Goal: Communication & Community: Answer question/provide support

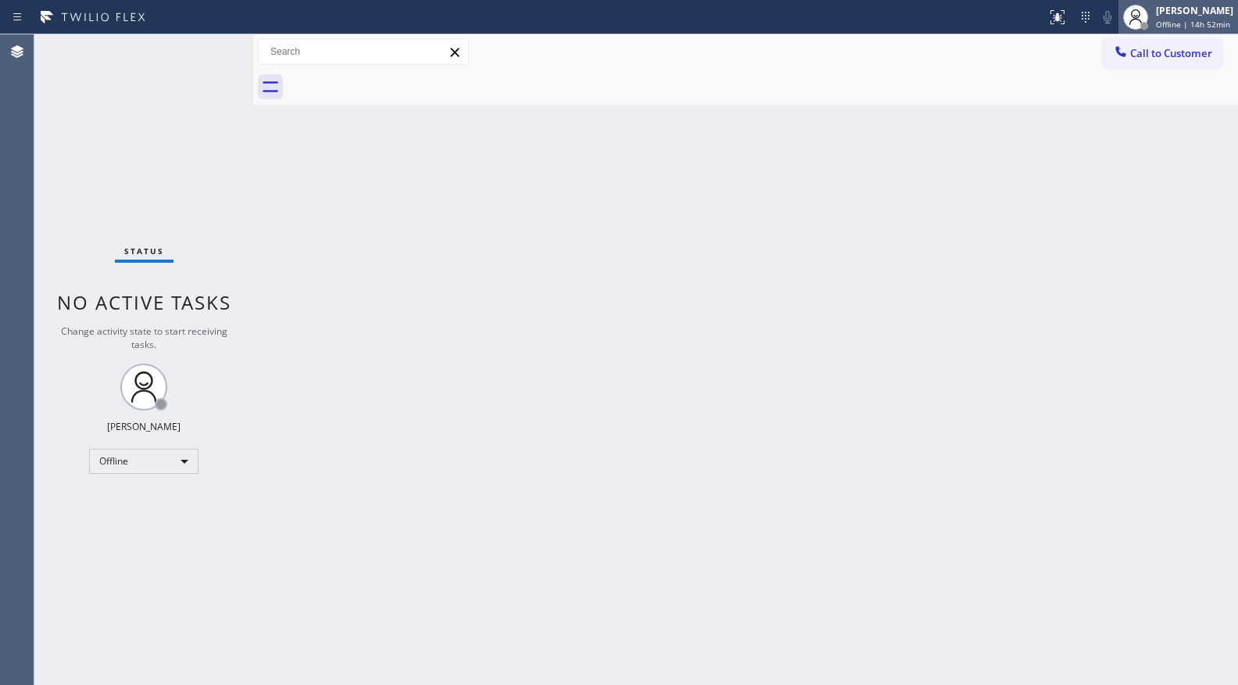
click at [1156, 13] on div "Giovanni Pleños Offline | 14h 52min" at bounding box center [1195, 16] width 85 height 27
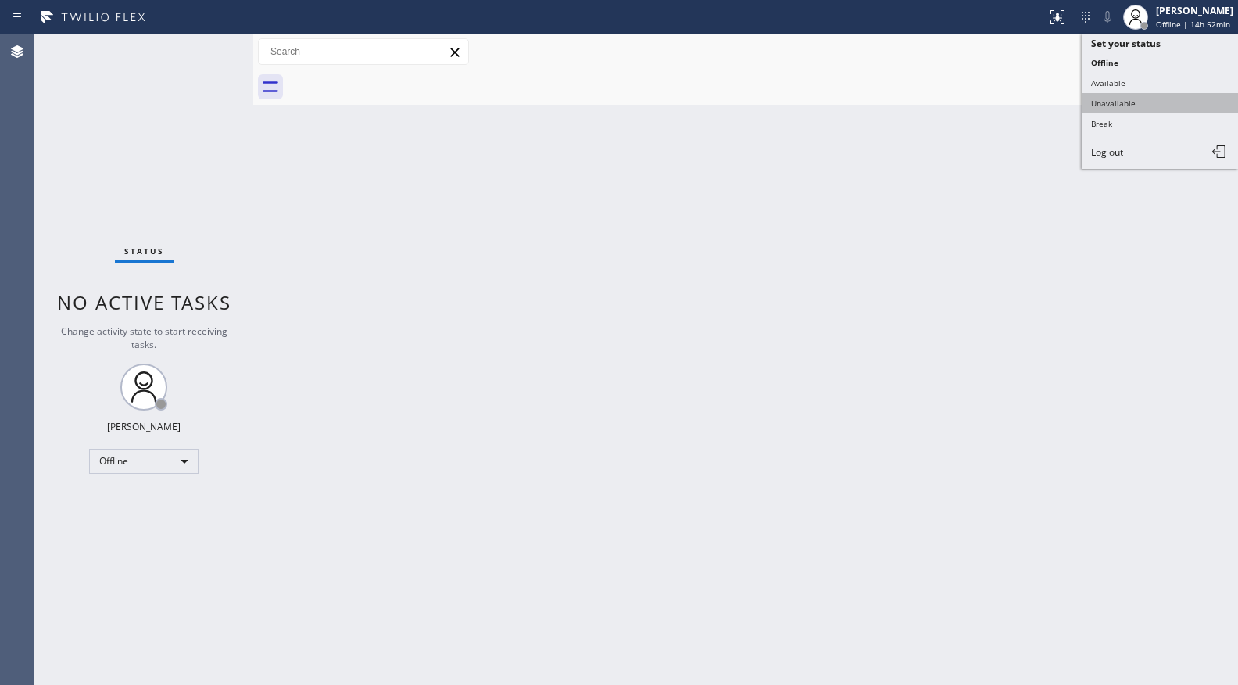
click at [1133, 98] on button "Unavailable" at bounding box center [1160, 103] width 156 height 20
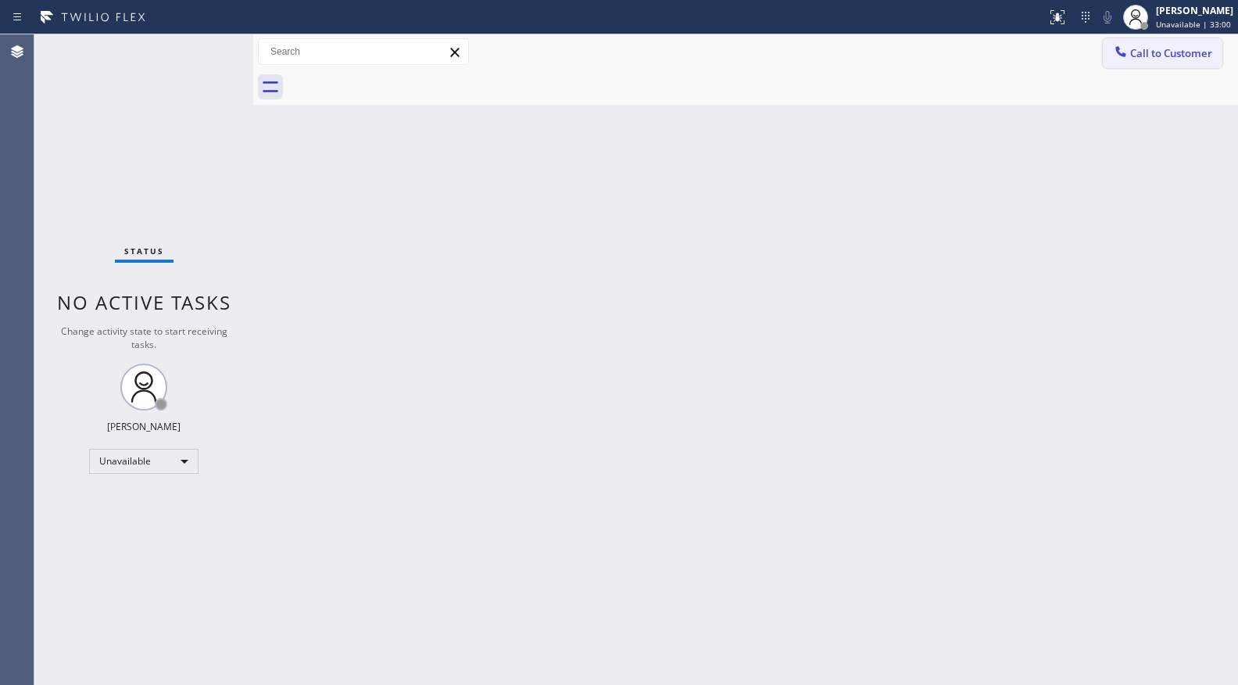
drag, startPoint x: 1143, startPoint y: 60, endPoint x: 1098, endPoint y: 52, distance: 45.4
click at [1142, 59] on span "Call to Customer" at bounding box center [1171, 53] width 82 height 14
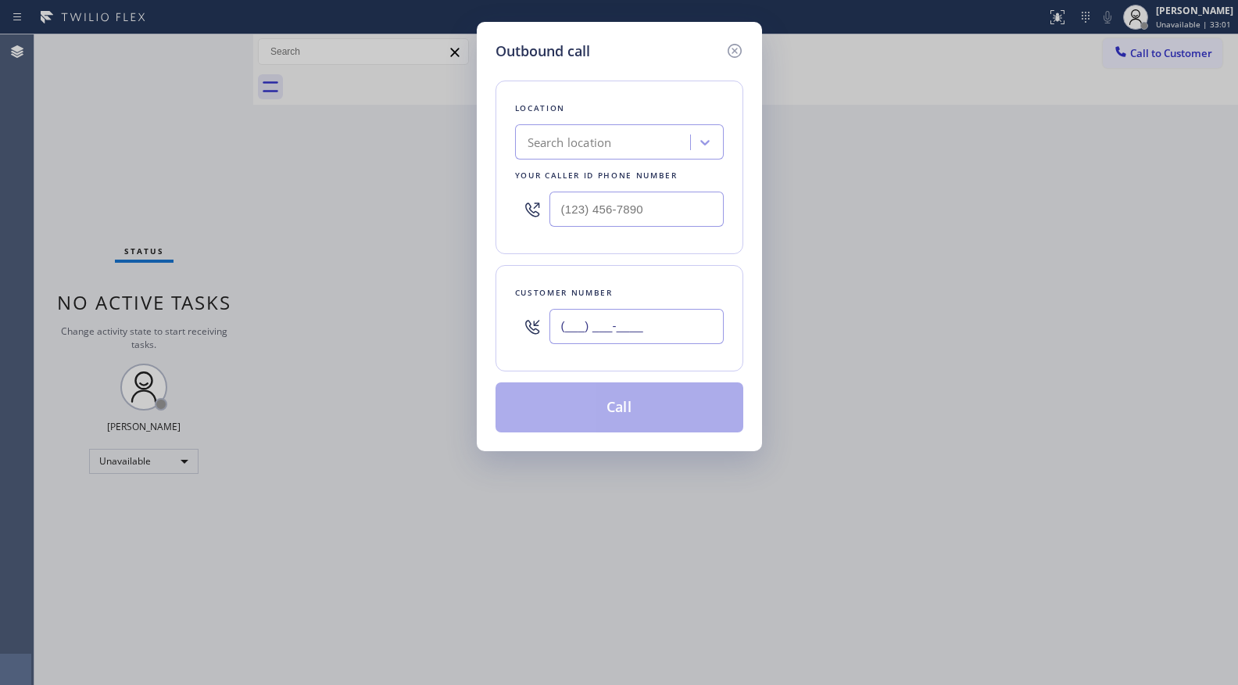
click at [619, 315] on input "(___) ___-____" at bounding box center [636, 326] width 174 height 35
paste input "424) 303-2624"
type input "(424) 303-2624"
click at [663, 203] on input "(___) ___-____" at bounding box center [636, 208] width 174 height 35
paste input "888) 909-0120"
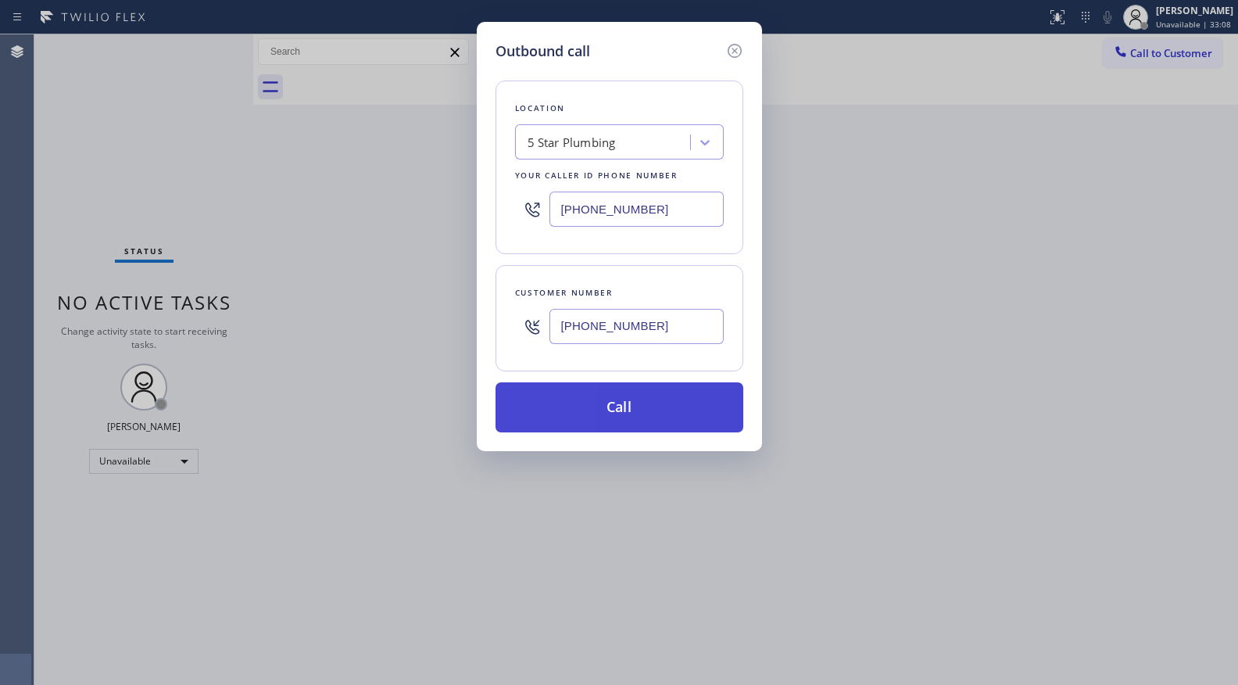
type input "(888) 909-0120"
click at [623, 411] on button "Call" at bounding box center [620, 407] width 248 height 50
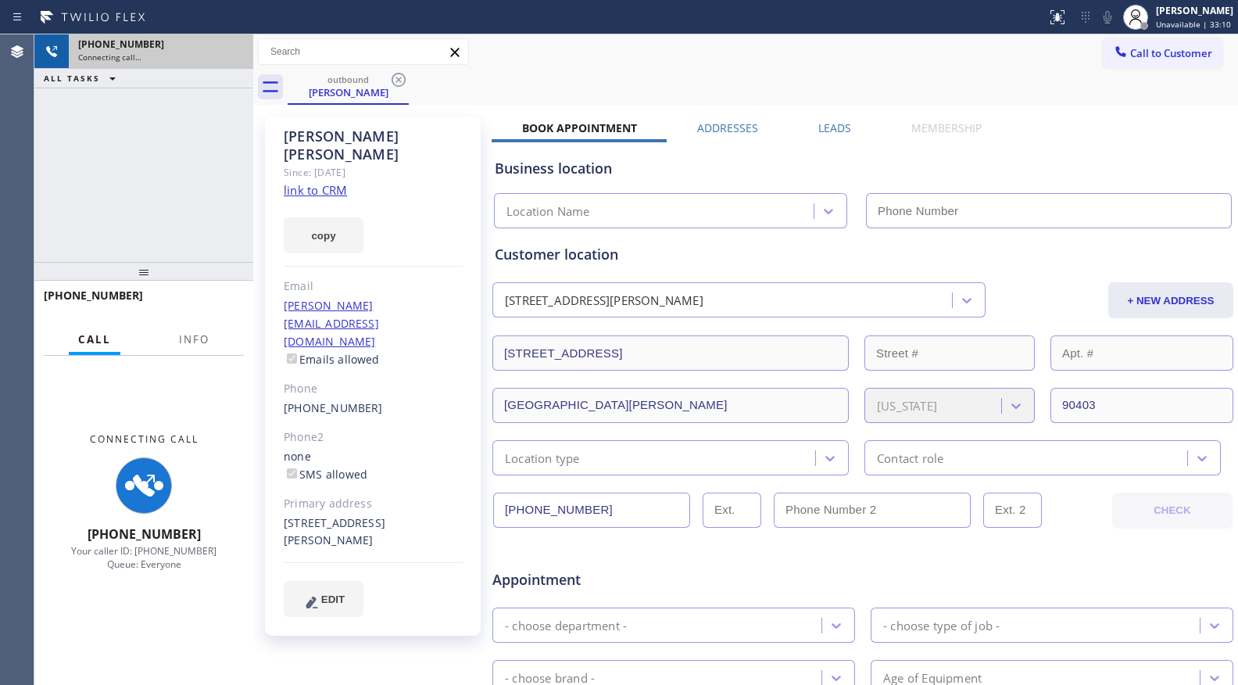
click at [242, 50] on div "+14243032624" at bounding box center [161, 44] width 166 height 13
click at [240, 52] on div "+14243032624 Connecting call…" at bounding box center [143, 51] width 219 height 34
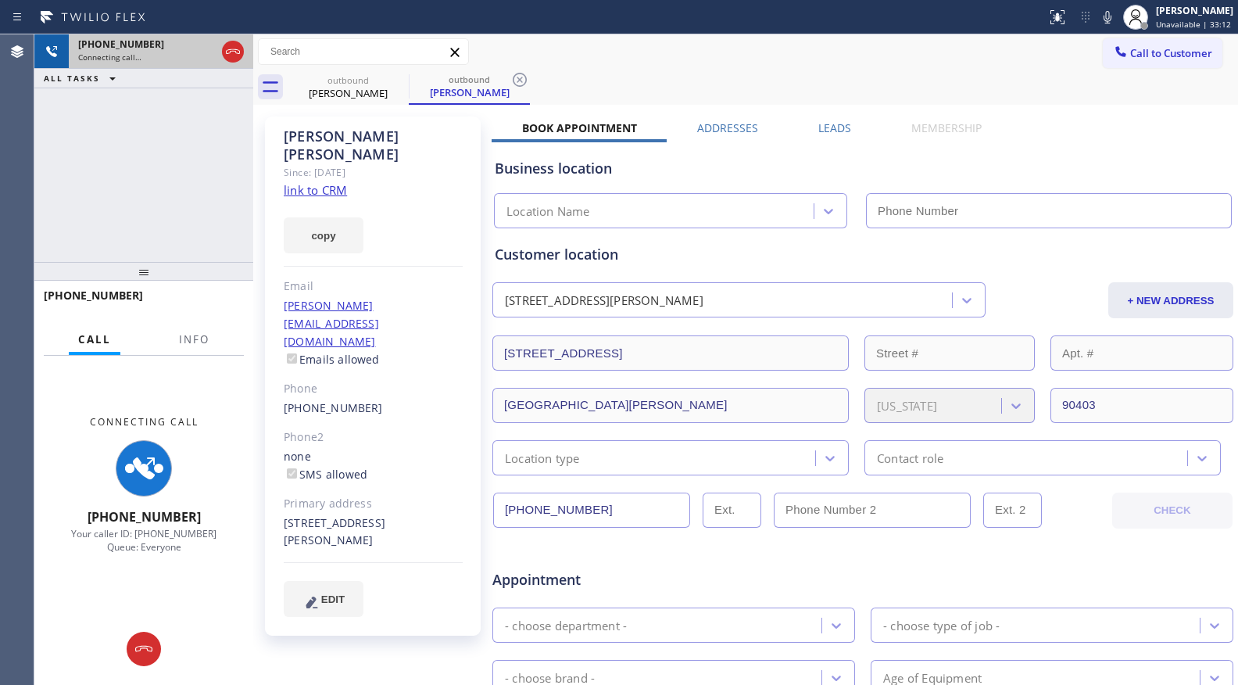
click at [239, 52] on icon at bounding box center [233, 51] width 14 height 5
click at [216, 52] on div "Connecting call…" at bounding box center [147, 57] width 138 height 11
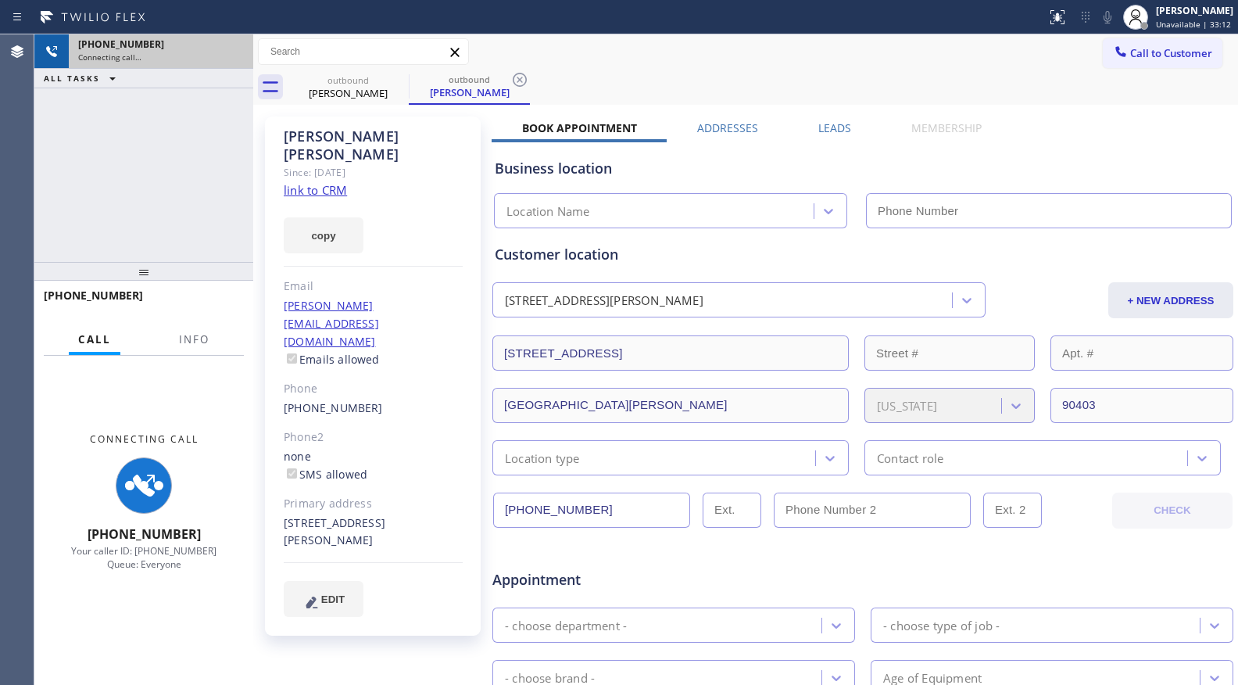
click at [238, 52] on div "Connecting call…" at bounding box center [161, 57] width 166 height 11
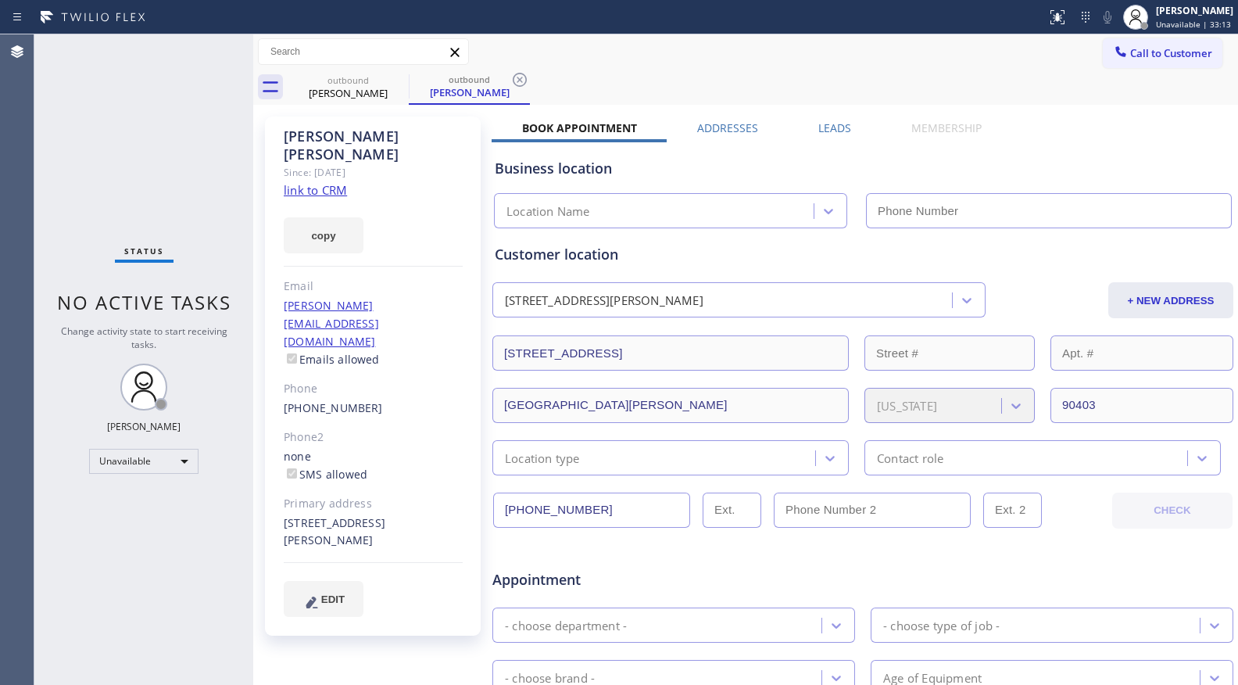
click at [310, 182] on link "link to CRM" at bounding box center [315, 190] width 63 height 16
type input "(888) 909-0120"
drag, startPoint x: 355, startPoint y: 101, endPoint x: 370, endPoint y: 90, distance: 19.1
click at [356, 99] on div "outbound Valentina Bianco" at bounding box center [348, 87] width 118 height 35
click at [396, 84] on icon at bounding box center [398, 79] width 19 height 19
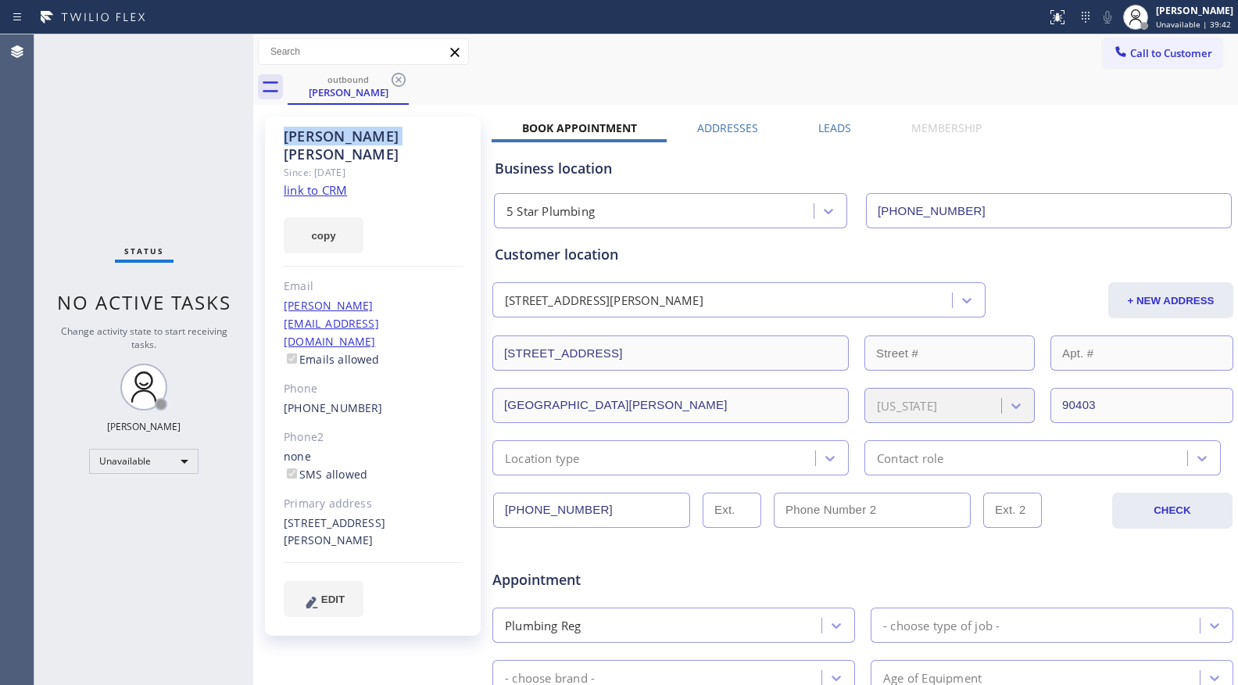
click at [396, 84] on icon at bounding box center [398, 79] width 19 height 19
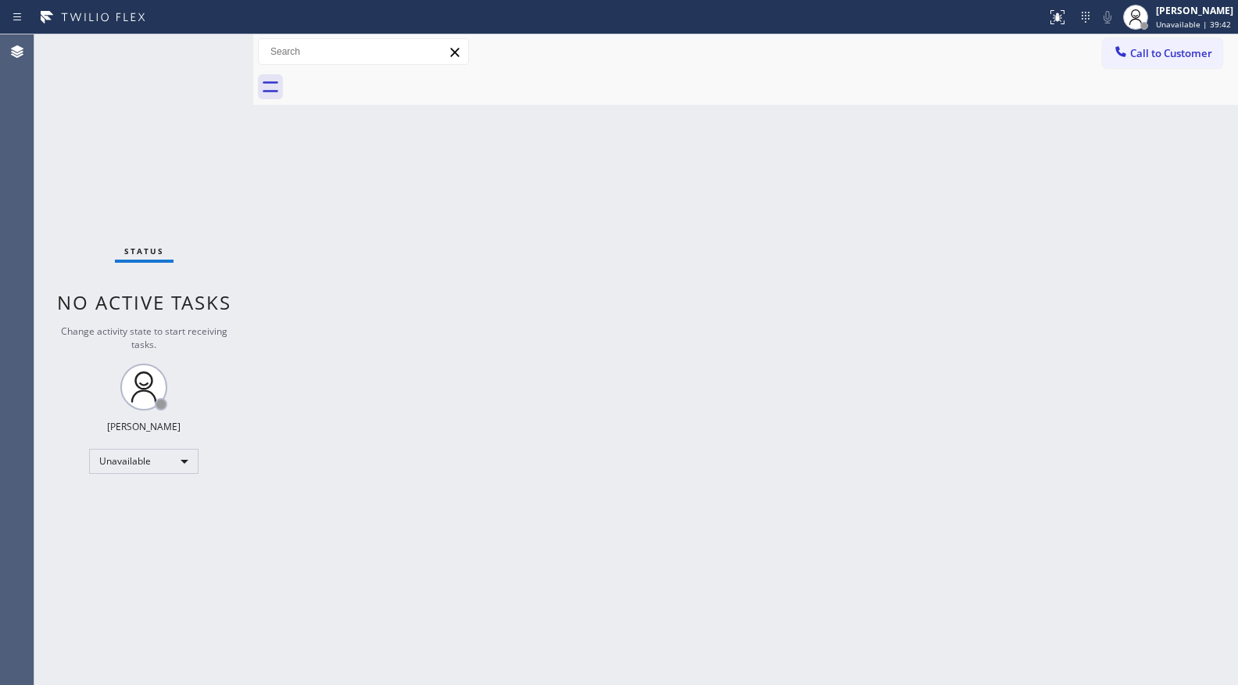
click at [369, 94] on div at bounding box center [763, 87] width 950 height 35
click at [1134, 51] on span "Call to Customer" at bounding box center [1171, 53] width 82 height 14
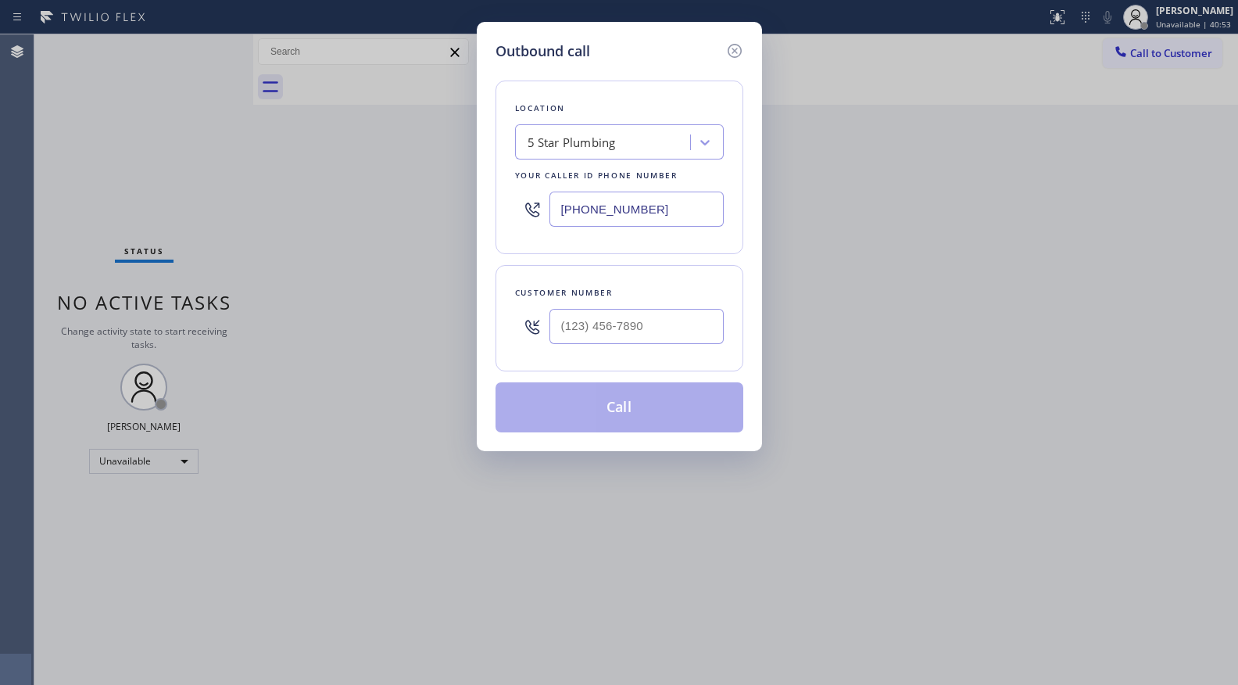
click at [684, 213] on input "(888) 909-0120" at bounding box center [636, 208] width 174 height 35
drag, startPoint x: 572, startPoint y: 212, endPoint x: 433, endPoint y: 209, distance: 139.1
click at [428, 211] on div "Outbound call Location 5 Star Plumbing Your caller id phone number (888) 909-01…" at bounding box center [619, 342] width 1238 height 685
paste input "480) 660-3703"
type input "(480) 660-3703"
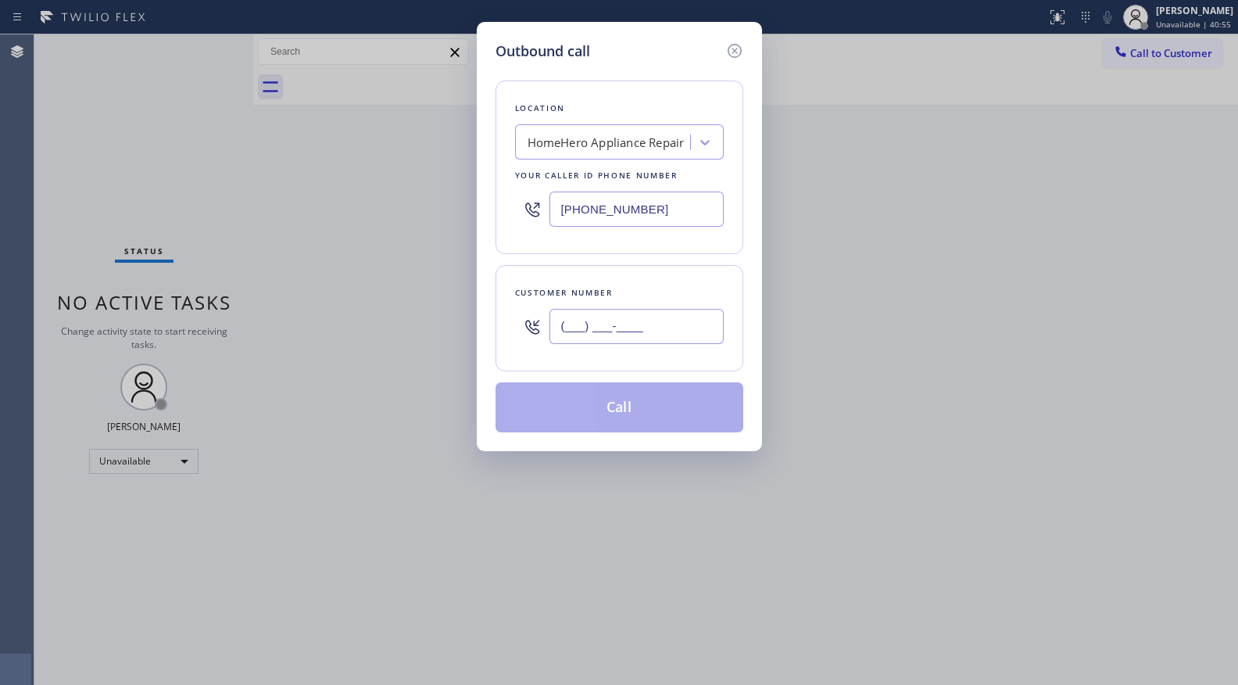
paste input "480) 285-2875"
click at [663, 337] on input "(480) 285-2875" at bounding box center [636, 326] width 174 height 35
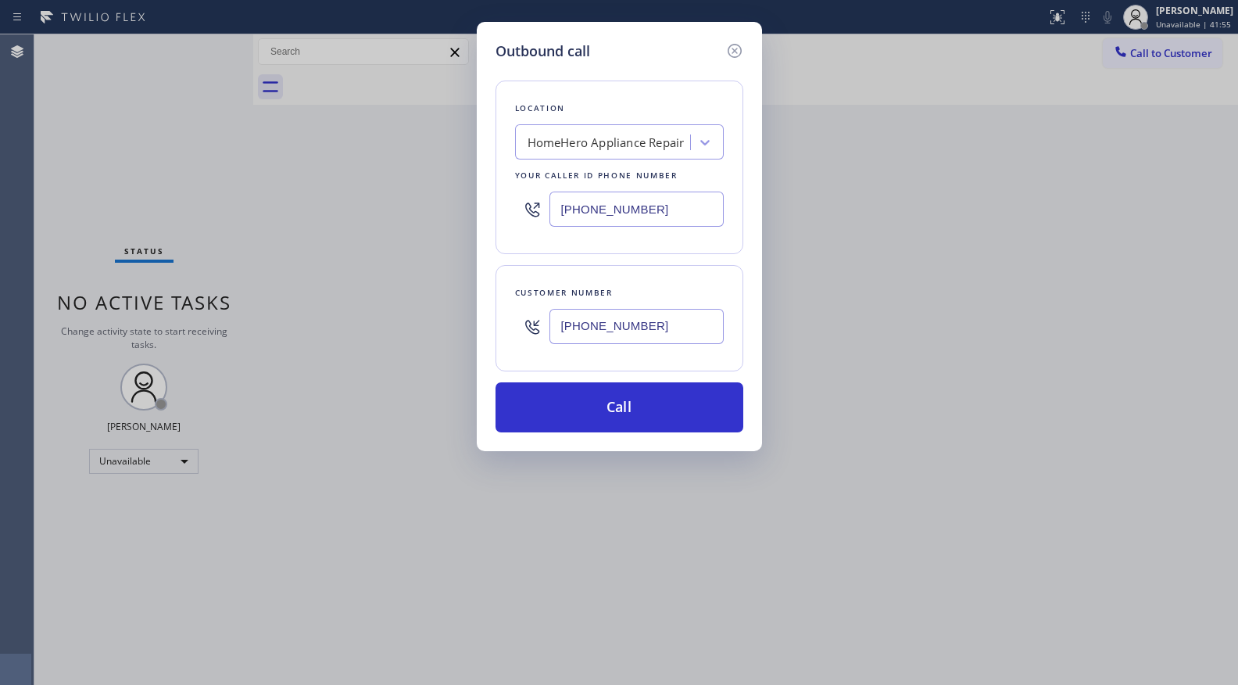
type input "(480) 285-2875"
drag, startPoint x: 729, startPoint y: 158, endPoint x: 578, endPoint y: 75, distance: 172.8
click at [578, 75] on div "Location HomeHero Appliance Repair Your caller id phone number (480) 660-3703 C…" at bounding box center [620, 247] width 248 height 370
click at [618, 404] on button "Call" at bounding box center [620, 407] width 248 height 50
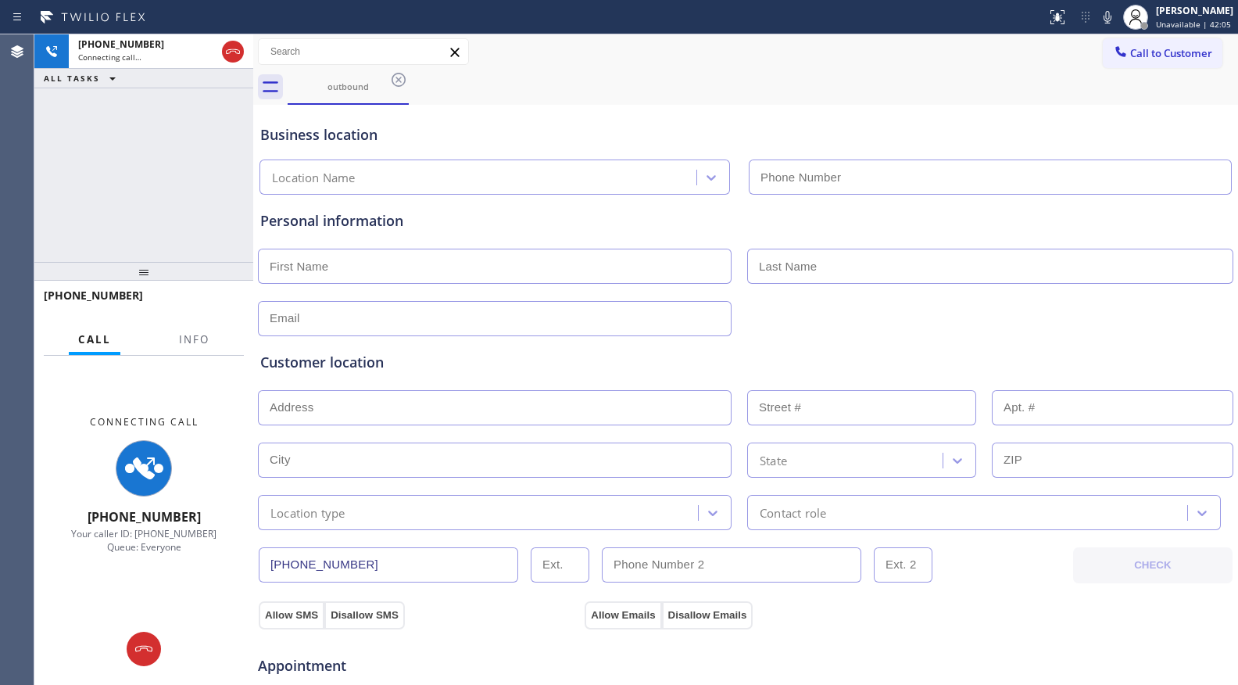
type input "(480) 660-3703"
drag, startPoint x: 865, startPoint y: 63, endPoint x: 846, endPoint y: 55, distance: 20.0
click at [864, 62] on div "Call to Customer Outbound call Location HomeHero Appliance Repair Your caller i…" at bounding box center [745, 51] width 985 height 27
click at [198, 348] on button "Info" at bounding box center [194, 339] width 49 height 30
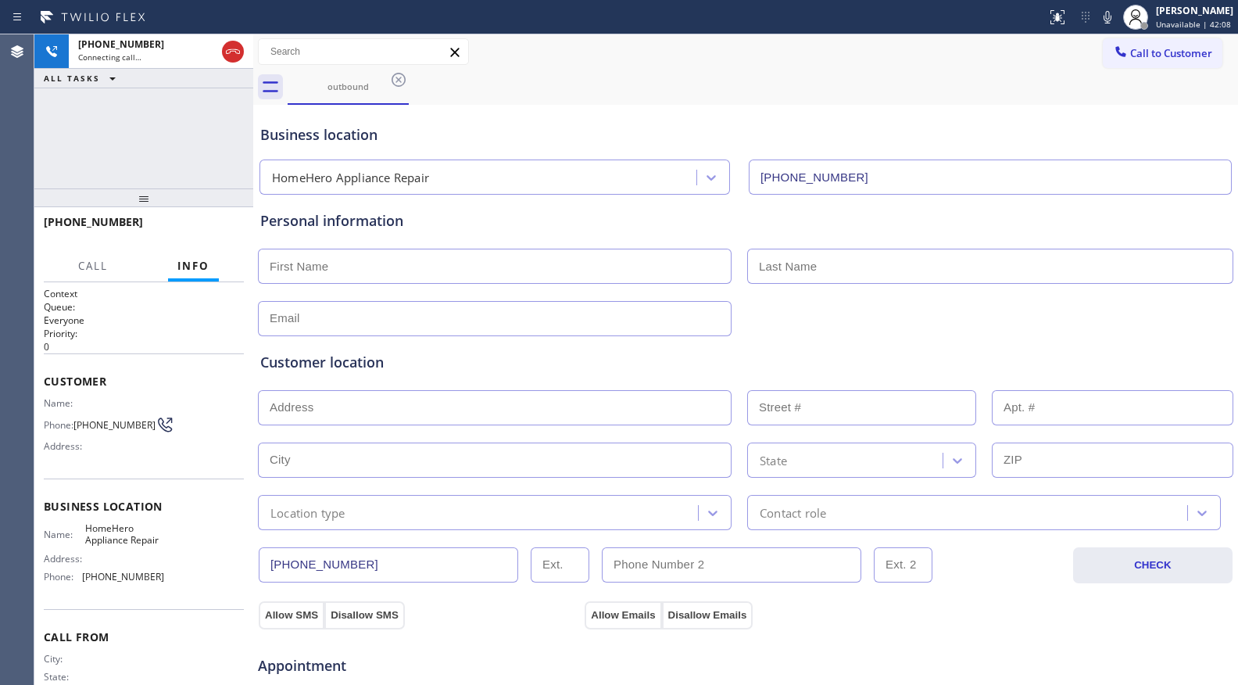
drag, startPoint x: 143, startPoint y: 277, endPoint x: 130, endPoint y: 199, distance: 79.3
click at [131, 201] on div at bounding box center [143, 197] width 219 height 19
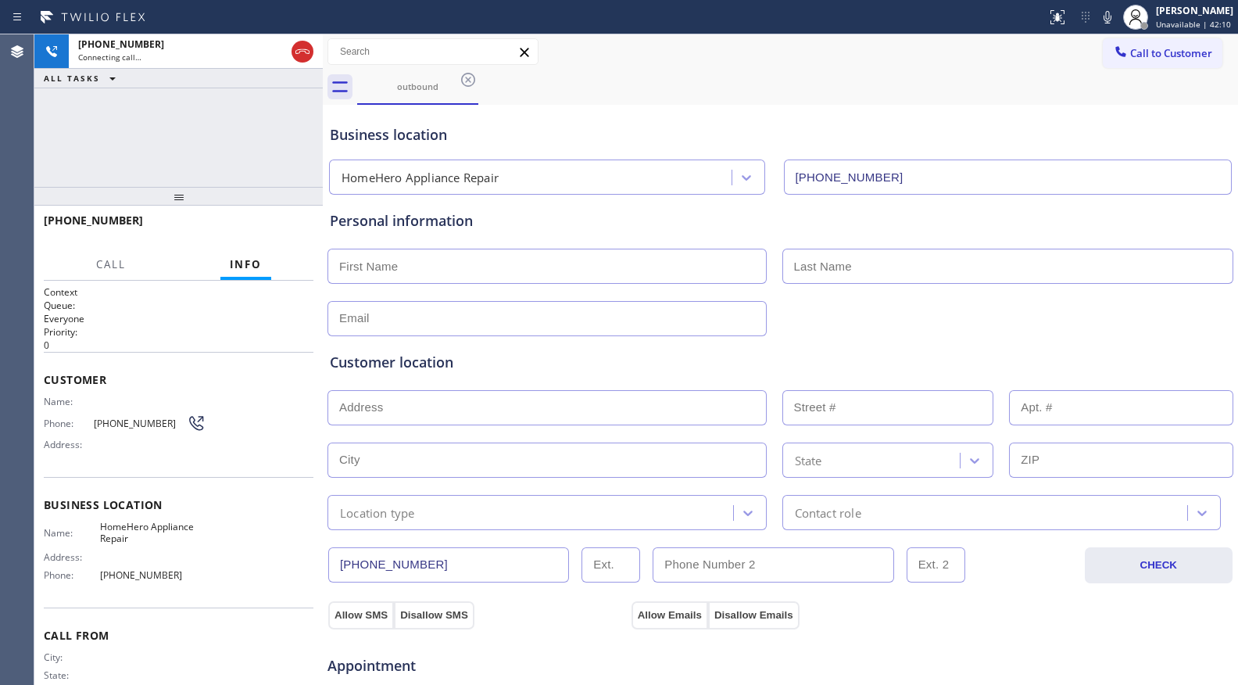
drag, startPoint x: 252, startPoint y: 138, endPoint x: 321, endPoint y: 137, distance: 69.6
click at [323, 137] on div at bounding box center [323, 359] width 0 height 650
click at [267, 131] on div "+14802852875 Connecting call… ALL TASKS ALL TASKS ACTIVE TASKS TASKS IN WRAP UP" at bounding box center [178, 110] width 288 height 152
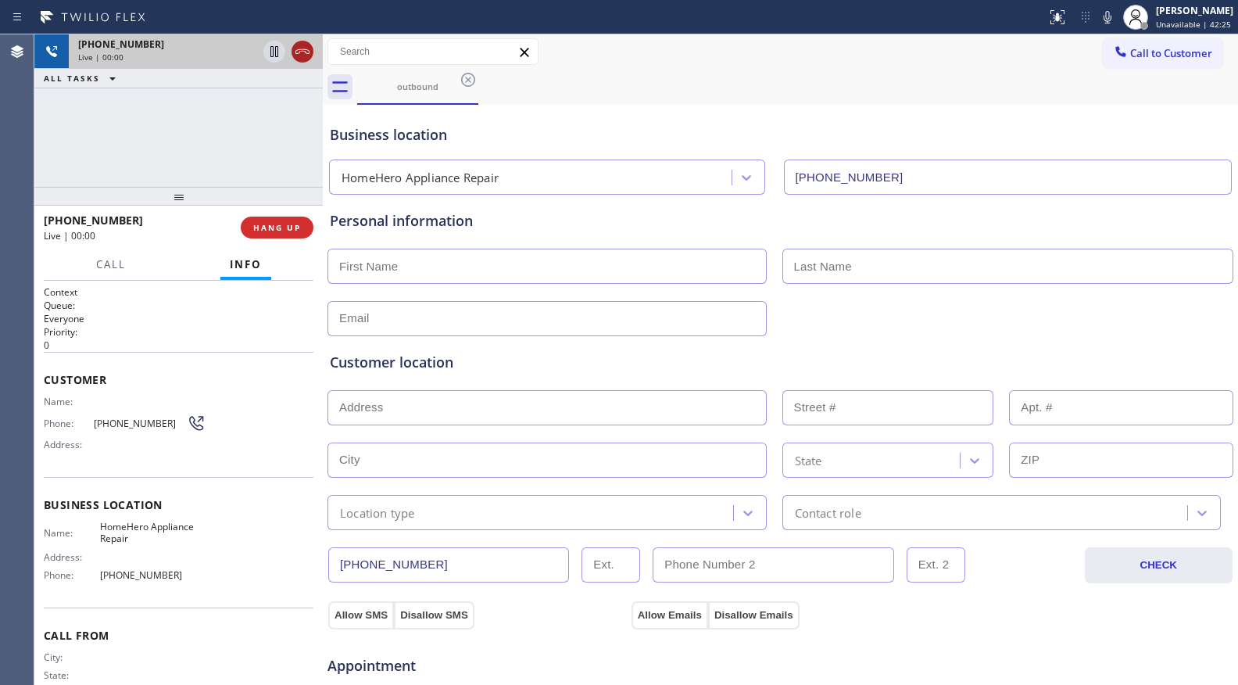
click at [305, 54] on icon at bounding box center [302, 51] width 19 height 19
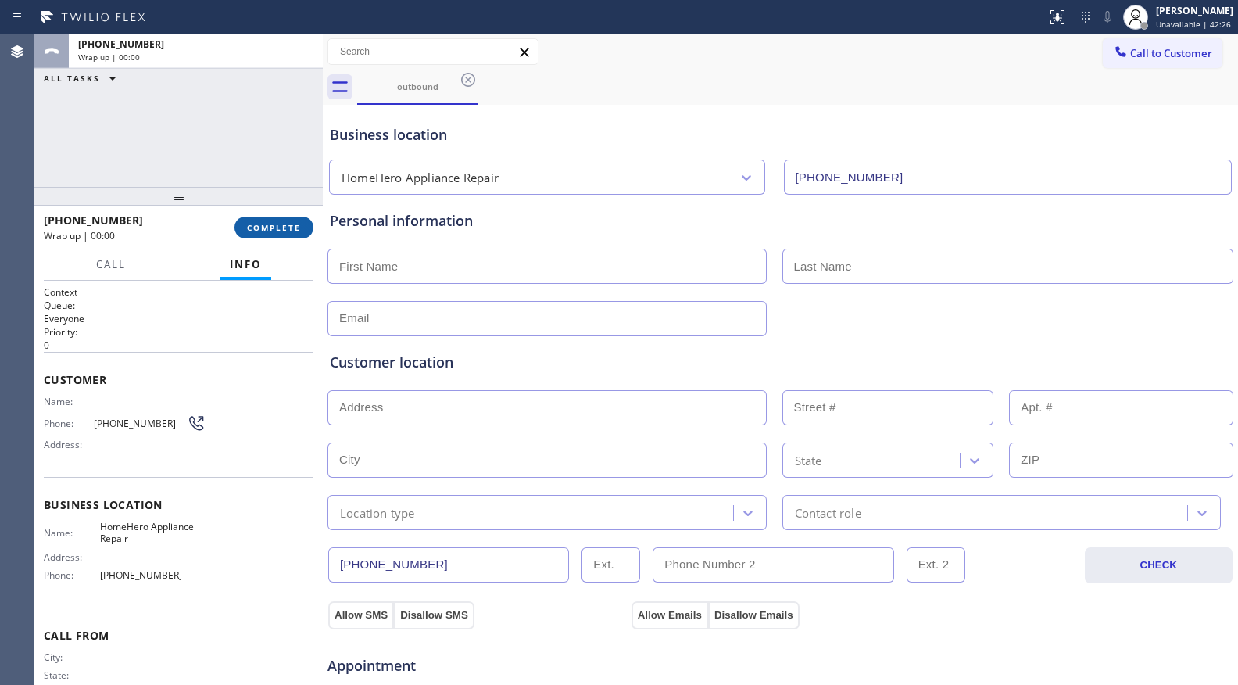
click at [298, 224] on span "COMPLETE" at bounding box center [274, 227] width 54 height 11
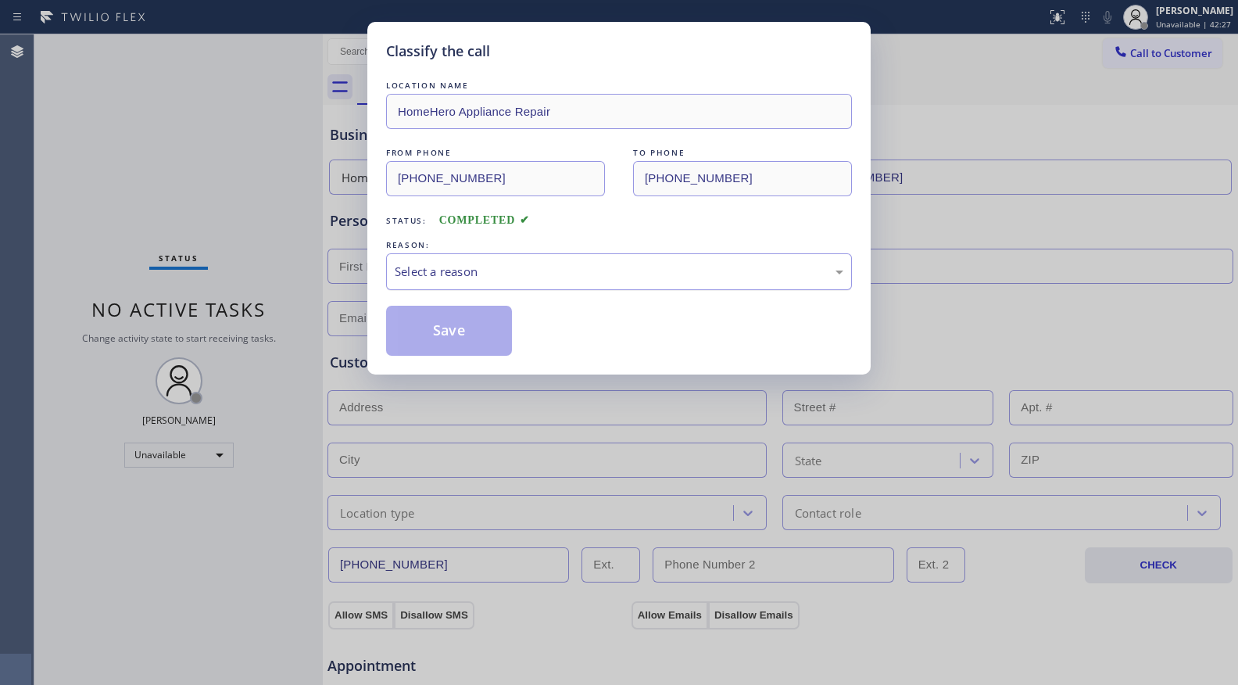
click at [473, 273] on div "Select a reason" at bounding box center [619, 272] width 449 height 18
click at [428, 326] on button "Save" at bounding box center [449, 331] width 126 height 50
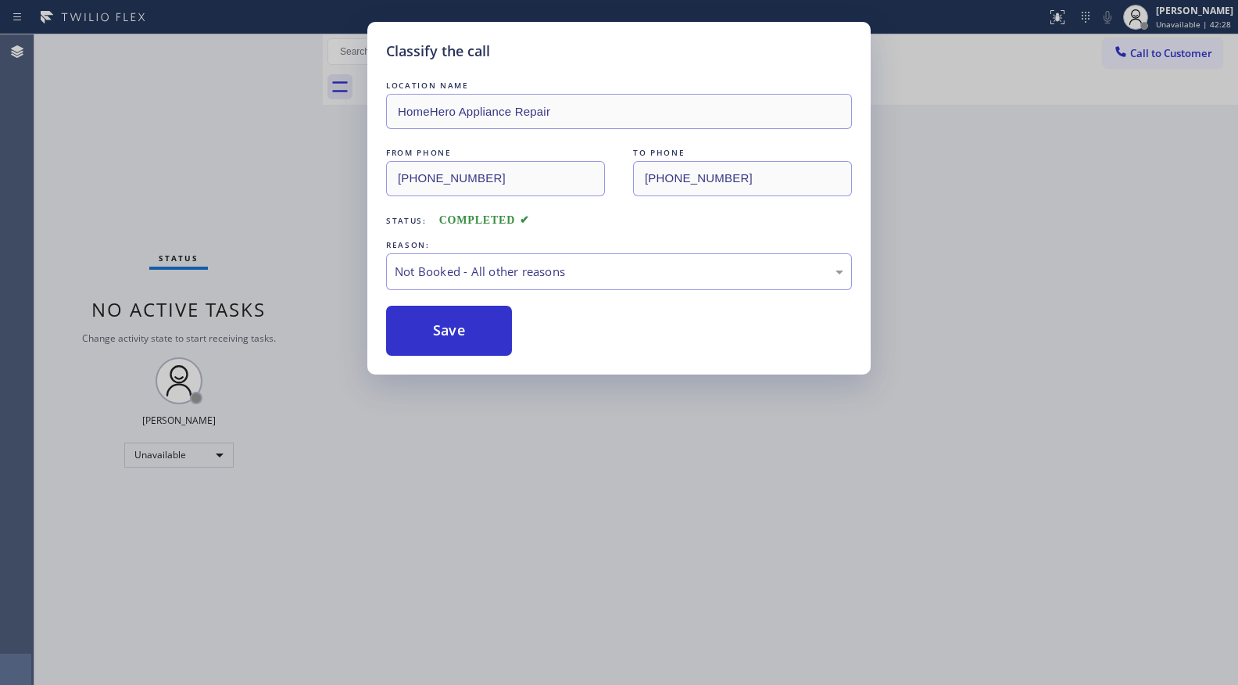
click at [428, 326] on button "Save" at bounding box center [449, 331] width 126 height 50
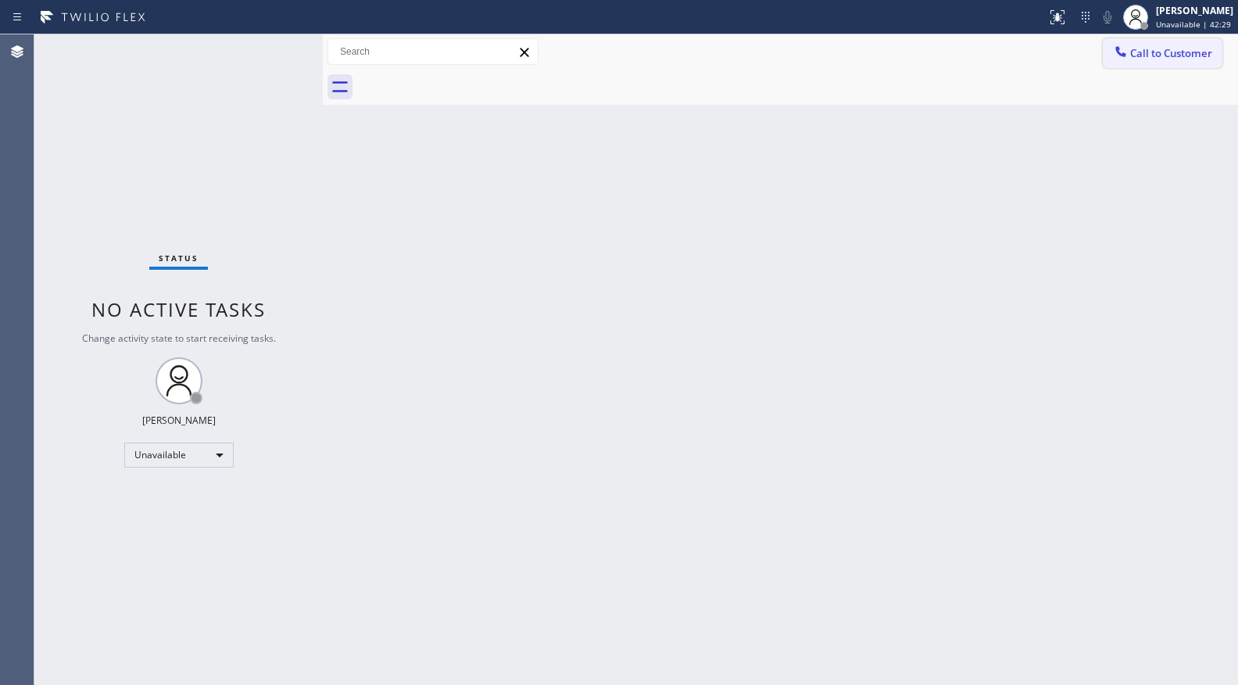
click at [1161, 53] on span "Call to Customer" at bounding box center [1171, 53] width 82 height 14
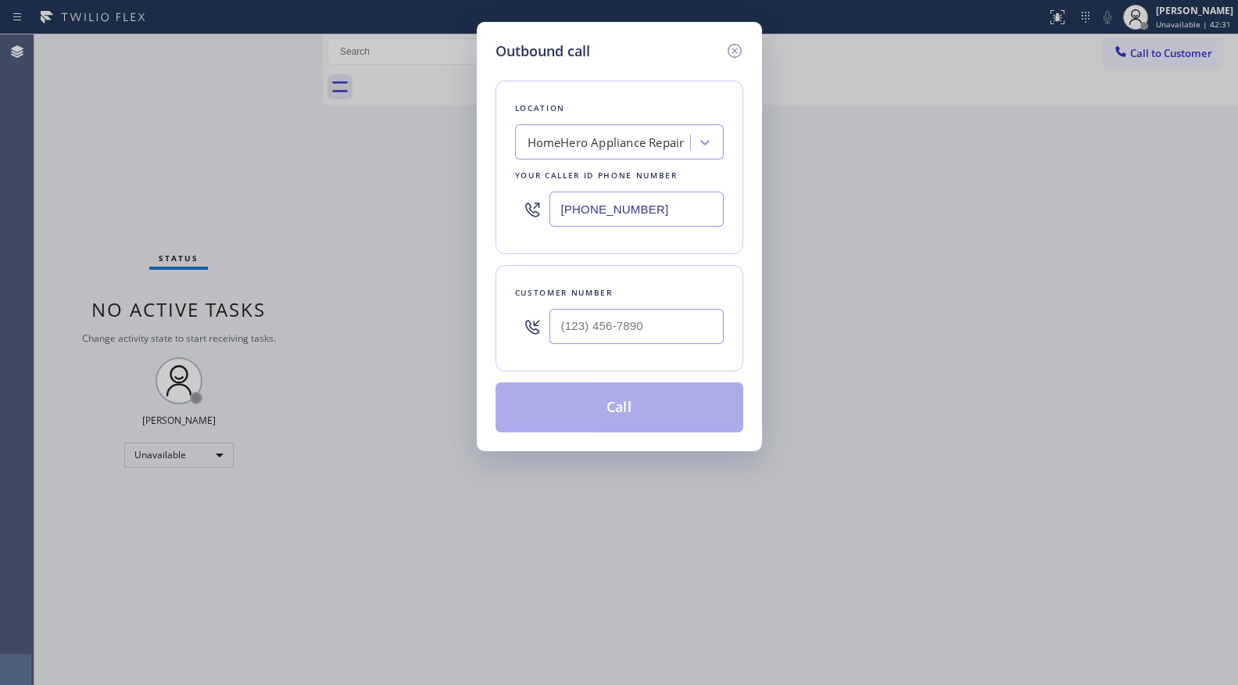
drag, startPoint x: 707, startPoint y: 213, endPoint x: 569, endPoint y: 218, distance: 137.7
click at [569, 218] on input "(480) 660-3703" at bounding box center [636, 208] width 174 height 35
paste input "48) 028-5287"
drag, startPoint x: 555, startPoint y: 214, endPoint x: 667, endPoint y: 217, distance: 111.8
click at [667, 217] on input "(448) 028-5287" at bounding box center [636, 208] width 174 height 35
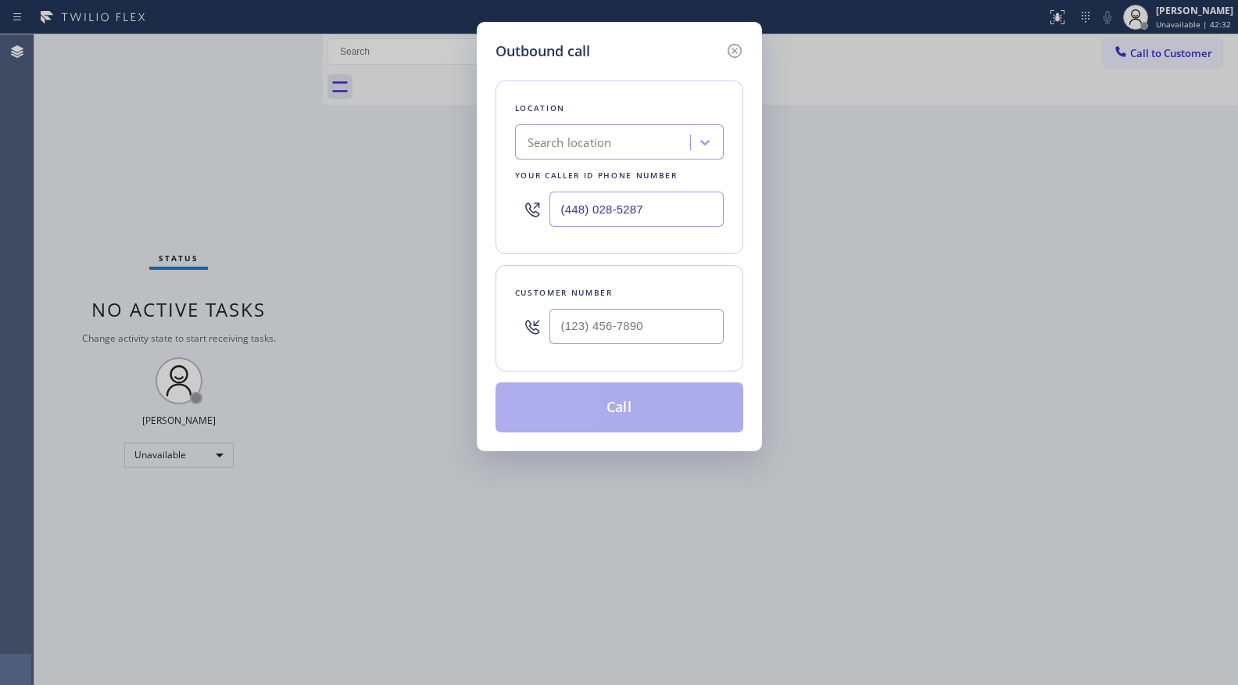
paste input "80) 285-2875"
type input "(480) 285-2875"
click at [665, 327] on input "(___) ___-____" at bounding box center [636, 326] width 174 height 35
paste input "205) 794-6257"
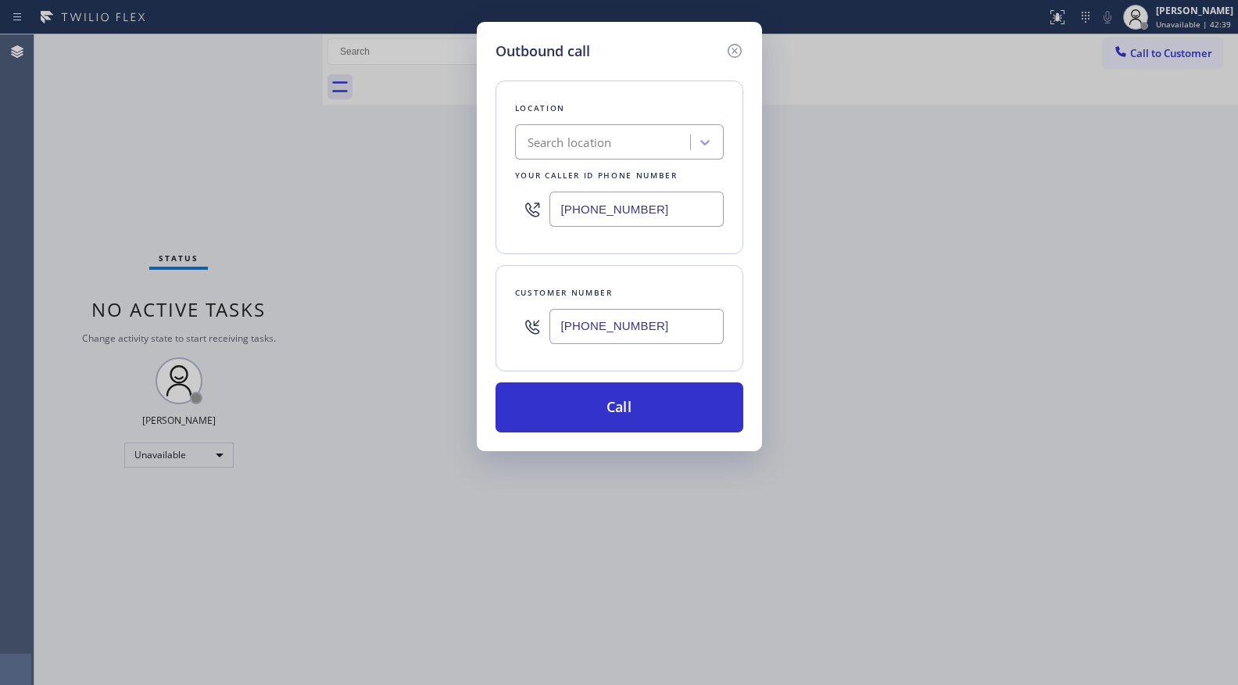
type input "(205) 794-6257"
drag, startPoint x: 655, startPoint y: 206, endPoint x: 551, endPoint y: 203, distance: 104.0
click at [551, 203] on input "(480) 285-2875" at bounding box center [636, 208] width 174 height 35
paste input "626) 726-3132"
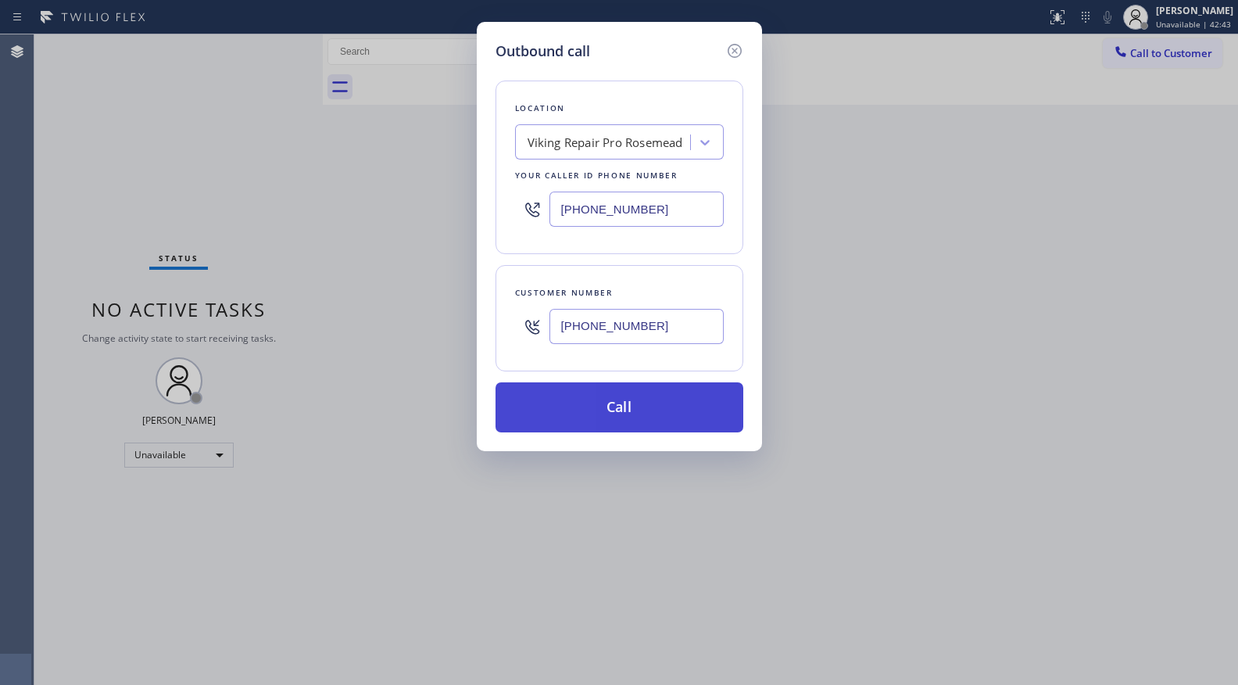
type input "(626) 726-3132"
click at [628, 413] on button "Call" at bounding box center [620, 407] width 248 height 50
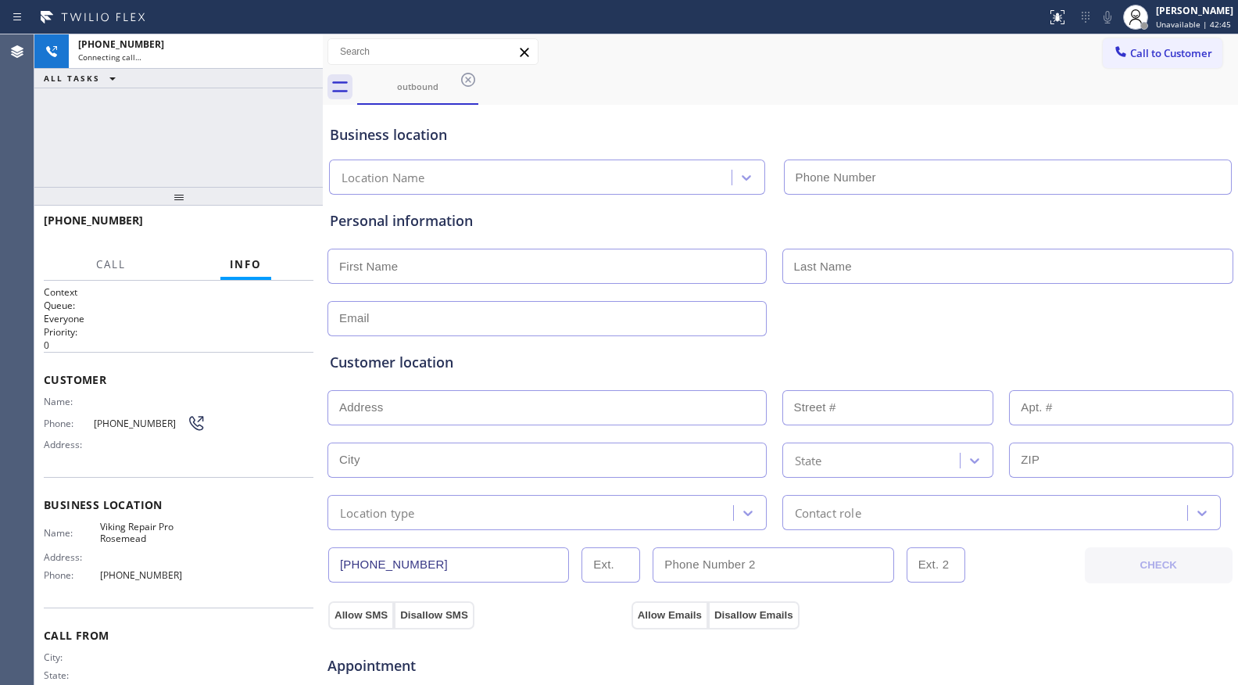
type input "(626) 726-3132"
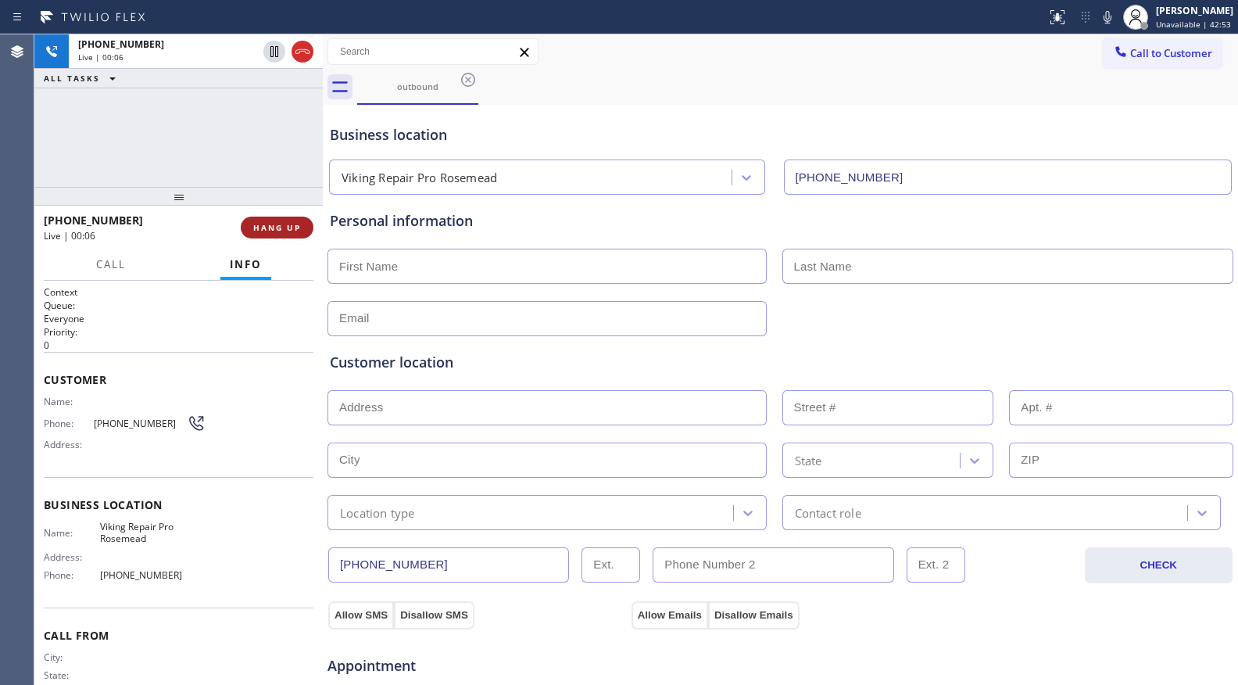
click at [277, 228] on span "HANG UP" at bounding box center [277, 227] width 48 height 11
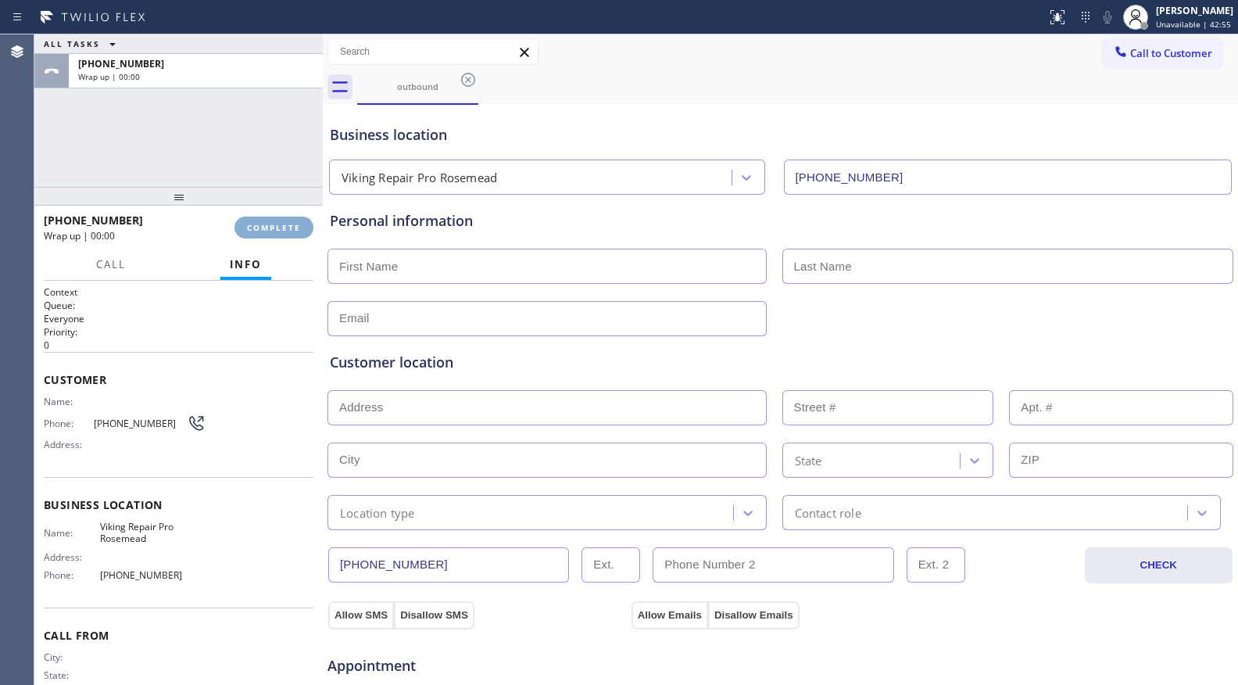
click at [277, 228] on span "COMPLETE" at bounding box center [274, 227] width 54 height 11
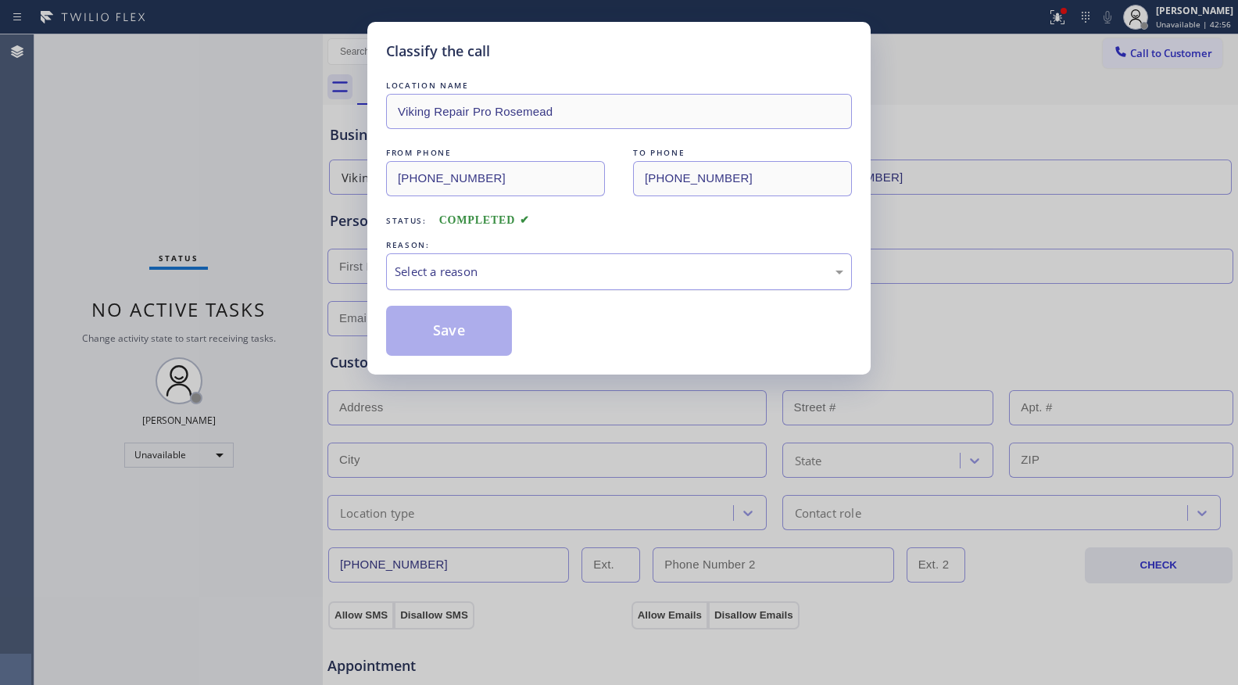
click at [513, 273] on div "Select a reason" at bounding box center [619, 272] width 449 height 18
click at [432, 342] on button "Save" at bounding box center [449, 331] width 126 height 50
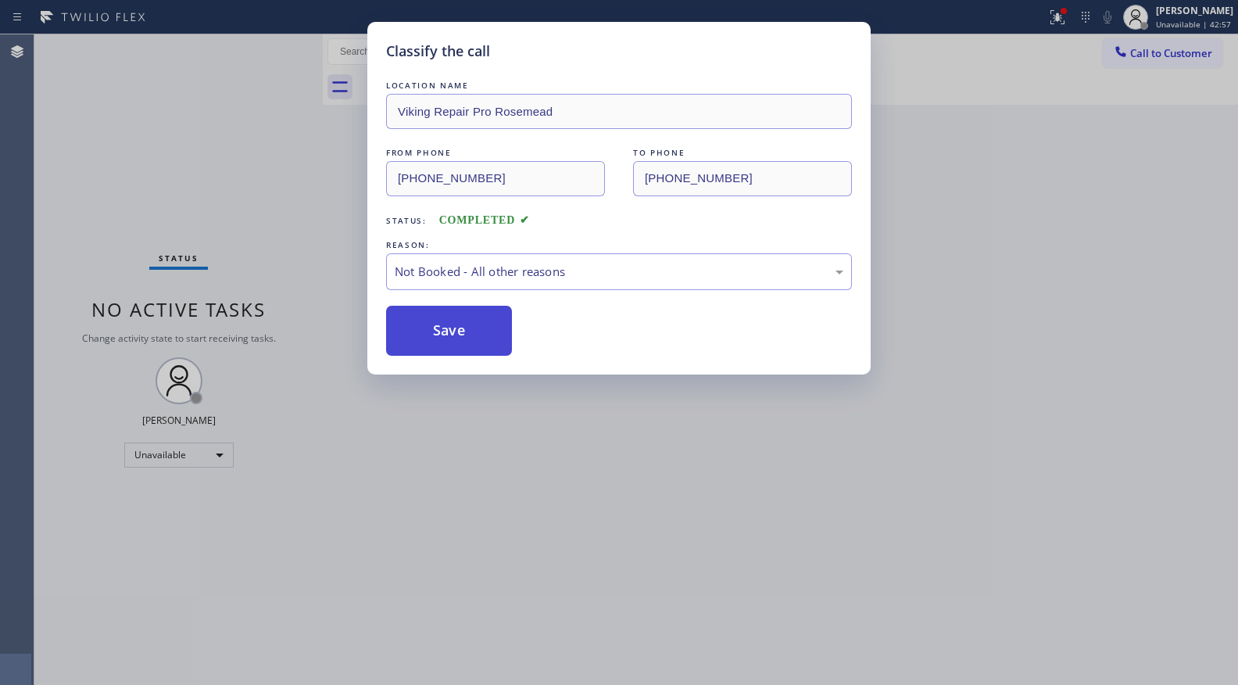
click at [432, 341] on button "Save" at bounding box center [449, 331] width 126 height 50
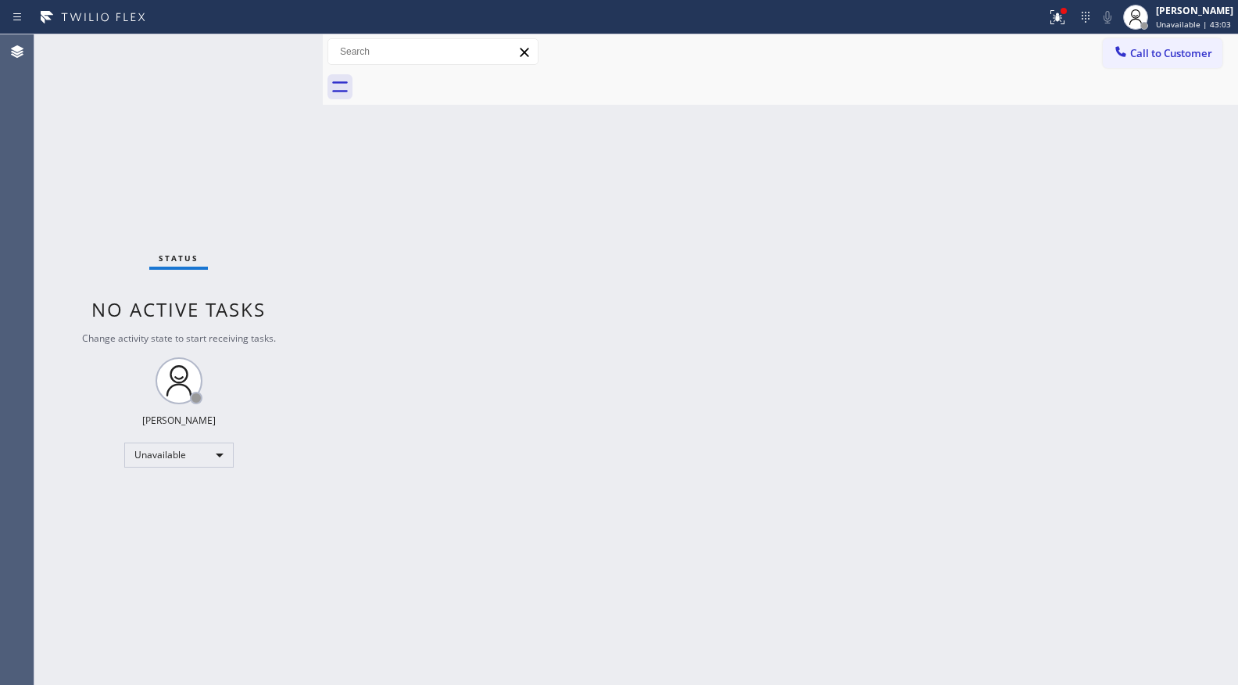
drag, startPoint x: 958, startPoint y: 64, endPoint x: 1004, endPoint y: 49, distance: 48.4
click at [961, 63] on div "Call to Customer Outbound call Location Viking Repair Pro Rosemead Your caller …" at bounding box center [780, 51] width 915 height 27
click at [1043, 20] on div at bounding box center [1057, 17] width 34 height 19
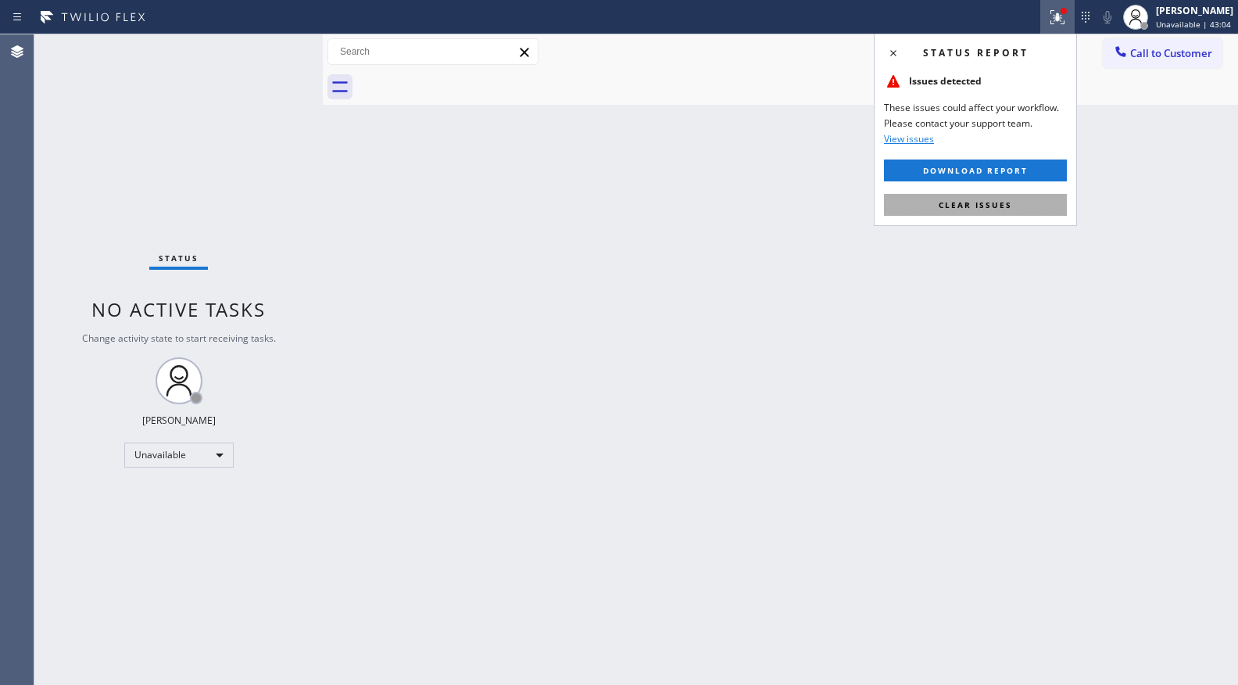
click at [988, 199] on button "Clear issues" at bounding box center [975, 205] width 183 height 22
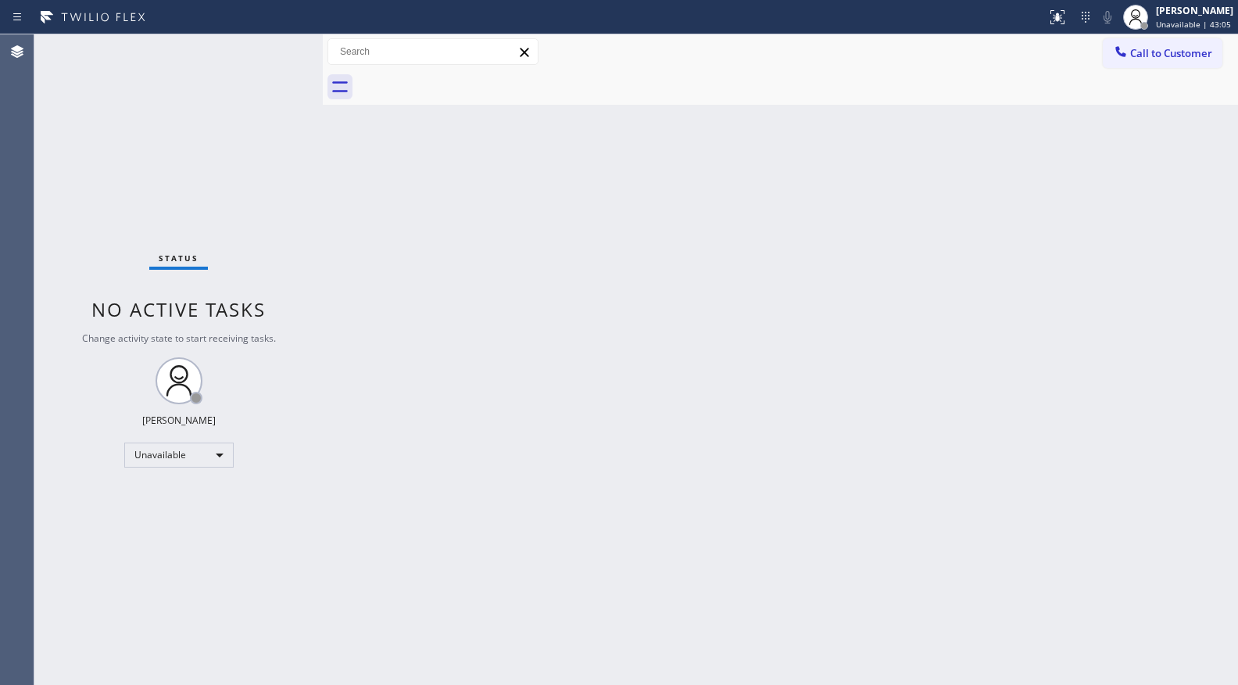
click at [1166, 55] on span "Call to Customer" at bounding box center [1171, 53] width 82 height 14
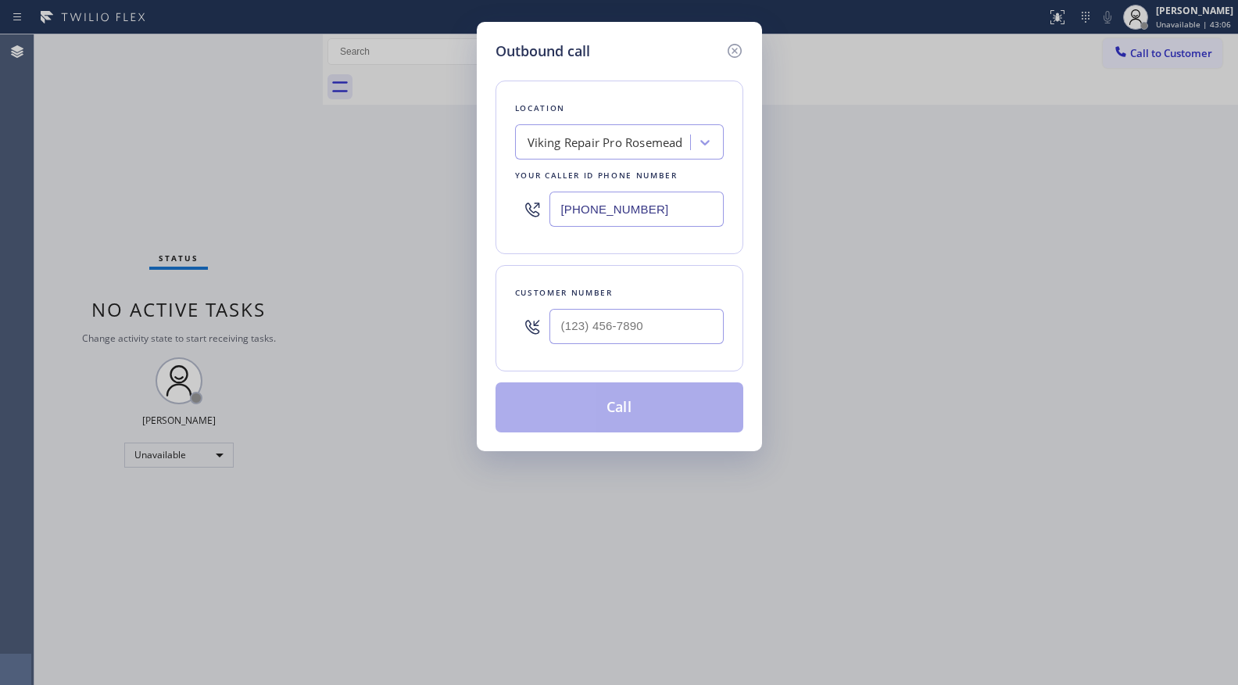
drag, startPoint x: 681, startPoint y: 205, endPoint x: 521, endPoint y: 222, distance: 160.4
click at [521, 222] on div "(626) 726-3132" at bounding box center [619, 209] width 209 height 51
paste input "347) 919-6235"
type input "(626) 726-3132"
click at [605, 328] on input "(___) ___-____" at bounding box center [636, 326] width 174 height 35
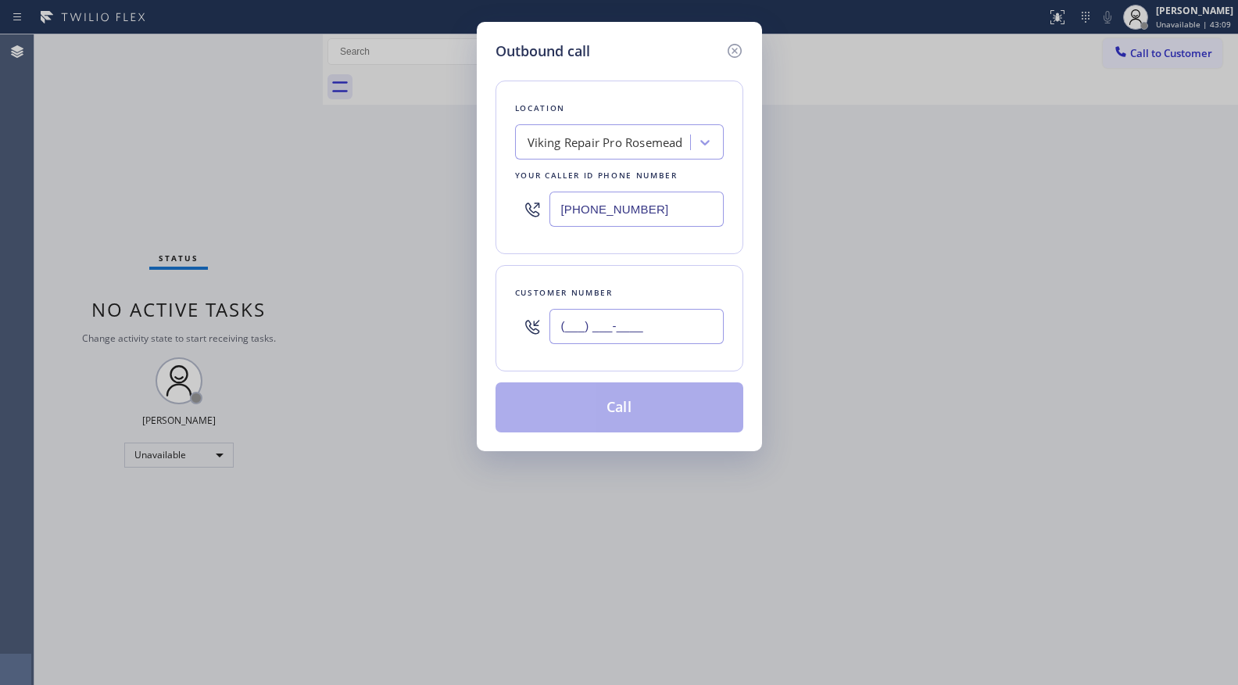
paste input "347) 795-7951"
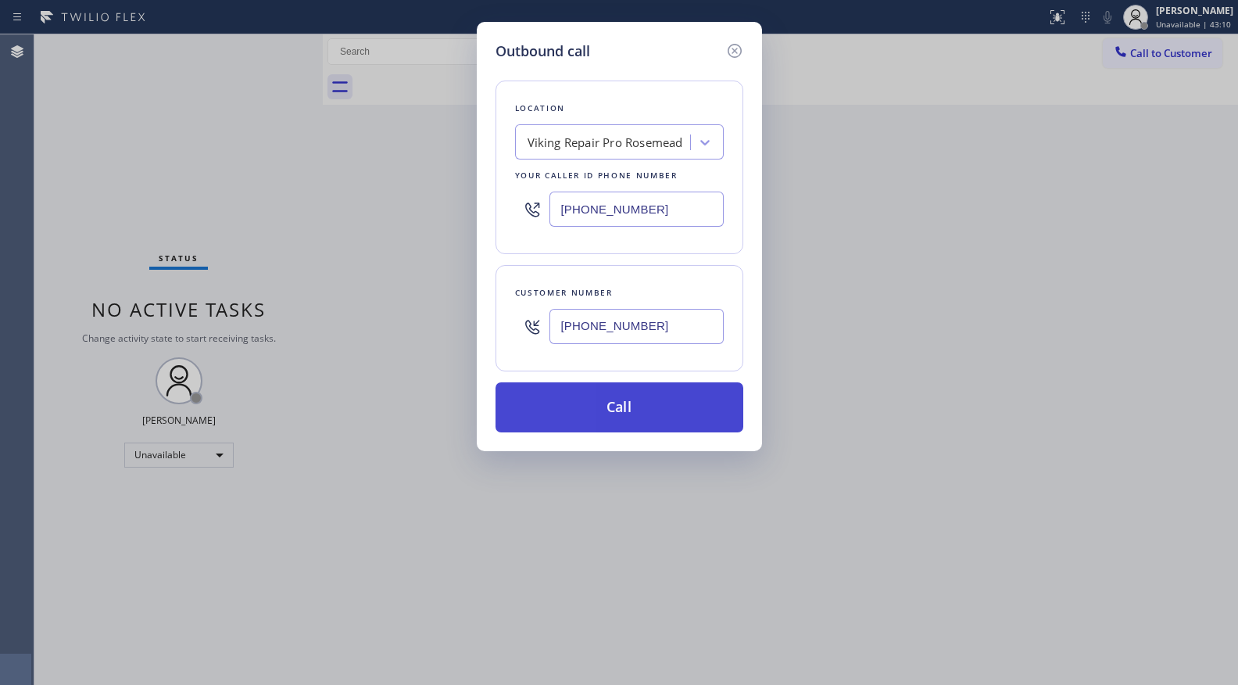
type input "(347) 795-7951"
click at [604, 388] on button "Call" at bounding box center [620, 407] width 248 height 50
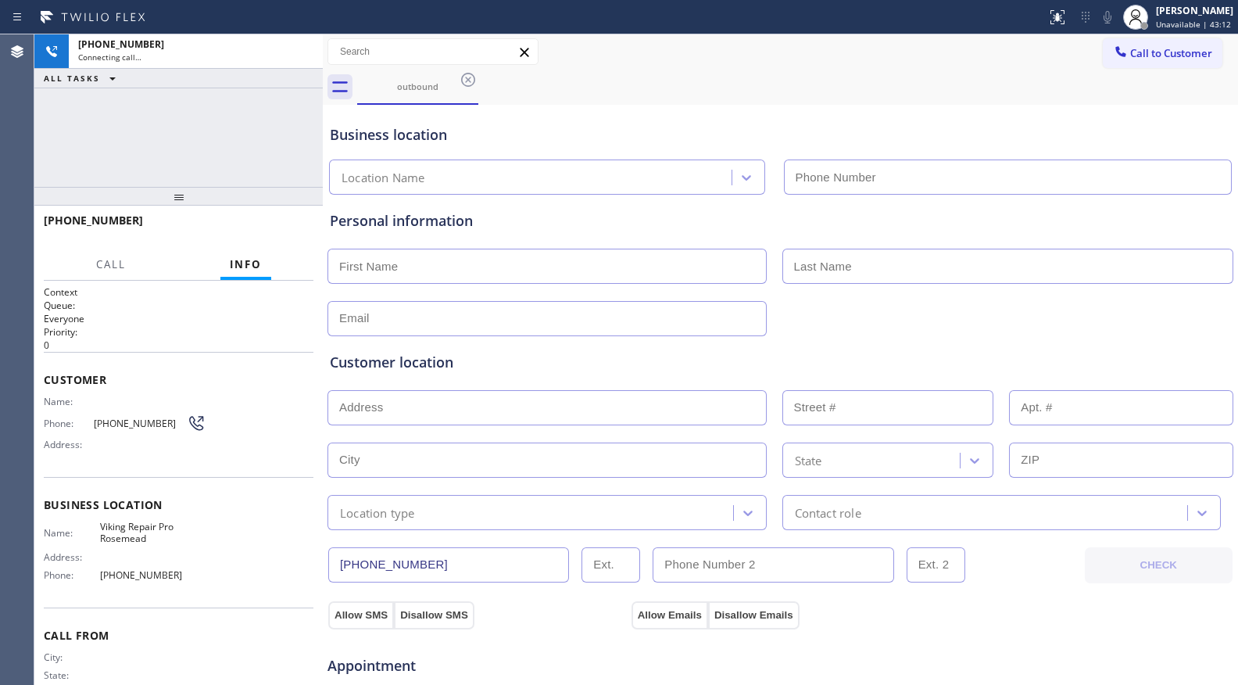
type input "(626) 726-3132"
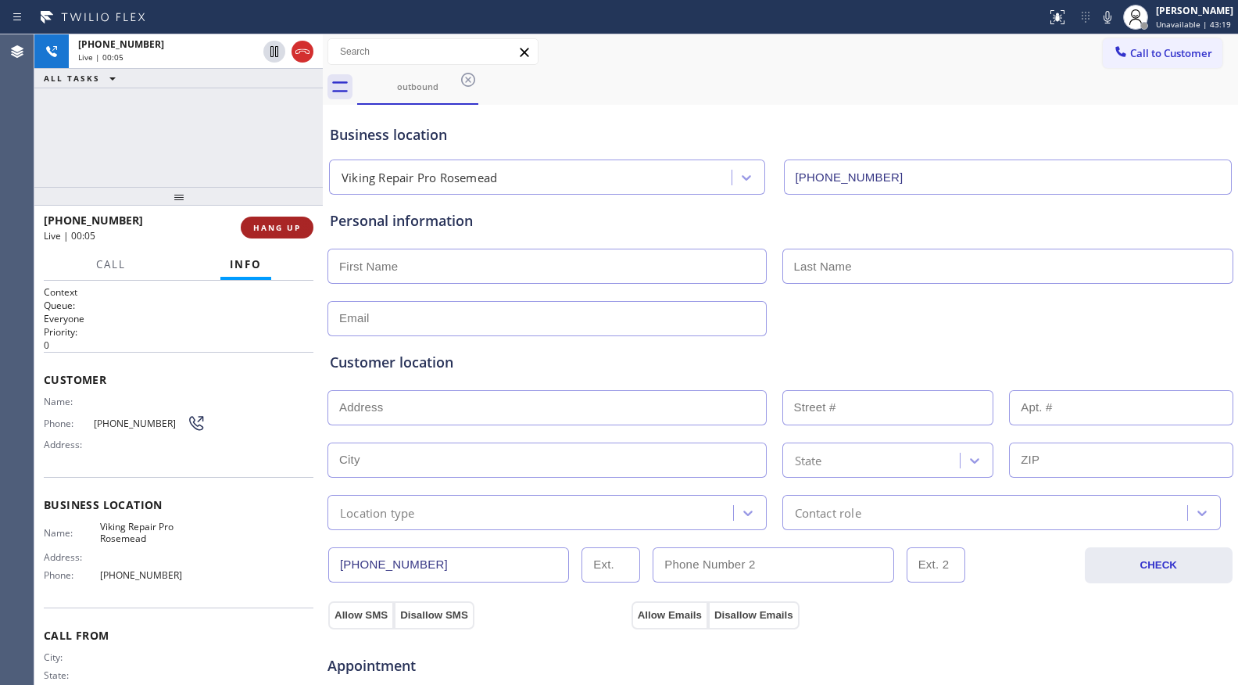
click at [265, 226] on span "HANG UP" at bounding box center [277, 227] width 48 height 11
click at [264, 226] on span "HANG UP" at bounding box center [277, 227] width 48 height 11
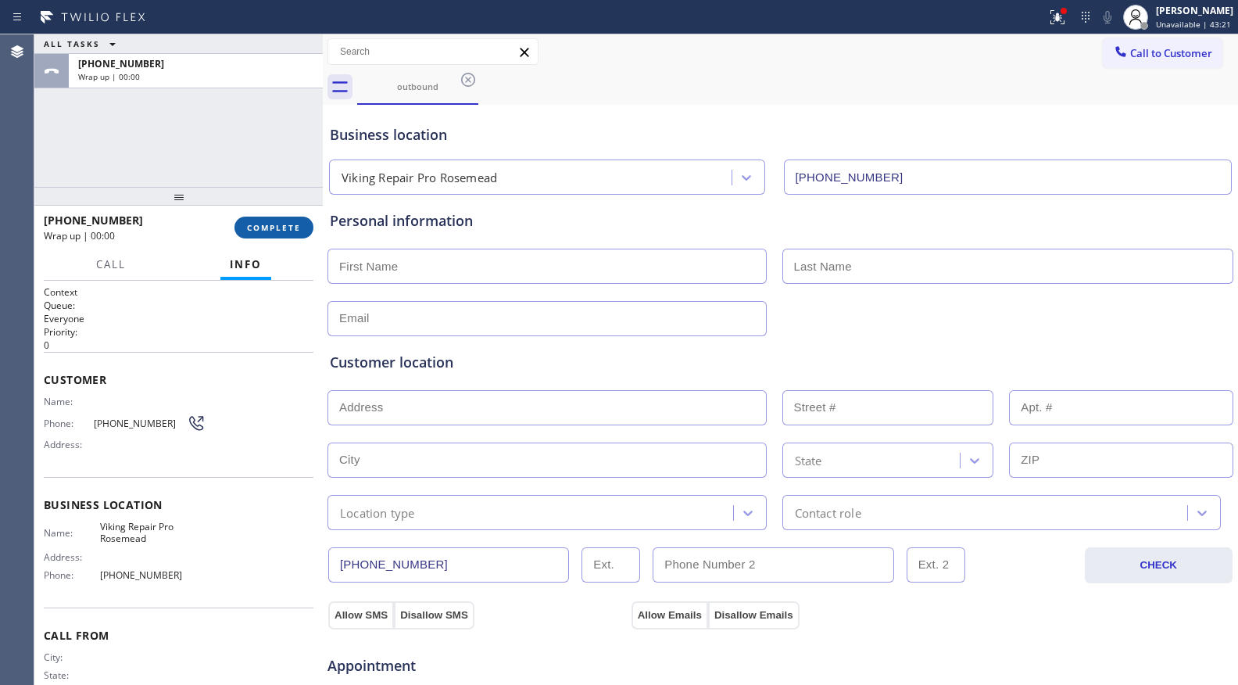
click at [266, 226] on span "COMPLETE" at bounding box center [274, 227] width 54 height 11
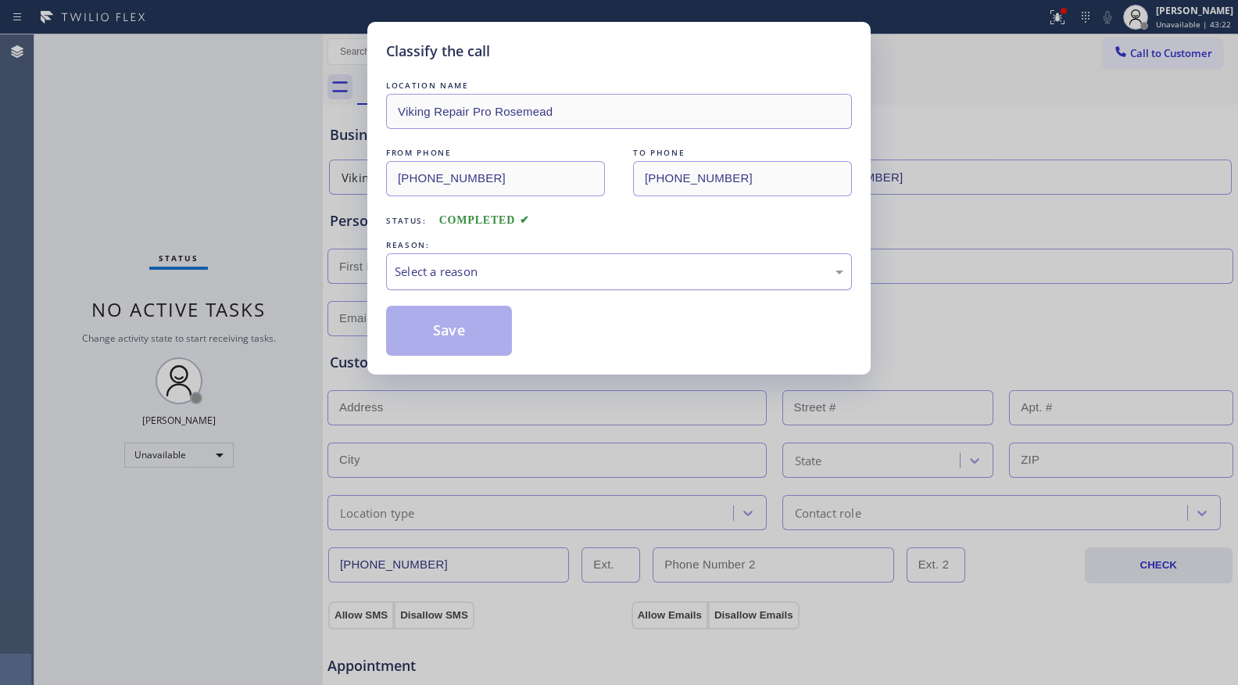
click at [485, 265] on div "Select a reason" at bounding box center [619, 272] width 449 height 18
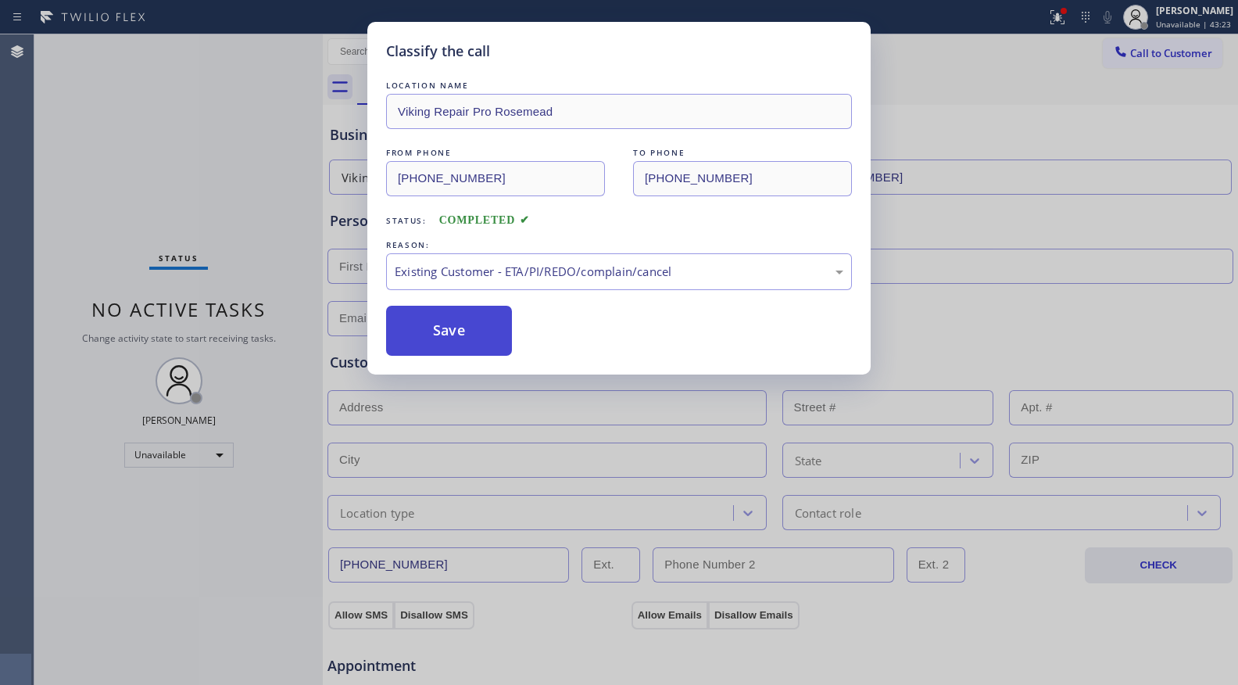
click at [445, 329] on button "Save" at bounding box center [449, 331] width 126 height 50
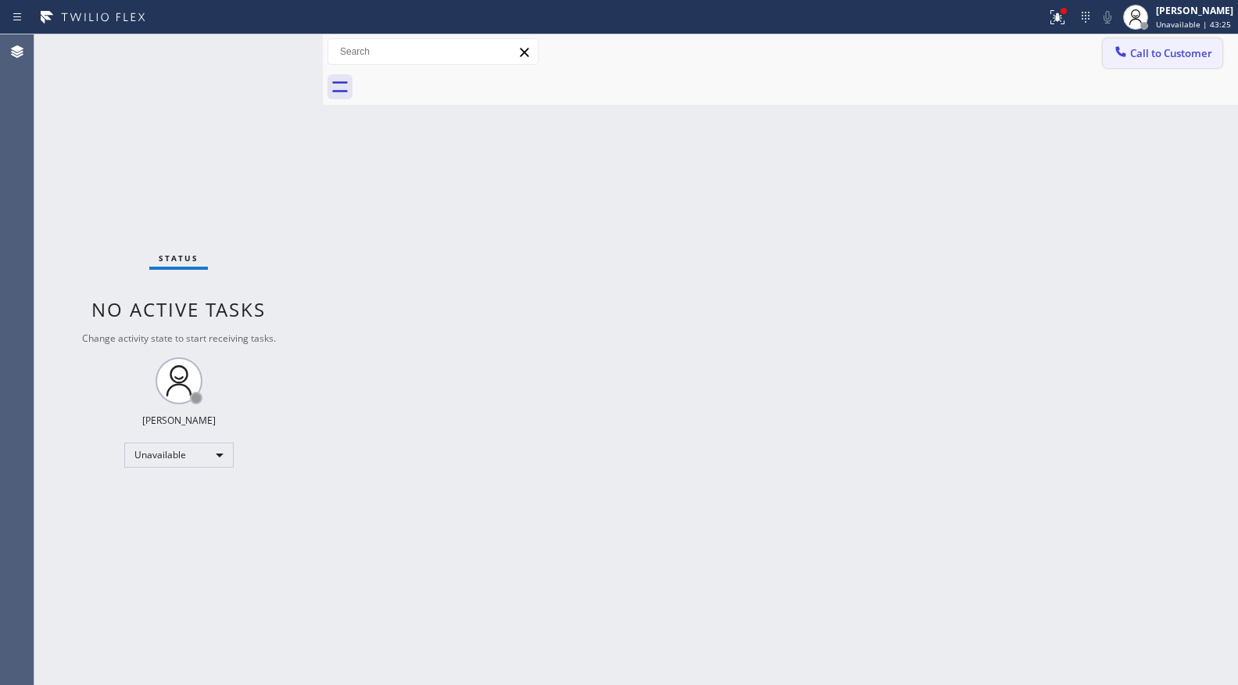
click at [1179, 51] on span "Call to Customer" at bounding box center [1171, 53] width 82 height 14
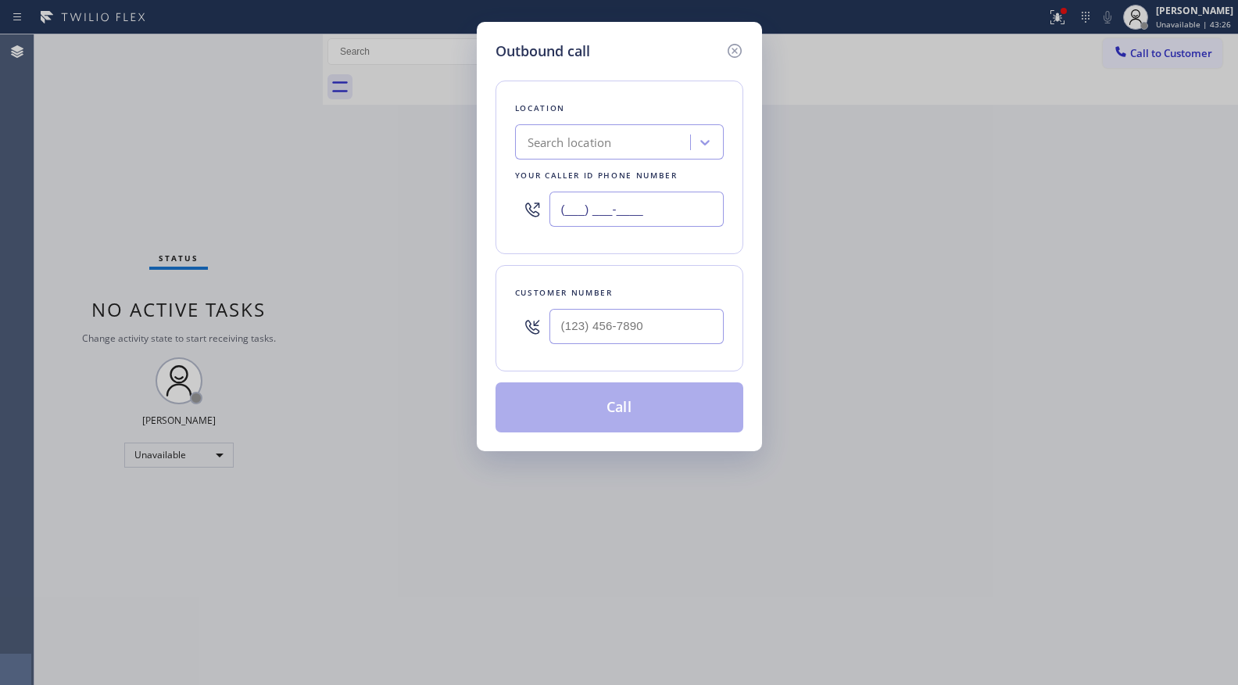
drag, startPoint x: 651, startPoint y: 216, endPoint x: 492, endPoint y: 216, distance: 158.7
click at [492, 216] on div "Outbound call Location Search location Your caller id phone number (___) ___-__…" at bounding box center [619, 236] width 285 height 429
paste input "310) 340-1159"
type input "(310) 340-1159"
click at [690, 331] on input "(___) ___-____" at bounding box center [636, 326] width 174 height 35
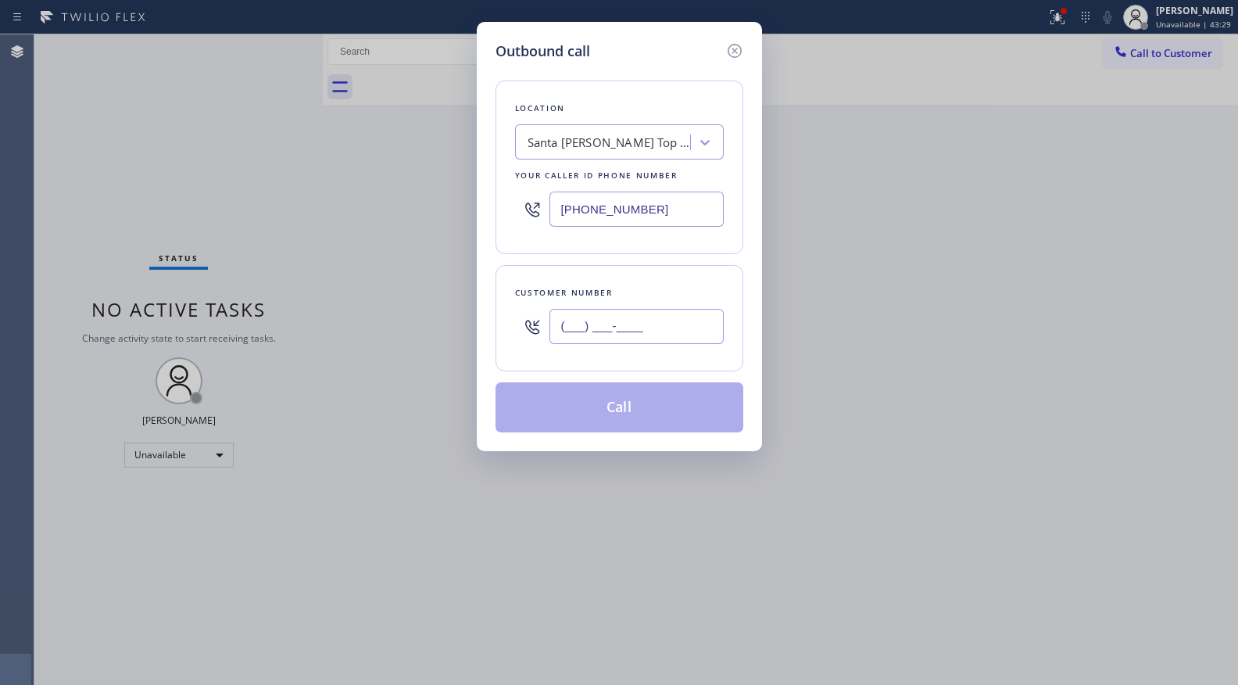
paste input "731) 206-5027"
type input "(731) 206-5027"
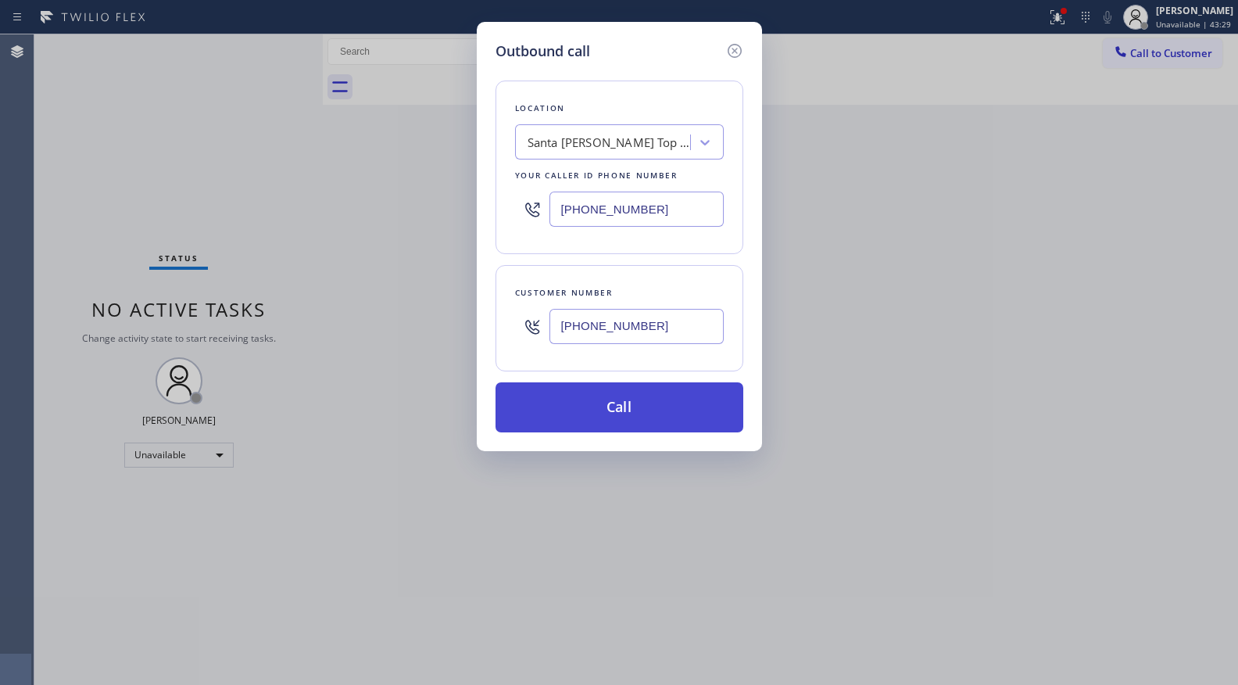
click at [628, 424] on button "Call" at bounding box center [620, 407] width 248 height 50
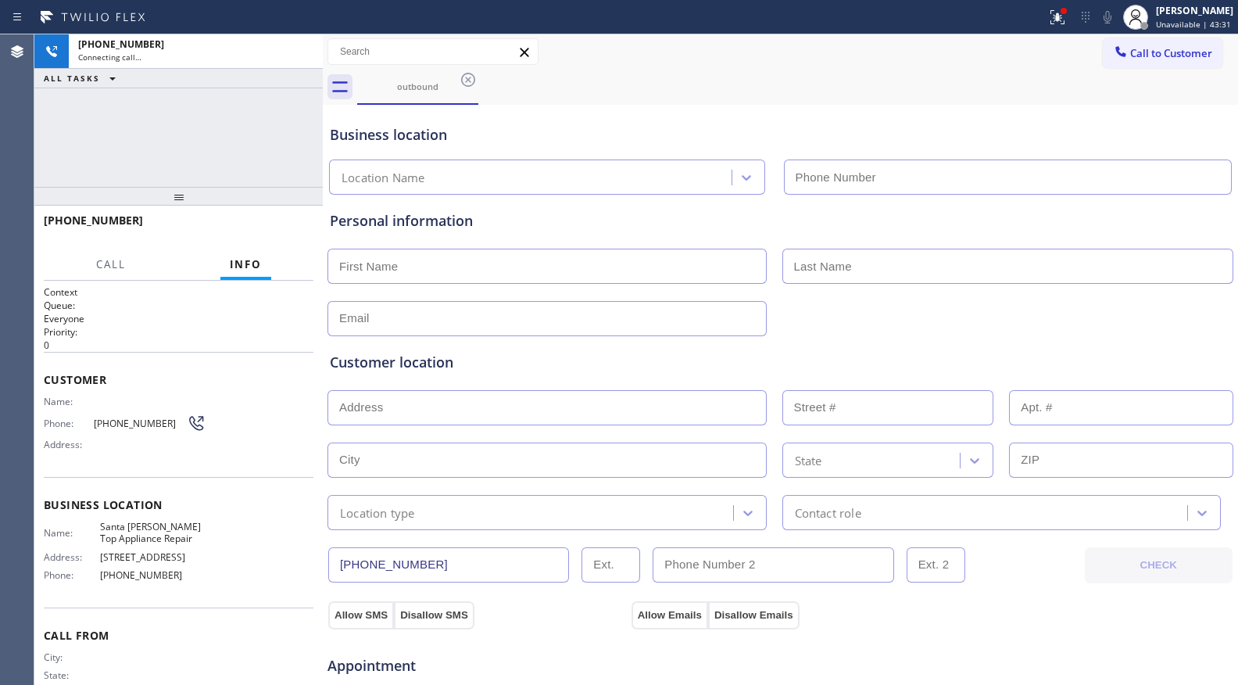
type input "(310) 340-1159"
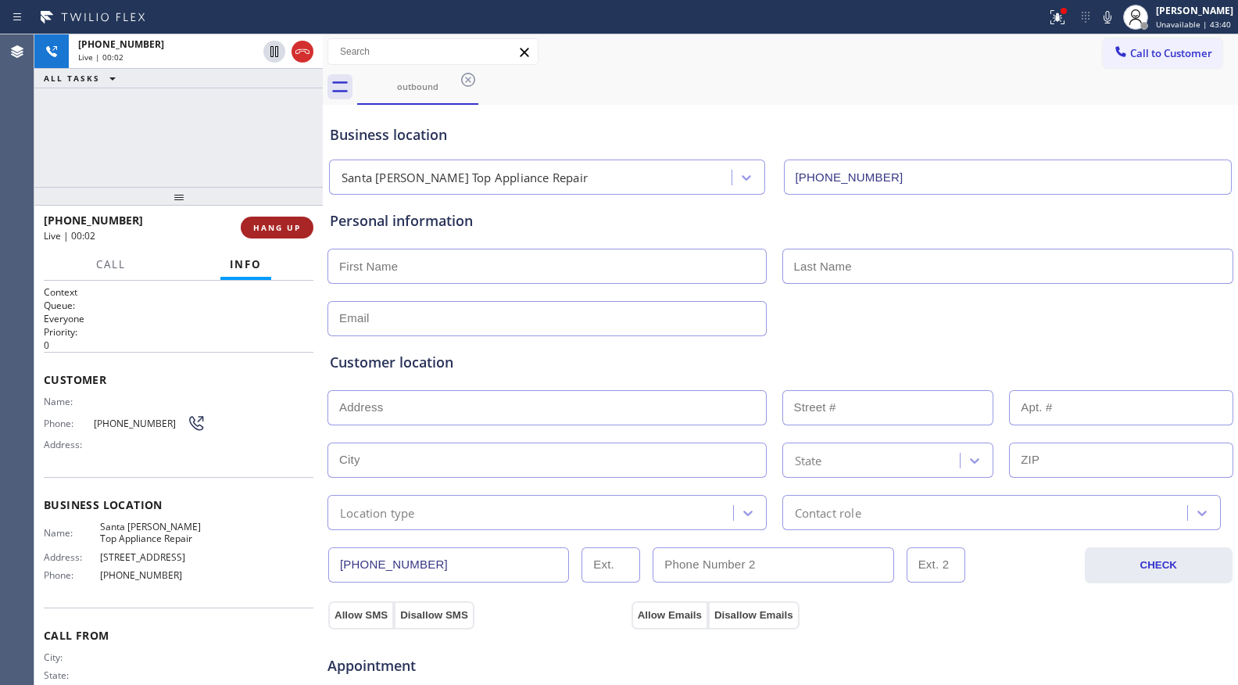
click at [281, 227] on span "HANG UP" at bounding box center [277, 227] width 48 height 11
click at [280, 227] on span "HANG UP" at bounding box center [277, 227] width 48 height 11
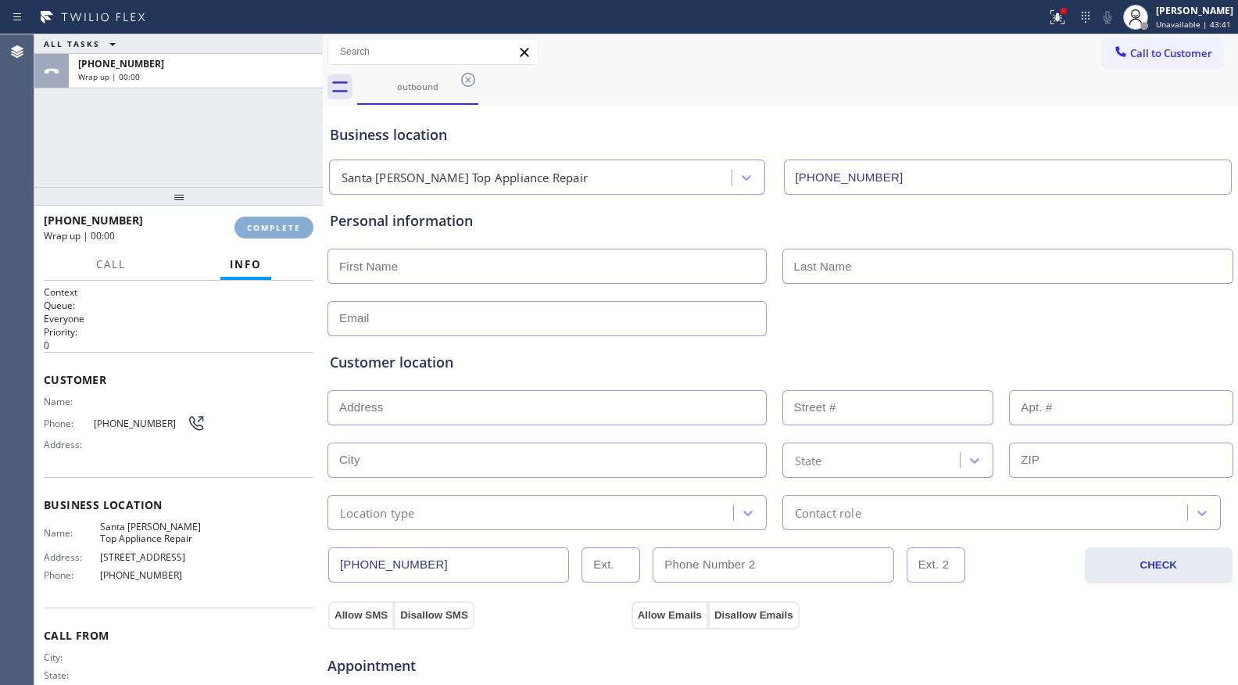
click at [279, 225] on span "COMPLETE" at bounding box center [274, 227] width 54 height 11
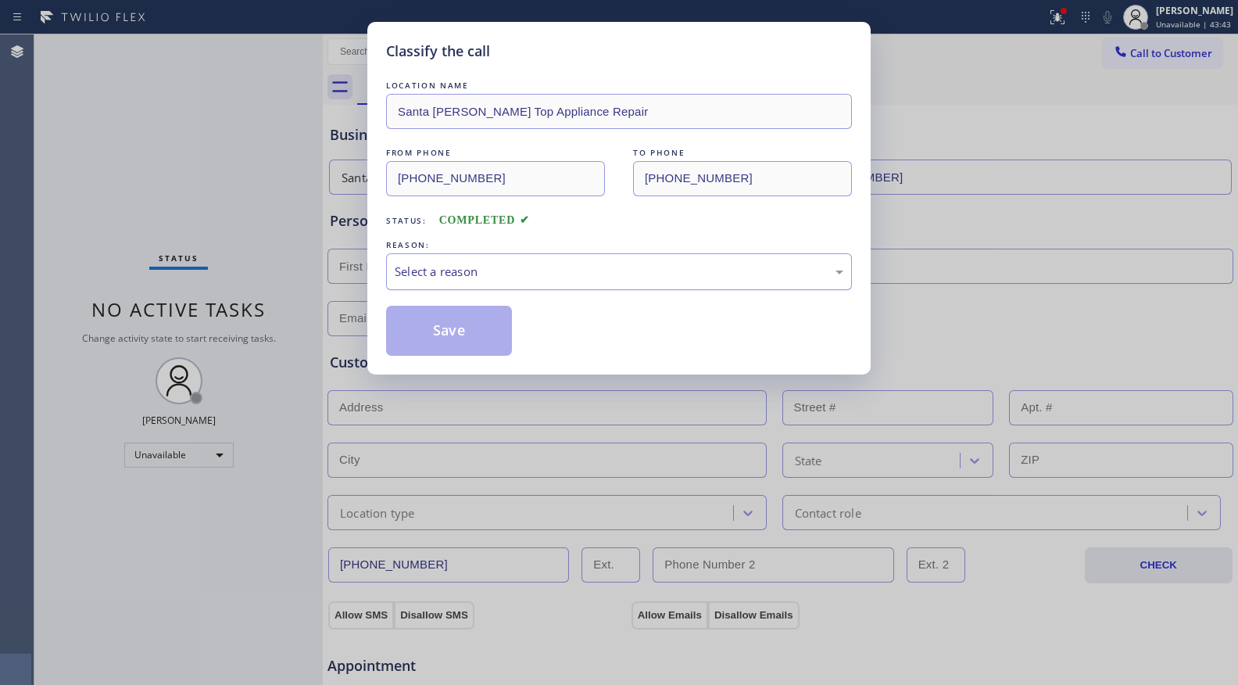
click at [465, 289] on div "Select a reason" at bounding box center [619, 271] width 466 height 37
click at [431, 338] on button "Save" at bounding box center [449, 331] width 126 height 50
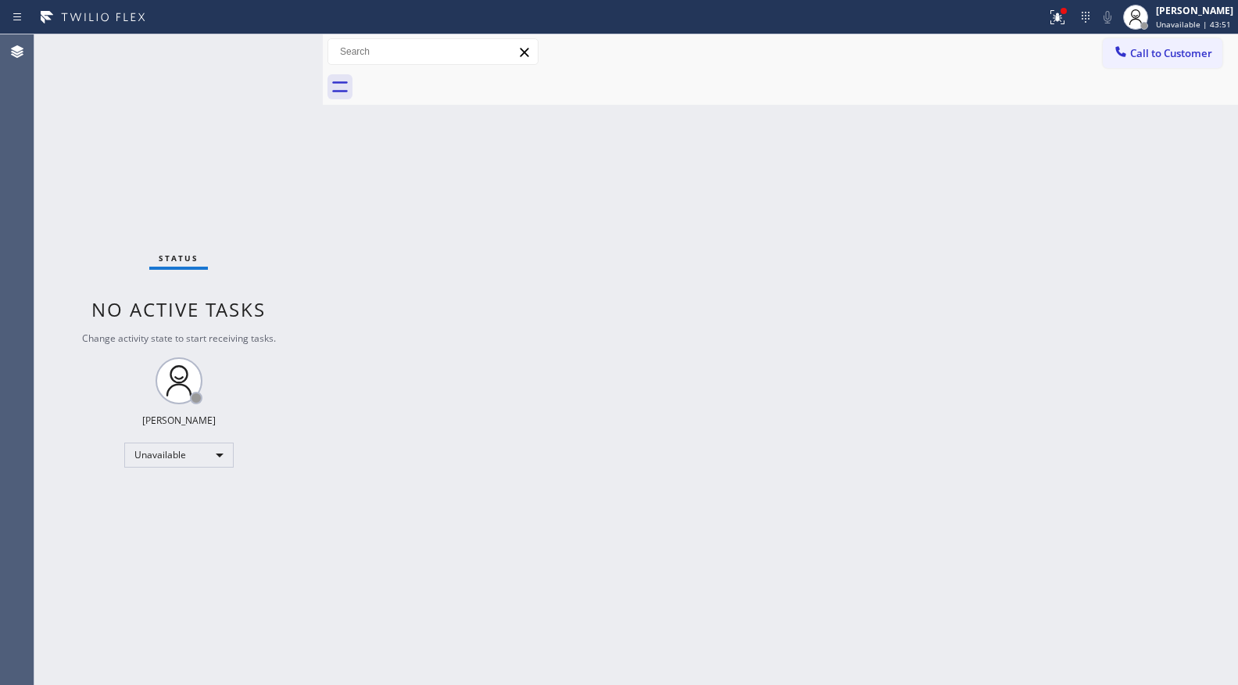
click at [1001, 177] on div "Back to Dashboard Change Sender ID Customers Technicians Select a contact Outbo…" at bounding box center [780, 359] width 915 height 650
click at [1141, 66] on button "Call to Customer" at bounding box center [1163, 53] width 120 height 30
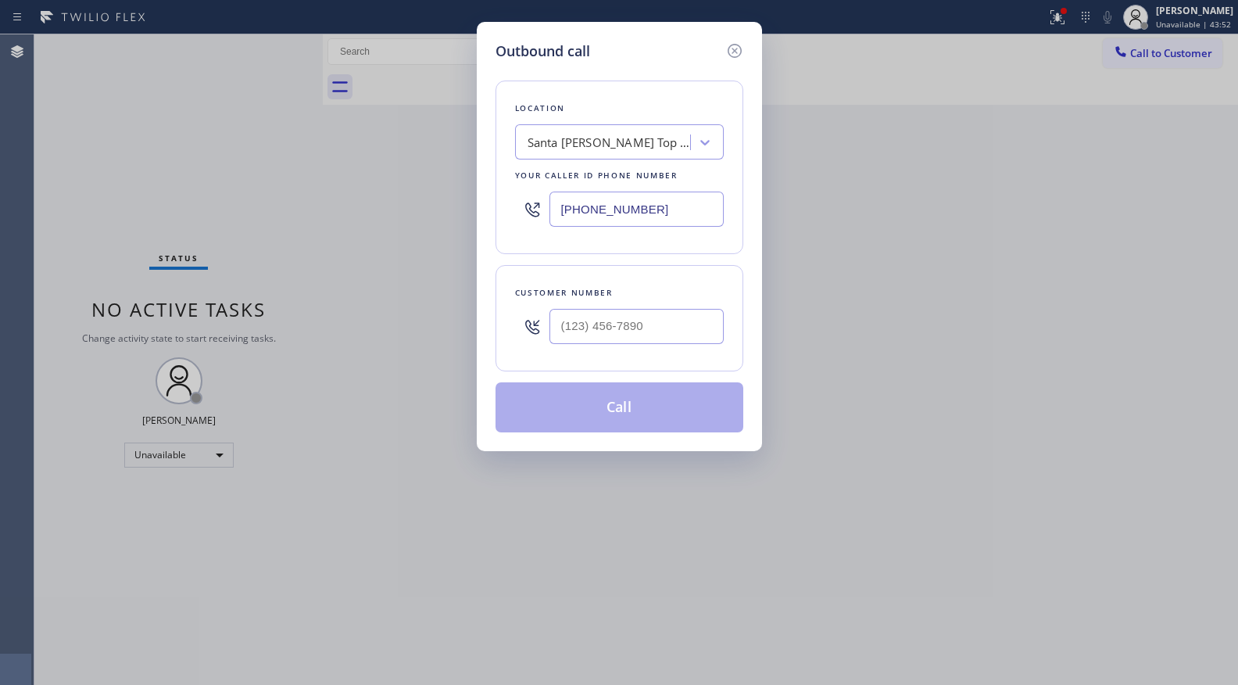
drag, startPoint x: 709, startPoint y: 213, endPoint x: 544, endPoint y: 206, distance: 165.0
click at [545, 206] on div "(310) 340-1159" at bounding box center [619, 209] width 209 height 51
paste input "848) 315-2525"
type input "(848) 315-2525"
click at [660, 335] on input "(___) ___-____" at bounding box center [636, 326] width 174 height 35
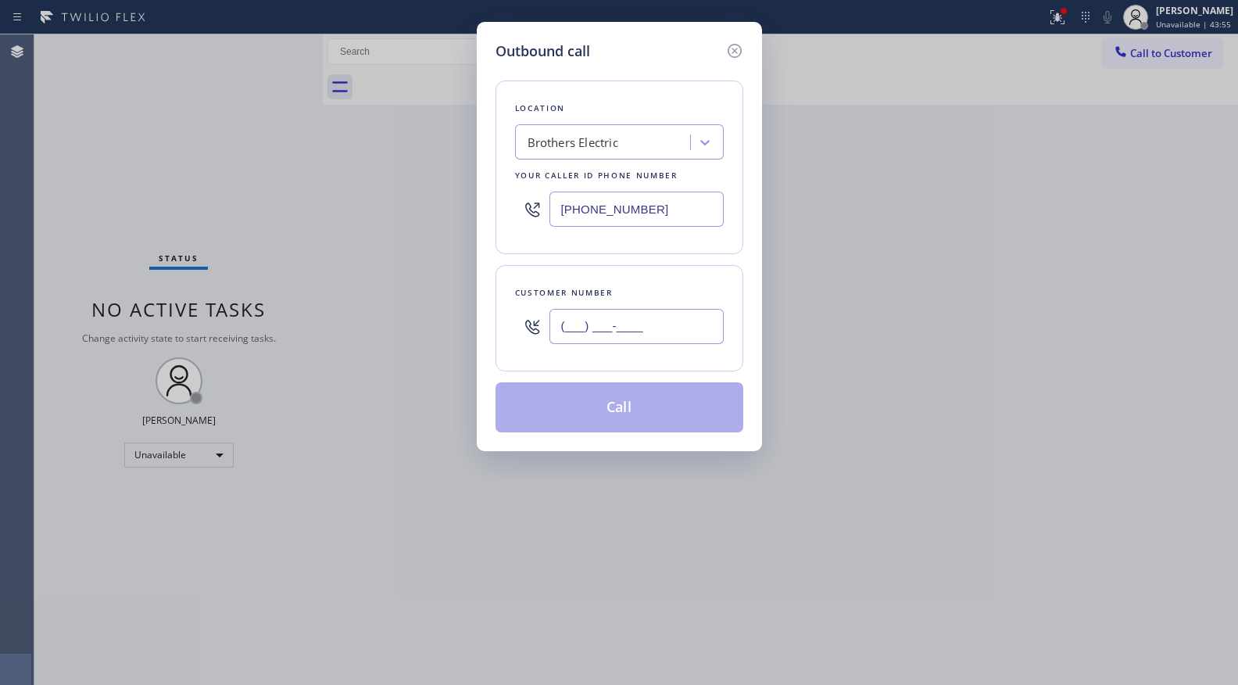
paste input "856) 296-8111"
type input "(856) 296-8111"
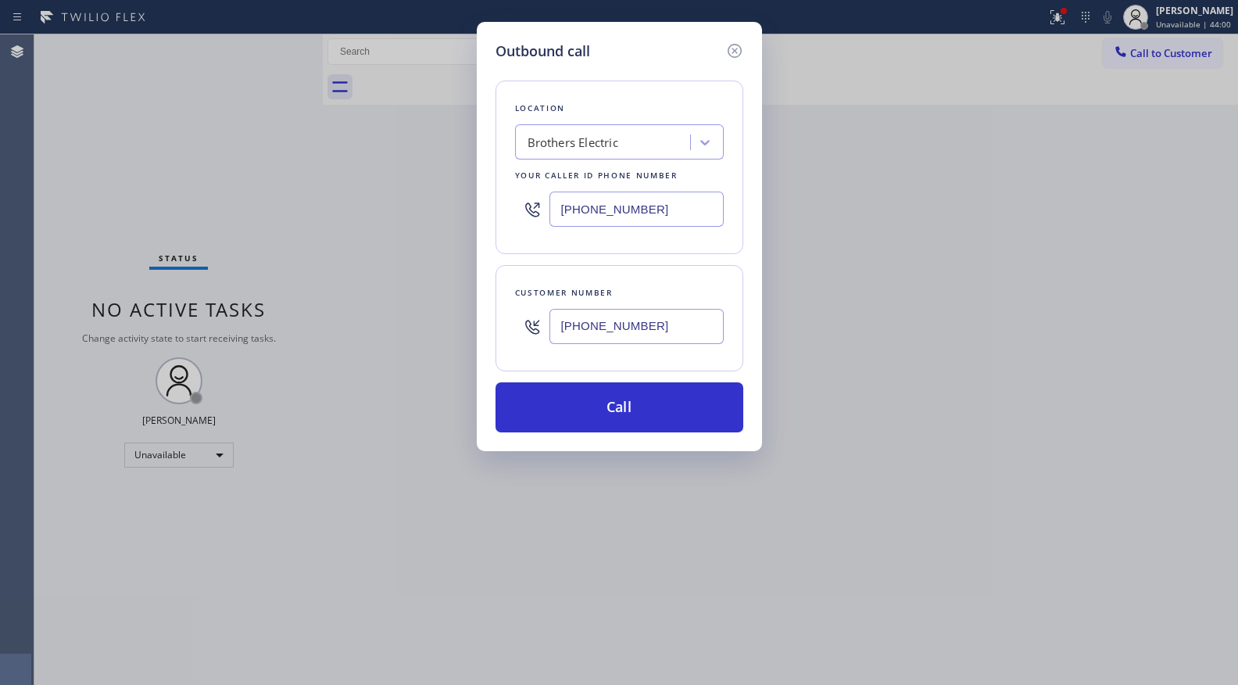
click at [676, 323] on input "(856) 296-8111" at bounding box center [636, 326] width 174 height 35
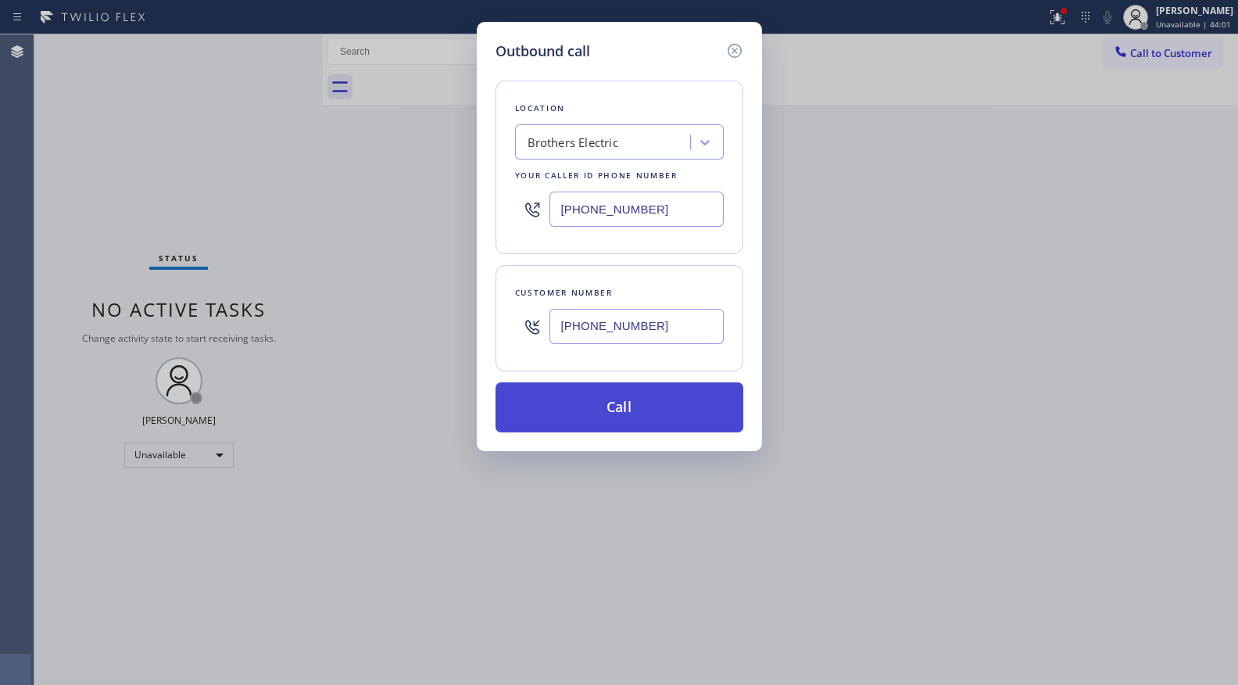
click at [647, 397] on button "Call" at bounding box center [620, 407] width 248 height 50
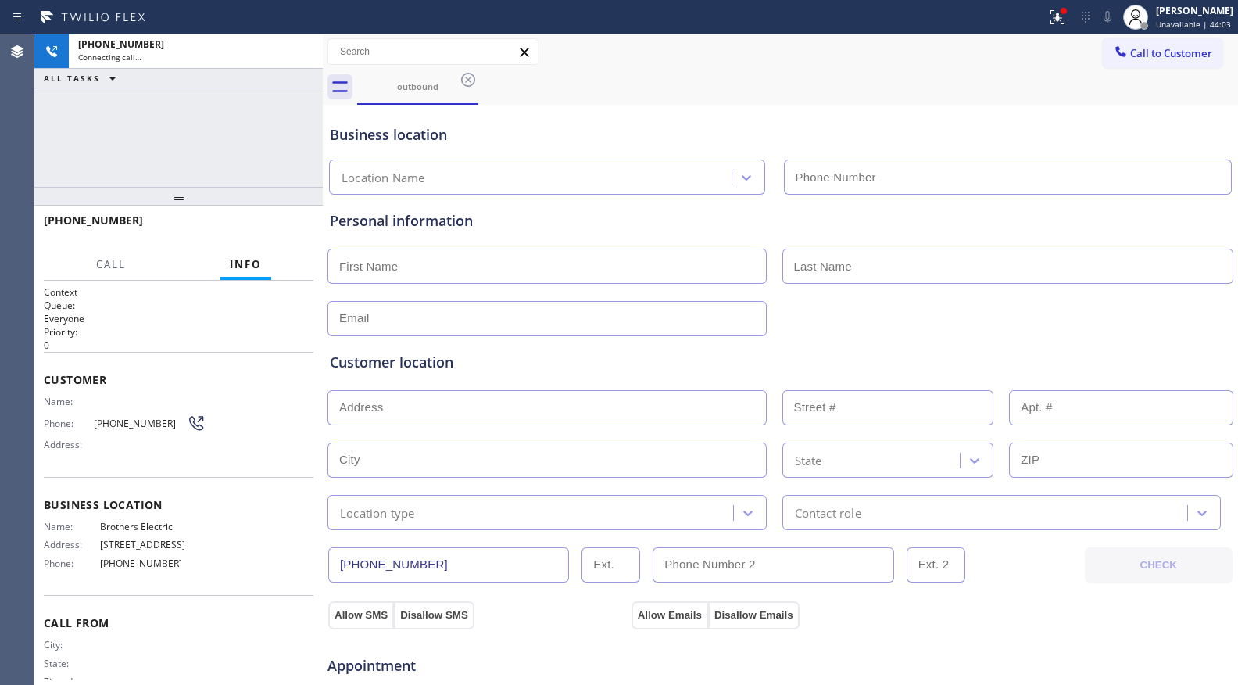
type input "(848) 315-2525"
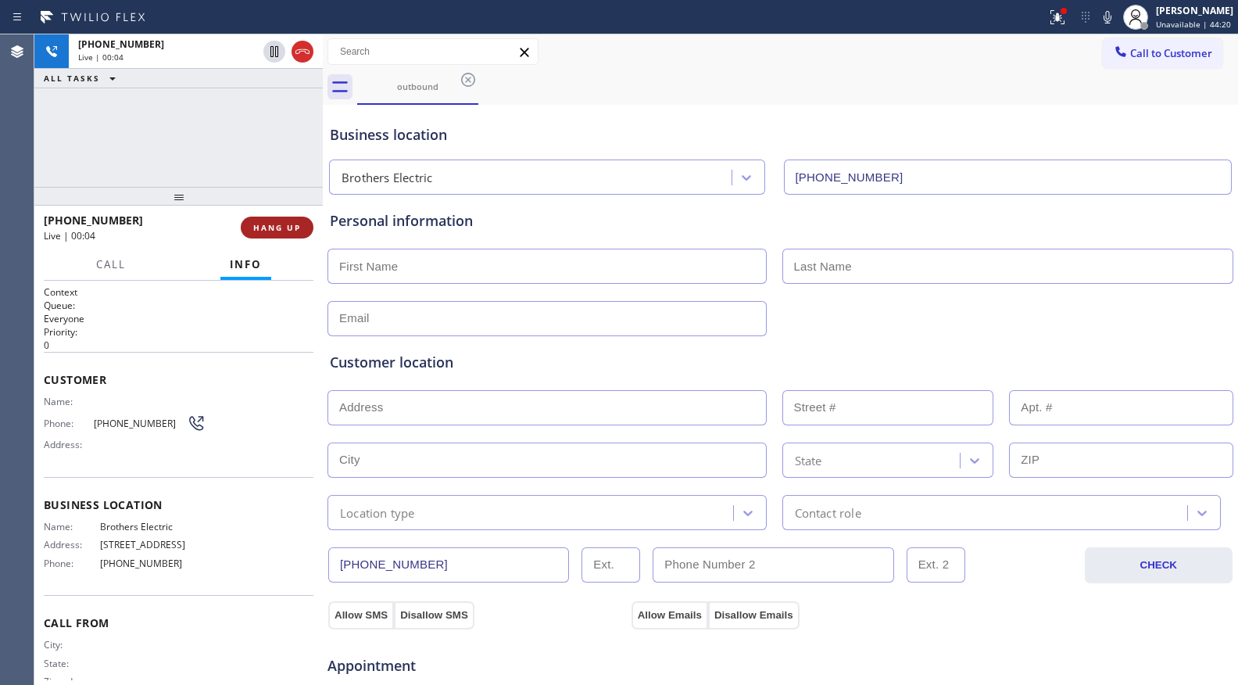
drag, startPoint x: 281, startPoint y: 244, endPoint x: 278, endPoint y: 233, distance: 11.4
click at [281, 242] on div "+18562968111 Live | 00:04 HANG UP" at bounding box center [179, 227] width 270 height 41
click at [278, 233] on button "HANG UP" at bounding box center [277, 227] width 73 height 22
click at [277, 231] on span "HANG UP" at bounding box center [277, 227] width 48 height 11
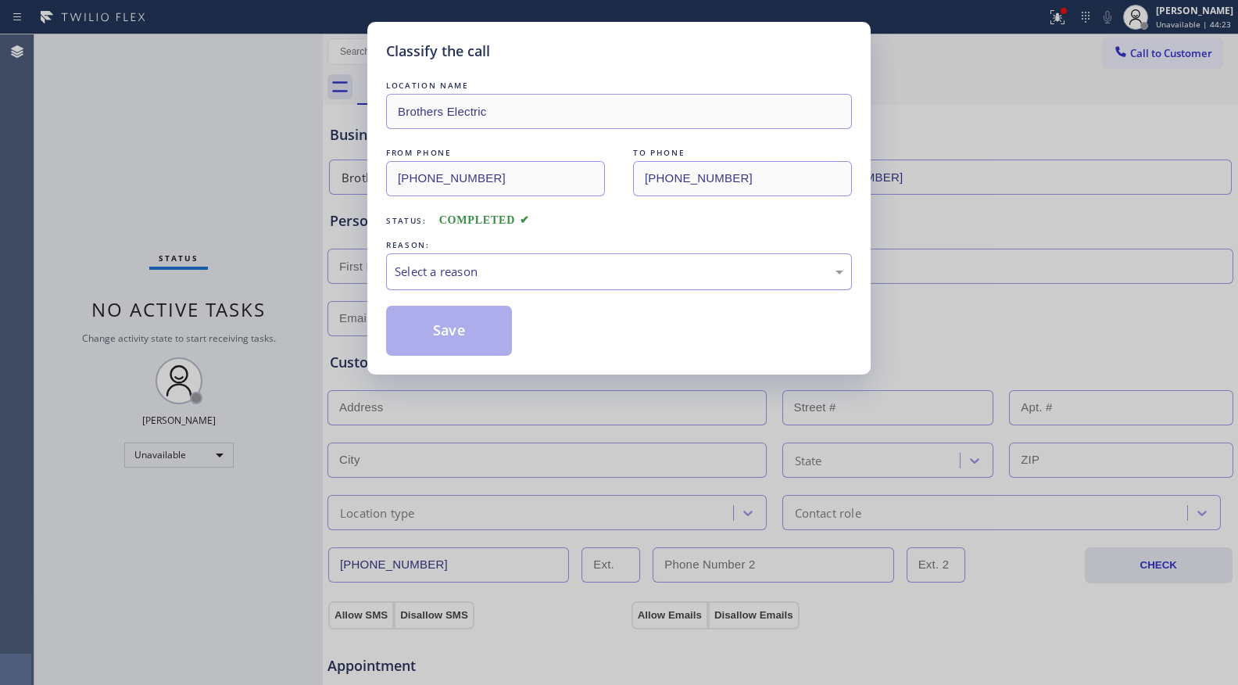
drag, startPoint x: 428, startPoint y: 274, endPoint x: 425, endPoint y: 287, distance: 12.9
click at [429, 274] on div "Select a reason" at bounding box center [619, 272] width 449 height 18
click at [423, 338] on button "Save" at bounding box center [449, 331] width 126 height 50
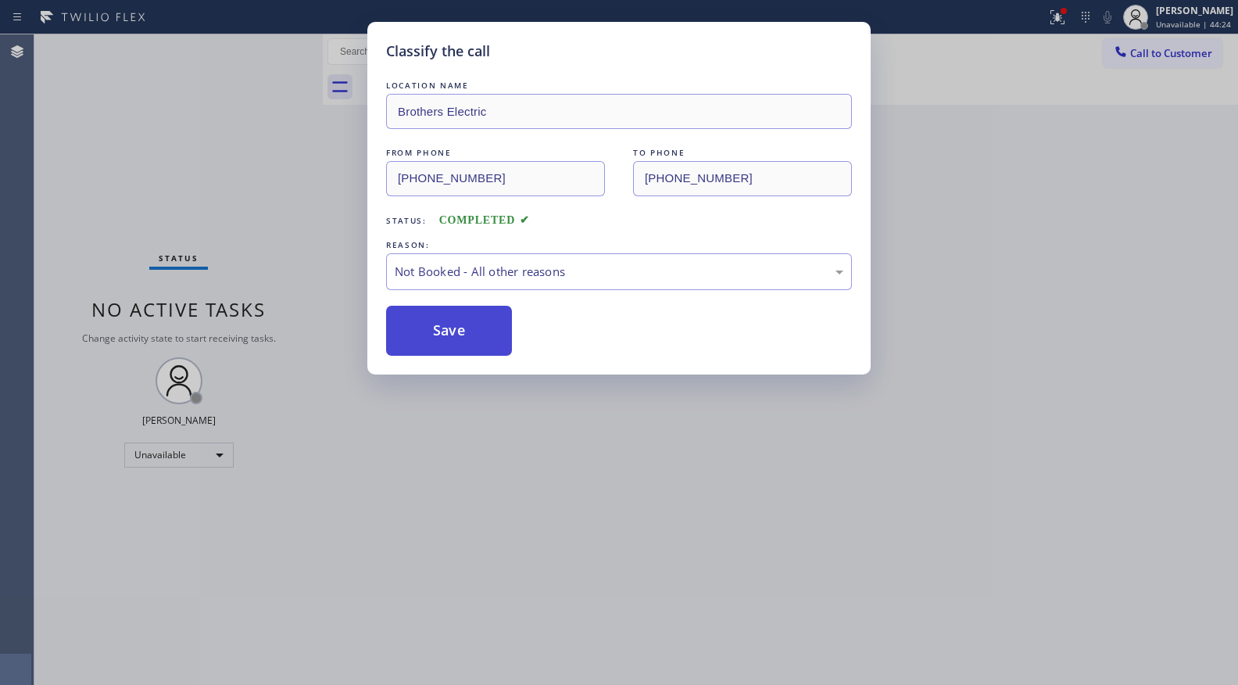
click at [423, 338] on button "Save" at bounding box center [449, 331] width 126 height 50
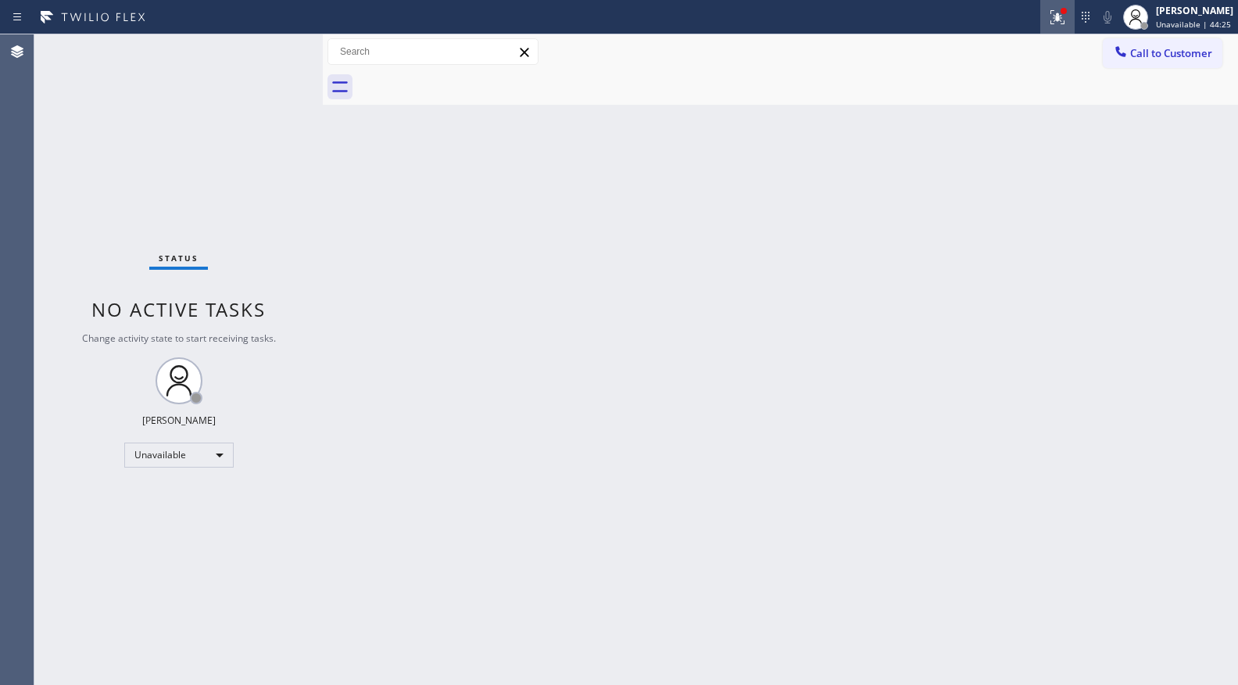
click at [1061, 20] on icon at bounding box center [1057, 17] width 19 height 19
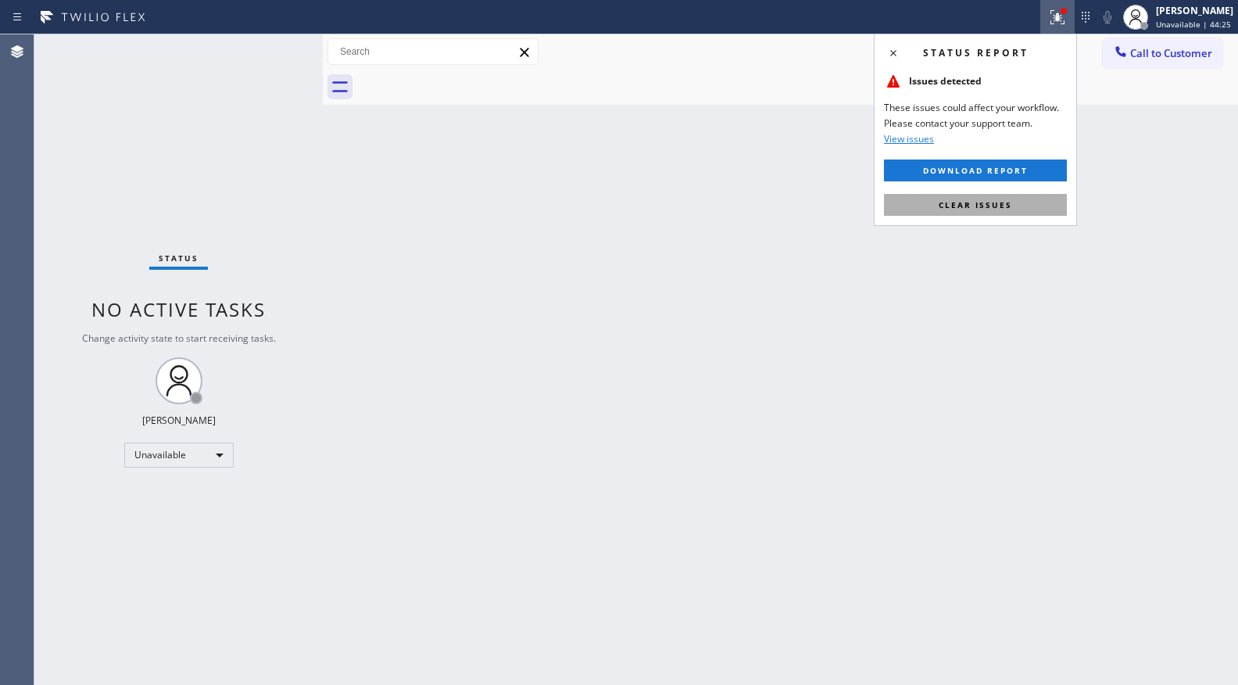
click at [989, 211] on button "Clear issues" at bounding box center [975, 205] width 183 height 22
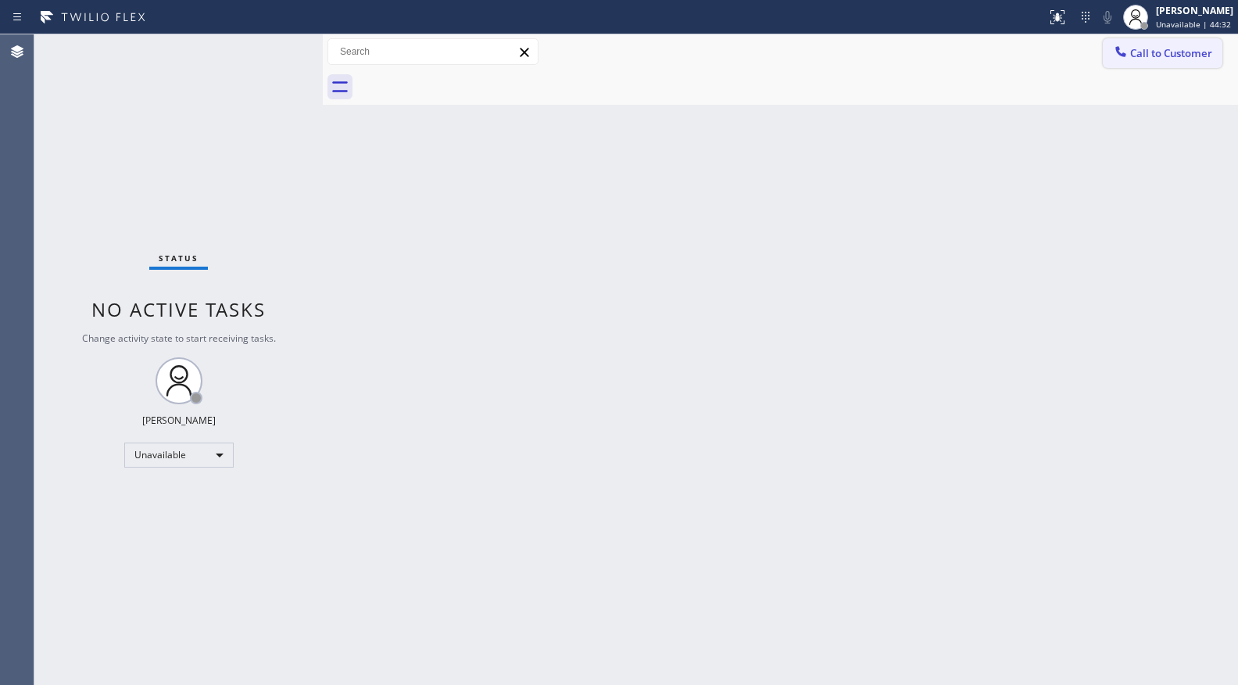
click at [1146, 51] on span "Call to Customer" at bounding box center [1171, 53] width 82 height 14
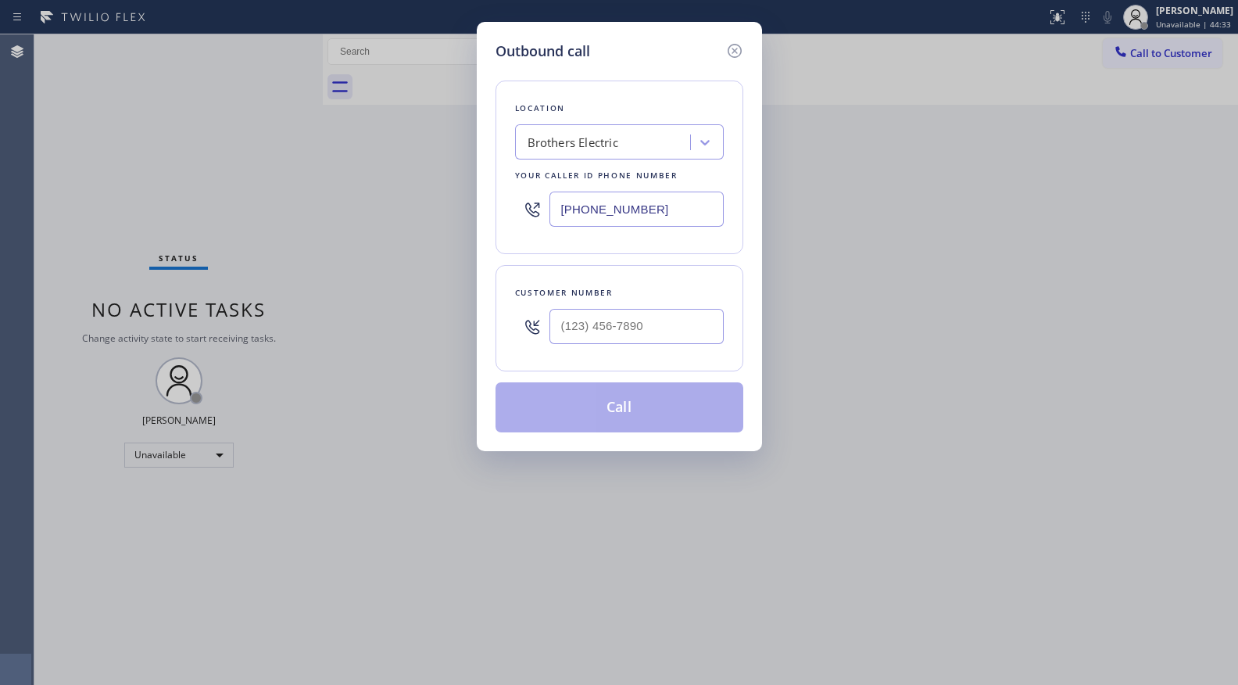
drag, startPoint x: 669, startPoint y: 214, endPoint x: 477, endPoint y: 214, distance: 192.3
click at [477, 214] on div "Outbound call Location Brothers Electric Your caller id phone number (848) 315-…" at bounding box center [619, 236] width 285 height 429
paste input "347) 757-4373"
type input "(347) 757-4373"
paste input "917) 618-0871"
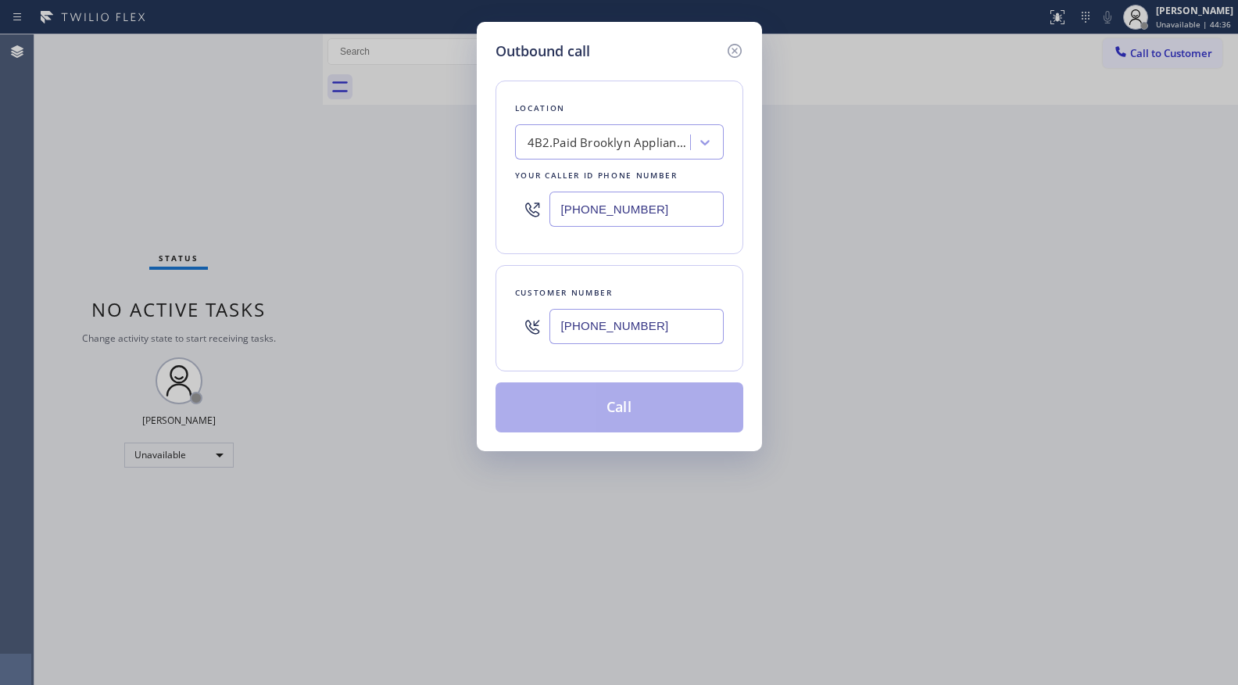
click at [610, 320] on input "(917) 618-0871" at bounding box center [636, 326] width 174 height 35
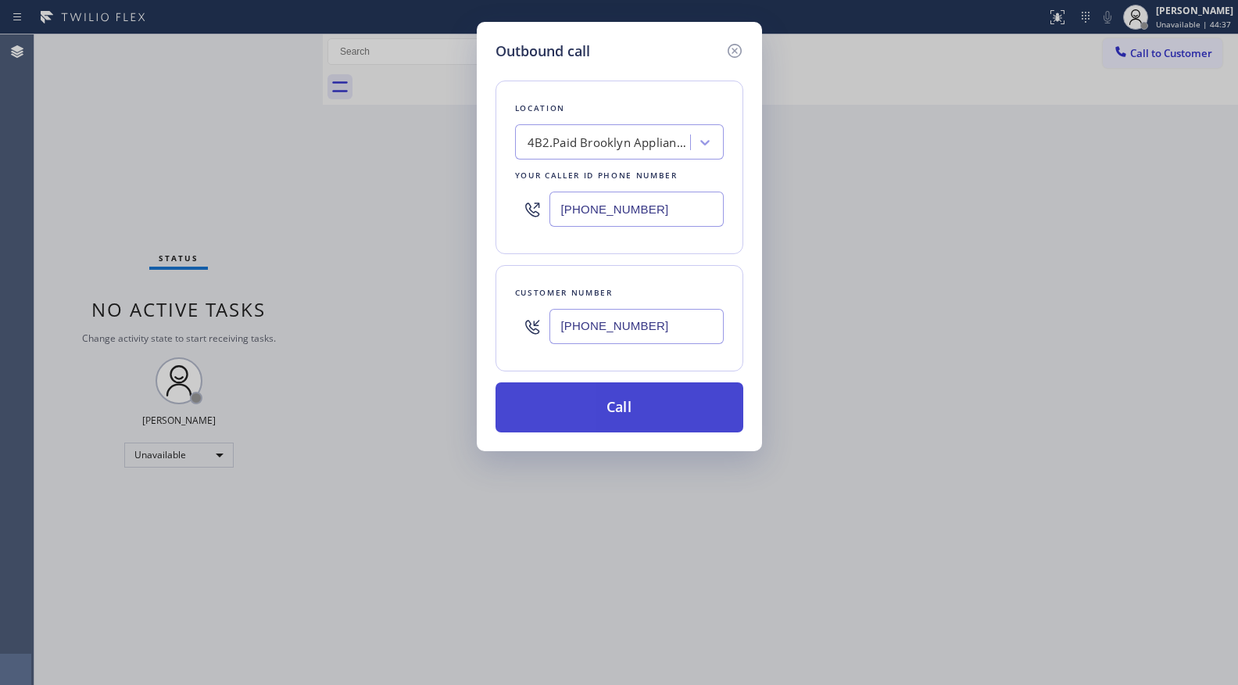
type input "(917) 618-0871"
click at [628, 410] on button "Call" at bounding box center [620, 407] width 248 height 50
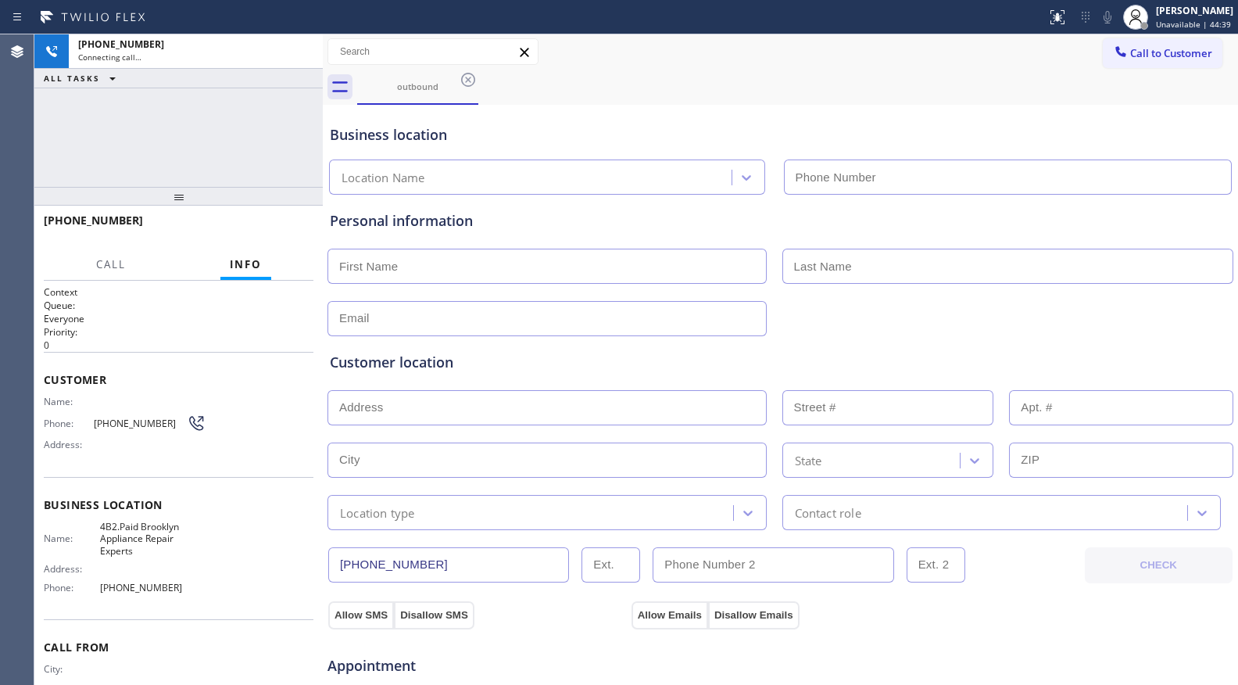
type input "(347) 757-4373"
click at [679, 148] on div "Business location Brooklyn Appliance Repair Experts (347) 757-4373" at bounding box center [780, 152] width 907 height 86
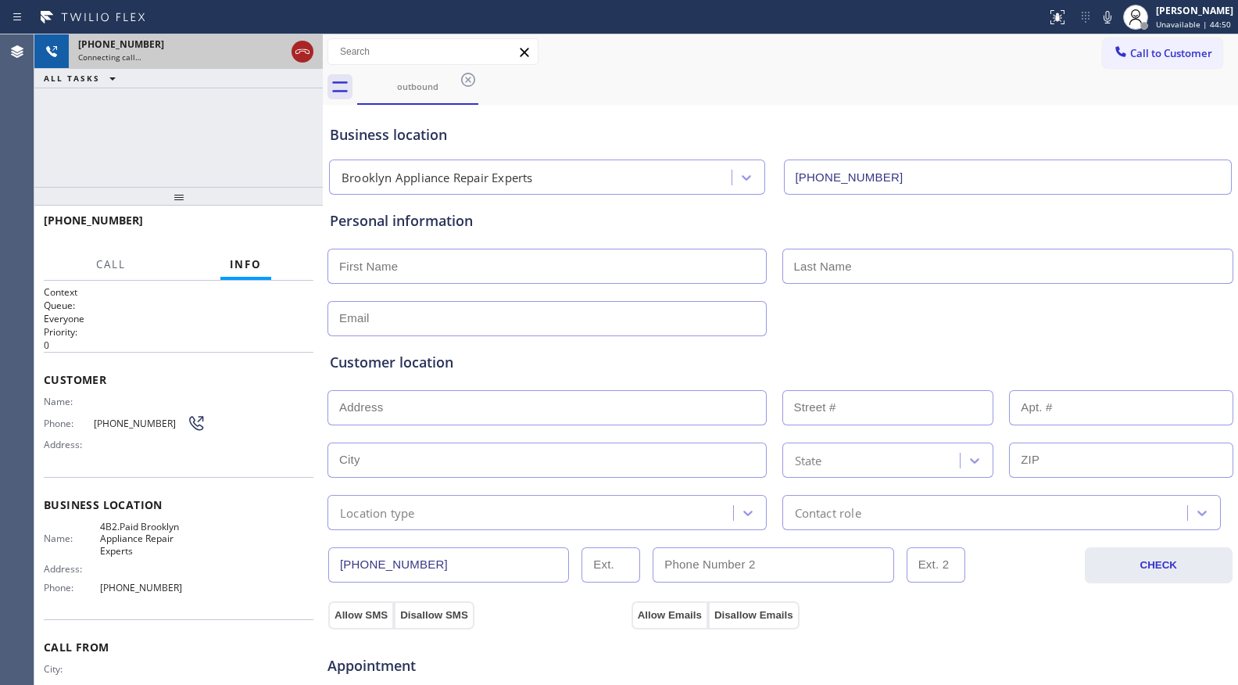
click at [295, 47] on icon at bounding box center [302, 51] width 19 height 19
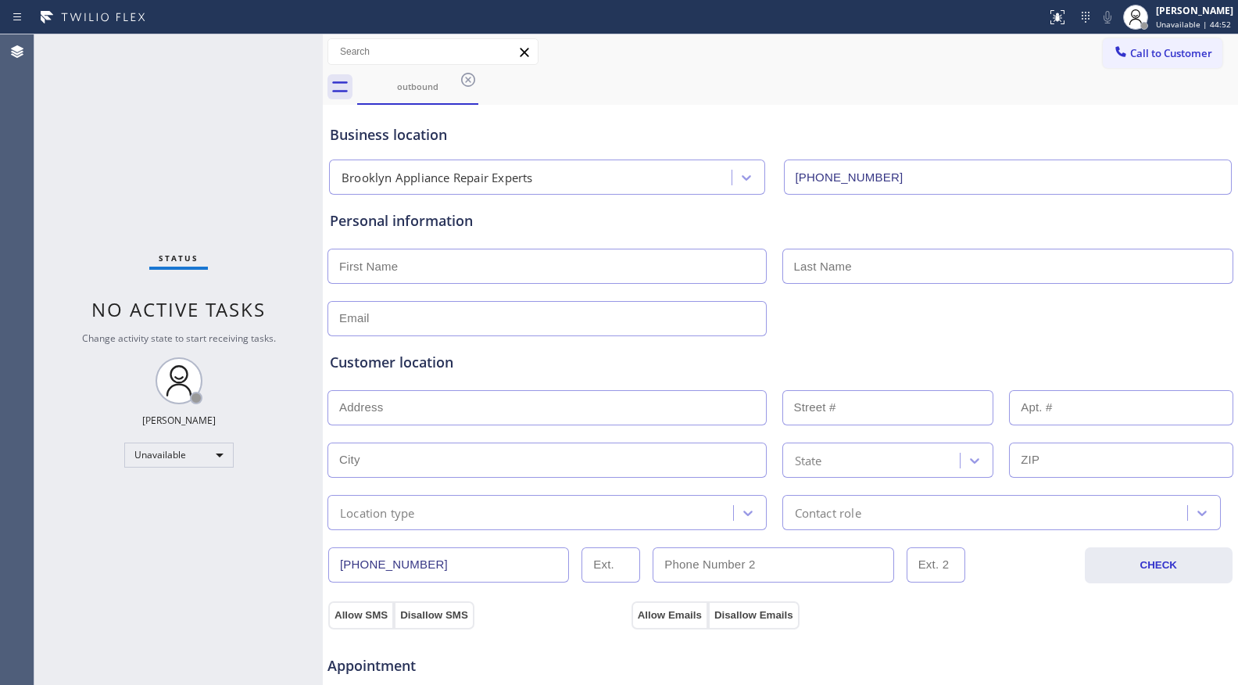
click at [1131, 49] on span "Call to Customer" at bounding box center [1171, 53] width 82 height 14
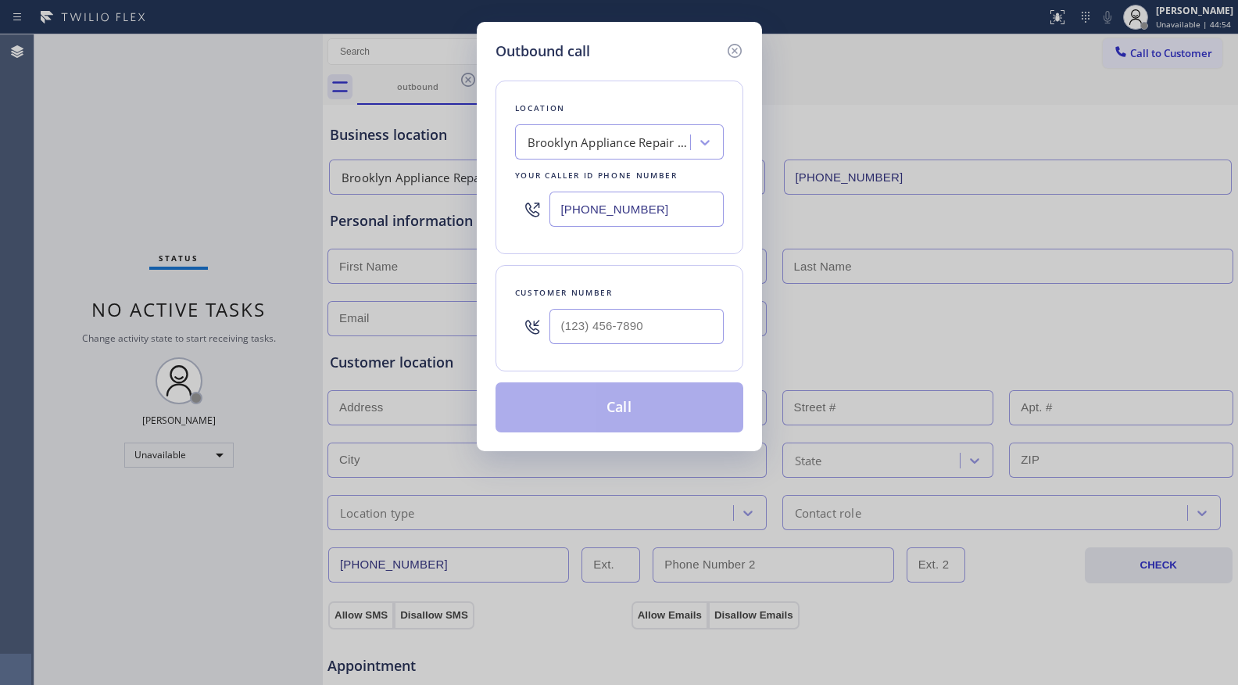
drag, startPoint x: 600, startPoint y: 210, endPoint x: 496, endPoint y: 211, distance: 104.0
click at [496, 212] on div "Location Brooklyn Appliance Repair Experts Your caller id phone number (347) 75…" at bounding box center [620, 168] width 248 height 174
paste input "561) 944-5636"
type input "(561) 944-5636"
click at [602, 342] on input "(___) ___-____" at bounding box center [636, 326] width 174 height 35
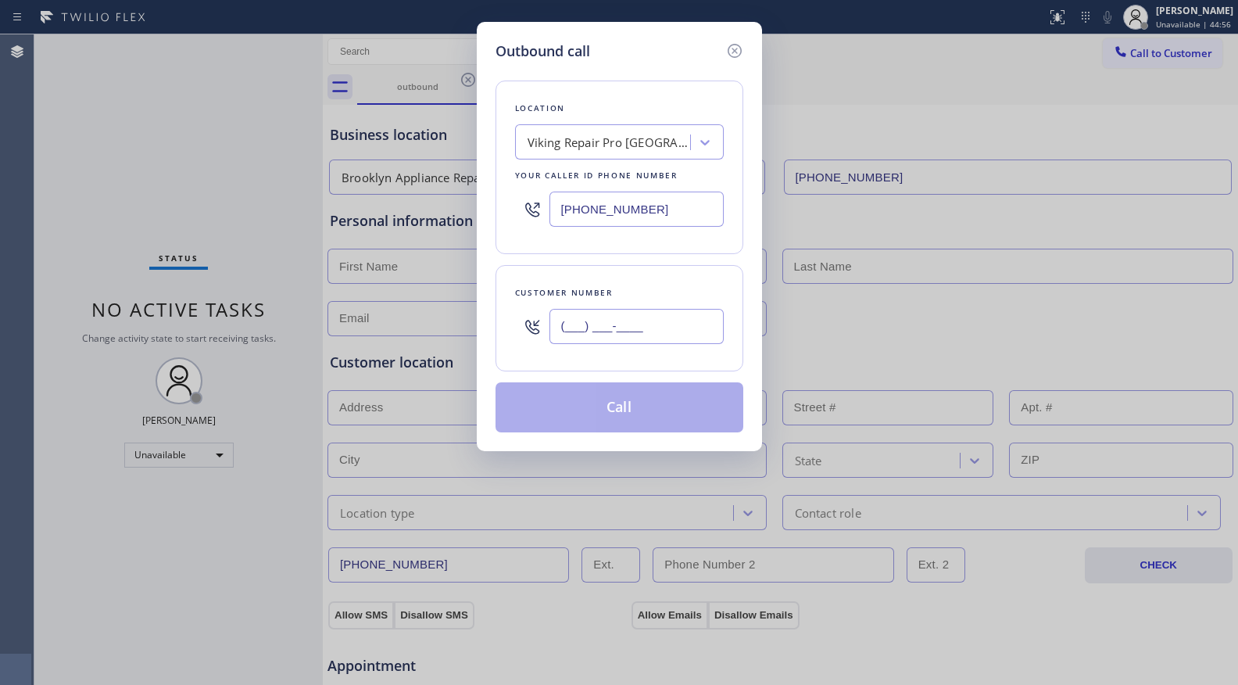
paste input "561) 438-6176"
type input "(561) 438-6176"
click at [608, 411] on button "Call" at bounding box center [620, 407] width 248 height 50
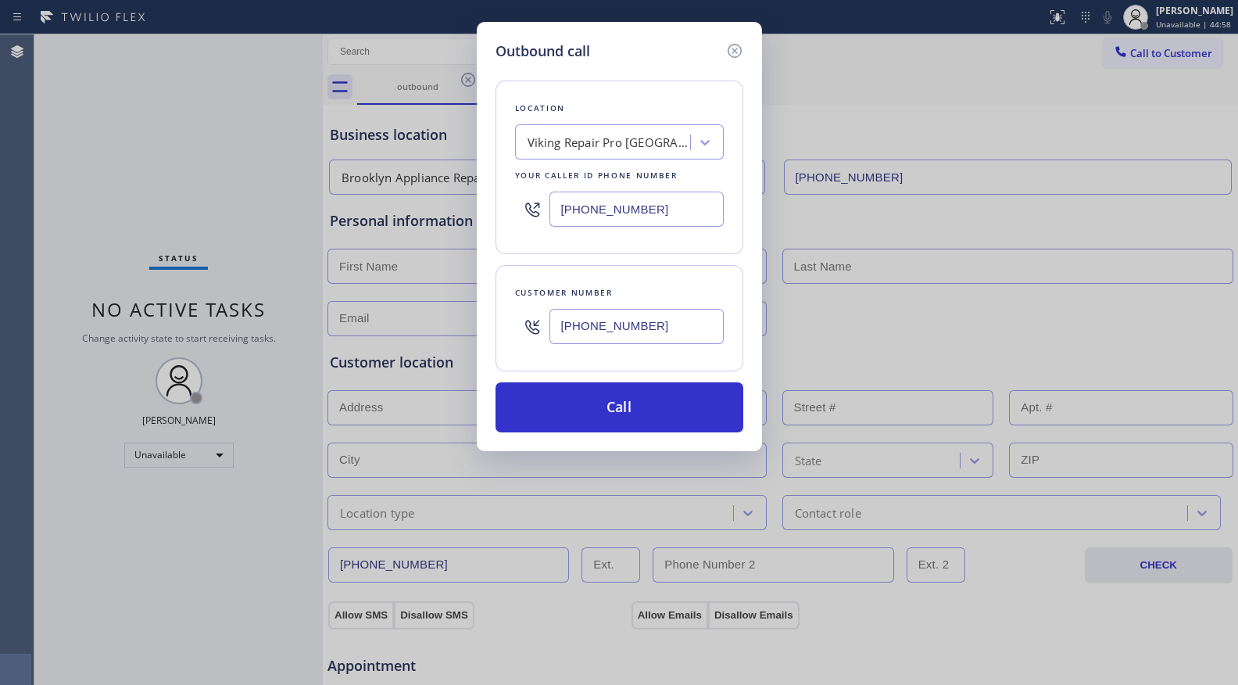
click at [667, 265] on div "Location Viking Repair Pro Boynton Beach Your caller id phone number (561) 944-…" at bounding box center [620, 247] width 248 height 370
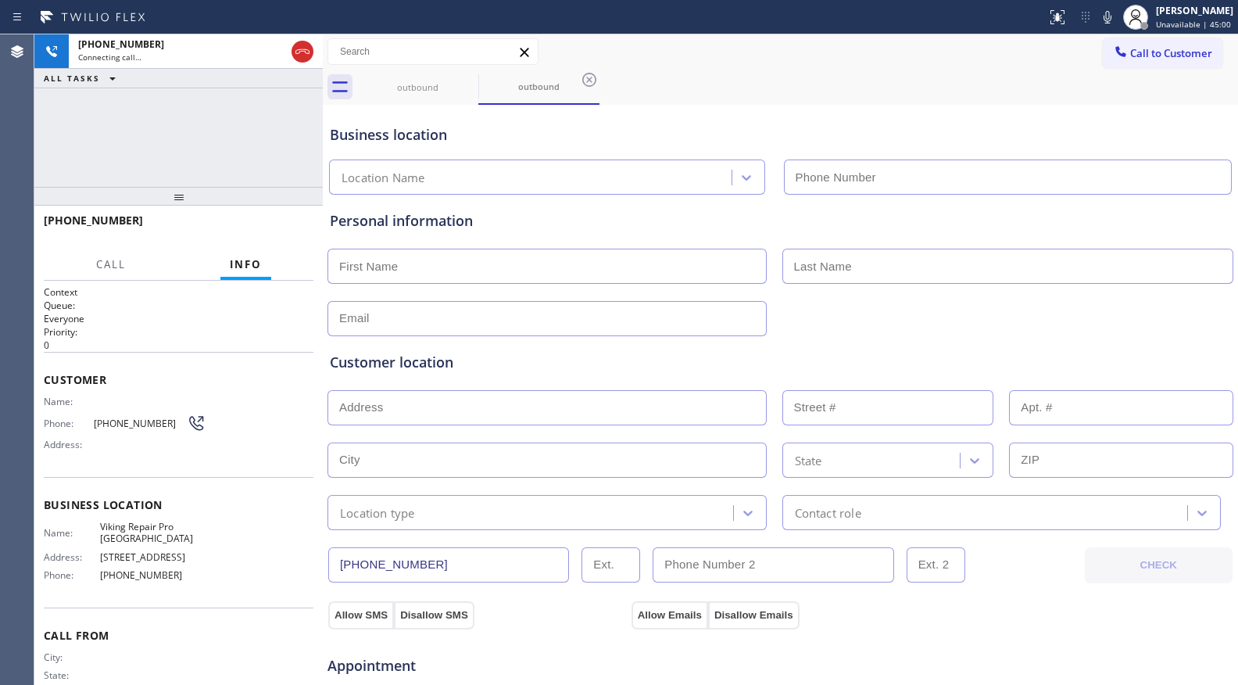
type input "(561) 944-5636"
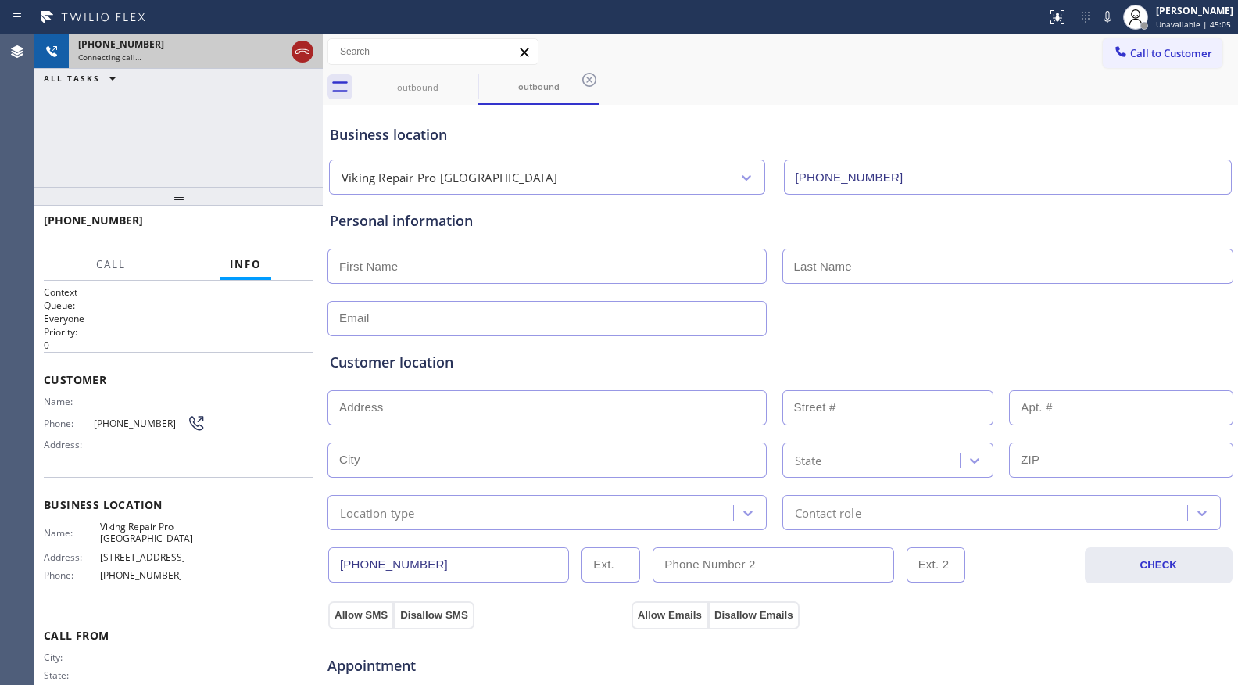
click at [295, 54] on icon at bounding box center [302, 51] width 19 height 19
click at [296, 54] on div "Connecting call…" at bounding box center [195, 57] width 235 height 11
click at [296, 53] on div "Connecting call…" at bounding box center [195, 57] width 235 height 11
click at [297, 53] on div "Connecting call…" at bounding box center [195, 57] width 235 height 11
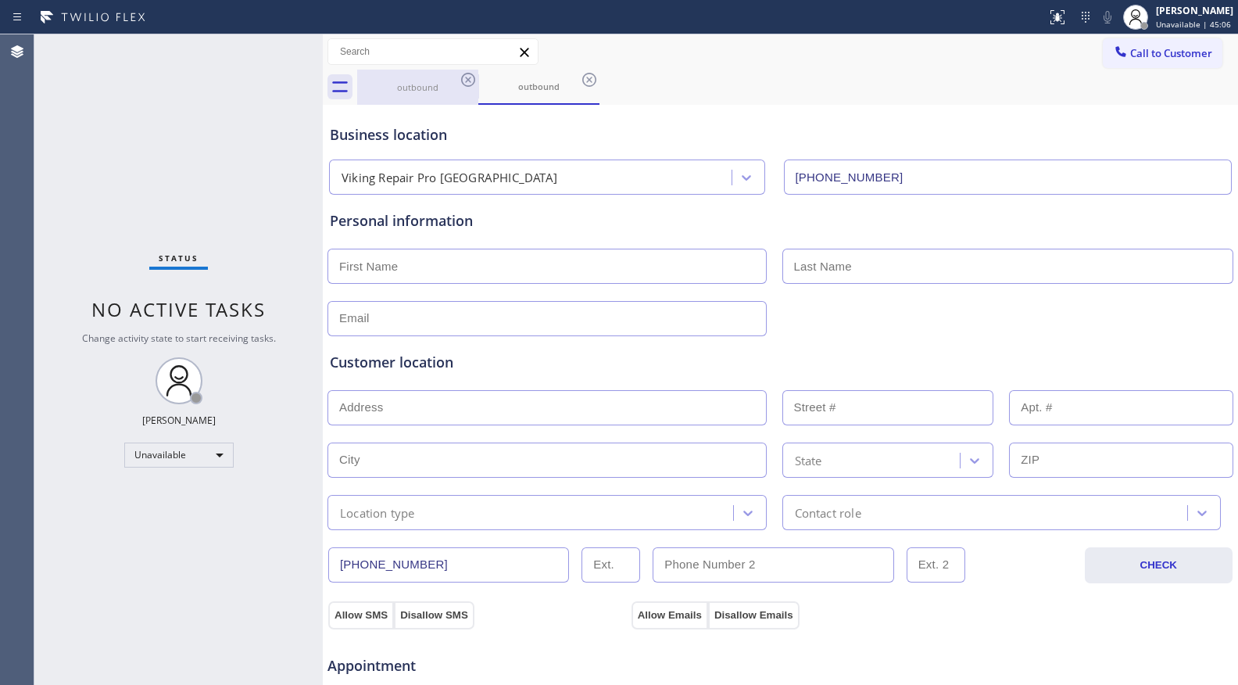
click at [431, 83] on div "outbound" at bounding box center [418, 87] width 118 height 12
click at [463, 83] on icon at bounding box center [468, 80] width 14 height 14
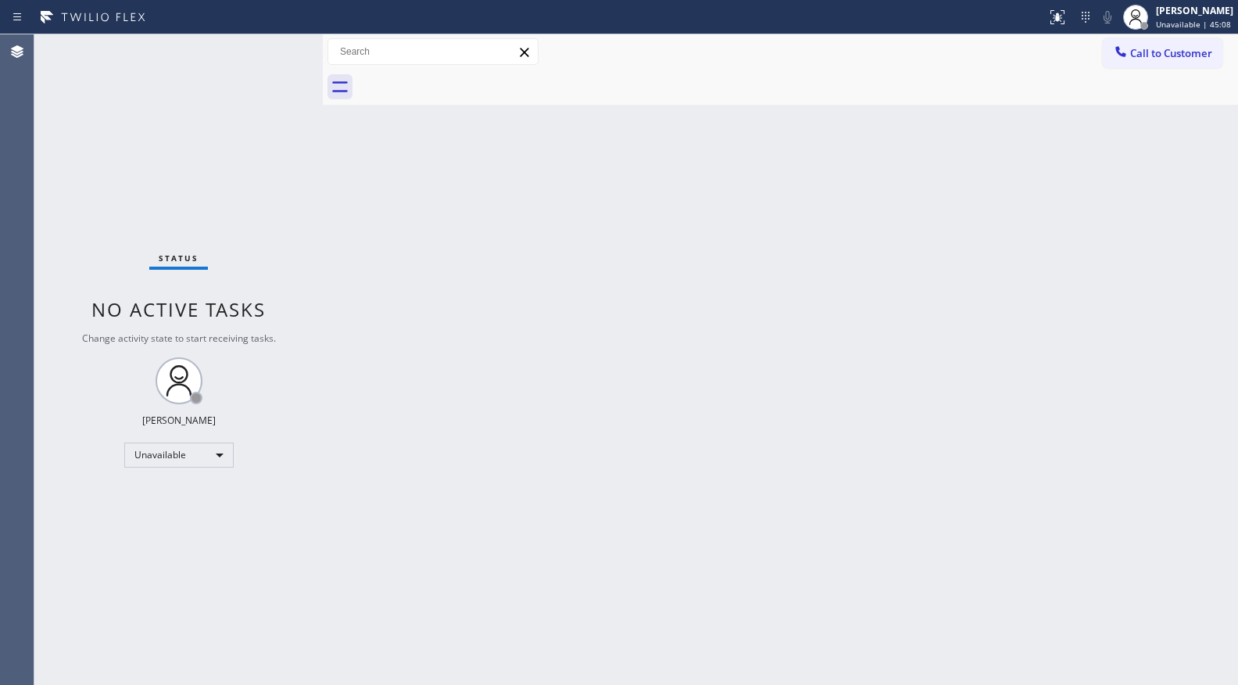
click at [463, 83] on div at bounding box center [797, 87] width 881 height 35
drag, startPoint x: 463, startPoint y: 83, endPoint x: 823, endPoint y: 130, distance: 362.6
click at [463, 84] on div at bounding box center [797, 87] width 881 height 35
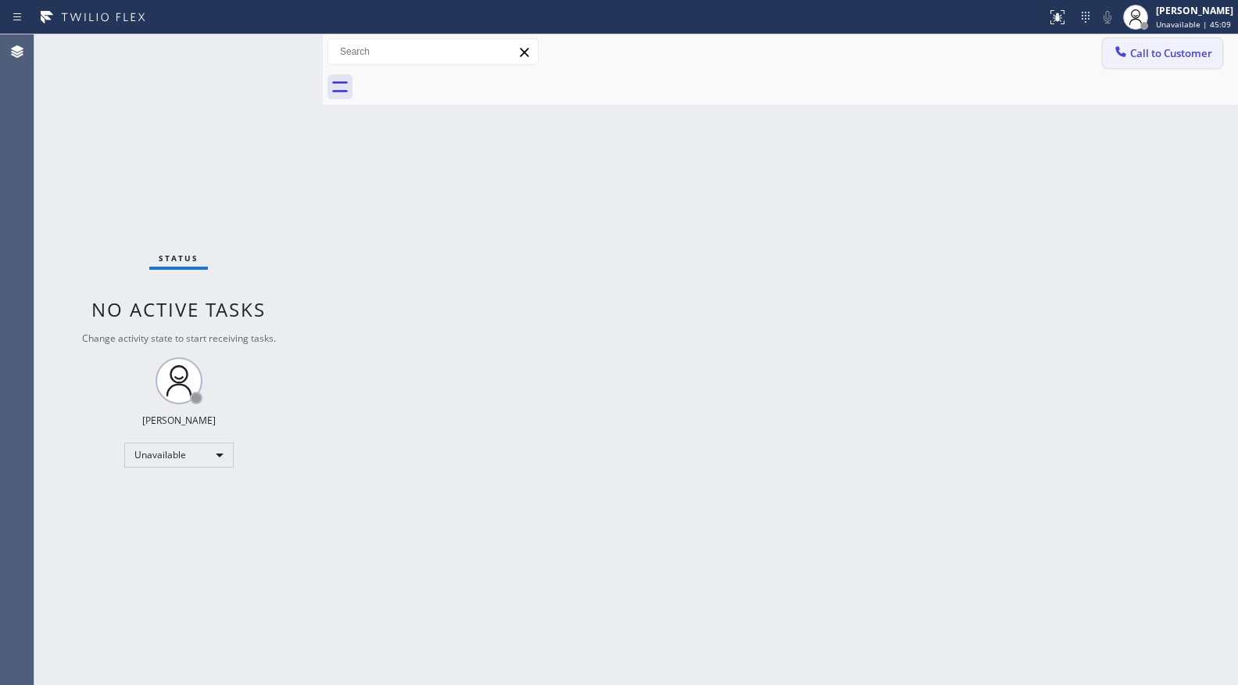
click at [1154, 47] on span "Call to Customer" at bounding box center [1171, 53] width 82 height 14
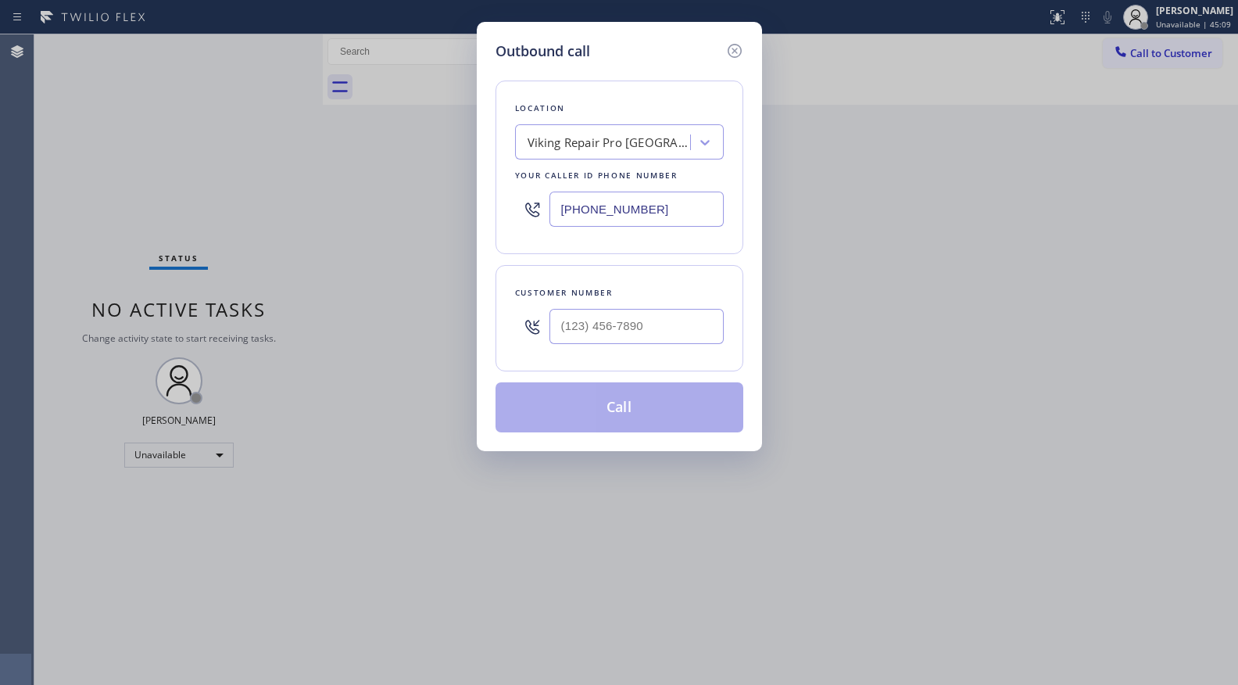
drag, startPoint x: 652, startPoint y: 206, endPoint x: 542, endPoint y: 213, distance: 110.4
click at [544, 214] on div "(561) 944-5636" at bounding box center [619, 209] width 209 height 51
paste input "305) 590-5838"
type input "(305) 590-5838"
click at [642, 322] on input "(___) ___-____" at bounding box center [636, 326] width 174 height 35
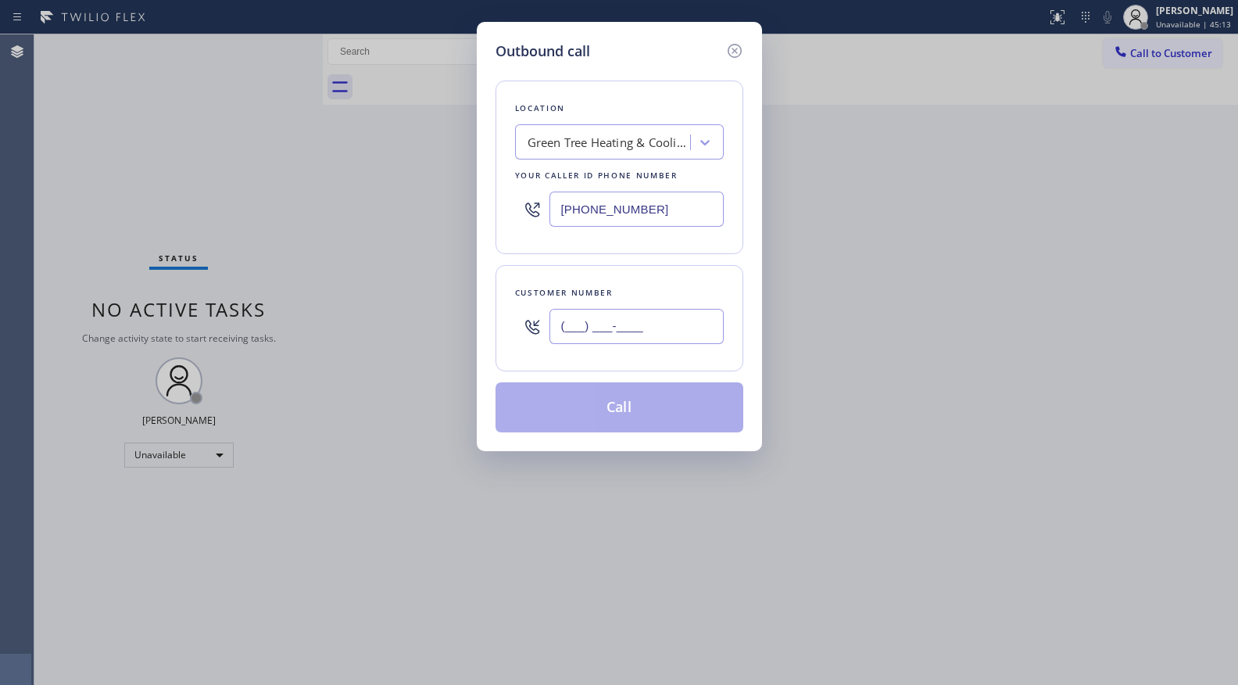
paste input "305) 999-7863"
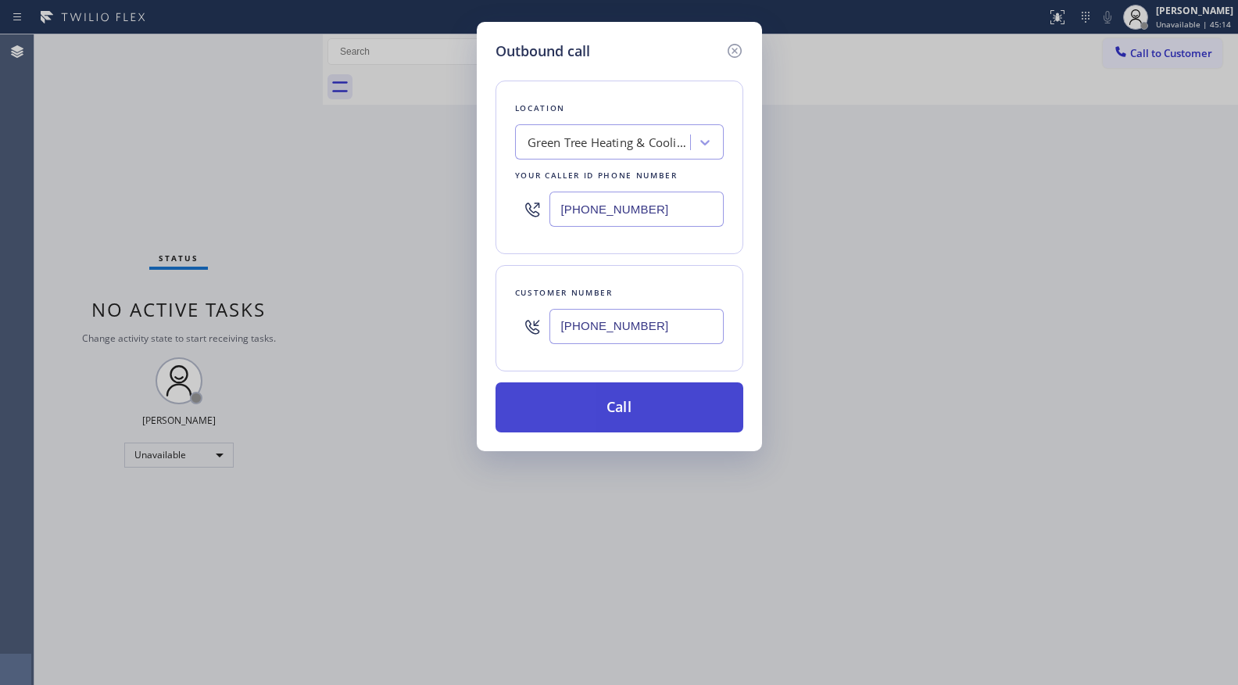
type input "(305) 999-7863"
click at [629, 412] on button "Call" at bounding box center [620, 407] width 248 height 50
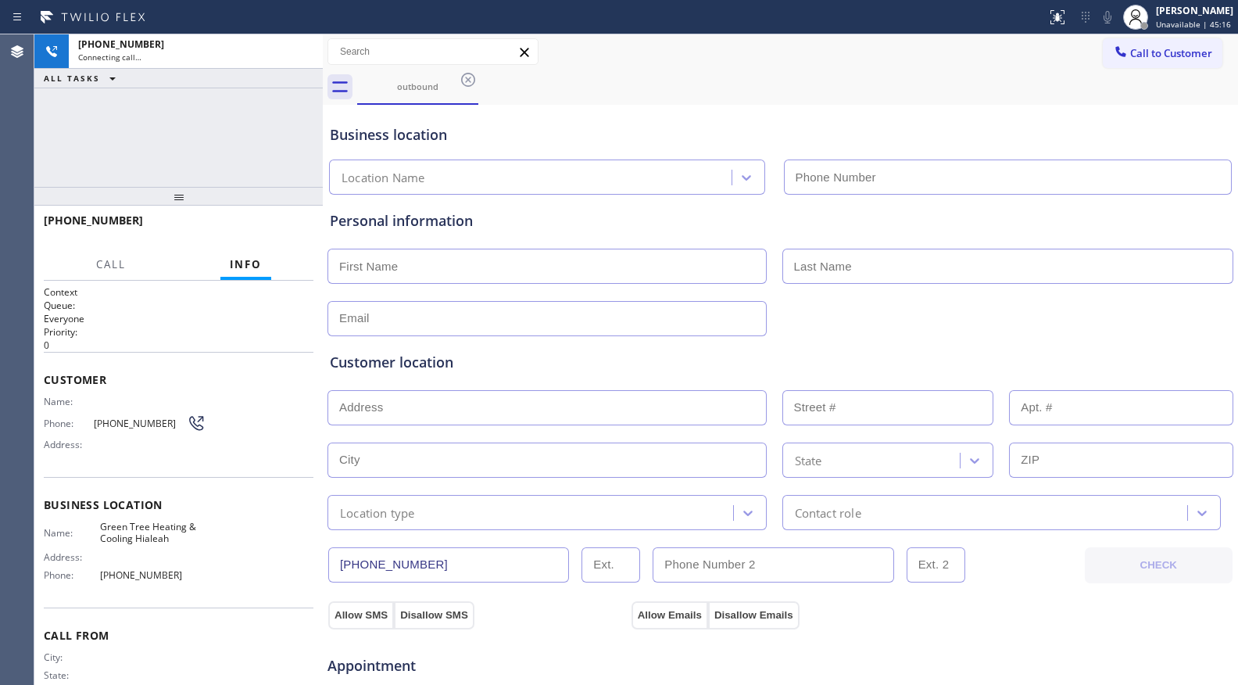
type input "(305) 590-5838"
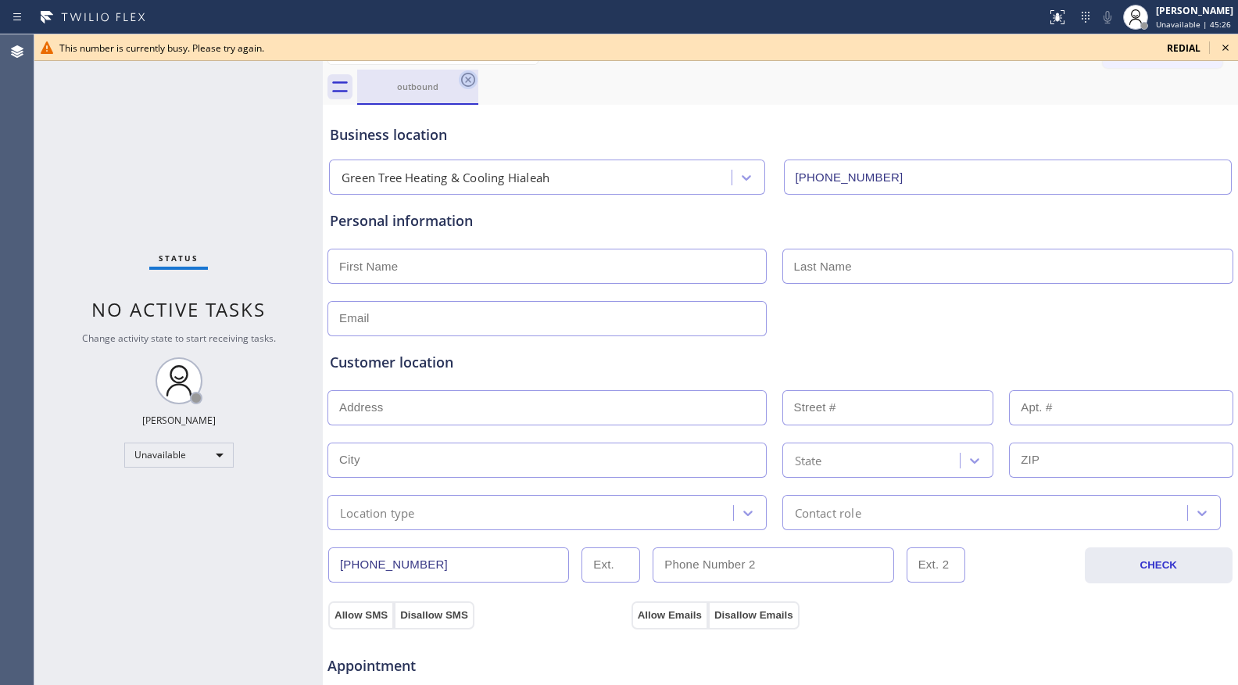
drag, startPoint x: 463, startPoint y: 78, endPoint x: 565, endPoint y: 80, distance: 102.4
click at [463, 79] on icon at bounding box center [468, 79] width 19 height 19
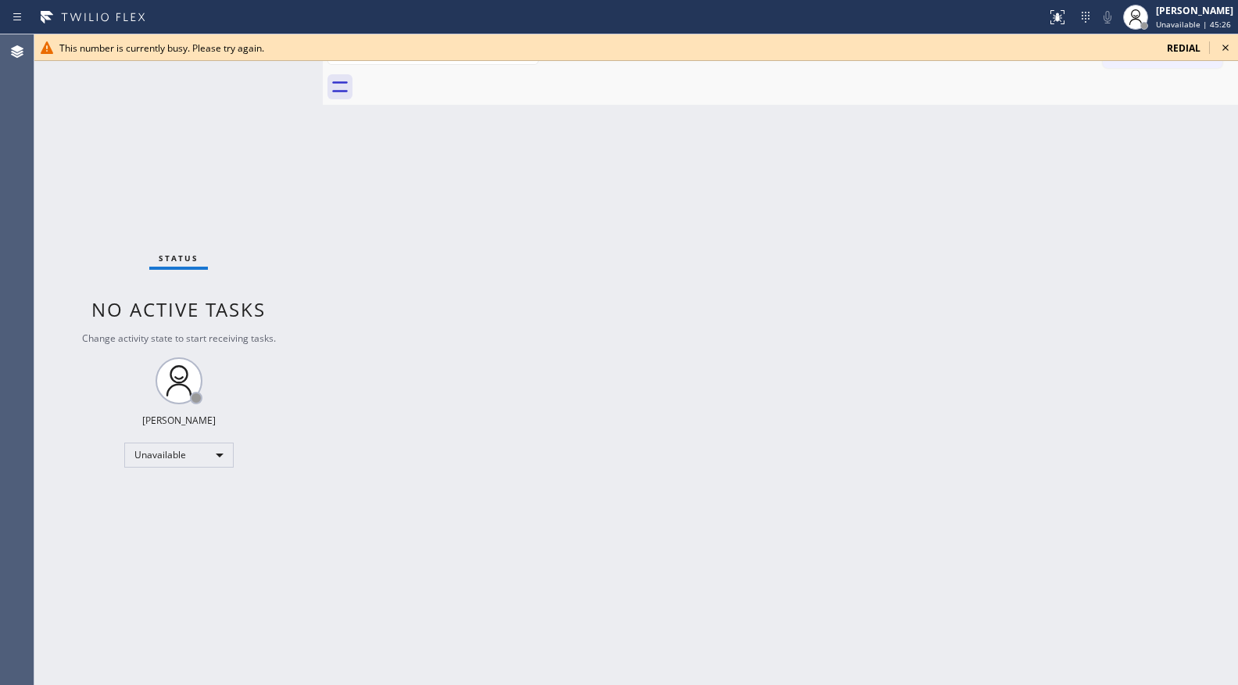
drag, startPoint x: 667, startPoint y: 80, endPoint x: 876, endPoint y: 70, distance: 208.9
click at [678, 80] on div at bounding box center [797, 87] width 881 height 35
click at [1189, 48] on span "redial" at bounding box center [1184, 47] width 34 height 13
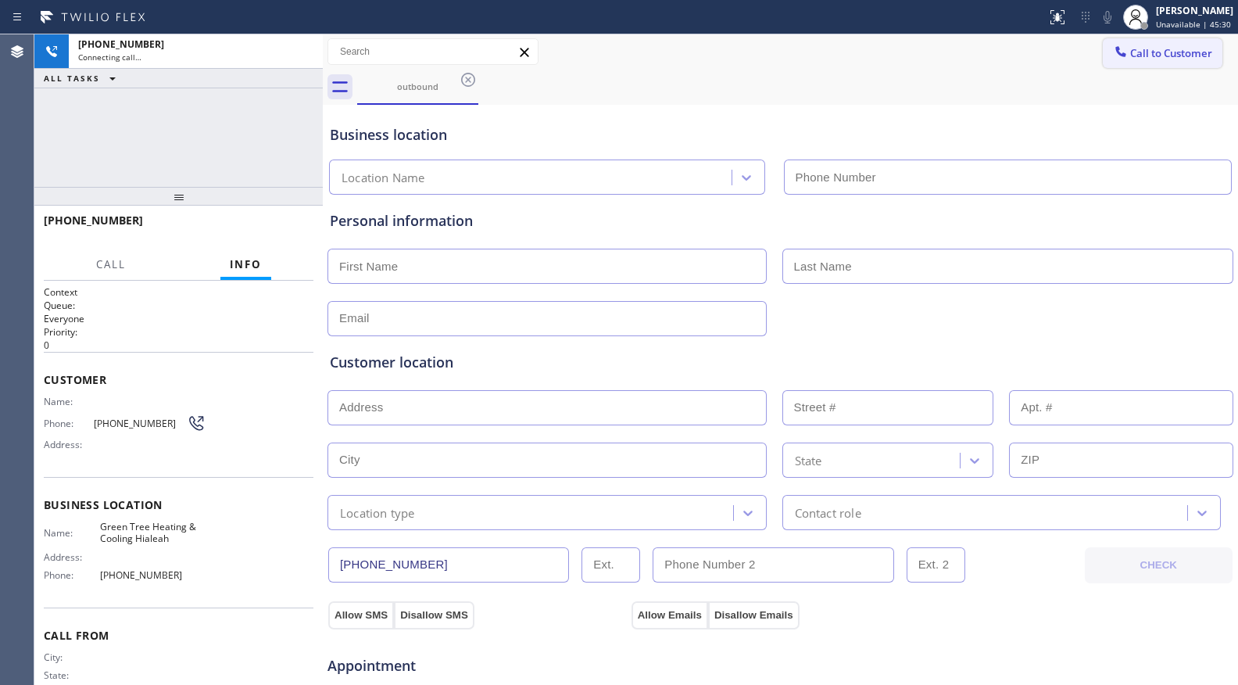
type input "(305) 590-5838"
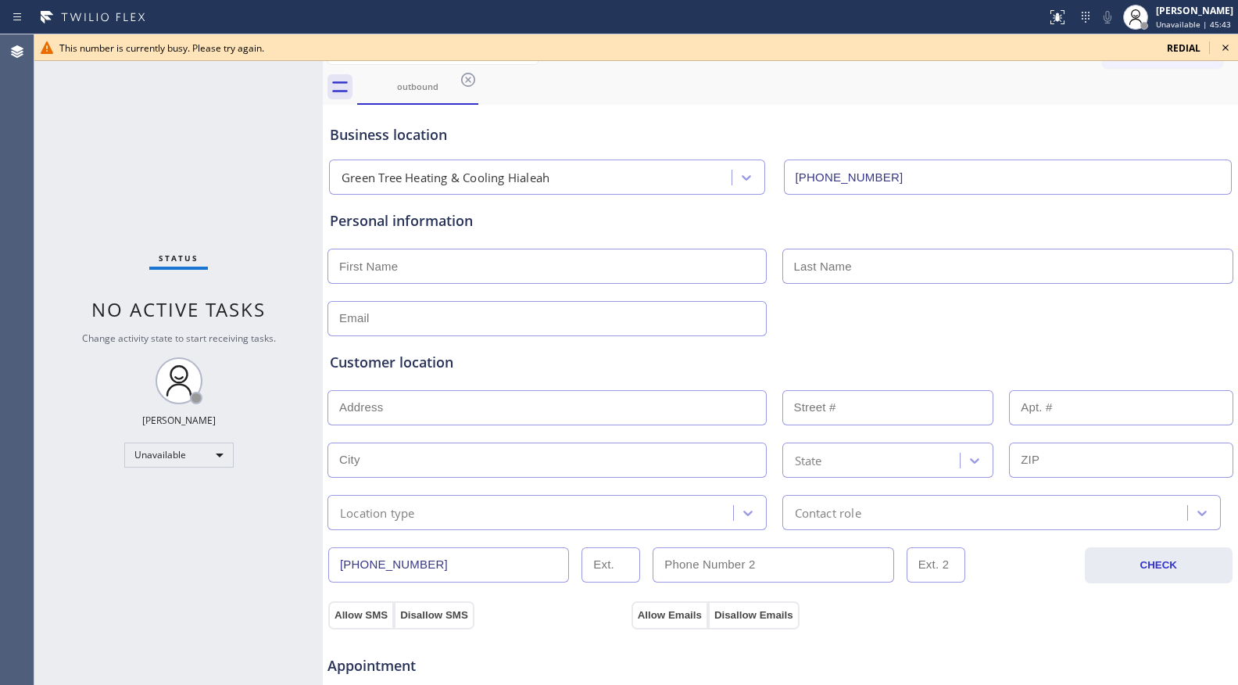
click at [1223, 44] on icon at bounding box center [1225, 47] width 19 height 19
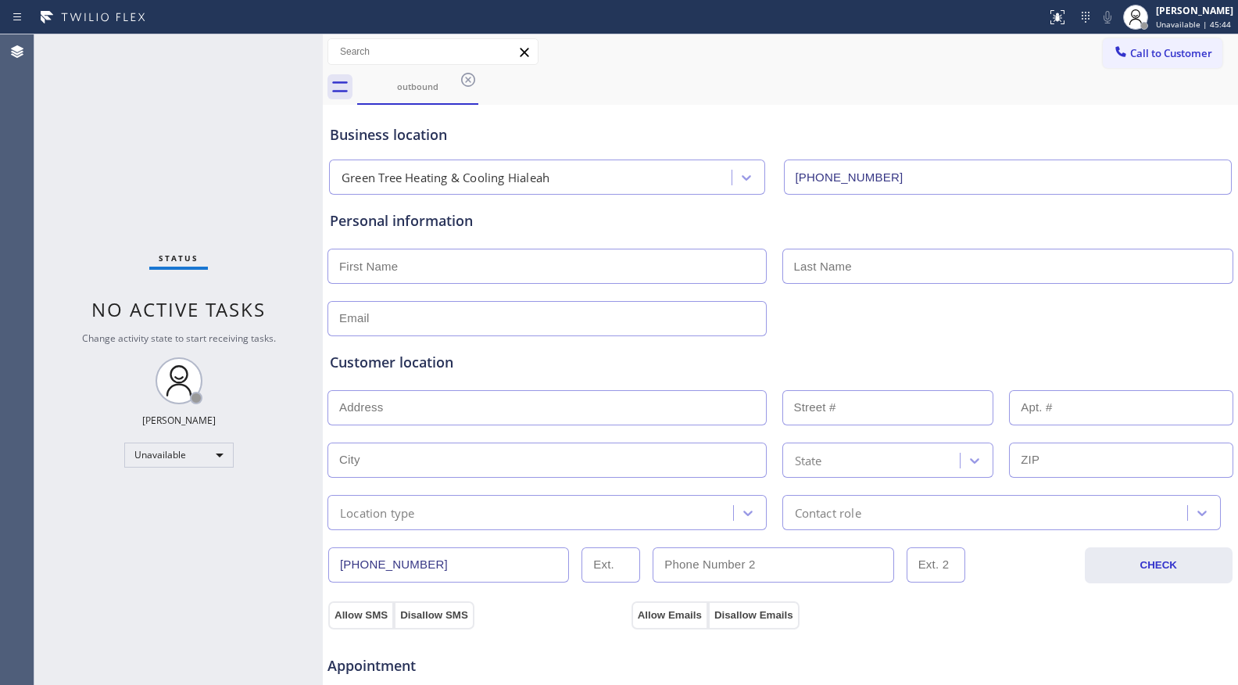
click at [1129, 42] on button "Call to Customer" at bounding box center [1163, 53] width 120 height 30
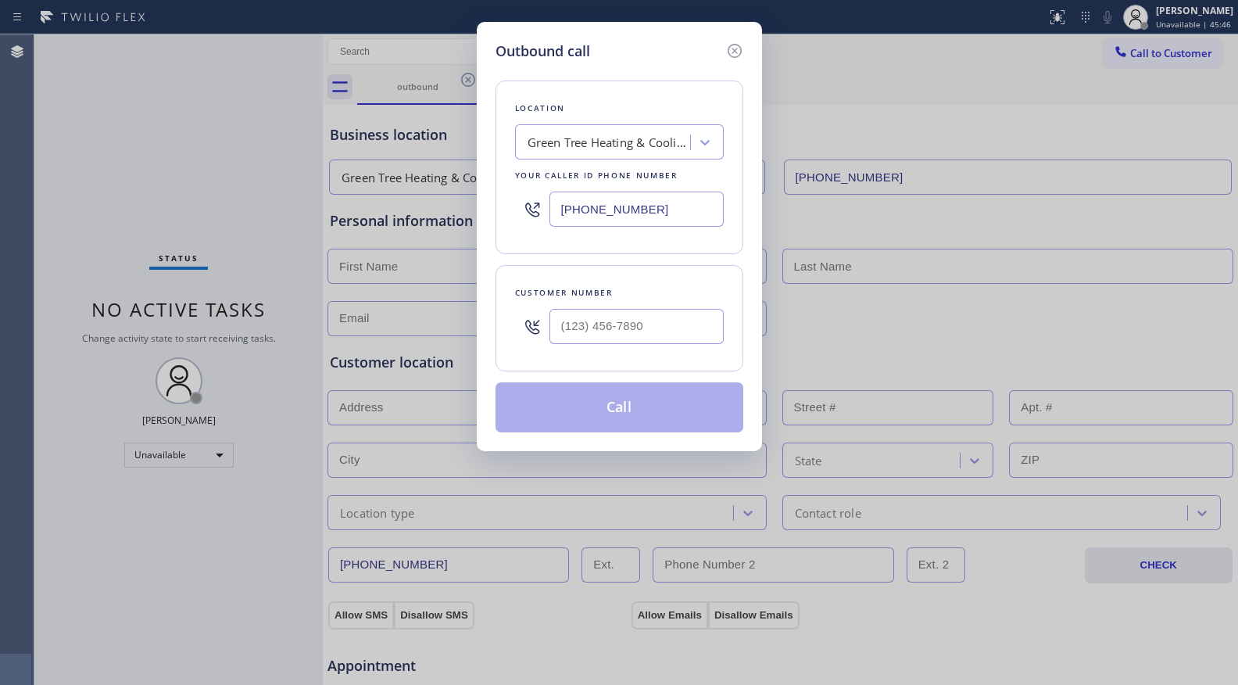
drag, startPoint x: 658, startPoint y: 212, endPoint x: 506, endPoint y: 223, distance: 152.8
click at [506, 223] on div "Location Green Tree Heating & Cooling Hialeah Your caller id phone number (305)…" at bounding box center [620, 168] width 248 height 174
paste input "786) 590-0335"
type input "(786) 590-0335"
click at [610, 341] on input "(___) ___-____" at bounding box center [636, 326] width 174 height 35
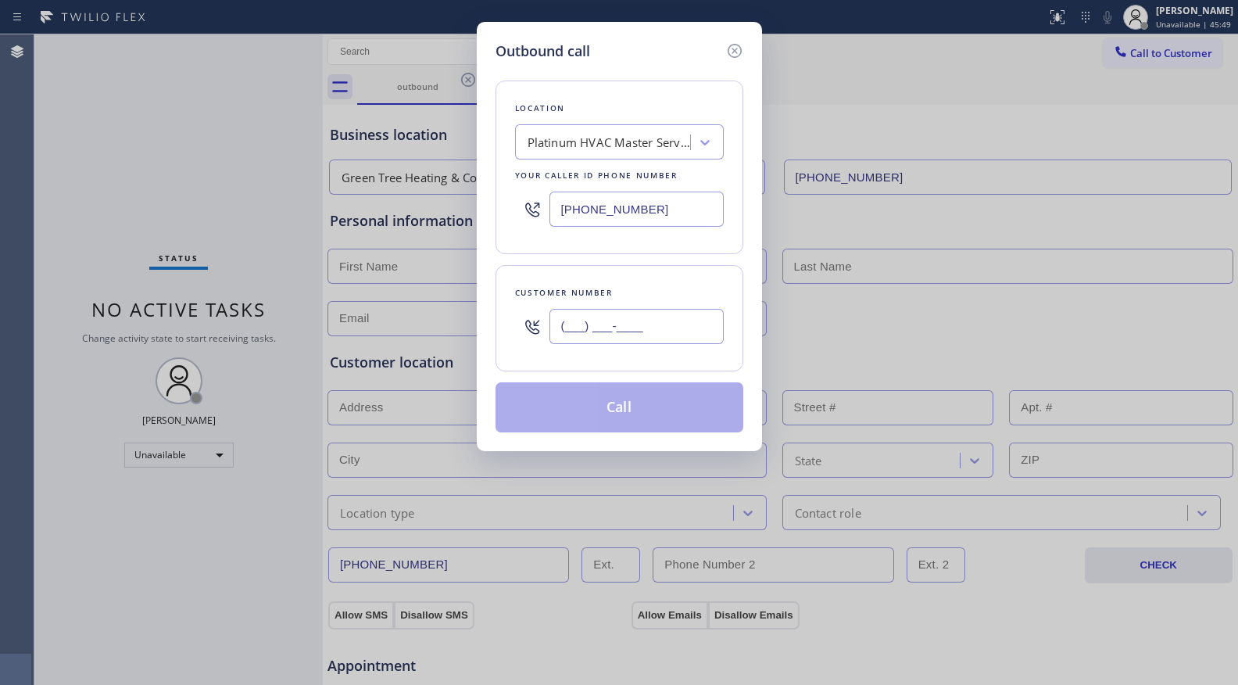
paste input "745) 128-0147"
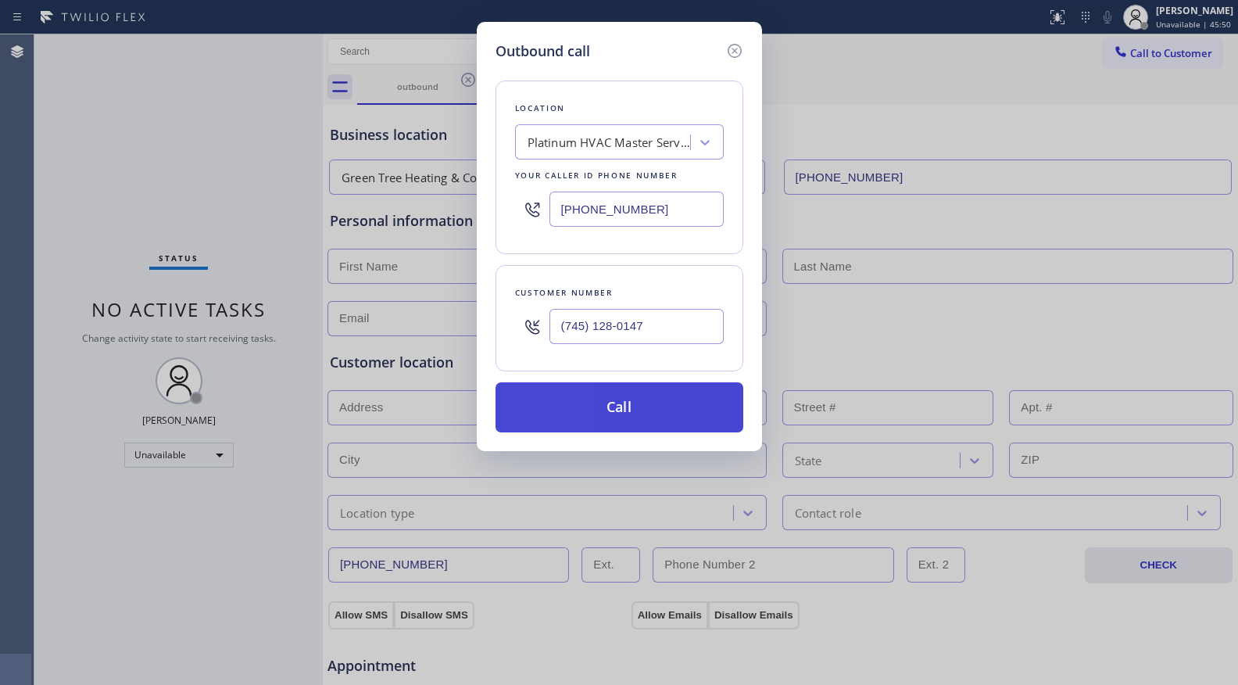
type input "(745) 128-0147"
click at [617, 415] on button "Call" at bounding box center [620, 407] width 248 height 50
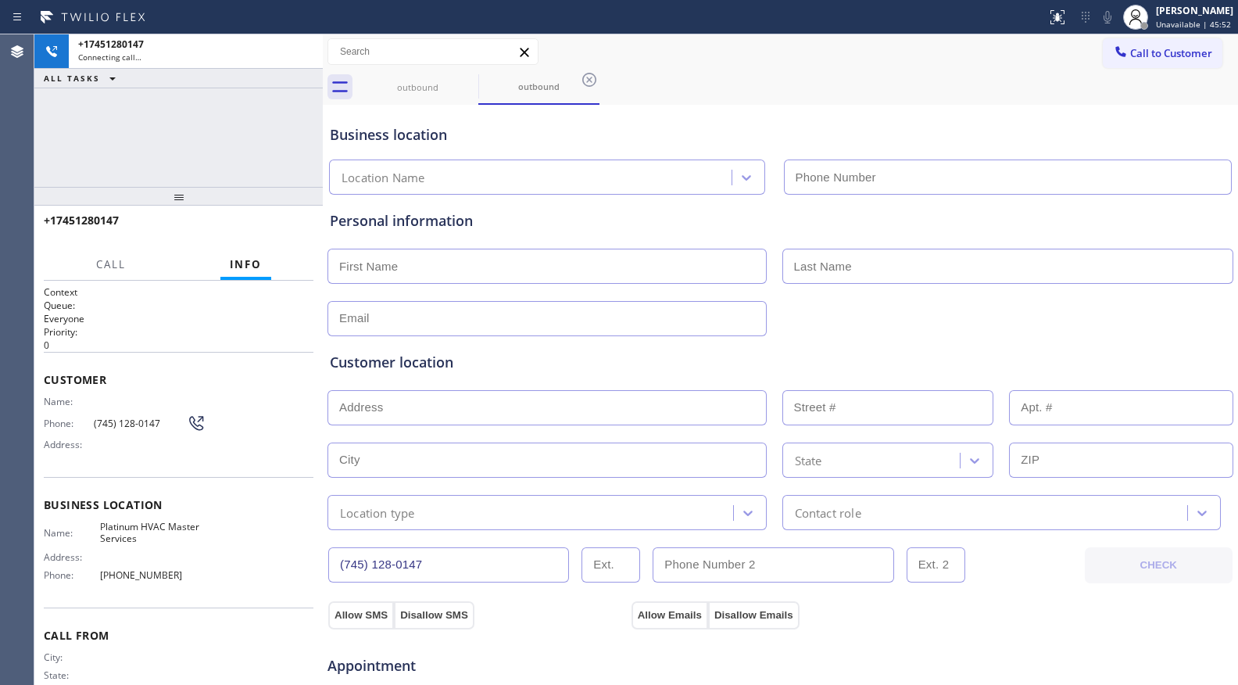
type input "(786) 590-0335"
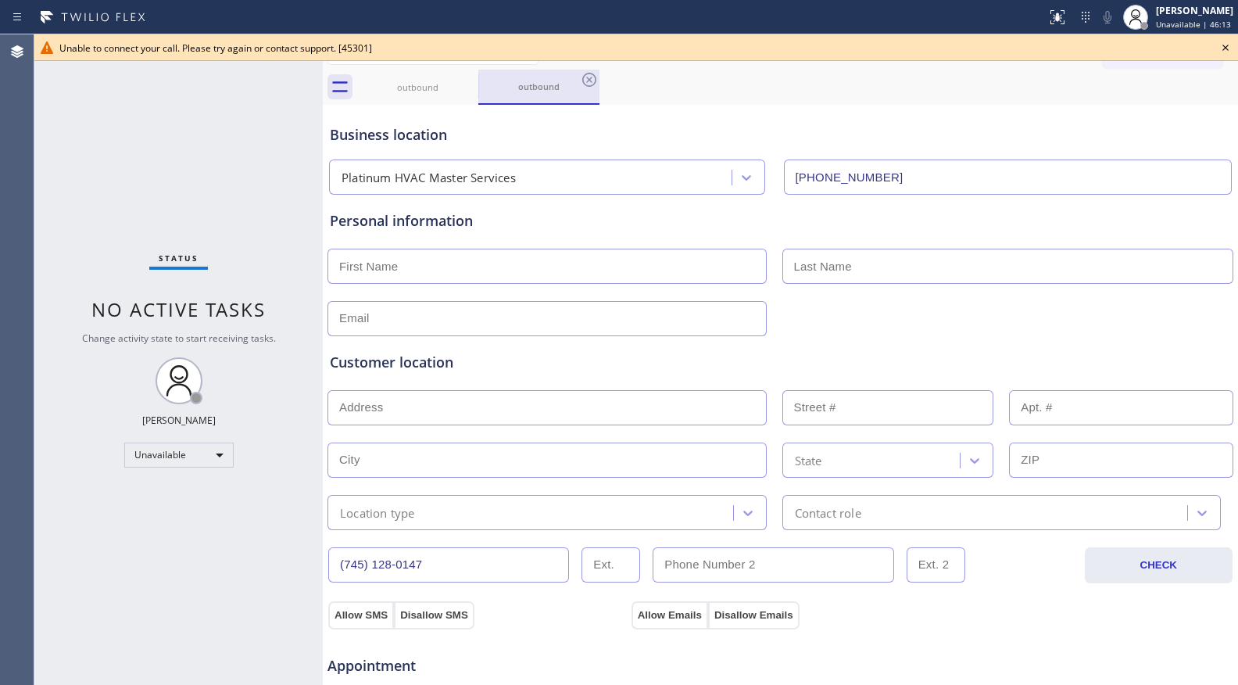
click at [498, 95] on div "outbound" at bounding box center [539, 87] width 118 height 34
click at [472, 77] on icon at bounding box center [468, 79] width 19 height 19
click at [470, 77] on icon at bounding box center [468, 79] width 19 height 19
click at [582, 77] on icon at bounding box center [589, 80] width 14 height 14
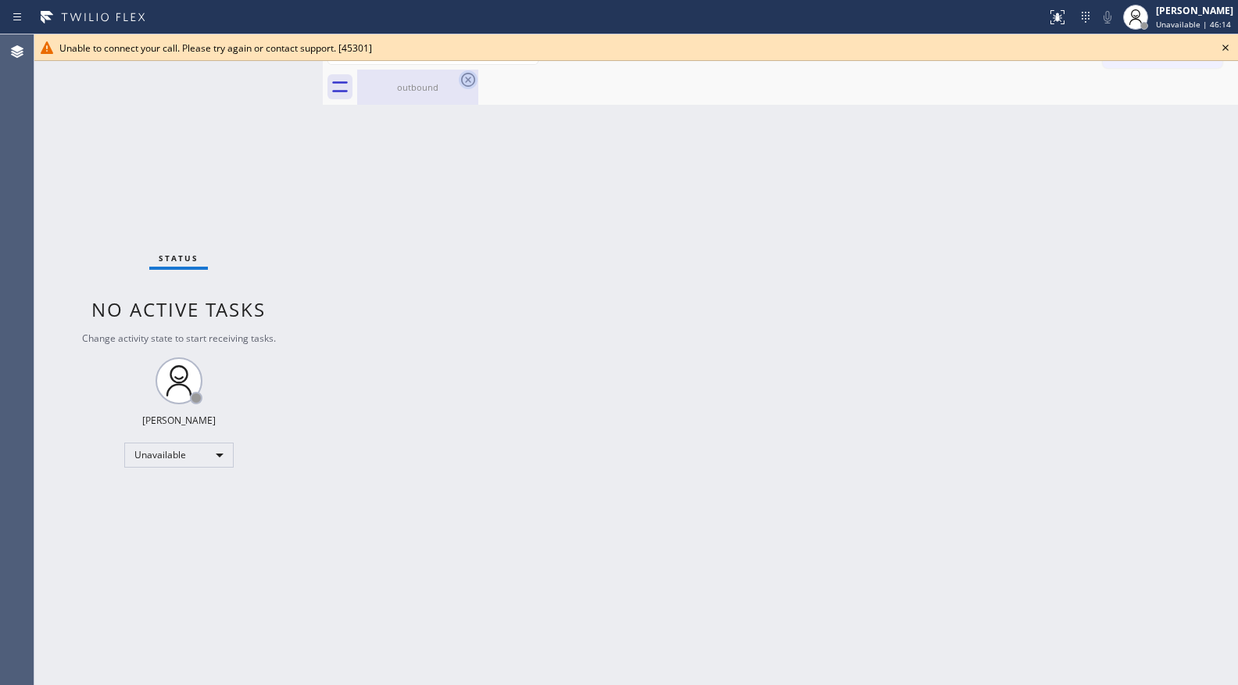
click at [468, 77] on icon at bounding box center [468, 79] width 19 height 19
click at [432, 87] on div "outbound" at bounding box center [418, 87] width 118 height 12
drag, startPoint x: 1226, startPoint y: 47, endPoint x: 1218, endPoint y: 66, distance: 21.0
click at [1226, 48] on icon at bounding box center [1225, 48] width 6 height 6
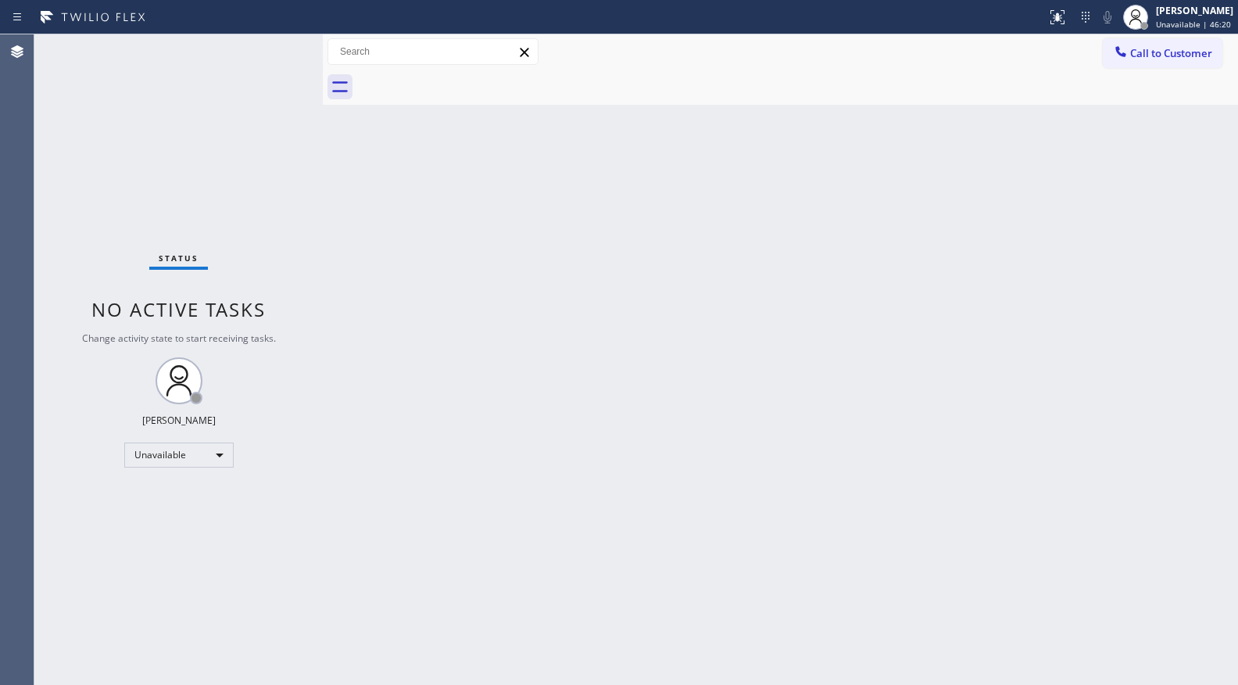
drag, startPoint x: 846, startPoint y: 214, endPoint x: 838, endPoint y: 165, distance: 49.9
click at [846, 213] on div "Back to Dashboard Change Sender ID Customers Technicians Select a contact Outbo…" at bounding box center [780, 359] width 915 height 650
drag, startPoint x: 1158, startPoint y: 61, endPoint x: 1148, endPoint y: 60, distance: 10.2
click at [1159, 60] on button "Call to Customer" at bounding box center [1163, 53] width 120 height 30
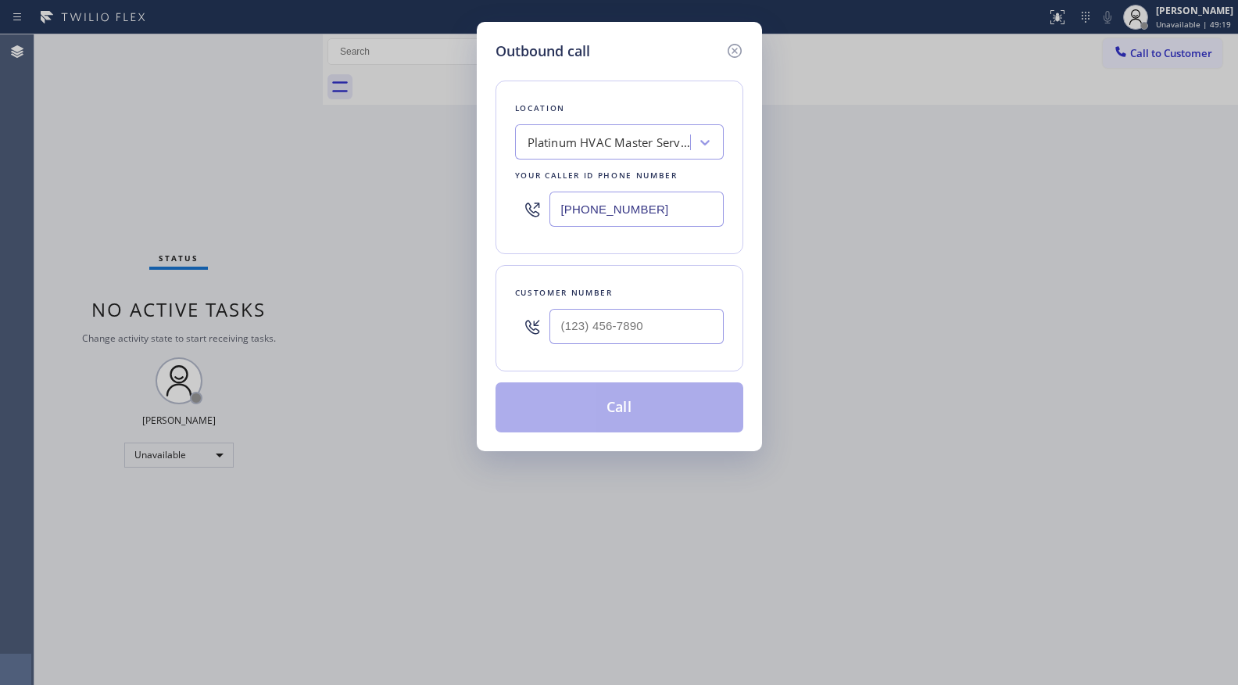
drag, startPoint x: 654, startPoint y: 213, endPoint x: 469, endPoint y: 218, distance: 185.3
click at [469, 218] on div "Outbound call Location Platinum HVAC Master Services Your caller id phone numbe…" at bounding box center [619, 342] width 1238 height 685
paste input "14) 266-3460"
type input "(714) 266-3460"
drag, startPoint x: 689, startPoint y: 295, endPoint x: 693, endPoint y: 314, distance: 20.1
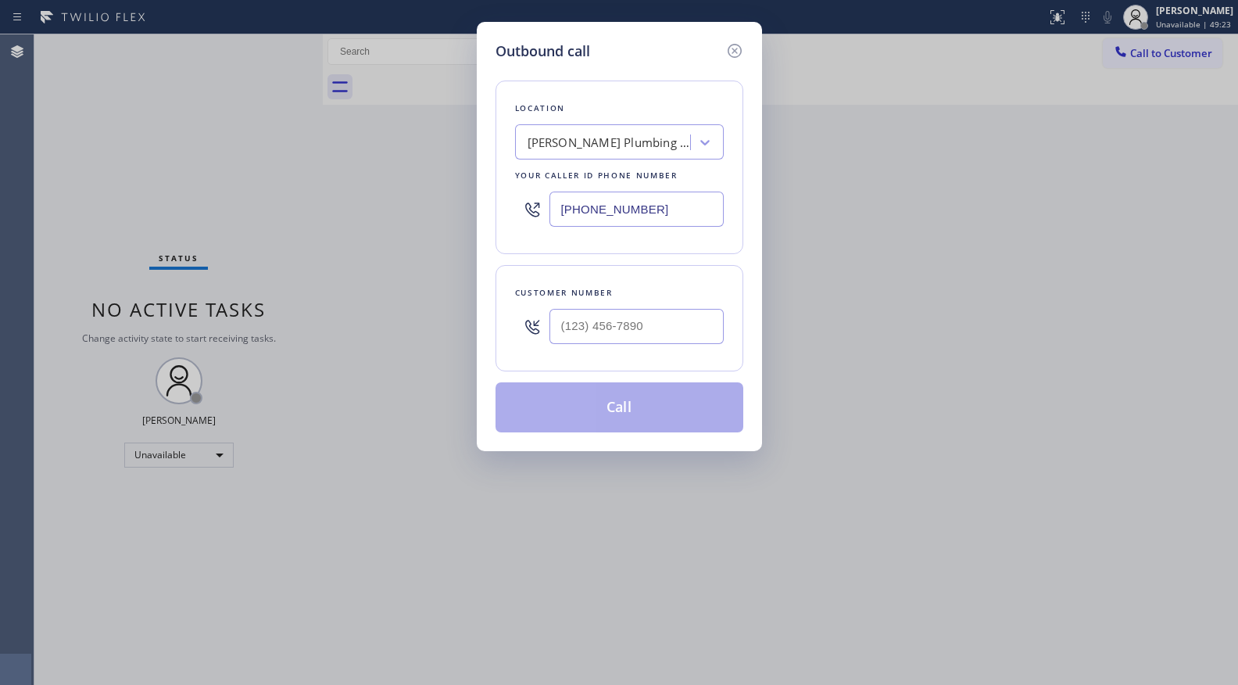
click at [689, 307] on div "Customer number" at bounding box center [620, 318] width 248 height 106
click at [696, 320] on input "(___) ___-____" at bounding box center [636, 326] width 174 height 35
paste input "949) 874-4230"
type input "(949) 874-4230"
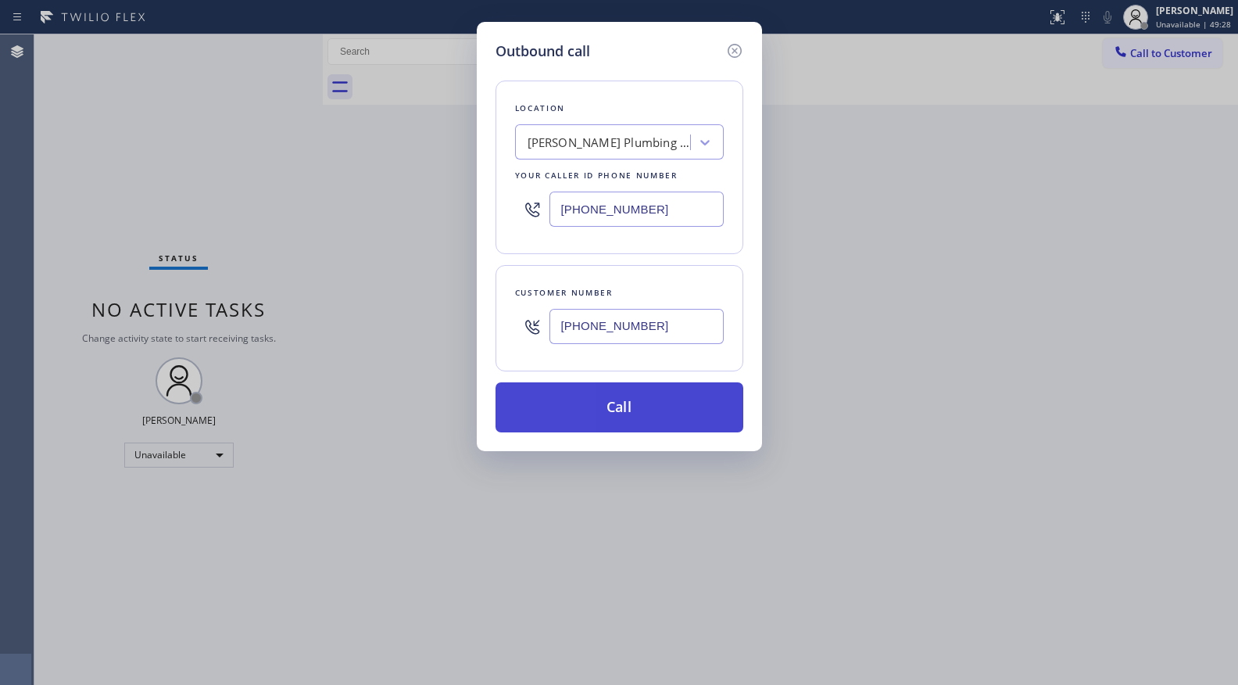
click at [651, 399] on button "Call" at bounding box center [620, 407] width 248 height 50
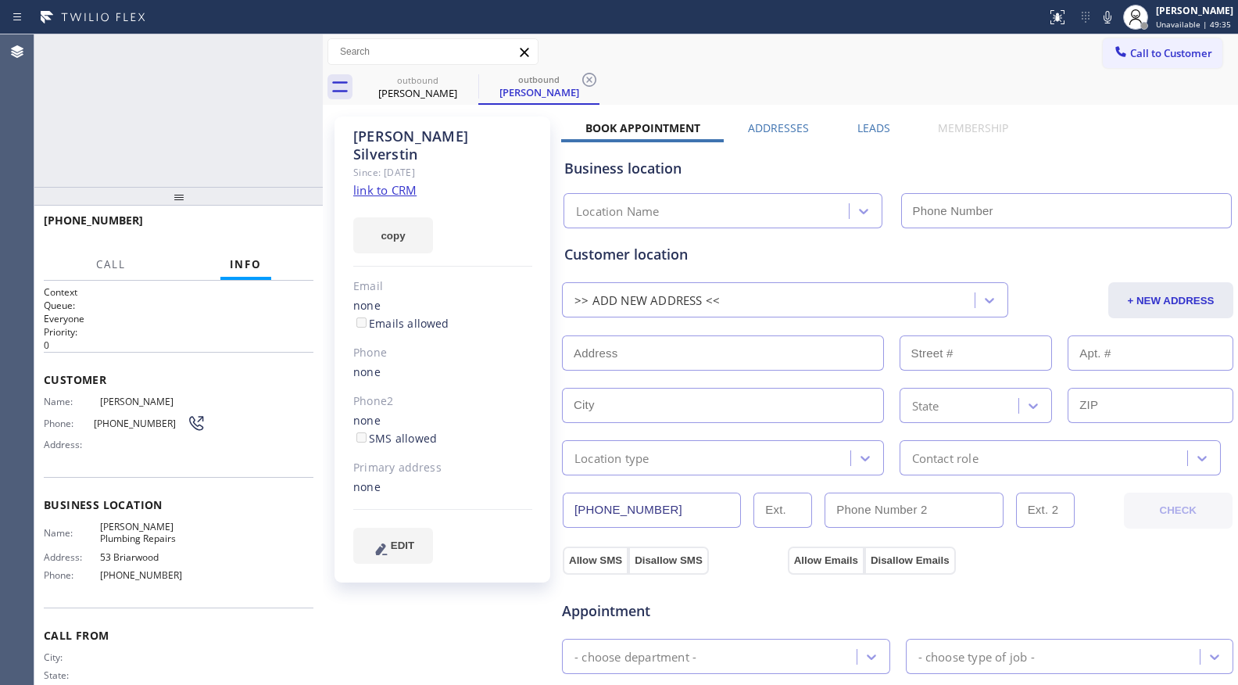
type input "(714) 266-3460"
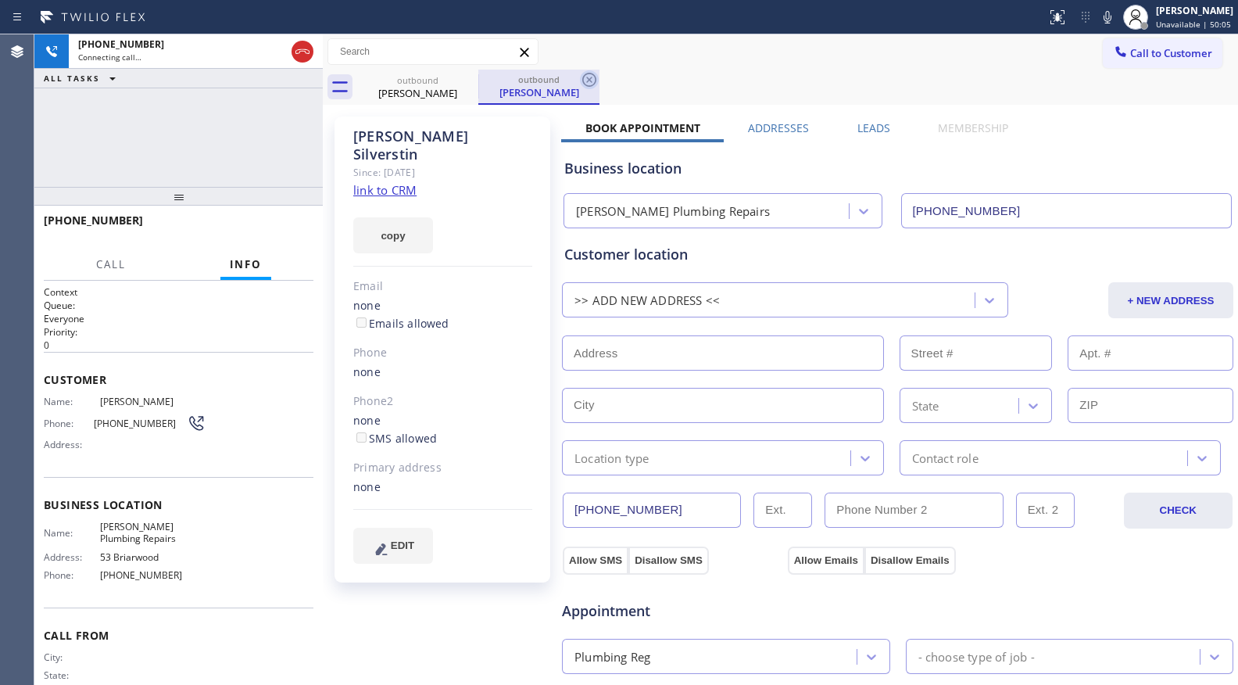
click at [592, 81] on icon at bounding box center [589, 79] width 19 height 19
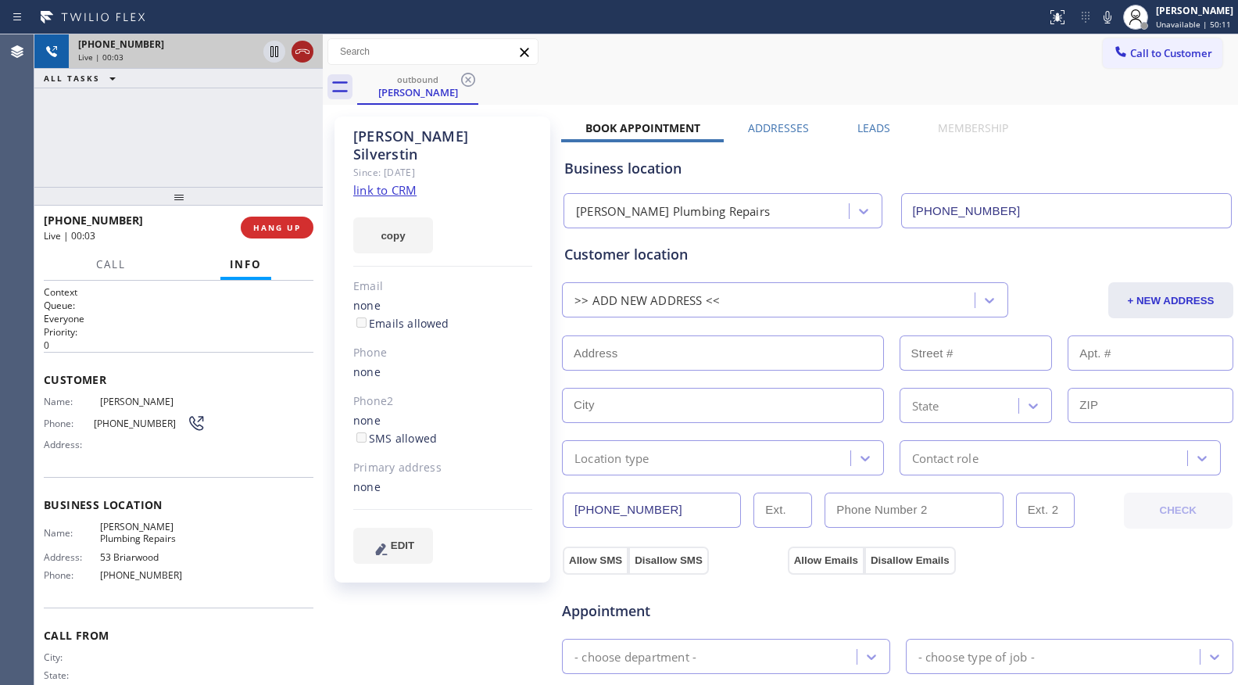
click at [302, 57] on icon at bounding box center [302, 51] width 19 height 19
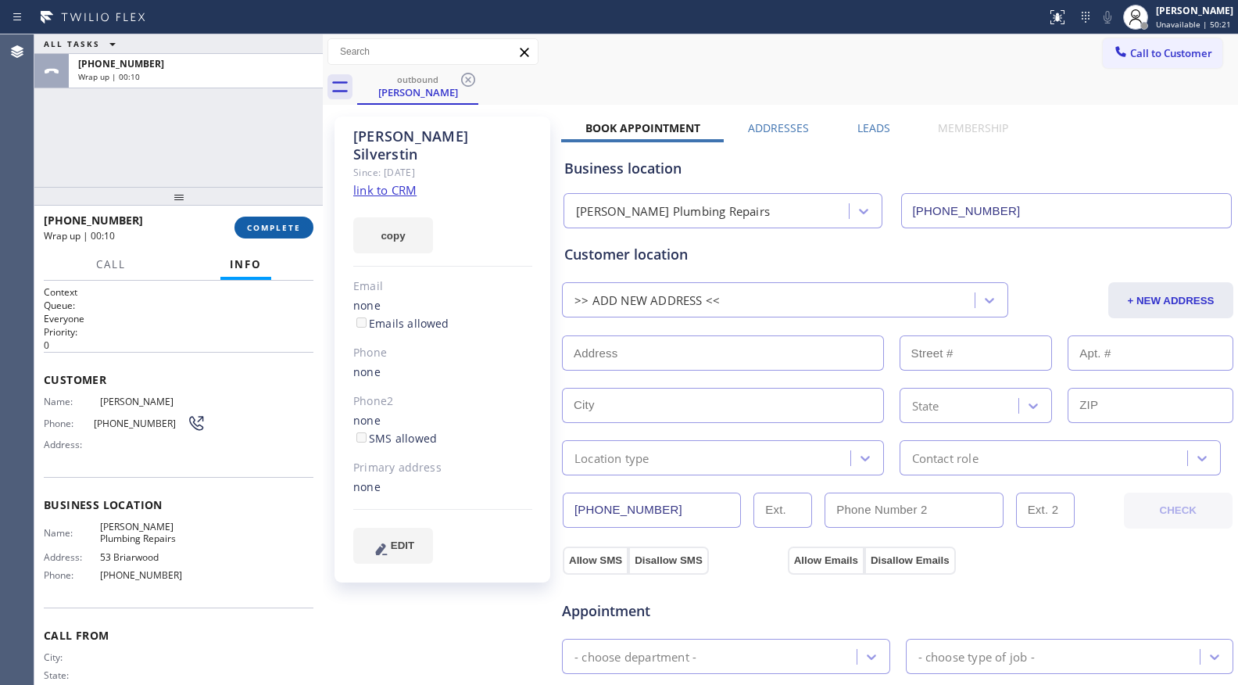
click at [285, 219] on button "COMPLETE" at bounding box center [273, 227] width 79 height 22
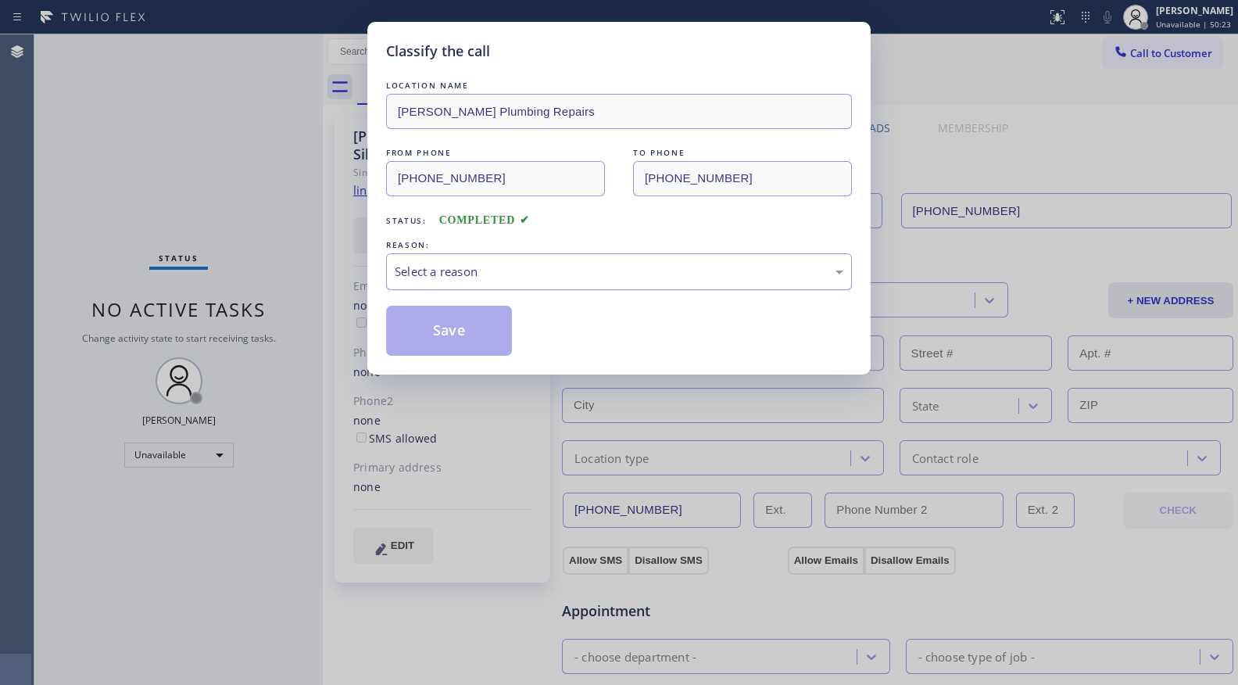
click at [433, 267] on div "Select a reason" at bounding box center [619, 272] width 449 height 18
click at [447, 340] on button "Save" at bounding box center [449, 331] width 126 height 50
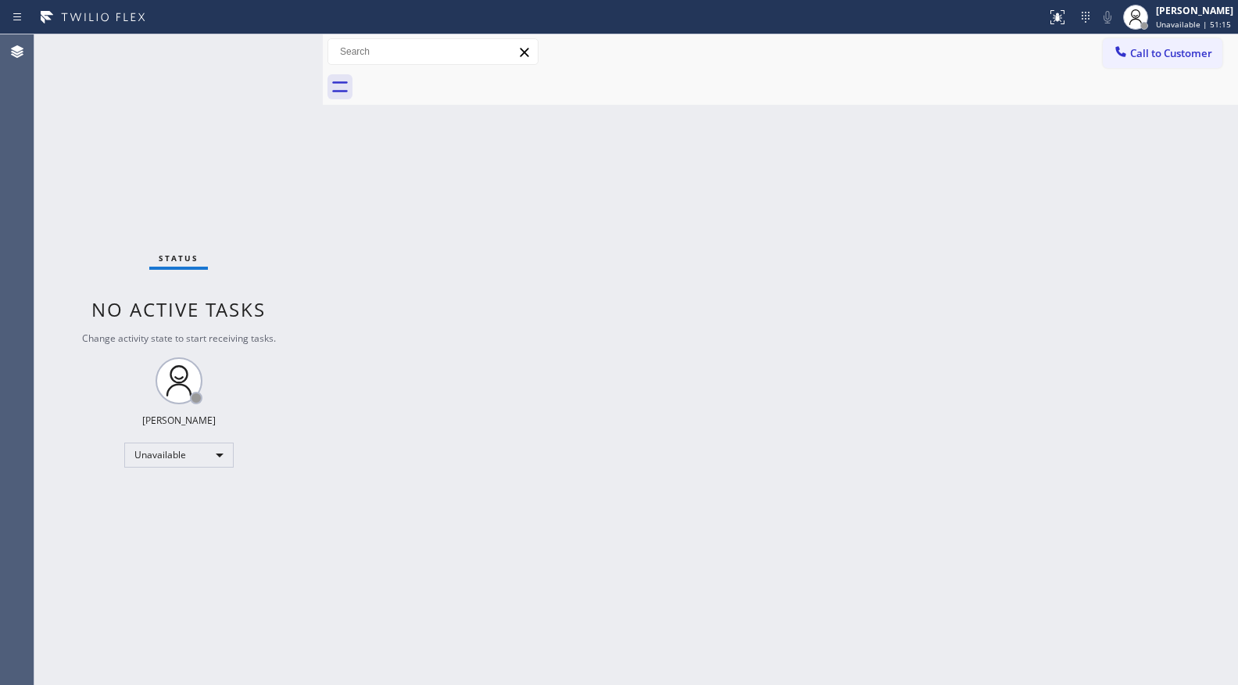
click at [1138, 46] on span "Call to Customer" at bounding box center [1171, 53] width 82 height 14
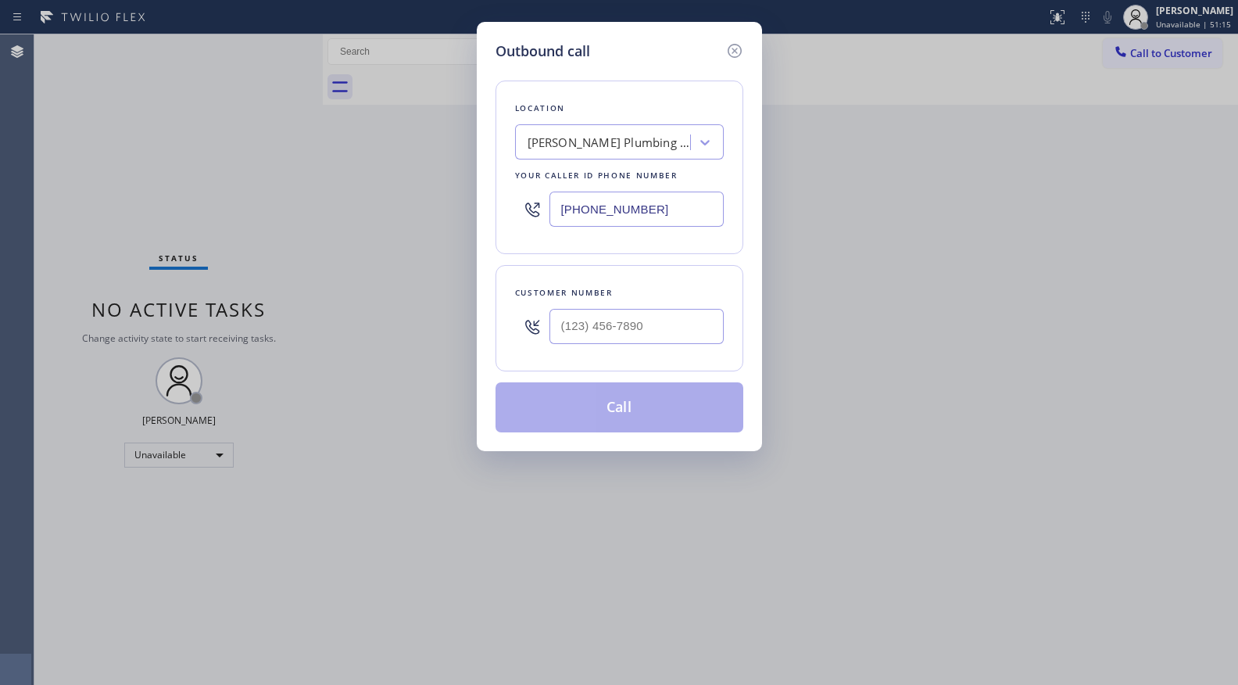
drag, startPoint x: 688, startPoint y: 206, endPoint x: 589, endPoint y: 207, distance: 99.3
click at [575, 222] on input "(714) 266-3460" at bounding box center [636, 208] width 174 height 35
paste input "32) 349-9345"
click at [564, 215] on input "(732) 349-9345" at bounding box center [636, 208] width 174 height 35
paste input "323) 499-3450"
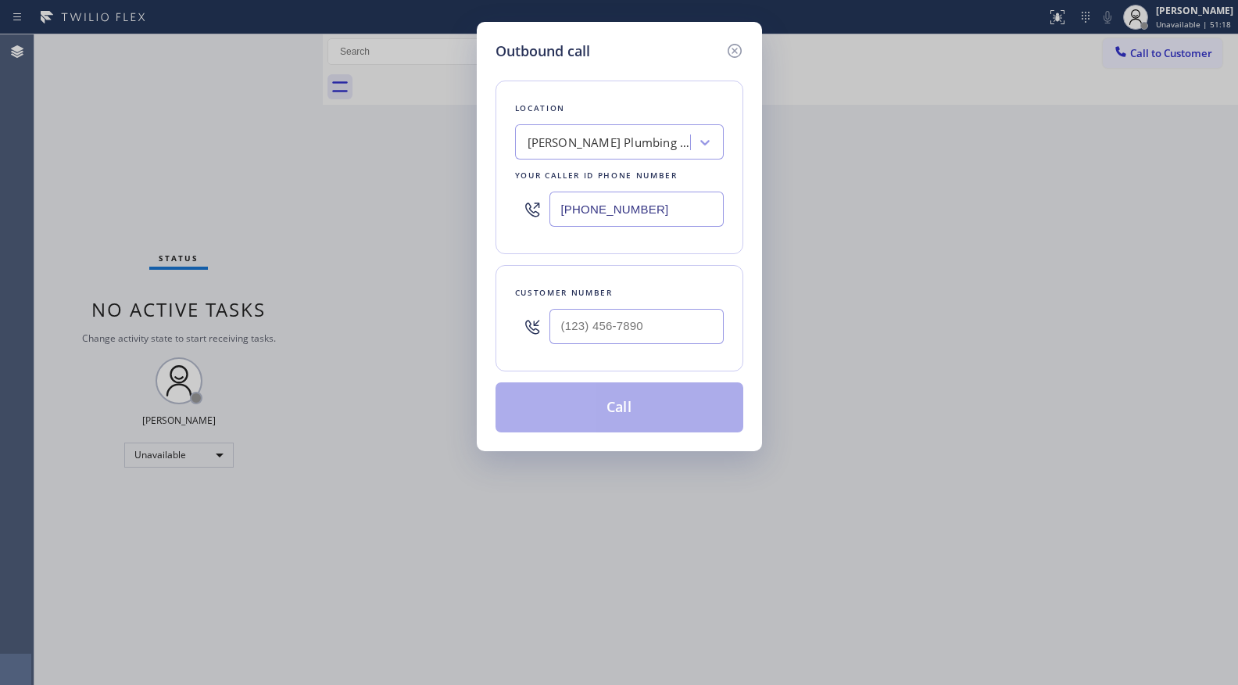
type input "(714) 266-3460"
click at [577, 323] on input "(___) ___-____" at bounding box center [636, 326] width 174 height 35
paste input "818) 455-5588"
type input "(818) 455-5588"
drag, startPoint x: 613, startPoint y: 453, endPoint x: 613, endPoint y: 442, distance: 10.9
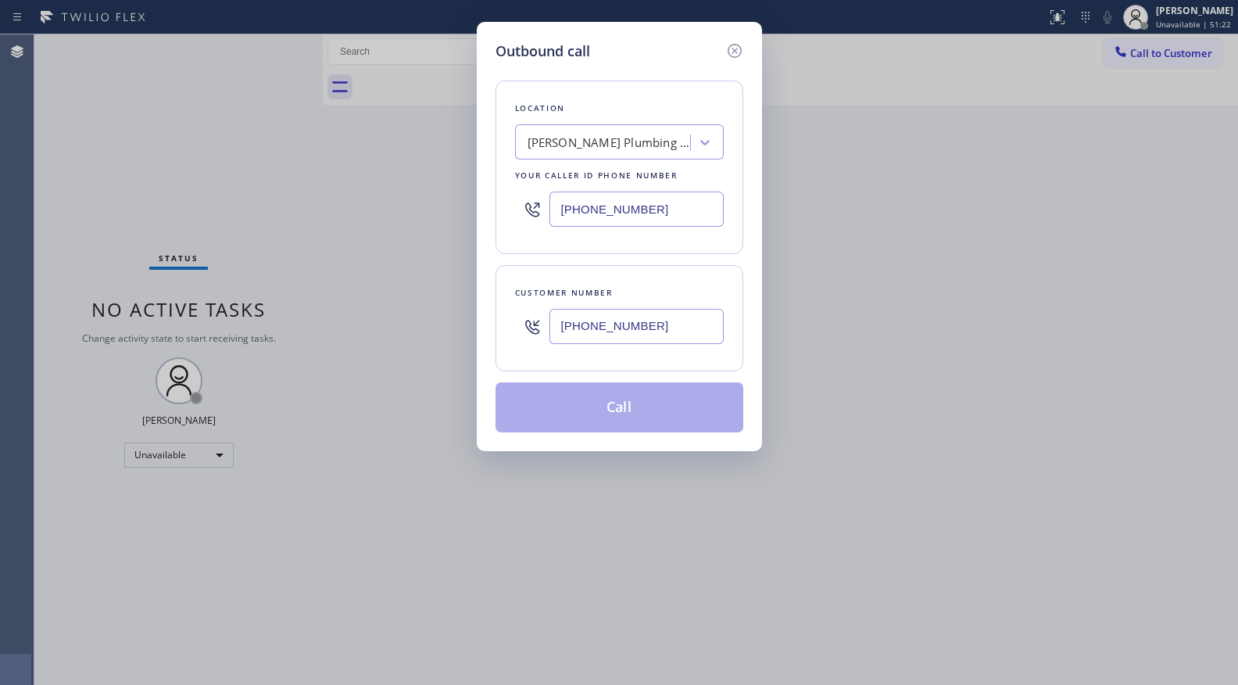
click at [614, 451] on div "Outbound call Location Chaloux Plumbing Repairs Your caller id phone number (71…" at bounding box center [619, 236] width 285 height 429
click at [621, 367] on div "Customer number (818) 455-5588" at bounding box center [620, 318] width 248 height 106
click at [644, 275] on div "Customer number (818) 455-5588" at bounding box center [620, 318] width 248 height 106
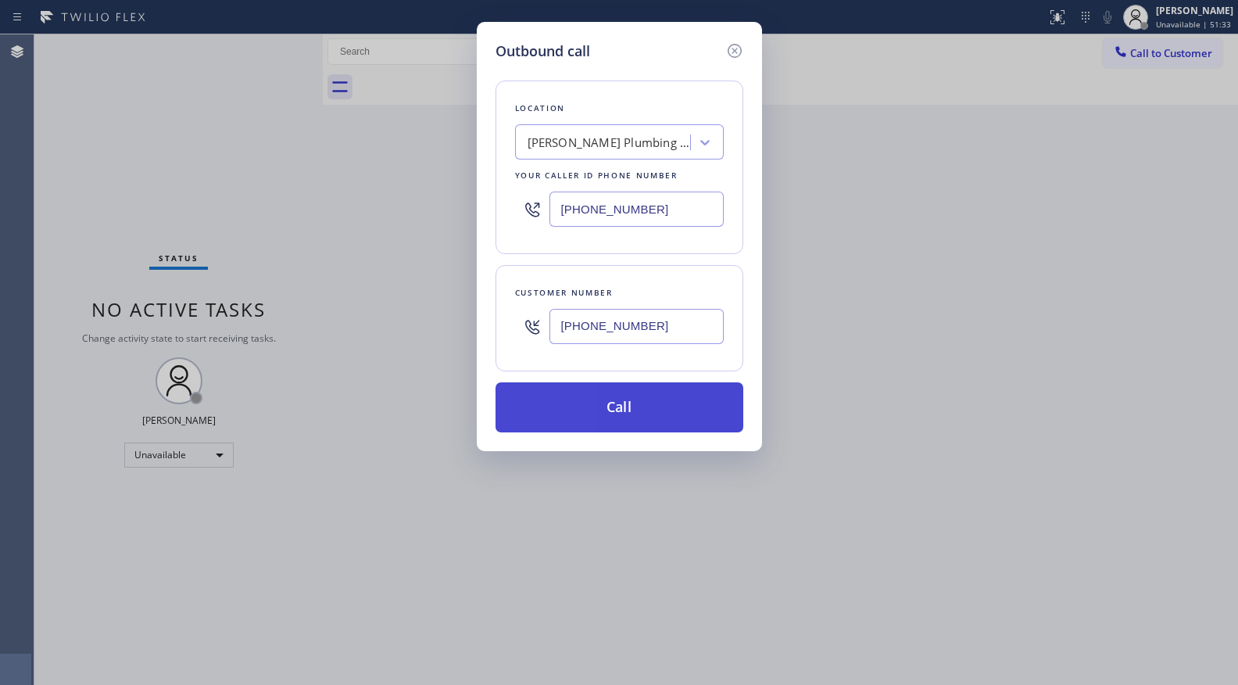
click at [614, 405] on button "Call" at bounding box center [620, 407] width 248 height 50
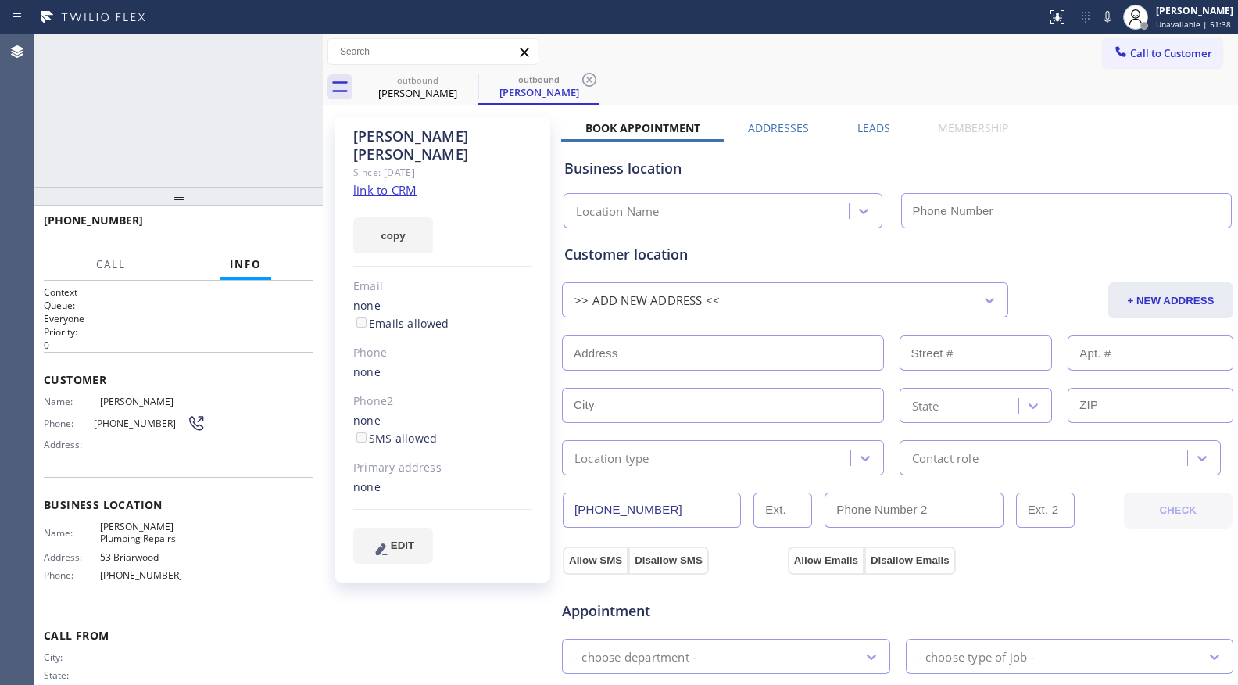
type input "(714) 266-3460"
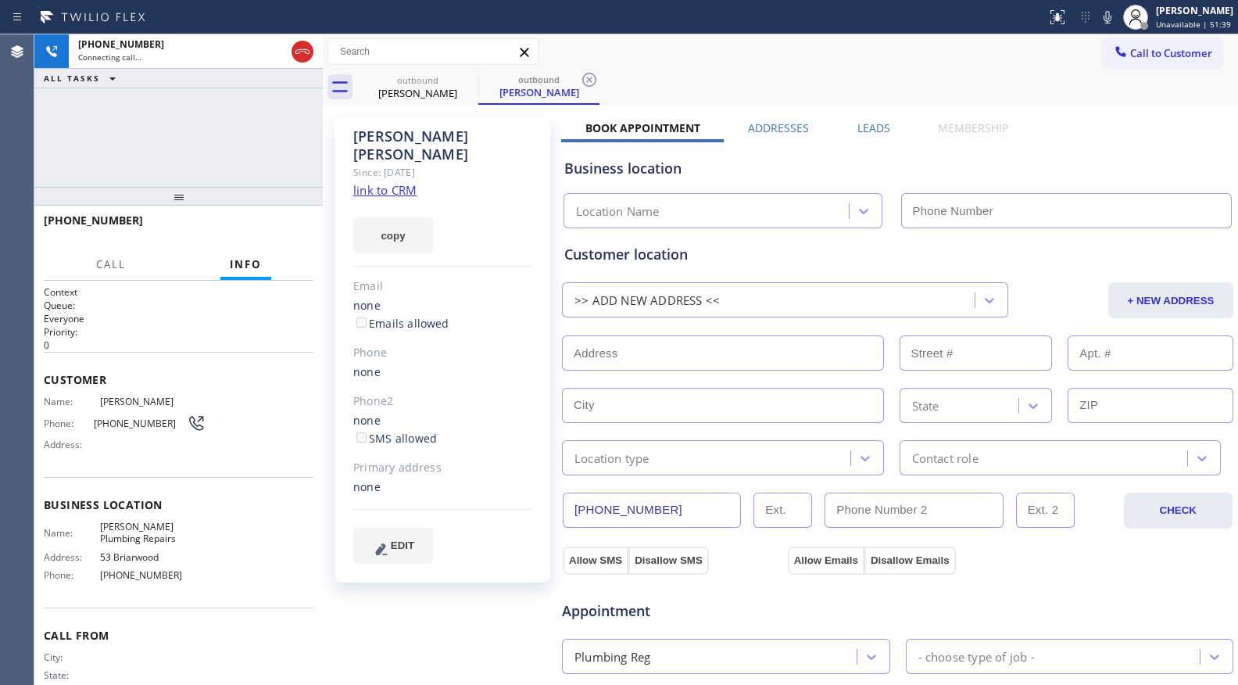
type input "(714) 266-3460"
click at [589, 84] on icon at bounding box center [589, 79] width 19 height 19
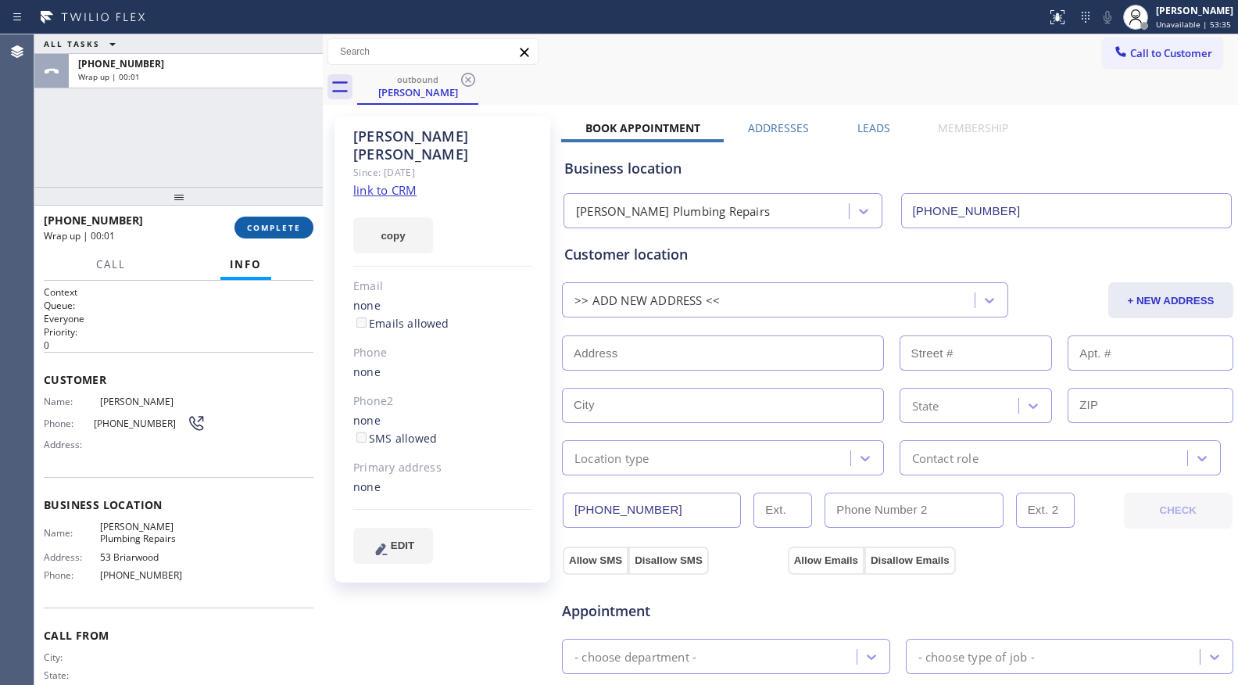
click at [263, 223] on span "COMPLETE" at bounding box center [274, 227] width 54 height 11
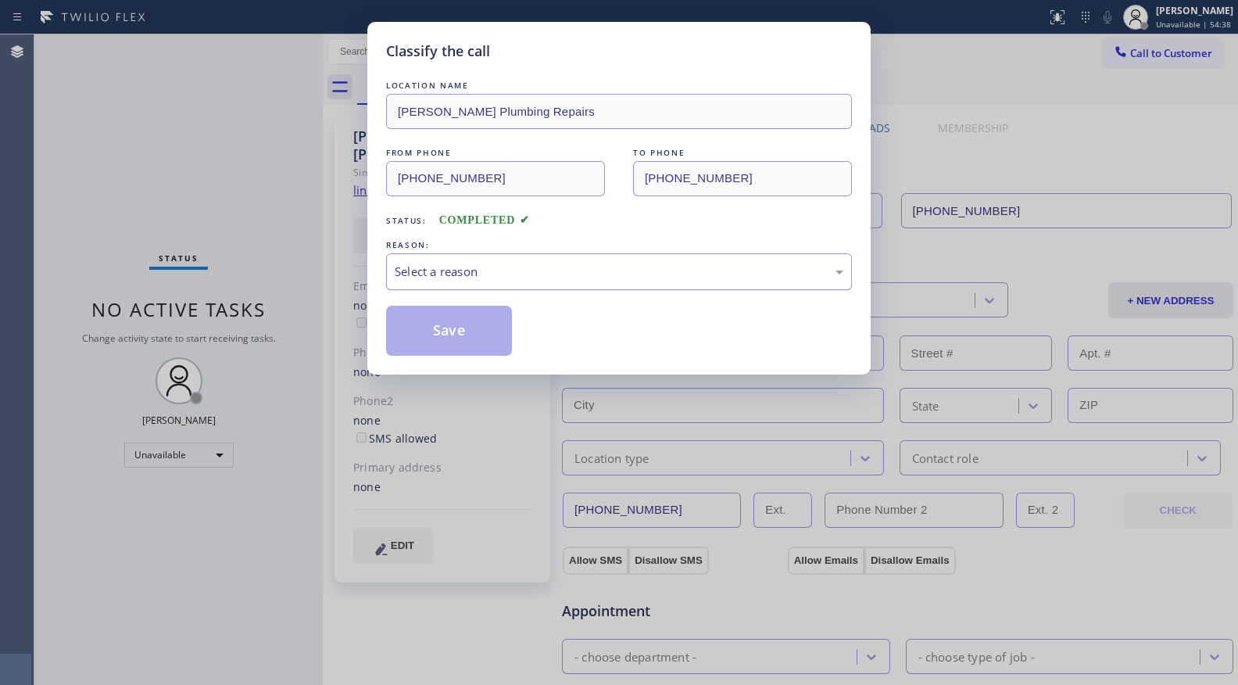
click at [427, 277] on div "Select a reason" at bounding box center [619, 272] width 449 height 18
click at [454, 320] on button "Save" at bounding box center [449, 331] width 126 height 50
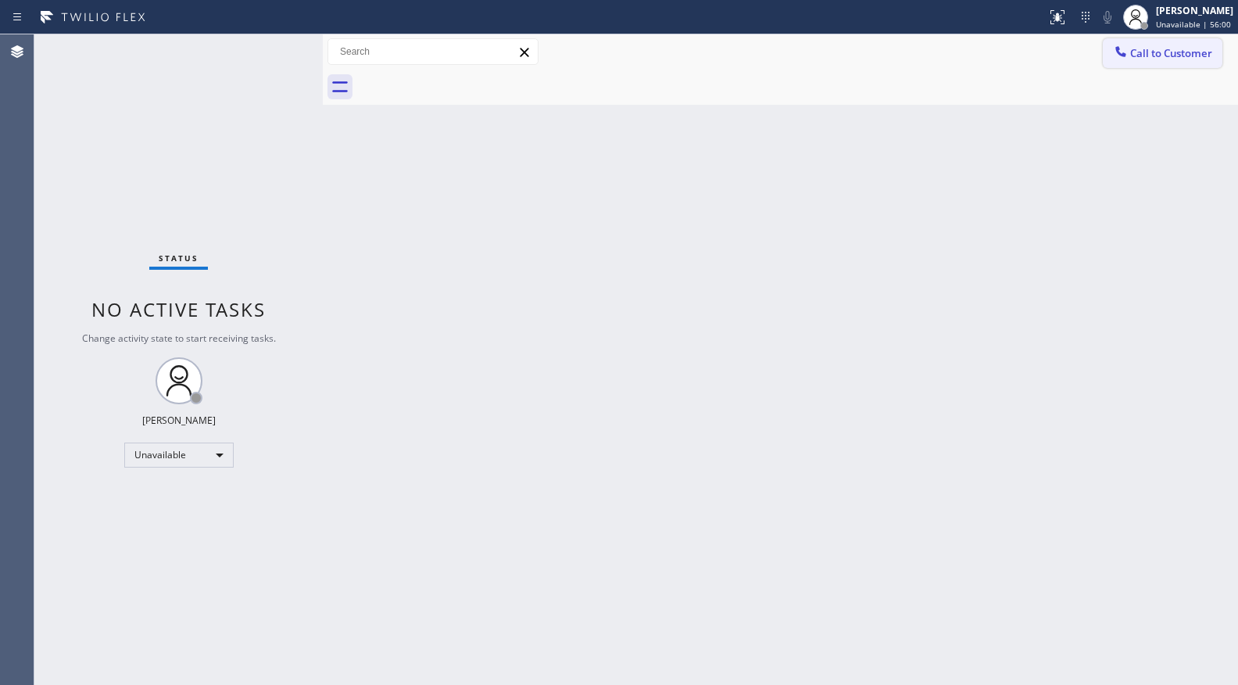
click at [1143, 52] on span "Call to Customer" at bounding box center [1171, 53] width 82 height 14
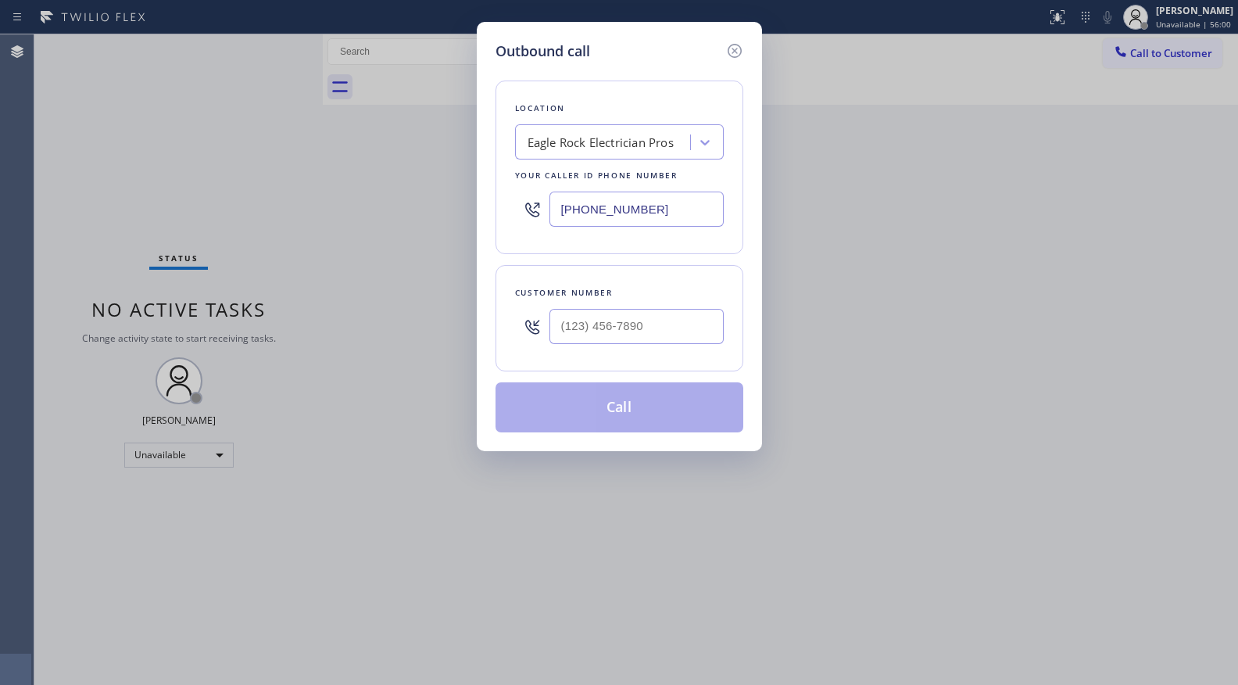
drag, startPoint x: 621, startPoint y: 218, endPoint x: 435, endPoint y: 201, distance: 187.6
click at [394, 209] on div "Outbound call Location Eagle Rock Electrician Pros Your caller id phone number …" at bounding box center [619, 342] width 1238 height 685
paste input "206) 309-4022"
type input "(206) 309-4022"
drag, startPoint x: 660, startPoint y: 345, endPoint x: 686, endPoint y: 314, distance: 40.4
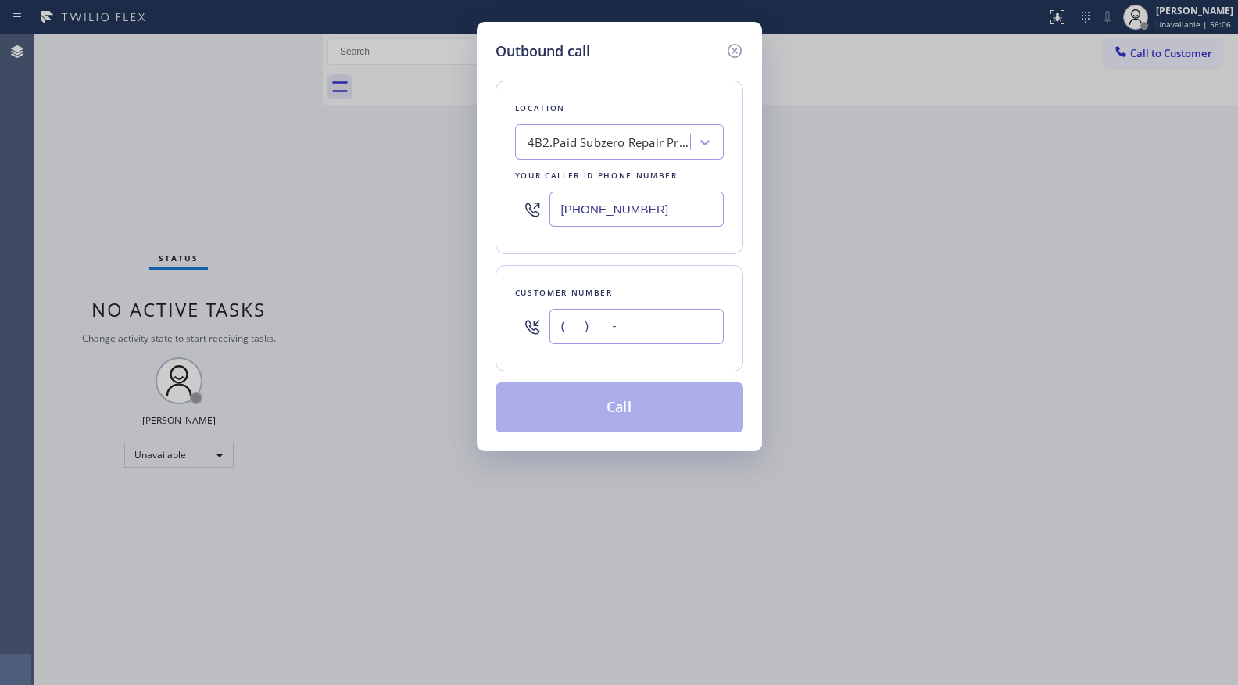
click at [660, 344] on input "(___) ___-____" at bounding box center [636, 326] width 174 height 35
paste input "206) 852-8112"
type input "(206) 852-8112"
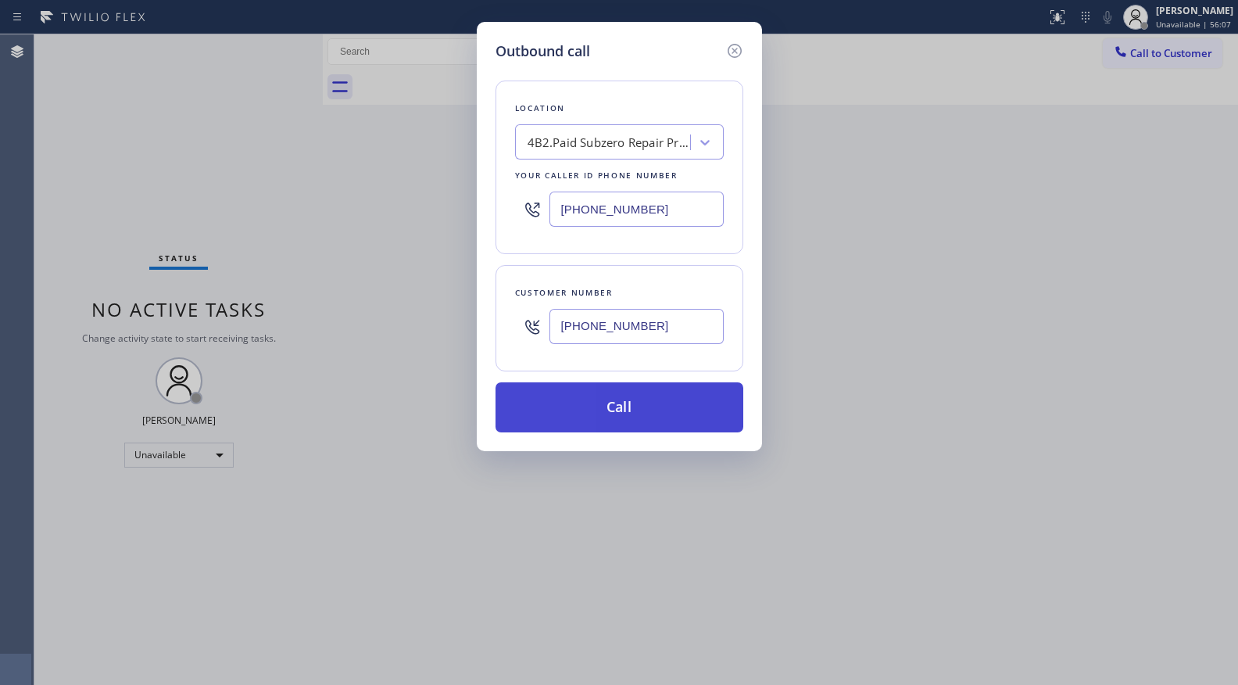
click at [621, 394] on button "Call" at bounding box center [620, 407] width 248 height 50
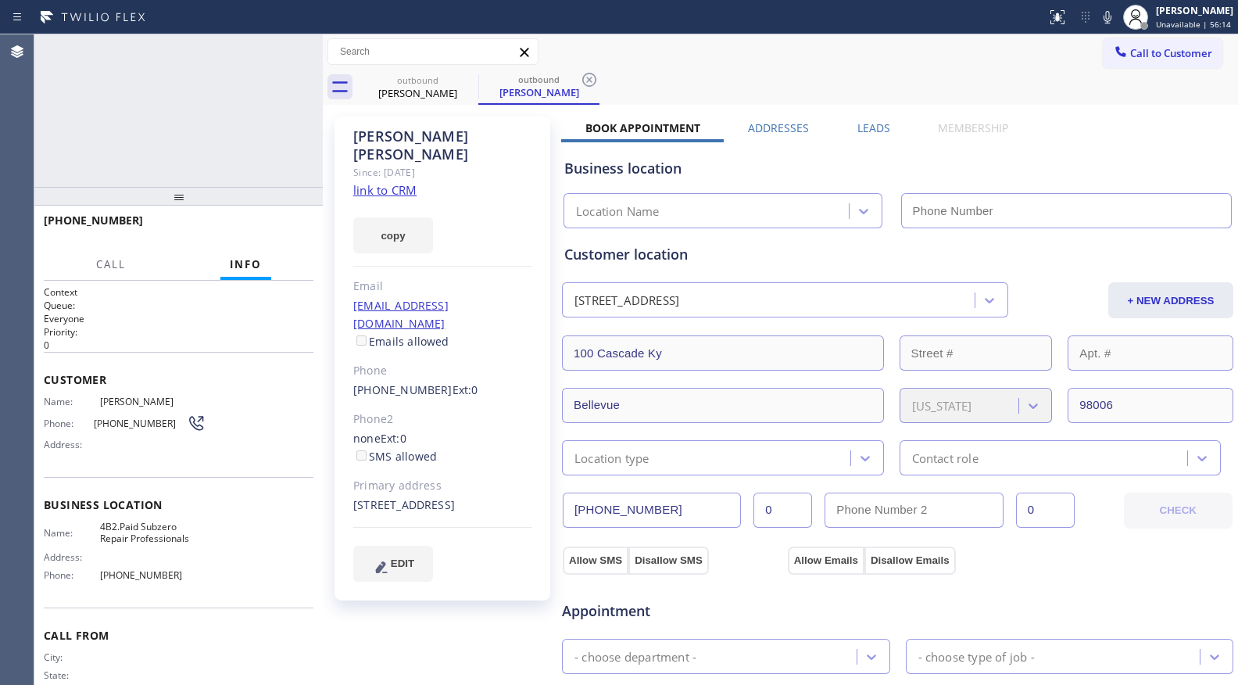
type input "(206) 309-4022"
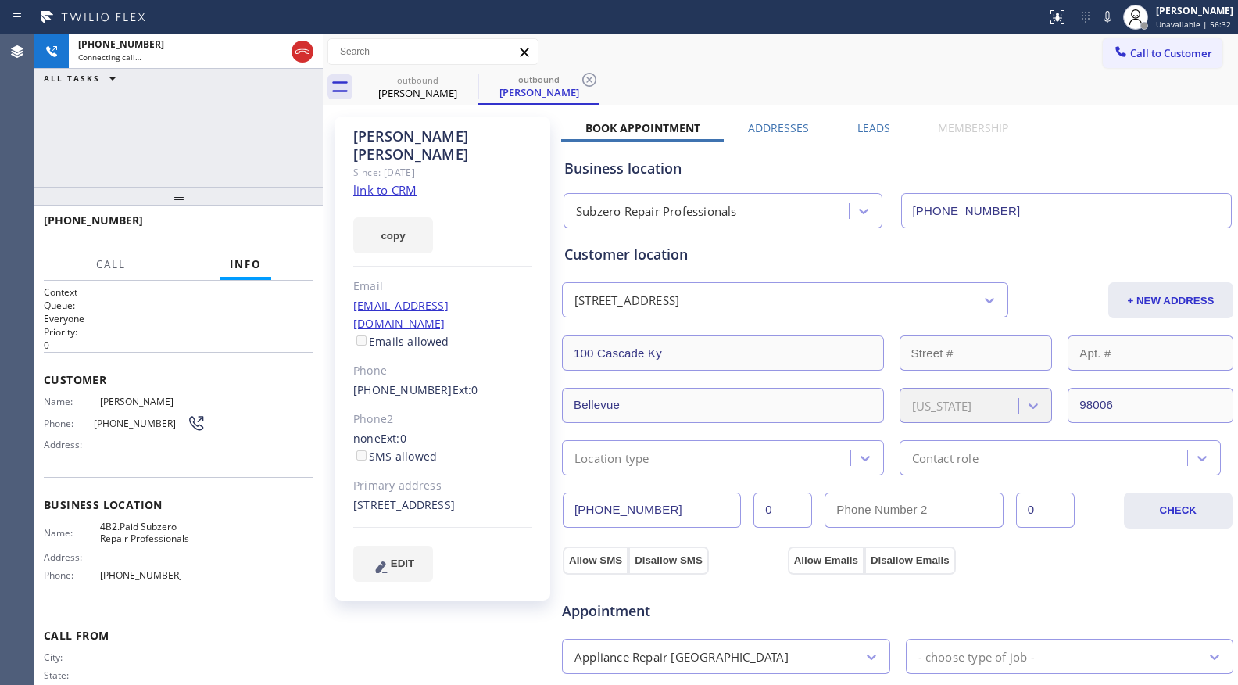
click at [591, 81] on icon at bounding box center [589, 80] width 14 height 14
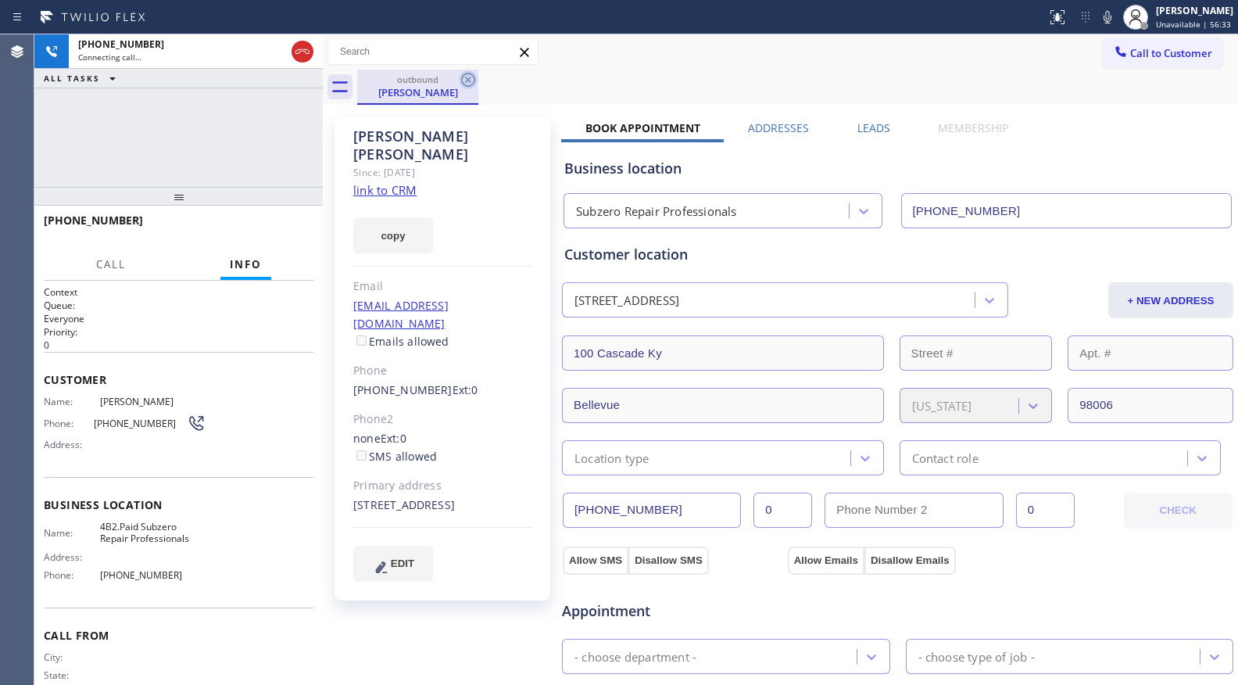
click at [469, 82] on icon at bounding box center [468, 79] width 19 height 19
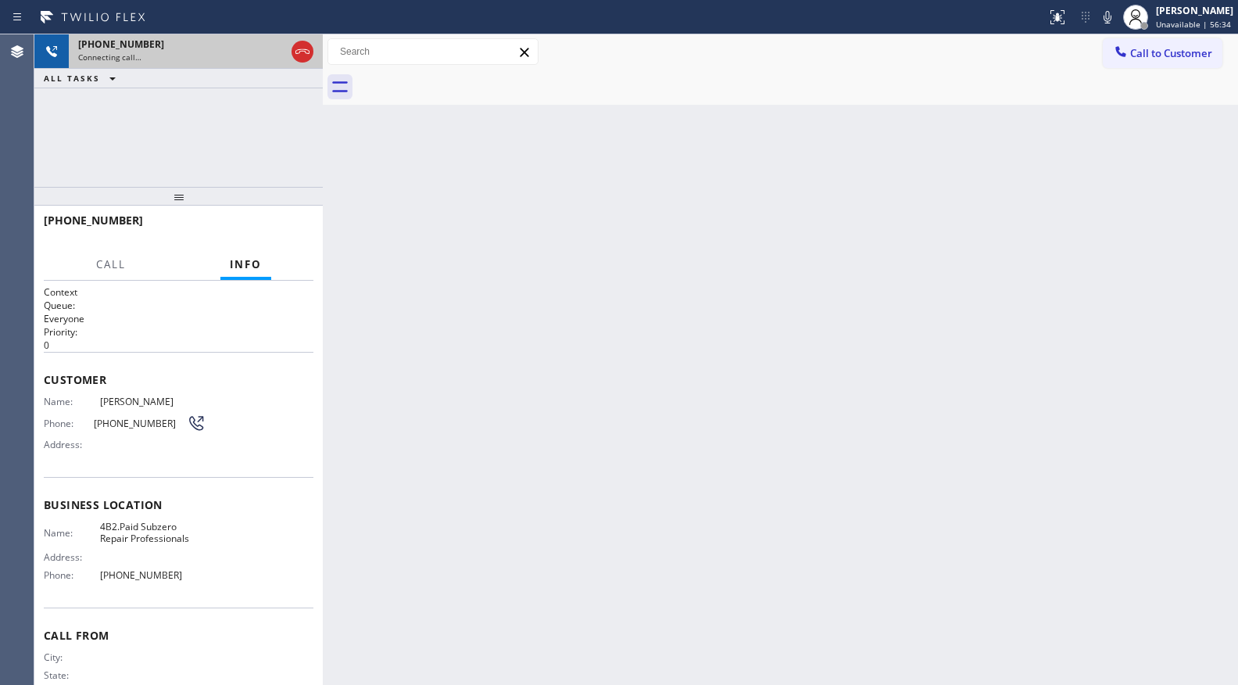
click at [227, 47] on div "+12068528112" at bounding box center [181, 44] width 207 height 13
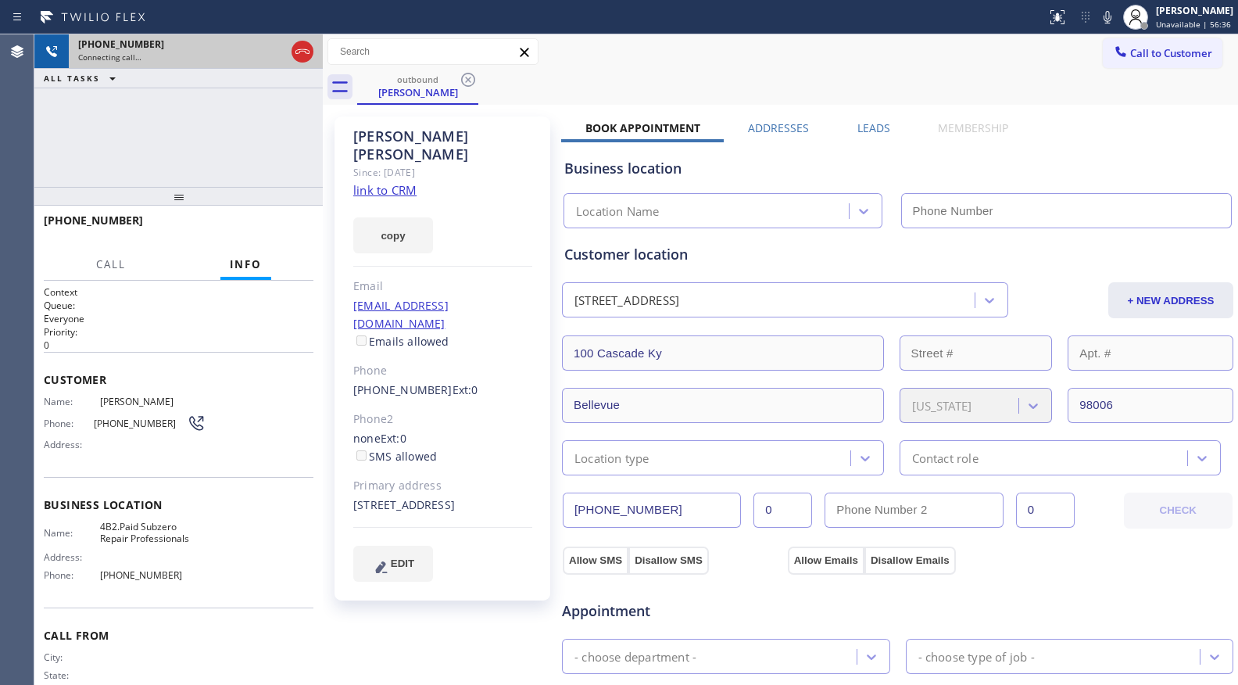
type input "(206) 309-4022"
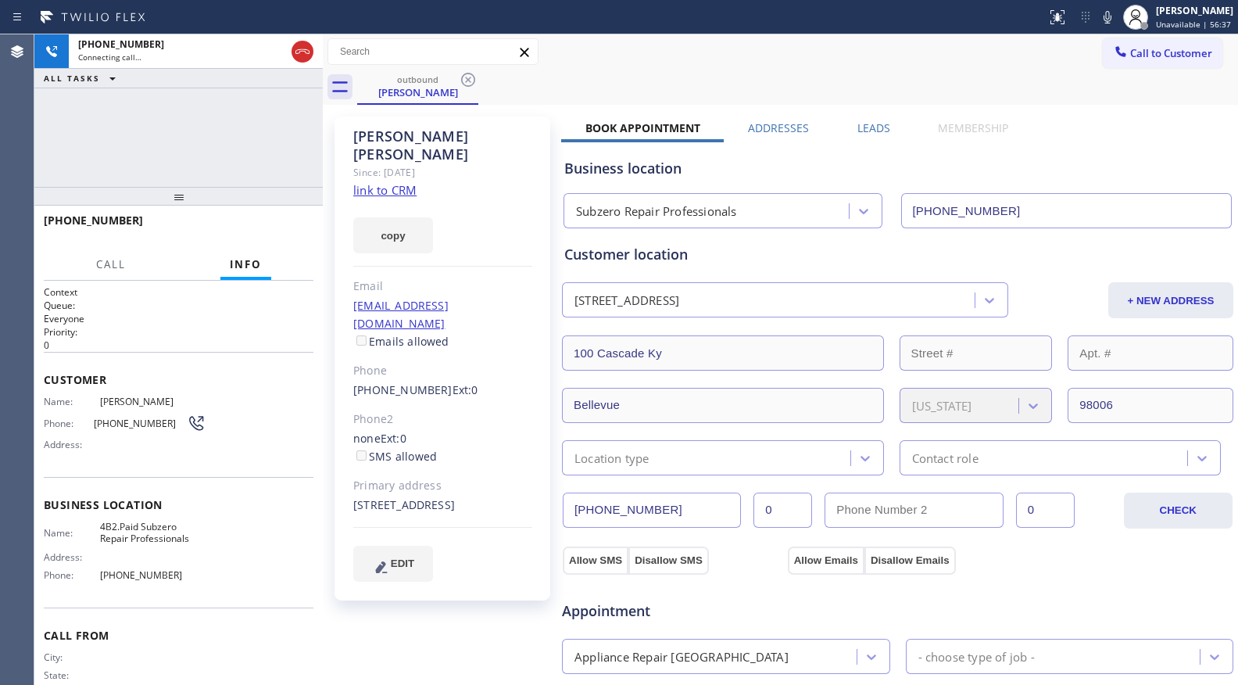
click at [670, 48] on div "Call to Customer Outbound call Location Subzero Repair Professionals Your calle…" at bounding box center [780, 51] width 915 height 27
click at [288, 238] on button "HANG UP" at bounding box center [277, 227] width 73 height 22
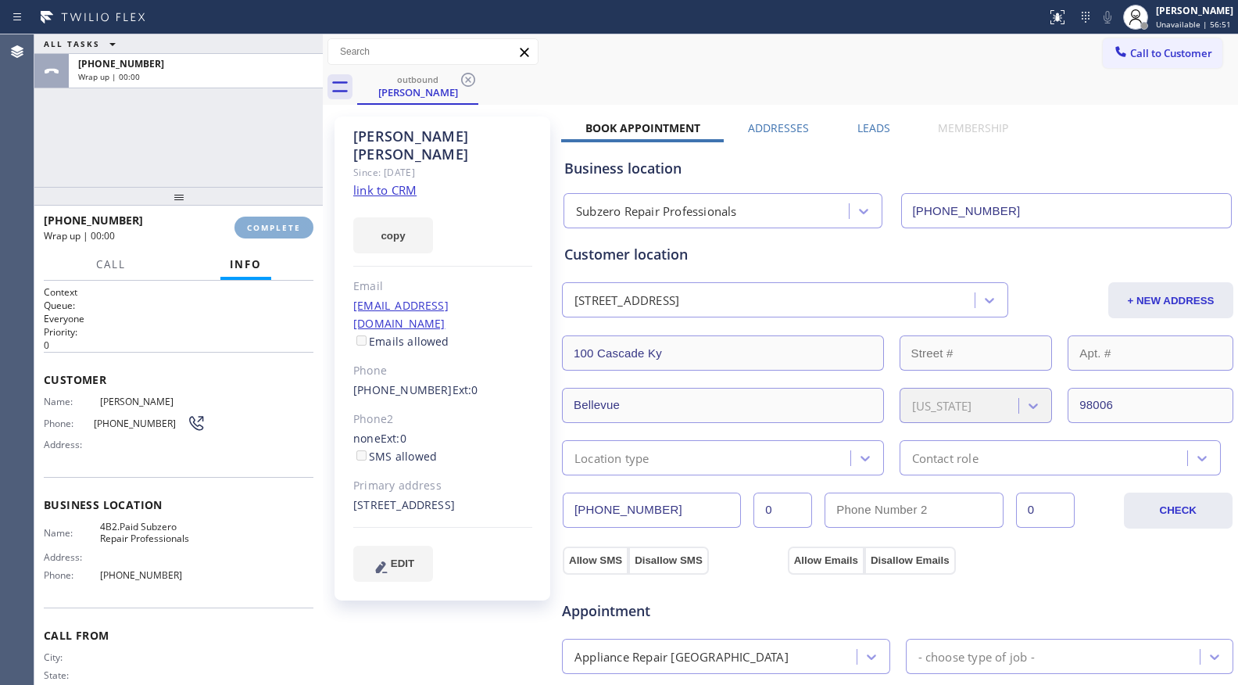
click at [288, 236] on button "COMPLETE" at bounding box center [273, 227] width 79 height 22
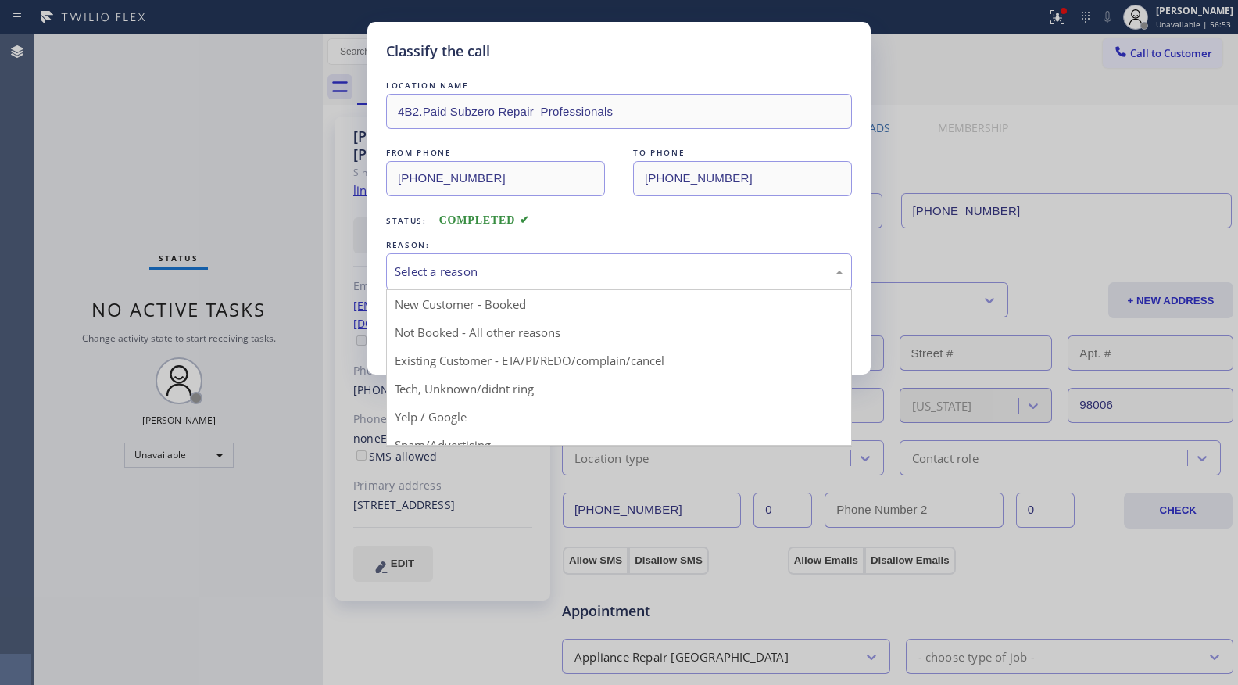
click at [476, 274] on div "Select a reason" at bounding box center [619, 272] width 449 height 18
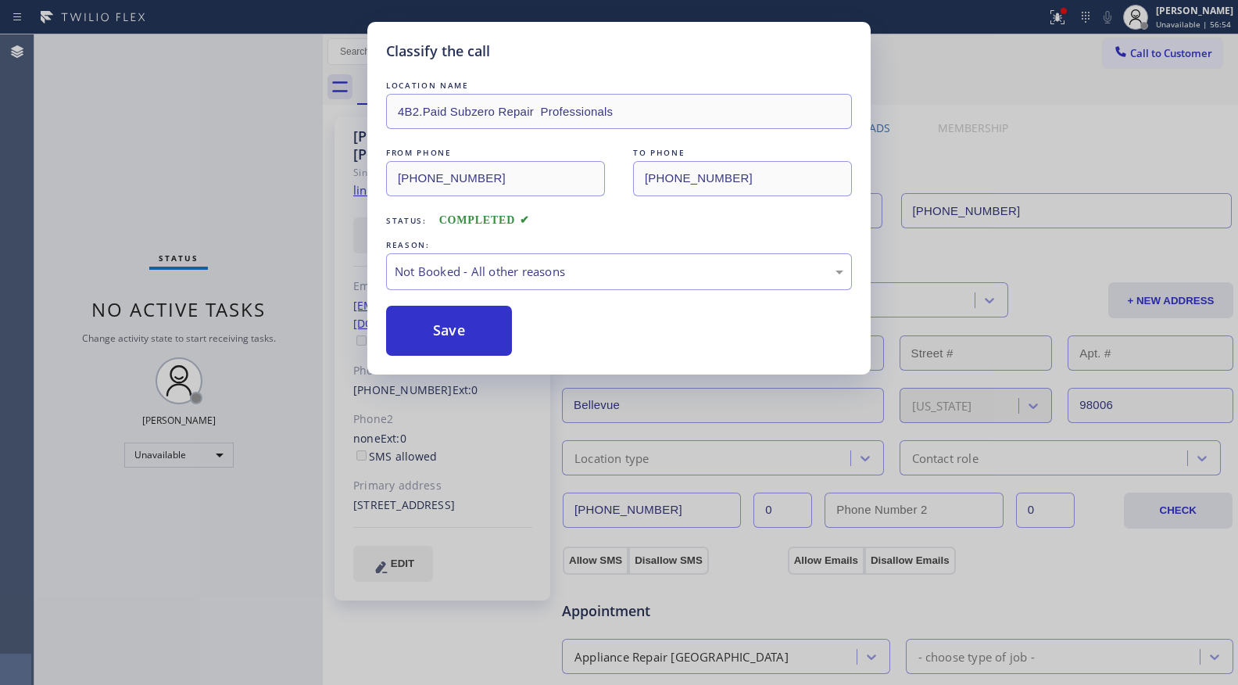
click at [444, 342] on button "Save" at bounding box center [449, 331] width 126 height 50
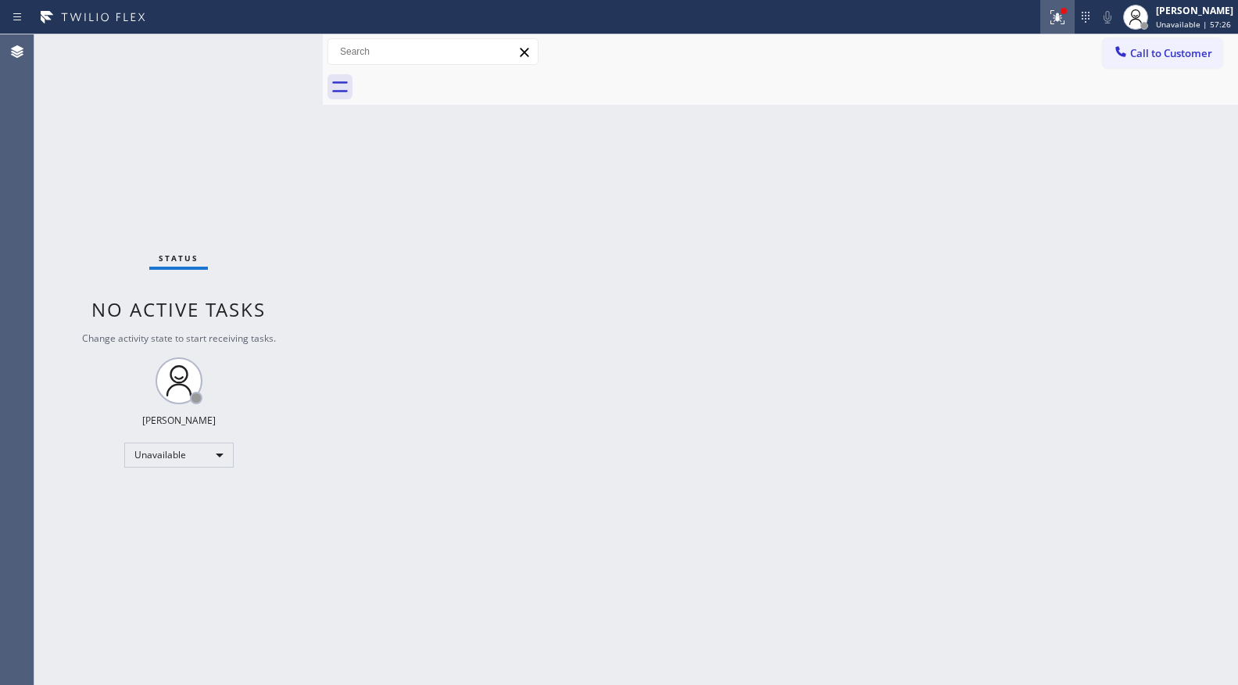
click at [1072, 16] on div at bounding box center [1057, 17] width 34 height 19
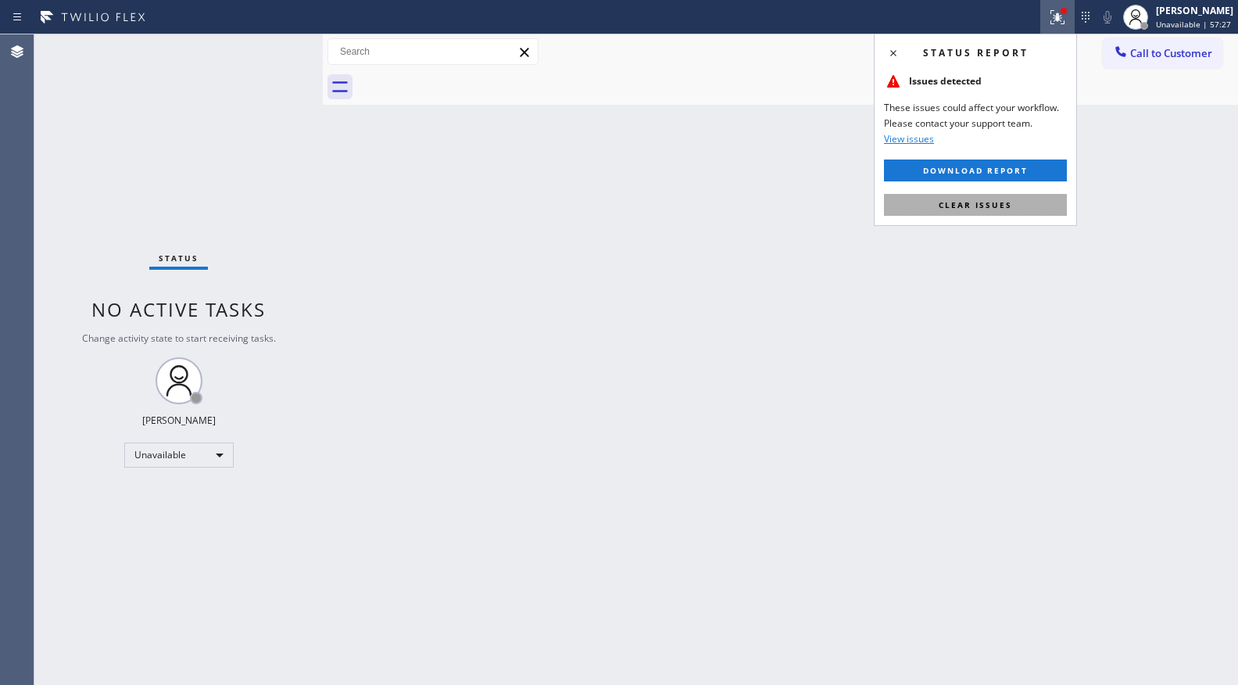
click at [997, 214] on button "Clear issues" at bounding box center [975, 205] width 183 height 22
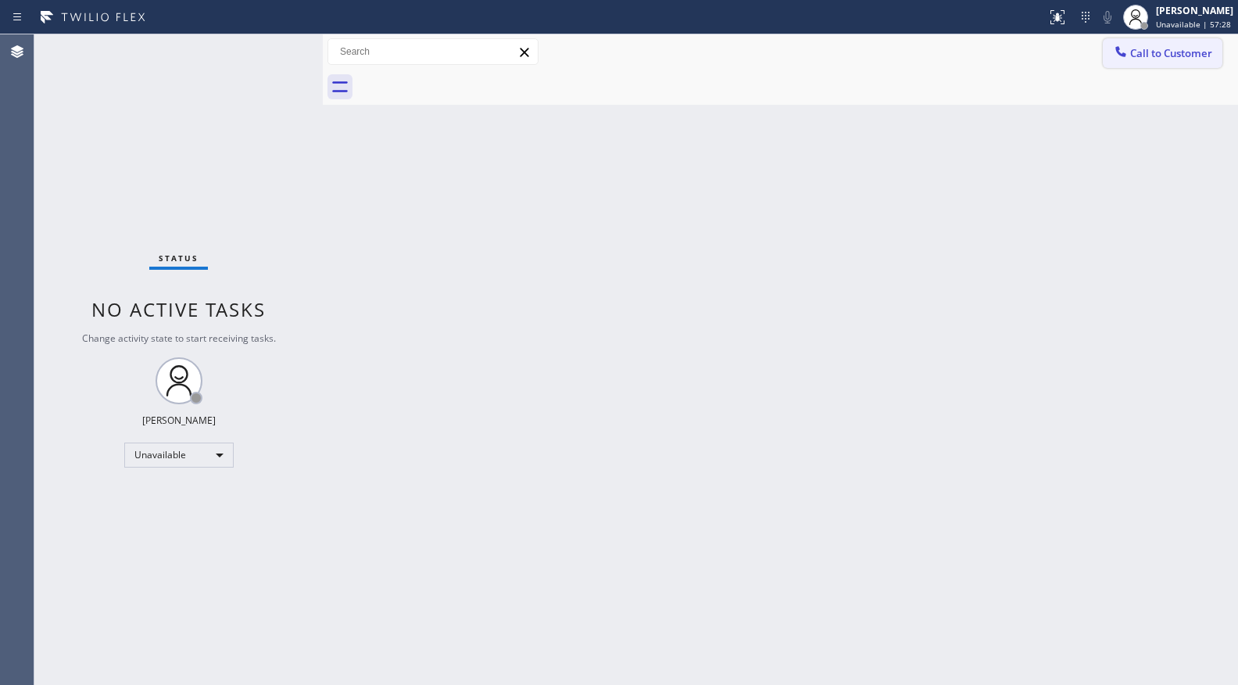
click at [1140, 41] on button "Call to Customer" at bounding box center [1163, 53] width 120 height 30
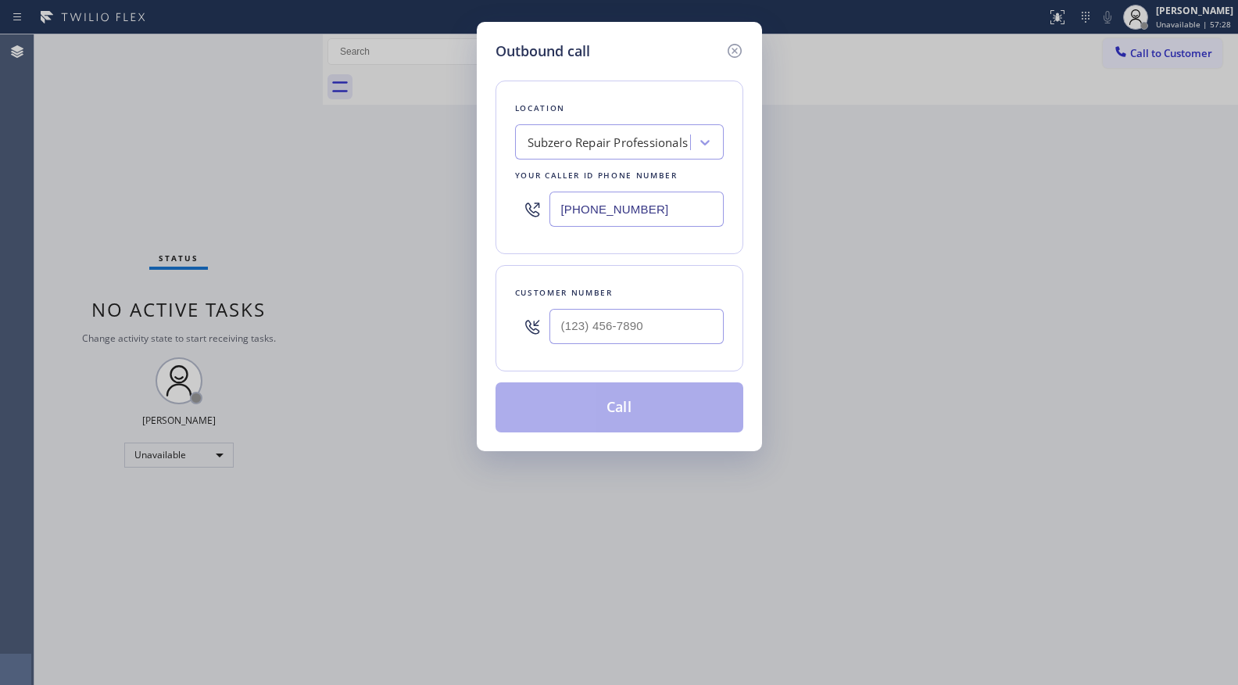
drag, startPoint x: 682, startPoint y: 200, endPoint x: 542, endPoint y: 224, distance: 141.1
click at [543, 224] on div "(206) 309-4022" at bounding box center [619, 209] width 209 height 51
paste input "13) 513-6974"
type input "(213) 513-6974"
paste input "text"
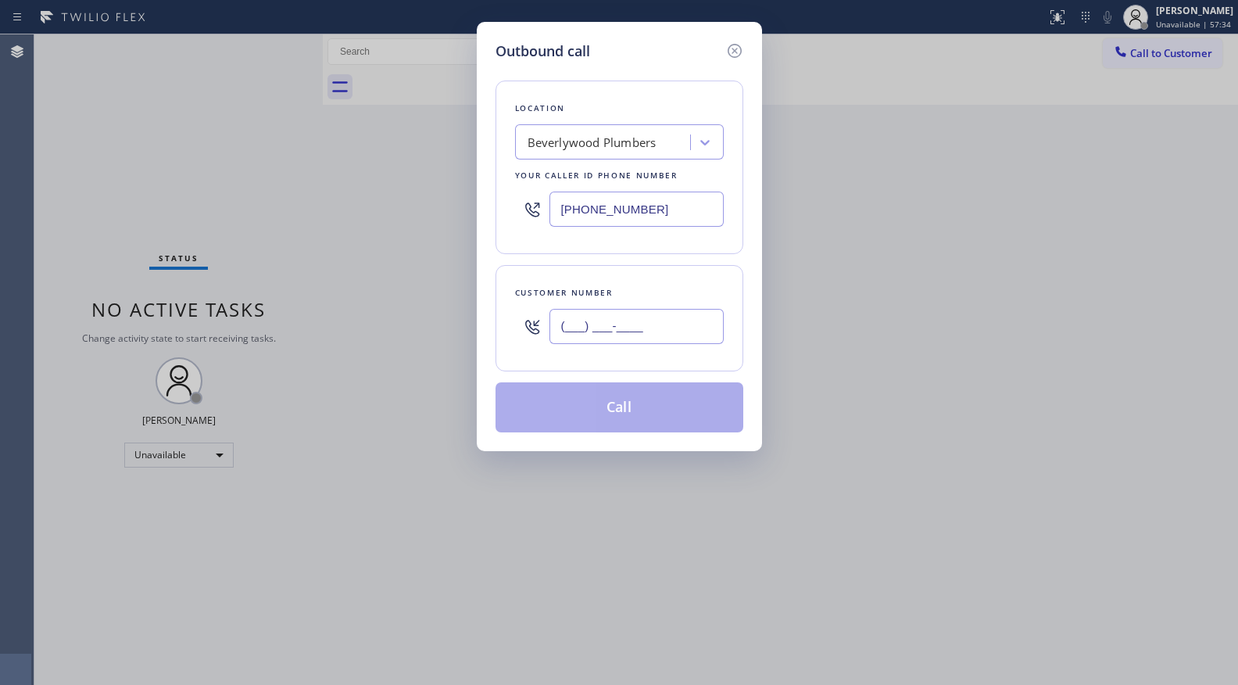
click at [686, 326] on input "(___) ___-____" at bounding box center [636, 326] width 174 height 35
paste input "626) 476-2747"
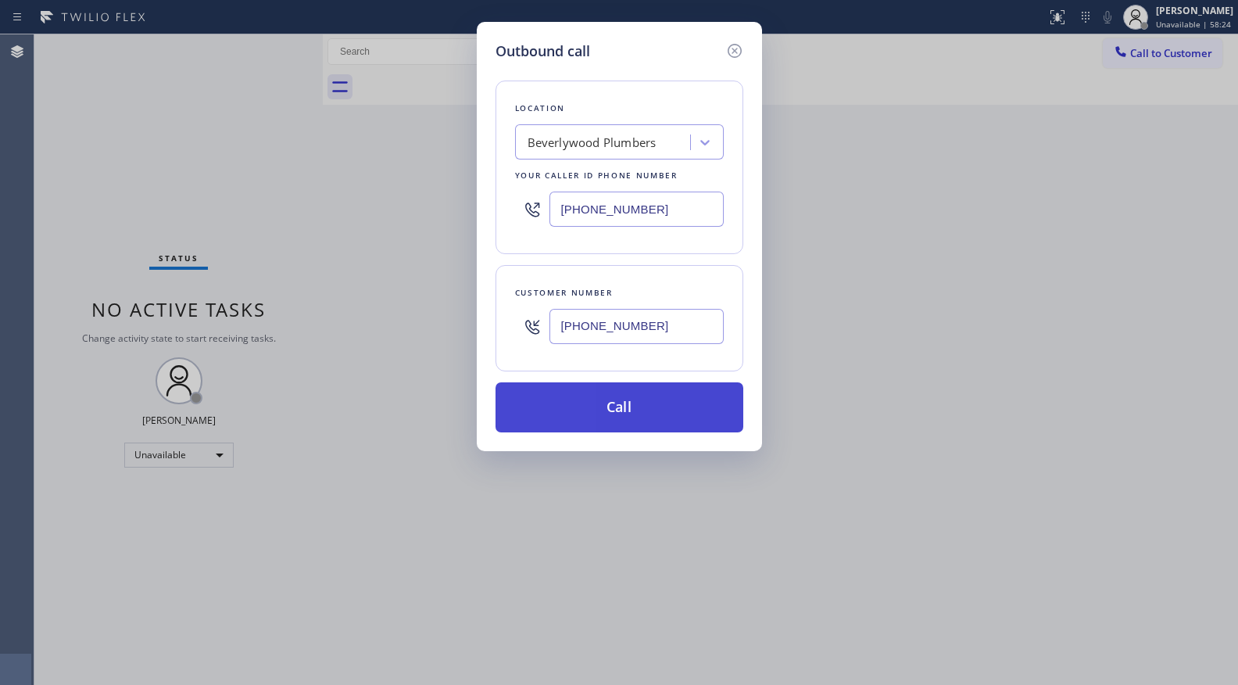
type input "(626) 476-2747"
click at [615, 412] on button "Call" at bounding box center [620, 407] width 248 height 50
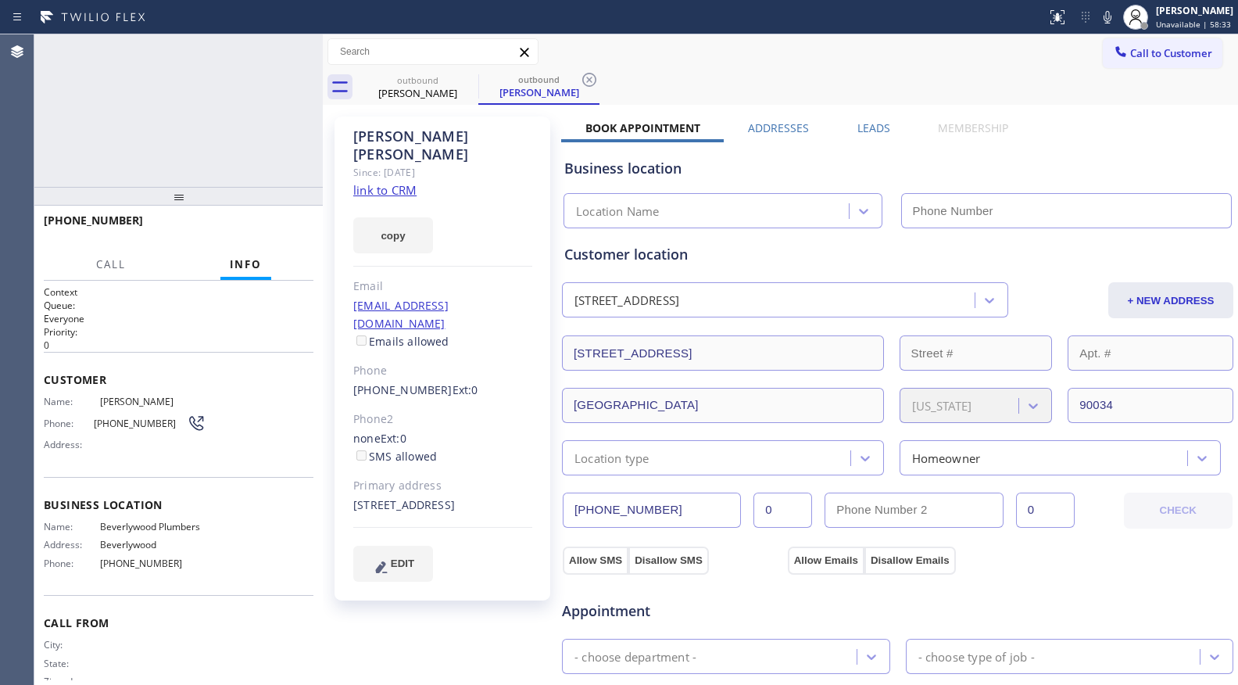
type input "(213) 513-6974"
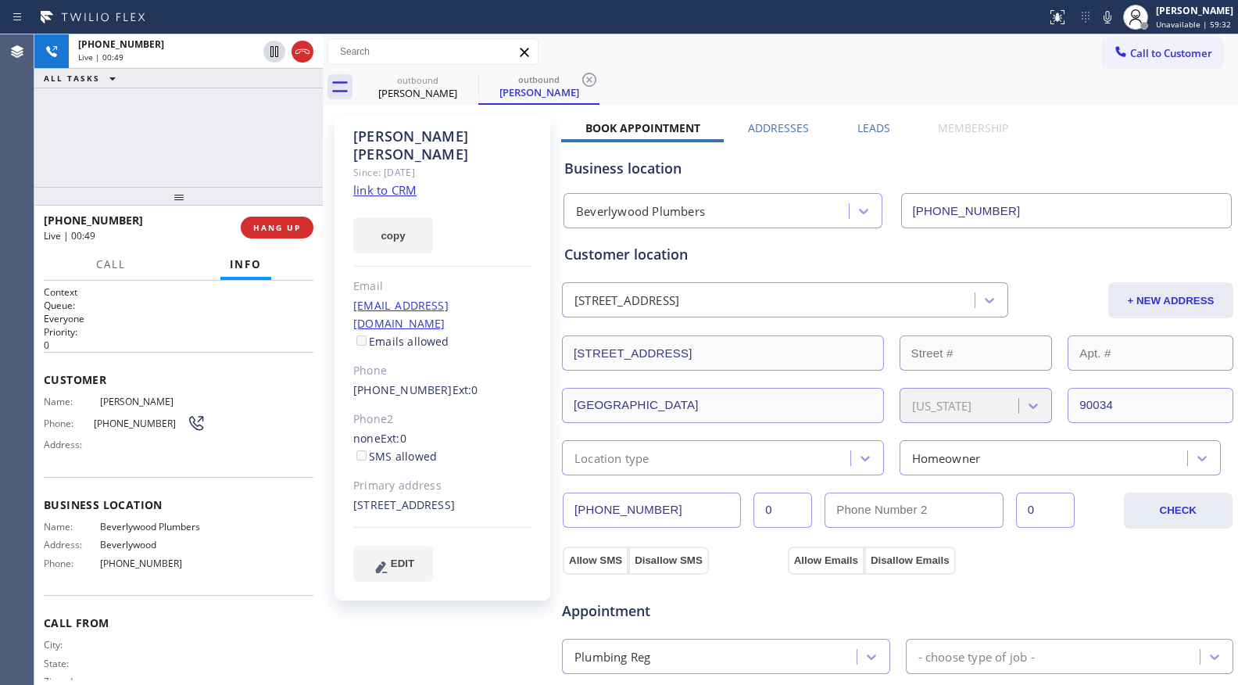
click at [775, 49] on div "Call to Customer Outbound call Location Beverlywood Plumbers Your caller id pho…" at bounding box center [780, 51] width 915 height 27
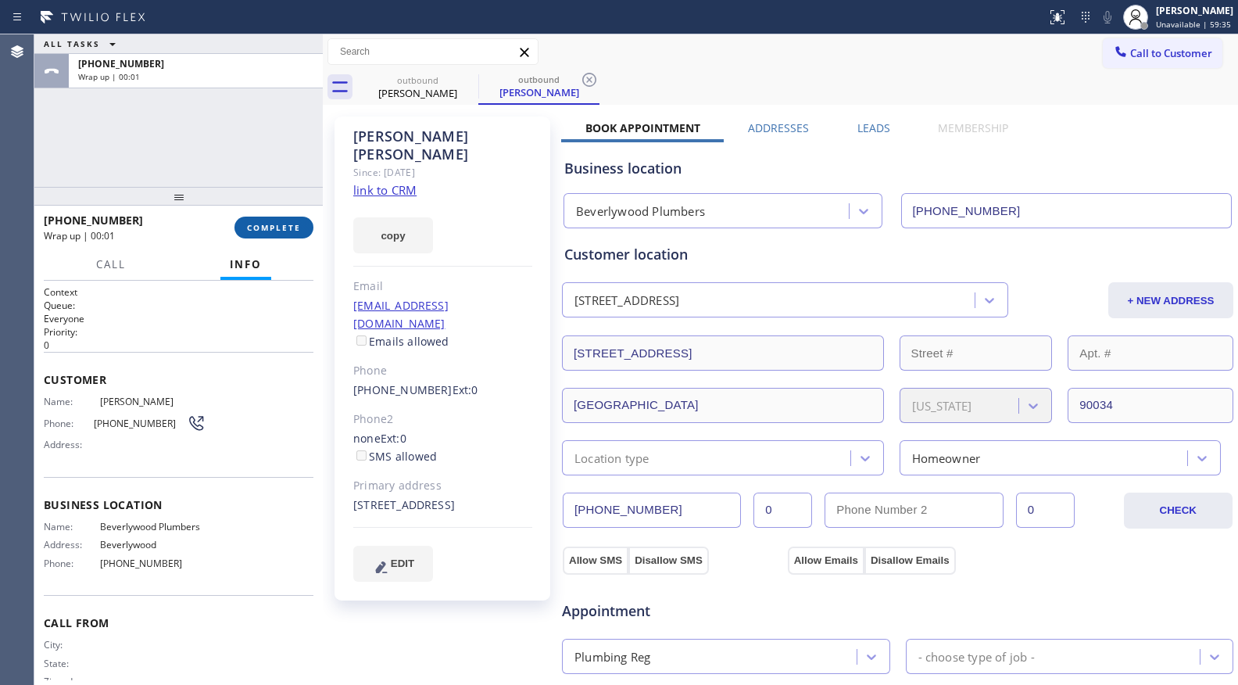
click at [286, 230] on span "COMPLETE" at bounding box center [274, 227] width 54 height 11
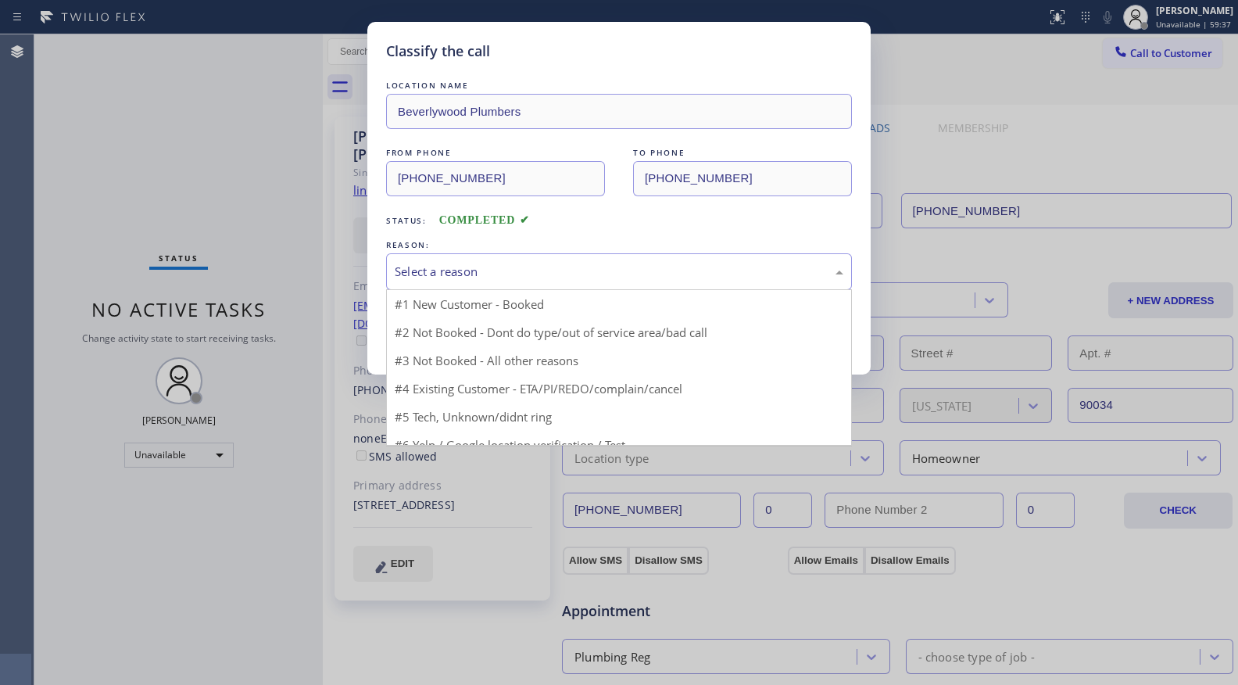
click at [446, 275] on div "Select a reason" at bounding box center [619, 272] width 449 height 18
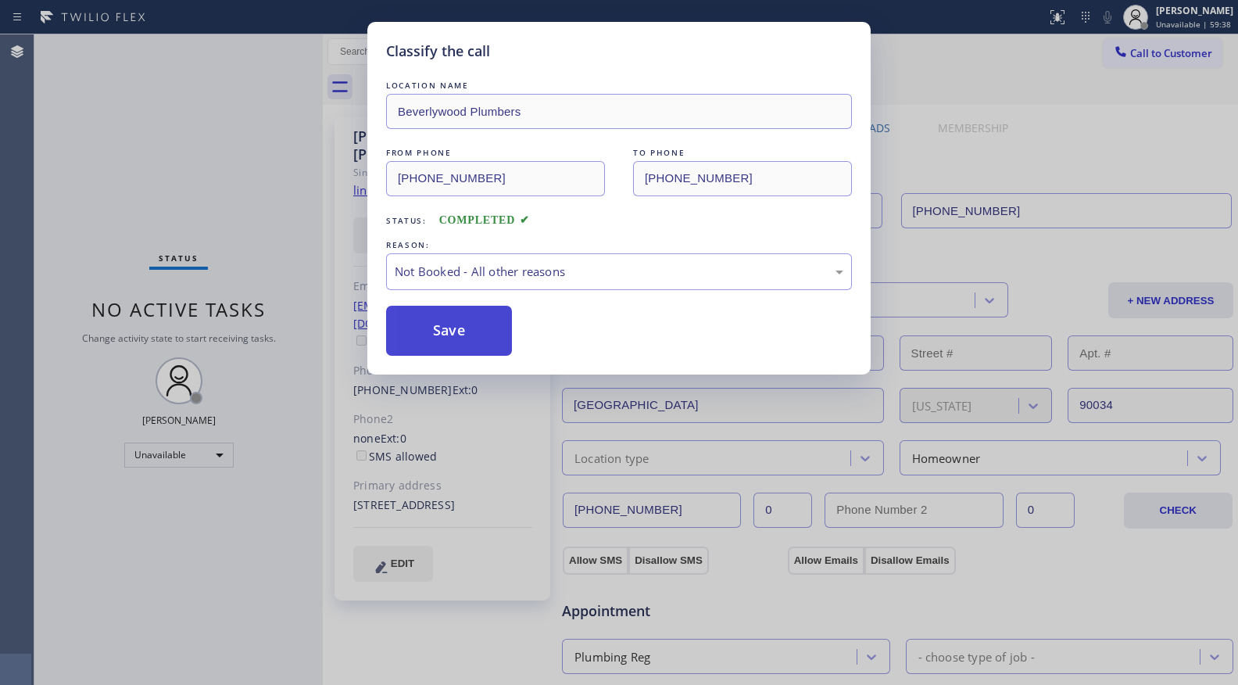
click at [429, 331] on button "Save" at bounding box center [449, 331] width 126 height 50
click at [430, 330] on button "Save" at bounding box center [449, 331] width 126 height 50
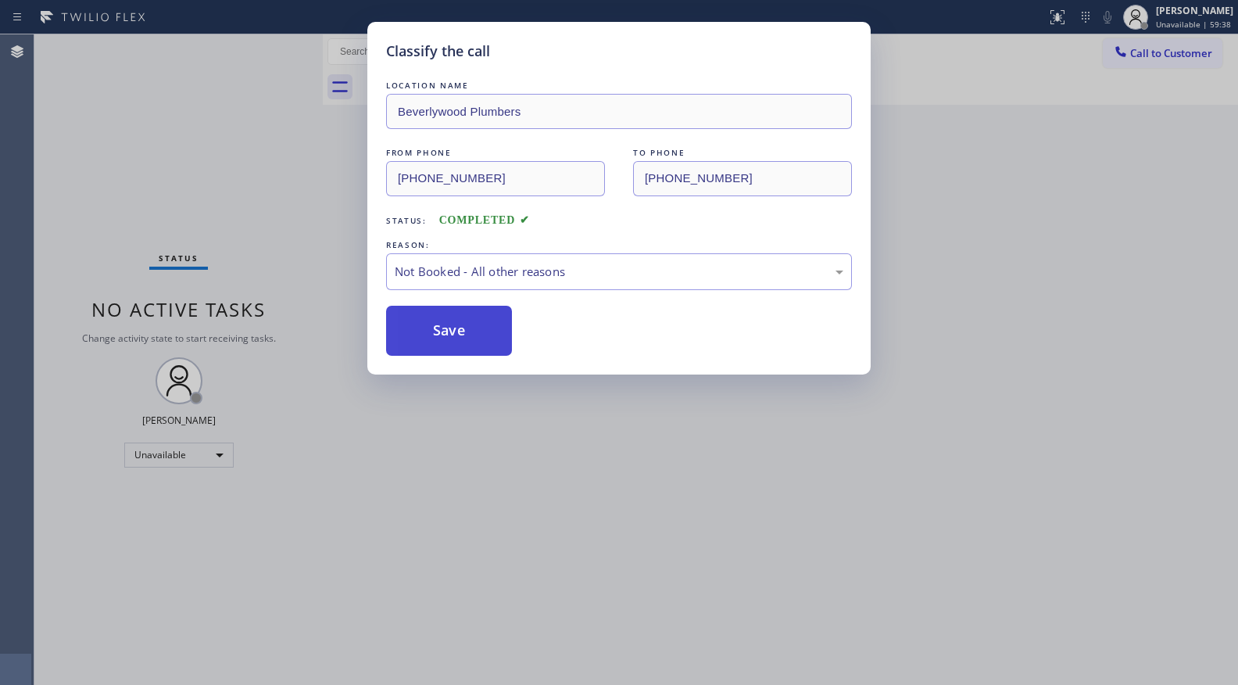
click at [431, 330] on button "Save" at bounding box center [449, 331] width 126 height 50
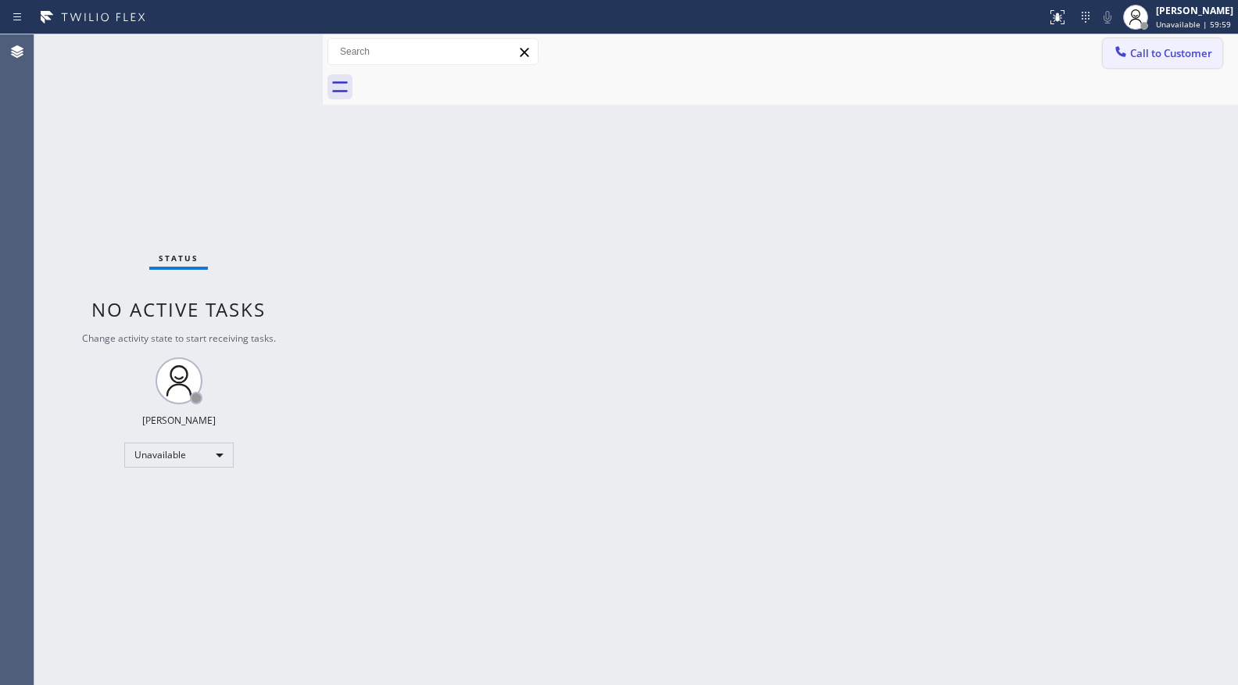
click at [1126, 45] on icon at bounding box center [1121, 52] width 16 height 16
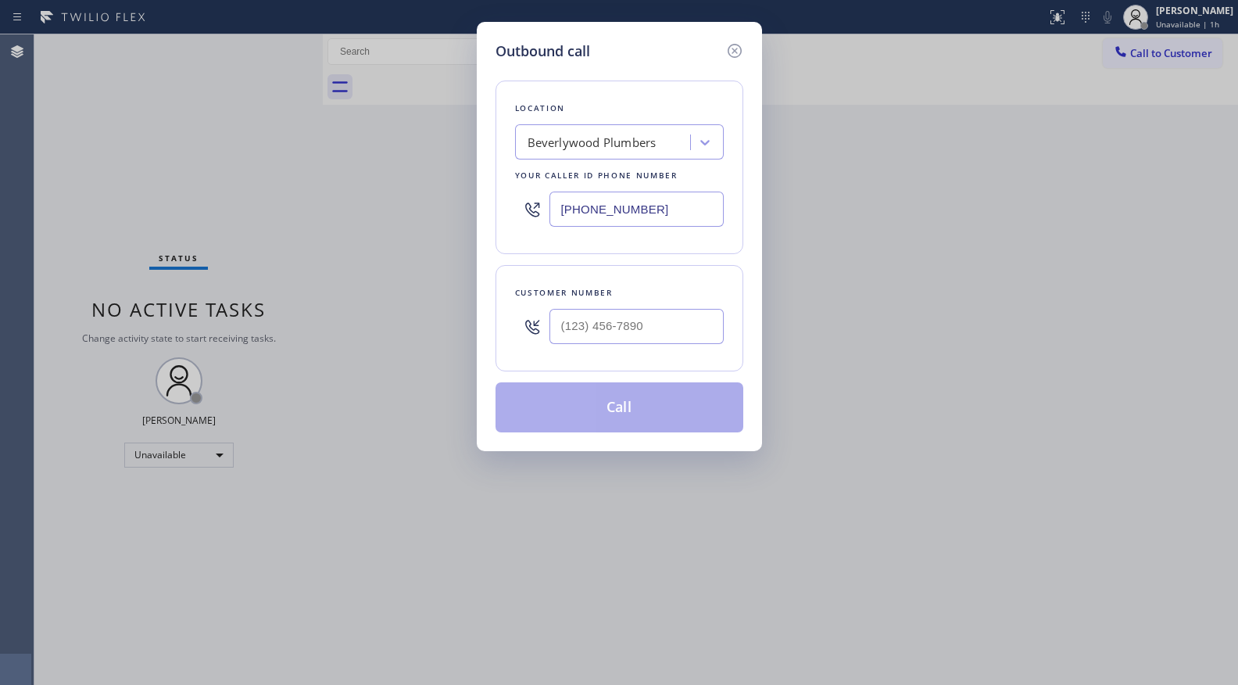
drag, startPoint x: 617, startPoint y: 225, endPoint x: 484, endPoint y: 225, distance: 132.9
click at [485, 226] on div "Outbound call Location Beverlywood Plumbers Your caller id phone number (213) 5…" at bounding box center [619, 236] width 285 height 429
paste input "818) 699-0012"
type input "(818) 699-0012"
click at [659, 330] on input "(___) ___-____" at bounding box center [636, 326] width 174 height 35
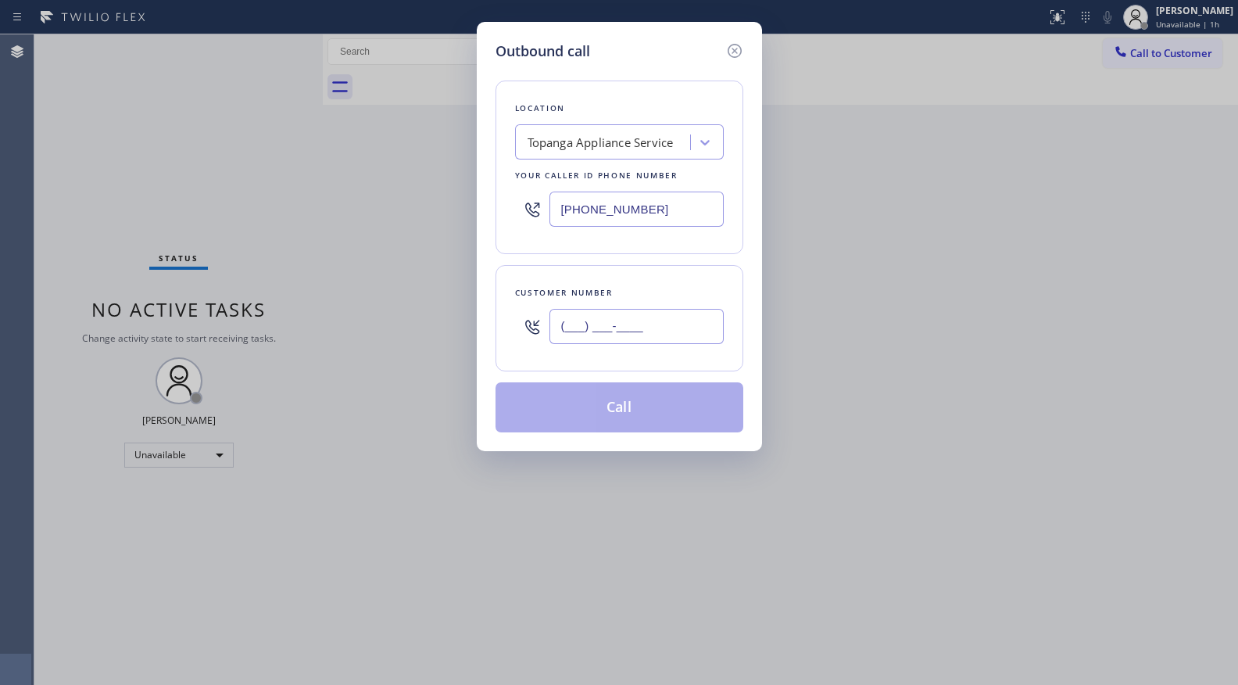
paste input "818) 390-2207"
type input "(818) 390-2207"
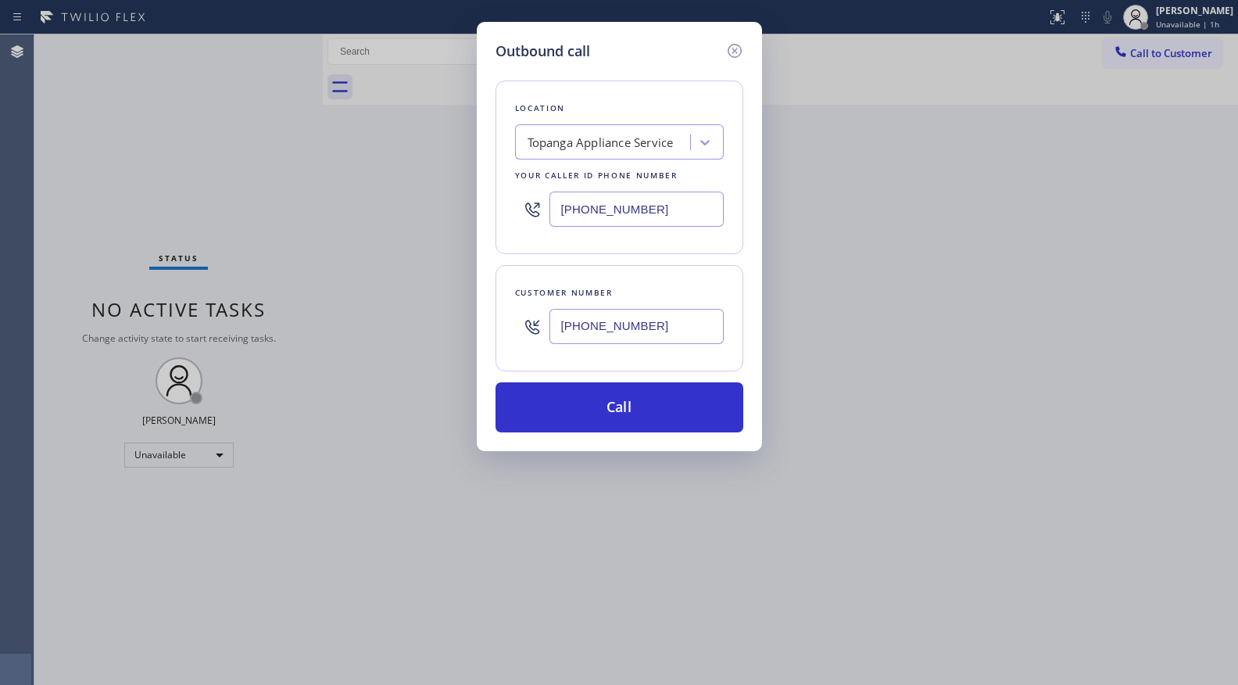
click at [611, 358] on div "Customer number (818) 390-2207" at bounding box center [620, 318] width 248 height 106
click at [611, 402] on button "Call" at bounding box center [620, 407] width 248 height 50
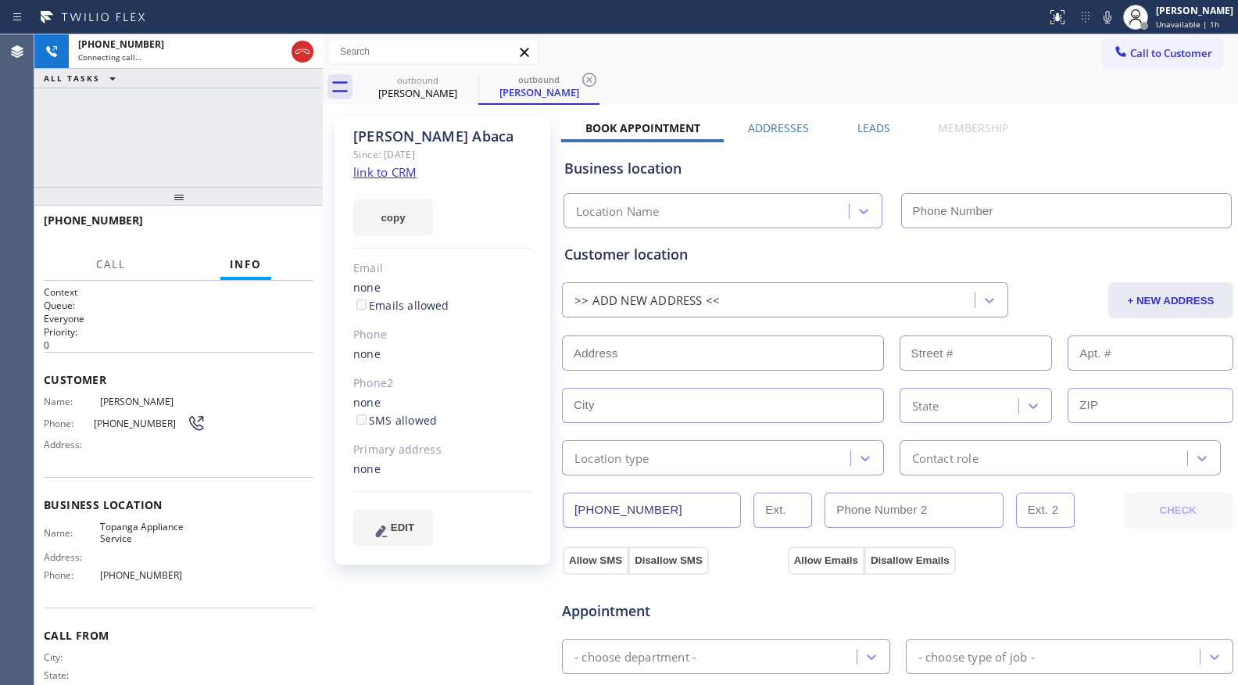
type input "(818) 699-0012"
click at [800, 47] on div "Call to Customer Outbound call Location Topanga Appliance Service Your caller i…" at bounding box center [780, 51] width 915 height 27
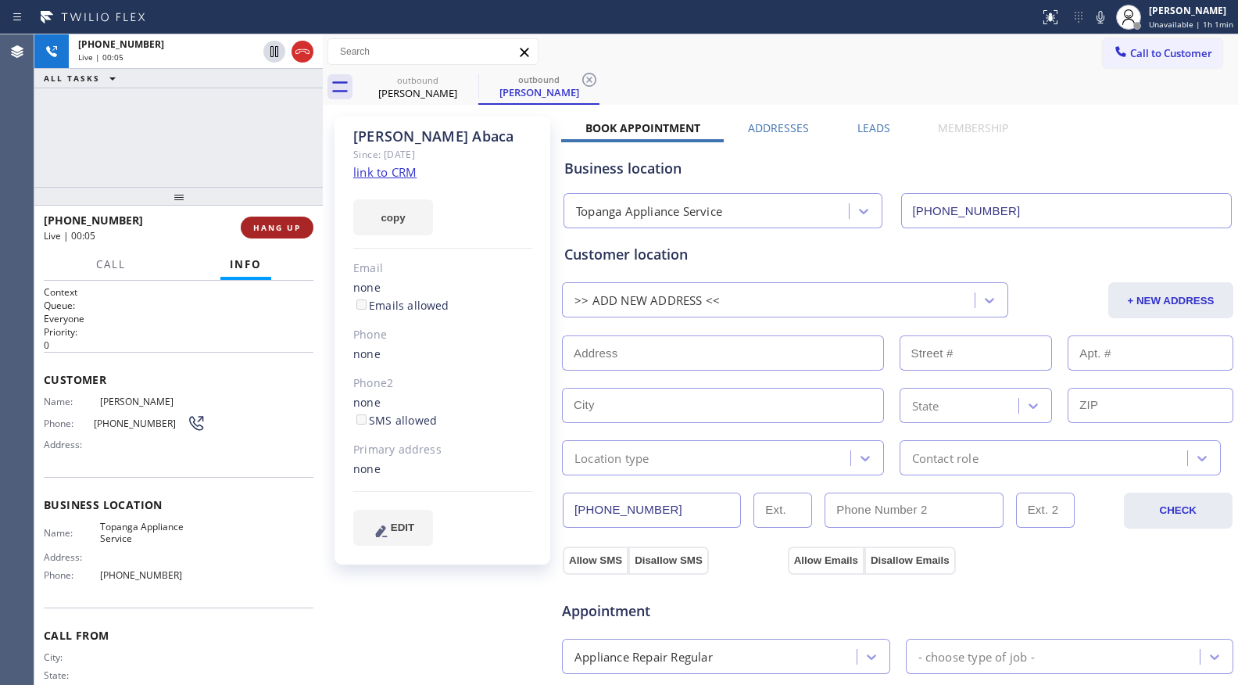
click at [265, 232] on button "HANG UP" at bounding box center [277, 227] width 73 height 22
click at [265, 231] on span "HANG UP" at bounding box center [277, 227] width 48 height 11
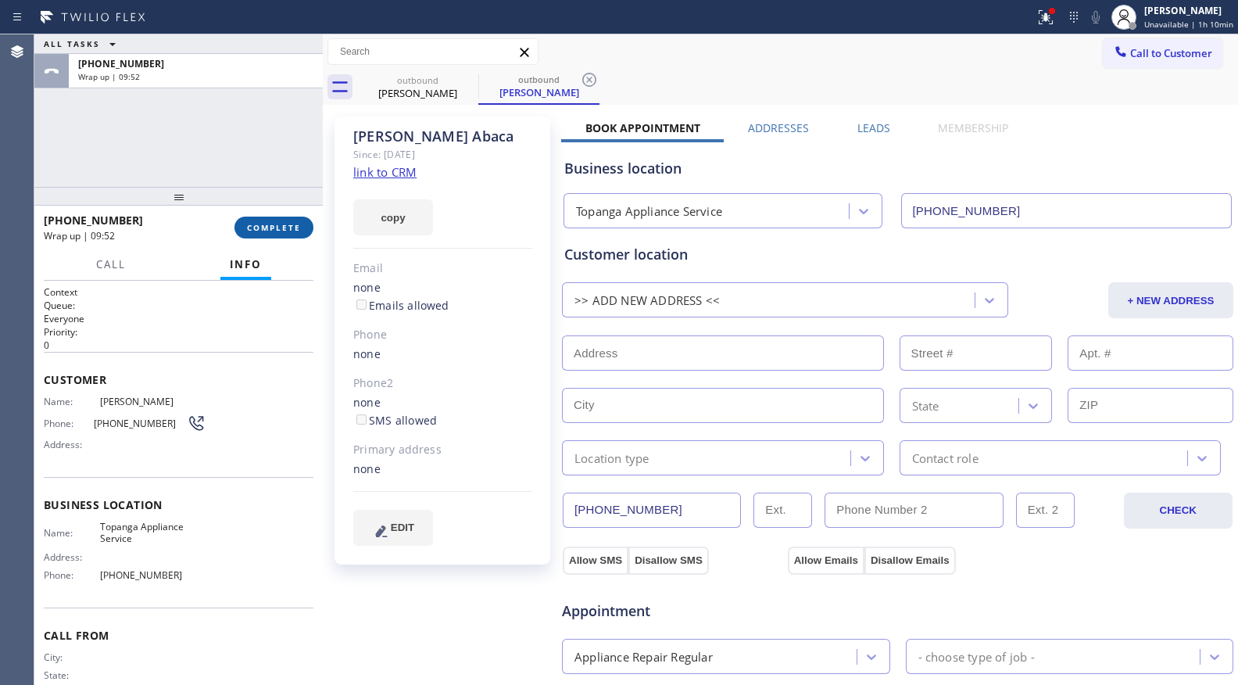
click at [297, 227] on span "COMPLETE" at bounding box center [274, 227] width 54 height 11
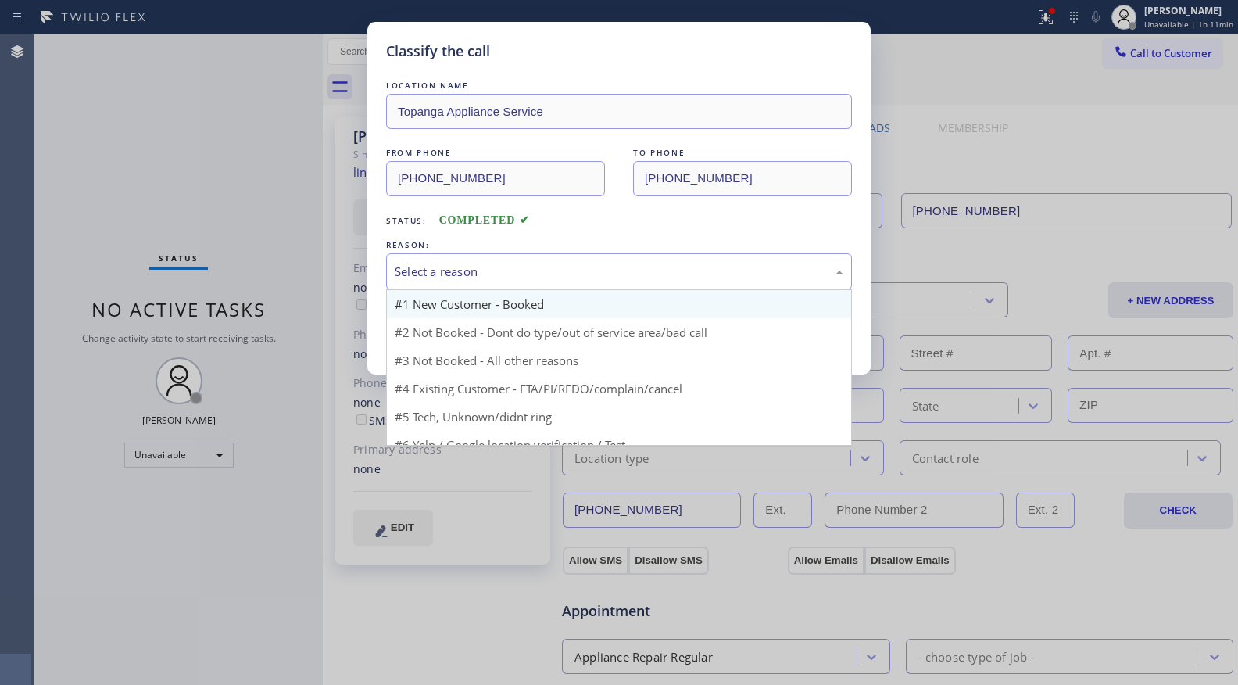
drag, startPoint x: 443, startPoint y: 272, endPoint x: 433, endPoint y: 306, distance: 35.9
click at [443, 273] on div "Select a reason" at bounding box center [619, 272] width 449 height 18
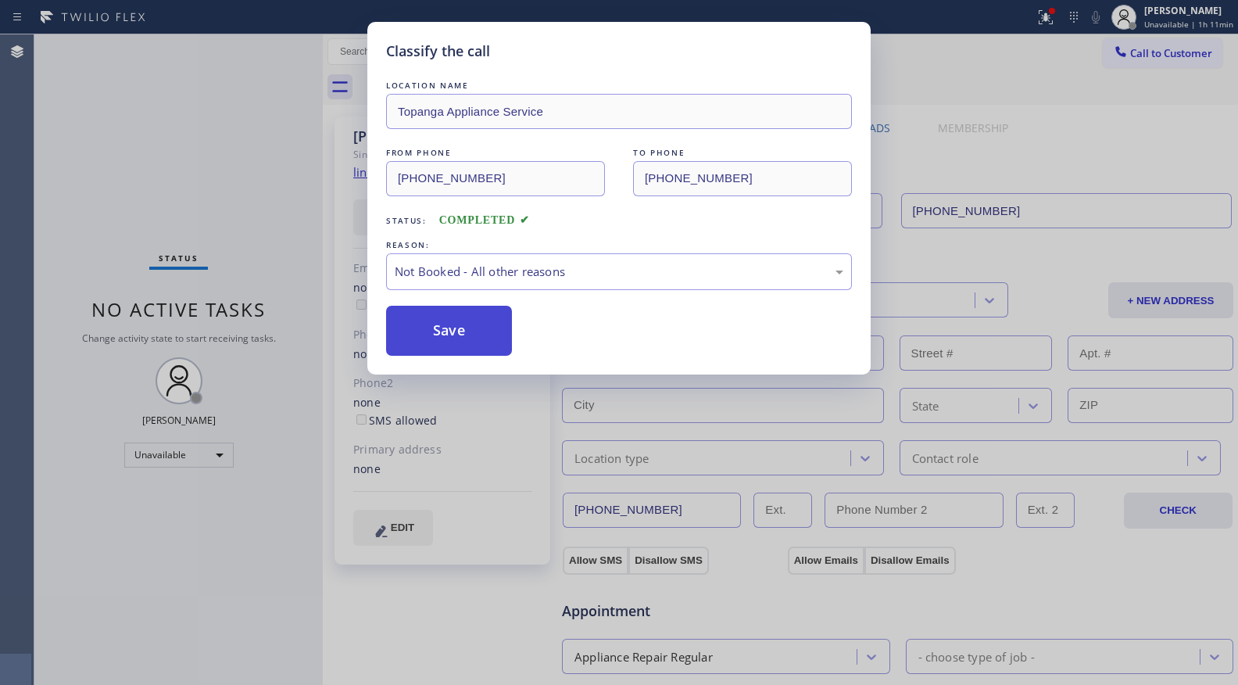
click at [429, 328] on button "Save" at bounding box center [449, 331] width 126 height 50
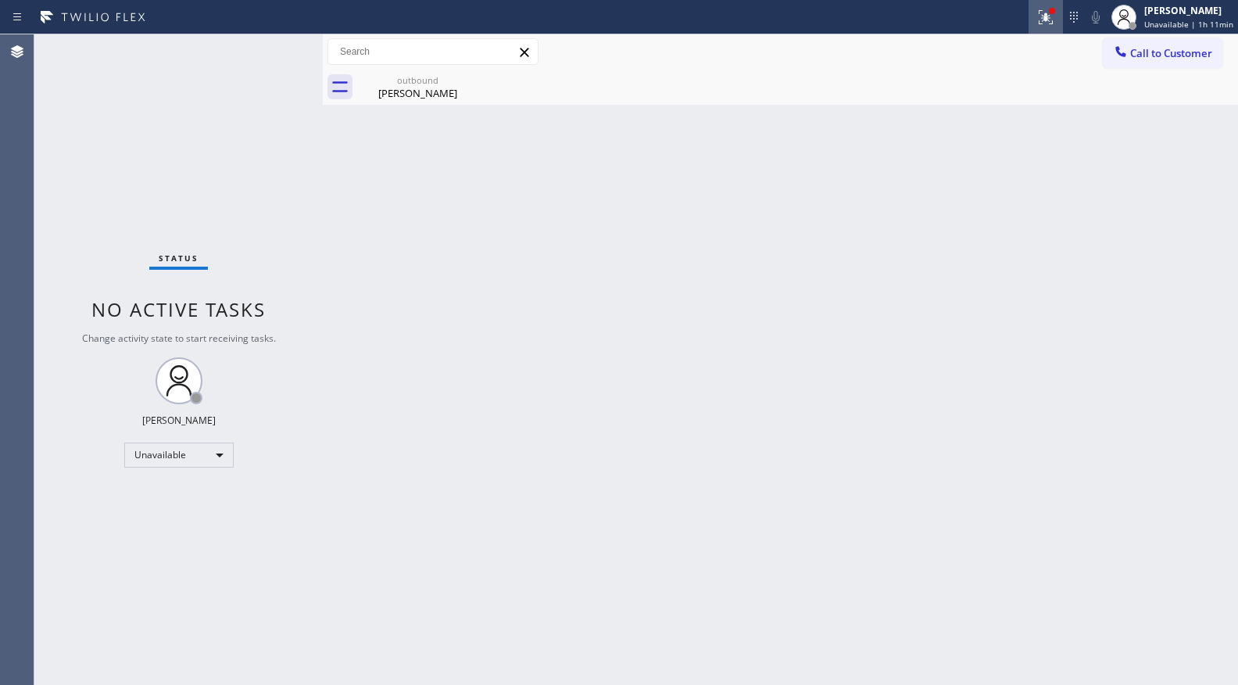
click at [1047, 20] on icon at bounding box center [1046, 17] width 14 height 14
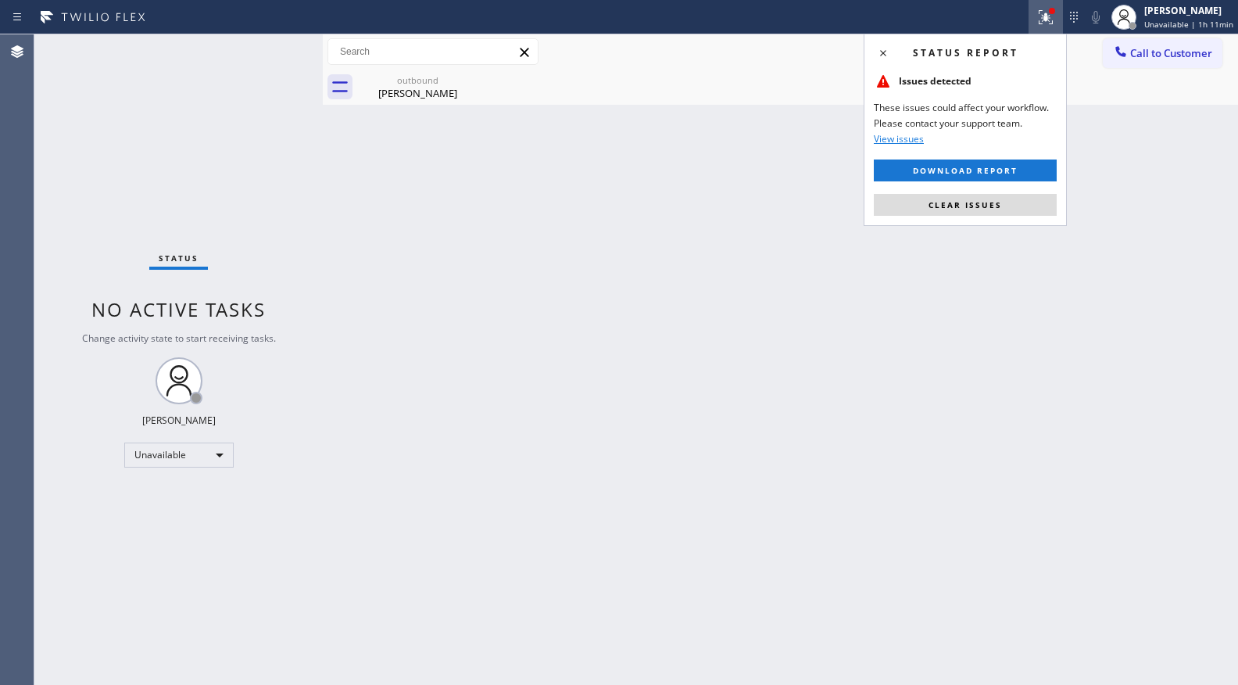
drag, startPoint x: 1000, startPoint y: 216, endPoint x: 891, endPoint y: 208, distance: 109.7
click at [995, 216] on button "Clear issues" at bounding box center [965, 205] width 183 height 22
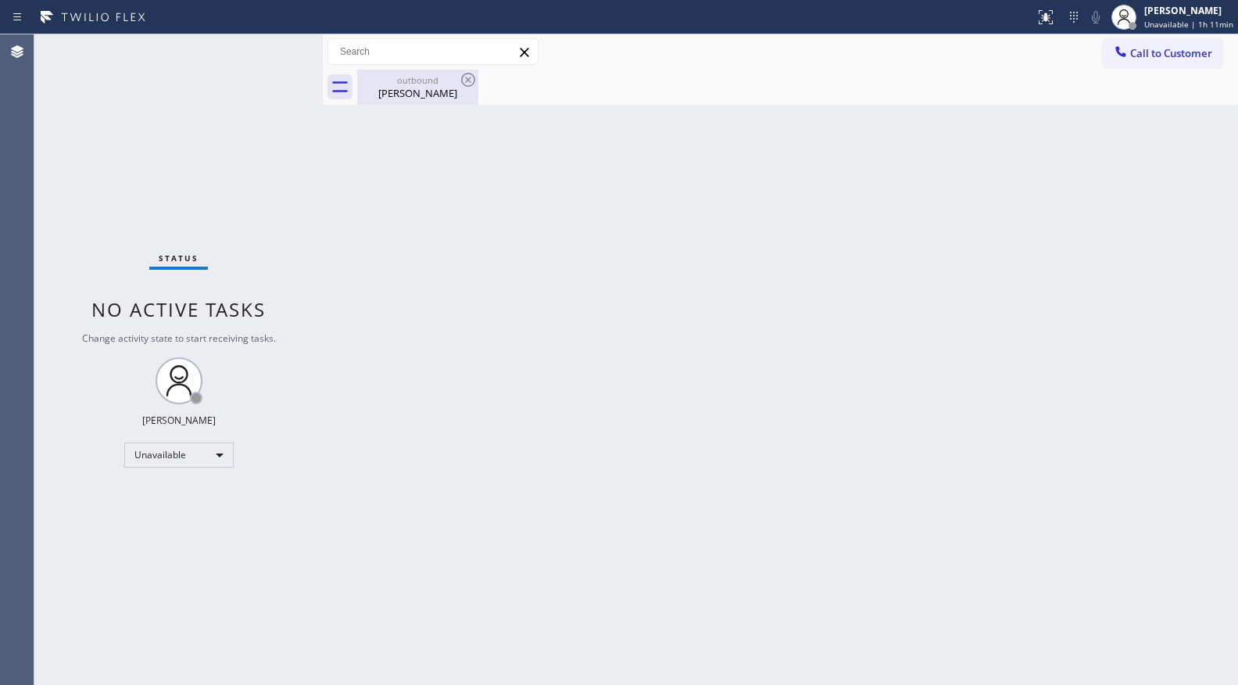
click at [431, 98] on div "Alice Abaca" at bounding box center [418, 93] width 118 height 14
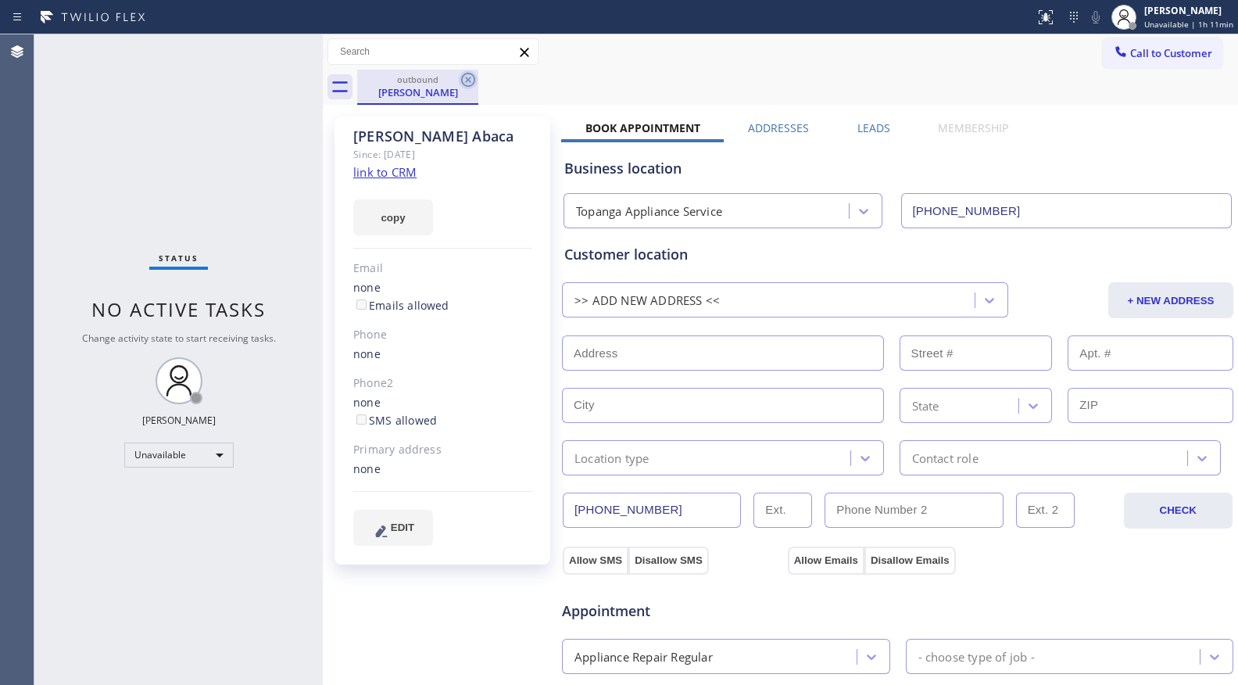
click at [466, 78] on icon at bounding box center [468, 79] width 19 height 19
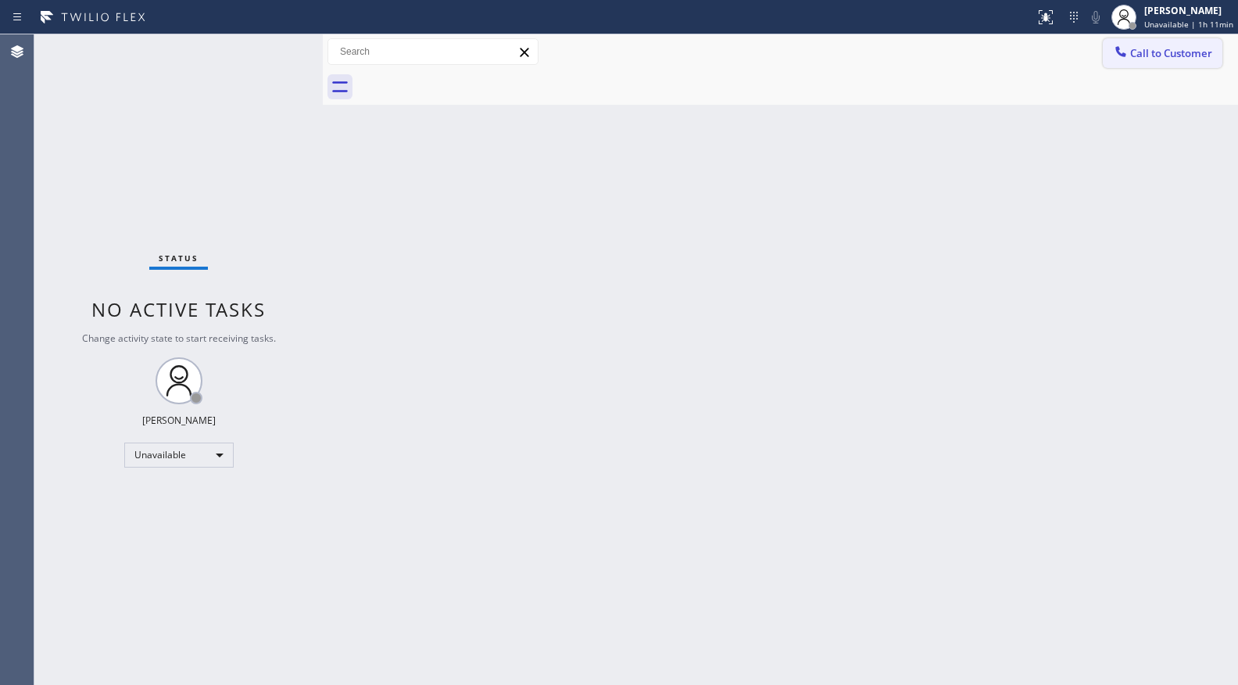
click at [1164, 49] on span "Call to Customer" at bounding box center [1171, 53] width 82 height 14
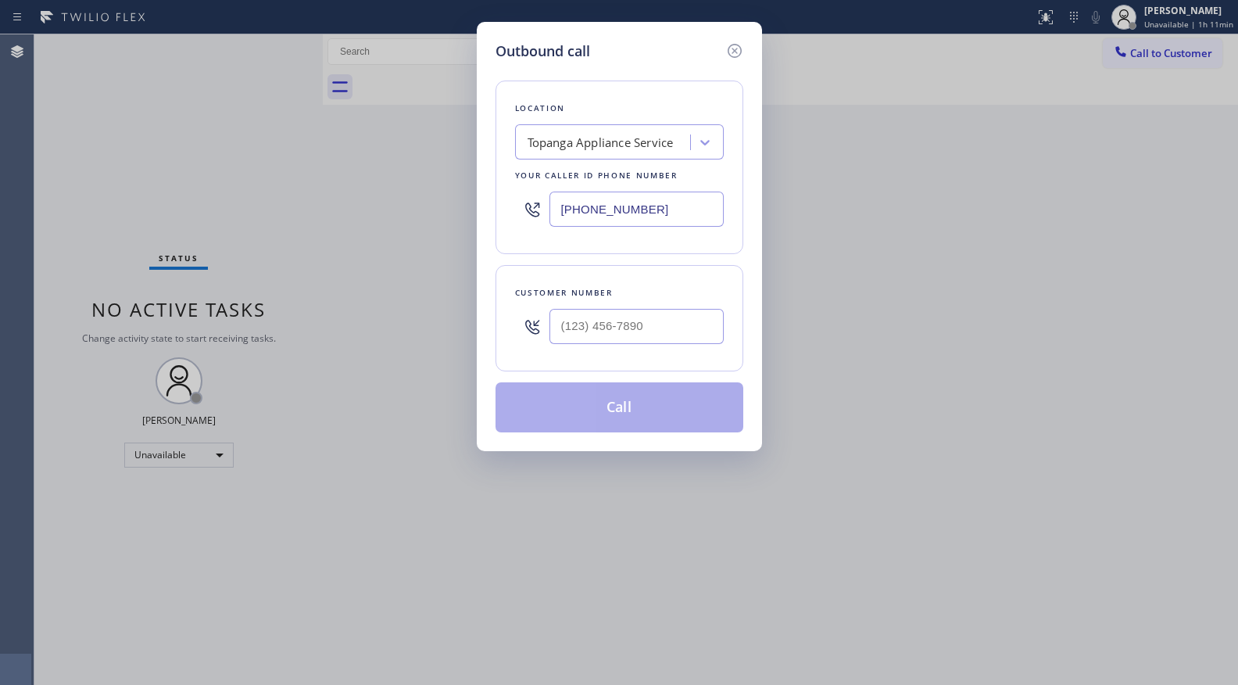
drag, startPoint x: 669, startPoint y: 205, endPoint x: 503, endPoint y: 235, distance: 168.5
click at [503, 238] on div "Location Topanga Appliance Service Your caller id phone number (818) 699-0012" at bounding box center [620, 168] width 248 height 174
paste input "55) 920-0838"
type input "(855) 920-0838"
drag, startPoint x: 645, startPoint y: 339, endPoint x: 660, endPoint y: 301, distance: 41.1
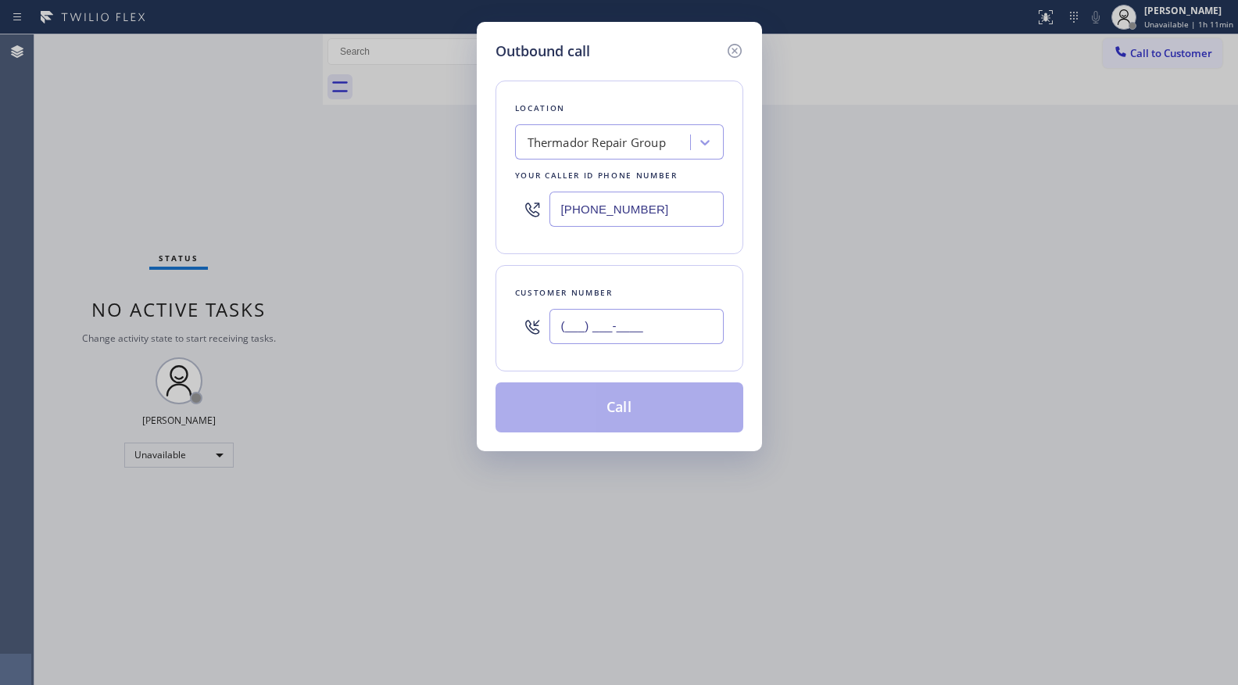
click at [646, 338] on input "(___) ___-____" at bounding box center [636, 326] width 174 height 35
paste input "949) 887-7577"
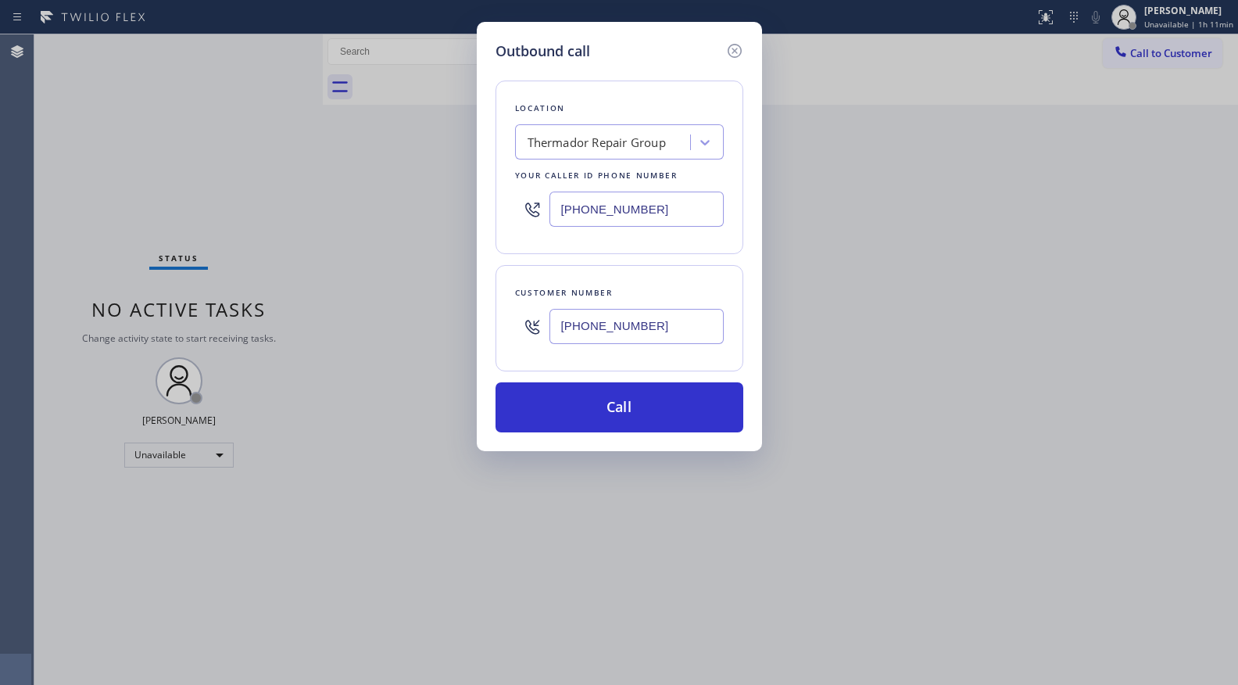
type input "(949) 887-7577"
click at [639, 406] on button "Call" at bounding box center [620, 407] width 248 height 50
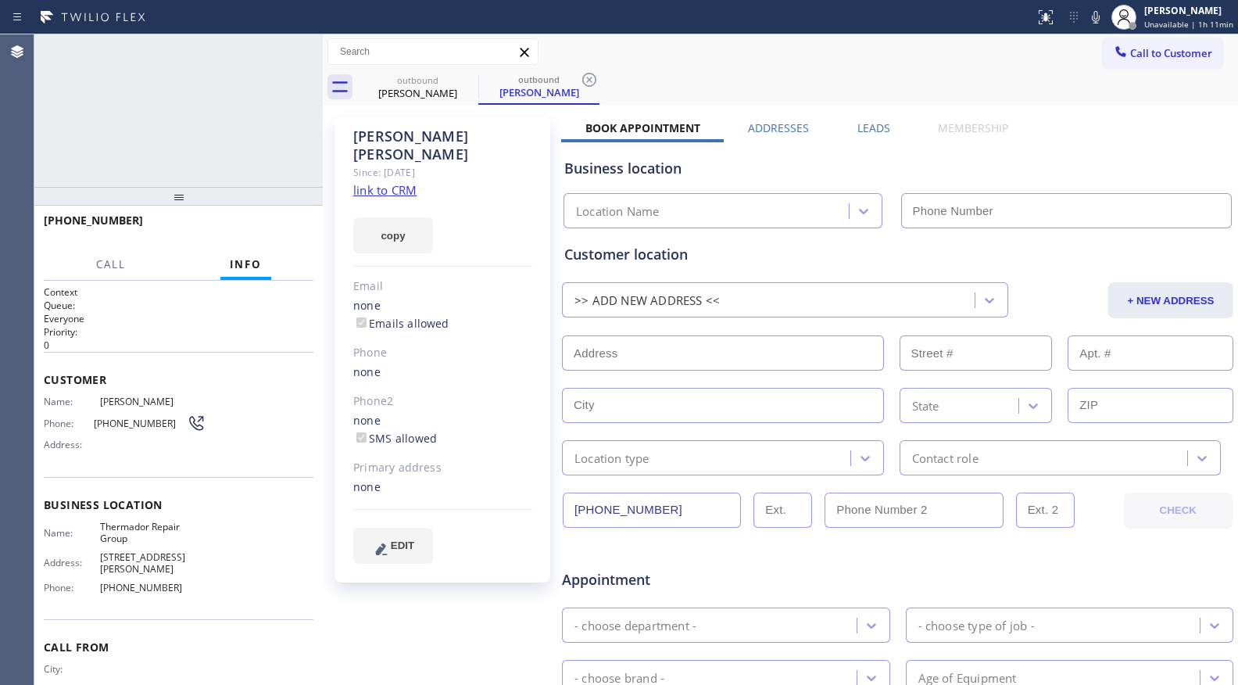
type input "(855) 920-0838"
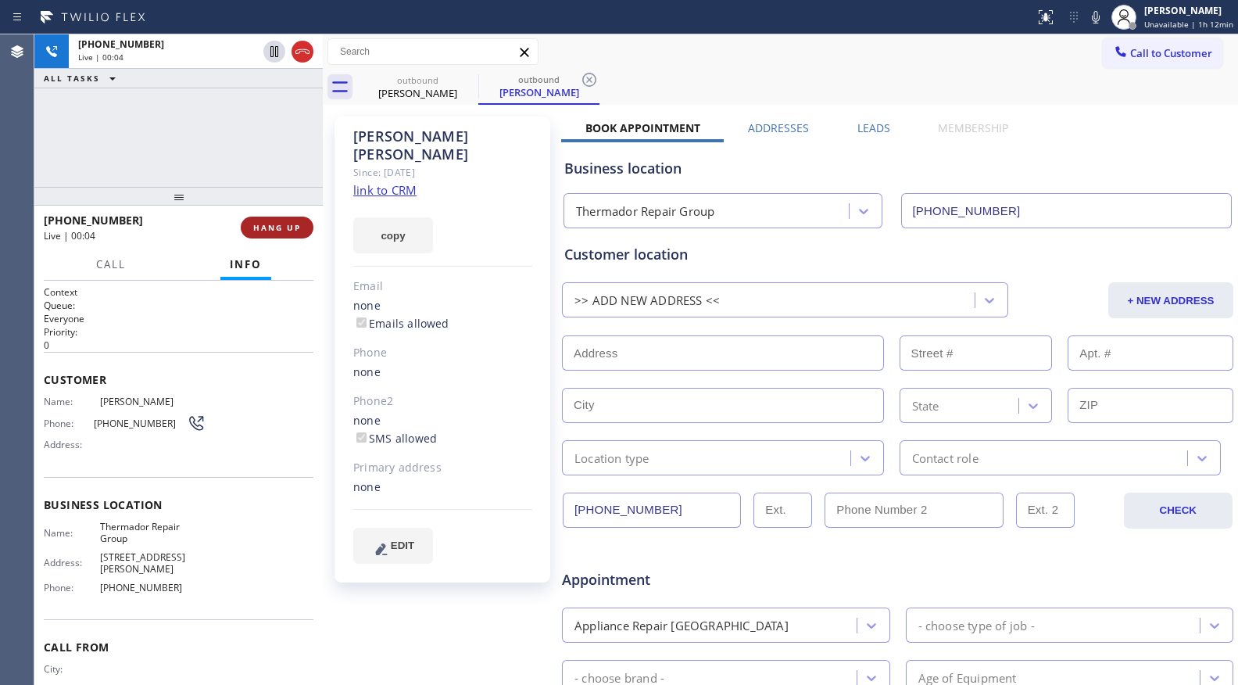
click at [279, 222] on span "HANG UP" at bounding box center [277, 227] width 48 height 11
click at [280, 220] on button "HANG UP" at bounding box center [277, 227] width 73 height 22
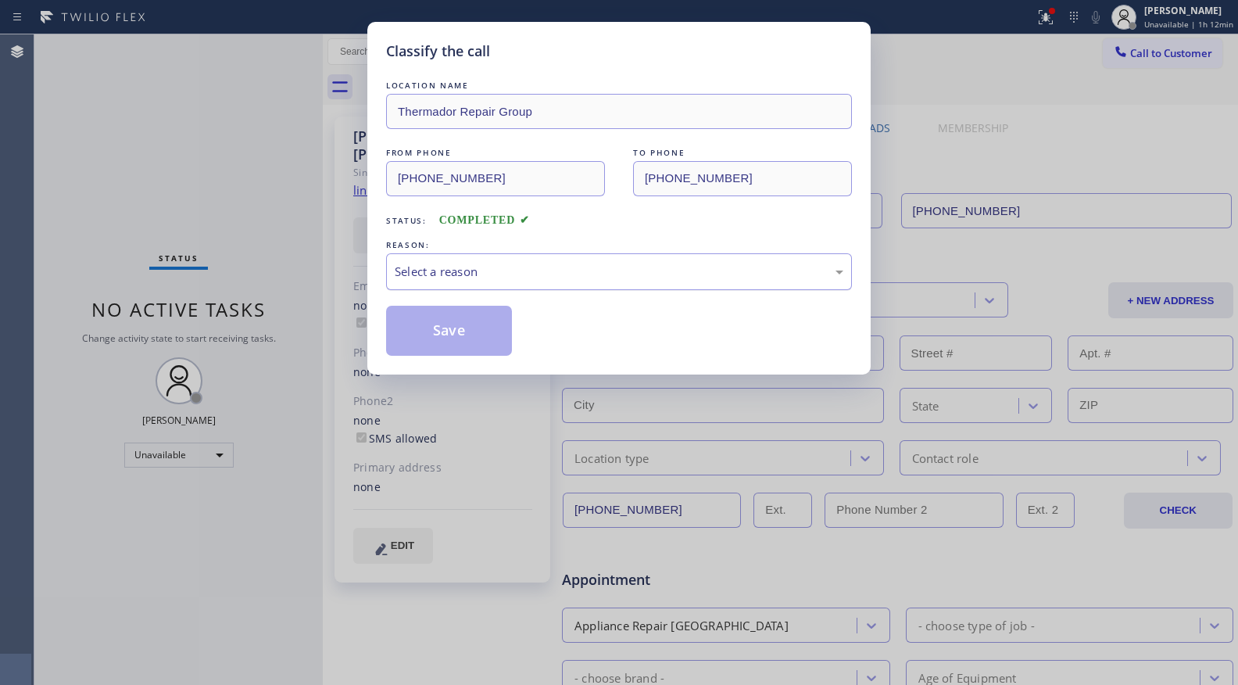
click at [565, 273] on div "Select a reason" at bounding box center [619, 272] width 449 height 18
click at [421, 339] on button "Save" at bounding box center [449, 331] width 126 height 50
click at [421, 338] on button "Save" at bounding box center [449, 331] width 126 height 50
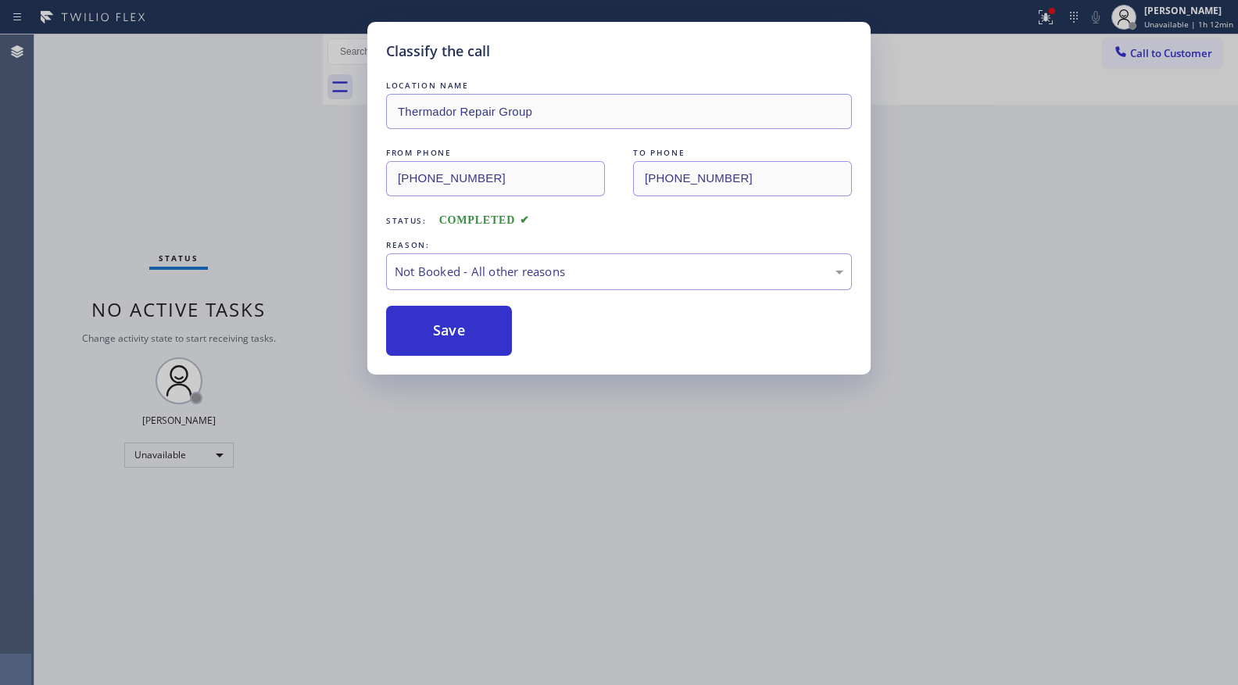
drag, startPoint x: 305, startPoint y: 239, endPoint x: 302, endPoint y: 209, distance: 29.9
click at [305, 238] on div "Classify the call LOCATION NAME Thermador Repair Group FROM PHONE (855) 920-083…" at bounding box center [619, 342] width 1238 height 685
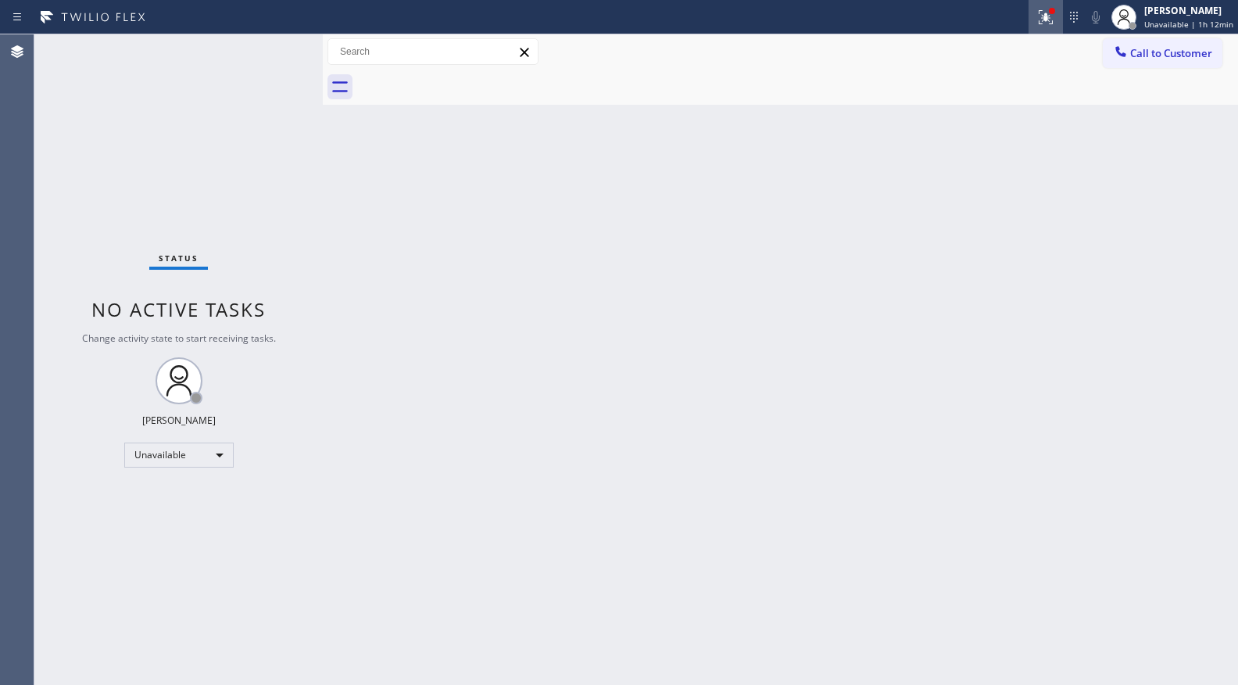
click at [1047, 16] on icon at bounding box center [1045, 17] width 19 height 19
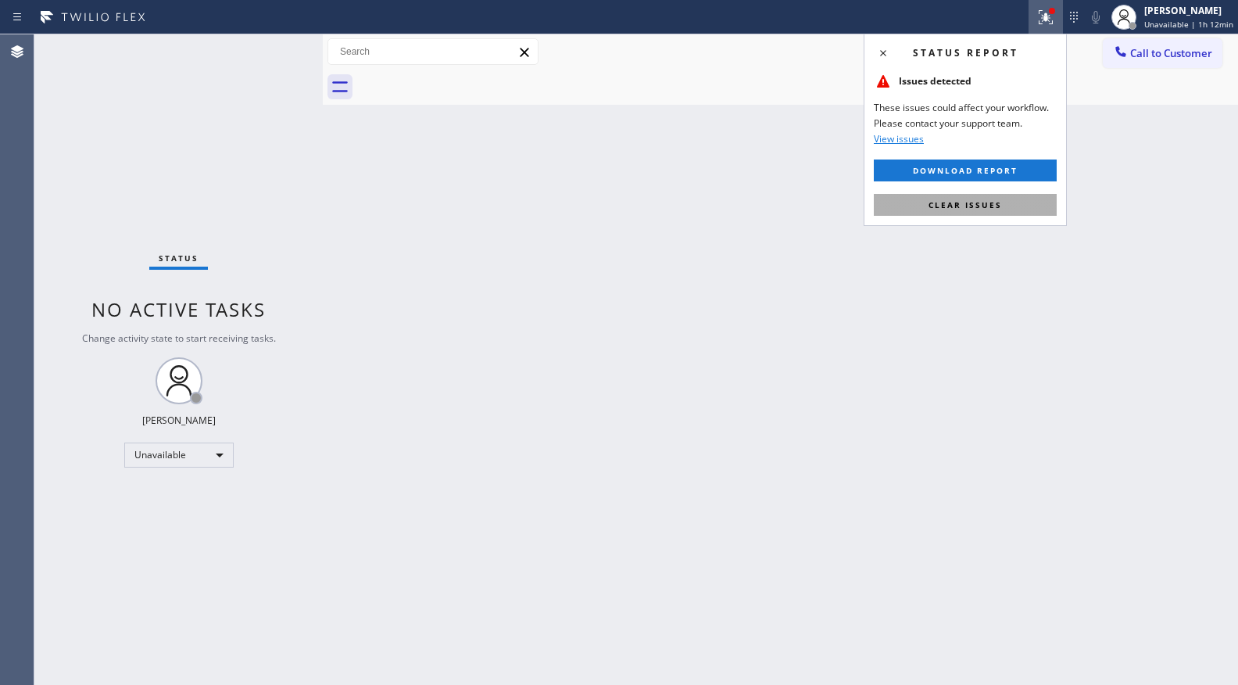
click at [985, 213] on button "Clear issues" at bounding box center [965, 205] width 183 height 22
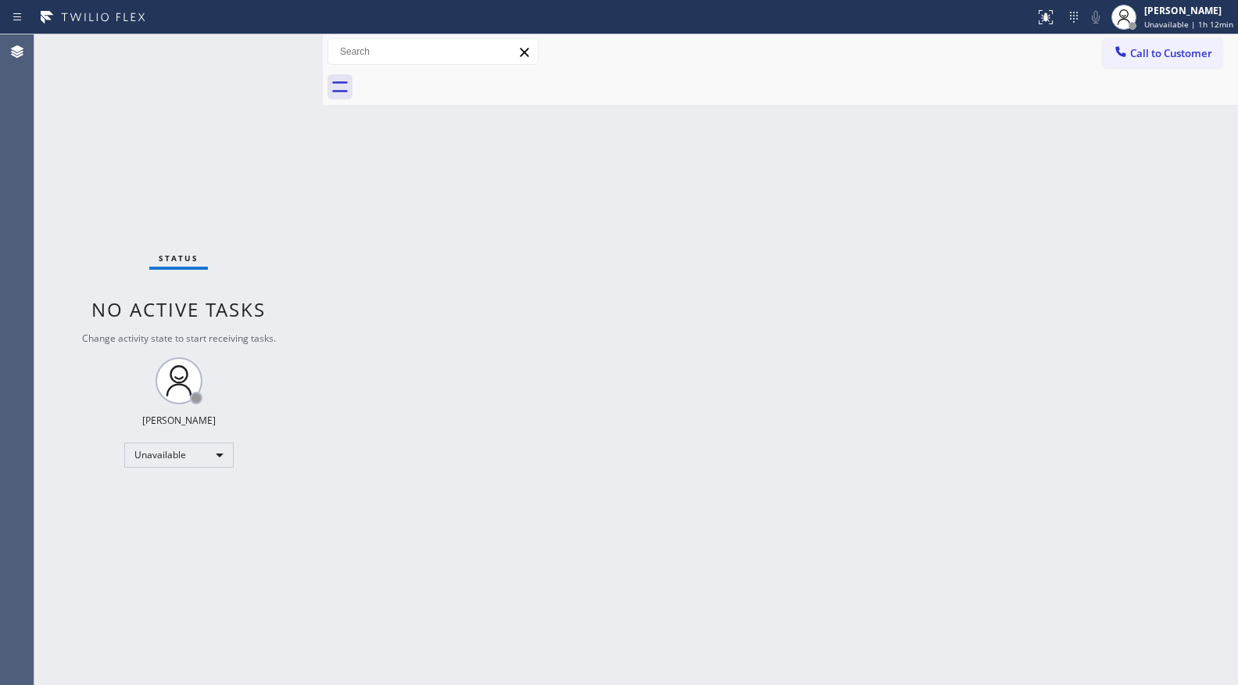
click at [979, 297] on div "Back to Dashboard Change Sender ID Customers Technicians Select a contact Outbo…" at bounding box center [780, 359] width 915 height 650
click at [1179, 58] on span "Call to Customer" at bounding box center [1171, 53] width 82 height 14
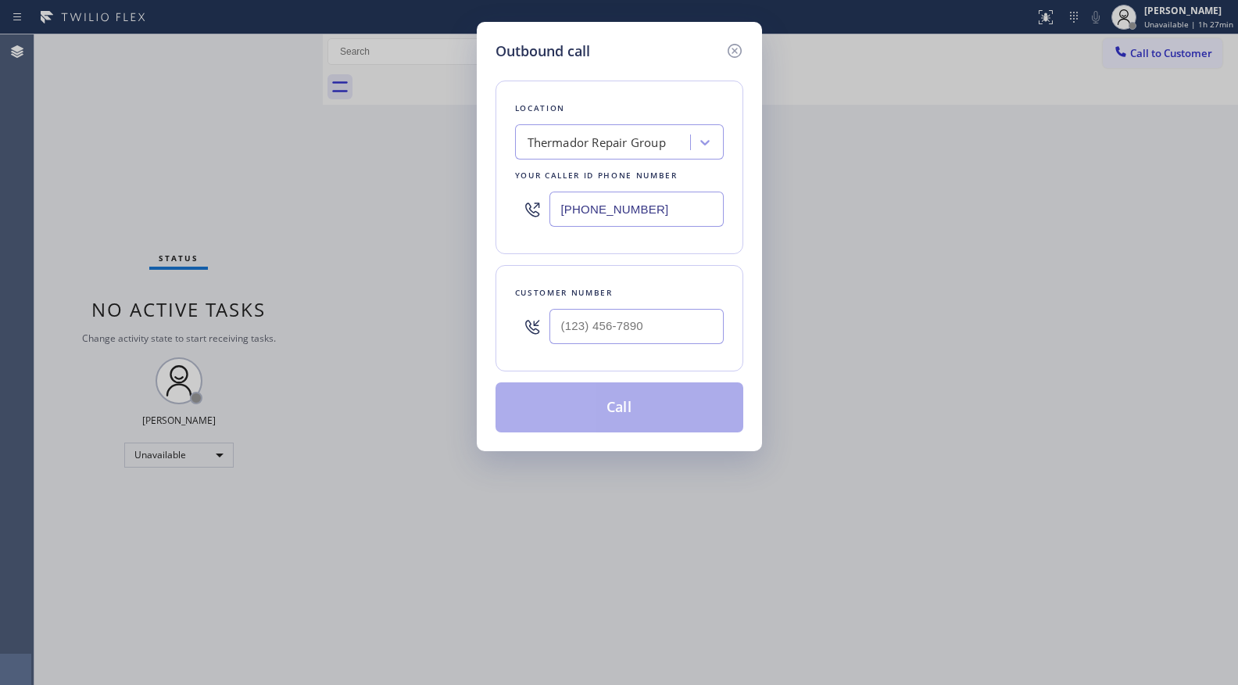
drag, startPoint x: 667, startPoint y: 203, endPoint x: 526, endPoint y: 205, distance: 140.7
click at [526, 205] on div "(855) 920-0838" at bounding box center [619, 209] width 209 height 51
paste input "8) 263-1714"
type input "(858) 263-1714"
click at [610, 324] on input "(___) ___-____" at bounding box center [636, 326] width 174 height 35
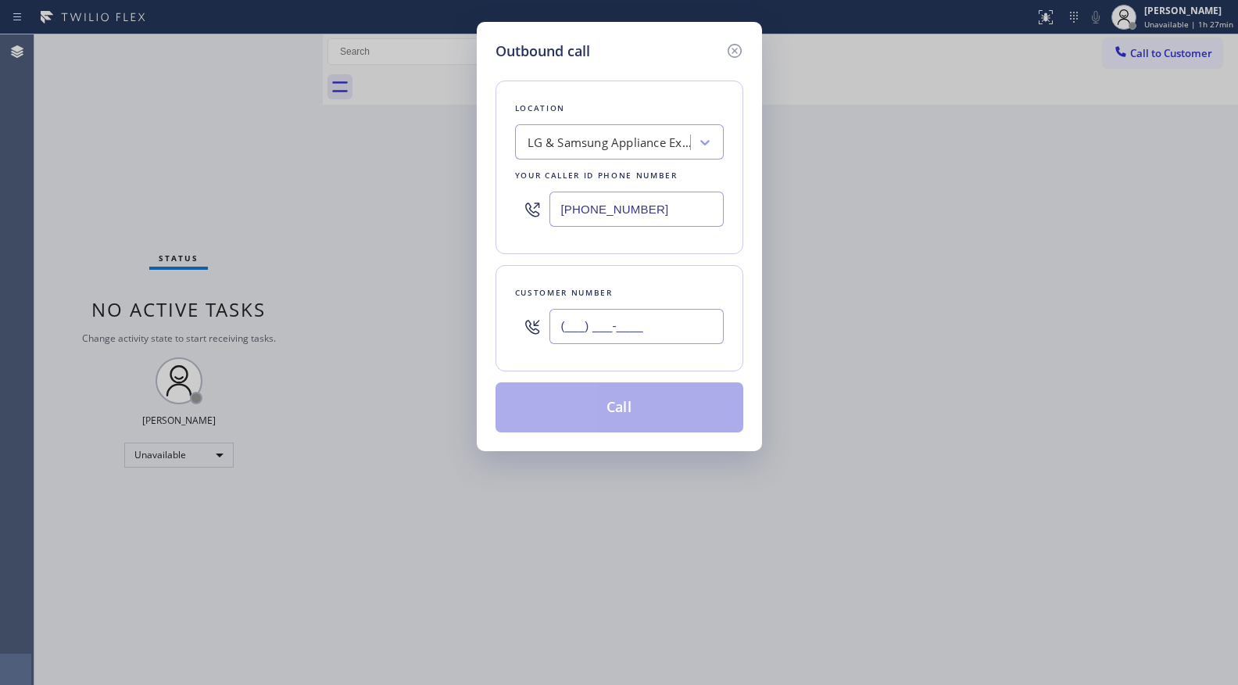
paste input "760) 809-8610"
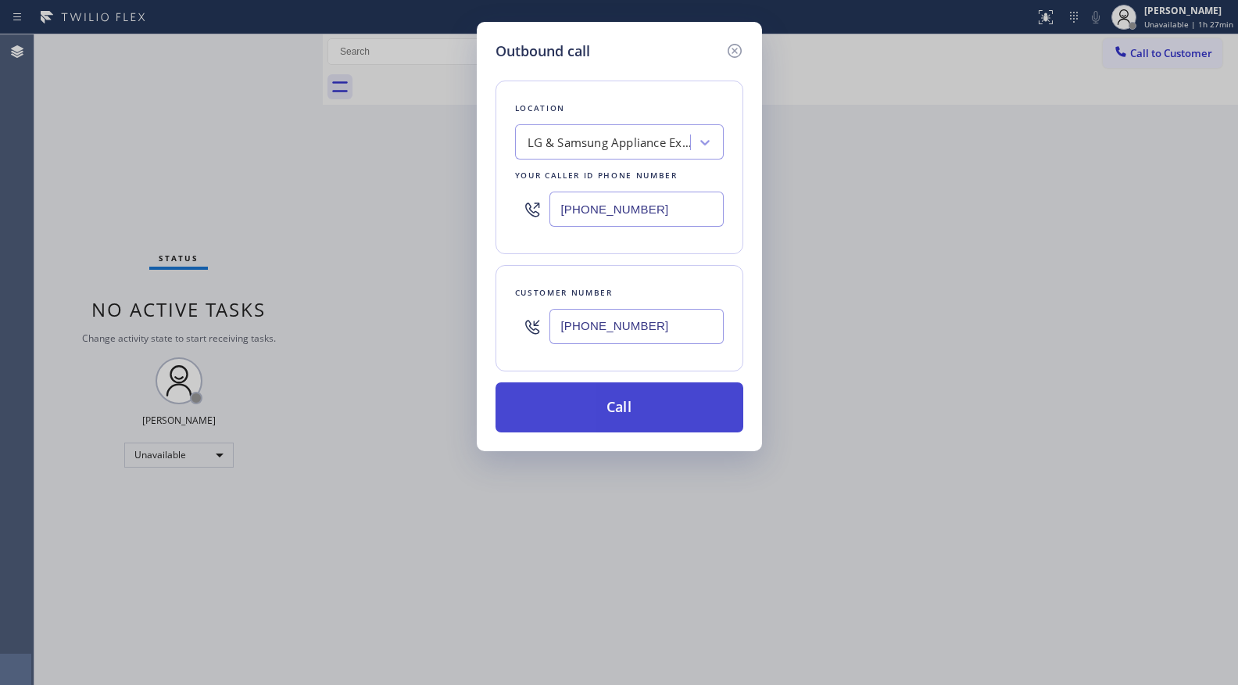
type input "(760) 809-8610"
click at [621, 411] on button "Call" at bounding box center [620, 407] width 248 height 50
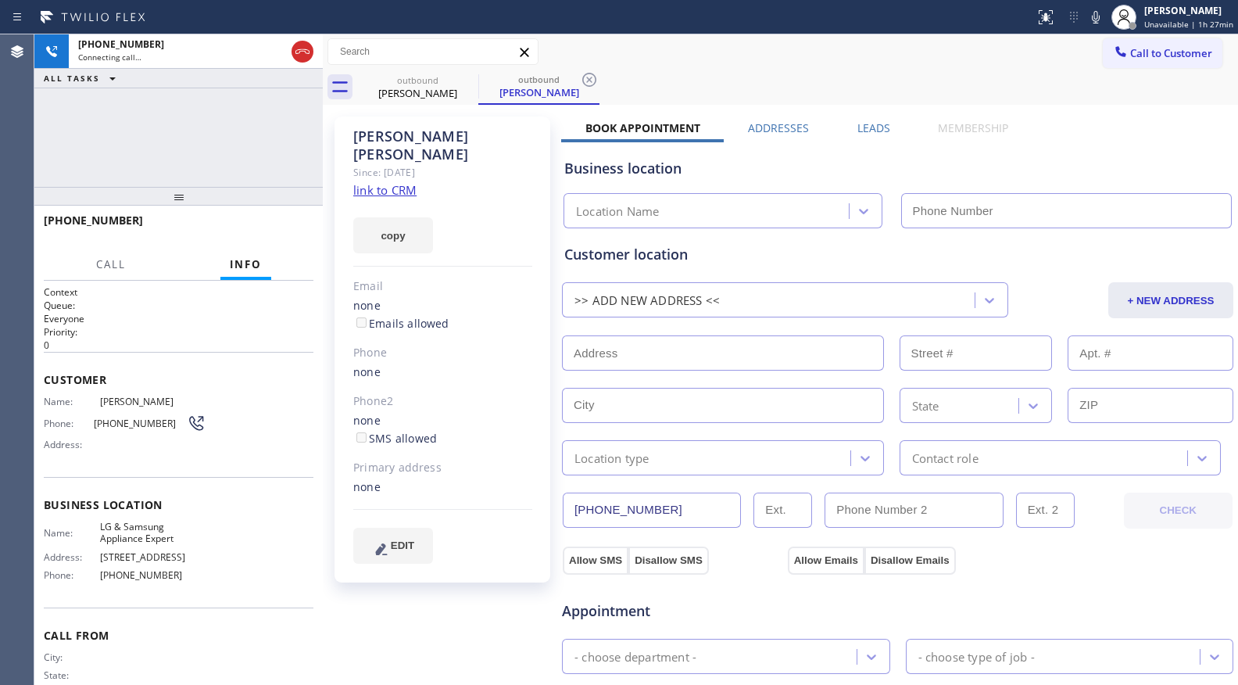
type input "(858) 263-1714"
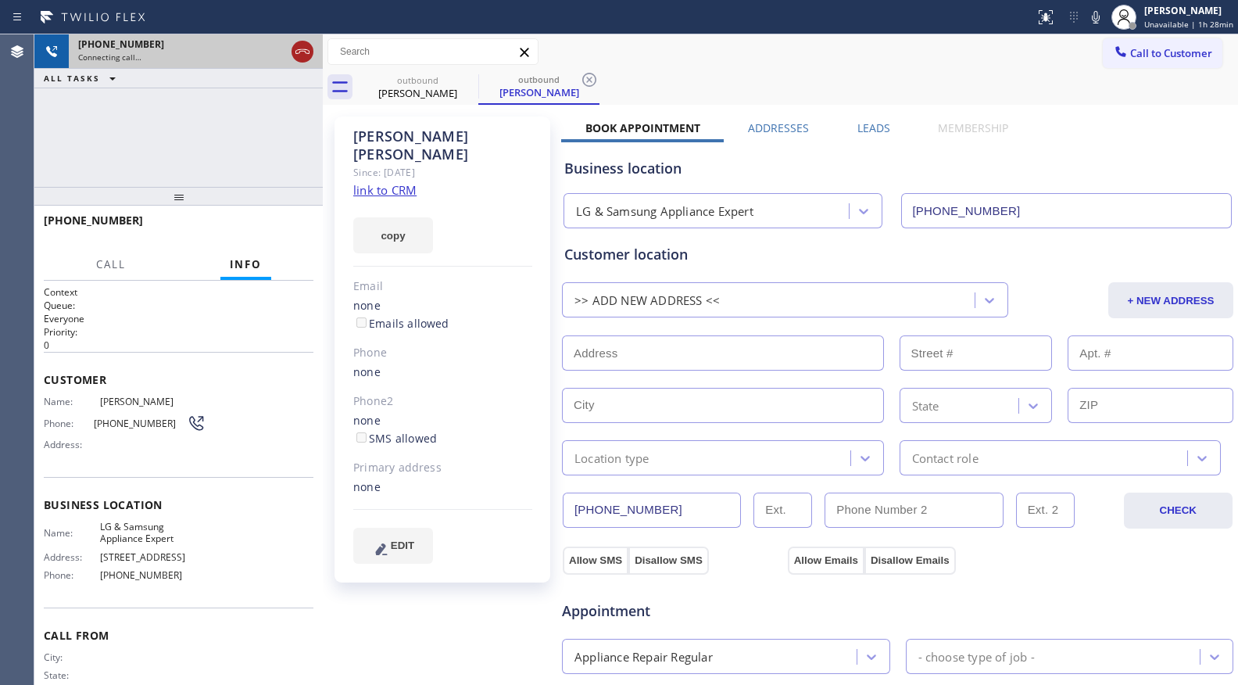
click at [298, 44] on icon at bounding box center [302, 51] width 19 height 19
drag, startPoint x: 452, startPoint y: 79, endPoint x: 463, endPoint y: 77, distance: 11.2
click at [453, 78] on div "outbound" at bounding box center [418, 80] width 118 height 12
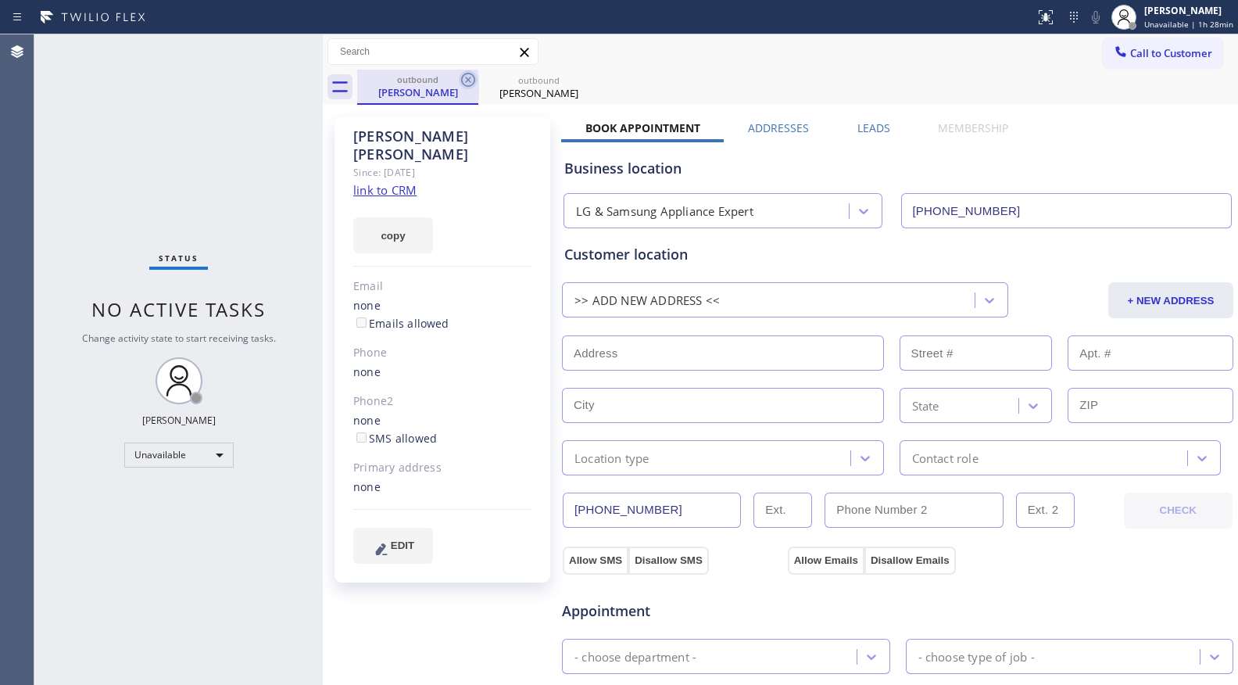
click at [466, 76] on icon at bounding box center [468, 79] width 19 height 19
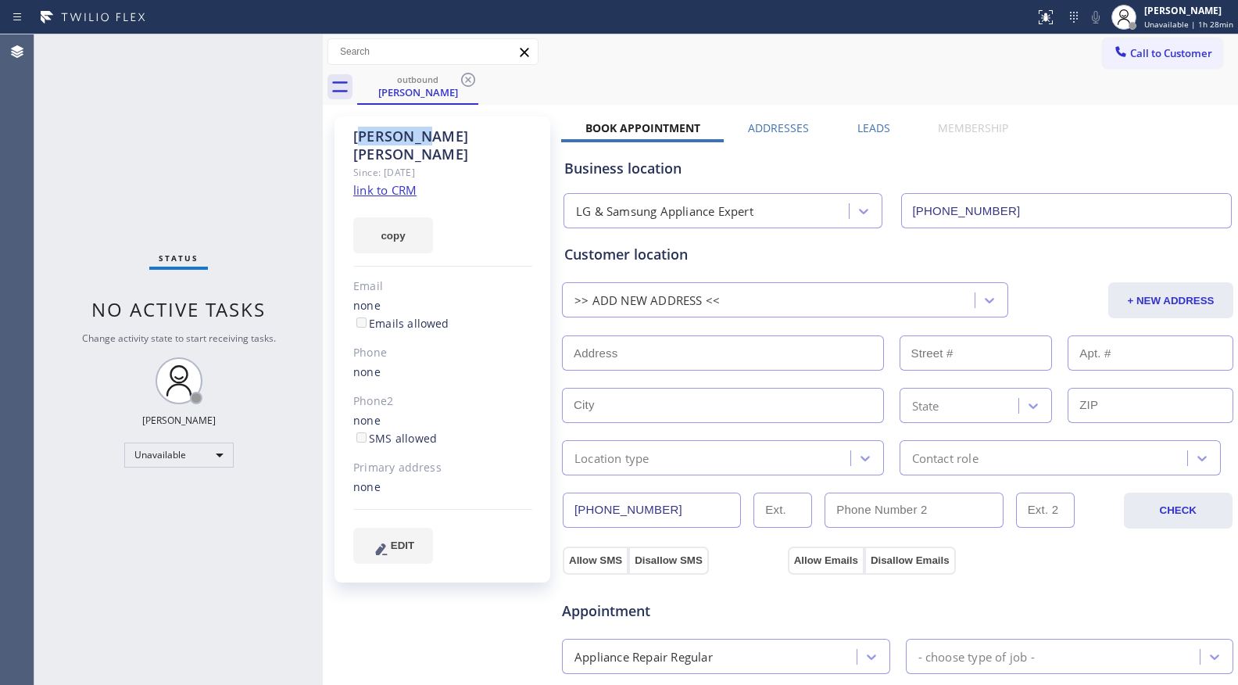
click at [466, 76] on icon at bounding box center [468, 79] width 19 height 19
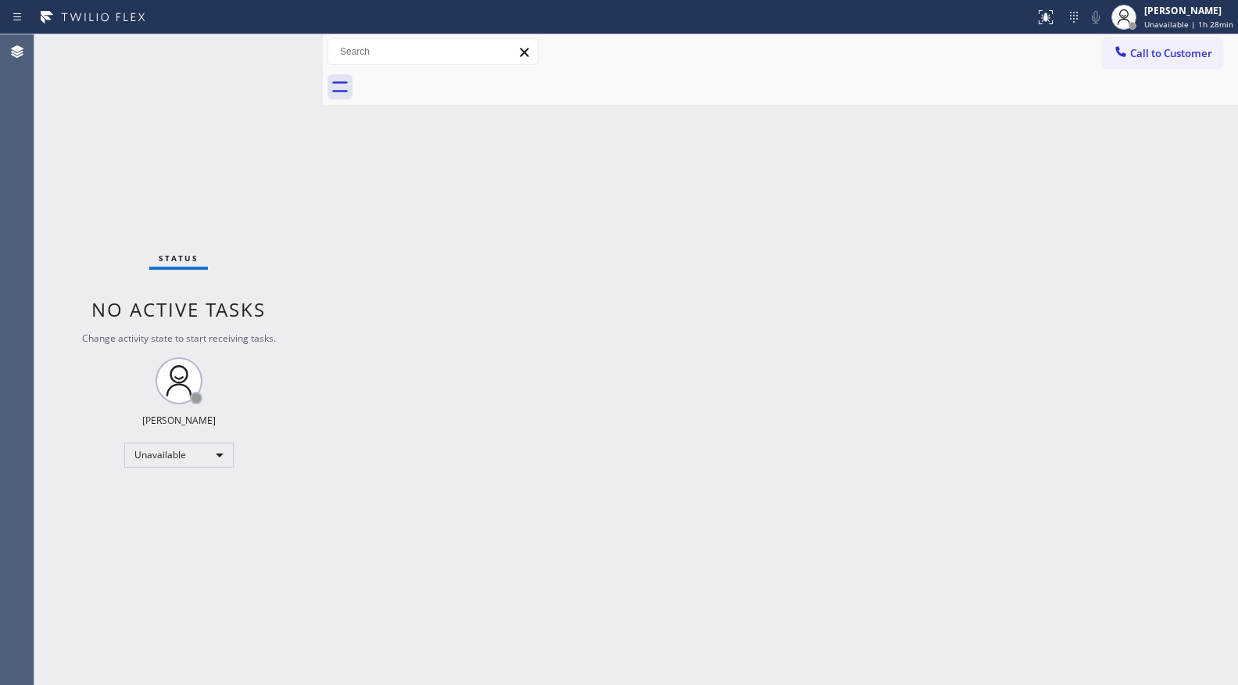
drag, startPoint x: 466, startPoint y: 76, endPoint x: 480, endPoint y: 75, distance: 14.1
click at [469, 76] on div at bounding box center [797, 87] width 881 height 35
drag, startPoint x: 1142, startPoint y: 51, endPoint x: 931, endPoint y: 66, distance: 211.6
click at [1143, 54] on span "Call to Customer" at bounding box center [1171, 53] width 82 height 14
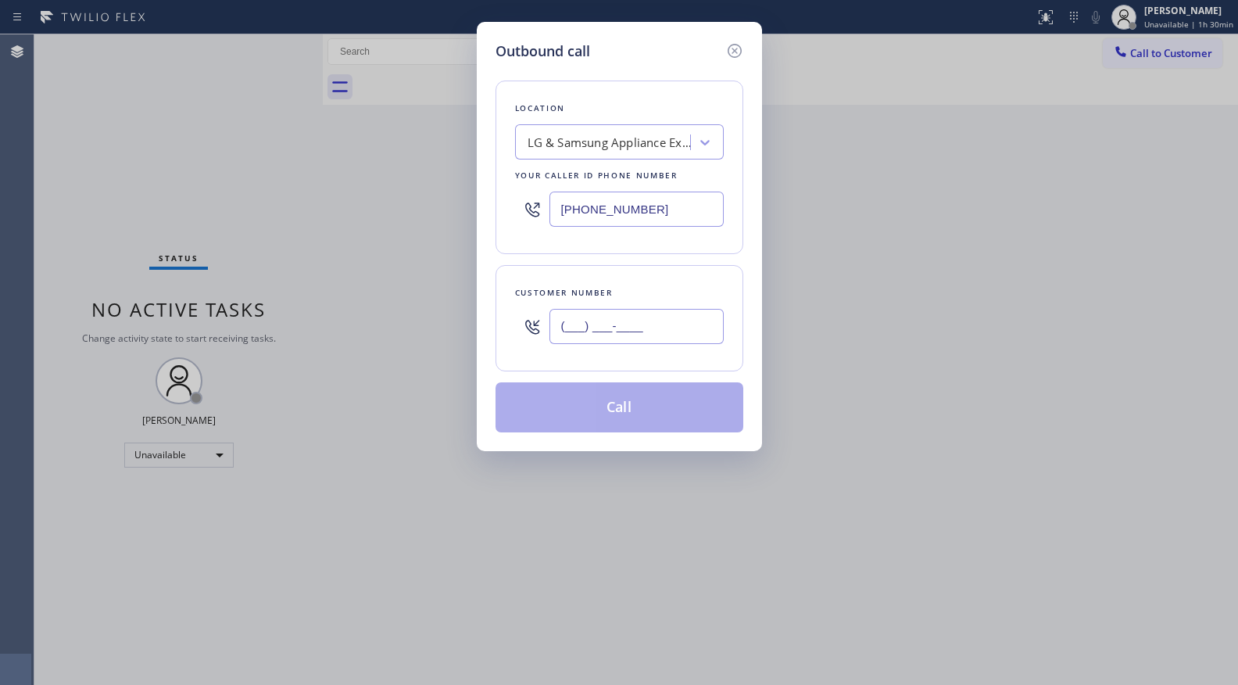
drag, startPoint x: 648, startPoint y: 322, endPoint x: 653, endPoint y: 311, distance: 12.2
click at [646, 325] on input "(___) ___-____" at bounding box center [636, 326] width 174 height 35
paste input "818) 459-2212"
type input "(818) 459-2212"
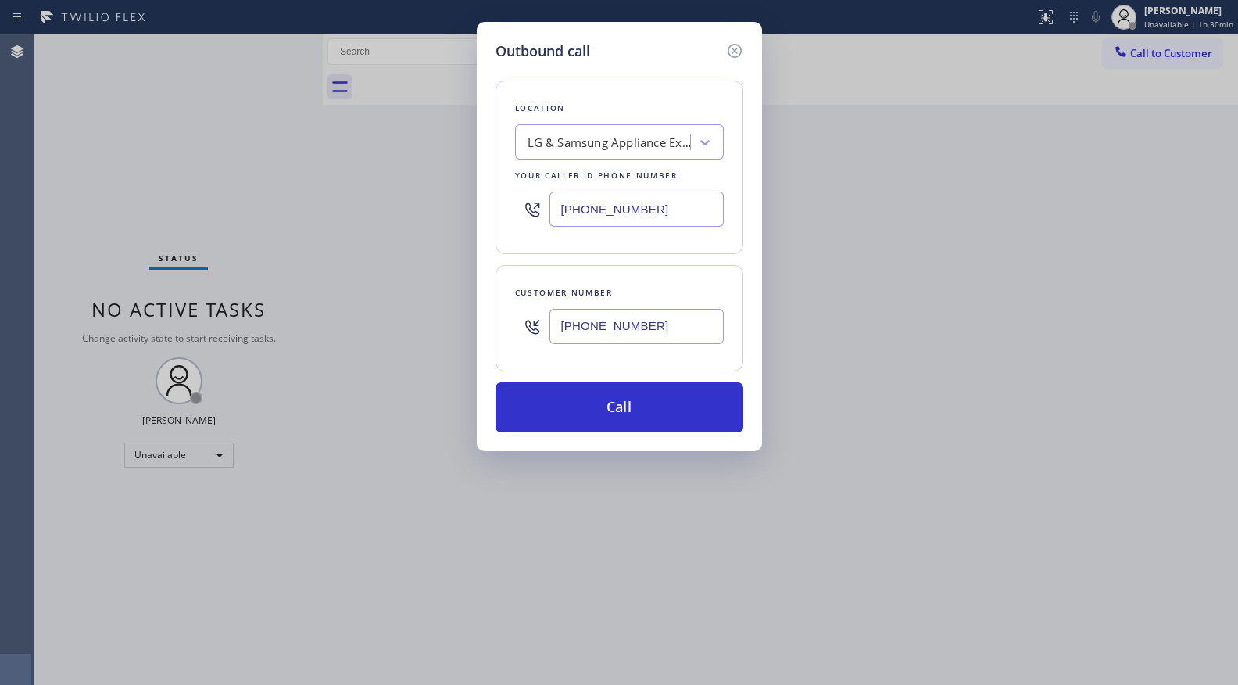
drag, startPoint x: 644, startPoint y: 223, endPoint x: 646, endPoint y: 215, distance: 8.2
click at [644, 222] on input "(858) 263-1714" at bounding box center [636, 208] width 174 height 35
drag, startPoint x: 649, startPoint y: 210, endPoint x: 535, endPoint y: 207, distance: 114.2
click at [535, 207] on div "(858) 263-1714" at bounding box center [619, 209] width 209 height 51
paste input "00) 568-866"
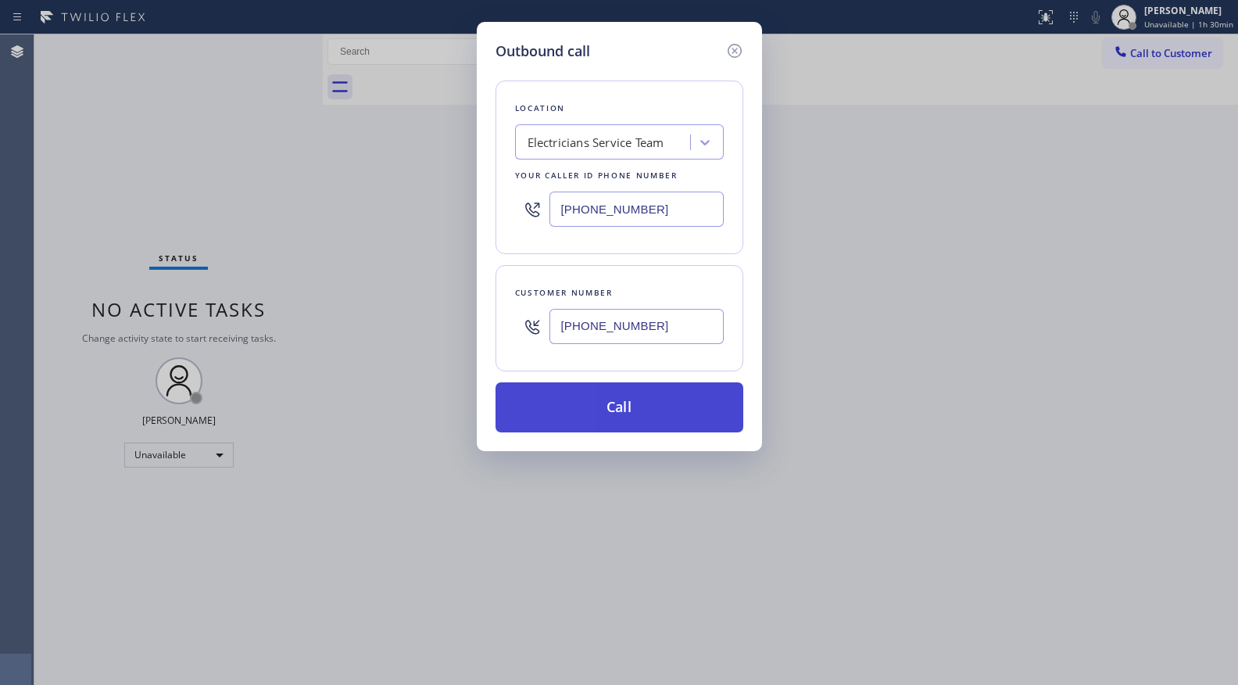
type input "[PHONE_NUMBER]"
click at [585, 402] on button "Call" at bounding box center [620, 407] width 248 height 50
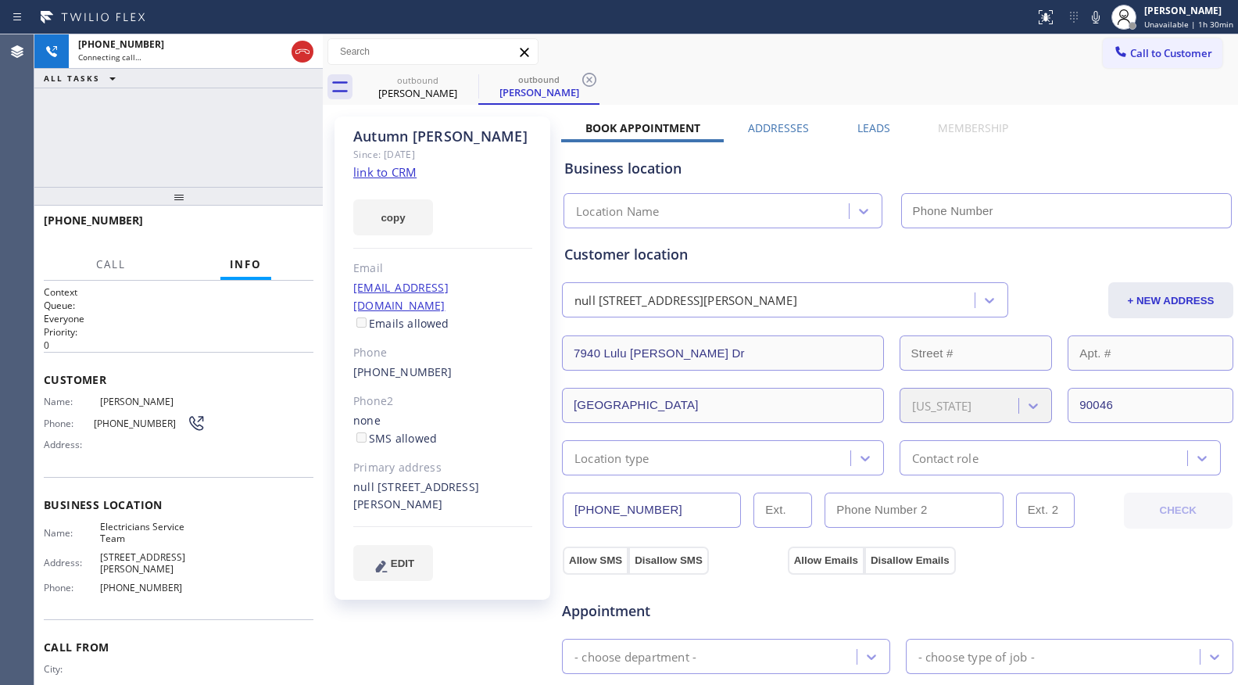
type input "[PHONE_NUMBER]"
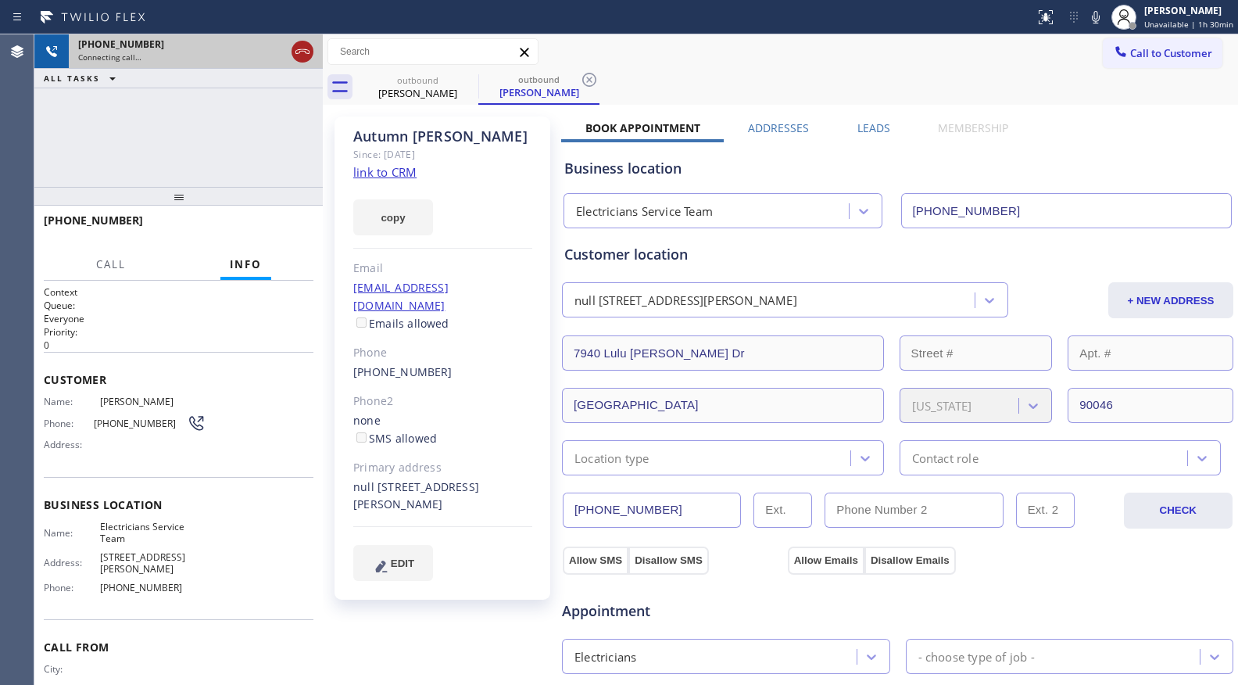
click at [298, 53] on icon at bounding box center [302, 51] width 19 height 19
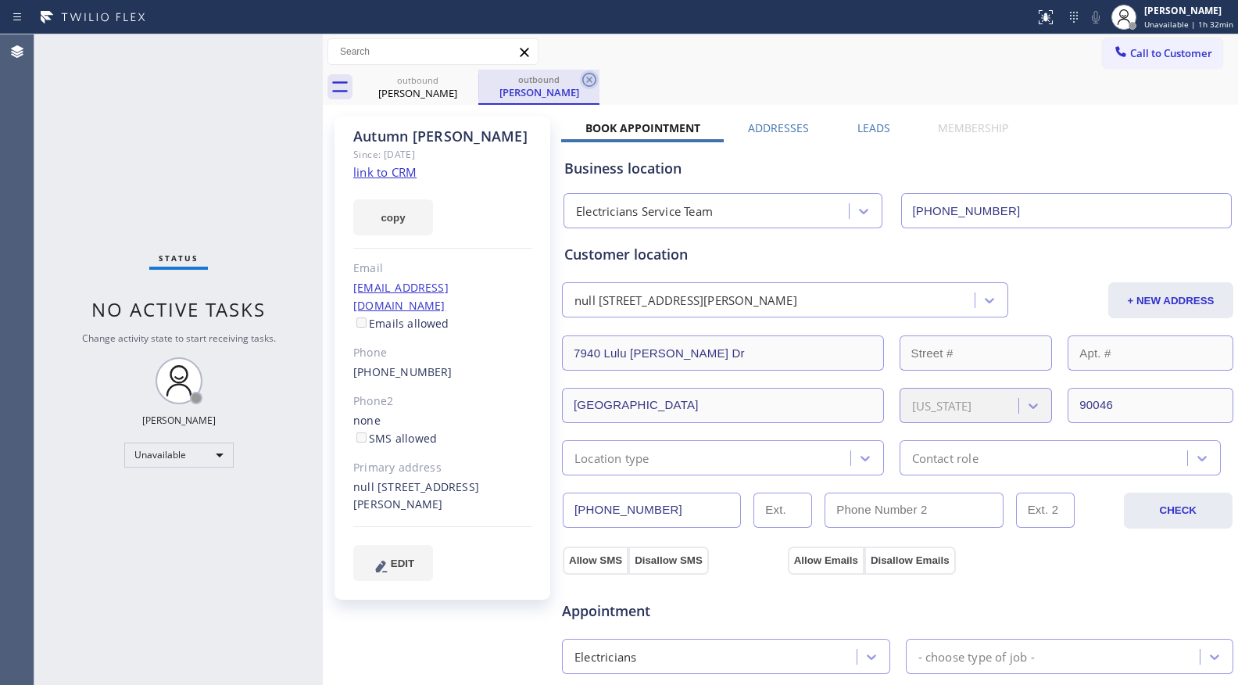
click at [592, 82] on icon at bounding box center [589, 79] width 19 height 19
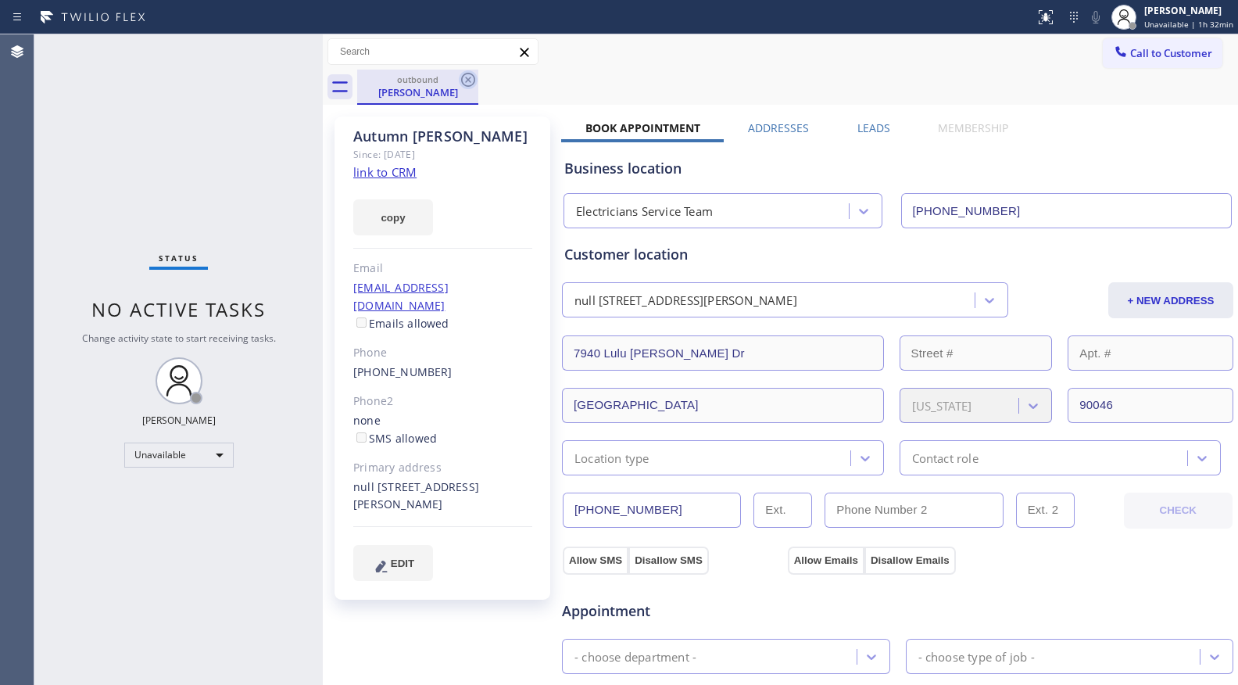
click at [466, 80] on icon at bounding box center [468, 79] width 19 height 19
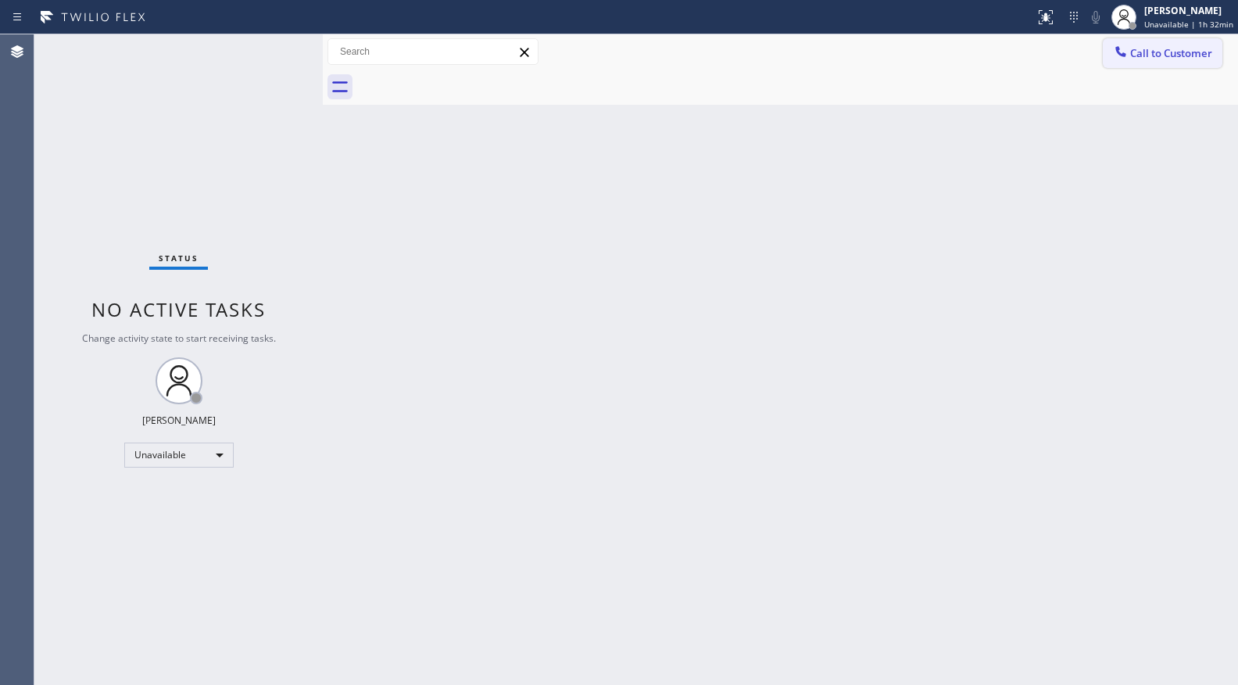
click at [1133, 58] on span "Call to Customer" at bounding box center [1171, 53] width 82 height 14
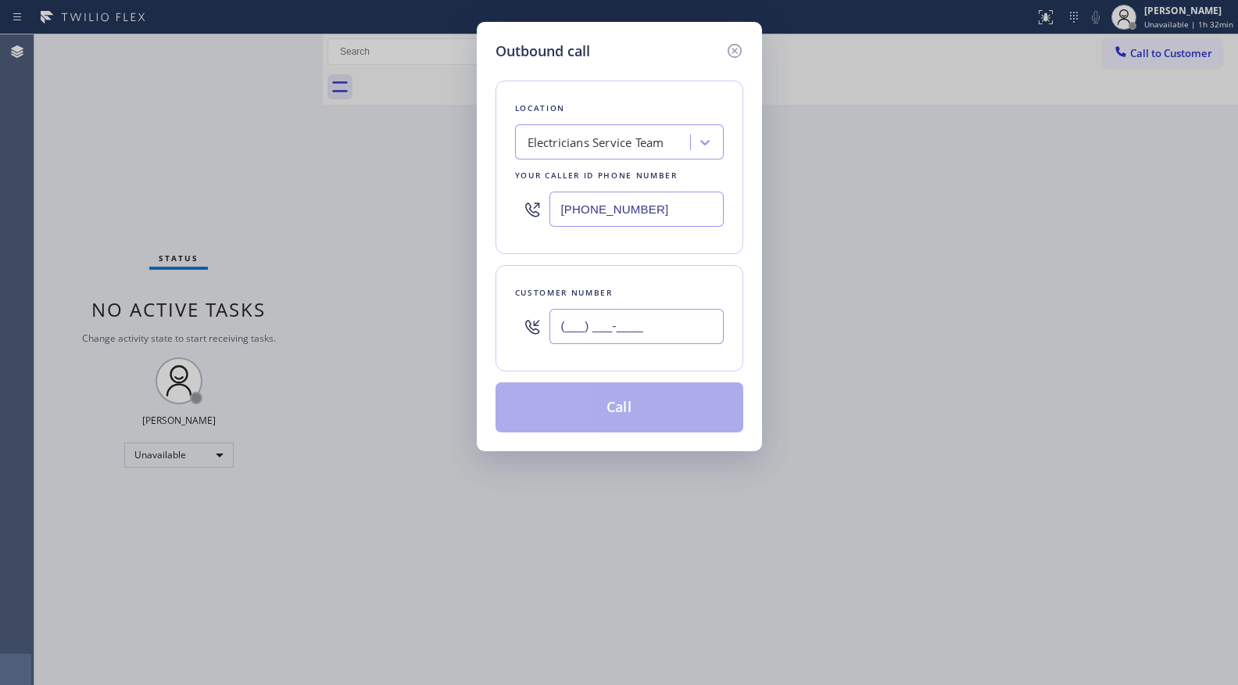
click at [646, 327] on input "(___) ___-____" at bounding box center [636, 326] width 174 height 35
paste input "818) 648-4587"
type input "(818) 648-4587"
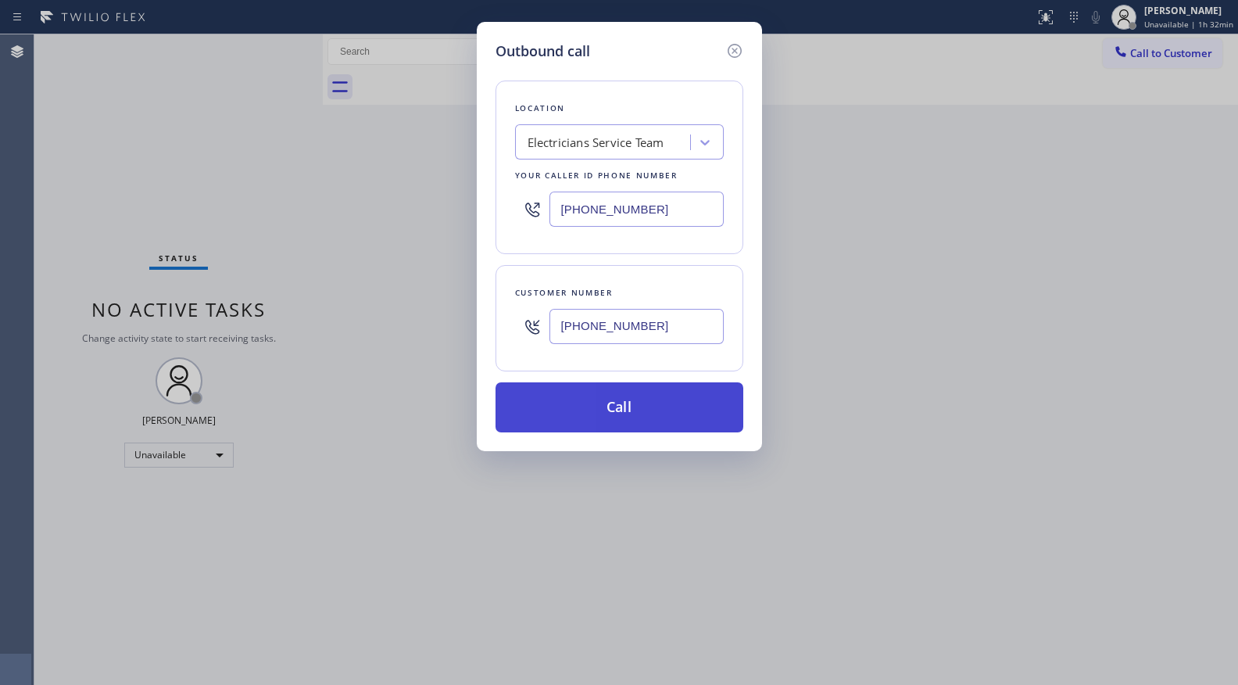
click at [658, 408] on button "Call" at bounding box center [620, 407] width 248 height 50
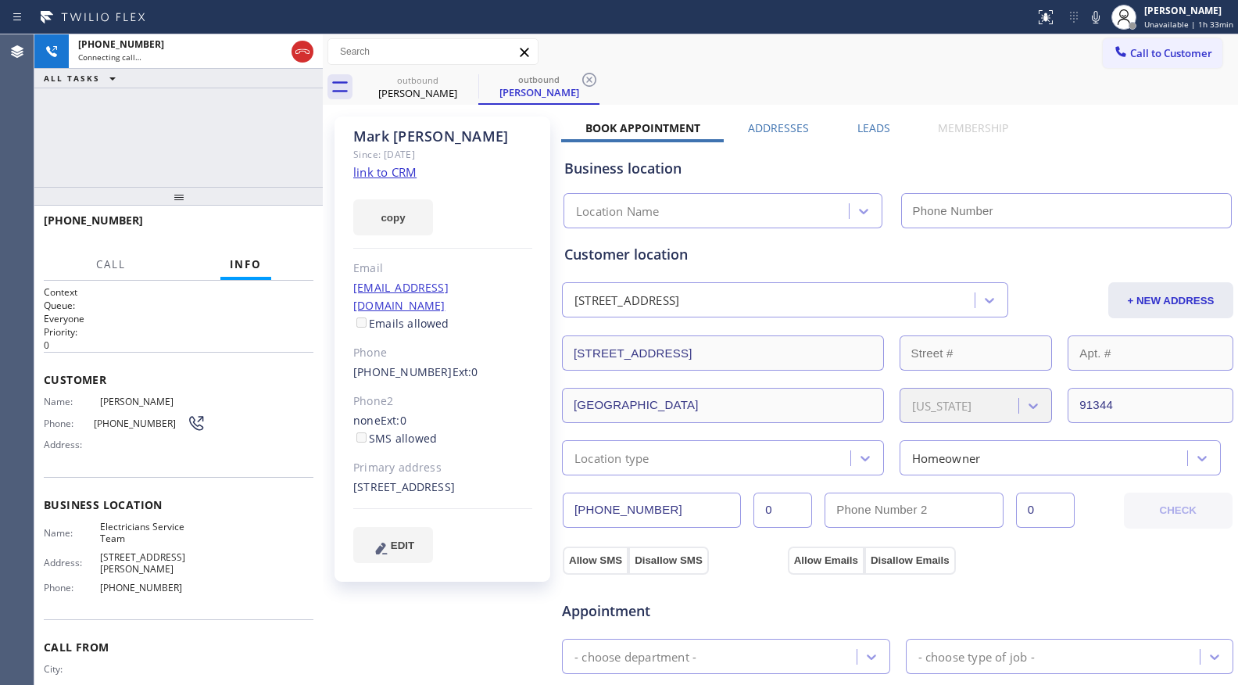
click at [581, 81] on icon at bounding box center [589, 79] width 19 height 19
type input "[PHONE_NUMBER]"
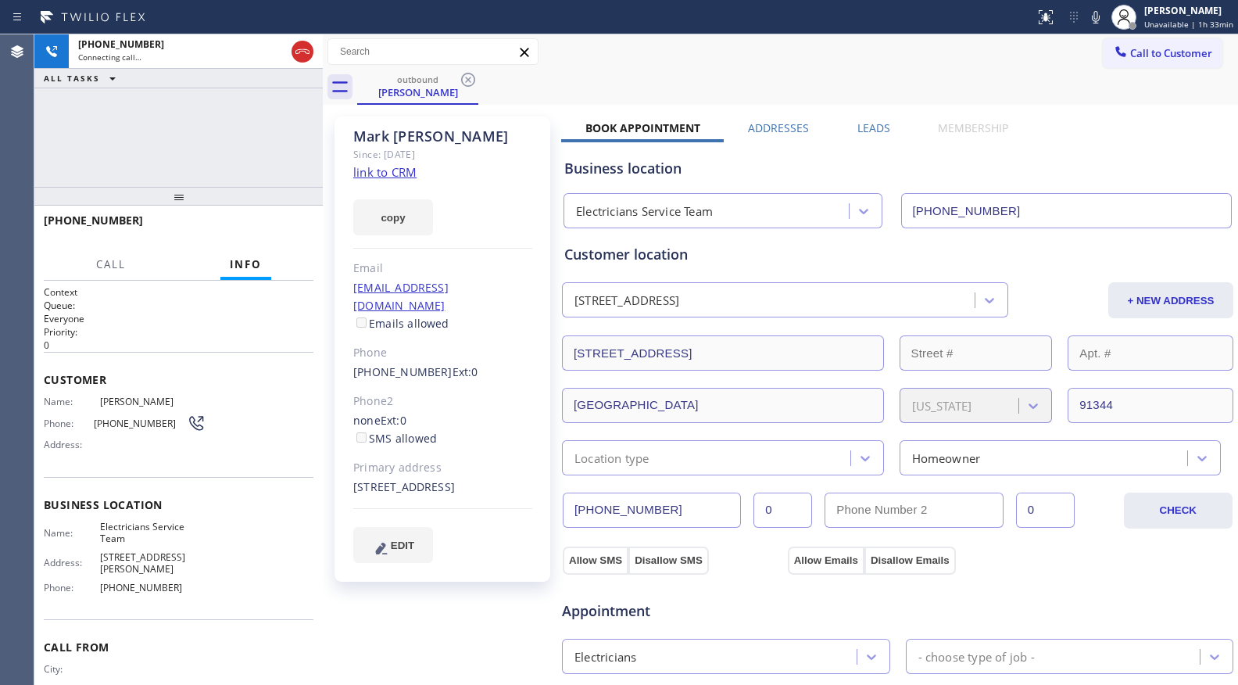
click at [539, 98] on div "outbound Mark Sherry" at bounding box center [797, 87] width 881 height 35
click at [570, 82] on div "outbound Mark Sherry" at bounding box center [797, 87] width 881 height 35
click at [867, 133] on label "Leads" at bounding box center [873, 127] width 33 height 15
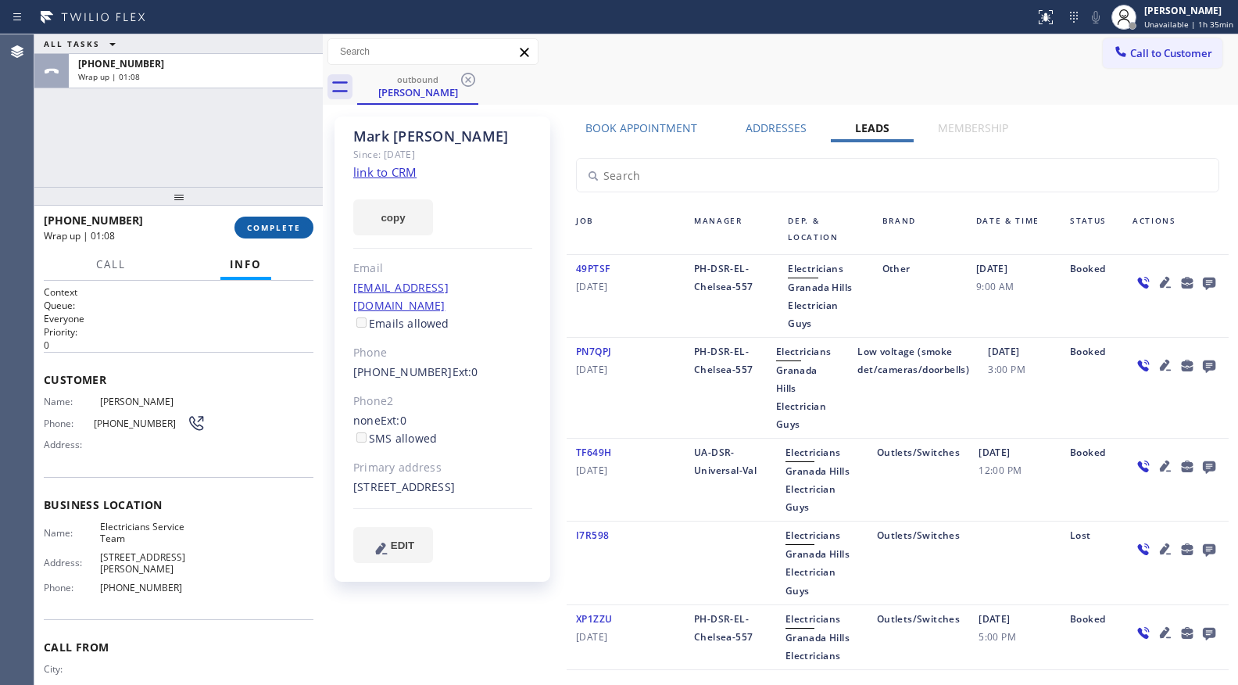
click at [282, 229] on span "COMPLETE" at bounding box center [274, 227] width 54 height 11
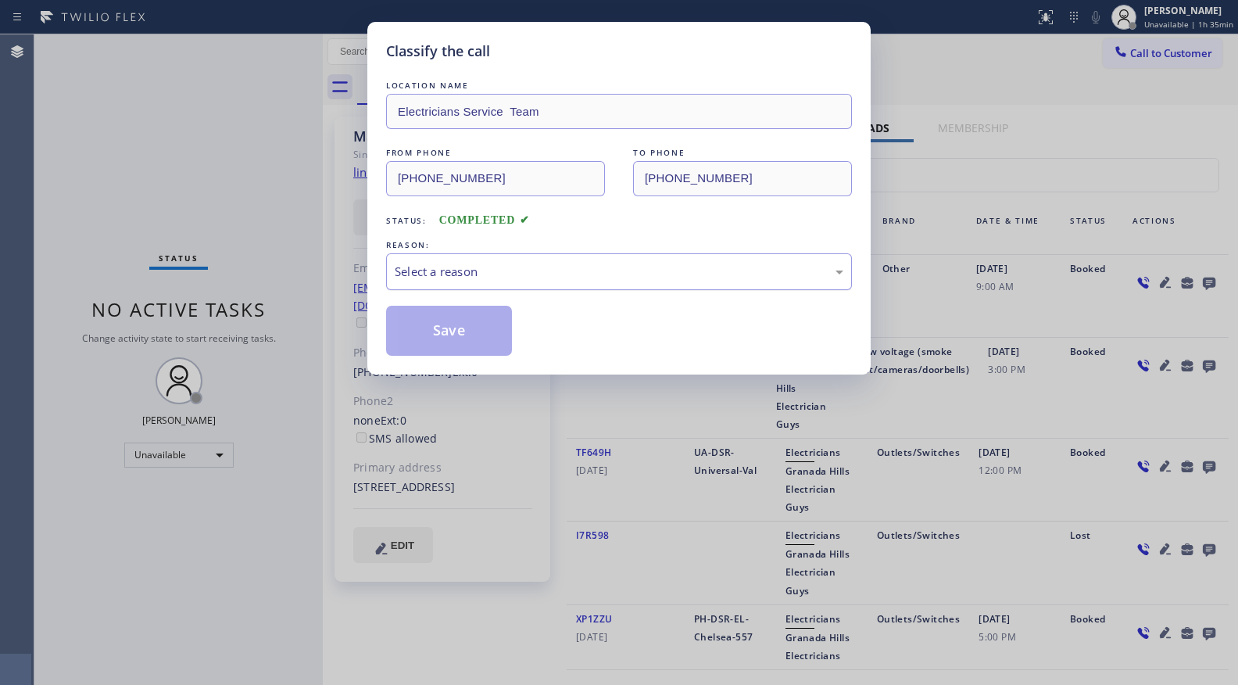
click at [440, 273] on div "Select a reason" at bounding box center [619, 272] width 449 height 18
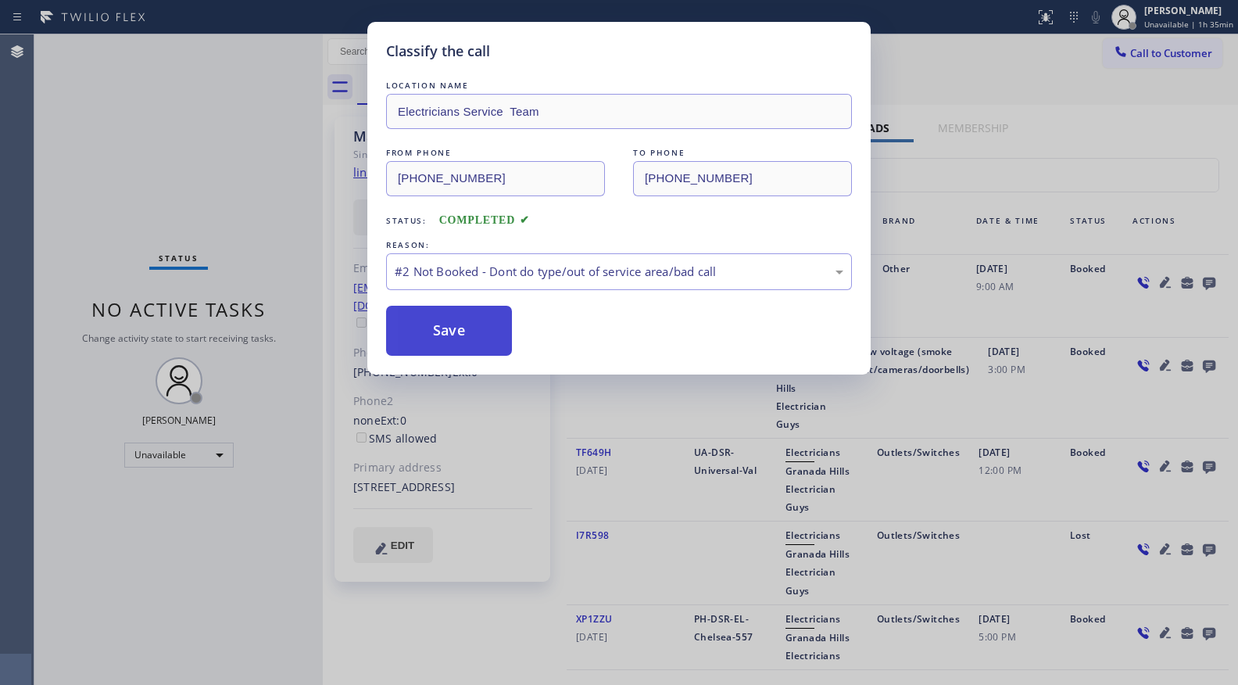
click at [457, 322] on button "Save" at bounding box center [449, 331] width 126 height 50
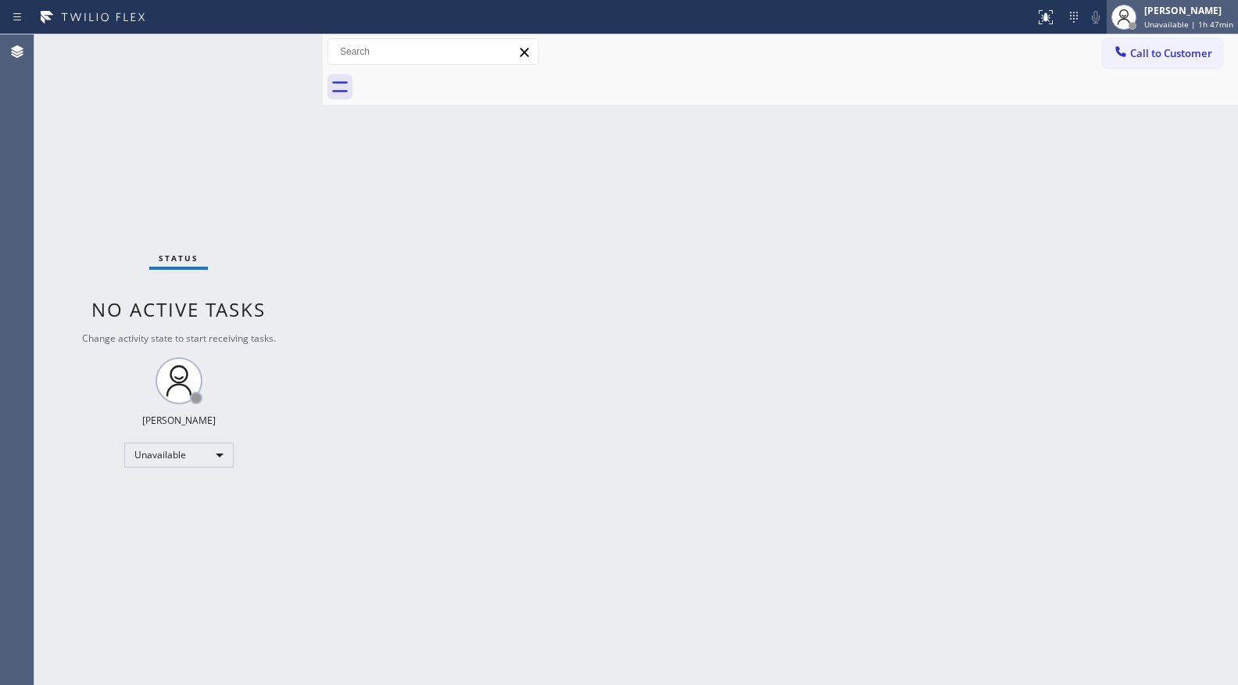
click at [1174, 25] on span "Unavailable | 1h 47min" at bounding box center [1188, 24] width 89 height 11
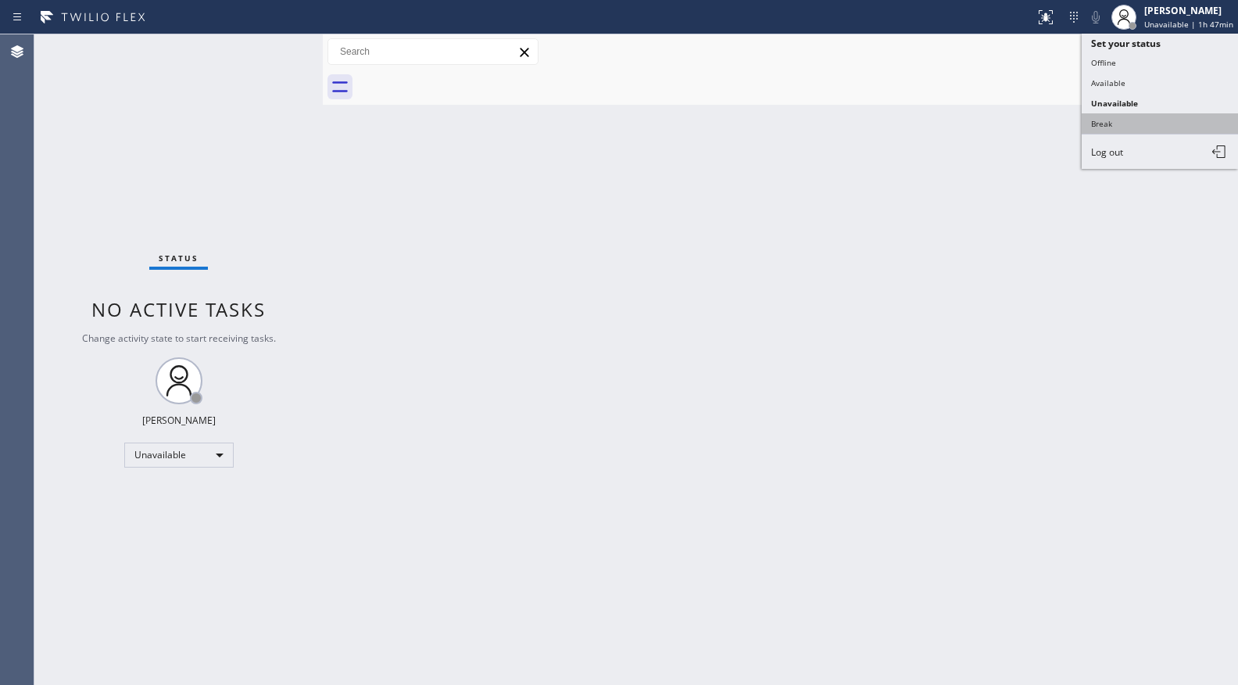
click at [1105, 113] on button "Break" at bounding box center [1160, 123] width 156 height 20
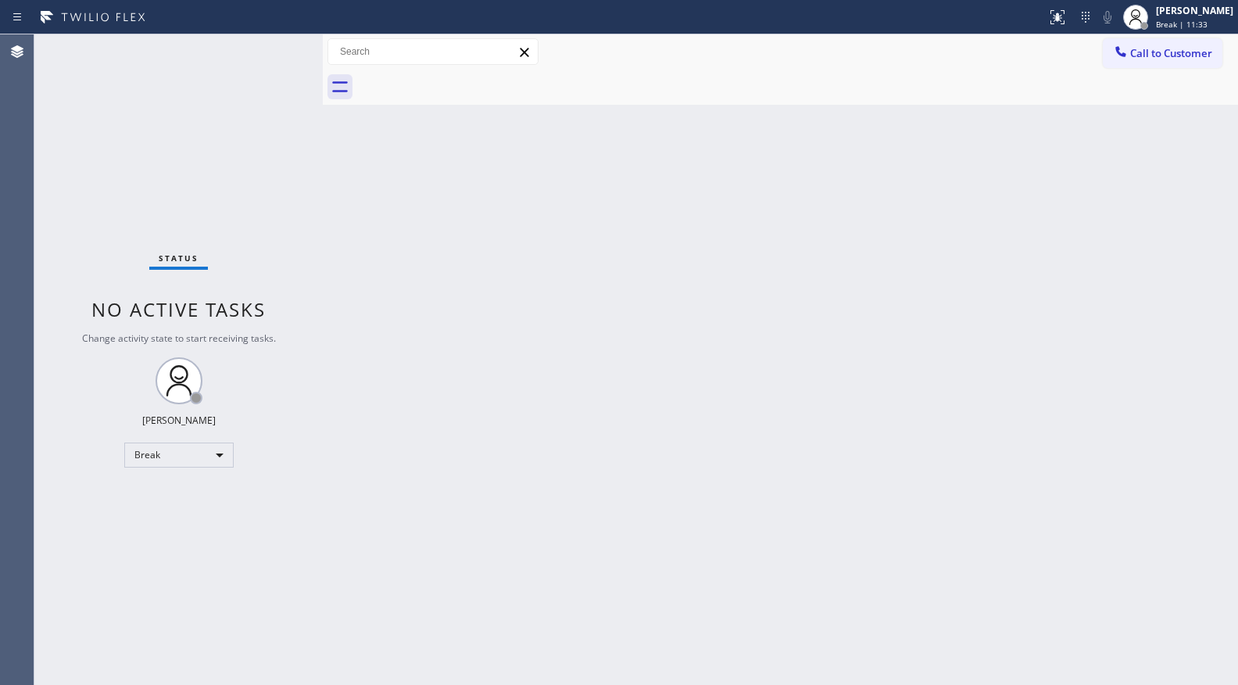
click at [1021, 316] on div "Back to Dashboard Change Sender ID Customers Technicians Select a contact Outbo…" at bounding box center [780, 359] width 915 height 650
click at [1198, 11] on div "[PERSON_NAME]" at bounding box center [1194, 10] width 77 height 13
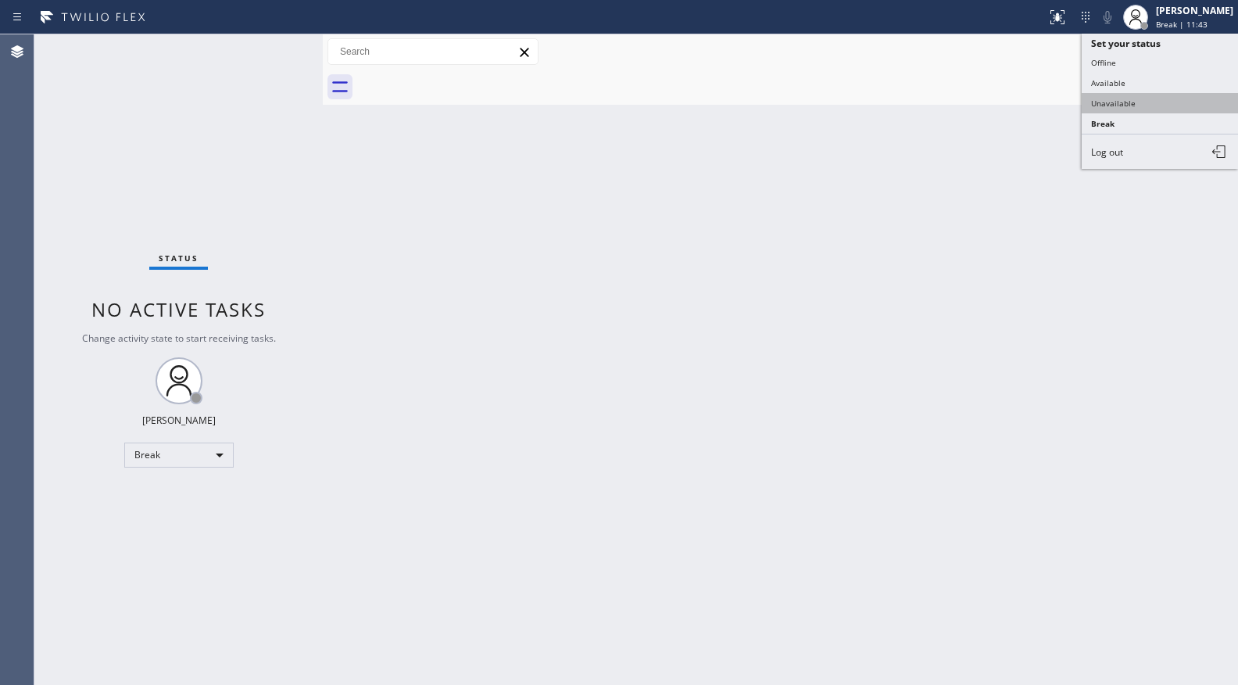
click at [1106, 102] on button "Unavailable" at bounding box center [1160, 103] width 156 height 20
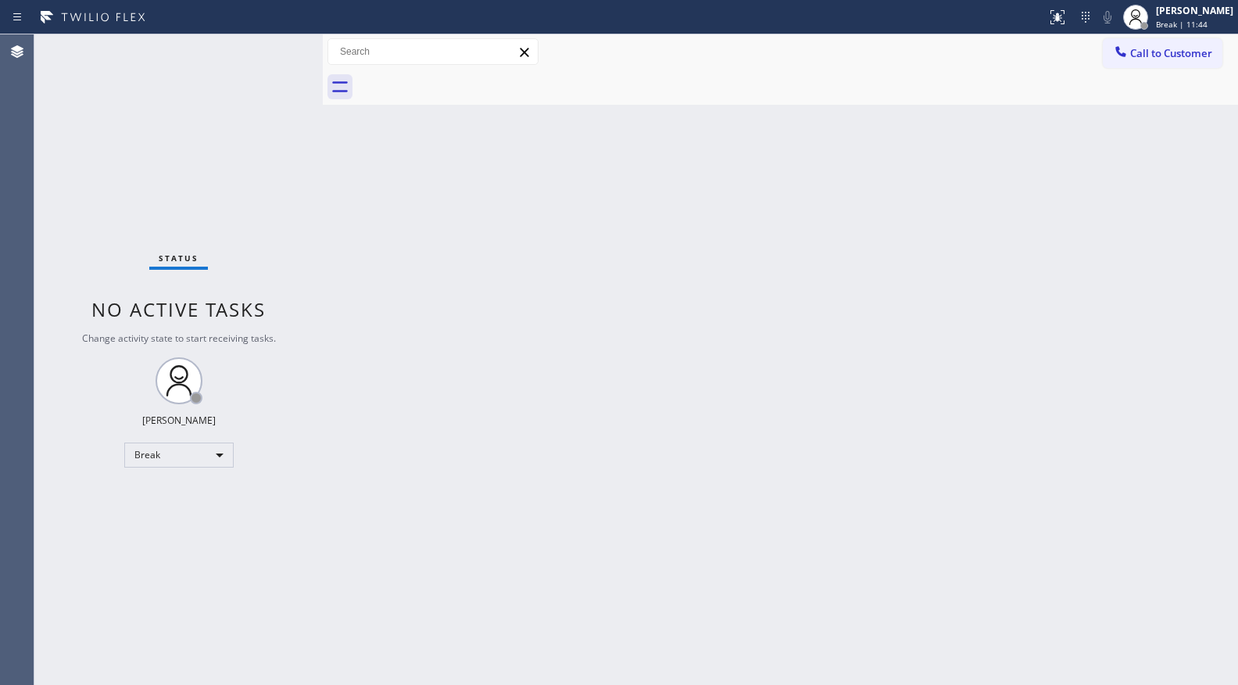
click at [917, 156] on div "Back to Dashboard Change Sender ID Customers Technicians Select a contact Outbo…" at bounding box center [780, 359] width 915 height 650
click at [1150, 51] on span "Call to Customer" at bounding box center [1171, 53] width 82 height 14
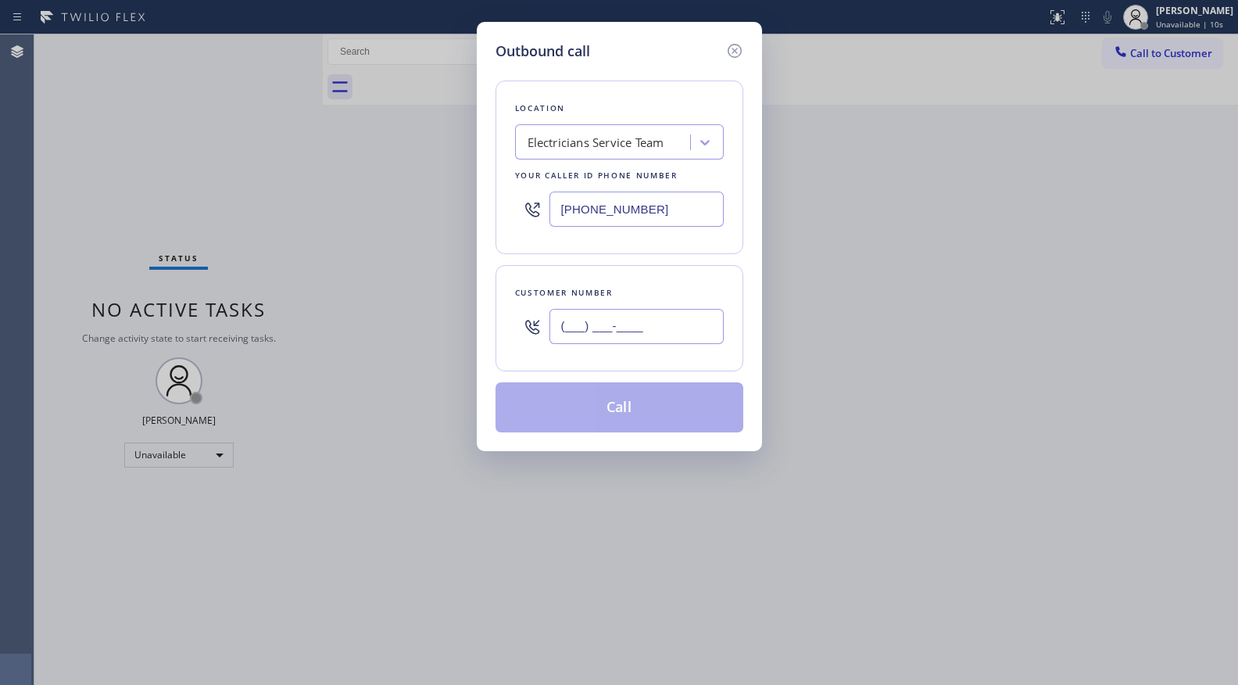
click at [673, 327] on input "(___) ___-____" at bounding box center [636, 326] width 174 height 35
paste input "562) 241-2993"
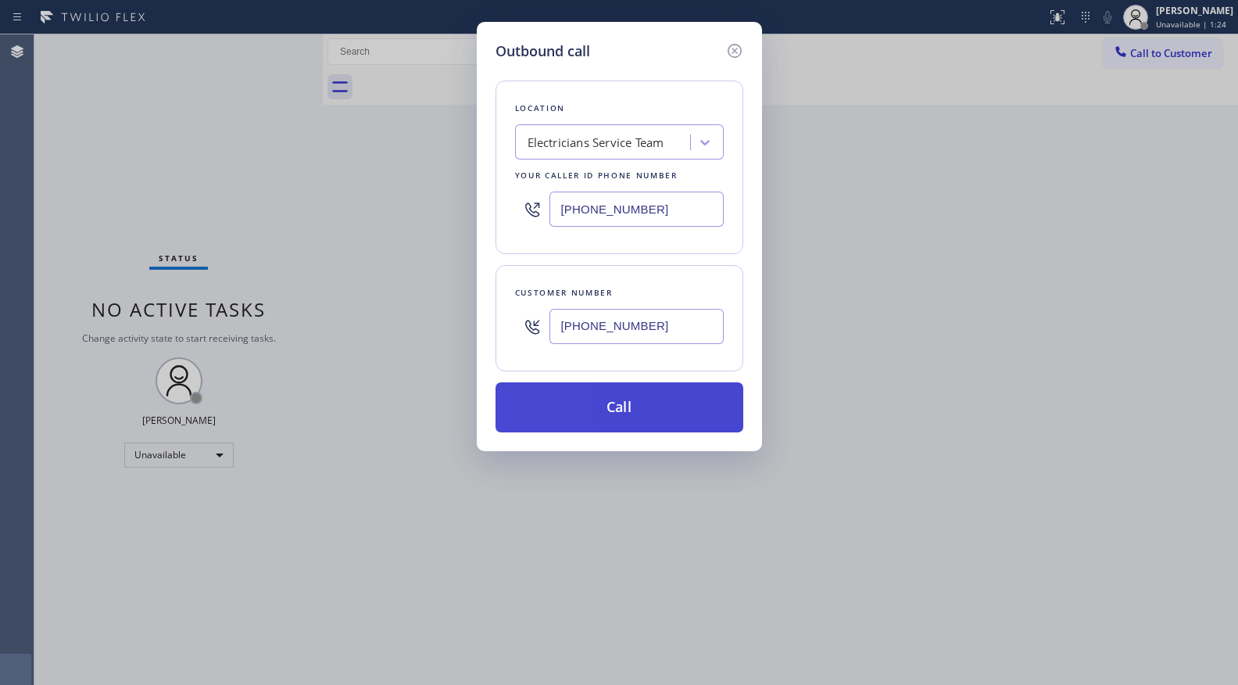
type input "(562) 241-2993"
click at [609, 410] on button "Call" at bounding box center [620, 407] width 248 height 50
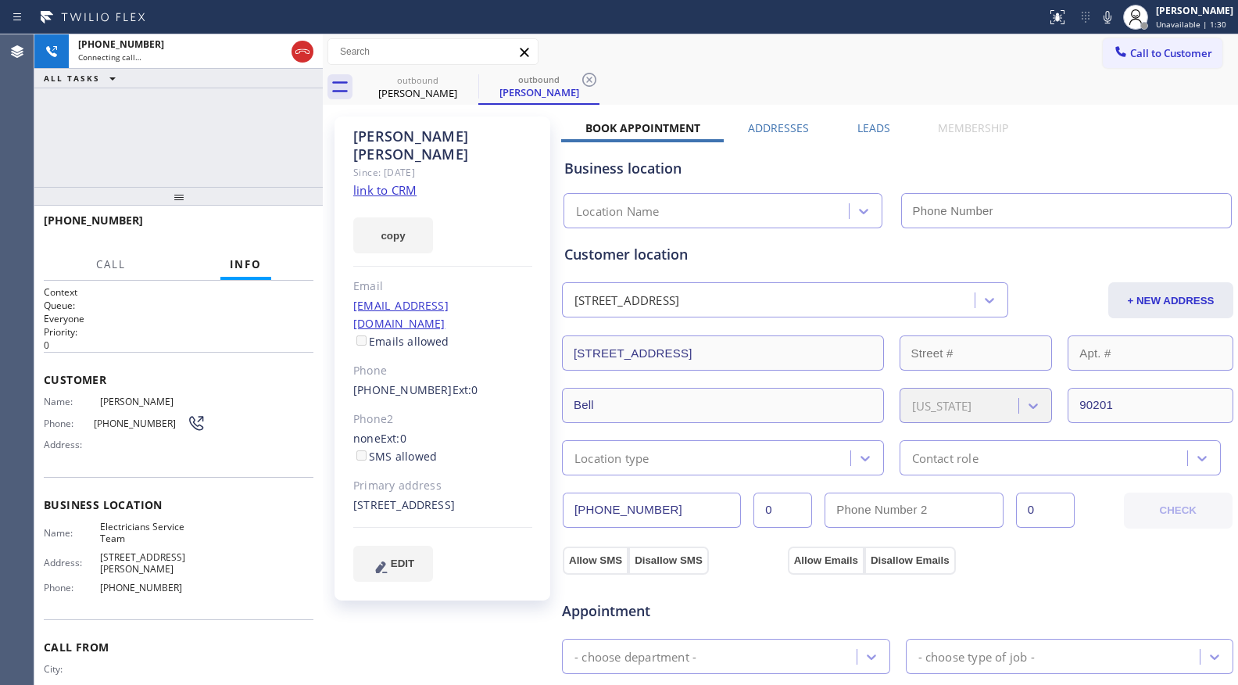
click at [652, 70] on div "outbound Celeste Morales outbound Celeste Morales" at bounding box center [797, 87] width 881 height 35
drag, startPoint x: 599, startPoint y: 76, endPoint x: 607, endPoint y: 83, distance: 11.1
click at [600, 76] on div "outbound Celeste Morales outbound Celeste Morales" at bounding box center [797, 87] width 881 height 35
type input "[PHONE_NUMBER]"
drag, startPoint x: 601, startPoint y: 81, endPoint x: 594, endPoint y: 75, distance: 8.9
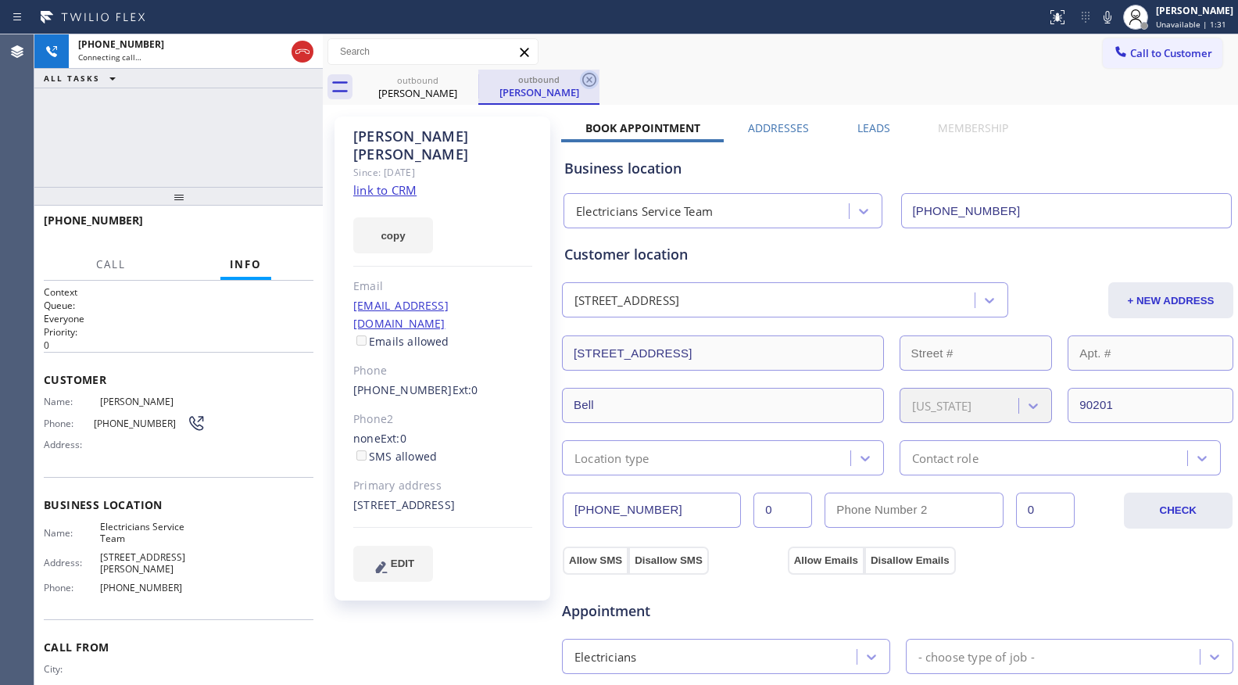
click at [598, 80] on div "outbound Celeste Morales outbound Celeste Morales" at bounding box center [797, 87] width 881 height 35
click at [592, 75] on icon at bounding box center [589, 79] width 19 height 19
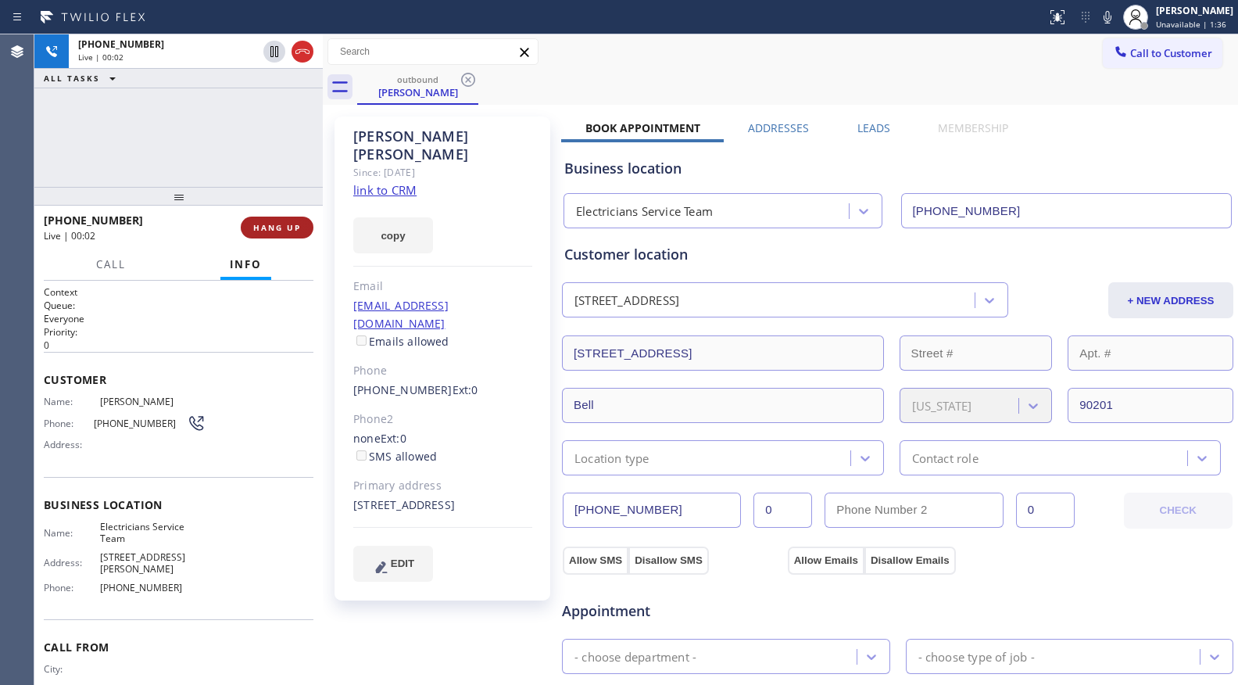
click at [281, 226] on span "HANG UP" at bounding box center [277, 227] width 48 height 11
click at [865, 122] on label "Leads" at bounding box center [873, 127] width 33 height 15
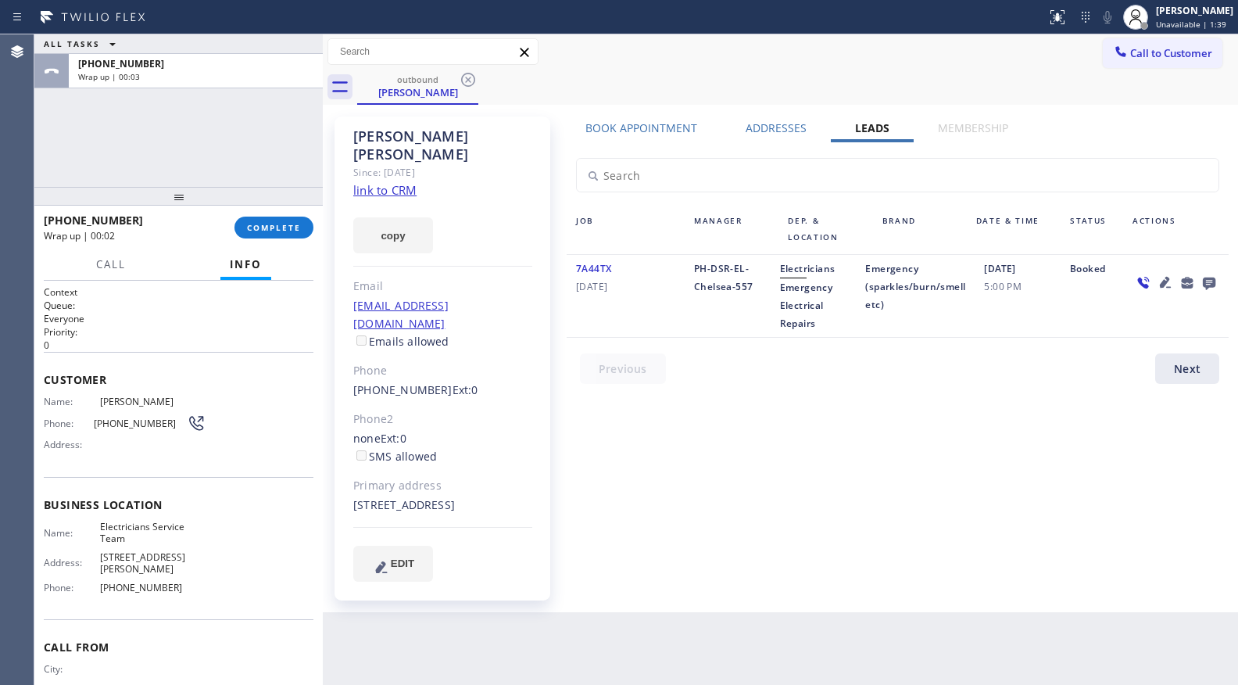
click at [1208, 282] on icon at bounding box center [1209, 283] width 13 height 13
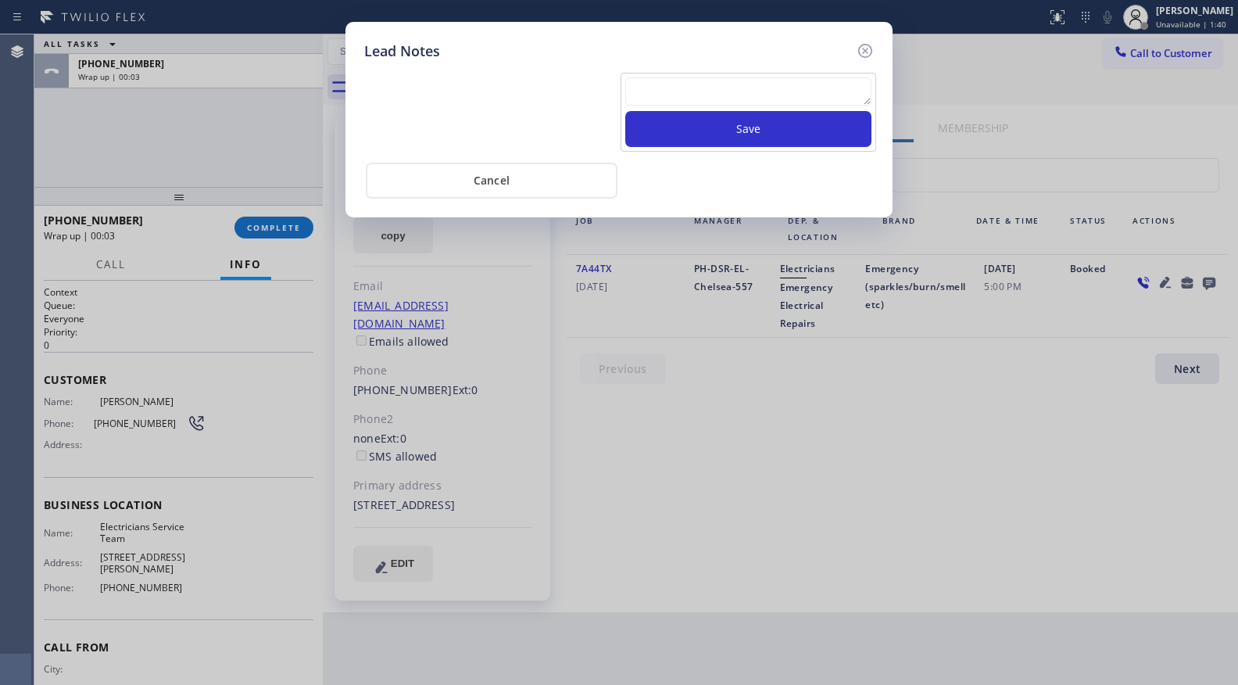
click at [742, 88] on textarea at bounding box center [748, 91] width 246 height 28
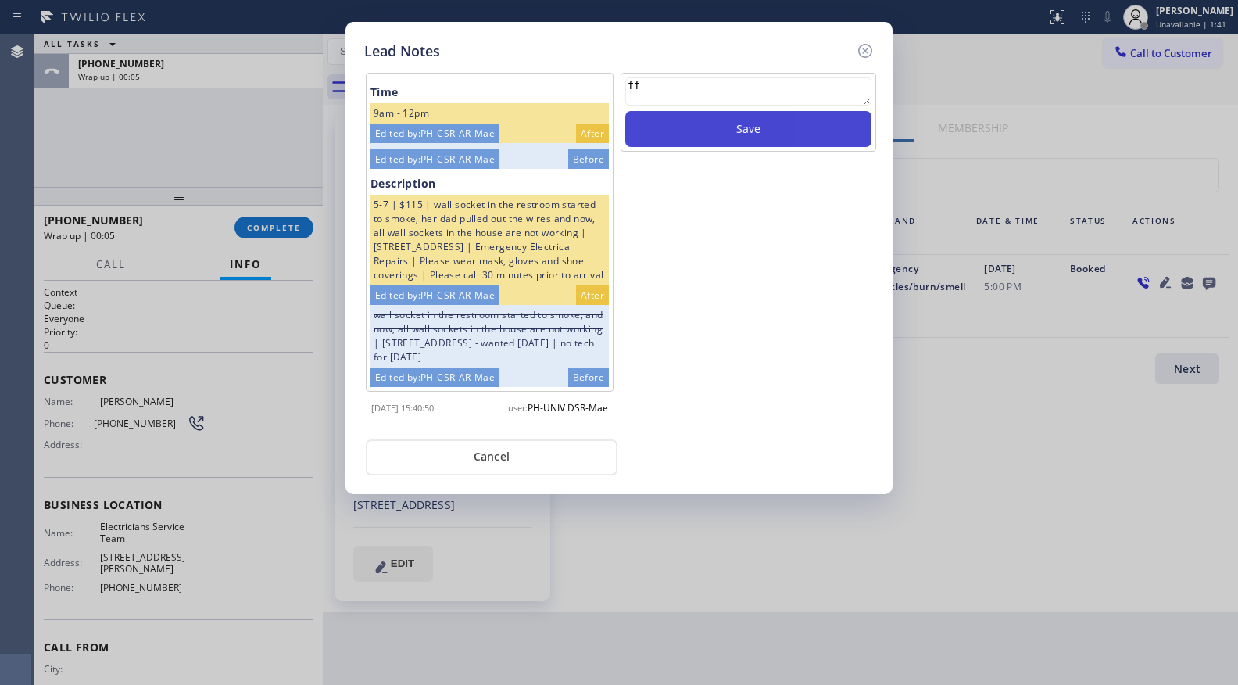
type textarea "ff"
click at [770, 119] on button "Save" at bounding box center [748, 129] width 246 height 36
click at [871, 50] on icon at bounding box center [865, 51] width 14 height 14
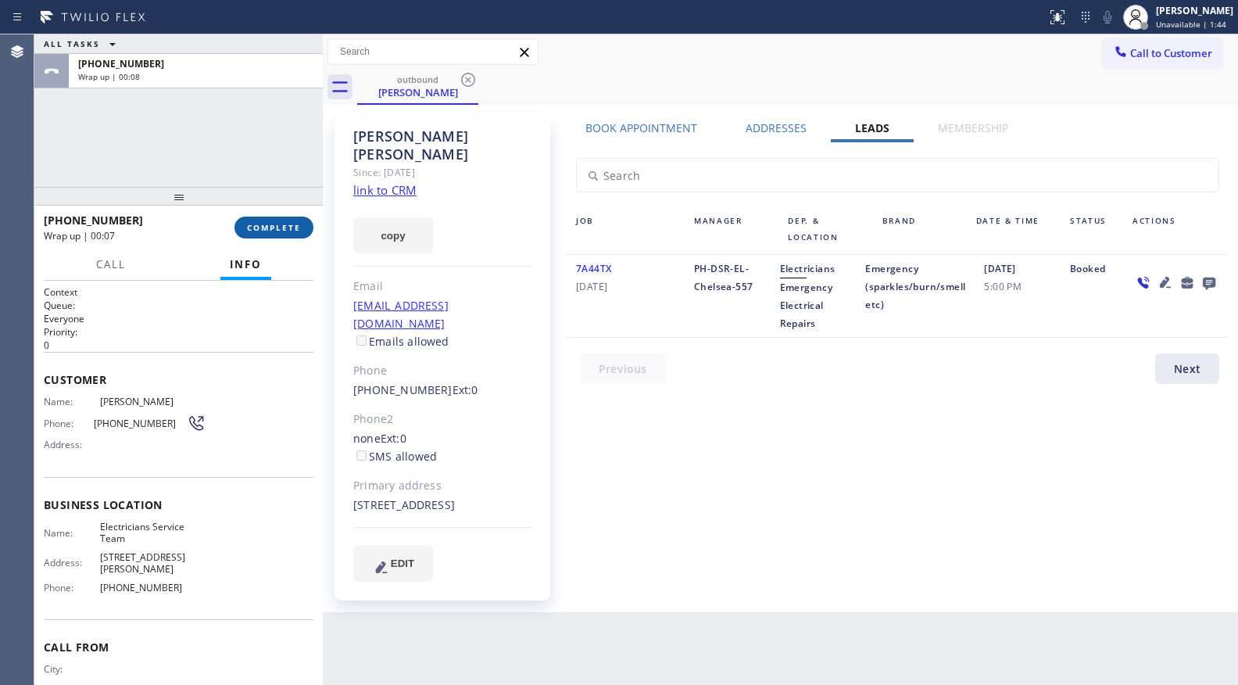
click at [282, 228] on span "COMPLETE" at bounding box center [274, 227] width 54 height 11
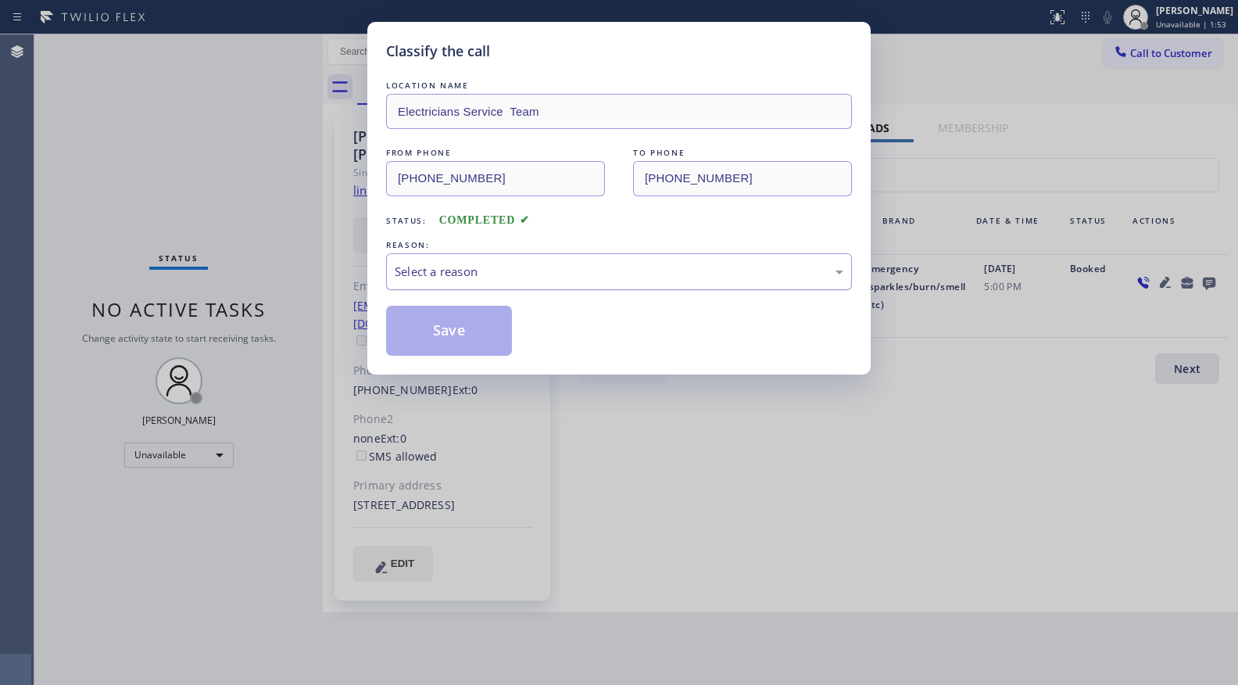
click at [418, 281] on div "Select a reason" at bounding box center [619, 272] width 449 height 18
click at [420, 336] on button "Save" at bounding box center [449, 331] width 126 height 50
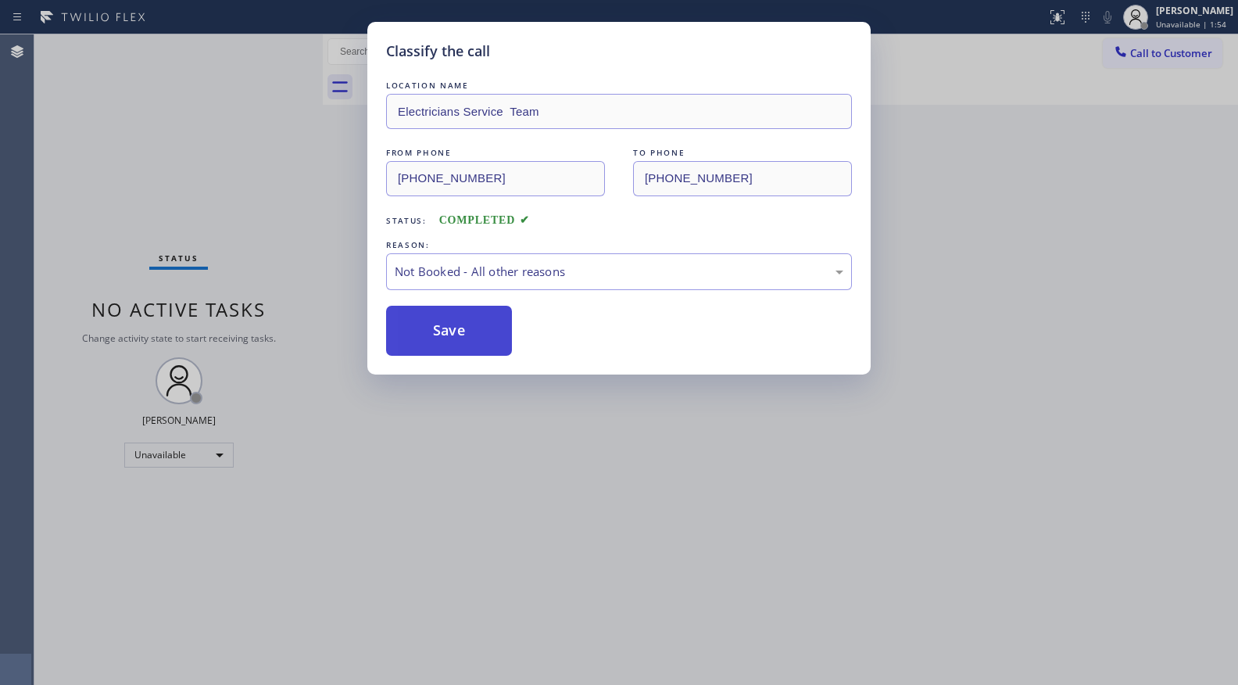
click at [421, 335] on button "Save" at bounding box center [449, 331] width 126 height 50
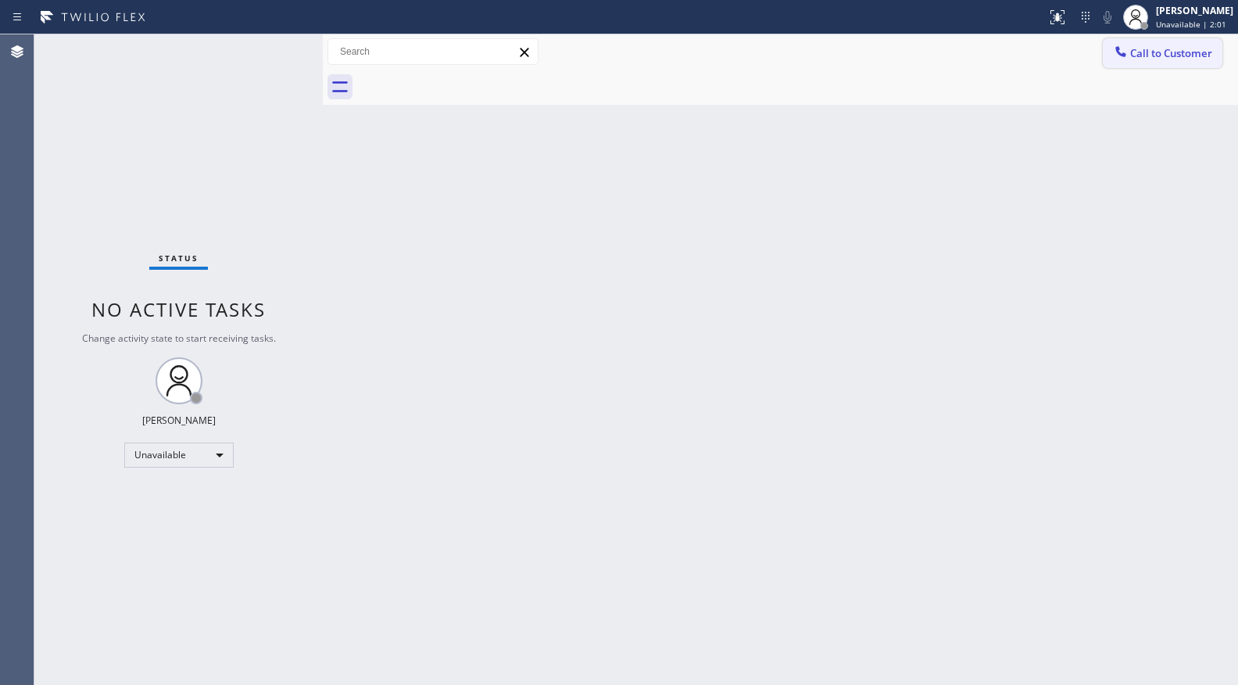
click at [1158, 55] on span "Call to Customer" at bounding box center [1171, 53] width 82 height 14
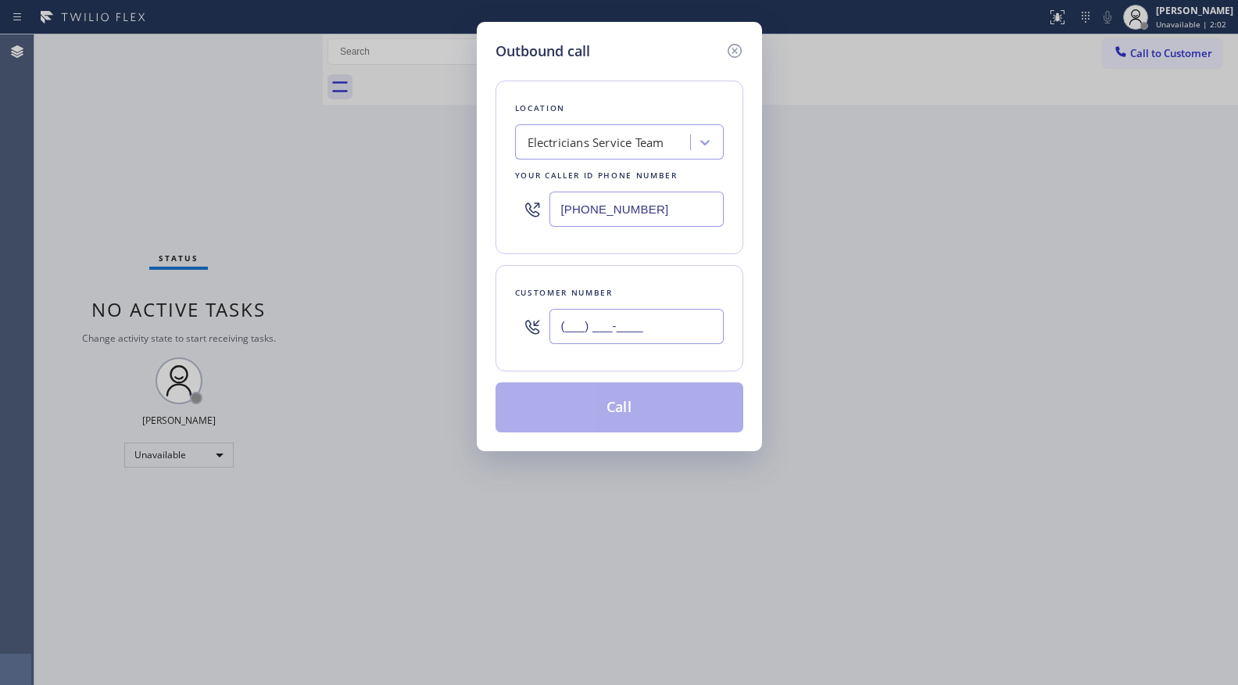
click at [681, 335] on input "(___) ___-____" at bounding box center [636, 326] width 174 height 35
paste input "805) 562-2631"
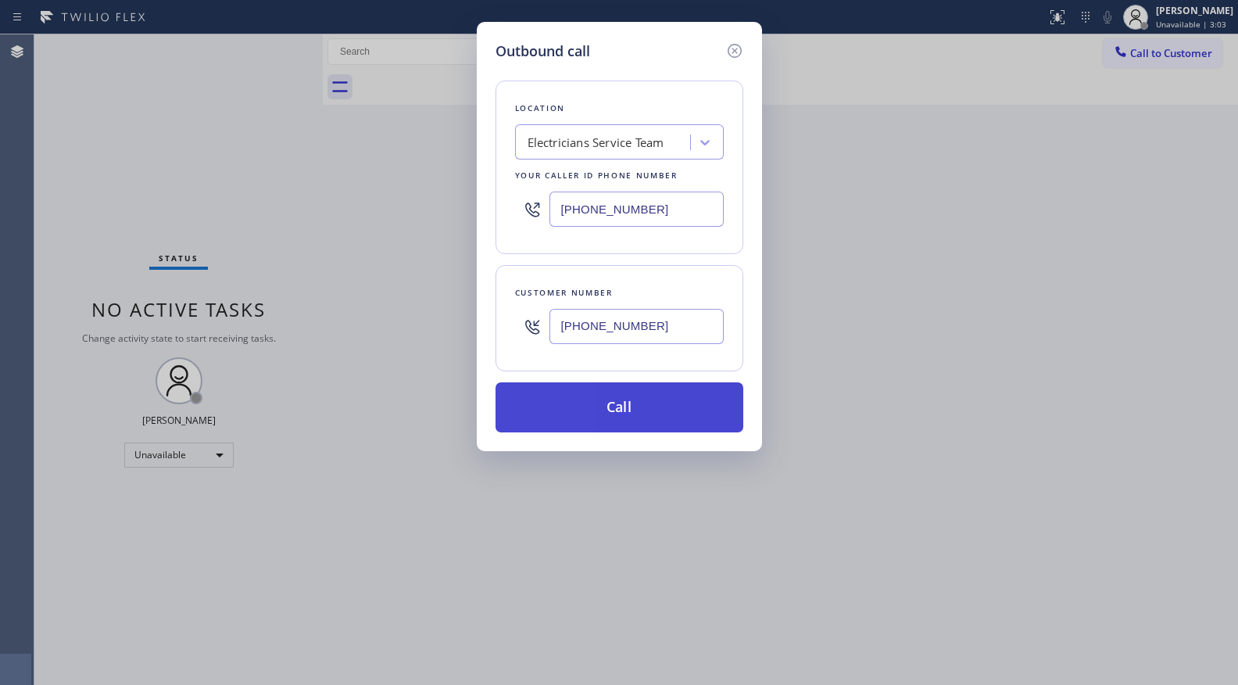
type input "(805) 562-2631"
click at [619, 406] on button "Call" at bounding box center [620, 407] width 248 height 50
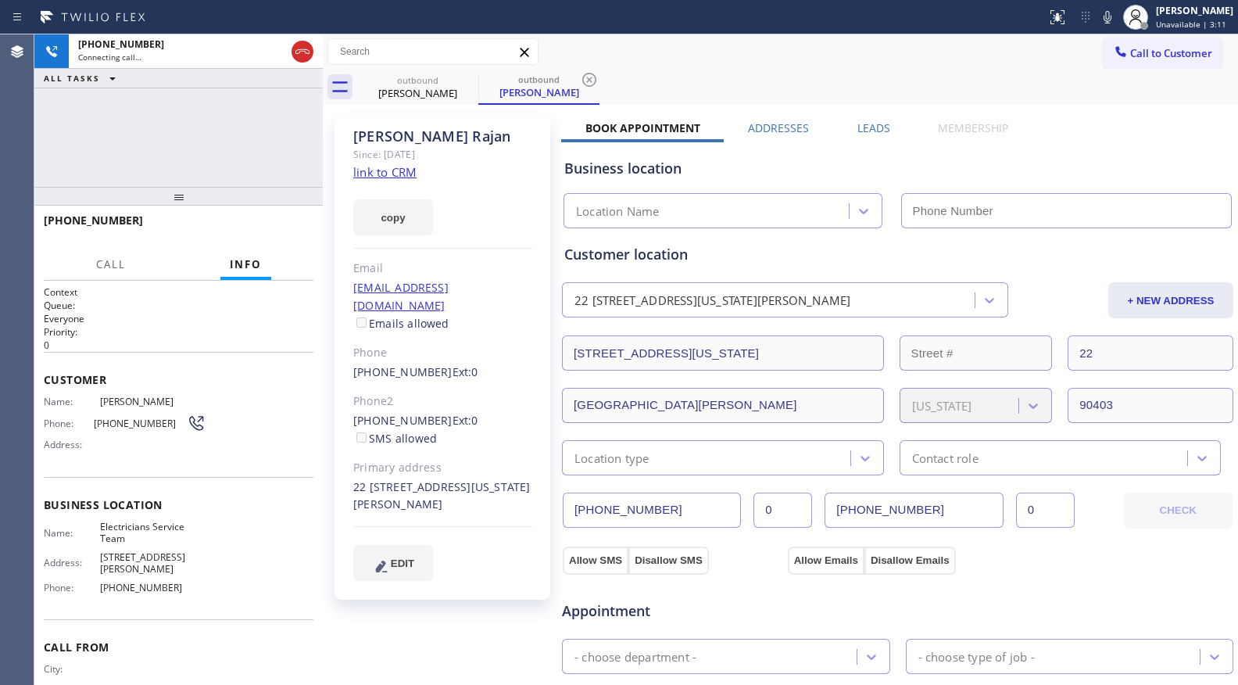
type input "[PHONE_NUMBER]"
drag, startPoint x: 761, startPoint y: 77, endPoint x: 771, endPoint y: 82, distance: 11.5
click at [768, 80] on div "outbound Ravi Rajan outbound Ravi Rajan" at bounding box center [797, 87] width 881 height 35
drag, startPoint x: 857, startPoint y: 127, endPoint x: 978, endPoint y: 169, distance: 127.5
click at [858, 126] on label "Leads" at bounding box center [873, 127] width 33 height 15
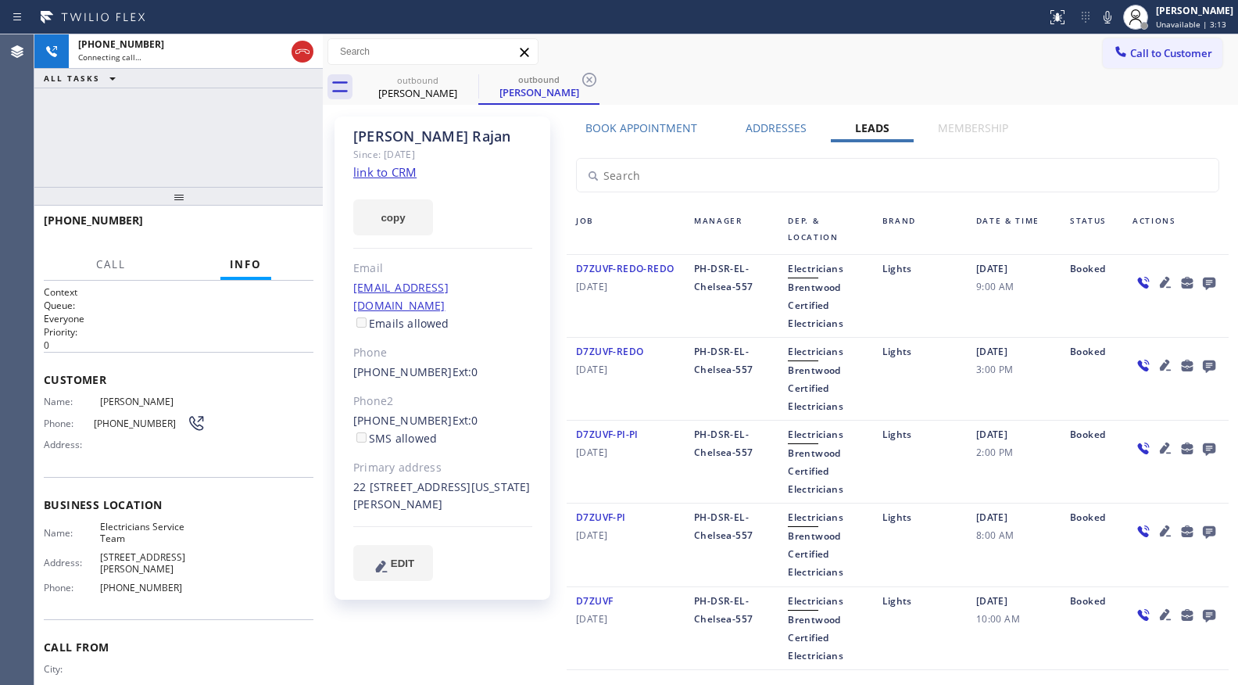
click at [1203, 282] on icon at bounding box center [1209, 283] width 13 height 13
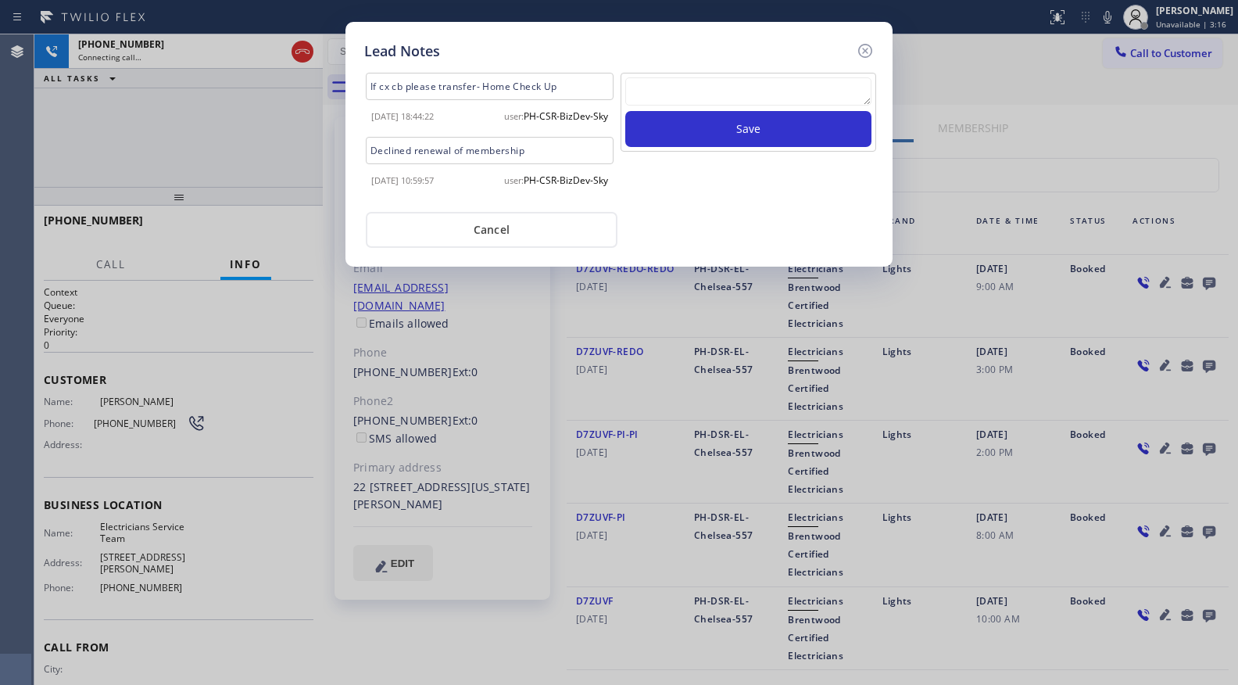
click at [706, 87] on textarea at bounding box center [748, 91] width 246 height 28
paste textarea "VM / Follow up call - Please transfer to me"
drag, startPoint x: 753, startPoint y: 97, endPoint x: 566, endPoint y: 55, distance: 191.3
click at [566, 56] on div "Lead Notes If cx cb please transfer- Home Check Up 2024-05-16 18:44:22 user: PH…" at bounding box center [618, 144] width 547 height 245
type textarea "FF"
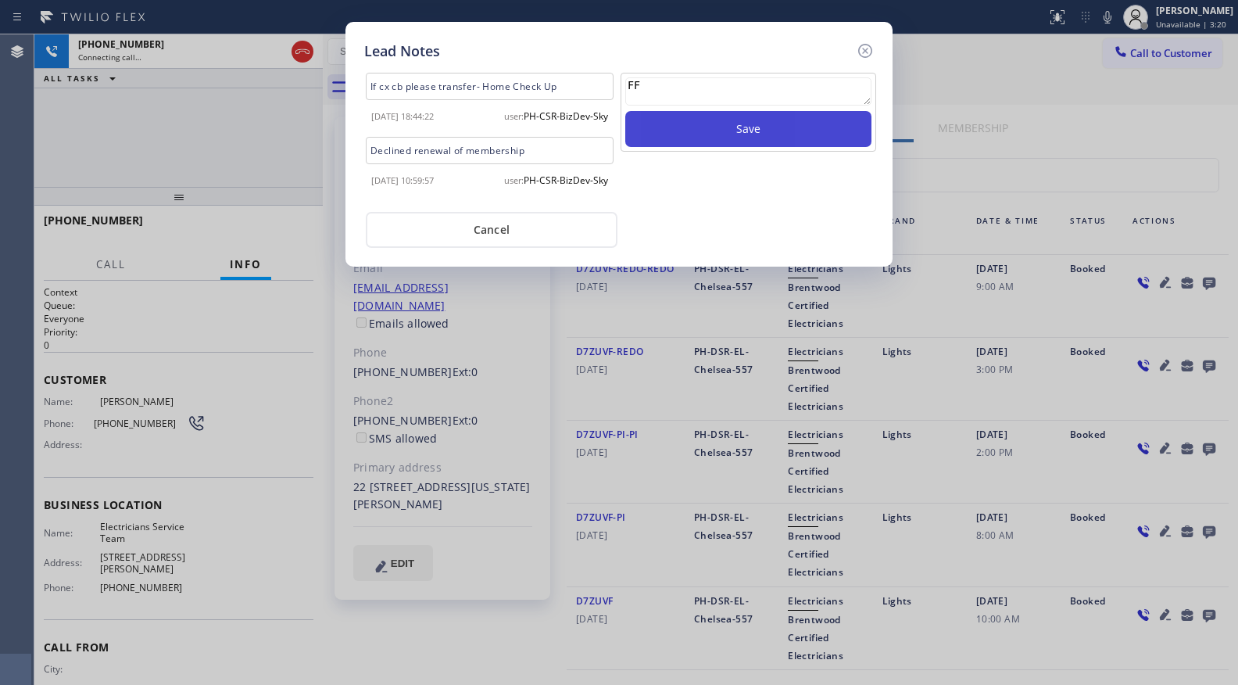
click at [739, 140] on button "Save" at bounding box center [748, 129] width 246 height 36
click at [866, 45] on icon at bounding box center [865, 50] width 19 height 19
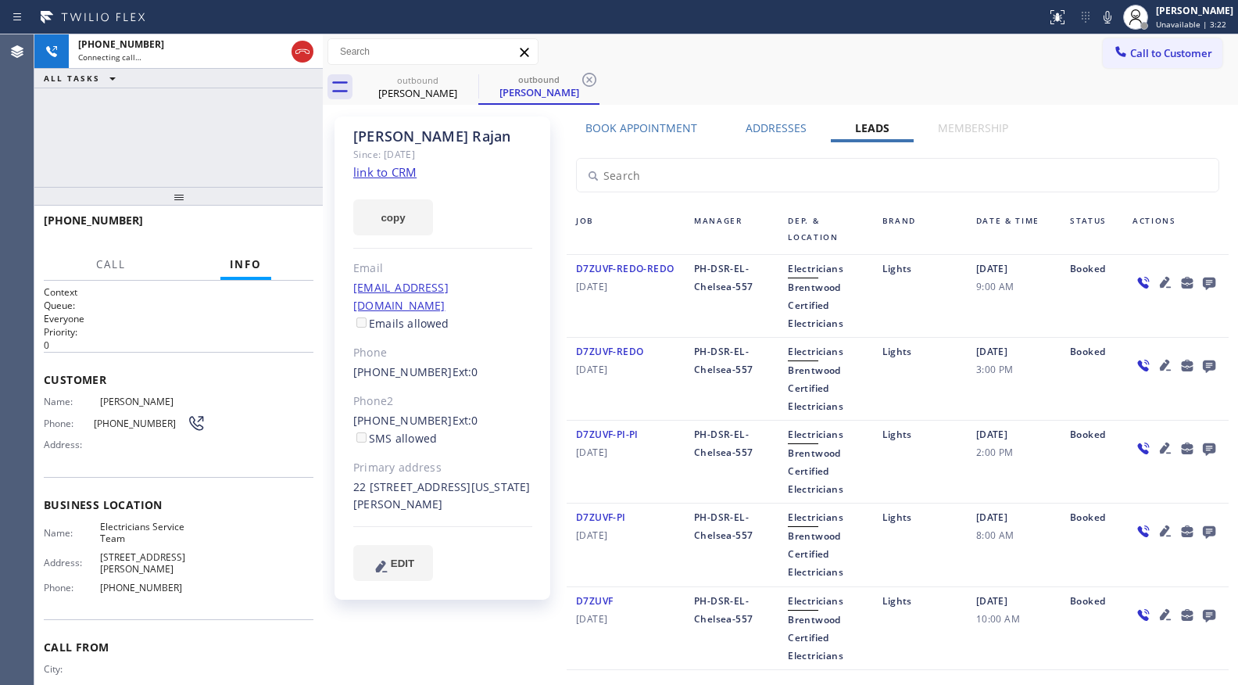
drag, startPoint x: 742, startPoint y: 66, endPoint x: 651, endPoint y: 63, distance: 91.5
click at [742, 66] on div "Call to Customer Outbound call Location Electricians Service Team Your caller i…" at bounding box center [780, 51] width 915 height 35
click at [591, 74] on icon at bounding box center [589, 79] width 19 height 19
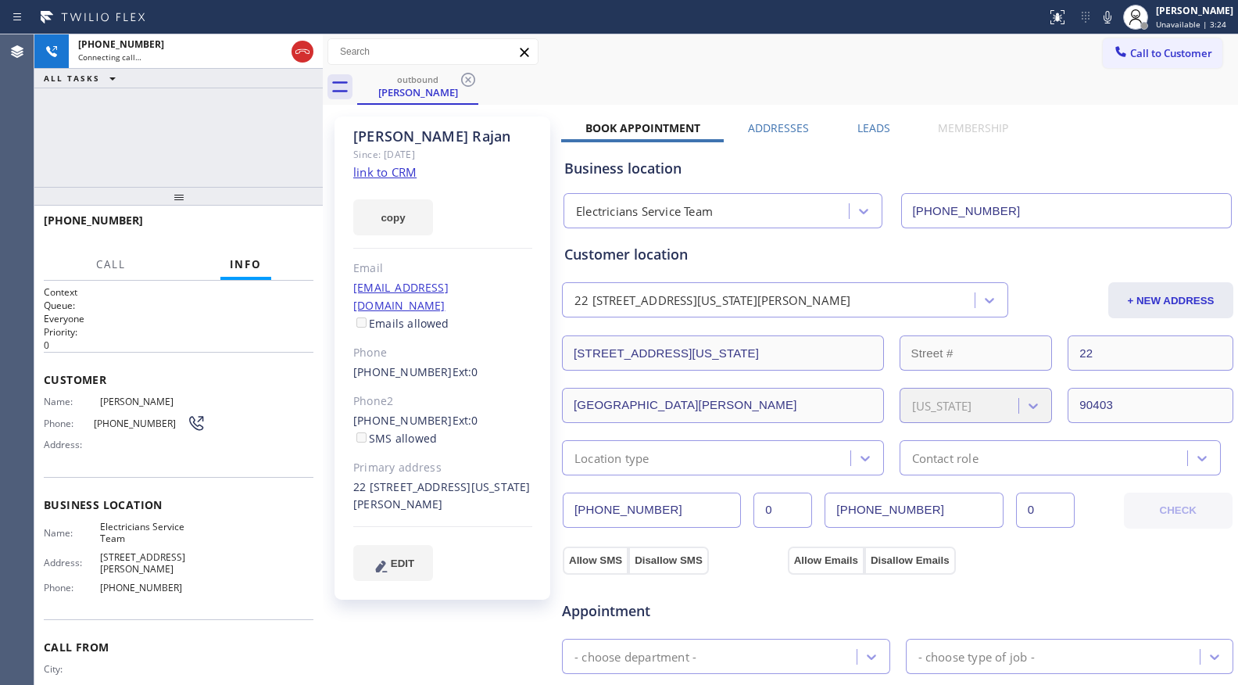
click at [158, 116] on div "+18055622631 Connecting call… ALL TASKS ALL TASKS ACTIVE TASKS TASKS IN WRAP UP" at bounding box center [178, 110] width 288 height 152
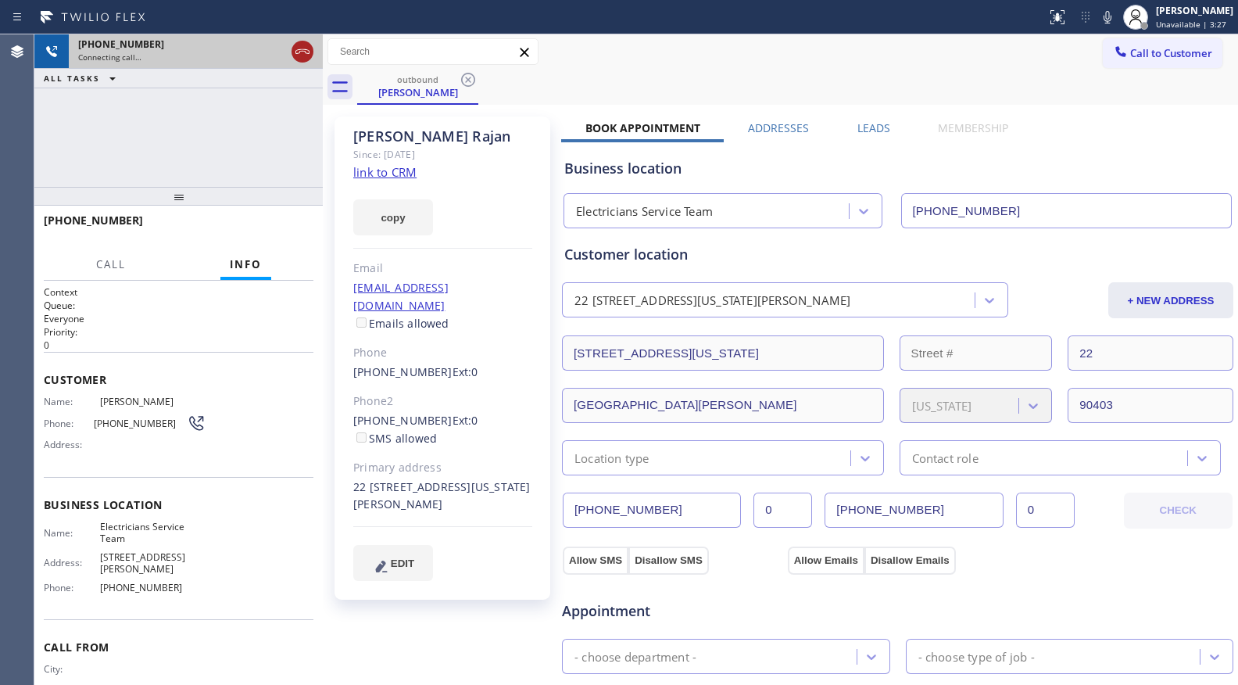
click at [307, 53] on icon at bounding box center [302, 51] width 19 height 19
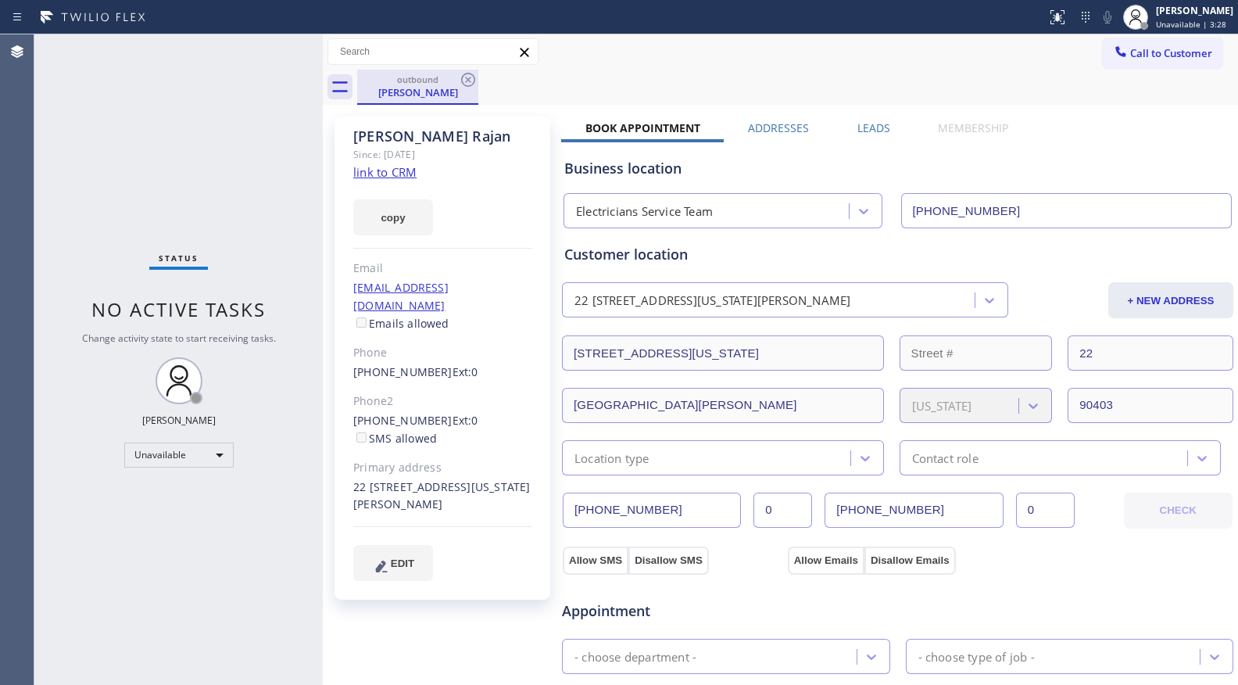
click at [424, 82] on div "outbound" at bounding box center [418, 79] width 118 height 12
click at [466, 81] on icon at bounding box center [468, 79] width 19 height 19
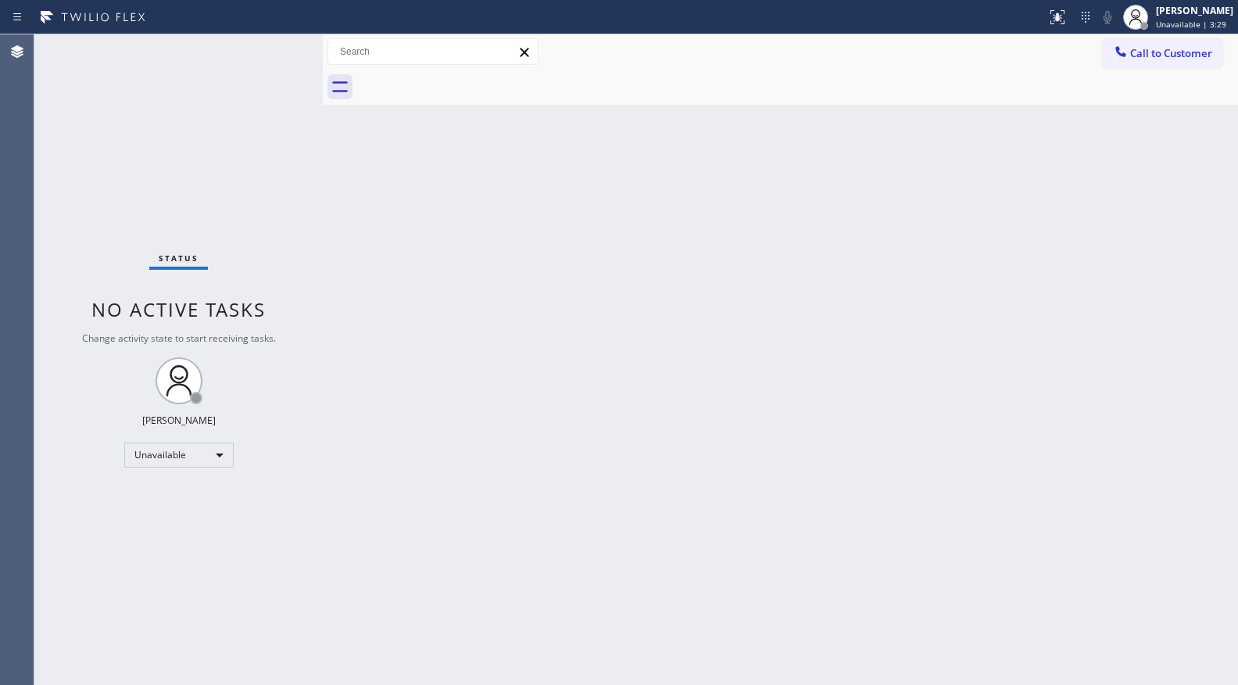
click at [467, 81] on div at bounding box center [797, 87] width 881 height 35
click at [469, 80] on div at bounding box center [797, 87] width 881 height 35
click at [1147, 47] on button "Call to Customer" at bounding box center [1163, 53] width 120 height 30
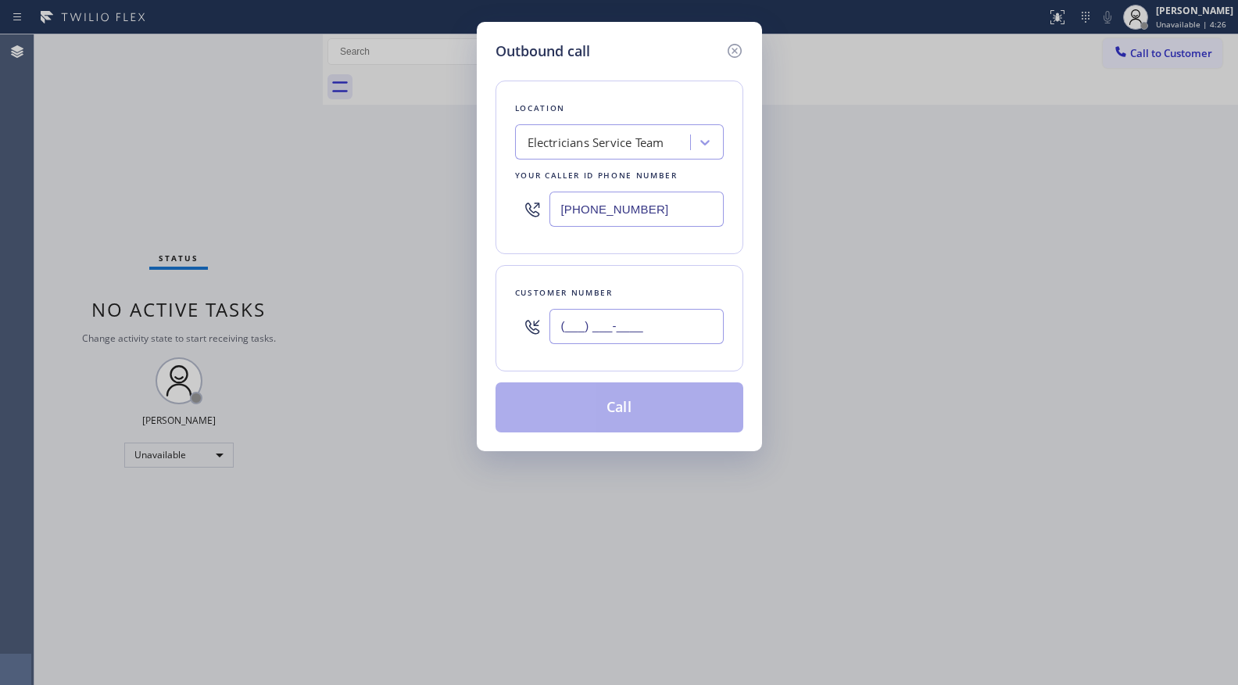
paste input "954) 849-9233"
click at [606, 324] on input "(954) 849-9233" at bounding box center [636, 326] width 174 height 35
type input "(954) 849-9233"
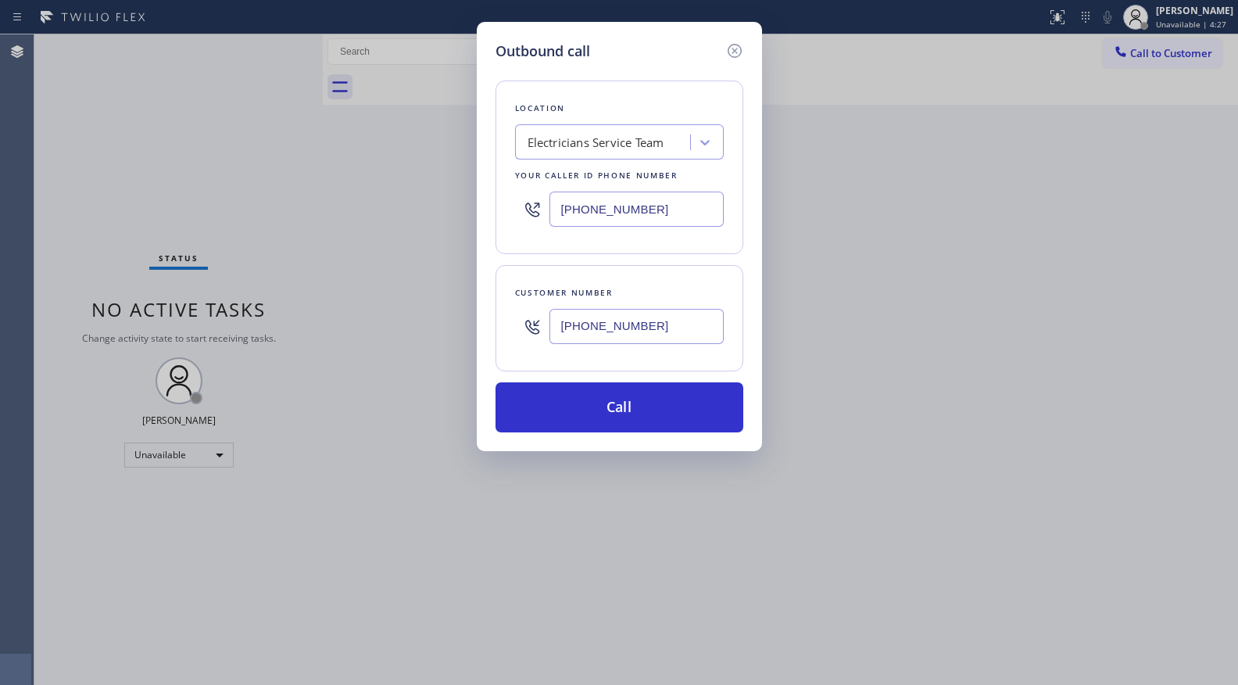
click at [602, 371] on div "Customer number (954) 849-9233" at bounding box center [620, 318] width 248 height 106
click at [625, 420] on button "Call" at bounding box center [620, 407] width 248 height 50
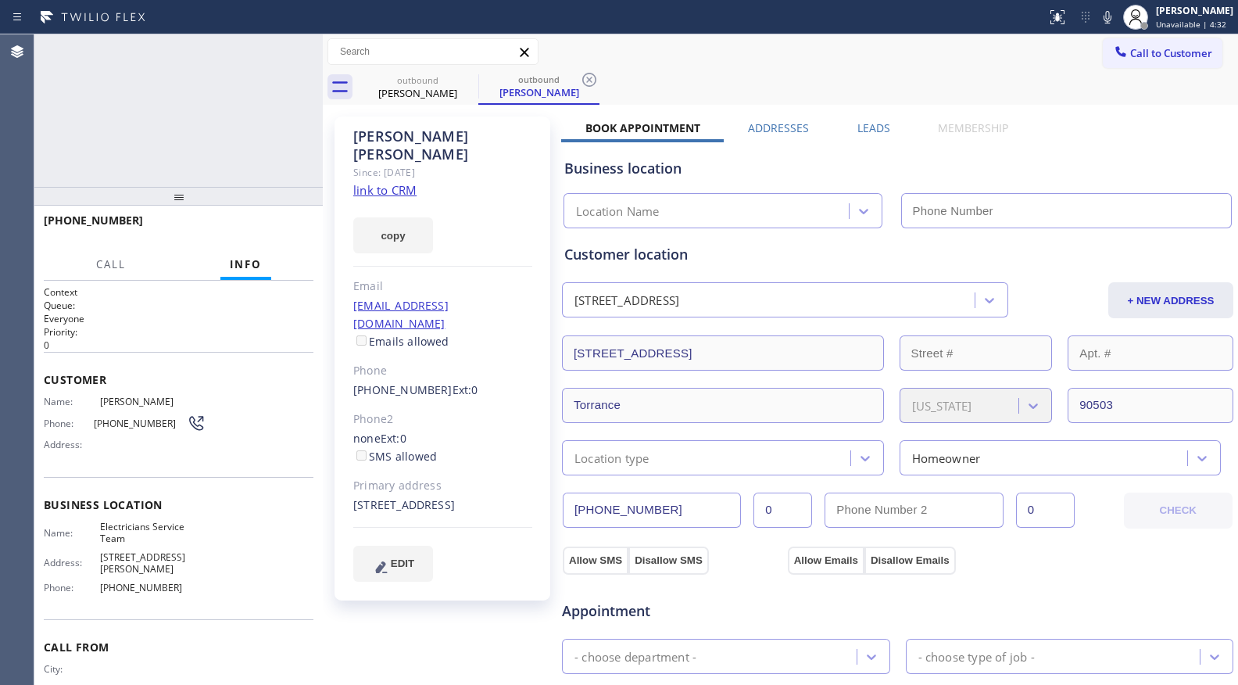
type input "[PHONE_NUMBER]"
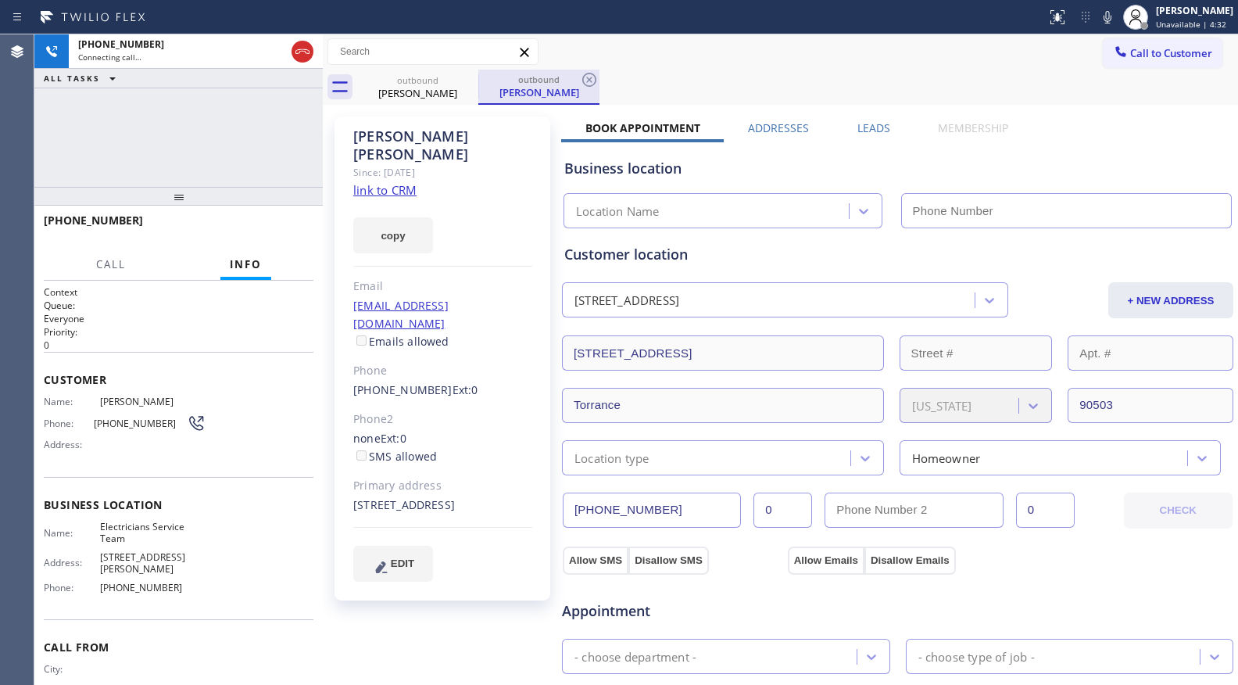
type input "[PHONE_NUMBER]"
click at [593, 70] on icon at bounding box center [589, 79] width 19 height 19
click at [598, 73] on div "outbound Jason Burke" at bounding box center [797, 87] width 881 height 35
click at [845, 123] on div "Leads" at bounding box center [873, 131] width 81 height 22
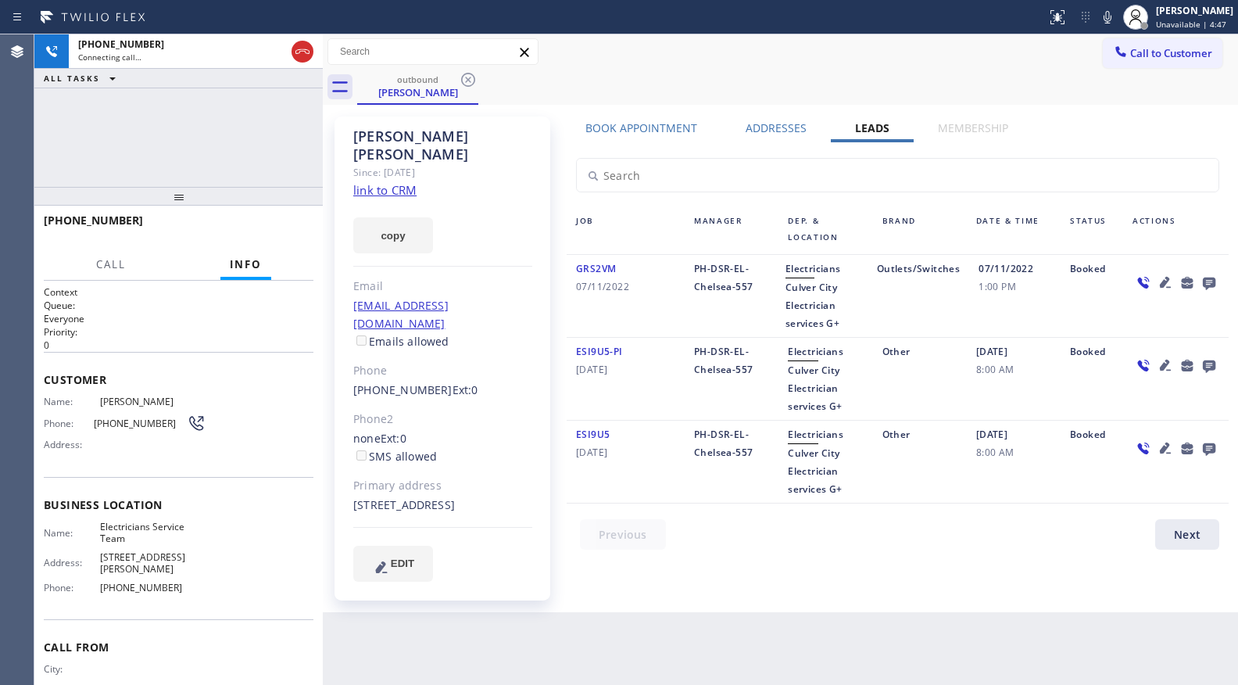
click at [1201, 281] on icon at bounding box center [1209, 283] width 19 height 20
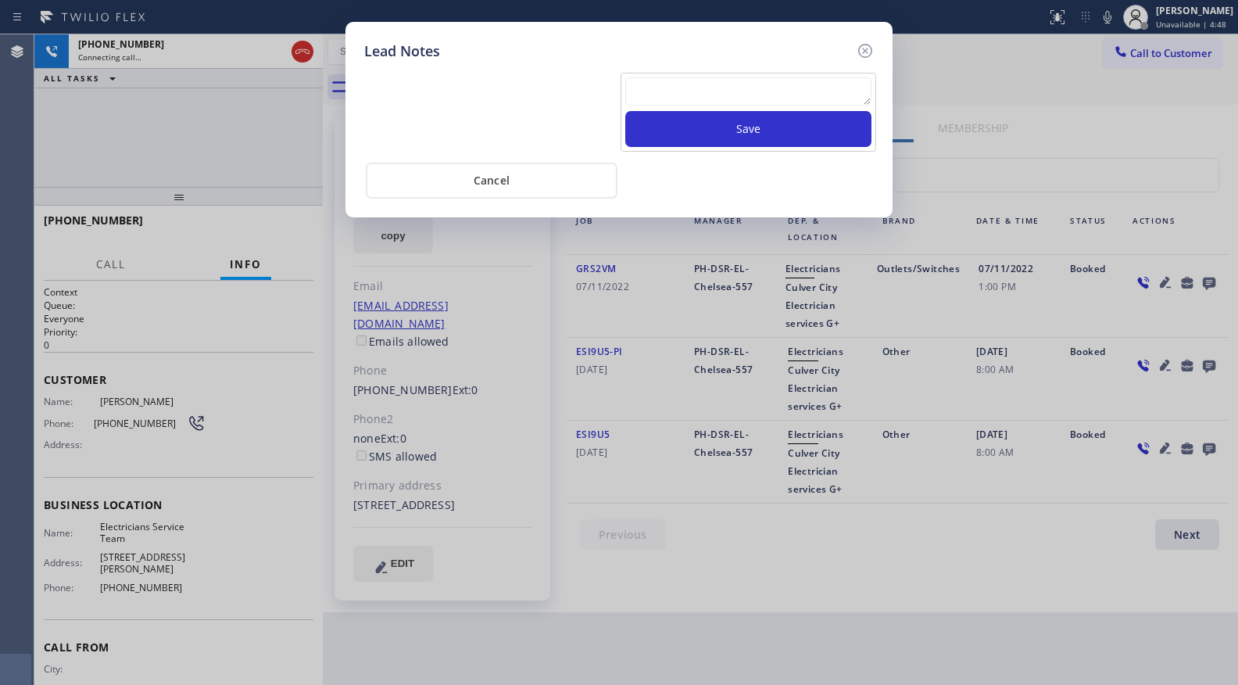
click at [784, 101] on textarea at bounding box center [748, 91] width 246 height 28
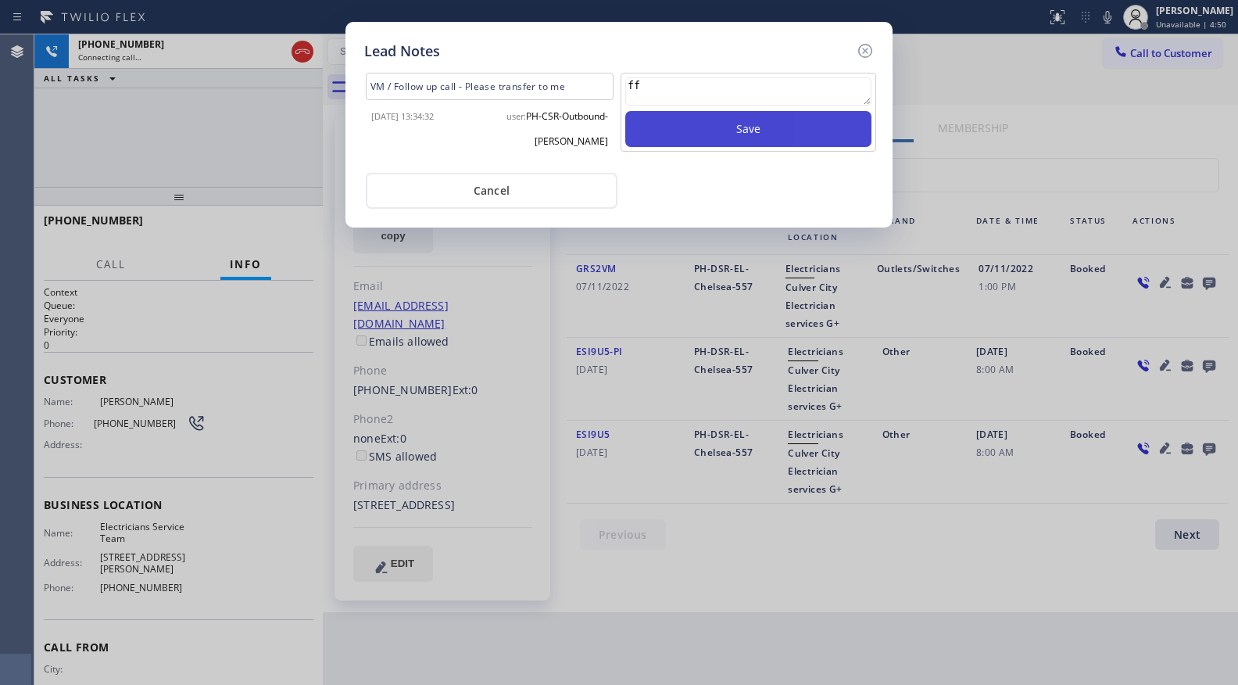
type textarea "ff"
click at [786, 127] on button "Save" at bounding box center [748, 129] width 246 height 36
click at [868, 52] on icon at bounding box center [865, 51] width 14 height 14
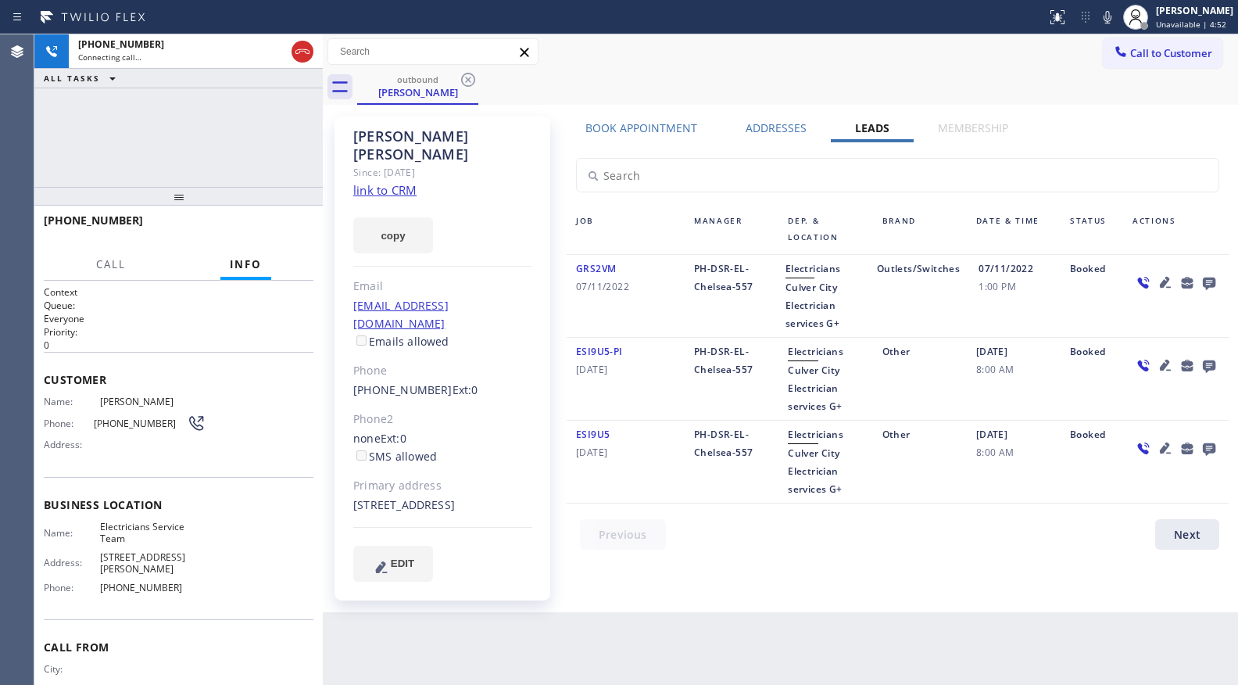
click at [259, 95] on div "+19548499233 Connecting call… ALL TASKS ALL TASKS ACTIVE TASKS TASKS IN WRAP UP" at bounding box center [178, 110] width 288 height 152
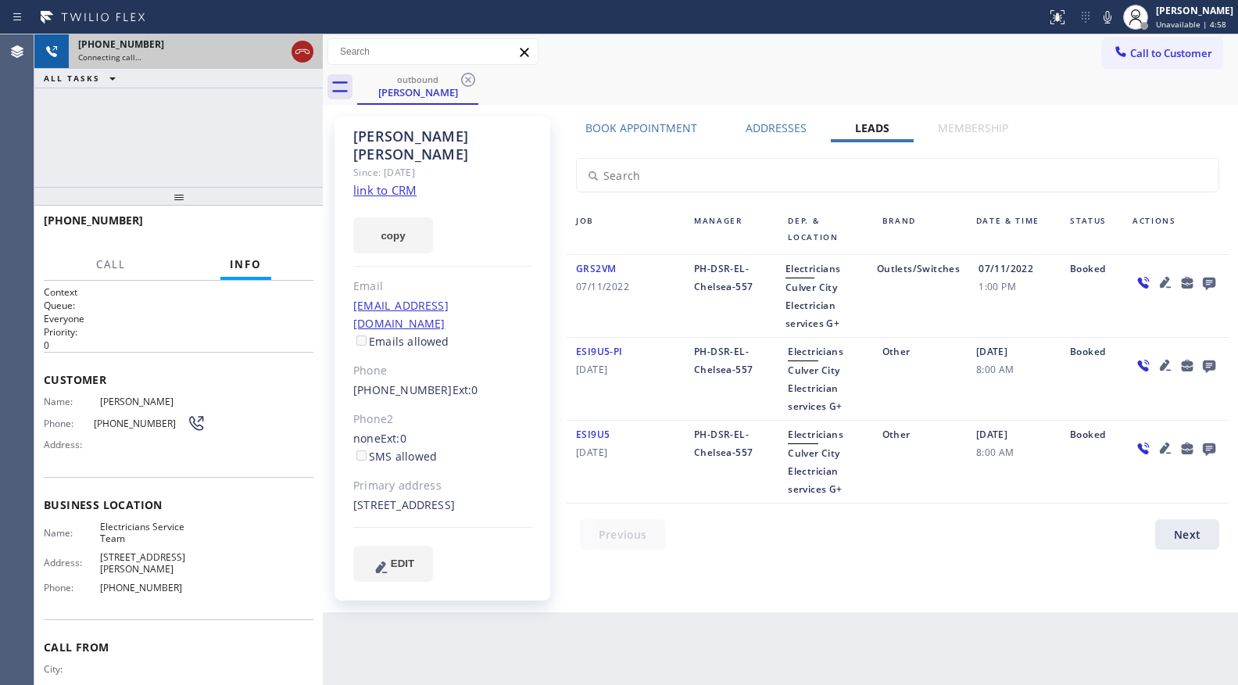
click at [298, 47] on icon at bounding box center [302, 51] width 19 height 19
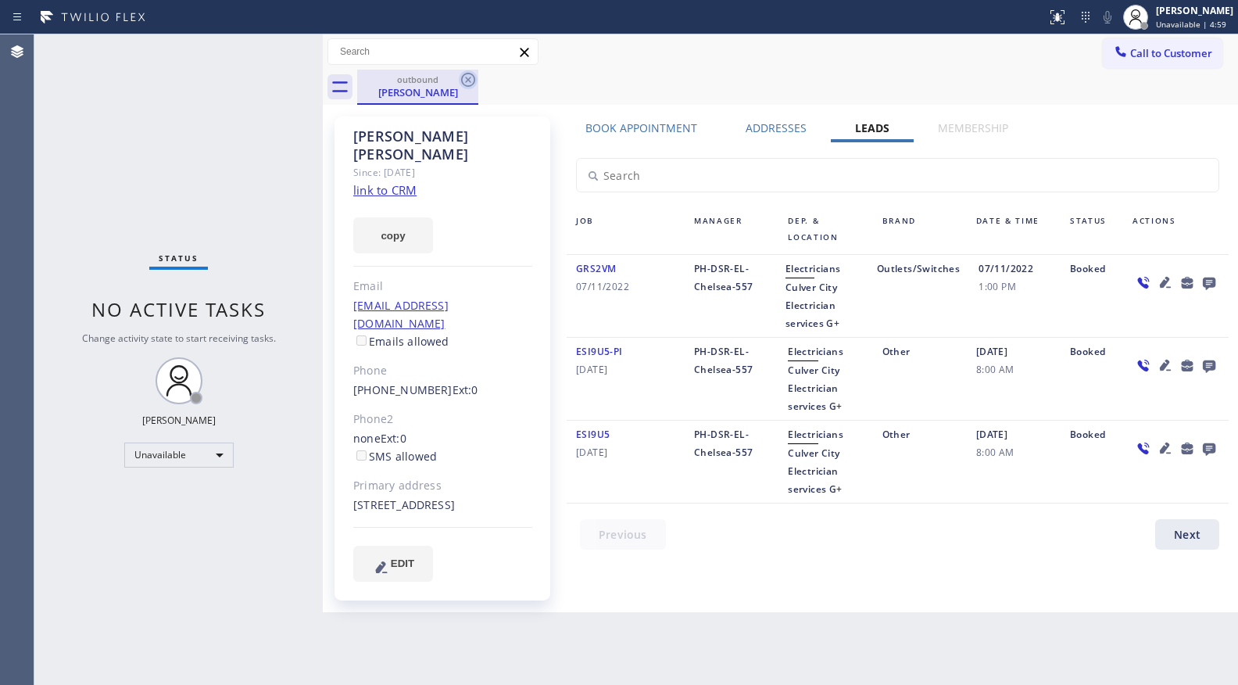
click at [466, 77] on icon at bounding box center [468, 80] width 14 height 14
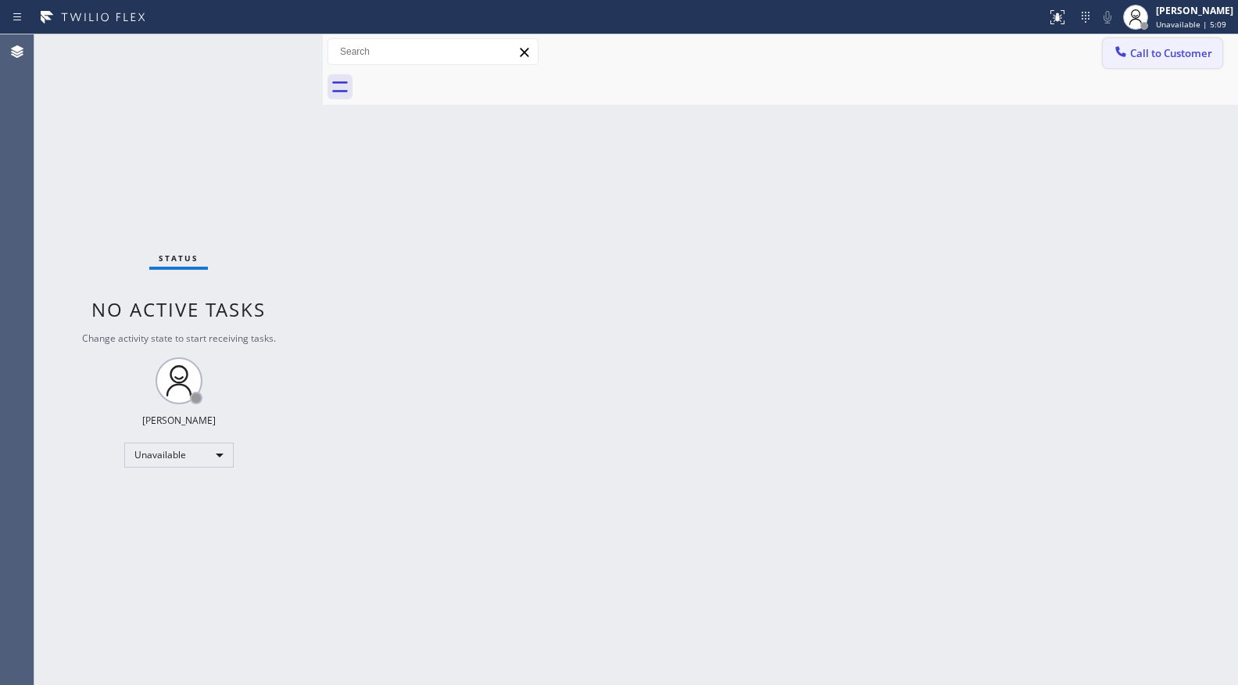
click at [1143, 53] on span "Call to Customer" at bounding box center [1171, 53] width 82 height 14
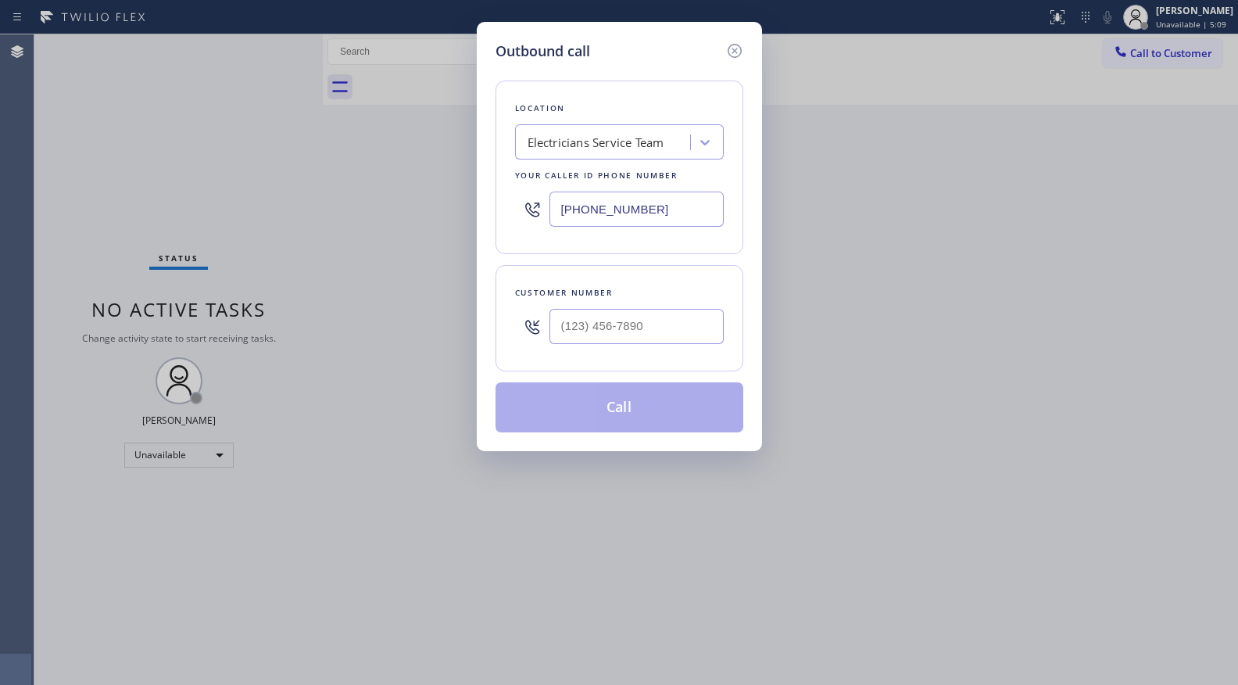
click at [666, 349] on div at bounding box center [636, 326] width 174 height 51
click at [665, 322] on input "(___) ___-____" at bounding box center [636, 326] width 174 height 35
paste input "954) 849-9233"
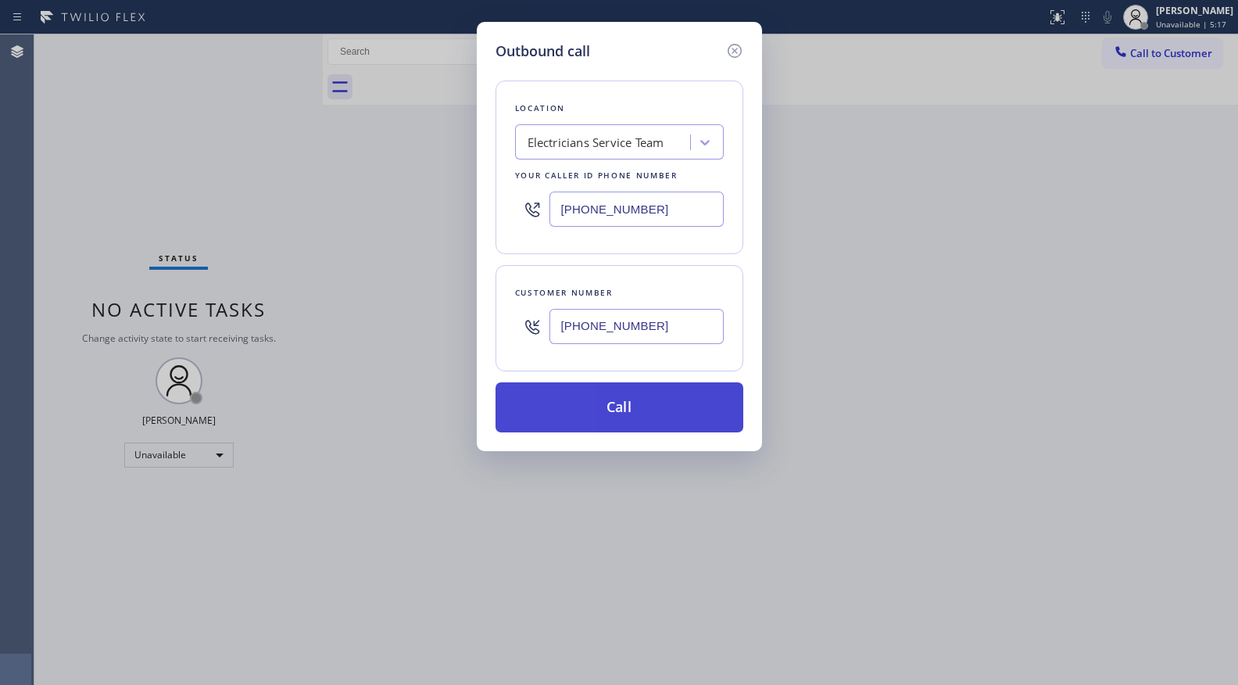
type input "(954) 849-9233"
click at [614, 405] on button "Call" at bounding box center [620, 407] width 248 height 50
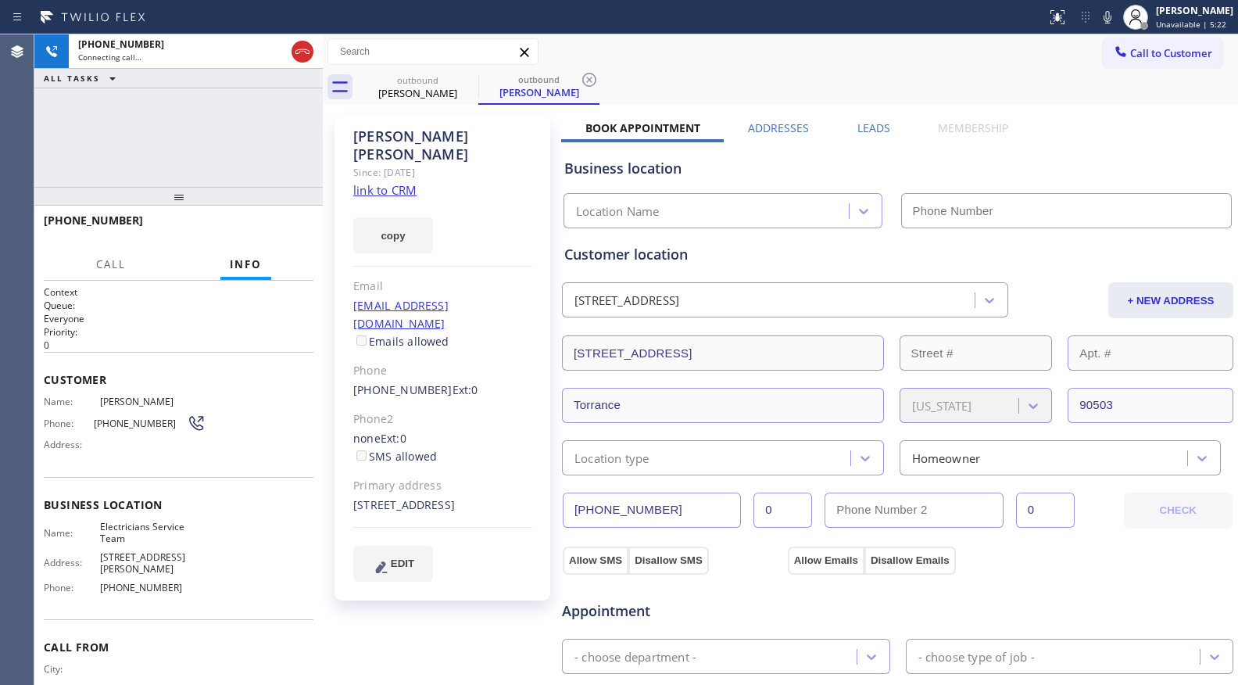
click at [857, 127] on label "Leads" at bounding box center [873, 127] width 33 height 15
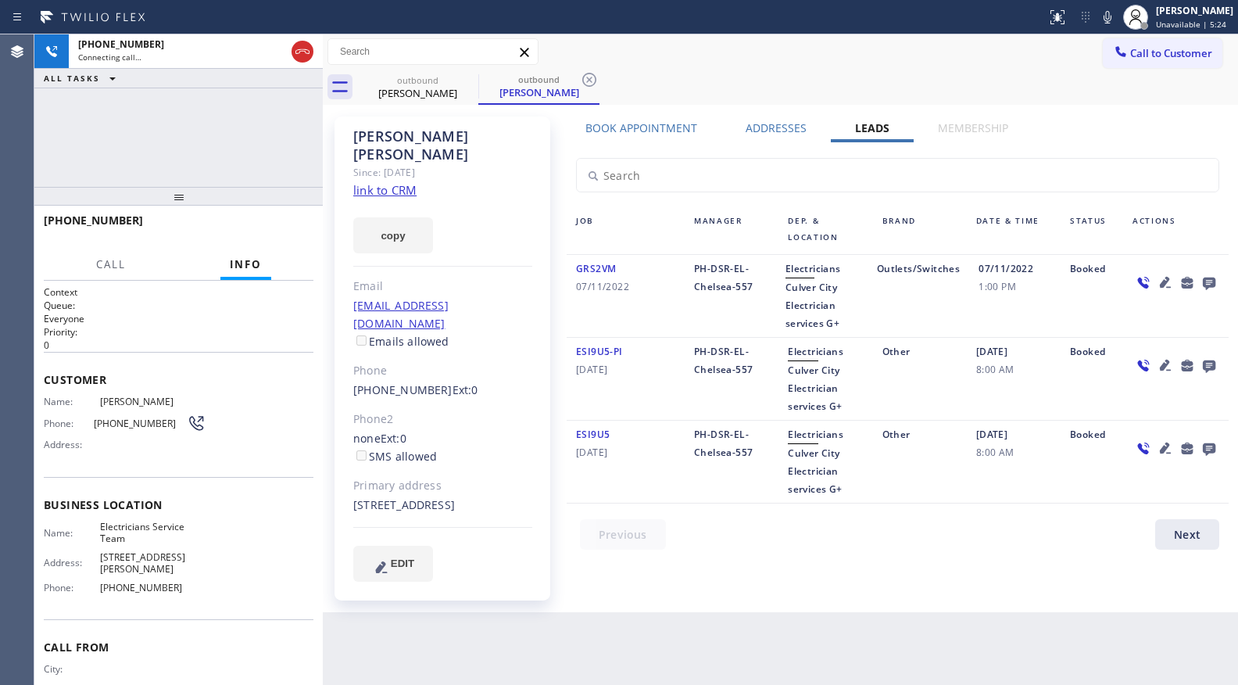
click at [1211, 279] on icon at bounding box center [1209, 283] width 13 height 13
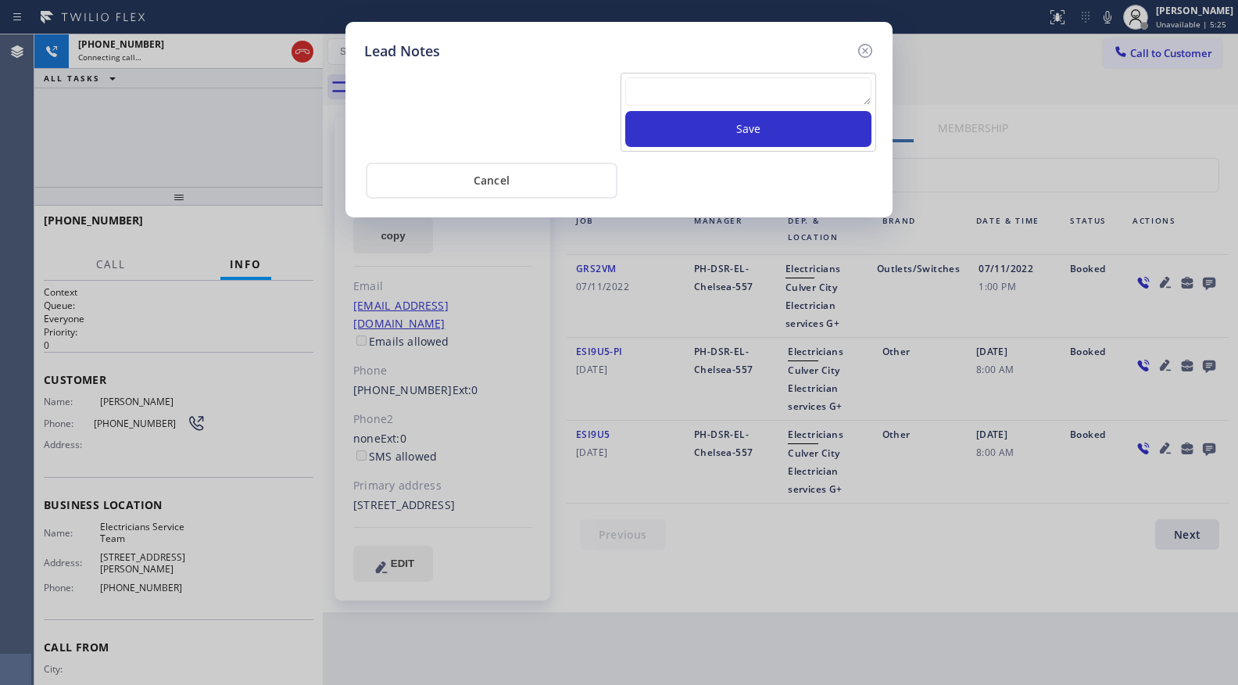
drag, startPoint x: 838, startPoint y: 81, endPoint x: 828, endPoint y: 88, distance: 12.2
click at [838, 81] on textarea at bounding box center [748, 91] width 246 height 28
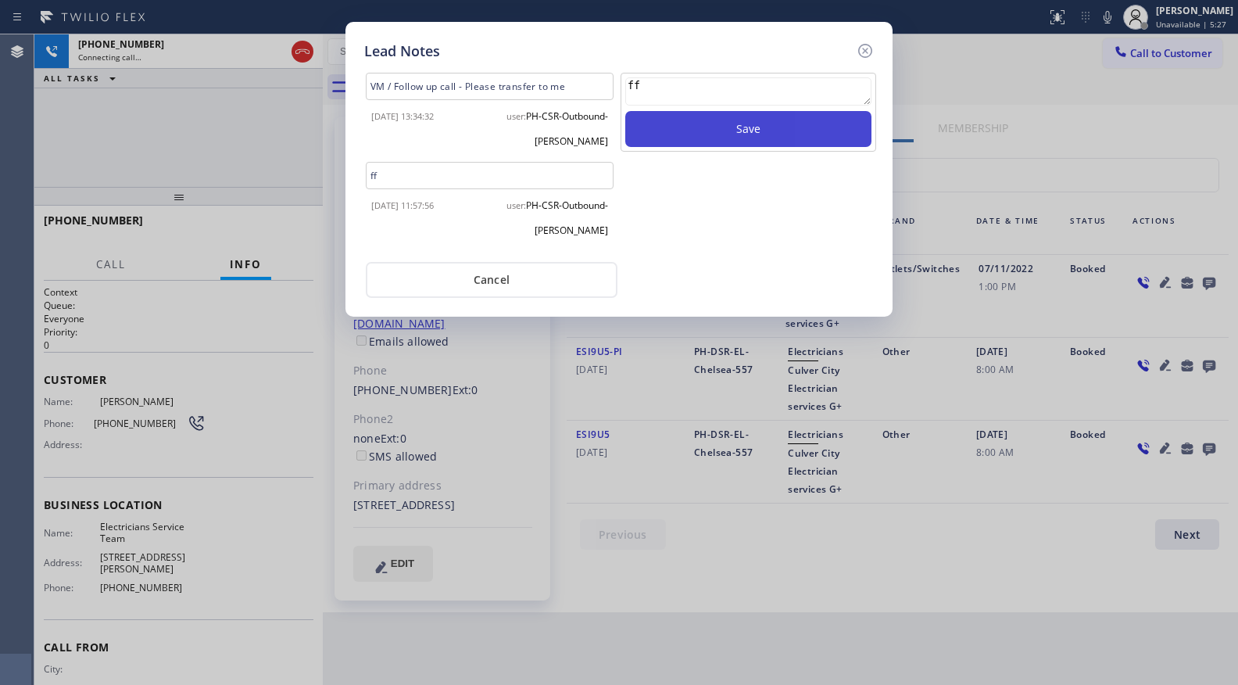
type textarea "ff"
click at [760, 131] on button "Save" at bounding box center [748, 129] width 246 height 36
click at [863, 48] on icon at bounding box center [865, 50] width 19 height 19
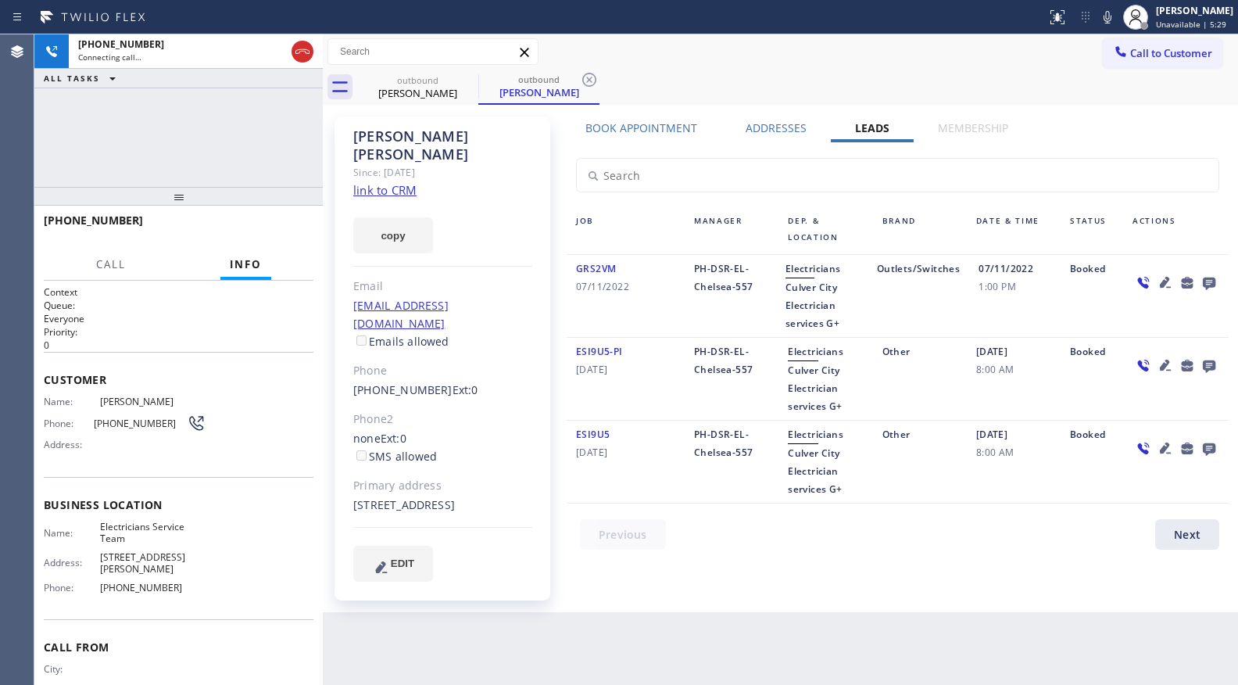
click at [796, 69] on div "Call to Customer Outbound call Location Electricians Service Team Your caller i…" at bounding box center [780, 69] width 915 height 70
click at [597, 77] on div "outbound Jason Burke outbound Jason Burke" at bounding box center [797, 87] width 881 height 35
click at [603, 76] on div "outbound Jason Burke outbound Jason Burke" at bounding box center [797, 87] width 881 height 35
drag, startPoint x: 592, startPoint y: 80, endPoint x: 618, endPoint y: 77, distance: 26.8
click at [593, 80] on icon at bounding box center [589, 79] width 19 height 19
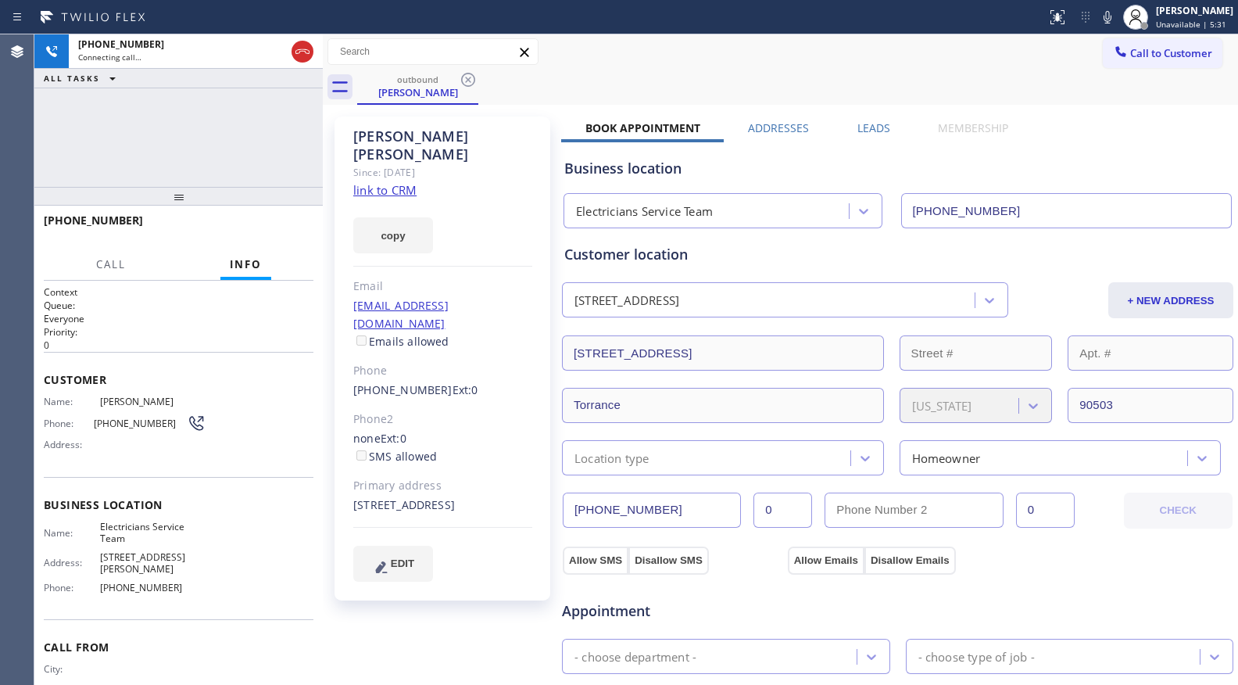
click at [618, 77] on div "outbound Jason Burke" at bounding box center [797, 87] width 881 height 35
click at [281, 224] on span "HANG UP" at bounding box center [277, 227] width 48 height 11
click at [281, 220] on button "HANG UP" at bounding box center [277, 227] width 73 height 22
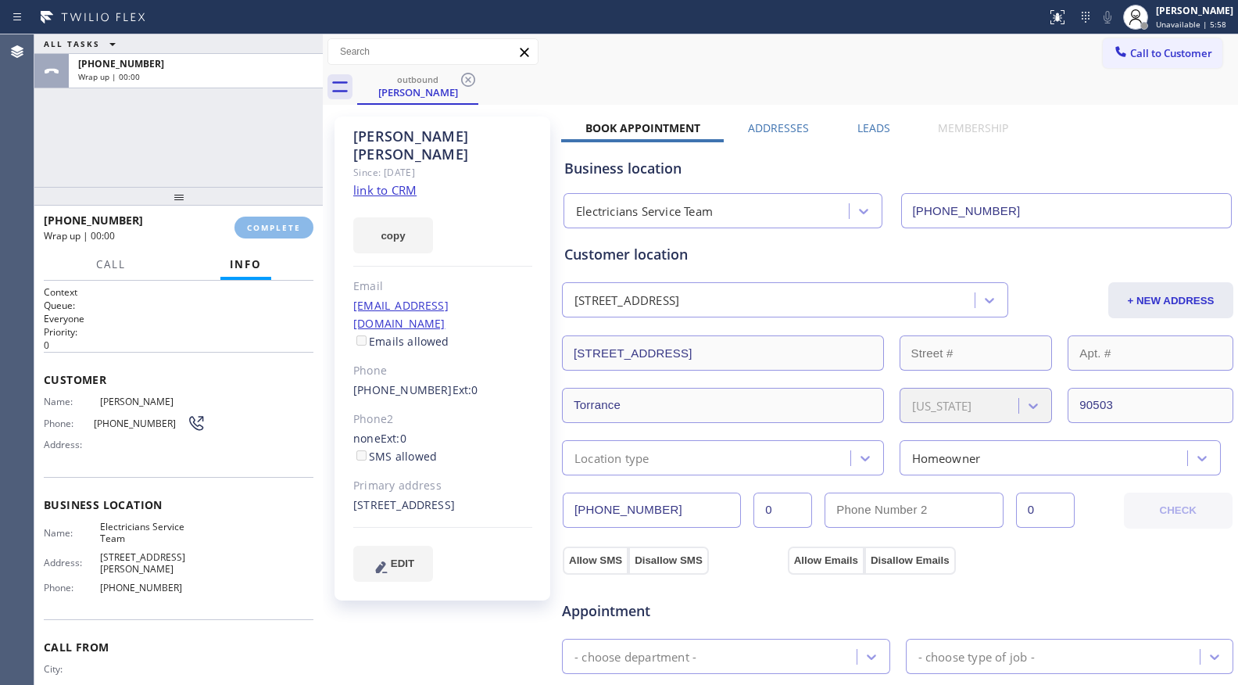
drag, startPoint x: 282, startPoint y: 220, endPoint x: 317, endPoint y: 198, distance: 41.2
click at [288, 219] on button "COMPLETE" at bounding box center [273, 227] width 79 height 22
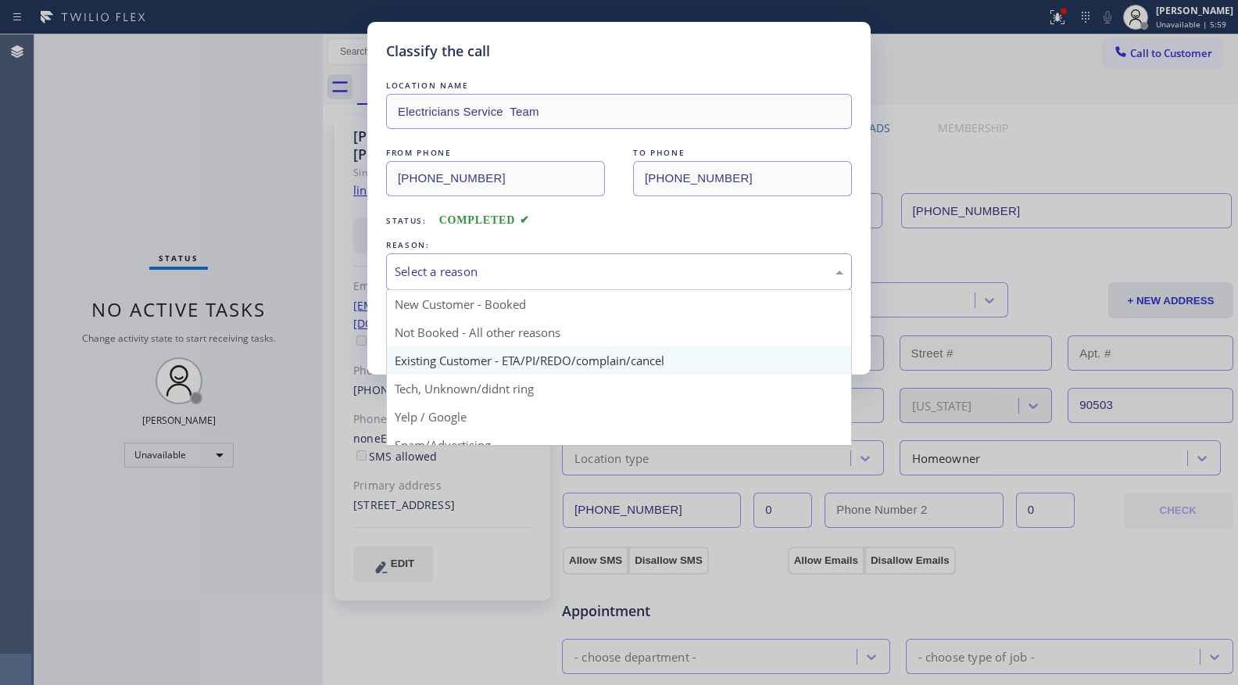
drag, startPoint x: 489, startPoint y: 273, endPoint x: 442, endPoint y: 357, distance: 96.6
click at [489, 277] on div "Select a reason" at bounding box center [619, 272] width 449 height 18
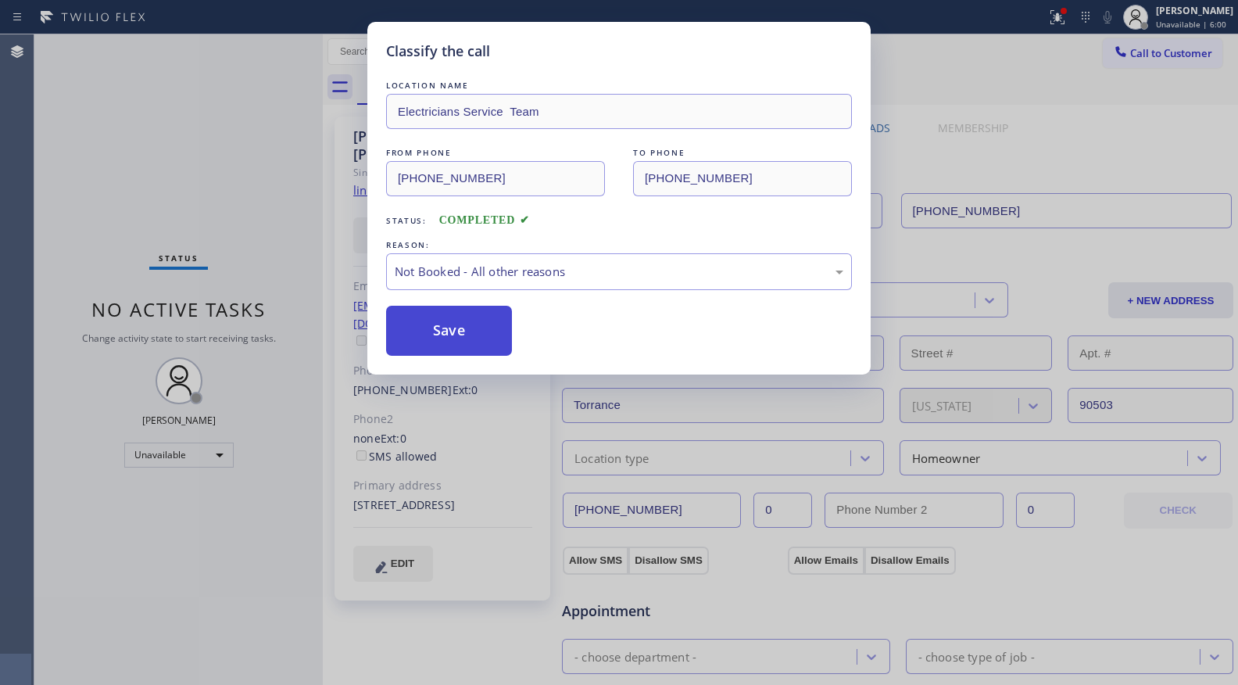
click at [452, 329] on button "Save" at bounding box center [449, 331] width 126 height 50
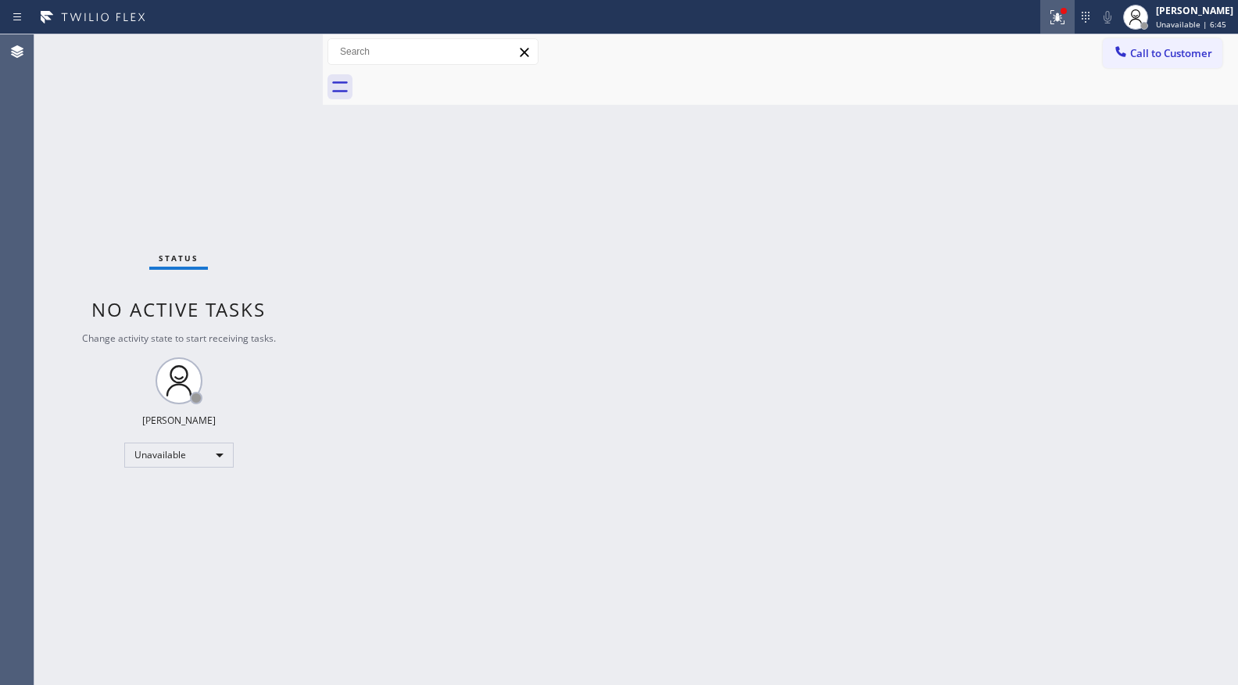
click at [1042, 15] on div "Status report Issues detected These issues could affect your workflow. Please c…" at bounding box center [619, 17] width 1238 height 34
click at [1054, 24] on icon at bounding box center [1057, 17] width 19 height 19
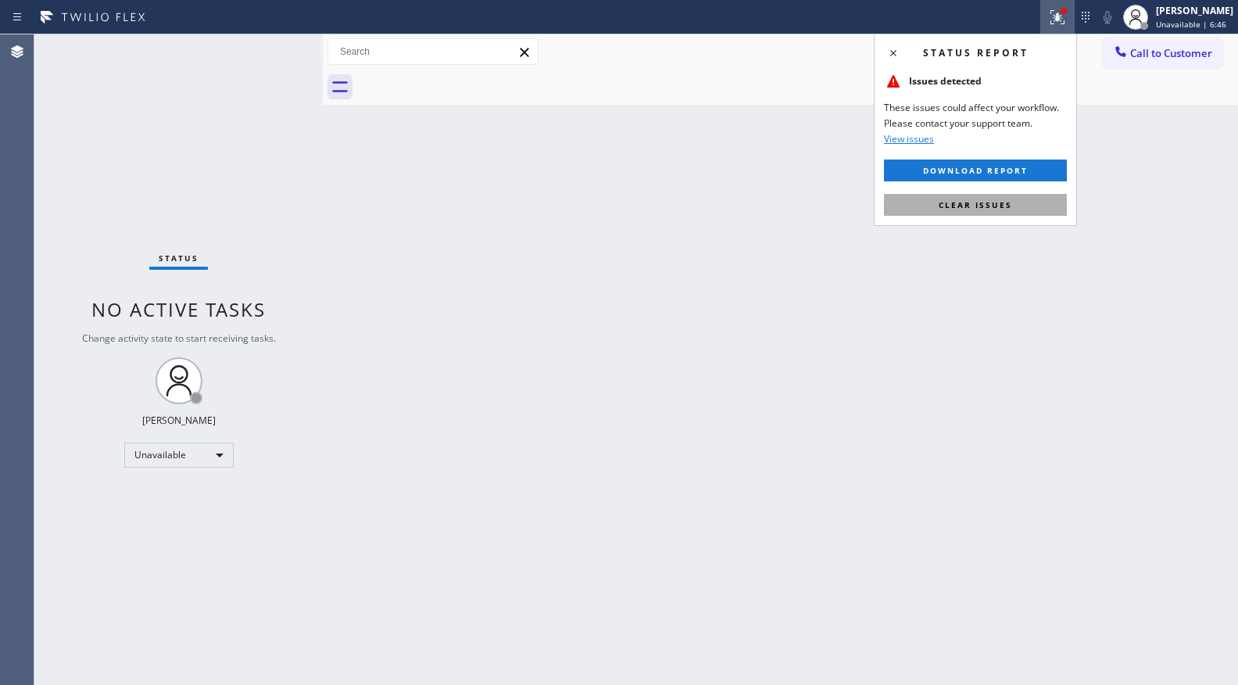
click at [1004, 207] on span "Clear issues" at bounding box center [975, 204] width 73 height 11
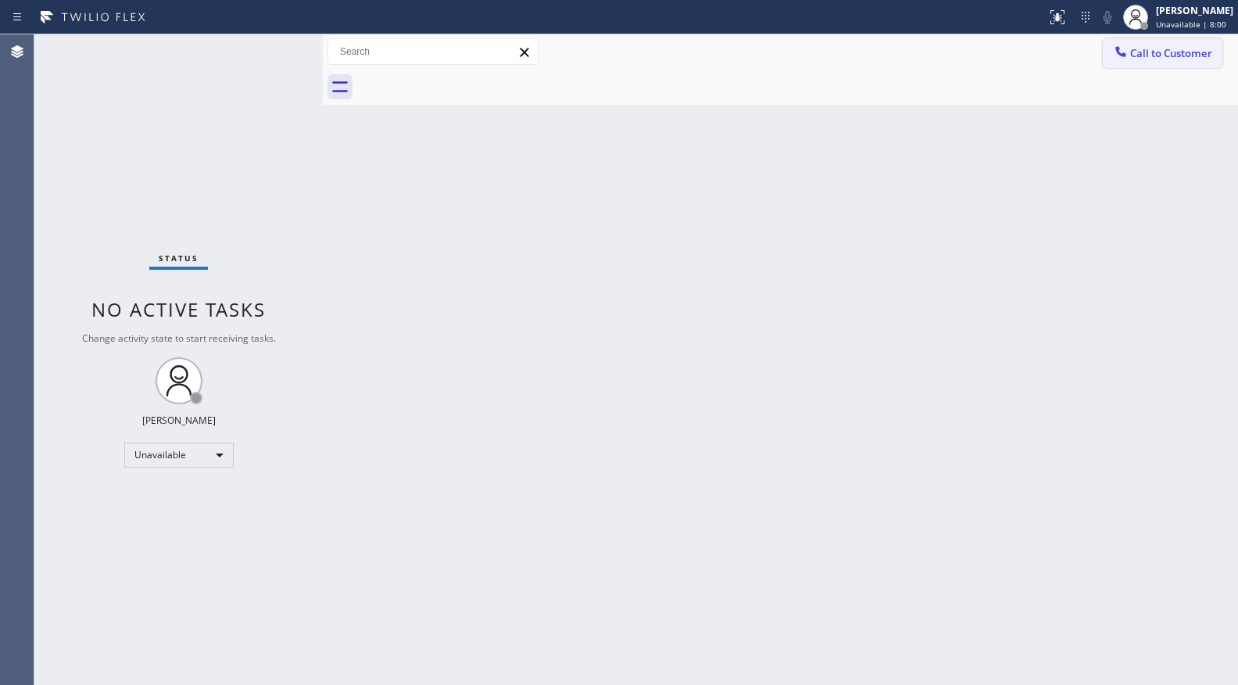
click at [1171, 57] on span "Call to Customer" at bounding box center [1171, 53] width 82 height 14
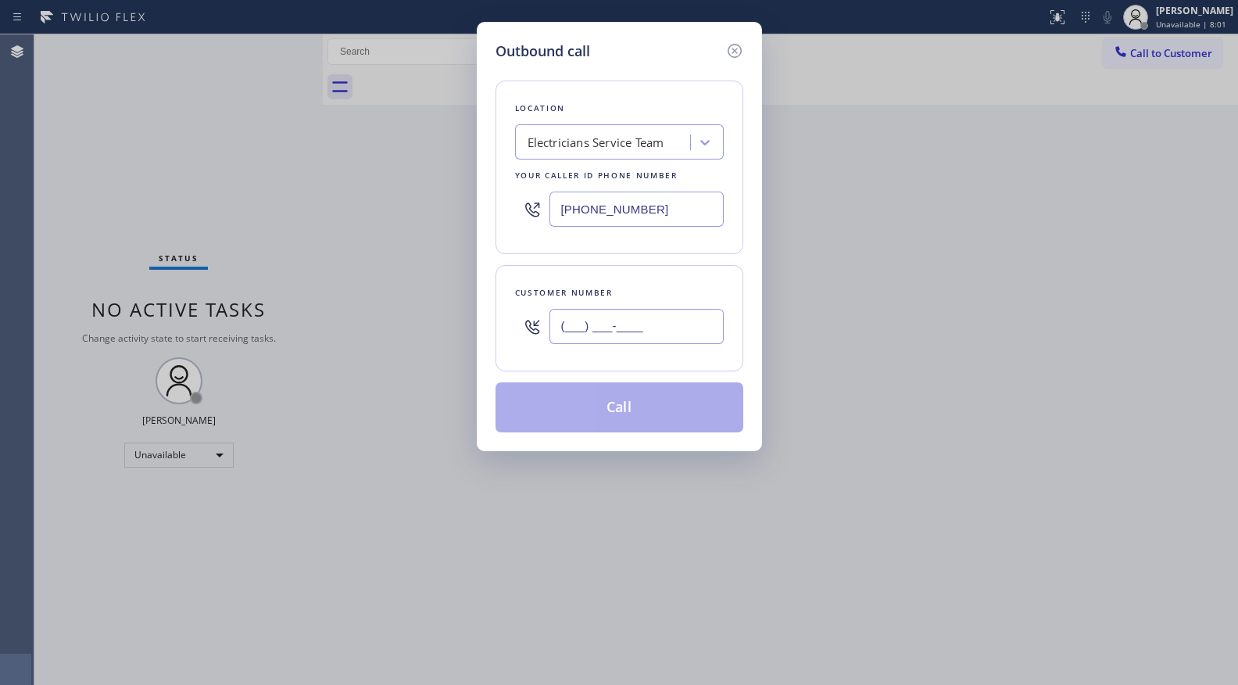
paste input "text"
click at [646, 320] on input "(___) ___-____" at bounding box center [636, 326] width 174 height 35
paste input "412) 680-6013"
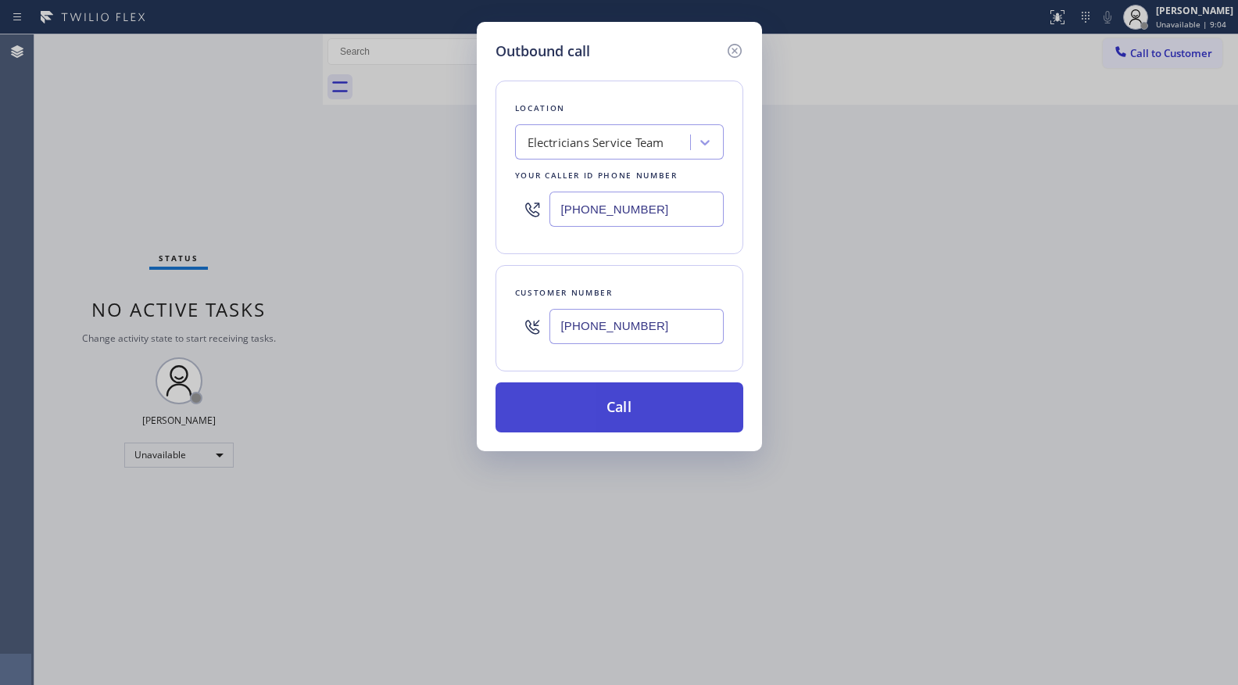
type input "(412) 680-6013"
click at [631, 407] on button "Call" at bounding box center [620, 407] width 248 height 50
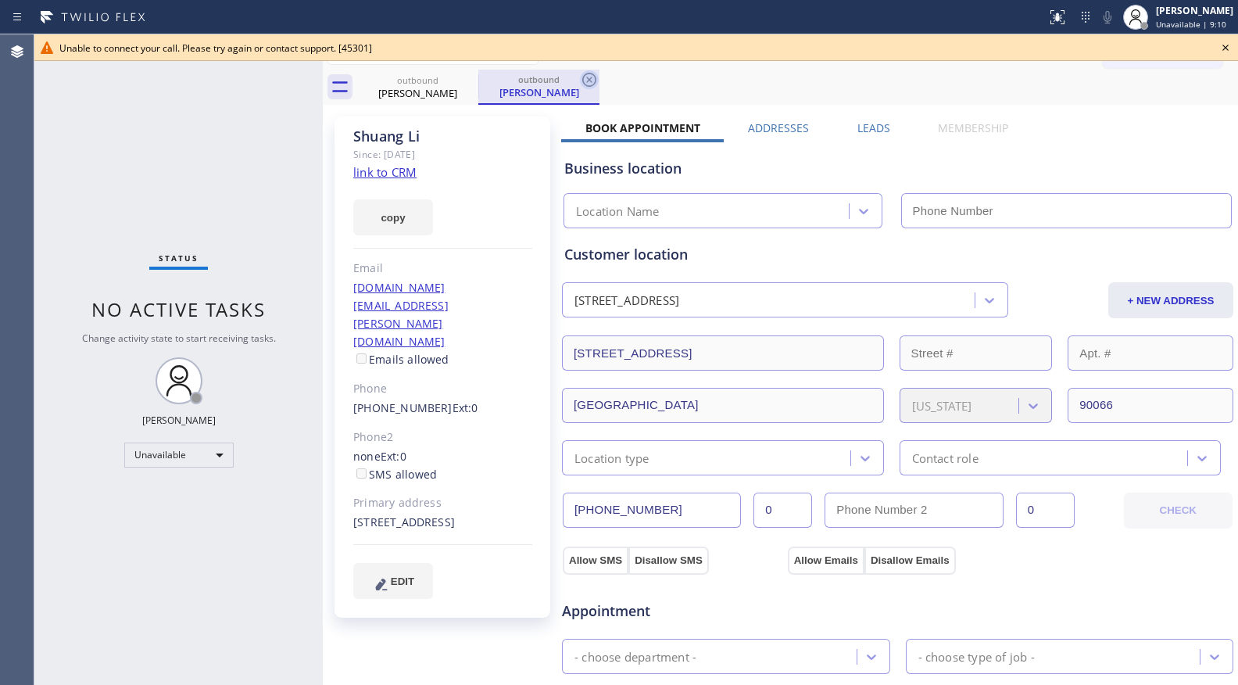
type input "[PHONE_NUMBER]"
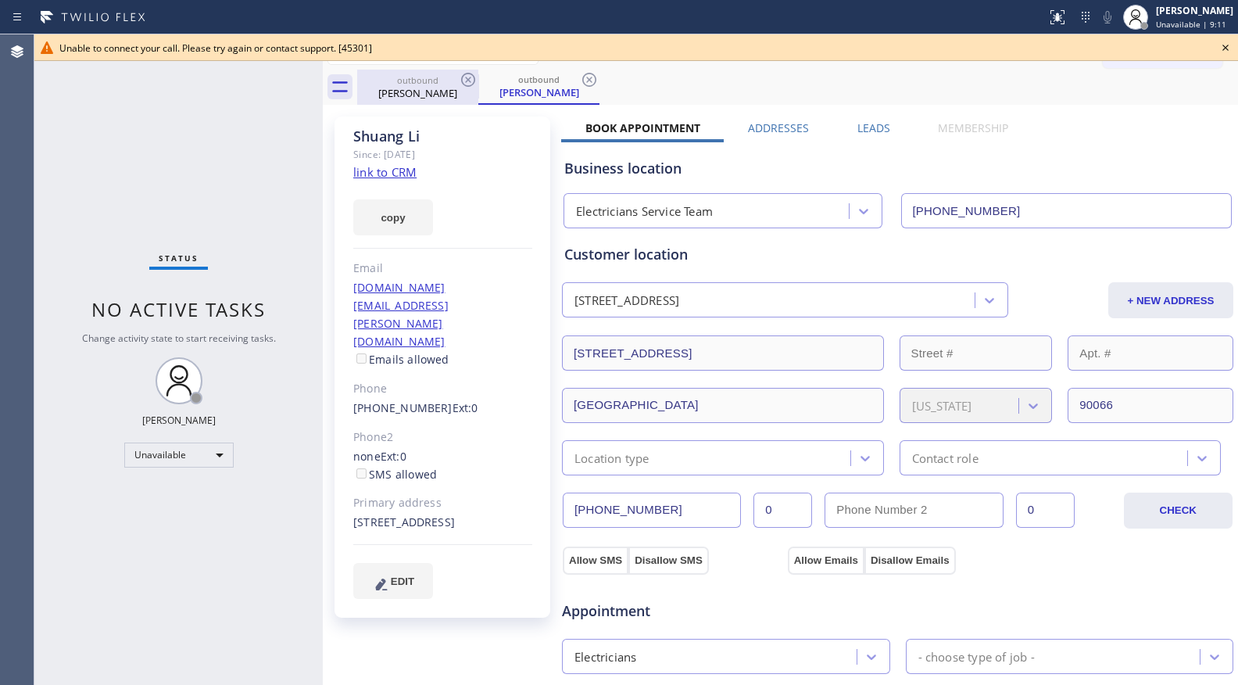
click at [453, 78] on div "outbound" at bounding box center [418, 80] width 118 height 12
click at [466, 77] on icon at bounding box center [468, 79] width 19 height 19
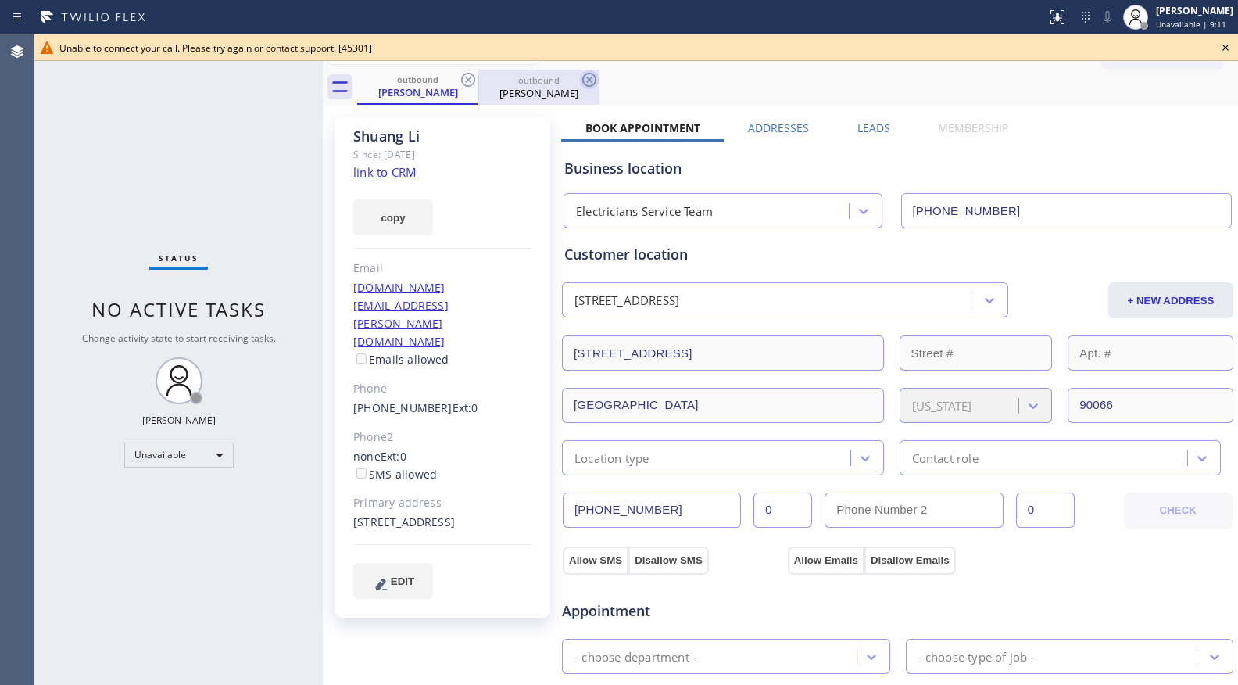
click at [582, 77] on icon at bounding box center [589, 80] width 14 height 14
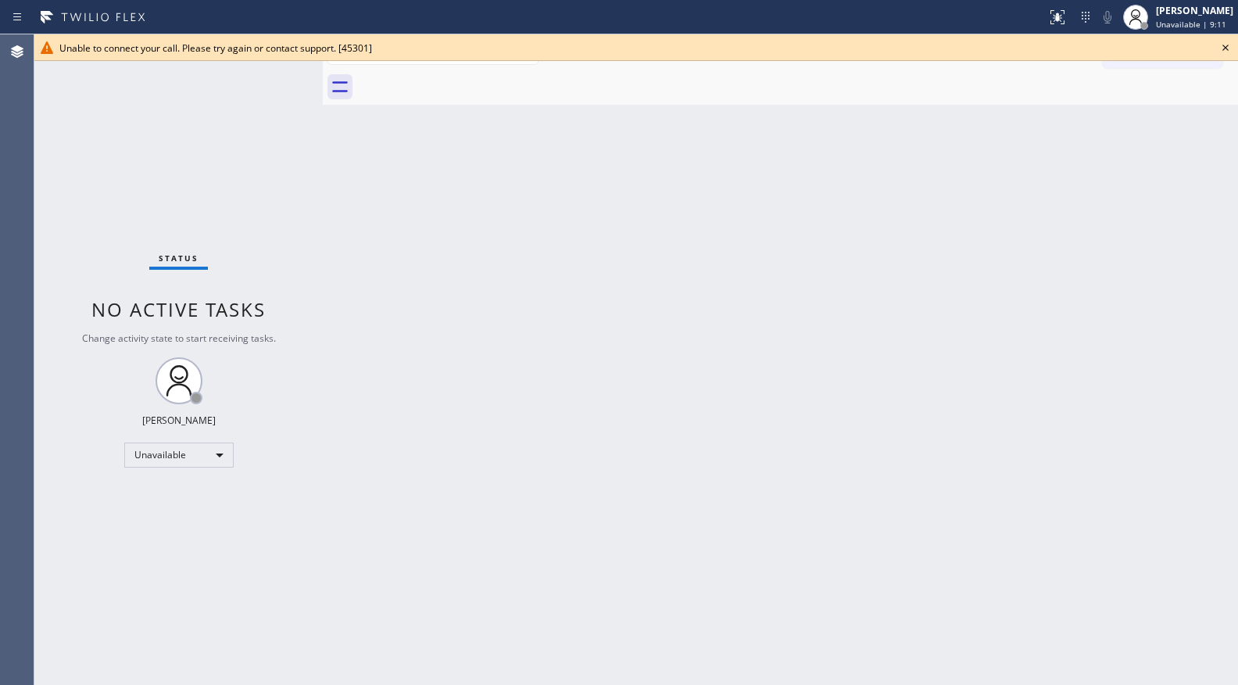
click at [466, 77] on div at bounding box center [797, 87] width 881 height 35
click at [1227, 48] on icon at bounding box center [1225, 47] width 19 height 19
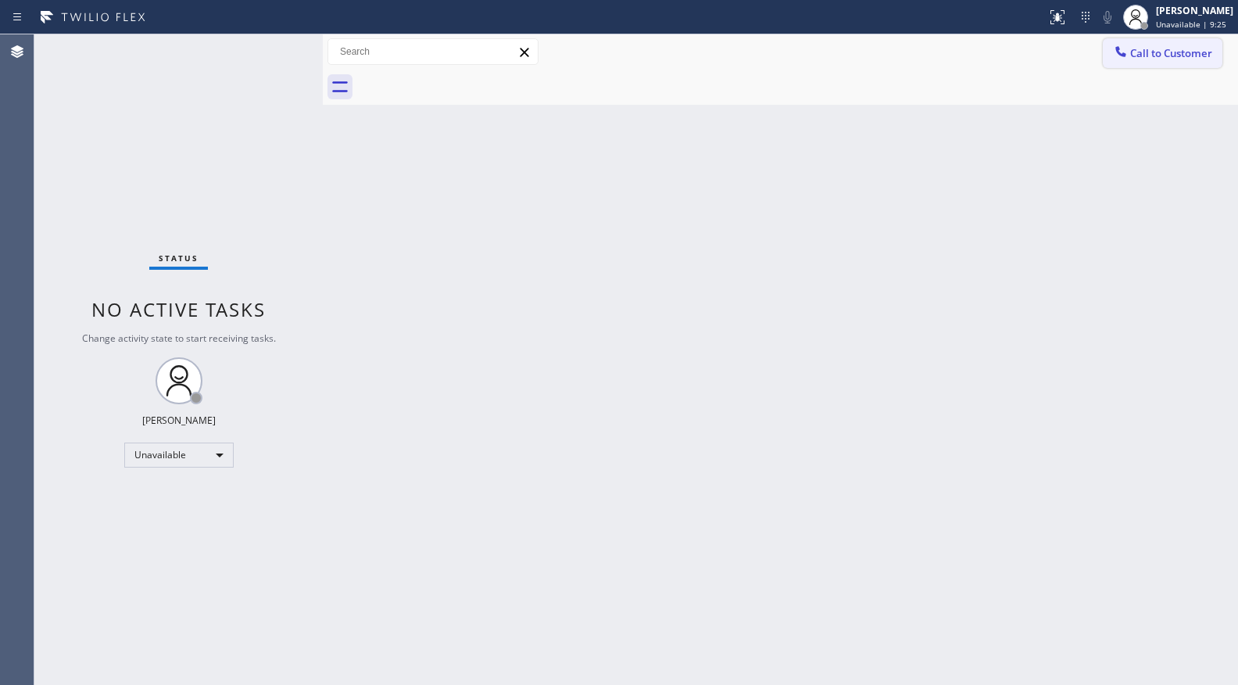
click at [1156, 47] on button "Call to Customer" at bounding box center [1163, 53] width 120 height 30
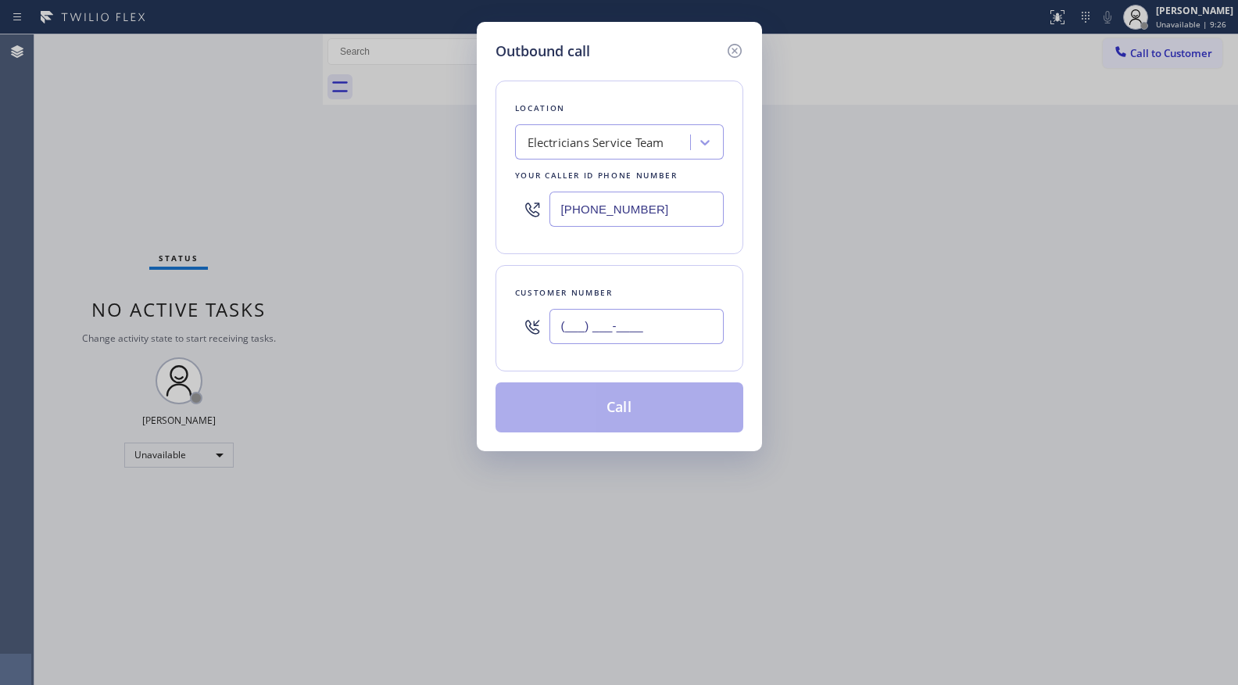
click at [642, 337] on input "(___) ___-____" at bounding box center [636, 326] width 174 height 35
paste input "626) 558-2318"
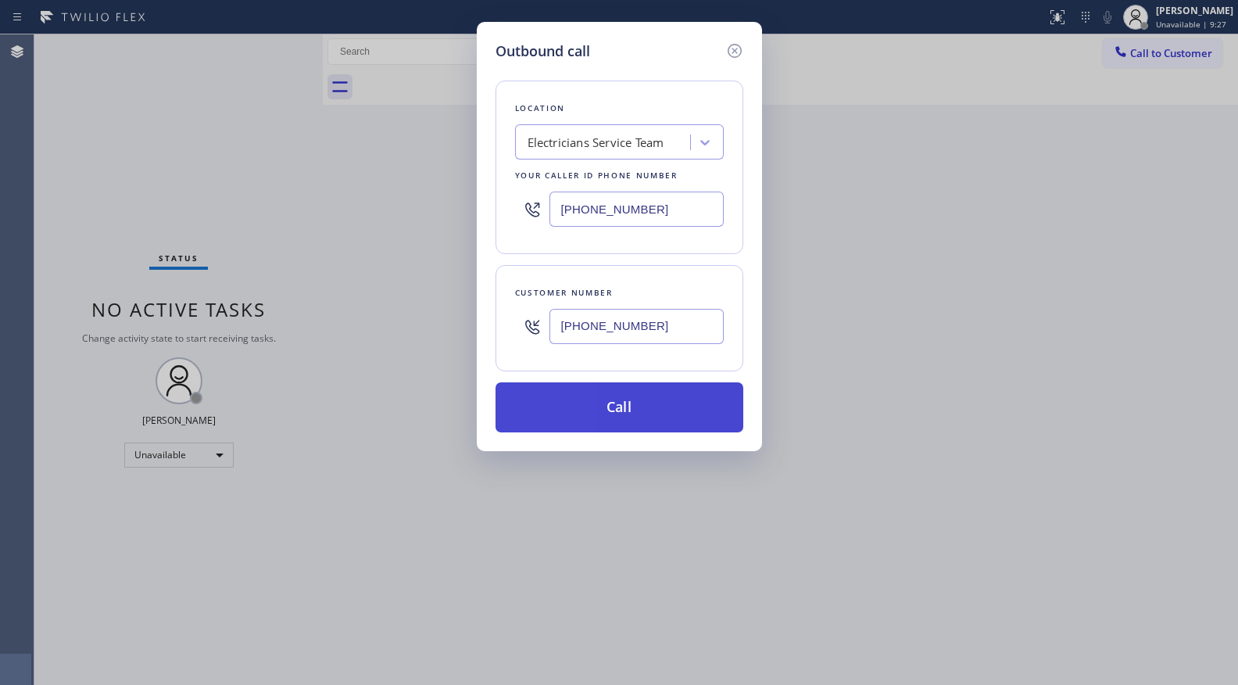
type input "(626) 558-2318"
drag, startPoint x: 600, startPoint y: 407, endPoint x: 610, endPoint y: 404, distance: 9.9
click at [608, 405] on button "Call" at bounding box center [620, 407] width 248 height 50
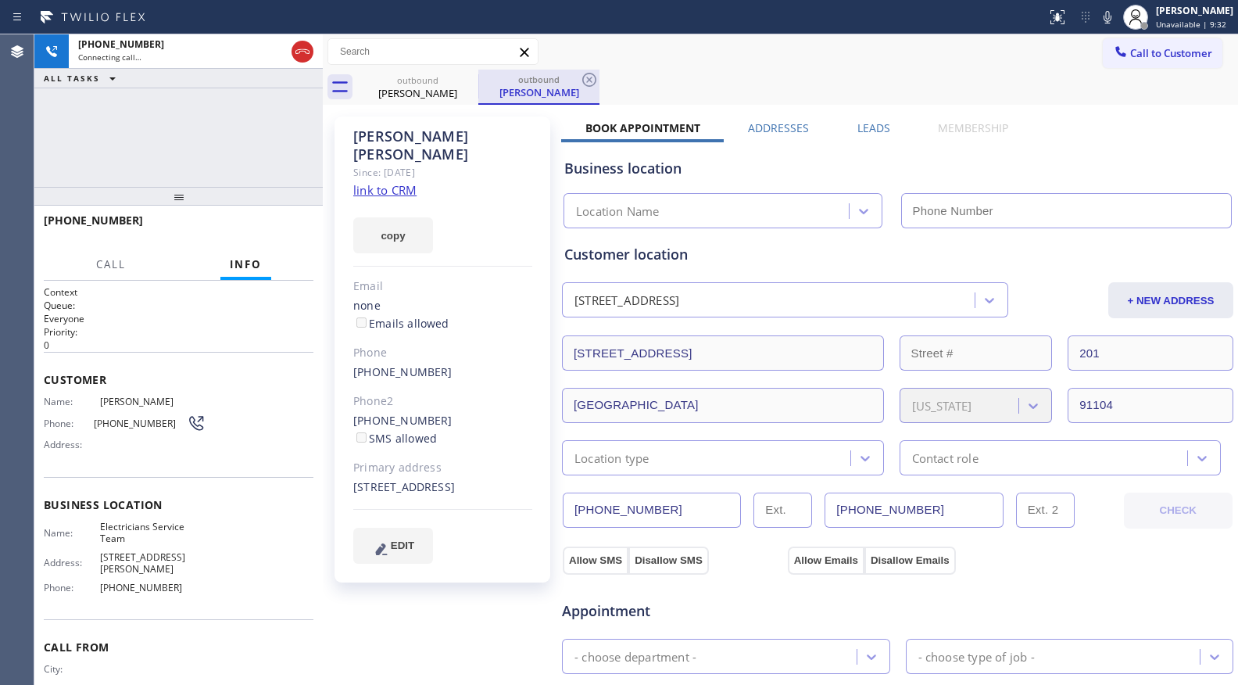
type input "[PHONE_NUMBER]"
click at [599, 78] on div "outbound Paul Miller" at bounding box center [538, 87] width 121 height 35
click at [592, 76] on icon at bounding box center [589, 79] width 19 height 19
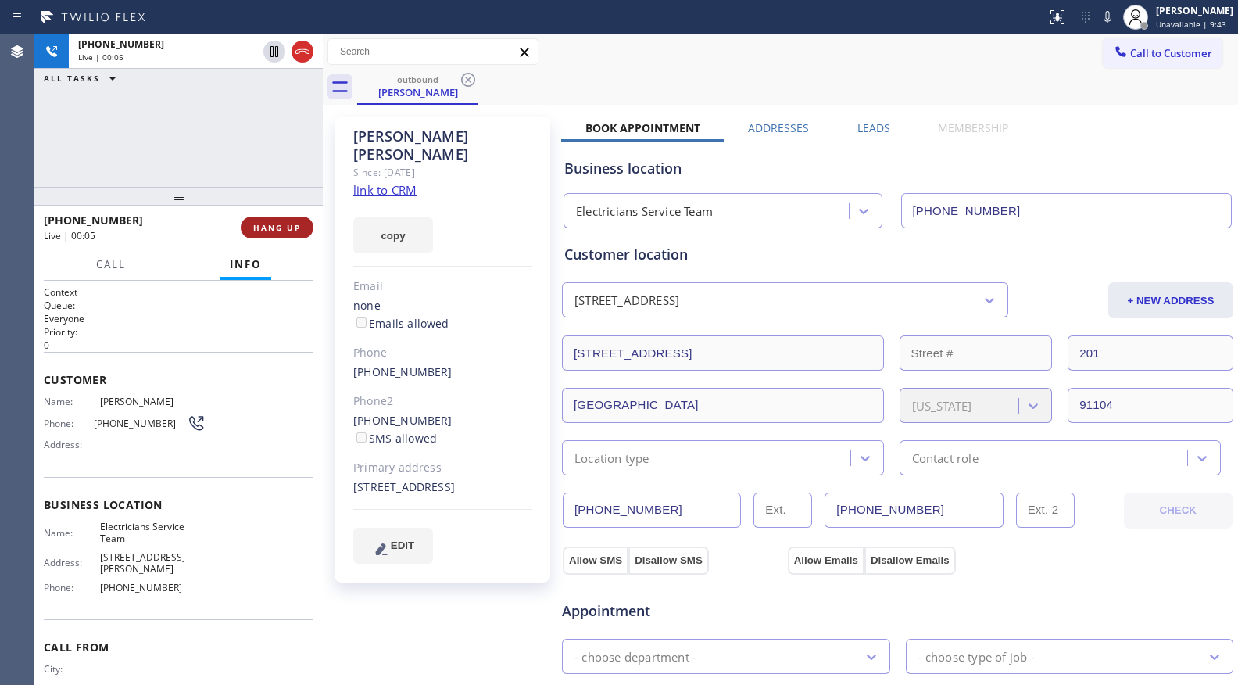
drag, startPoint x: 295, startPoint y: 232, endPoint x: 285, endPoint y: 217, distance: 17.6
click at [294, 231] on button "HANG UP" at bounding box center [277, 227] width 73 height 22
click at [284, 217] on button "HANG UP" at bounding box center [277, 227] width 73 height 22
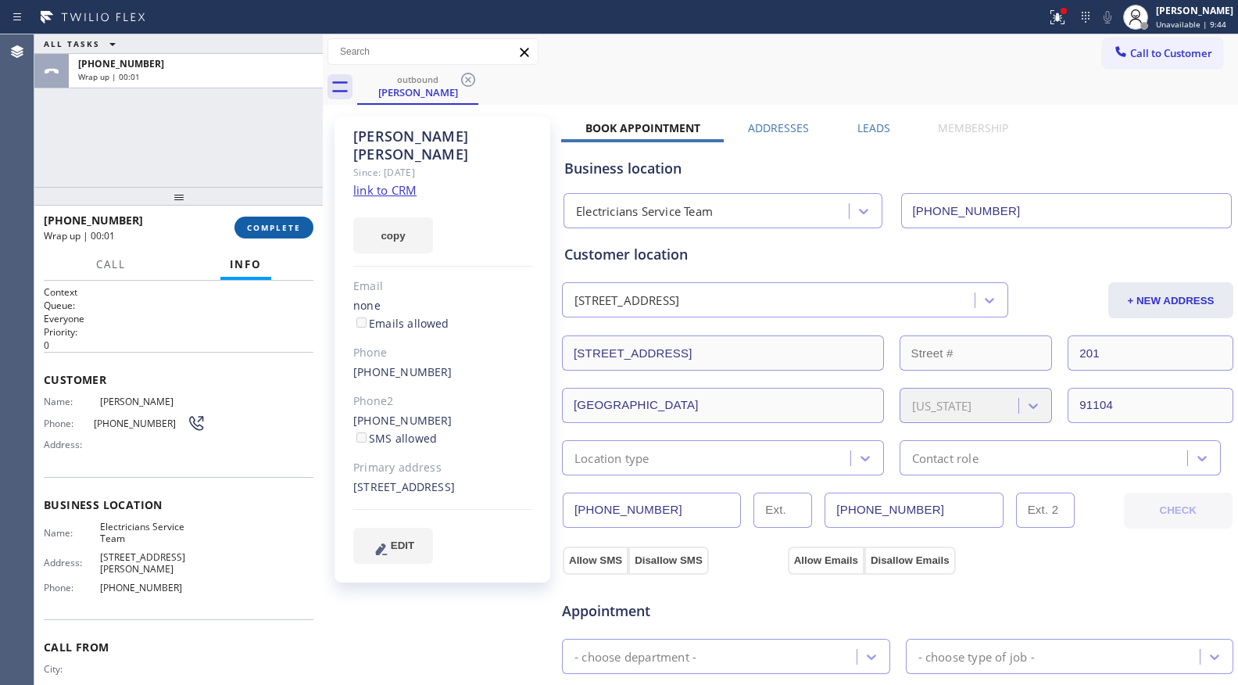
click at [284, 216] on button "COMPLETE" at bounding box center [273, 227] width 79 height 22
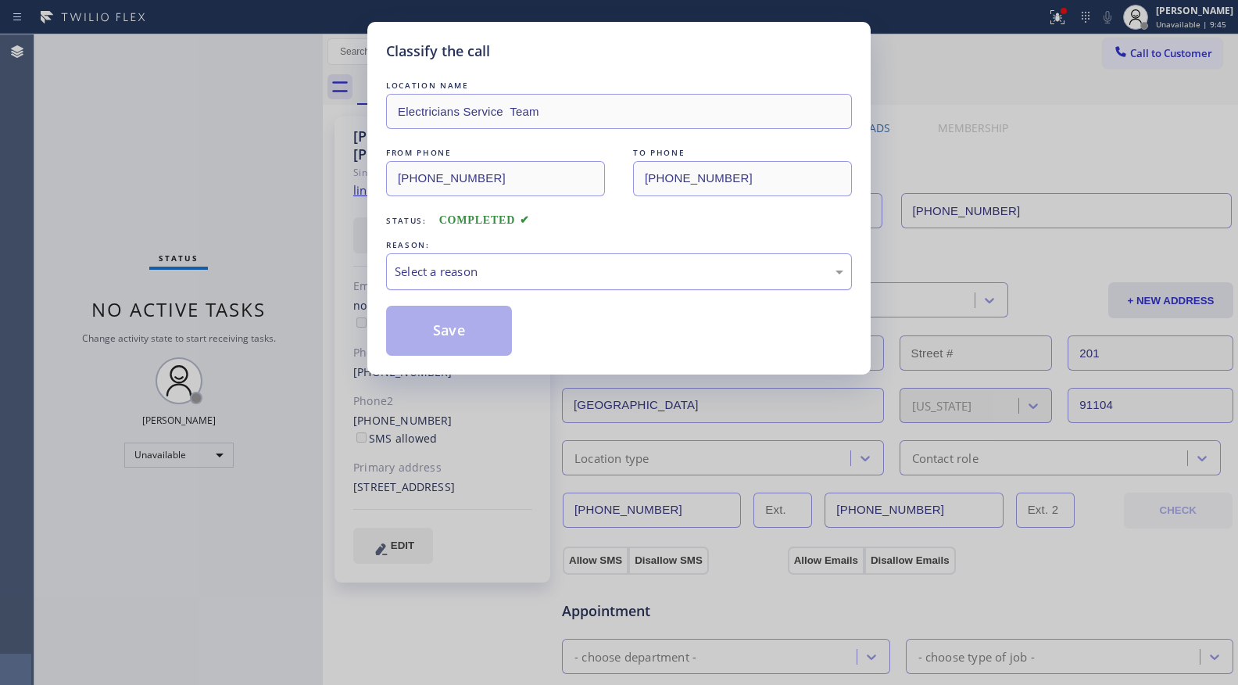
click at [473, 272] on div "Select a reason" at bounding box center [619, 272] width 449 height 18
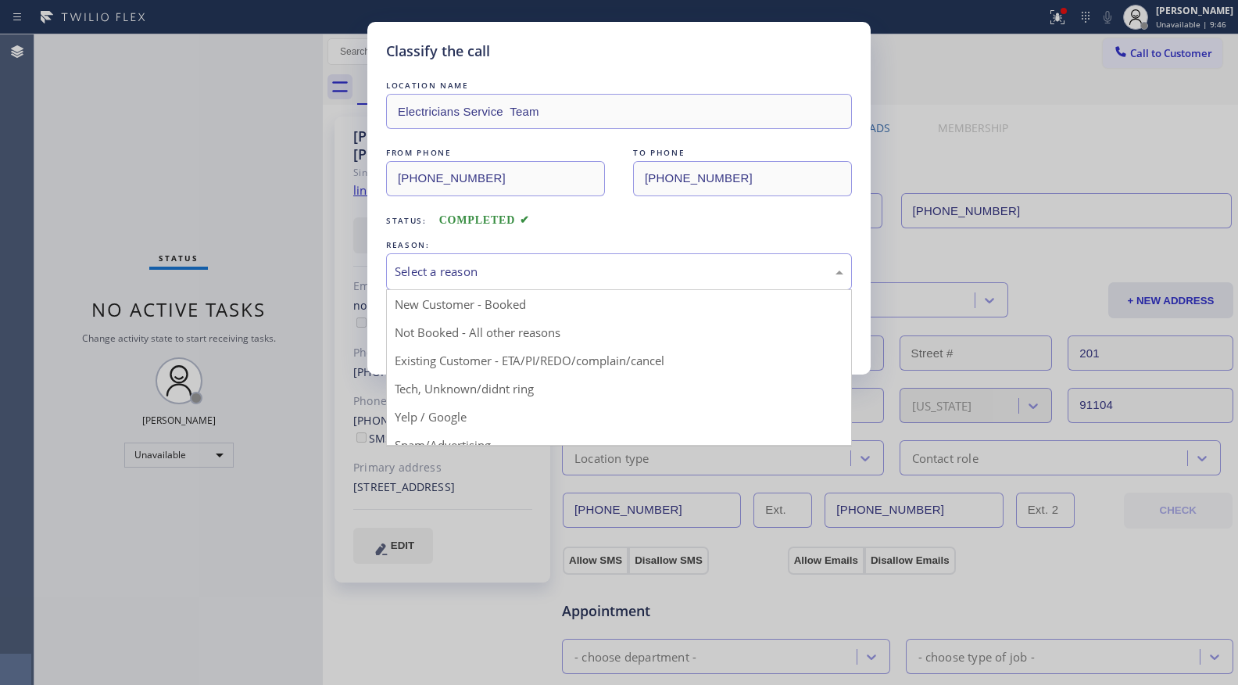
click at [431, 329] on button "Save" at bounding box center [449, 331] width 126 height 50
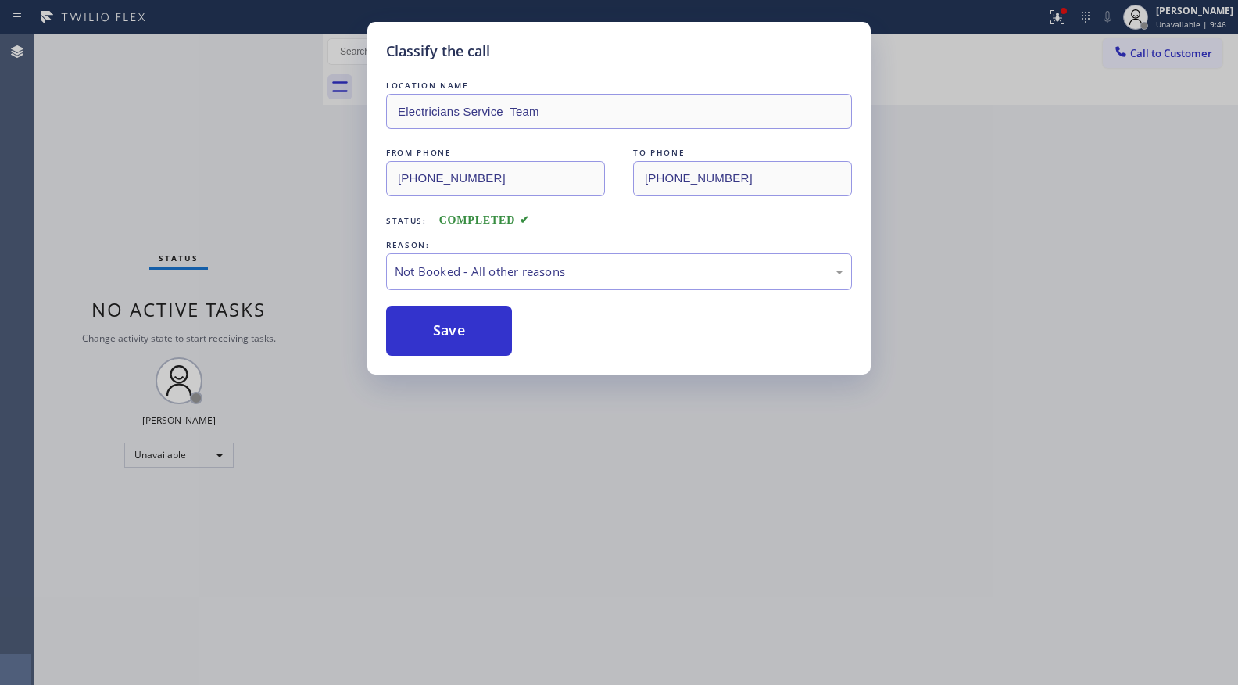
click at [416, 319] on button "Save" at bounding box center [449, 331] width 126 height 50
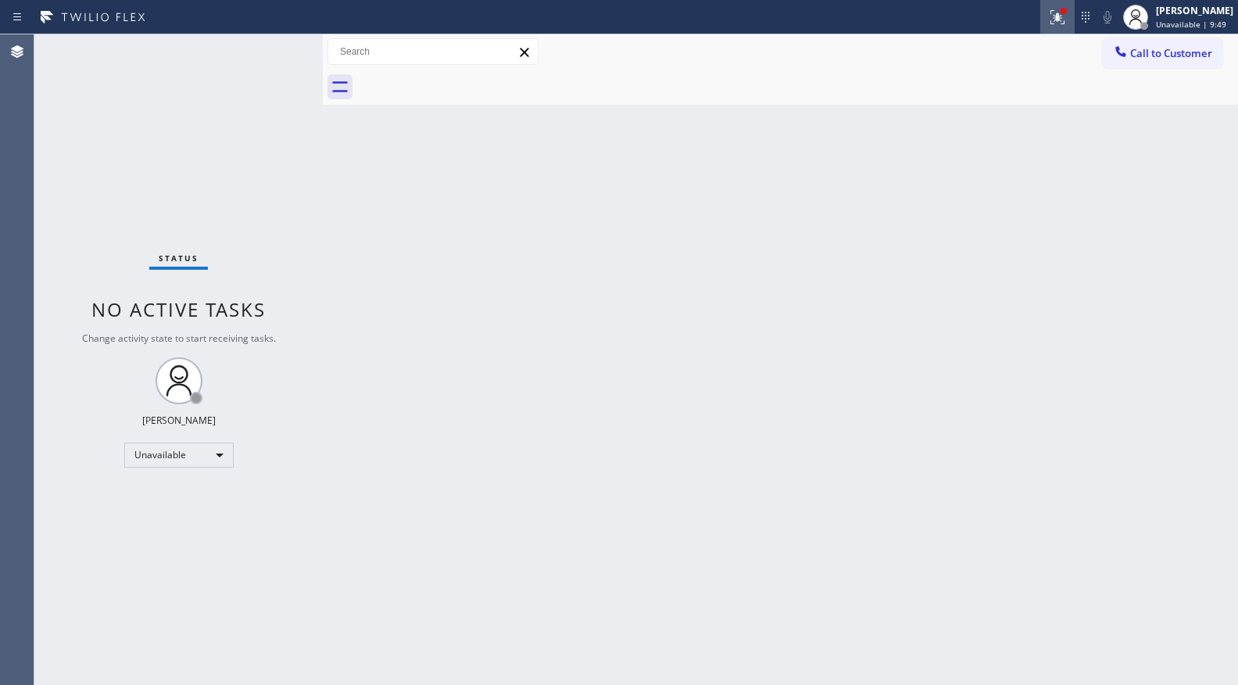
click at [1067, 16] on icon at bounding box center [1057, 17] width 19 height 19
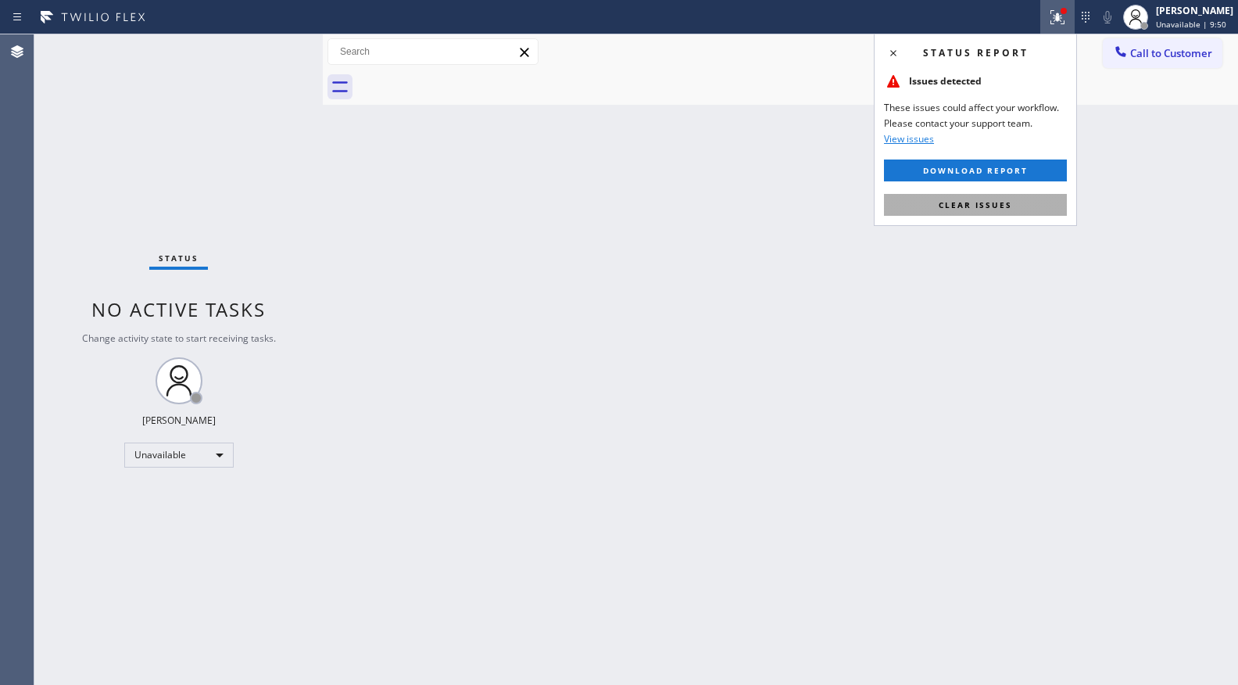
click at [993, 204] on span "Clear issues" at bounding box center [975, 204] width 73 height 11
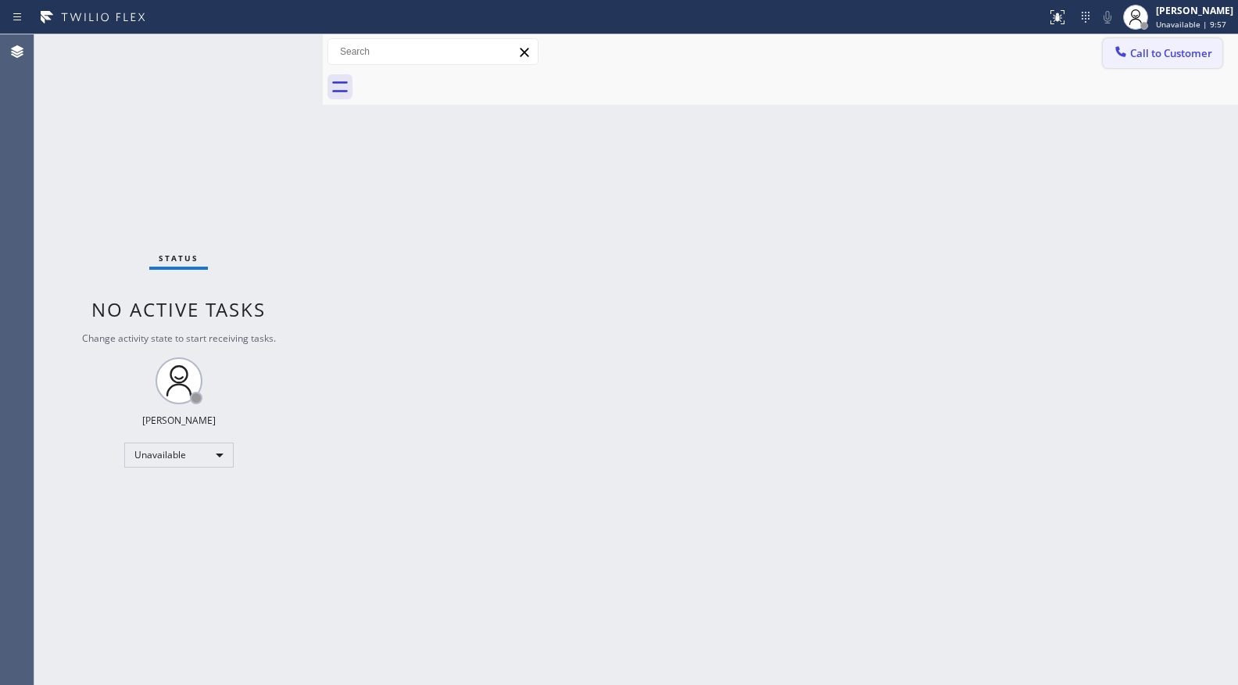
click at [1158, 48] on span "Call to Customer" at bounding box center [1171, 53] width 82 height 14
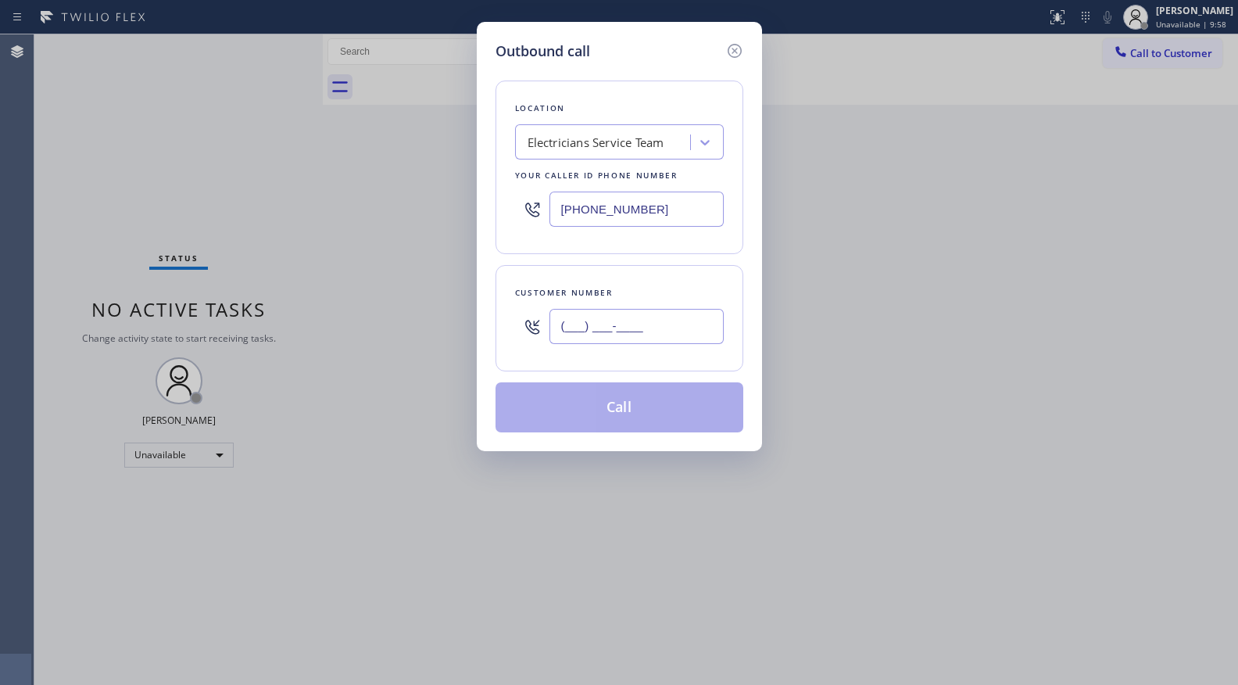
paste input "219) 851-8946"
drag, startPoint x: 661, startPoint y: 326, endPoint x: 670, endPoint y: 305, distance: 22.8
click at [661, 326] on input "(___) ___-____" at bounding box center [636, 326] width 174 height 35
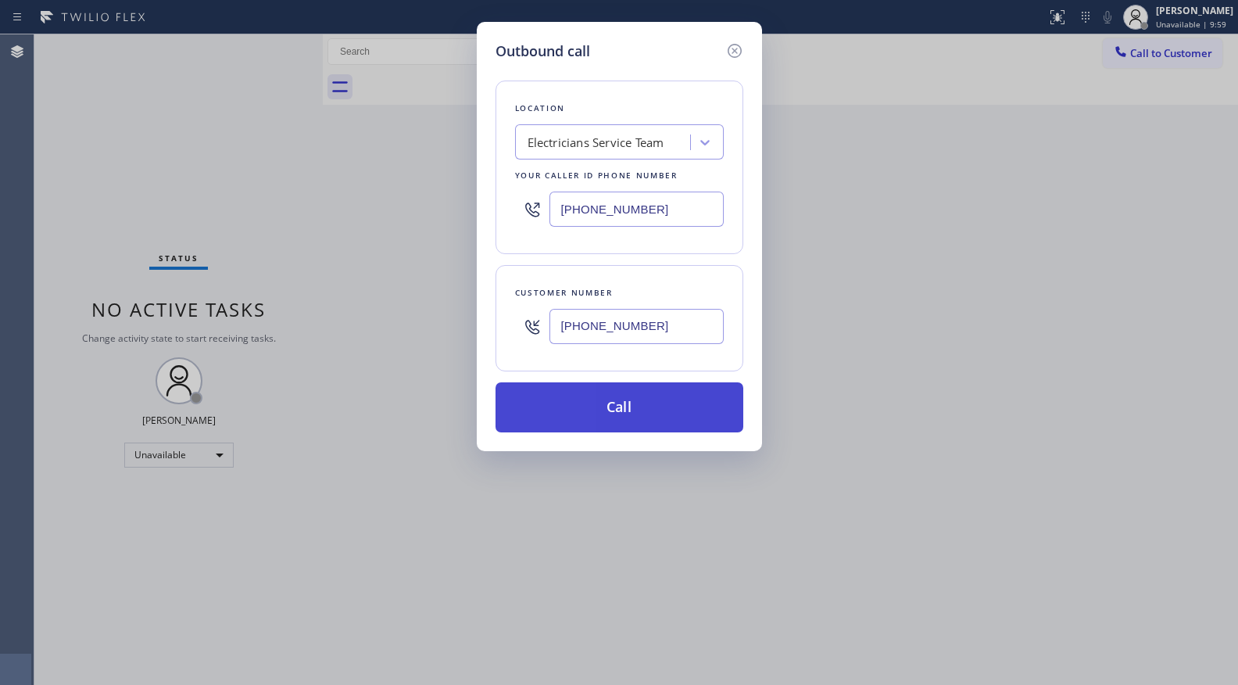
type input "(219) 851-8946"
click at [623, 404] on button "Call" at bounding box center [620, 407] width 248 height 50
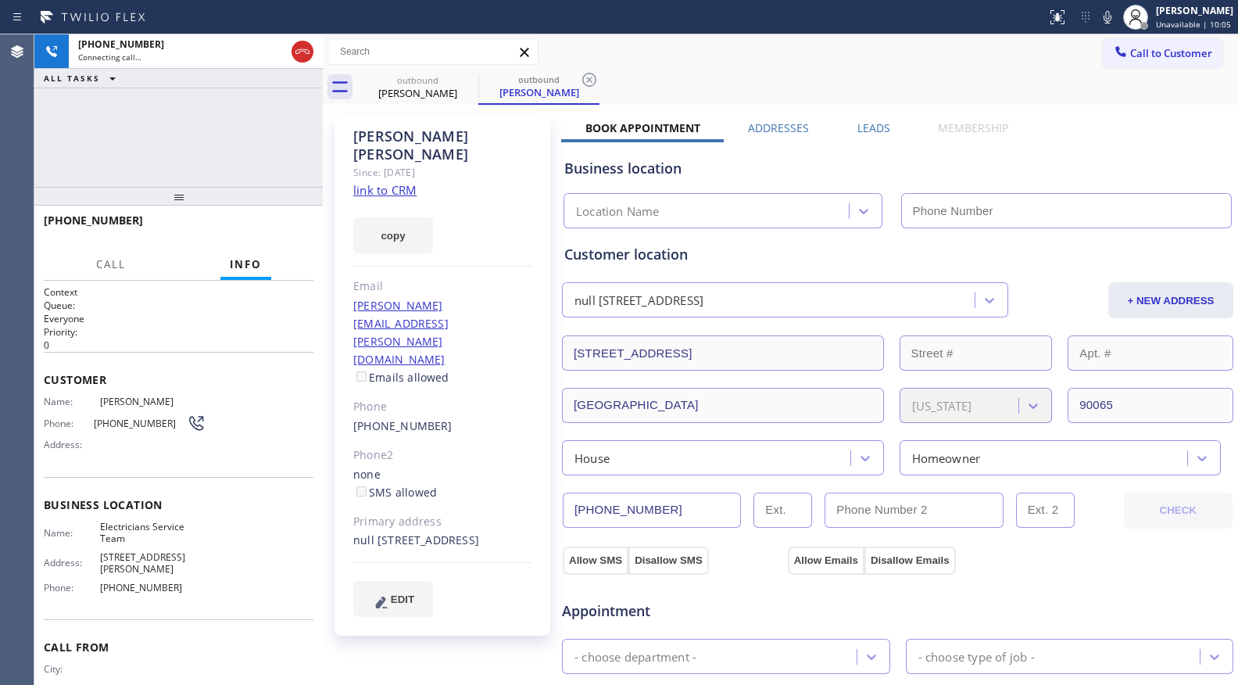
type input "[PHONE_NUMBER]"
click at [280, 227] on span "HANG UP" at bounding box center [277, 227] width 48 height 11
click at [282, 227] on span "HANG UP" at bounding box center [277, 227] width 48 height 11
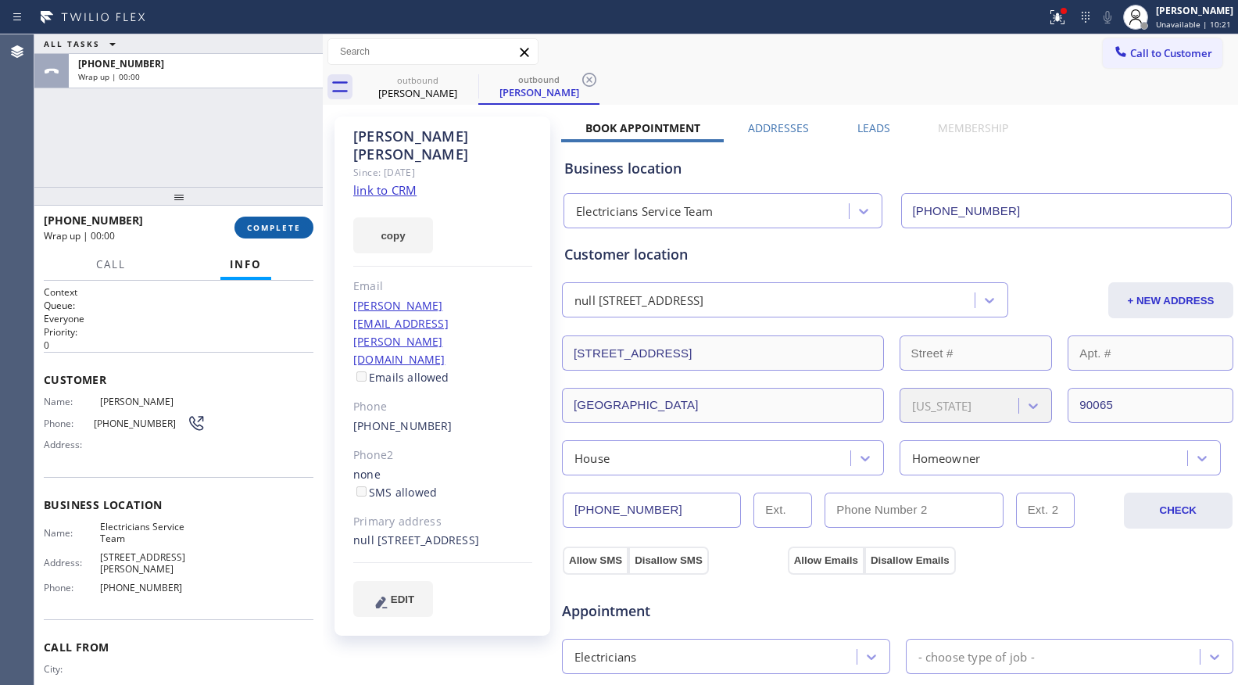
click at [285, 220] on button "COMPLETE" at bounding box center [273, 227] width 79 height 22
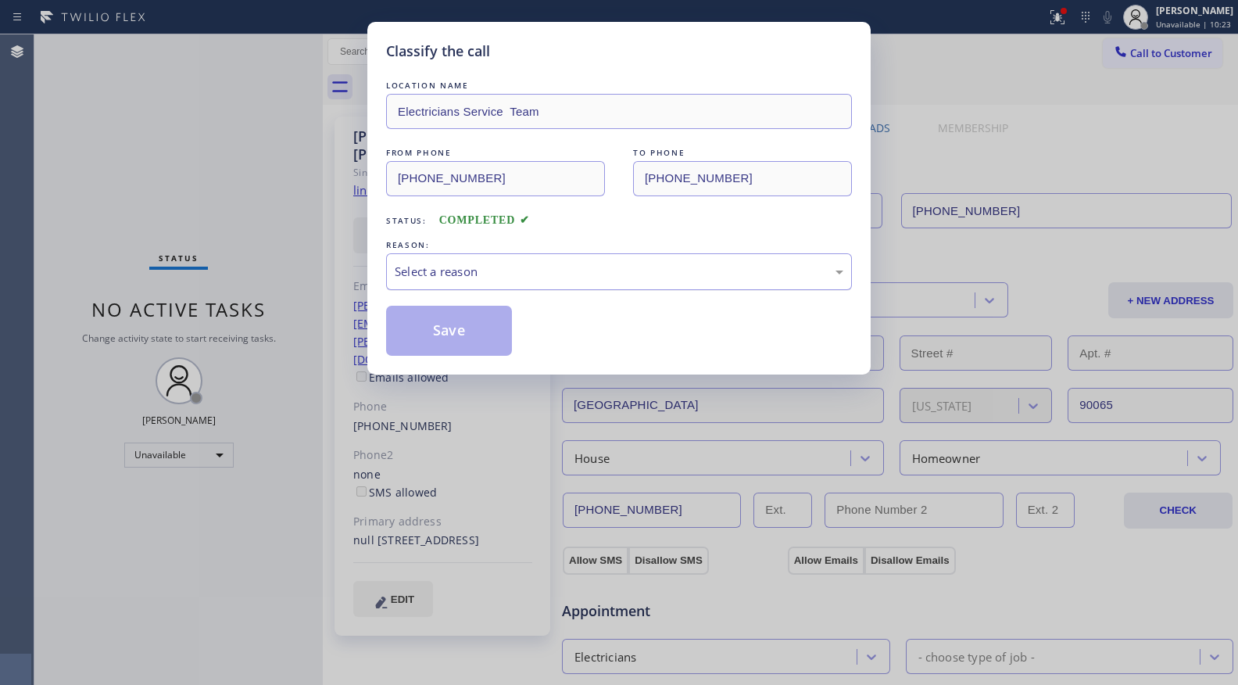
click at [474, 264] on div "Select a reason" at bounding box center [619, 272] width 449 height 18
click at [448, 343] on button "Save" at bounding box center [449, 331] width 126 height 50
click at [448, 342] on button "Save" at bounding box center [449, 331] width 126 height 50
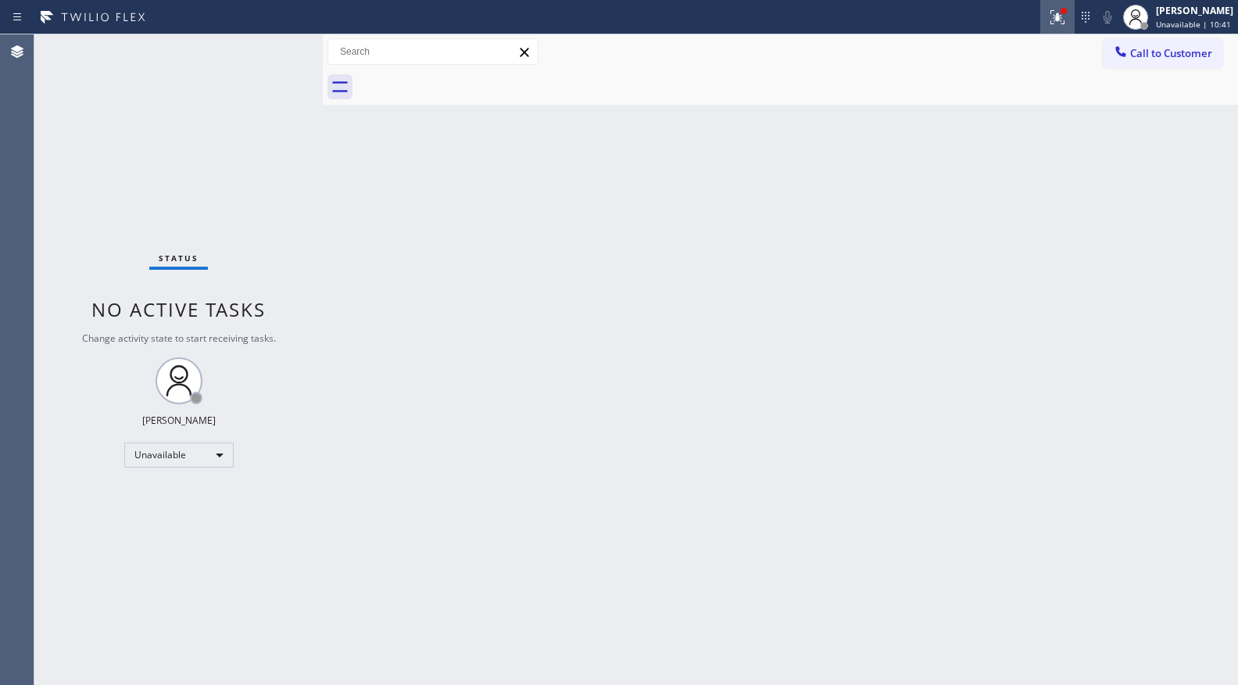
click at [1076, 20] on div "Status report Issues detected These issues could affect your workflow. Please c…" at bounding box center [1139, 17] width 198 height 34
click at [1064, 20] on icon at bounding box center [1057, 17] width 19 height 19
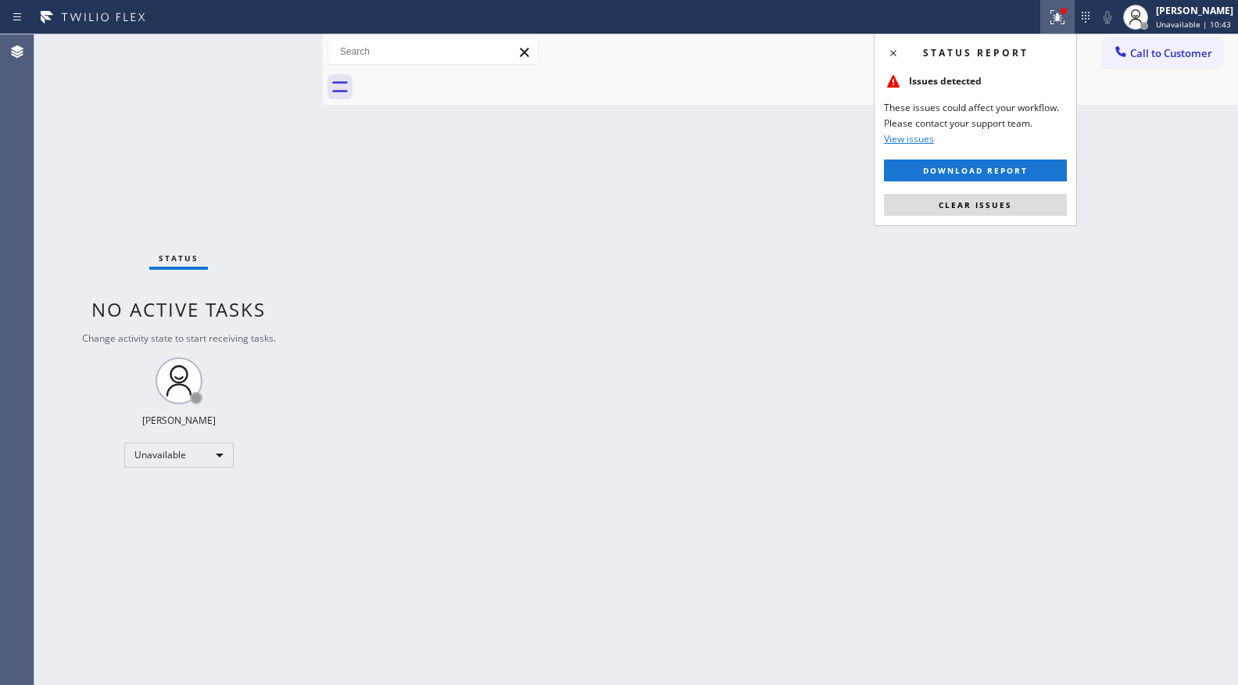
click at [988, 213] on button "Clear issues" at bounding box center [975, 205] width 183 height 22
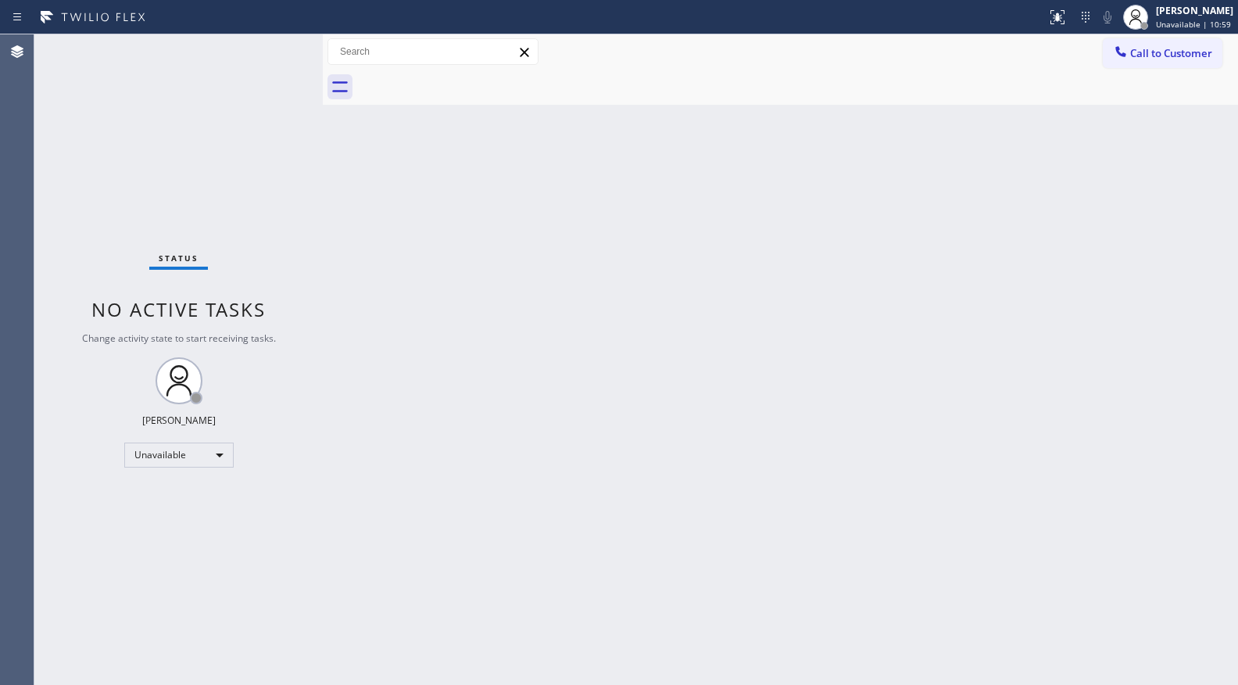
click at [1159, 49] on span "Call to Customer" at bounding box center [1171, 53] width 82 height 14
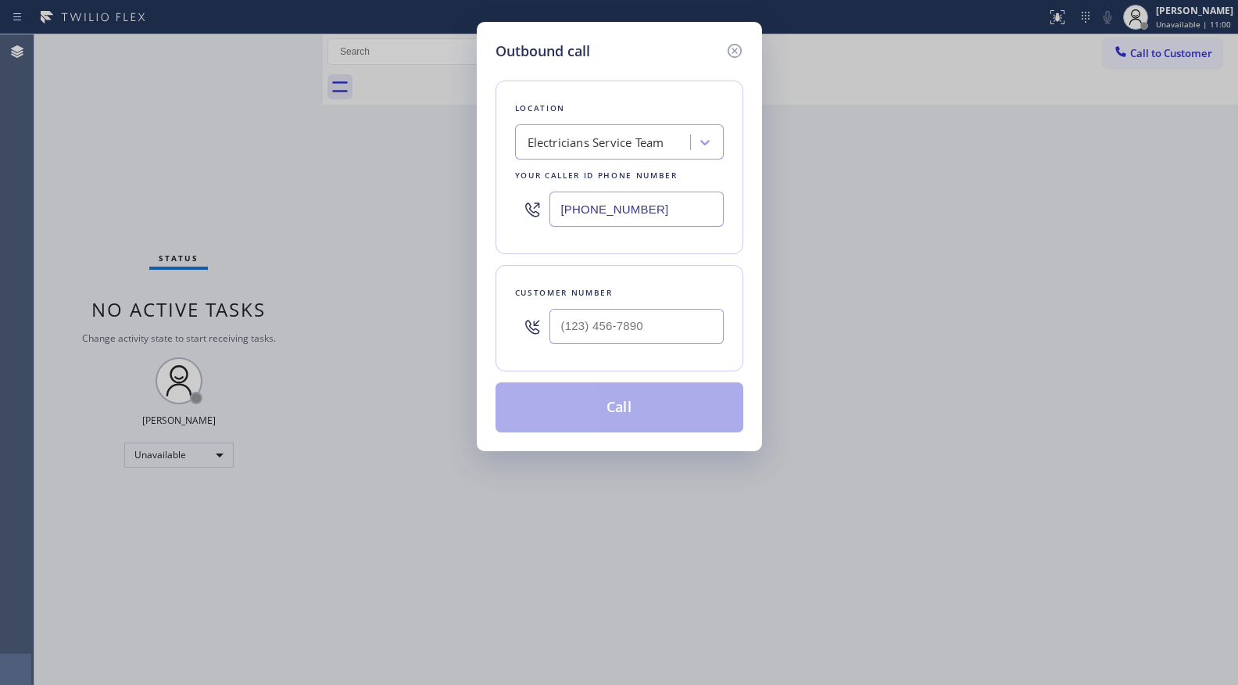
click at [617, 244] on div "Location Electricians Service Team Your caller id phone number (800) 568-8664" at bounding box center [620, 168] width 248 height 174
drag, startPoint x: 642, startPoint y: 206, endPoint x: 472, endPoint y: 207, distance: 169.6
click at [460, 206] on div "Outbound call Location Electricians Service Team Your caller id phone number (8…" at bounding box center [619, 342] width 1238 height 685
paste input "509) 215-2993"
type input "(509) 215-2993"
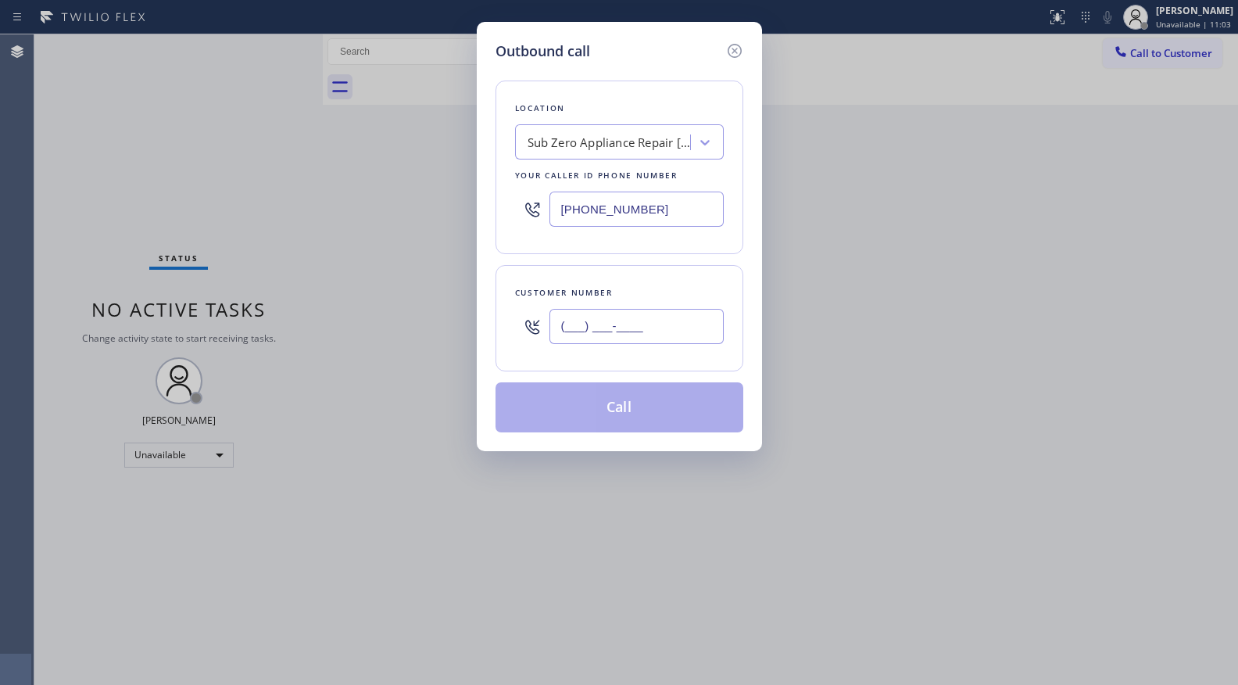
paste input "65-0647"
drag, startPoint x: 602, startPoint y: 337, endPoint x: 632, endPoint y: 310, distance: 40.4
click at [603, 338] on input "(___) ___-____" at bounding box center [636, 326] width 174 height 35
type input "(___) _65-0647"
drag, startPoint x: 664, startPoint y: 350, endPoint x: 515, endPoint y: 339, distance: 148.9
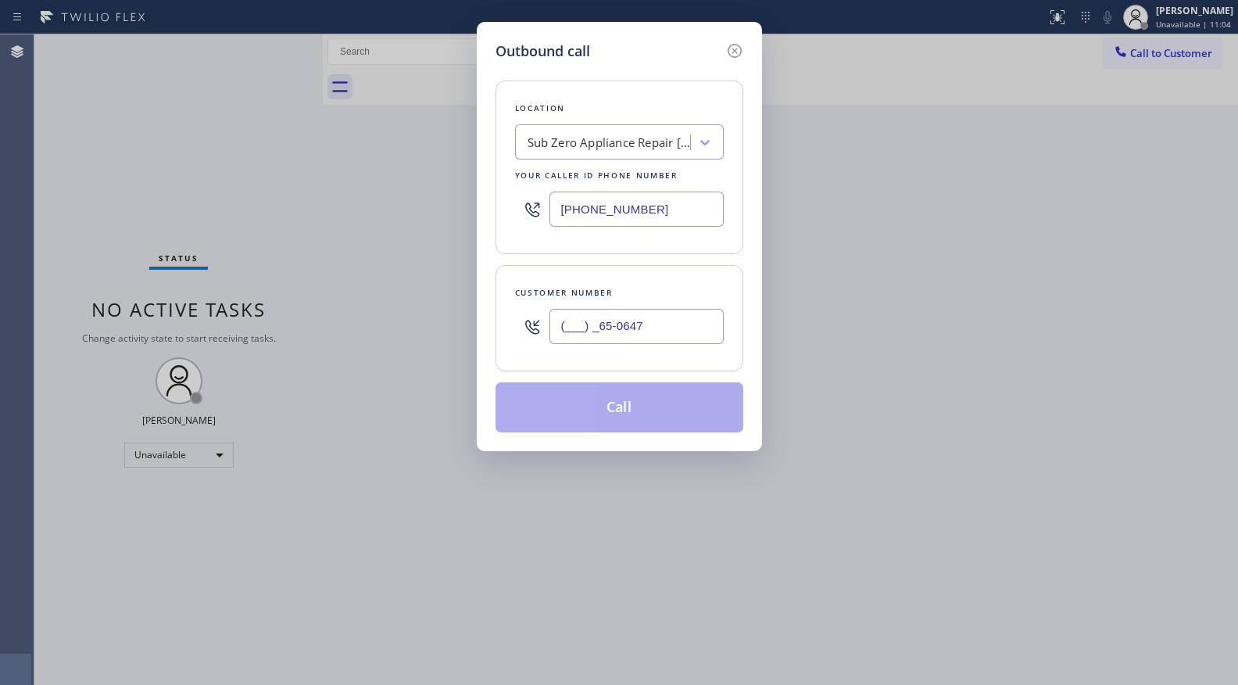
click at [515, 339] on div "(___) _65-0647" at bounding box center [619, 326] width 209 height 51
drag, startPoint x: 621, startPoint y: 348, endPoint x: 623, endPoint y: 339, distance: 8.9
click at [621, 347] on div at bounding box center [636, 326] width 174 height 51
click at [575, 330] on input "(___) ___-____" at bounding box center [636, 326] width 174 height 35
paste input "650) 647-2091"
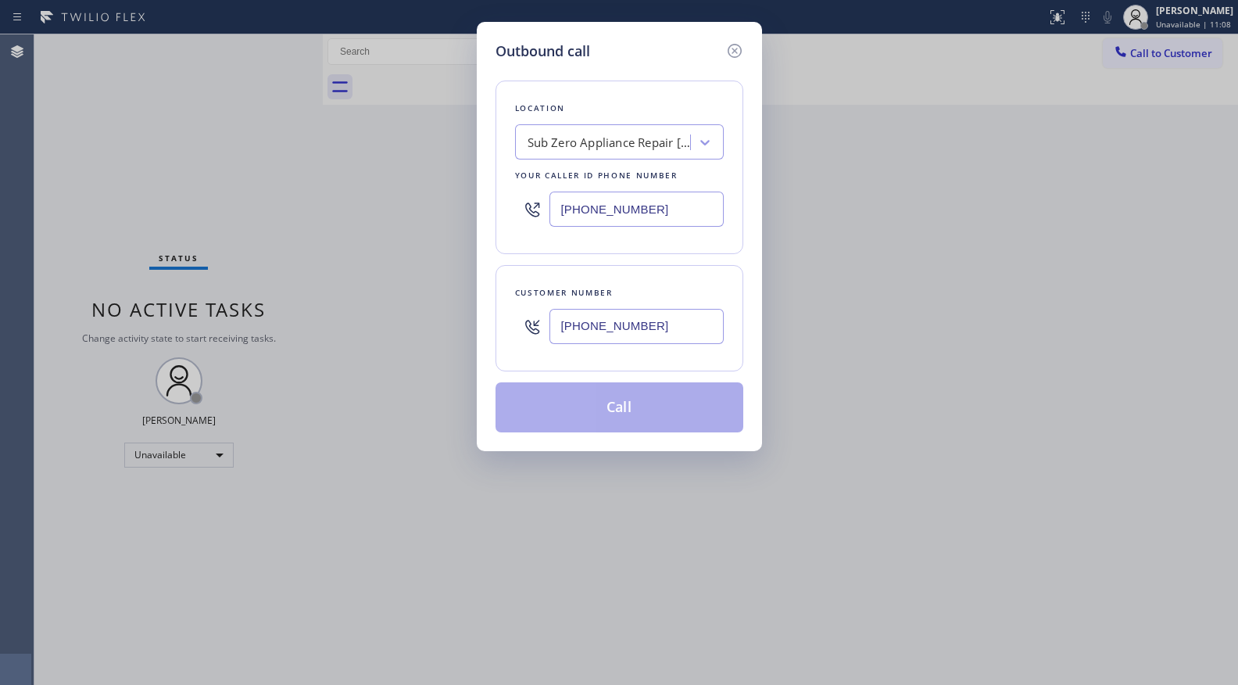
type input "(650) 647-2091"
click at [613, 400] on button "Call" at bounding box center [620, 407] width 248 height 50
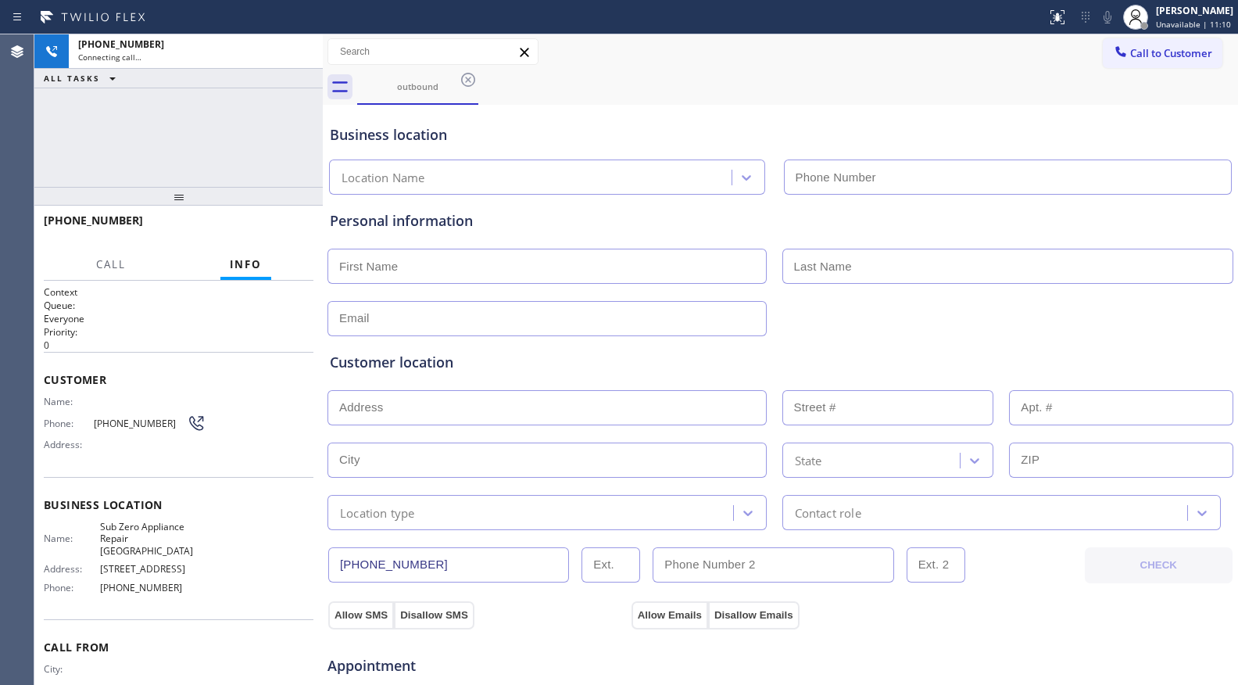
type input "(509) 215-2993"
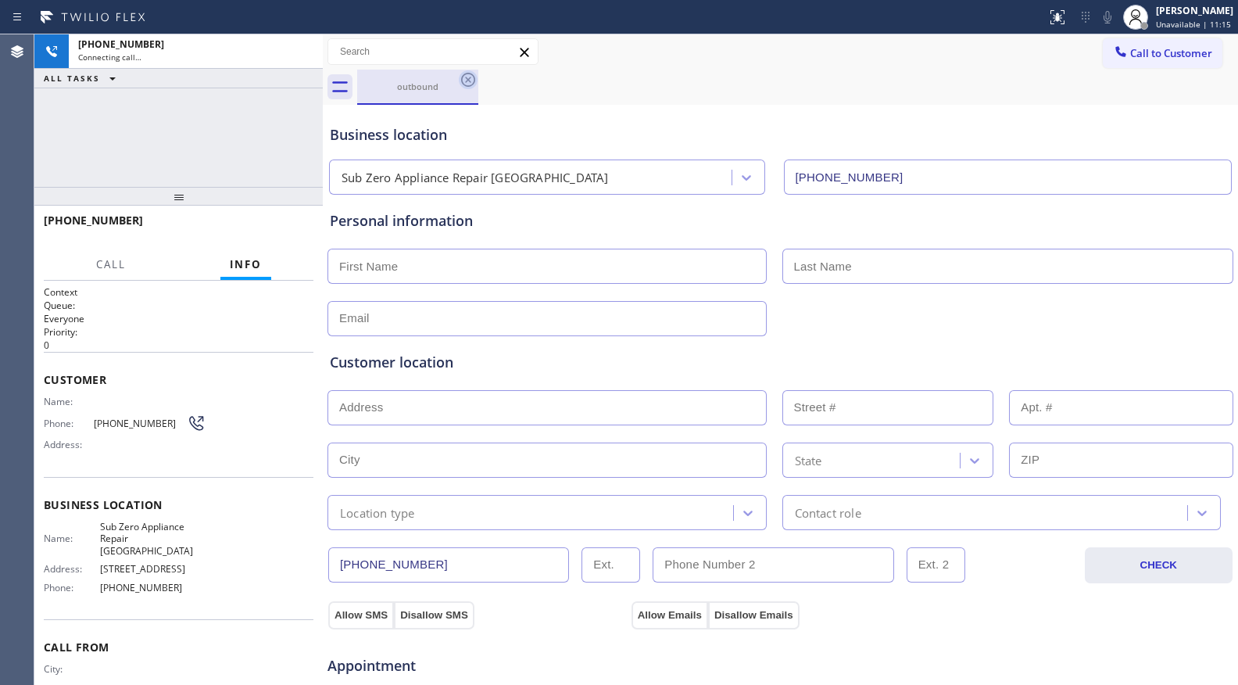
click at [465, 81] on icon at bounding box center [468, 79] width 19 height 19
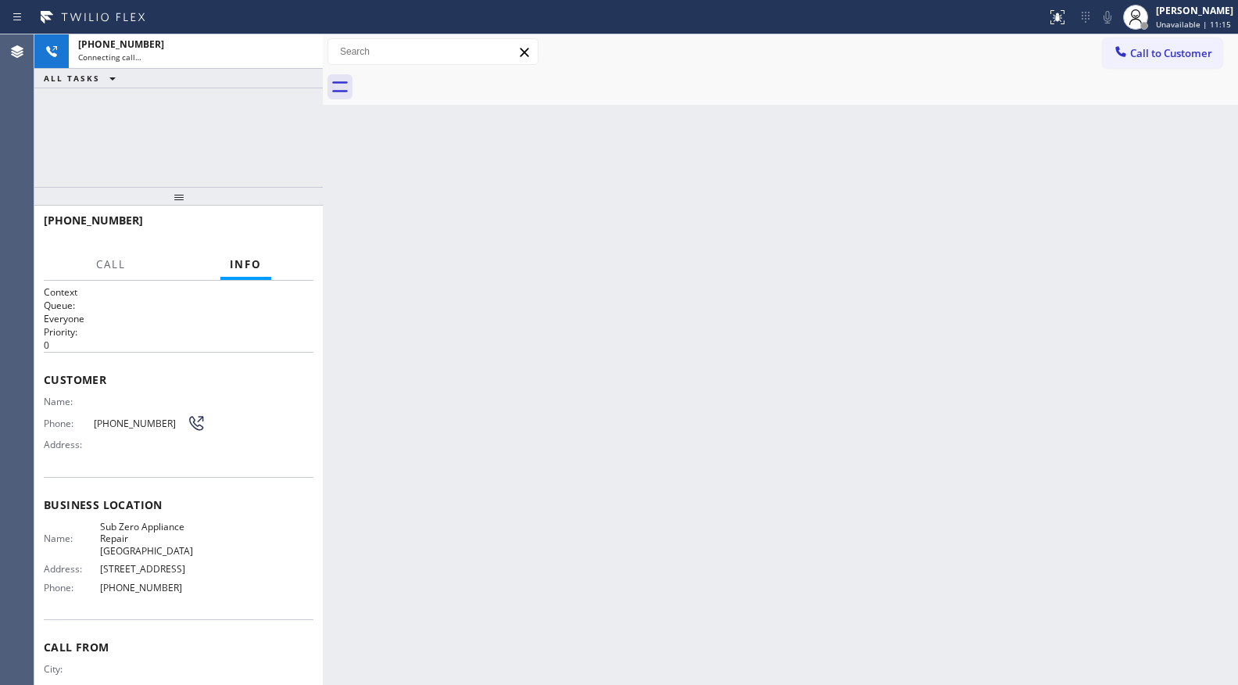
click at [234, 97] on div "+16506472091 Connecting call… ALL TASKS ALL TASKS ACTIVE TASKS TASKS IN WRAP UP" at bounding box center [178, 110] width 288 height 152
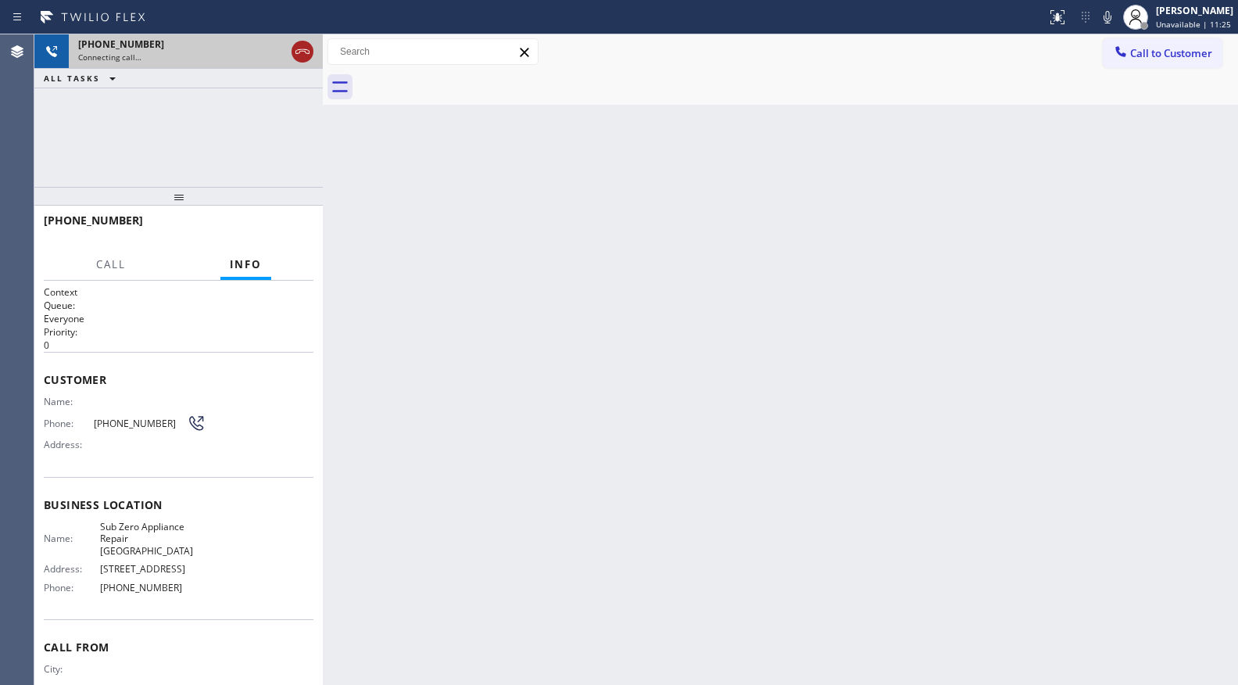
click at [295, 45] on icon at bounding box center [302, 51] width 19 height 19
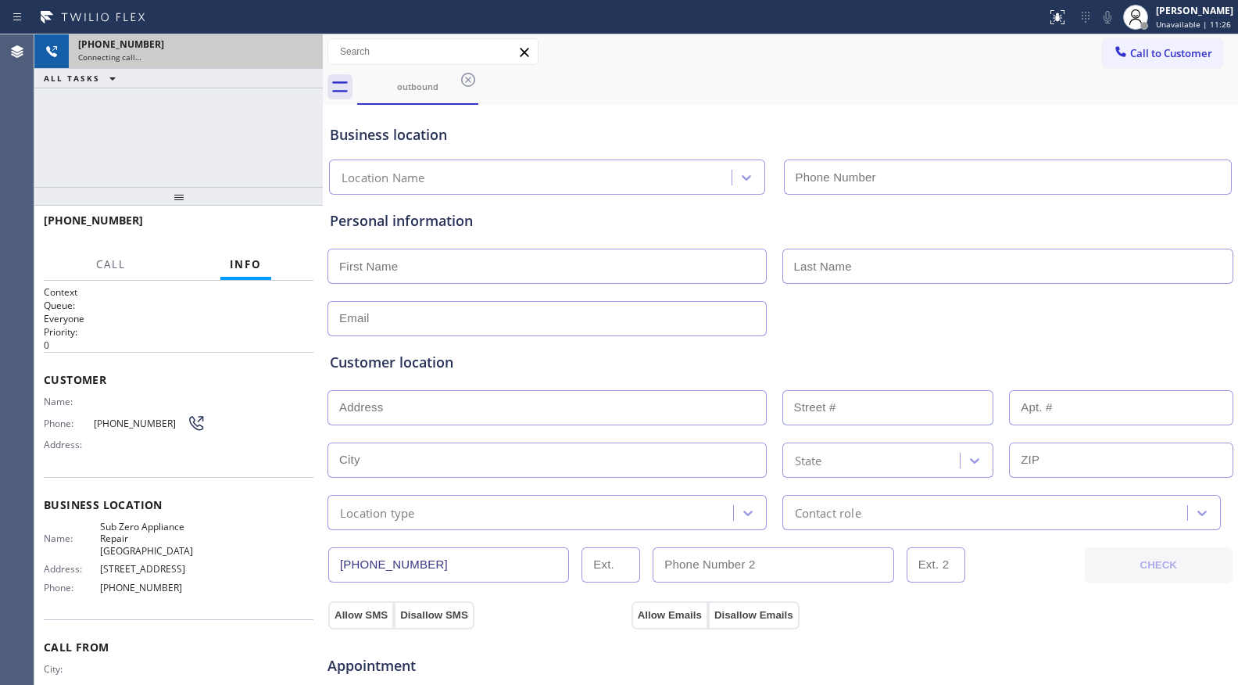
click at [295, 45] on div "+16506472091" at bounding box center [195, 44] width 235 height 13
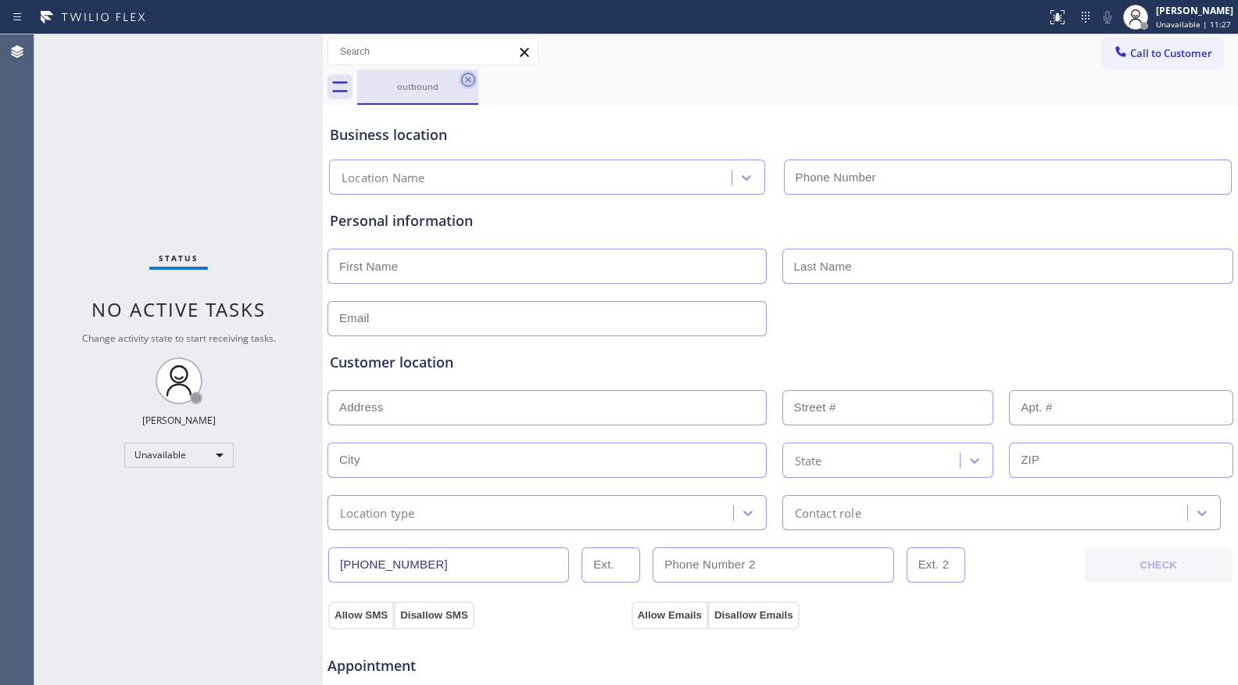
type input "(509) 215-2993"
click at [464, 85] on icon at bounding box center [468, 80] width 14 height 14
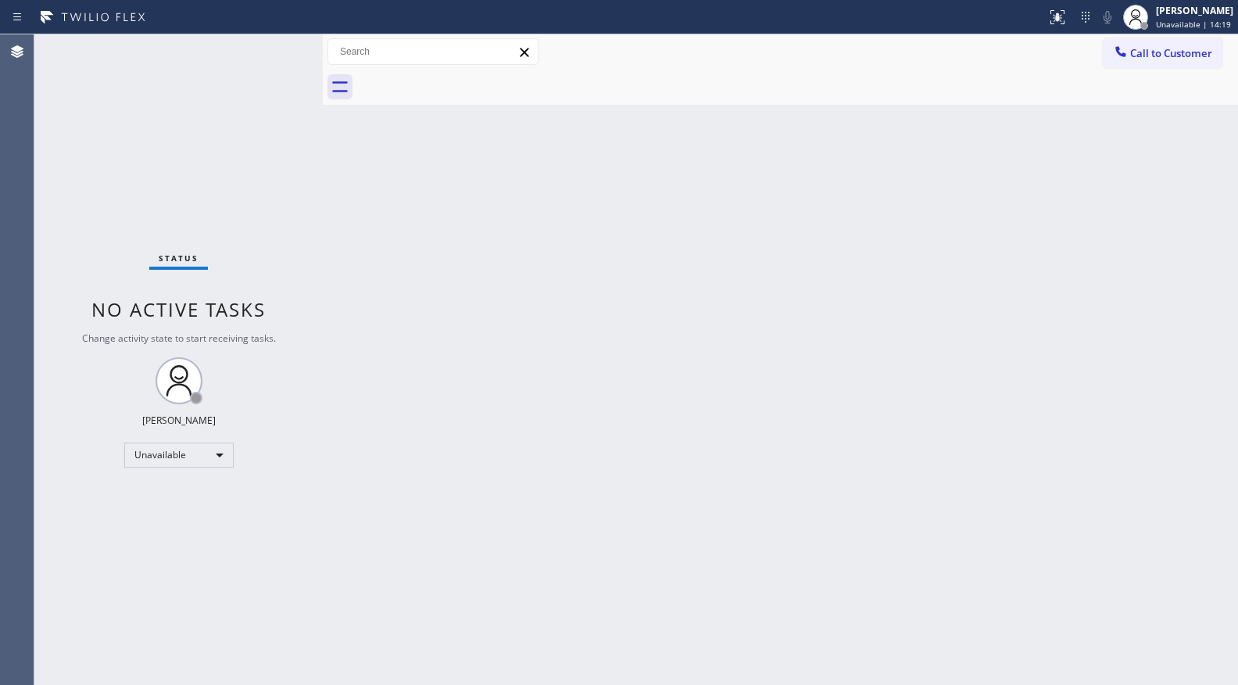
drag, startPoint x: 1181, startPoint y: 60, endPoint x: 1103, endPoint y: 64, distance: 78.3
click at [1179, 61] on button "Call to Customer" at bounding box center [1163, 53] width 120 height 30
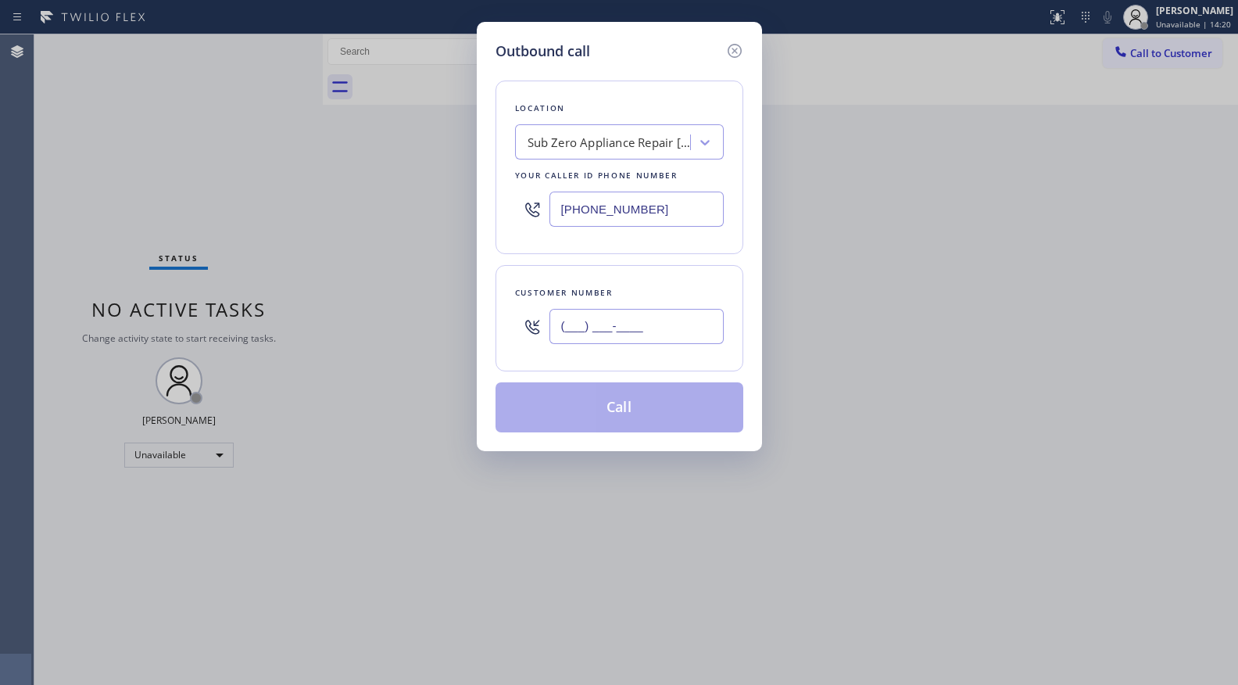
click at [617, 329] on input "(___) ___-____" at bounding box center [636, 326] width 174 height 35
paste input "213) 514-4660"
type input "(213) 514-4660"
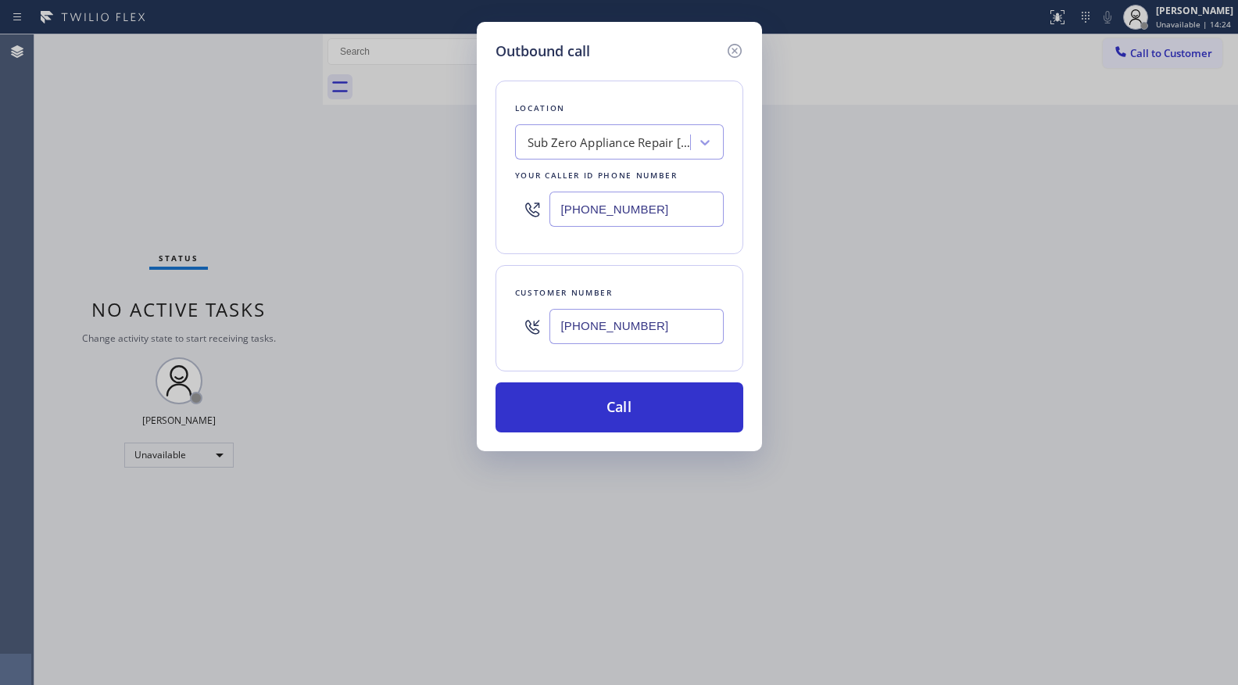
click at [639, 213] on input "(509) 215-2993" at bounding box center [636, 208] width 174 height 35
drag, startPoint x: 646, startPoint y: 208, endPoint x: 556, endPoint y: 212, distance: 90.0
click at [558, 212] on input "(509) 215-2993" at bounding box center [636, 208] width 174 height 35
paste input "800) 568-8664"
type input "[PHONE_NUMBER]"
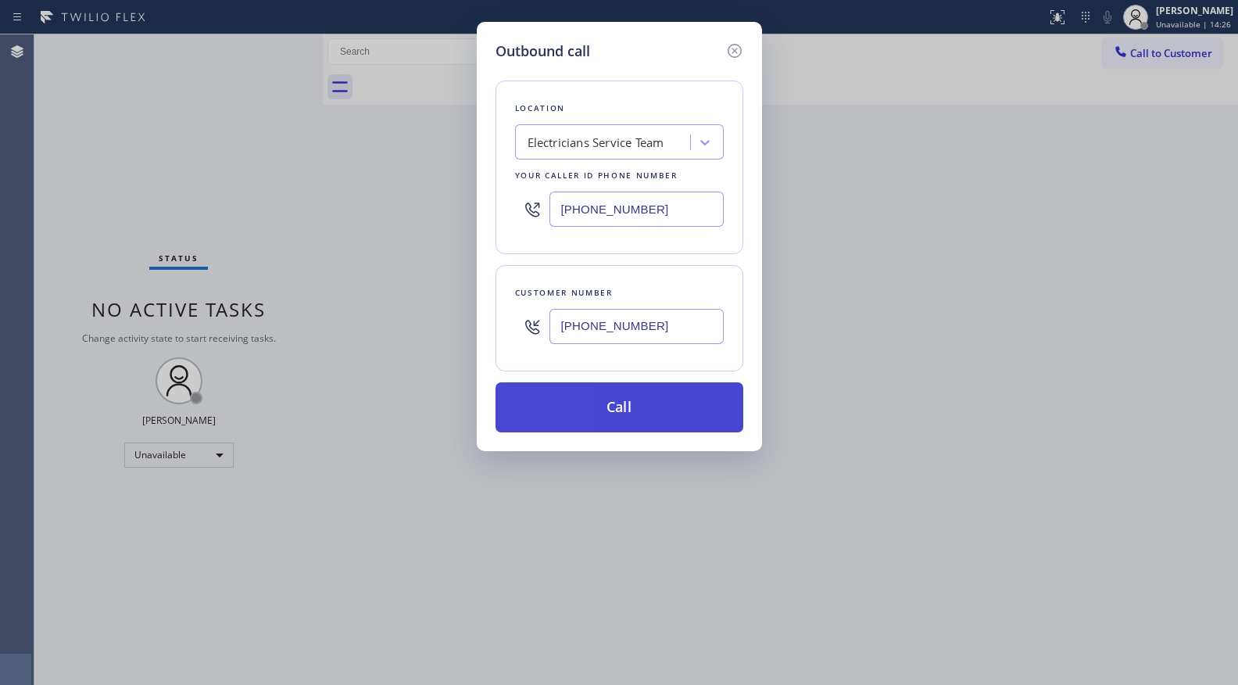
click at [621, 410] on button "Call" at bounding box center [620, 407] width 248 height 50
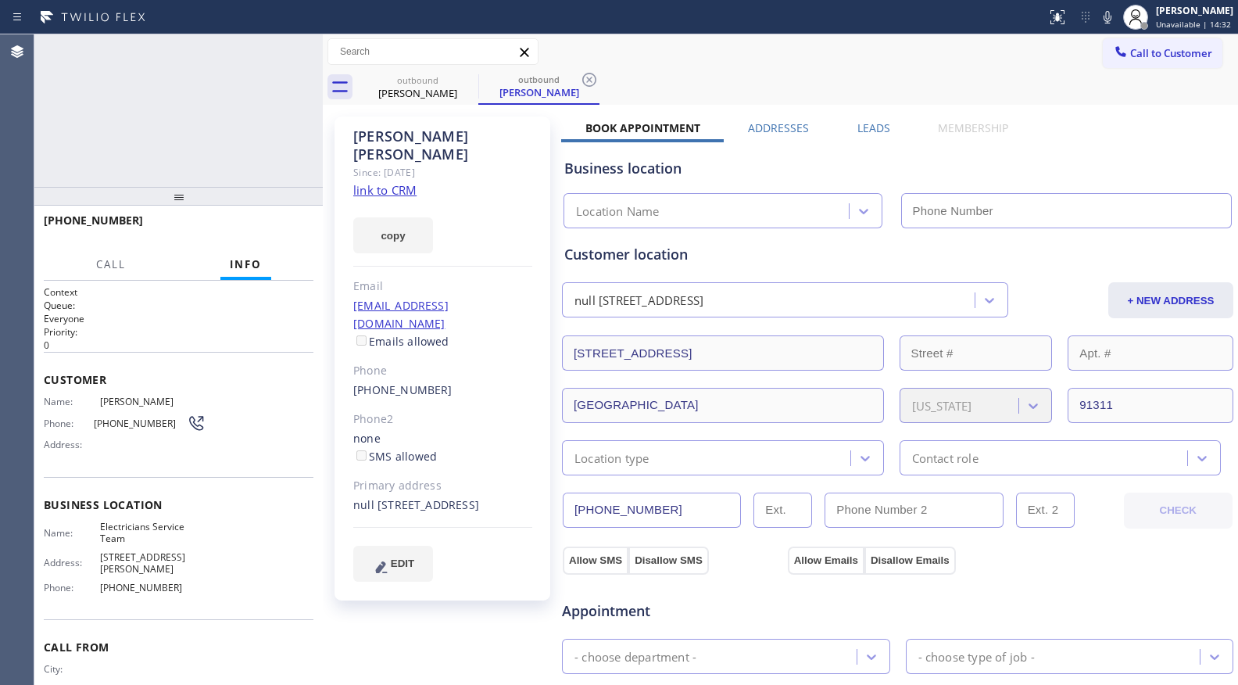
type input "[PHONE_NUMBER]"
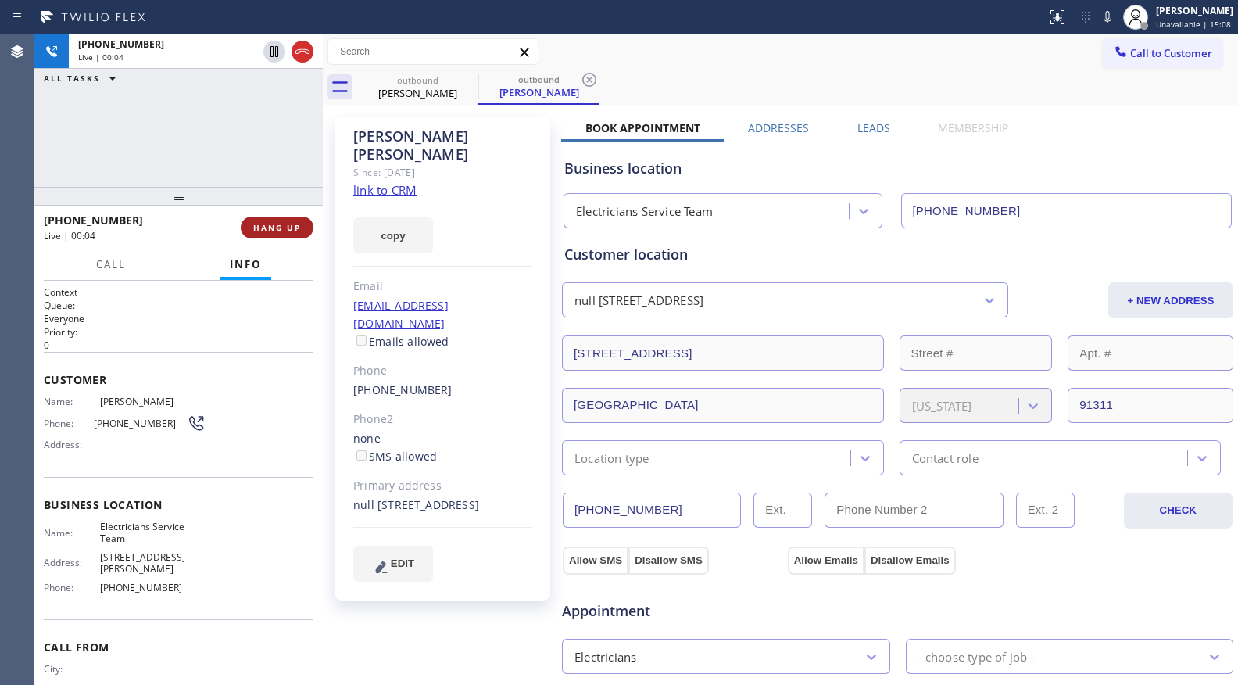
click at [249, 224] on button "HANG UP" at bounding box center [277, 227] width 73 height 22
click at [259, 227] on span "HANG UP" at bounding box center [277, 227] width 48 height 11
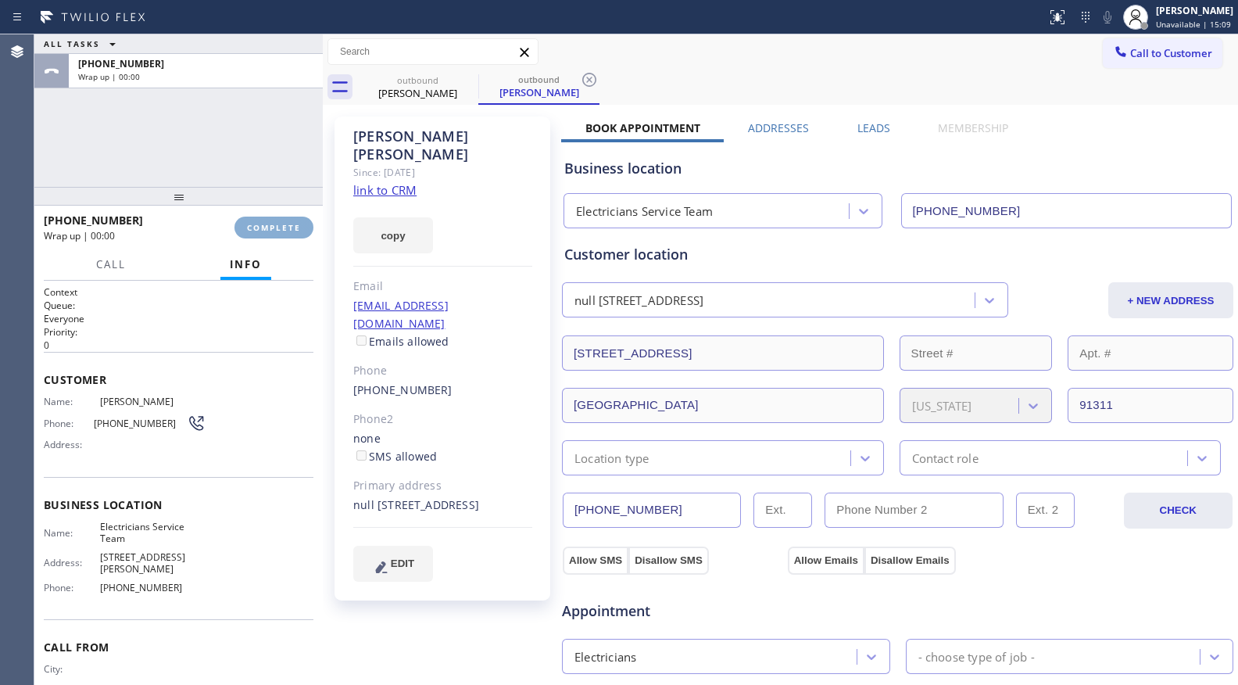
click at [261, 227] on span "COMPLETE" at bounding box center [274, 227] width 54 height 11
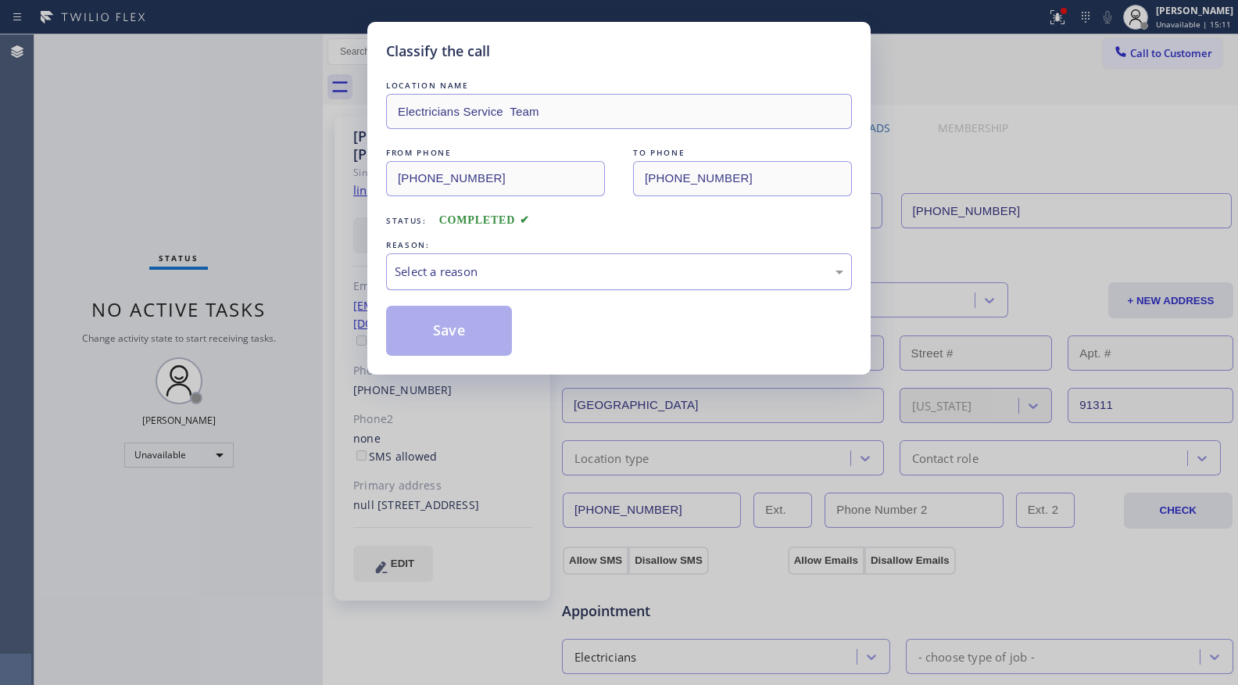
click at [496, 274] on div "Select a reason" at bounding box center [619, 272] width 449 height 18
click at [450, 324] on button "Save" at bounding box center [449, 331] width 126 height 50
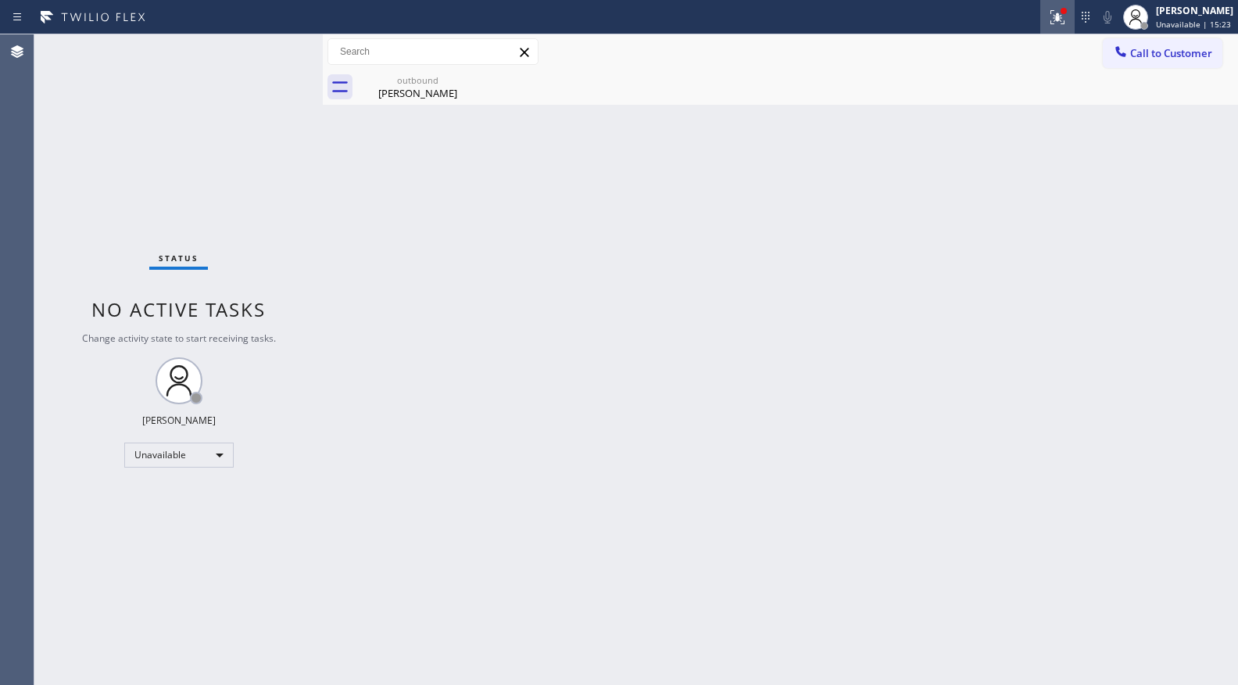
drag, startPoint x: 1047, startPoint y: 24, endPoint x: 1021, endPoint y: 102, distance: 81.6
click at [1047, 25] on div at bounding box center [1057, 17] width 34 height 19
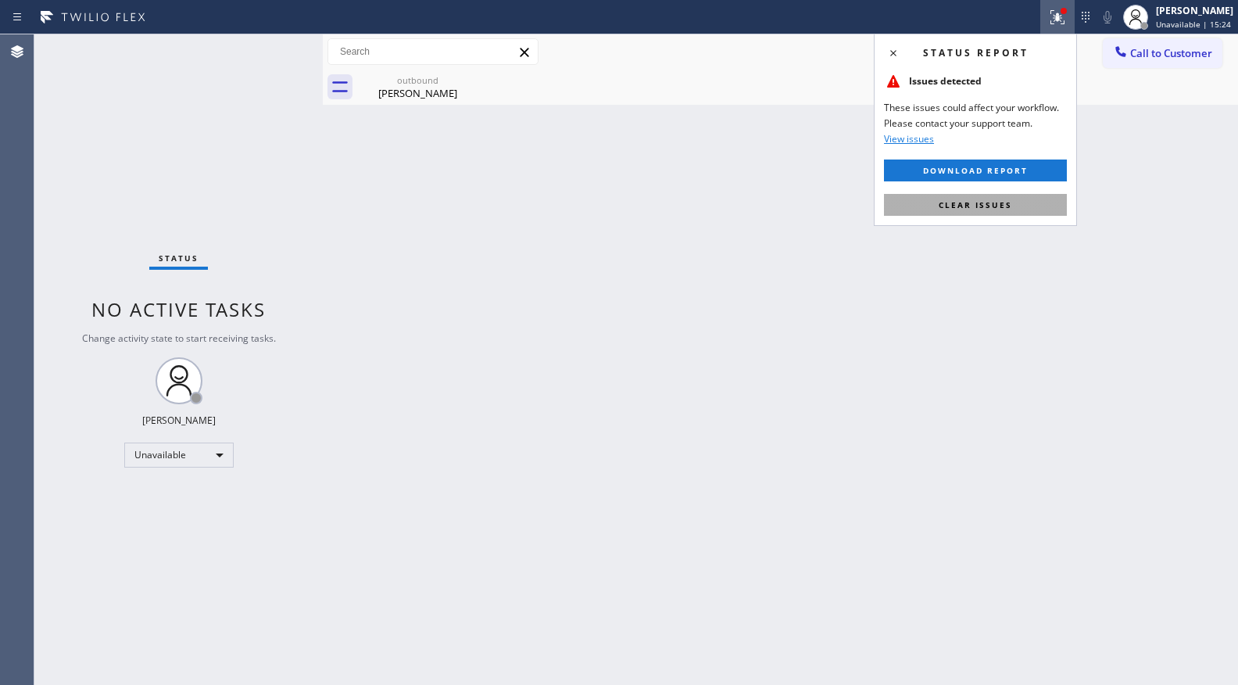
click at [971, 211] on button "Clear issues" at bounding box center [975, 205] width 183 height 22
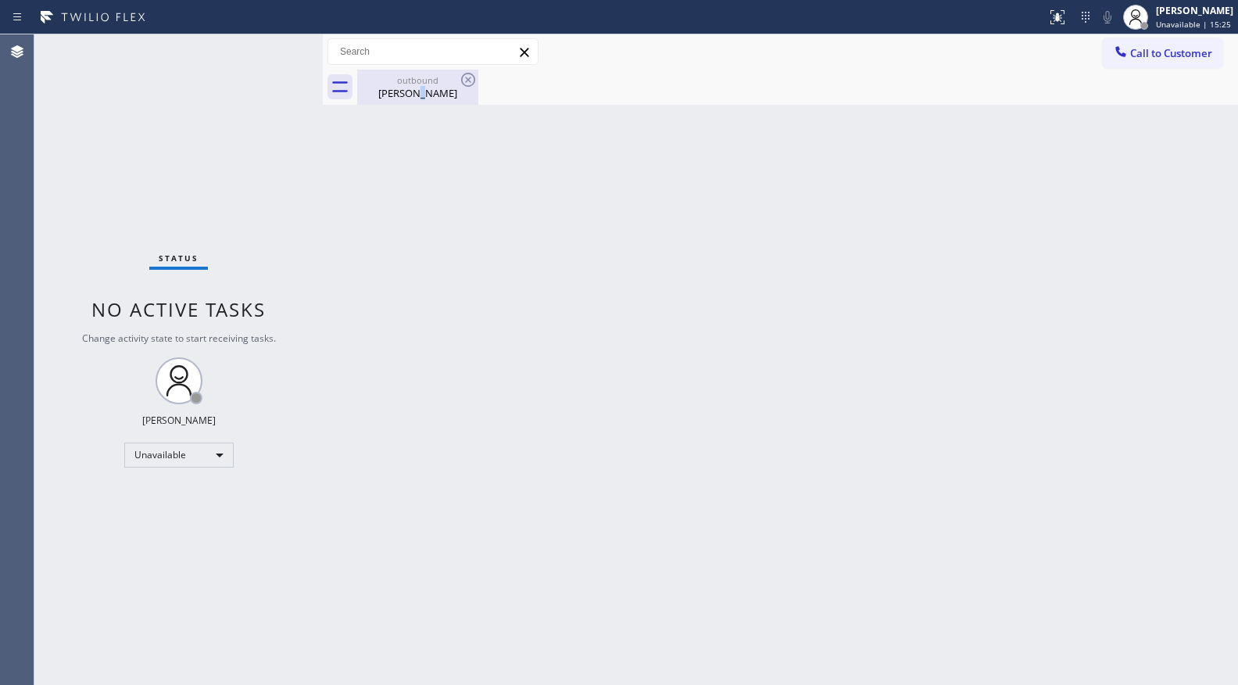
drag, startPoint x: 423, startPoint y: 86, endPoint x: 438, endPoint y: 81, distance: 15.6
click at [428, 86] on div "Paul Stout" at bounding box center [418, 93] width 118 height 14
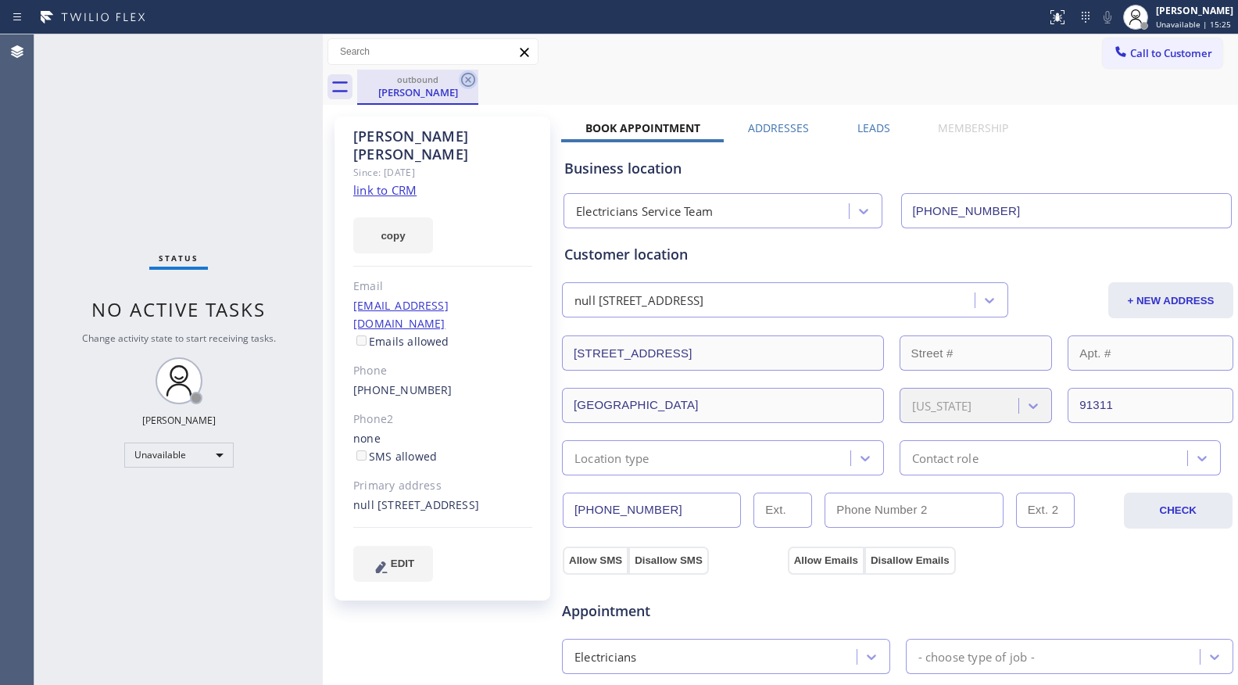
click at [463, 87] on icon at bounding box center [468, 79] width 19 height 19
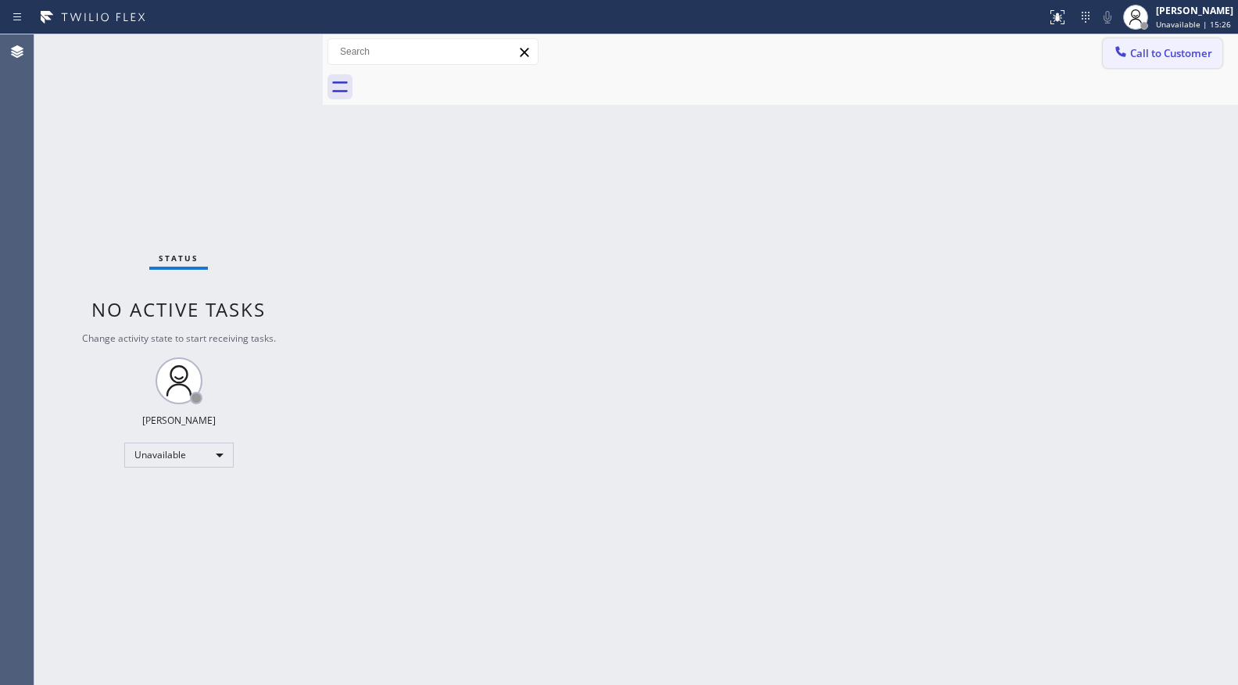
click at [1128, 55] on icon at bounding box center [1121, 52] width 16 height 16
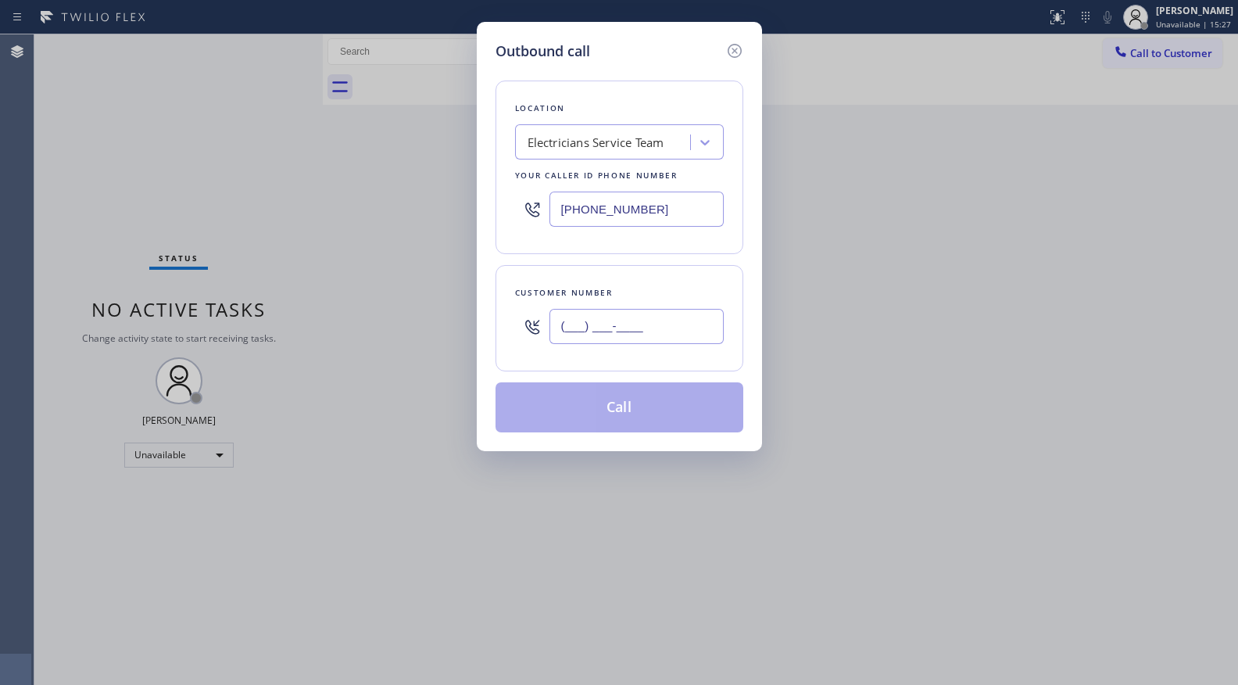
click at [642, 320] on input "(___) ___-____" at bounding box center [636, 326] width 174 height 35
paste input "323) 868-6631"
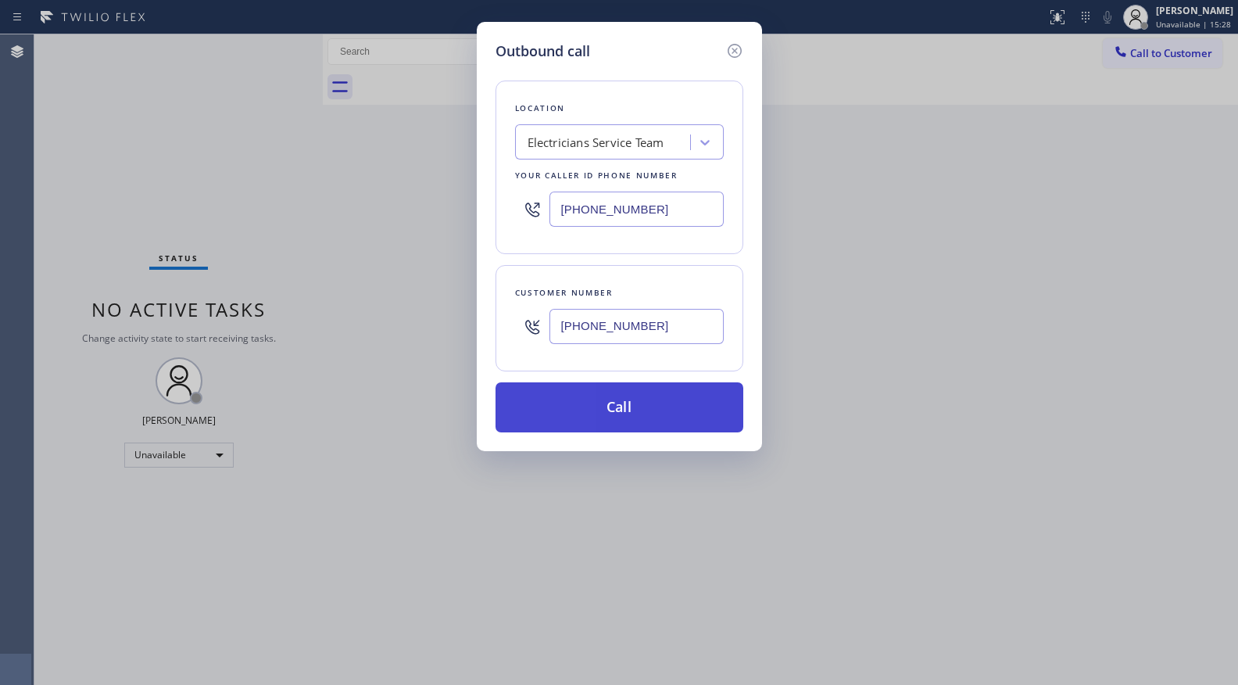
type input "(323) 868-6631"
drag, startPoint x: 633, startPoint y: 410, endPoint x: 653, endPoint y: 383, distance: 33.5
click at [633, 410] on button "Call" at bounding box center [620, 407] width 248 height 50
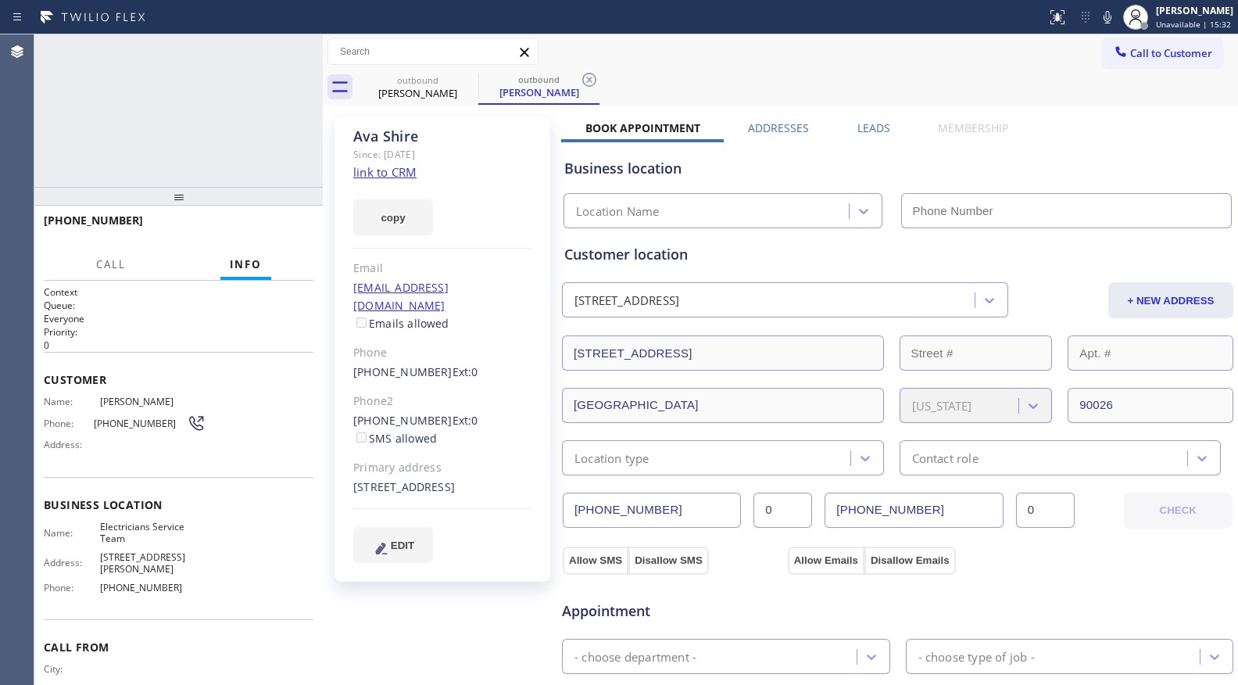
type input "[PHONE_NUMBER]"
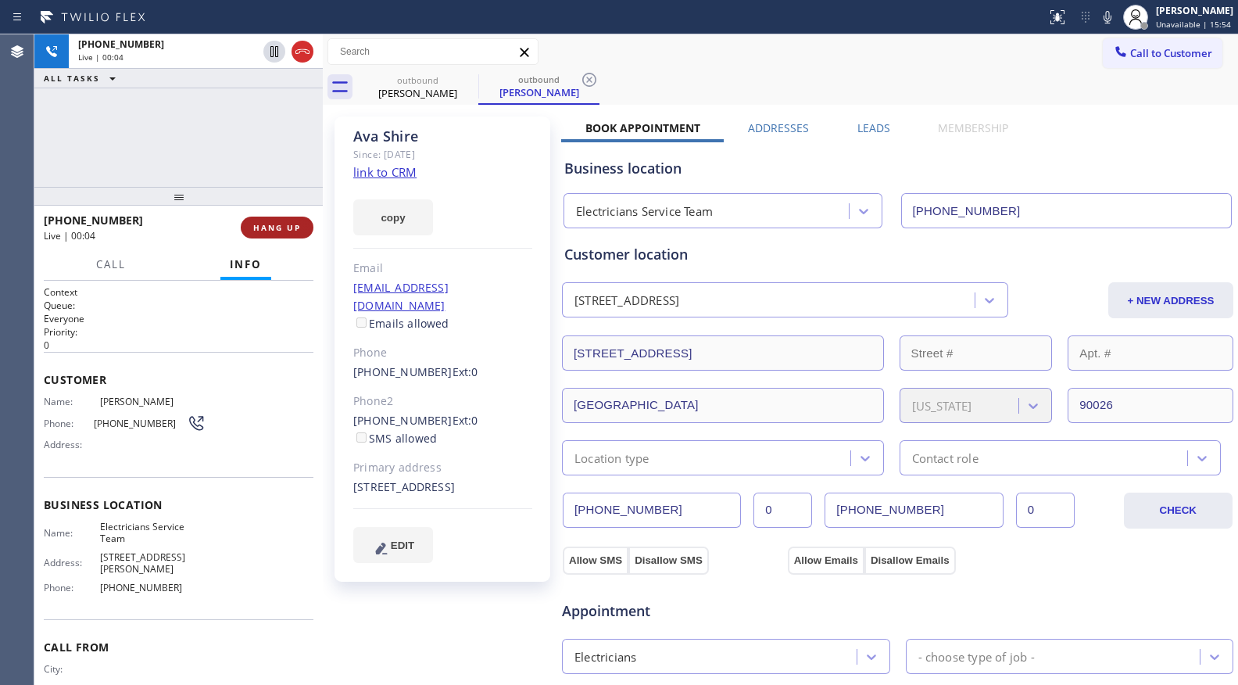
click at [281, 230] on span "HANG UP" at bounding box center [277, 227] width 48 height 11
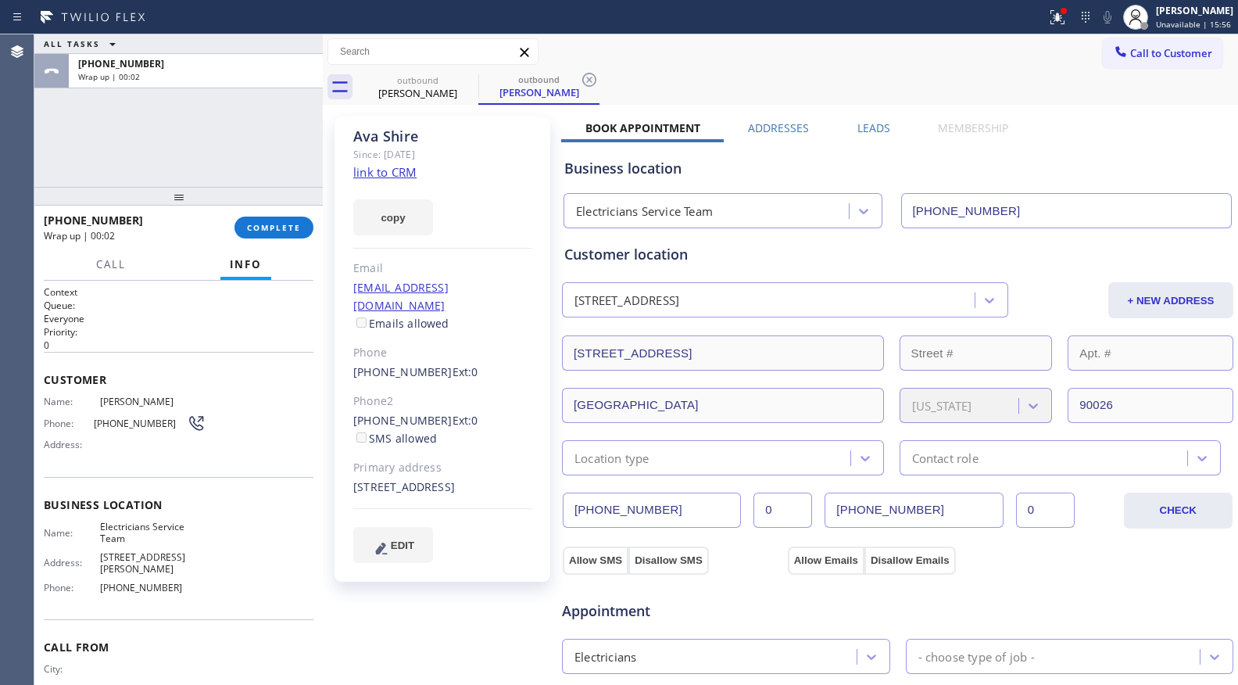
click at [155, 287] on h1 "Context" at bounding box center [179, 291] width 270 height 13
click at [288, 224] on span "COMPLETE" at bounding box center [274, 227] width 54 height 11
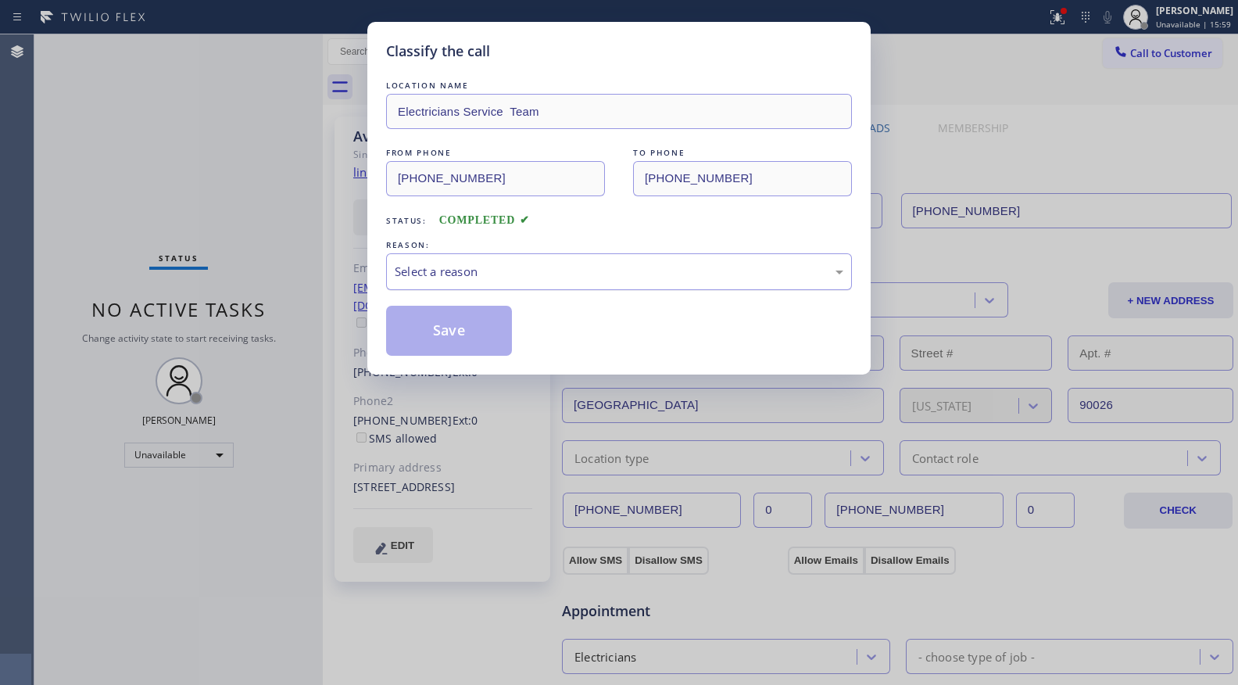
click at [522, 272] on div "Select a reason" at bounding box center [619, 272] width 449 height 18
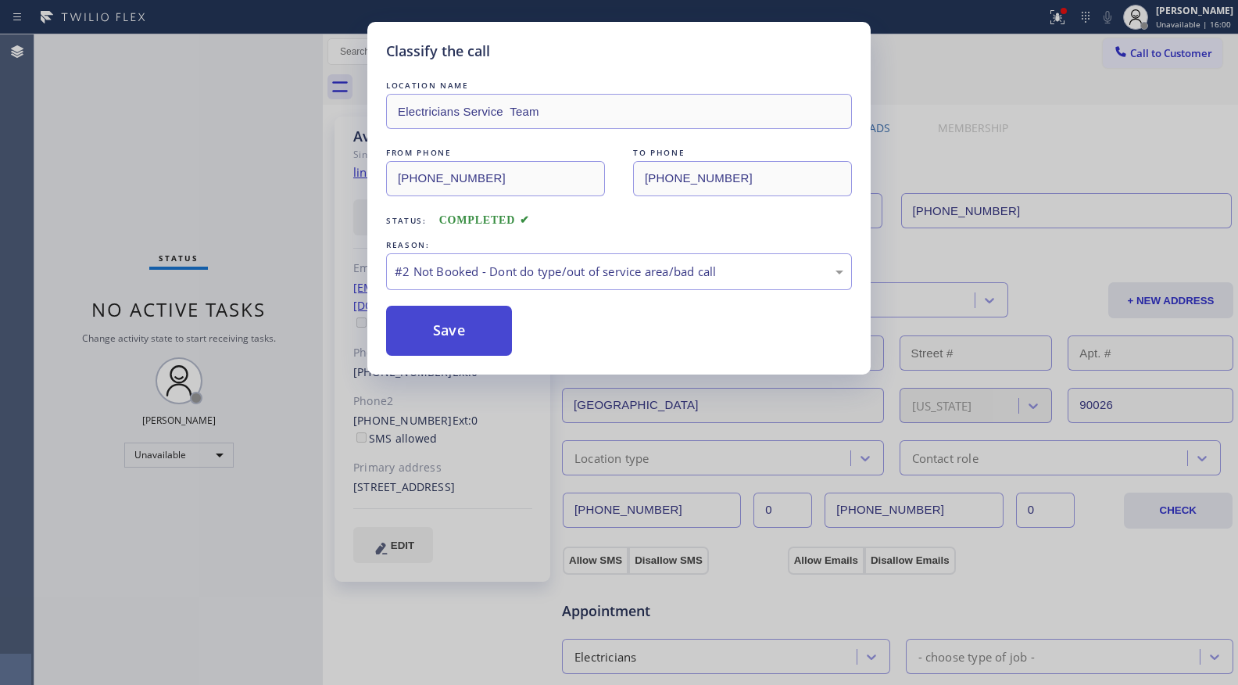
click at [456, 327] on button "Save" at bounding box center [449, 331] width 126 height 50
click at [458, 327] on button "Save" at bounding box center [449, 331] width 126 height 50
click at [460, 327] on button "Save" at bounding box center [449, 331] width 126 height 50
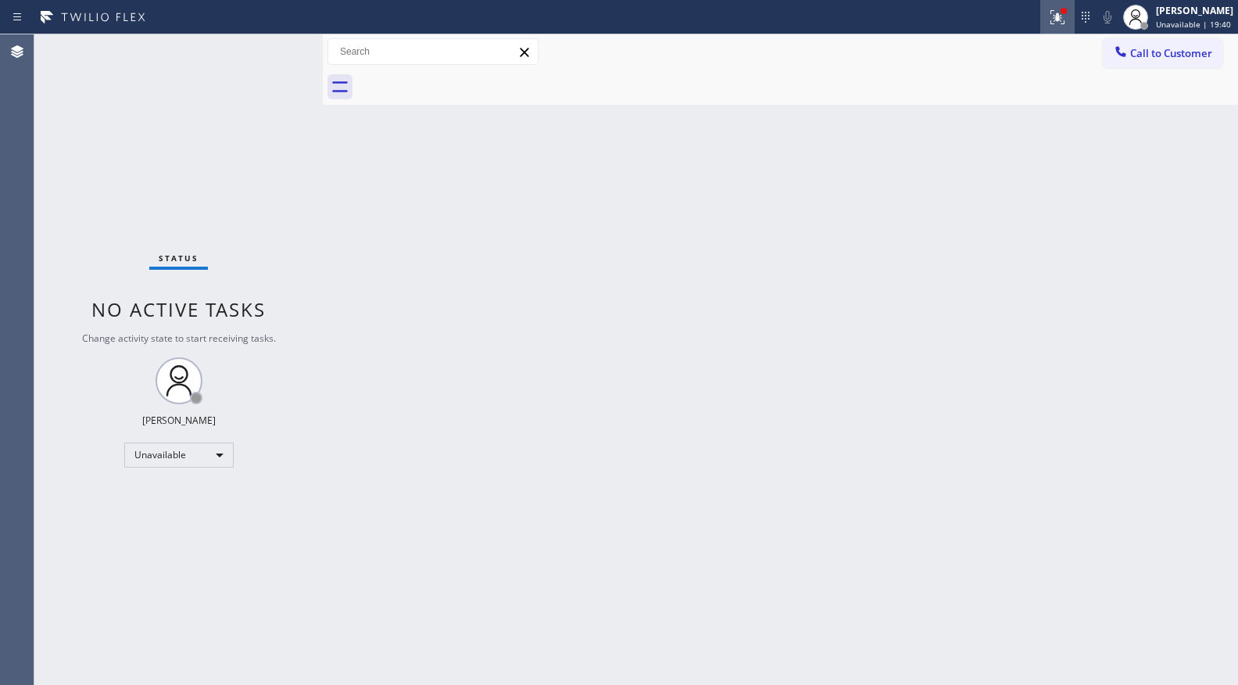
drag, startPoint x: 1054, startPoint y: 4, endPoint x: 1052, endPoint y: 30, distance: 25.8
click at [1054, 6] on button at bounding box center [1057, 17] width 34 height 34
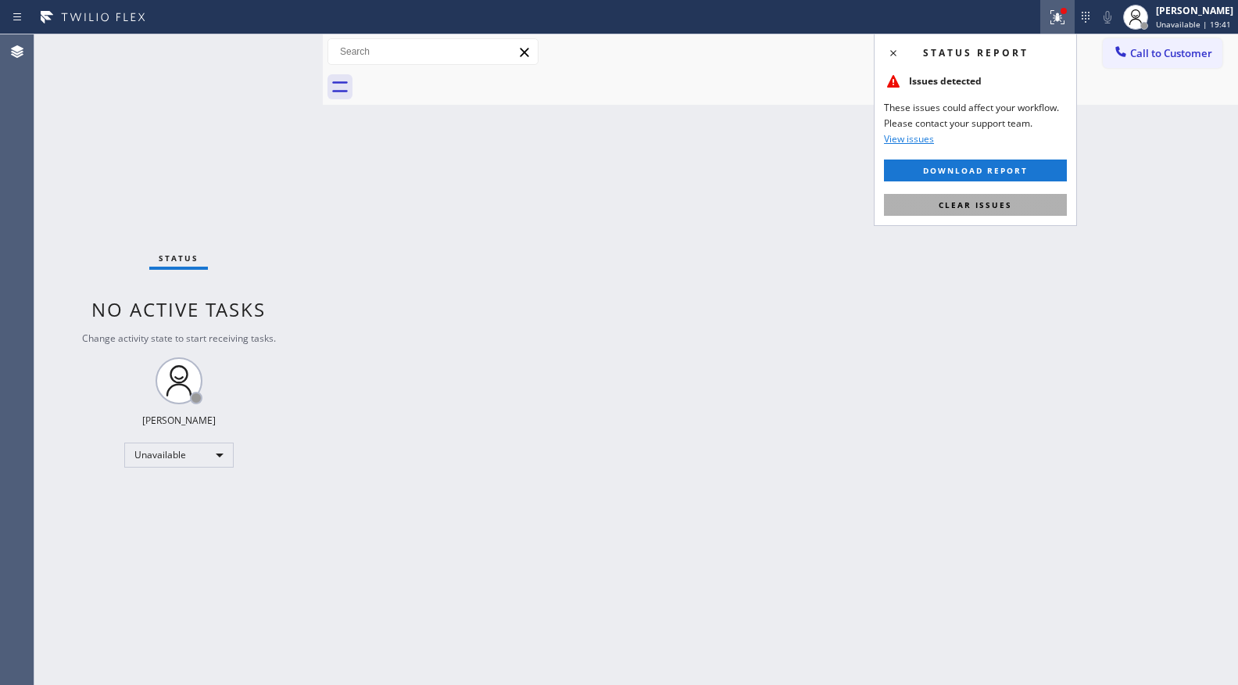
click at [982, 204] on span "Clear issues" at bounding box center [975, 204] width 73 height 11
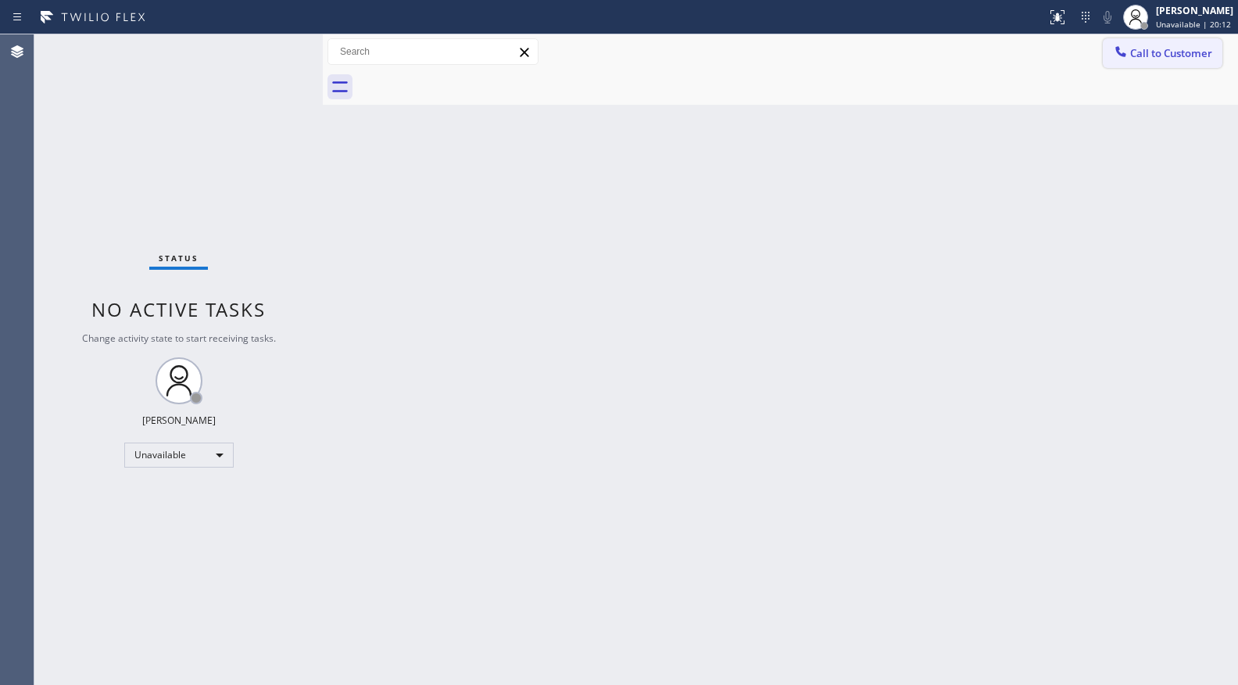
click at [1154, 49] on span "Call to Customer" at bounding box center [1171, 53] width 82 height 14
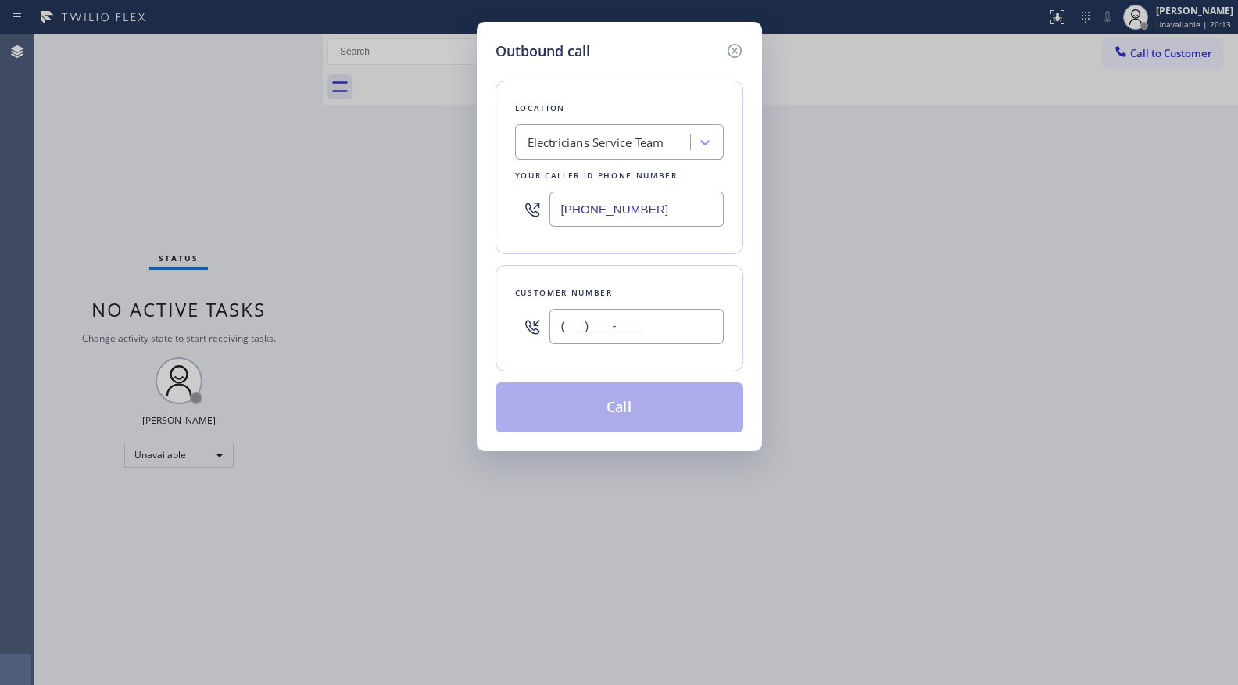
drag, startPoint x: 679, startPoint y: 330, endPoint x: 653, endPoint y: 313, distance: 31.0
click at [667, 336] on input "(___) ___-____" at bounding box center [636, 326] width 174 height 35
paste input "text"
type input "(___) ___-____"
click at [564, 345] on div "(___) ___-____" at bounding box center [636, 326] width 174 height 51
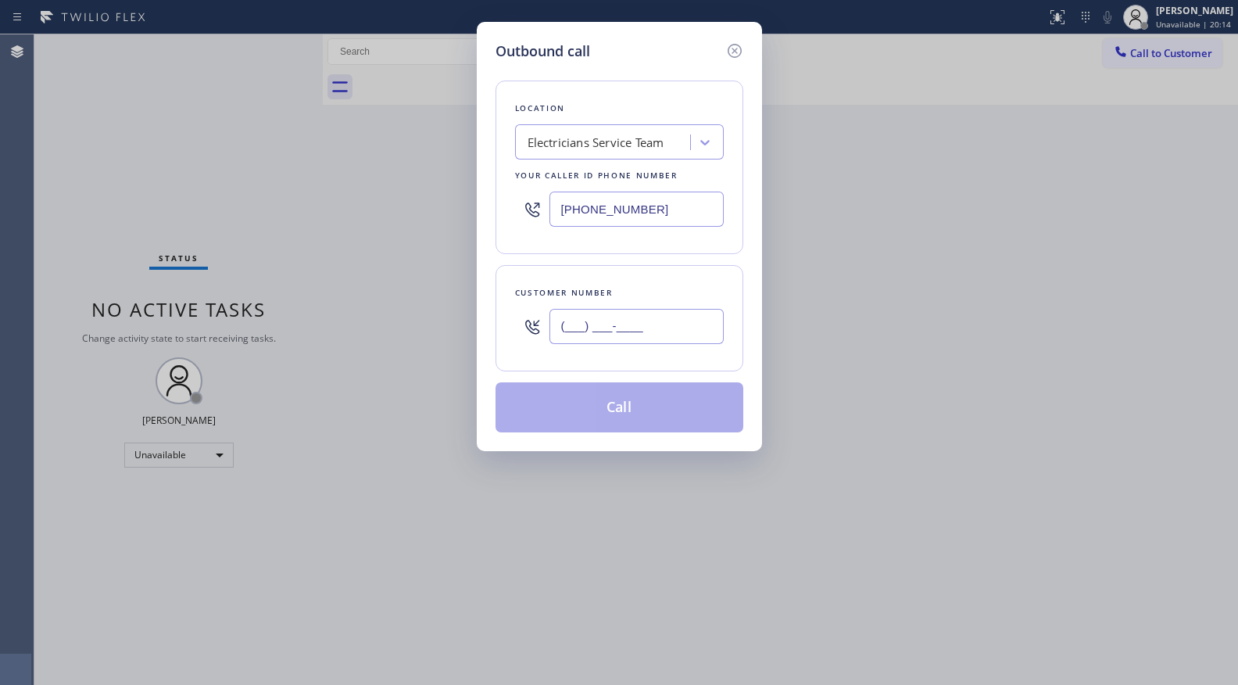
paste input "909) 576-8452"
type input "(909) 576-8452"
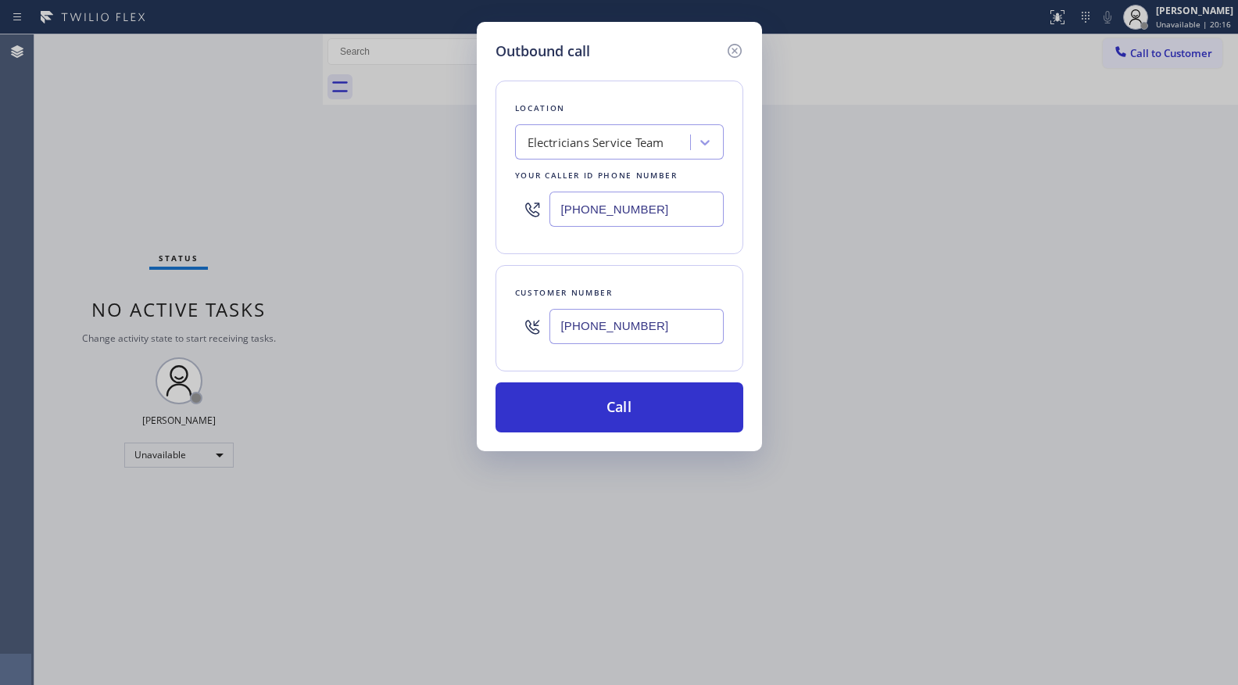
click at [619, 345] on div "(909) 576-8452" at bounding box center [636, 326] width 174 height 51
click at [592, 418] on button "Call" at bounding box center [620, 407] width 248 height 50
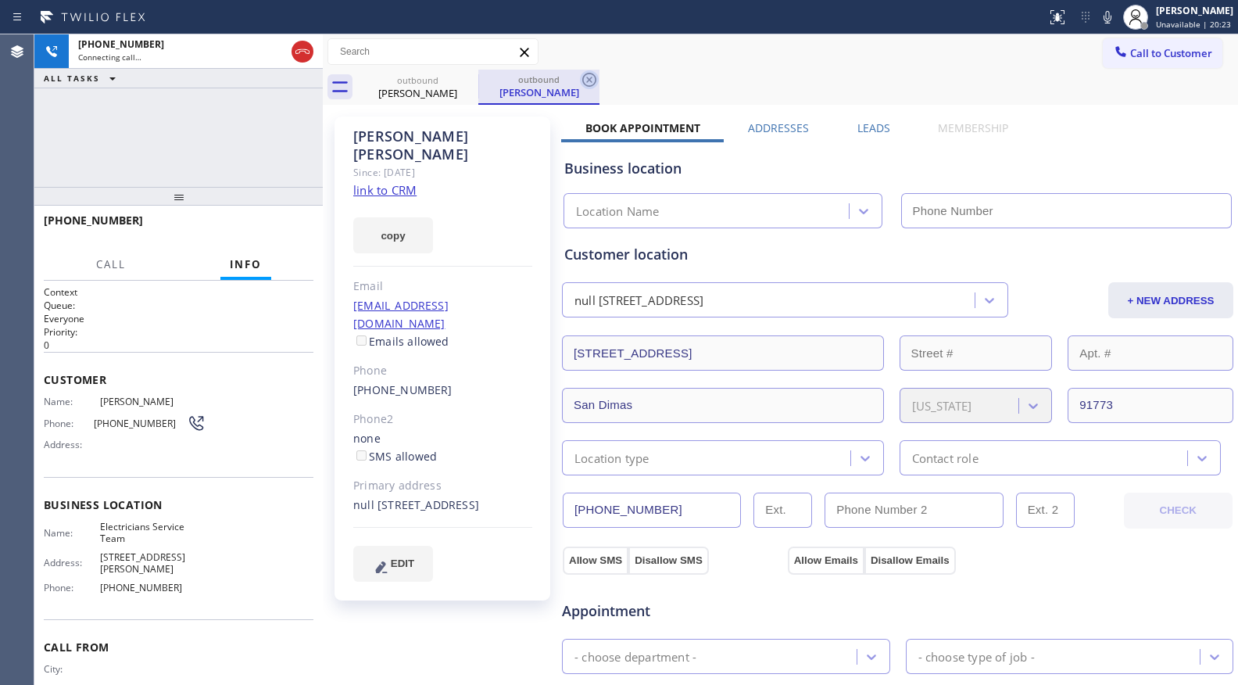
type input "[PHONE_NUMBER]"
drag, startPoint x: 588, startPoint y: 85, endPoint x: 567, endPoint y: 79, distance: 21.3
click at [585, 85] on icon at bounding box center [589, 79] width 19 height 19
click at [469, 67] on div "Call to Customer Outbound call Location Electricians Service Team Your caller i…" at bounding box center [780, 51] width 915 height 35
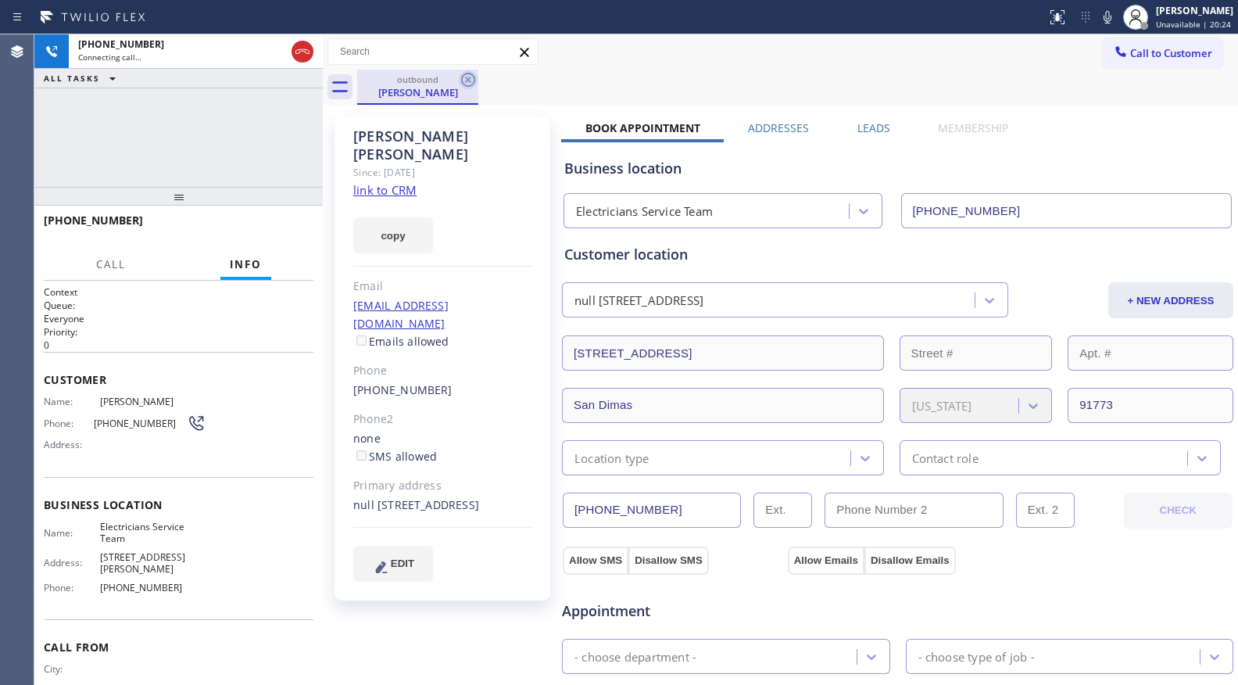
click at [468, 77] on icon at bounding box center [468, 79] width 19 height 19
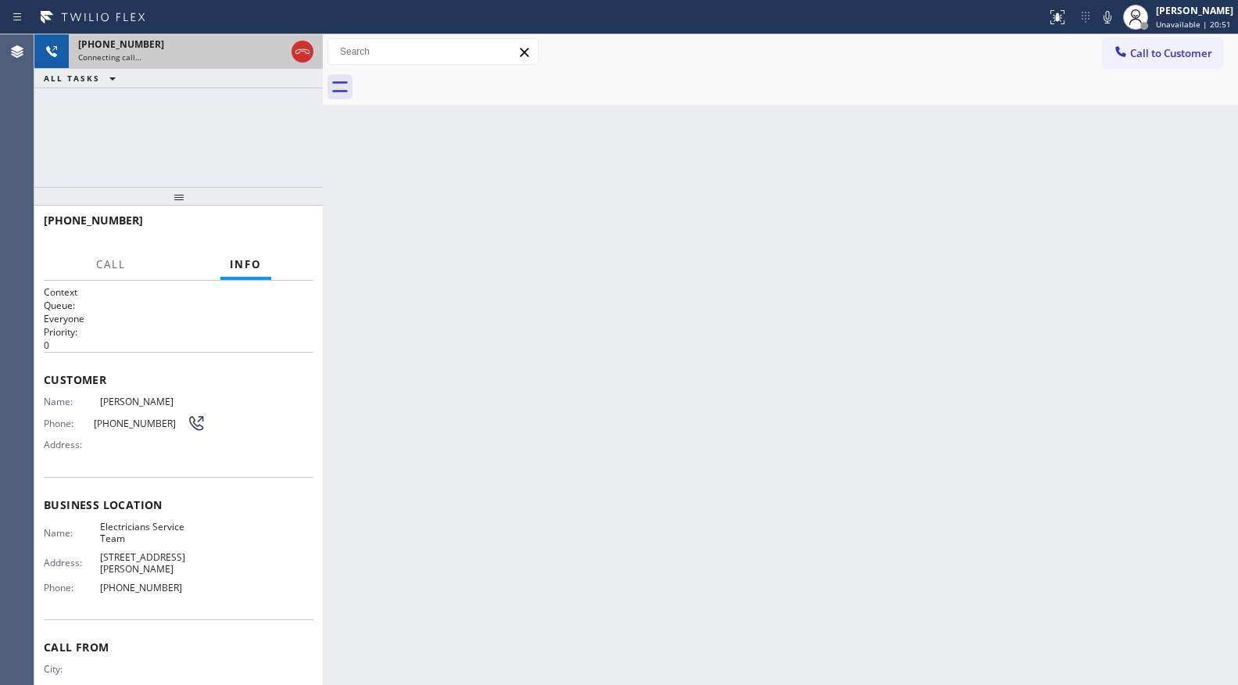
click at [174, 51] on div "+19095768452 Connecting call…" at bounding box center [179, 51] width 220 height 34
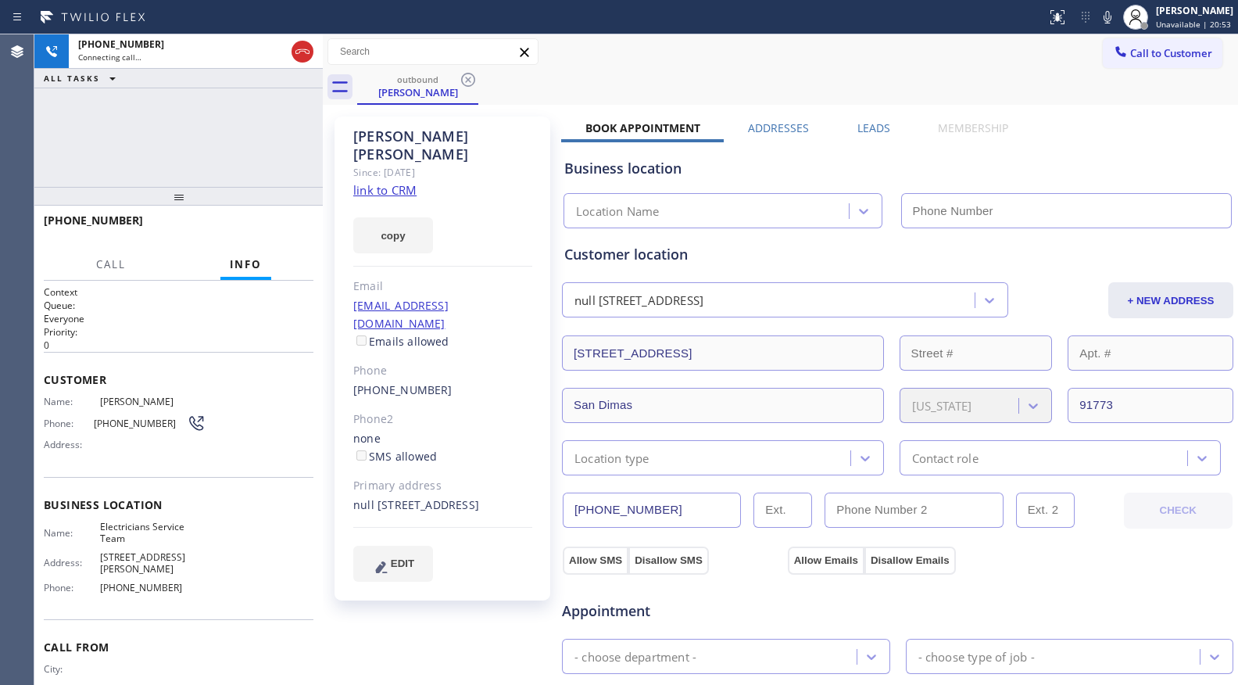
type input "[PHONE_NUMBER]"
click at [741, 62] on div "Call to Customer Outbound call Location Electricians Service Team Your caller i…" at bounding box center [780, 51] width 915 height 27
click at [279, 229] on span "HANG UP" at bounding box center [277, 227] width 48 height 11
click at [281, 229] on span "HANG UP" at bounding box center [277, 227] width 48 height 11
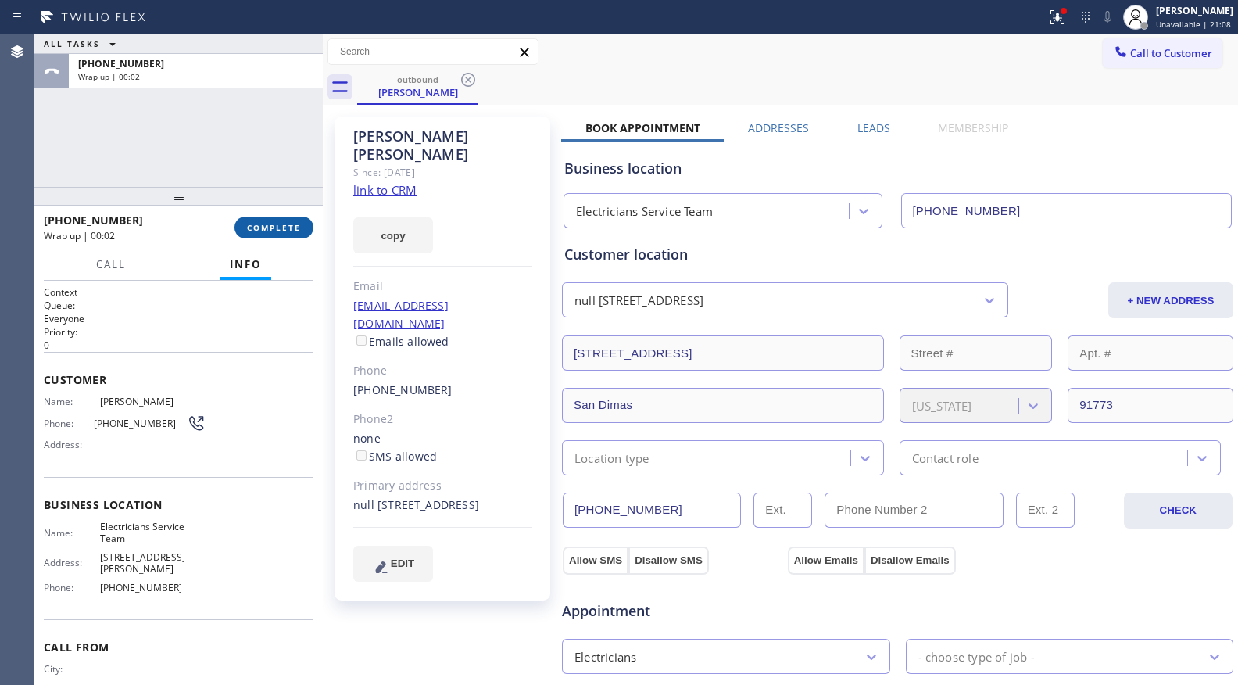
click at [313, 225] on div "+19095768452 Wrap up | 00:02 COMPLETE" at bounding box center [178, 228] width 288 height 44
click at [310, 227] on button "COMPLETE" at bounding box center [273, 227] width 79 height 22
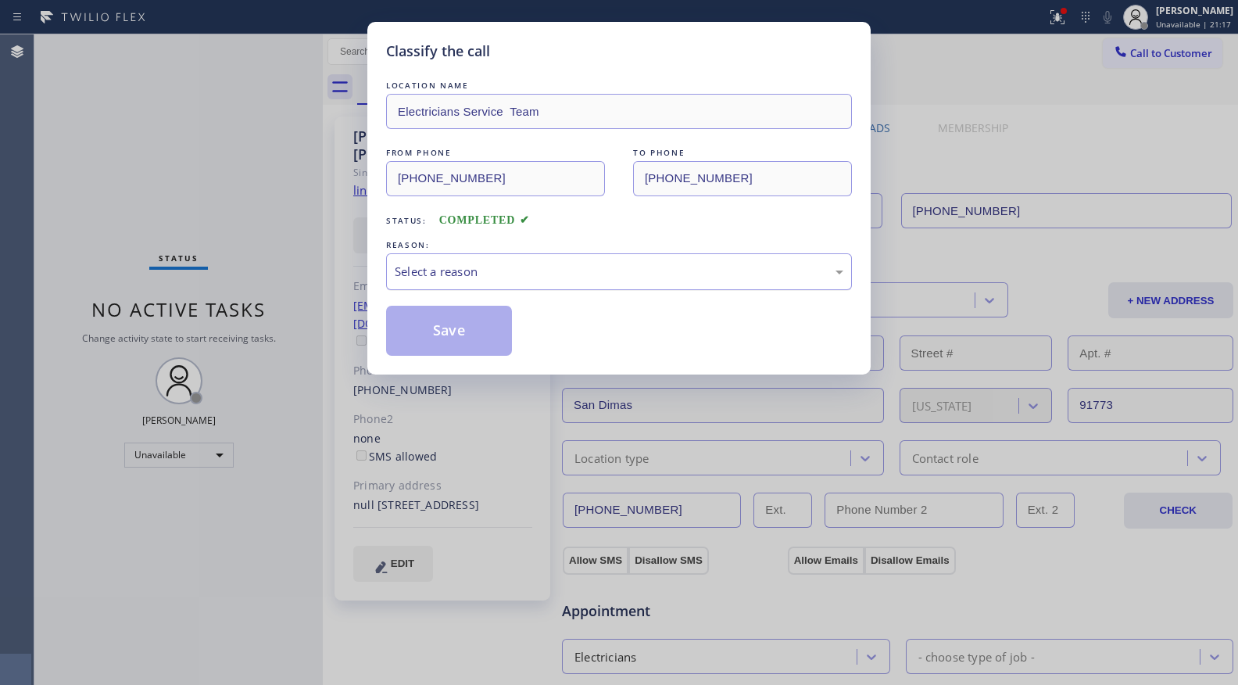
drag, startPoint x: 461, startPoint y: 299, endPoint x: 460, endPoint y: 281, distance: 18.8
click at [461, 295] on div "LOCATION NAME Electricians Service Team FROM PHONE (800) 568-8664 TO PHONE (909…" at bounding box center [619, 216] width 466 height 278
click at [459, 280] on div "Select a reason" at bounding box center [619, 272] width 449 height 18
click at [435, 332] on button "Save" at bounding box center [449, 331] width 126 height 50
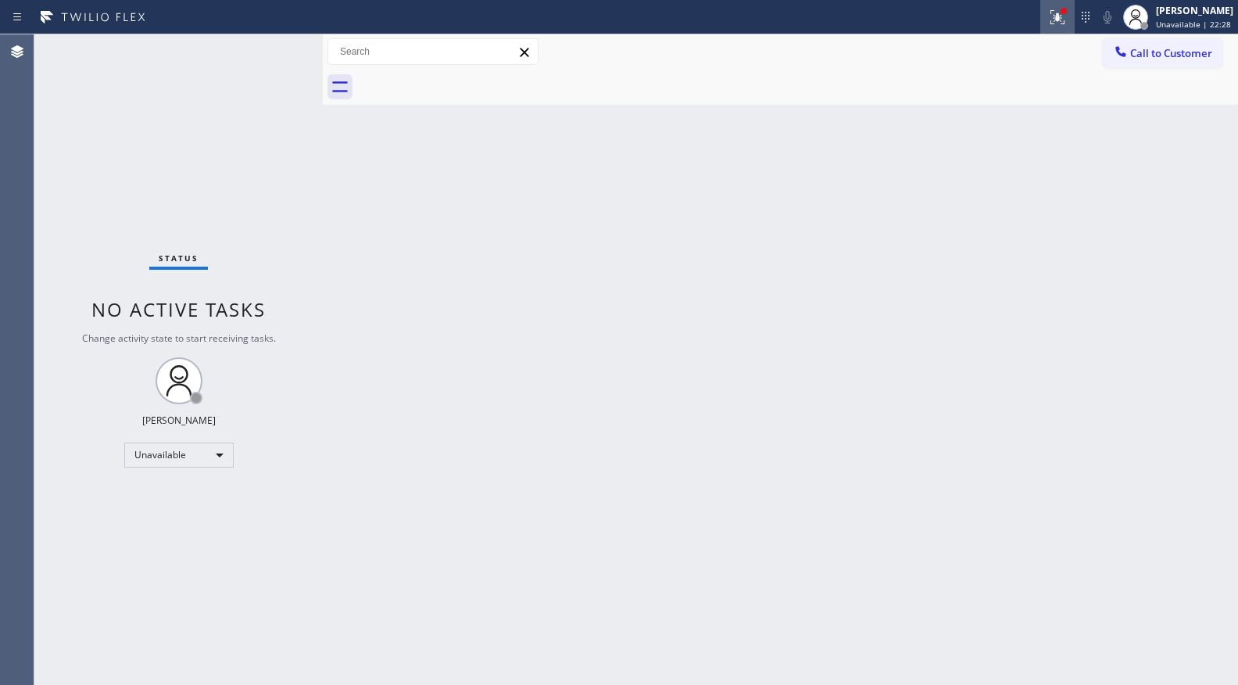
click at [1065, 18] on icon at bounding box center [1057, 17] width 19 height 19
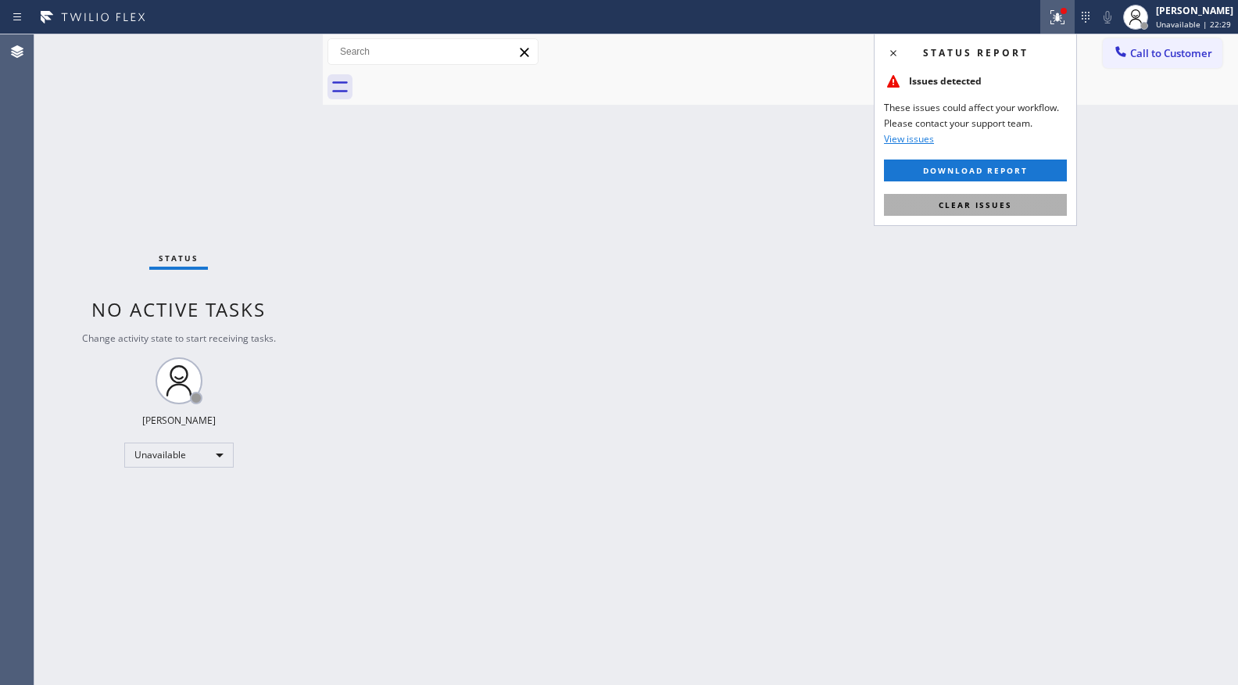
click at [1011, 199] on button "Clear issues" at bounding box center [975, 205] width 183 height 22
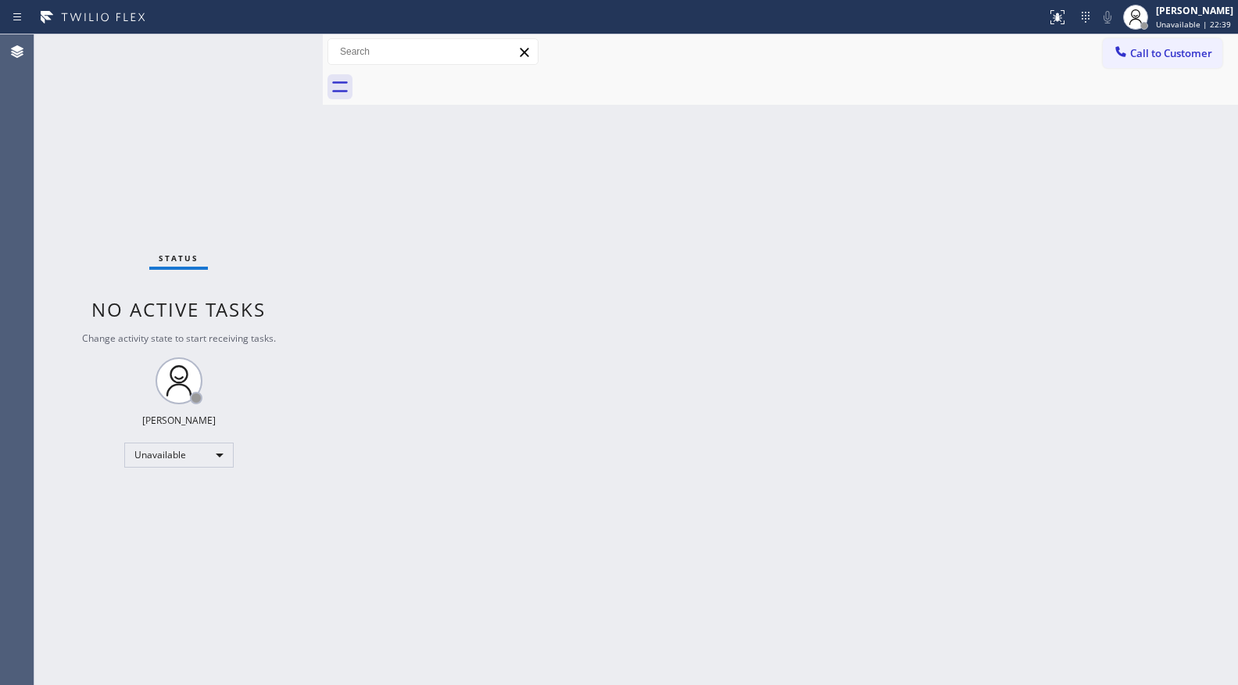
click at [911, 150] on div "Back to Dashboard Change Sender ID Customers Technicians Select a contact Outbo…" at bounding box center [780, 359] width 915 height 650
click at [927, 331] on div "Back to Dashboard Change Sender ID Customers Technicians Select a contact Outbo…" at bounding box center [780, 359] width 915 height 650
click at [1144, 52] on span "Call to Customer" at bounding box center [1171, 53] width 82 height 14
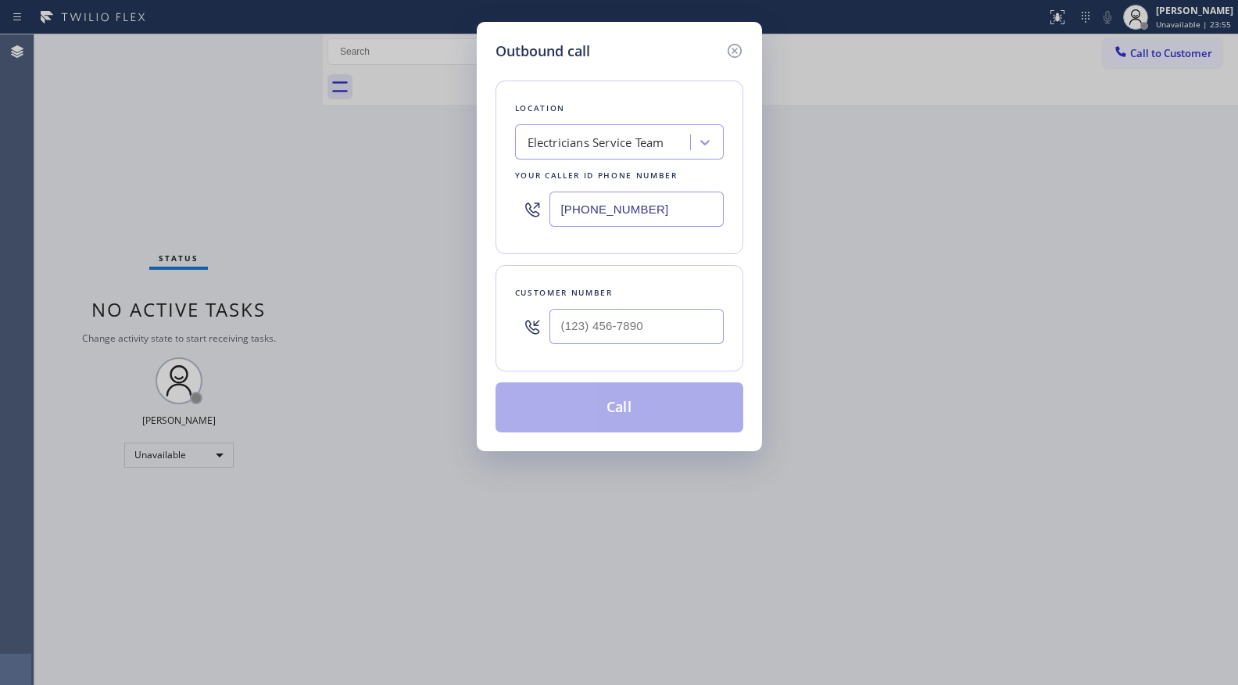
drag, startPoint x: 620, startPoint y: 201, endPoint x: 652, endPoint y: 213, distance: 34.1
click at [627, 209] on input "[PHONE_NUMBER]" at bounding box center [636, 208] width 174 height 35
drag, startPoint x: 659, startPoint y: 206, endPoint x: 527, endPoint y: 206, distance: 132.1
click at [527, 206] on div "[PHONE_NUMBER]" at bounding box center [619, 209] width 209 height 51
paste input "18) 600-9575"
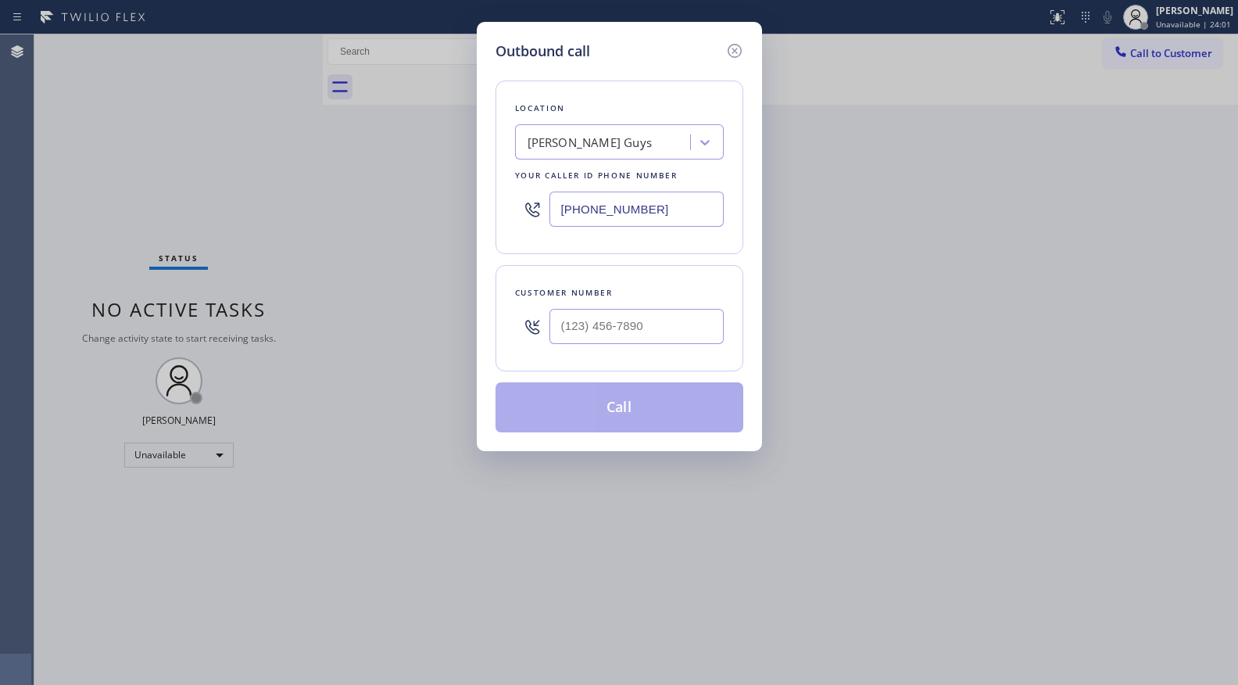
type input "(818) 600-9575"
click at [604, 338] on input "(___) ___-____" at bounding box center [636, 326] width 174 height 35
paste input "818) 404-1642"
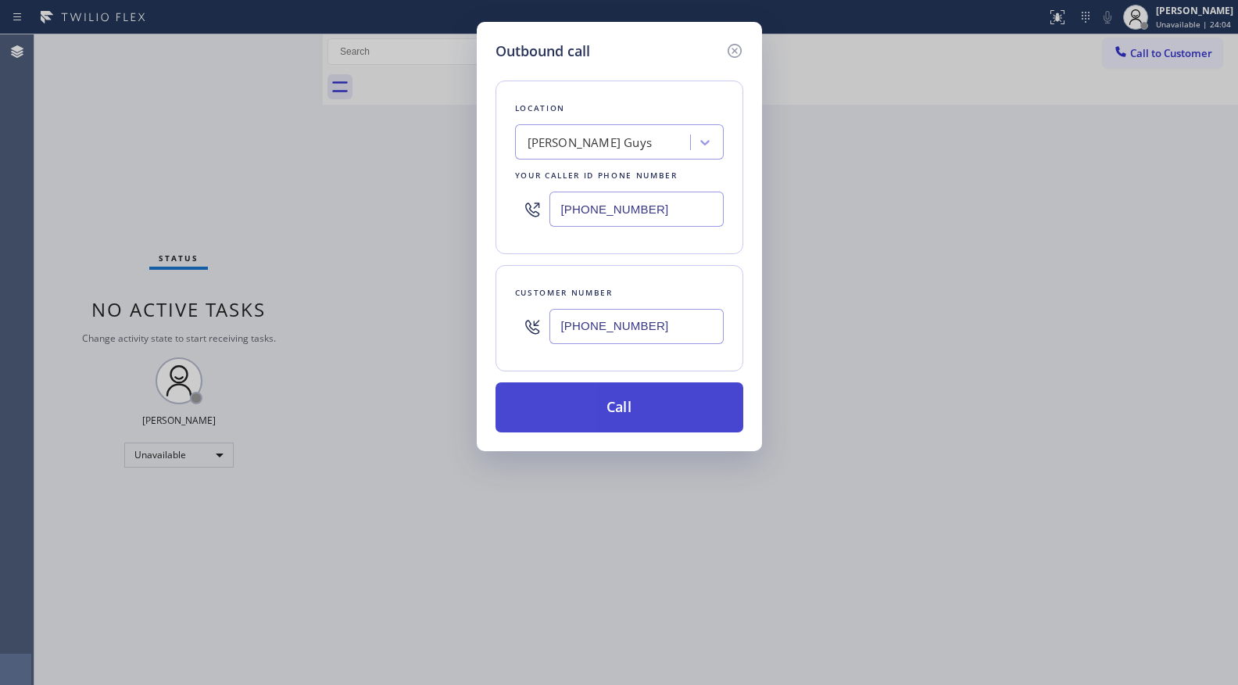
type input "(818) 404-1642"
click at [609, 423] on button "Call" at bounding box center [620, 407] width 248 height 50
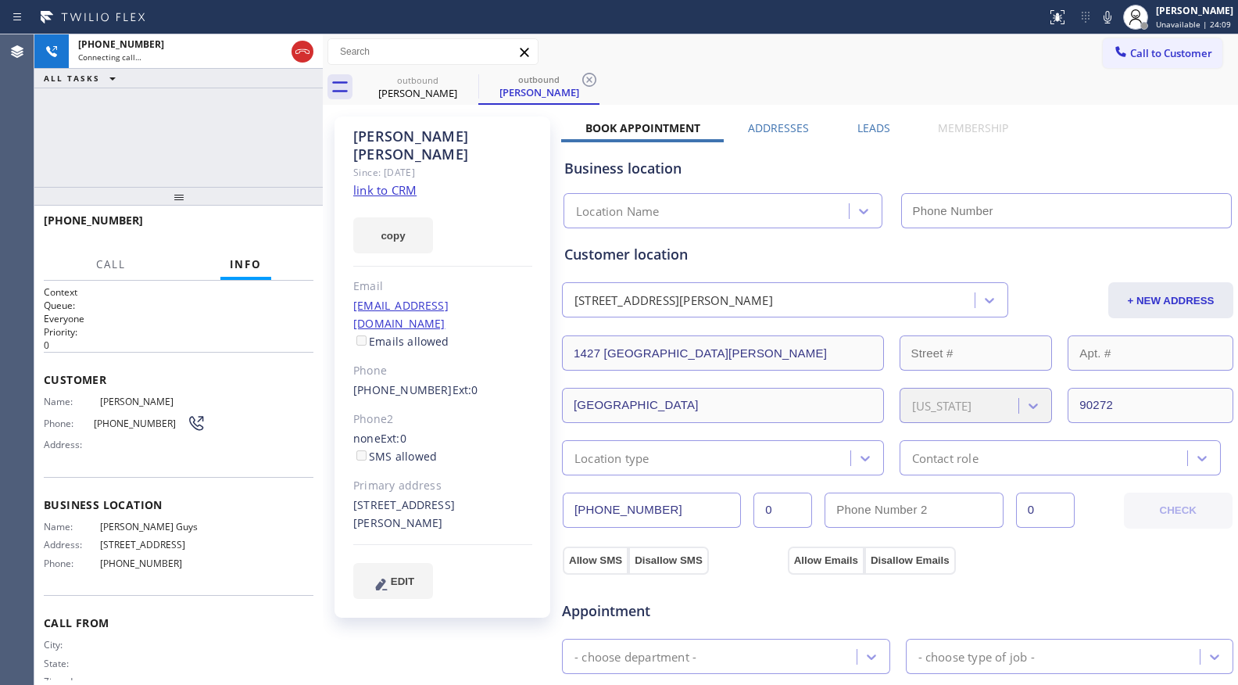
type input "(818) 600-9575"
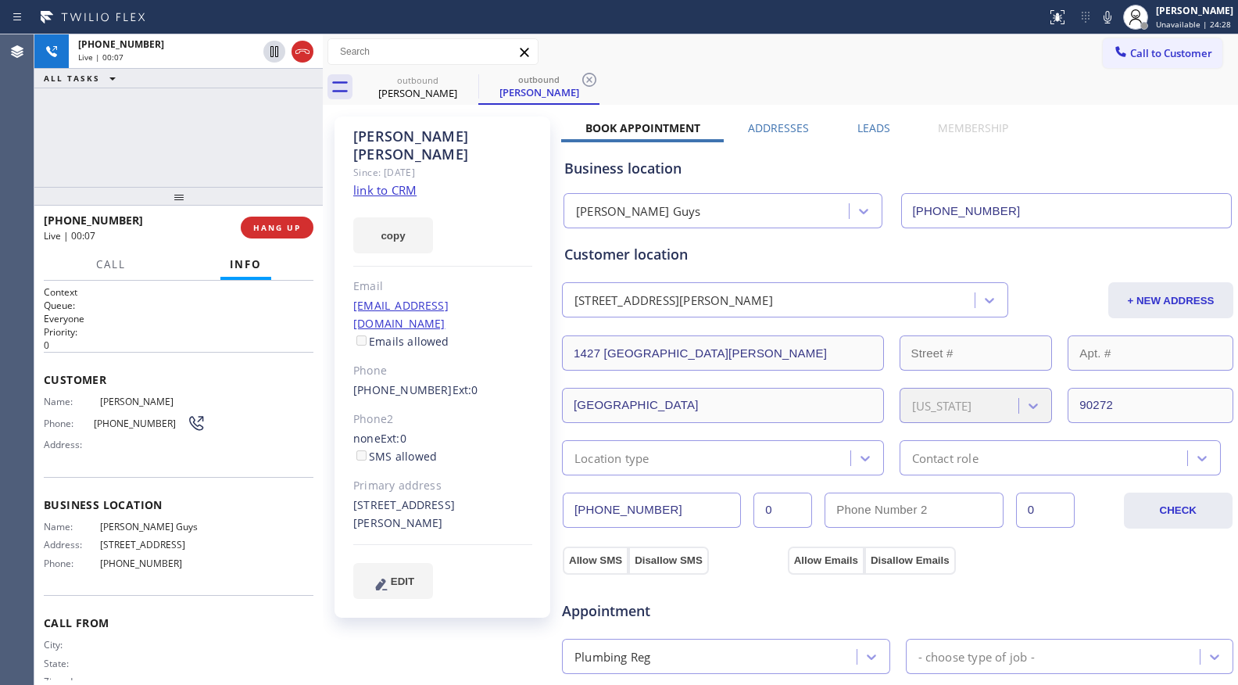
click at [392, 182] on link "link to CRM" at bounding box center [384, 190] width 63 height 16
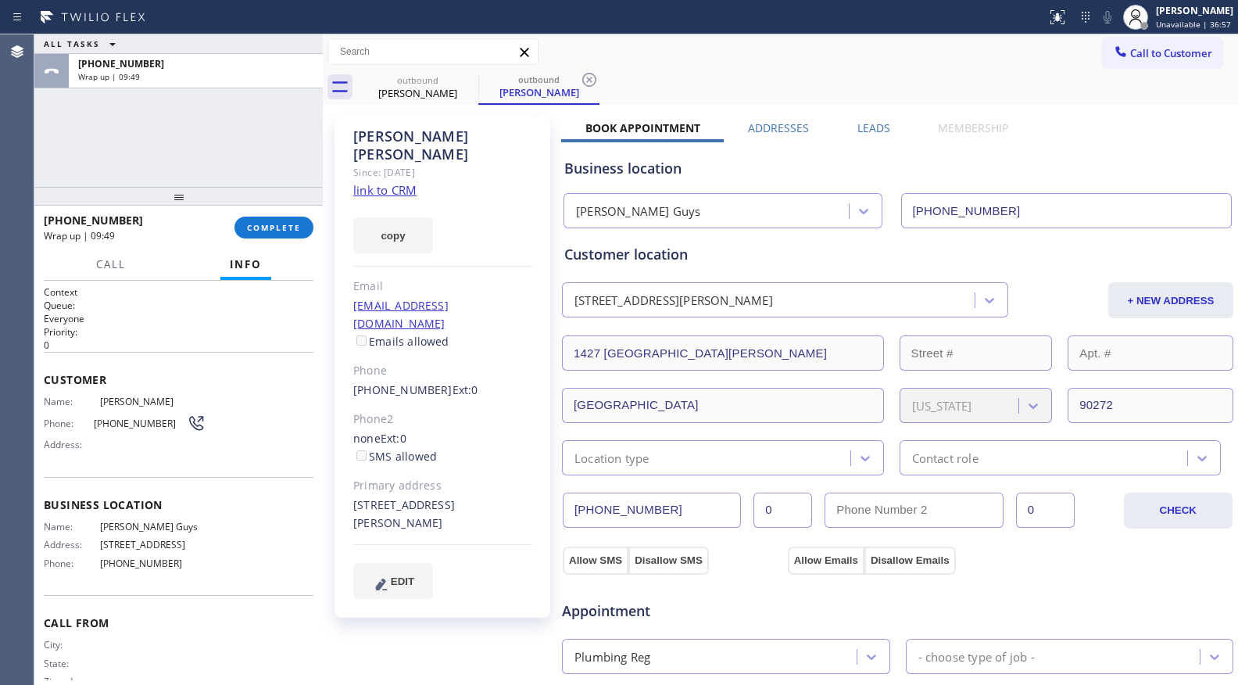
click at [839, 103] on div "outbound Richard Rosser outbound Richard Rosser" at bounding box center [797, 87] width 881 height 35
click at [248, 230] on span "COMPLETE" at bounding box center [274, 227] width 54 height 11
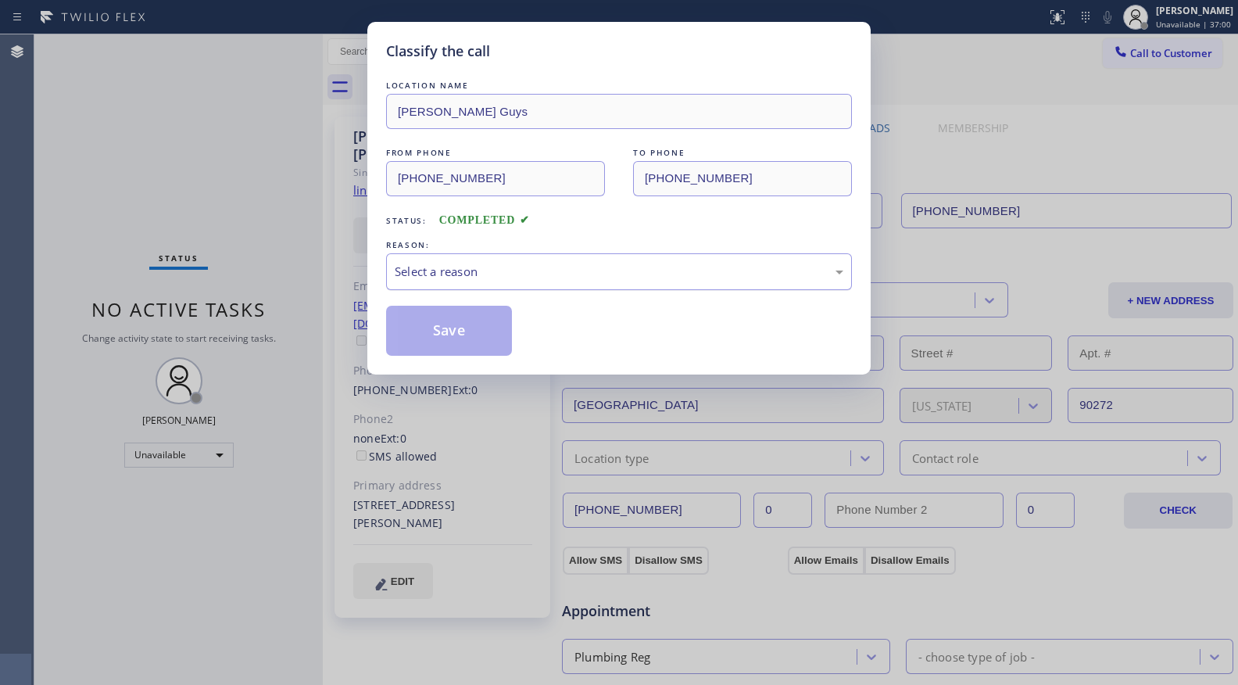
click at [493, 277] on div "Select a reason" at bounding box center [619, 272] width 449 height 18
drag, startPoint x: 422, startPoint y: 342, endPoint x: 78, endPoint y: 253, distance: 355.2
click at [423, 342] on button "Save" at bounding box center [449, 331] width 126 height 50
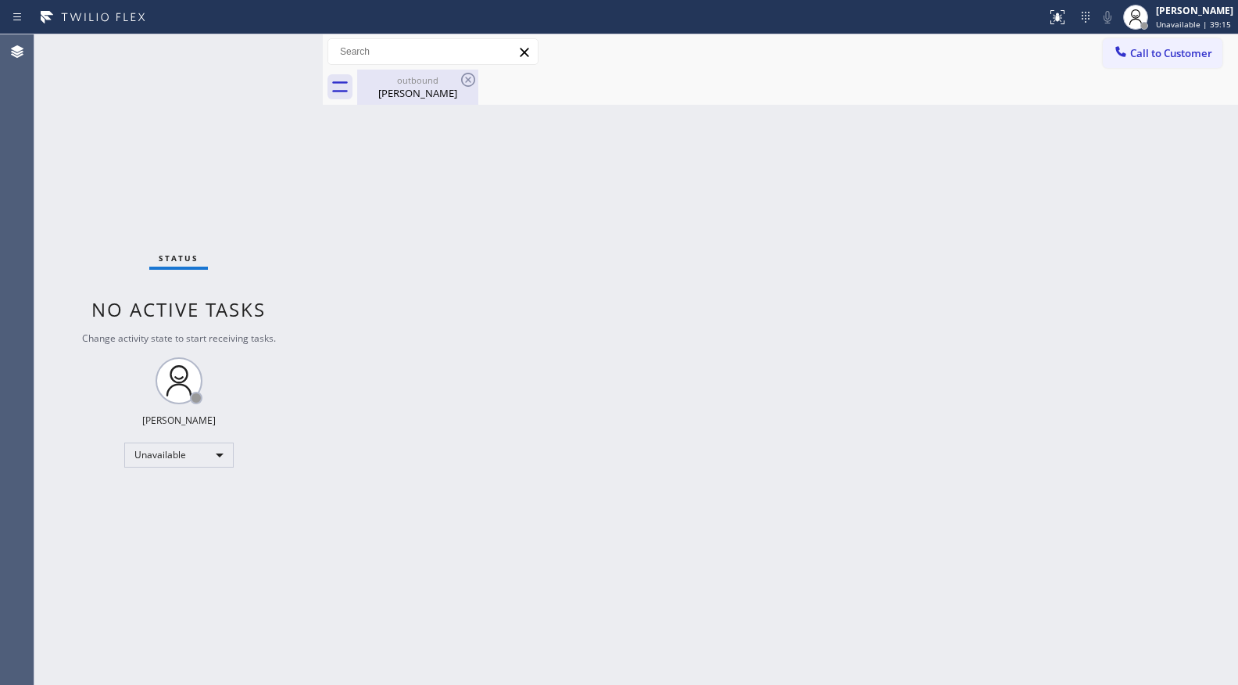
click at [439, 80] on div "outbound" at bounding box center [418, 80] width 118 height 12
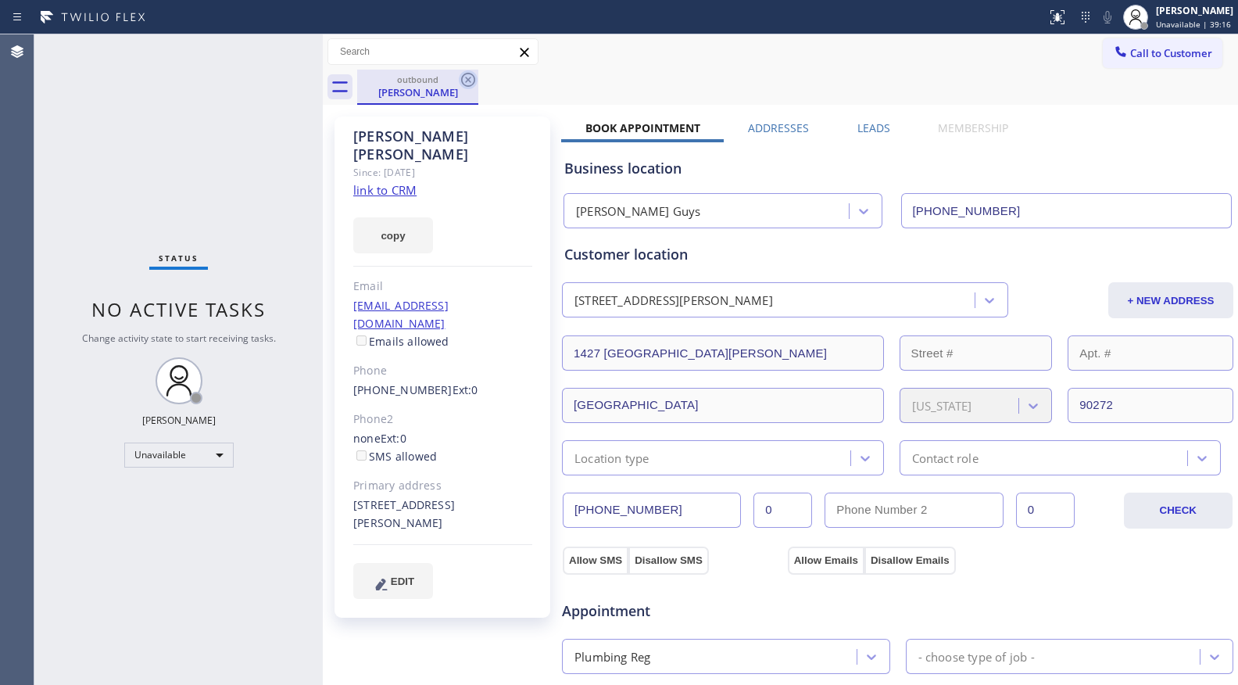
click at [475, 77] on icon at bounding box center [468, 79] width 19 height 19
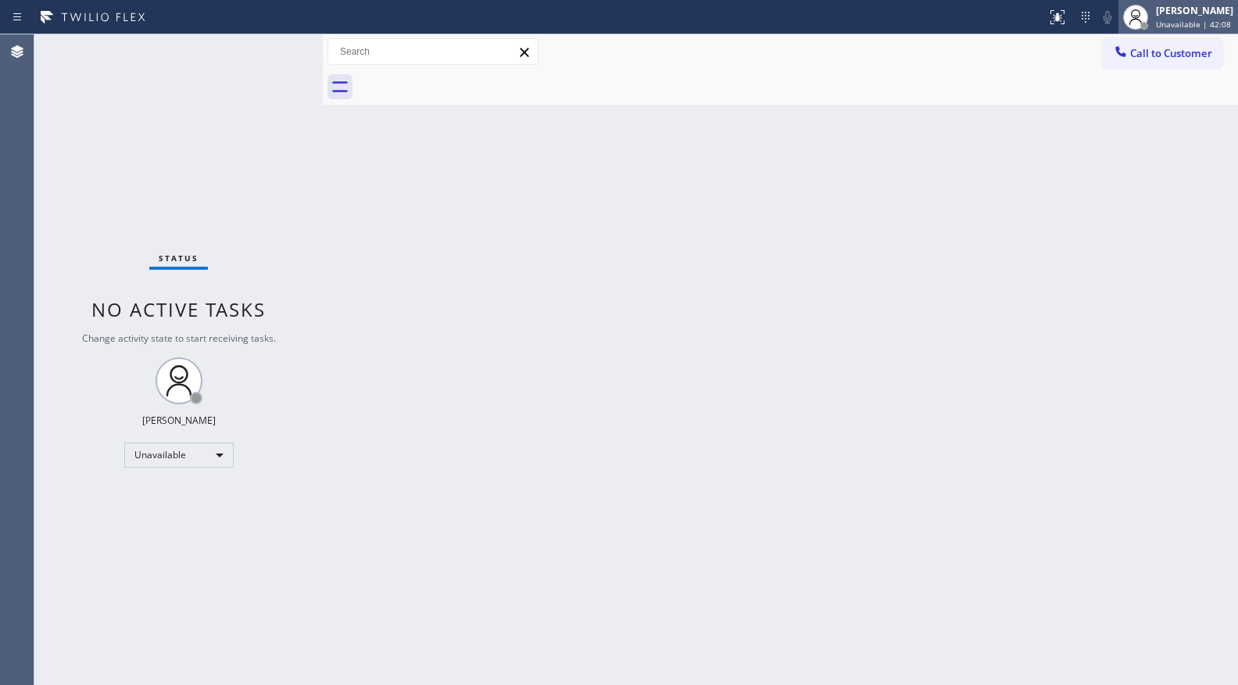
click at [1167, 16] on div "[PERSON_NAME]" at bounding box center [1194, 10] width 77 height 13
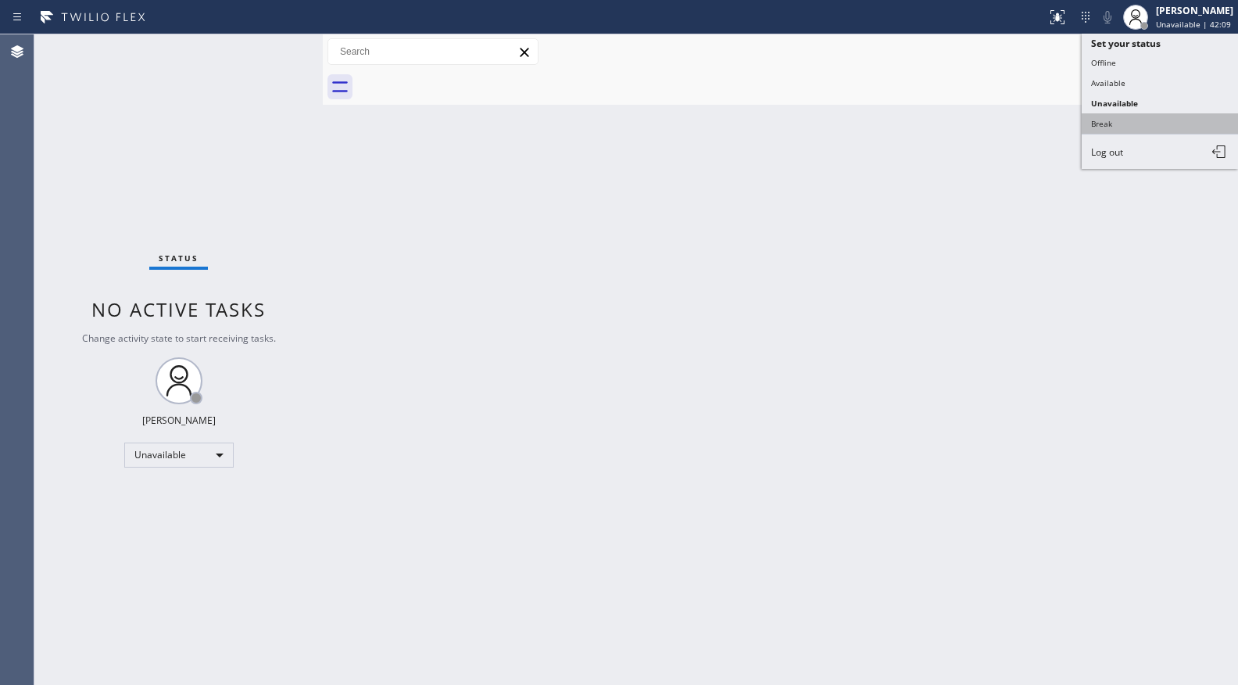
click at [1114, 117] on button "Break" at bounding box center [1160, 123] width 156 height 20
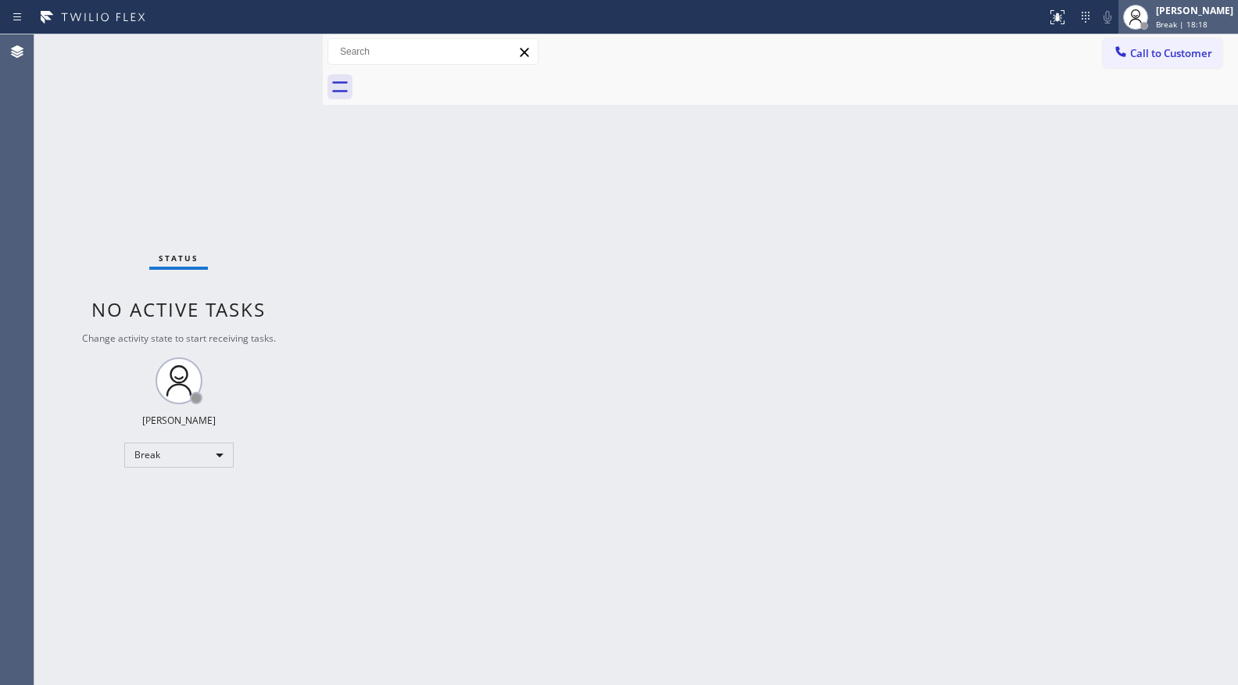
click at [1164, 23] on span "Break | 18:18" at bounding box center [1182, 24] width 52 height 11
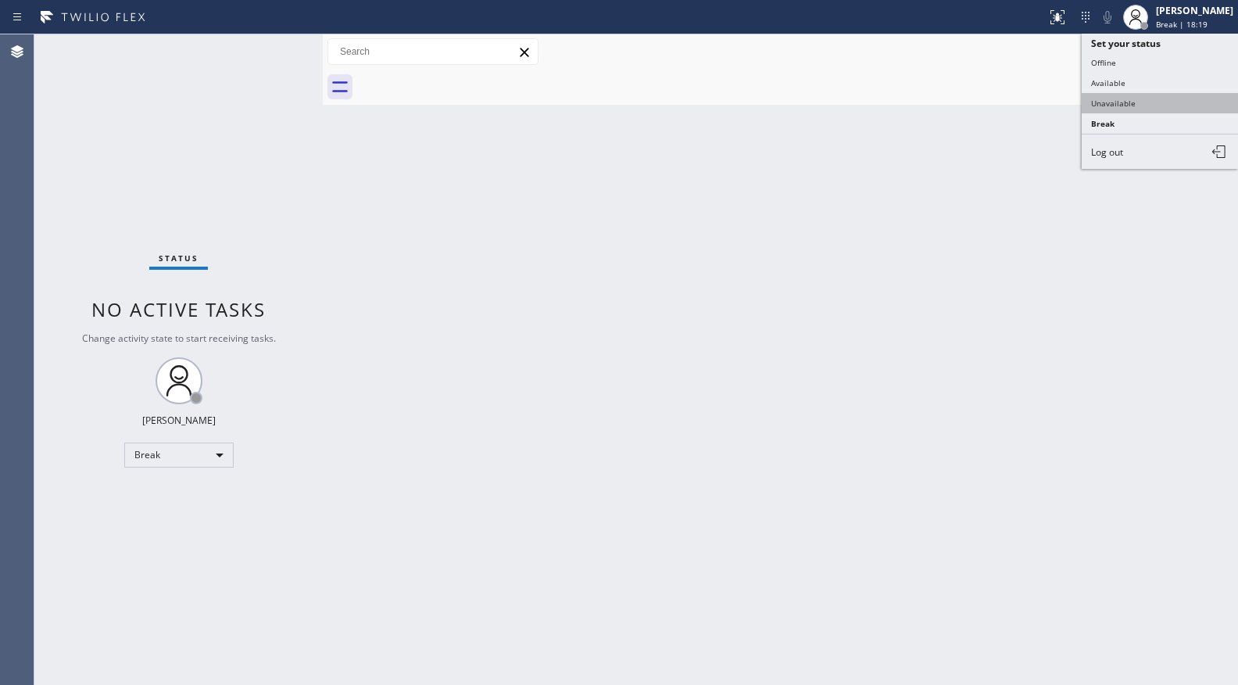
click at [1132, 102] on button "Unavailable" at bounding box center [1160, 103] width 156 height 20
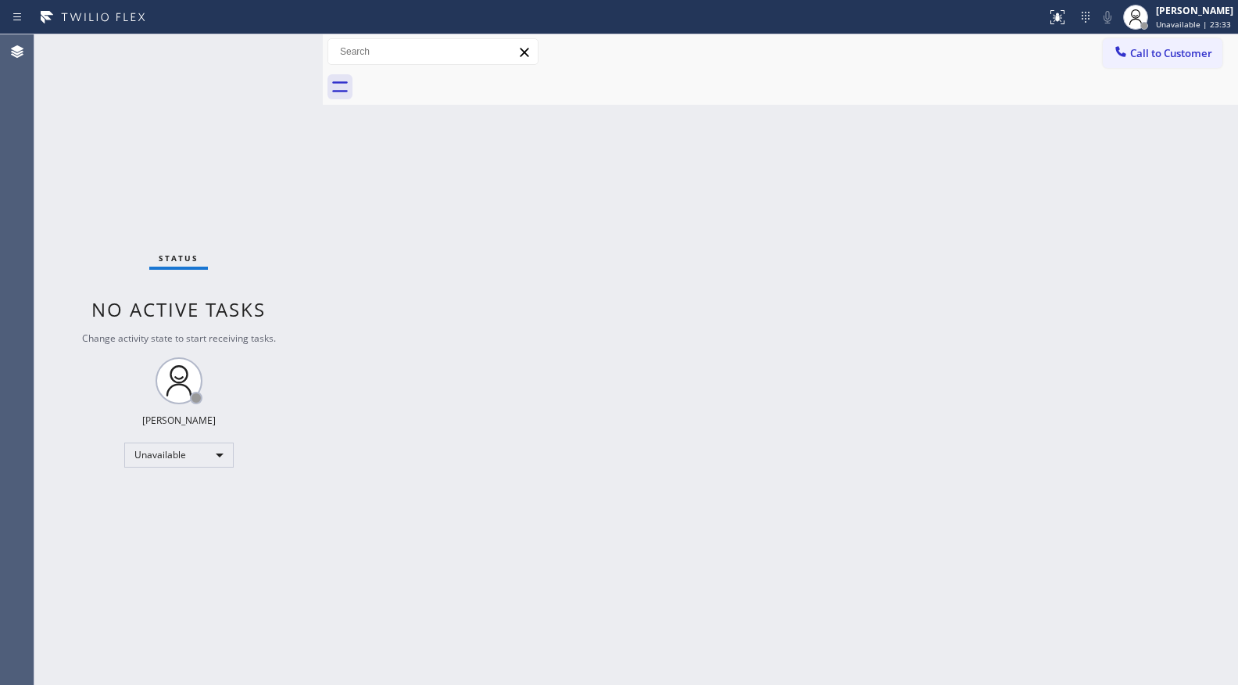
click at [538, 311] on div "Back to Dashboard Change Sender ID Customers Technicians Select a contact Outbo…" at bounding box center [780, 359] width 915 height 650
drag, startPoint x: 1086, startPoint y: 182, endPoint x: 1058, endPoint y: 143, distance: 48.2
click at [1082, 177] on div "Back to Dashboard Change Sender ID Customers Technicians Select a contact Outbo…" at bounding box center [780, 359] width 915 height 650
click at [1181, 59] on span "Call to Customer" at bounding box center [1171, 53] width 82 height 14
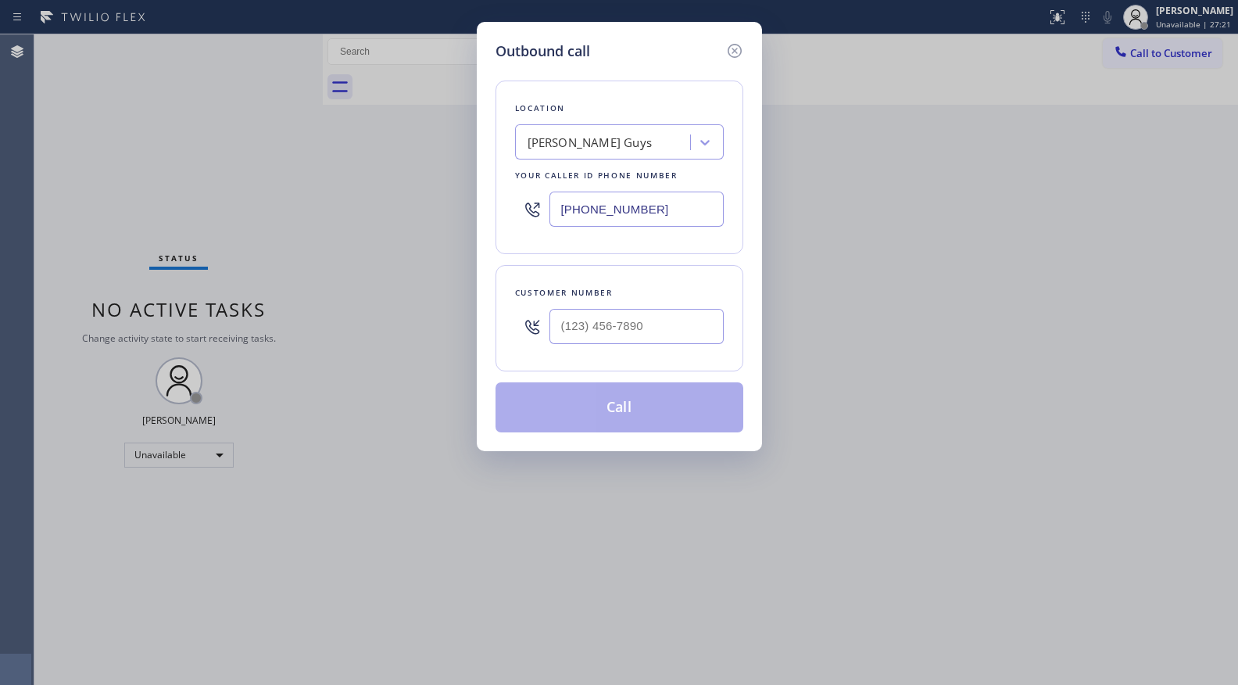
drag, startPoint x: 665, startPoint y: 213, endPoint x: 511, endPoint y: 216, distance: 154.0
click at [511, 216] on div "Location Joseph Plumbing Guys Your caller id phone number (818) 600-9575" at bounding box center [620, 168] width 248 height 174
paste input "714) 559-3783"
type input "(714) 559-3783"
click at [644, 336] on input "(___) ___-____" at bounding box center [636, 326] width 174 height 35
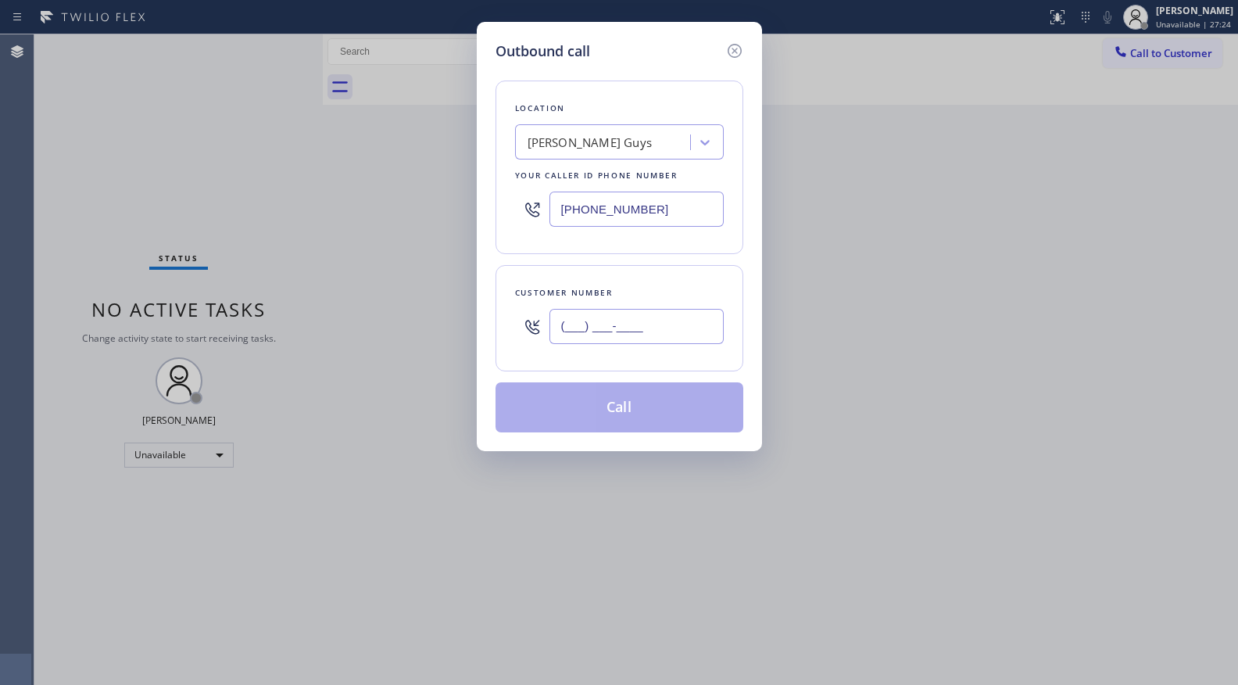
paste input "636) 358-7413"
type input "(636) 358-7413"
click at [614, 316] on input "(636) 358-7413" at bounding box center [636, 326] width 174 height 35
click at [633, 291] on div "Customer number" at bounding box center [619, 292] width 209 height 16
click at [618, 377] on div "Location Joseph Plumbing Guys Your caller id phone number (714) 559-3783 Custom…" at bounding box center [620, 247] width 248 height 370
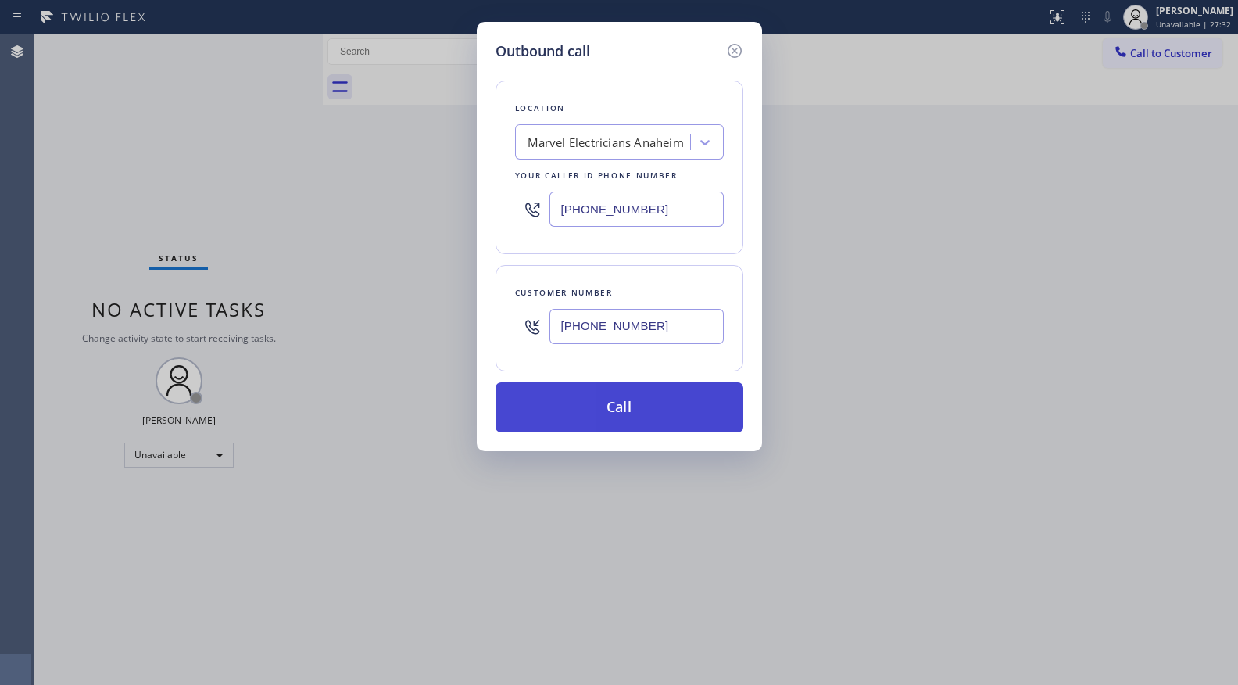
click at [620, 417] on button "Call" at bounding box center [620, 407] width 248 height 50
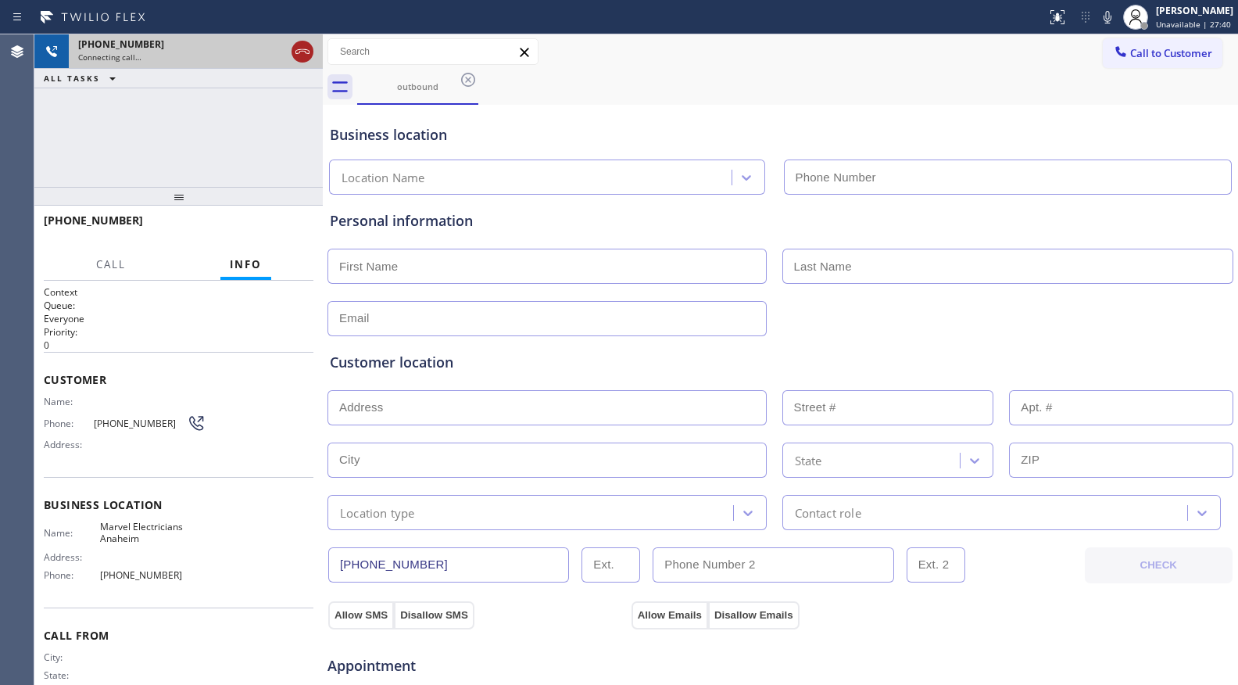
type input "(714) 559-3783"
click at [302, 50] on icon at bounding box center [302, 51] width 19 height 19
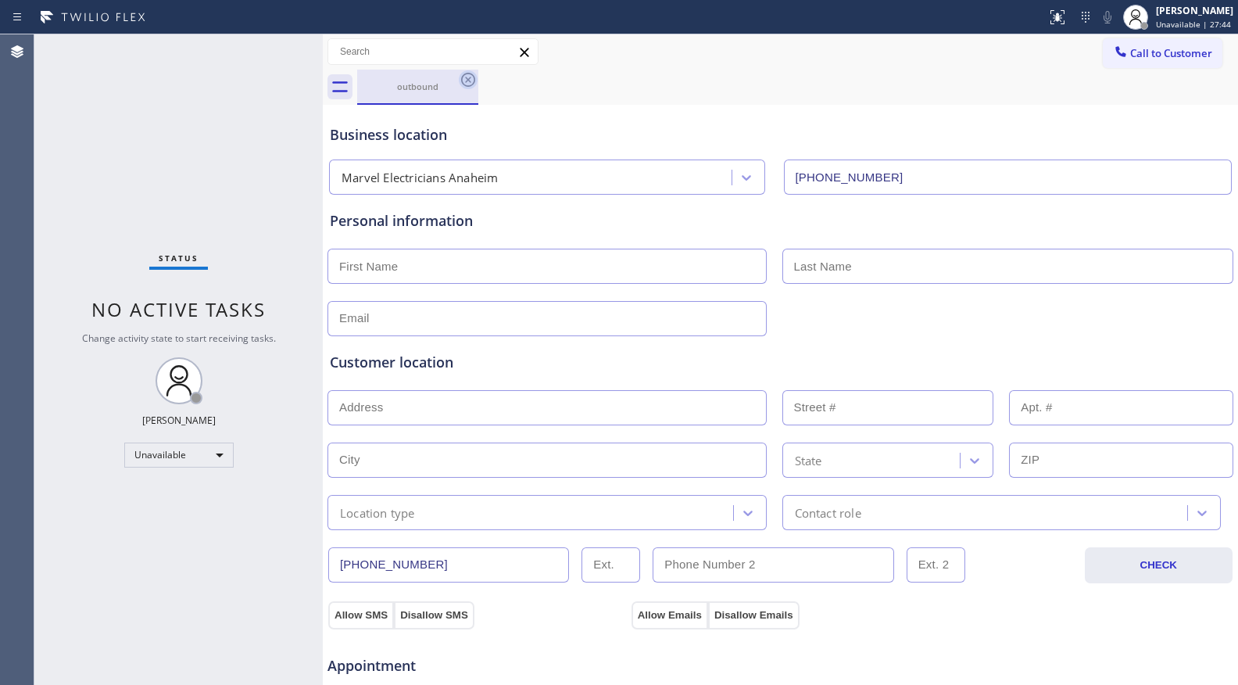
drag, startPoint x: 465, startPoint y: 84, endPoint x: 846, endPoint y: 5, distance: 389.6
click at [467, 84] on icon at bounding box center [468, 79] width 19 height 19
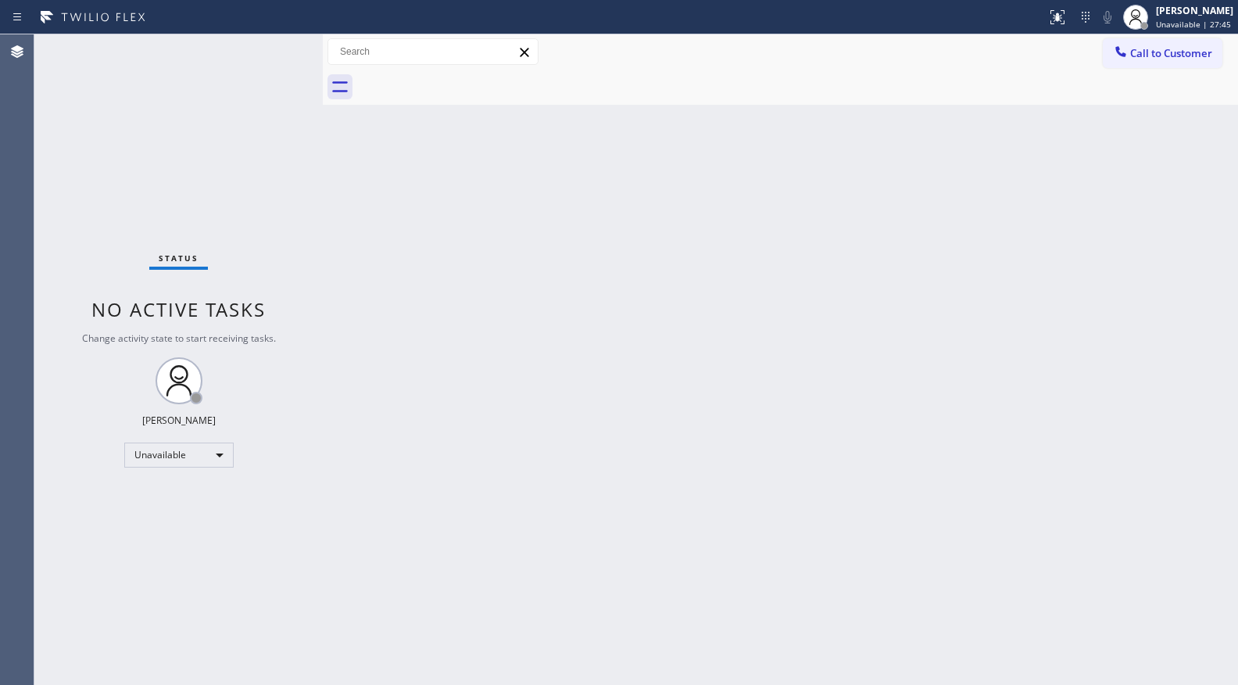
drag, startPoint x: 1135, startPoint y: 53, endPoint x: 811, endPoint y: 113, distance: 329.1
click at [1126, 61] on button "Call to Customer" at bounding box center [1163, 53] width 120 height 30
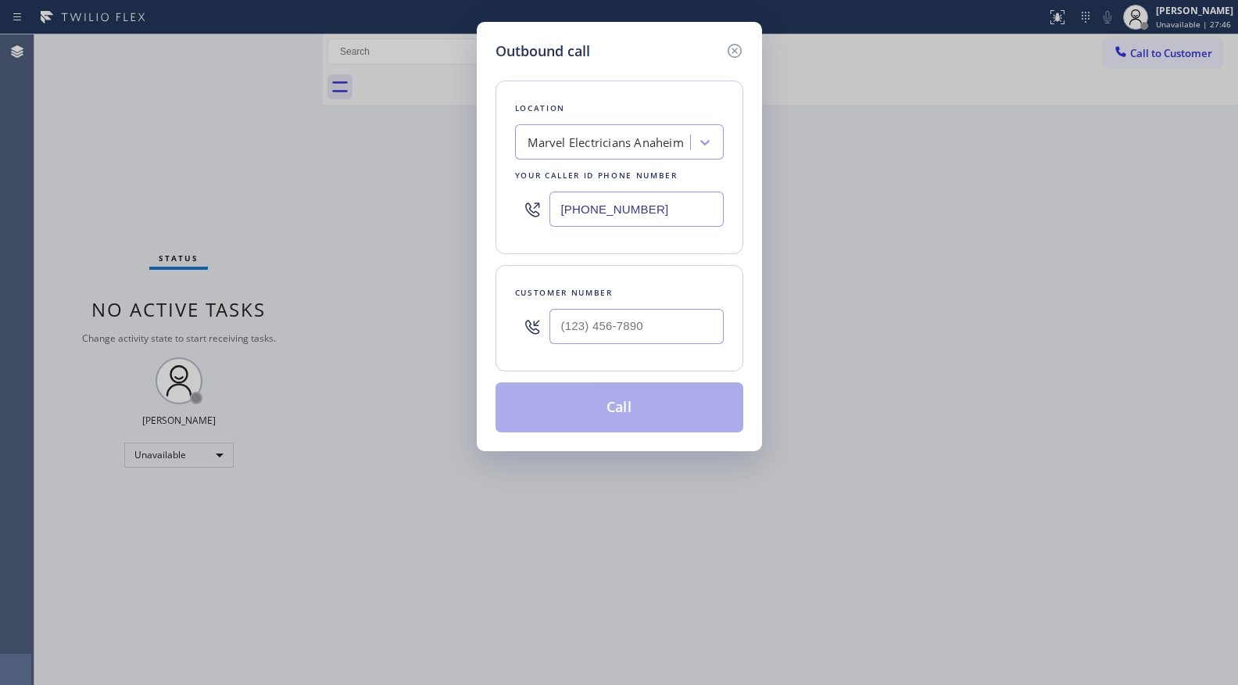
drag, startPoint x: 660, startPoint y: 219, endPoint x: 520, endPoint y: 223, distance: 140.0
click at [521, 224] on div "(714) 559-3783" at bounding box center [619, 209] width 209 height 51
paste input "817) 482-5346"
type input "(817) 482-5346"
click at [634, 337] on input "(___) ___-____" at bounding box center [636, 326] width 174 height 35
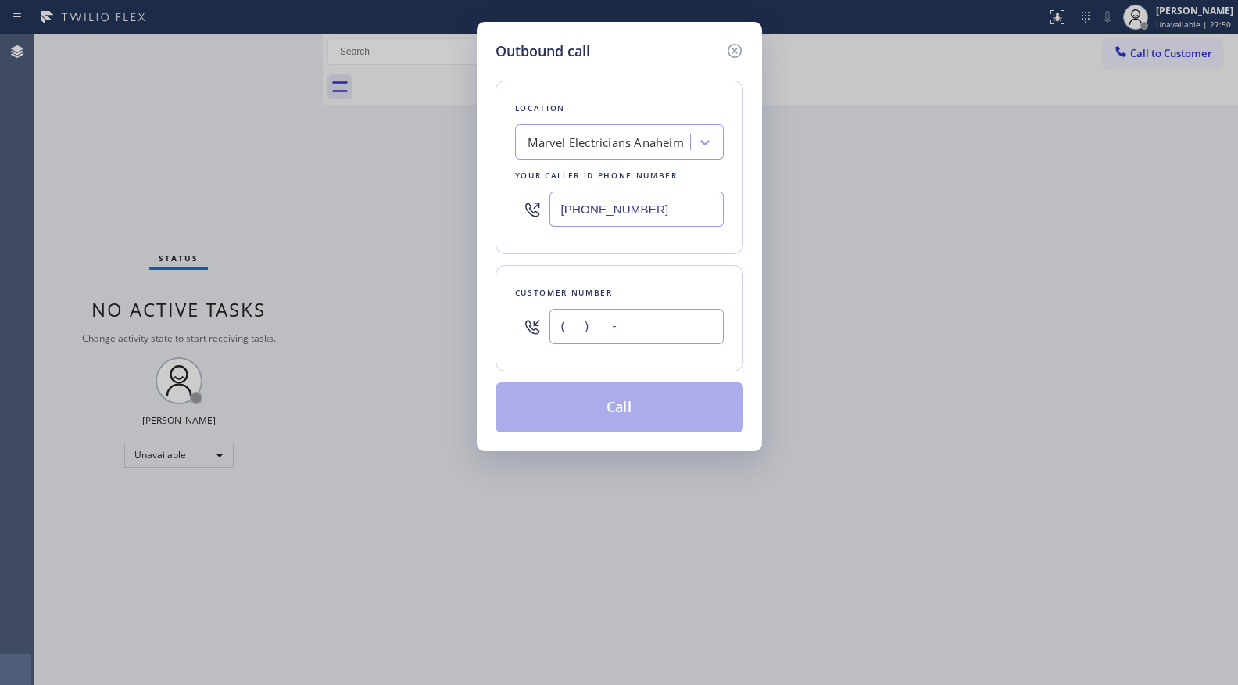
paste input "817) 350-7974"
type input "(817) 350-7974"
click at [605, 368] on div "Customer number (817) 350-7974" at bounding box center [620, 318] width 248 height 106
click at [598, 370] on div "Customer number (817) 350-7974" at bounding box center [620, 318] width 248 height 106
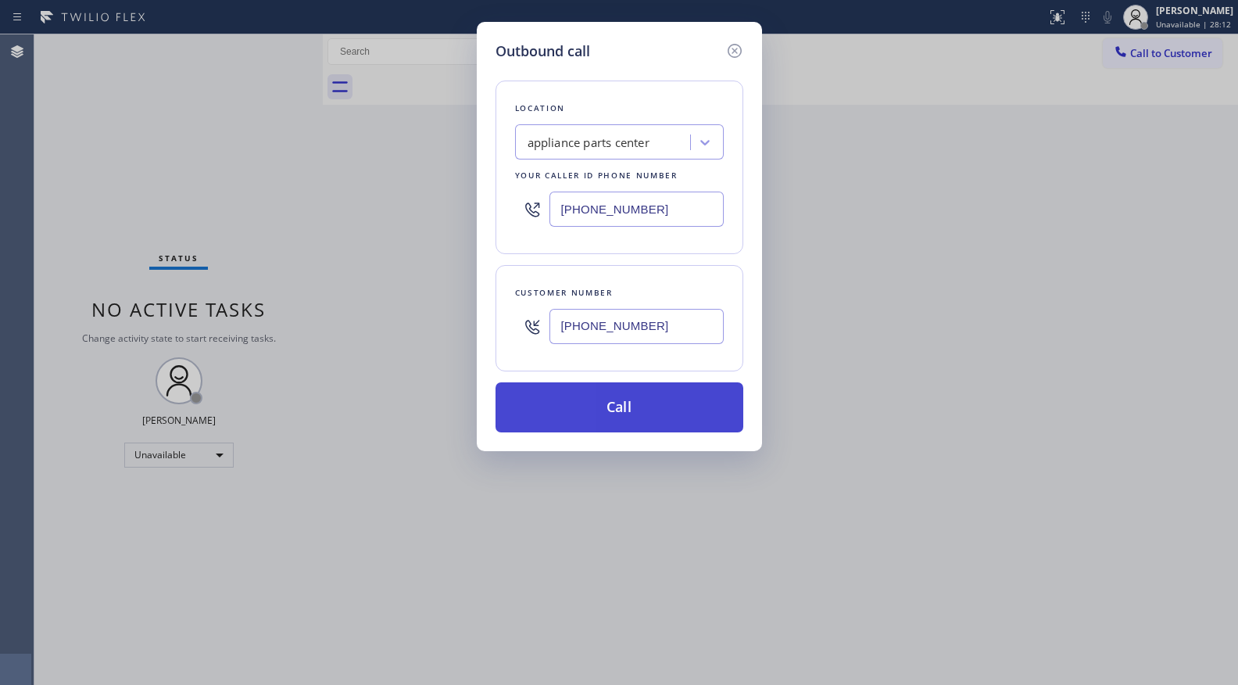
click at [635, 413] on button "Call" at bounding box center [620, 407] width 248 height 50
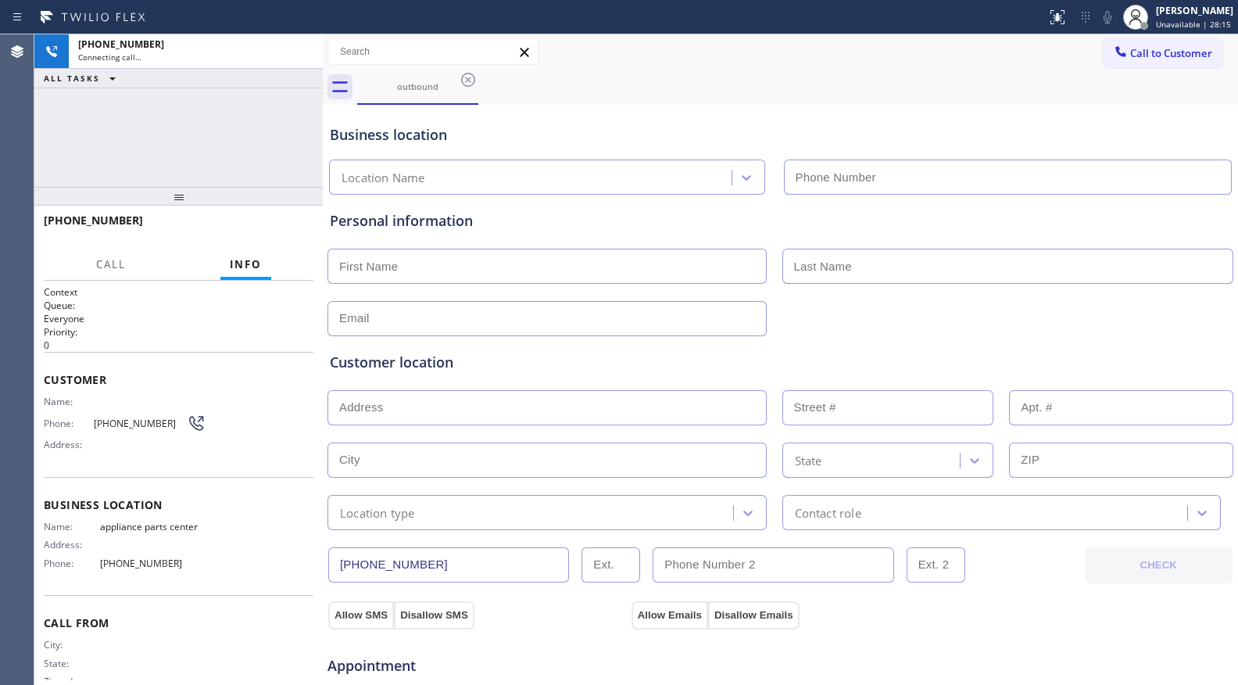
type input "(817) 482-5346"
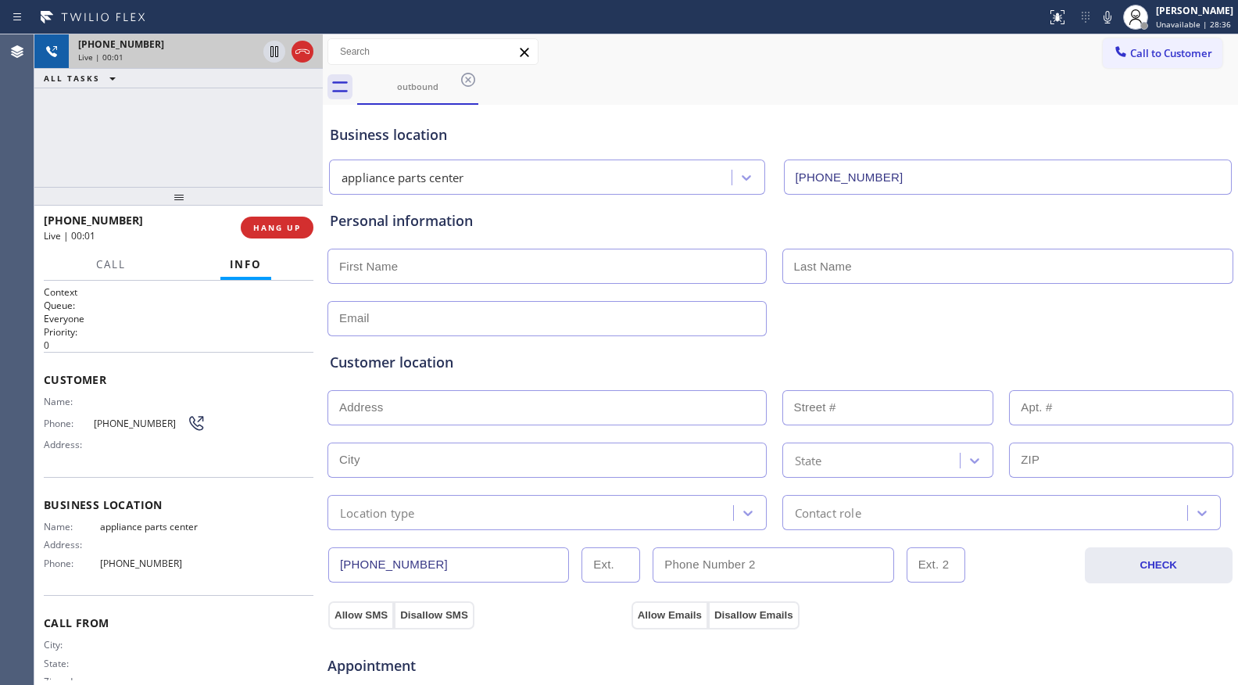
click at [309, 61] on div at bounding box center [288, 51] width 56 height 34
click at [308, 55] on icon at bounding box center [302, 51] width 19 height 19
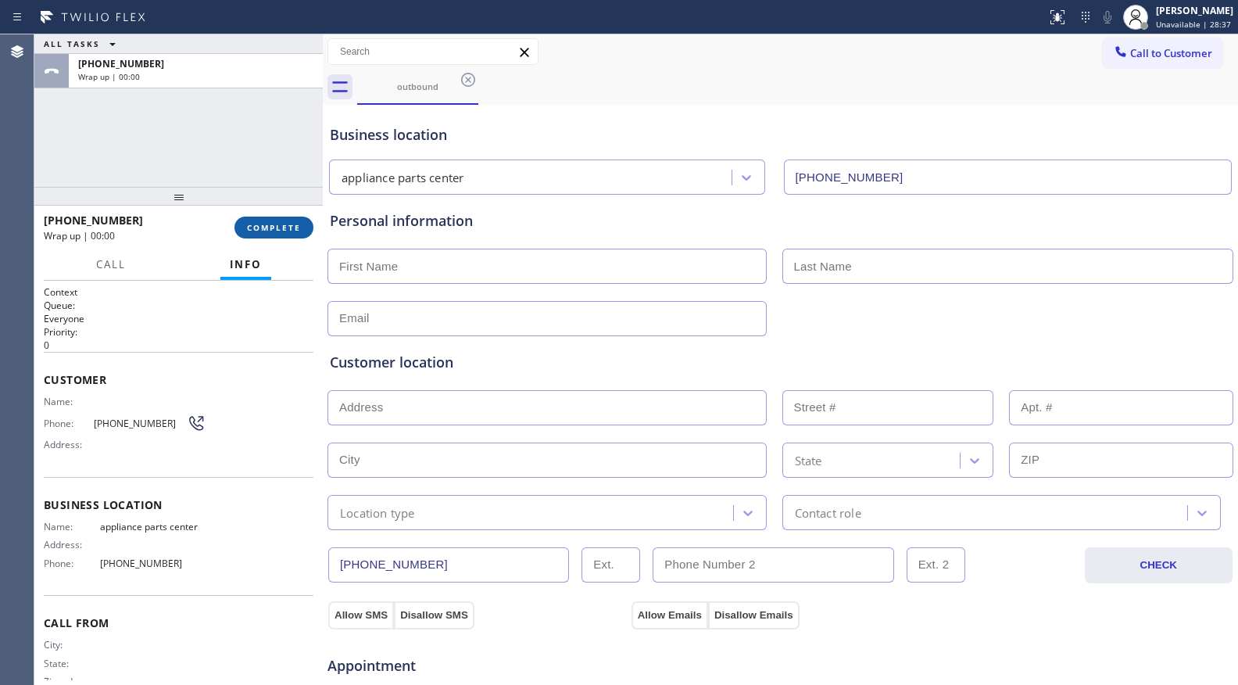
click at [305, 222] on button "COMPLETE" at bounding box center [273, 227] width 79 height 22
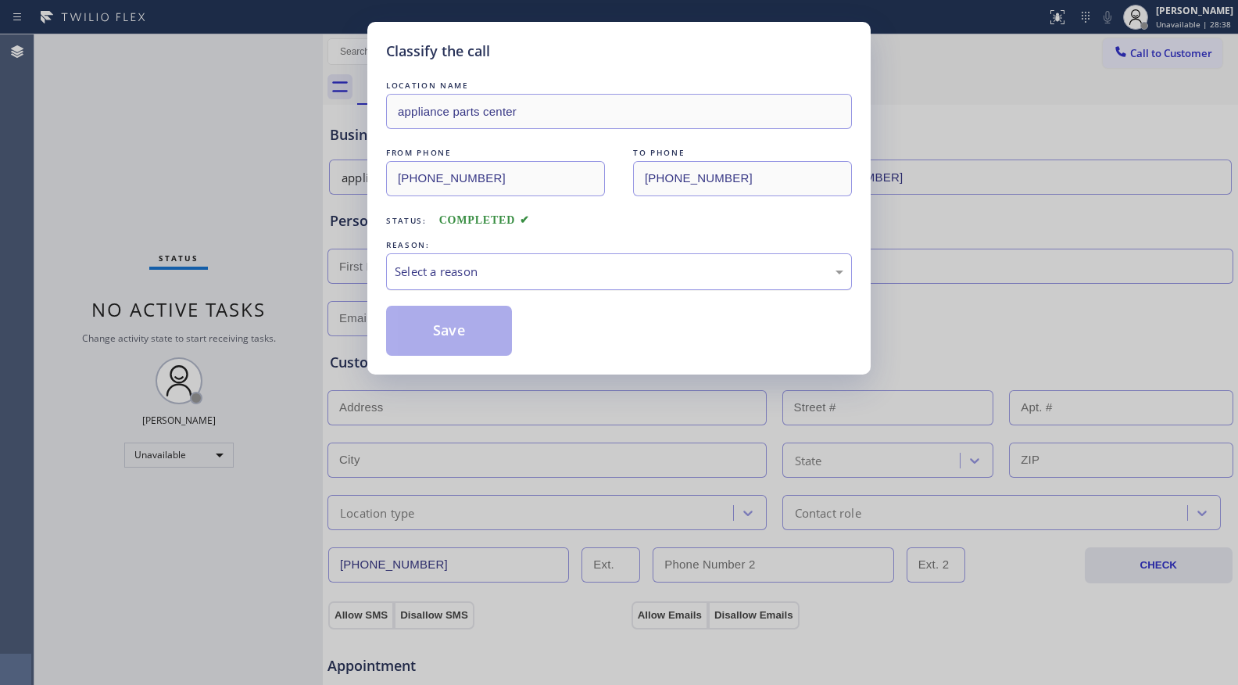
click at [477, 275] on div "Select a reason" at bounding box center [619, 272] width 449 height 18
click at [438, 327] on button "Save" at bounding box center [449, 331] width 126 height 50
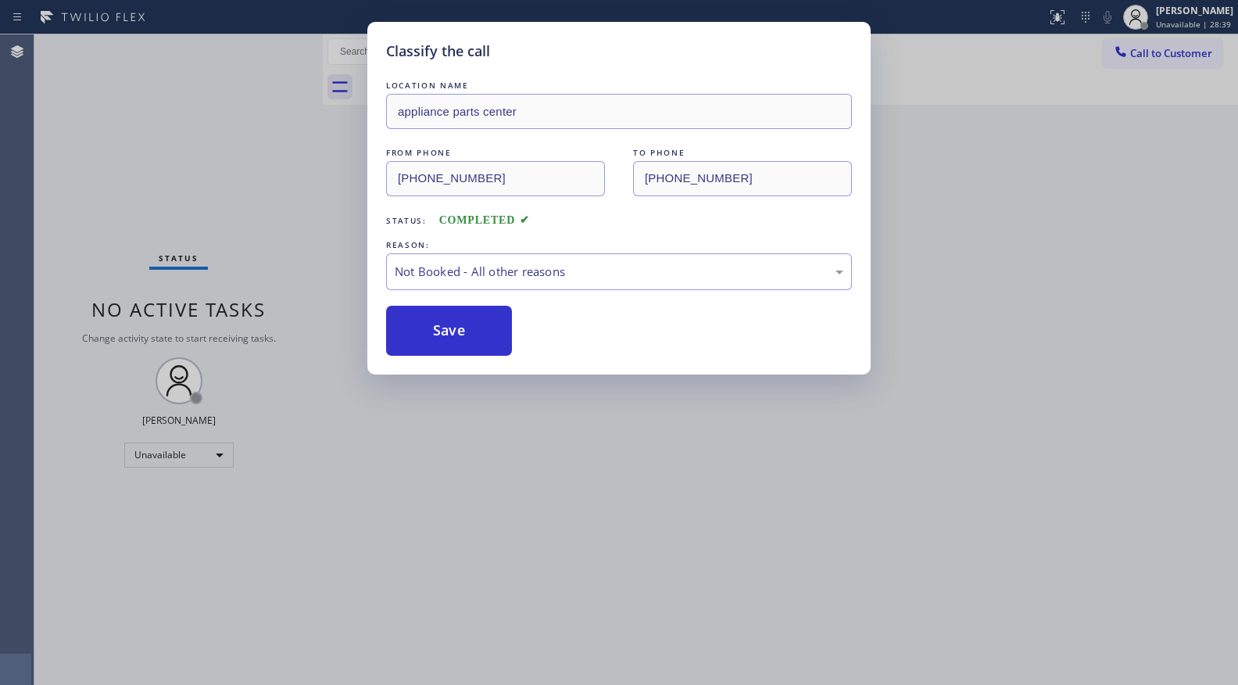
click at [438, 327] on button "Save" at bounding box center [449, 331] width 126 height 50
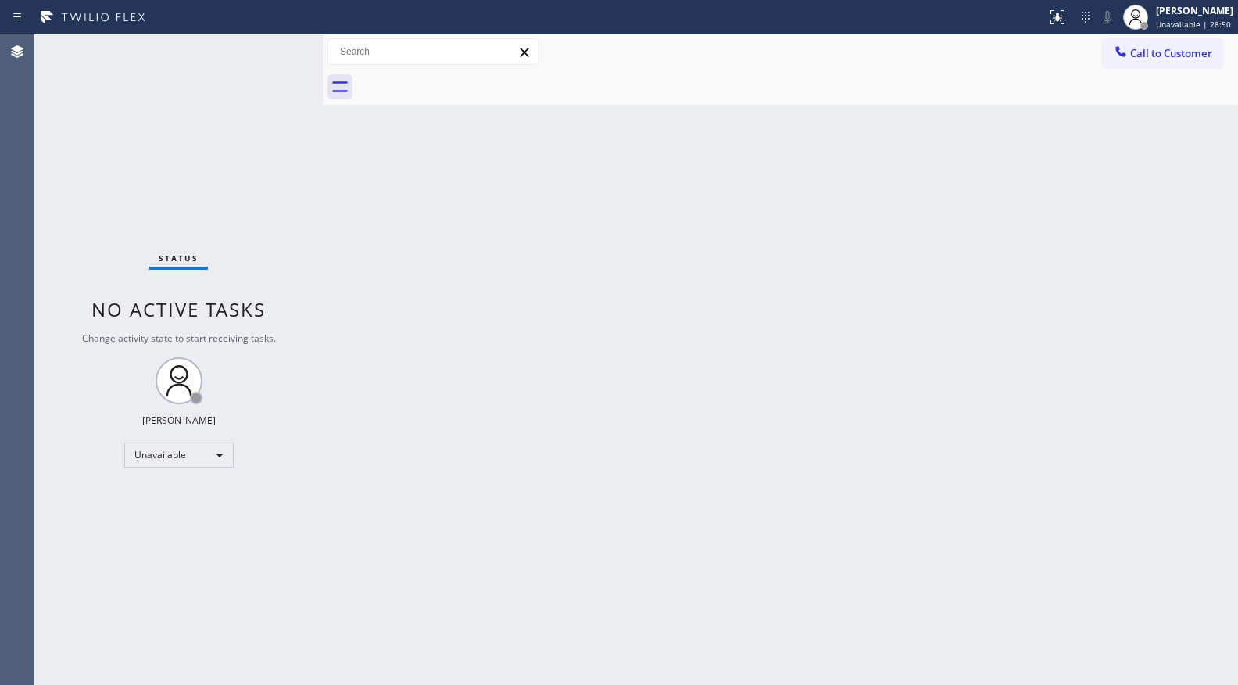
drag, startPoint x: 1005, startPoint y: 150, endPoint x: 1011, endPoint y: 141, distance: 10.6
click at [1005, 148] on div "Back to Dashboard Change Sender ID Customers Technicians Select a contact Outbo…" at bounding box center [780, 359] width 915 height 650
click at [1158, 50] on span "Call to Customer" at bounding box center [1171, 53] width 82 height 14
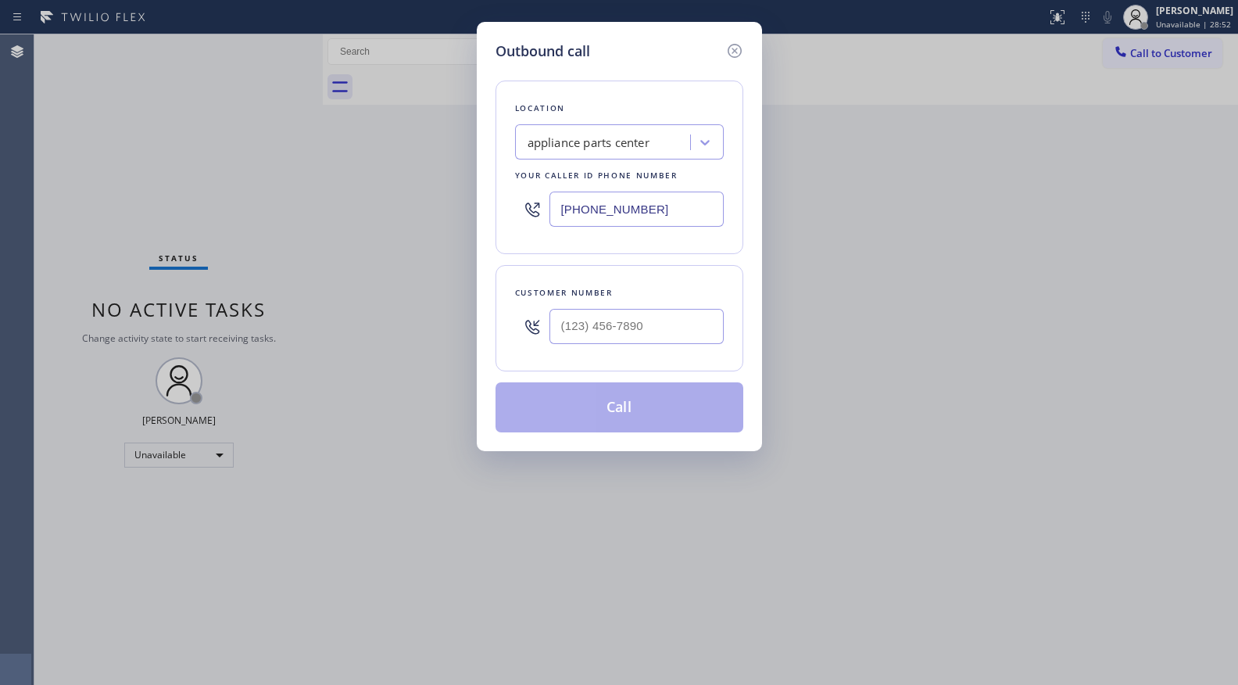
drag, startPoint x: 669, startPoint y: 213, endPoint x: 461, endPoint y: 216, distance: 207.9
click at [461, 216] on div "Outbound call Location appliance parts center Your caller id phone number (817)…" at bounding box center [619, 342] width 1238 height 685
paste input "424) 379-4293"
type input "(424) 379-4293"
click at [681, 351] on div at bounding box center [636, 326] width 174 height 51
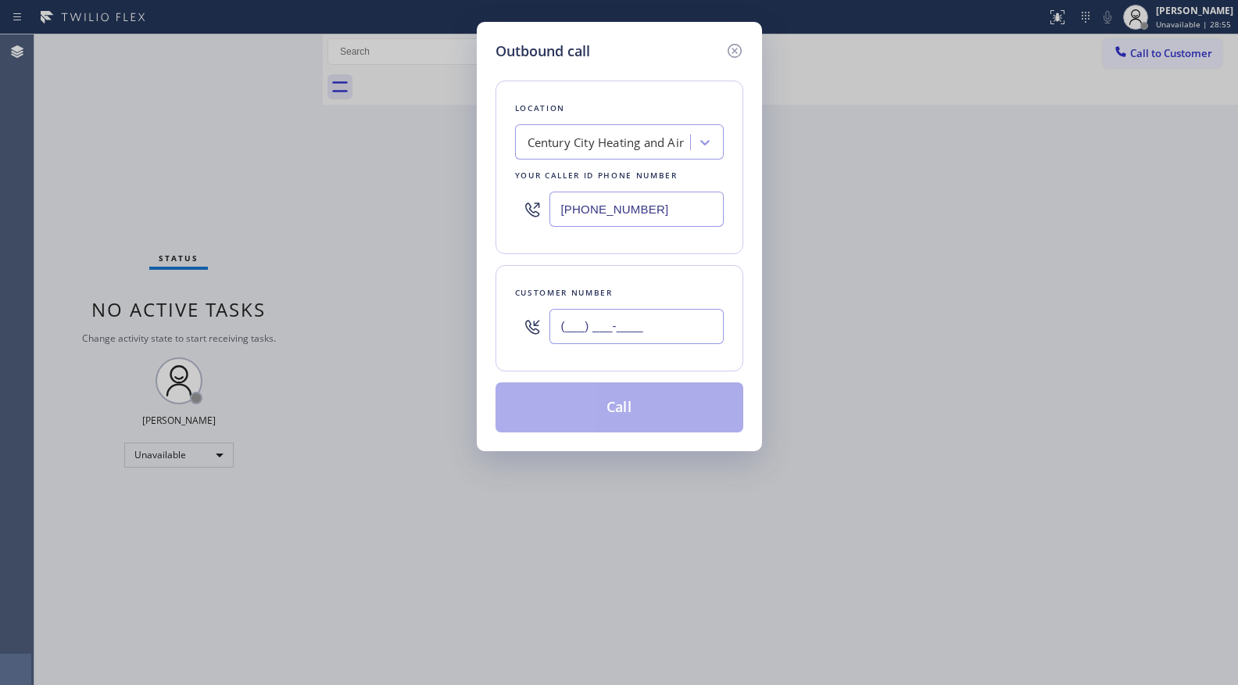
paste input "424) 497-9876"
click at [679, 344] on input "(424) 497-9876" at bounding box center [636, 326] width 174 height 35
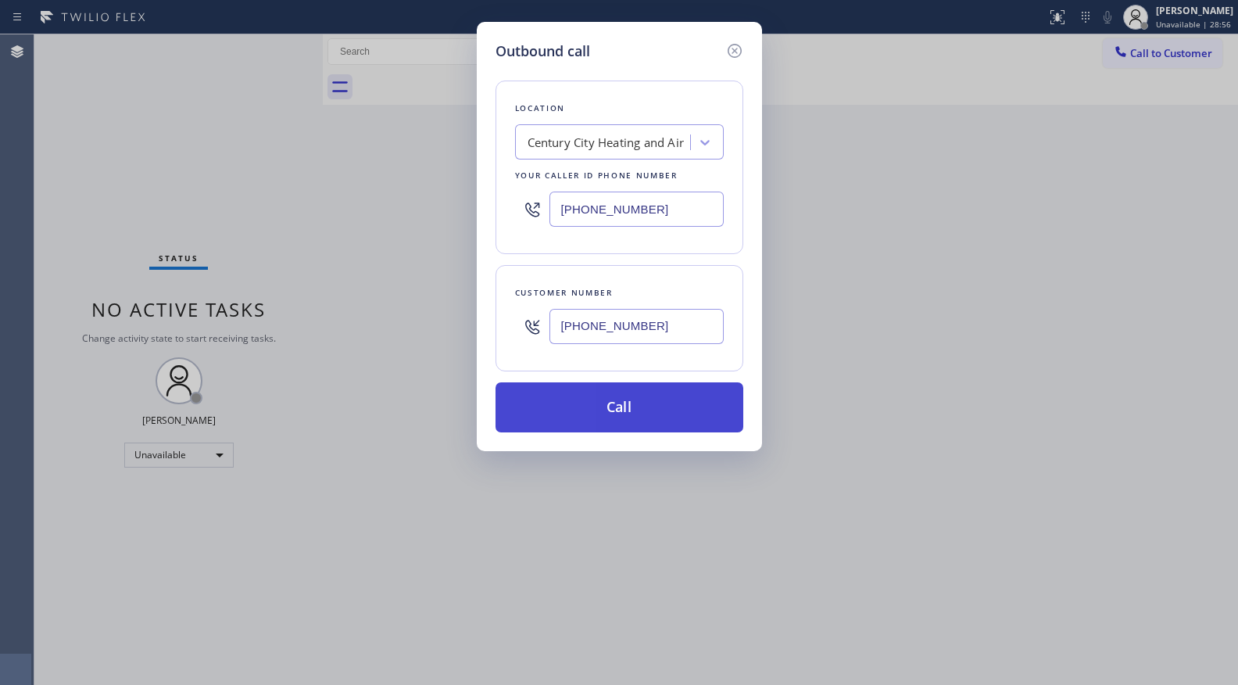
type input "(424) 497-9876"
click at [639, 408] on button "Call" at bounding box center [620, 407] width 248 height 50
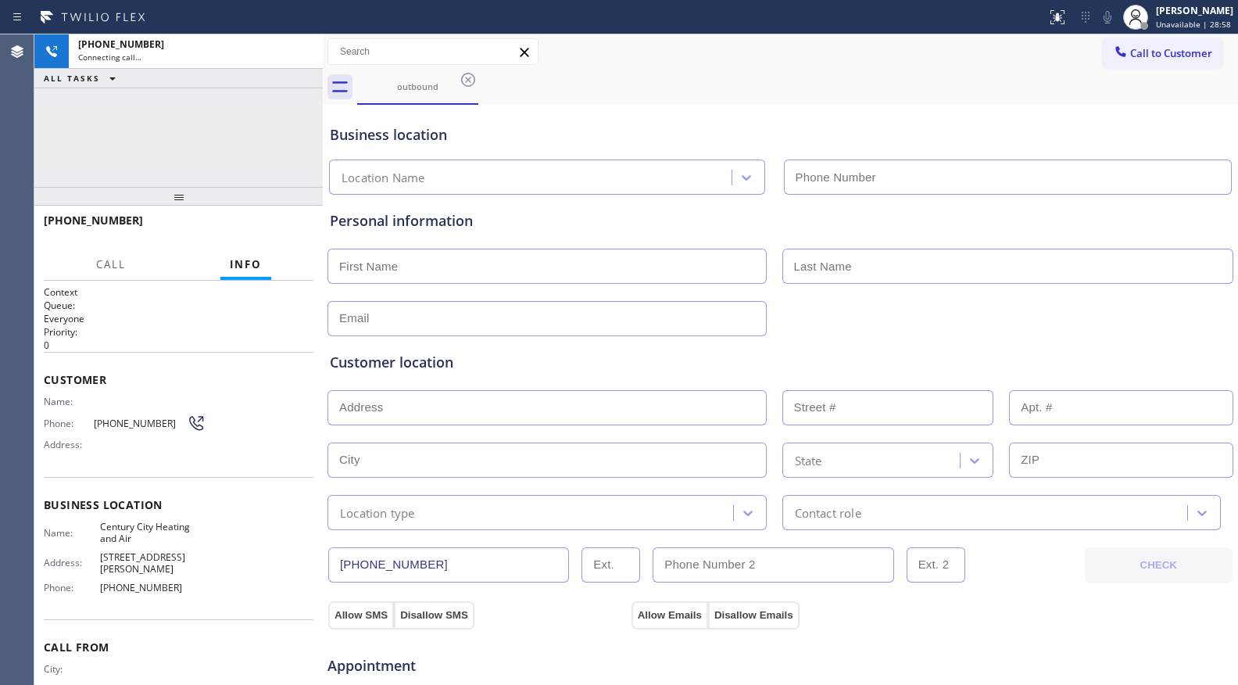
type input "(424) 379-4293"
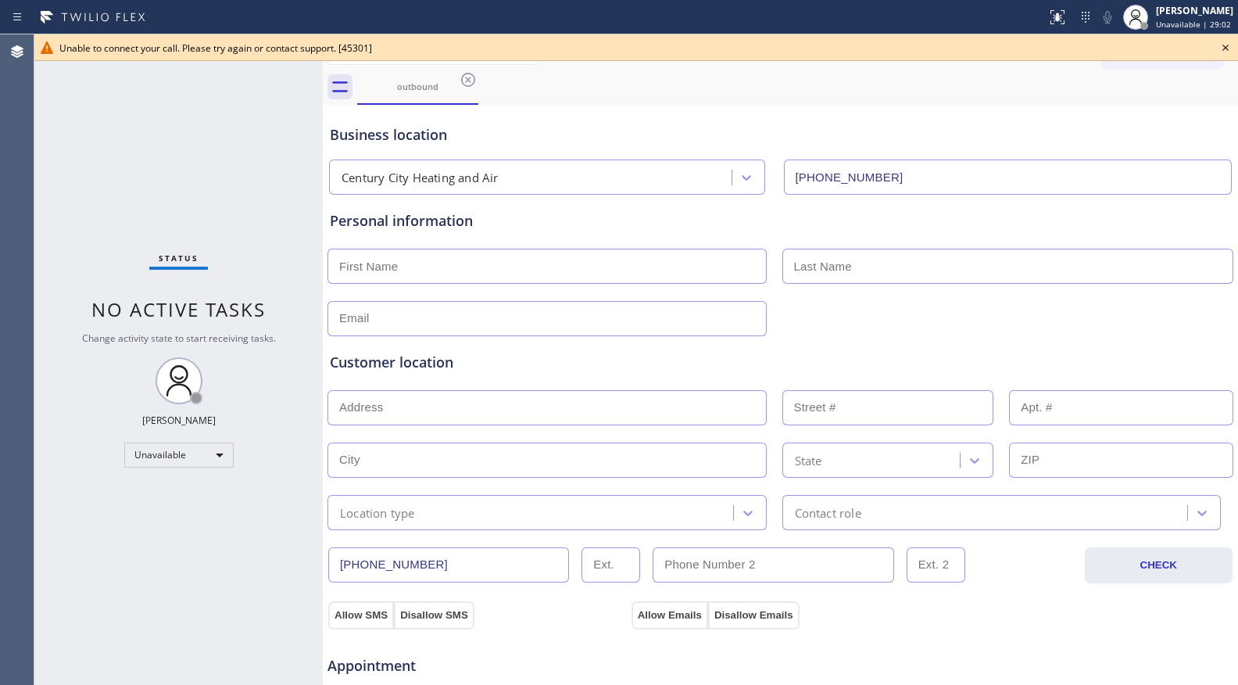
drag, startPoint x: 689, startPoint y: 30, endPoint x: 531, endPoint y: 25, distance: 157.9
click at [688, 30] on div "Status report No issues detected If you experience an issue, please download th…" at bounding box center [619, 17] width 1238 height 34
click at [471, 85] on icon at bounding box center [468, 80] width 14 height 14
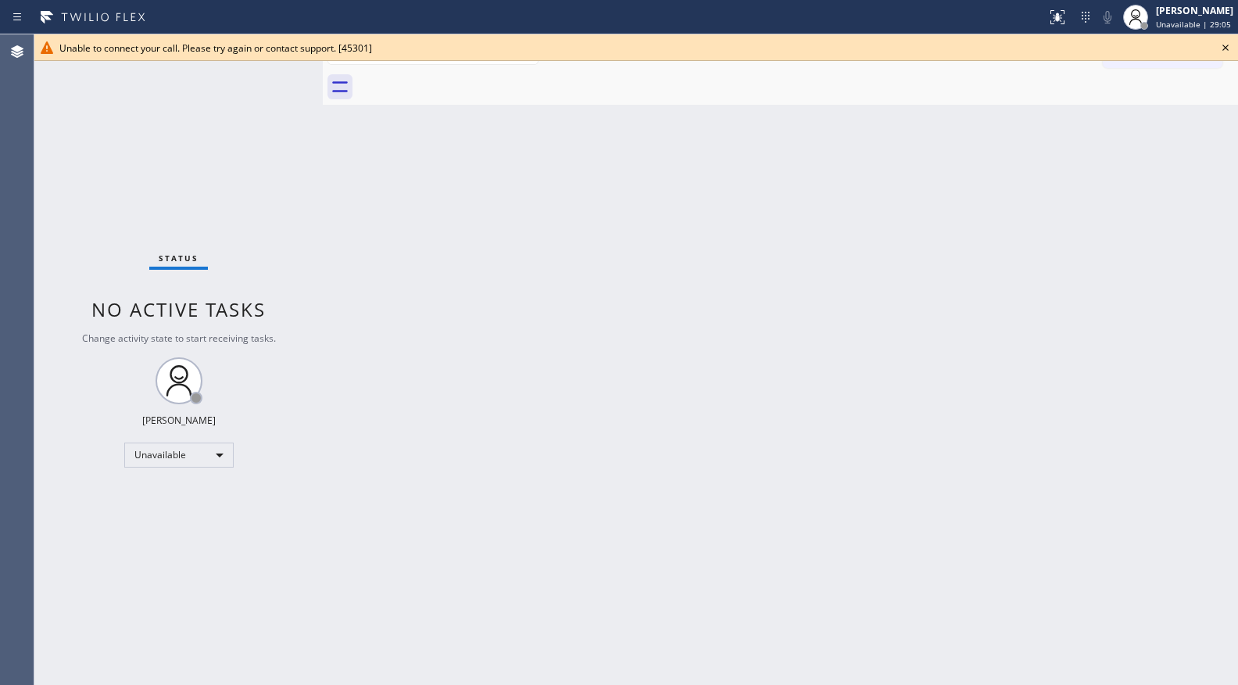
click at [1232, 48] on icon at bounding box center [1225, 47] width 19 height 19
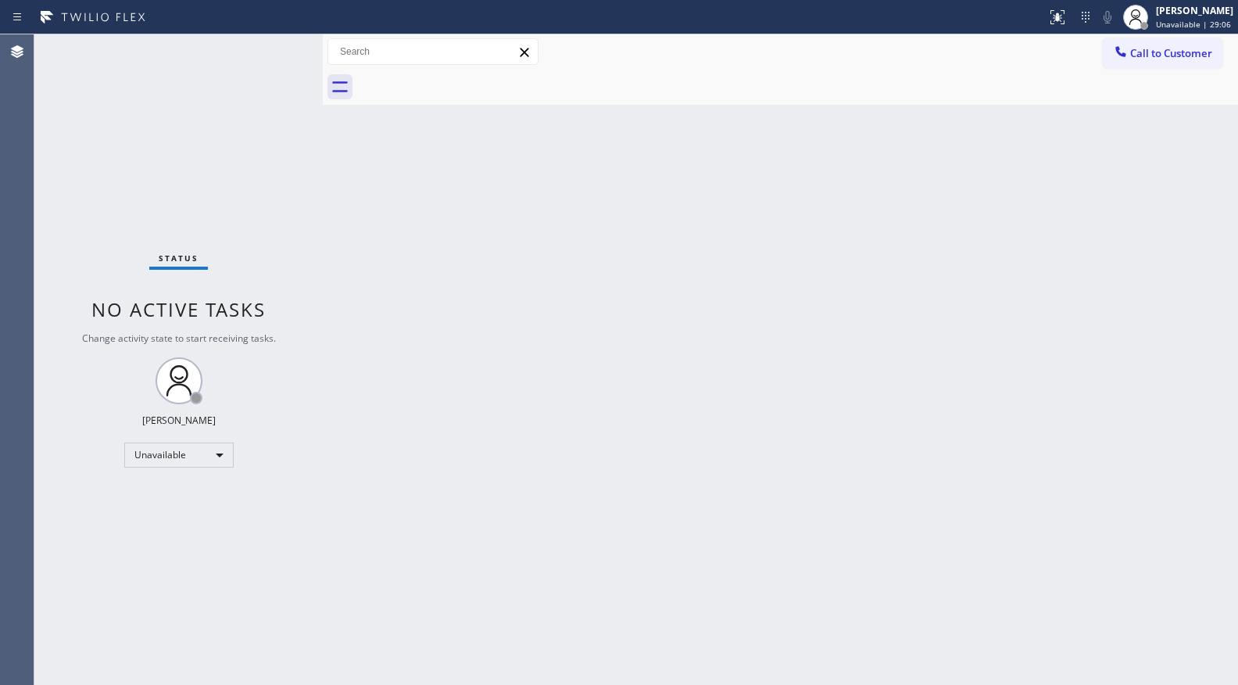
drag, startPoint x: 1182, startPoint y: 52, endPoint x: 1115, endPoint y: 92, distance: 77.9
click at [1168, 62] on button "Call to Customer" at bounding box center [1163, 53] width 120 height 30
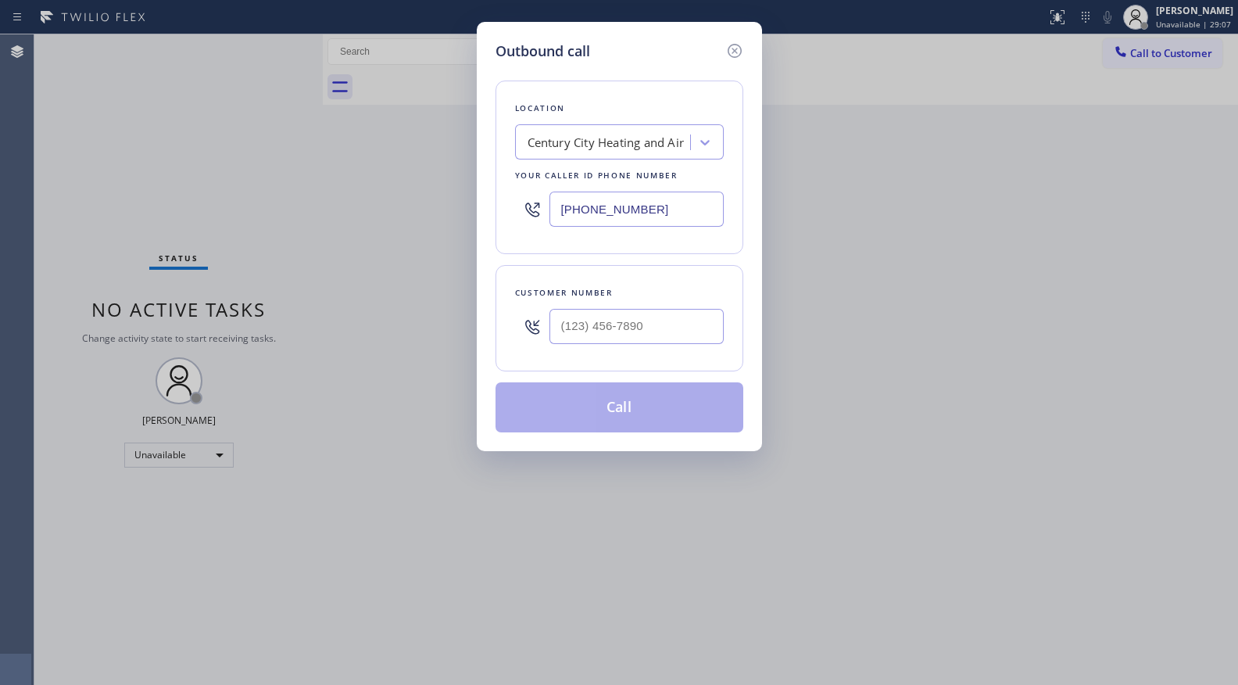
click at [698, 200] on input "(424) 379-4293" at bounding box center [636, 208] width 174 height 35
drag, startPoint x: 682, startPoint y: 201, endPoint x: 530, endPoint y: 199, distance: 152.4
click at [535, 213] on div "(424) 379-4293" at bounding box center [619, 209] width 209 height 51
paste input "80) 680-8134"
type input "(480) 680-8134"
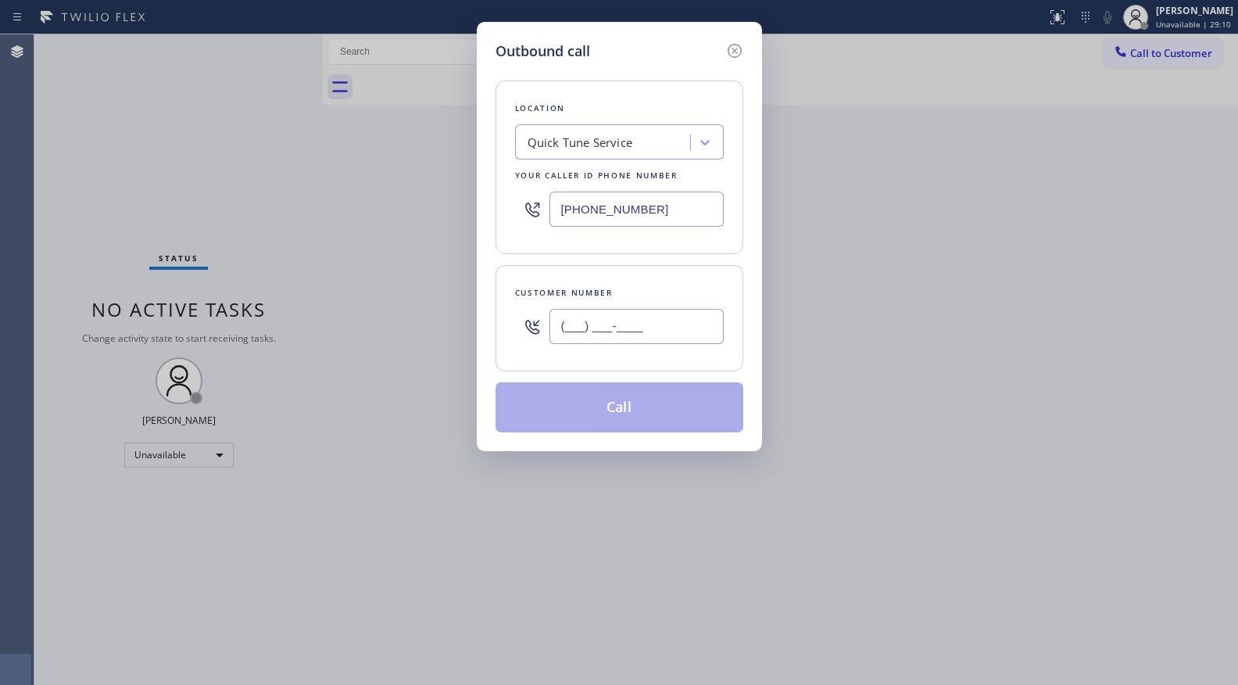
drag, startPoint x: 696, startPoint y: 338, endPoint x: 692, endPoint y: 302, distance: 36.9
click at [695, 338] on input "(___) ___-____" at bounding box center [636, 326] width 174 height 35
paste input "623) 227-4000"
type input "(623) 227-4000"
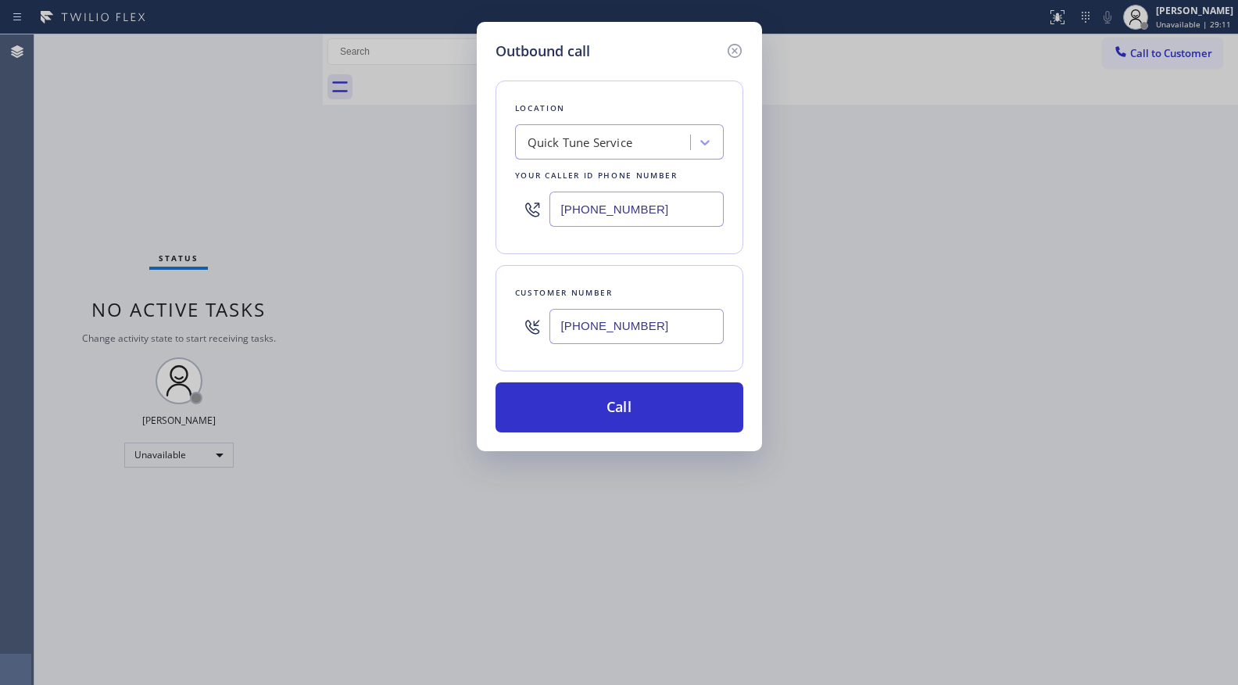
drag, startPoint x: 633, startPoint y: 390, endPoint x: 813, endPoint y: 348, distance: 184.6
click at [635, 391] on button "Call" at bounding box center [620, 407] width 248 height 50
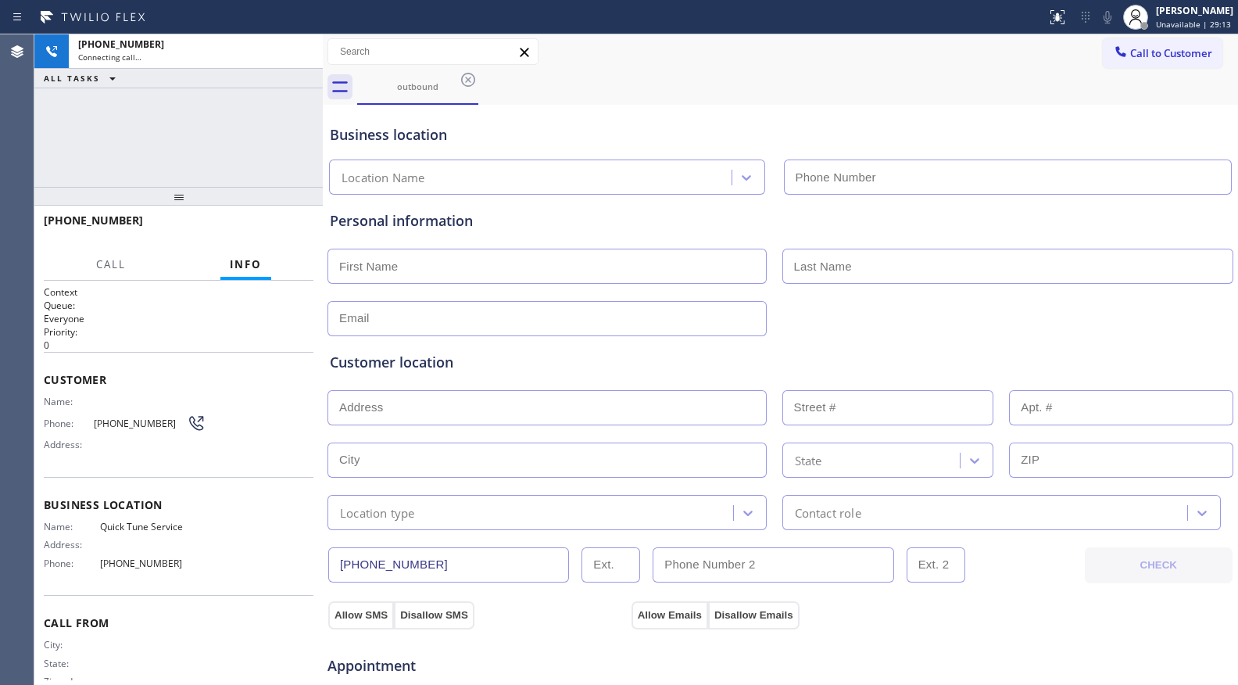
type input "(480) 680-8134"
click at [785, 122] on div "Business location Quick Tune Service (480) 680-8134" at bounding box center [780, 152] width 907 height 86
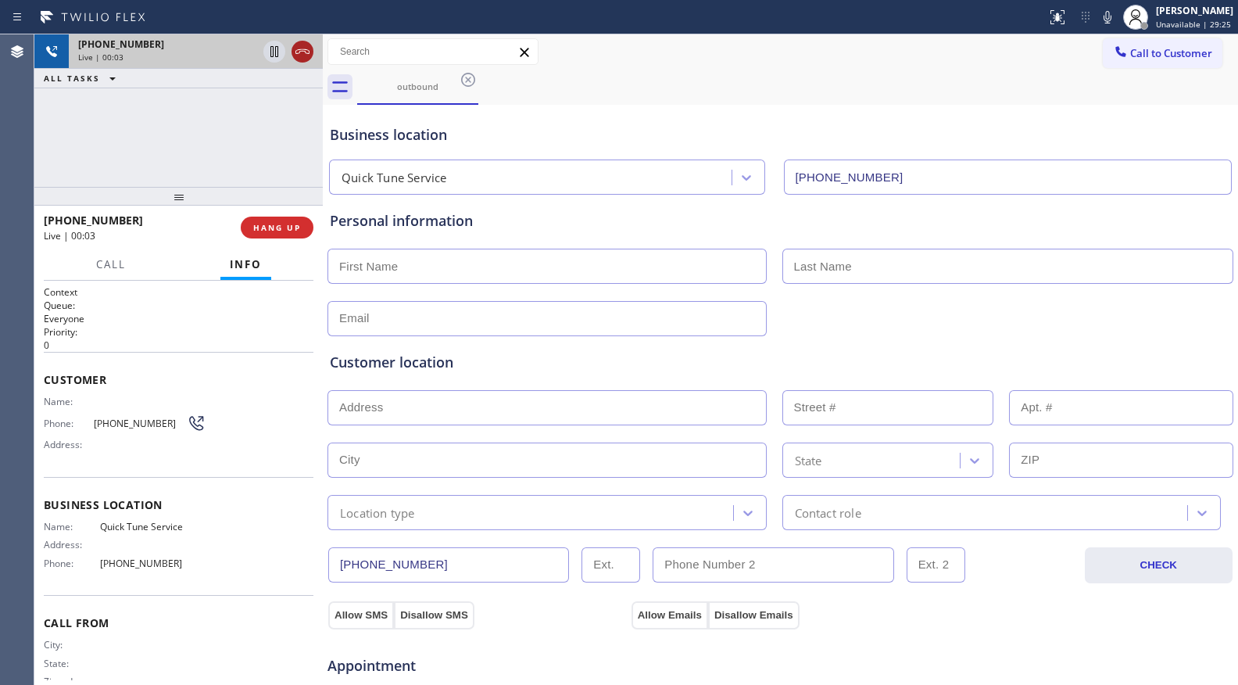
click at [299, 57] on icon at bounding box center [302, 51] width 19 height 19
click at [299, 57] on div "Live | 00:03" at bounding box center [195, 57] width 235 height 11
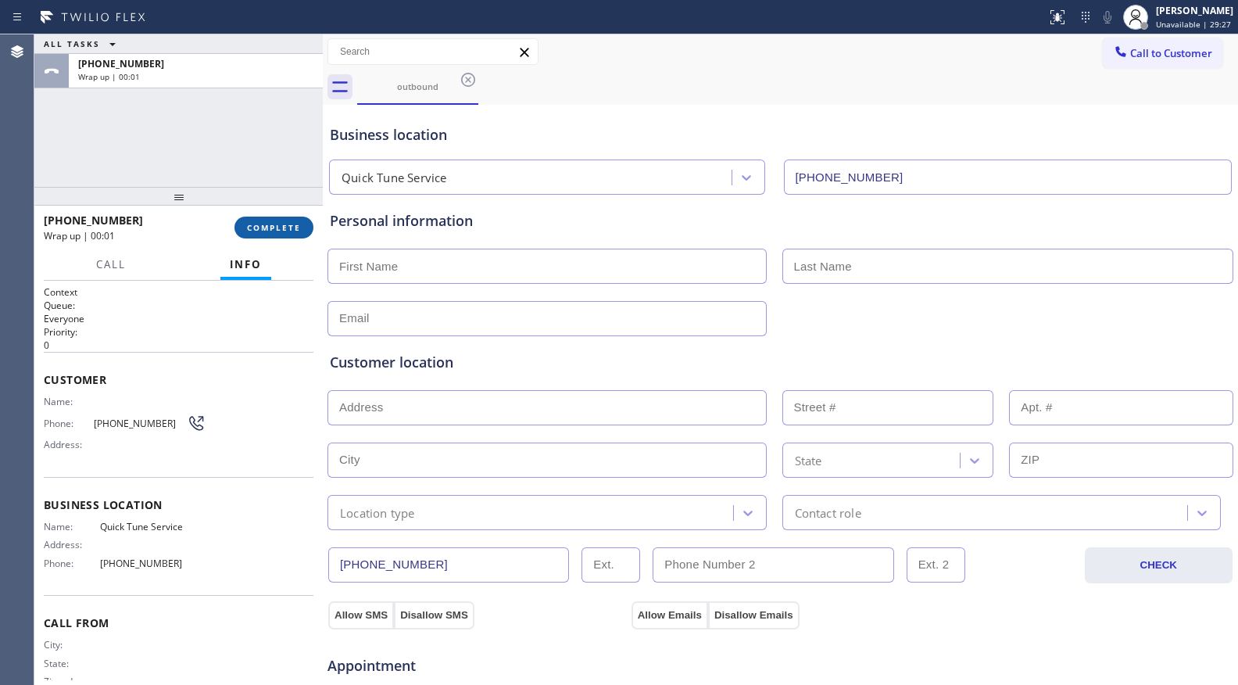
click at [271, 234] on button "COMPLETE" at bounding box center [273, 227] width 79 height 22
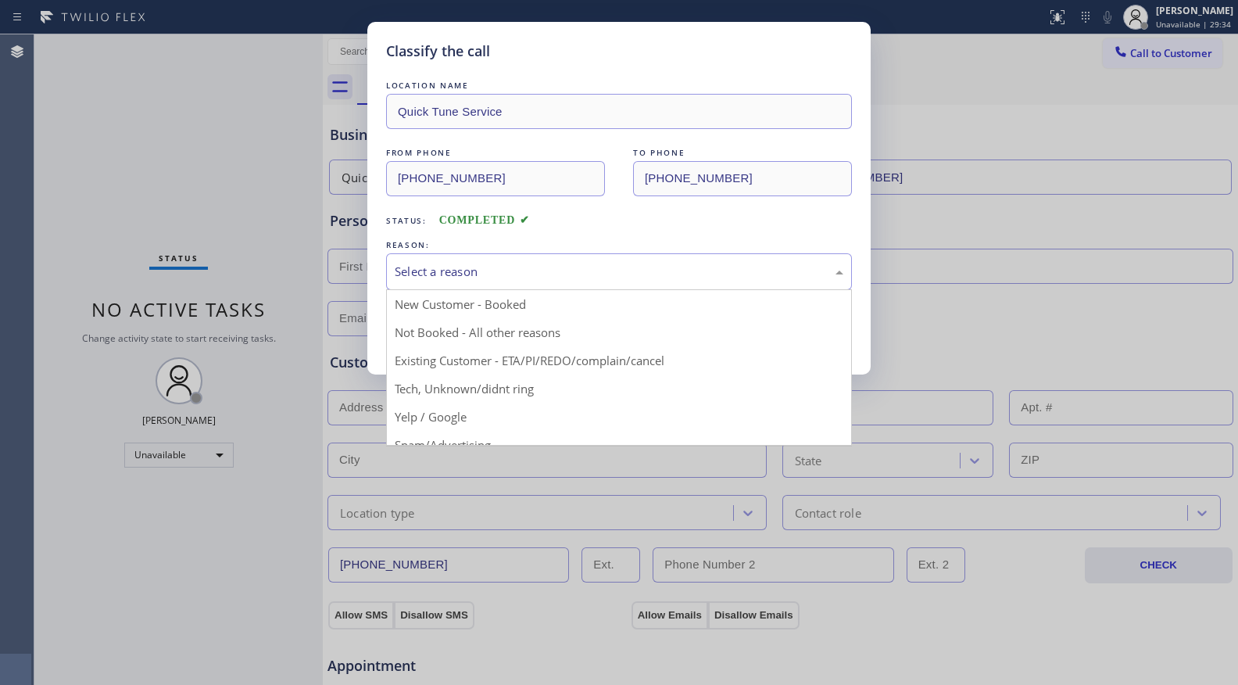
drag, startPoint x: 277, startPoint y: 229, endPoint x: 655, endPoint y: 284, distance: 381.6
click at [717, 284] on div "Select a reason" at bounding box center [619, 271] width 466 height 37
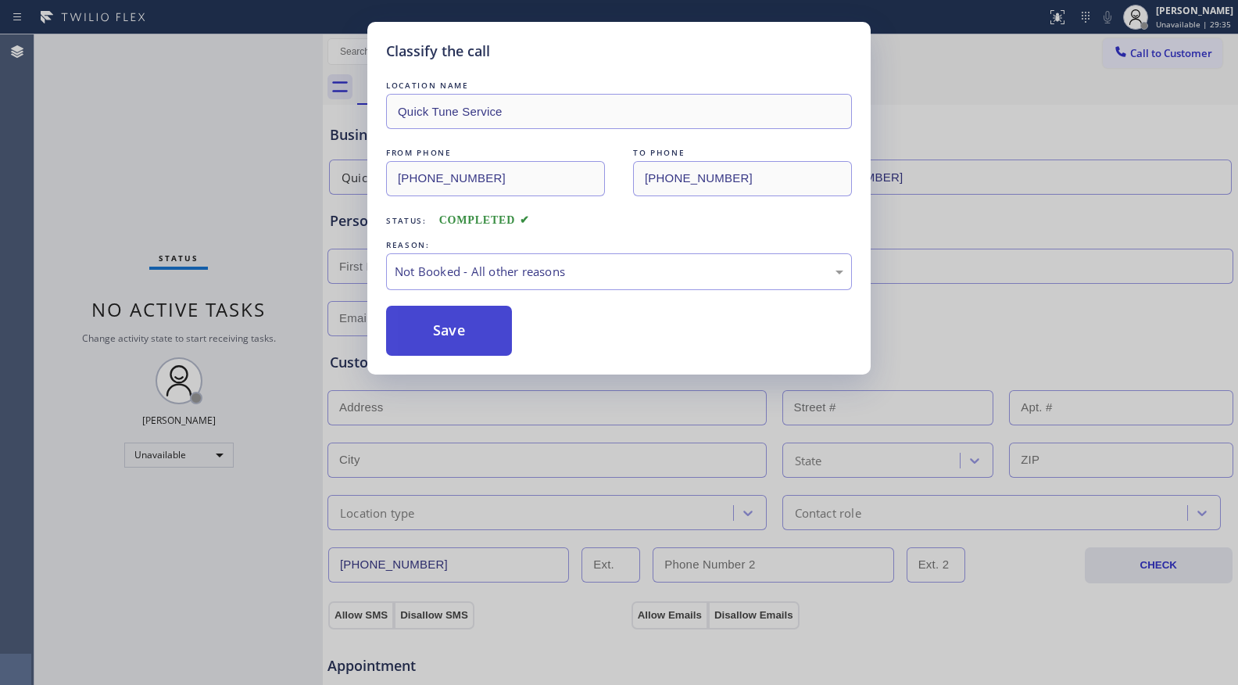
click at [467, 333] on button "Save" at bounding box center [449, 331] width 126 height 50
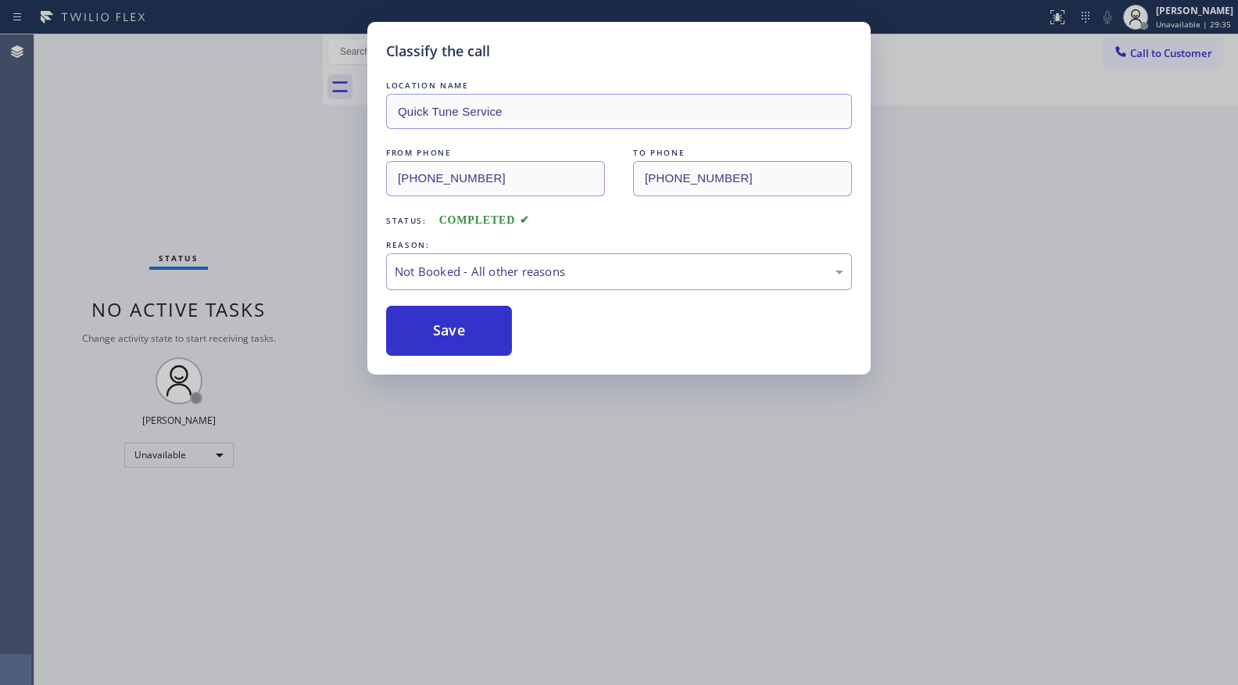
drag, startPoint x: 471, startPoint y: 333, endPoint x: 609, endPoint y: 358, distance: 140.6
click at [481, 335] on button "Save" at bounding box center [449, 331] width 126 height 50
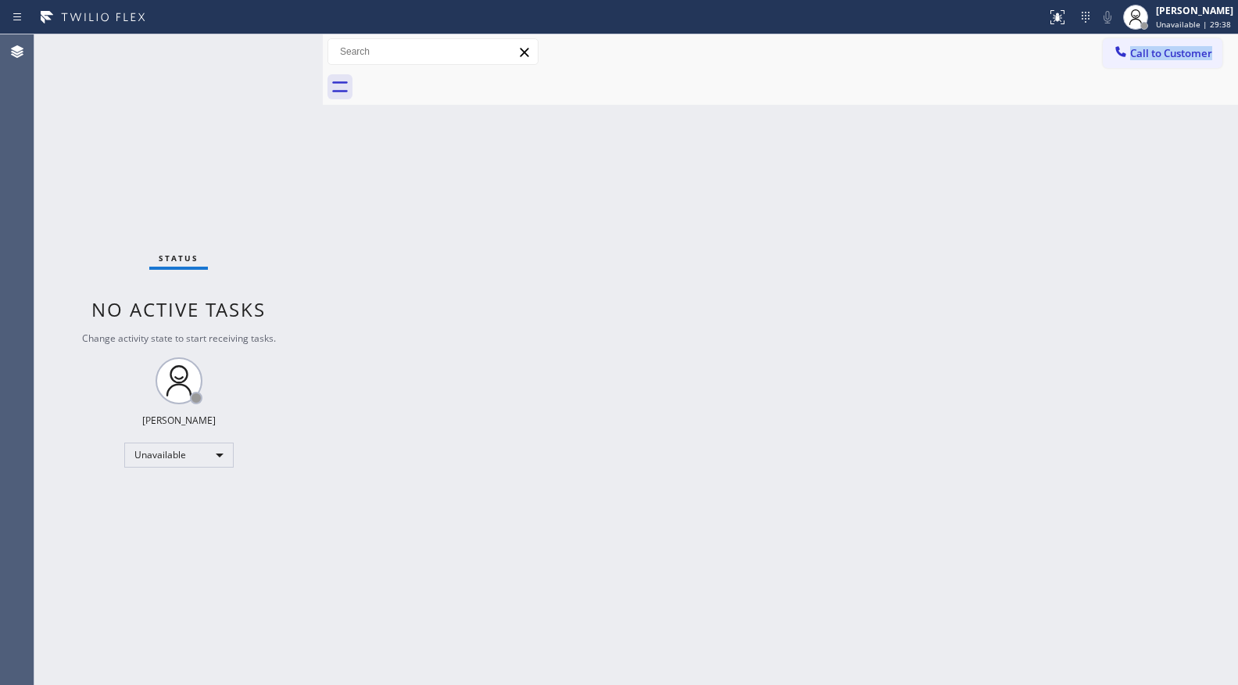
drag, startPoint x: 977, startPoint y: 63, endPoint x: 1079, endPoint y: 79, distance: 103.7
click at [1029, 78] on div "Call to Customer Outbound call Location Quick Tune Service Your caller id phone…" at bounding box center [780, 69] width 915 height 70
click at [767, 138] on div "Back to Dashboard Change Sender ID Customers Technicians Select a contact Outbo…" at bounding box center [780, 359] width 915 height 650
click at [1070, 57] on div "Call to Customer Outbound call Location Quick Tune Service Your caller id phone…" at bounding box center [780, 51] width 915 height 27
drag, startPoint x: 1129, startPoint y: 47, endPoint x: 1121, endPoint y: 56, distance: 12.2
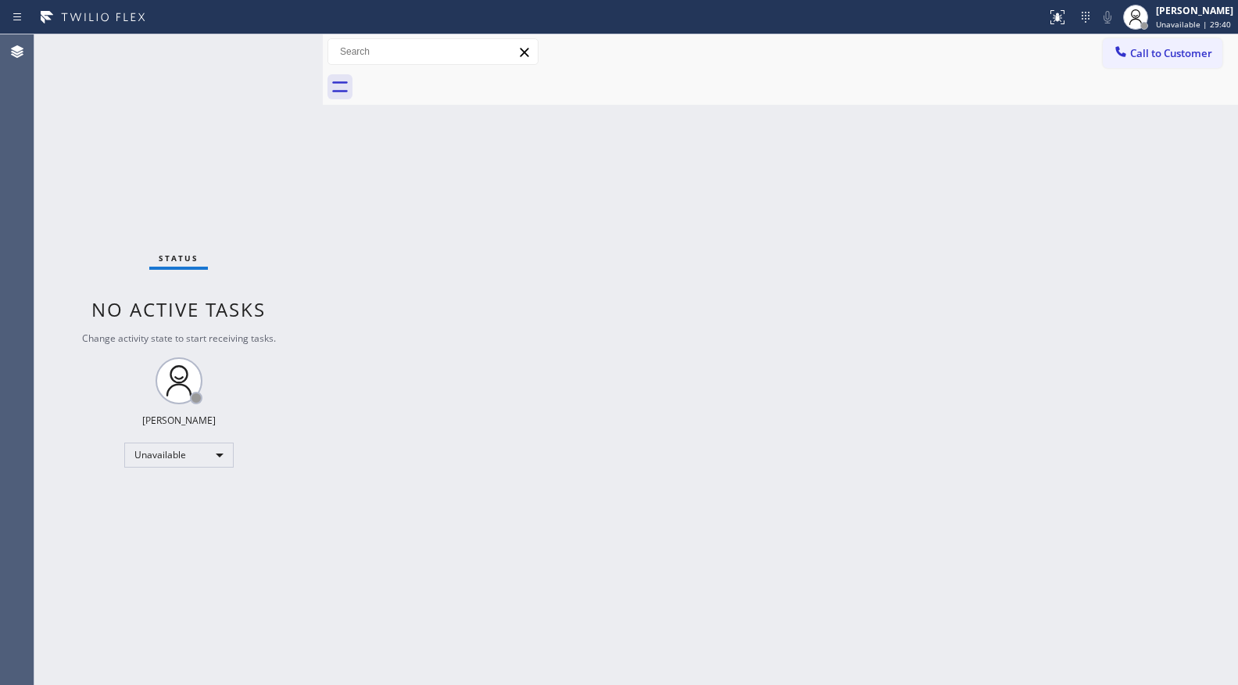
click at [1123, 53] on div at bounding box center [1120, 53] width 19 height 19
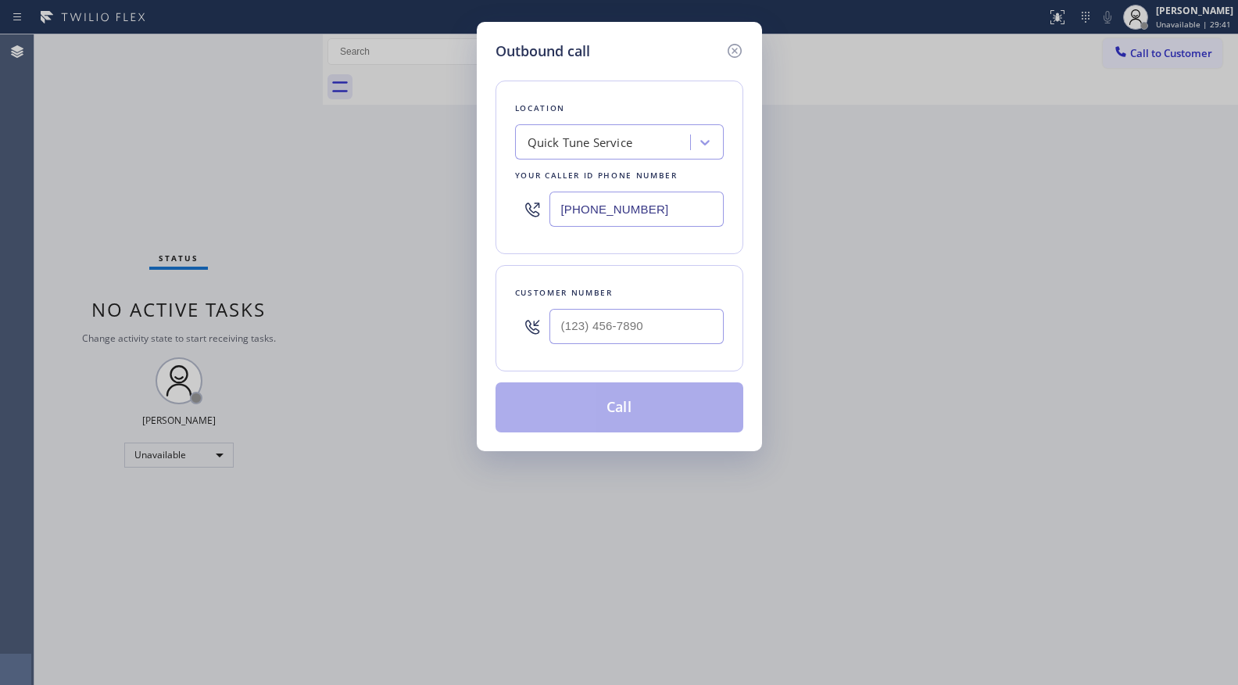
drag, startPoint x: 707, startPoint y: 220, endPoint x: 518, endPoint y: 218, distance: 188.4
click at [517, 219] on div "(480) 680-8134" at bounding box center [619, 209] width 209 height 51
paste input "25) 242-3989"
type input "(425) 242-3989"
paste input "425) 507-1872"
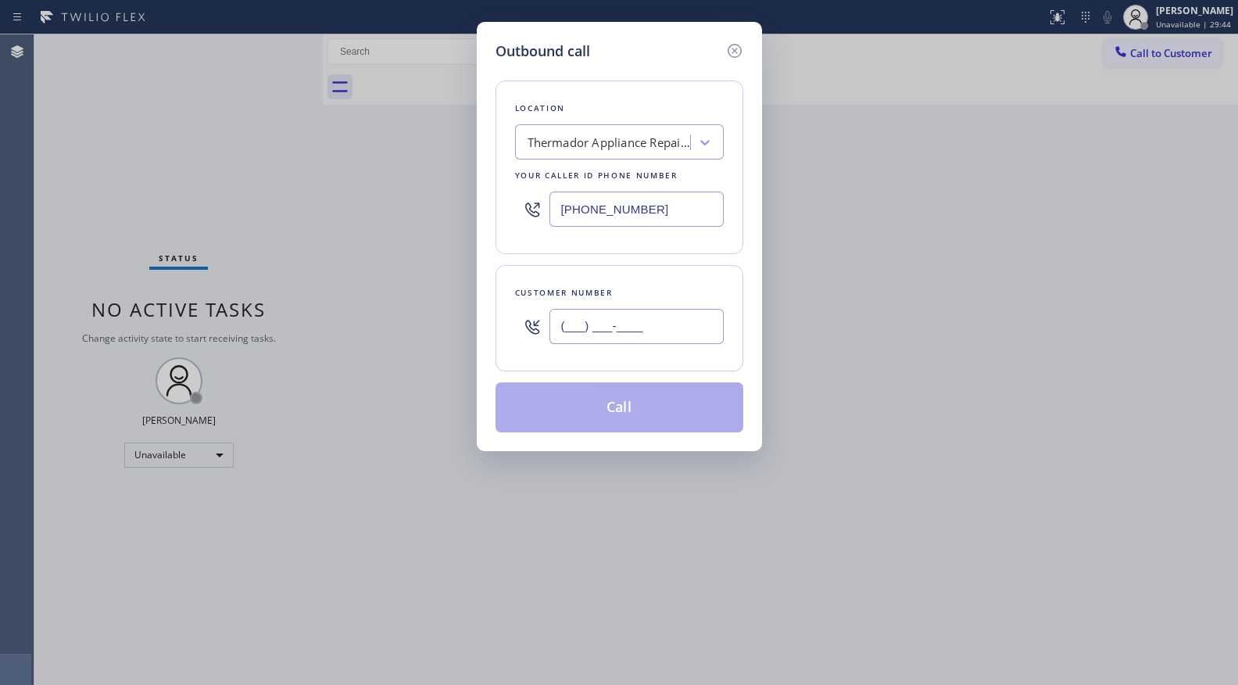
click at [661, 338] on input "(___) ___-____" at bounding box center [636, 326] width 174 height 35
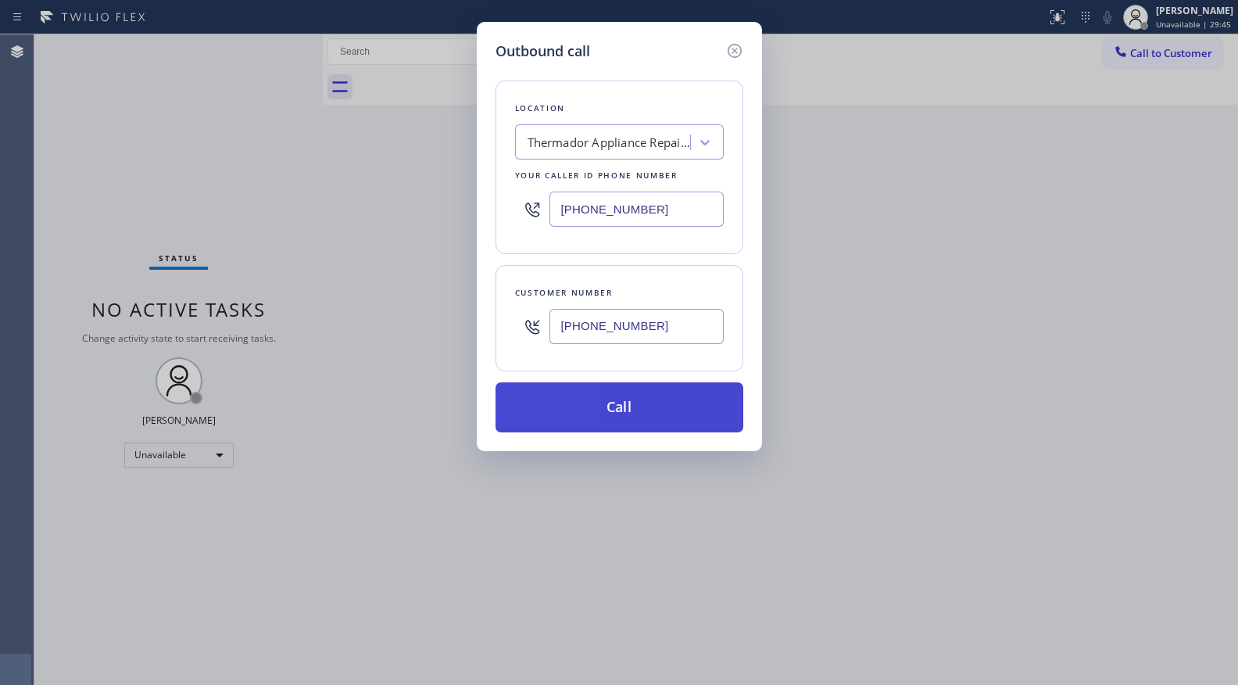
type input "(425) 507-1872"
click at [607, 410] on button "Call" at bounding box center [620, 407] width 248 height 50
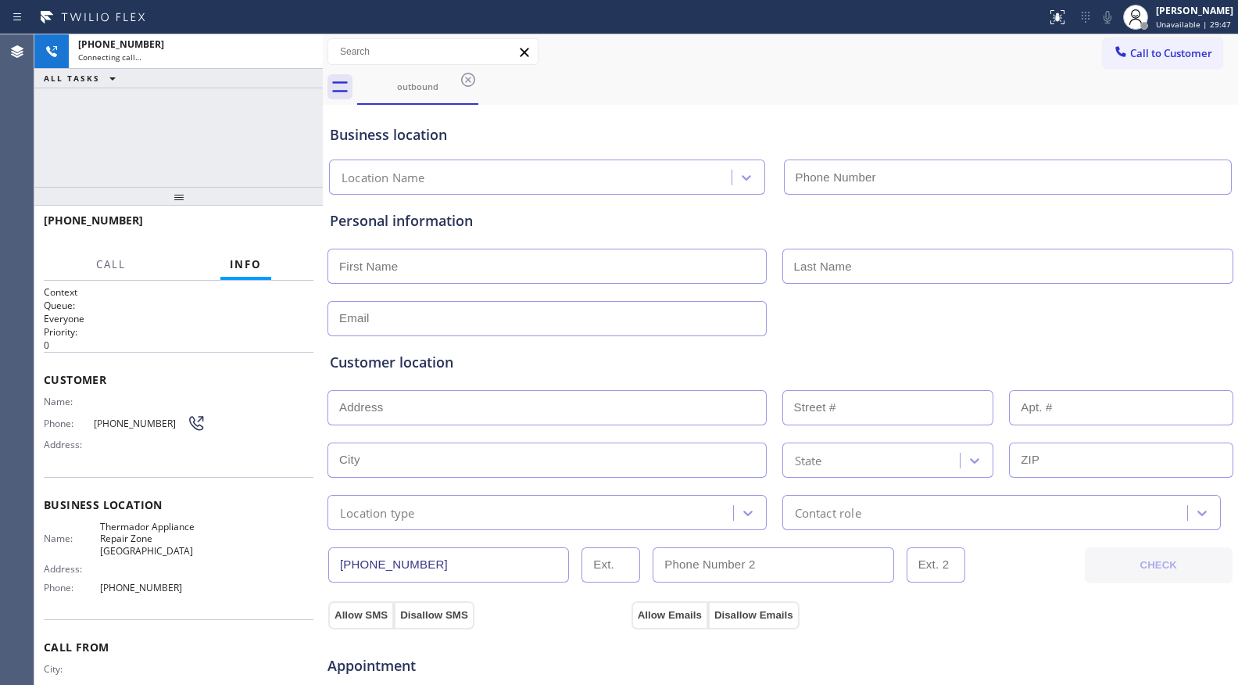
type input "(425) 242-3989"
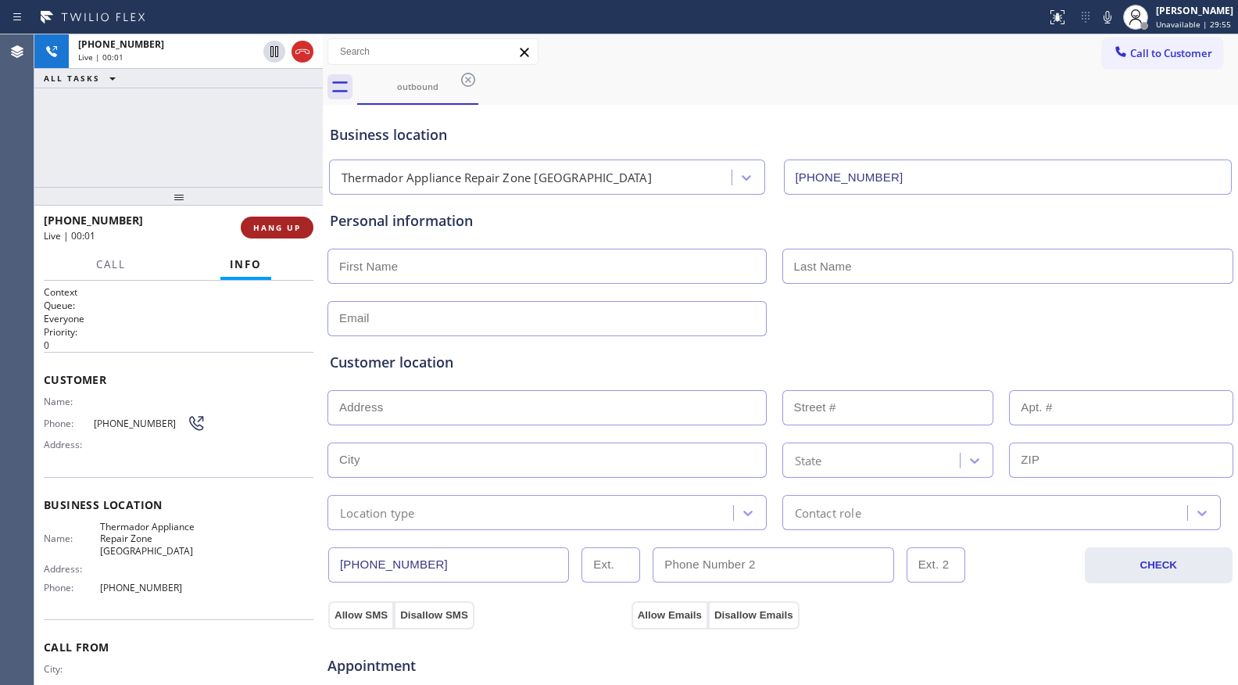
drag, startPoint x: 1094, startPoint y: 379, endPoint x: 281, endPoint y: 228, distance: 827.5
click at [281, 228] on span "HANG UP" at bounding box center [277, 227] width 48 height 11
click at [278, 227] on span "HANG UP" at bounding box center [277, 227] width 48 height 11
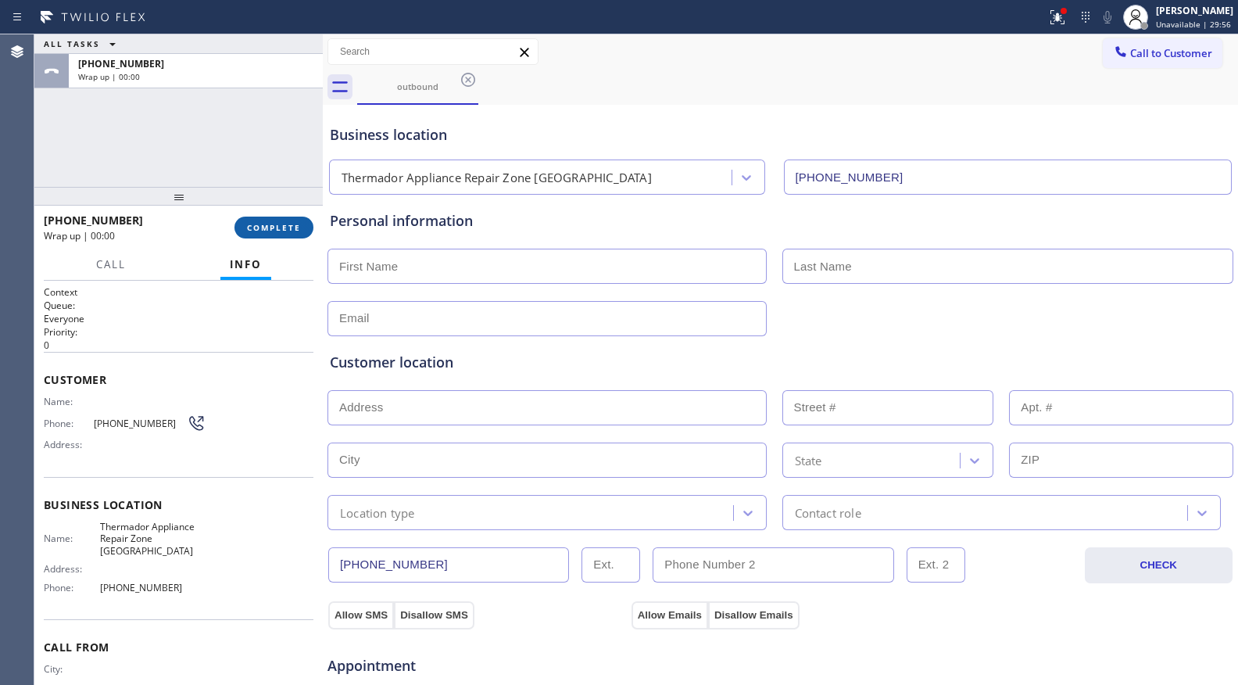
click at [274, 220] on button "COMPLETE" at bounding box center [273, 227] width 79 height 22
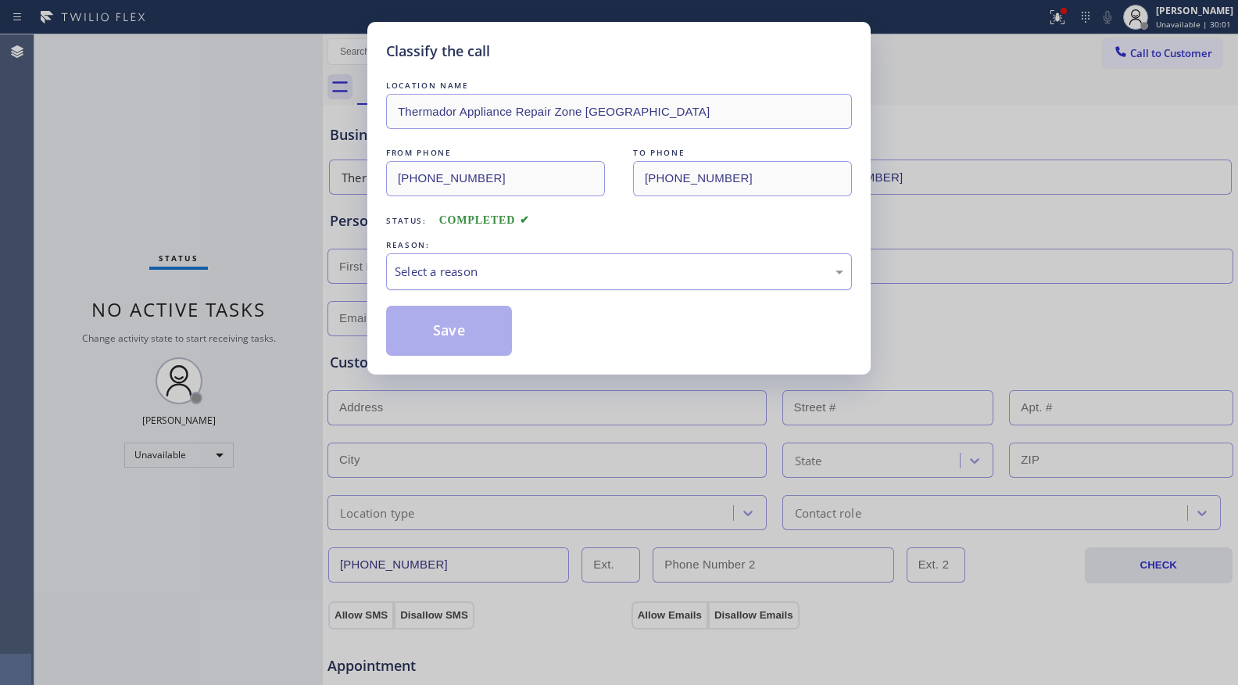
drag, startPoint x: 485, startPoint y: 270, endPoint x: 467, endPoint y: 288, distance: 25.4
click at [484, 272] on div "Select a reason" at bounding box center [619, 272] width 449 height 18
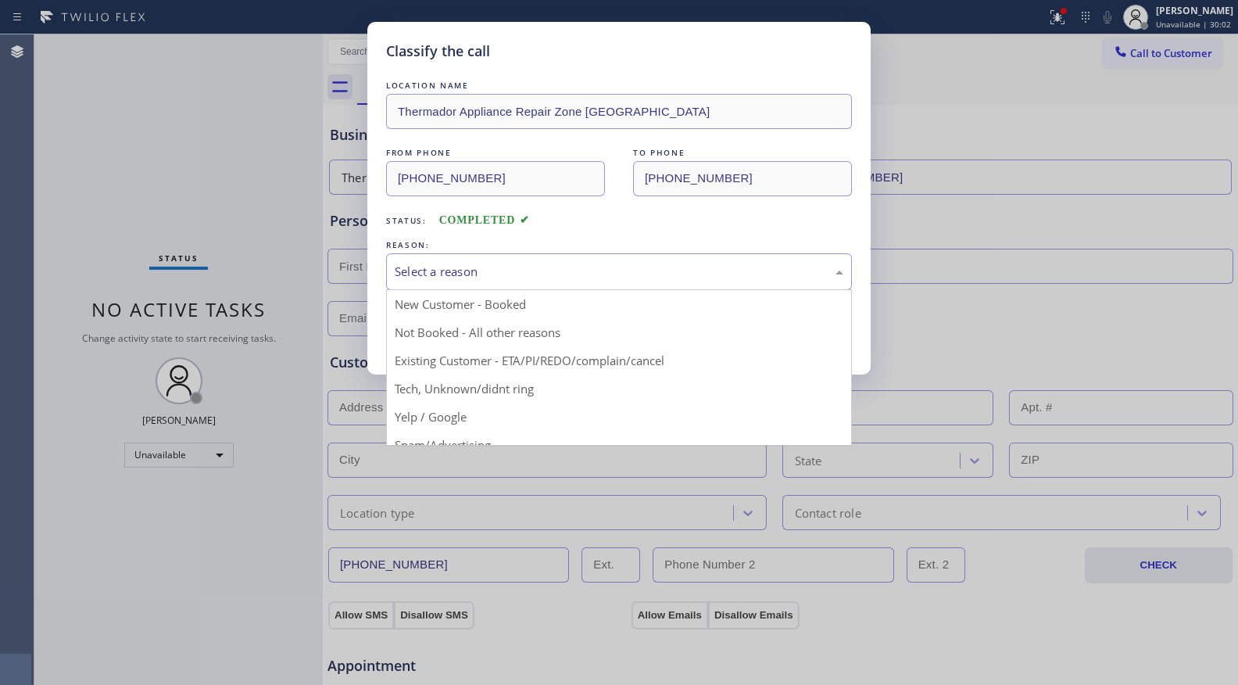
click at [428, 330] on button "Save" at bounding box center [449, 331] width 126 height 50
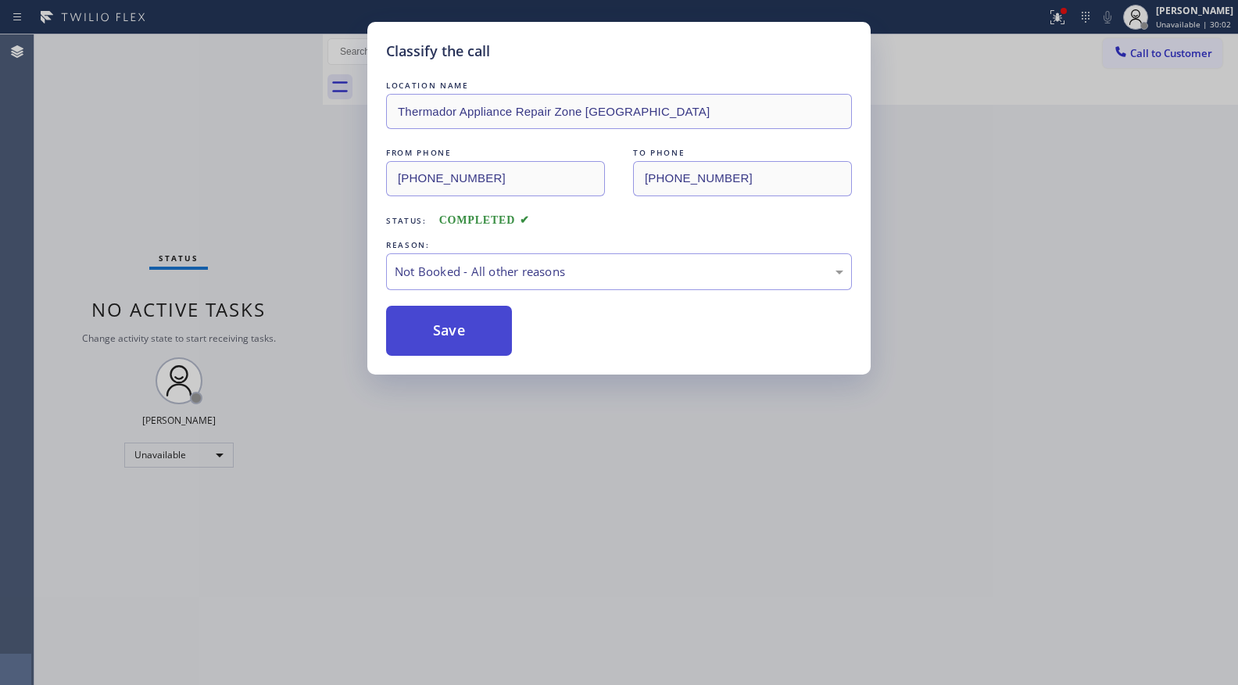
click at [428, 330] on button "Save" at bounding box center [449, 331] width 126 height 50
click at [430, 330] on button "Save" at bounding box center [449, 331] width 126 height 50
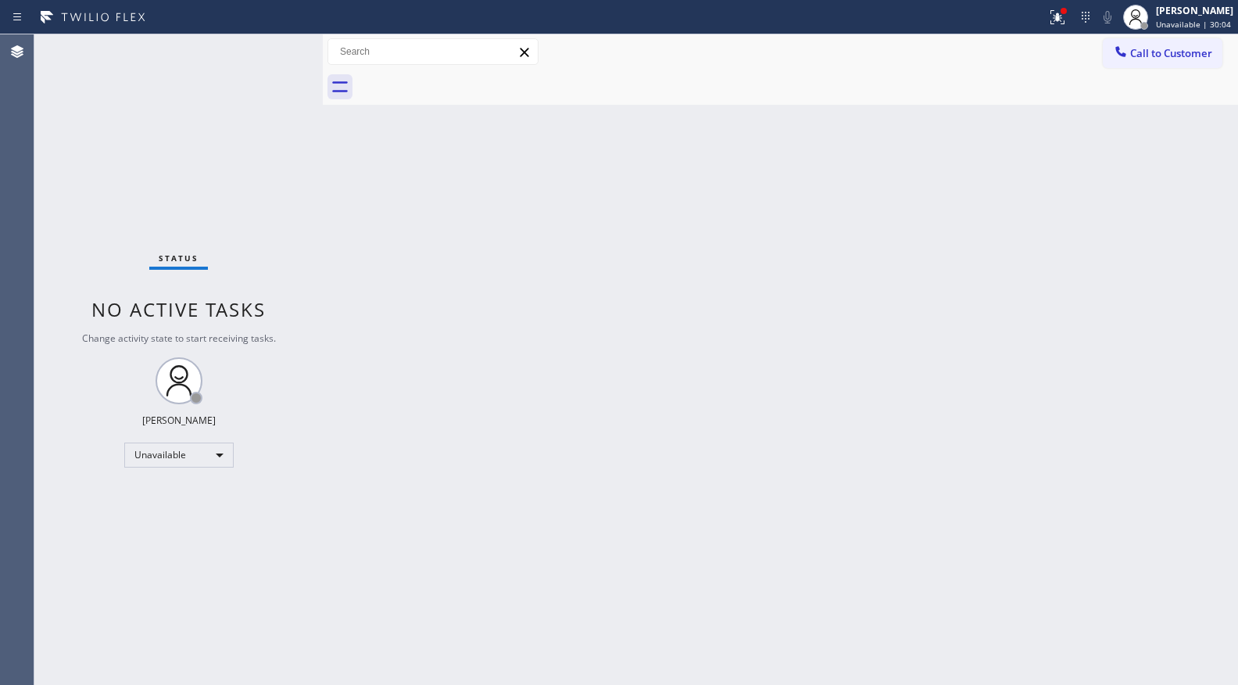
click at [1043, 34] on div "Call to Customer Outbound call Location Thermador Appliance Repair Zone Bellevu…" at bounding box center [780, 51] width 915 height 35
click at [1064, 24] on icon at bounding box center [1057, 17] width 19 height 19
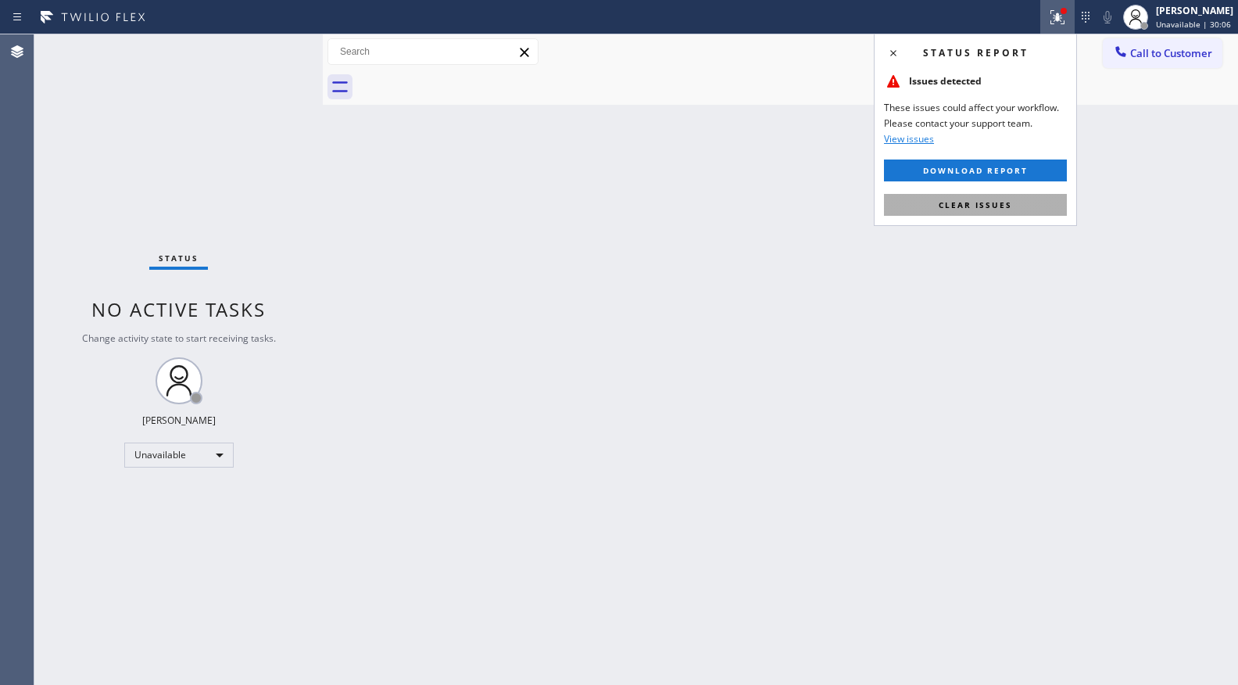
click at [999, 201] on span "Clear issues" at bounding box center [975, 204] width 73 height 11
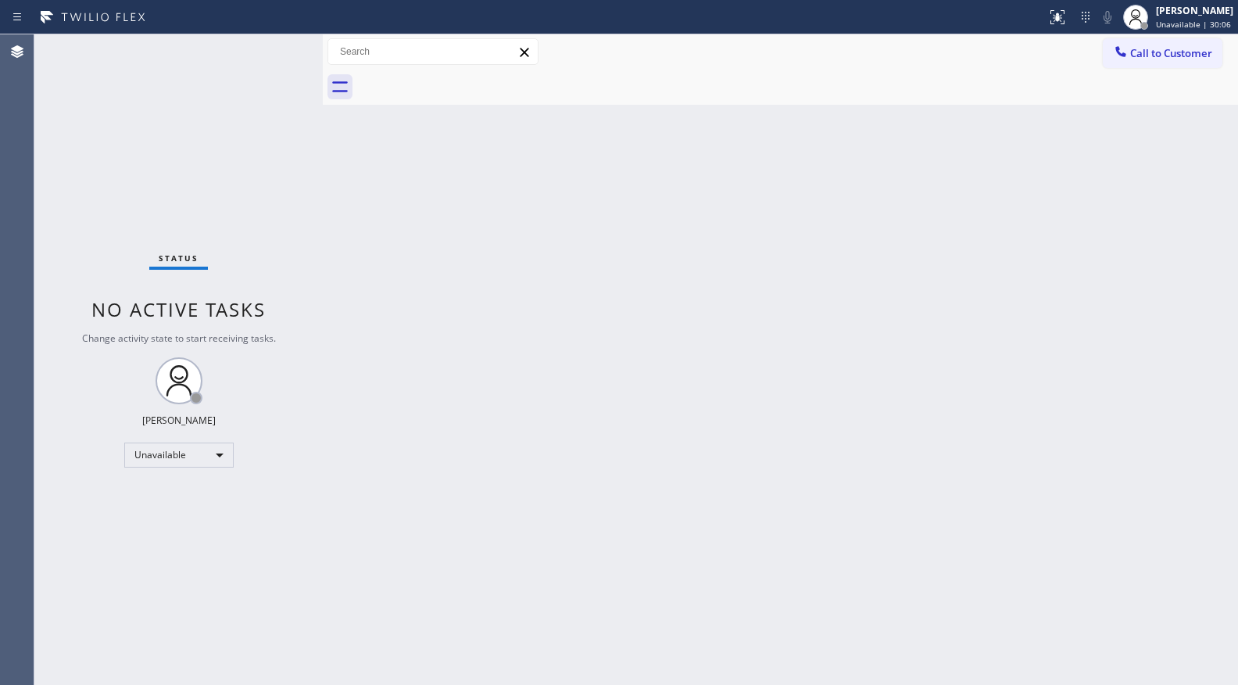
click at [1130, 41] on button "Call to Customer" at bounding box center [1163, 53] width 120 height 30
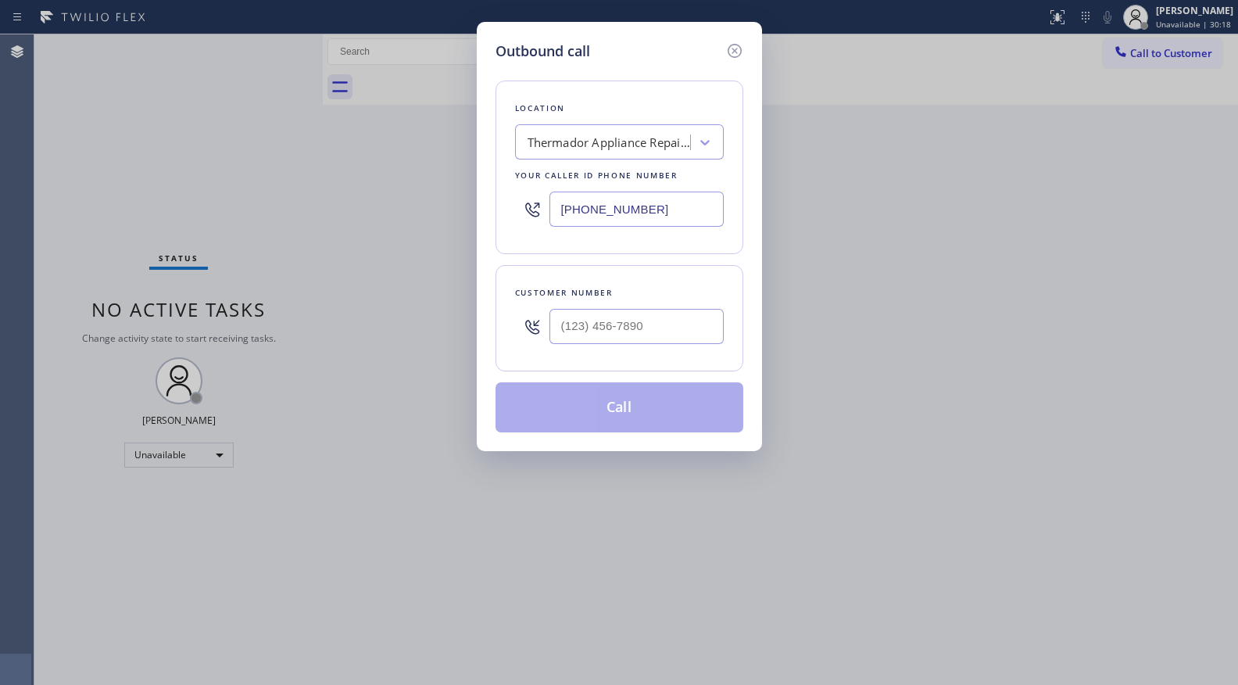
drag, startPoint x: 692, startPoint y: 206, endPoint x: 505, endPoint y: 212, distance: 186.9
click at [503, 213] on div "Location Thermador Appliance Repair Zone Bellevue Your caller id phone number (…" at bounding box center [620, 168] width 248 height 174
paste input "562) 456-3053"
type input "(562) 456-3053"
click at [683, 318] on input "(___) ___-____" at bounding box center [636, 326] width 174 height 35
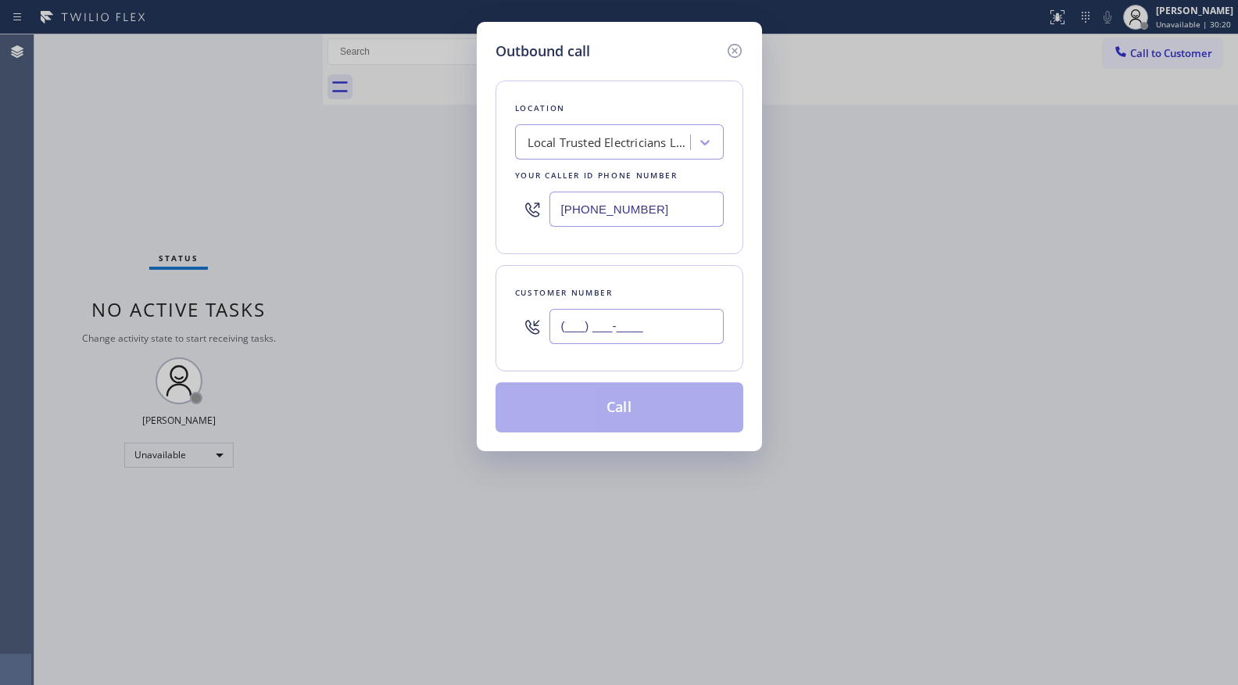
paste input "702) 885-5523"
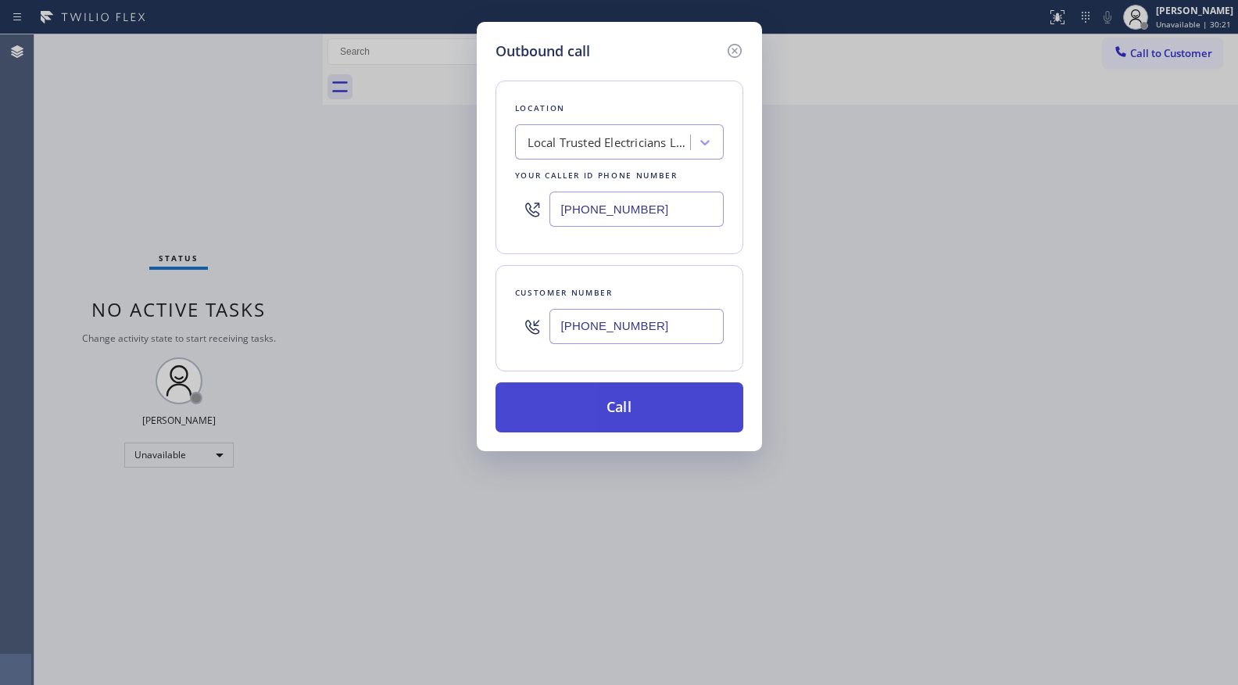
type input "(702) 885-5523"
drag, startPoint x: 619, startPoint y: 402, endPoint x: 652, endPoint y: 405, distance: 33.0
click at [638, 405] on button "Call" at bounding box center [620, 407] width 248 height 50
click at [1183, 304] on div "Outbound call Location Local Trusted Electricians La Habra Your caller id phone…" at bounding box center [619, 342] width 1238 height 685
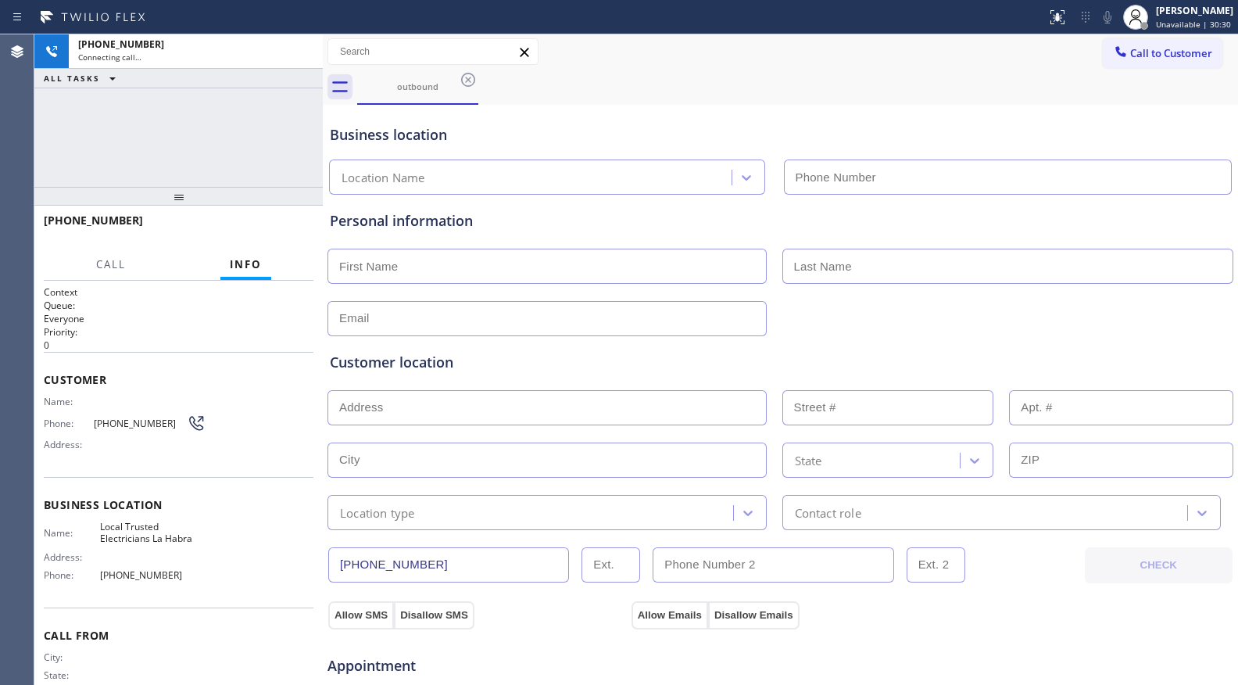
click at [709, 89] on div "outbound" at bounding box center [797, 87] width 881 height 35
click at [313, 69] on div "ALL TASKS ALL TASKS ACTIVE TASKS TASKS IN WRAP UP" at bounding box center [178, 79] width 288 height 20
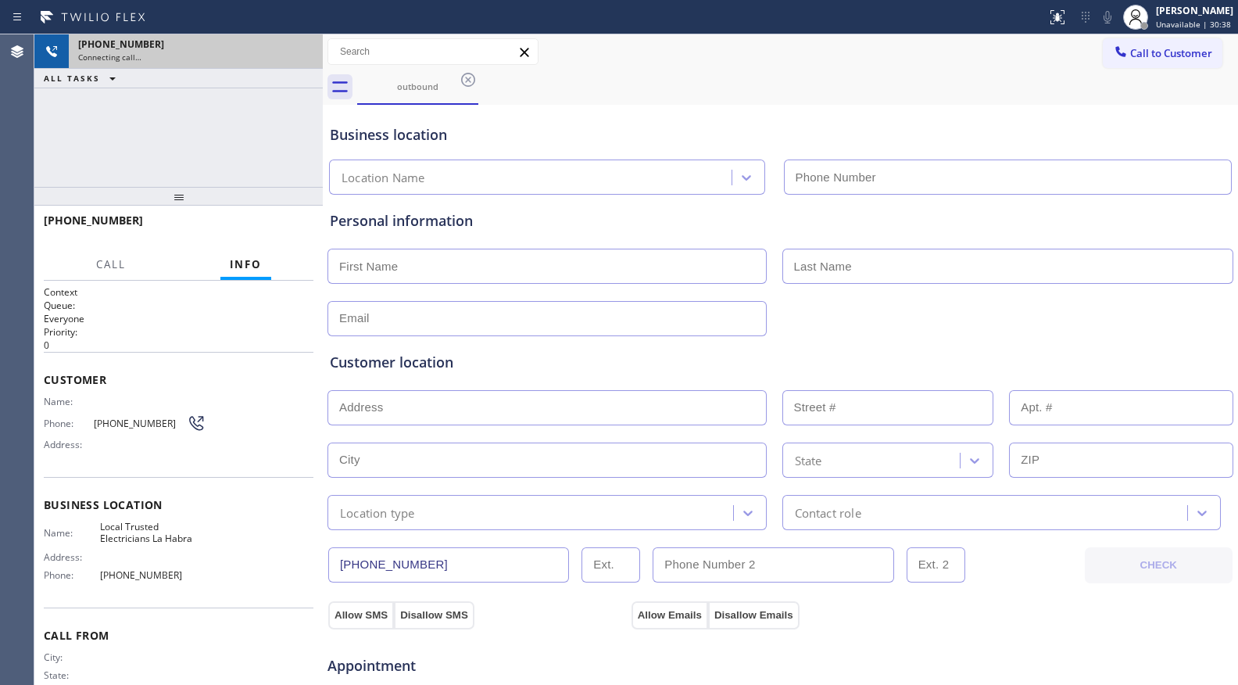
click at [310, 52] on div "Connecting call…" at bounding box center [195, 57] width 235 height 11
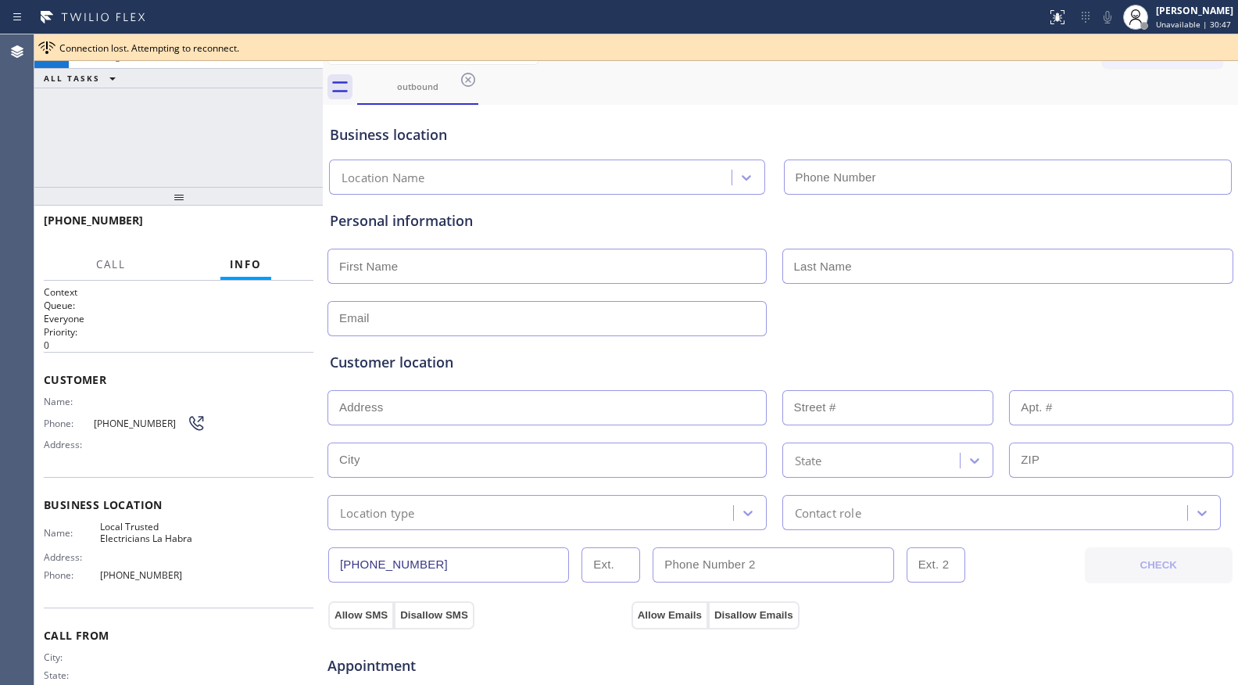
type input "(562) 456-3053"
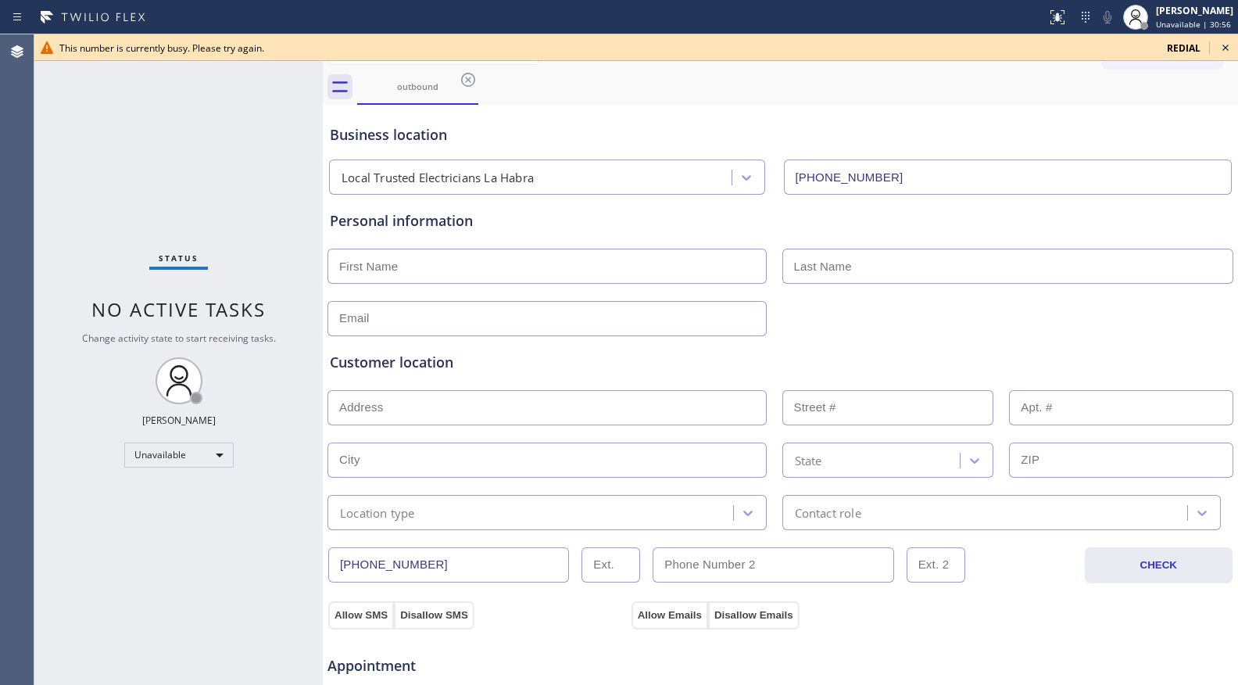
click at [1220, 44] on icon at bounding box center [1225, 47] width 19 height 19
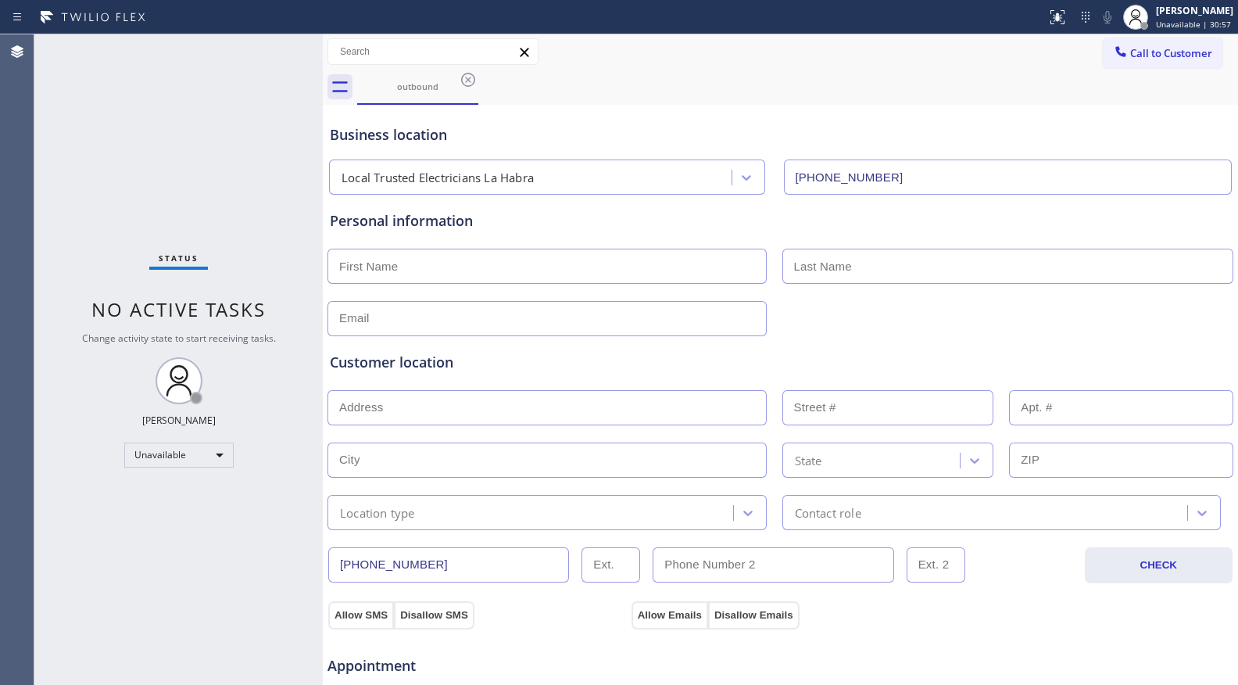
click at [467, 75] on icon at bounding box center [468, 79] width 19 height 19
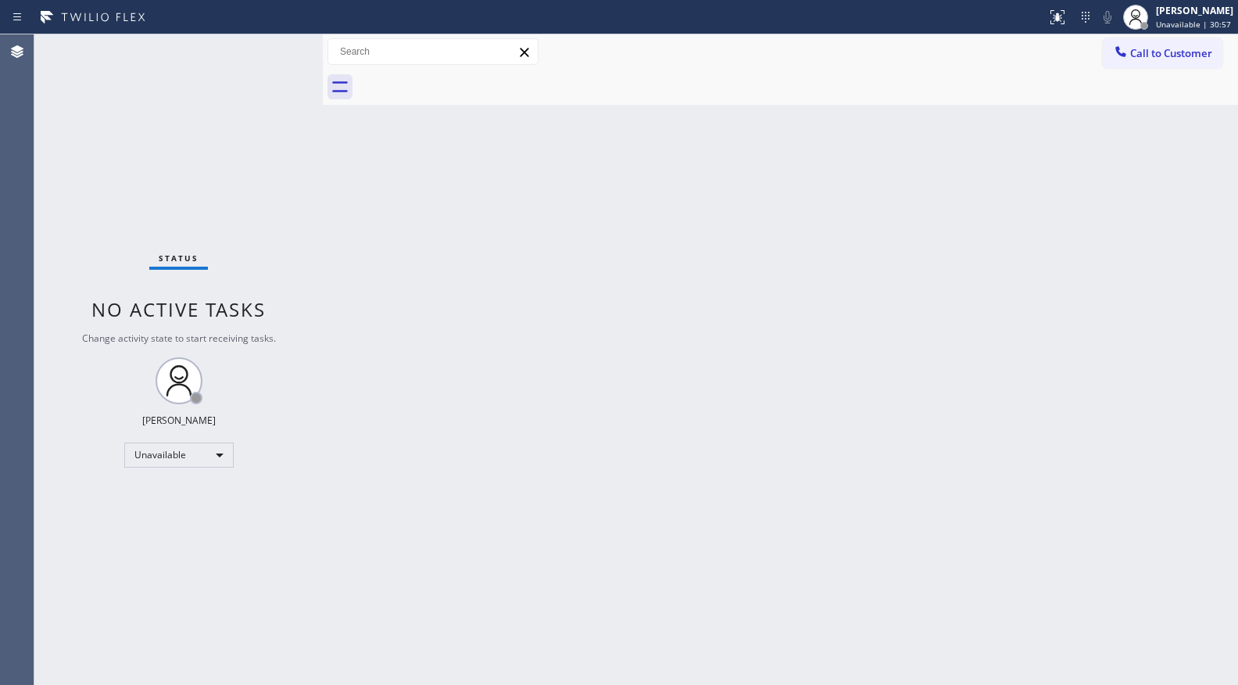
click at [465, 76] on div at bounding box center [797, 87] width 881 height 35
drag, startPoint x: 932, startPoint y: 156, endPoint x: 984, endPoint y: 140, distance: 54.9
click at [943, 155] on div "Back to Dashboard Change Sender ID Customers Technicians Select a contact Outbo…" at bounding box center [780, 359] width 915 height 650
drag, startPoint x: 1139, startPoint y: 66, endPoint x: 1108, endPoint y: 66, distance: 30.5
click at [1140, 66] on button "Call to Customer" at bounding box center [1163, 53] width 120 height 30
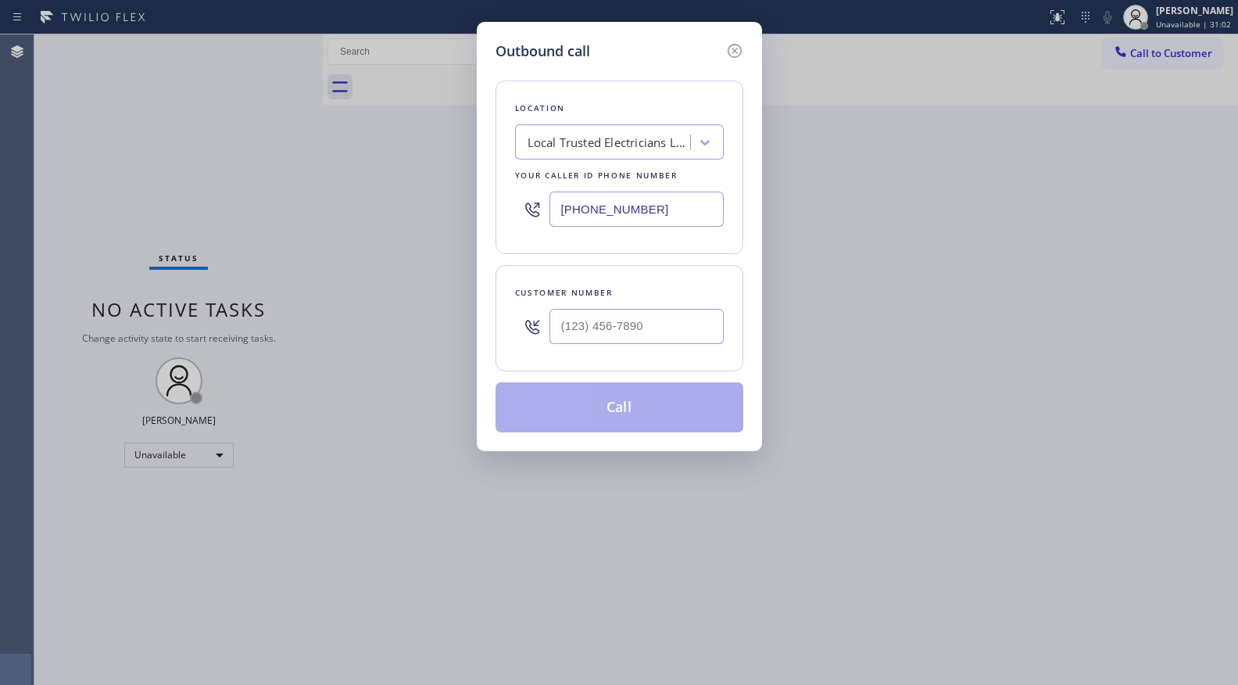
drag, startPoint x: 656, startPoint y: 202, endPoint x: 488, endPoint y: 195, distance: 167.4
click at [490, 202] on div "Outbound call Location Local Trusted Electricians La Habra Your caller id phone…" at bounding box center [619, 236] width 285 height 429
paste input "805) 892-6898"
type input "(805) 892-6898"
click at [651, 324] on input "(___) ___-____" at bounding box center [636, 326] width 174 height 35
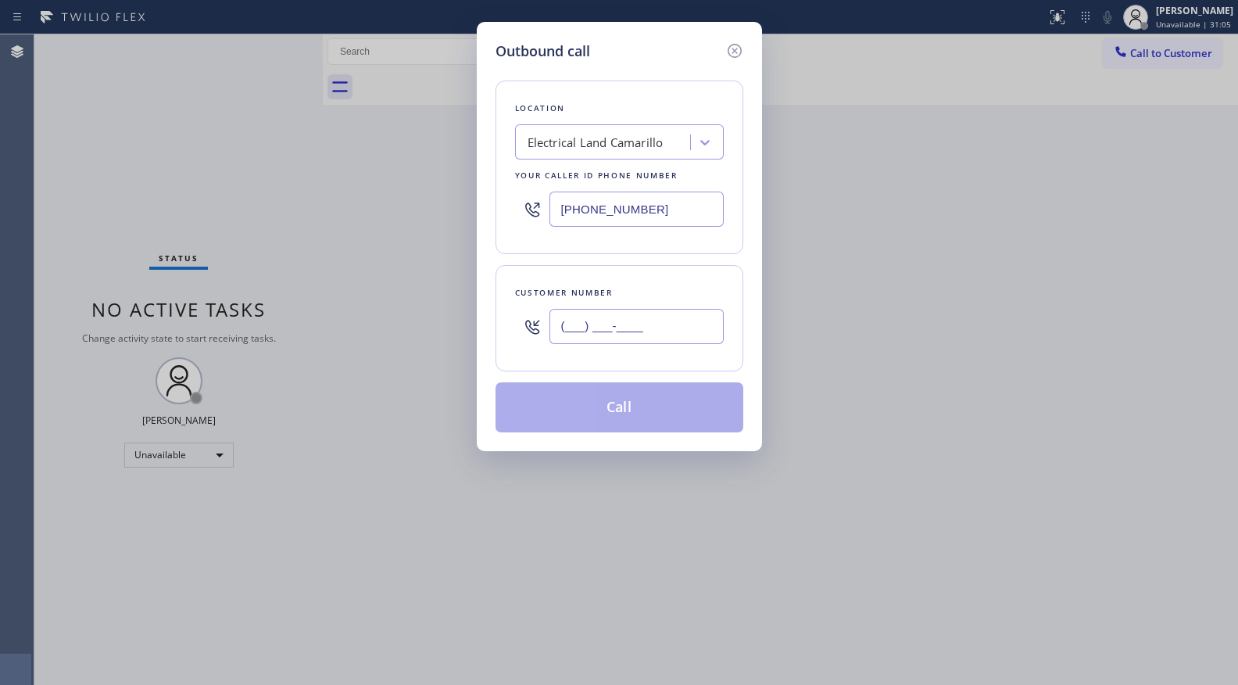
paste input "747) 900-3573"
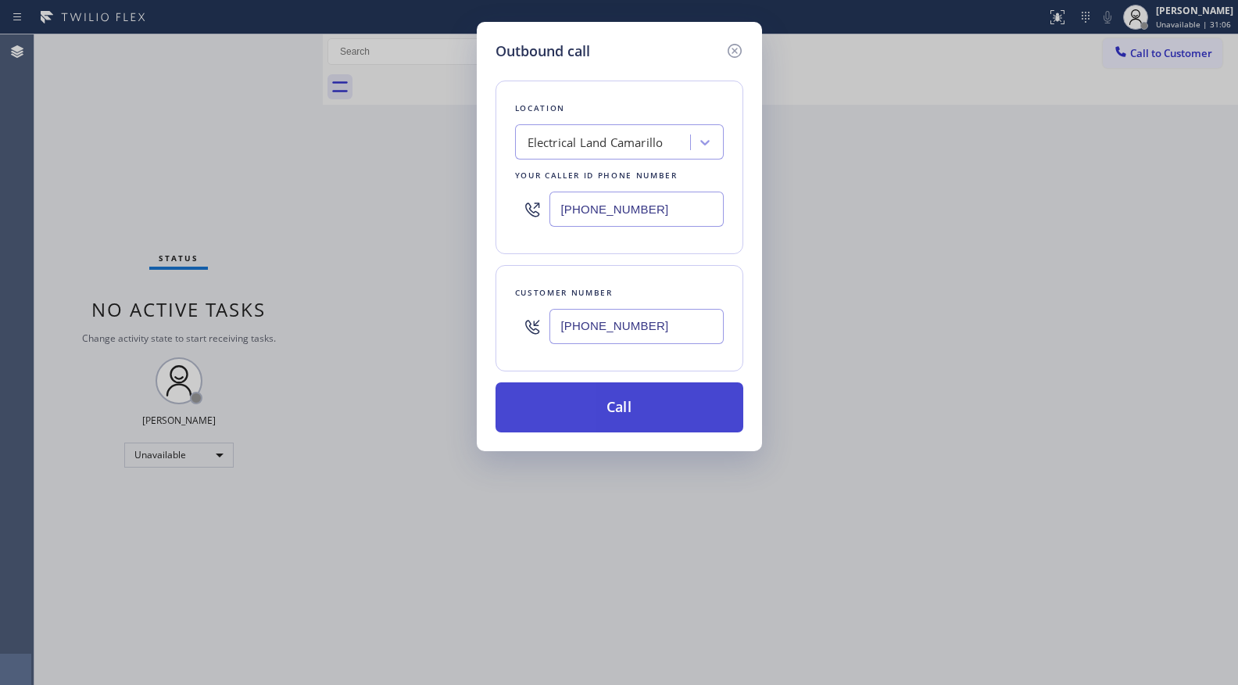
type input "(747) 900-3573"
click at [598, 399] on button "Call" at bounding box center [620, 407] width 248 height 50
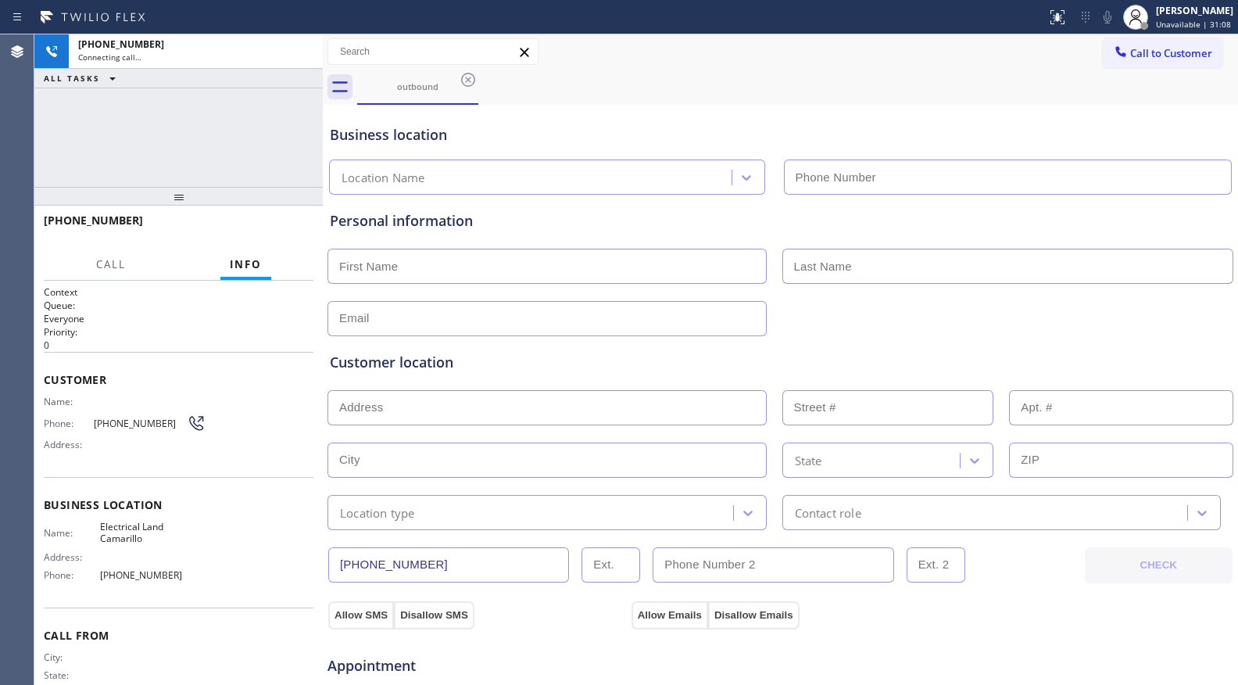
type input "(805) 892-6898"
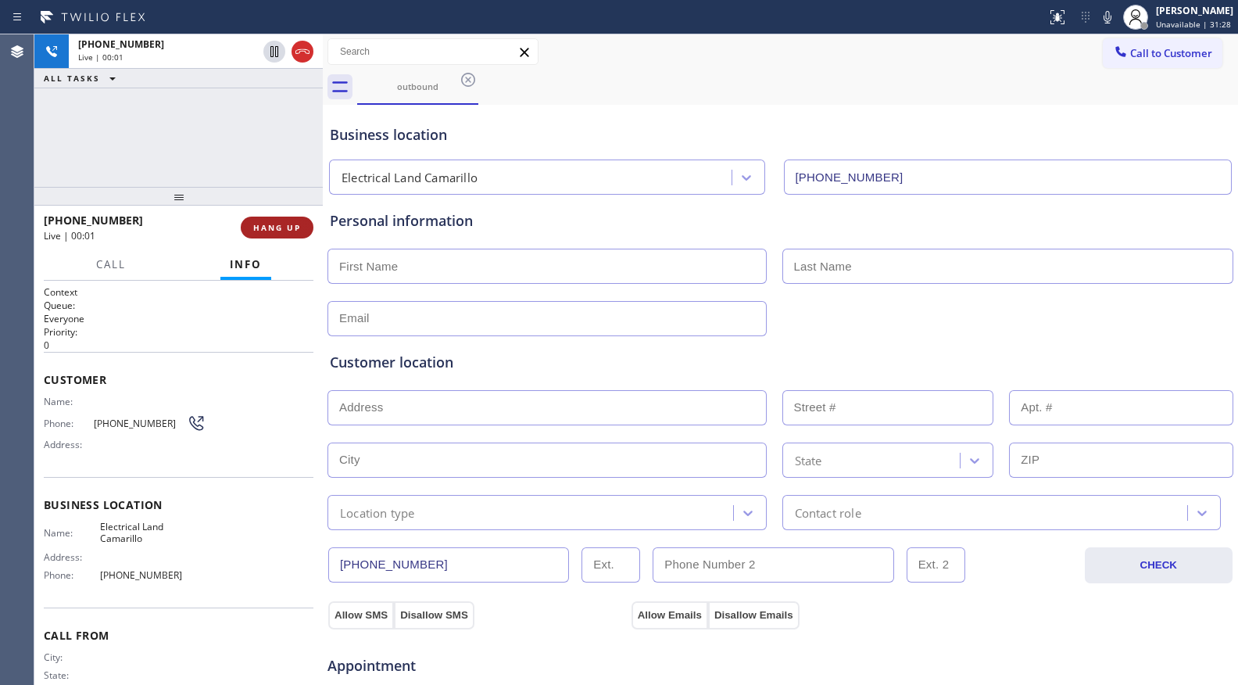
click at [255, 227] on span "HANG UP" at bounding box center [277, 227] width 48 height 11
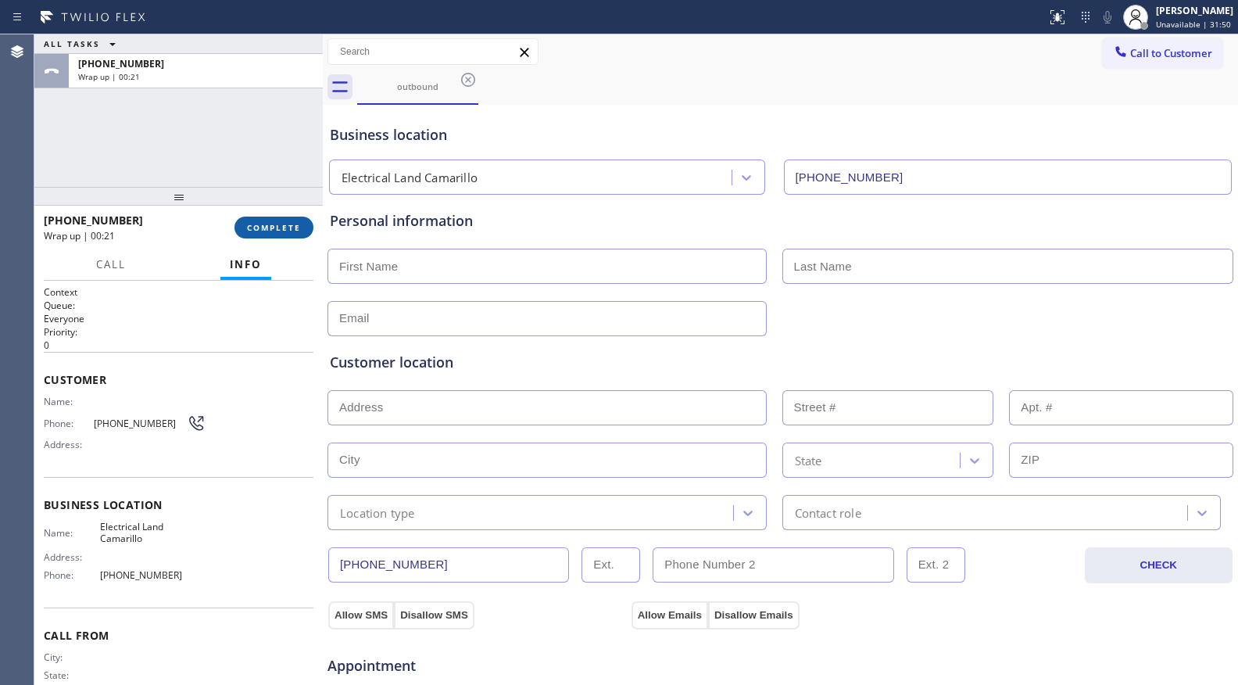
drag, startPoint x: 300, startPoint y: 213, endPoint x: 284, endPoint y: 227, distance: 21.6
click at [295, 220] on div "+17479003573 Wrap up | 00:21 COMPLETE" at bounding box center [179, 227] width 270 height 41
click at [279, 232] on button "COMPLETE" at bounding box center [273, 227] width 79 height 22
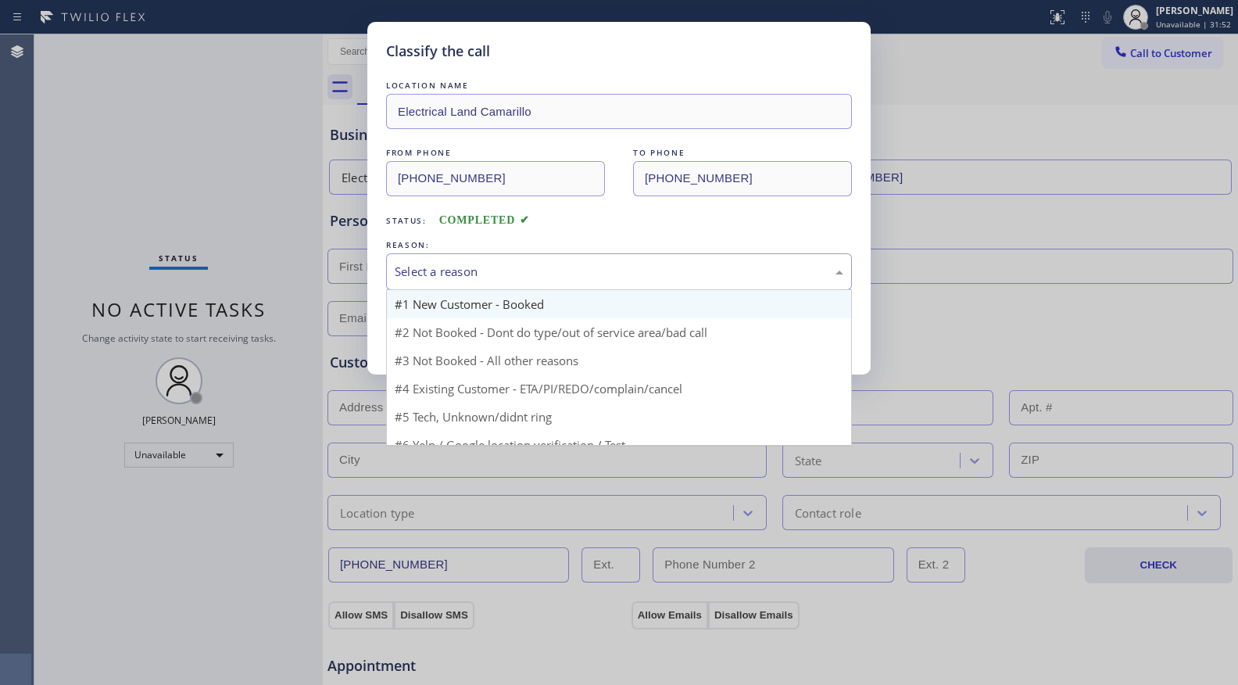
drag, startPoint x: 457, startPoint y: 269, endPoint x: 439, endPoint y: 317, distance: 51.7
click at [457, 274] on div "Select a reason" at bounding box center [619, 272] width 449 height 18
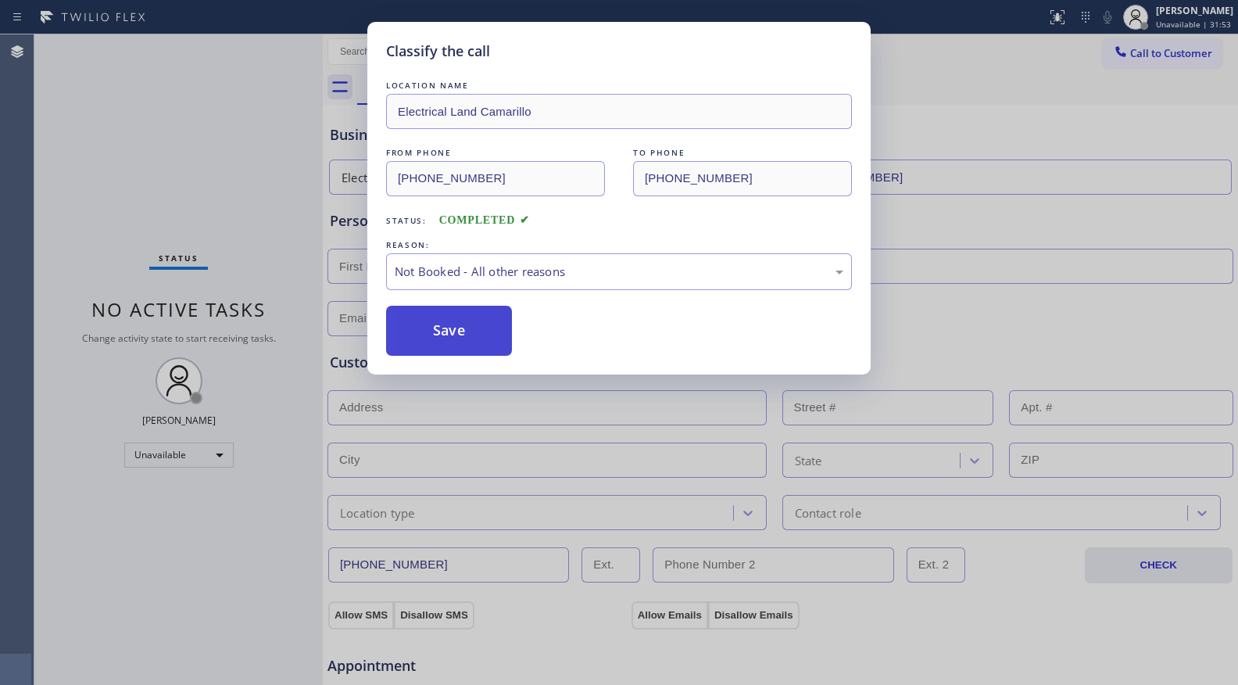
click at [435, 324] on button "Save" at bounding box center [449, 331] width 126 height 50
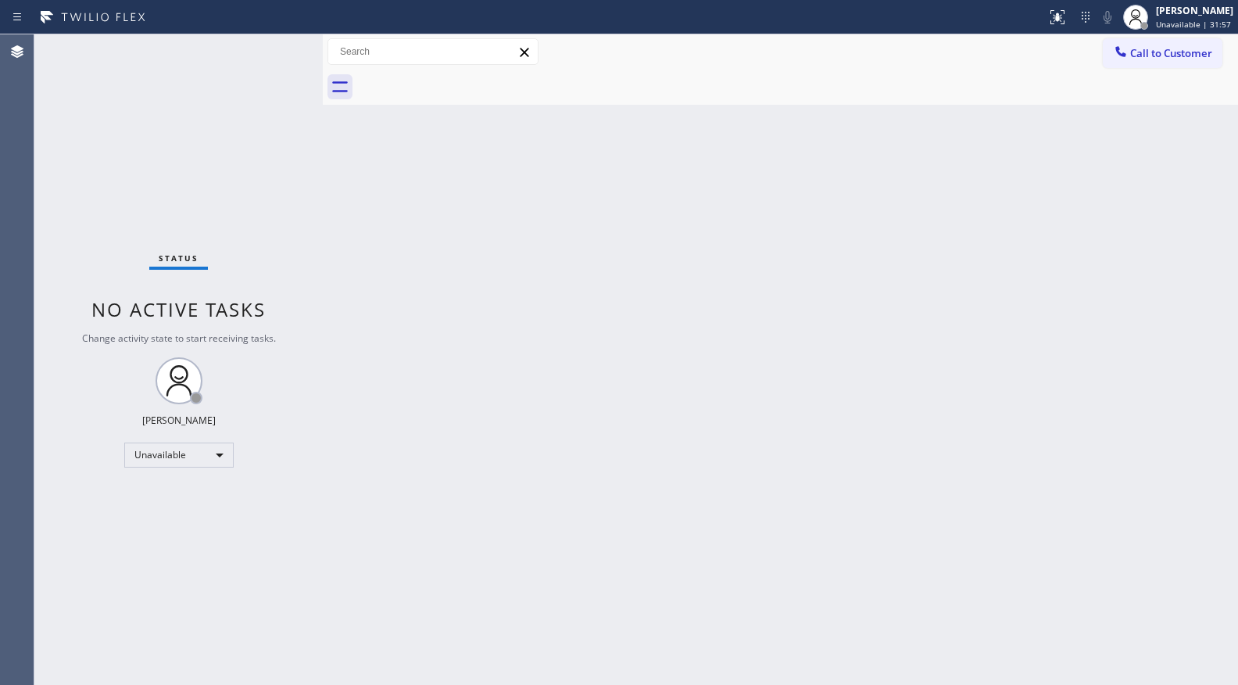
drag, startPoint x: 667, startPoint y: 176, endPoint x: 739, endPoint y: 147, distance: 78.2
click at [682, 173] on div "Back to Dashboard Change Sender ID Customers Technicians Select a contact Outbo…" at bounding box center [780, 359] width 915 height 650
click at [1165, 34] on div "Call to Customer Outbound call Location Electrical Land Camarillo Your caller i…" at bounding box center [780, 51] width 915 height 35
drag, startPoint x: 1149, startPoint y: 55, endPoint x: 1101, endPoint y: 56, distance: 47.7
click at [1144, 55] on span "Call to Customer" at bounding box center [1171, 53] width 82 height 14
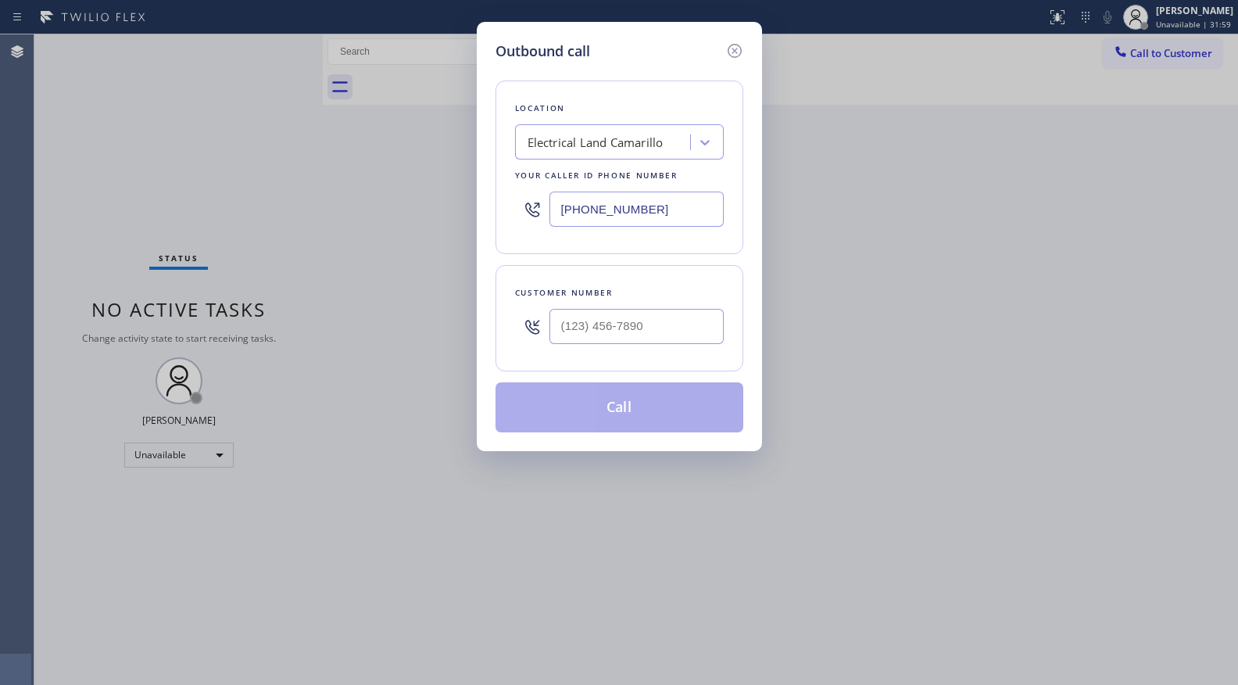
drag, startPoint x: 690, startPoint y: 212, endPoint x: 534, endPoint y: 220, distance: 156.5
click at [517, 220] on div "(805) 892-6898" at bounding box center [619, 209] width 209 height 51
paste input "509) 215-2993"
type input "(509) 215-2993"
click at [639, 330] on input "(___) ___-____" at bounding box center [636, 326] width 174 height 35
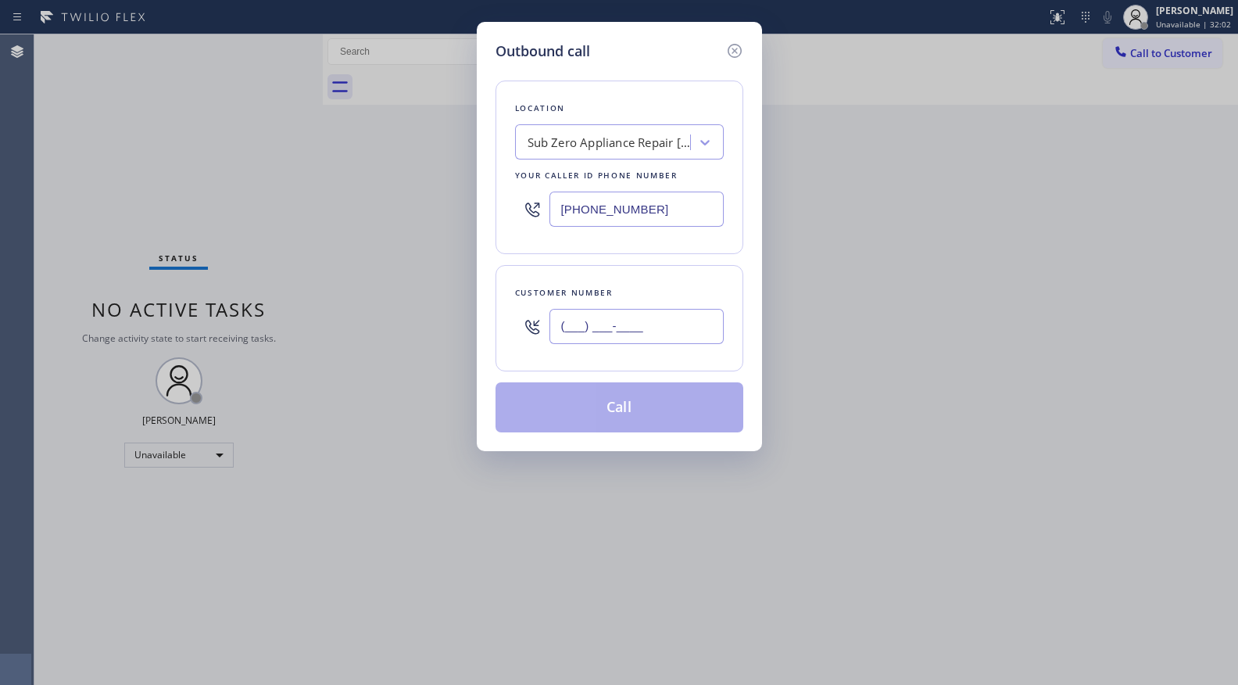
paste input "650) 647-2091"
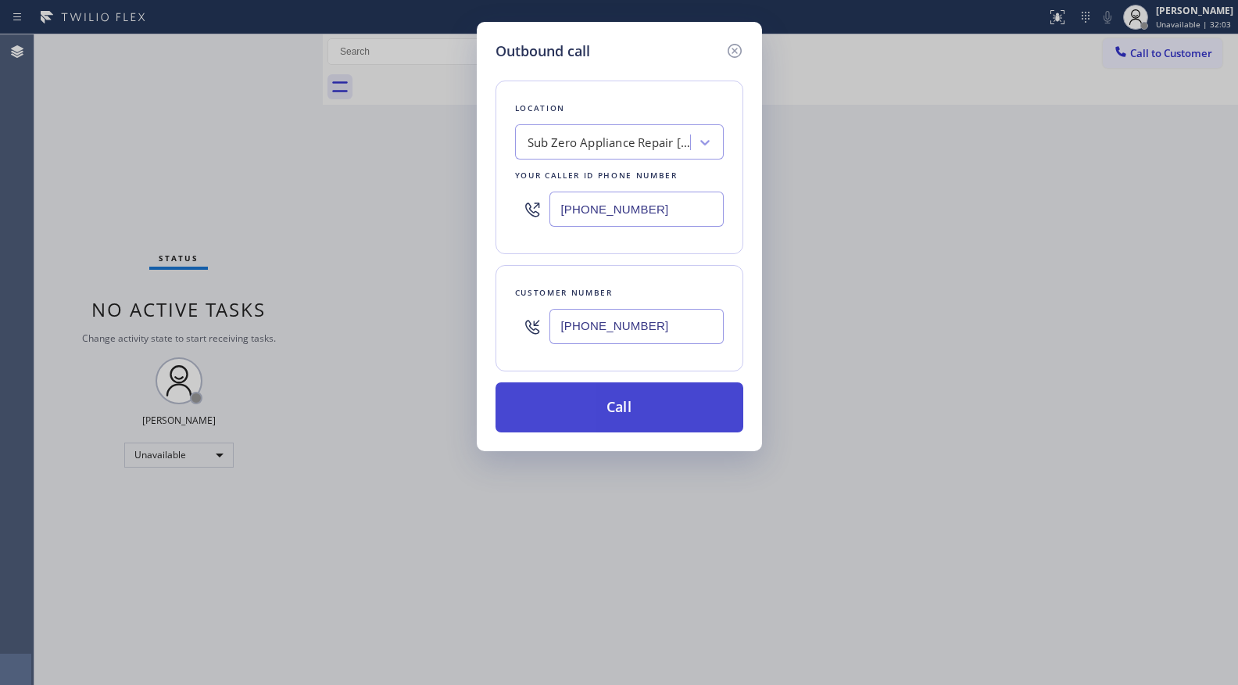
type input "(650) 647-2091"
click at [614, 414] on button "Call" at bounding box center [620, 407] width 248 height 50
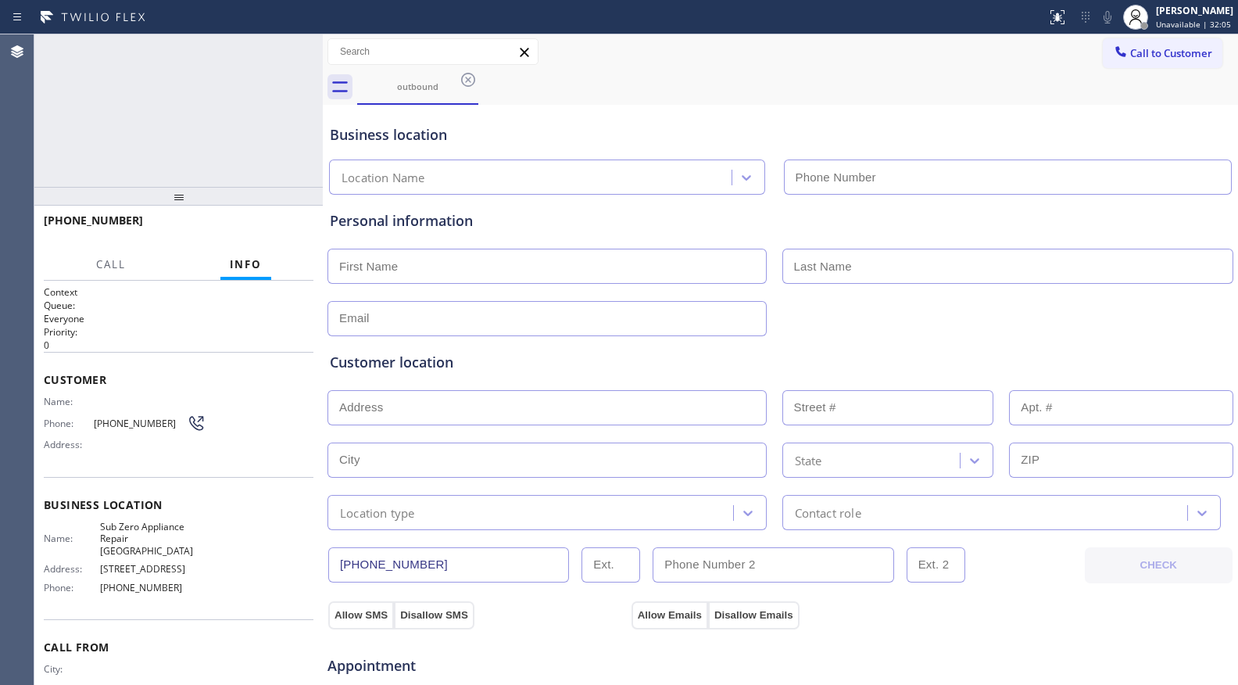
type input "(509) 215-2993"
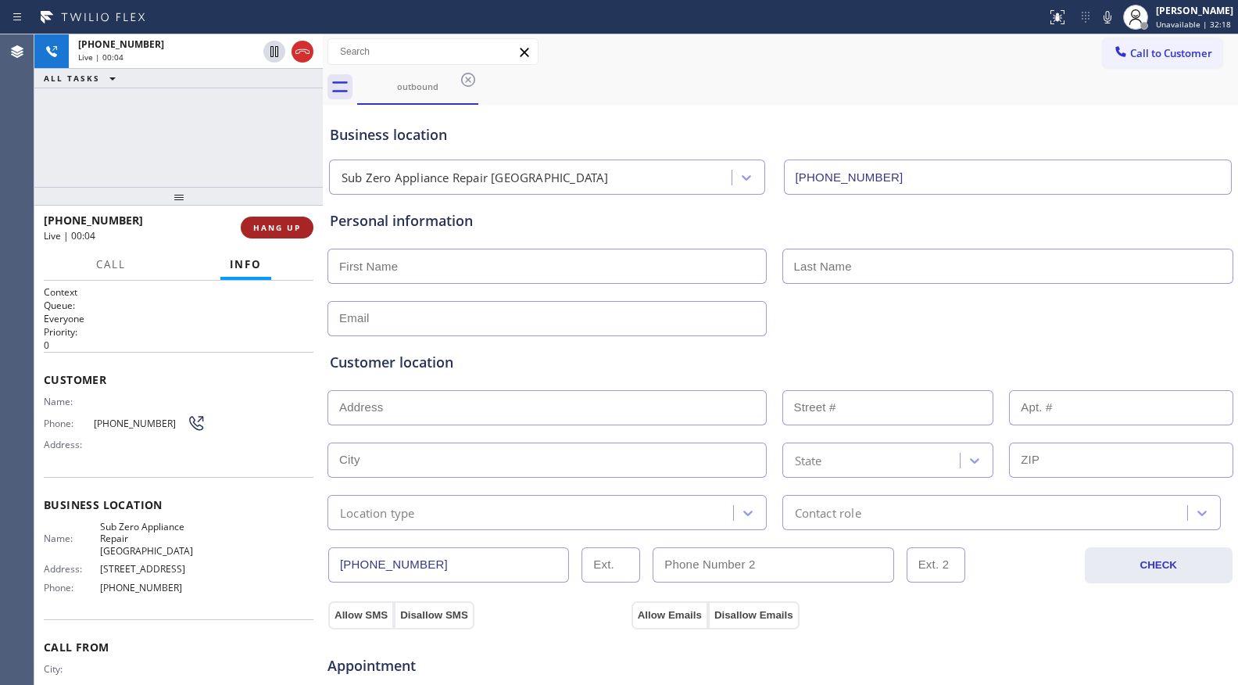
click at [299, 222] on div "+16506472091 Live | 00:04 HANG UP" at bounding box center [178, 228] width 288 height 44
click at [299, 222] on span "HANG UP" at bounding box center [277, 227] width 48 height 11
click at [298, 222] on span "HANG UP" at bounding box center [277, 227] width 48 height 11
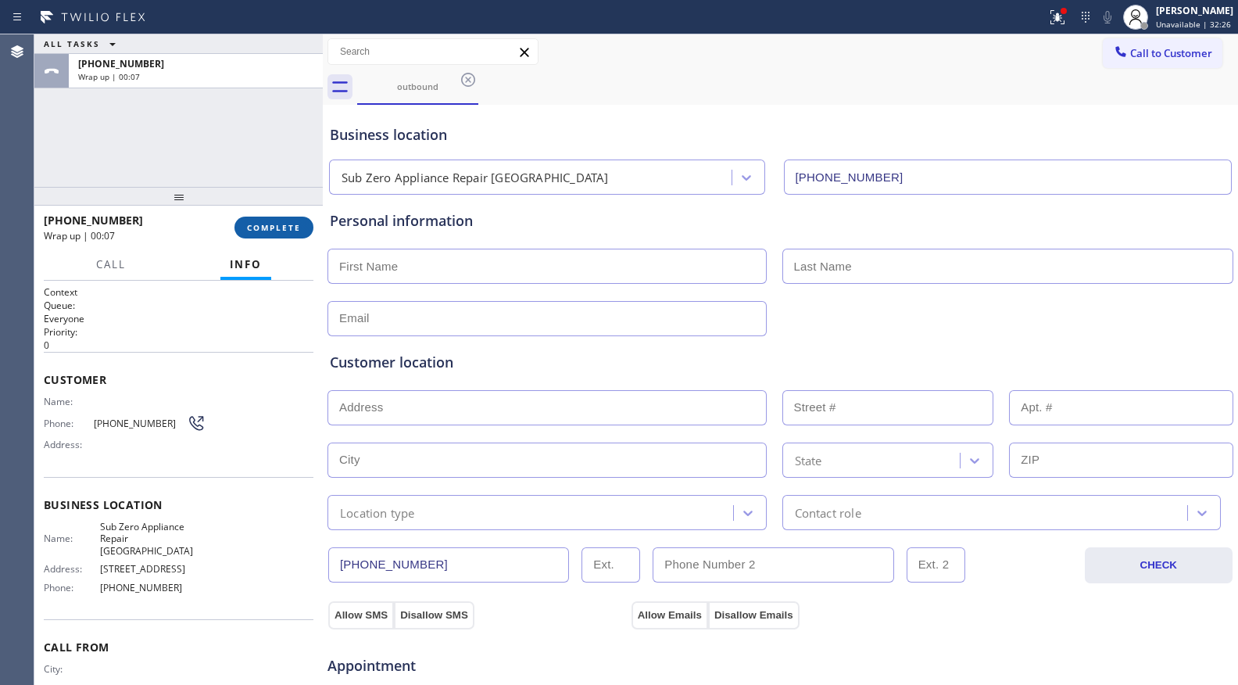
click at [290, 233] on button "COMPLETE" at bounding box center [273, 227] width 79 height 22
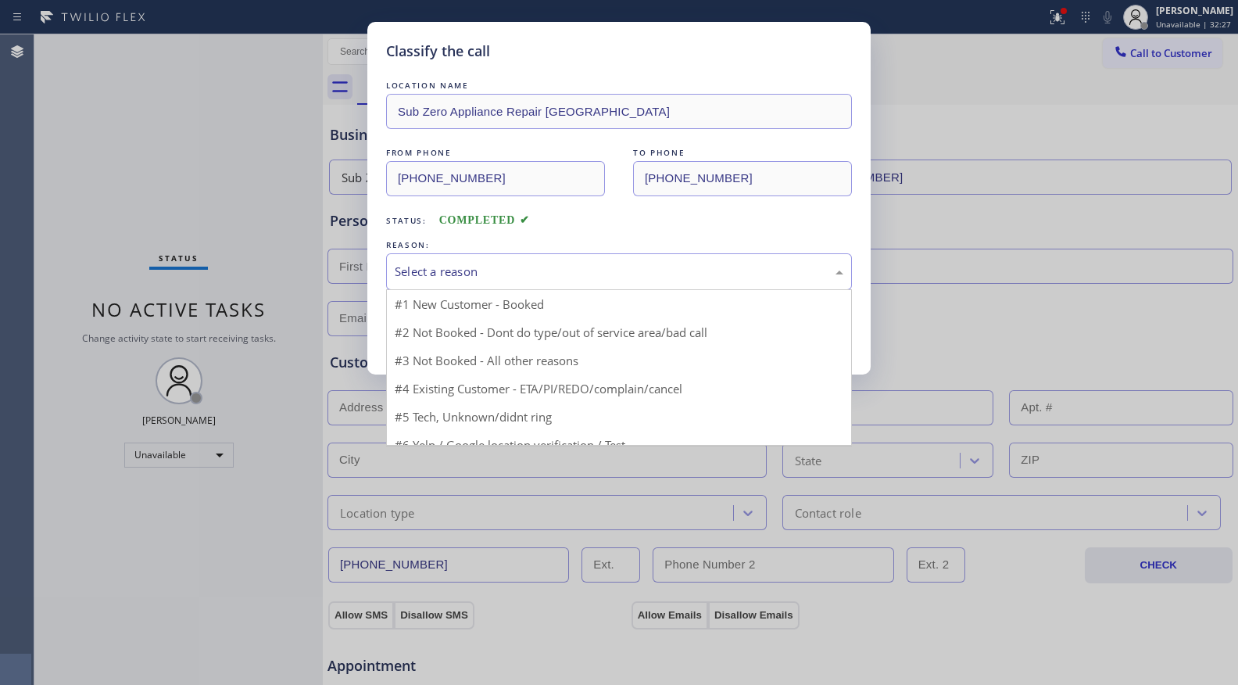
click at [409, 267] on div "Select a reason" at bounding box center [619, 272] width 449 height 18
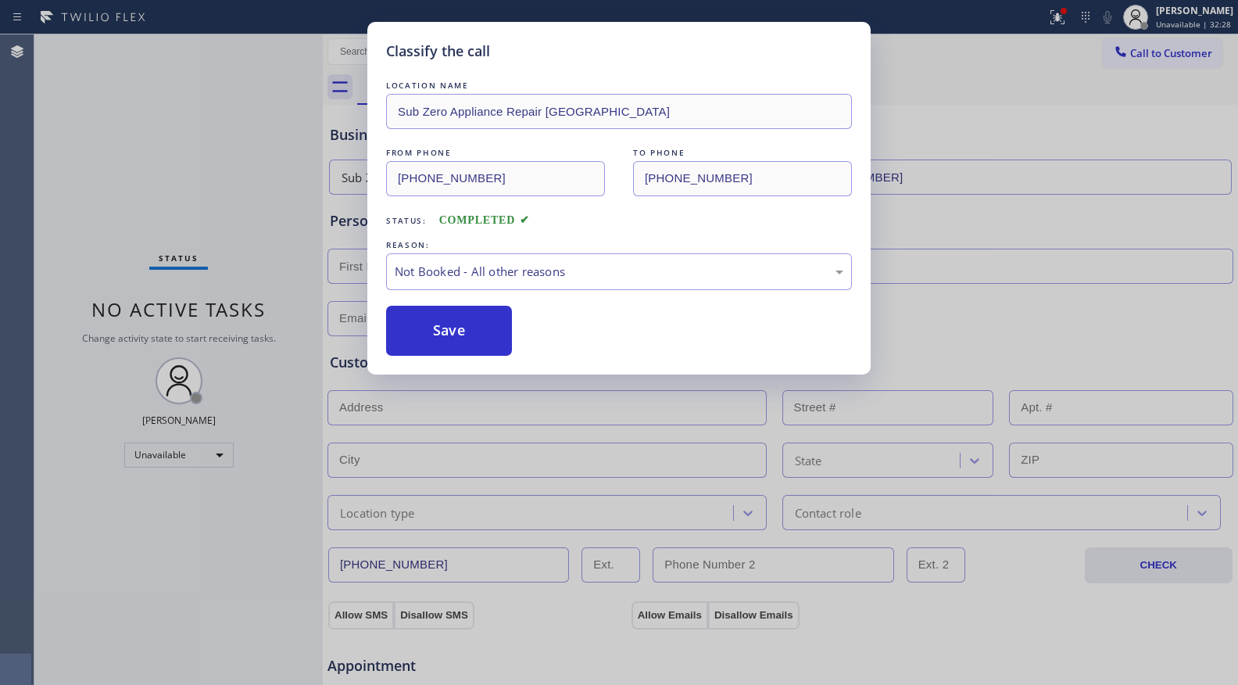
click at [431, 335] on button "Save" at bounding box center [449, 331] width 126 height 50
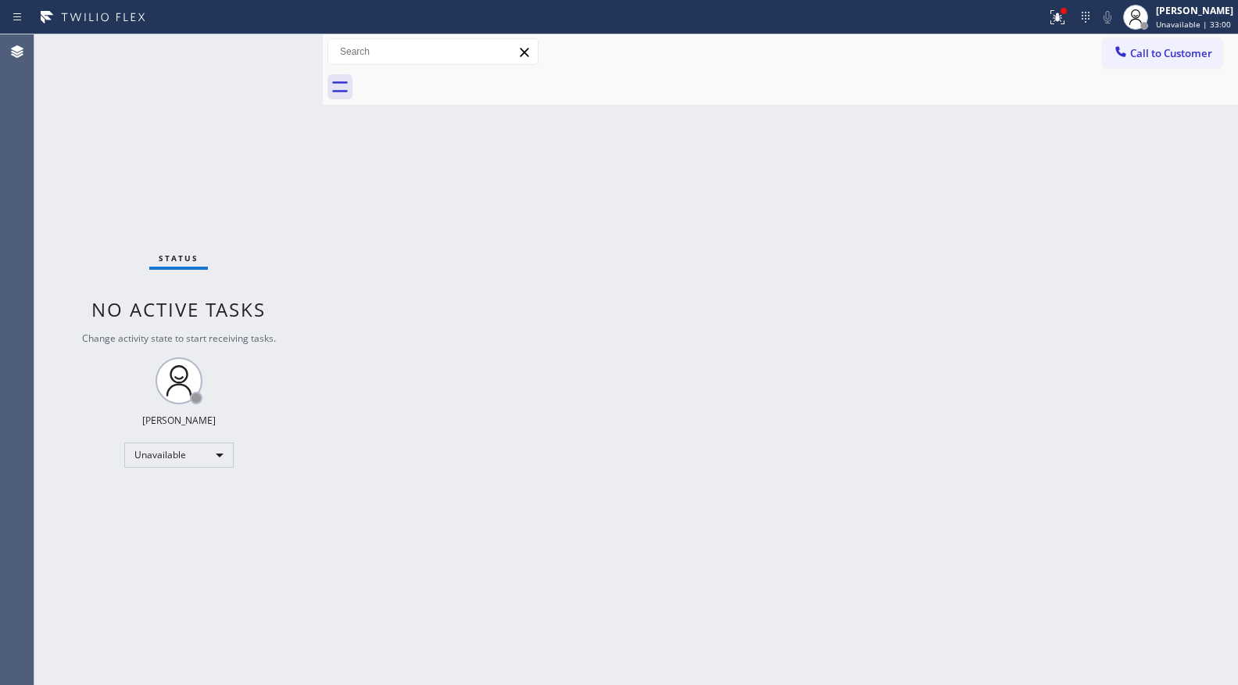
click at [466, 401] on div "Back to Dashboard Change Sender ID Customers Technicians Select a contact Outbo…" at bounding box center [780, 359] width 915 height 650
click at [1060, 22] on icon at bounding box center [1057, 17] width 19 height 19
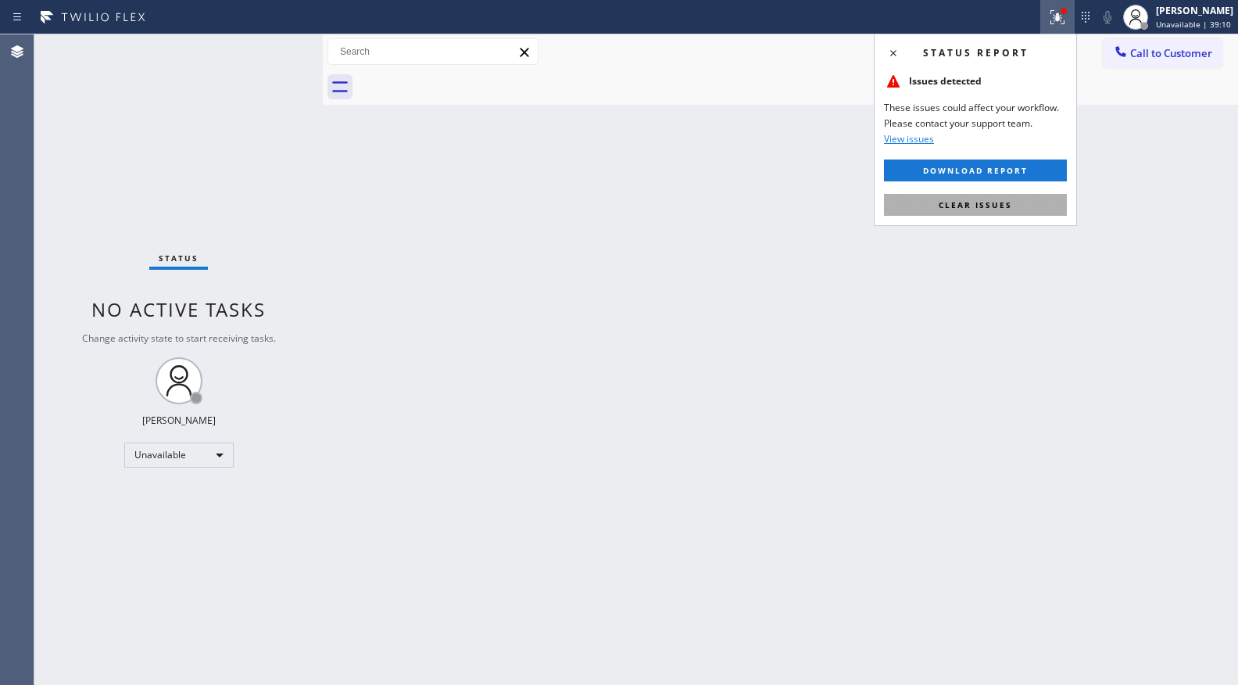
click at [993, 210] on span "Clear issues" at bounding box center [975, 204] width 73 height 11
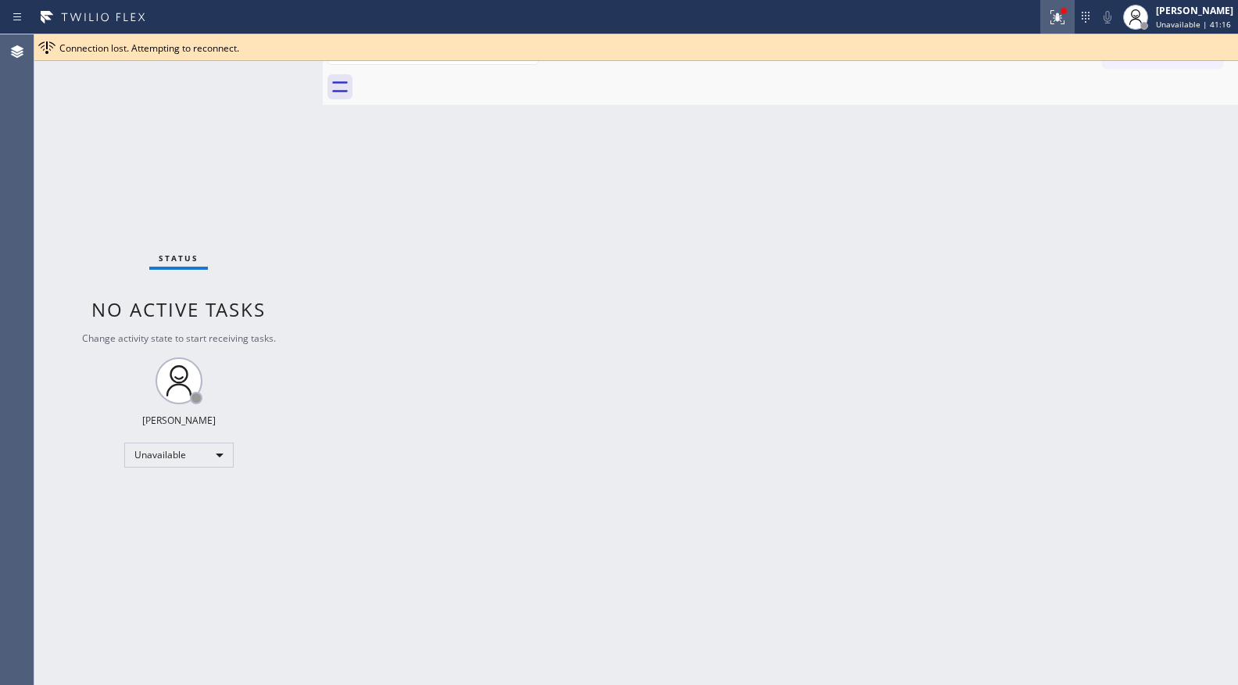
click at [1049, 15] on icon at bounding box center [1057, 17] width 19 height 19
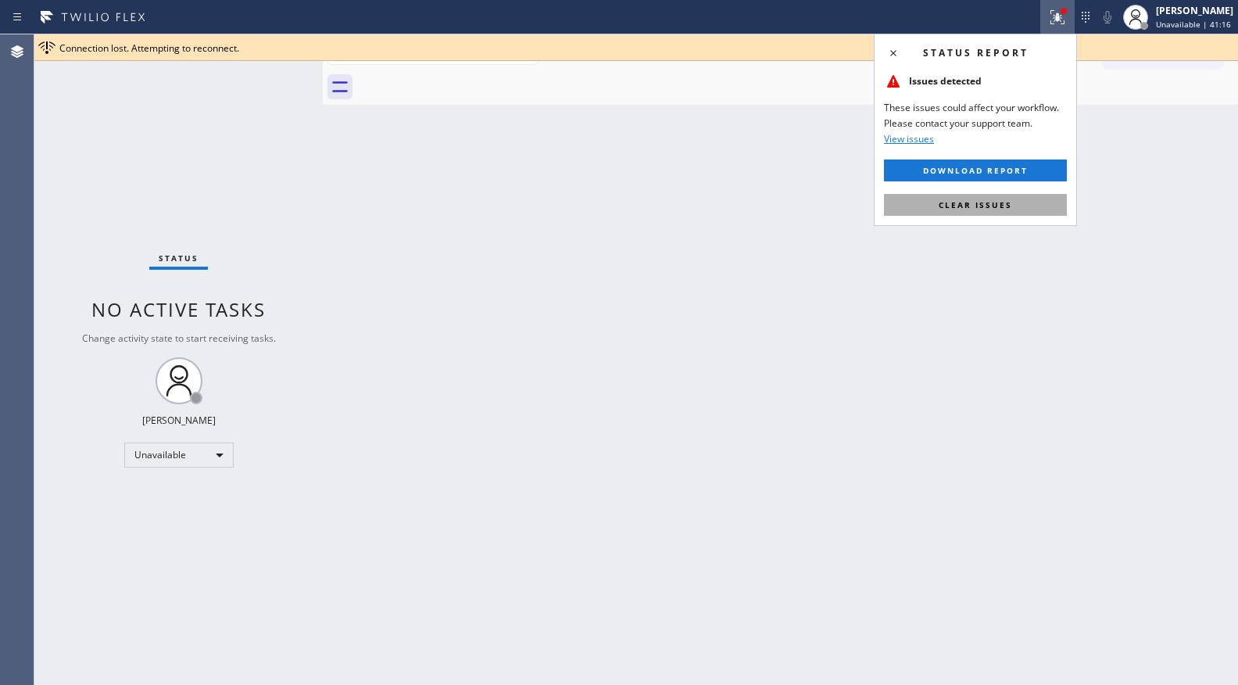
drag, startPoint x: 957, startPoint y: 218, endPoint x: 959, endPoint y: 207, distance: 11.1
click at [957, 217] on div "Status report Issues detected These issues could affect your workflow. Please c…" at bounding box center [975, 130] width 203 height 192
click at [960, 207] on span "Clear issues" at bounding box center [975, 204] width 73 height 11
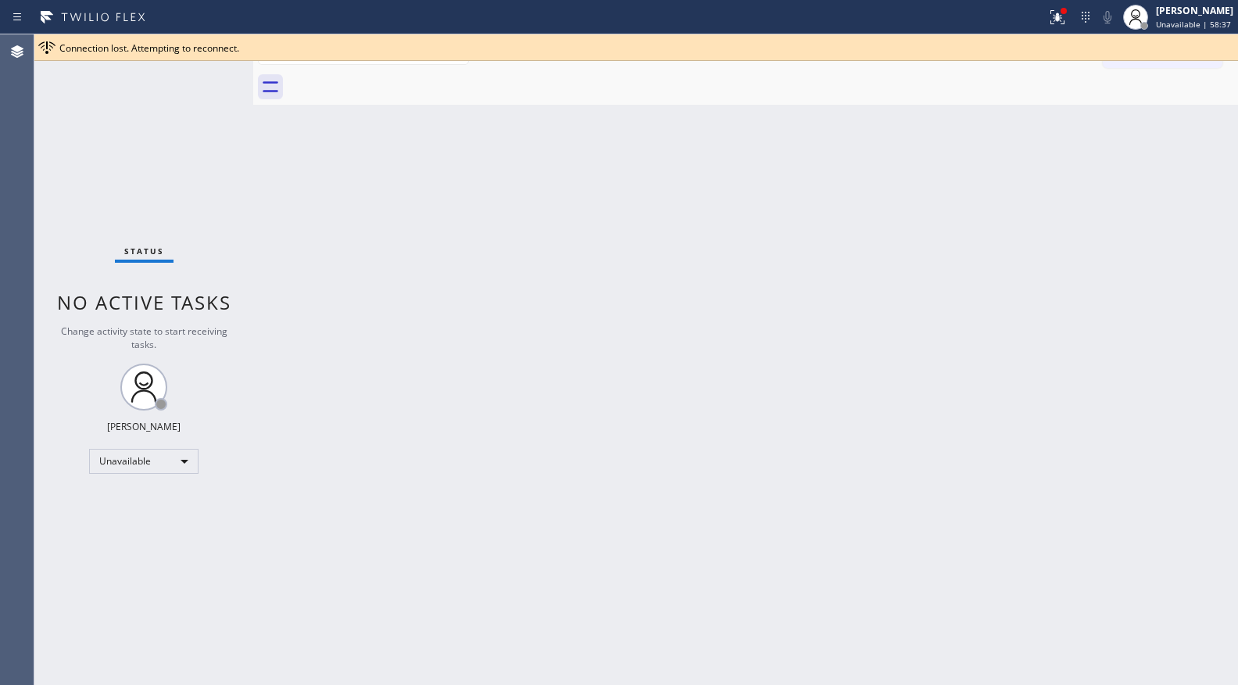
drag, startPoint x: 1068, startPoint y: 6, endPoint x: 1051, endPoint y: 106, distance: 101.4
click at [1068, 7] on div at bounding box center [1063, 10] width 9 height 9
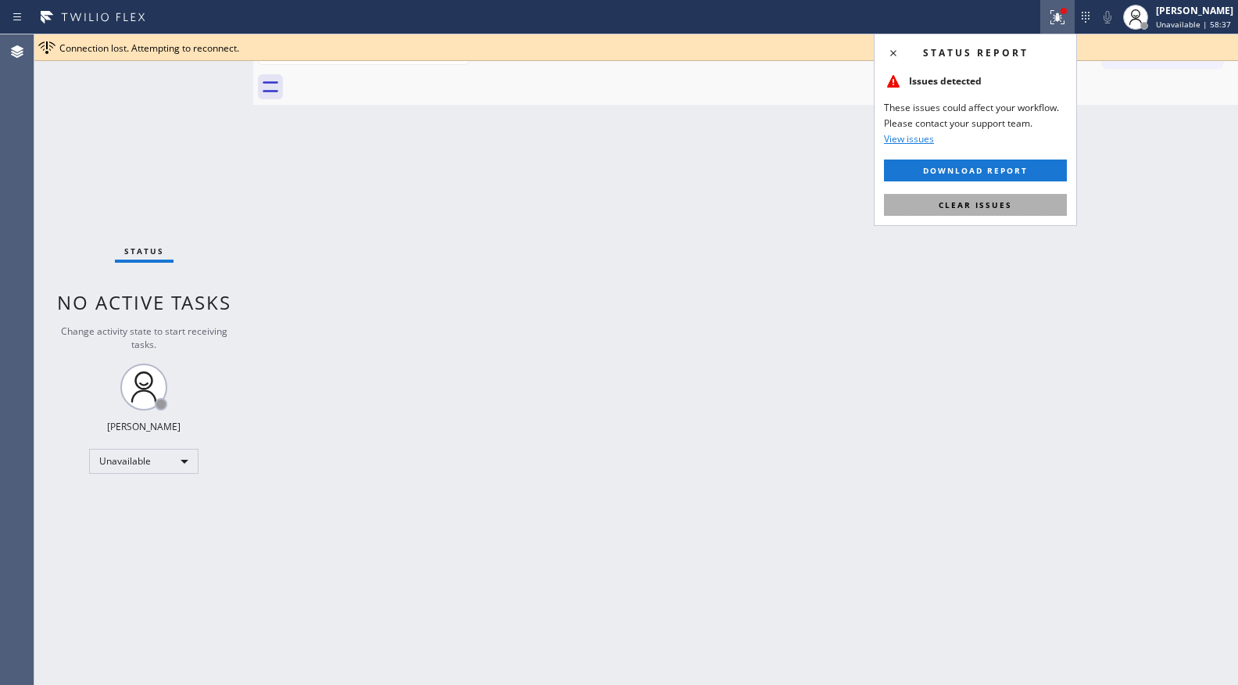
click at [1008, 212] on button "Clear issues" at bounding box center [975, 205] width 183 height 22
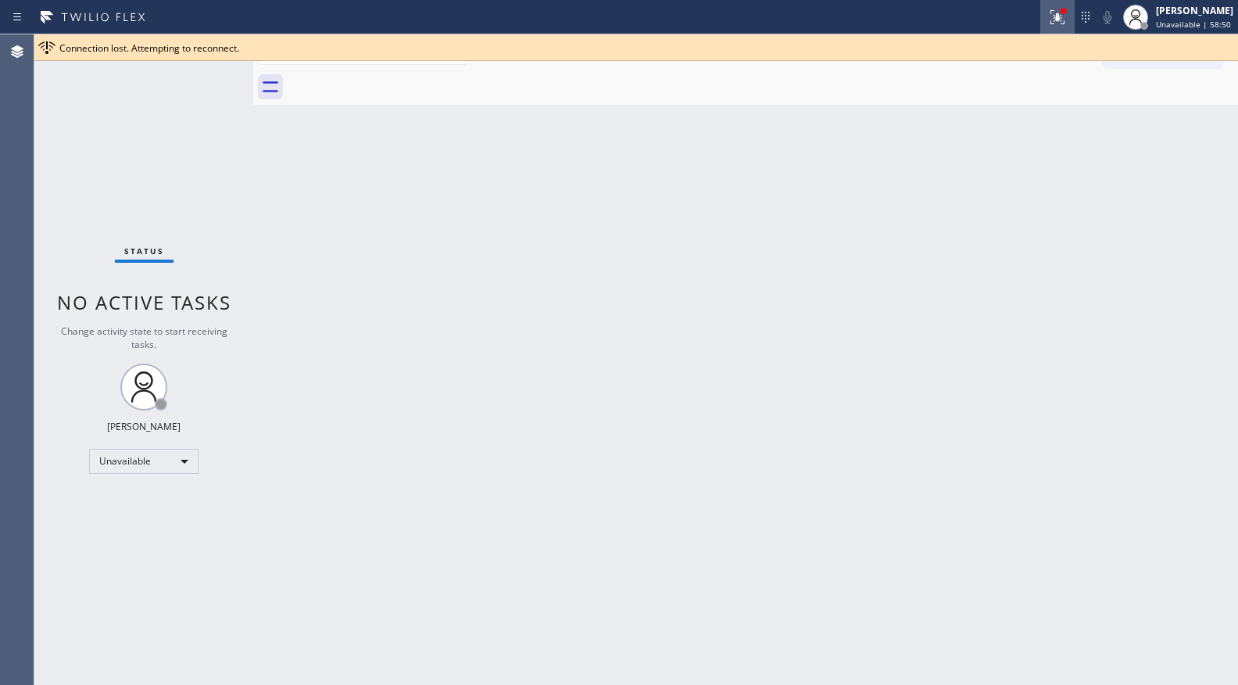
click at [1074, 17] on div at bounding box center [1057, 17] width 34 height 19
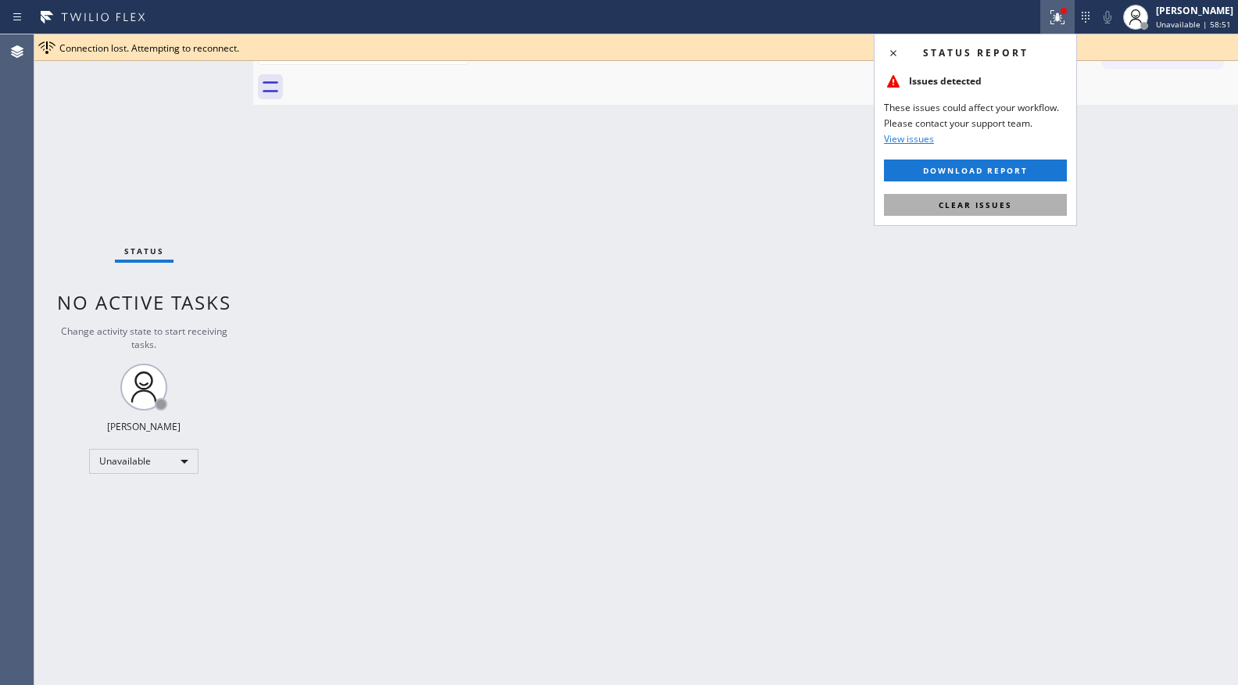
click at [998, 207] on span "Clear issues" at bounding box center [975, 204] width 73 height 11
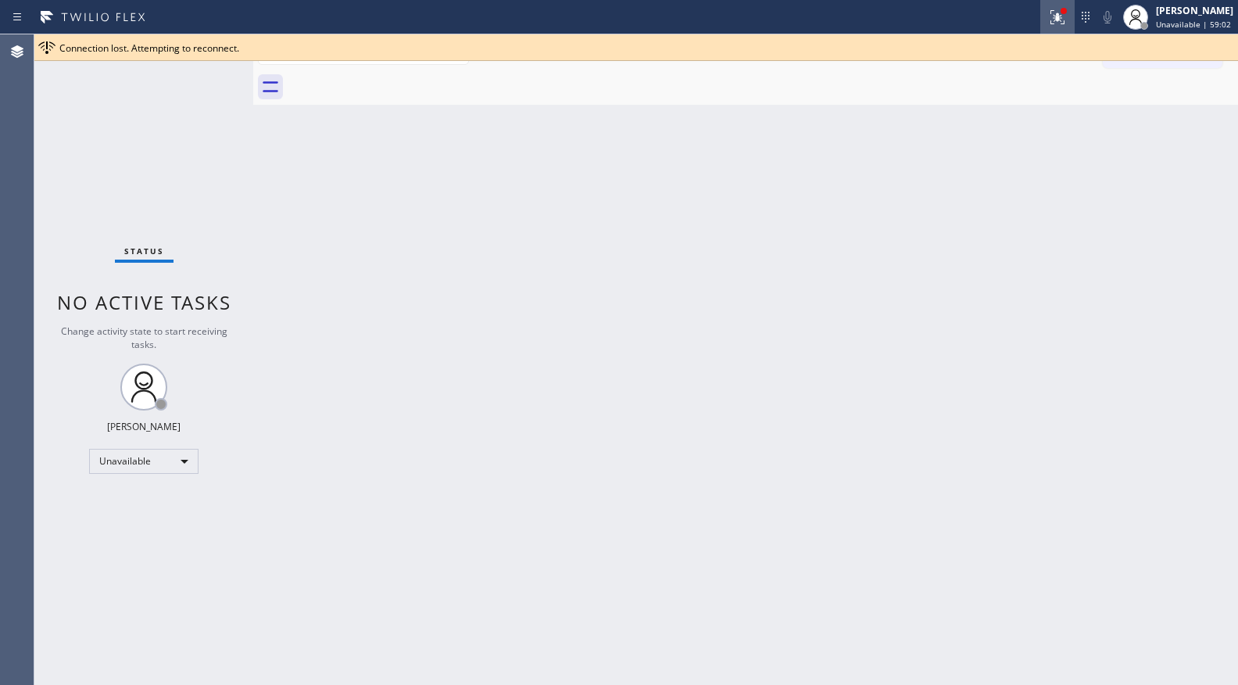
drag, startPoint x: 1047, startPoint y: 9, endPoint x: 1050, endPoint y: 24, distance: 15.4
click at [1047, 10] on div at bounding box center [1057, 17] width 34 height 19
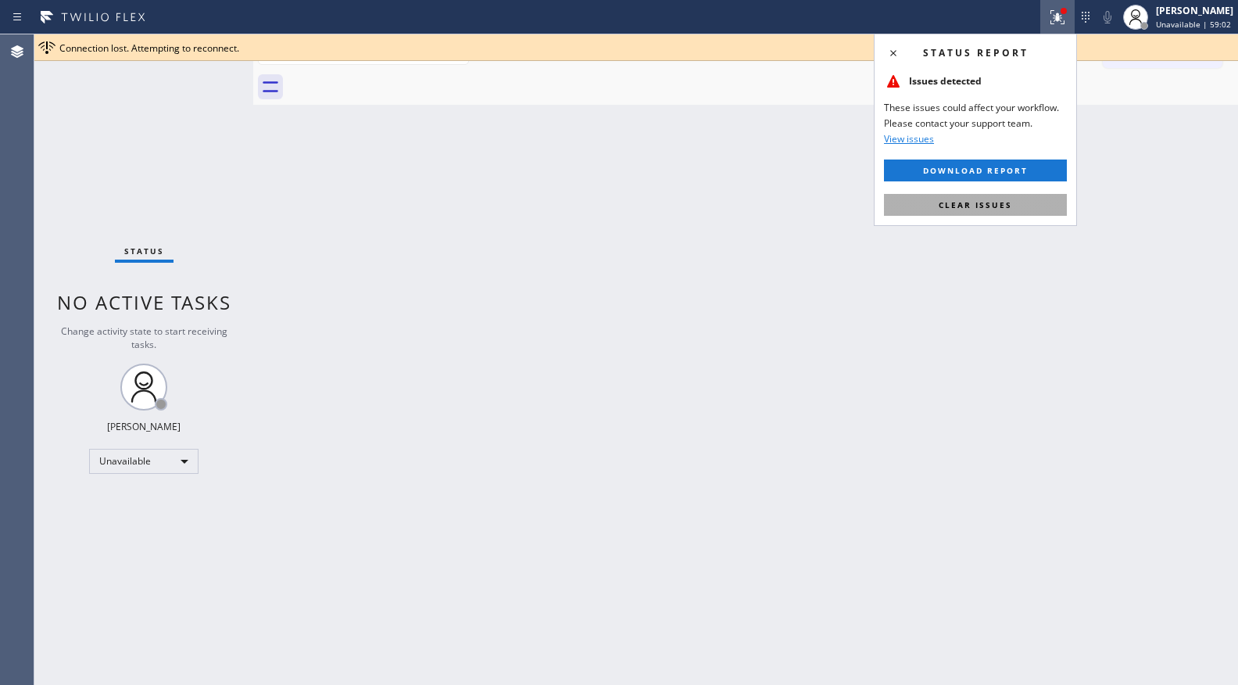
click at [1011, 206] on button "Clear issues" at bounding box center [975, 205] width 183 height 22
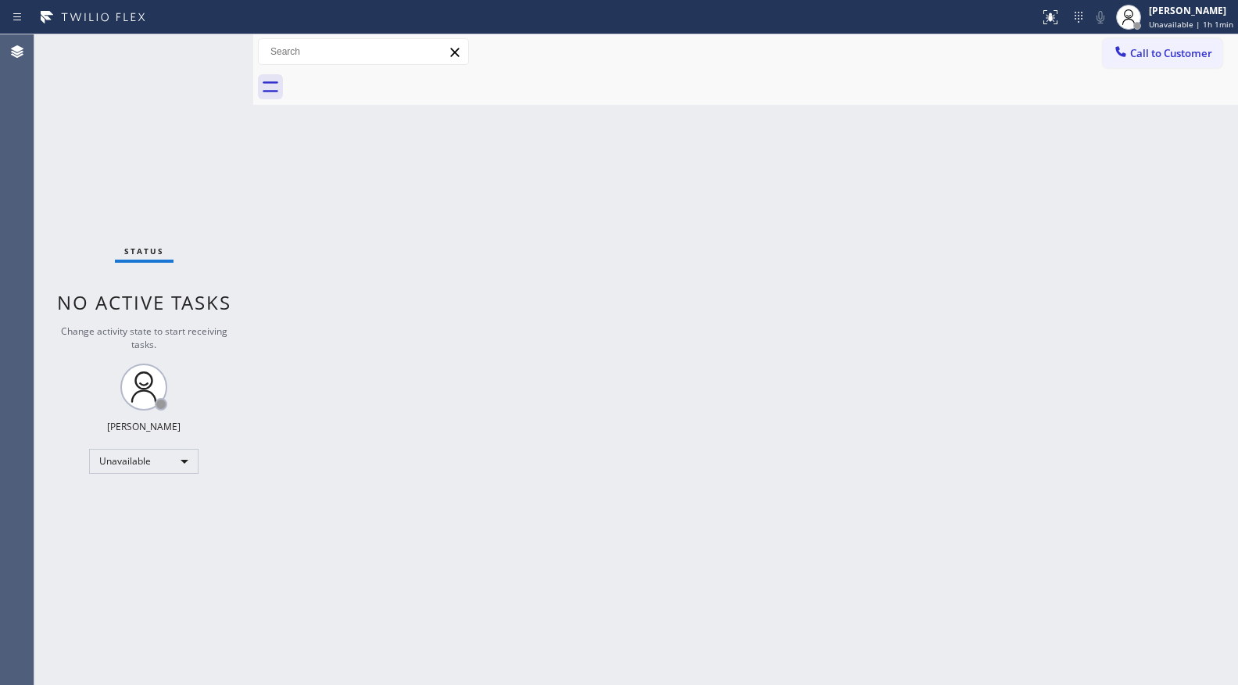
drag, startPoint x: 1172, startPoint y: 60, endPoint x: 1070, endPoint y: 94, distance: 107.0
click at [1171, 59] on span "Call to Customer" at bounding box center [1171, 53] width 82 height 14
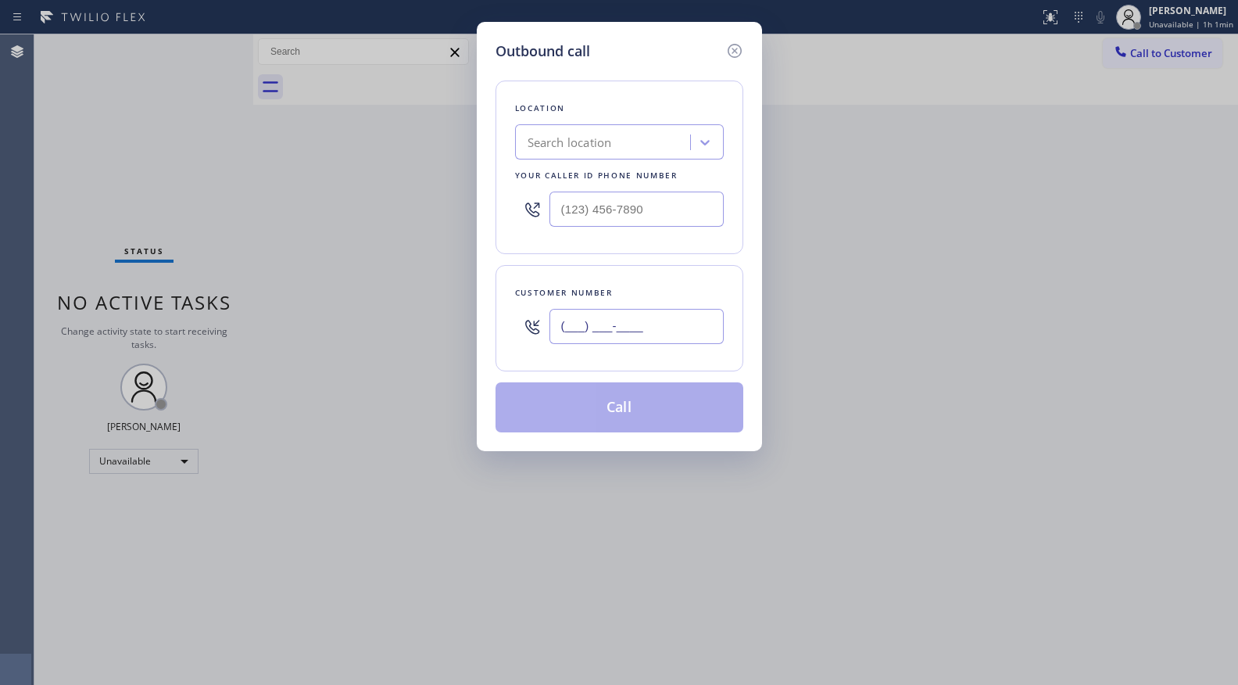
click at [681, 322] on input "(___) ___-____" at bounding box center [636, 326] width 174 height 35
paste input "617) 304-2512"
type input "[PHONE_NUMBER]"
click at [639, 206] on input "(___) ___-____" at bounding box center [636, 208] width 174 height 35
paste input "800) 568-8664"
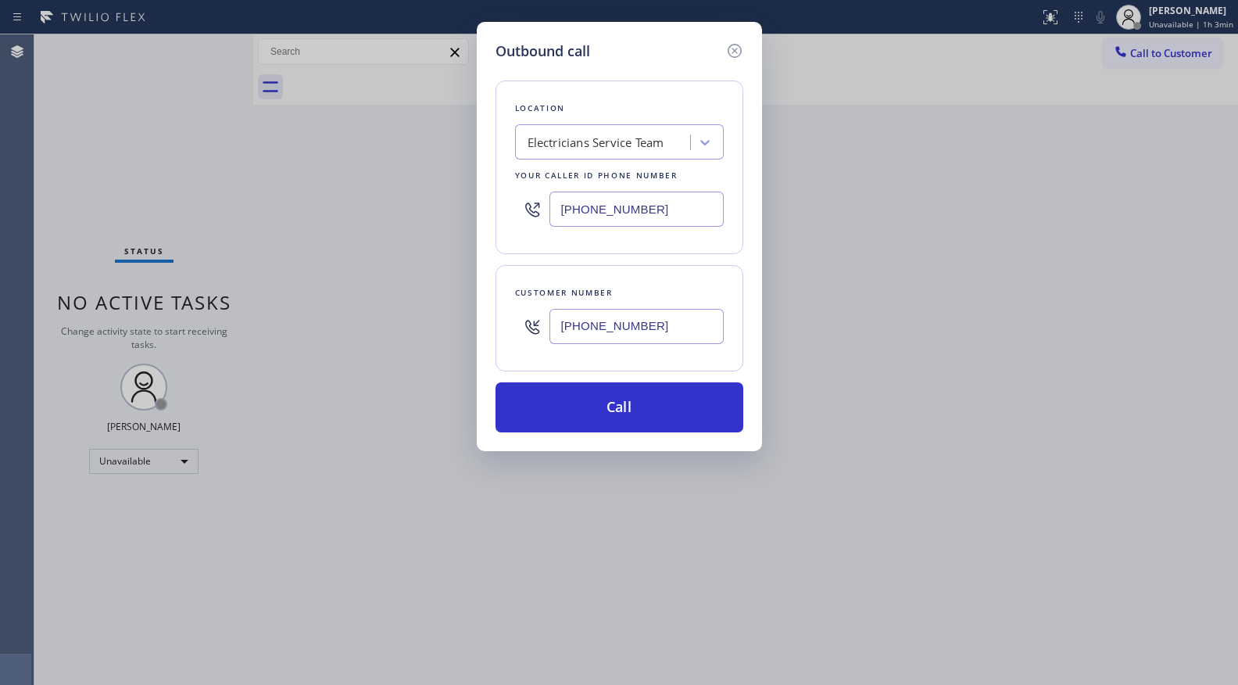
type input "[PHONE_NUMBER]"
click at [624, 367] on div "Customer number (617) 304-2512" at bounding box center [620, 318] width 248 height 106
click at [617, 401] on button "Call" at bounding box center [620, 407] width 248 height 50
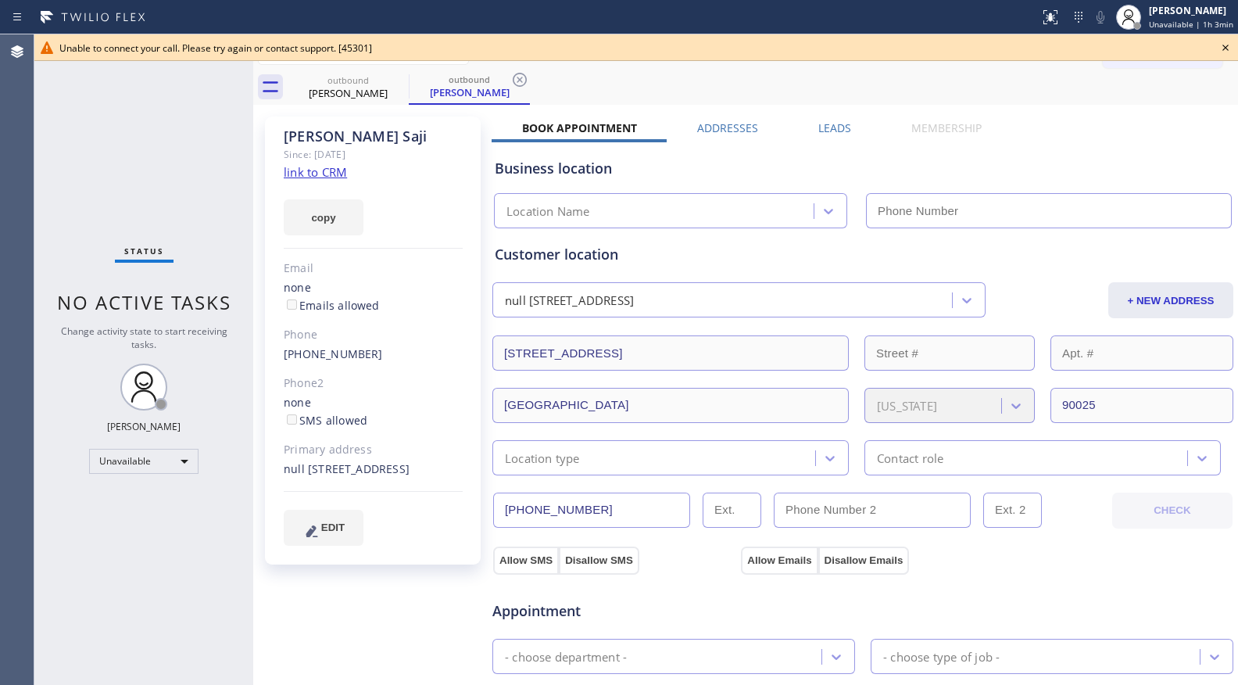
type input "[PHONE_NUMBER]"
click at [1226, 45] on icon at bounding box center [1225, 47] width 19 height 19
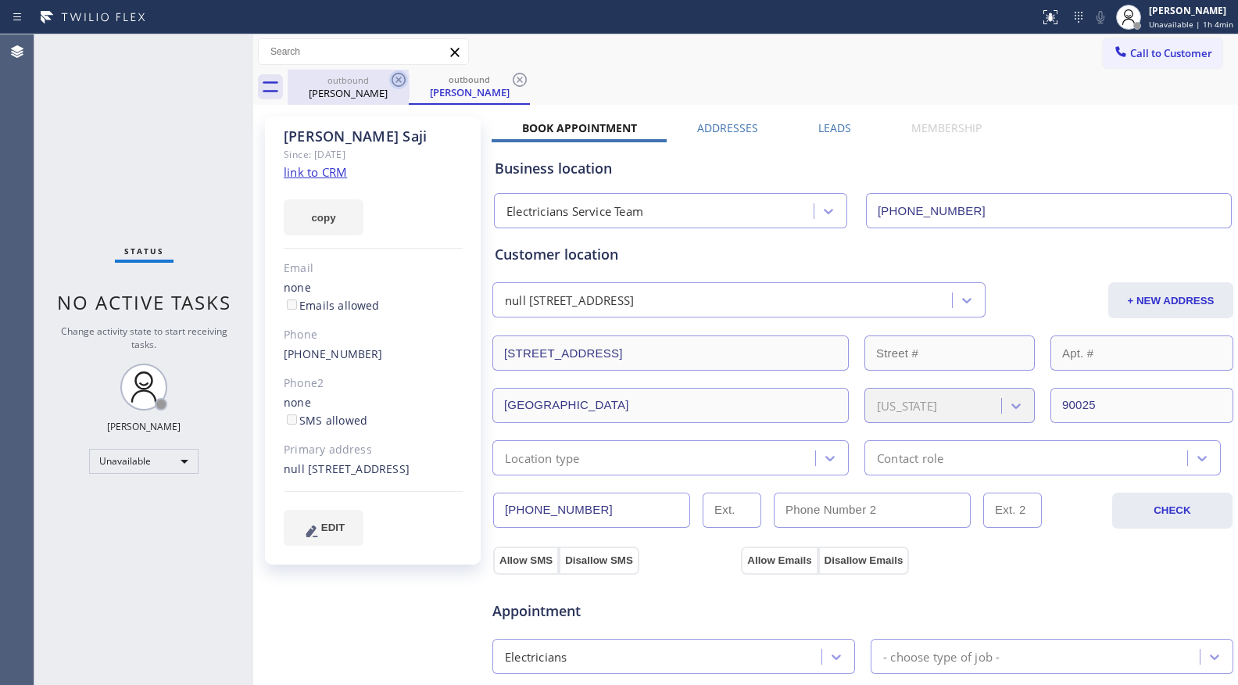
drag, startPoint x: 372, startPoint y: 84, endPoint x: 394, endPoint y: 78, distance: 22.8
click at [377, 84] on div "outbound" at bounding box center [348, 80] width 118 height 12
click at [394, 78] on icon at bounding box center [398, 79] width 19 height 19
click at [0, 0] on icon at bounding box center [0, 0] width 0 height 0
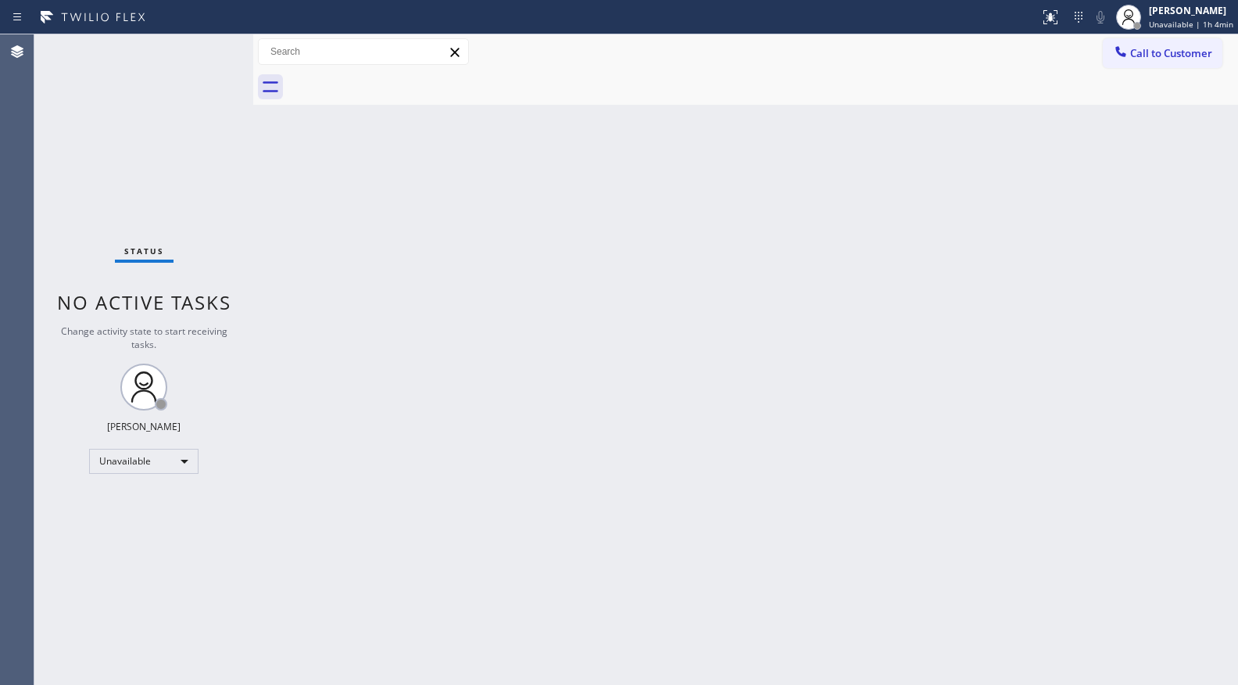
click at [395, 78] on div at bounding box center [763, 87] width 950 height 35
click at [1111, 50] on div at bounding box center [1120, 53] width 19 height 19
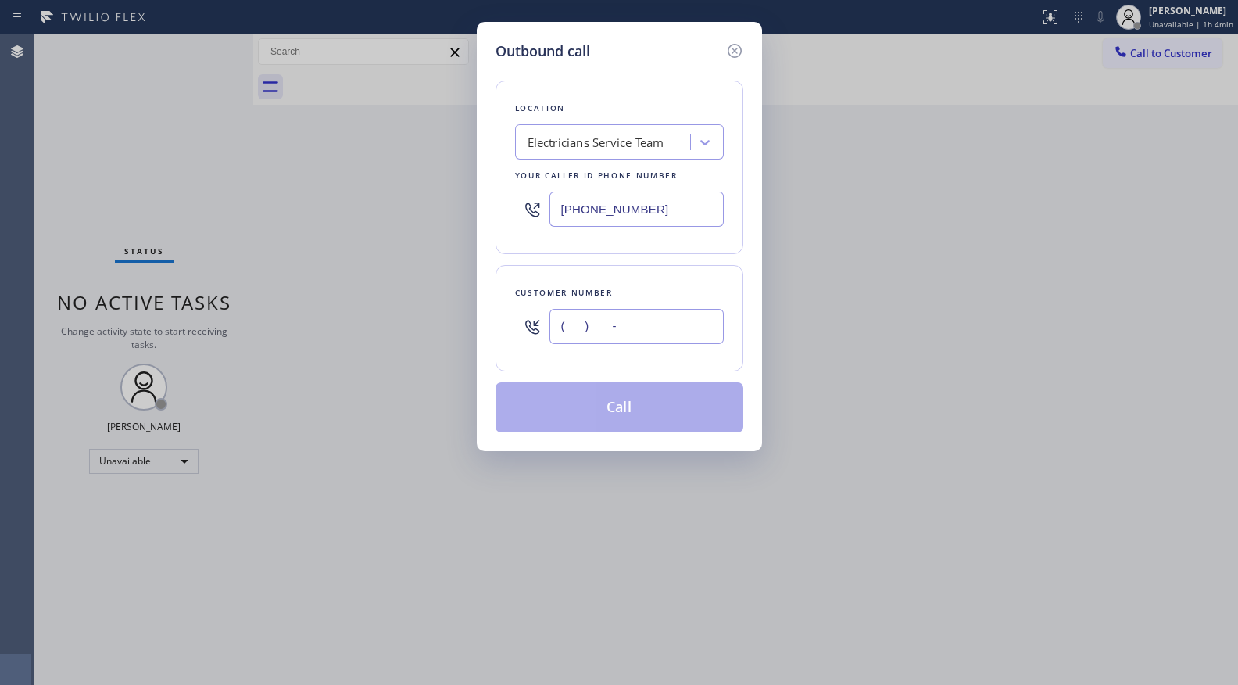
click at [572, 315] on input "(___) ___-____" at bounding box center [636, 326] width 174 height 35
paste input "424) 333-4430"
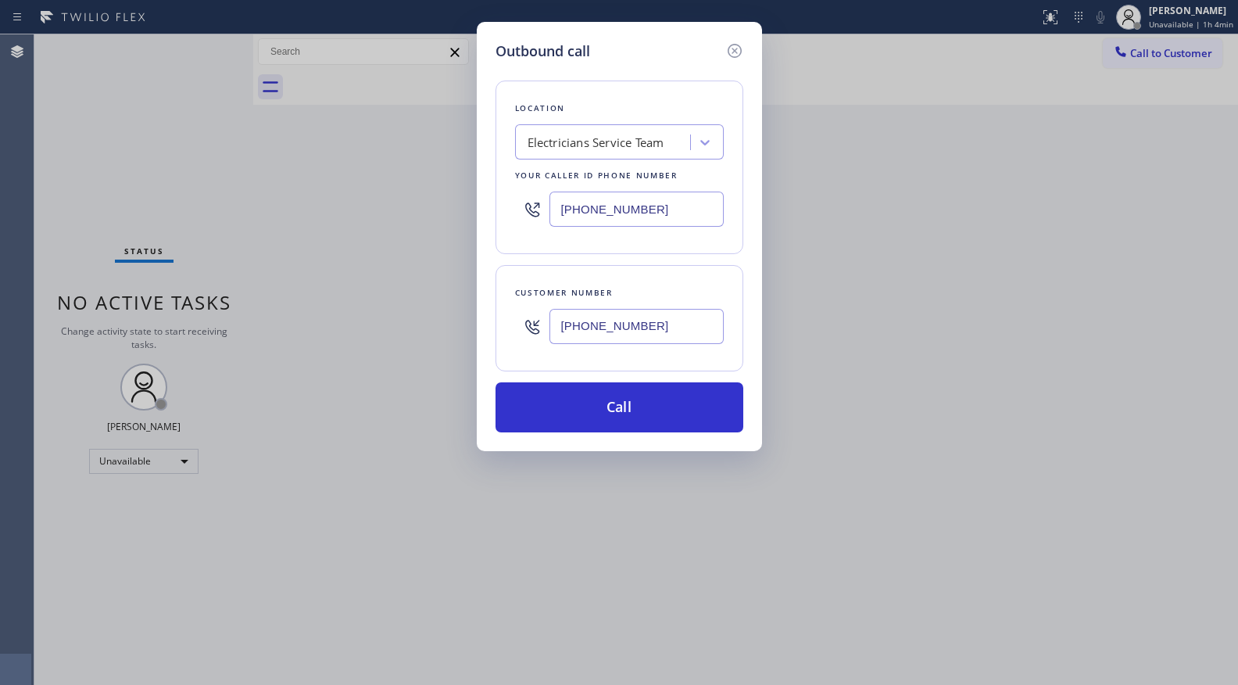
type input "(424) 333-4430"
click at [629, 369] on div "Customer number (424) 333-4430" at bounding box center [620, 318] width 248 height 106
click at [630, 403] on button "Call" at bounding box center [620, 407] width 248 height 50
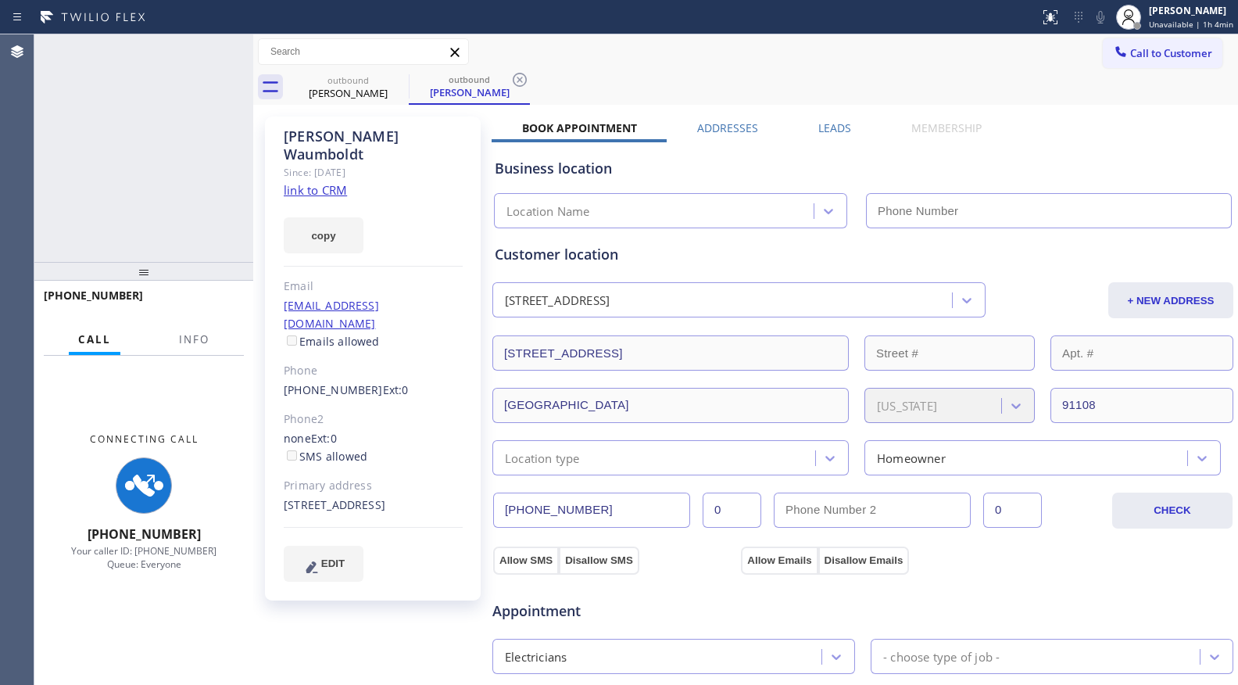
type input "[PHONE_NUMBER]"
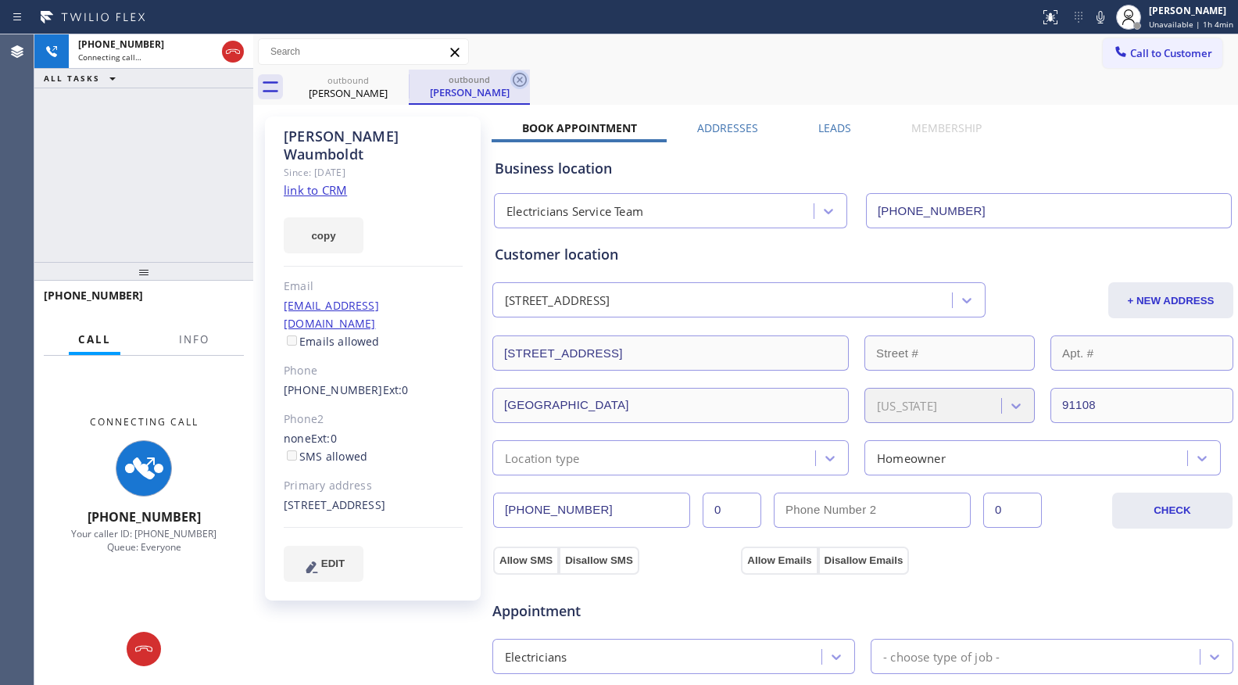
click at [520, 80] on icon at bounding box center [520, 80] width 14 height 14
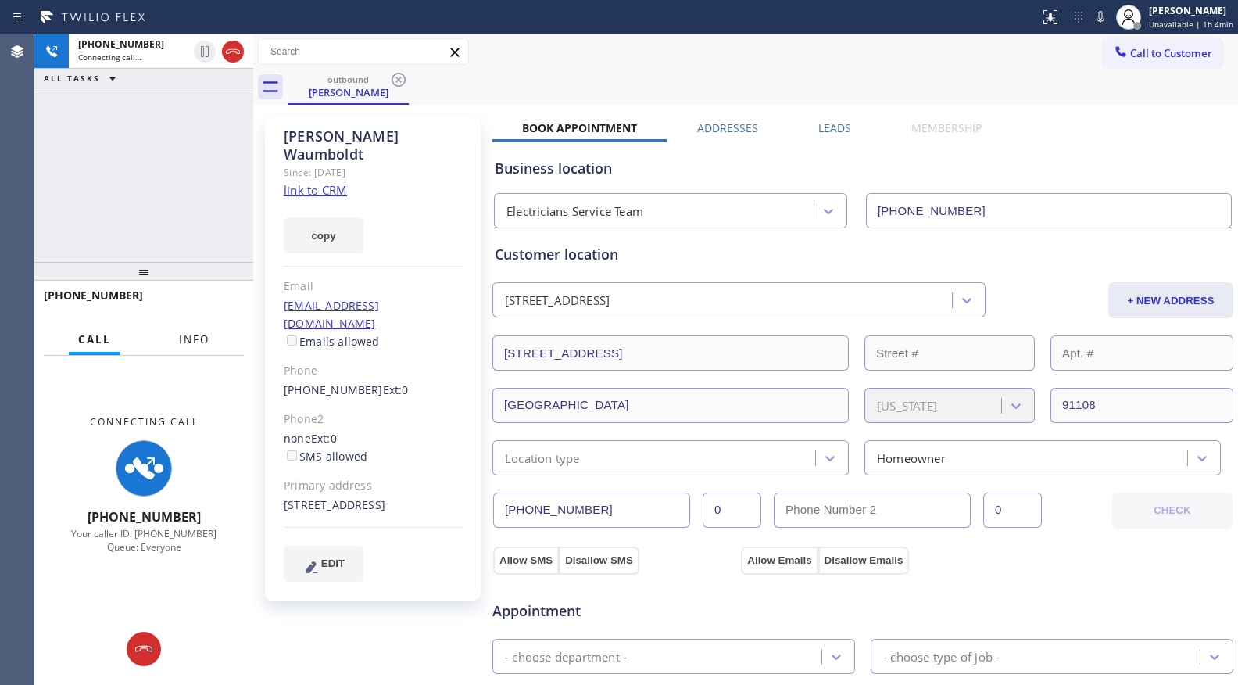
drag, startPoint x: 195, startPoint y: 341, endPoint x: 138, endPoint y: 280, distance: 83.5
click at [185, 340] on span "Info" at bounding box center [194, 339] width 30 height 14
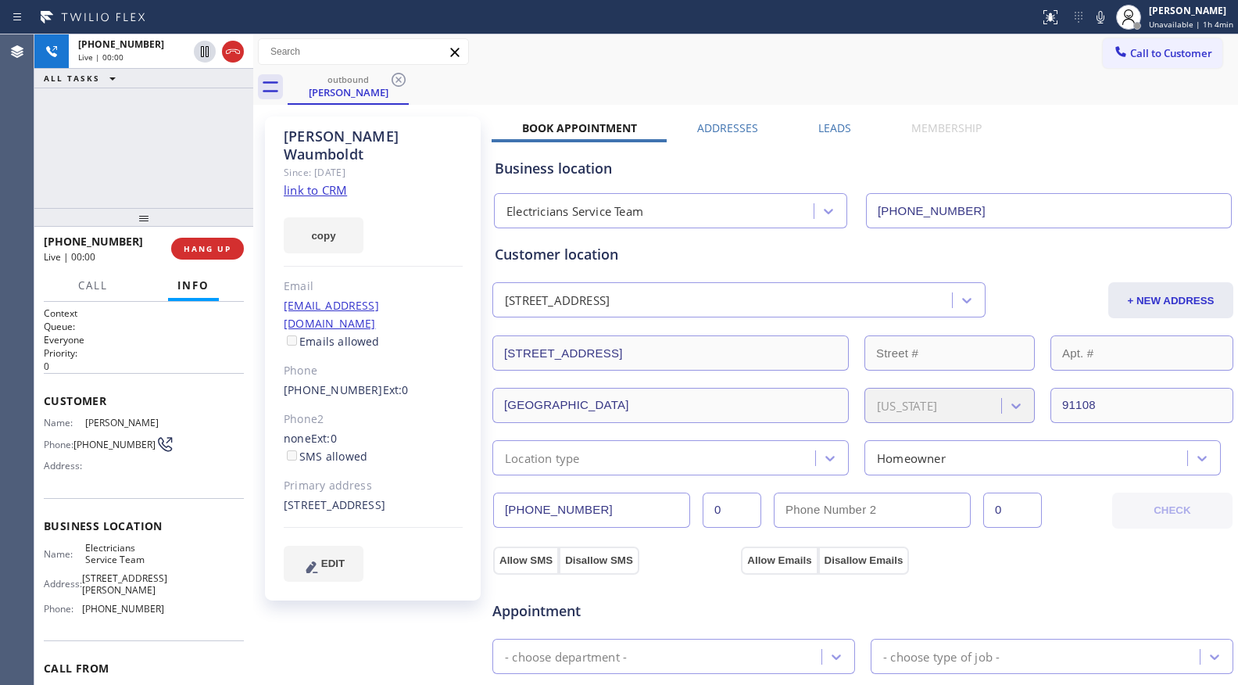
drag, startPoint x: 134, startPoint y: 270, endPoint x: 163, endPoint y: 173, distance: 101.7
click at [161, 208] on div at bounding box center [143, 217] width 219 height 19
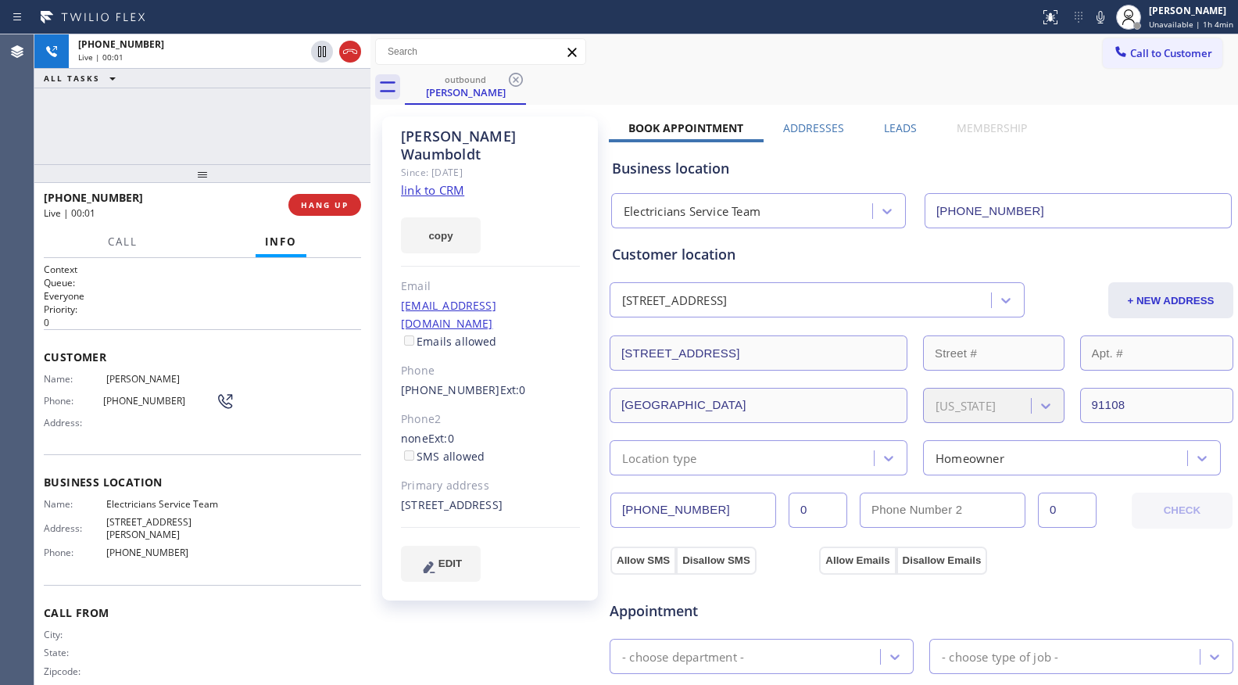
drag, startPoint x: 249, startPoint y: 144, endPoint x: 366, endPoint y: 159, distance: 118.3
click at [370, 159] on div at bounding box center [370, 359] width 0 height 650
click at [334, 210] on button "HANG UP" at bounding box center [324, 205] width 73 height 22
click at [335, 210] on button "HANG UP" at bounding box center [324, 205] width 73 height 22
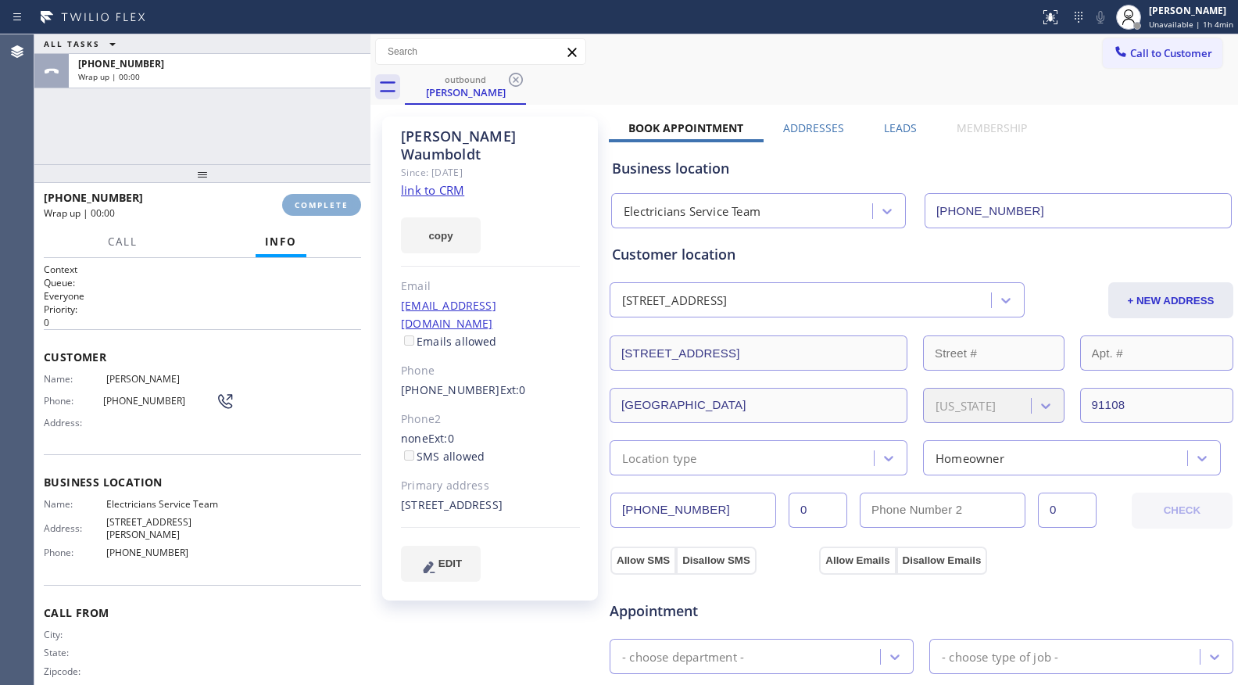
click at [335, 209] on span "COMPLETE" at bounding box center [322, 204] width 54 height 11
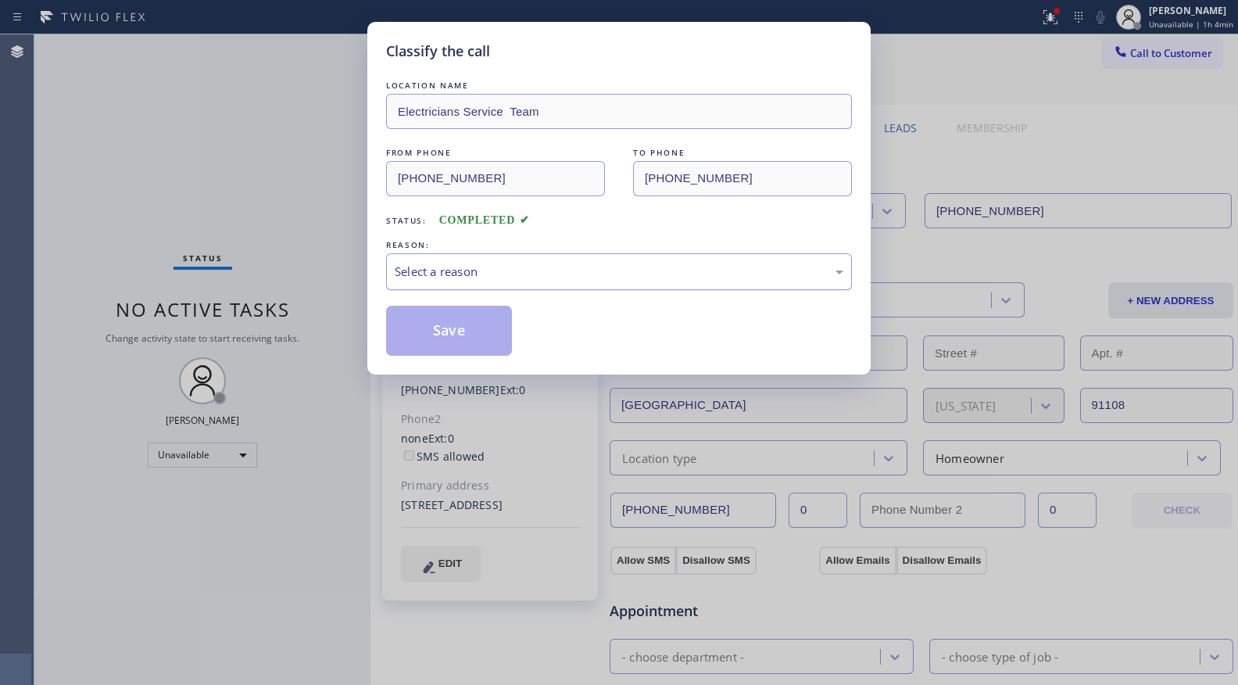
drag, startPoint x: 509, startPoint y: 262, endPoint x: 488, endPoint y: 285, distance: 31.0
click at [508, 263] on div "Select a reason" at bounding box center [619, 271] width 466 height 37
click at [451, 324] on button "Save" at bounding box center [449, 331] width 126 height 50
click at [453, 320] on button "Save" at bounding box center [449, 331] width 126 height 50
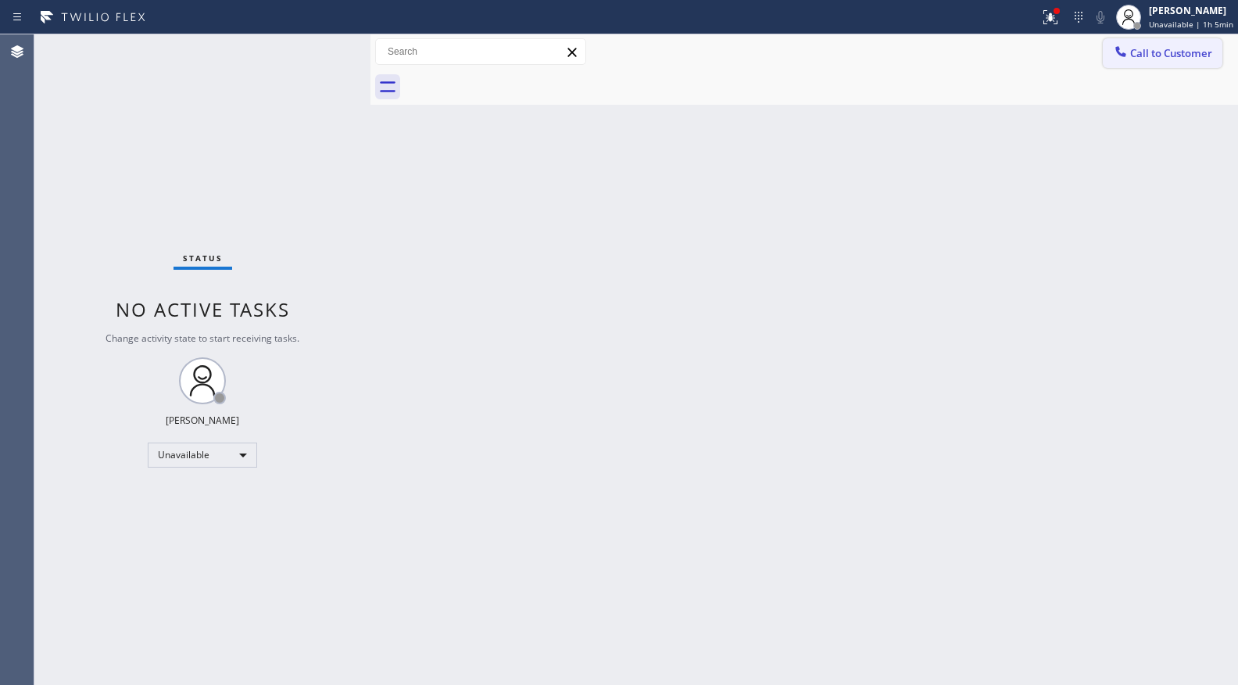
click at [1151, 49] on span "Call to Customer" at bounding box center [1171, 53] width 82 height 14
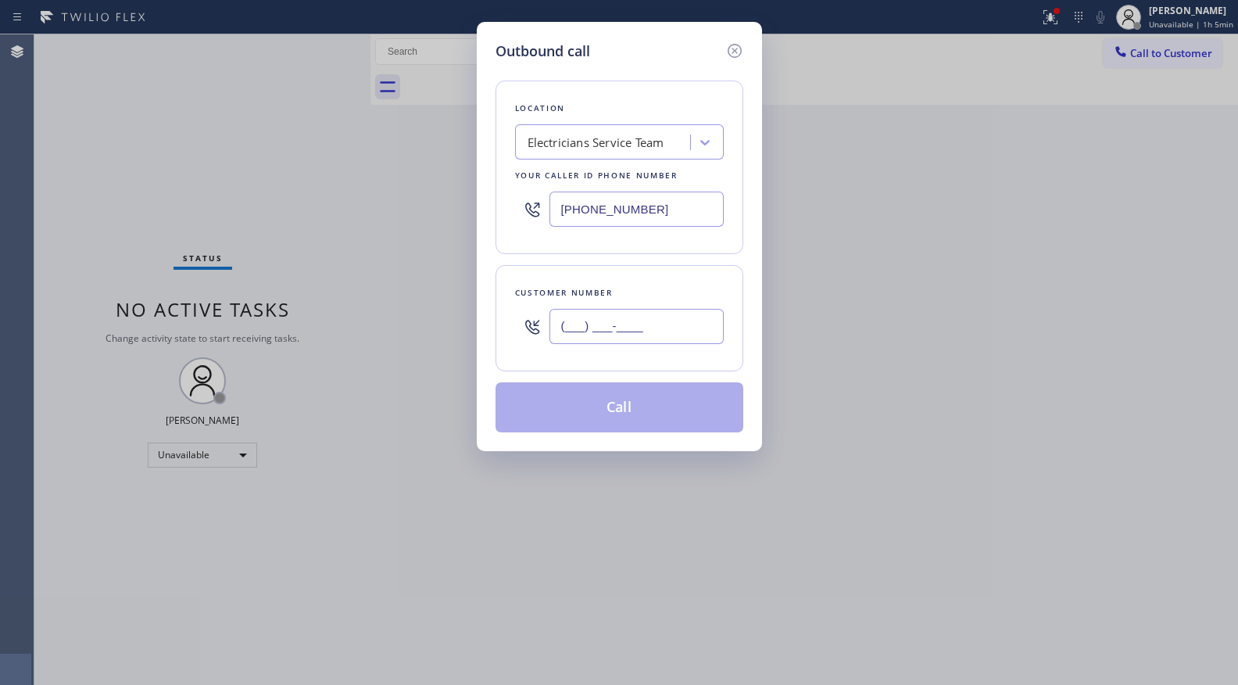
paste input "213) 400-5122"
click at [696, 317] on input "(213) 400-5122" at bounding box center [636, 326] width 174 height 35
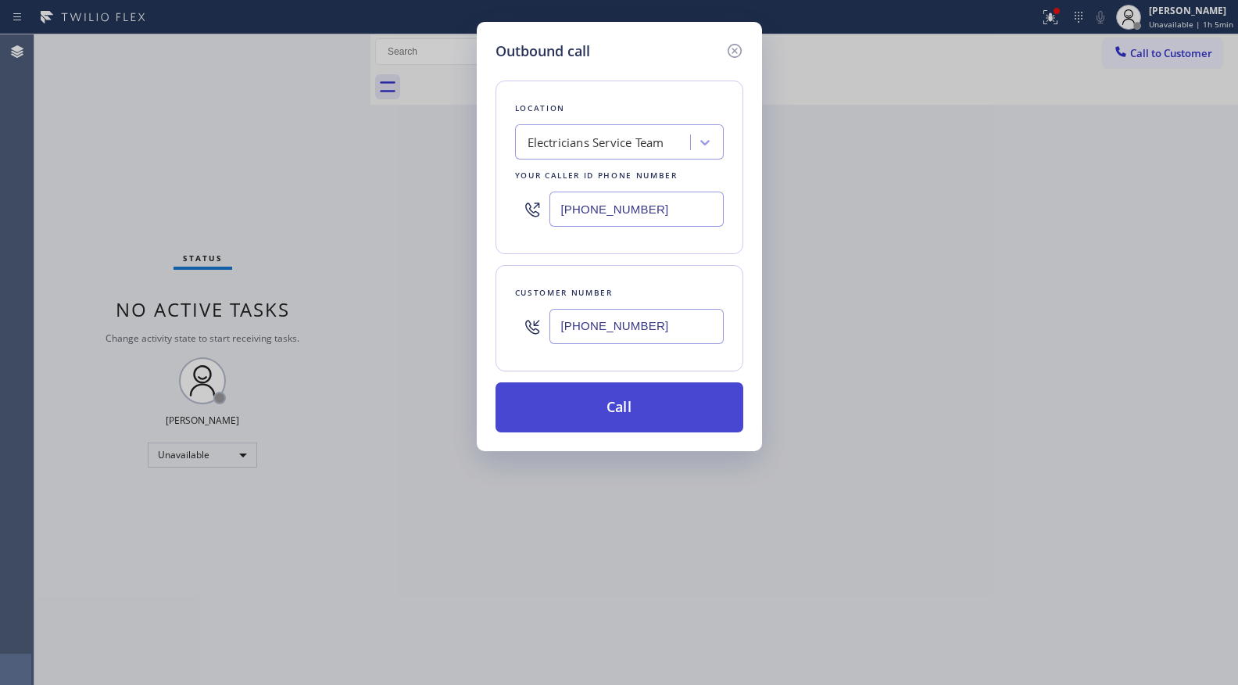
type input "(213) 400-5122"
click at [606, 413] on button "Call" at bounding box center [620, 407] width 248 height 50
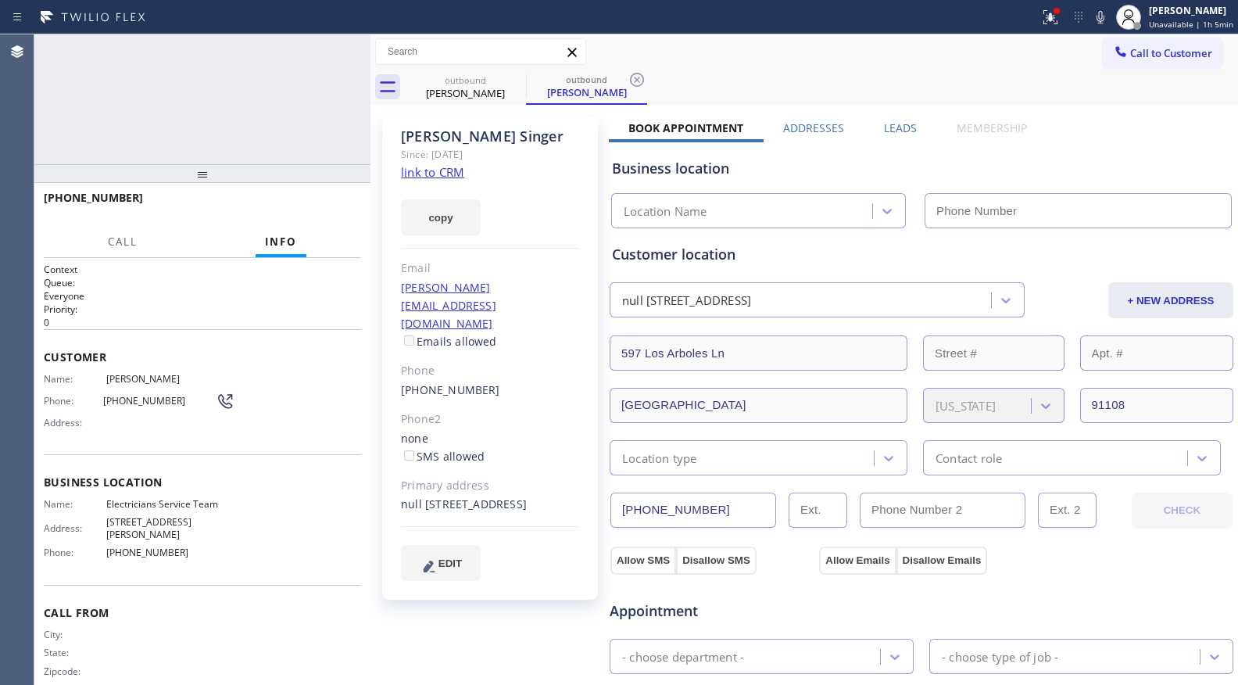
type input "[PHONE_NUMBER]"
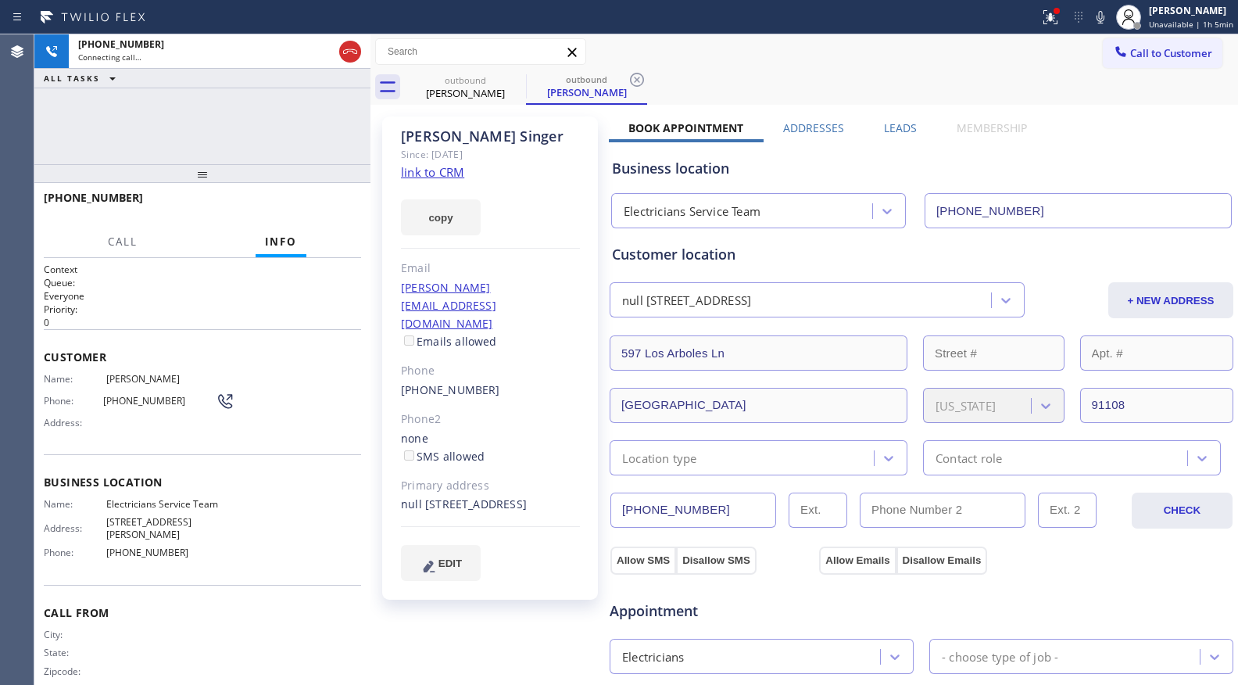
click at [891, 132] on label "Leads" at bounding box center [900, 127] width 33 height 15
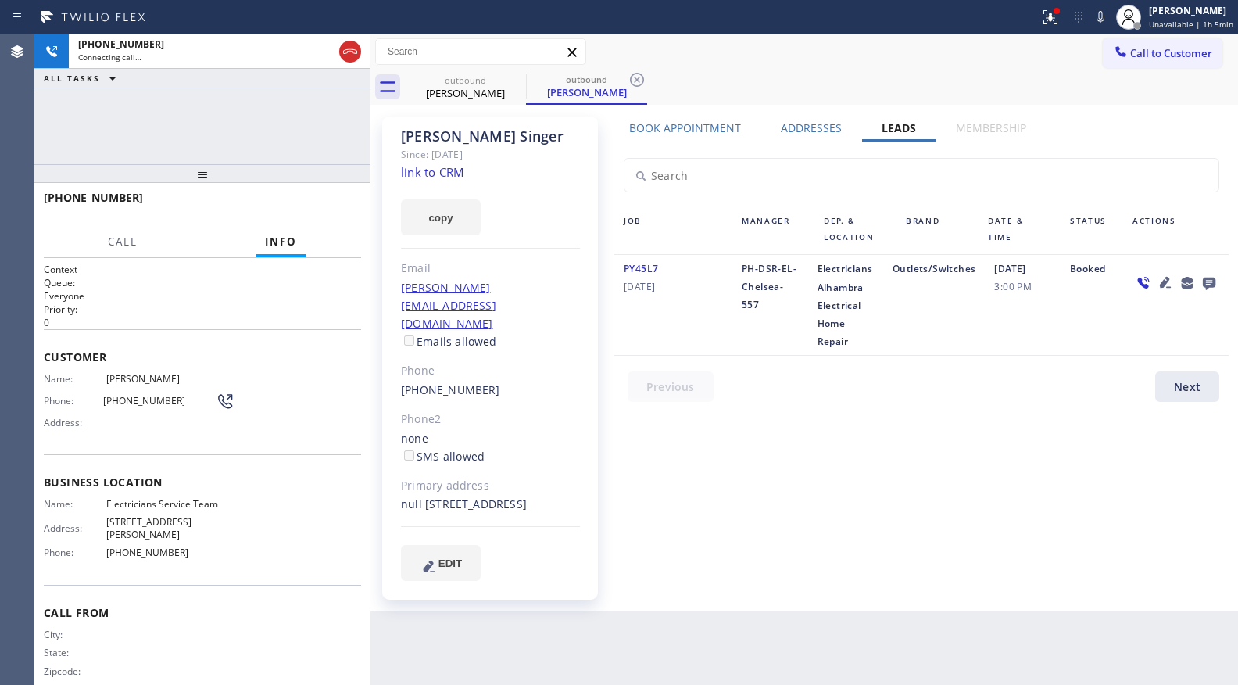
click at [1206, 281] on icon at bounding box center [1209, 283] width 19 height 20
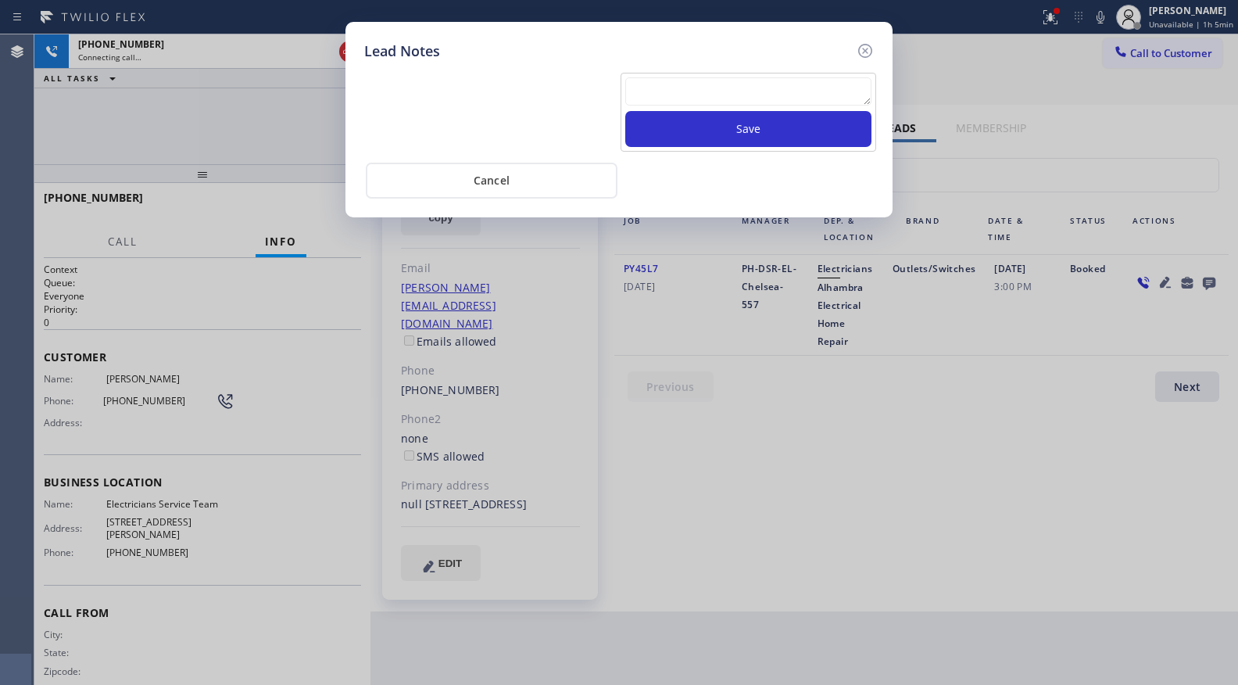
click at [714, 98] on textarea at bounding box center [748, 91] width 246 height 28
type textarea "ff"
click at [732, 133] on button "Save" at bounding box center [748, 129] width 246 height 36
click at [872, 48] on icon at bounding box center [865, 50] width 19 height 19
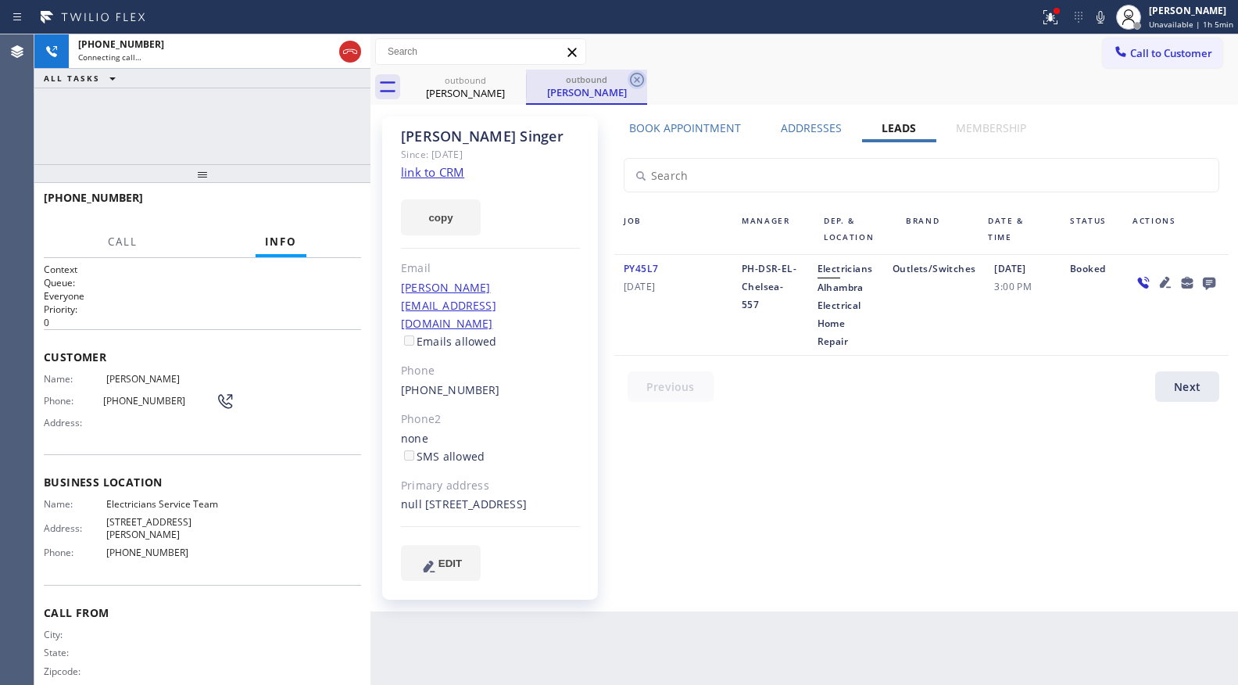
click at [635, 73] on icon at bounding box center [637, 79] width 19 height 19
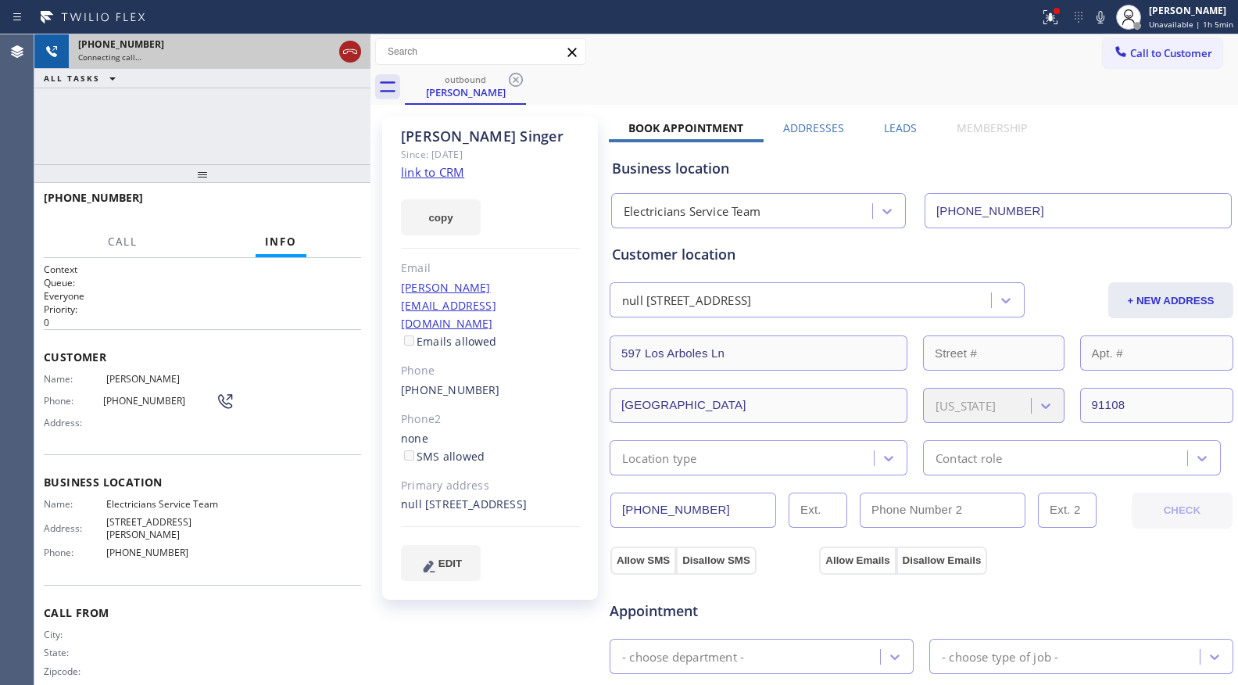
click at [354, 60] on icon at bounding box center [350, 51] width 19 height 19
click at [473, 81] on div "outbound" at bounding box center [465, 79] width 118 height 12
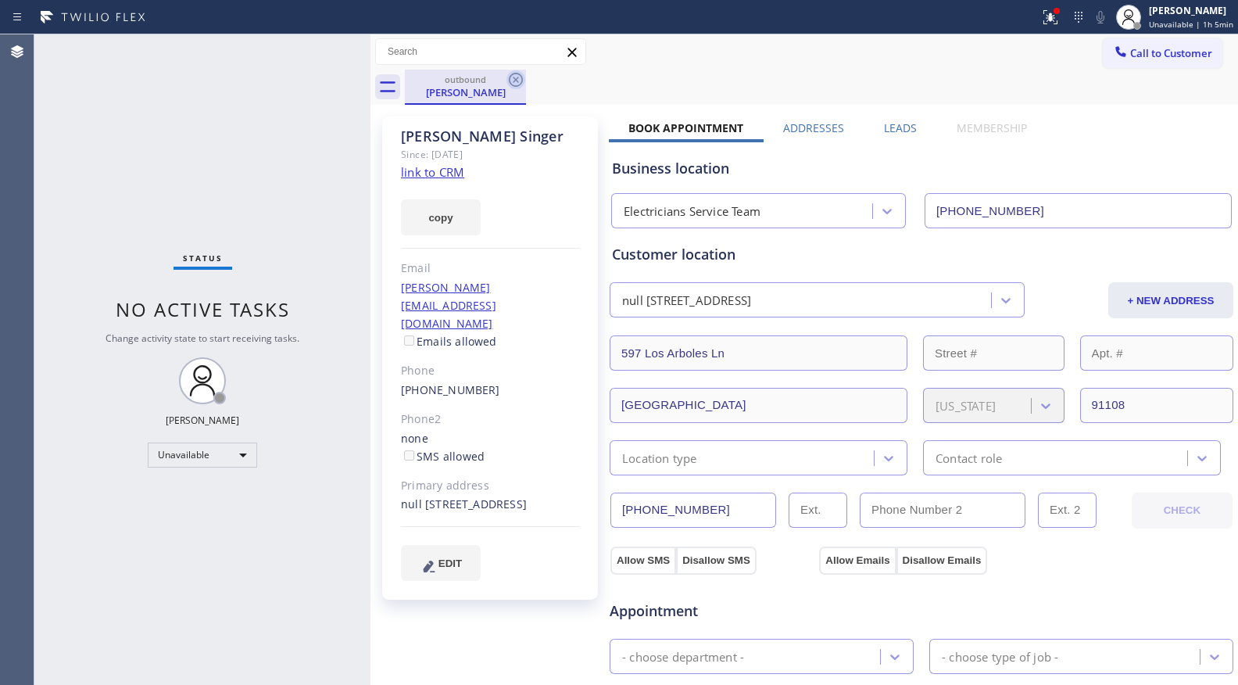
click at [508, 77] on icon at bounding box center [515, 79] width 19 height 19
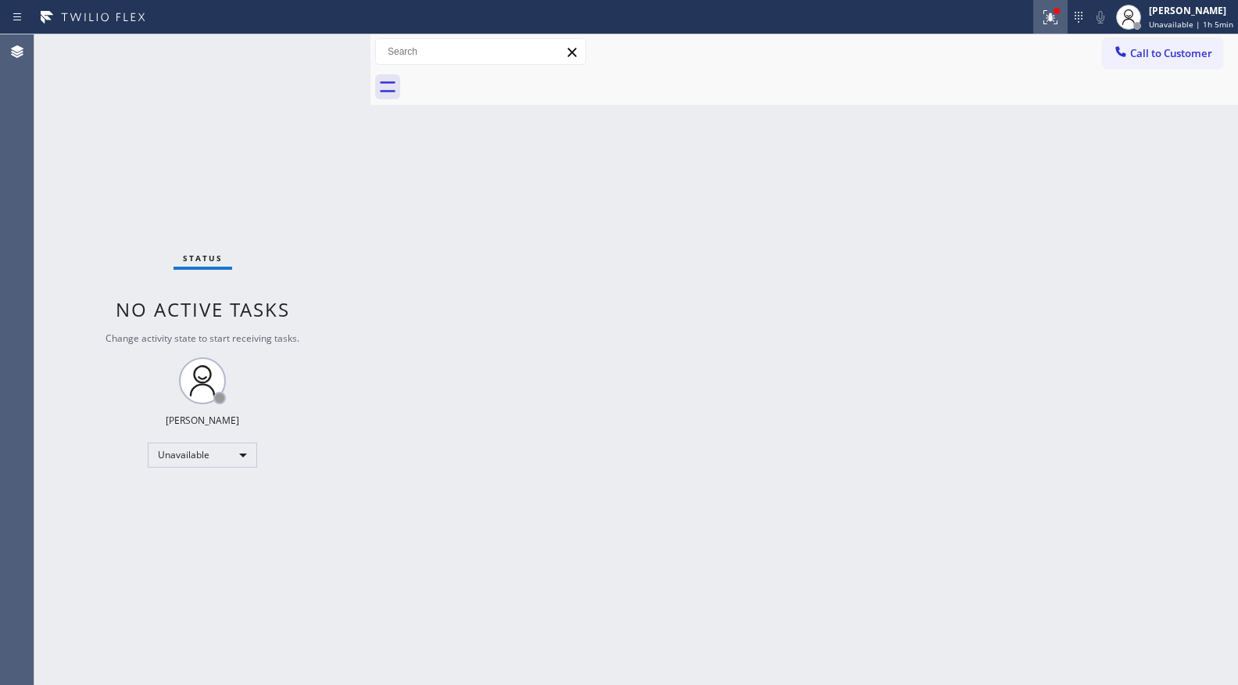
drag, startPoint x: 1047, startPoint y: 20, endPoint x: 1044, endPoint y: 32, distance: 12.1
click at [1047, 23] on icon at bounding box center [1050, 17] width 19 height 19
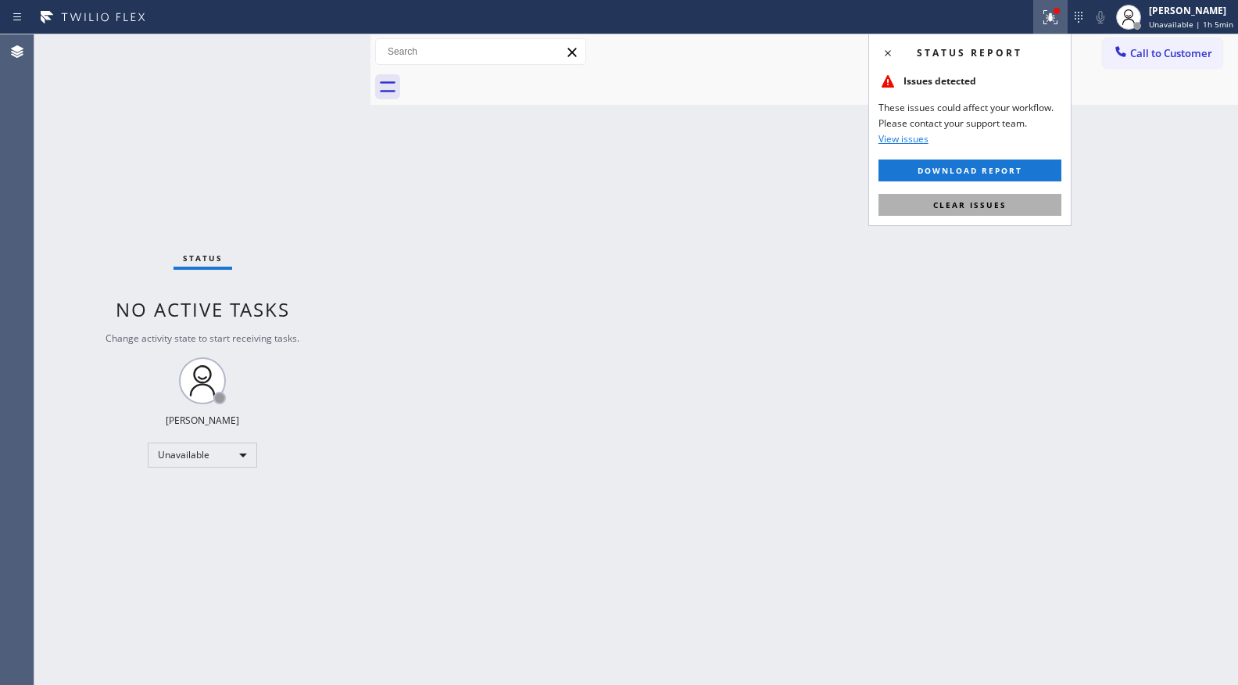
click at [1029, 195] on button "Clear issues" at bounding box center [969, 205] width 183 height 22
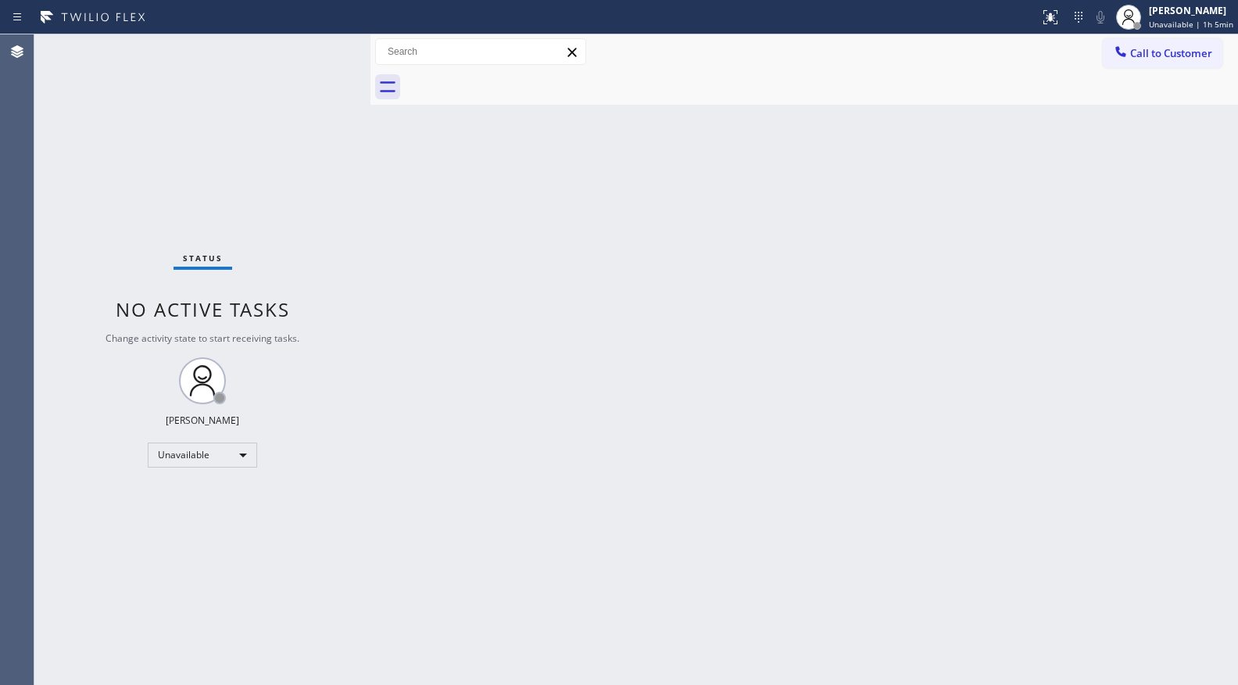
click at [1143, 35] on div "Call to Customer Outbound call Location Electricians Service Team Your caller i…" at bounding box center [804, 51] width 868 height 35
click at [1126, 54] on icon at bounding box center [1121, 52] width 16 height 16
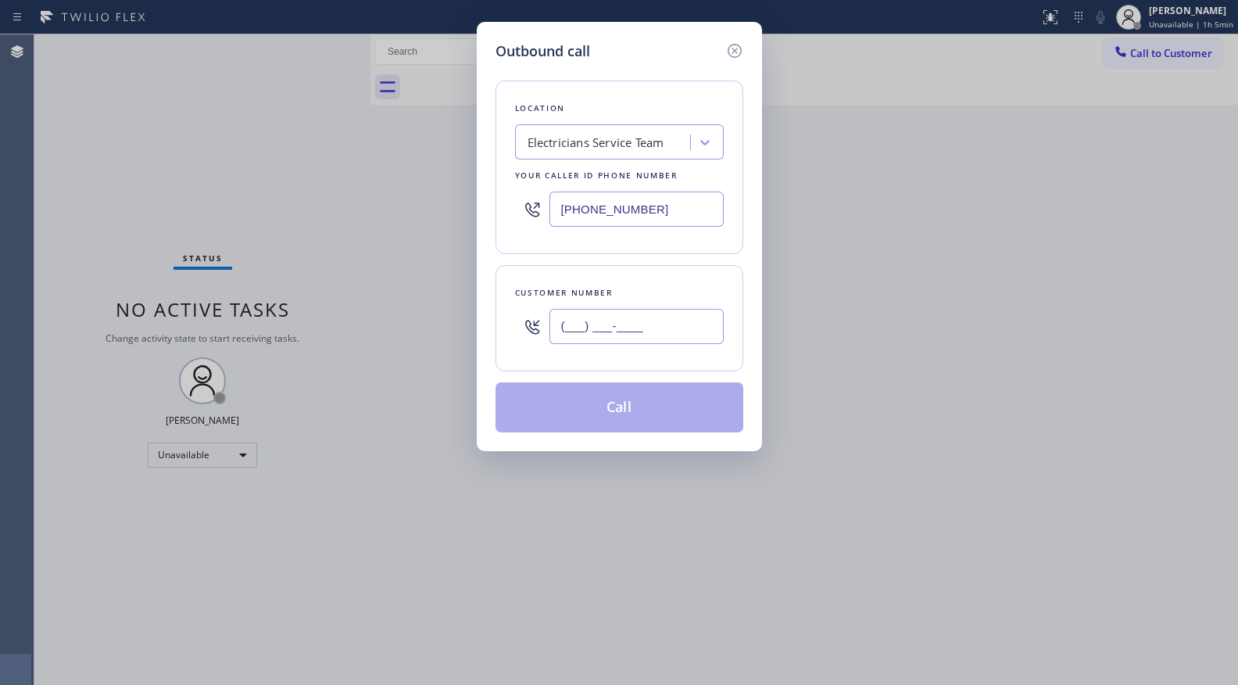
paste input "323) 599-3257"
click at [592, 335] on input "(___) ___-____" at bounding box center [636, 326] width 174 height 35
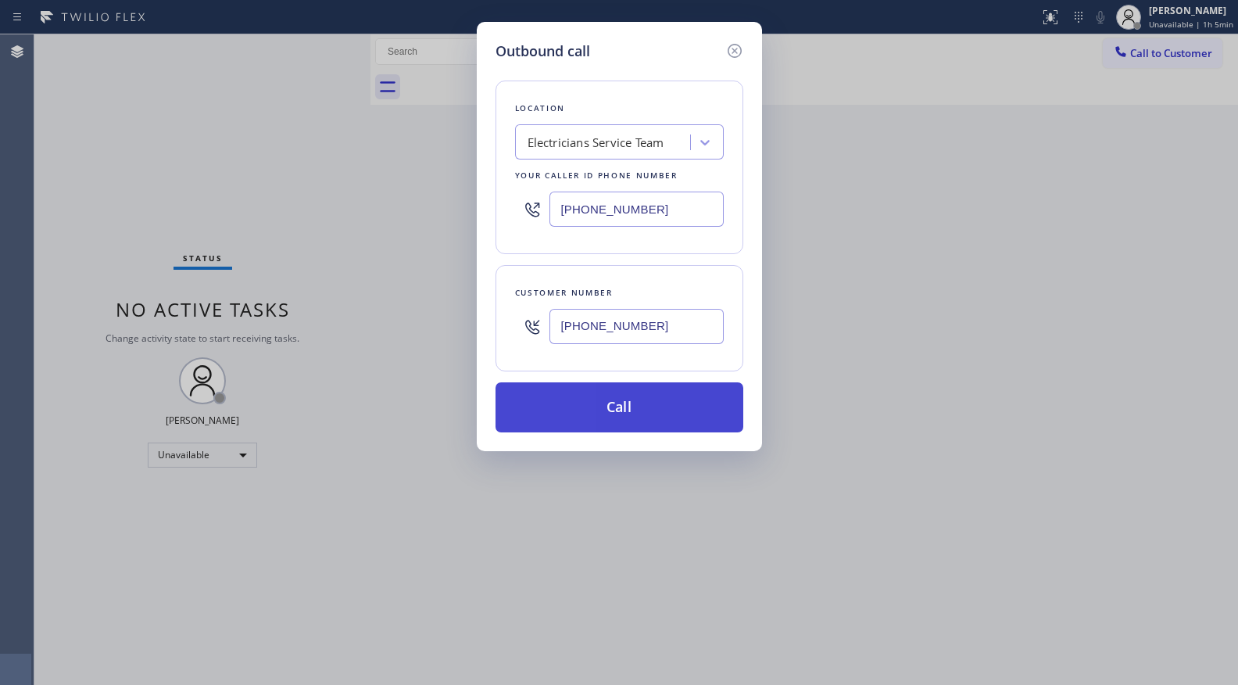
type input "(323) 599-3257"
click at [611, 403] on button "Call" at bounding box center [620, 407] width 248 height 50
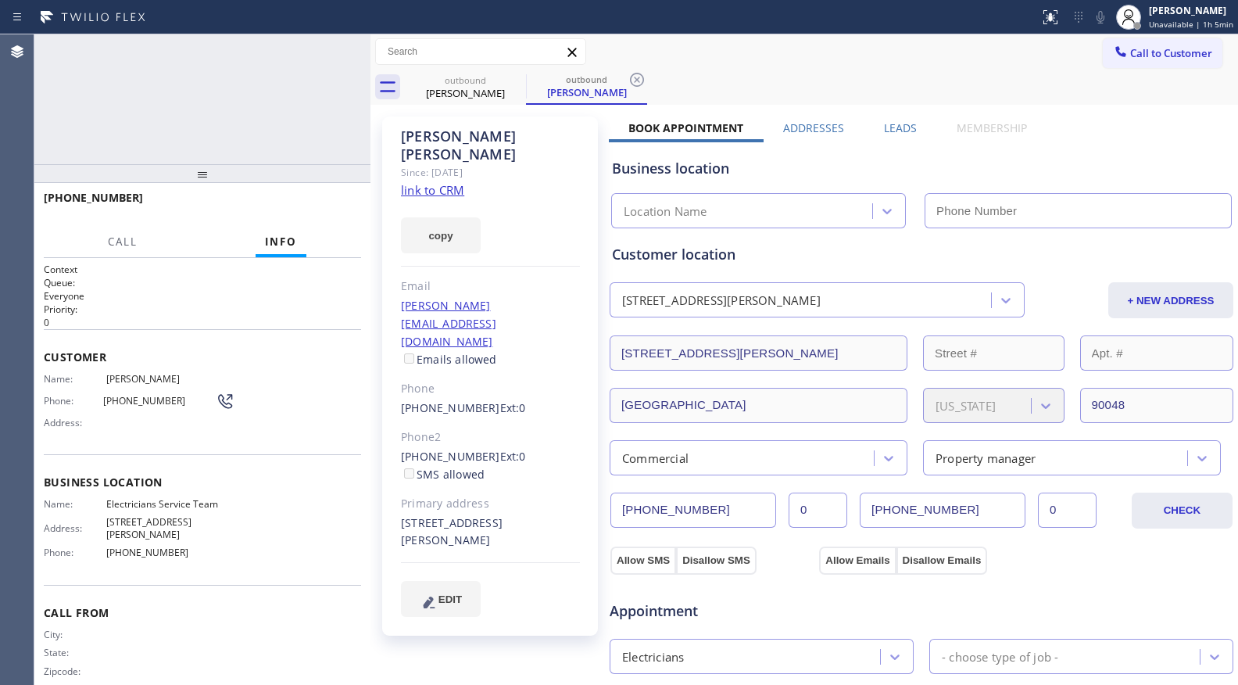
type input "[PHONE_NUMBER]"
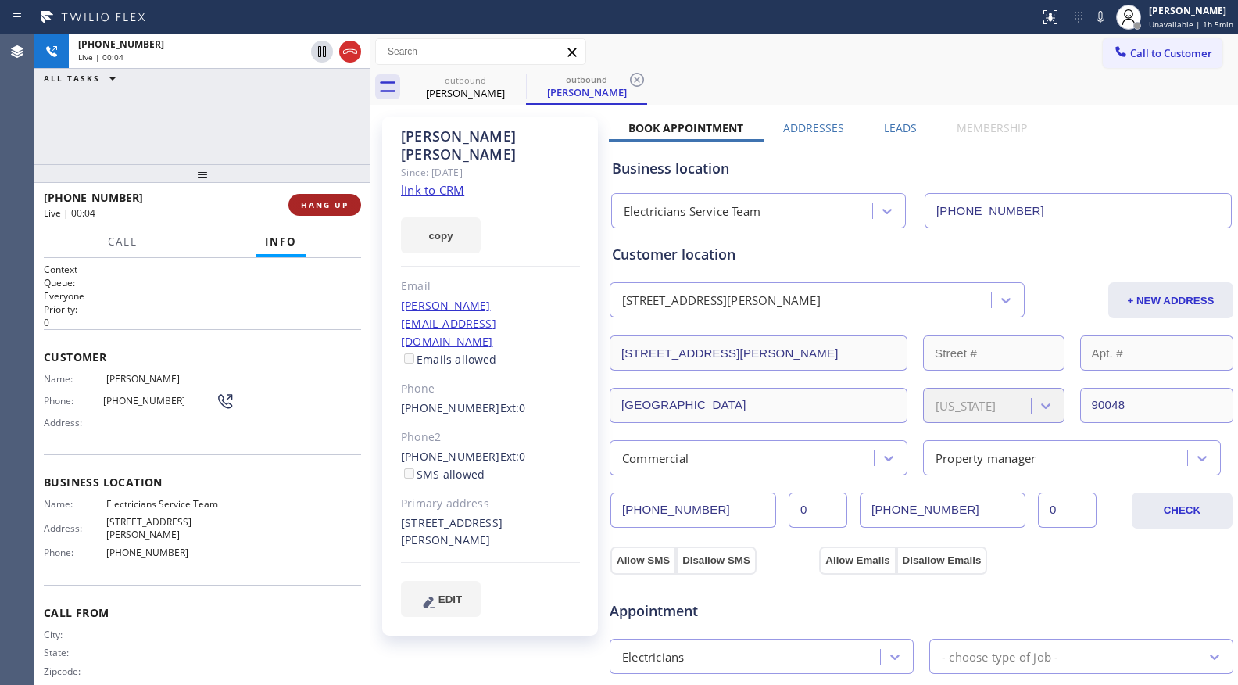
click at [302, 207] on span "HANG UP" at bounding box center [325, 204] width 48 height 11
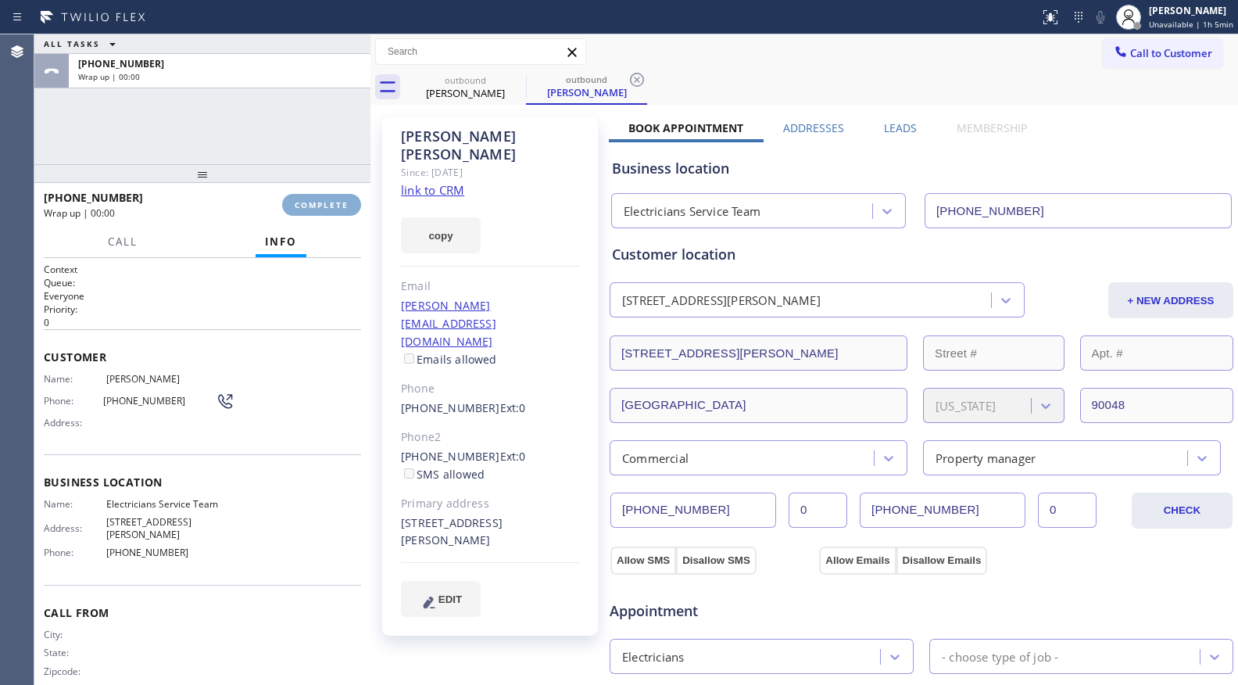
click at [302, 207] on span "COMPLETE" at bounding box center [322, 204] width 54 height 11
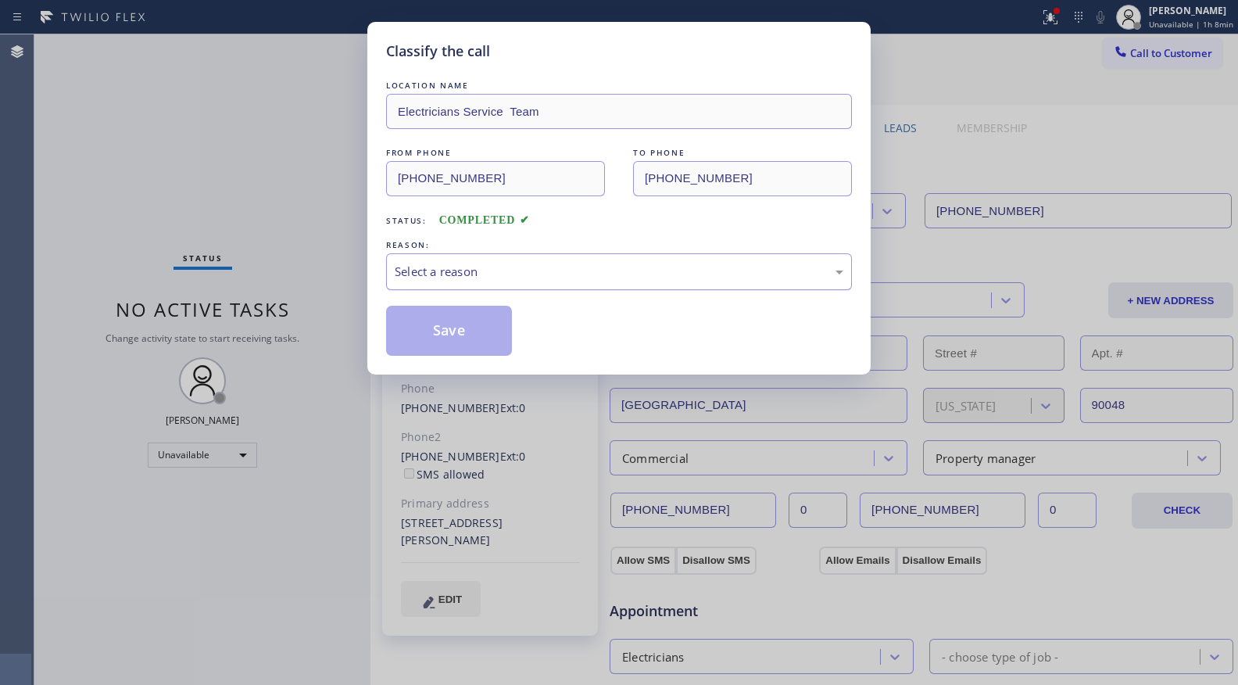
click at [445, 274] on div "Select a reason" at bounding box center [619, 272] width 449 height 18
click at [451, 340] on button "Save" at bounding box center [449, 331] width 126 height 50
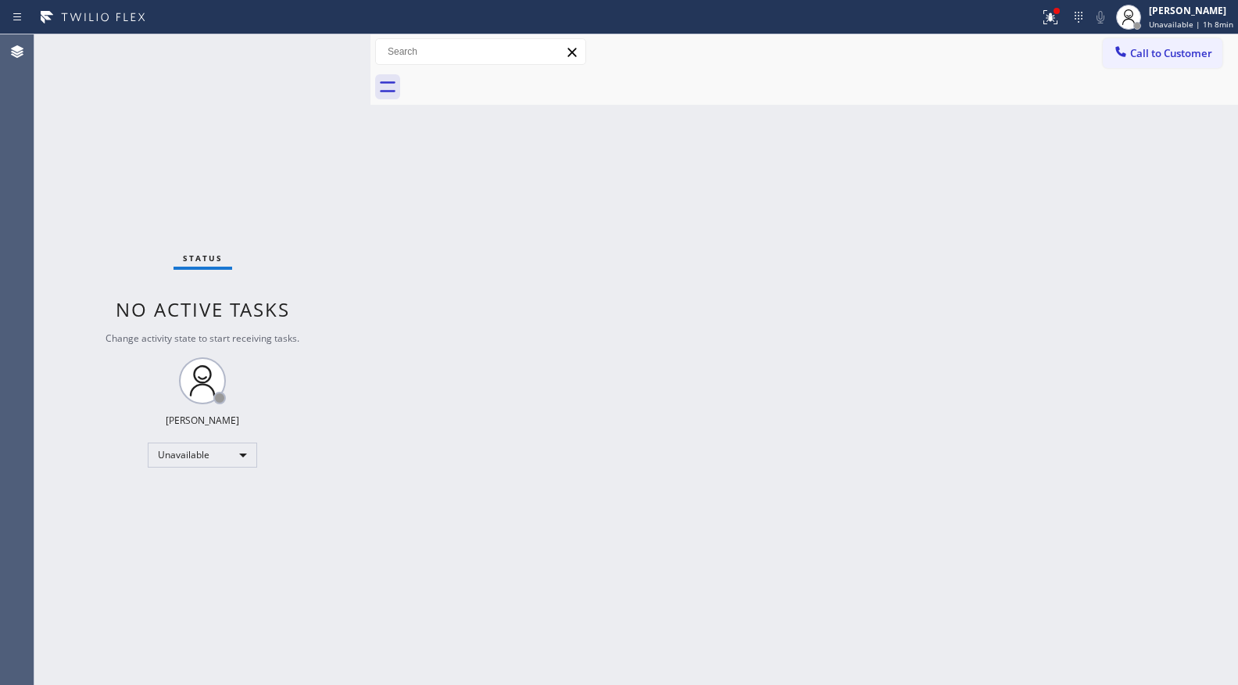
click at [421, 100] on div at bounding box center [821, 87] width 833 height 35
drag, startPoint x: 209, startPoint y: 126, endPoint x: 468, endPoint y: 127, distance: 259.5
click at [260, 127] on div "Status No active tasks Change activity state to start receiving tasks. Giovanni…" at bounding box center [202, 359] width 336 height 650
click at [1039, 18] on div at bounding box center [1050, 17] width 34 height 19
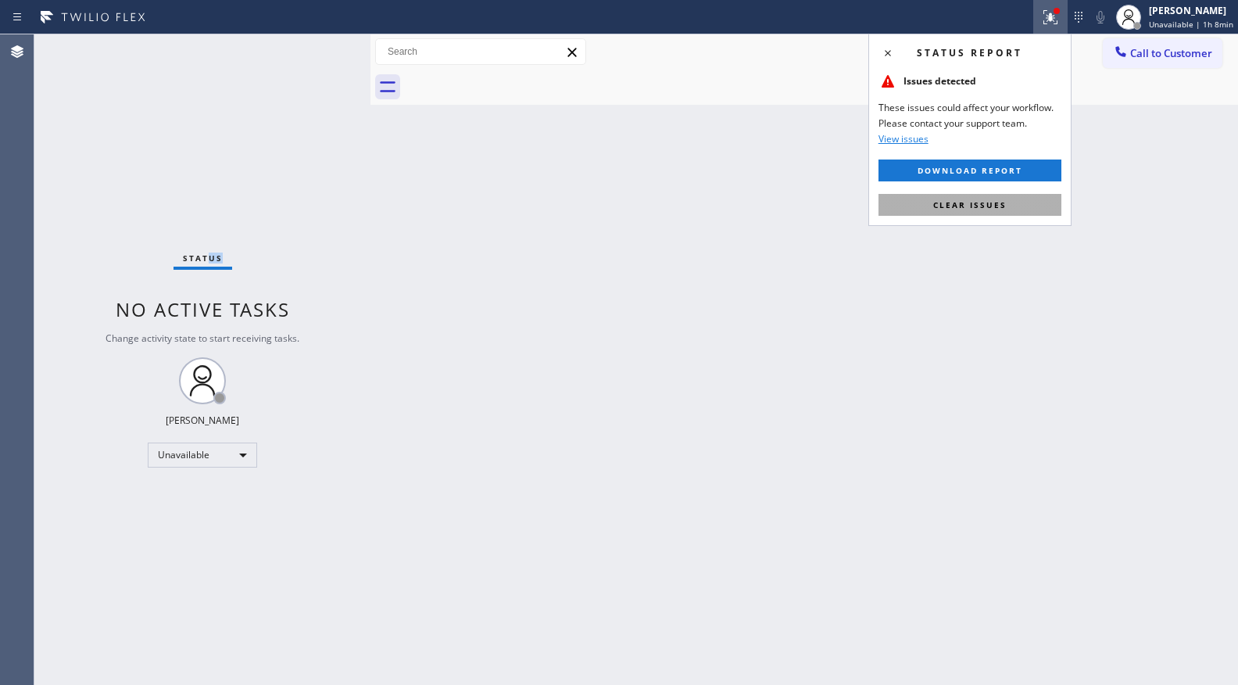
click at [999, 203] on span "Clear issues" at bounding box center [969, 204] width 73 height 11
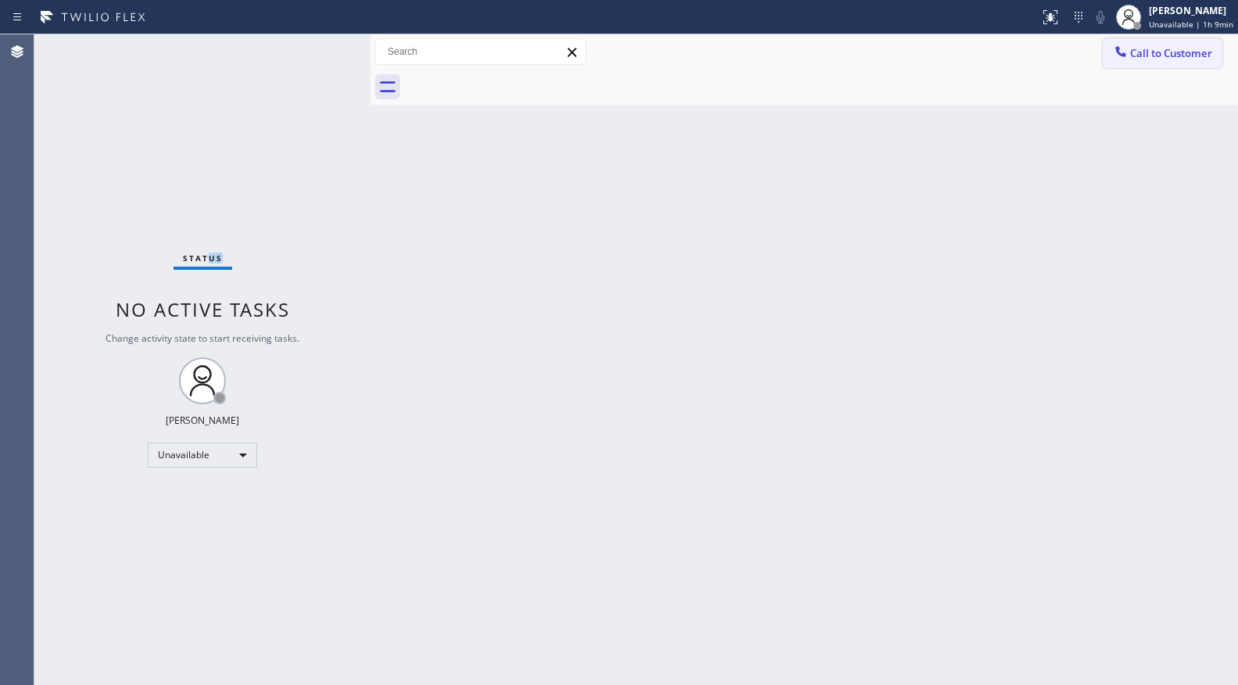
click at [1173, 50] on span "Call to Customer" at bounding box center [1171, 53] width 82 height 14
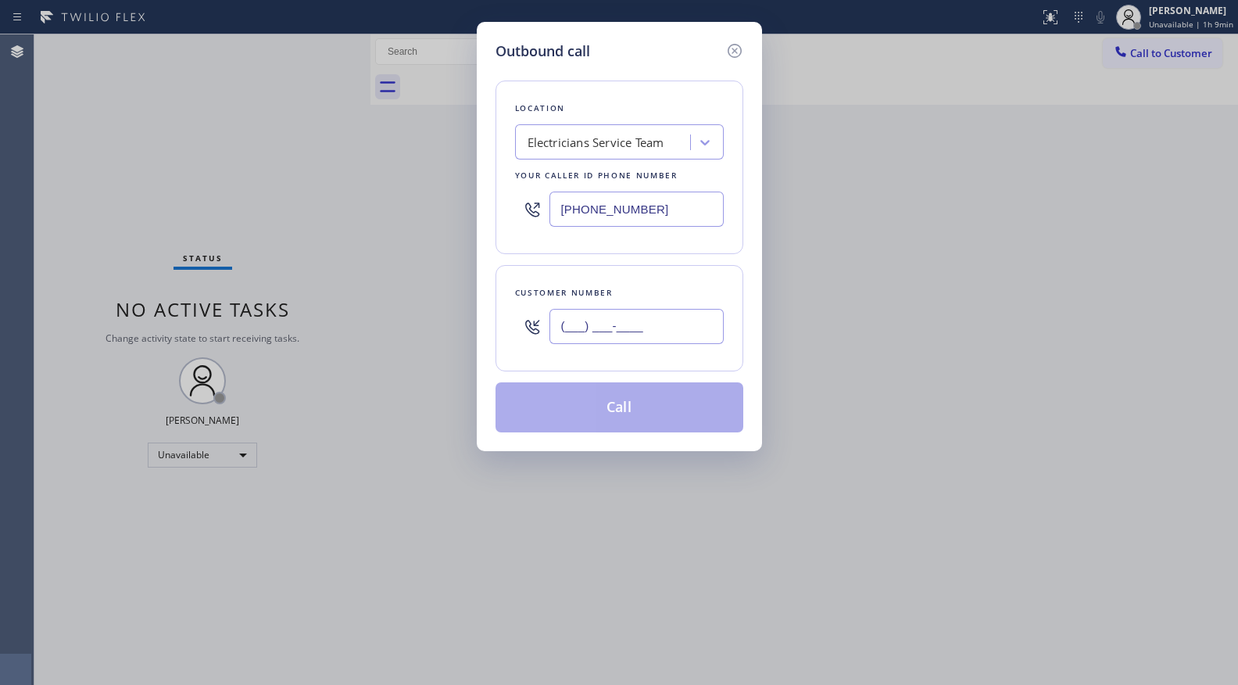
click at [646, 324] on input "(___) ___-____" at bounding box center [636, 326] width 174 height 35
paste input "626) 586-0244"
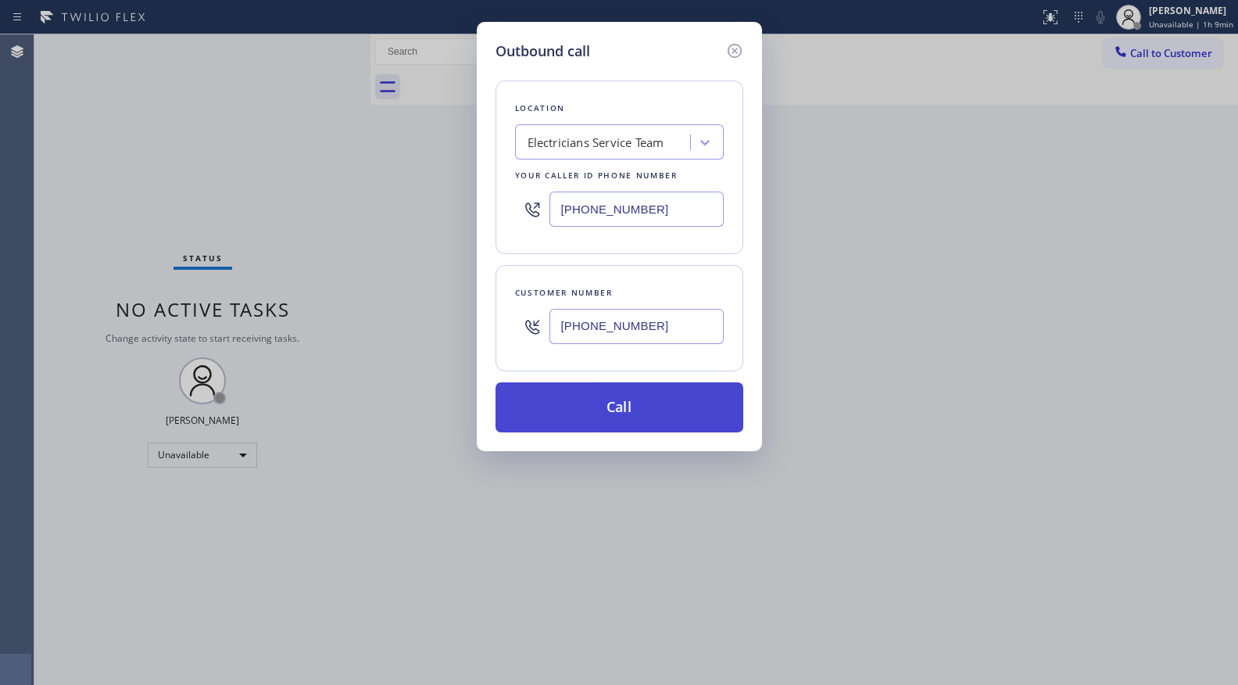
type input "(626) 586-0244"
click at [621, 407] on button "Call" at bounding box center [620, 407] width 248 height 50
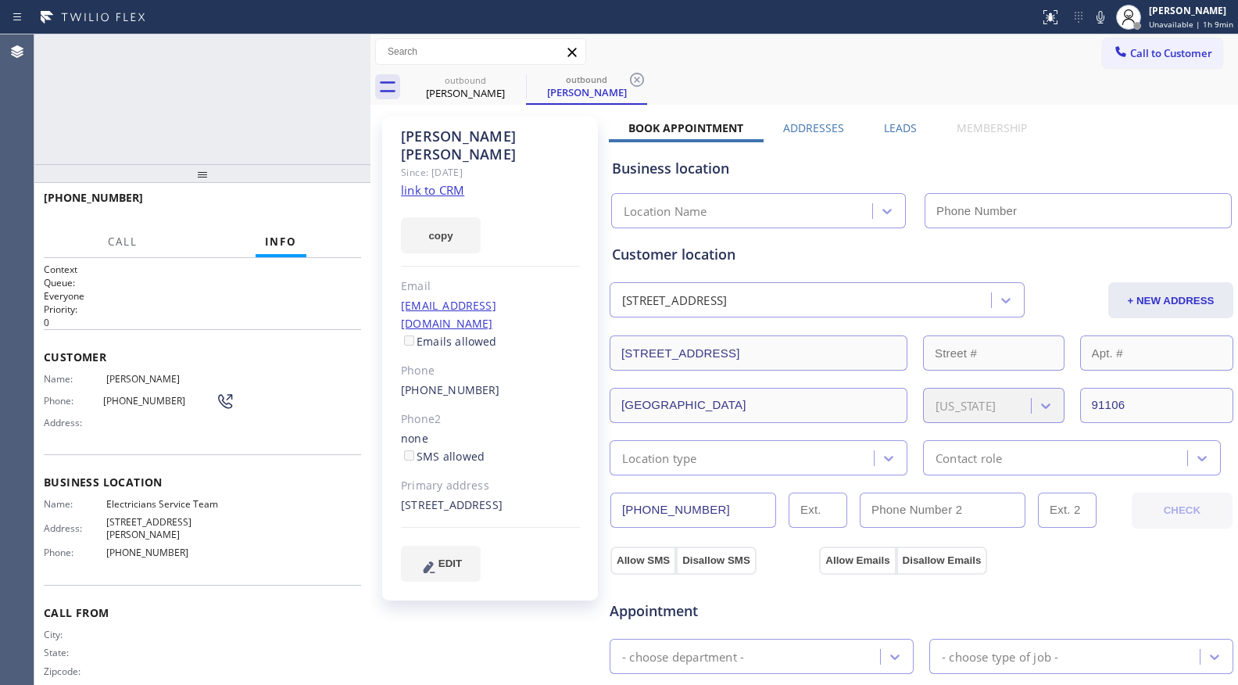
type input "[PHONE_NUMBER]"
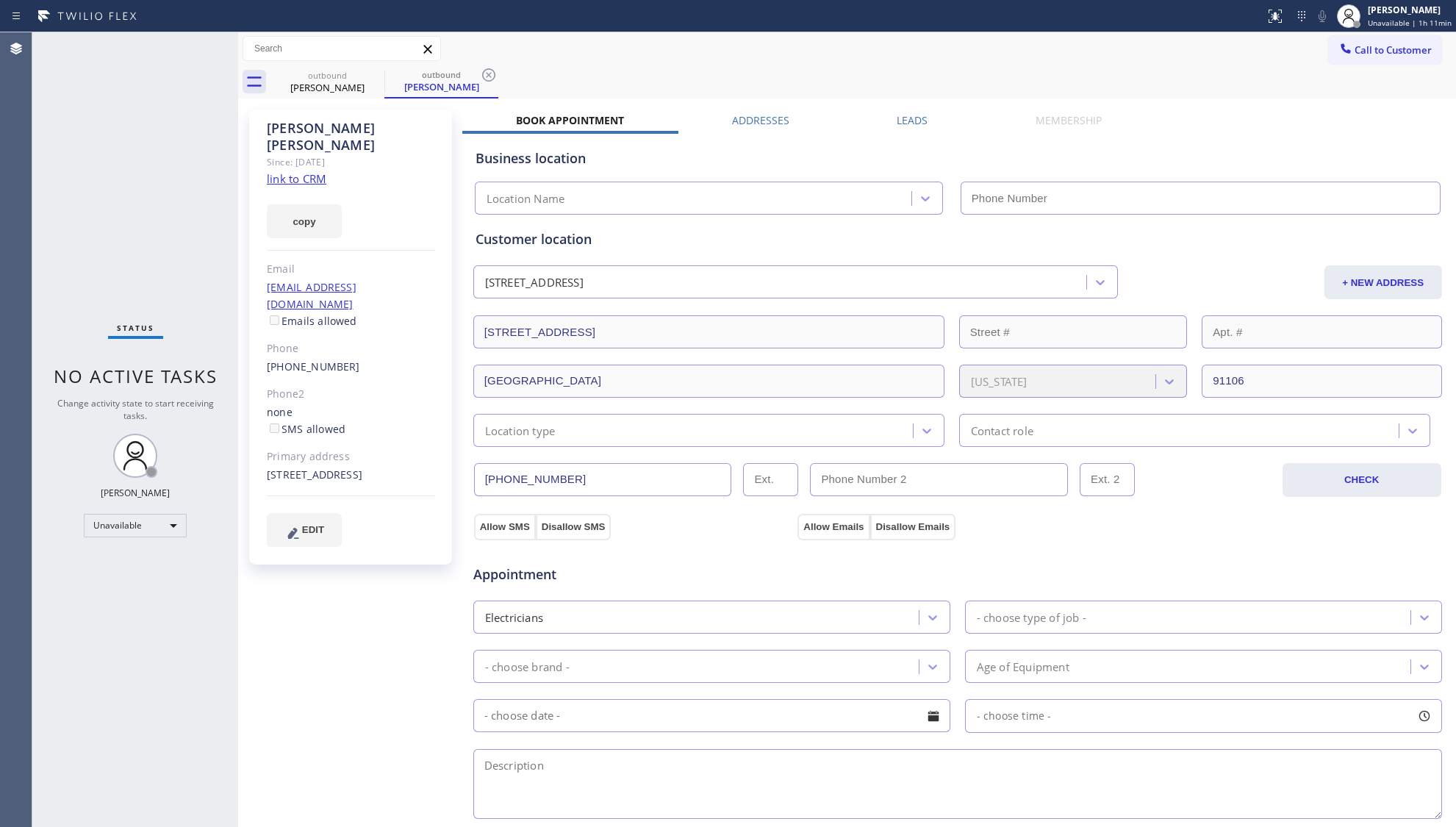
type input "[PHONE_NUMBER]"
drag, startPoint x: 406, startPoint y: 69, endPoint x: 421, endPoint y: 62, distance: 16.6
click at [407, 69] on div "outbound" at bounding box center [441, 74] width 111 height 11
click at [383, 72] on icon at bounding box center [374, 74] width 18 height 18
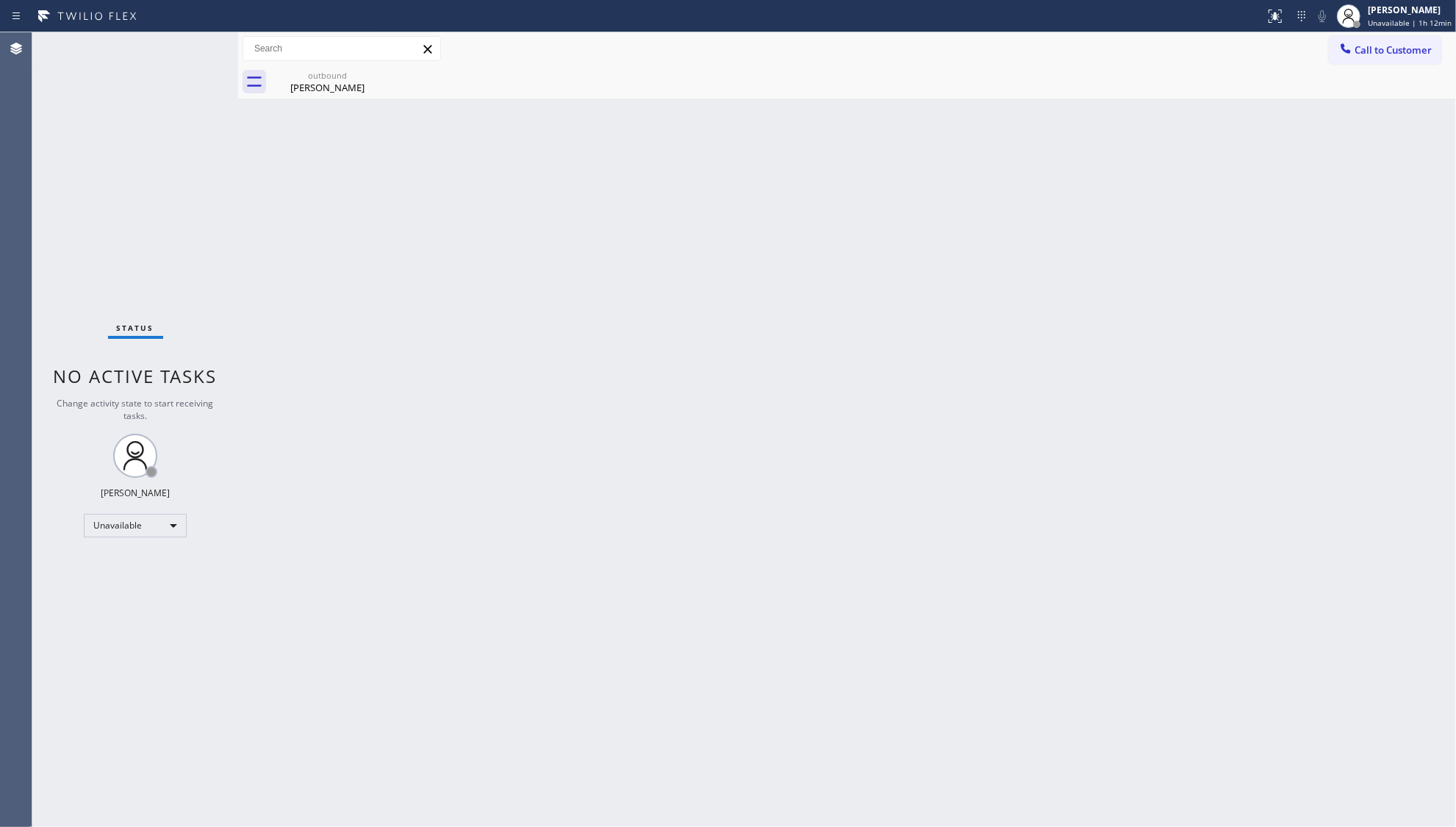
click at [0, 0] on icon at bounding box center [0, 0] width 0 height 0
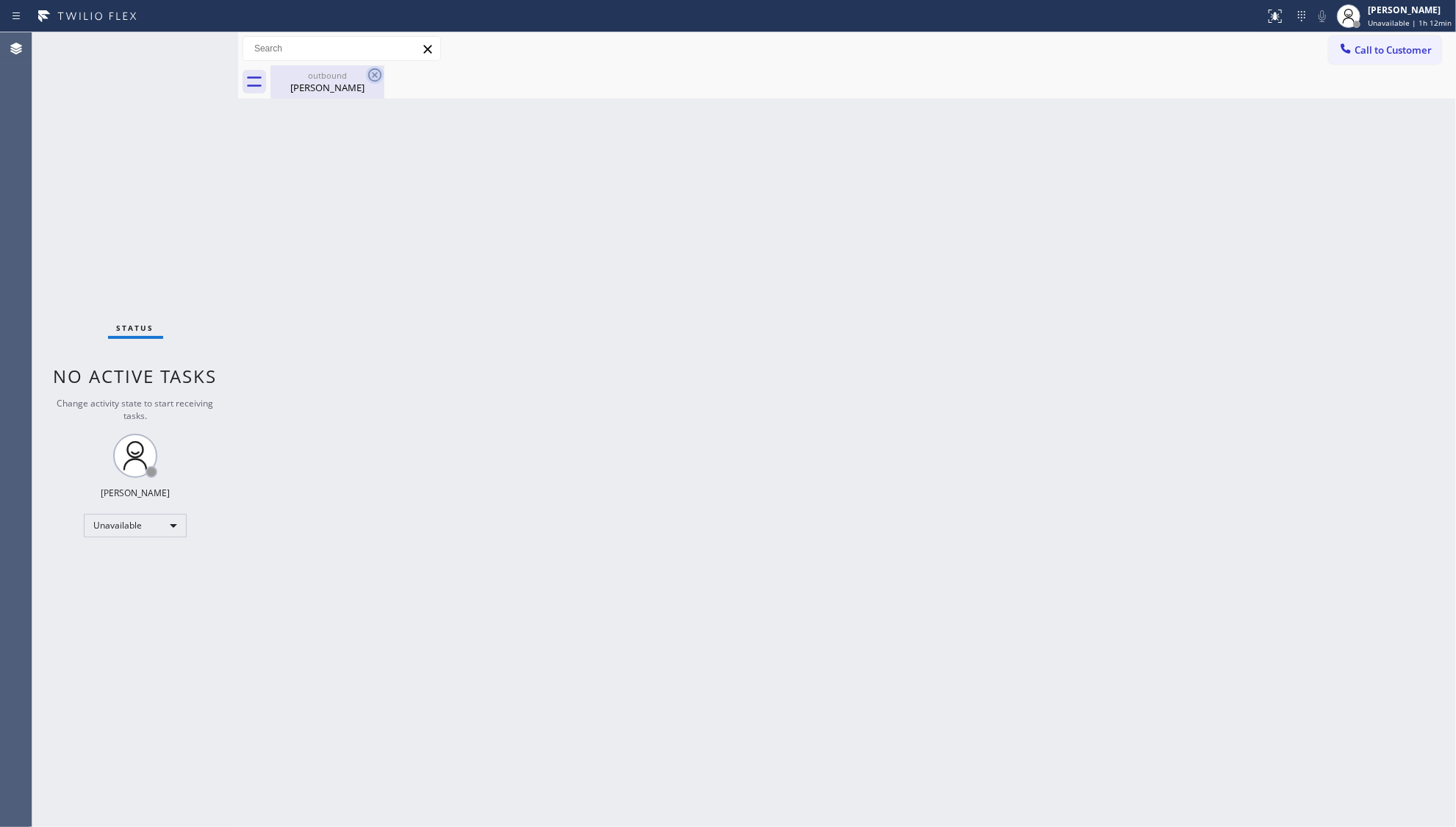
click at [369, 80] on icon at bounding box center [374, 74] width 18 height 18
click at [369, 83] on icon at bounding box center [374, 74] width 18 height 18
drag, startPoint x: 362, startPoint y: 83, endPoint x: 348, endPoint y: 87, distance: 14.6
click at [360, 84] on div "Wendy Ceja" at bounding box center [327, 87] width 111 height 13
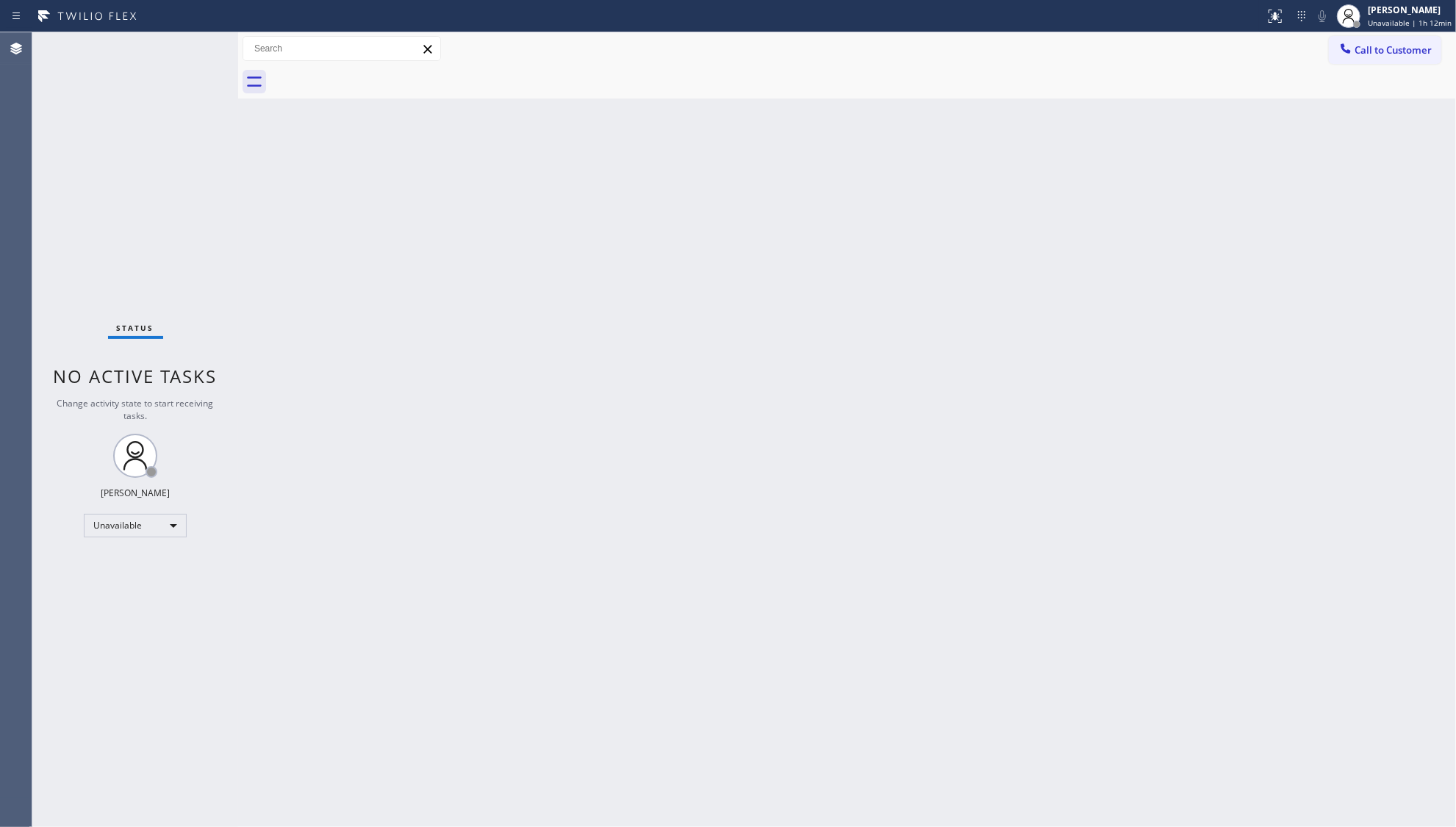
click at [344, 88] on div at bounding box center [863, 82] width 1186 height 33
drag, startPoint x: 1378, startPoint y: 44, endPoint x: 1360, endPoint y: 56, distance: 21.6
click at [1378, 45] on span "Call to Customer" at bounding box center [1393, 50] width 77 height 13
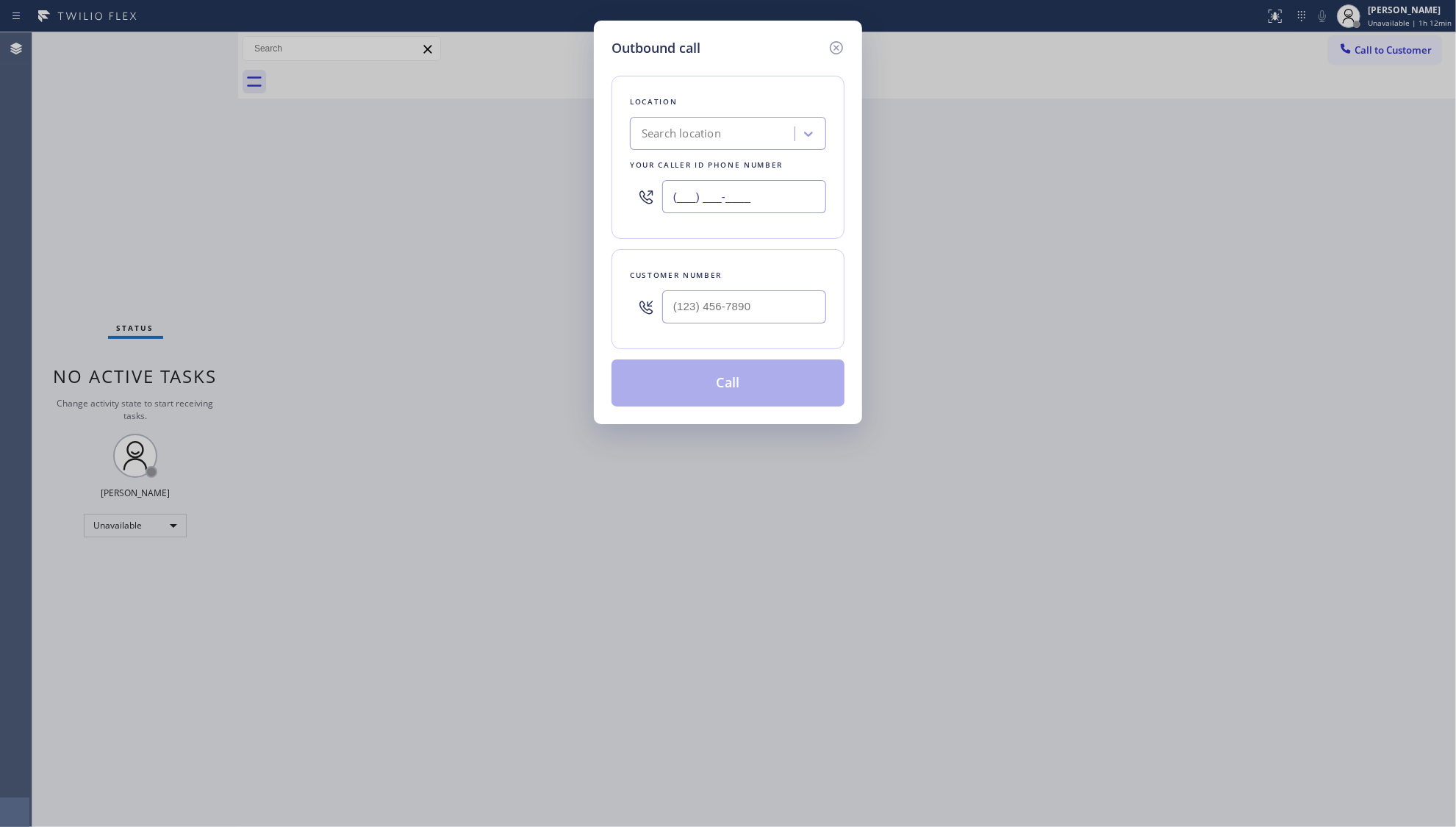
click at [788, 203] on input "(___) ___-____" at bounding box center [744, 196] width 164 height 33
drag, startPoint x: 775, startPoint y: 204, endPoint x: 665, endPoint y: 212, distance: 110.3
click at [665, 212] on input "(___) ___-____" at bounding box center [744, 196] width 164 height 33
paste input "509) 215-2993"
type input "(509) 215-2993"
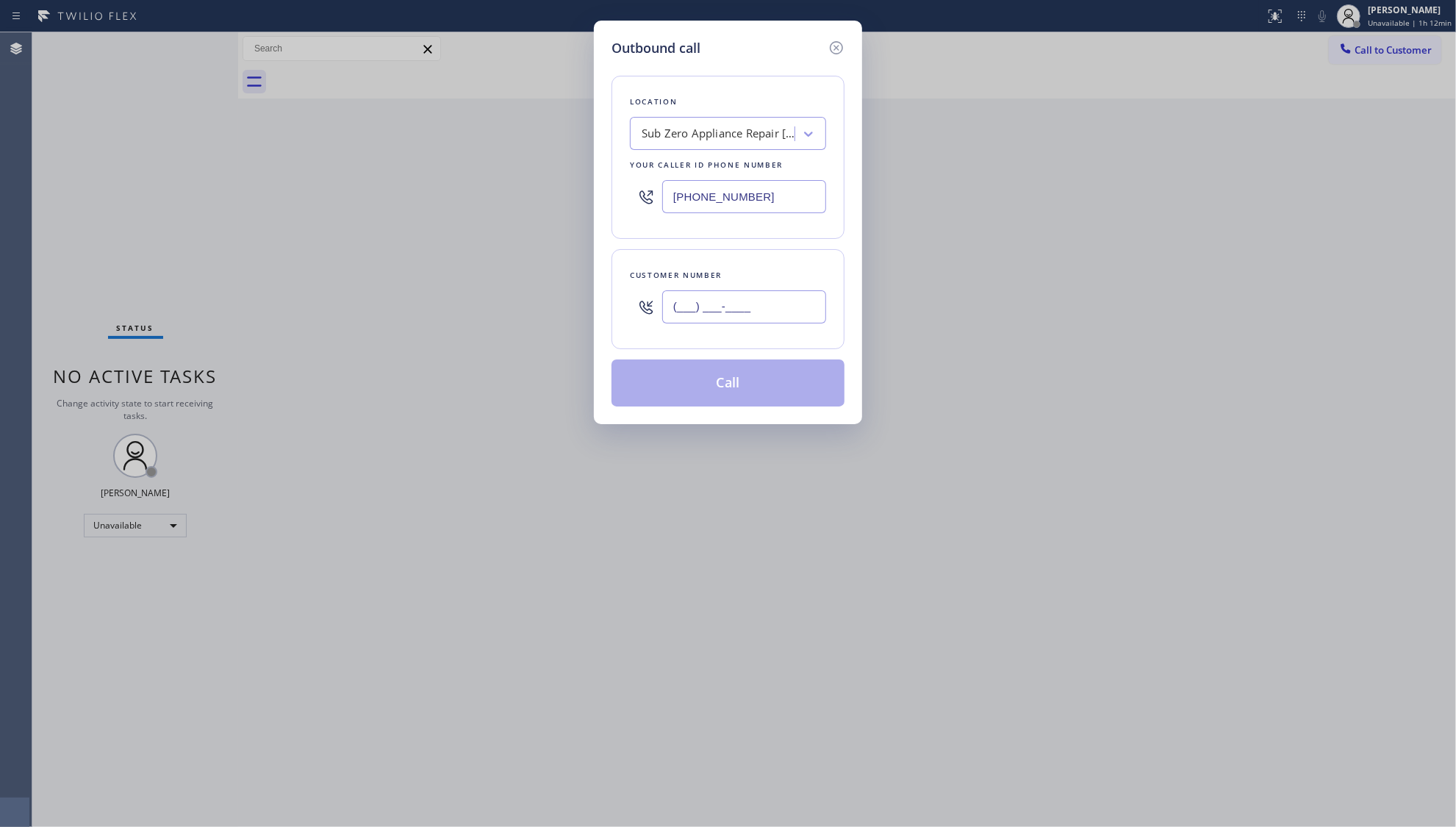
paste input "650) 647-2091"
click at [772, 315] on input "(650) 647-2091" at bounding box center [744, 307] width 164 height 33
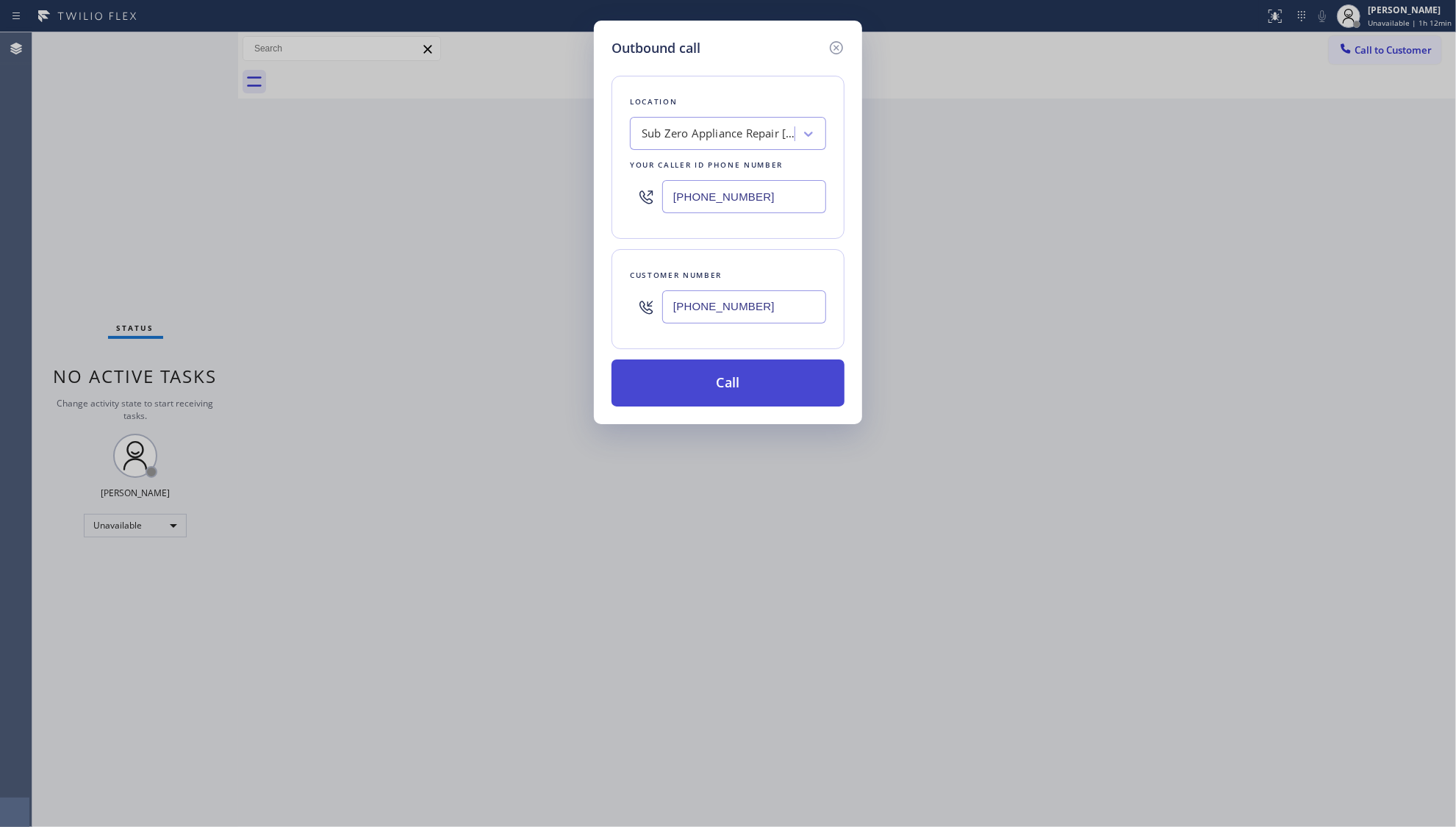
type input "(650) 647-2091"
click at [732, 378] on button "Call" at bounding box center [728, 383] width 233 height 47
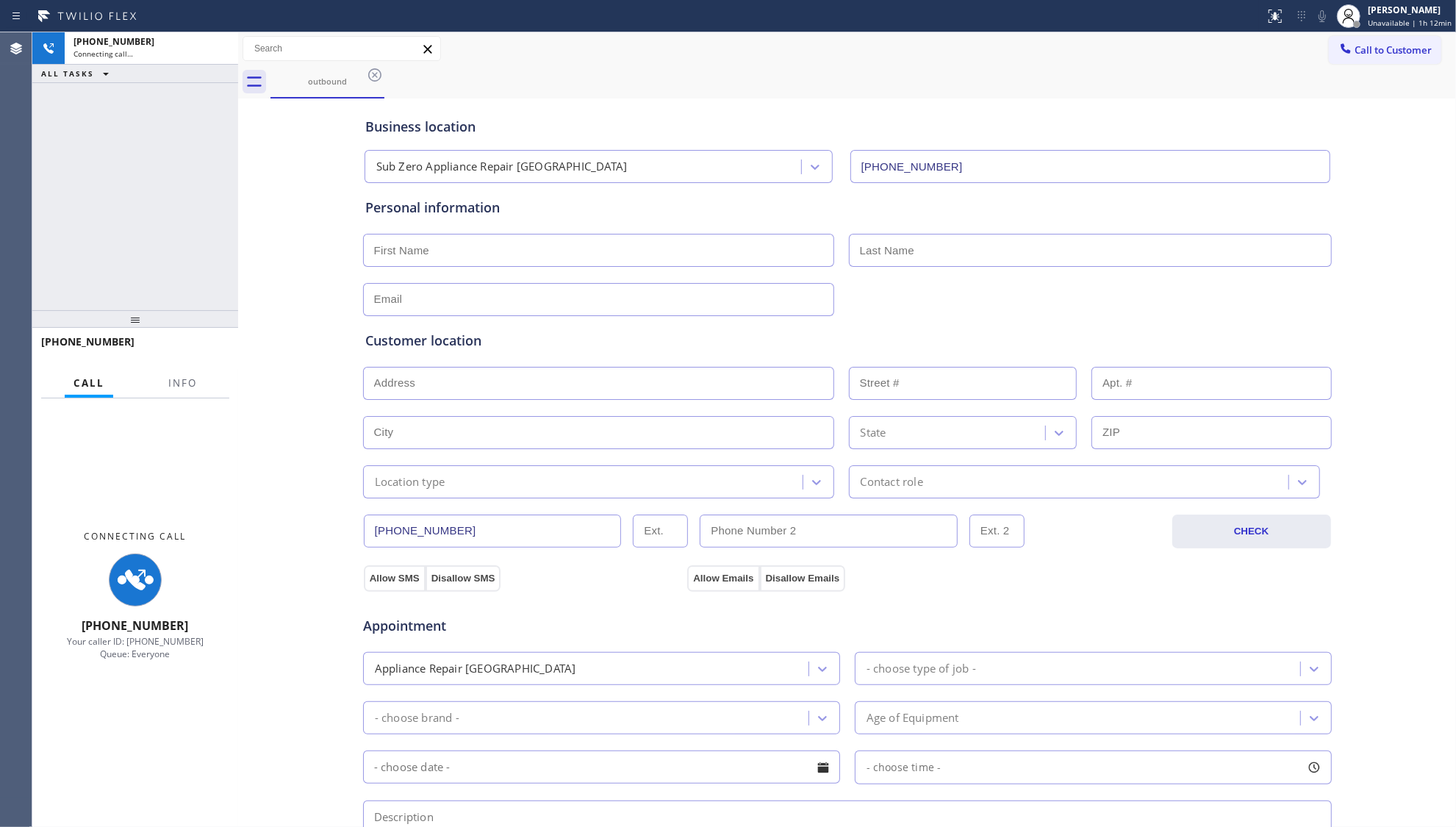
type input "(509) 215-2993"
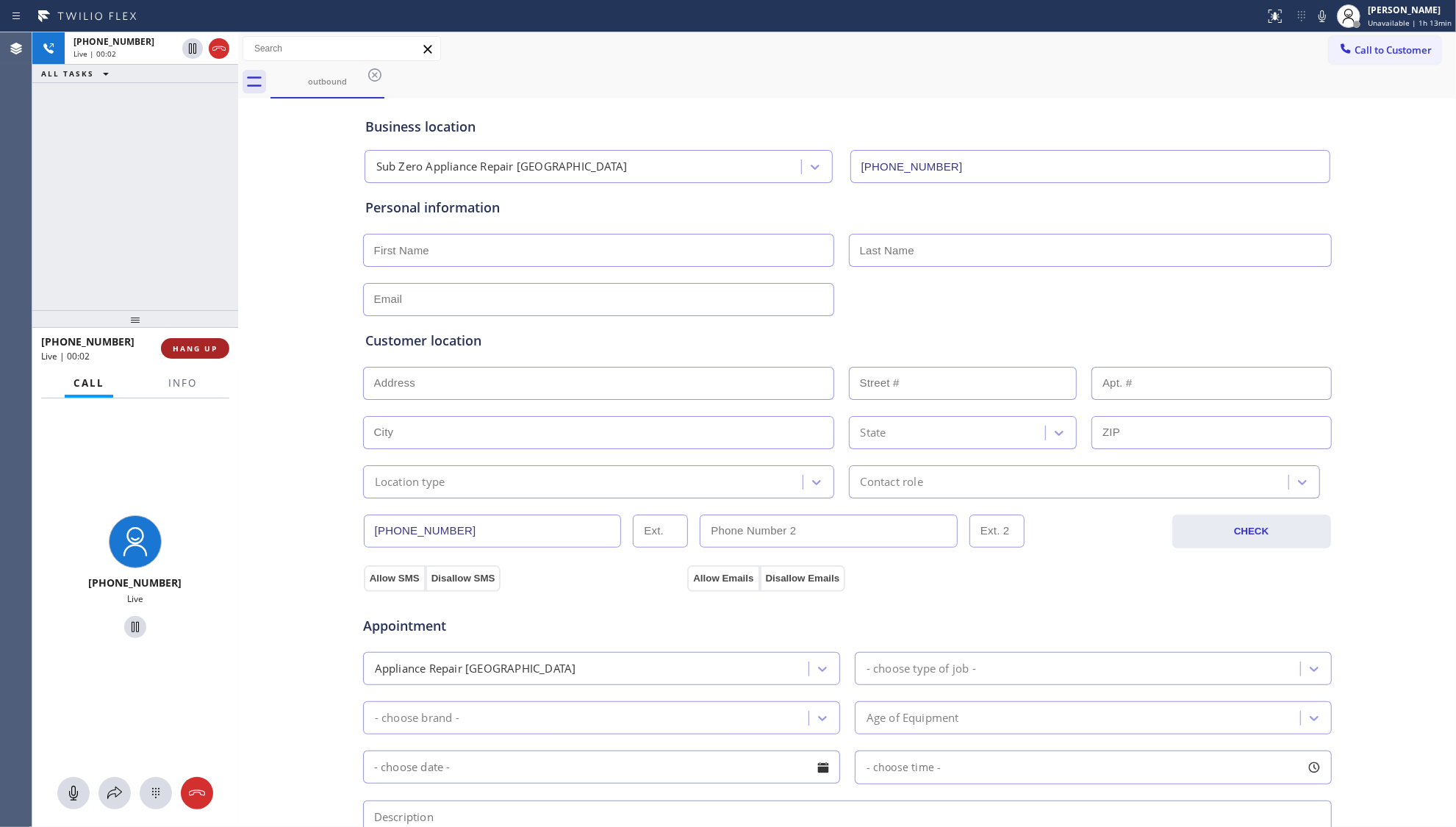
click at [193, 342] on button "HANG UP" at bounding box center [195, 349] width 69 height 21
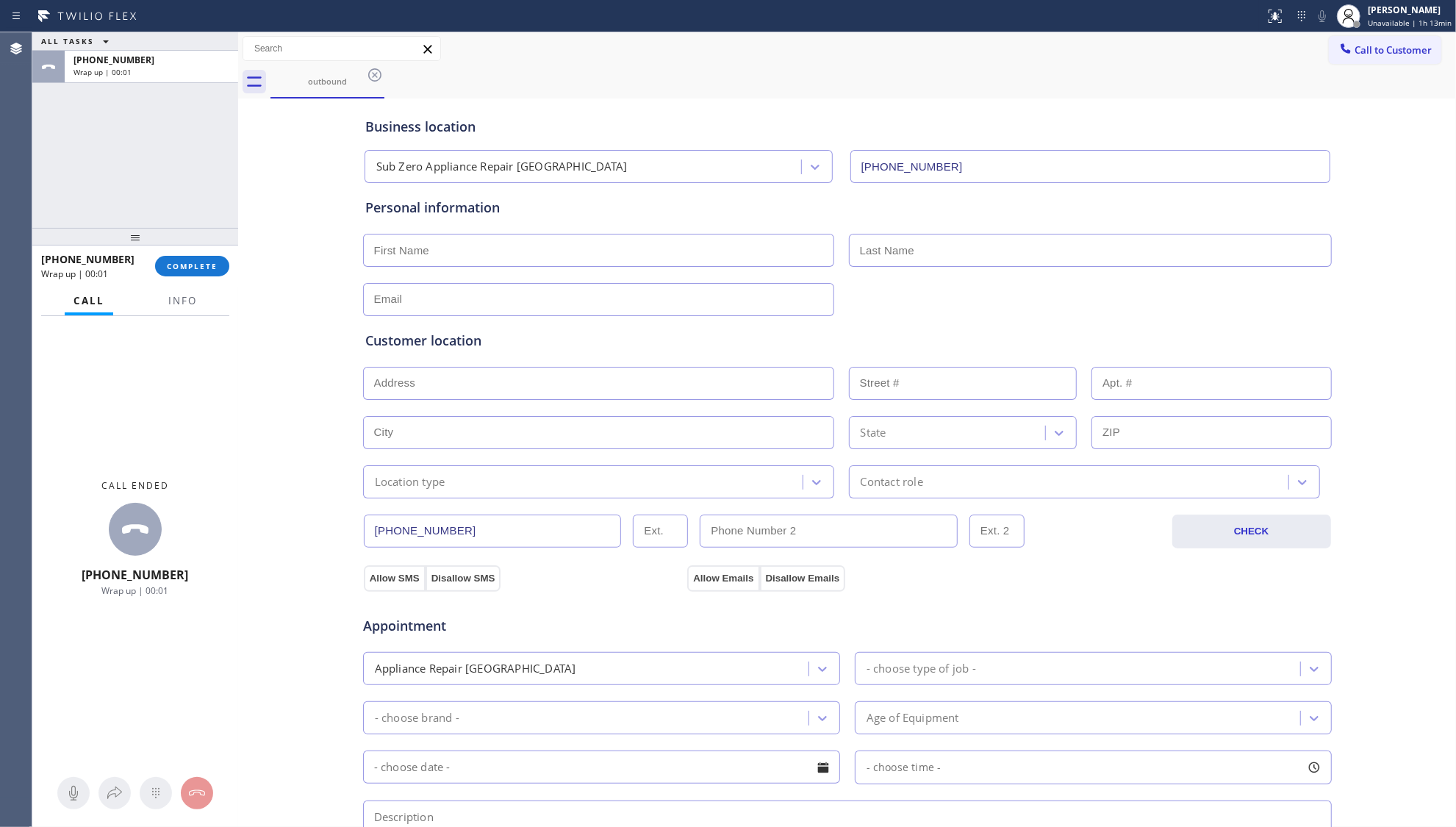
drag, startPoint x: 135, startPoint y: 322, endPoint x: 139, endPoint y: 235, distance: 87.1
click at [139, 235] on div at bounding box center [135, 236] width 206 height 18
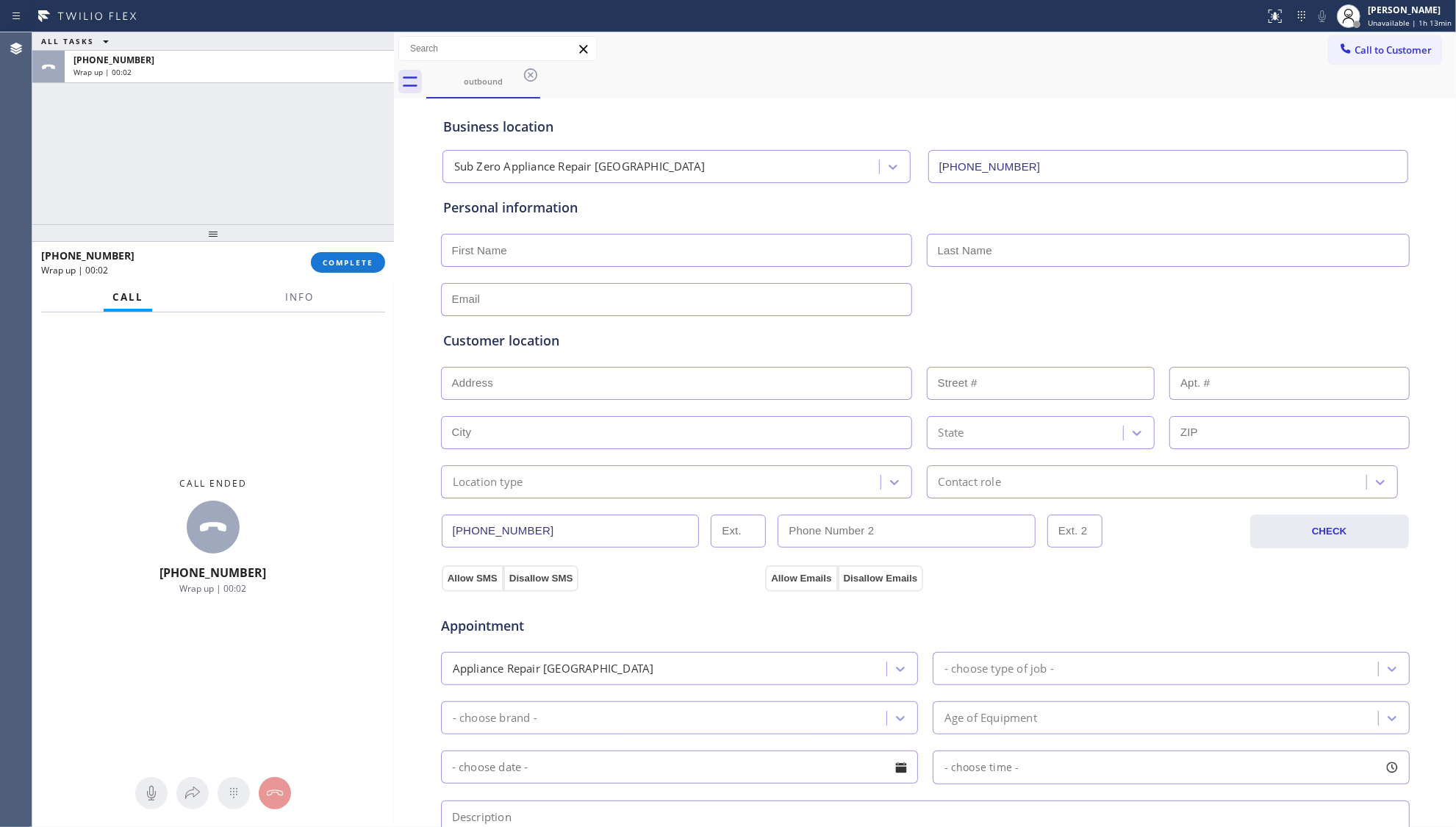
drag, startPoint x: 238, startPoint y: 160, endPoint x: 394, endPoint y: 165, distance: 156.1
click at [394, 165] on div at bounding box center [394, 429] width 0 height 795
drag, startPoint x: 305, startPoint y: 160, endPoint x: 319, endPoint y: 178, distance: 22.8
click at [315, 174] on div "ALL TASKS ALL TASKS ACTIVE TASKS TASKS IN WRAP UP +16506472091 Wrap up | 00:02" at bounding box center [213, 128] width 362 height 192
click at [358, 262] on span "COMPLETE" at bounding box center [348, 262] width 51 height 10
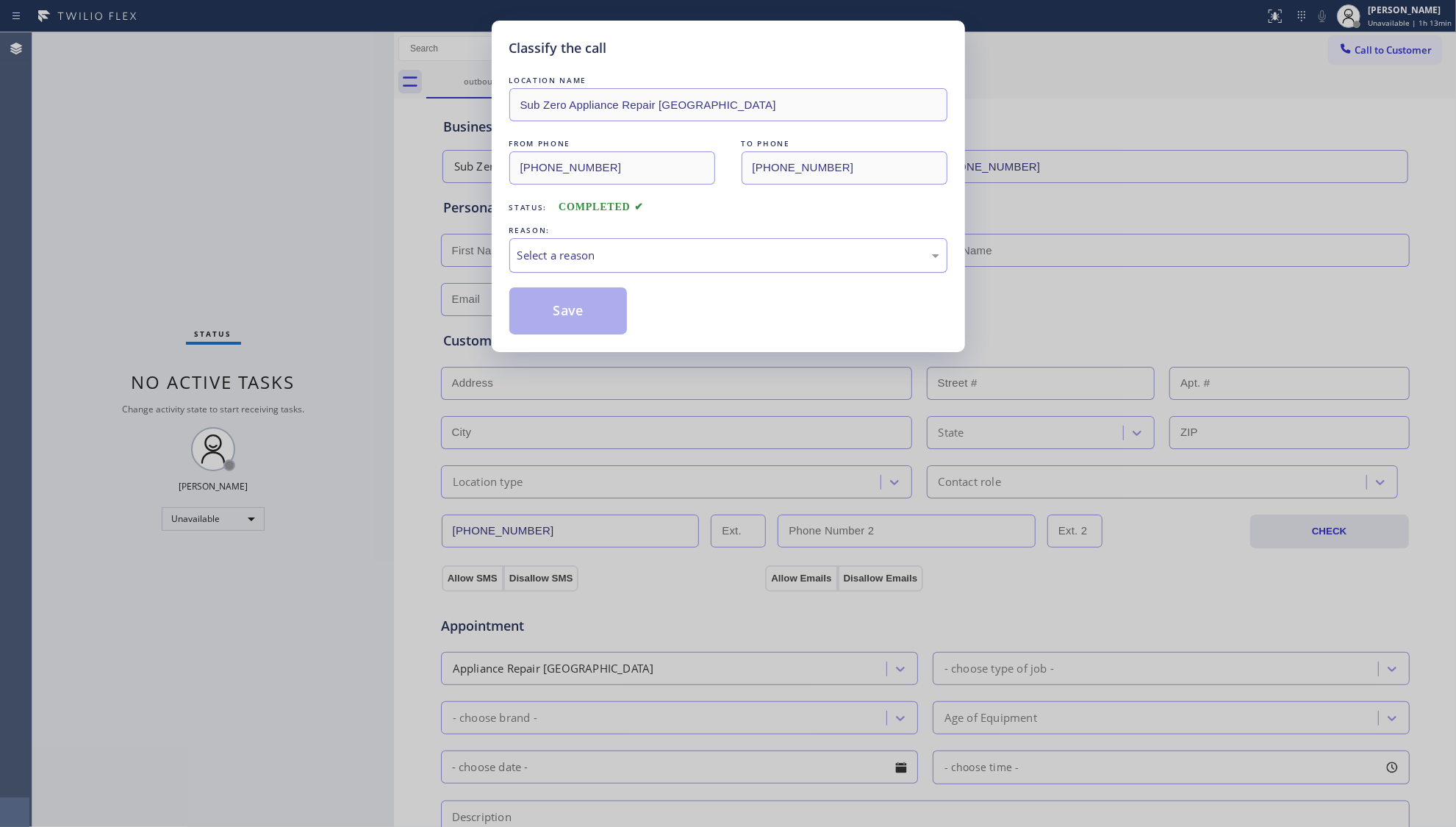
click at [584, 271] on div "Select a reason" at bounding box center [729, 255] width 438 height 35
click at [587, 319] on button "Save" at bounding box center [569, 311] width 119 height 47
click at [588, 318] on button "Save" at bounding box center [569, 311] width 119 height 47
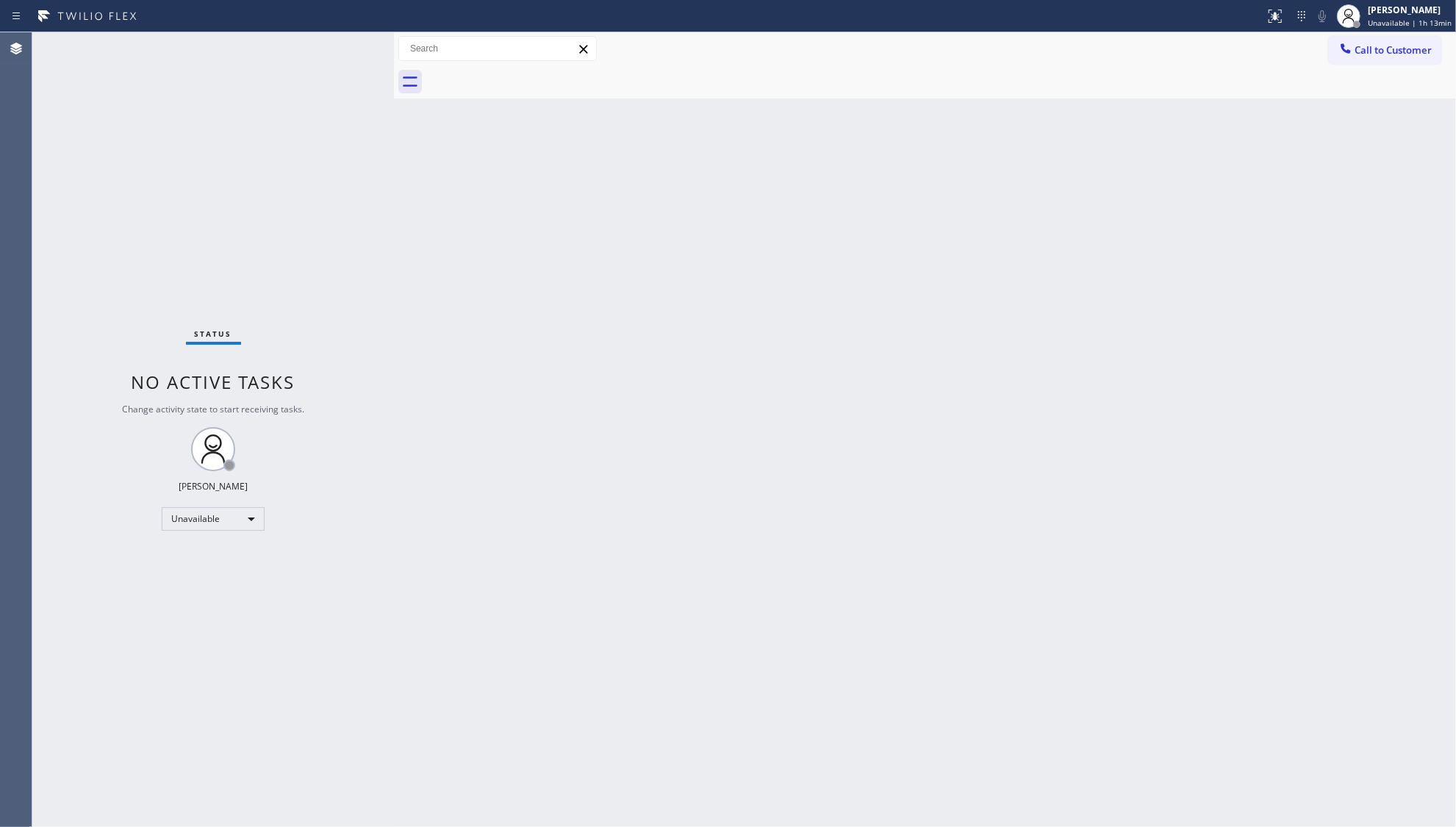
drag, startPoint x: 1368, startPoint y: 54, endPoint x: 1438, endPoint y: 72, distance: 72.3
click at [1369, 53] on span "Call to Customer" at bounding box center [1393, 50] width 77 height 13
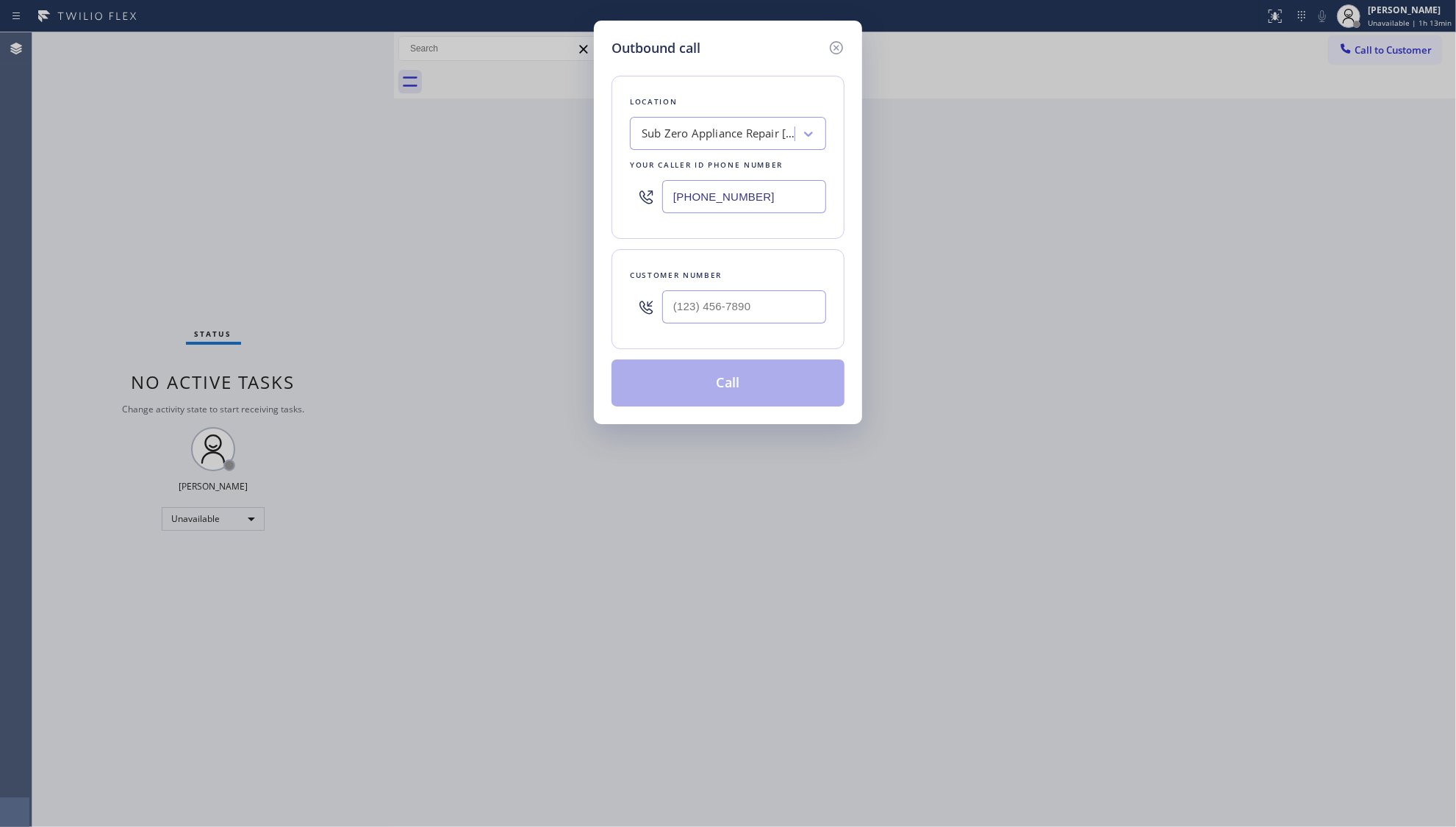
drag, startPoint x: 827, startPoint y: 197, endPoint x: 813, endPoint y: 193, distance: 14.6
click at [826, 197] on div "Location Sub Zero Appliance Repair Kennewick Your caller id phone number (509) …" at bounding box center [728, 158] width 233 height 164
drag, startPoint x: 810, startPoint y: 192, endPoint x: 798, endPoint y: 192, distance: 12.0
click at [809, 192] on input "(509) 215-2993" at bounding box center [744, 196] width 164 height 33
drag, startPoint x: 783, startPoint y: 200, endPoint x: 611, endPoint y: 213, distance: 172.5
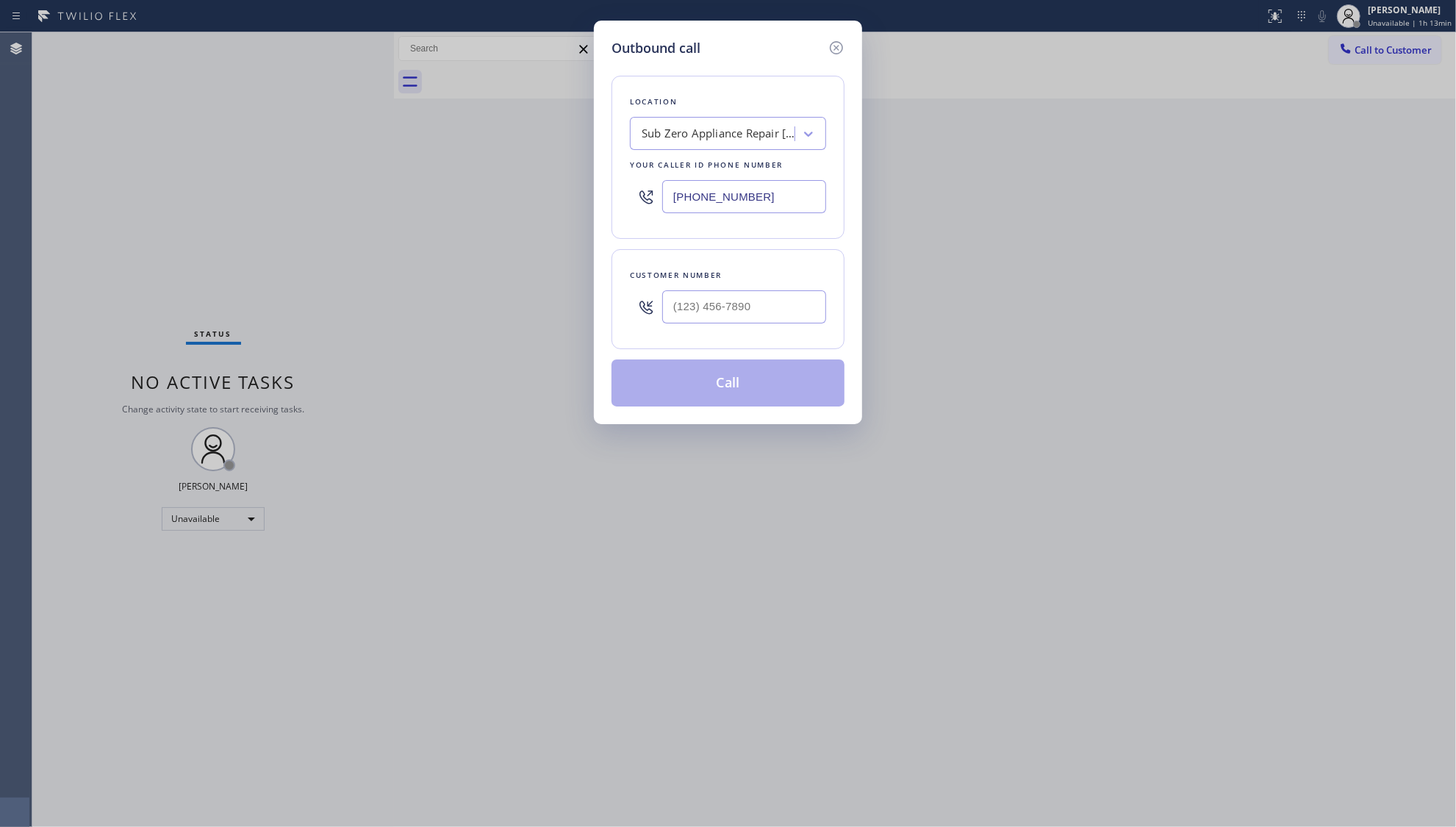
click at [616, 216] on div "Location Sub Zero Appliance Repair Kennewick Your caller id phone number (509) …" at bounding box center [728, 158] width 233 height 164
paste input "___) ___-____"
paste input "text"
type input "(___) ___-____"
click at [823, 278] on div "Customer number" at bounding box center [728, 275] width 197 height 15
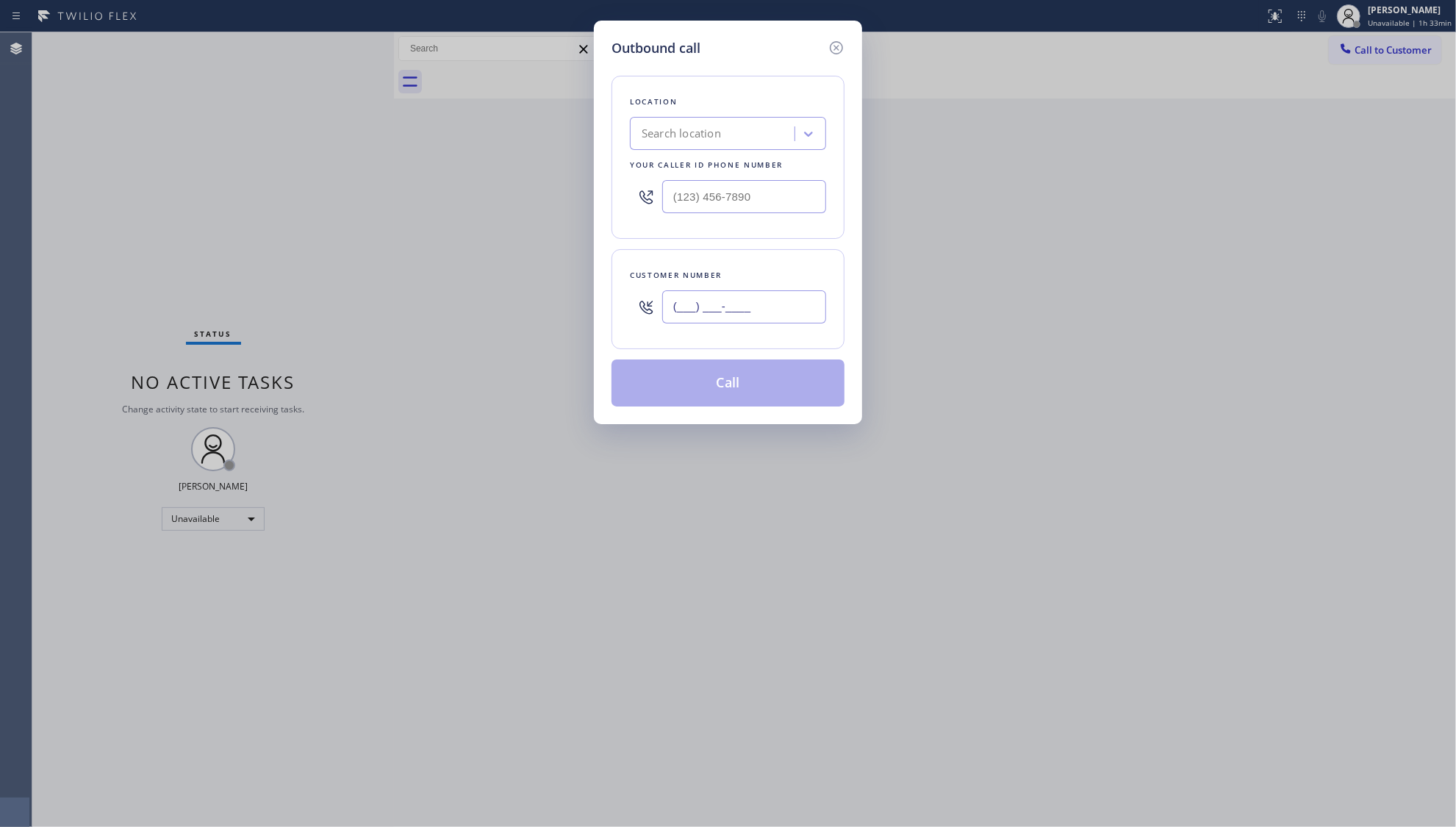
click at [770, 318] on input "(___) ___-____" at bounding box center [744, 307] width 164 height 33
paste input "626) 376-3228"
type input "(626) 376-3228"
click at [665, 200] on div at bounding box center [728, 197] width 197 height 48
click at [672, 194] on input "(___) ___-____" at bounding box center [744, 196] width 164 height 33
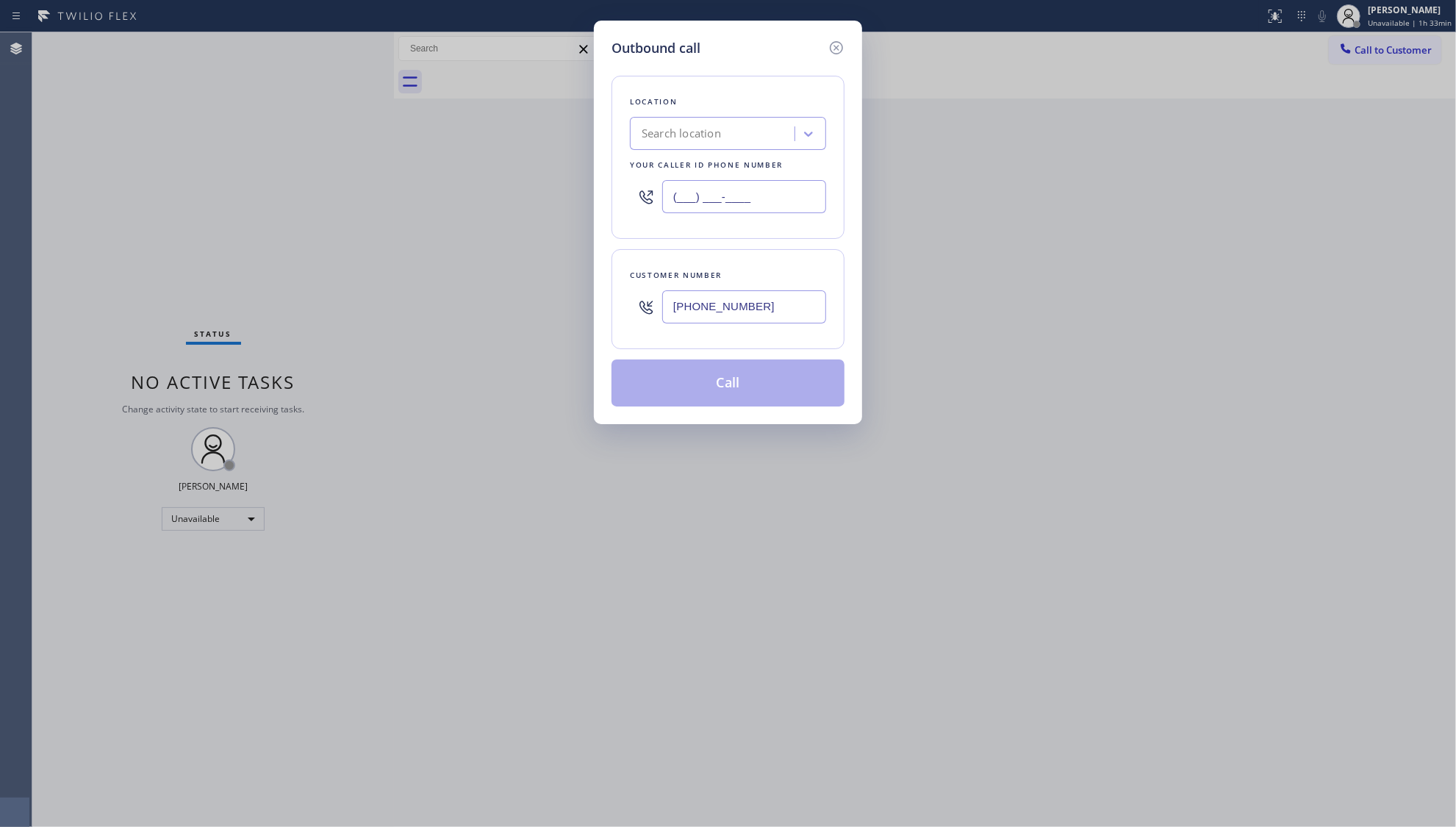
paste input "800) 568-8664"
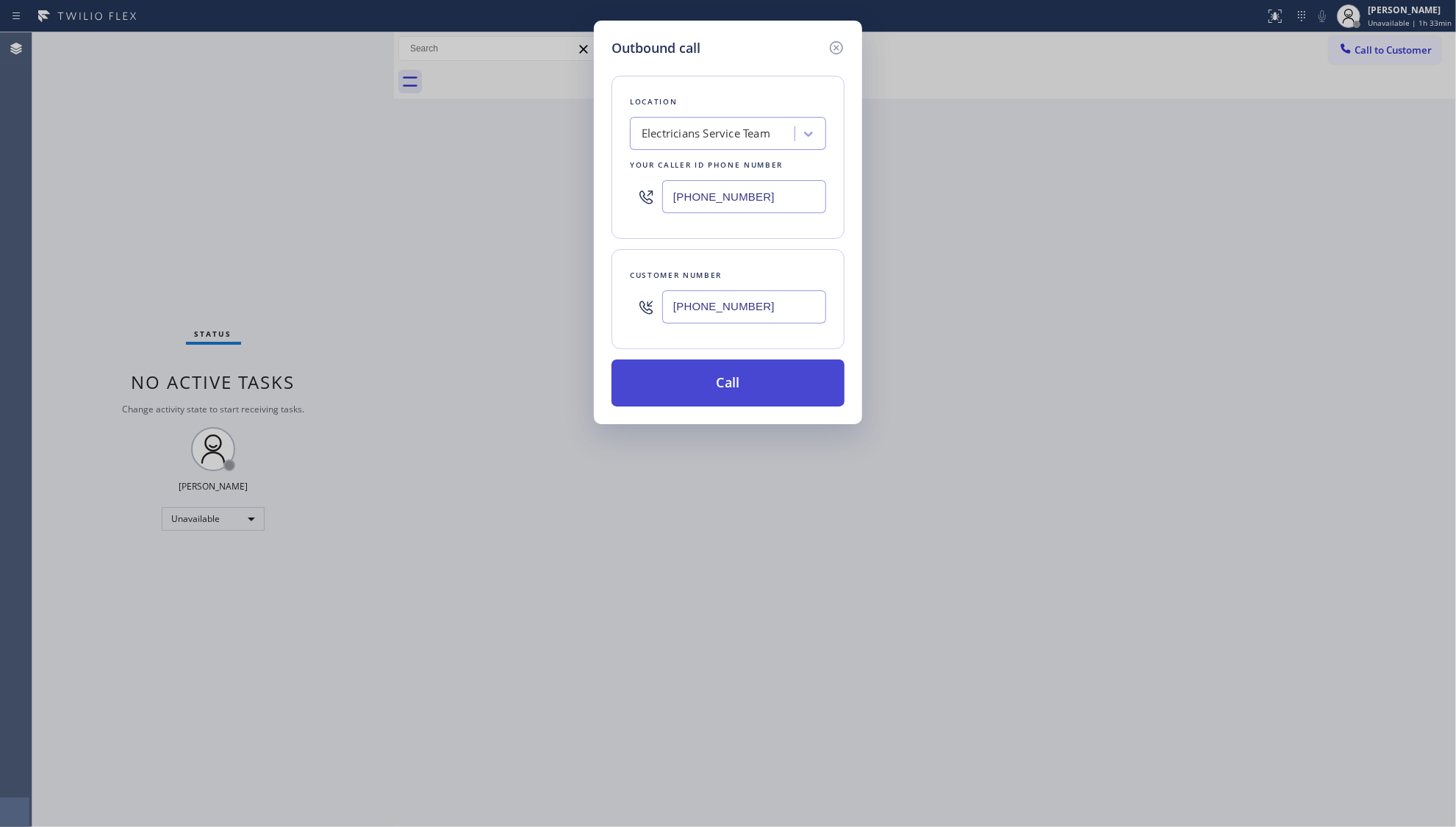
type input "[PHONE_NUMBER]"
click at [726, 384] on button "Call" at bounding box center [728, 383] width 233 height 47
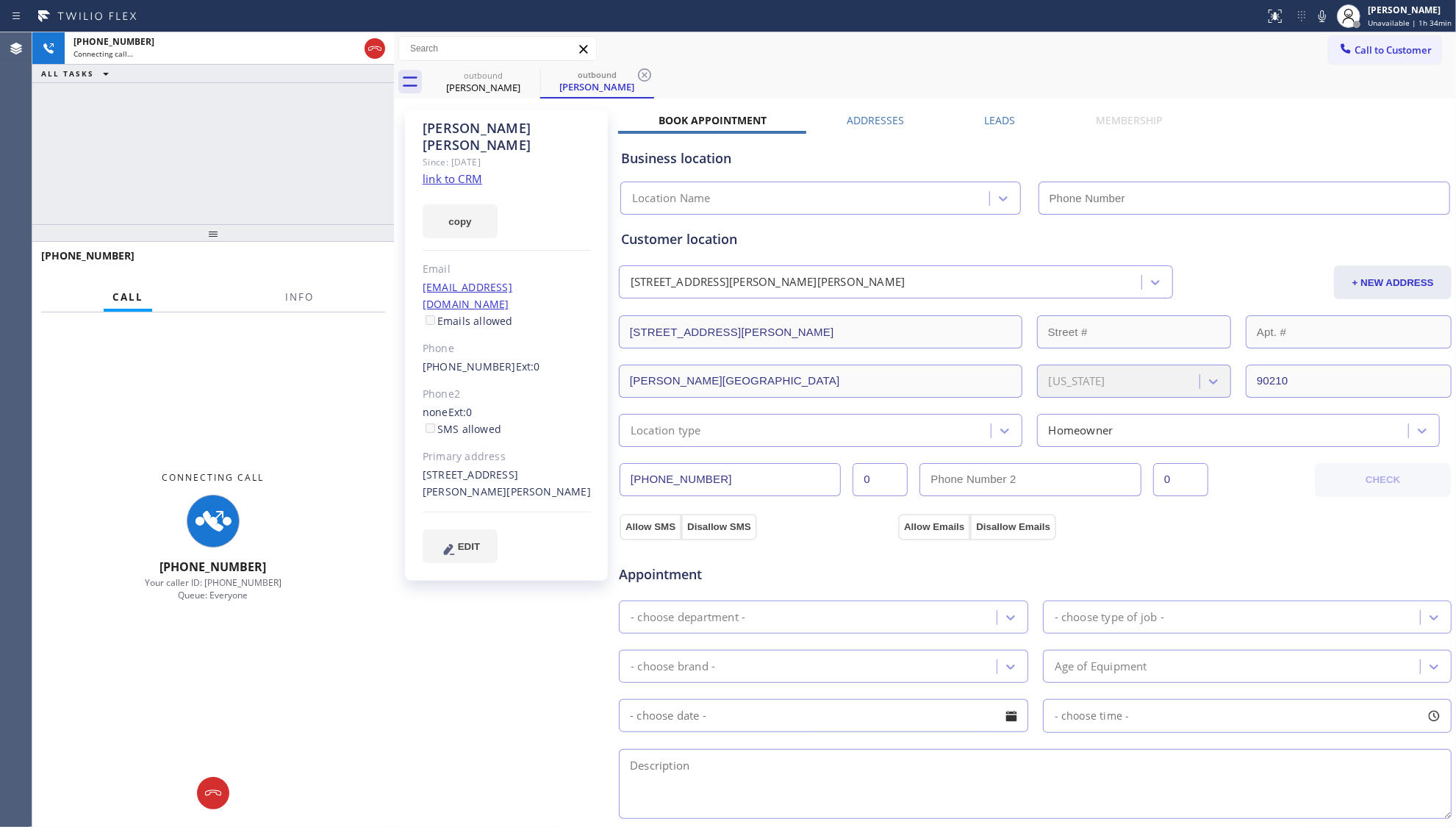
type input "[PHONE_NUMBER]"
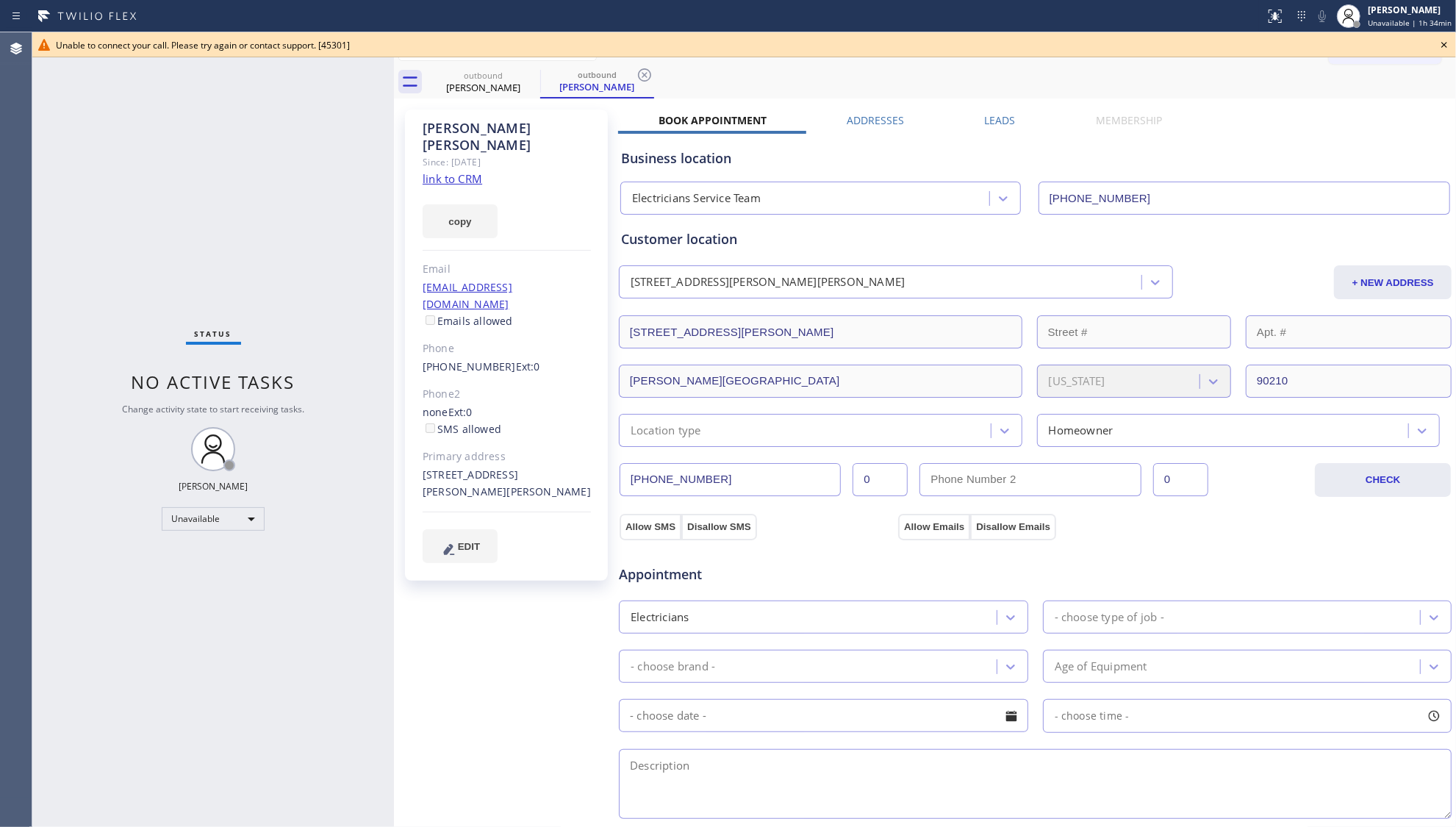
click at [986, 110] on div "Charles Boone Since: 20 may 2020 link to CRM copy Email aidan.tascic@armaninoll…" at bounding box center [926, 594] width 1055 height 982
click at [988, 113] on label "Leads" at bounding box center [1000, 119] width 31 height 14
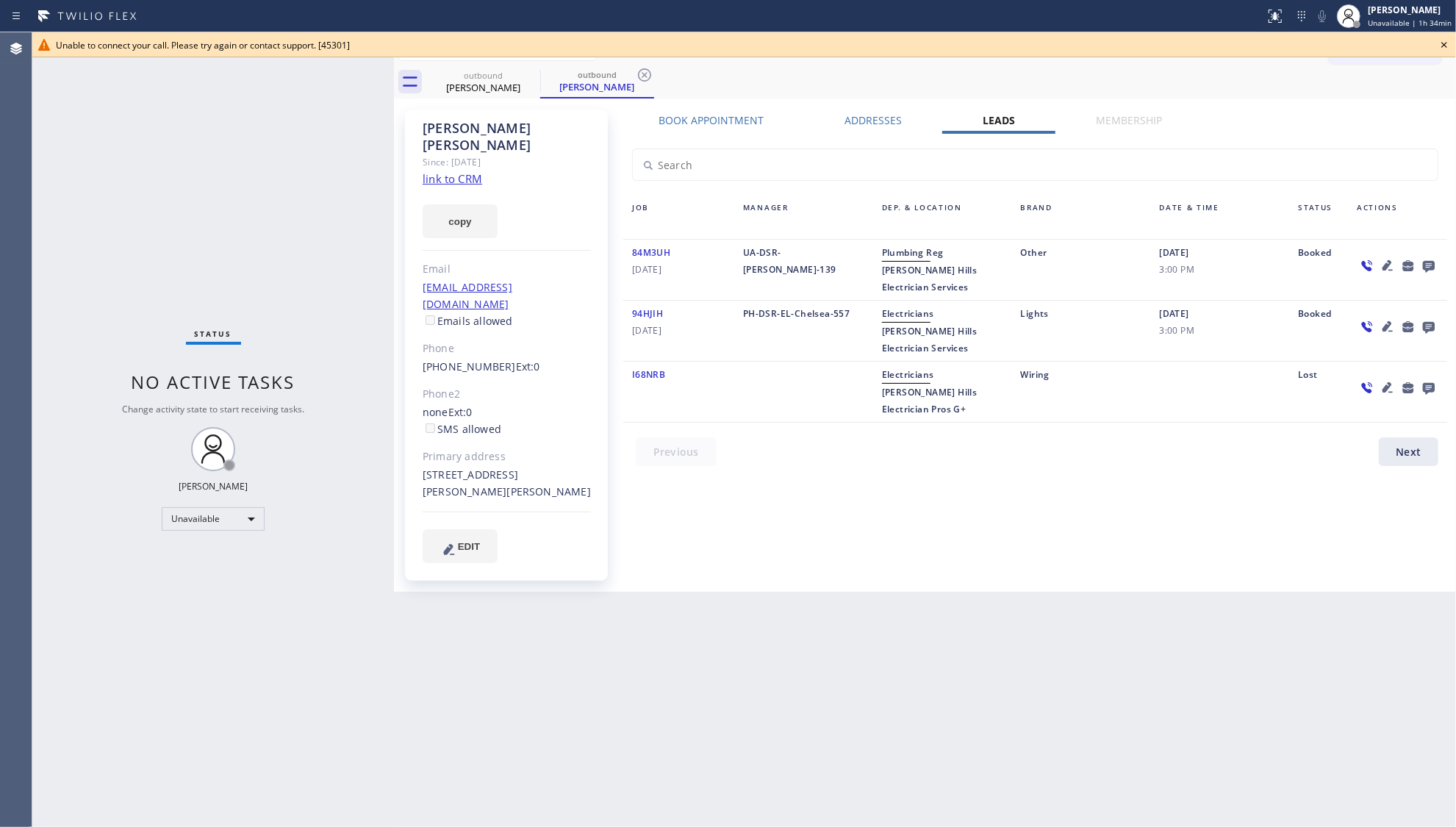
click at [1430, 266] on icon at bounding box center [1429, 266] width 12 height 12
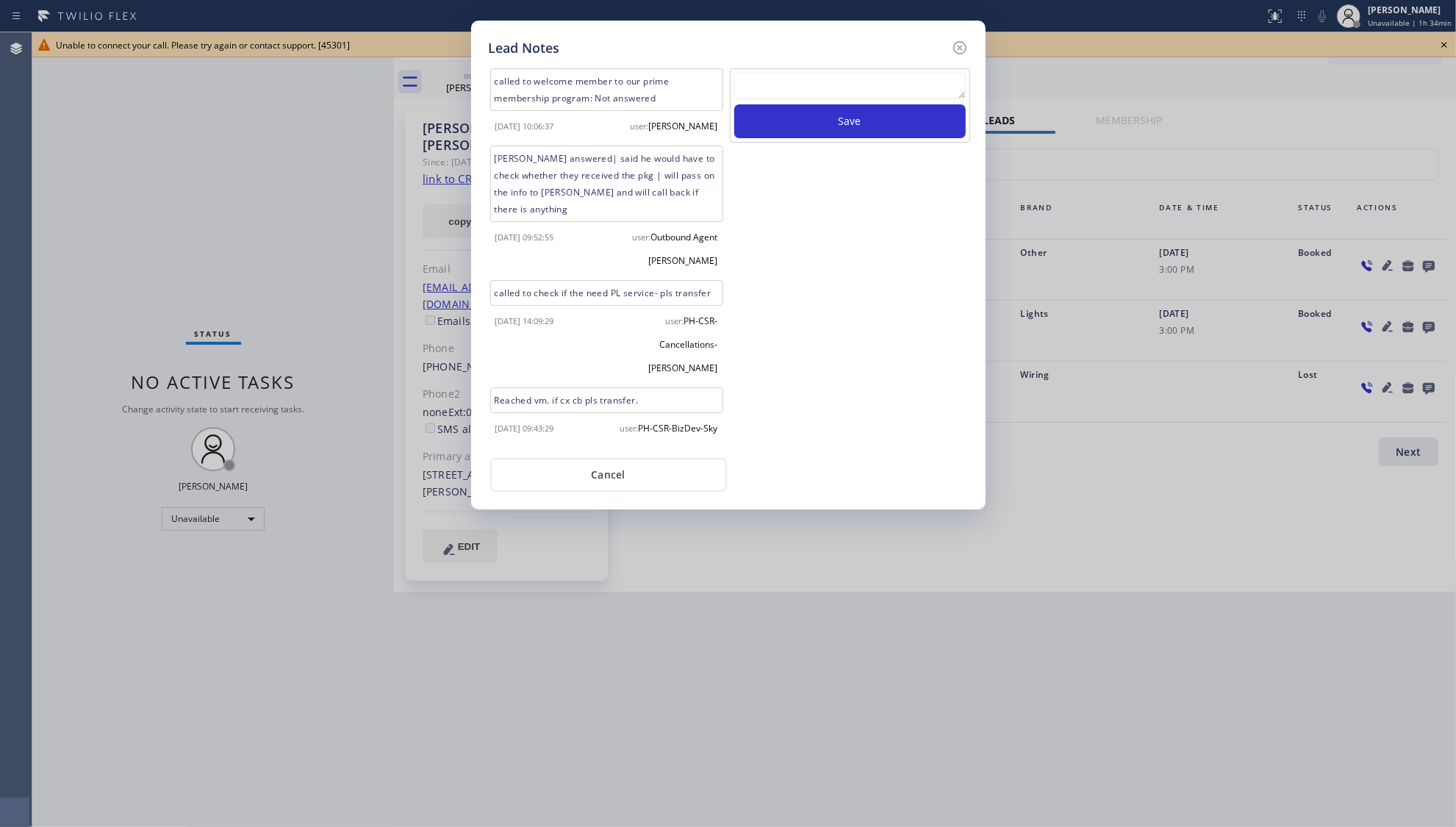
click at [785, 80] on textarea at bounding box center [850, 86] width 231 height 26
type textarea "ff"
click at [832, 116] on button "Save" at bounding box center [850, 121] width 231 height 34
click at [964, 44] on icon at bounding box center [959, 48] width 13 height 13
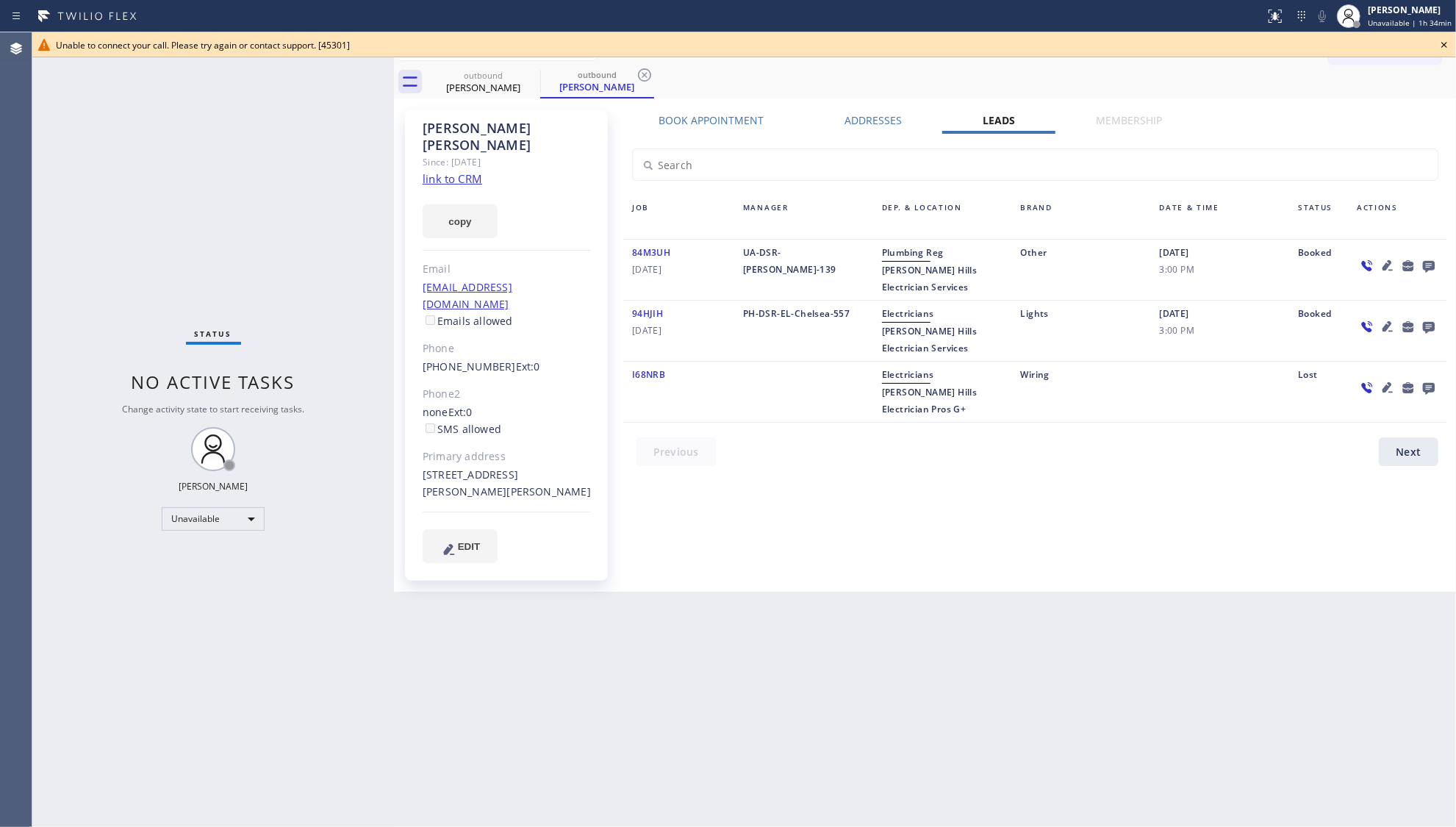
click at [1436, 41] on icon at bounding box center [1444, 44] width 18 height 18
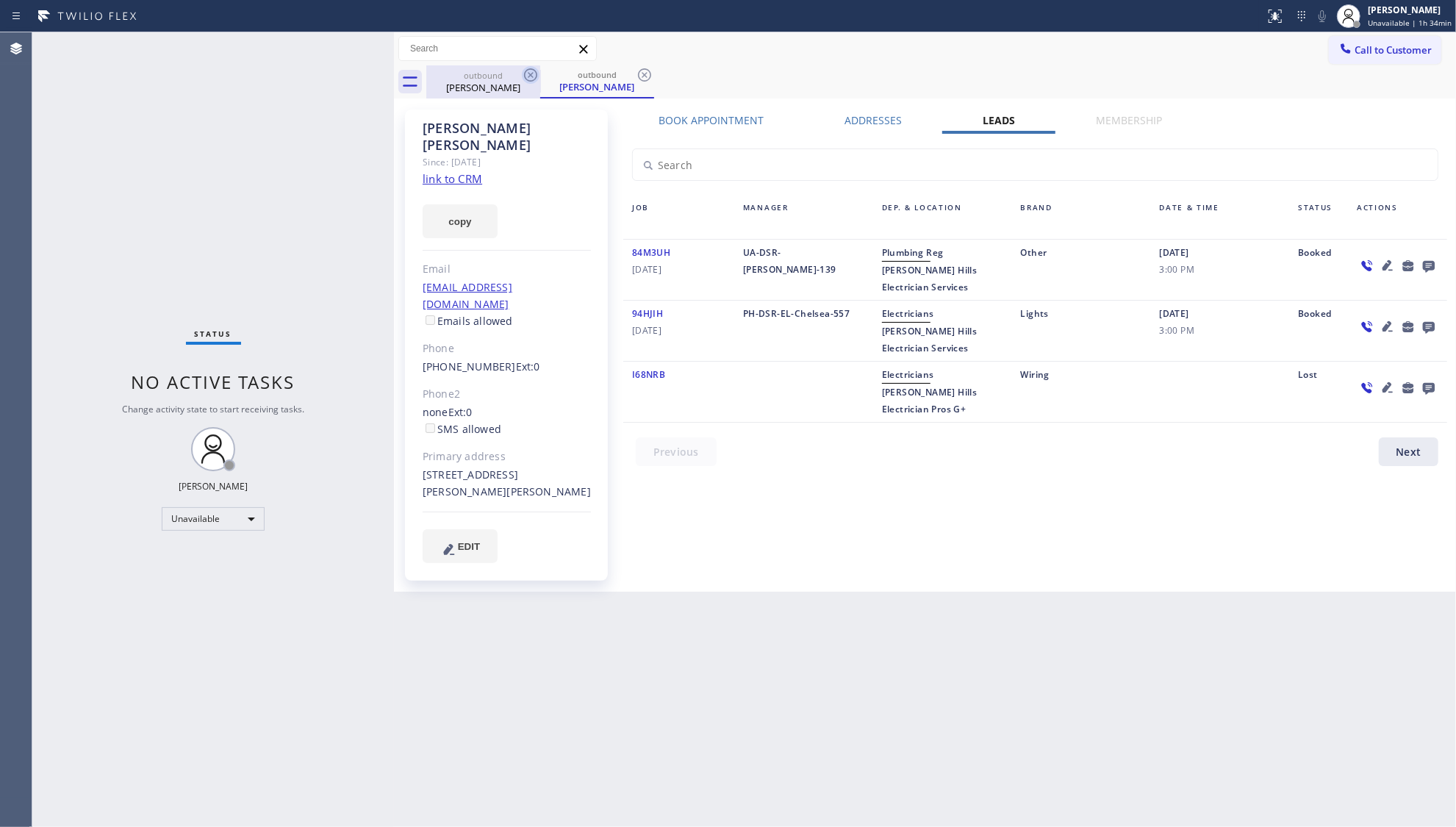
click at [528, 79] on icon at bounding box center [530, 74] width 18 height 18
click at [530, 78] on icon at bounding box center [530, 74] width 18 height 18
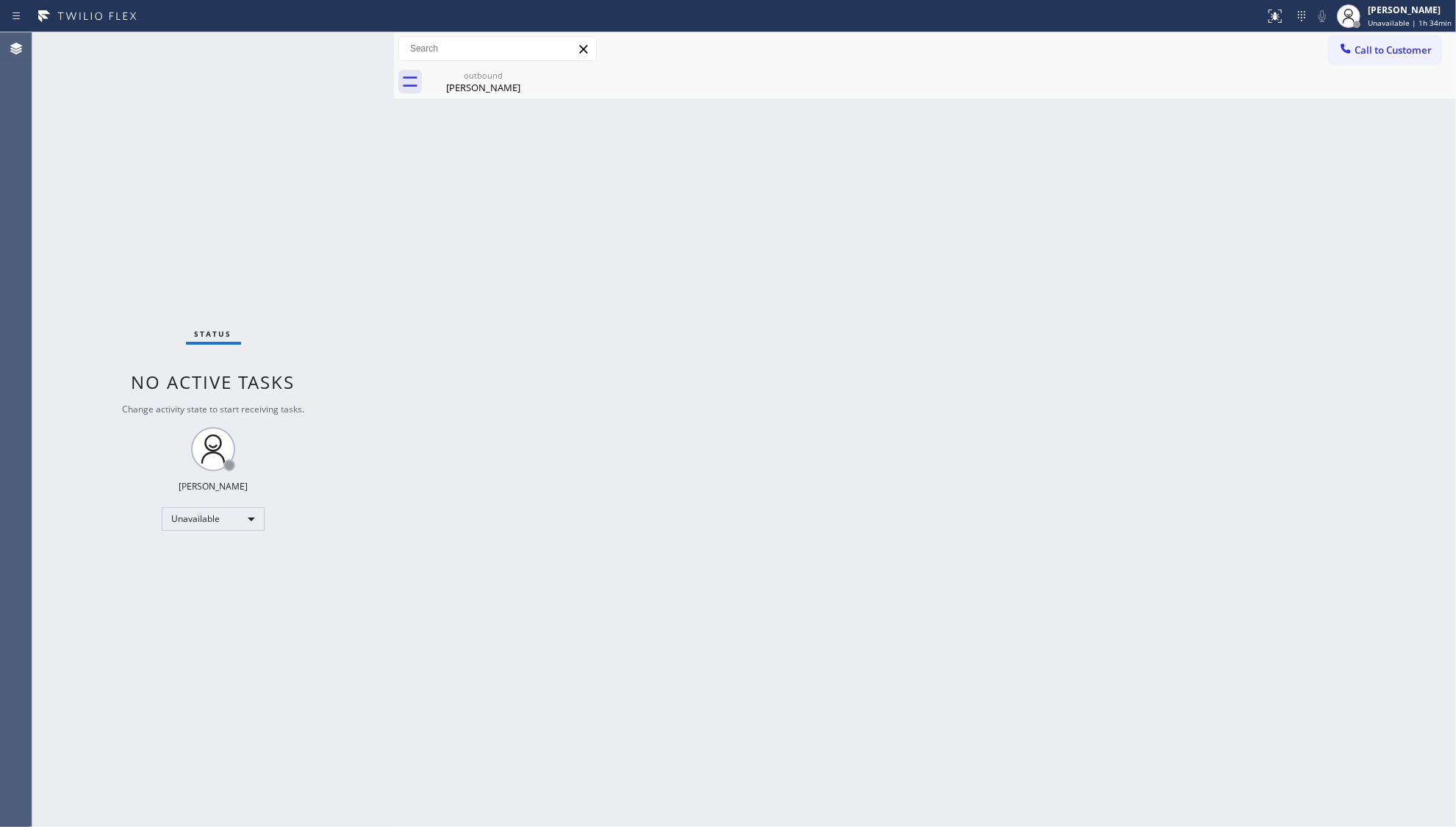
click at [0, 0] on icon at bounding box center [0, 0] width 0 height 0
click at [504, 86] on div "Charles Boone" at bounding box center [483, 87] width 111 height 13
click at [1352, 53] on icon at bounding box center [1346, 49] width 15 height 15
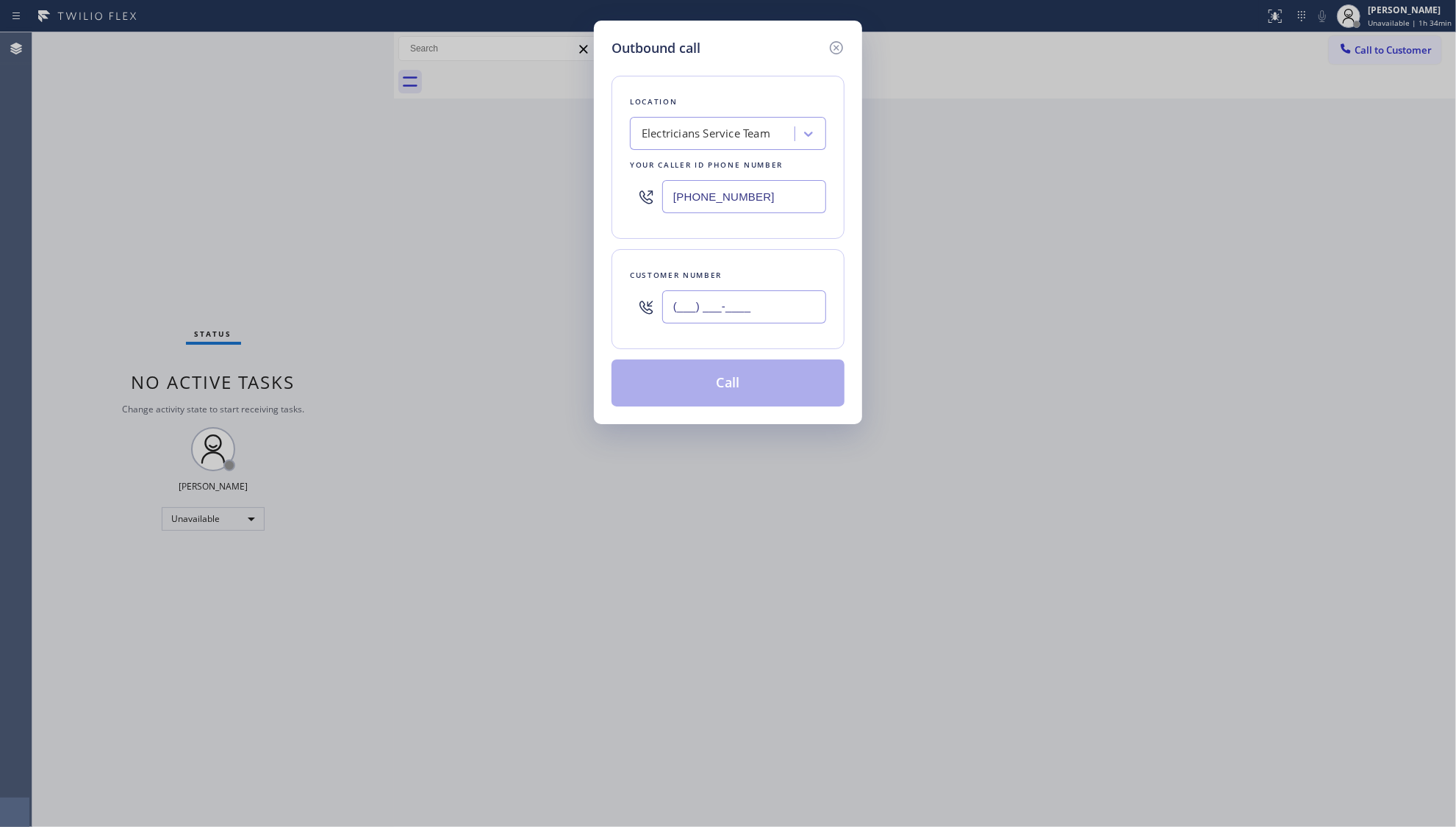
click at [736, 301] on input "(___) ___-____" at bounding box center [744, 307] width 164 height 33
paste input "626) 771-5242"
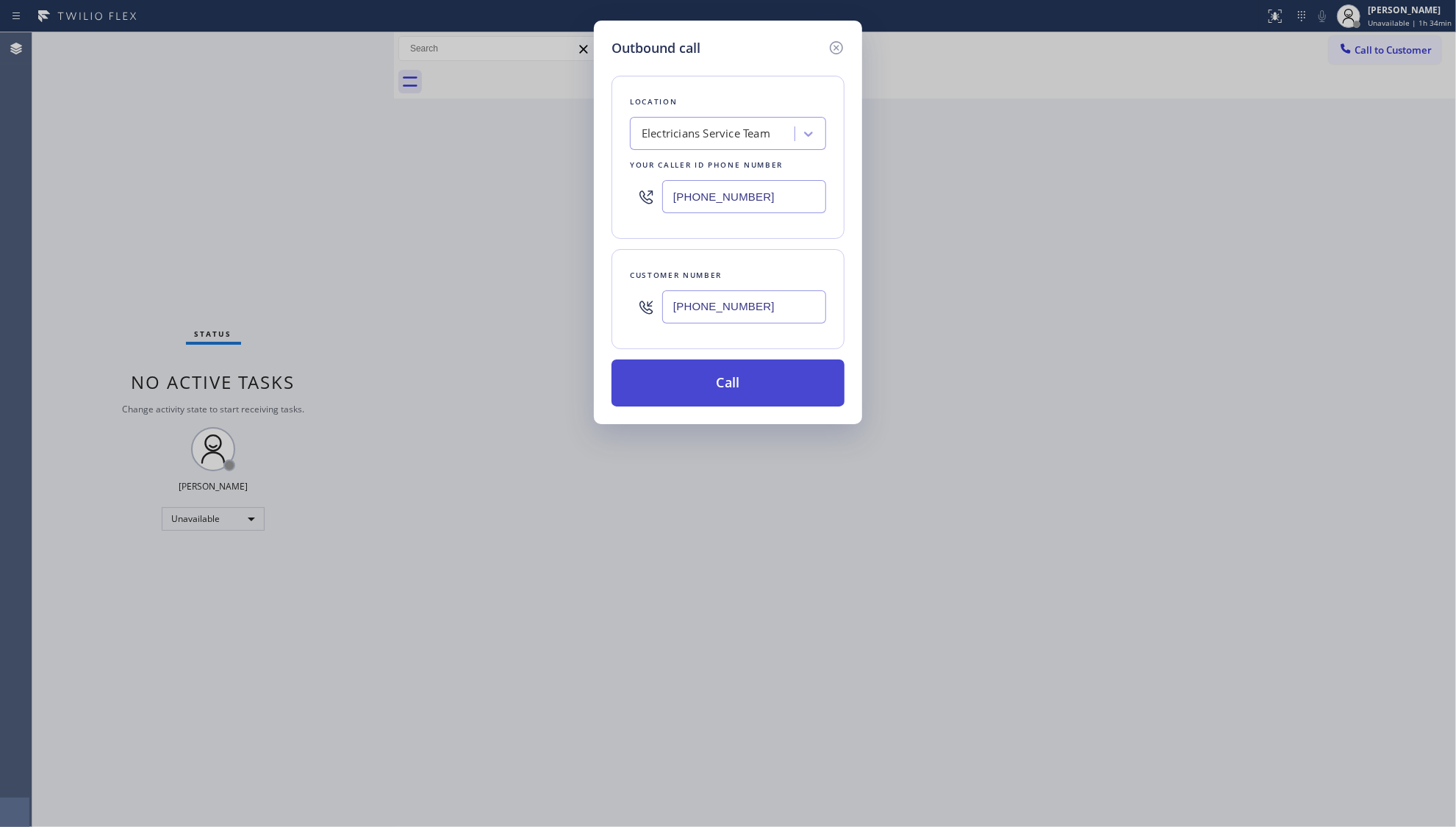
type input "(626) 771-5242"
drag, startPoint x: 725, startPoint y: 389, endPoint x: 727, endPoint y: 380, distance: 9.2
click at [725, 387] on button "Call" at bounding box center [728, 383] width 233 height 47
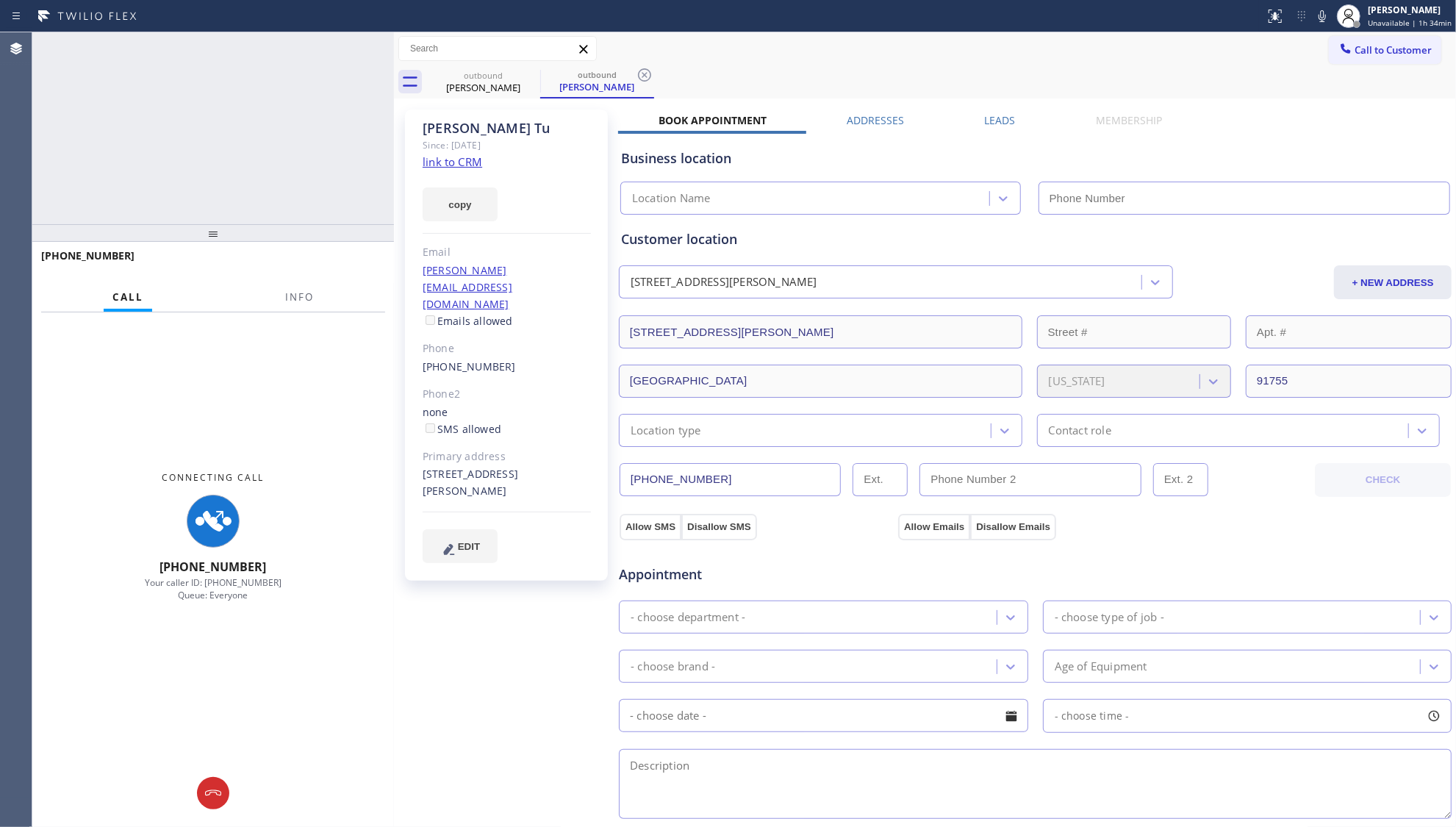
type input "[PHONE_NUMBER]"
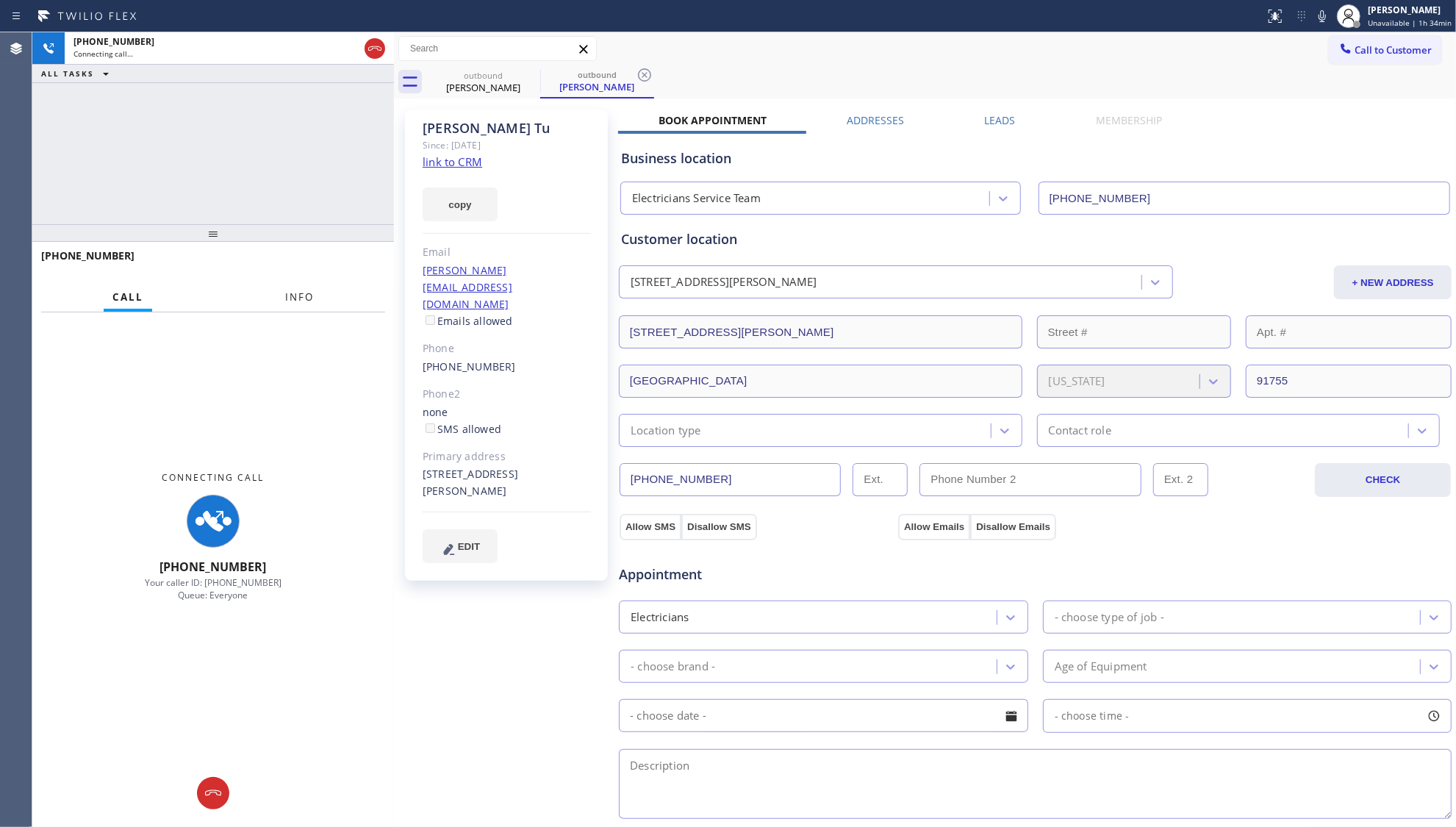
click at [311, 304] on span "Info" at bounding box center [299, 297] width 28 height 13
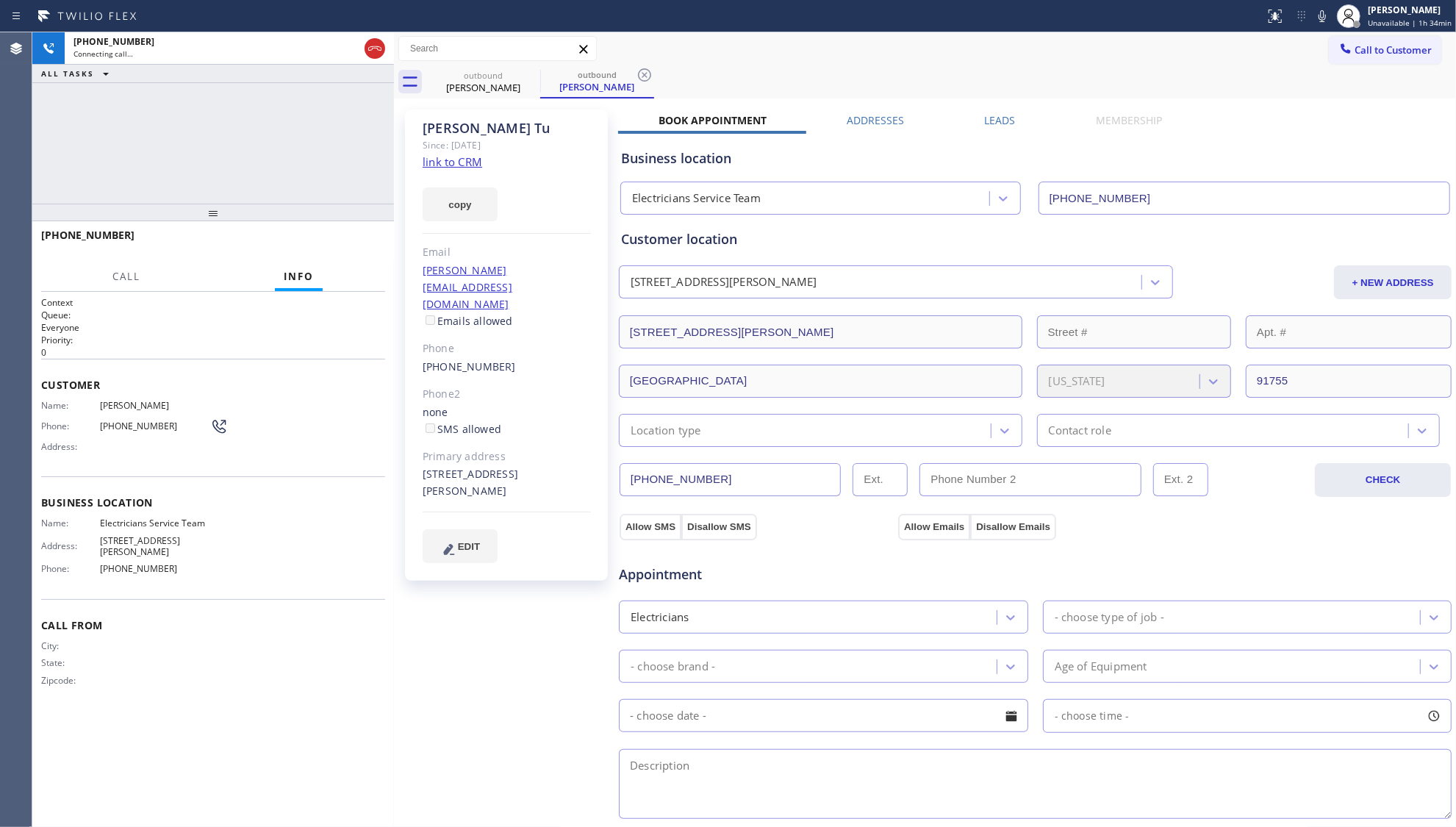
drag, startPoint x: 213, startPoint y: 224, endPoint x: 215, endPoint y: 203, distance: 21.1
click at [215, 203] on div at bounding box center [213, 212] width 362 height 18
click at [641, 75] on icon at bounding box center [644, 74] width 18 height 18
click at [988, 121] on label "Leads" at bounding box center [1000, 119] width 31 height 14
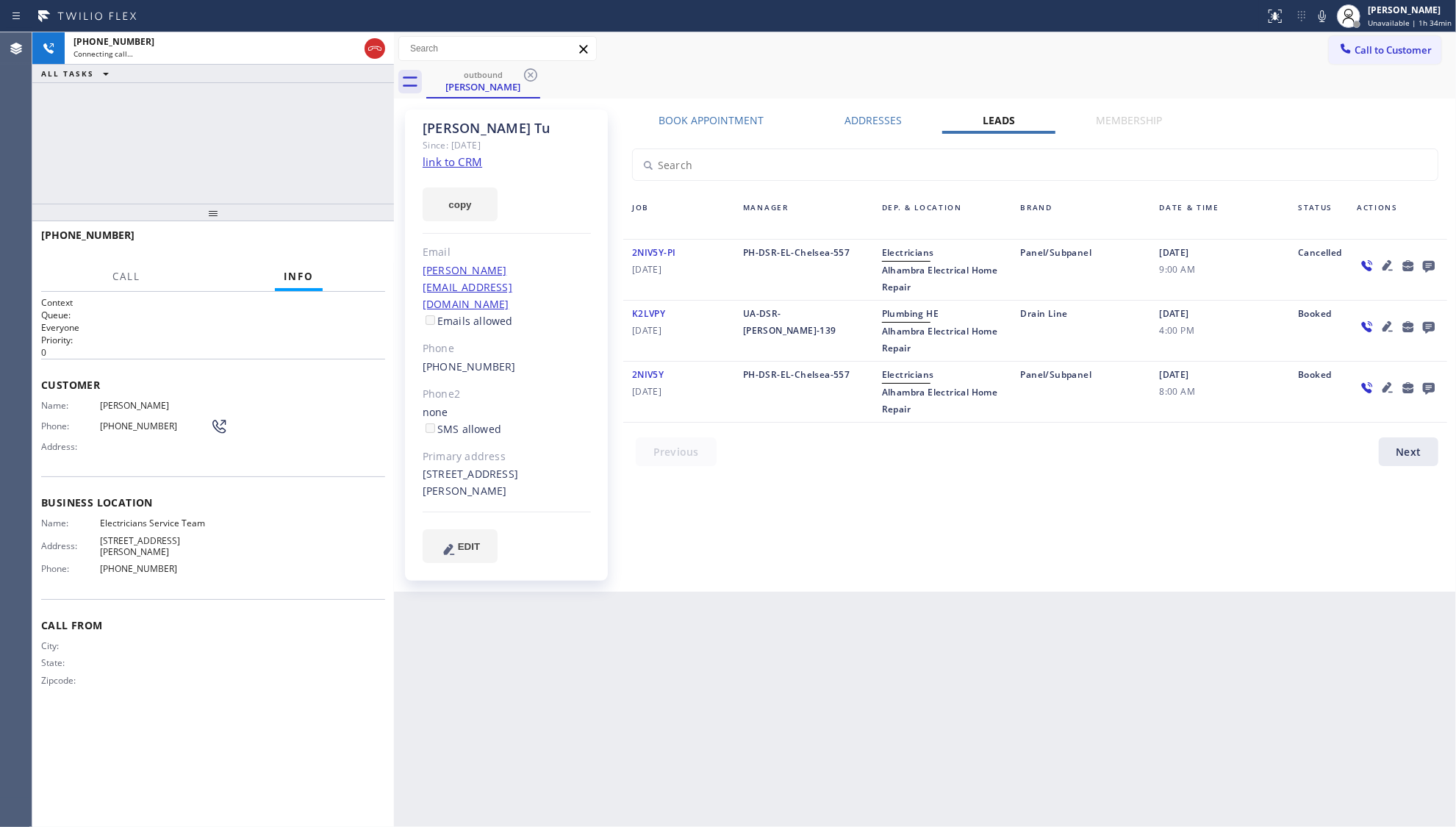
click at [1430, 263] on icon at bounding box center [1429, 266] width 18 height 19
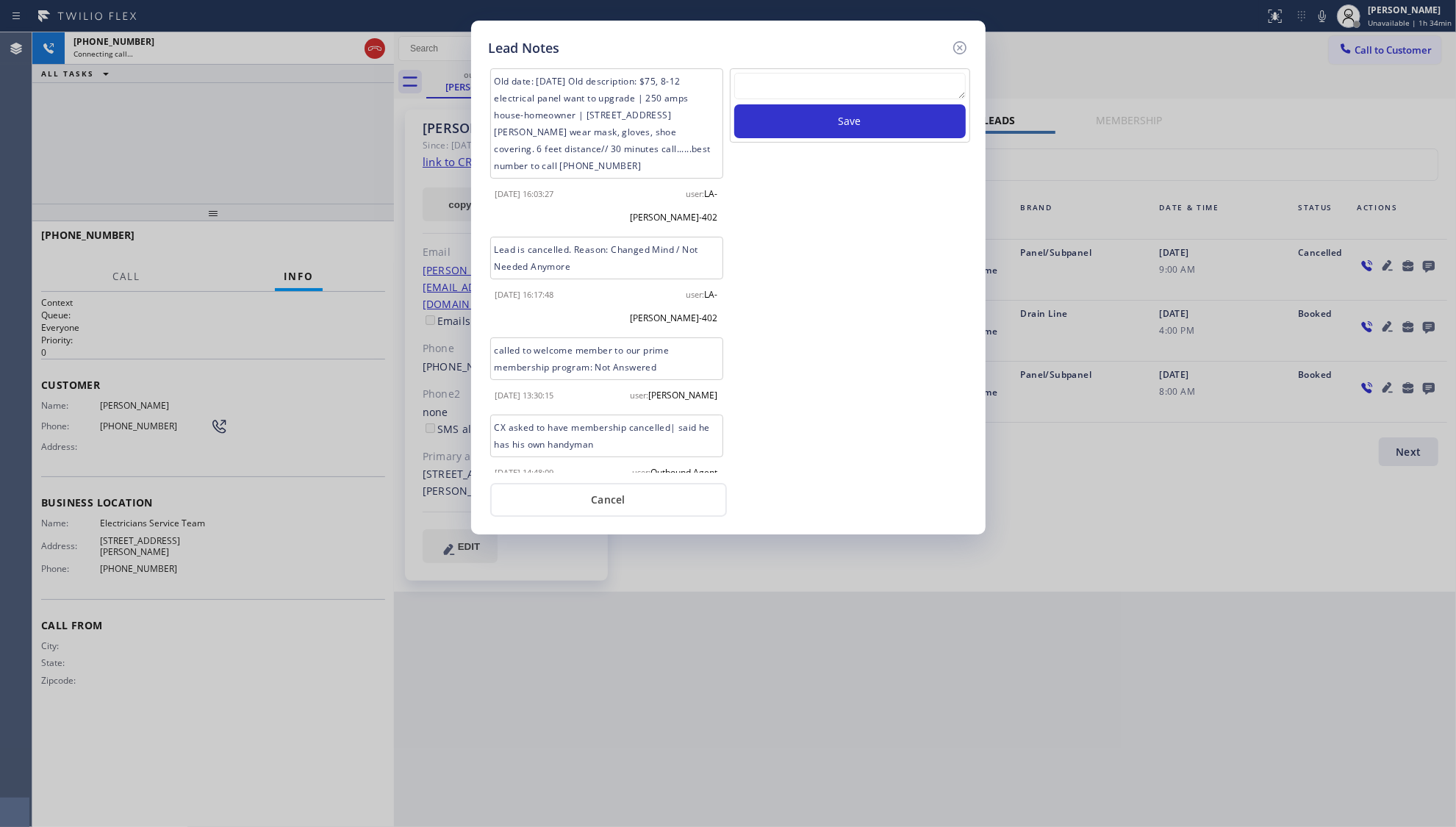
click at [860, 89] on textarea at bounding box center [850, 86] width 231 height 26
type textarea "ff"
click at [817, 121] on button "Save" at bounding box center [850, 121] width 231 height 34
click at [957, 42] on icon at bounding box center [959, 47] width 18 height 18
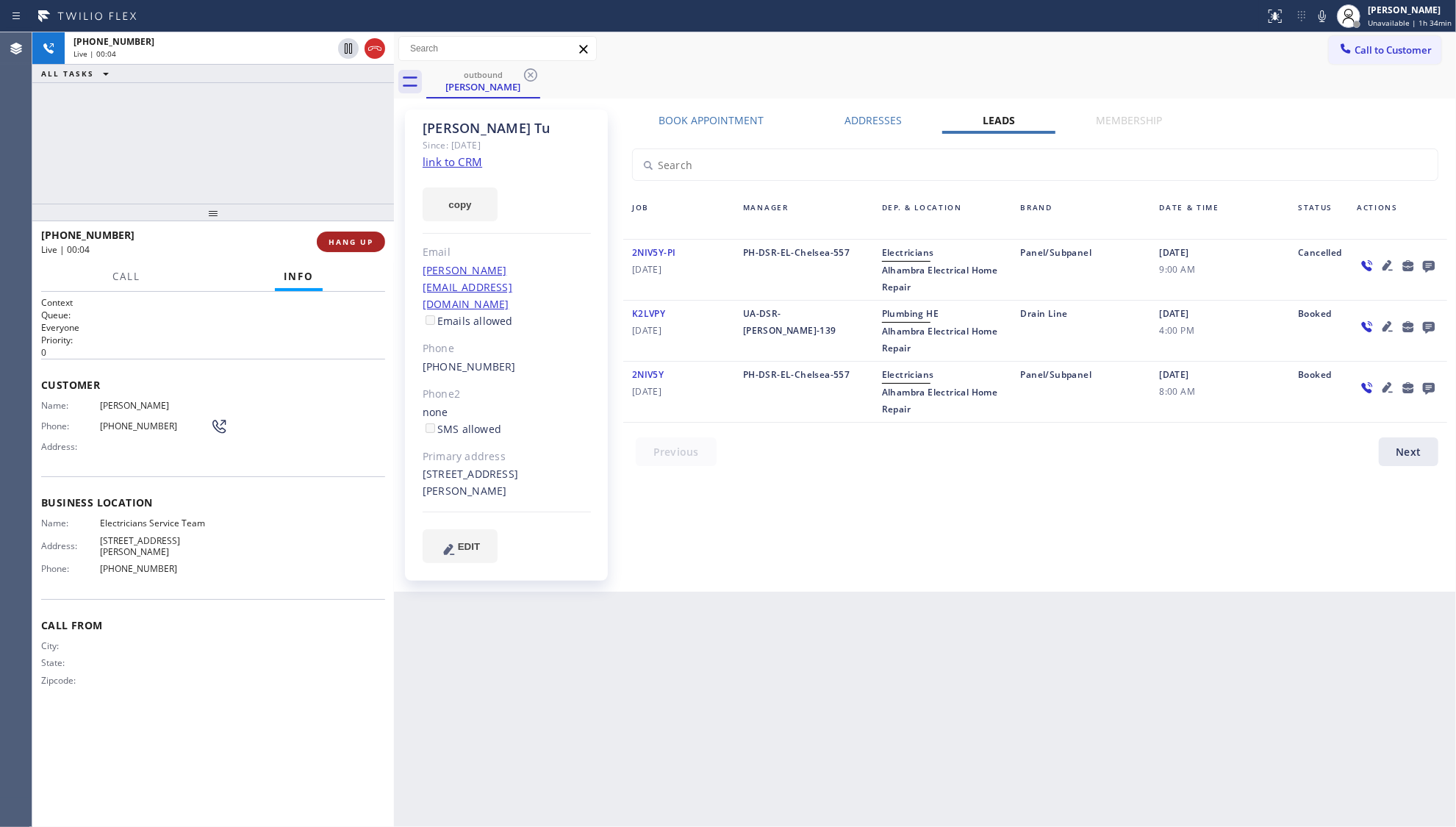
click at [362, 237] on span "HANG UP" at bounding box center [351, 242] width 45 height 10
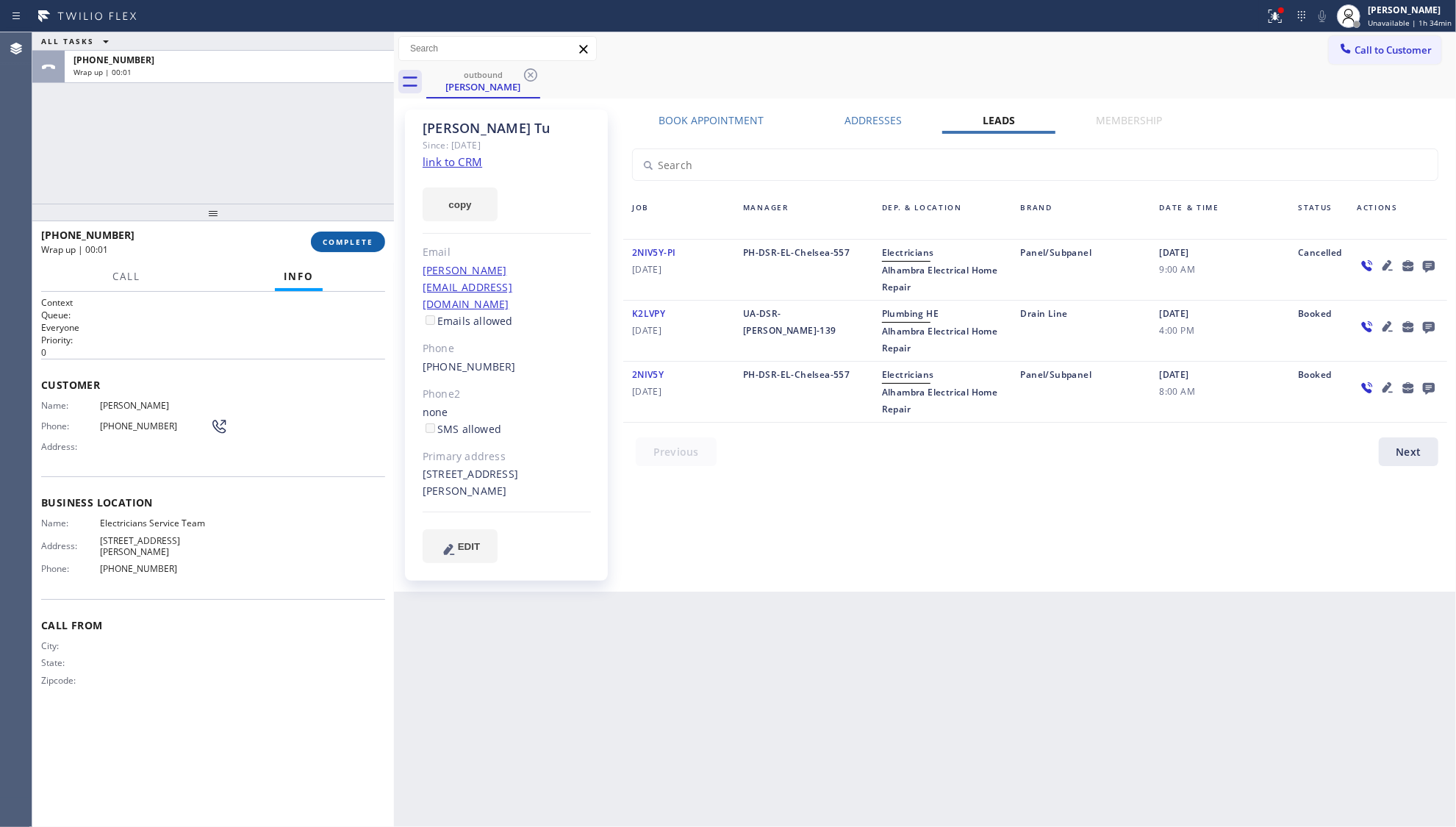
click at [360, 236] on button "COMPLETE" at bounding box center [348, 242] width 74 height 21
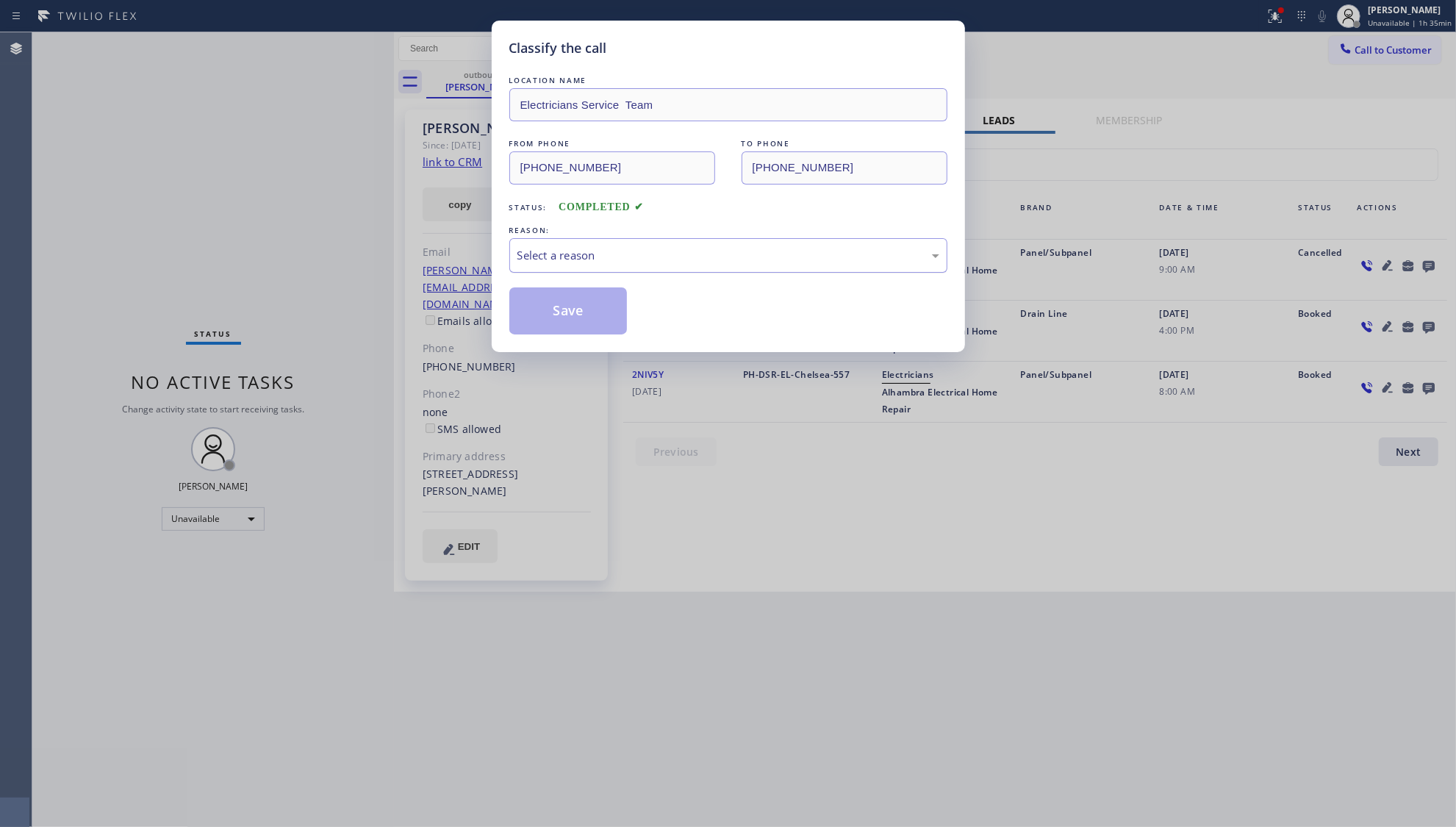
click at [562, 267] on div "Select a reason" at bounding box center [729, 255] width 438 height 35
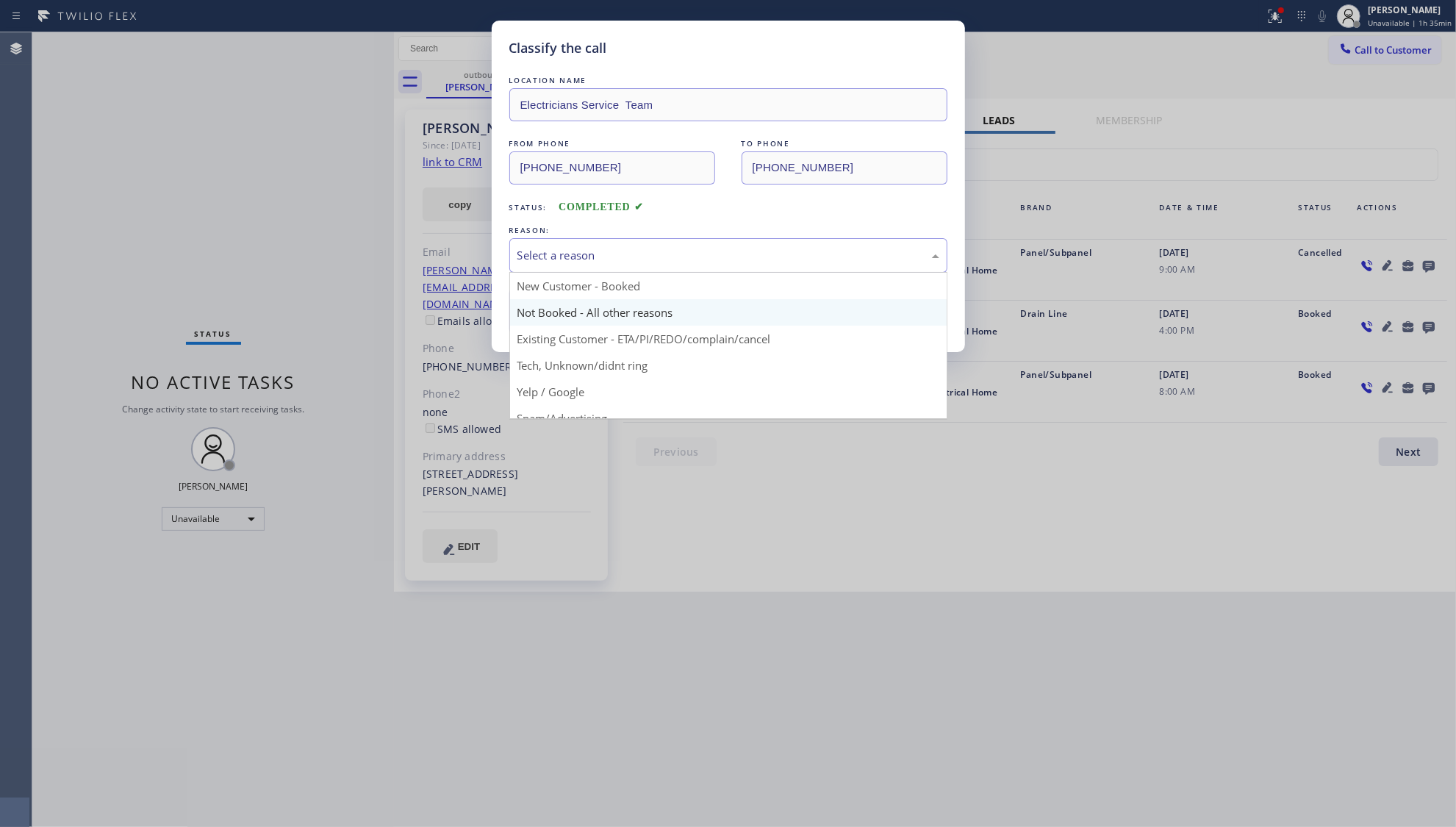
click at [550, 318] on button "Save" at bounding box center [569, 311] width 119 height 47
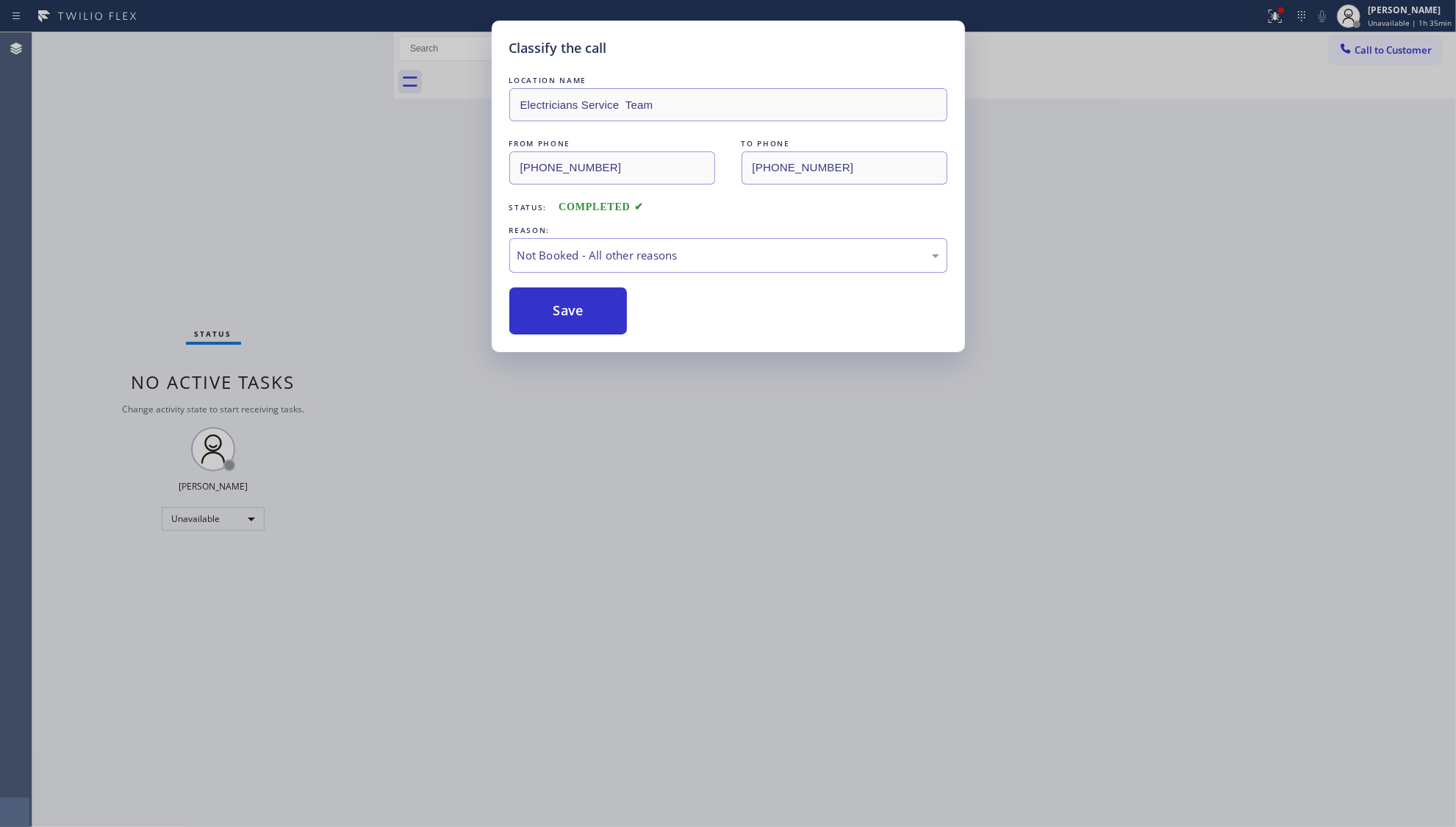
drag, startPoint x: 550, startPoint y: 318, endPoint x: 451, endPoint y: 221, distance: 138.6
click at [550, 316] on button "Save" at bounding box center [569, 311] width 119 height 47
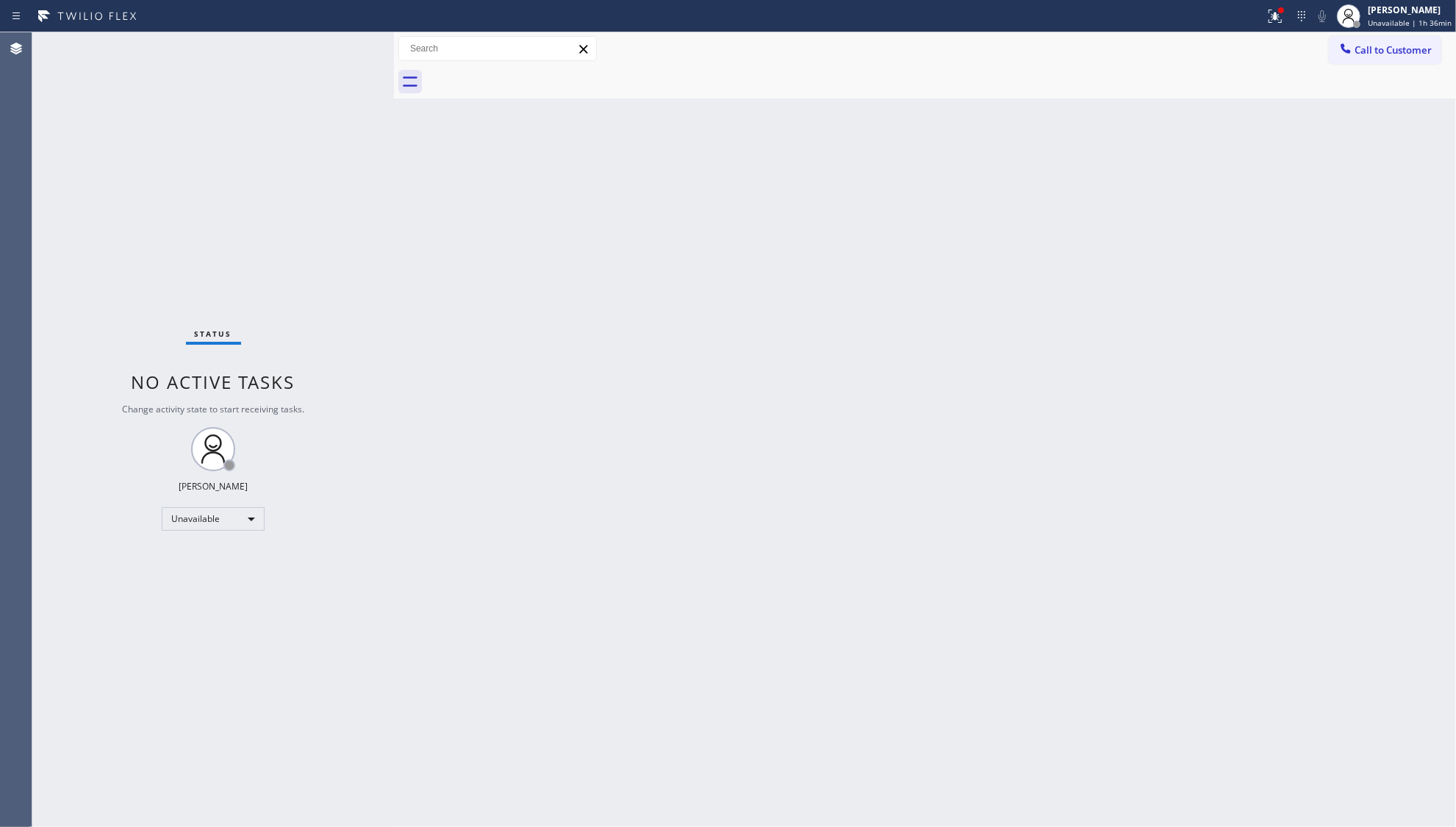
click at [1344, 62] on button "Call to Customer" at bounding box center [1385, 50] width 113 height 28
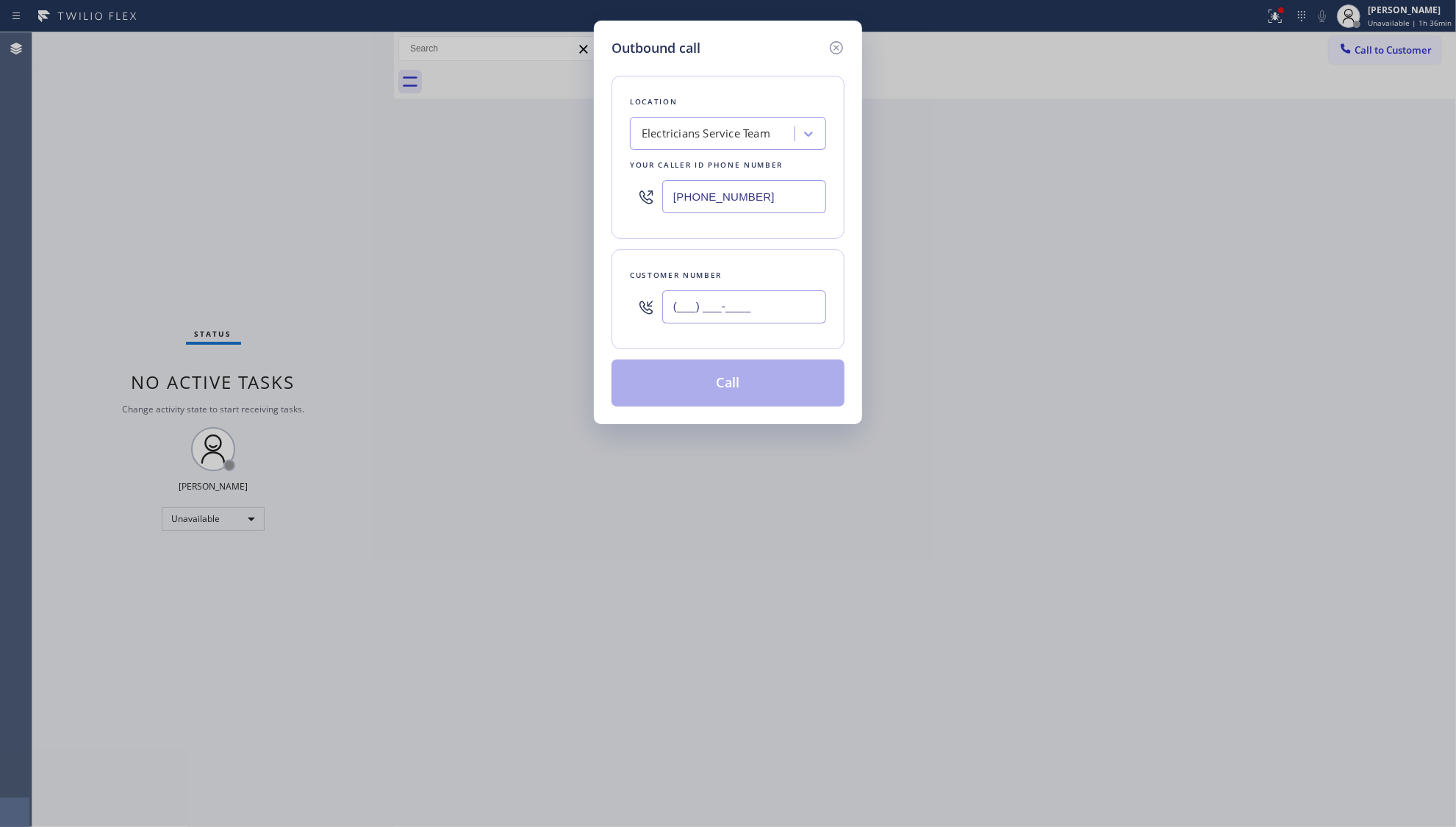
drag, startPoint x: 816, startPoint y: 321, endPoint x: 806, endPoint y: 315, distance: 11.7
click at [813, 319] on input "(___) ___-____" at bounding box center [744, 307] width 164 height 33
paste input "415) 948-5224"
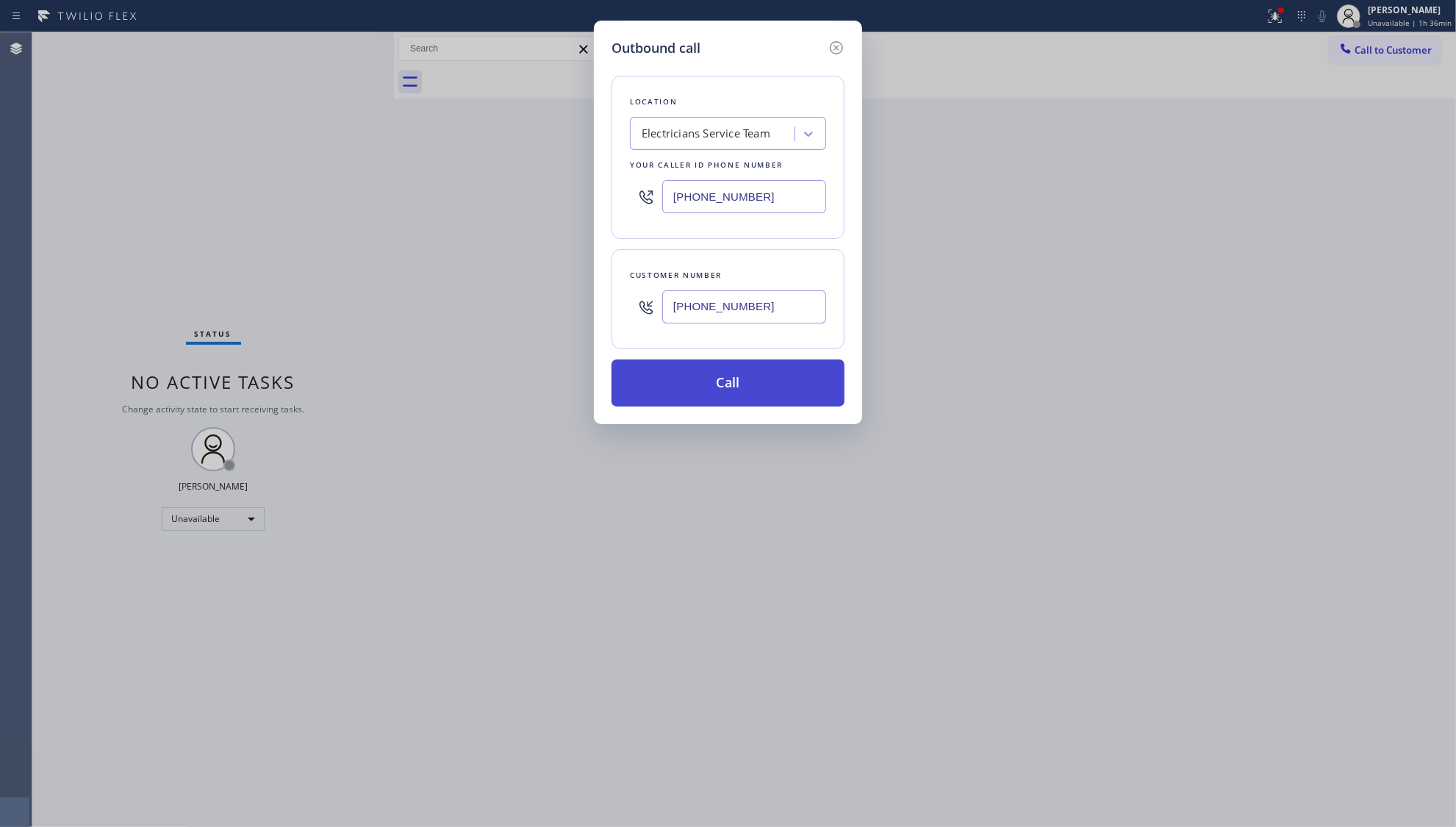
type input "(415) 948-5224"
click at [725, 383] on button "Call" at bounding box center [728, 383] width 233 height 47
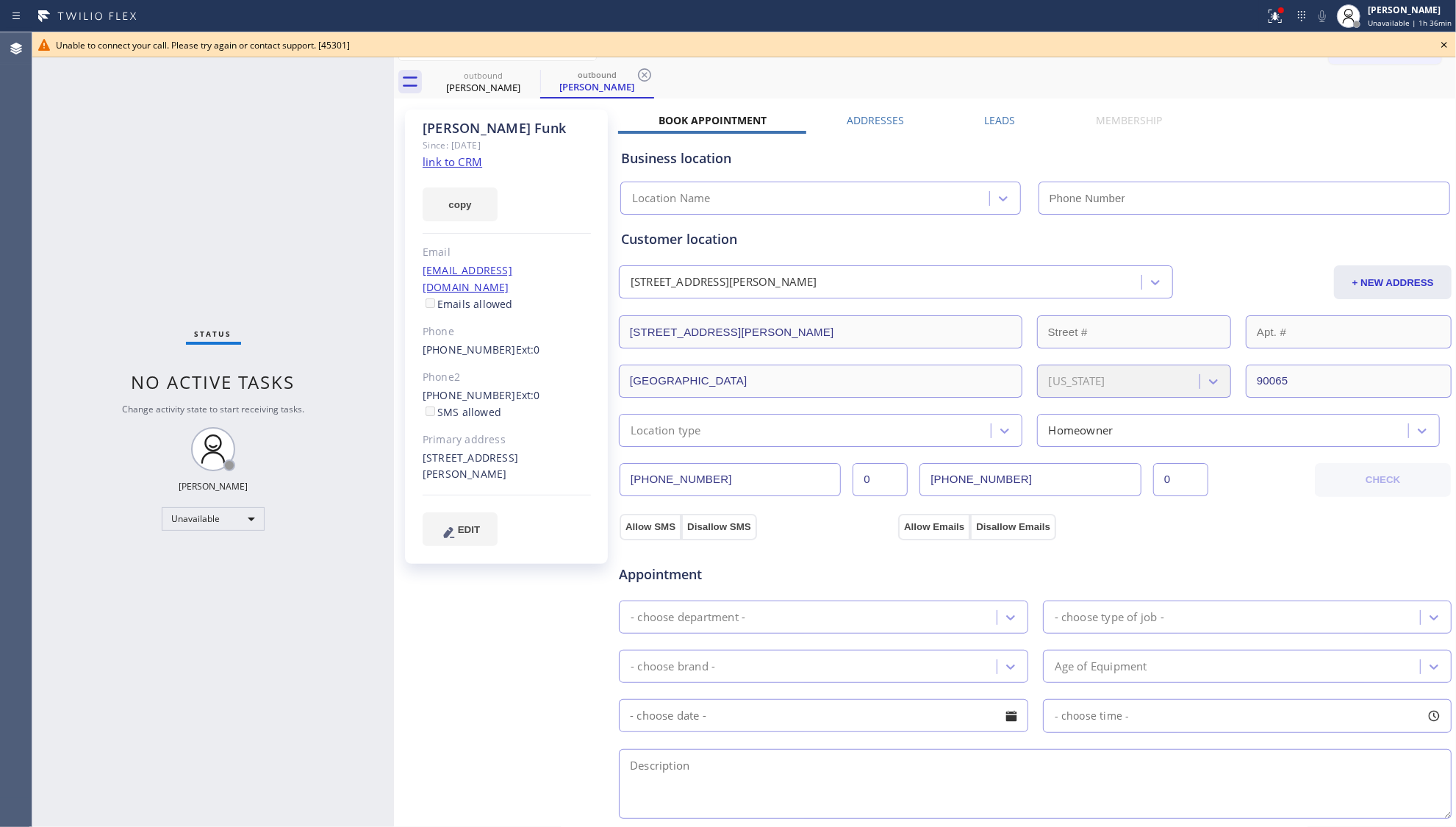
drag, startPoint x: 1274, startPoint y: 15, endPoint x: 1269, endPoint y: 72, distance: 57.2
click at [1274, 16] on icon at bounding box center [1275, 16] width 18 height 18
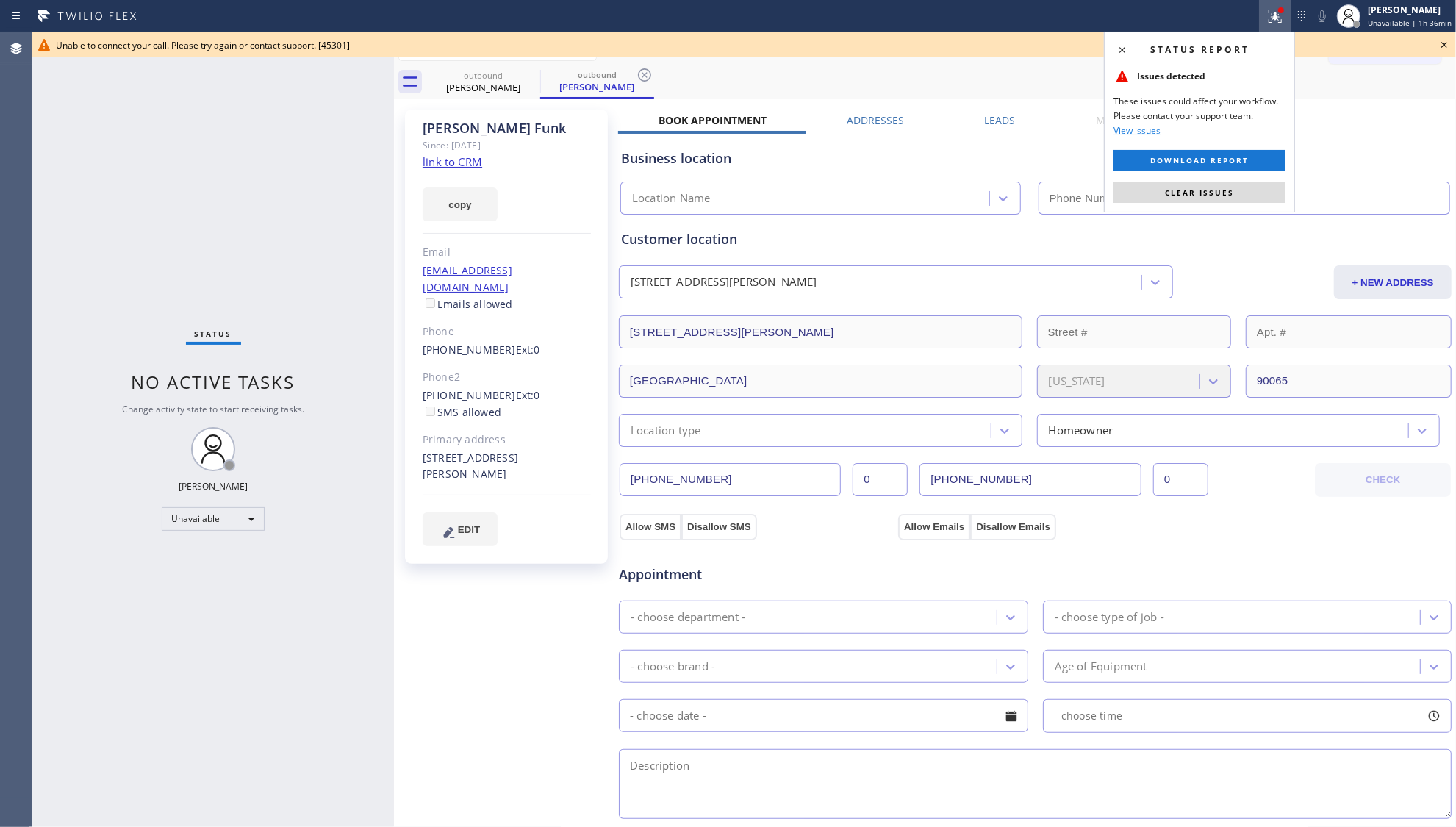
type input "[PHONE_NUMBER]"
click at [1238, 203] on div "Status report Issues detected These issues could affect your workflow. Please c…" at bounding box center [1199, 122] width 191 height 181
click at [1204, 178] on div "Status report Issues detected These issues could affect your workflow. Please c…" at bounding box center [1199, 122] width 191 height 181
click at [1203, 199] on button "Clear issues" at bounding box center [1199, 193] width 172 height 21
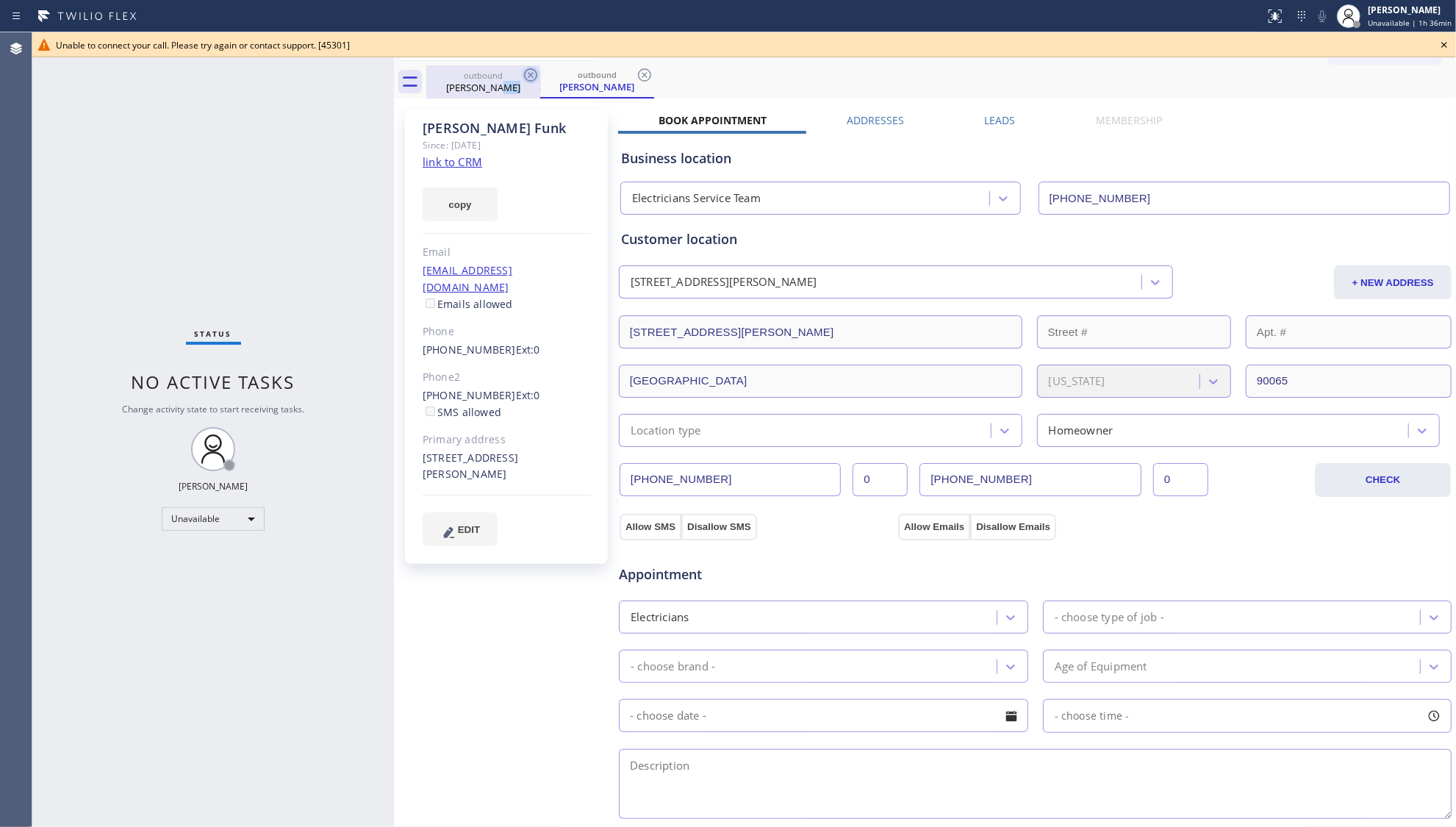
drag, startPoint x: 527, startPoint y: 83, endPoint x: 536, endPoint y: 78, distance: 10.3
click at [536, 78] on div "outbound Eric Funk" at bounding box center [483, 82] width 114 height 33
click at [530, 73] on icon at bounding box center [530, 74] width 18 height 18
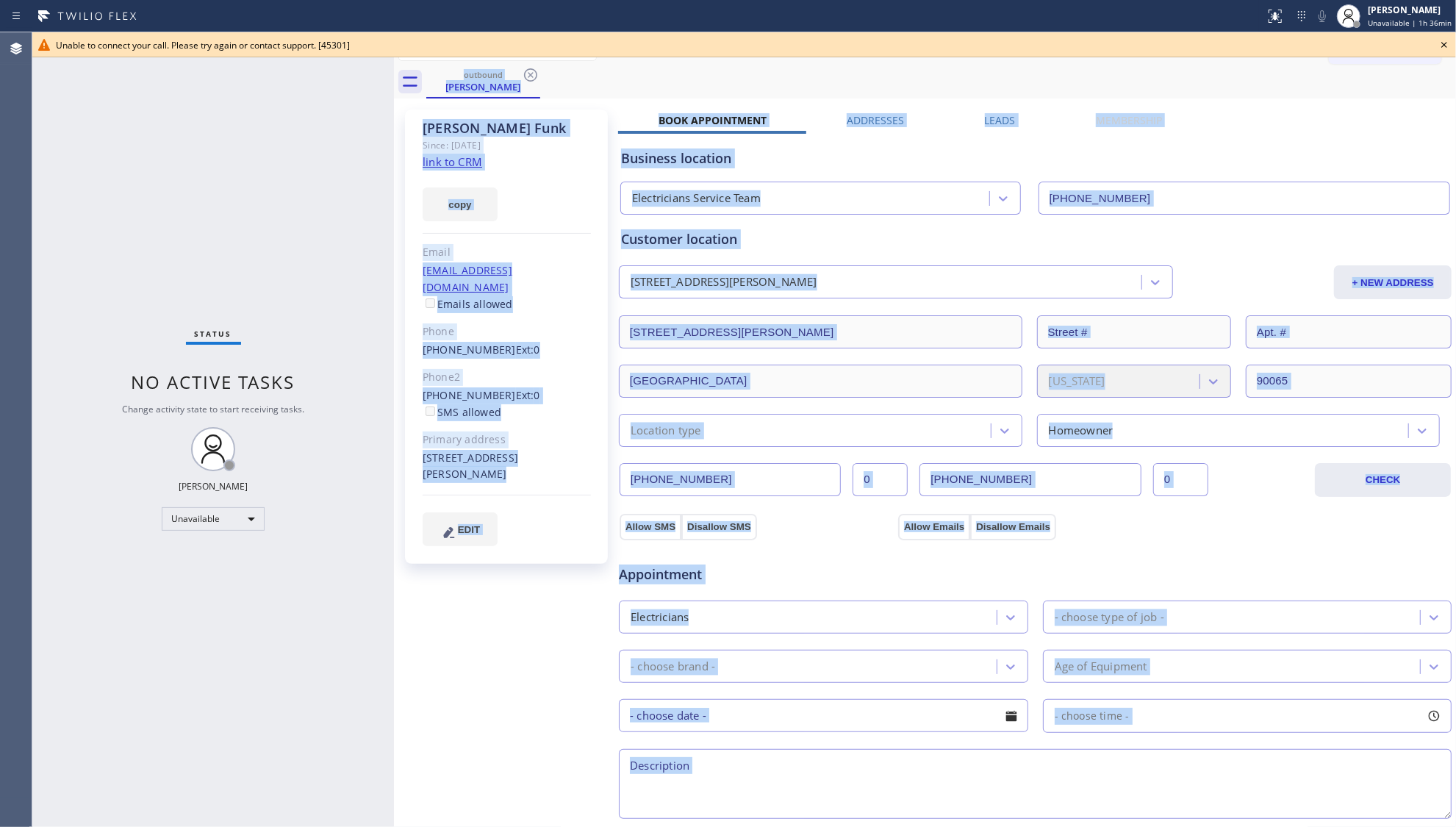
click at [530, 73] on div "outbound Eric Funk" at bounding box center [941, 82] width 1030 height 33
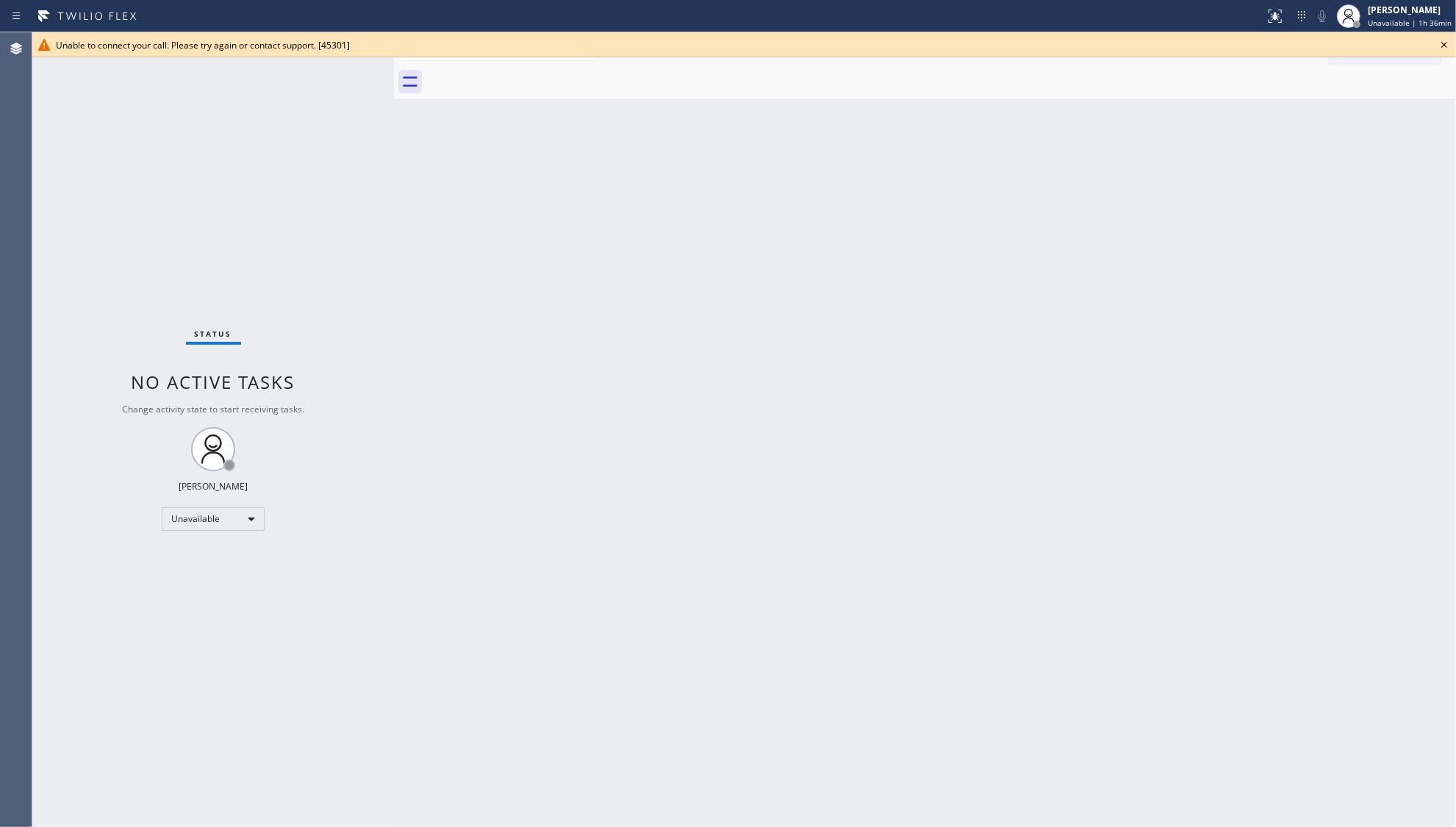
click at [1446, 49] on icon at bounding box center [1444, 44] width 18 height 18
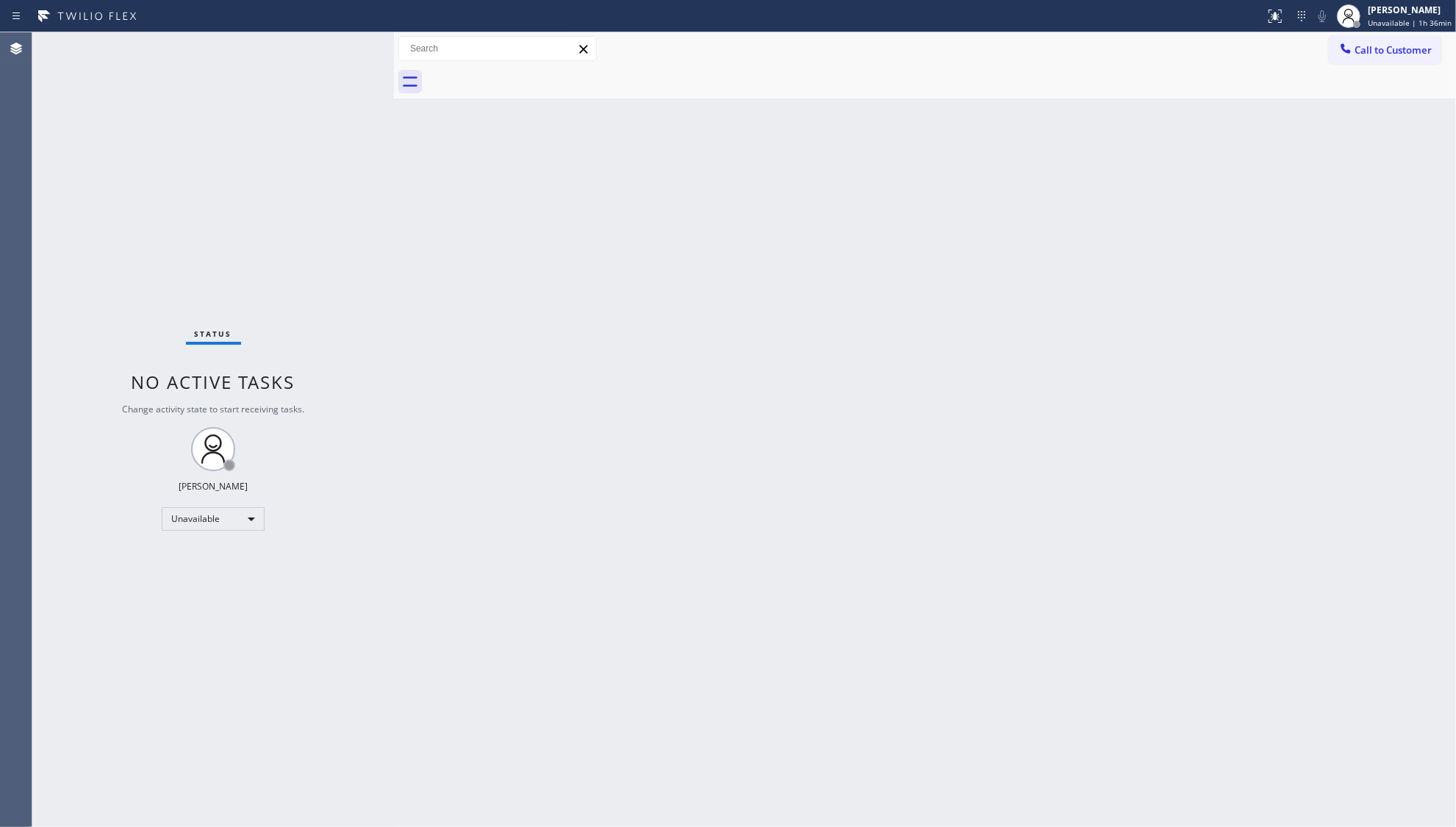
click at [1304, 134] on div "Back to Dashboard Change Sender ID Customers Technicians Select a contact Outbo…" at bounding box center [925, 429] width 1062 height 795
click at [1406, 54] on span "Call to Customer" at bounding box center [1393, 50] width 77 height 13
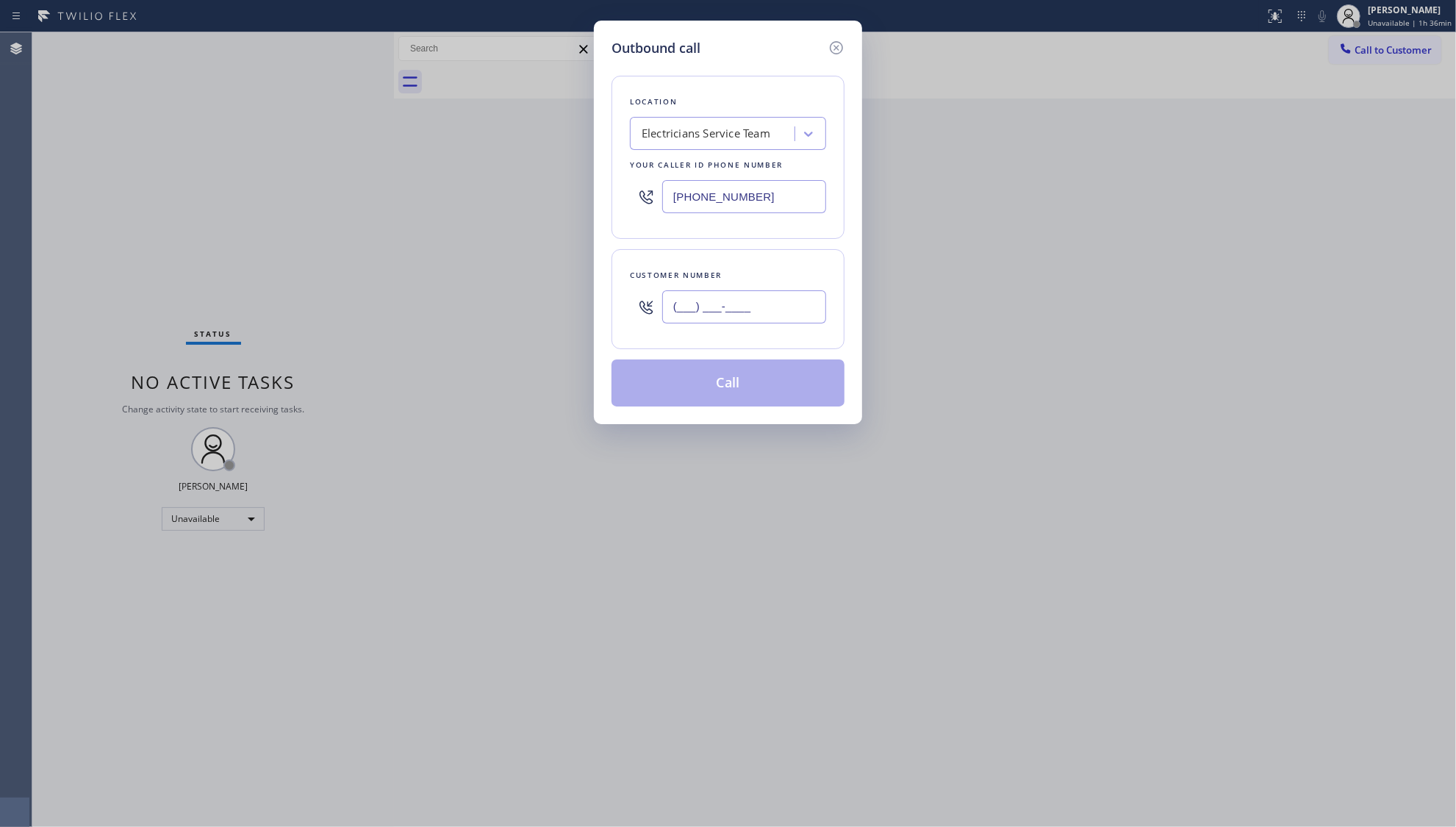
click at [797, 321] on input "(___) ___-____" at bounding box center [744, 307] width 164 height 33
paste input "818) 312-3513"
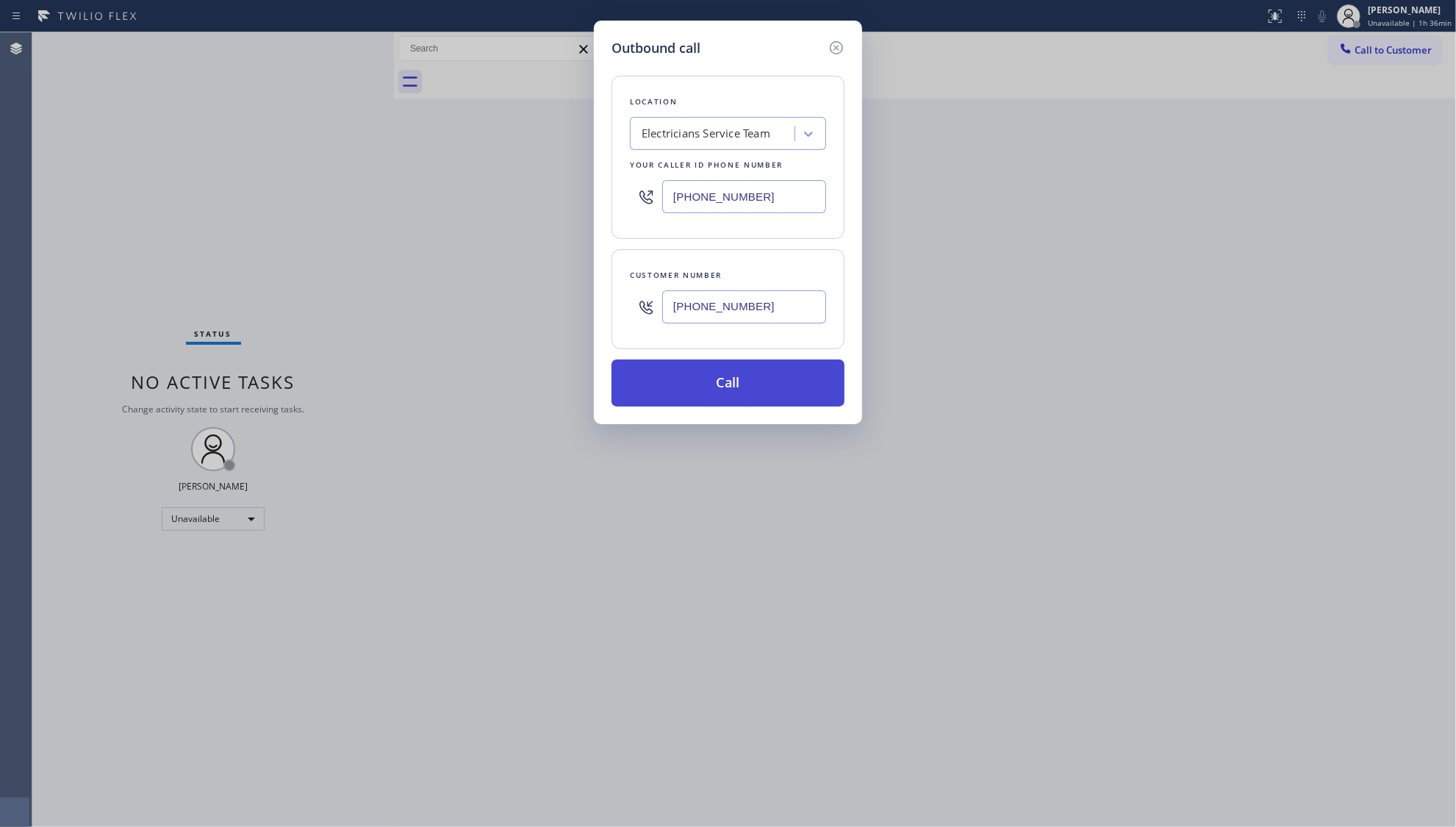
type input "(818) 312-3513"
click at [726, 380] on button "Call" at bounding box center [728, 383] width 233 height 47
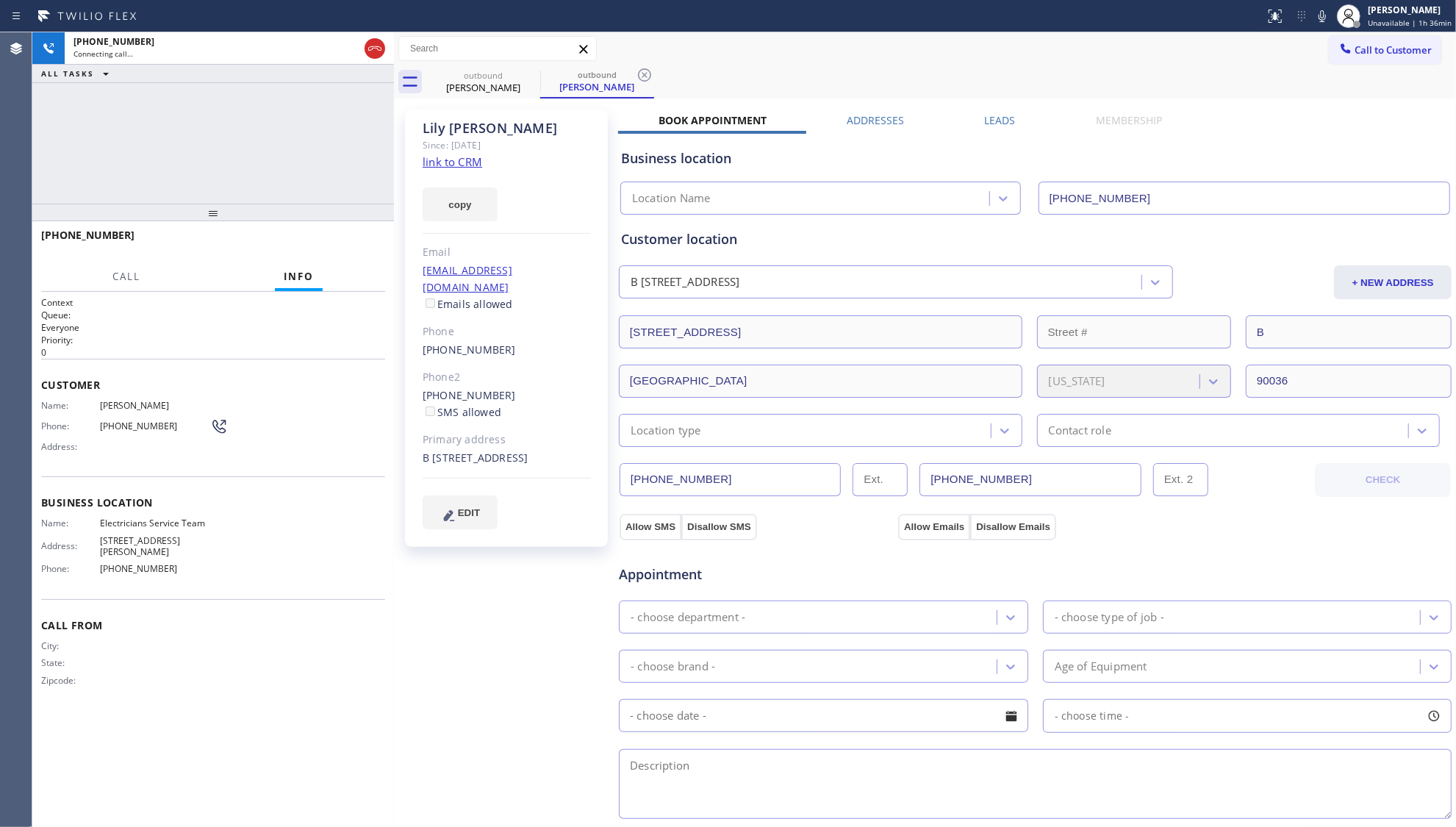
click at [991, 113] on label "Leads" at bounding box center [1000, 119] width 31 height 14
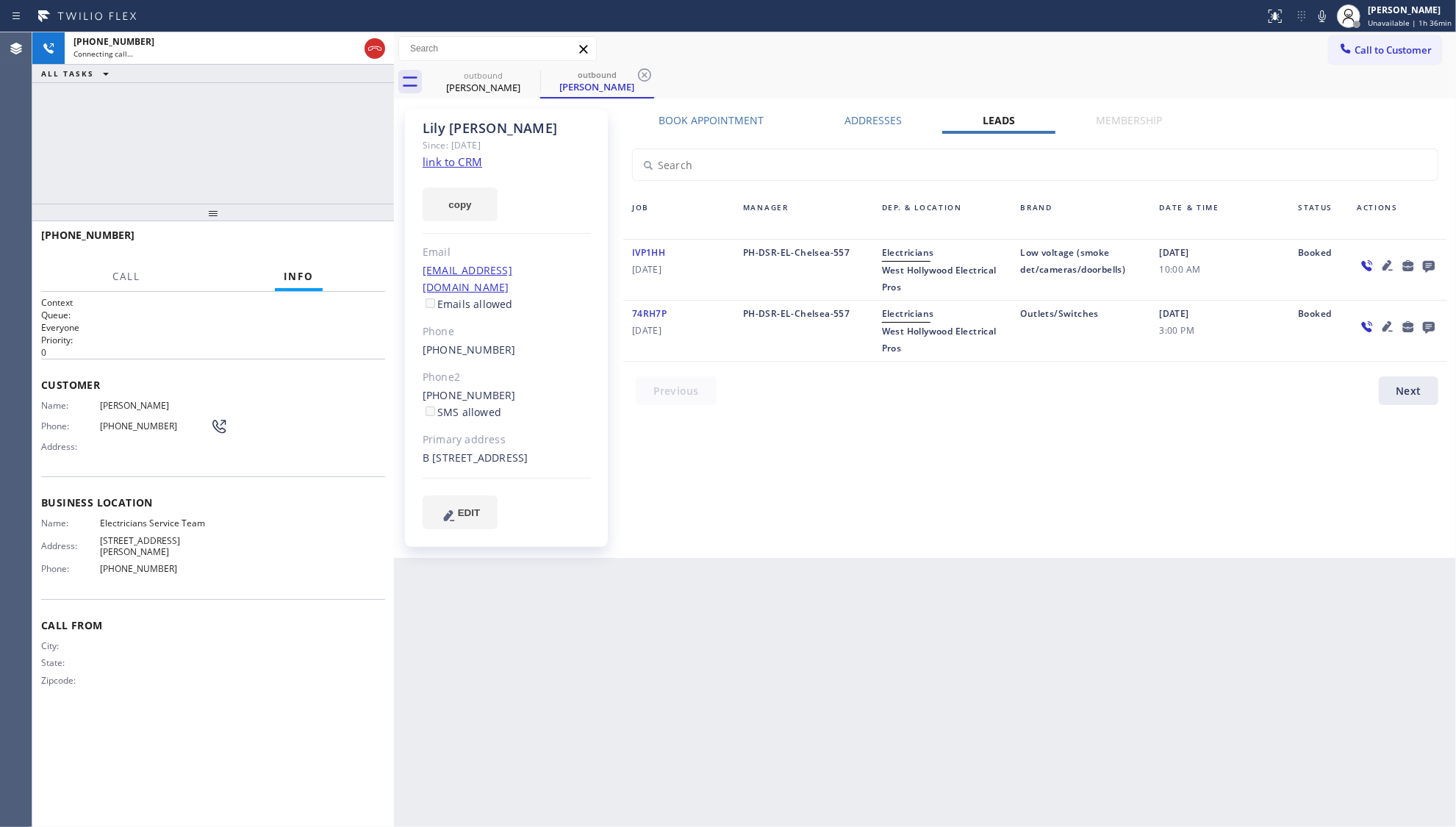
click at [1424, 262] on icon at bounding box center [1429, 266] width 12 height 12
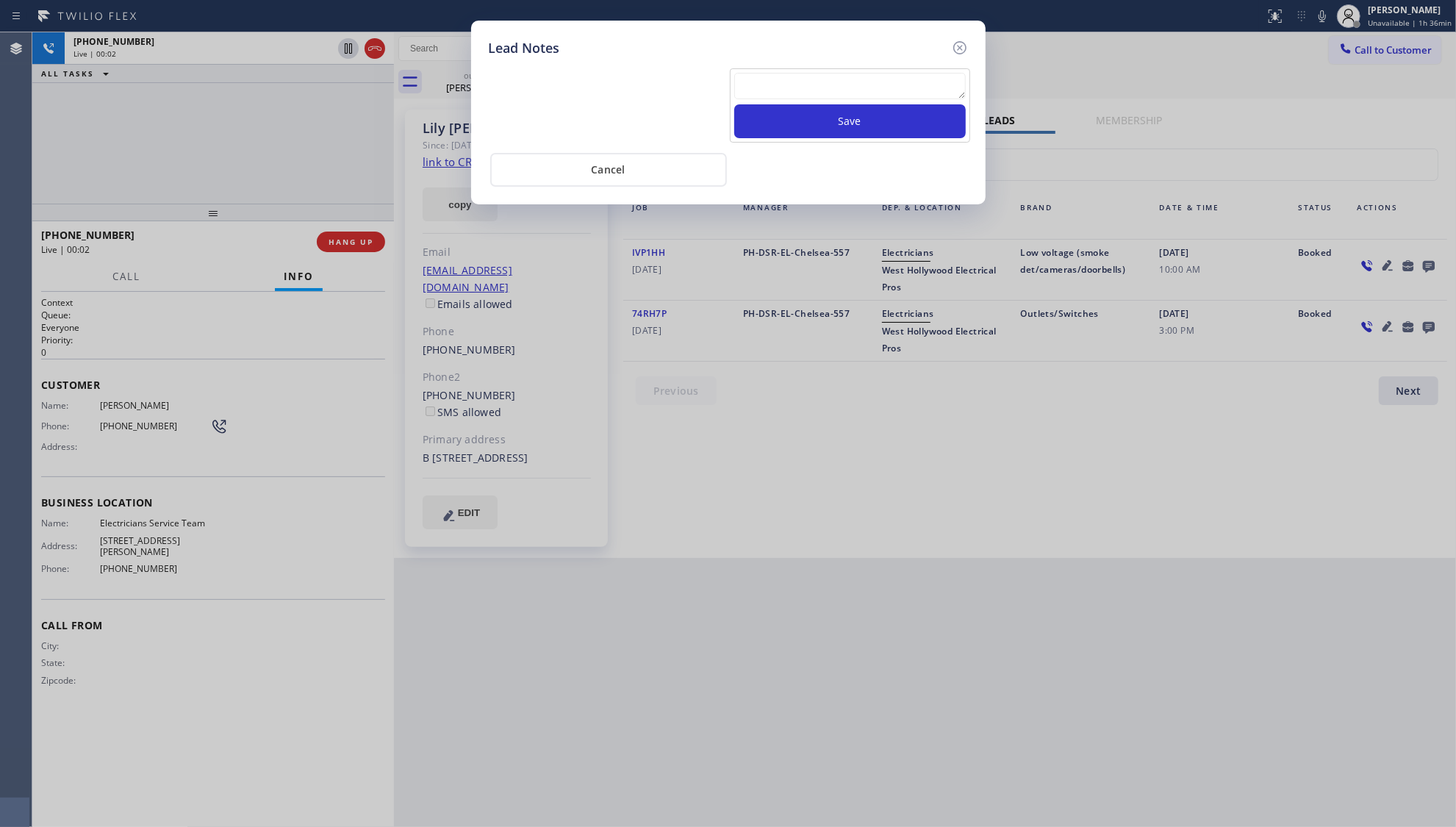
click at [911, 88] on textarea at bounding box center [850, 86] width 231 height 26
type textarea "ff"
click at [872, 124] on button "Save" at bounding box center [850, 121] width 231 height 34
click at [957, 47] on icon at bounding box center [959, 47] width 18 height 18
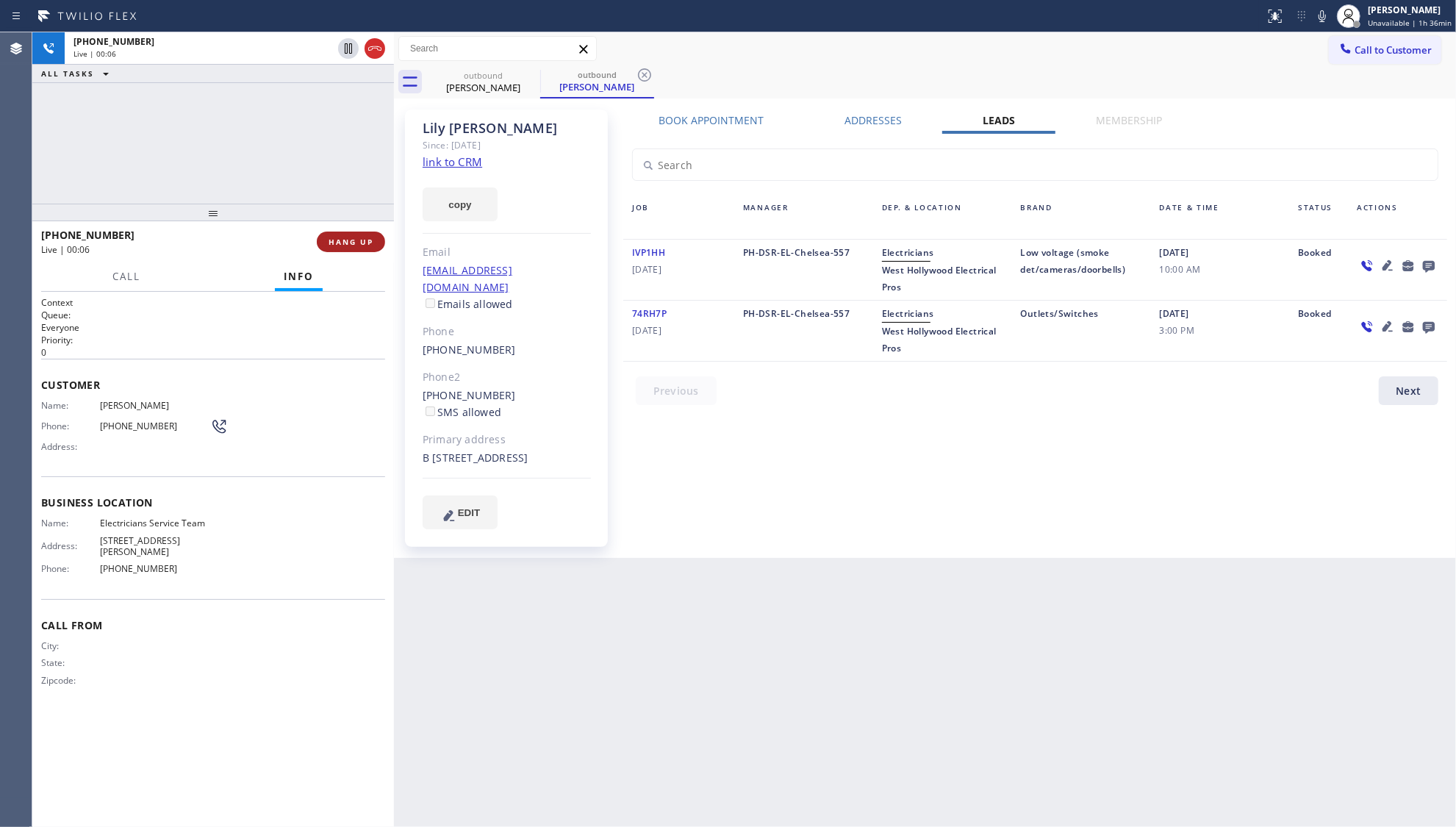
click at [369, 240] on span "HANG UP" at bounding box center [351, 242] width 45 height 10
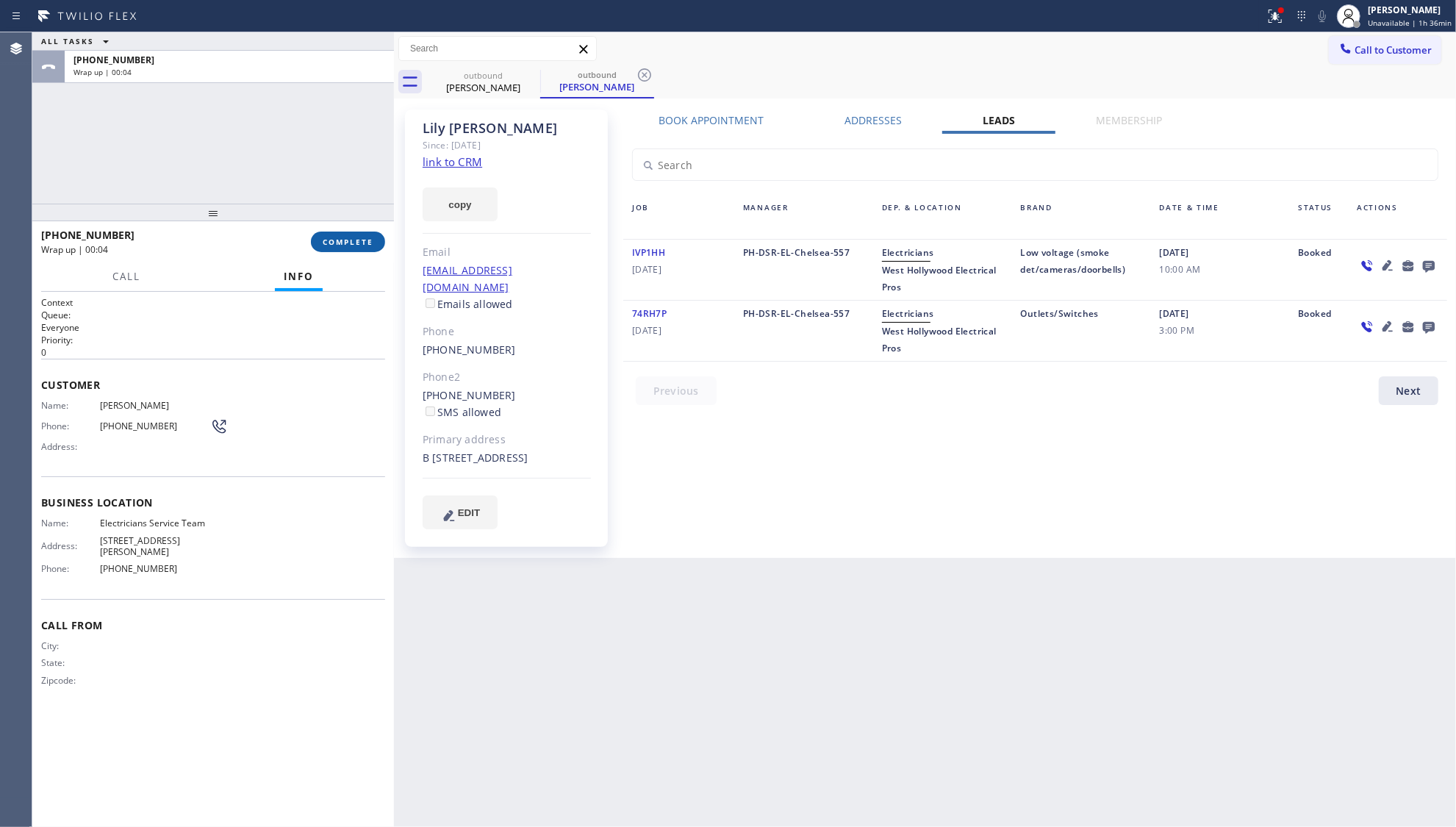
click at [342, 237] on span "COMPLETE" at bounding box center [348, 242] width 51 height 10
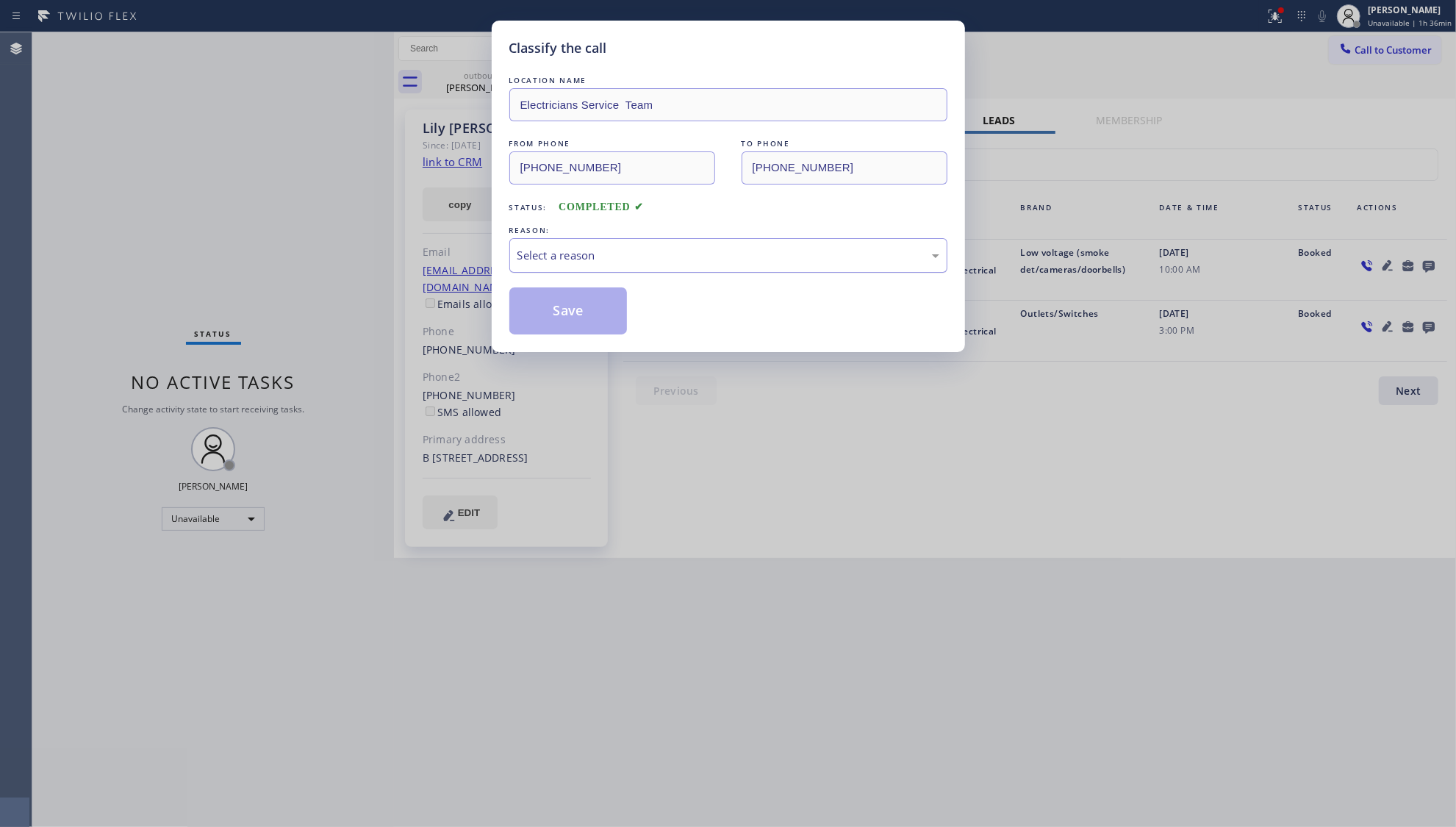
drag, startPoint x: 551, startPoint y: 251, endPoint x: 546, endPoint y: 271, distance: 20.6
click at [551, 254] on div "Select a reason" at bounding box center [728, 256] width 422 height 17
click at [546, 312] on button "Save" at bounding box center [569, 311] width 119 height 47
click at [547, 312] on button "Save" at bounding box center [569, 311] width 119 height 47
click at [548, 312] on button "Save" at bounding box center [569, 311] width 119 height 47
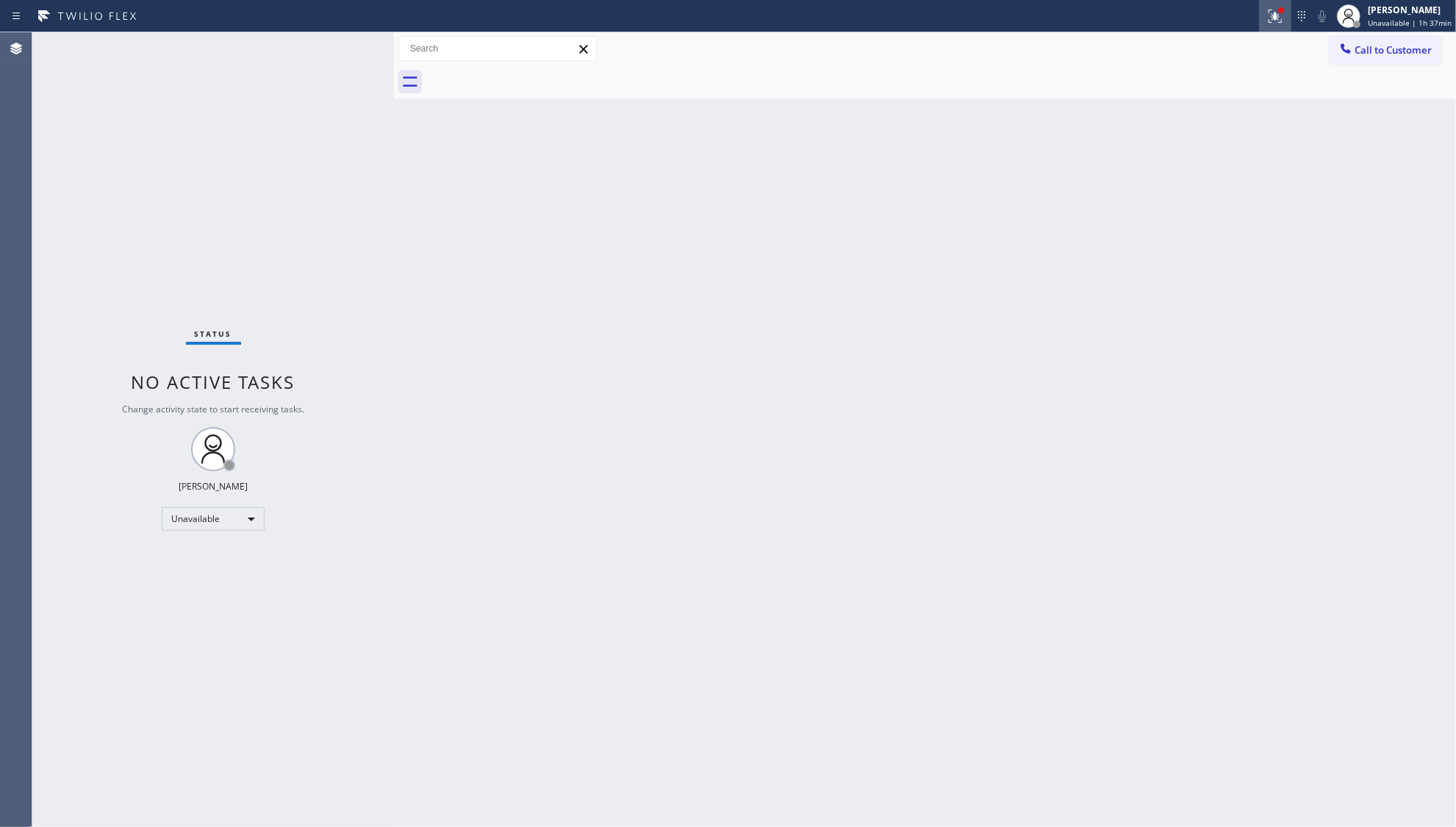
click at [1274, 21] on icon at bounding box center [1275, 16] width 18 height 18
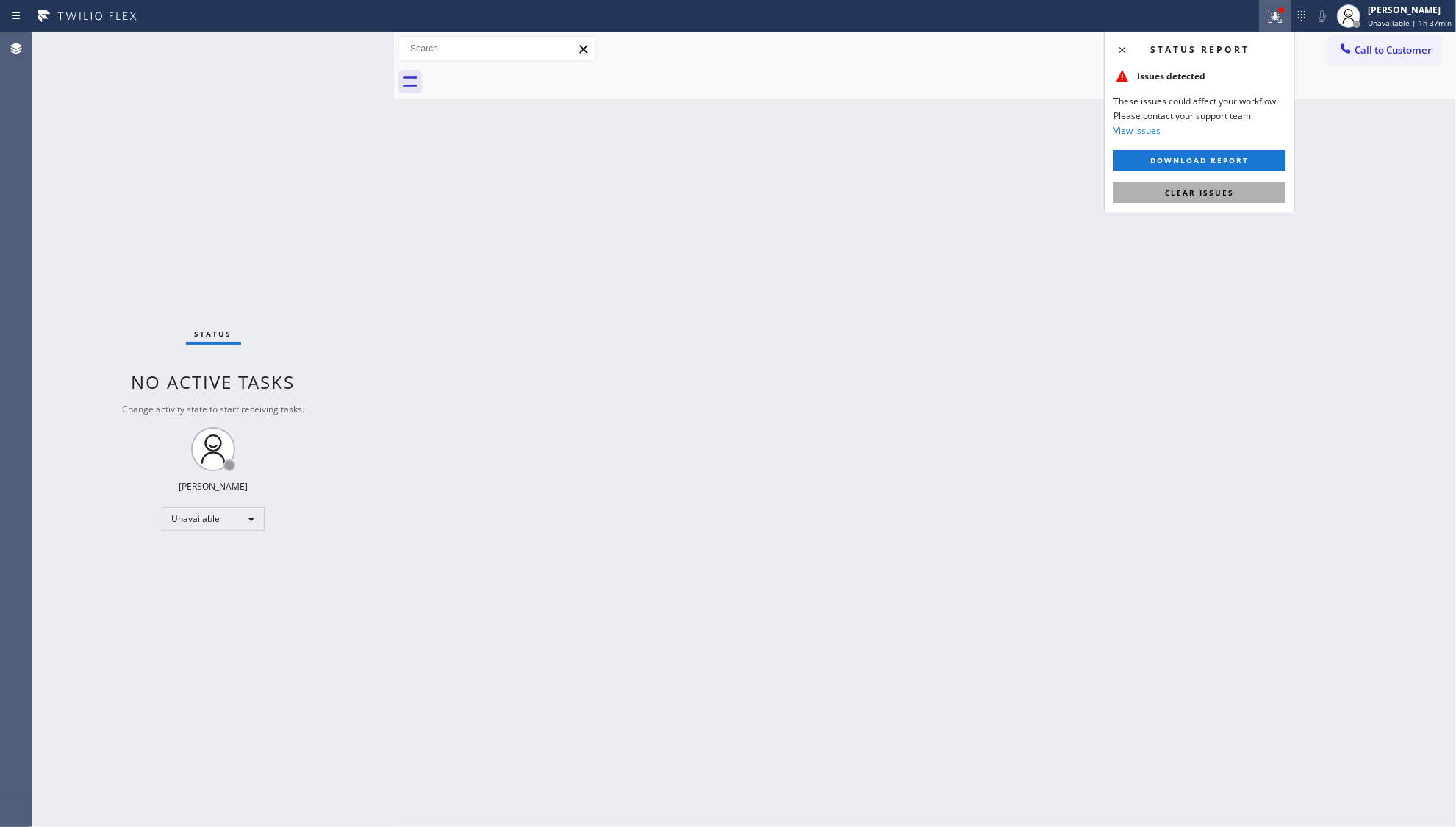
click at [1247, 197] on button "Clear issues" at bounding box center [1199, 193] width 172 height 21
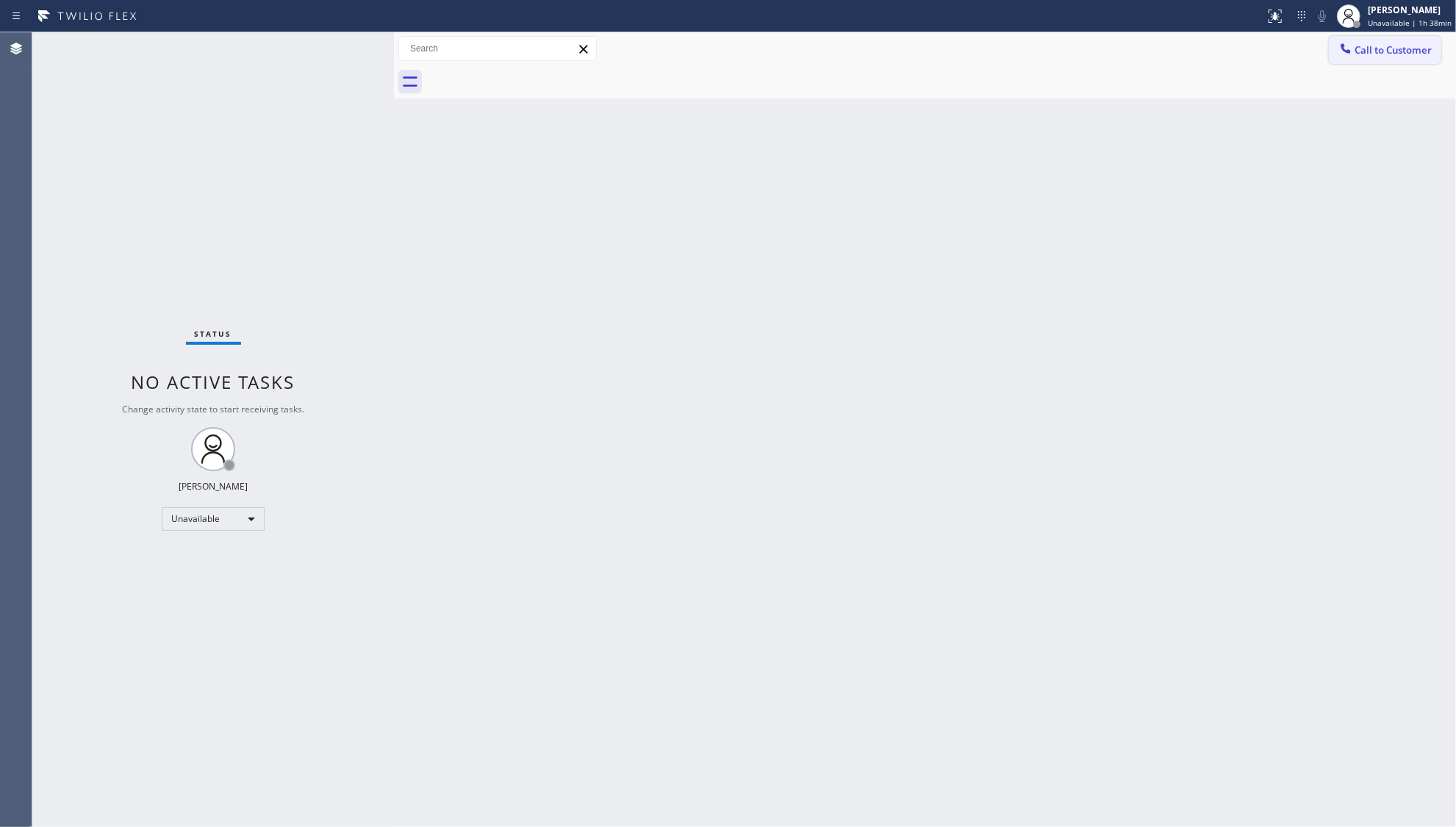
click at [1373, 57] on button "Call to Customer" at bounding box center [1385, 50] width 113 height 28
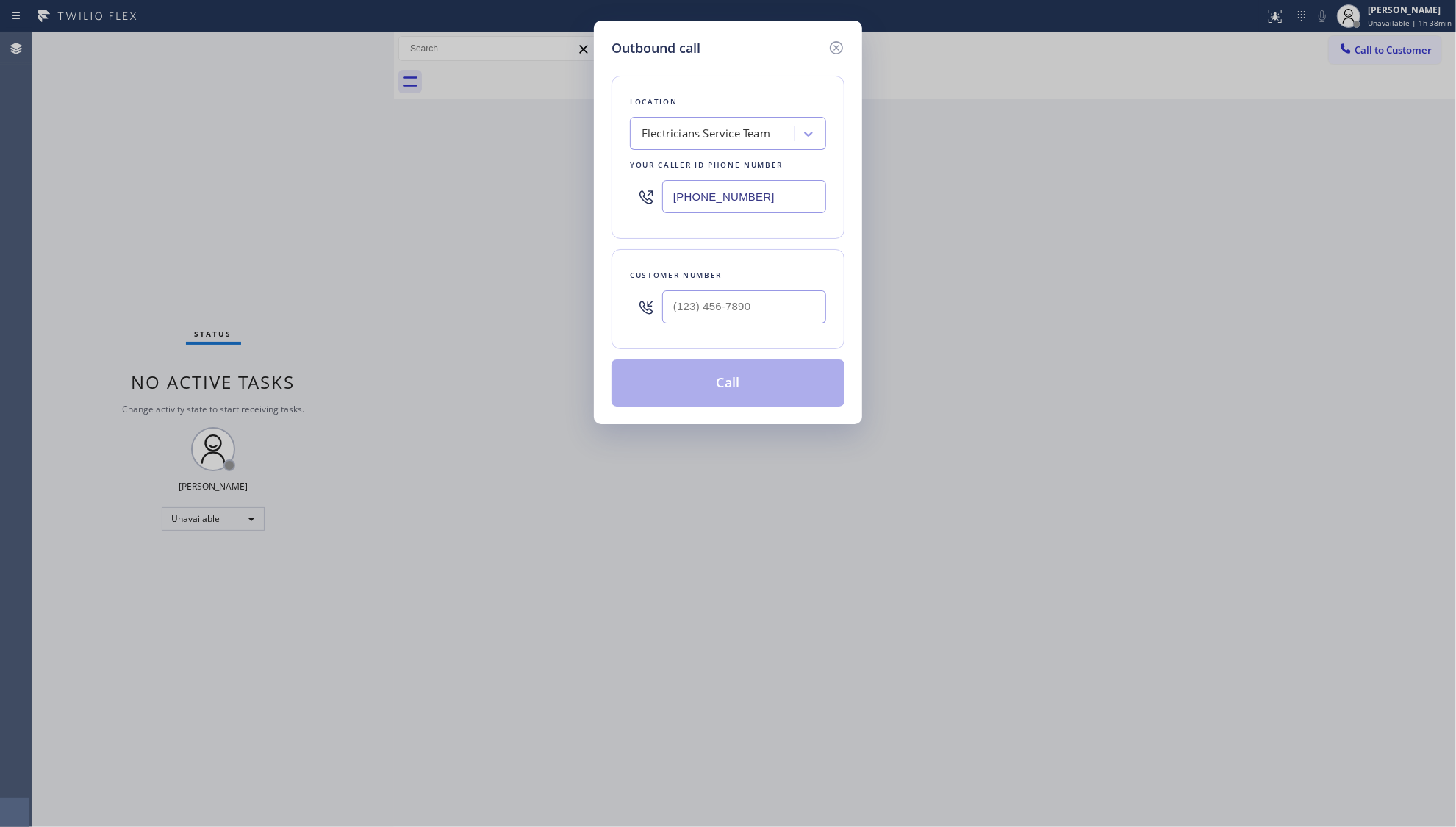
click at [773, 292] on div at bounding box center [744, 307] width 164 height 48
click at [774, 307] on input "(___) ___-____" at bounding box center [744, 307] width 164 height 33
paste input "310) 490-4693"
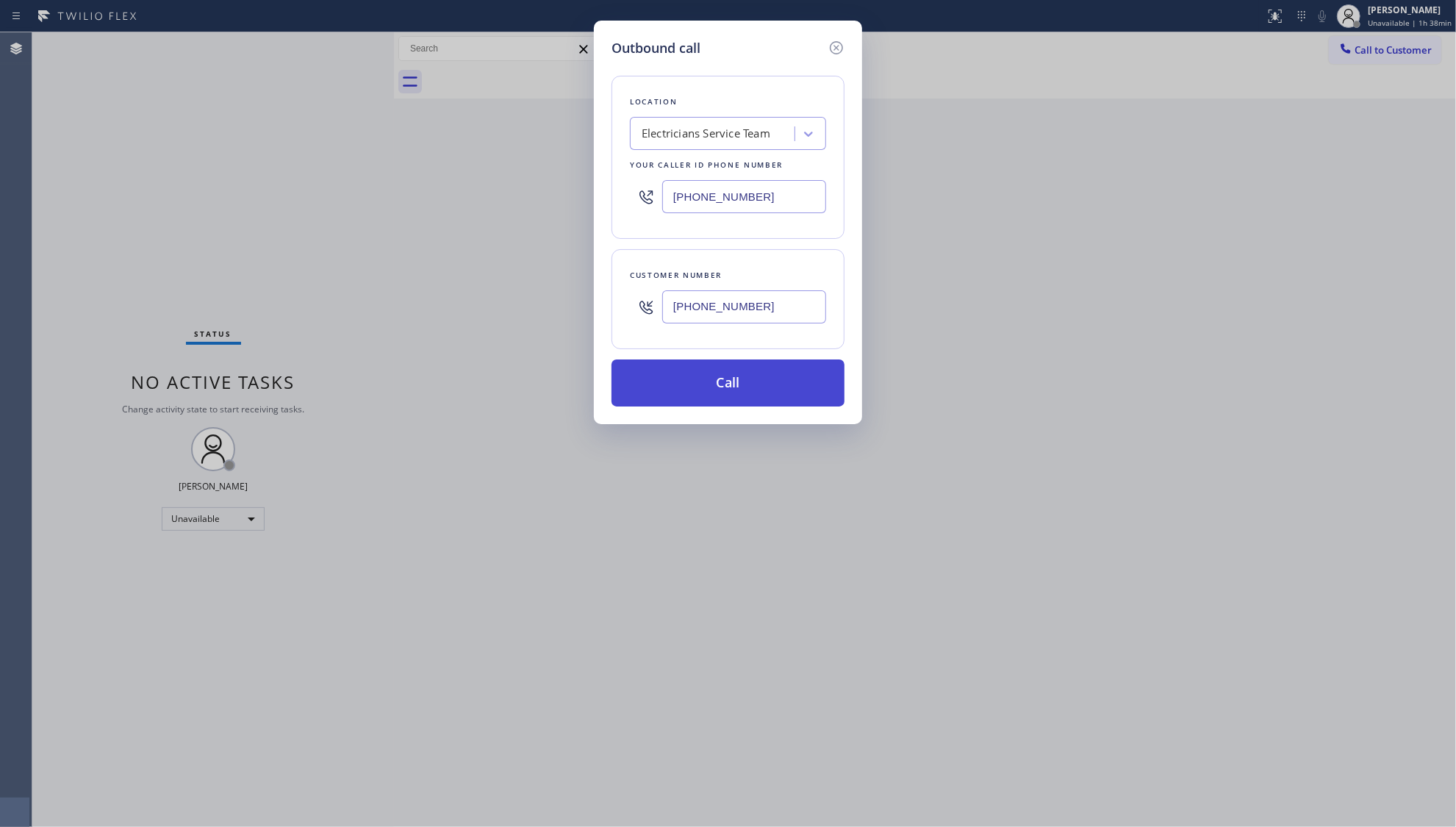
type input "(310) 490-4693"
click at [762, 380] on button "Call" at bounding box center [728, 383] width 233 height 47
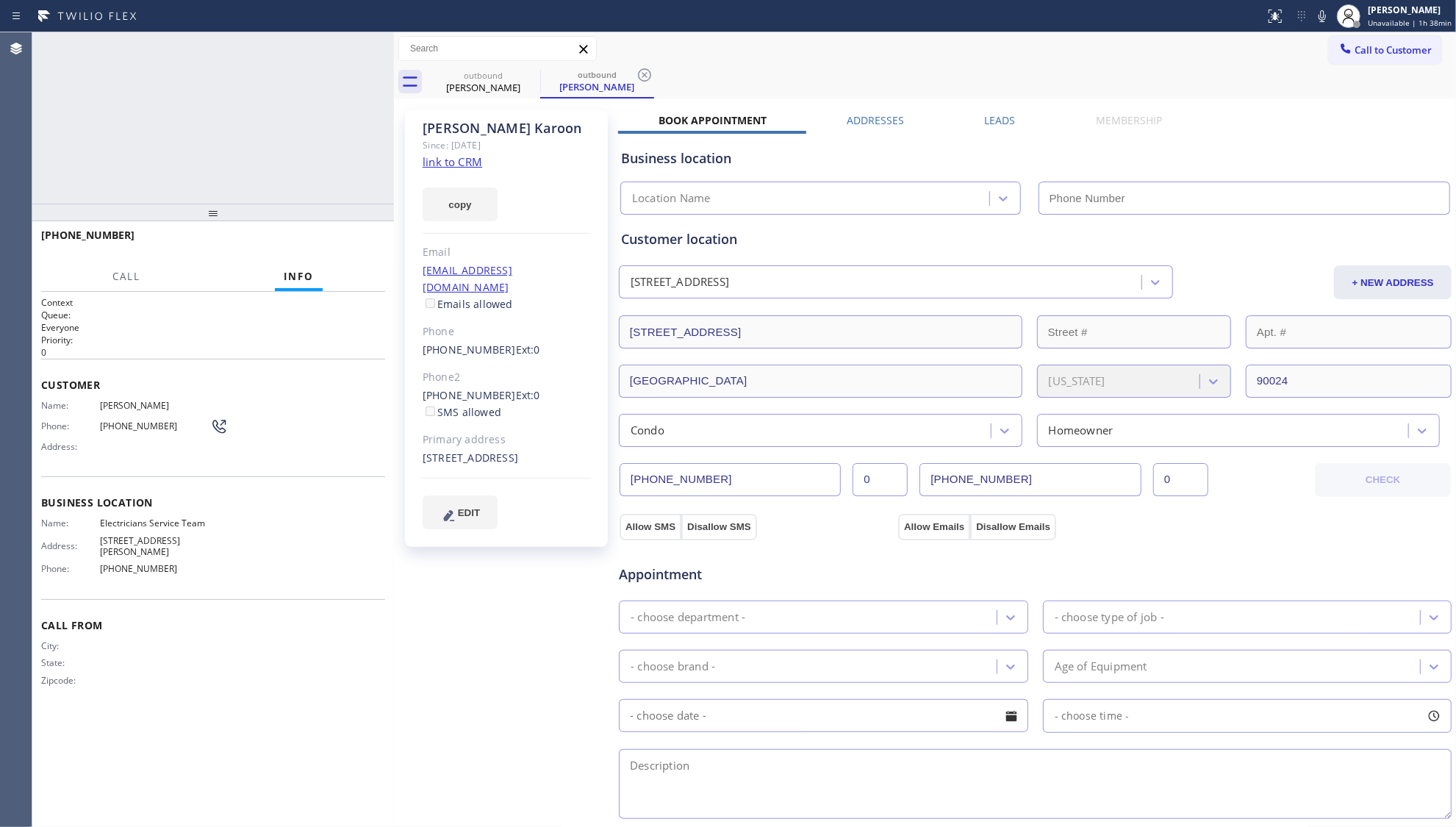
type input "[PHONE_NUMBER]"
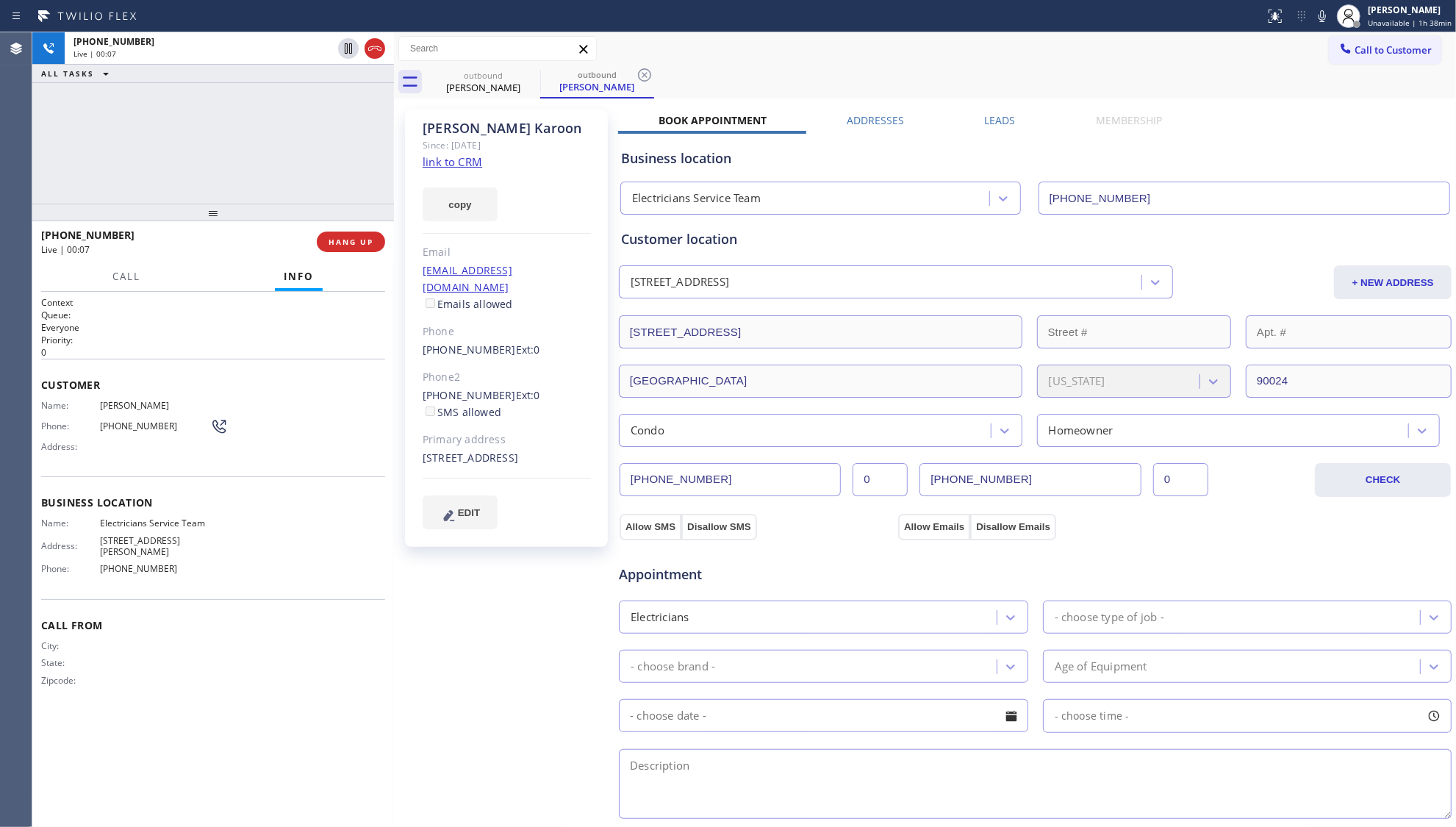
drag, startPoint x: 988, startPoint y: 124, endPoint x: 1047, endPoint y: 165, distance: 71.8
click at [988, 125] on label "Leads" at bounding box center [1000, 119] width 31 height 14
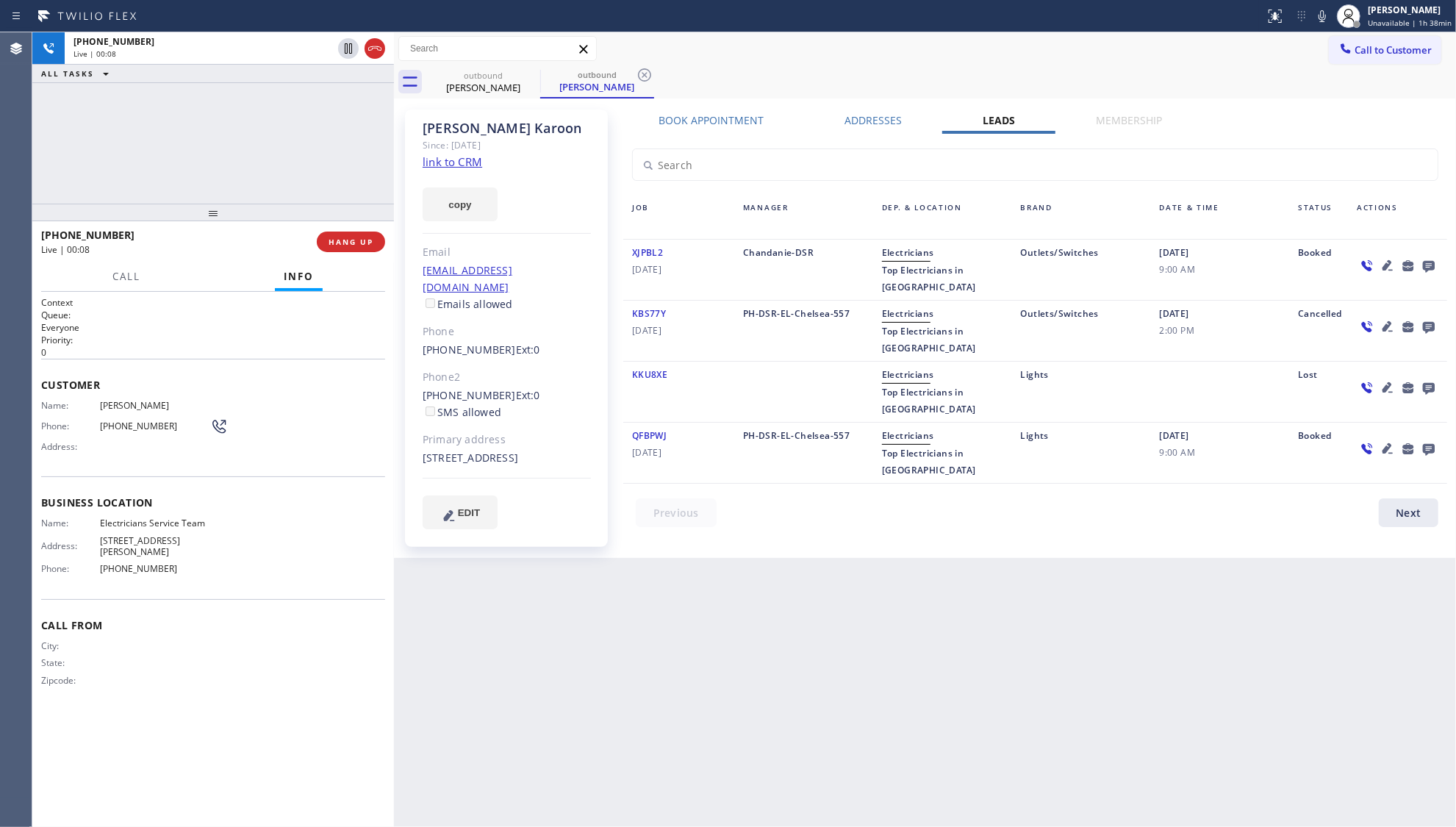
click at [1381, 268] on icon at bounding box center [1387, 265] width 18 height 18
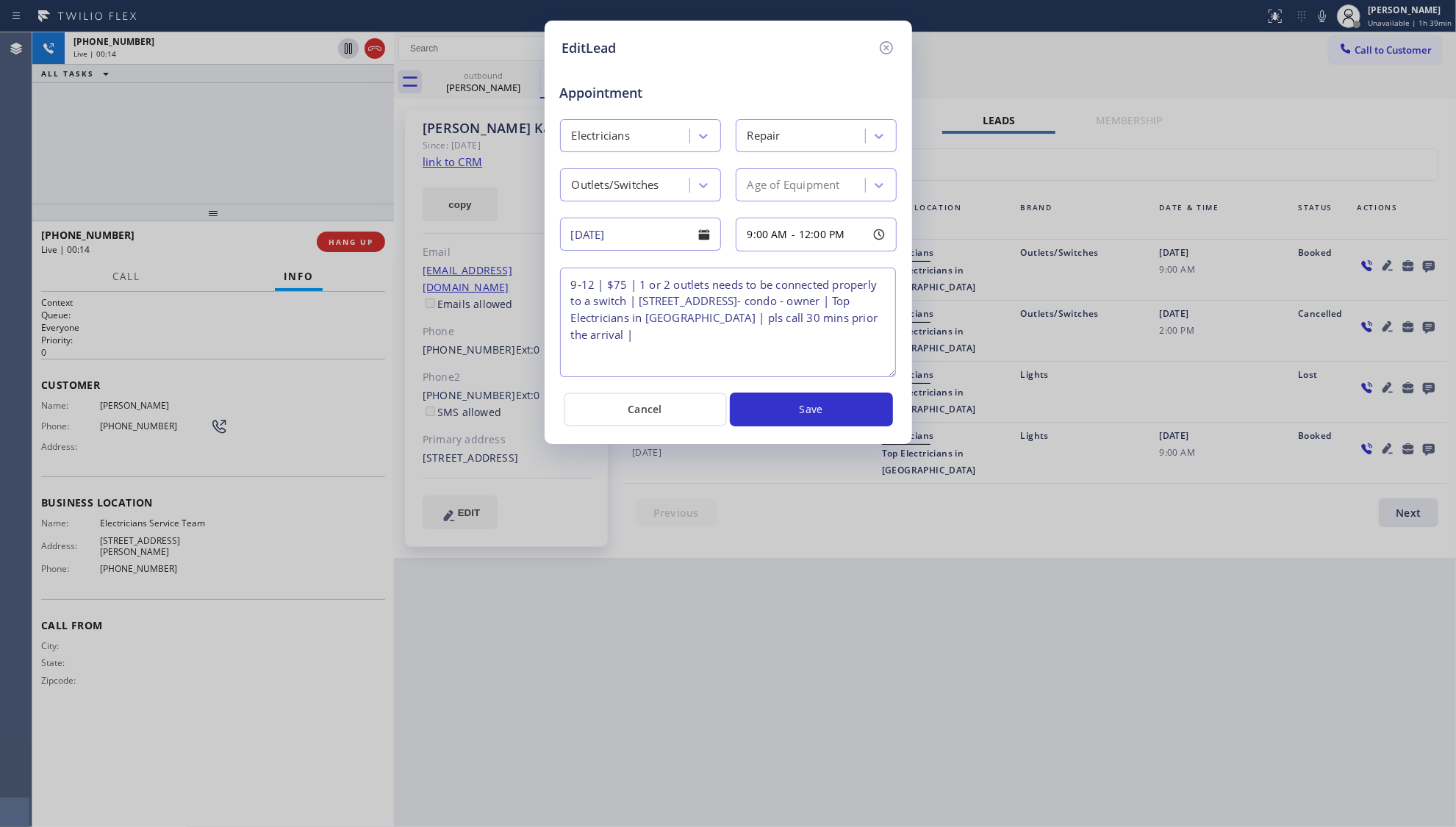
drag, startPoint x: 891, startPoint y: 335, endPoint x: 890, endPoint y: 377, distance: 42.0
click at [891, 377] on textarea "9-12 | $75 | 1 or 2 outlets needs to be connected properly to a switch | 10590 …" at bounding box center [728, 322] width 336 height 109
click at [890, 47] on icon at bounding box center [886, 47] width 18 height 18
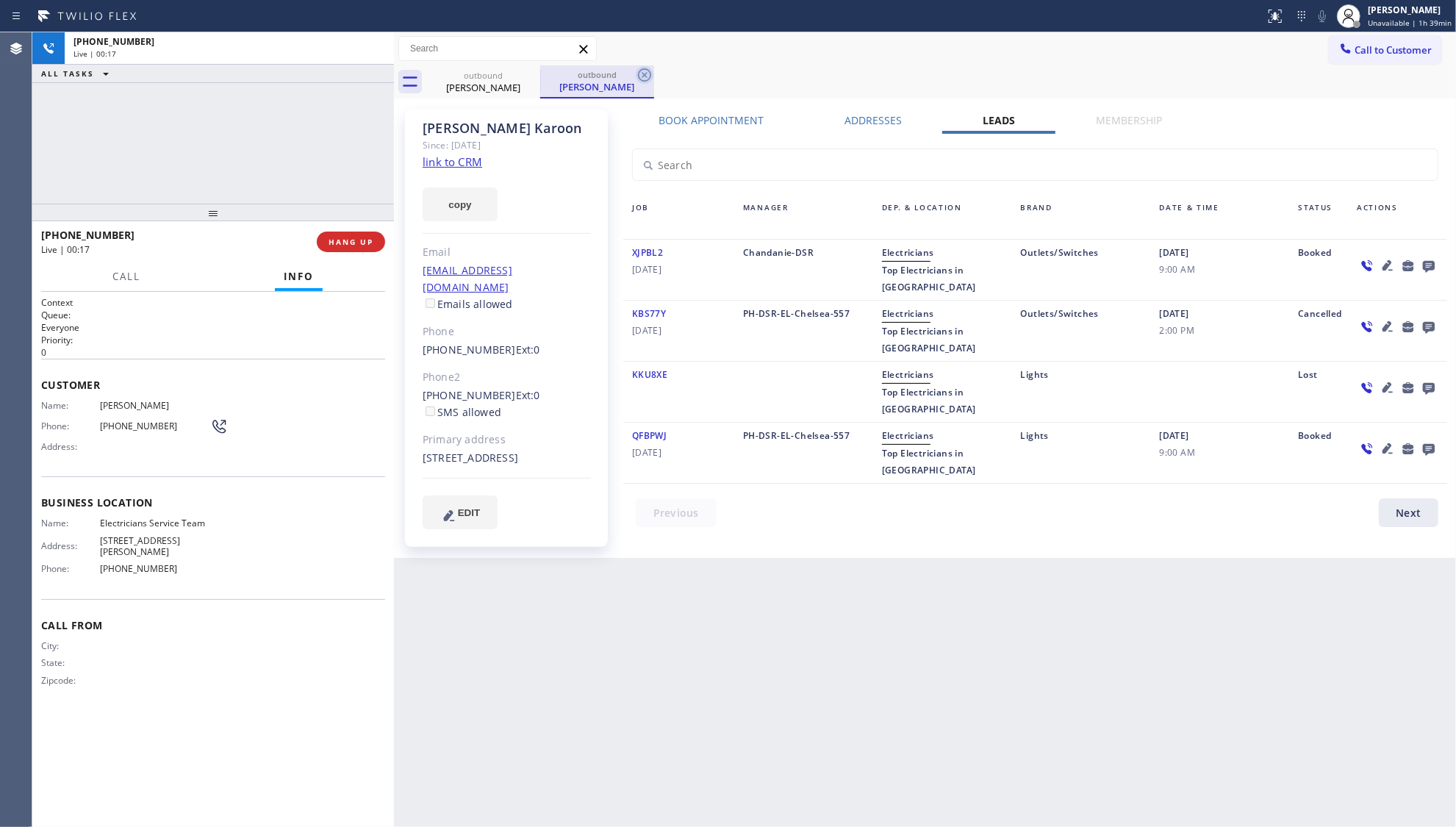
click at [645, 74] on icon at bounding box center [644, 75] width 13 height 13
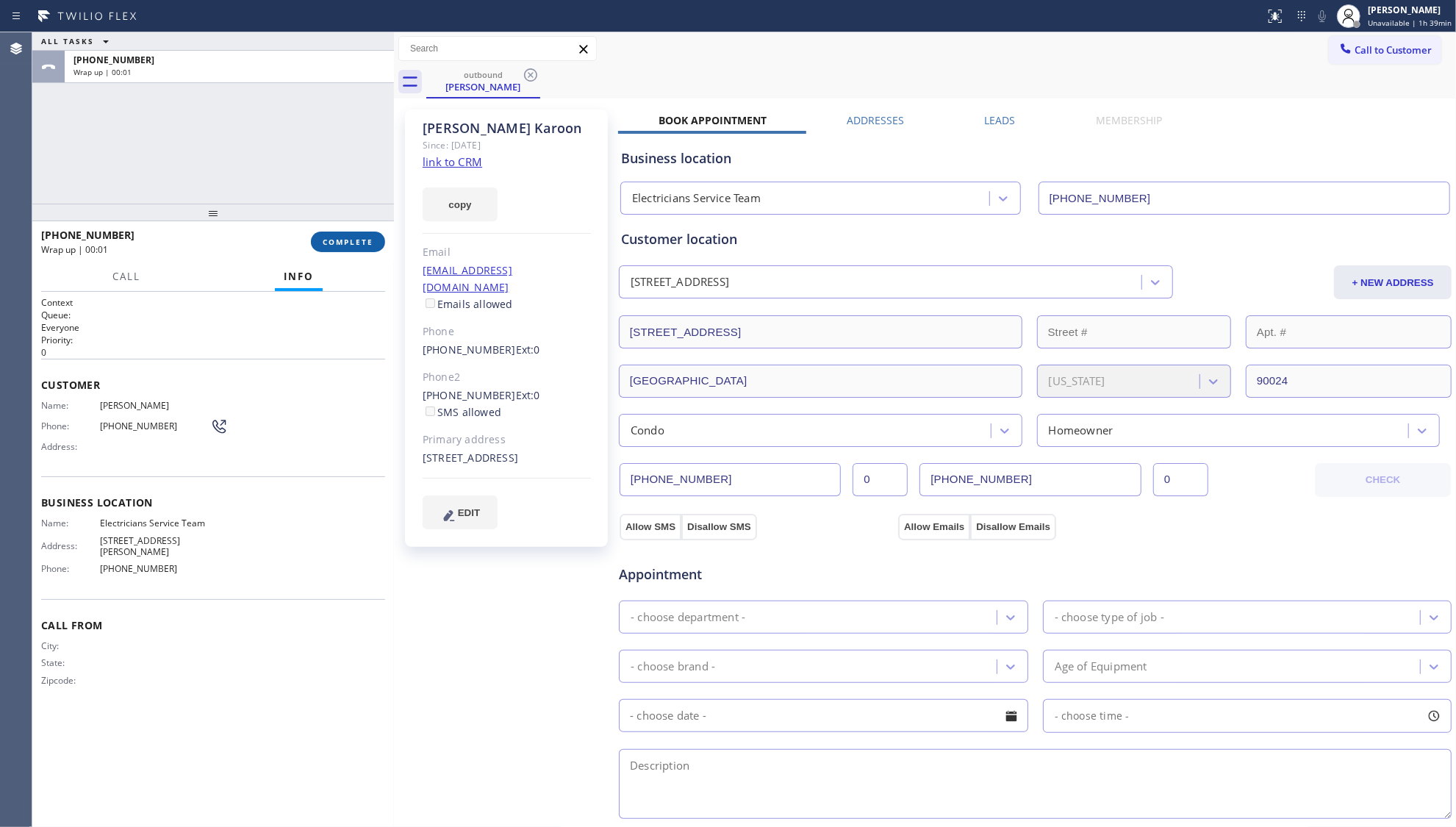
click at [353, 240] on span "COMPLETE" at bounding box center [348, 242] width 51 height 10
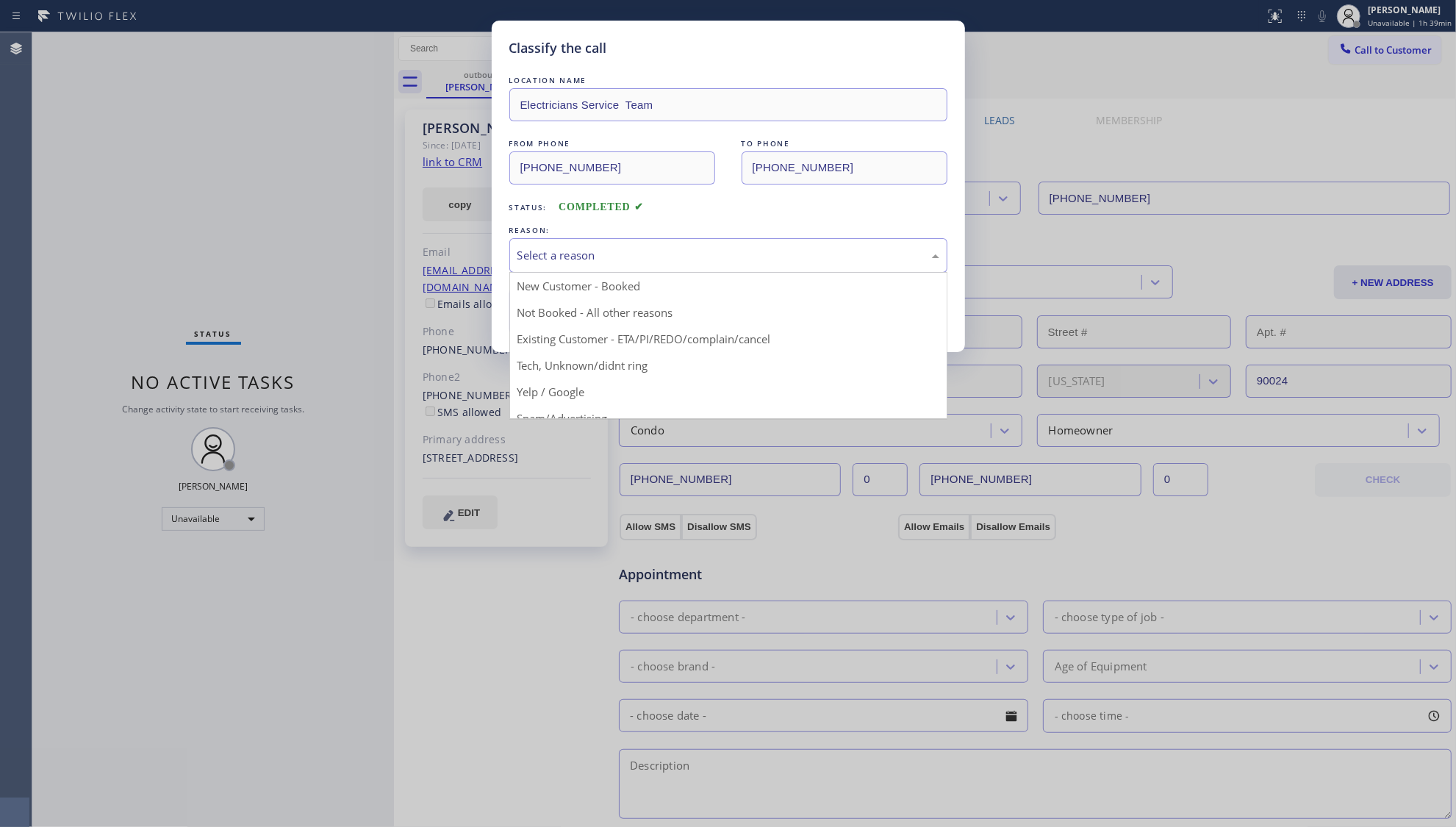
click at [548, 248] on div "Select a reason" at bounding box center [728, 256] width 422 height 17
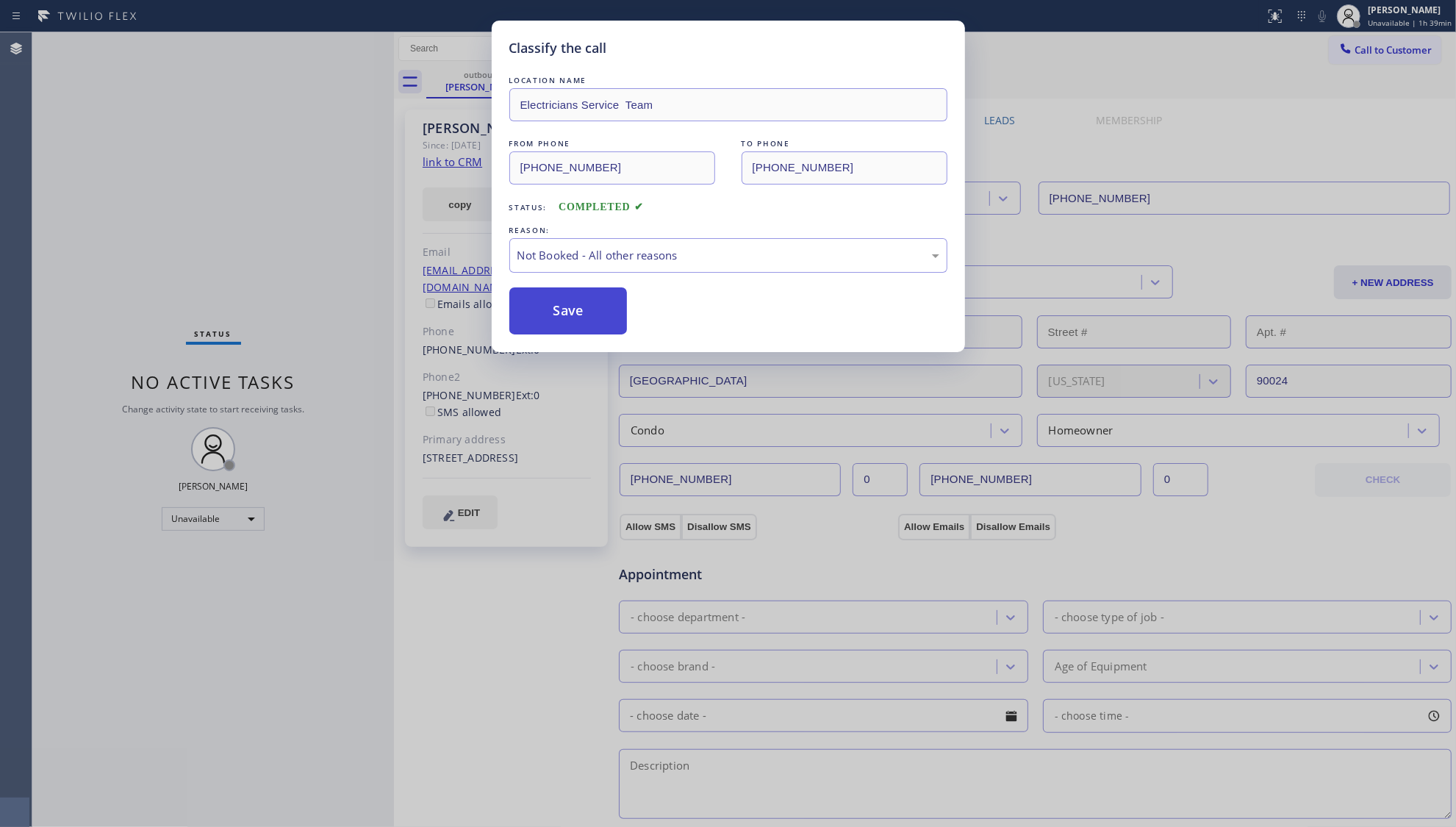
click at [565, 304] on button "Save" at bounding box center [569, 311] width 119 height 47
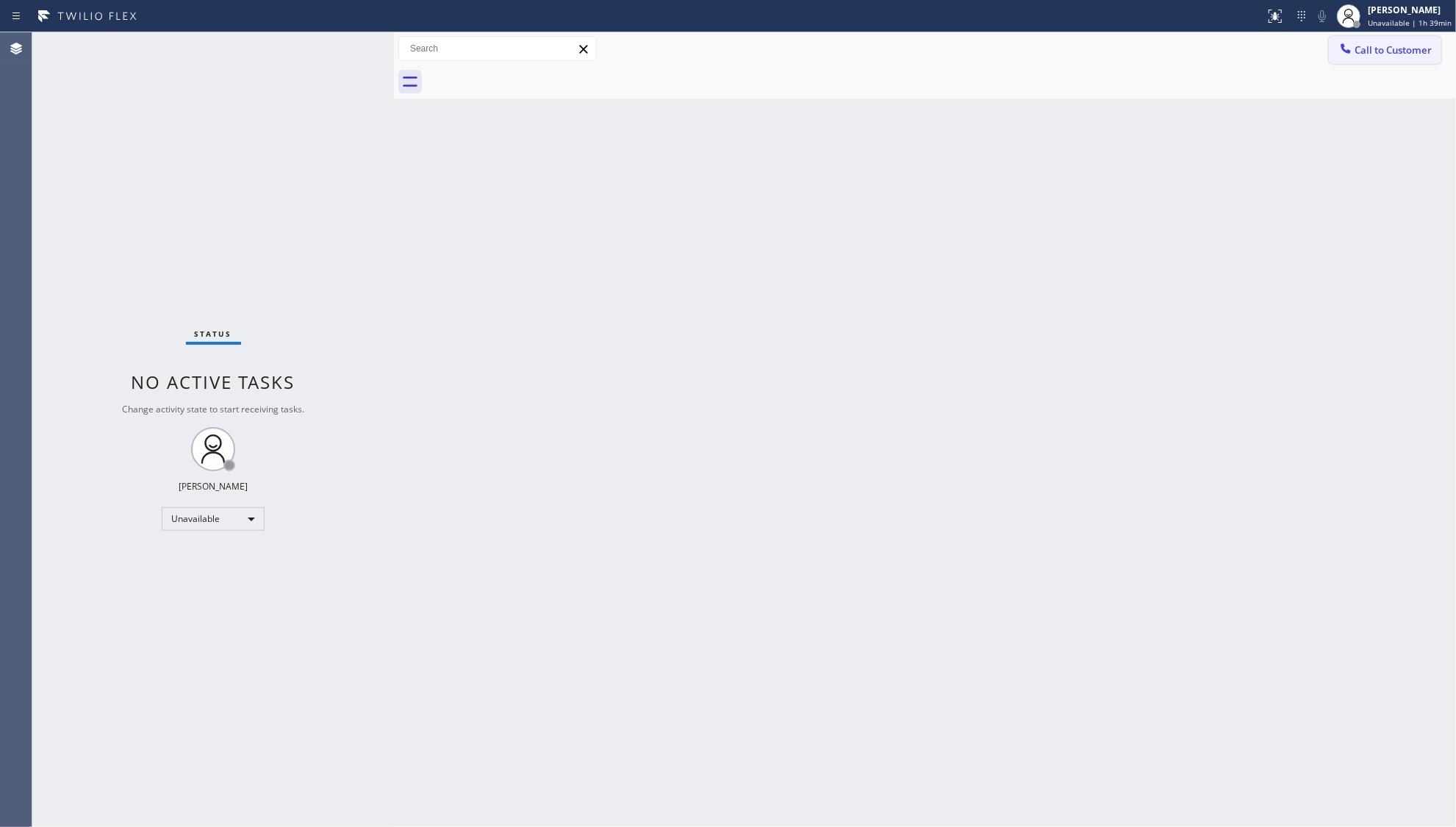
drag, startPoint x: 1370, startPoint y: 54, endPoint x: 1141, endPoint y: 171, distance: 257.2
click at [1369, 55] on span "Call to Customer" at bounding box center [1393, 50] width 77 height 13
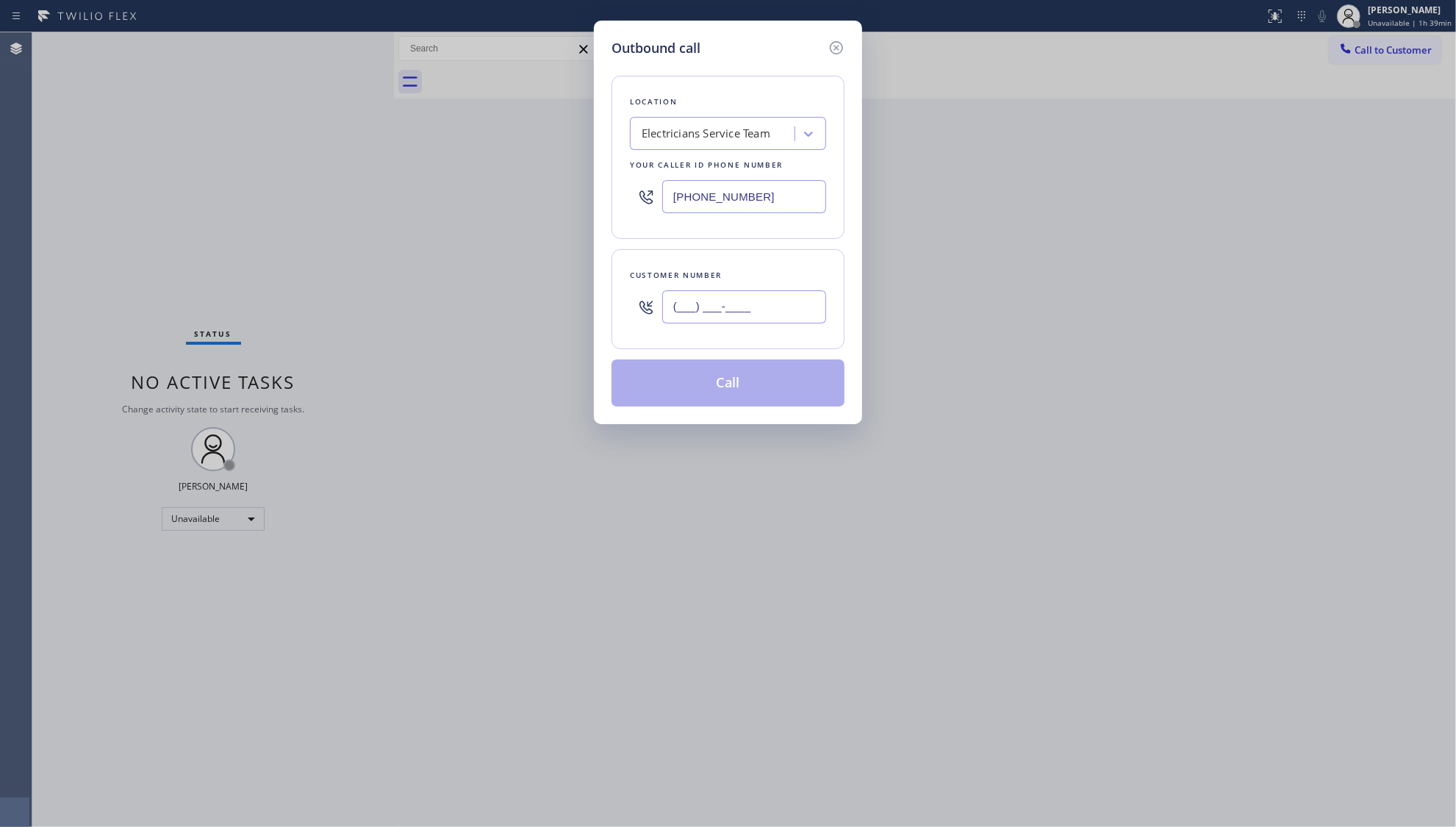
click at [824, 301] on input "(___) ___-____" at bounding box center [744, 307] width 164 height 33
paste input "661) 803-5049"
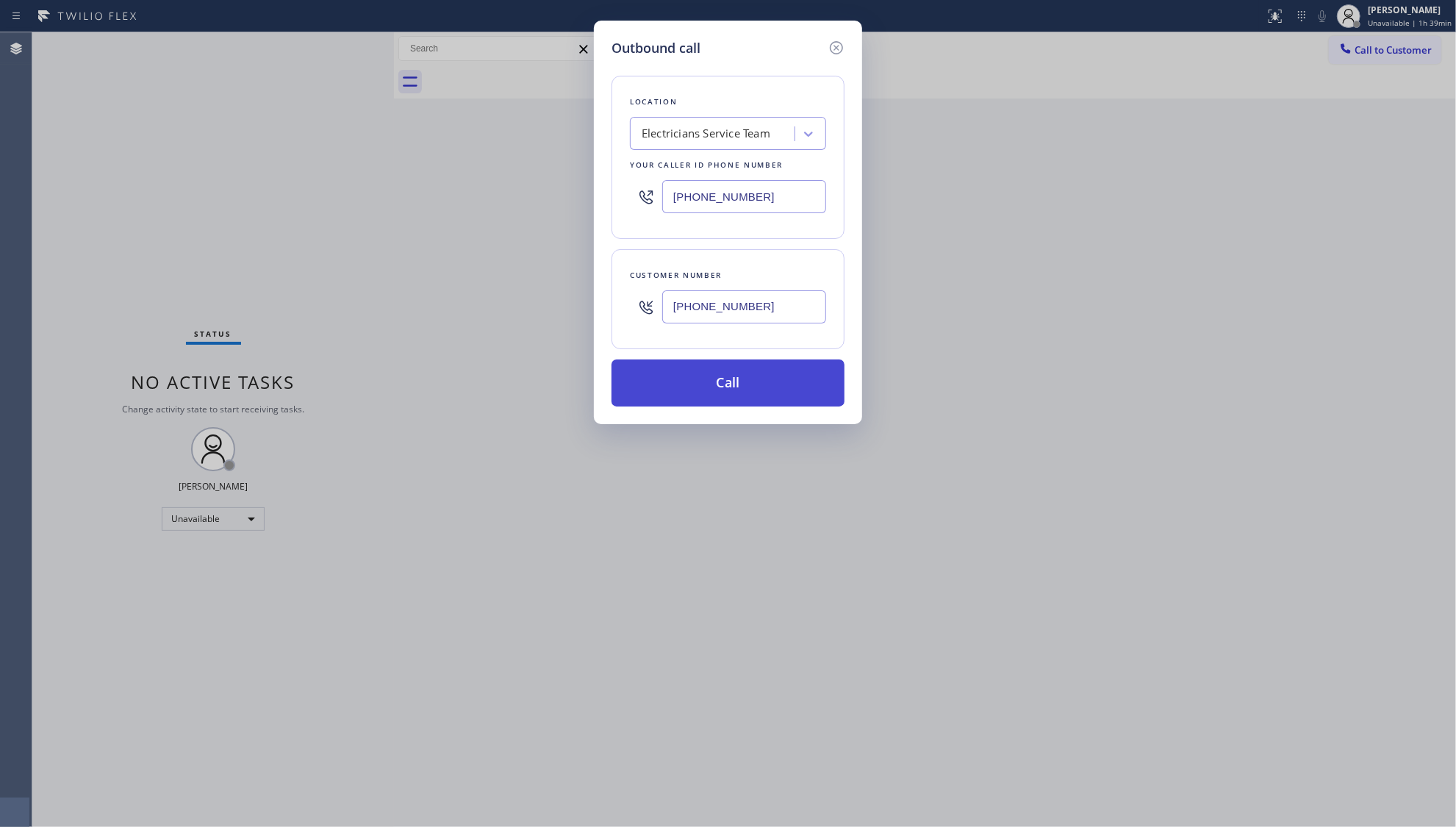
type input "(661) 803-5049"
click at [752, 377] on button "Call" at bounding box center [728, 383] width 233 height 47
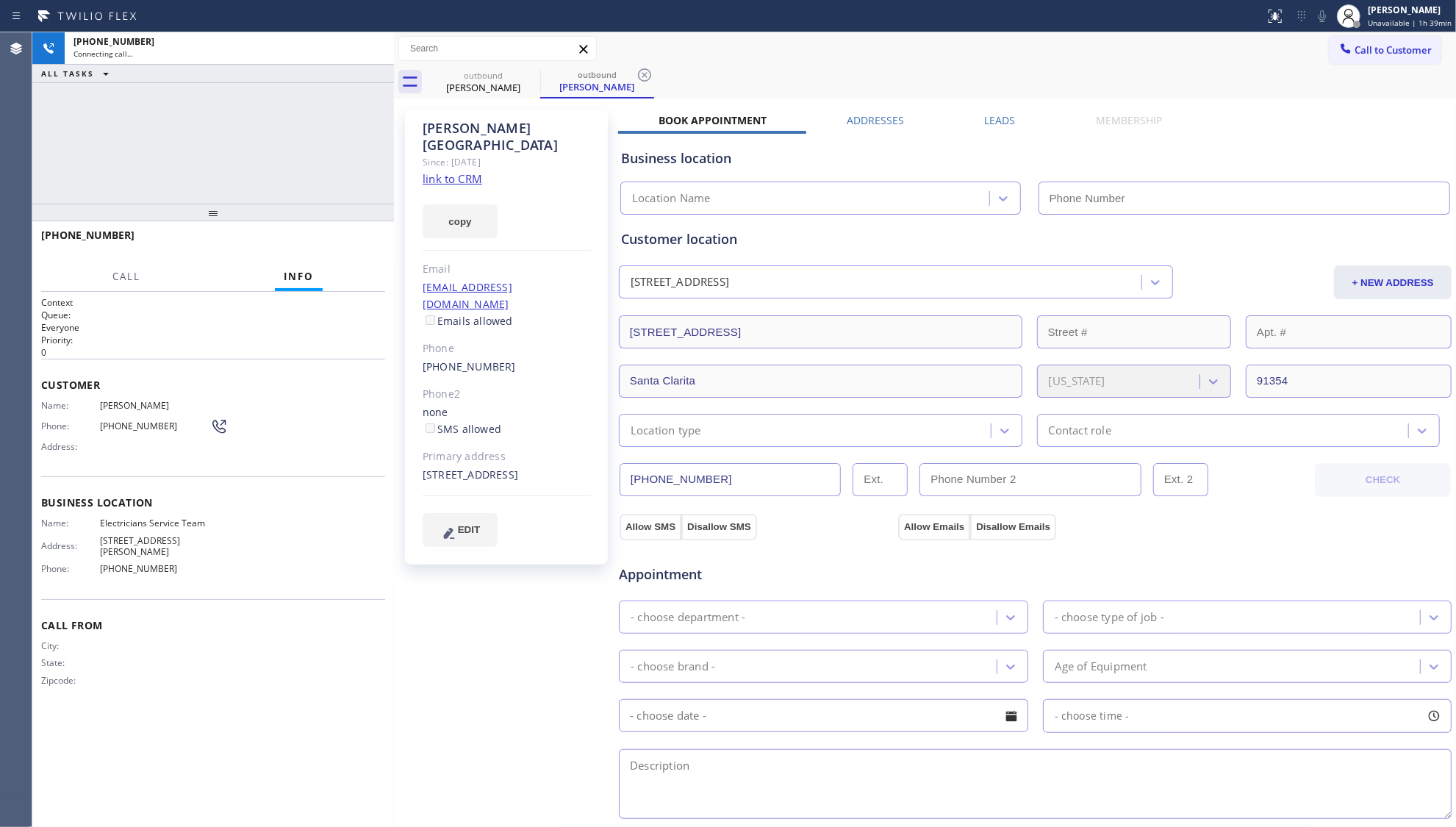
type input "[PHONE_NUMBER]"
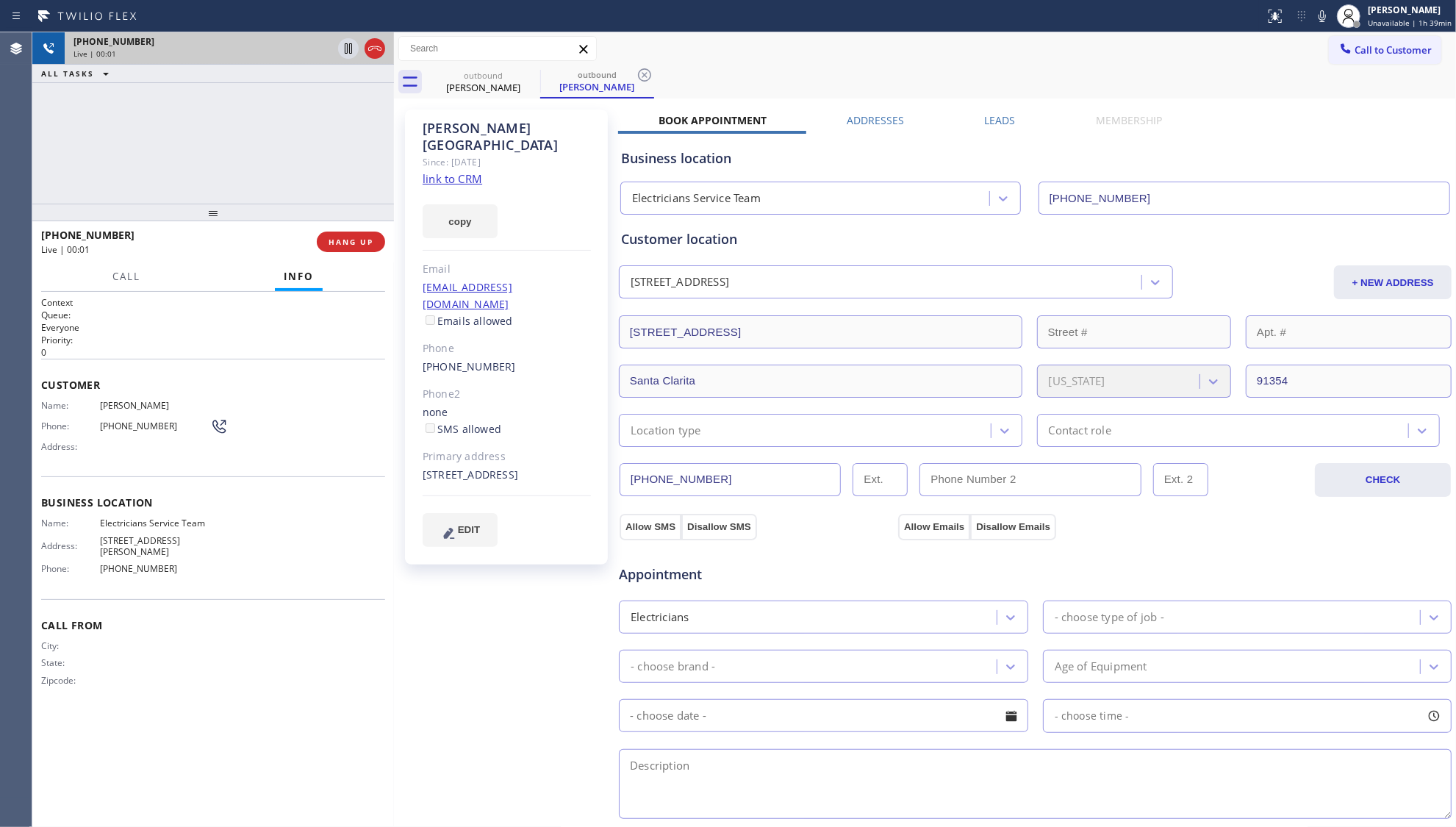
click at [377, 45] on icon at bounding box center [374, 48] width 18 height 18
click at [383, 45] on div "+16618035049" at bounding box center [229, 41] width 311 height 12
click at [386, 45] on div "+16618035049 Live | 00:02" at bounding box center [227, 48] width 324 height 32
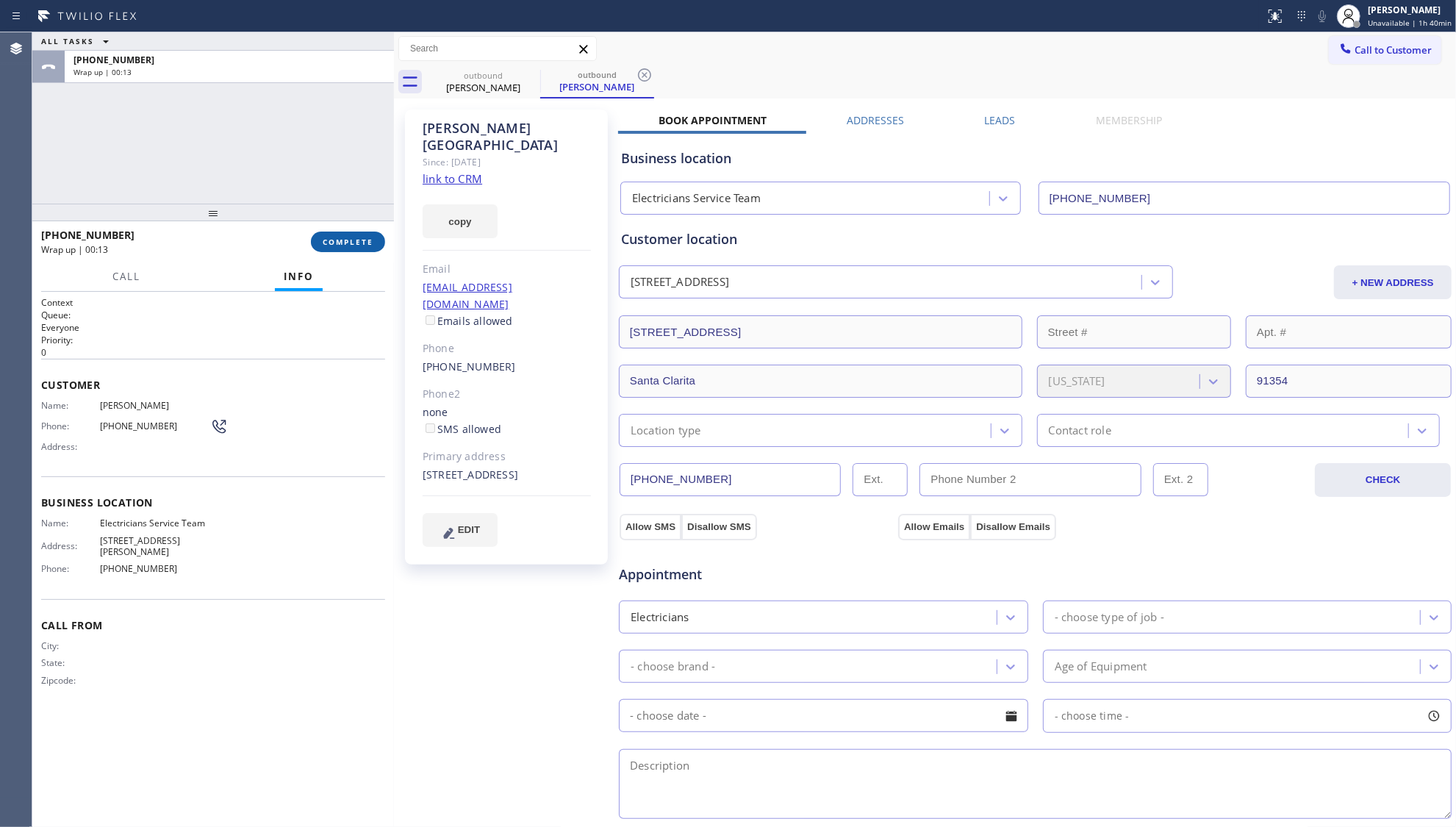
click at [341, 239] on span "COMPLETE" at bounding box center [348, 242] width 51 height 10
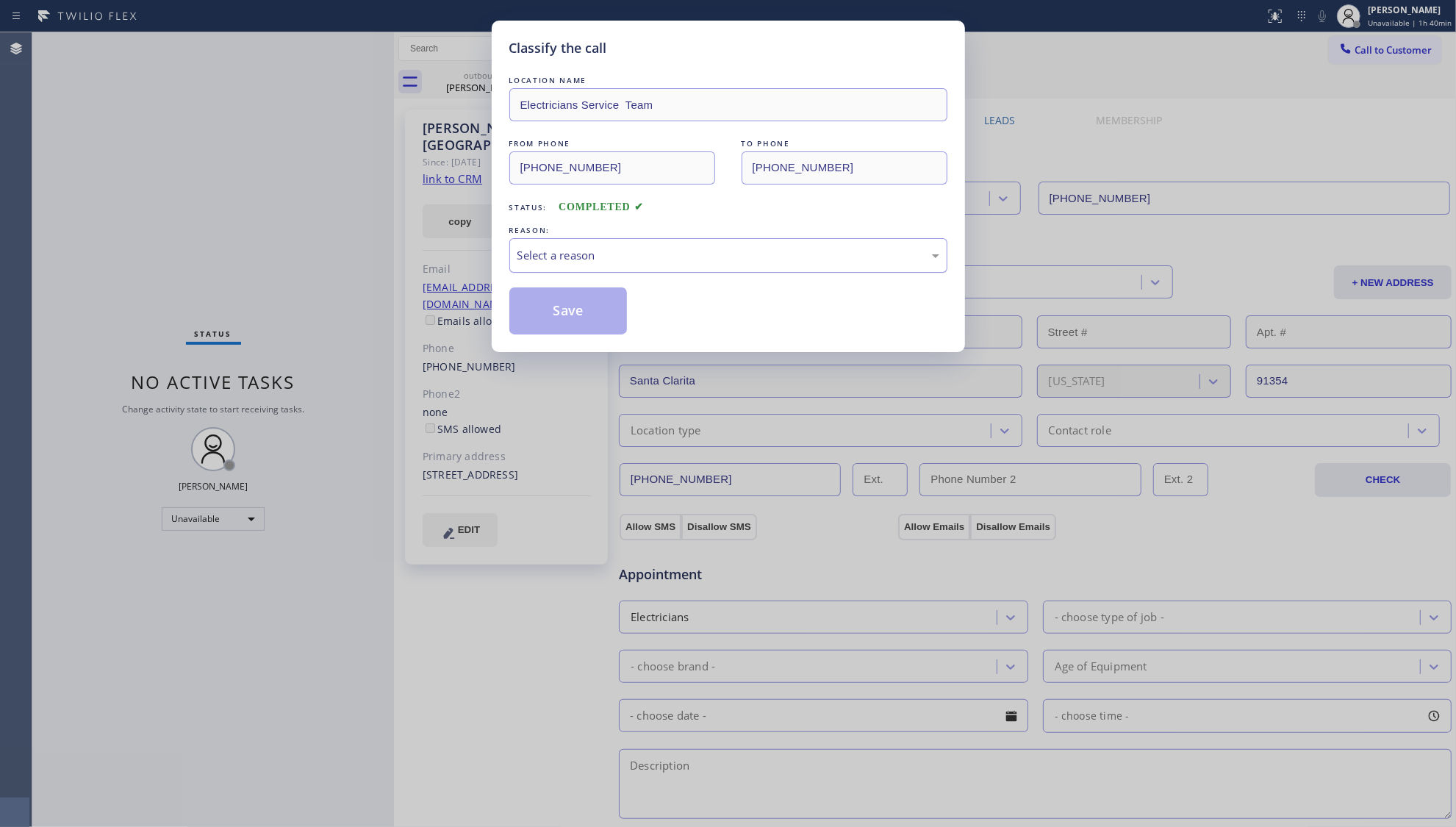
click at [528, 244] on div "Select a reason" at bounding box center [729, 255] width 438 height 35
click at [546, 308] on button "Save" at bounding box center [569, 311] width 119 height 47
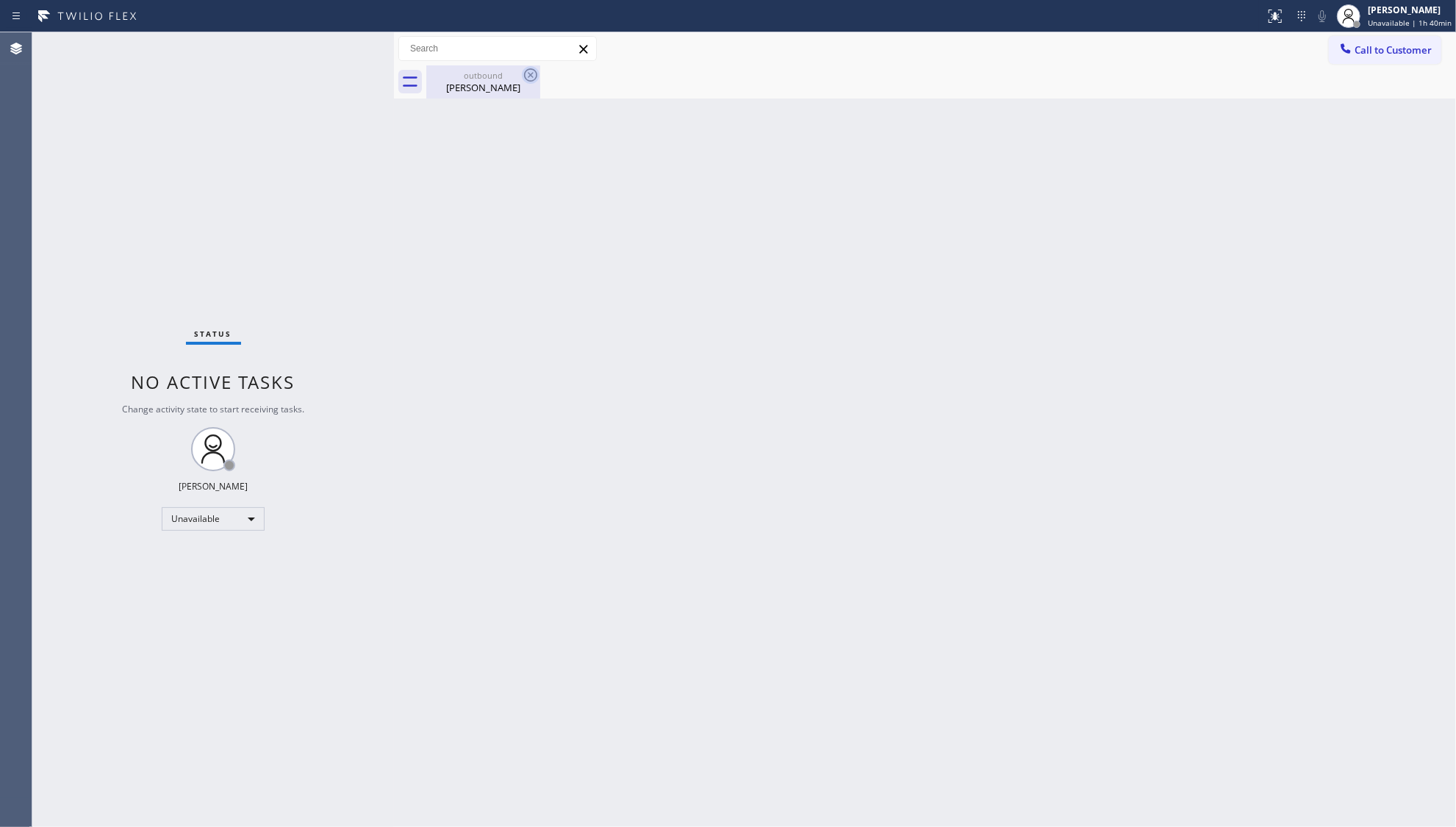
drag, startPoint x: 494, startPoint y: 101, endPoint x: 523, endPoint y: 75, distance: 38.9
click at [495, 98] on div "Back to Dashboard Change Sender ID Customers Technicians Select a contact Outbo…" at bounding box center [925, 429] width 1062 height 795
click at [523, 75] on icon at bounding box center [530, 74] width 18 height 18
click at [525, 73] on icon at bounding box center [530, 75] width 13 height 13
click at [510, 78] on div "outbound" at bounding box center [483, 75] width 111 height 11
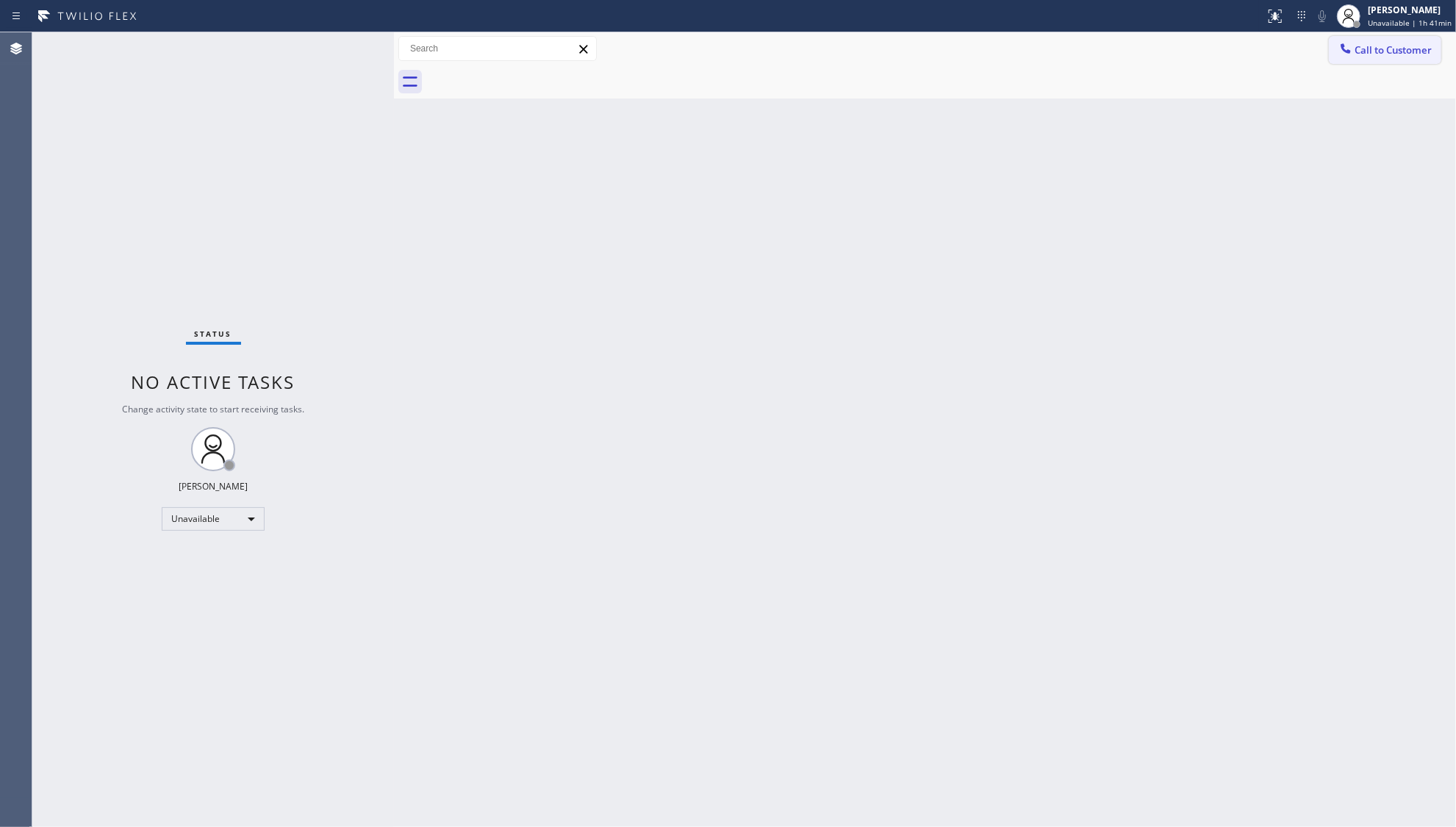
click at [1338, 47] on icon at bounding box center [1346, 49] width 15 height 15
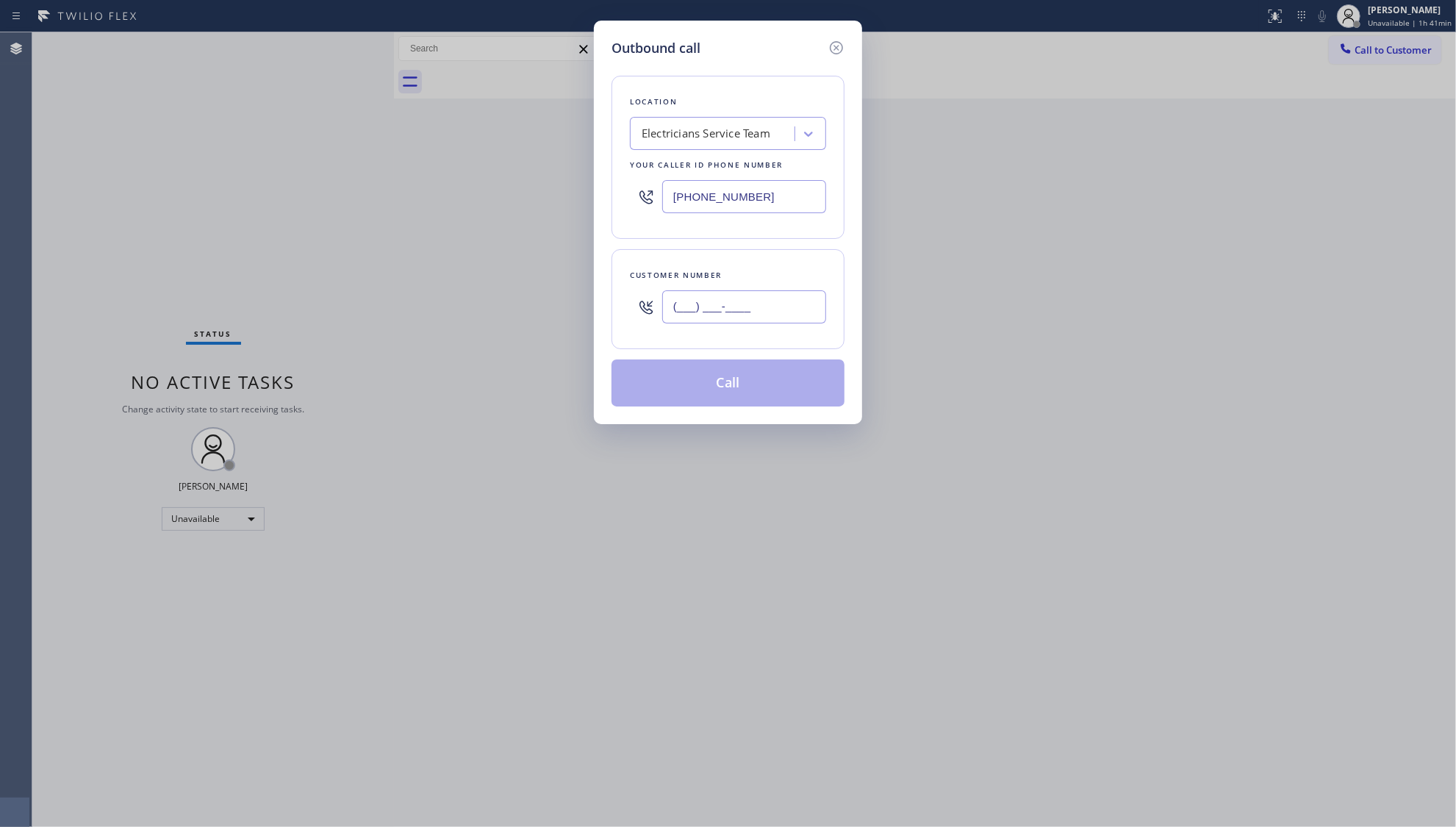
click at [781, 309] on input "(___) ___-____" at bounding box center [744, 307] width 164 height 33
paste input "text"
click at [683, 318] on input "(___) ___-____" at bounding box center [744, 307] width 164 height 33
click at [678, 318] on input "(___) ___-____" at bounding box center [744, 307] width 164 height 33
paste input "917) 974-4722"
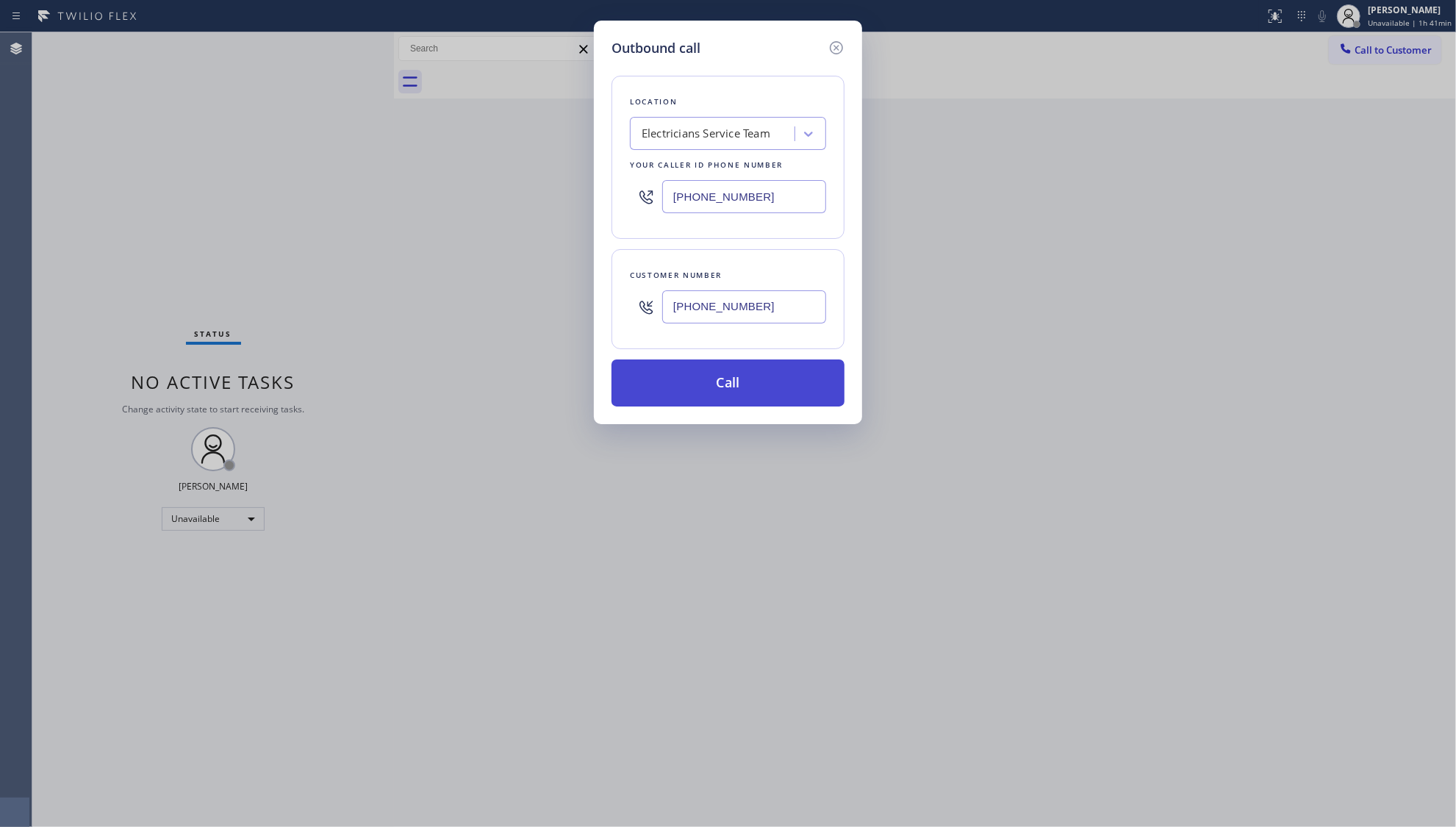
type input "(917) 974-4722"
click at [715, 381] on button "Call" at bounding box center [728, 383] width 233 height 47
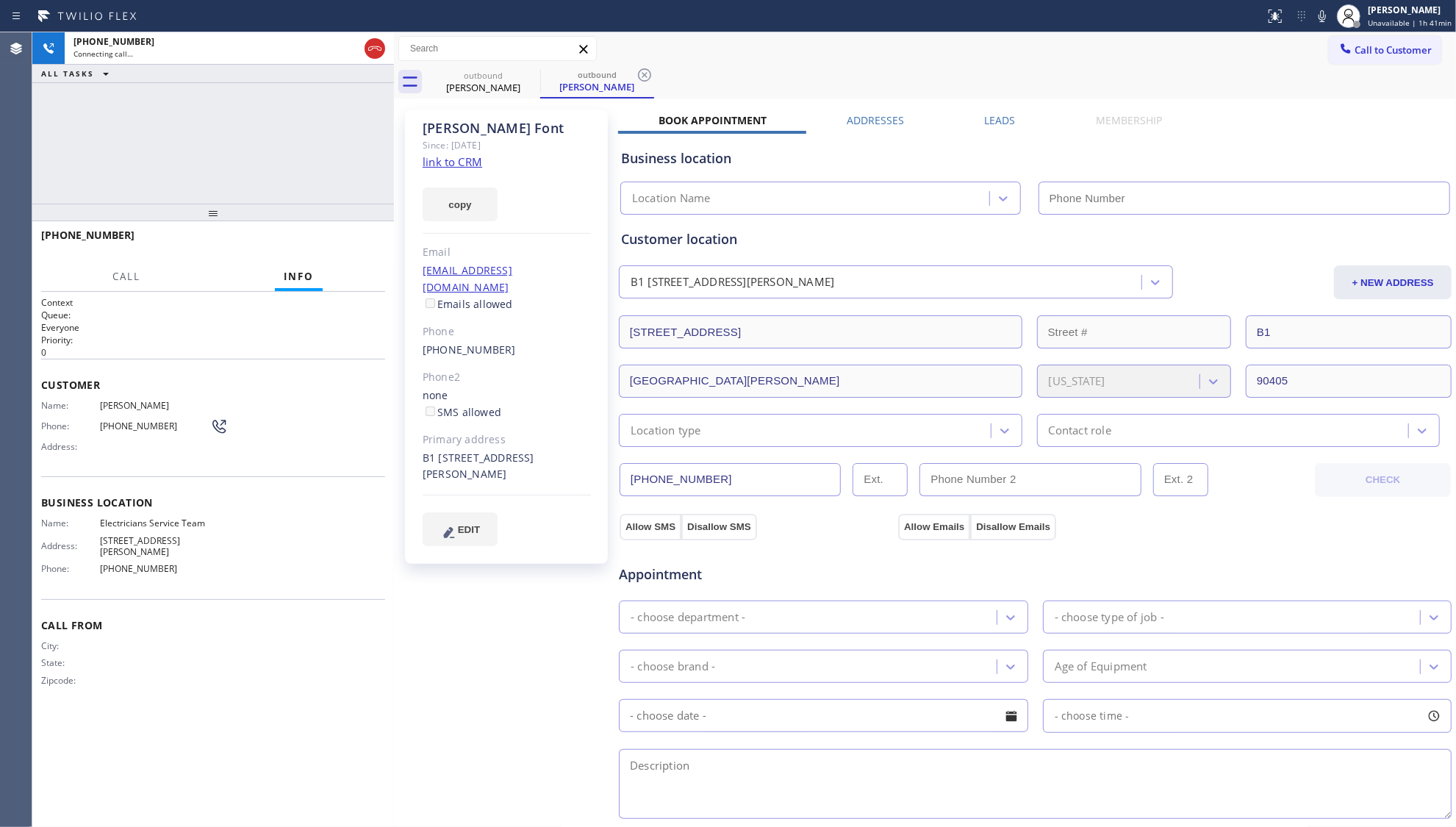
drag, startPoint x: 1034, startPoint y: 39, endPoint x: 1001, endPoint y: 54, distance: 36.2
click at [1025, 42] on div "Call to Customer Outbound call Location Electricians Service Team Your caller i…" at bounding box center [925, 48] width 1062 height 33
type input "[PHONE_NUMBER]"
click at [736, 69] on div "outbound Joseph Font outbound Joseph Font" at bounding box center [941, 82] width 1030 height 33
click at [372, 245] on span "HANG UP" at bounding box center [351, 242] width 45 height 10
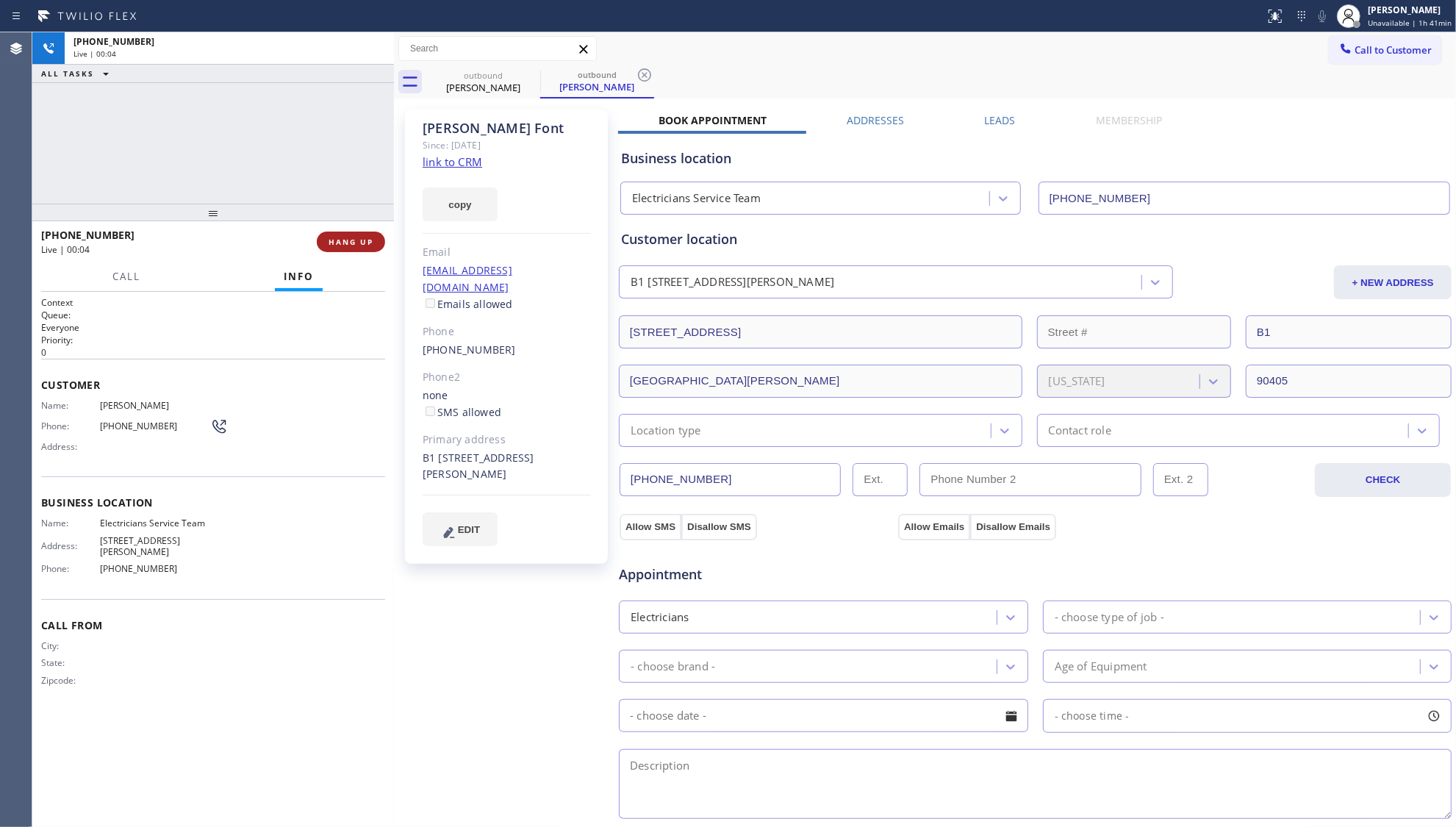
click at [372, 245] on span "HANG UP" at bounding box center [351, 242] width 45 height 10
click at [372, 244] on span "HANG UP" at bounding box center [351, 242] width 45 height 10
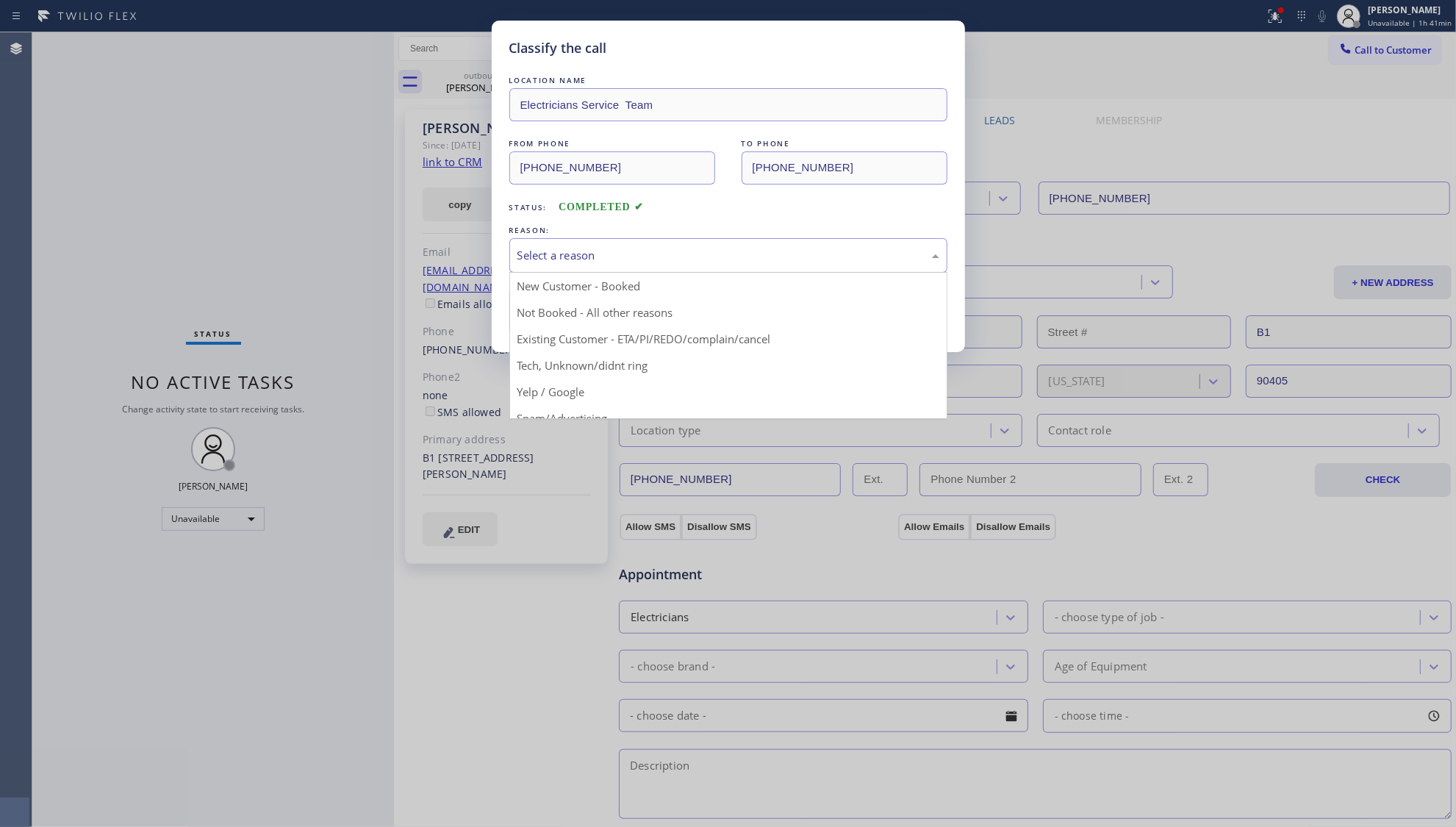
click at [540, 256] on div "Select a reason" at bounding box center [728, 256] width 422 height 17
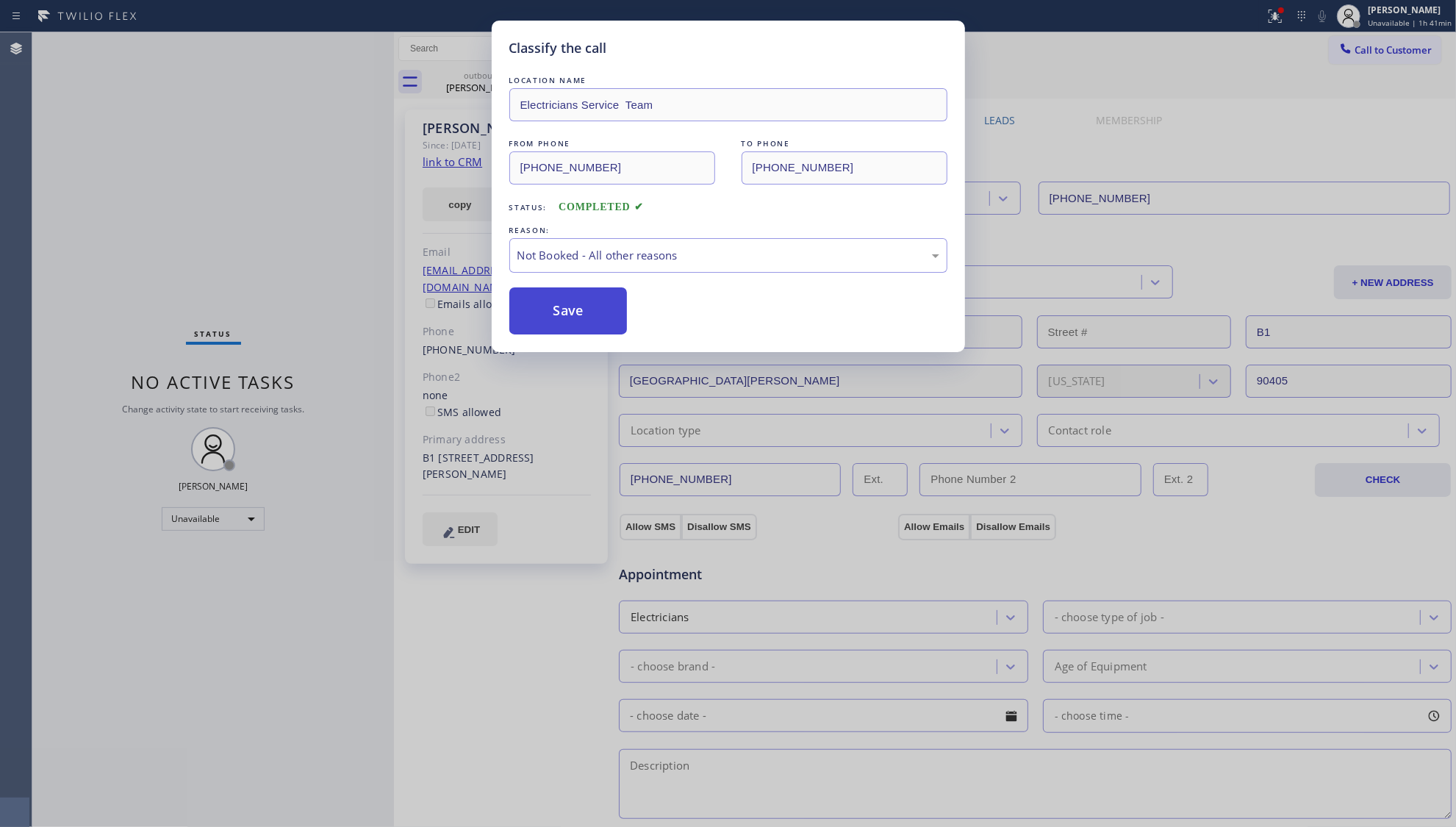
click at [551, 310] on button "Save" at bounding box center [569, 311] width 119 height 47
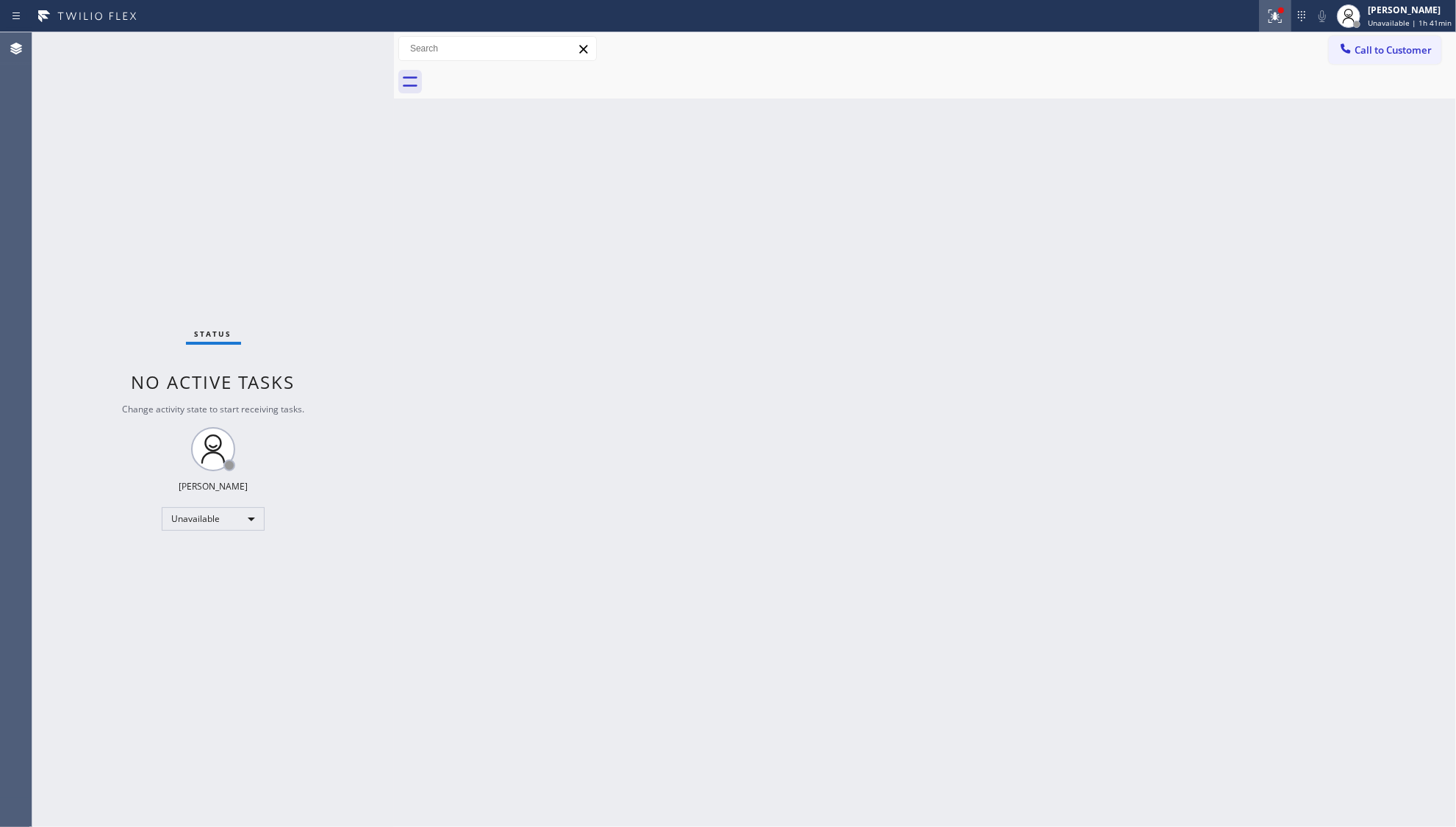
click at [1272, 24] on button at bounding box center [1275, 16] width 32 height 32
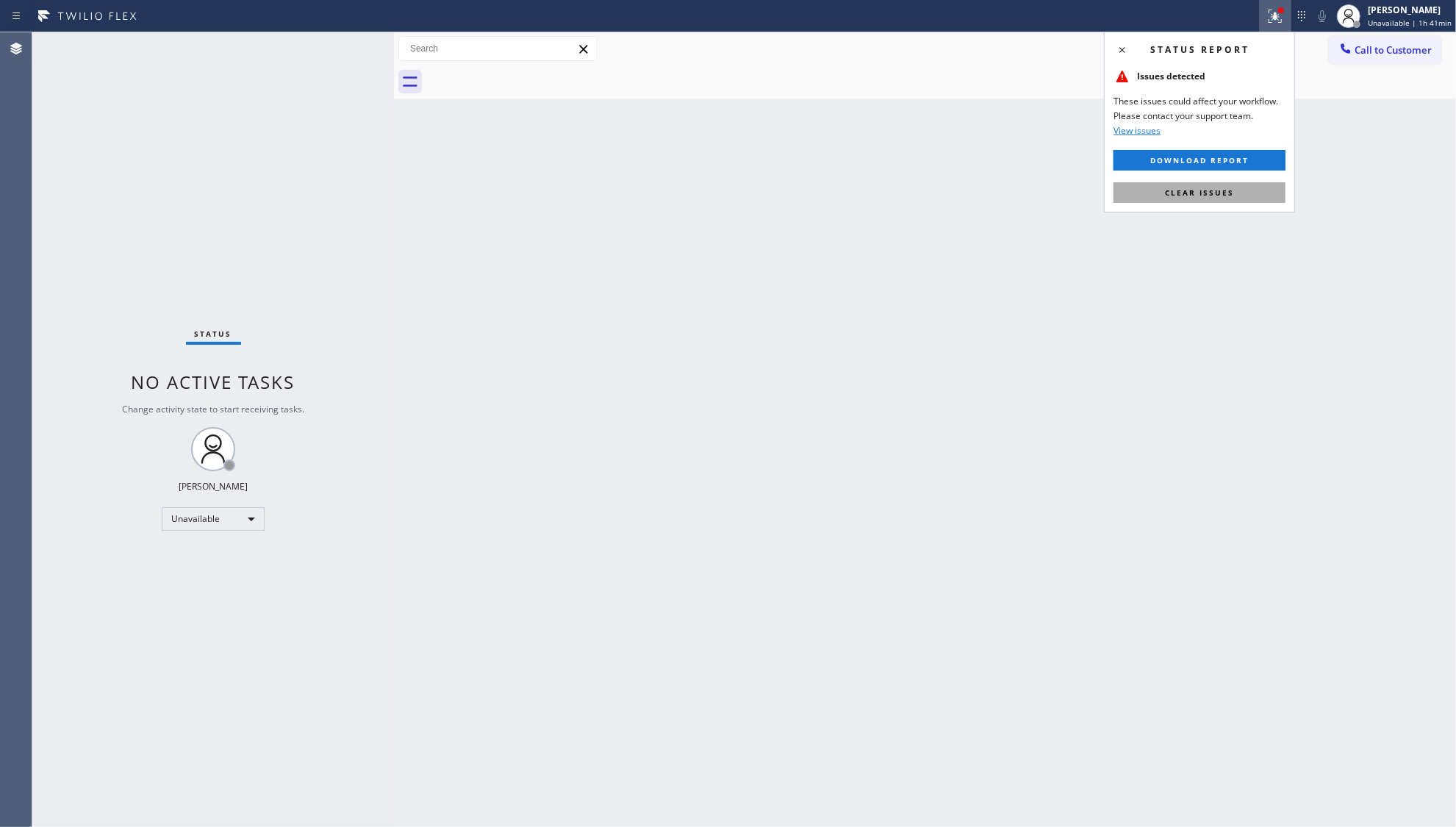
click at [1215, 187] on button "Clear issues" at bounding box center [1199, 193] width 172 height 21
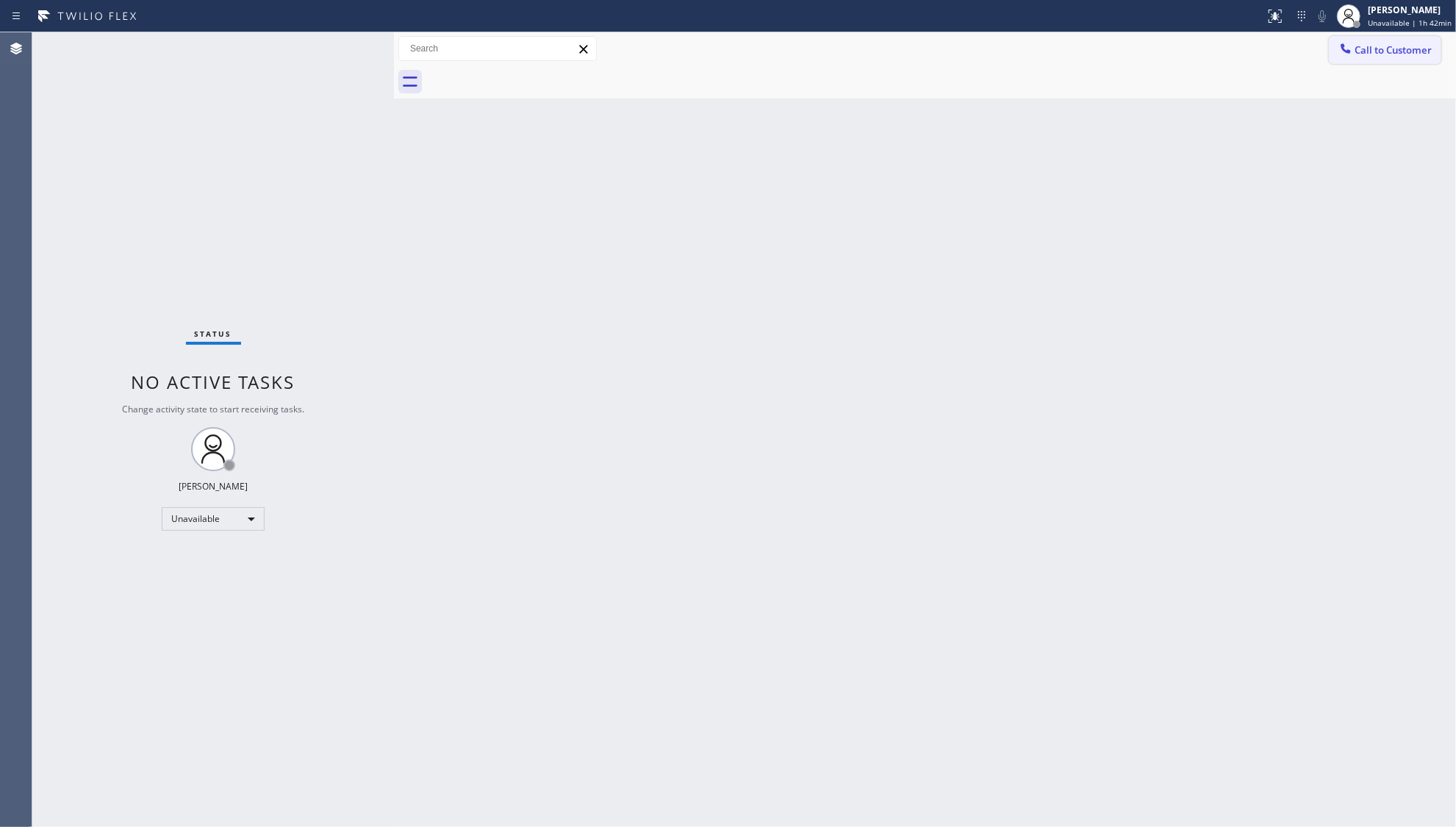
click at [1357, 54] on span "Call to Customer" at bounding box center [1393, 50] width 77 height 13
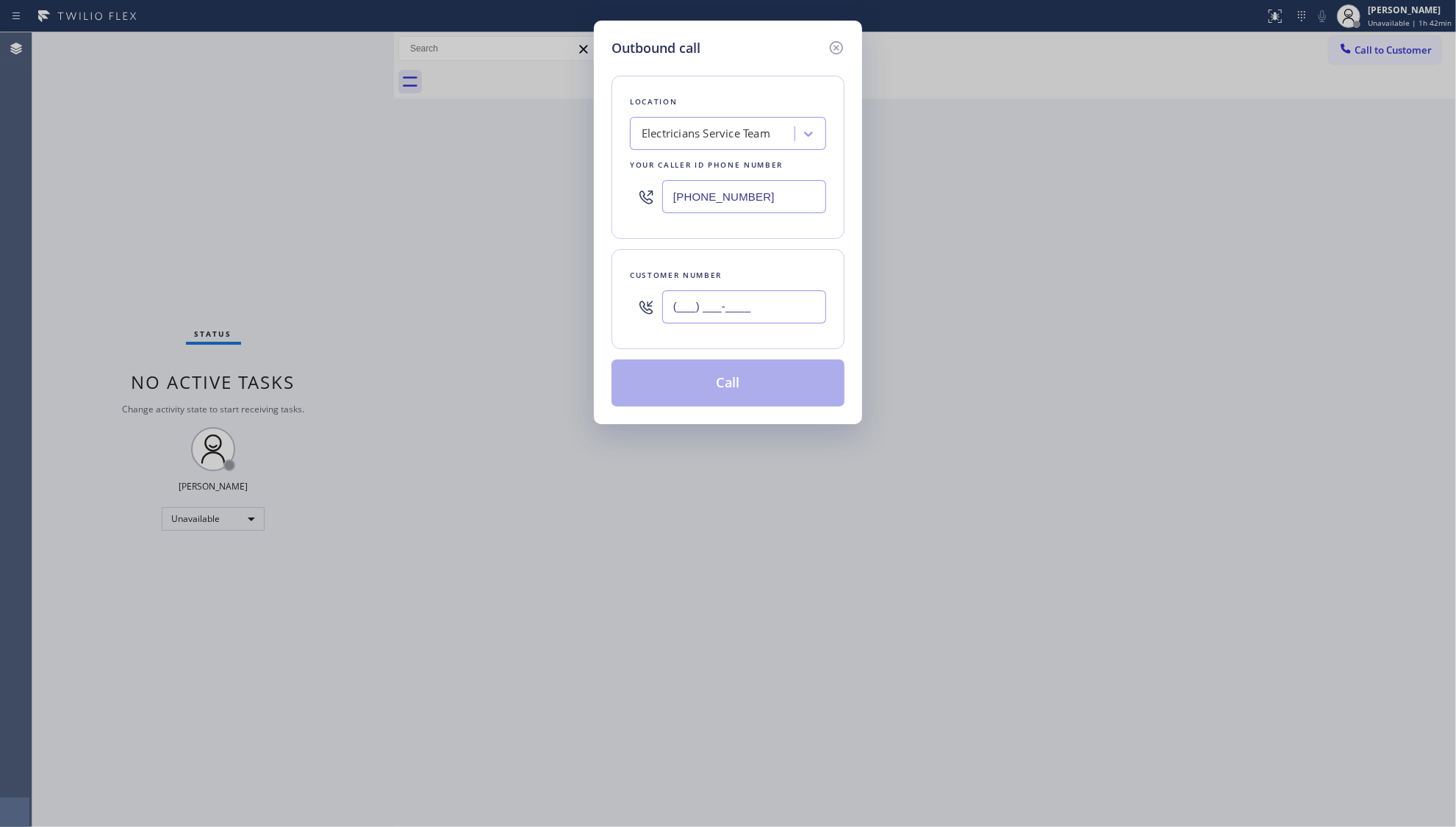
click at [762, 301] on input "(___) ___-____" at bounding box center [744, 307] width 164 height 33
paste input "219) 575-3286"
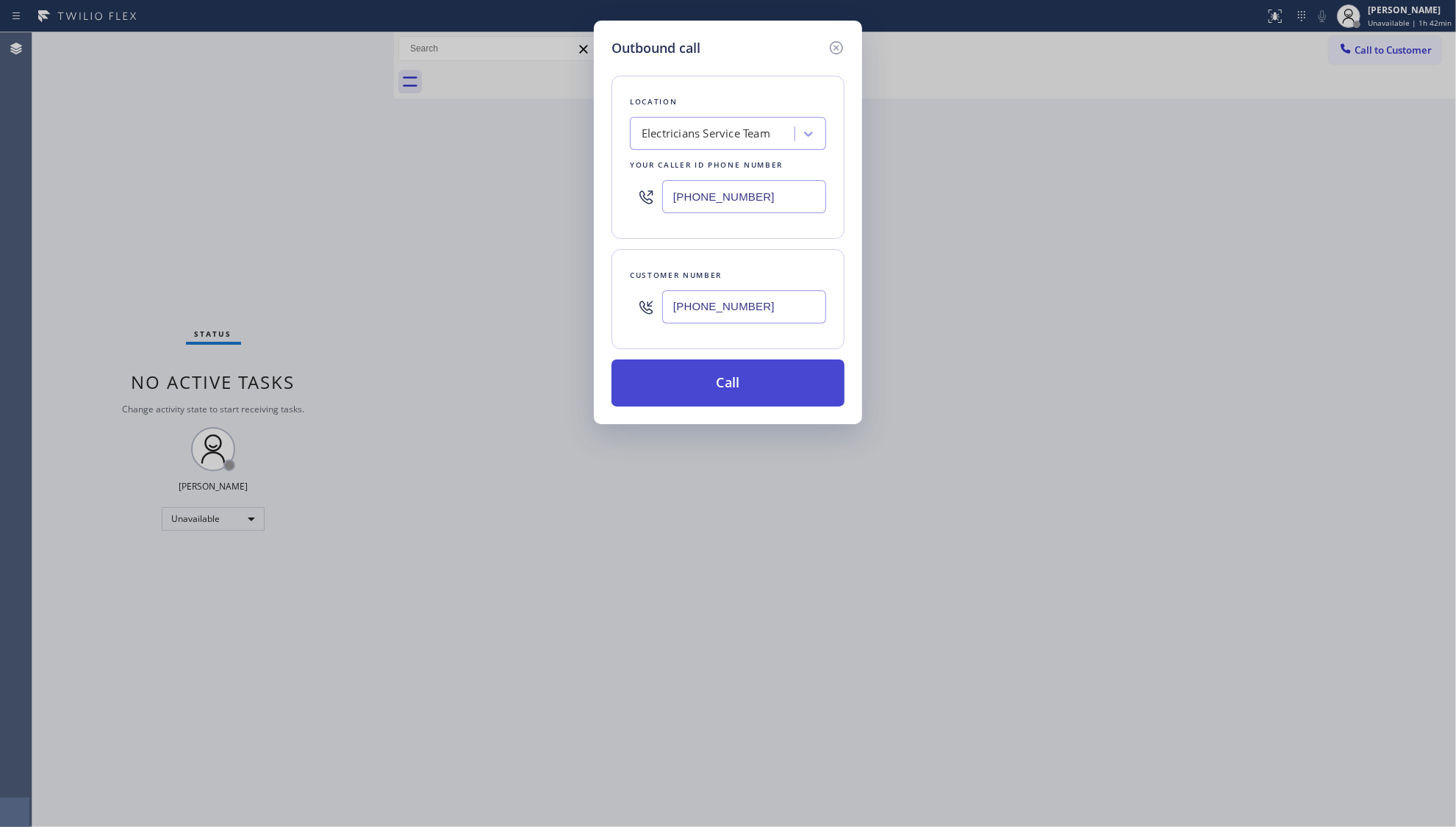
type input "(219) 575-3286"
click at [736, 386] on button "Call" at bounding box center [728, 383] width 233 height 47
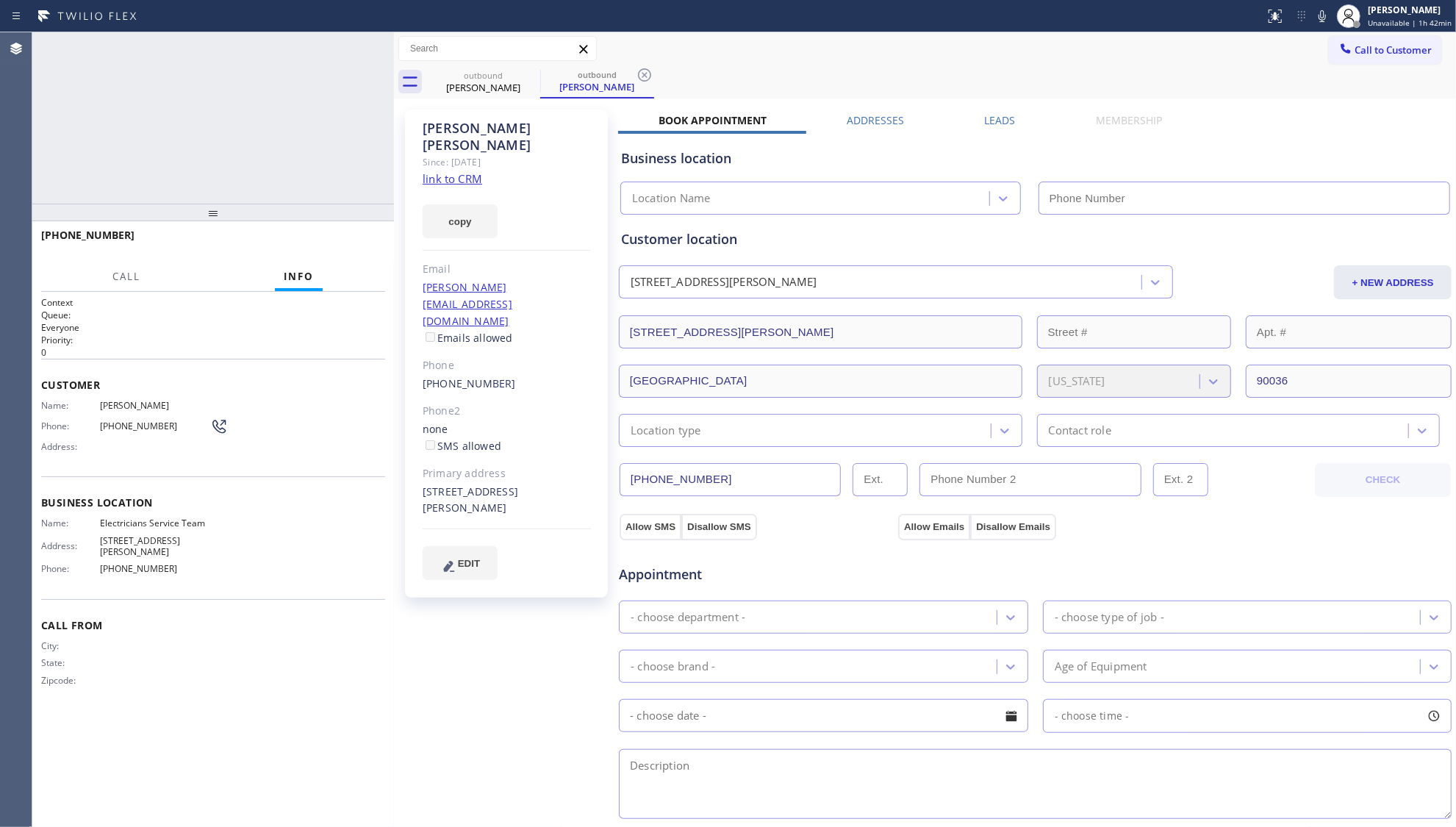
type input "[PHONE_NUMBER]"
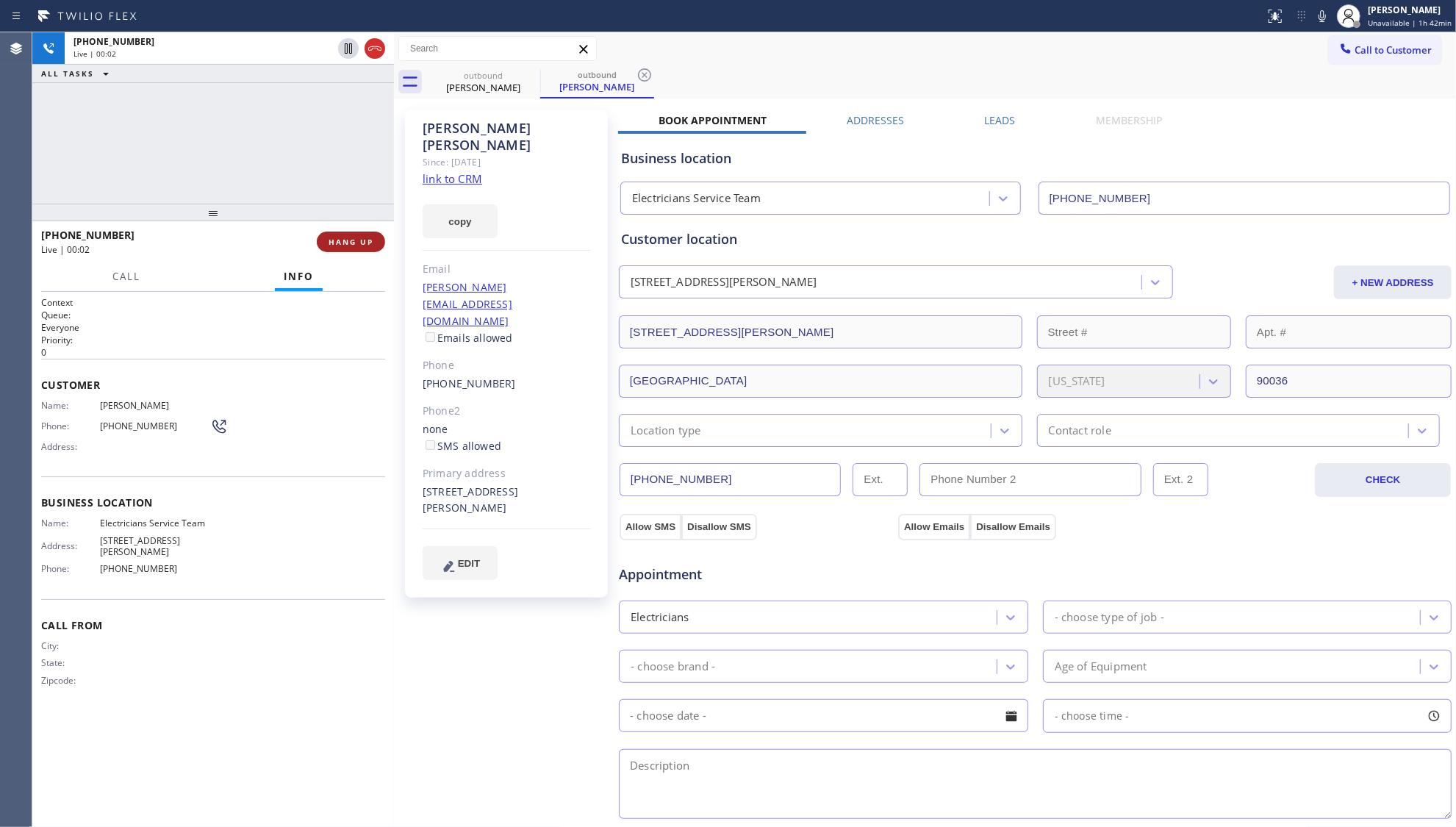
click at [353, 236] on button "HANG UP" at bounding box center [351, 242] width 69 height 21
click at [354, 236] on button "HANG UP" at bounding box center [351, 242] width 69 height 21
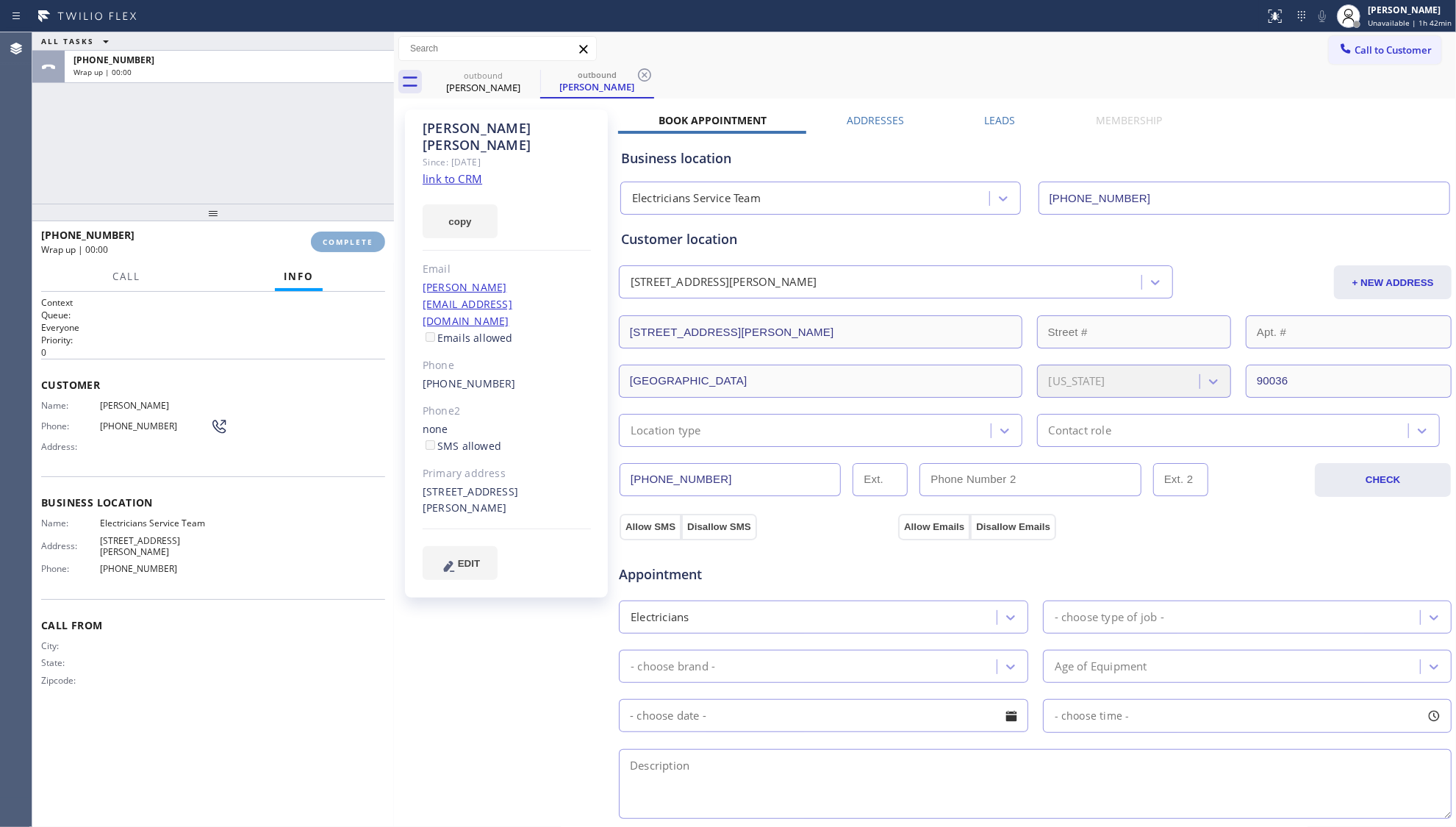
click at [354, 236] on button "COMPLETE" at bounding box center [348, 242] width 74 height 21
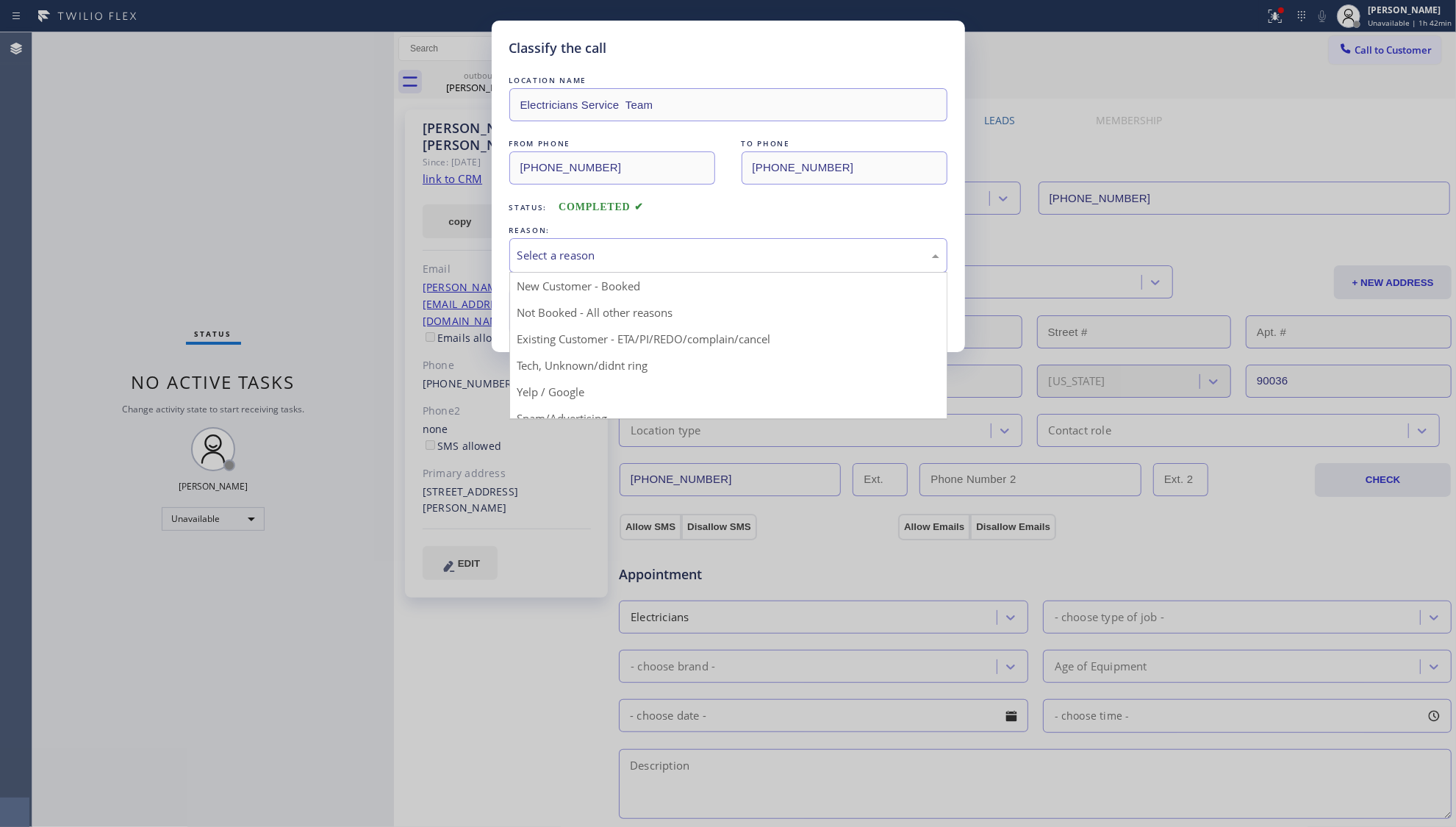
click at [587, 261] on div "Select a reason" at bounding box center [728, 256] width 422 height 17
drag, startPoint x: 564, startPoint y: 274, endPoint x: 562, endPoint y: 266, distance: 8.2
click at [565, 273] on div "New Customer - Booked New Customer - Booked Not Booked - All other reasons Exis…" at bounding box center [729, 255] width 438 height 35
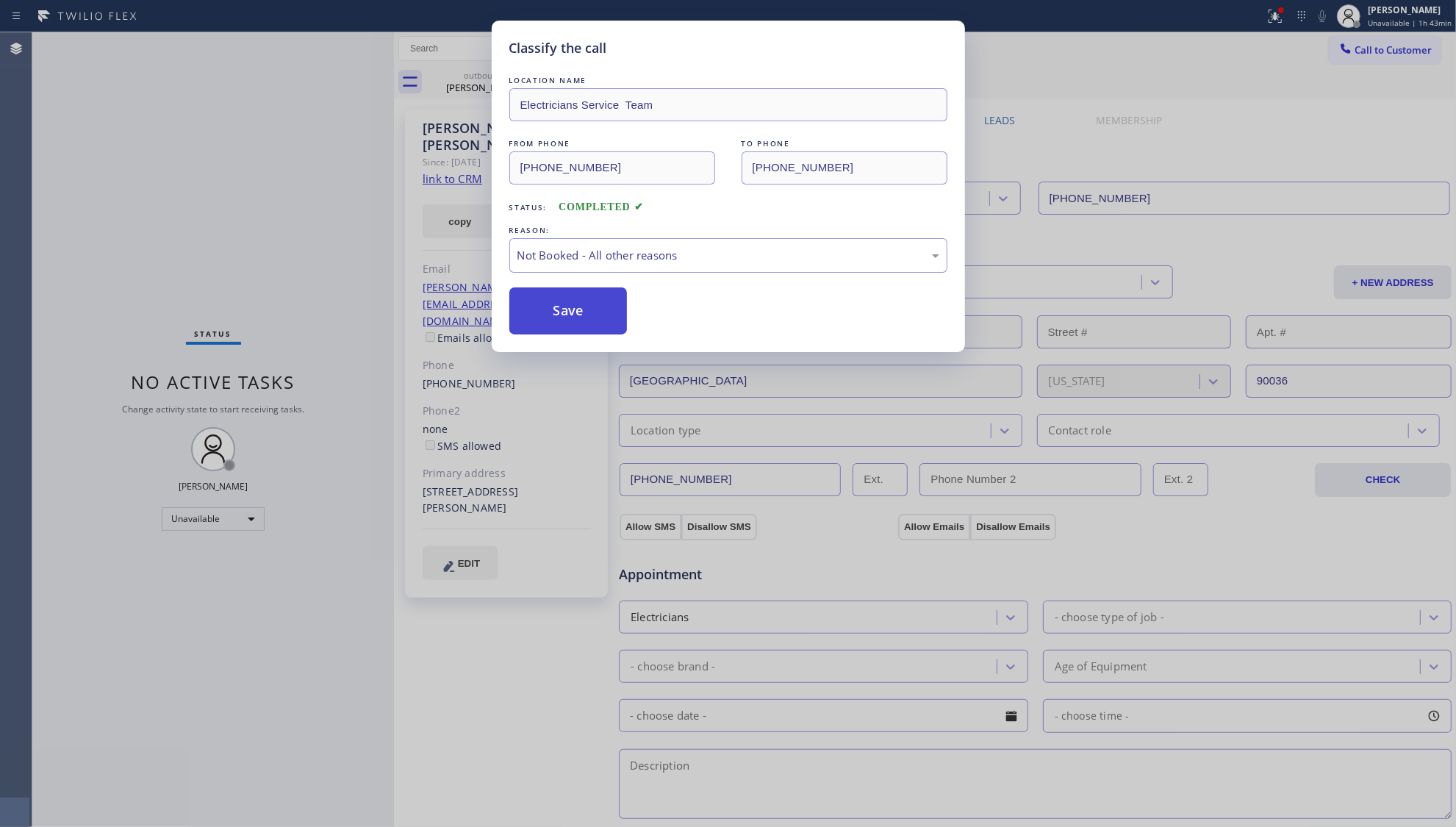
click at [570, 305] on button "Save" at bounding box center [569, 311] width 119 height 47
click at [571, 304] on button "Save" at bounding box center [569, 311] width 119 height 47
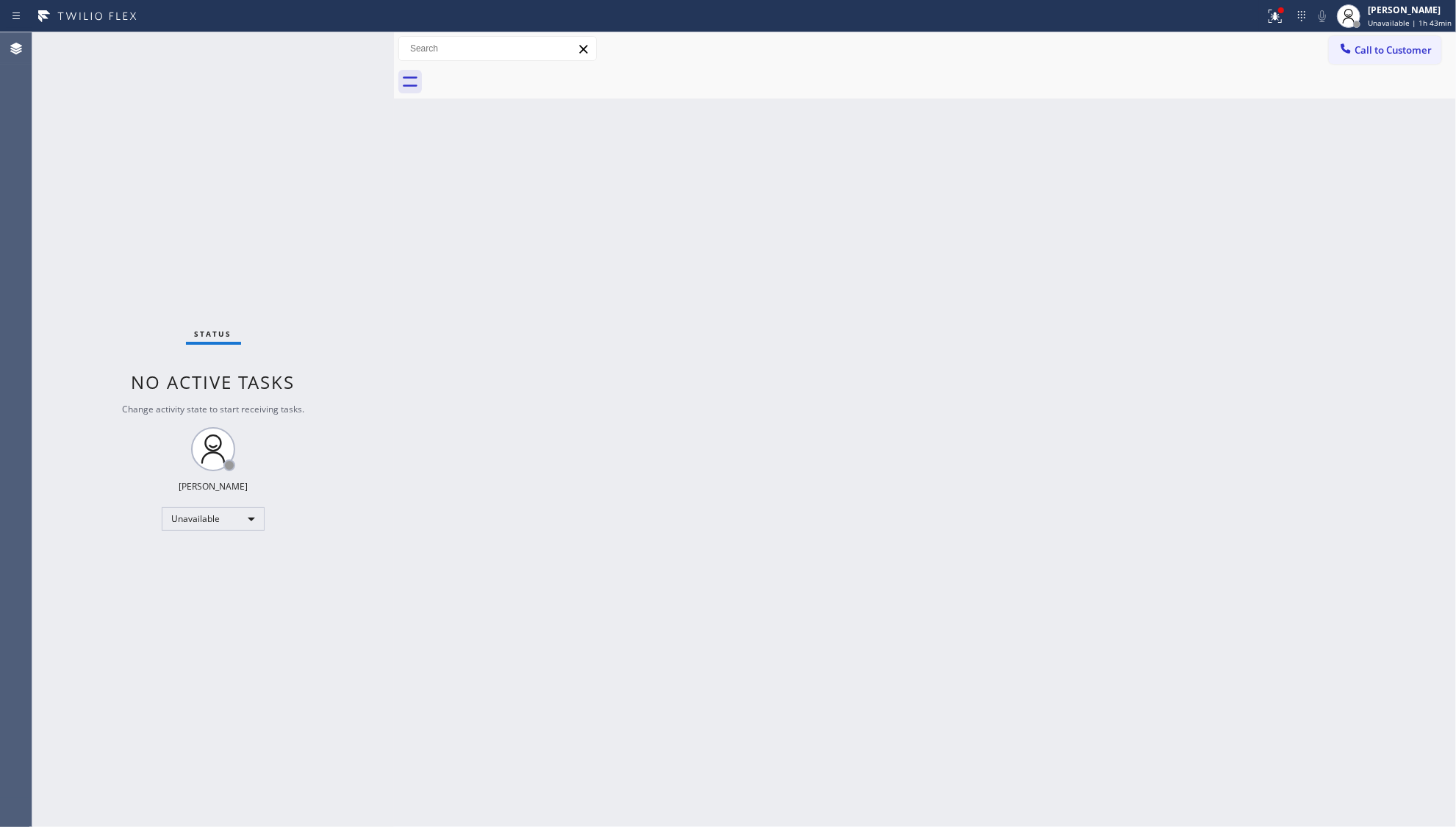
click at [1257, 12] on div at bounding box center [632, 16] width 1254 height 24
drag, startPoint x: 1283, startPoint y: 21, endPoint x: 1254, endPoint y: 122, distance: 105.1
click at [1282, 24] on button at bounding box center [1275, 16] width 32 height 32
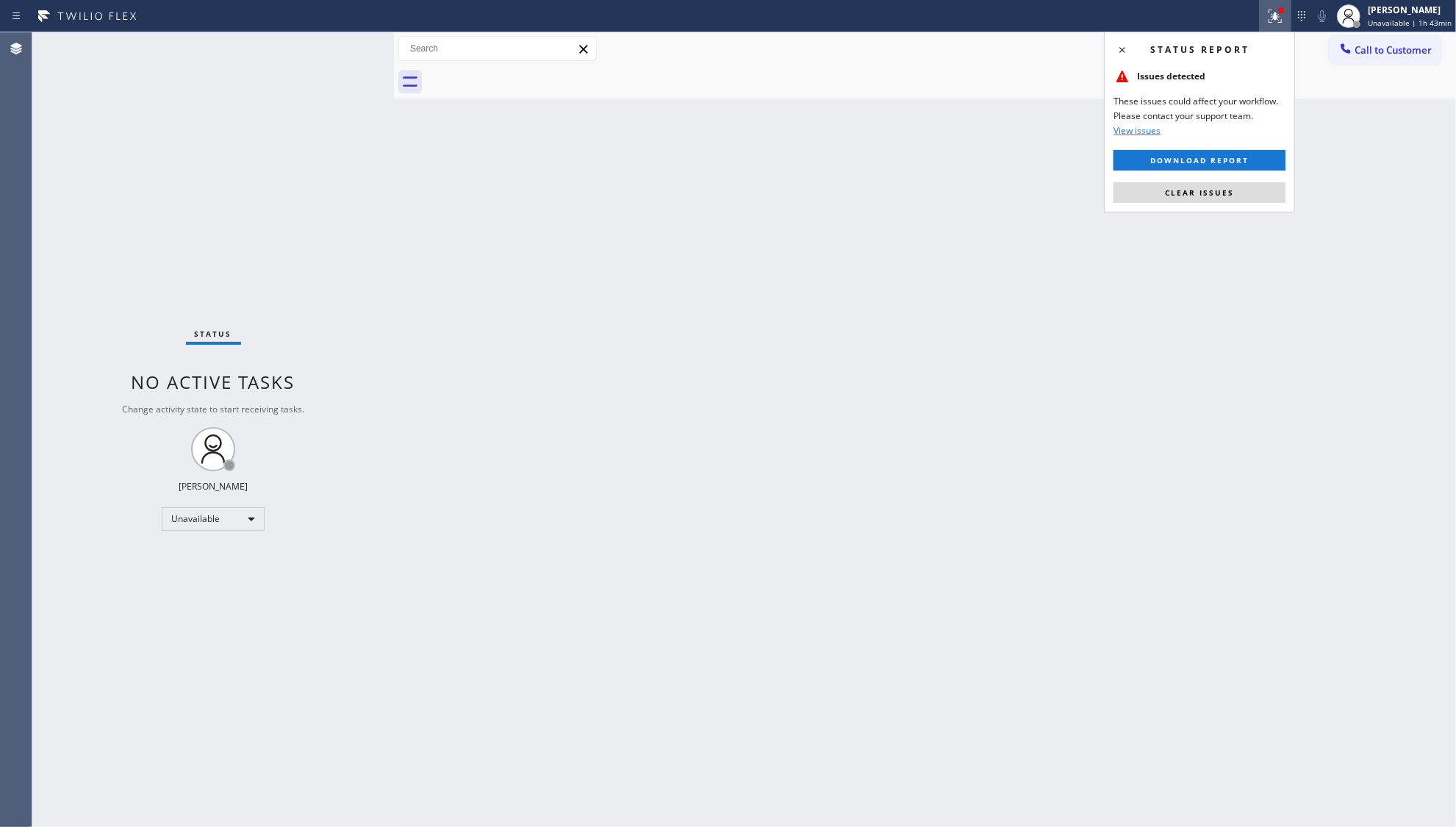
click at [1232, 203] on div "Status report Issues detected These issues could affect your workflow. Please c…" at bounding box center [1199, 122] width 191 height 181
click at [1227, 196] on button "Clear issues" at bounding box center [1199, 193] width 172 height 21
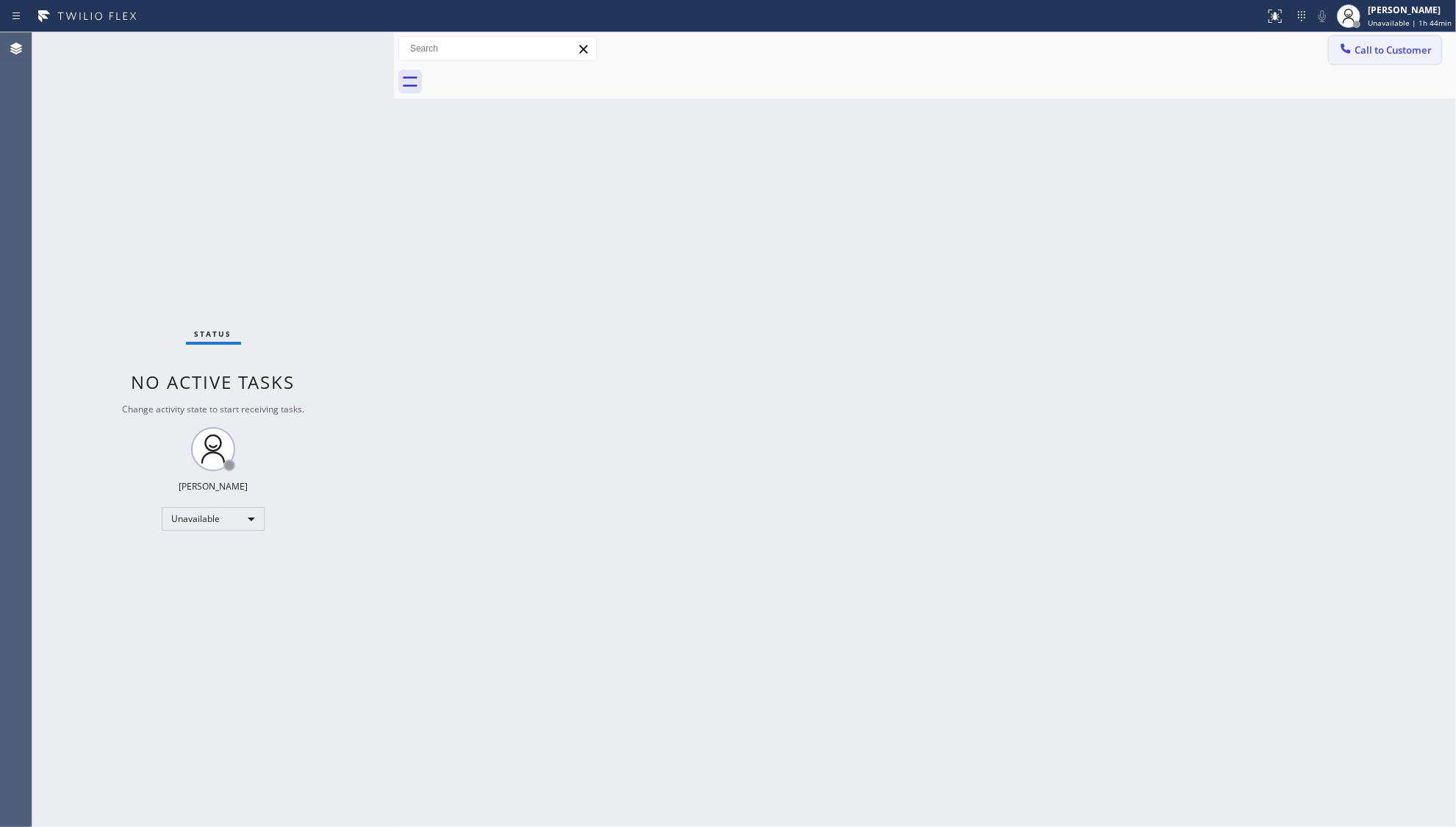
click at [1369, 45] on span "Call to Customer" at bounding box center [1393, 50] width 77 height 13
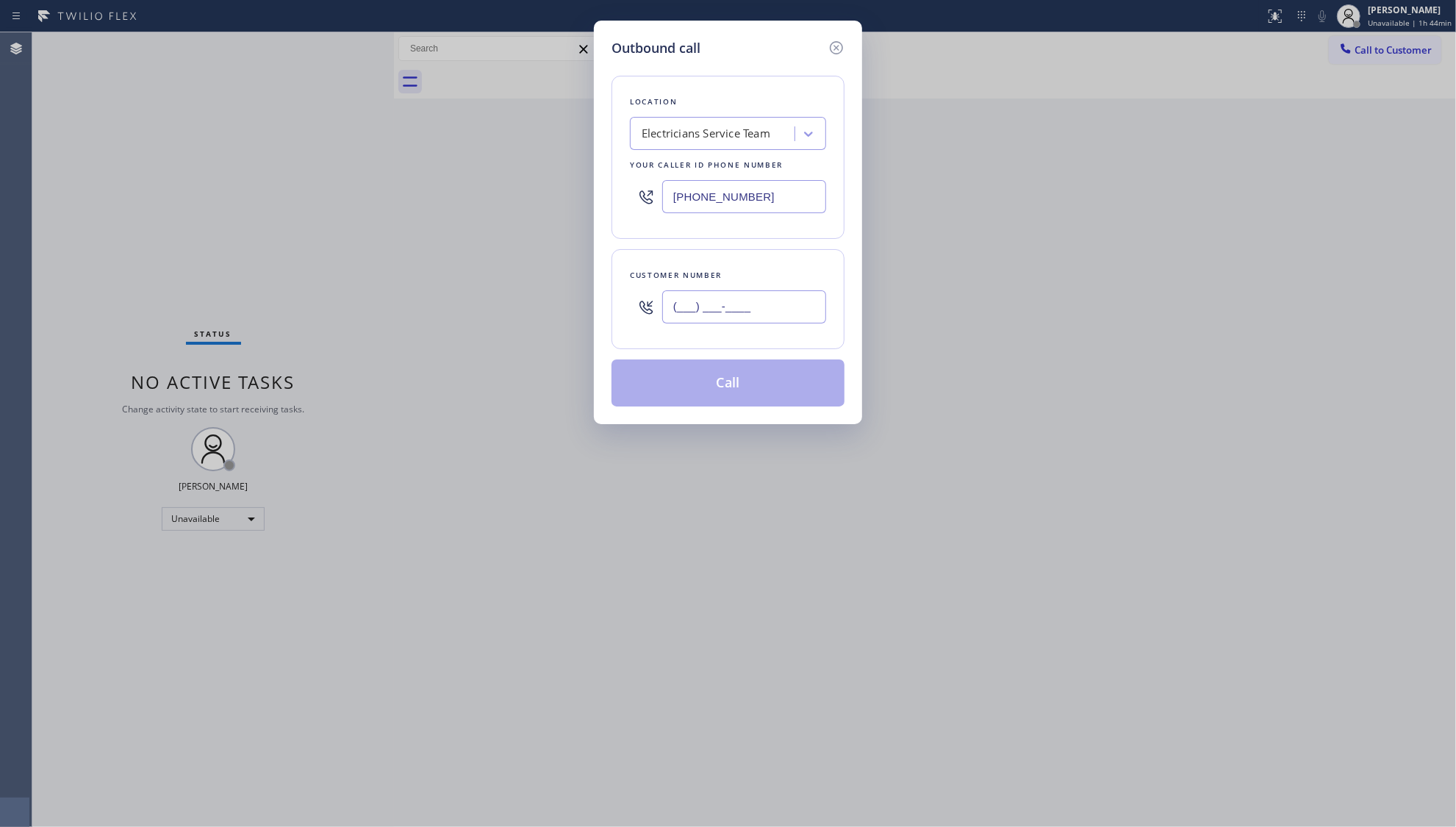
paste input "424) 542-4636"
click at [799, 310] on input "(___) ___-____" at bounding box center [744, 307] width 164 height 33
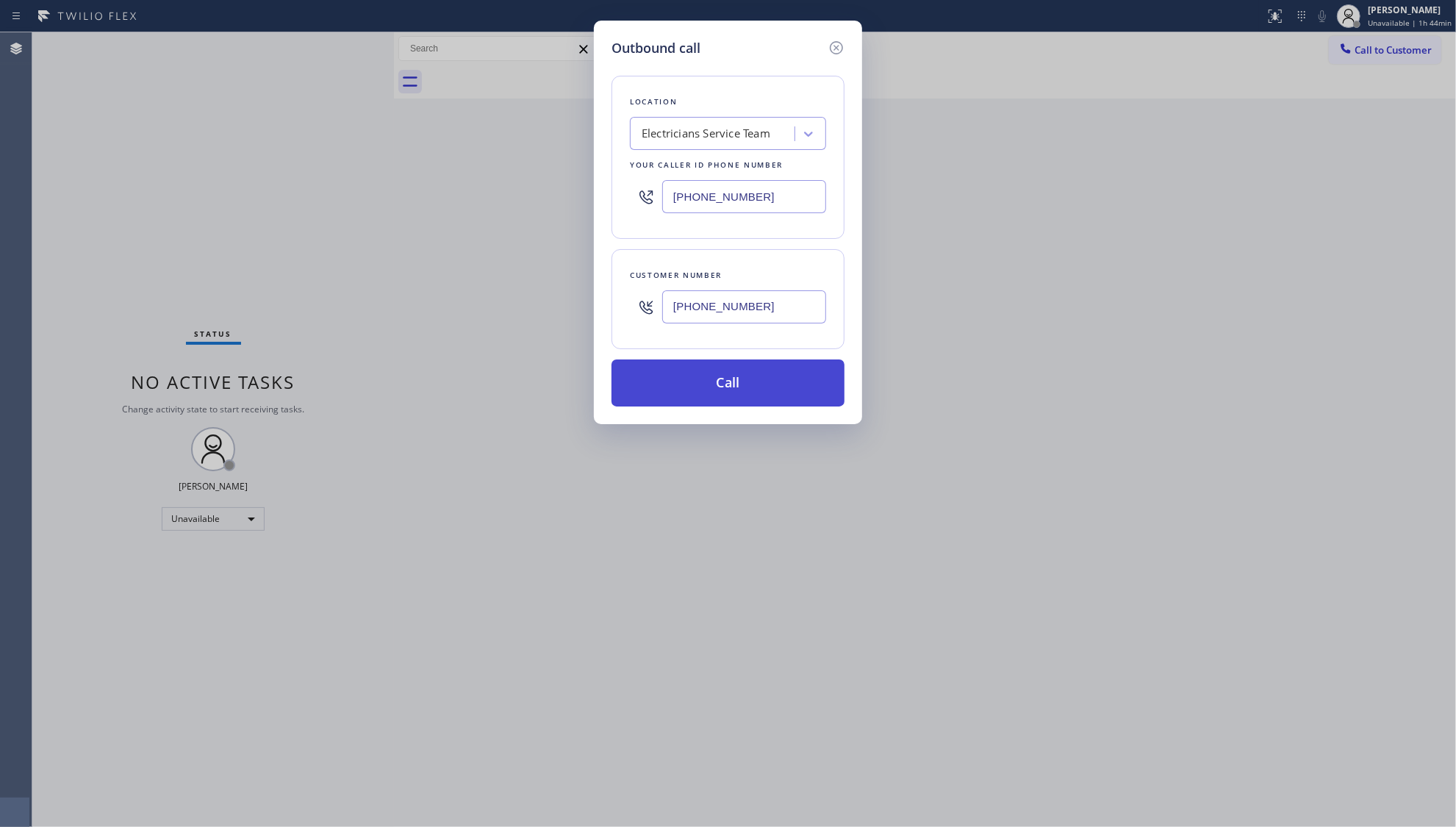
type input "(424) 542-4636"
click at [768, 374] on button "Call" at bounding box center [728, 383] width 233 height 47
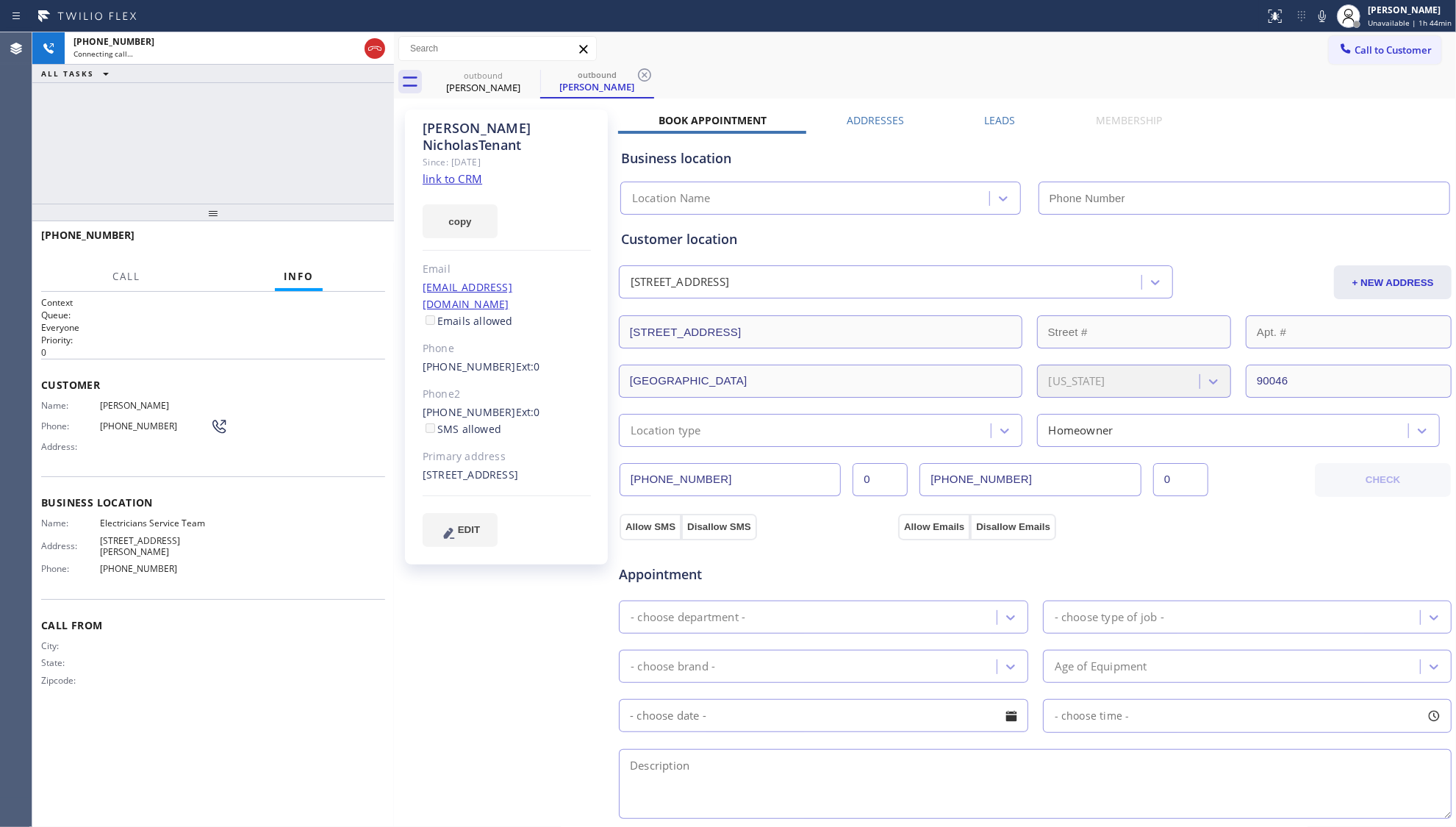
click at [987, 77] on div "outbound Cris NicholasTenant outbound Cris NicholasTenant" at bounding box center [941, 82] width 1030 height 33
type input "[PHONE_NUMBER]"
click at [650, 73] on icon at bounding box center [644, 74] width 18 height 18
click at [655, 72] on div "outbound Cris NicholasTenant" at bounding box center [941, 82] width 1030 height 33
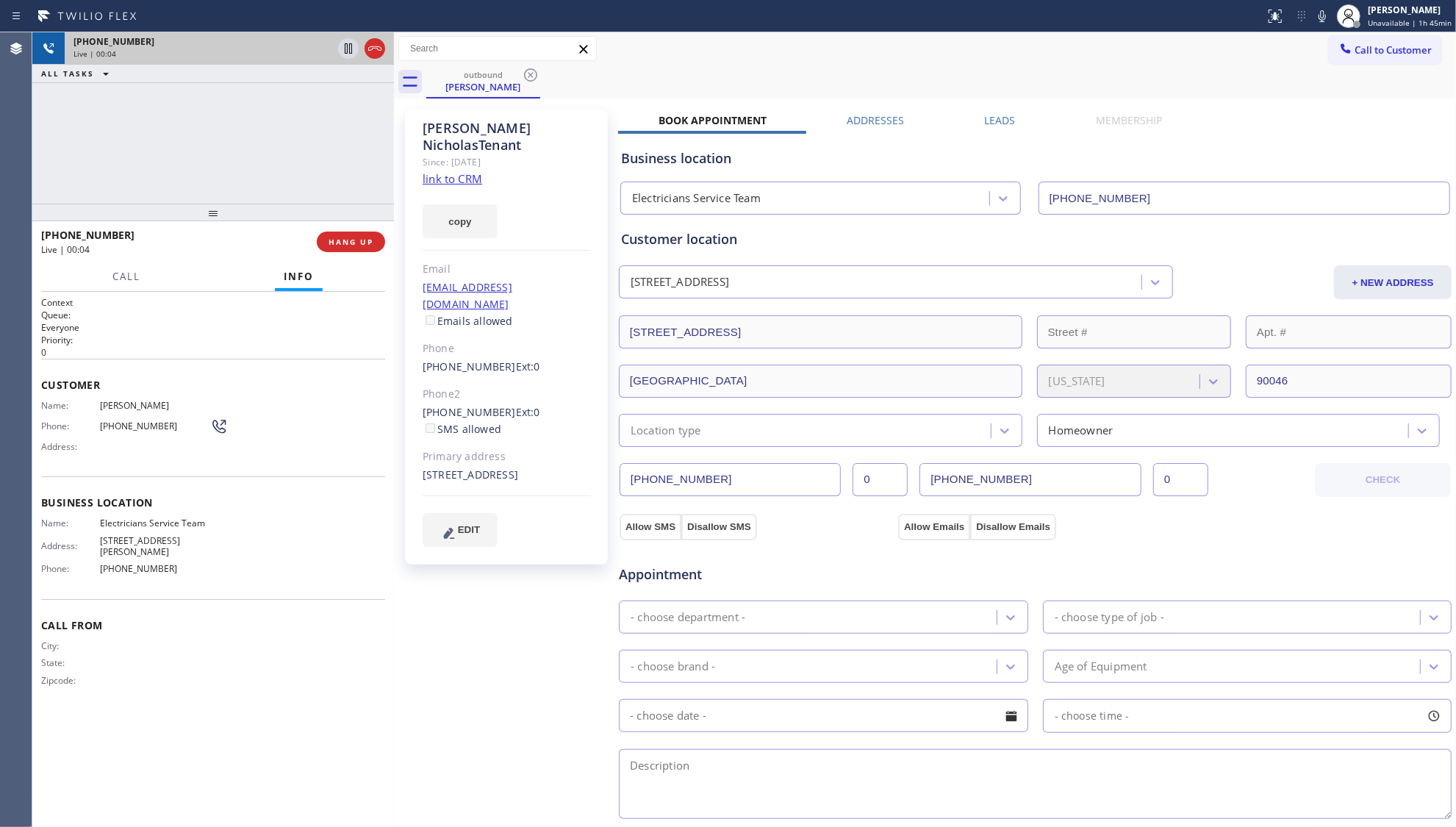
click at [383, 59] on div at bounding box center [361, 48] width 53 height 32
click at [357, 32] on div at bounding box center [361, 48] width 53 height 32
click at [368, 41] on icon at bounding box center [374, 48] width 18 height 18
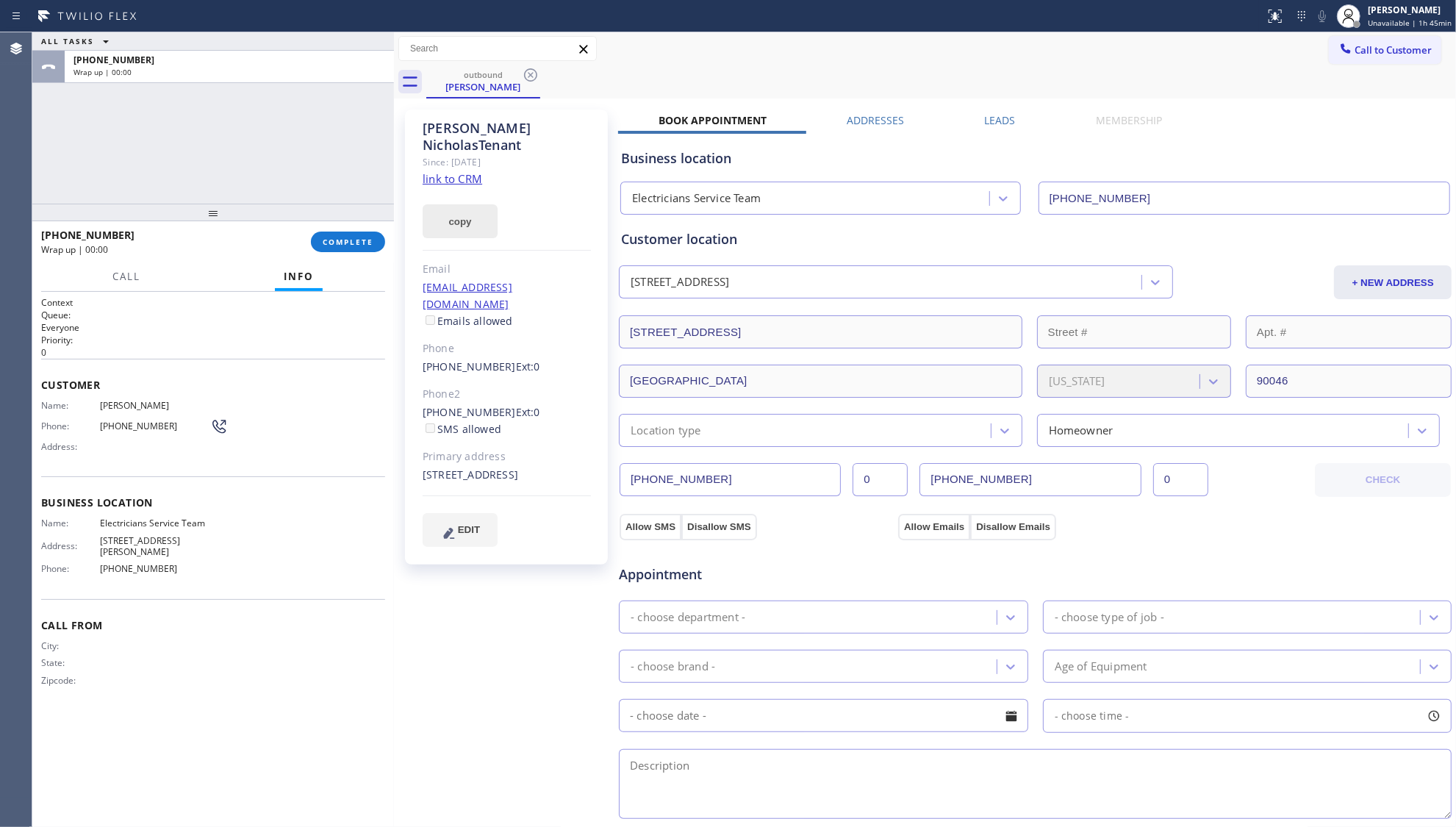
drag, startPoint x: 369, startPoint y: 237, endPoint x: 435, endPoint y: 218, distance: 68.7
click at [369, 237] on span "COMPLETE" at bounding box center [348, 242] width 51 height 10
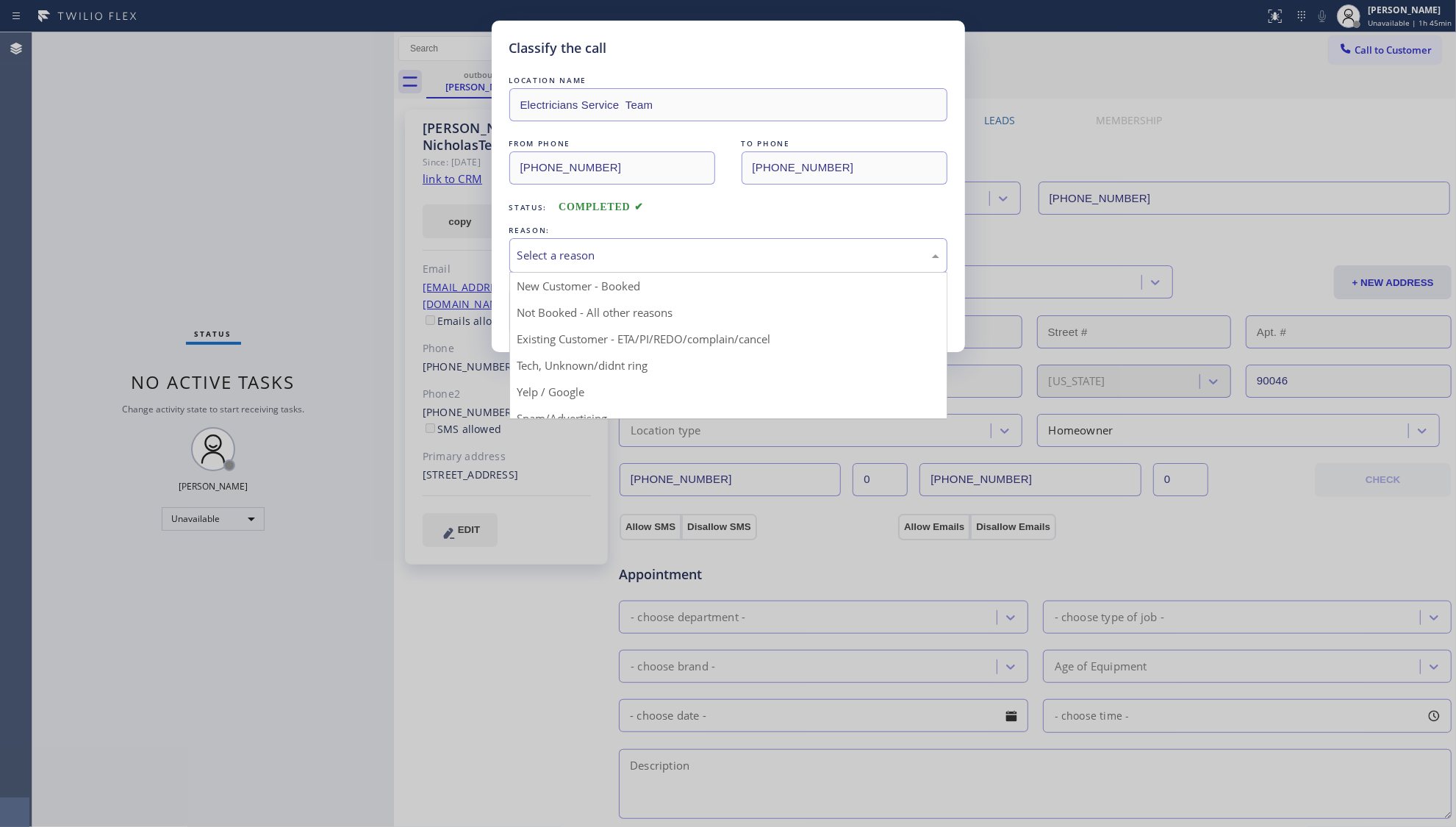
click at [595, 262] on div "Select a reason" at bounding box center [728, 256] width 422 height 17
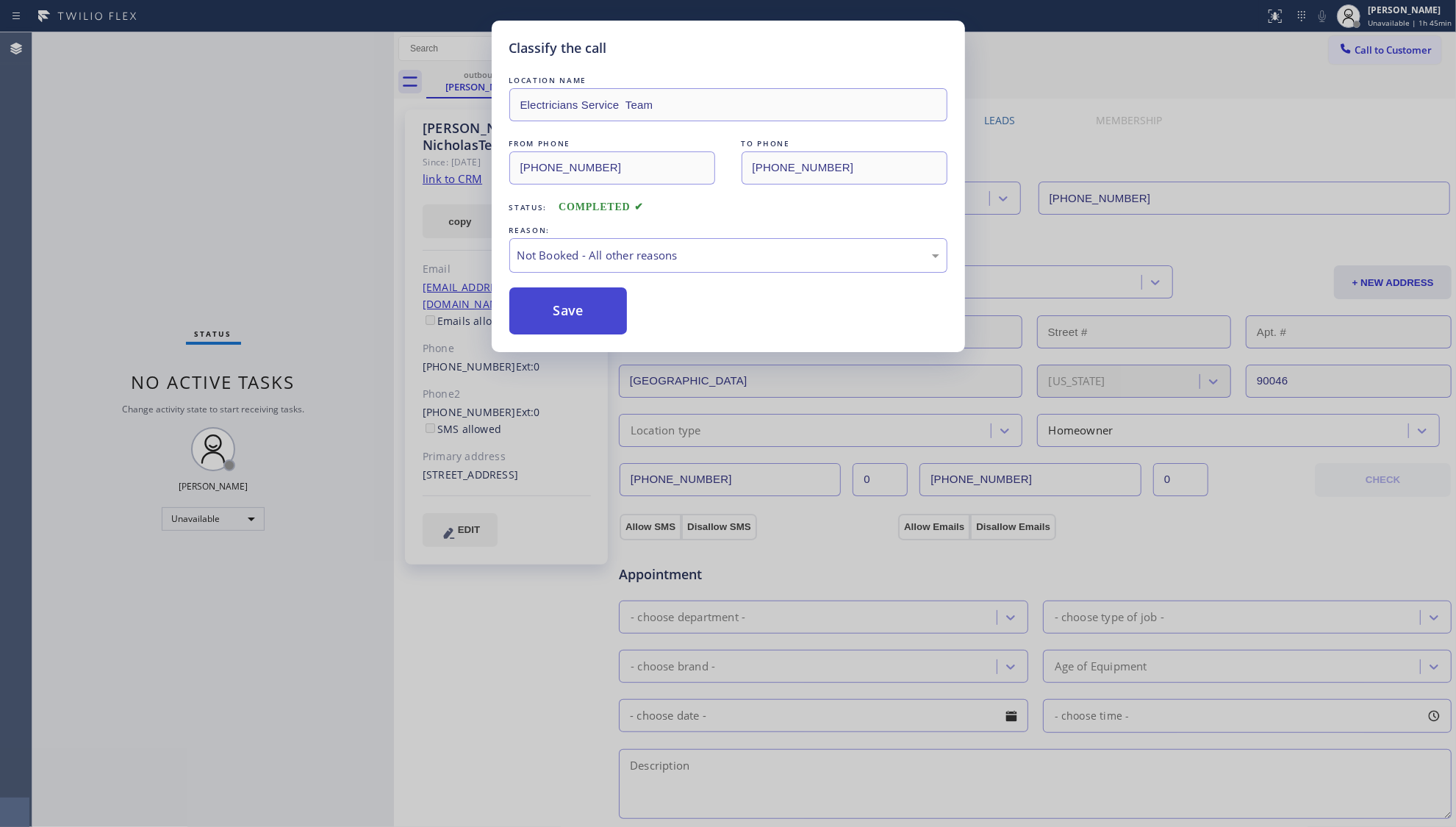
click at [562, 303] on button "Save" at bounding box center [569, 311] width 119 height 47
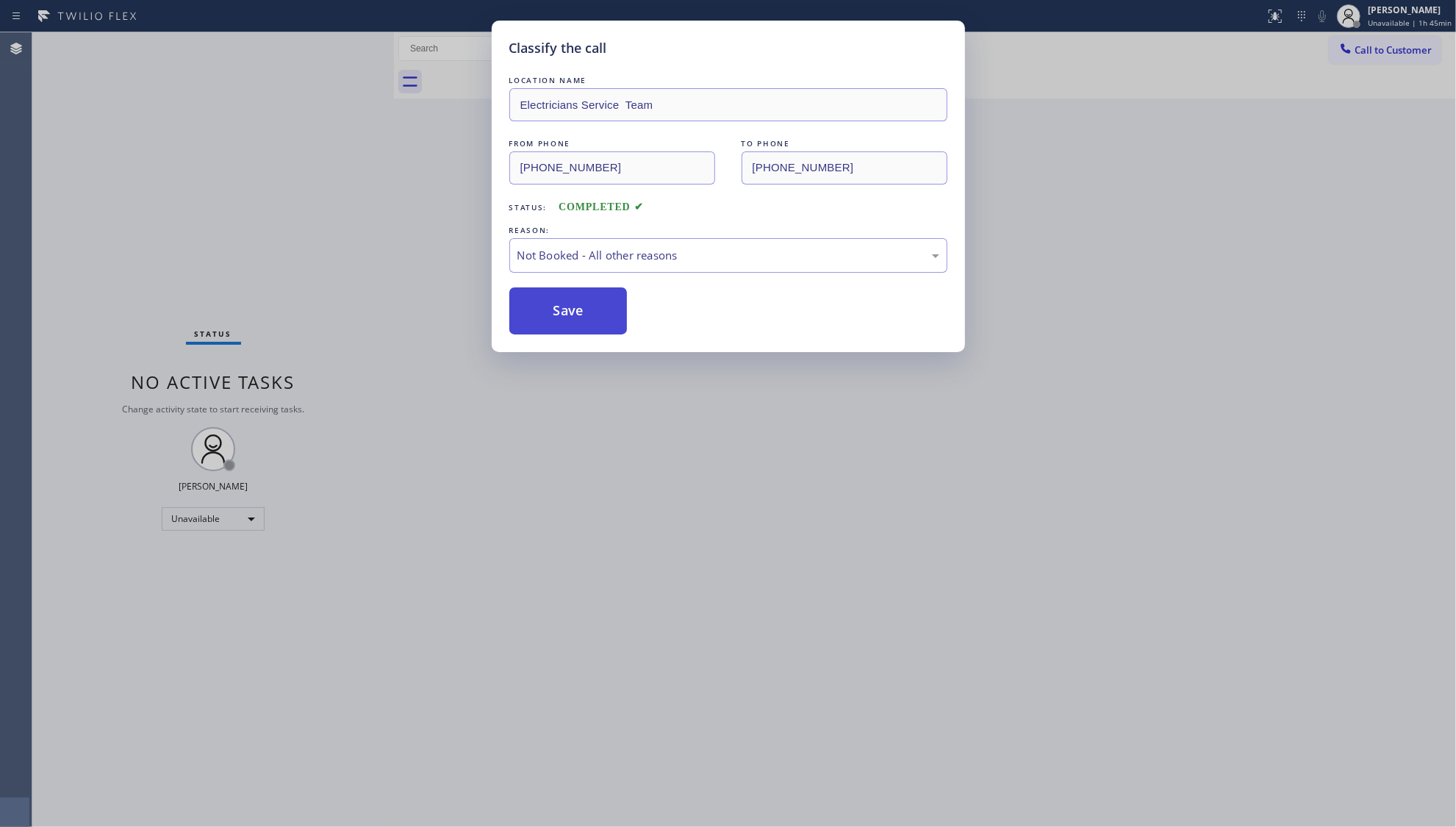
click at [562, 303] on button "Save" at bounding box center [569, 311] width 119 height 47
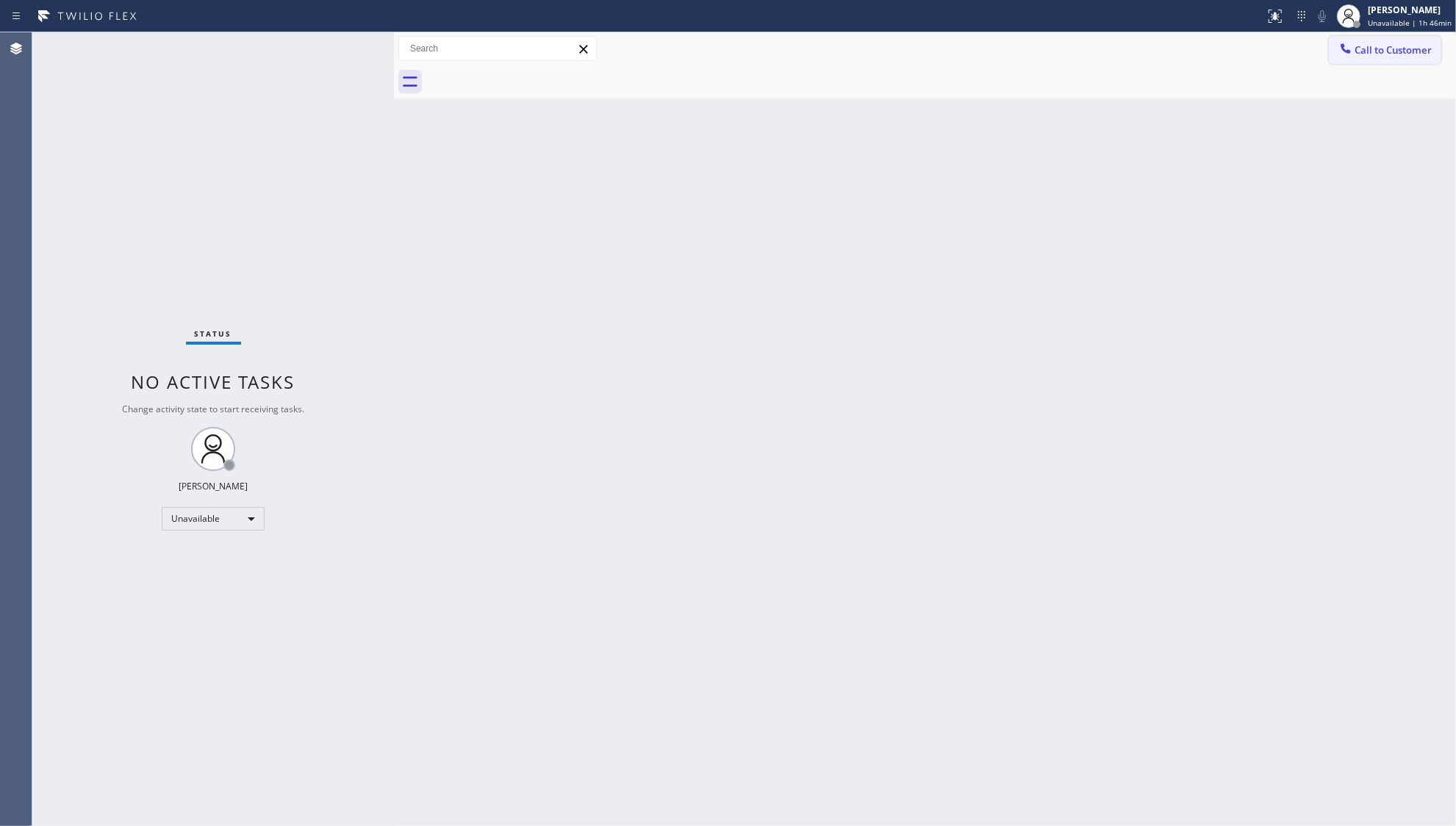
click at [1363, 54] on span "Call to Customer" at bounding box center [1393, 50] width 77 height 13
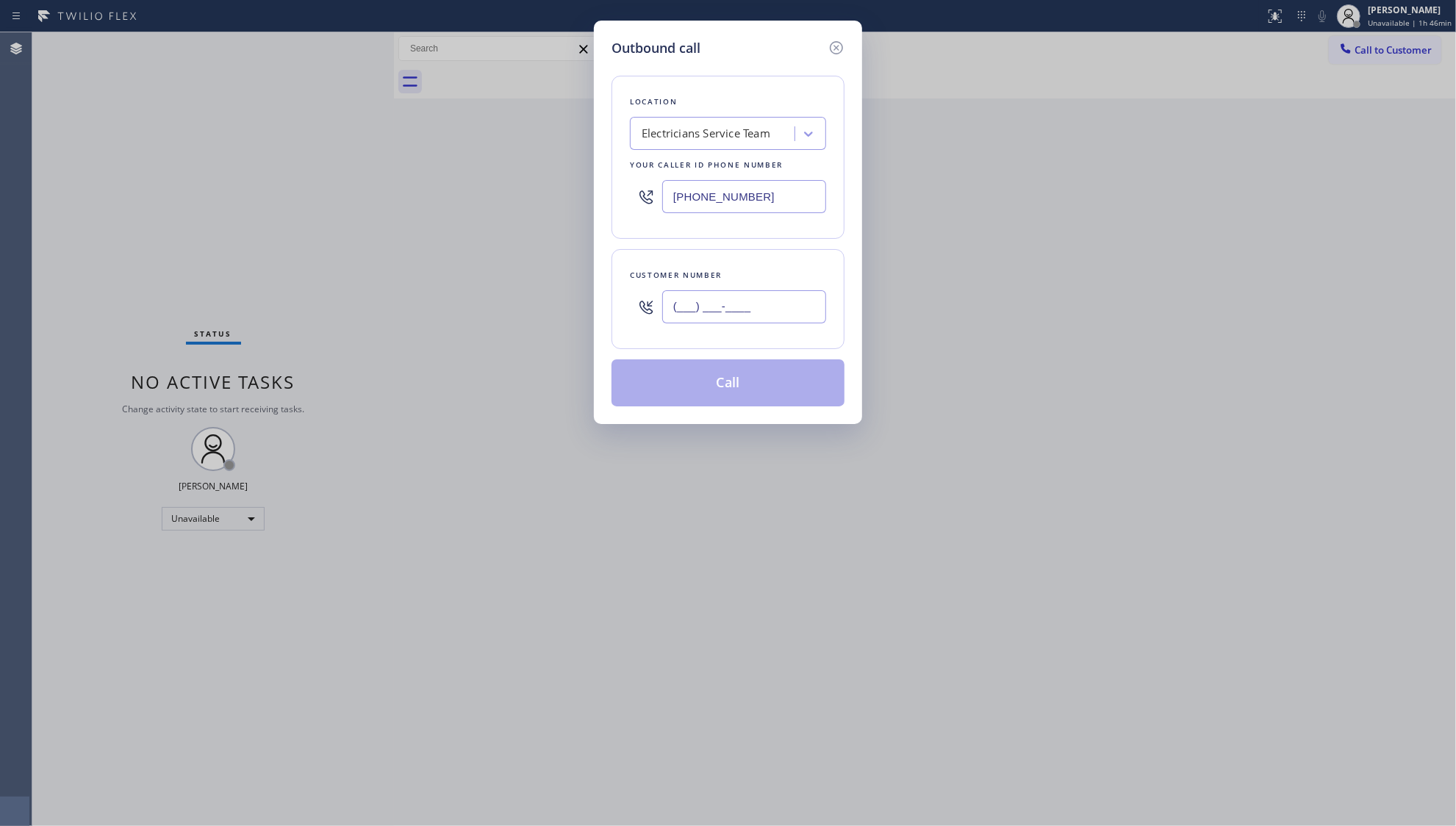
click at [772, 318] on input "(___) ___-____" at bounding box center [744, 307] width 164 height 33
paste input "707) 318-5372"
type input "(707) 318-5372"
click at [724, 384] on button "Call" at bounding box center [728, 383] width 233 height 47
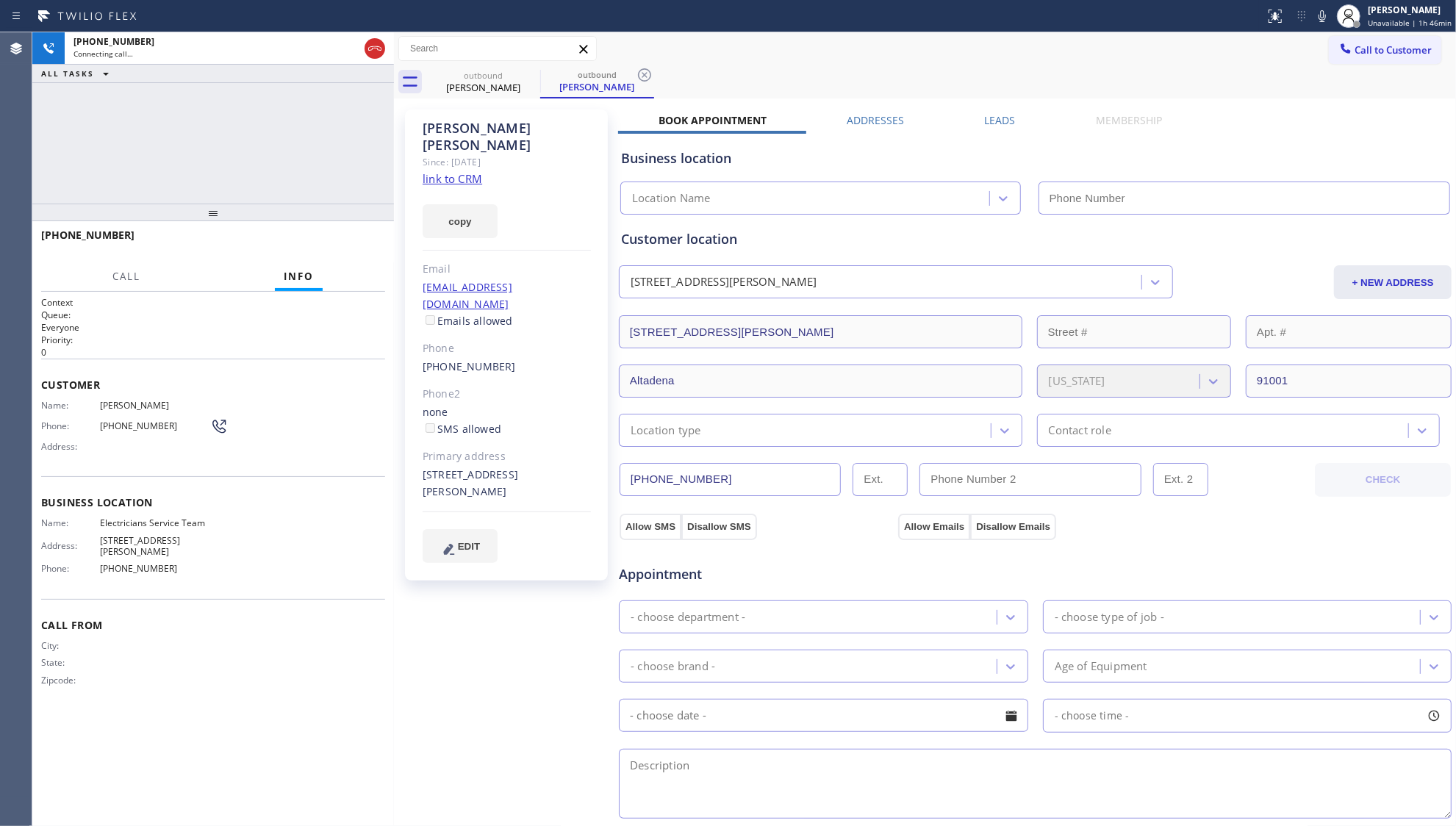
type input "[PHONE_NUMBER]"
click at [637, 76] on icon at bounding box center [644, 74] width 18 height 18
click at [653, 66] on div "outbound Doug Hofmann" at bounding box center [941, 82] width 1030 height 33
click at [368, 243] on span "HANG UP" at bounding box center [351, 242] width 45 height 10
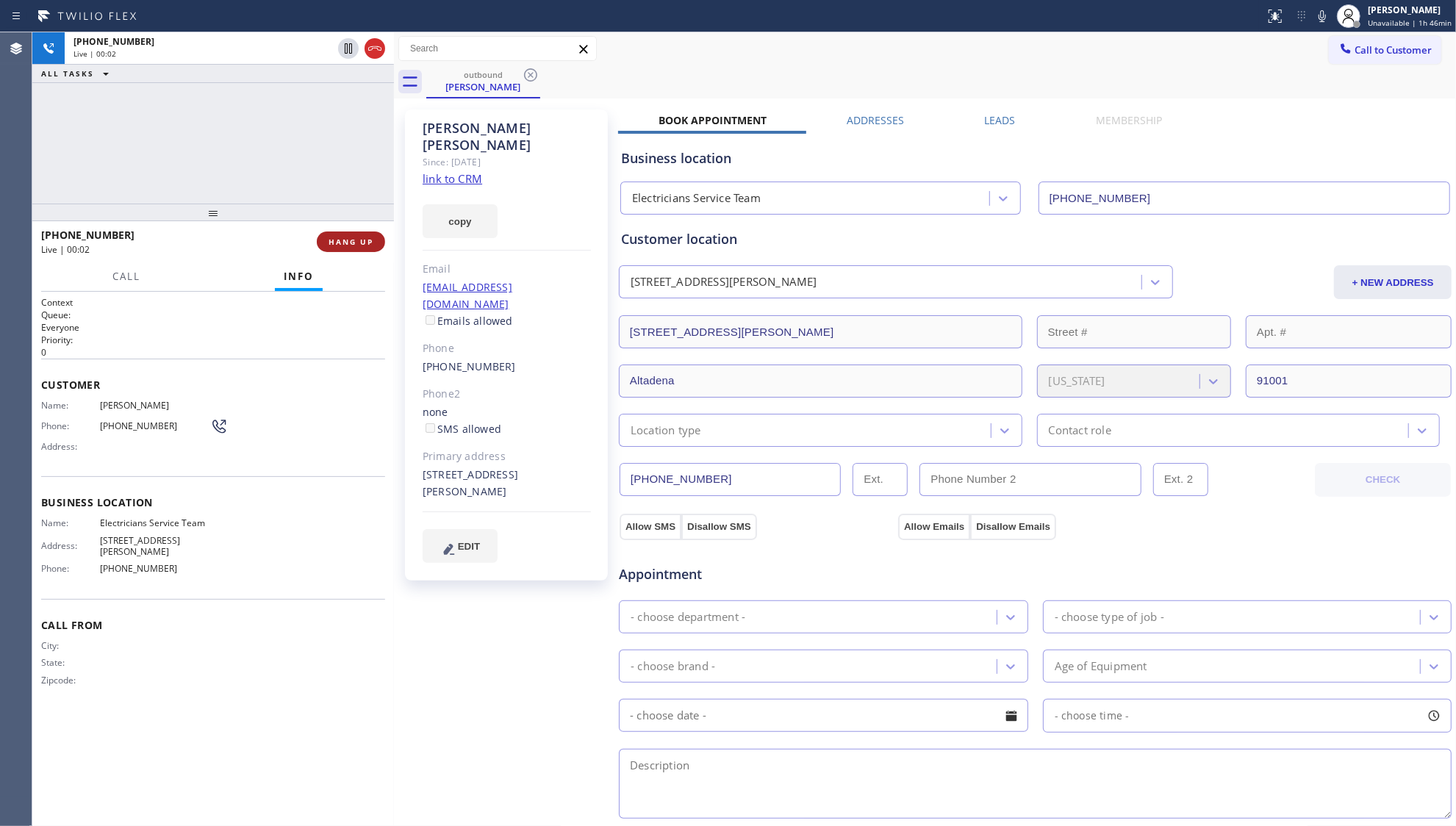
click at [366, 243] on span "HANG UP" at bounding box center [351, 242] width 45 height 10
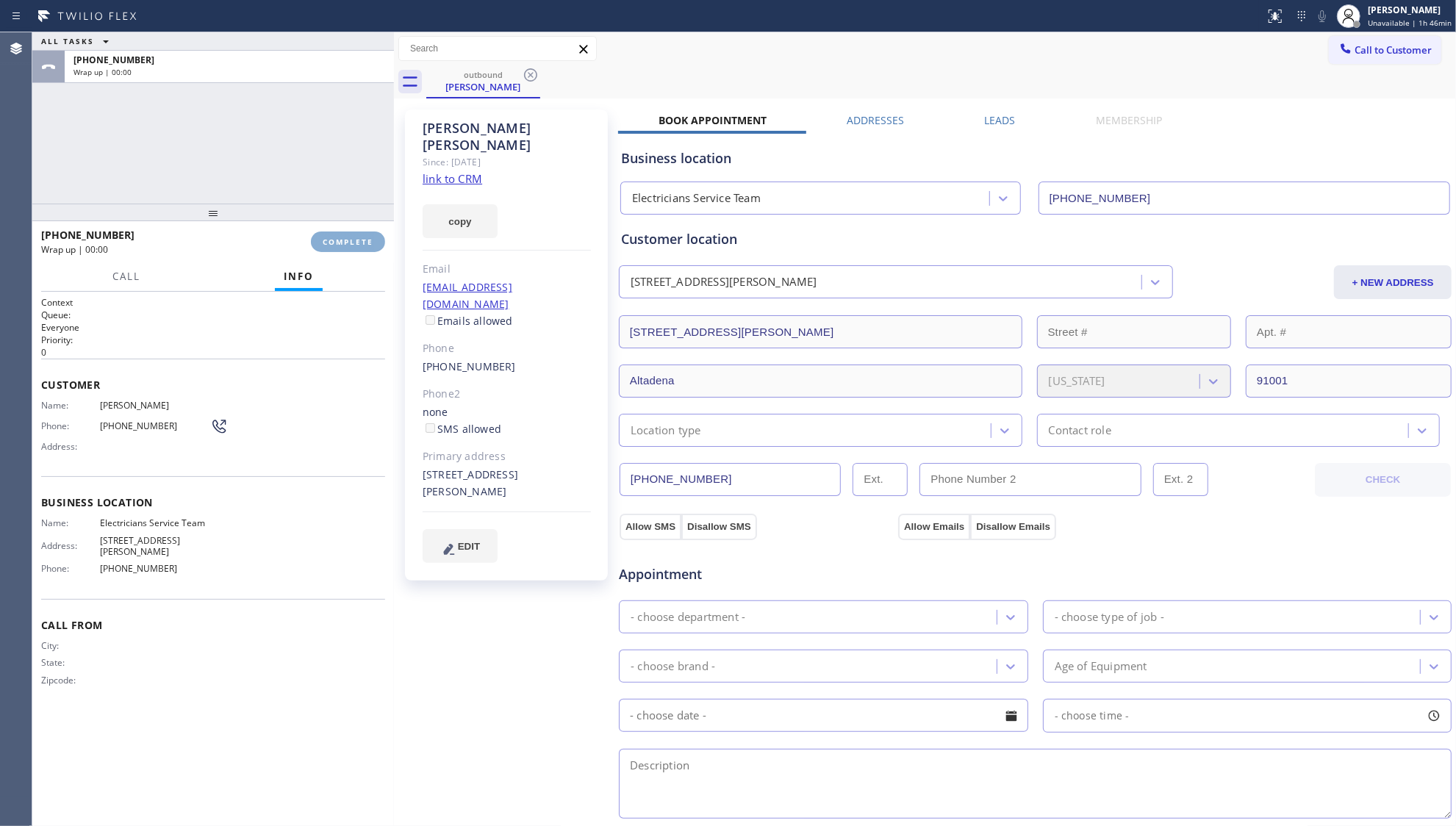
click at [366, 243] on span "COMPLETE" at bounding box center [348, 242] width 51 height 10
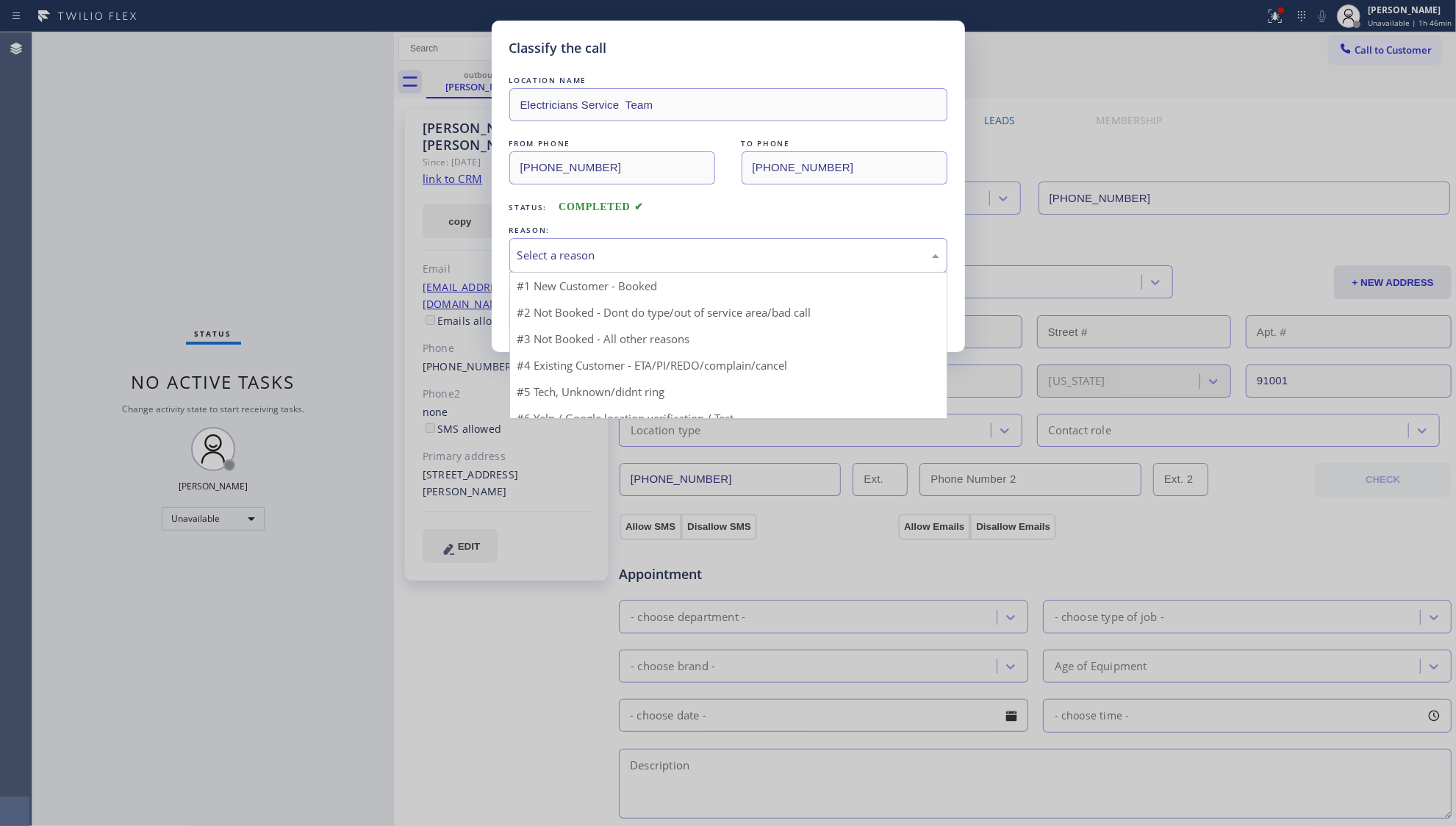
click at [578, 266] on div "Select a reason" at bounding box center [729, 255] width 438 height 35
click at [574, 313] on button "Save" at bounding box center [569, 311] width 119 height 47
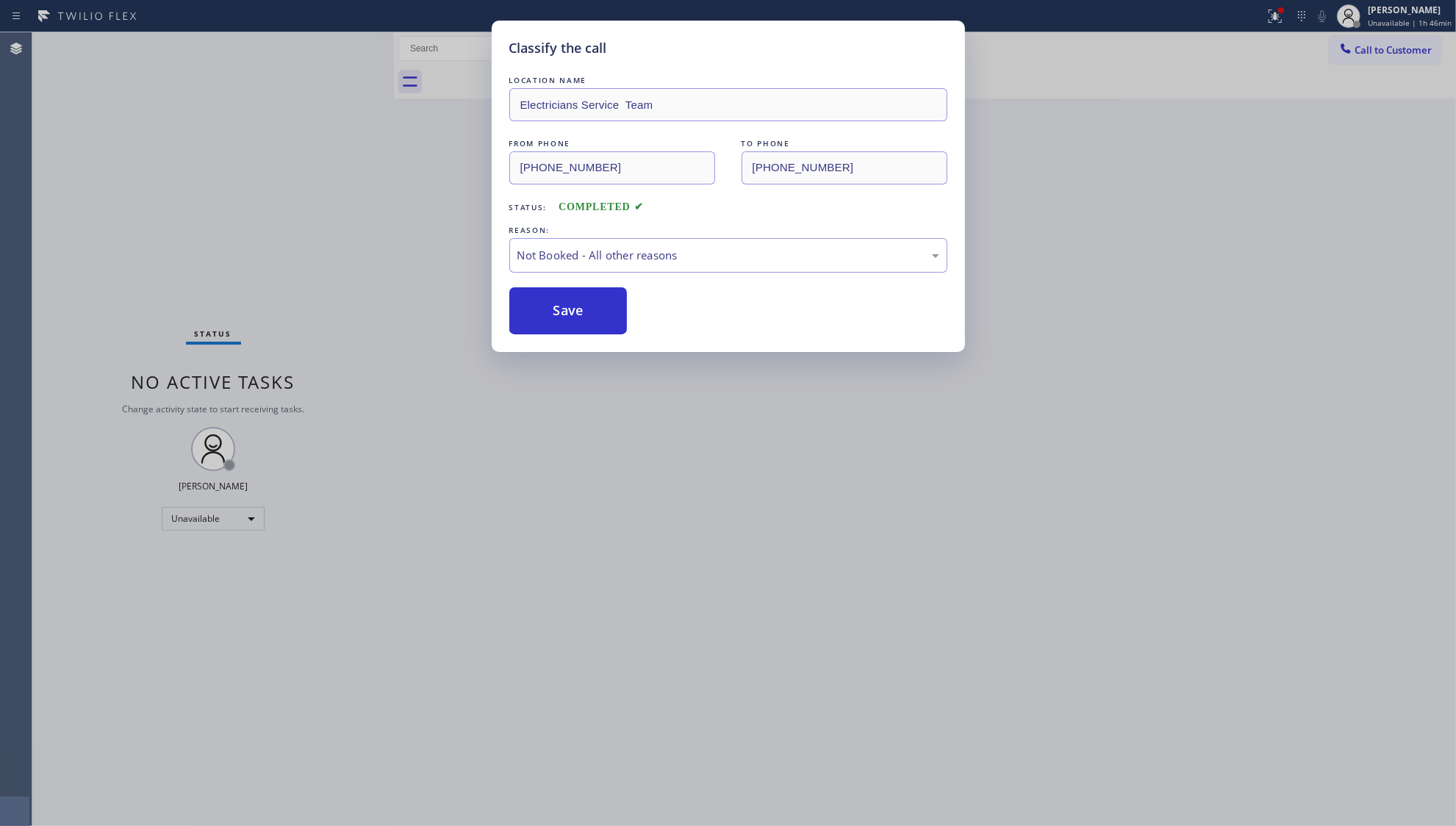
click at [1105, 121] on div "Classify the call LOCATION NAME Electricians Service Team FROM PHONE (800) 568-…" at bounding box center [728, 413] width 1456 height 826
click at [1297, 15] on div "Status report Issues detected These issues could affect your workflow. Please c…" at bounding box center [728, 413] width 1456 height 826
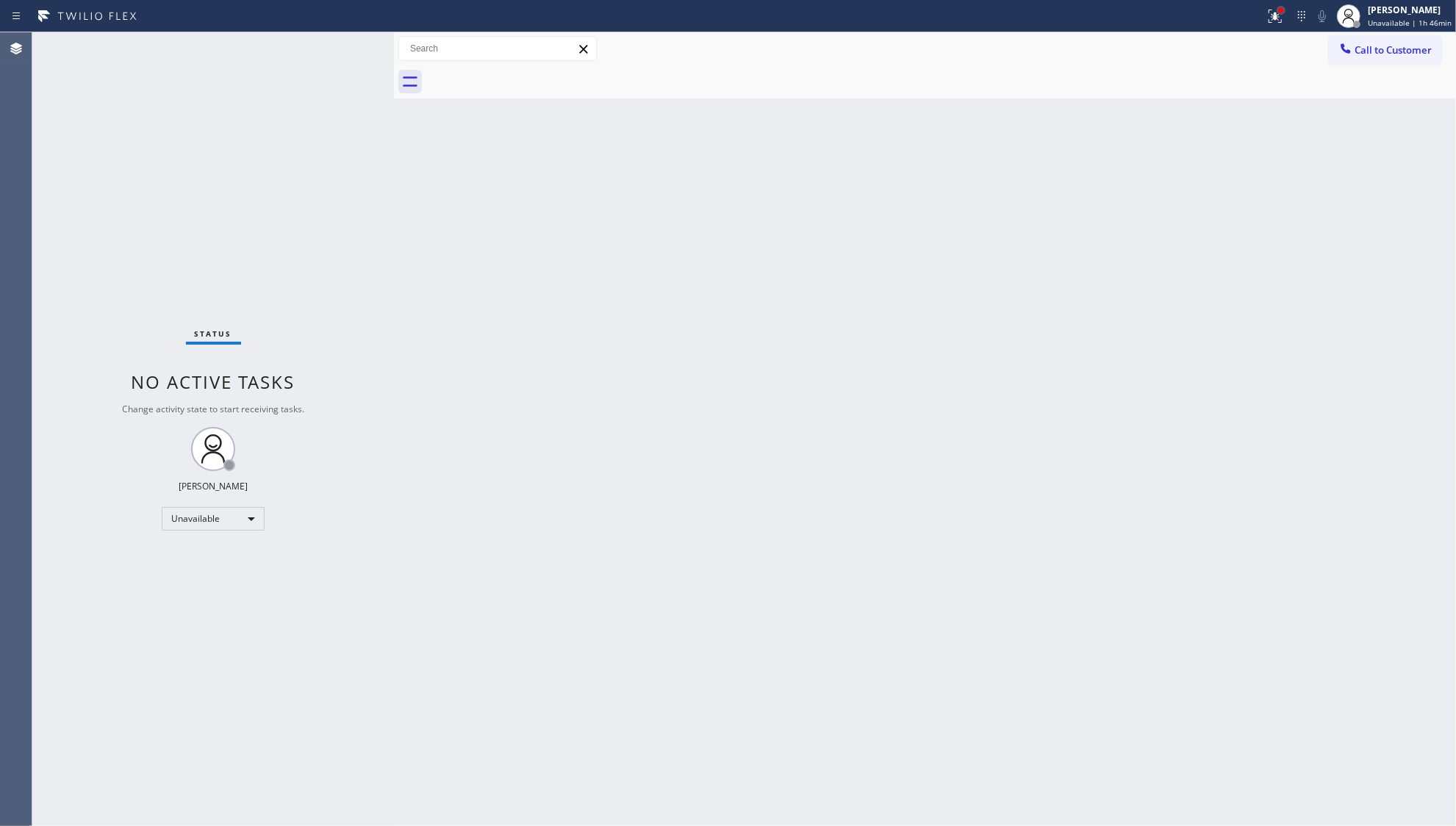
click at [1285, 13] on div at bounding box center [1281, 9] width 8 height 8
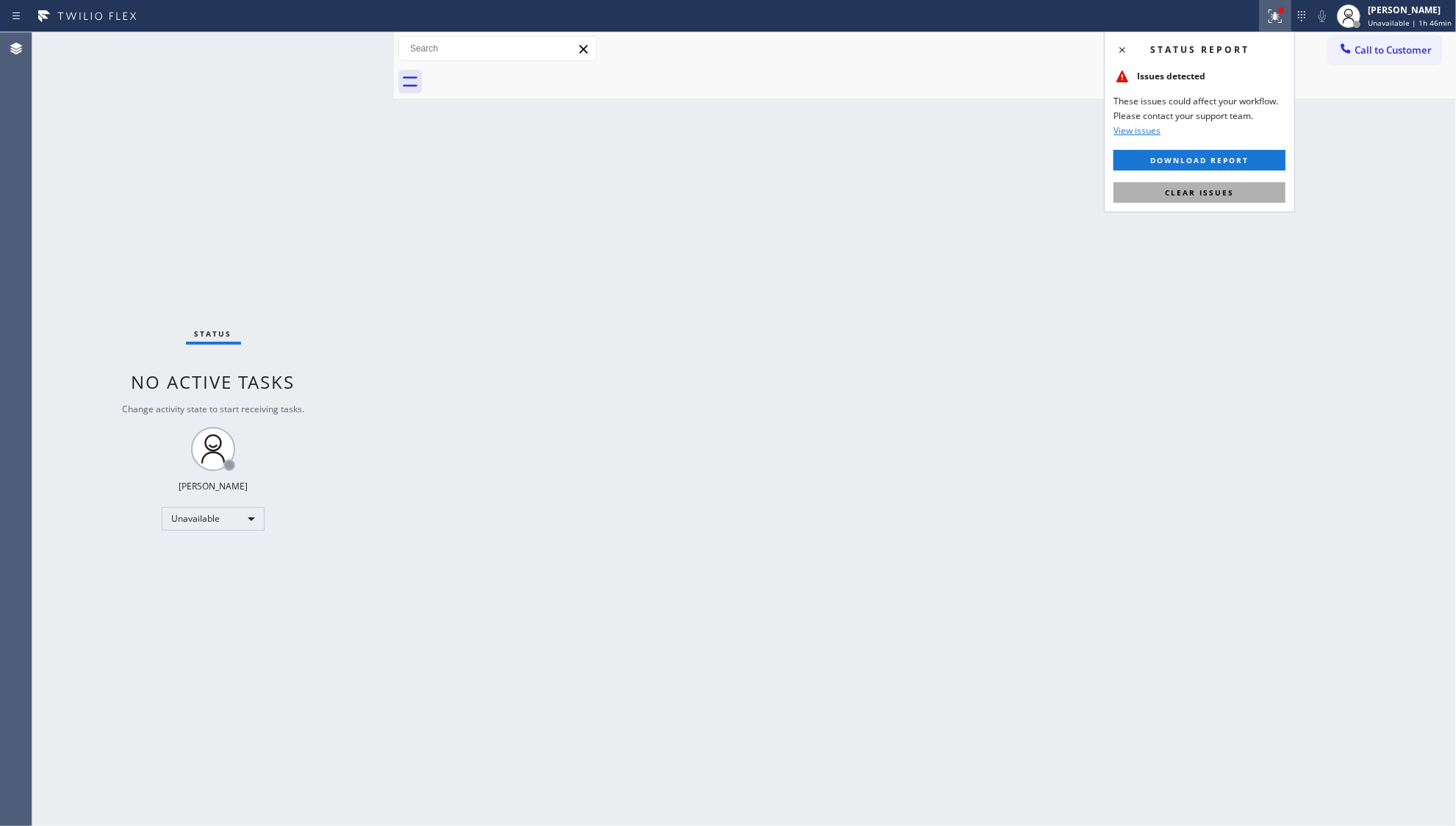
click at [1203, 190] on span "Clear issues" at bounding box center [1199, 192] width 69 height 10
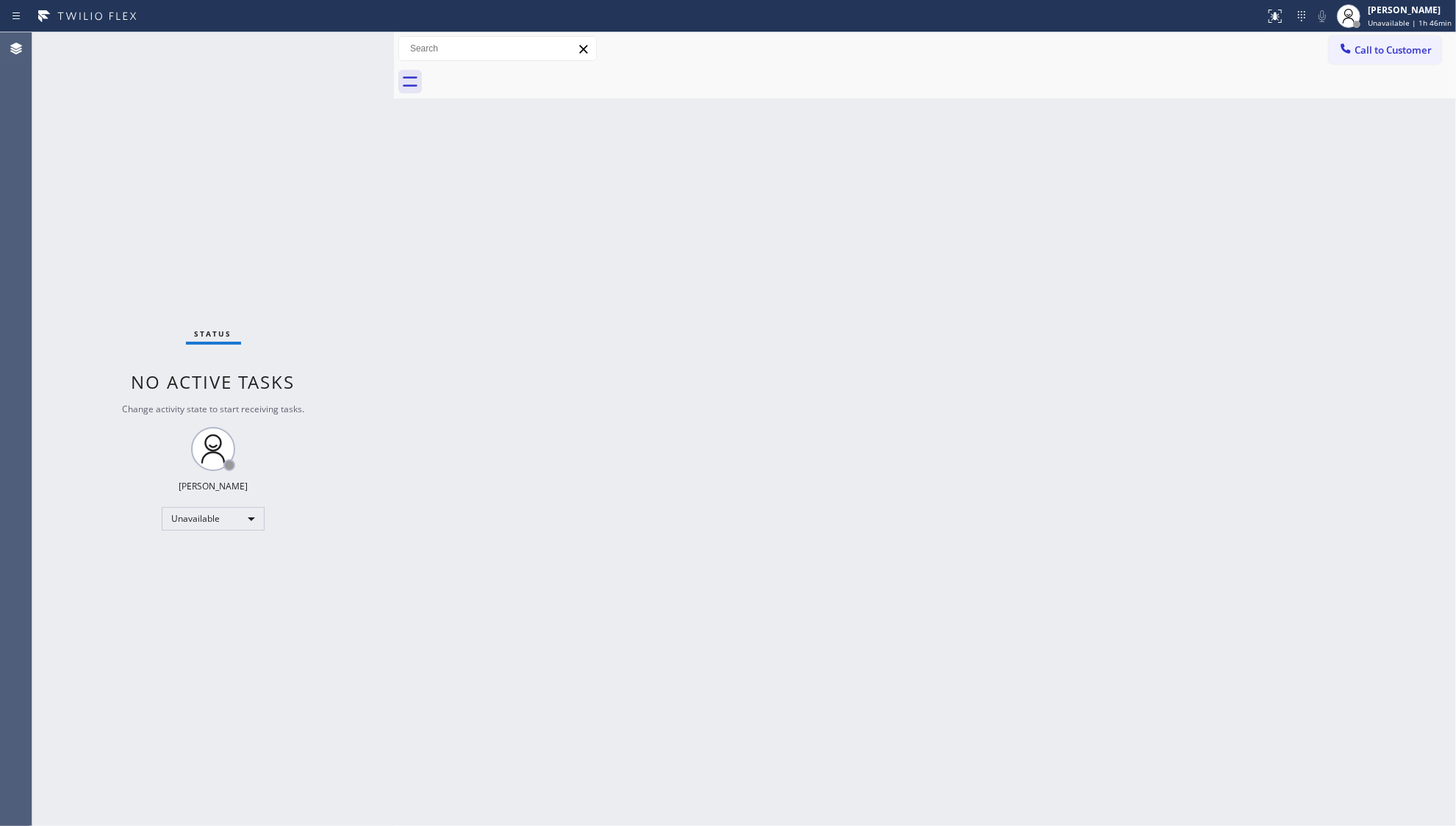
click at [1129, 124] on div "Back to Dashboard Change Sender ID Customers Technicians Select a contact Outbo…" at bounding box center [925, 429] width 1062 height 794
click at [1354, 56] on div at bounding box center [1346, 50] width 18 height 18
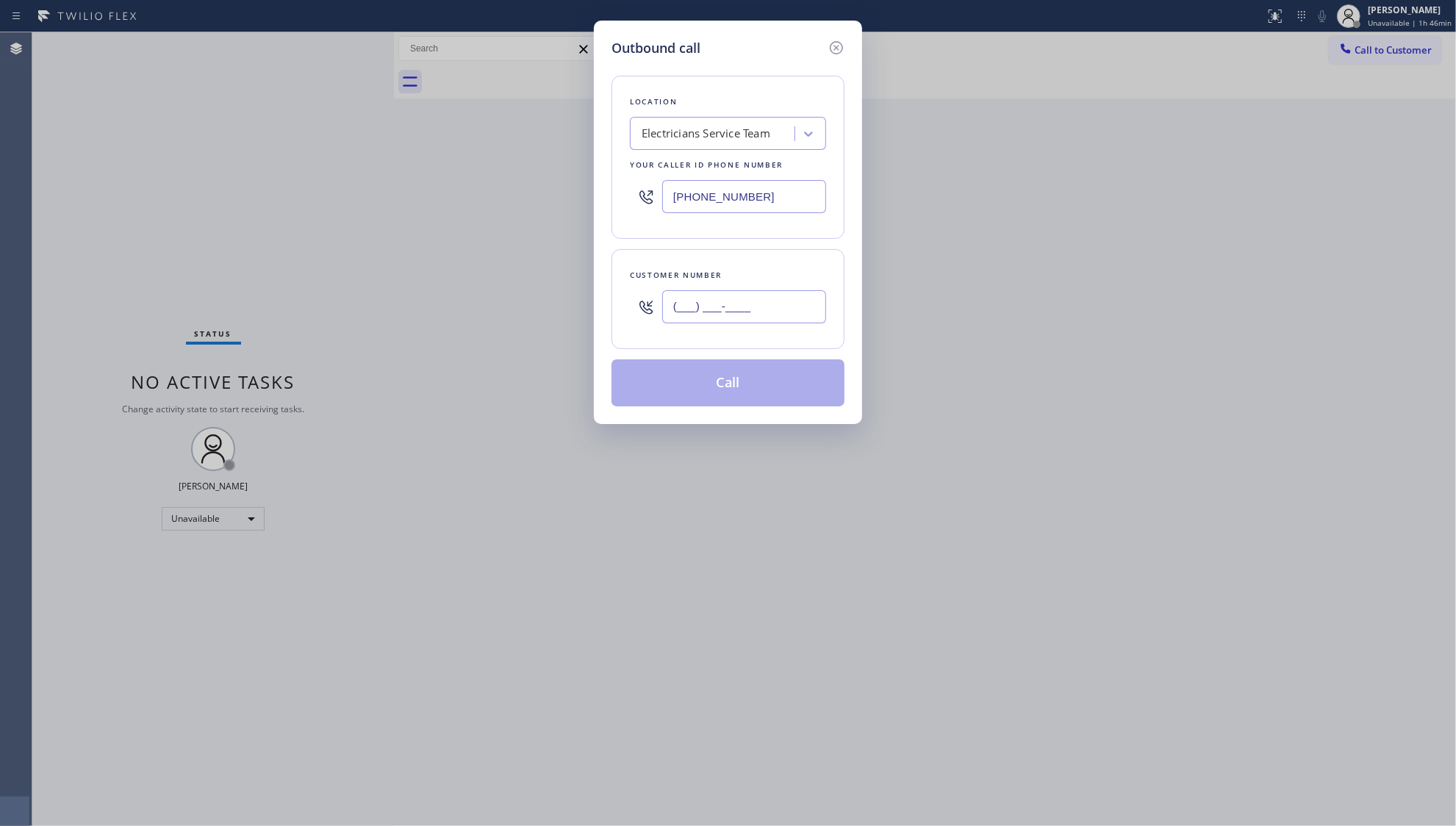
click at [732, 303] on input "(___) ___-____" at bounding box center [744, 307] width 164 height 33
paste input "626) 615-5093"
type input "(626) 615-5093"
drag, startPoint x: 745, startPoint y: 318, endPoint x: 736, endPoint y: 363, distance: 45.9
click at [745, 324] on input "(626) 615-5093" at bounding box center [744, 307] width 164 height 33
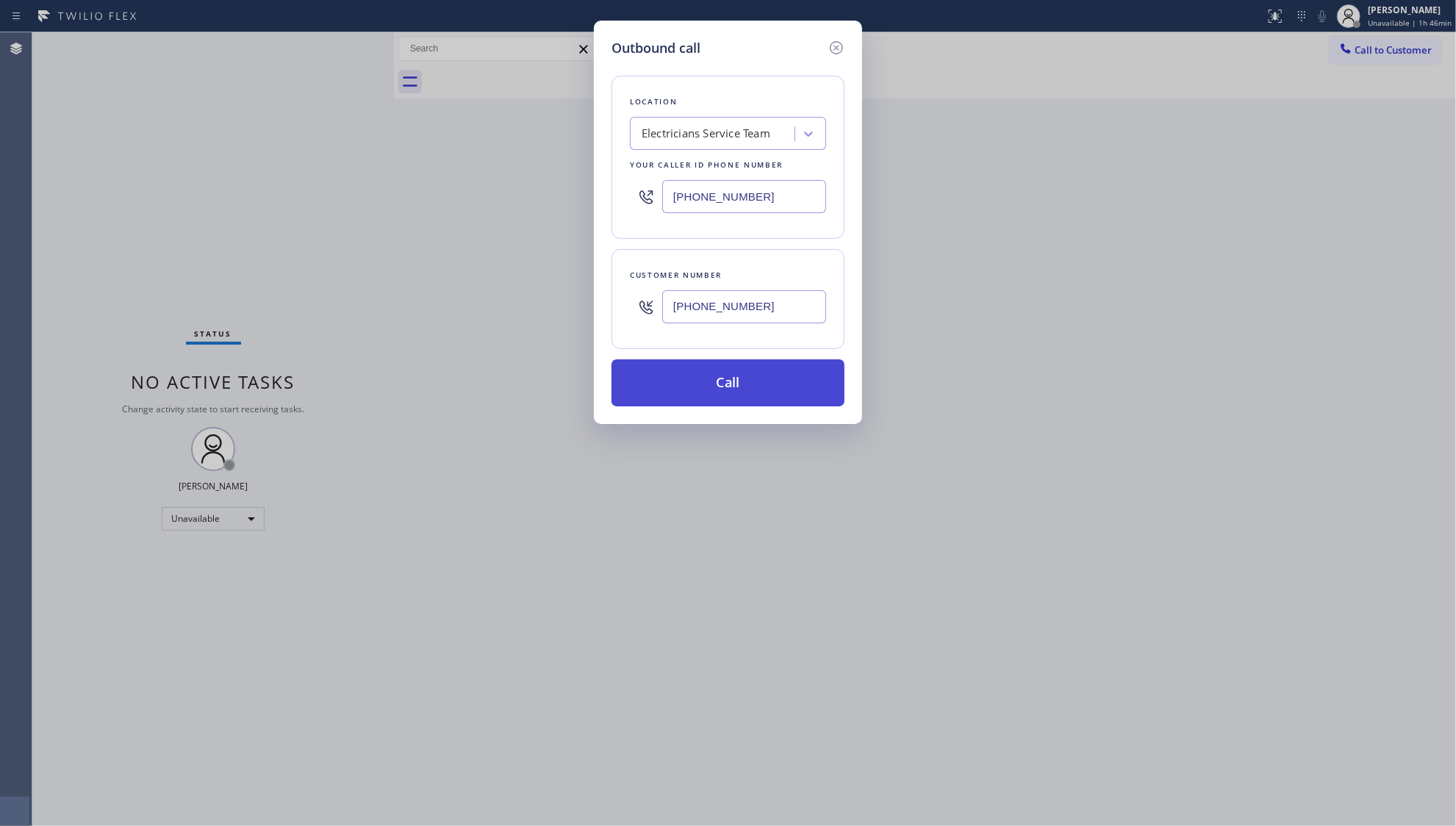
click at [736, 372] on button "Call" at bounding box center [728, 383] width 233 height 47
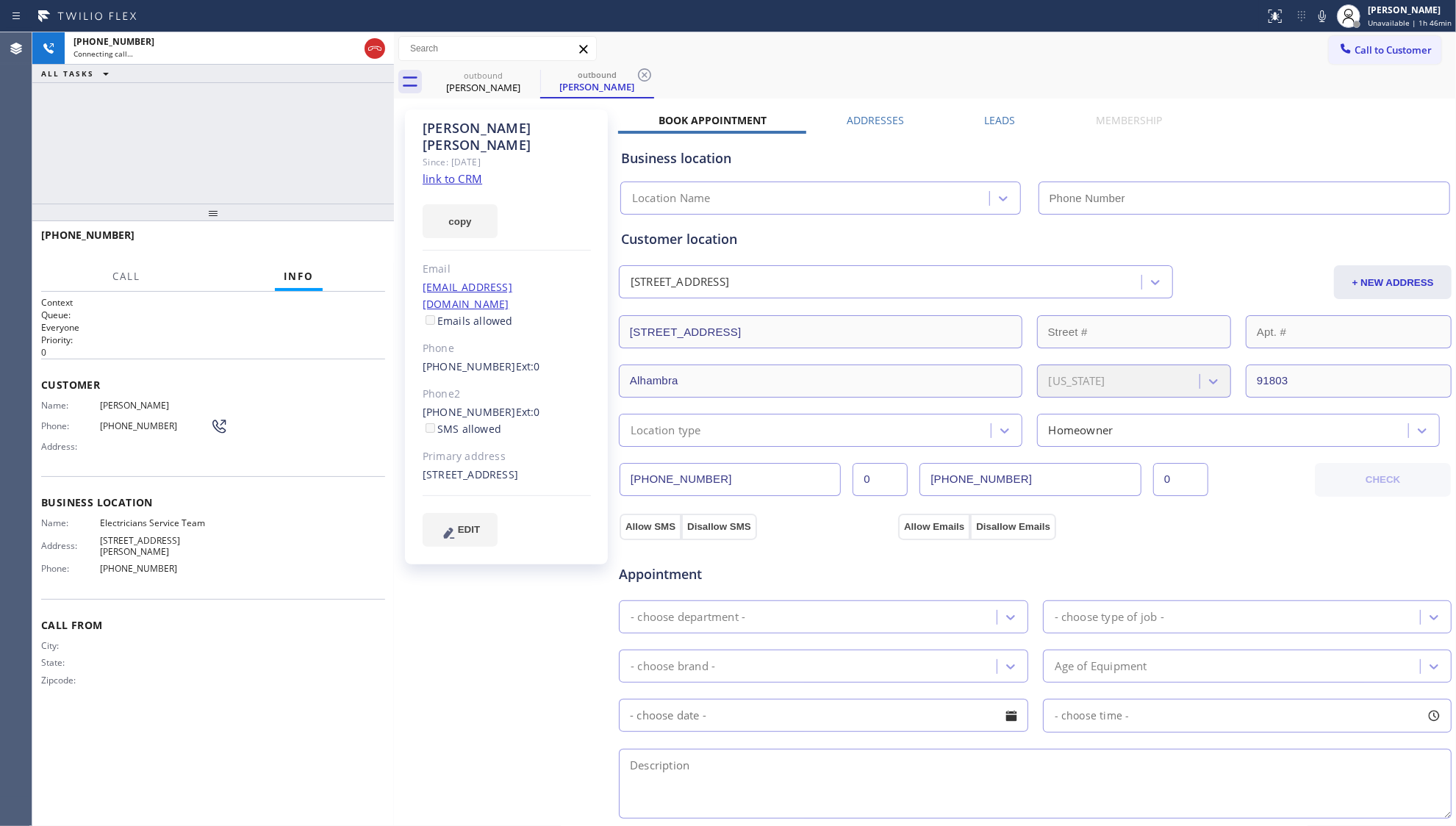
type input "[PHONE_NUMBER]"
click at [1038, 52] on div "Call to Customer Outbound call Location Electricians Service Team Your caller i…" at bounding box center [925, 48] width 1062 height 25
type input "[PHONE_NUMBER]"
click at [634, 76] on div "outbound" at bounding box center [597, 74] width 111 height 11
click at [639, 76] on icon at bounding box center [644, 75] width 13 height 13
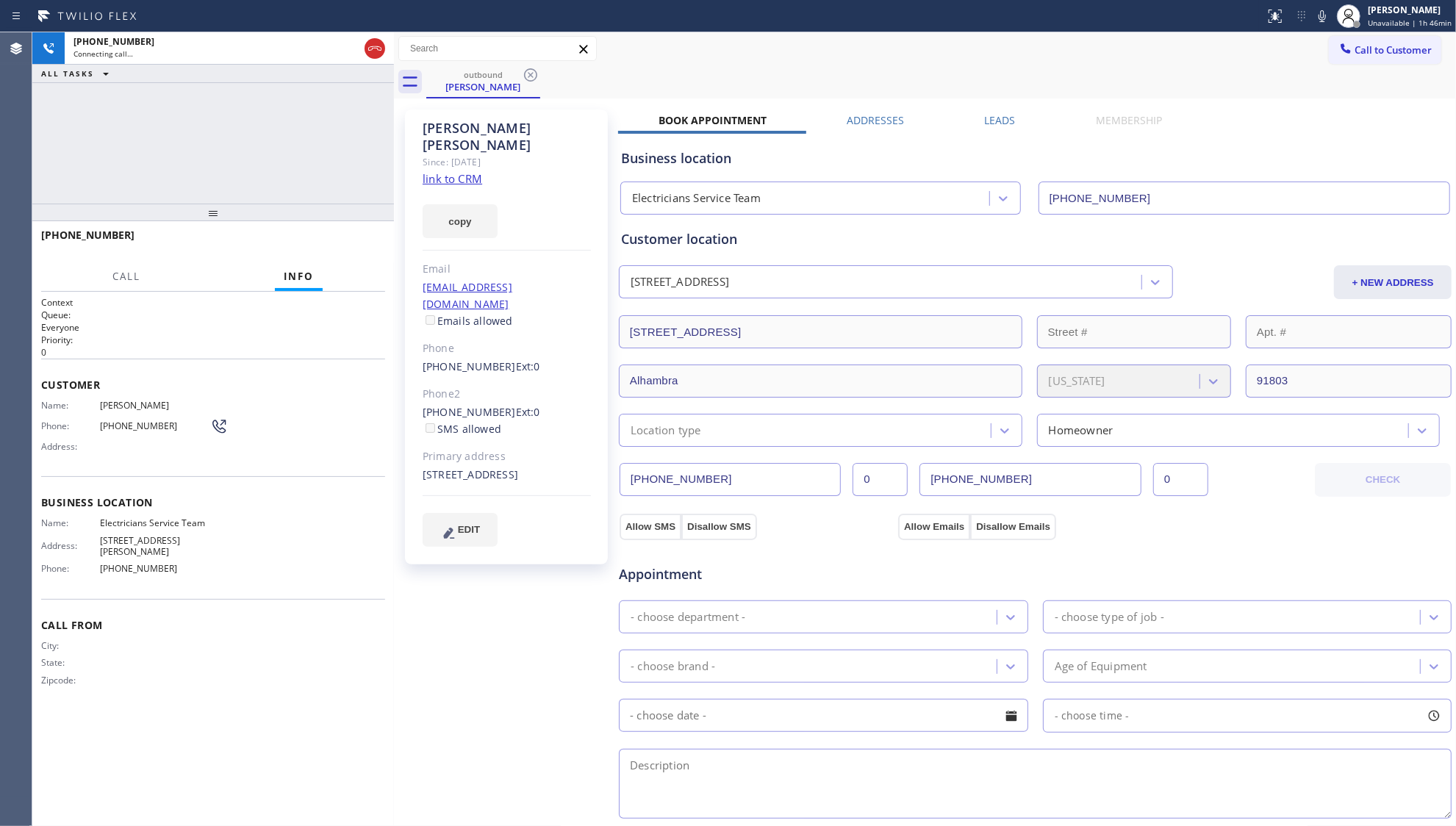
click at [656, 73] on div "outbound Gerald Candelaria" at bounding box center [941, 82] width 1030 height 33
click at [341, 239] on span "HANG UP" at bounding box center [351, 242] width 45 height 10
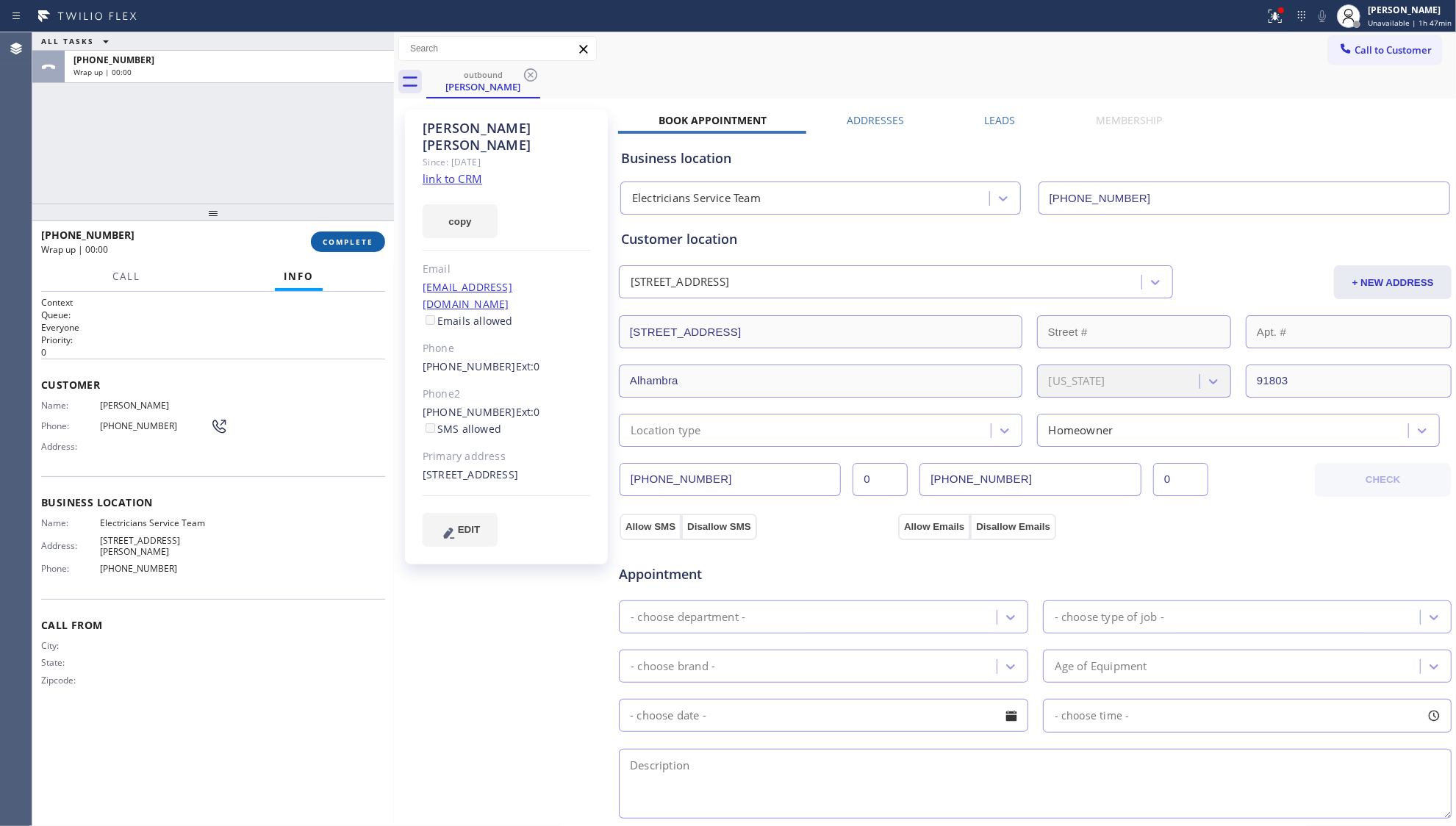
click at [341, 239] on span "COMPLETE" at bounding box center [348, 242] width 51 height 10
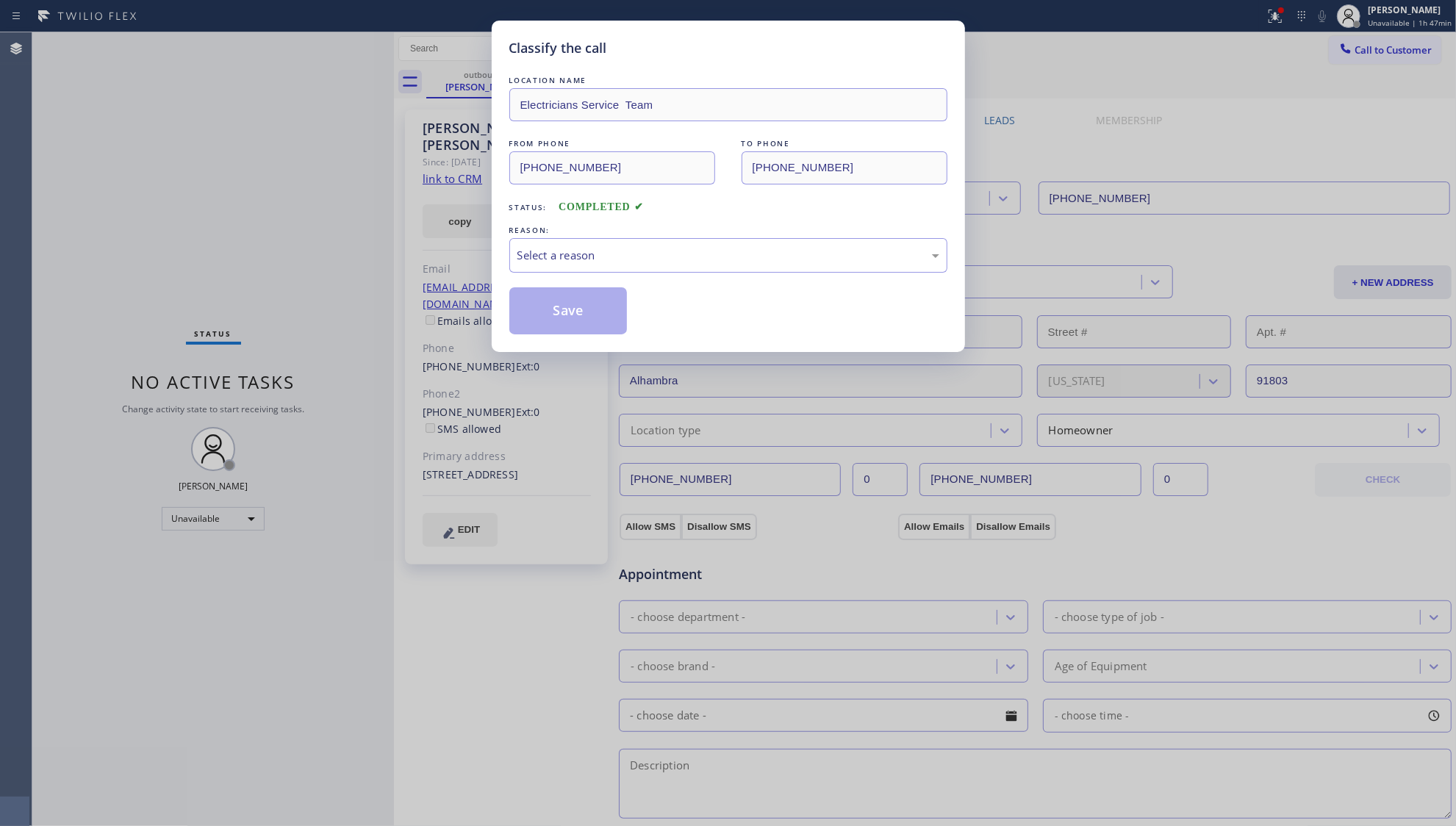
drag, startPoint x: 522, startPoint y: 232, endPoint x: 551, endPoint y: 275, distance: 51.9
click at [527, 235] on div "REASON:" at bounding box center [729, 230] width 438 height 15
click at [556, 260] on div "Select a reason" at bounding box center [728, 256] width 422 height 17
click at [559, 310] on button "Save" at bounding box center [569, 311] width 119 height 47
drag, startPoint x: 559, startPoint y: 310, endPoint x: 445, endPoint y: 244, distance: 131.7
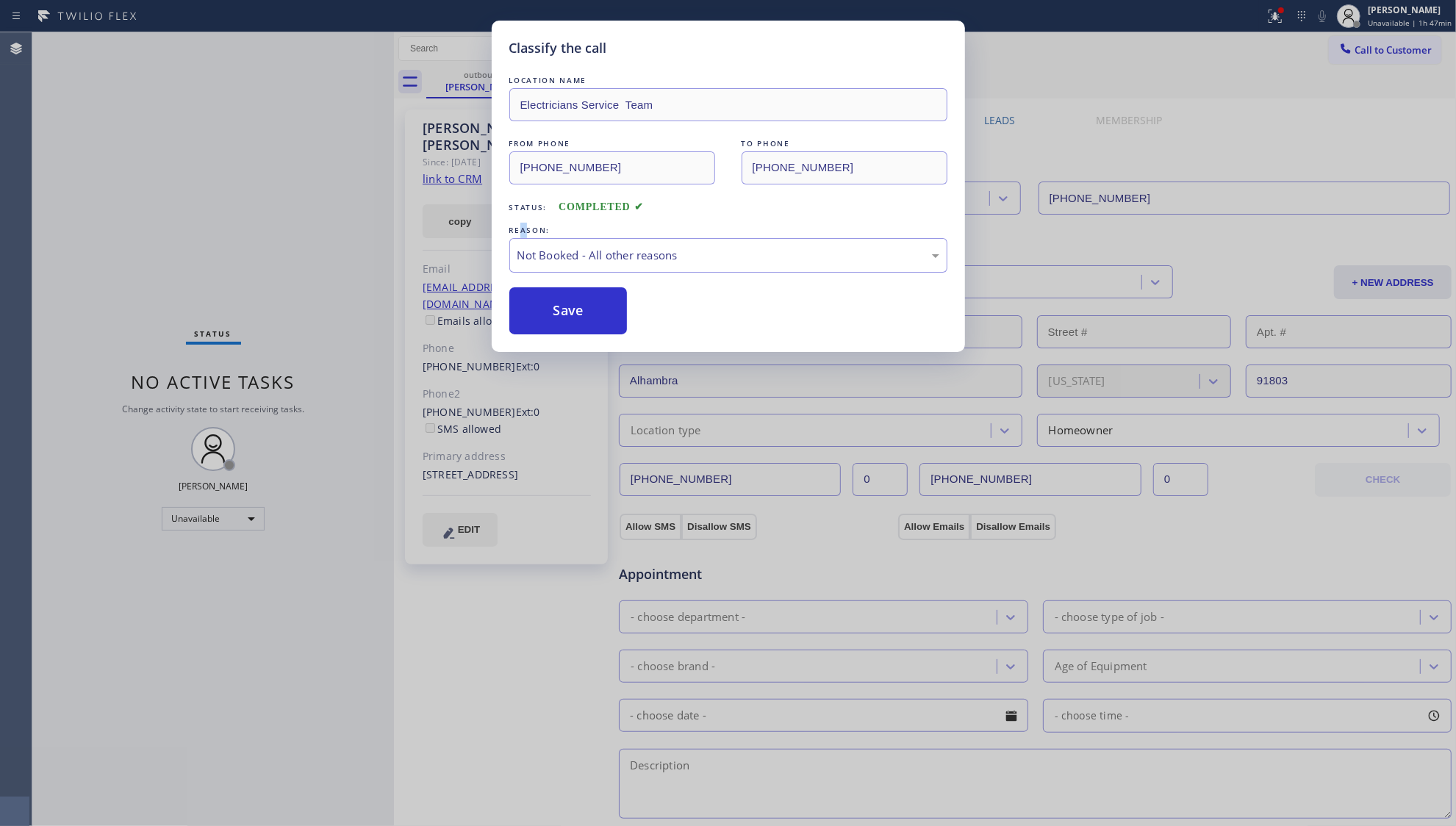
click at [559, 309] on button "Save" at bounding box center [569, 311] width 119 height 47
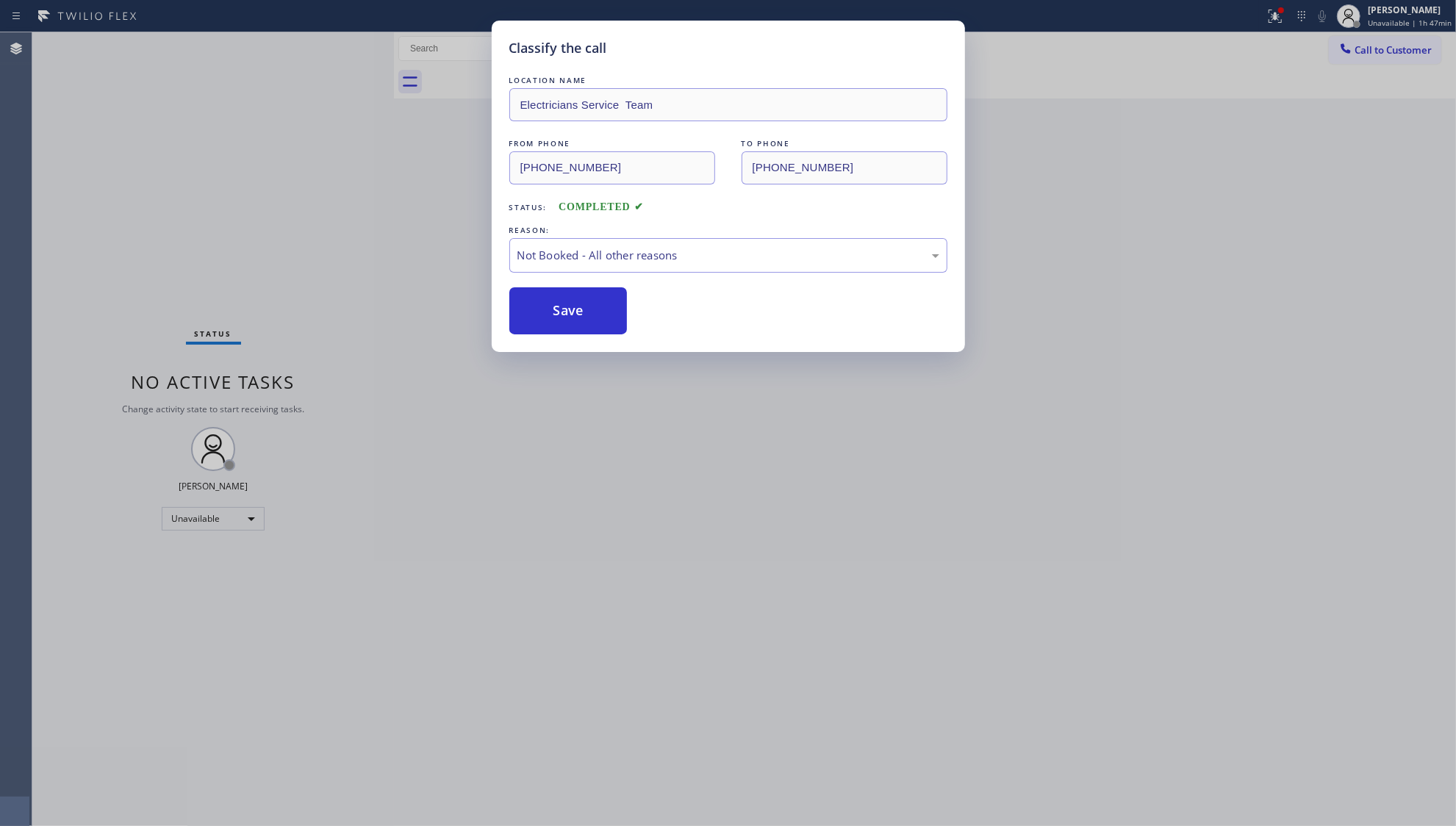
click at [445, 244] on div "Classify the call LOCATION NAME Electricians Service Team FROM PHONE (800) 568-…" at bounding box center [728, 413] width 1456 height 826
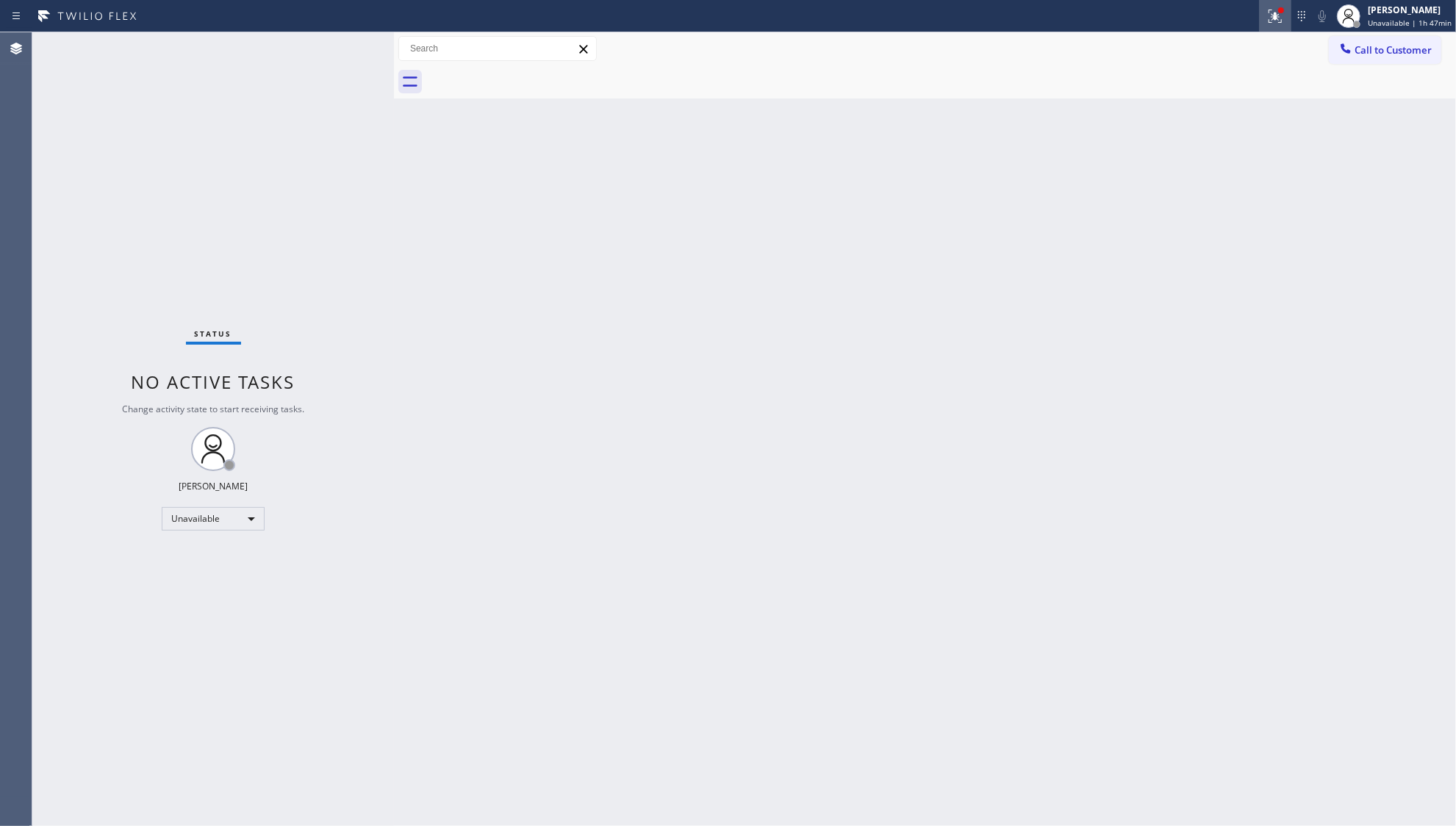
click at [1276, 15] on icon at bounding box center [1275, 16] width 18 height 18
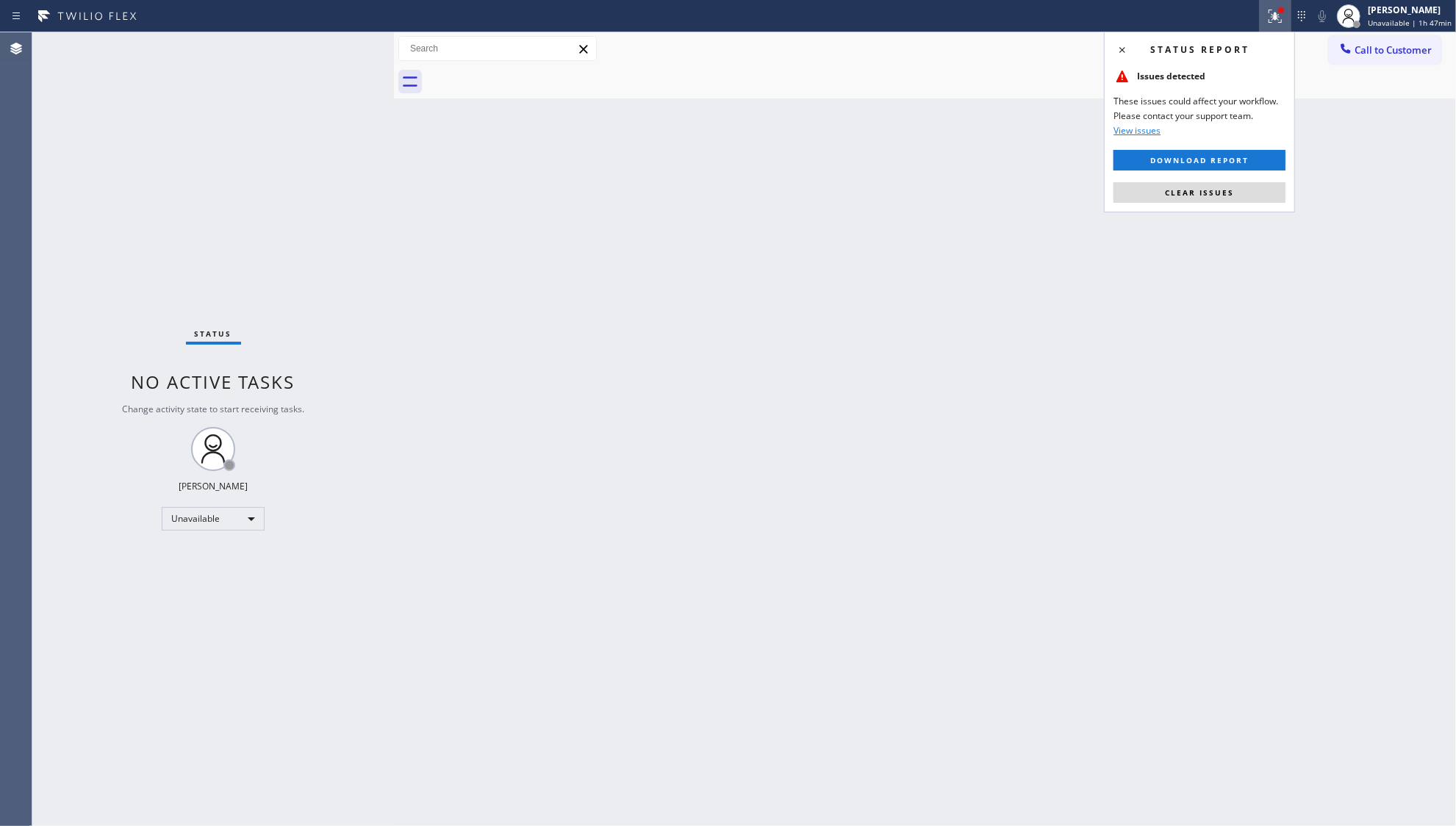
click at [1221, 172] on div "Status report Issues detected These issues could affect your workflow. Please c…" at bounding box center [1199, 122] width 191 height 181
click at [1220, 183] on button "Clear issues" at bounding box center [1199, 193] width 172 height 21
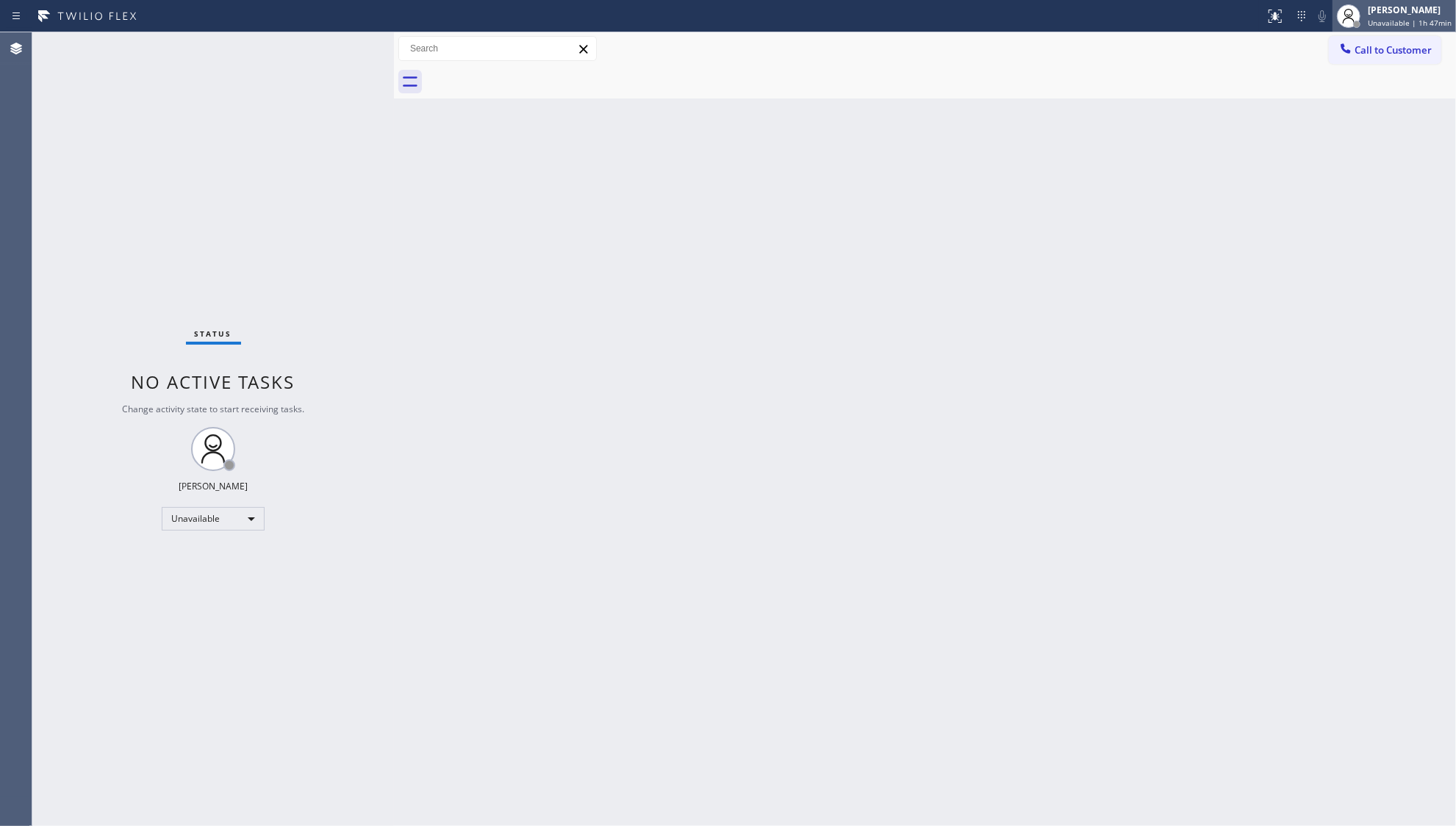
click at [1353, 26] on div at bounding box center [1349, 16] width 24 height 24
click at [1361, 45] on div "Status report No issues detected If you experience an issue, please download th…" at bounding box center [728, 413] width 1456 height 826
click at [1361, 45] on span "Call to Customer" at bounding box center [1393, 50] width 77 height 13
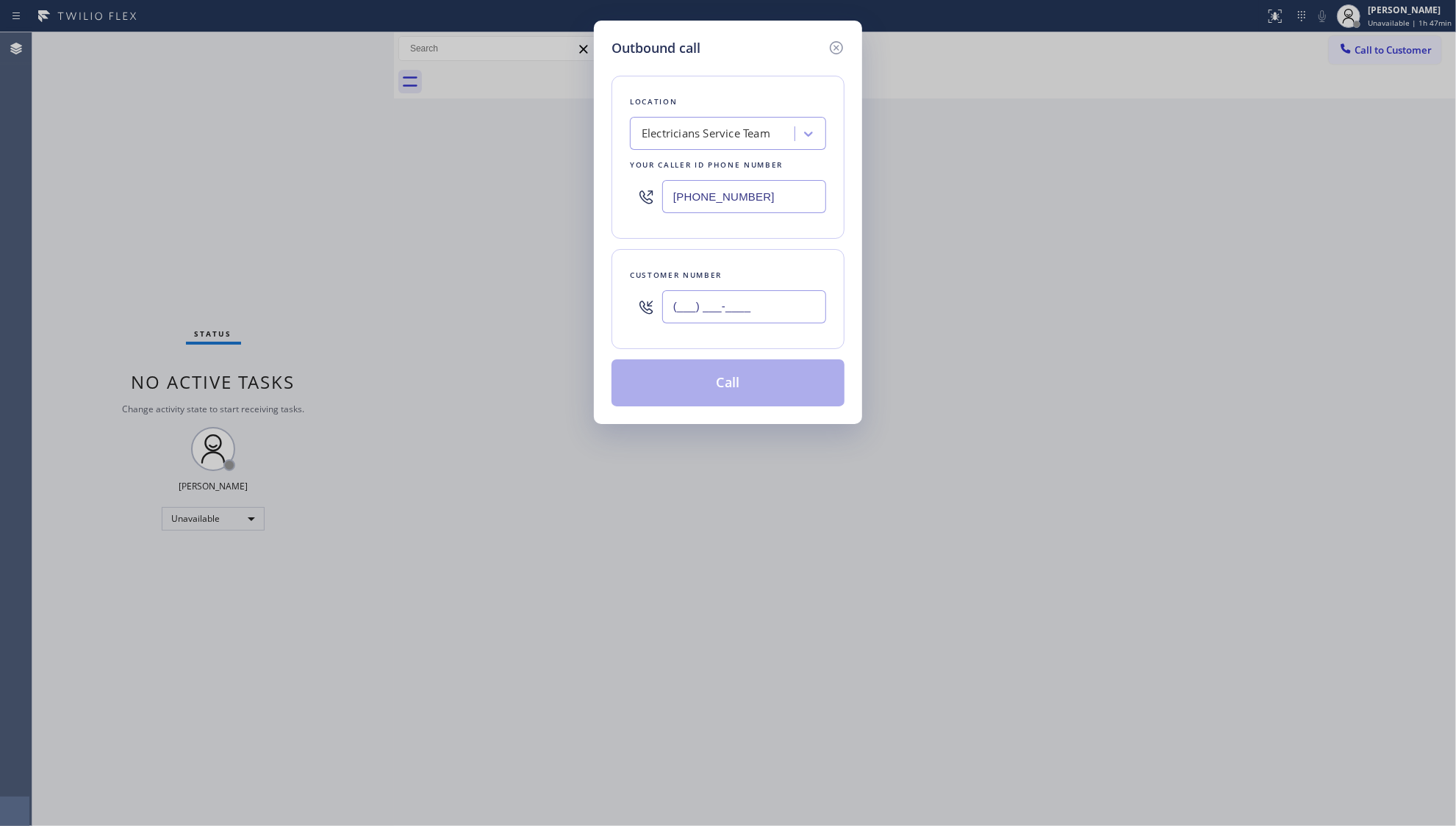
click at [724, 301] on input "(___) ___-____" at bounding box center [744, 307] width 164 height 33
paste input "310) 824-3665"
type input "(310) 824-3665"
click at [721, 386] on button "Call" at bounding box center [728, 383] width 233 height 47
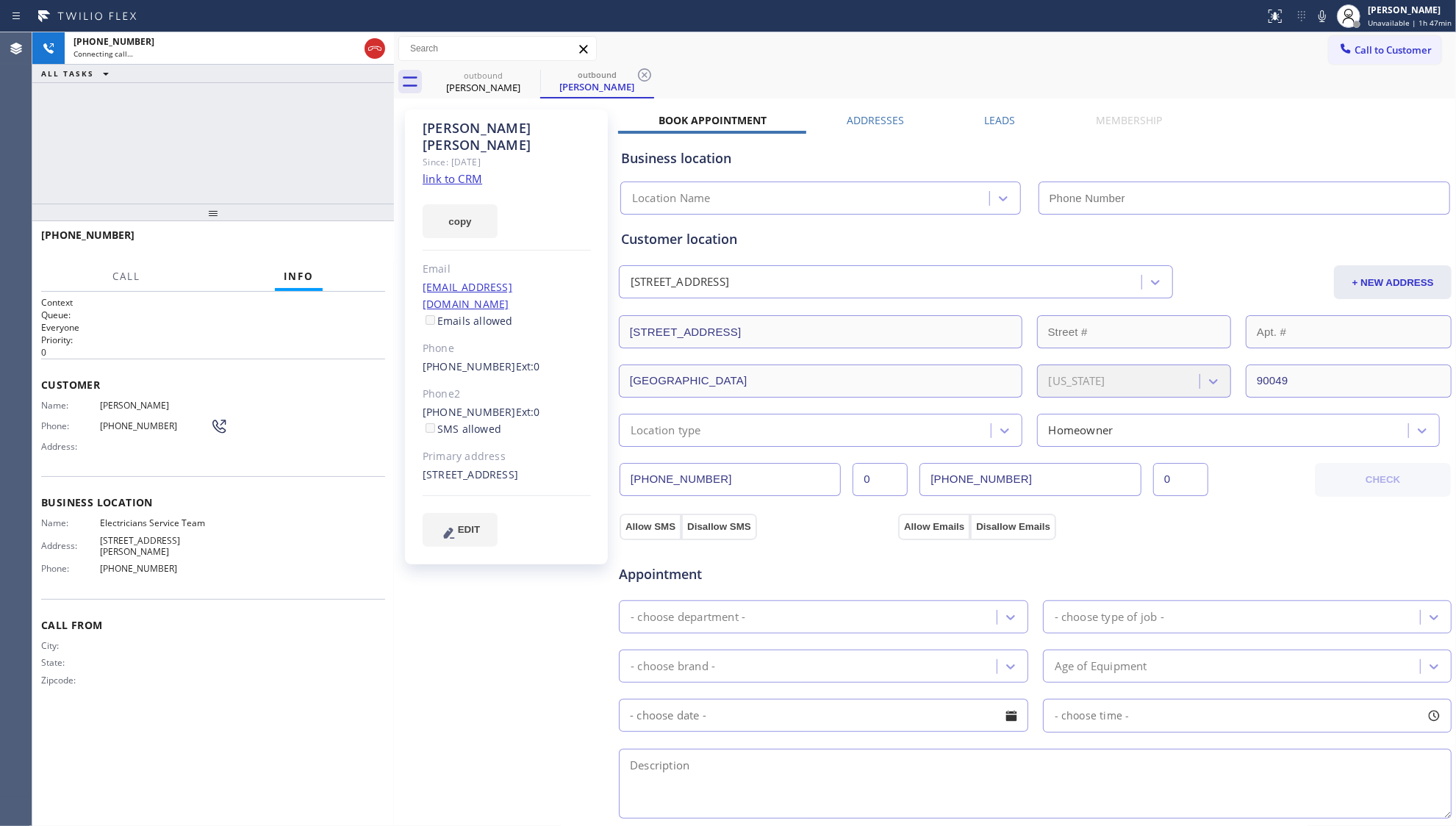
type input "[PHONE_NUMBER]"
drag, startPoint x: 947, startPoint y: 45, endPoint x: 783, endPoint y: 51, distance: 164.1
click at [916, 45] on div "Call to Customer Outbound call Location Electricians Service Team Your caller i…" at bounding box center [925, 48] width 1062 height 25
click at [651, 71] on icon at bounding box center [644, 74] width 18 height 18
drag, startPoint x: 669, startPoint y: 75, endPoint x: 681, endPoint y: 73, distance: 12.2
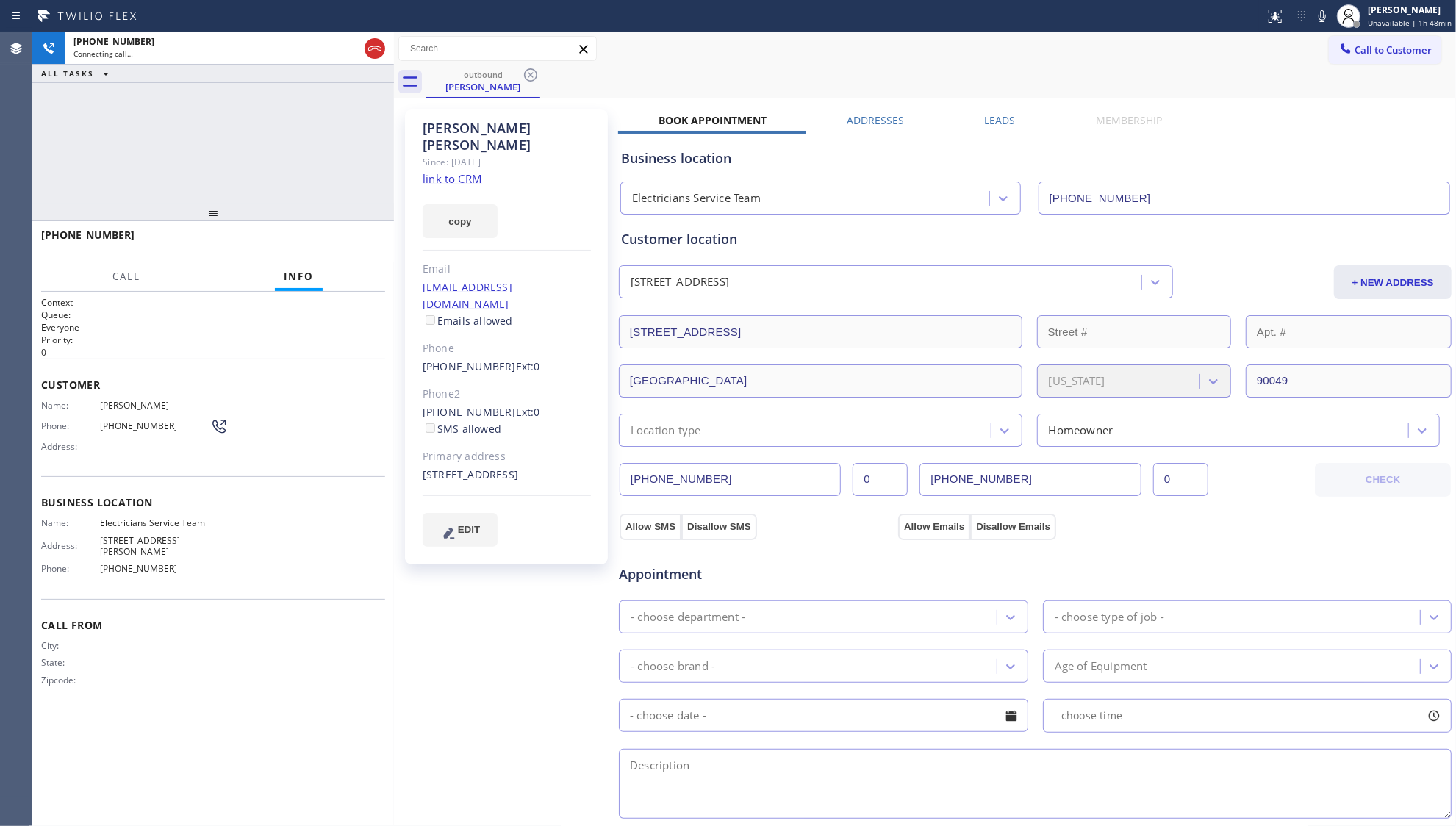
click at [671, 75] on div "outbound Zach Herlich" at bounding box center [941, 82] width 1030 height 33
click at [372, 234] on button "HANG UP" at bounding box center [351, 242] width 69 height 21
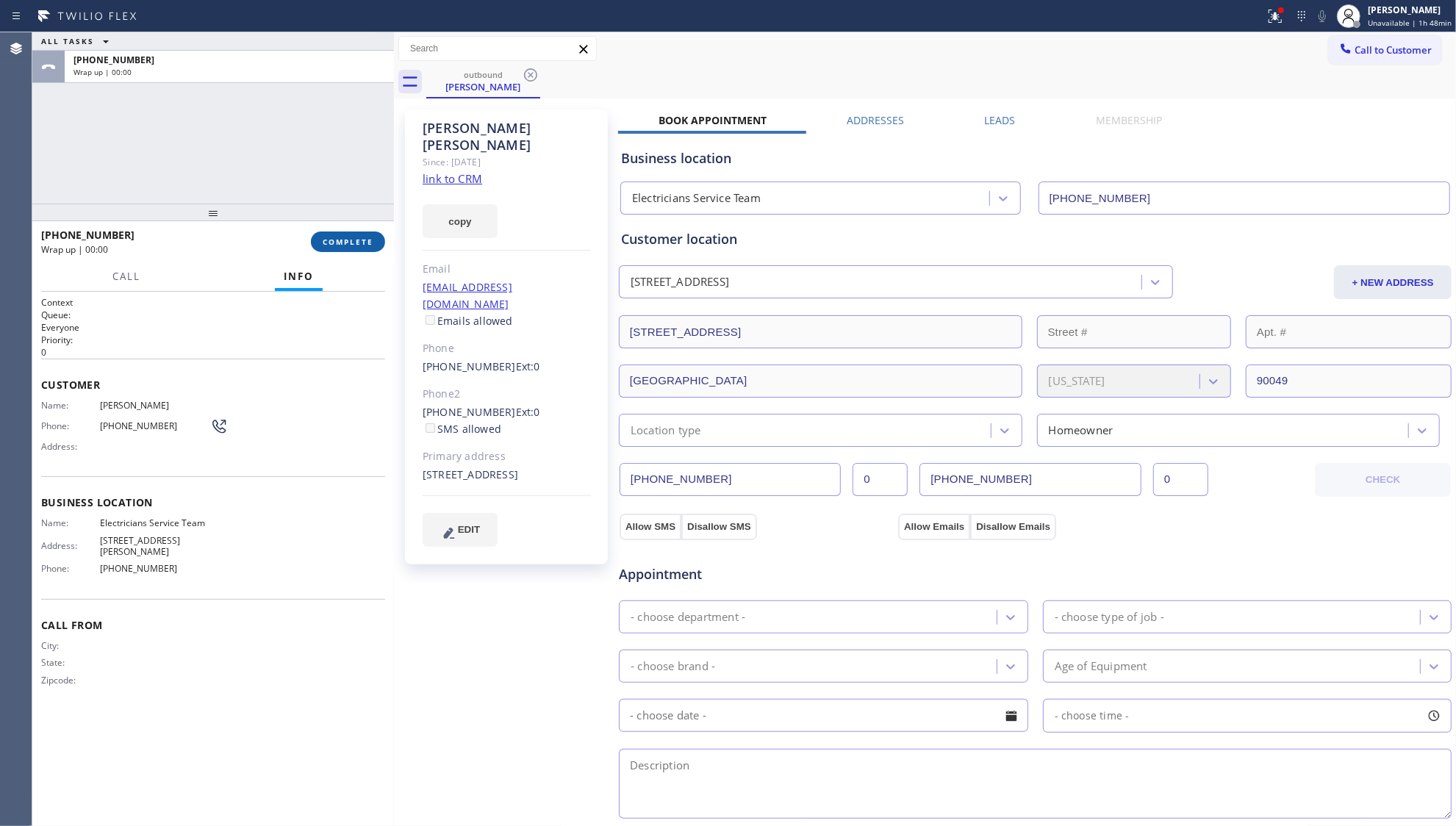
click at [373, 231] on button "COMPLETE" at bounding box center [348, 242] width 74 height 21
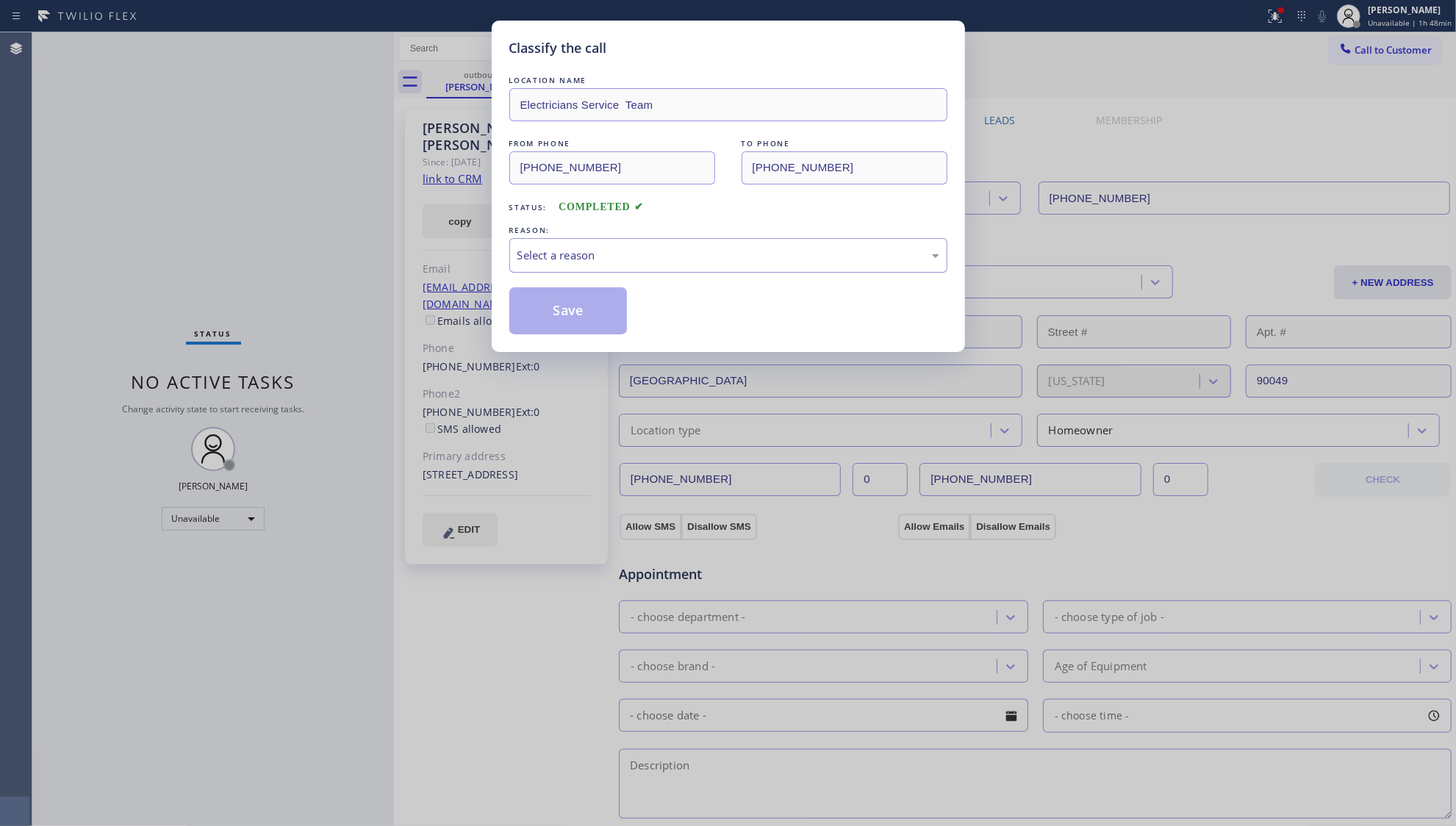
click at [565, 263] on div "Select a reason" at bounding box center [729, 255] width 438 height 35
click at [574, 310] on button "Save" at bounding box center [569, 311] width 119 height 47
drag, startPoint x: 577, startPoint y: 307, endPoint x: 562, endPoint y: 281, distance: 30.0
click at [577, 306] on button "Save" at bounding box center [569, 311] width 119 height 47
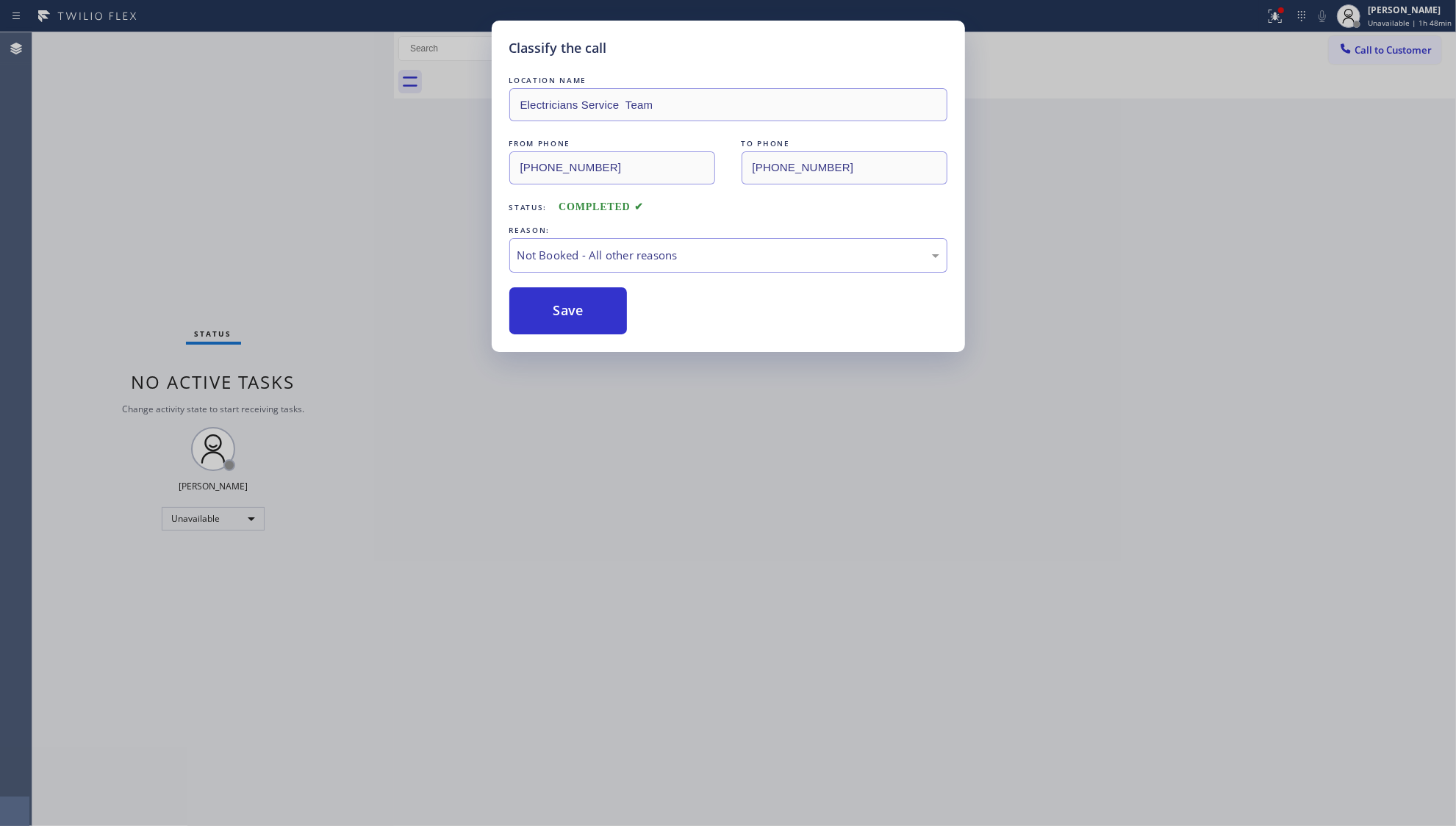
click at [459, 193] on div "Classify the call LOCATION NAME Electricians Service Team FROM PHONE (800) 568-…" at bounding box center [728, 413] width 1456 height 826
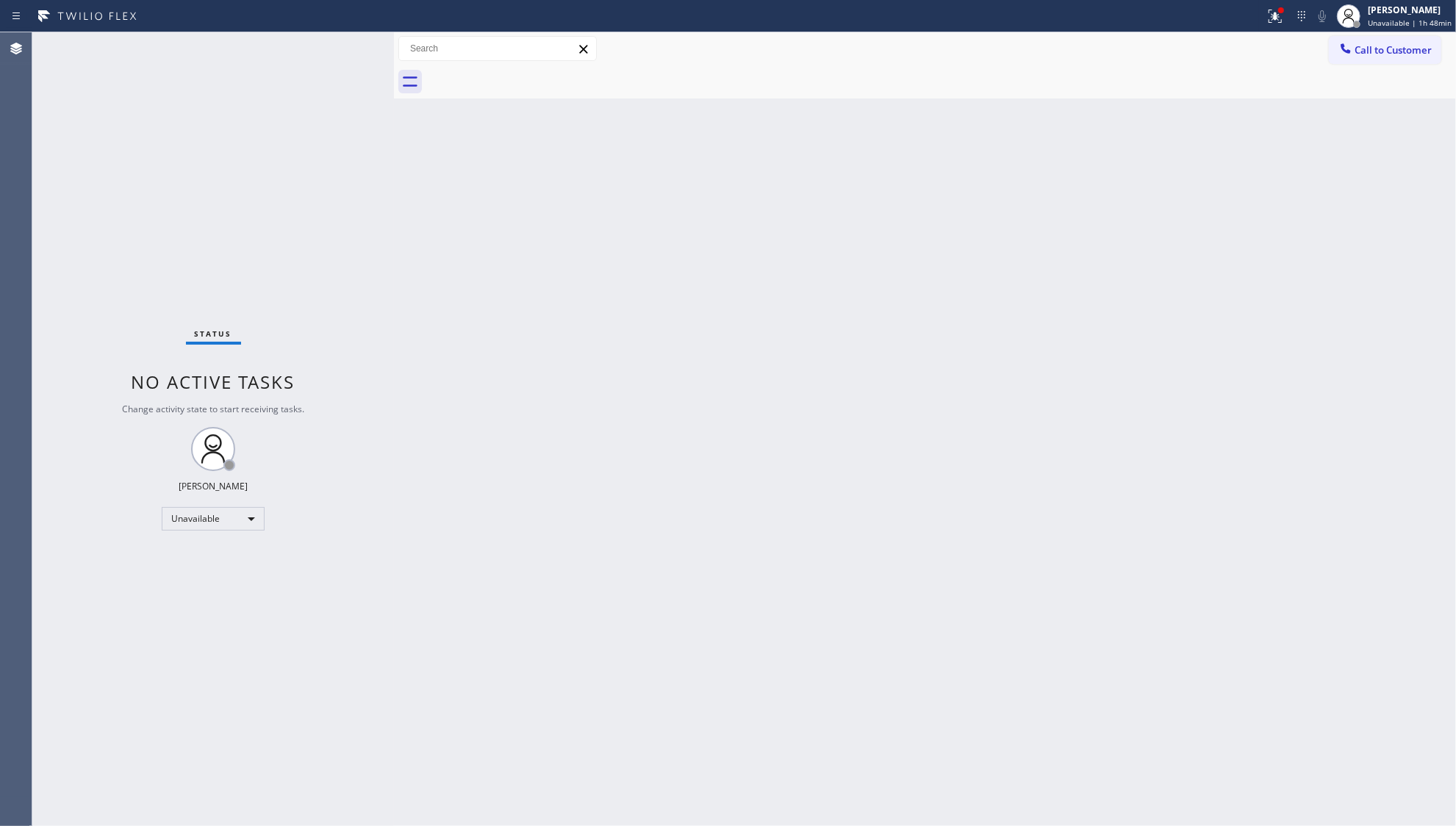
drag, startPoint x: 1280, startPoint y: 12, endPoint x: 1264, endPoint y: 62, distance: 52.5
click at [1280, 12] on icon at bounding box center [1275, 16] width 18 height 18
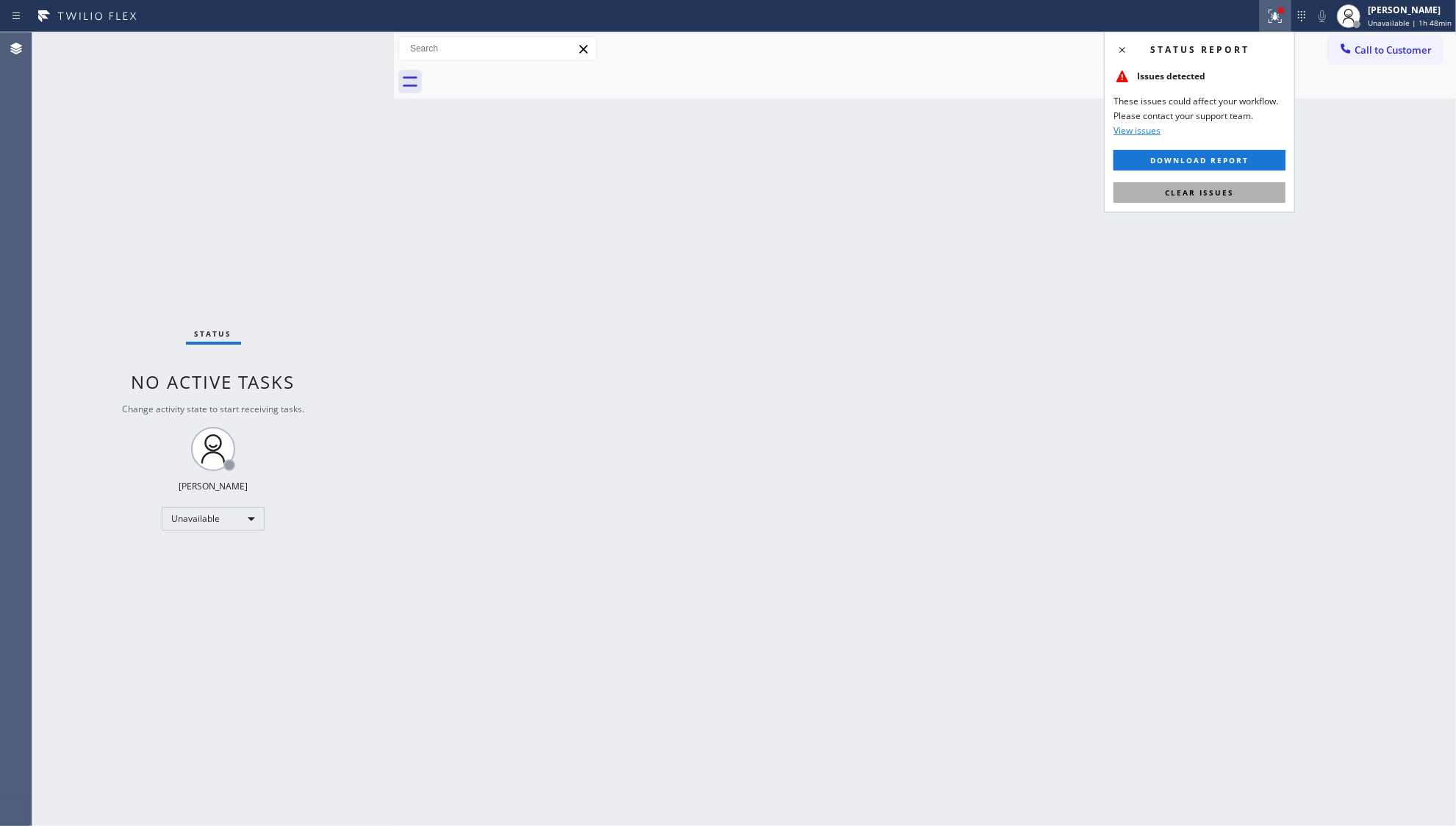
click at [1239, 188] on button "Clear issues" at bounding box center [1199, 193] width 172 height 21
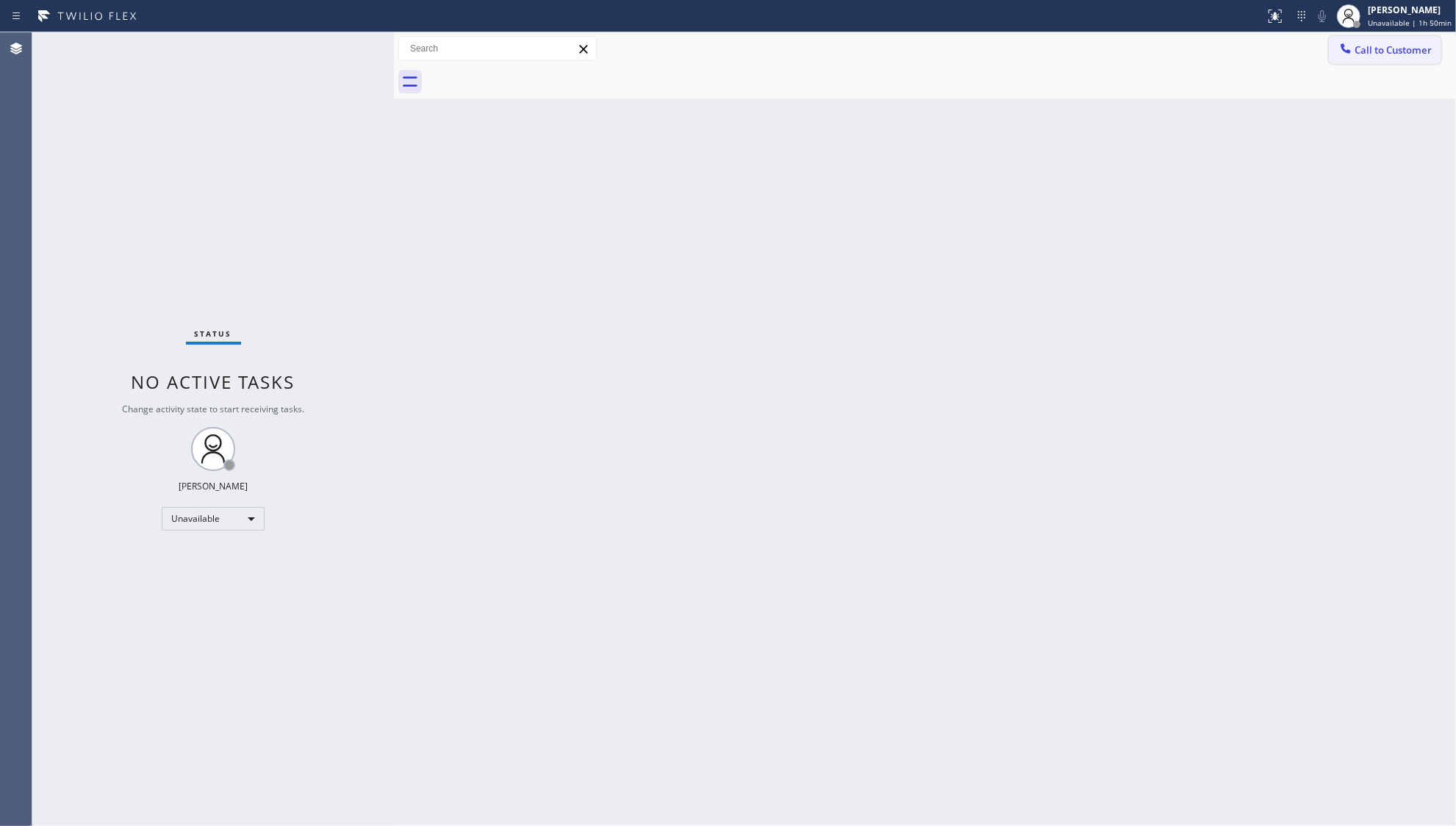
click at [1350, 45] on icon at bounding box center [1346, 49] width 15 height 15
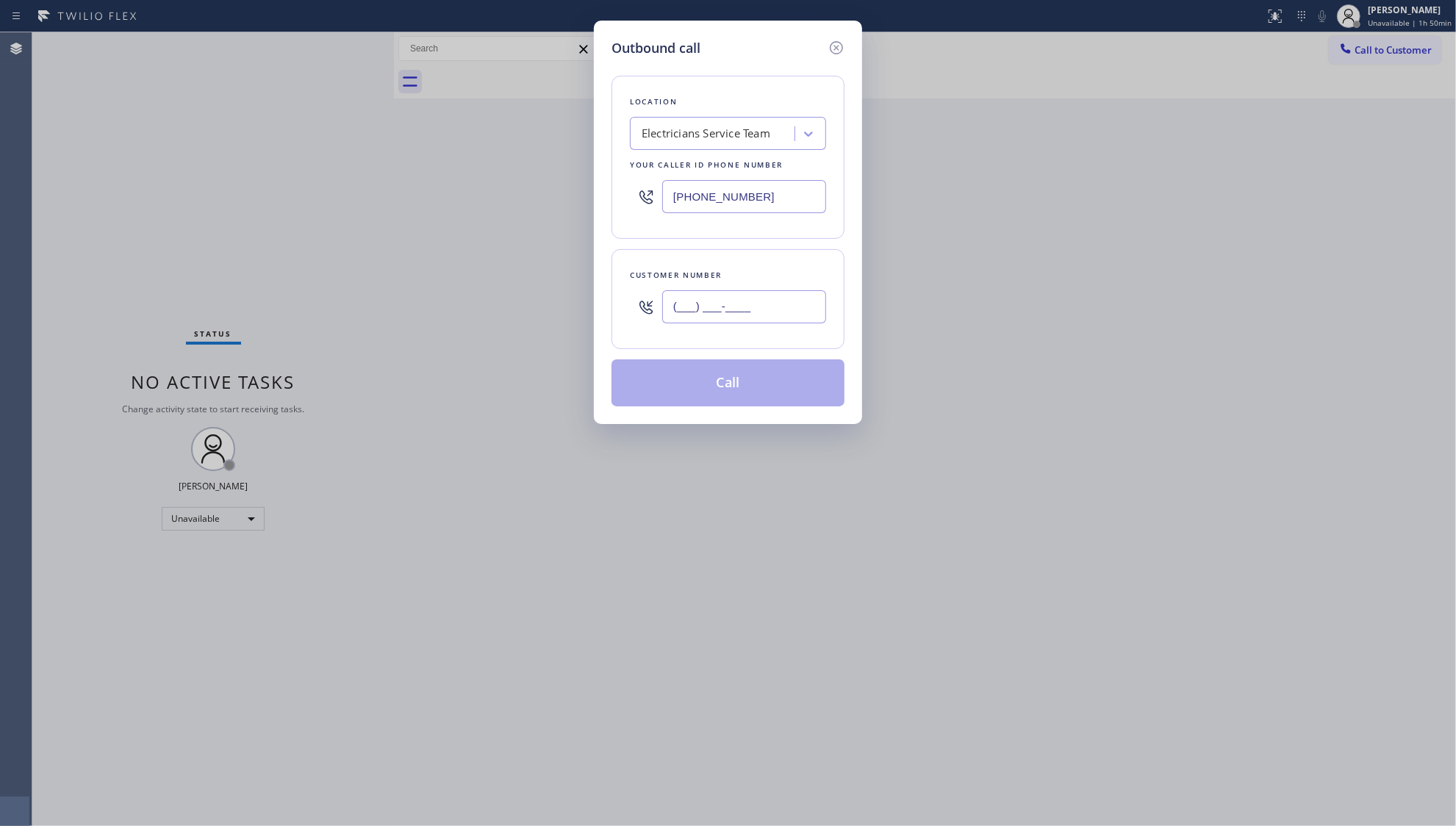
click at [824, 308] on input "(___) ___-____" at bounding box center [744, 307] width 164 height 33
paste input "703) 963-8120"
type input "(703) 963-8120"
click at [715, 397] on button "Call" at bounding box center [728, 383] width 233 height 47
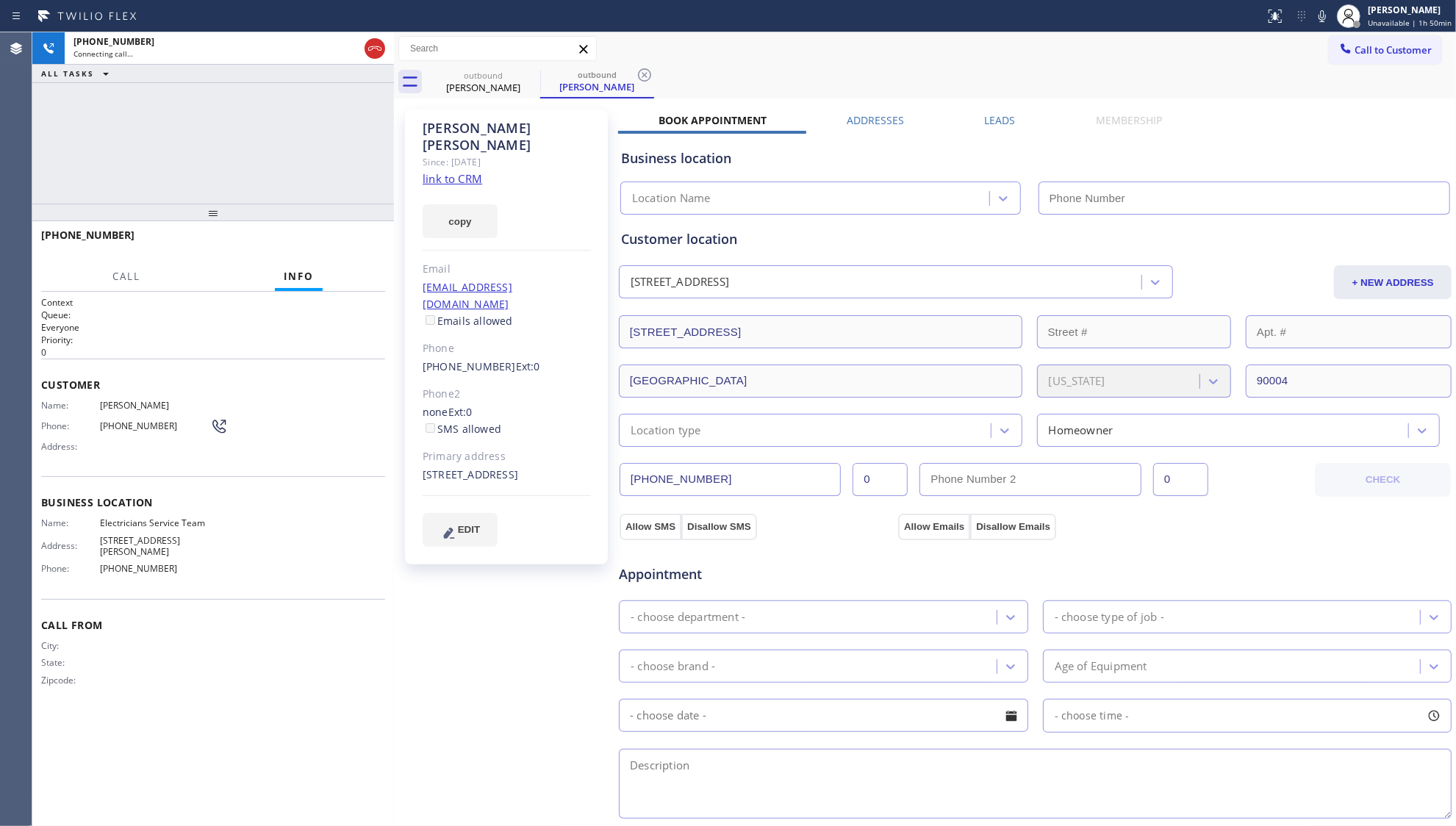
type input "[PHONE_NUMBER]"
drag, startPoint x: 631, startPoint y: 71, endPoint x: 687, endPoint y: 79, distance: 56.6
click at [631, 71] on div "outbound" at bounding box center [597, 74] width 111 height 11
click at [631, 73] on div "outbound" at bounding box center [597, 74] width 111 height 11
click at [644, 73] on icon at bounding box center [644, 75] width 13 height 13
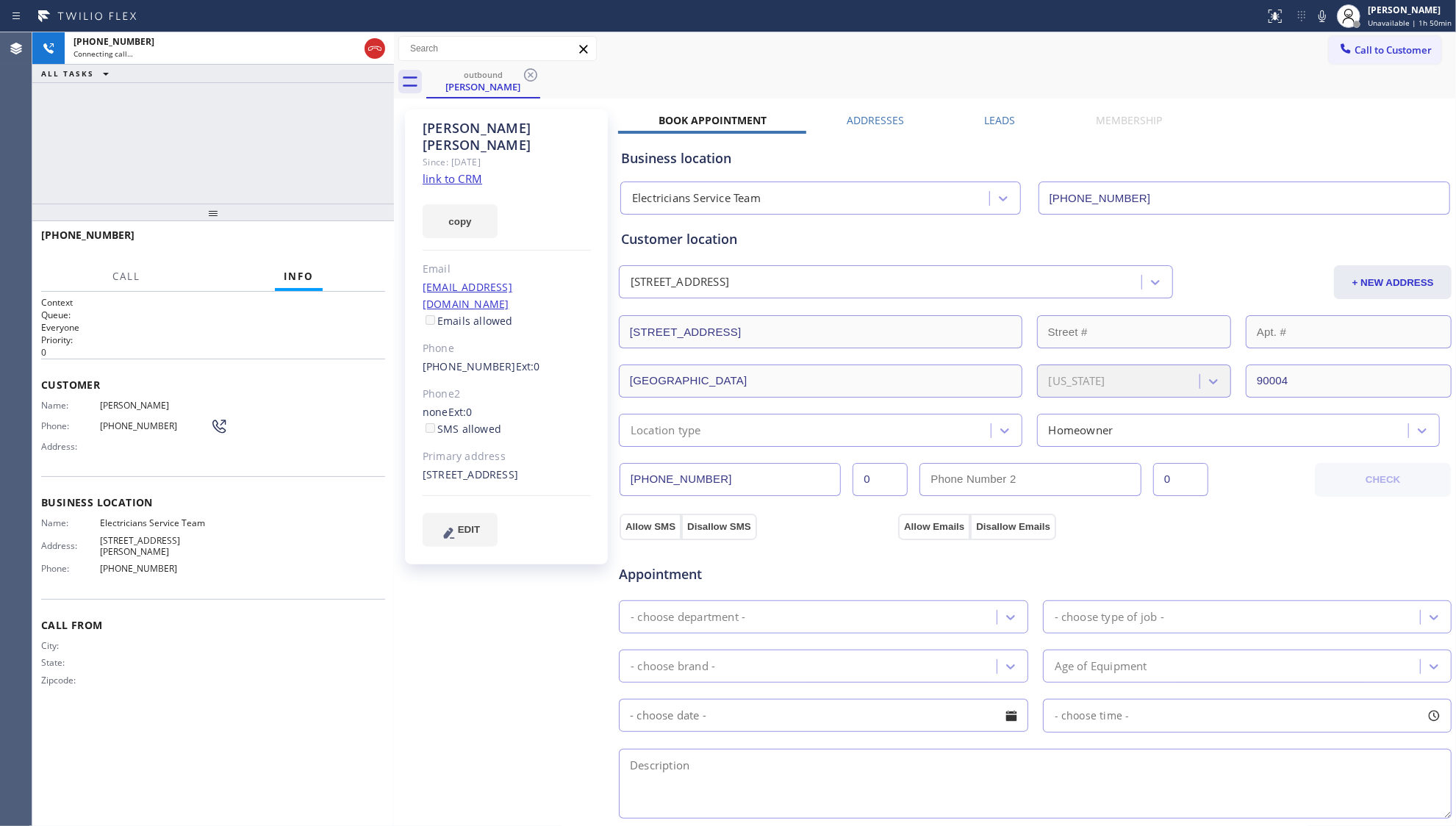
click at [987, 118] on label "Leads" at bounding box center [1000, 119] width 31 height 14
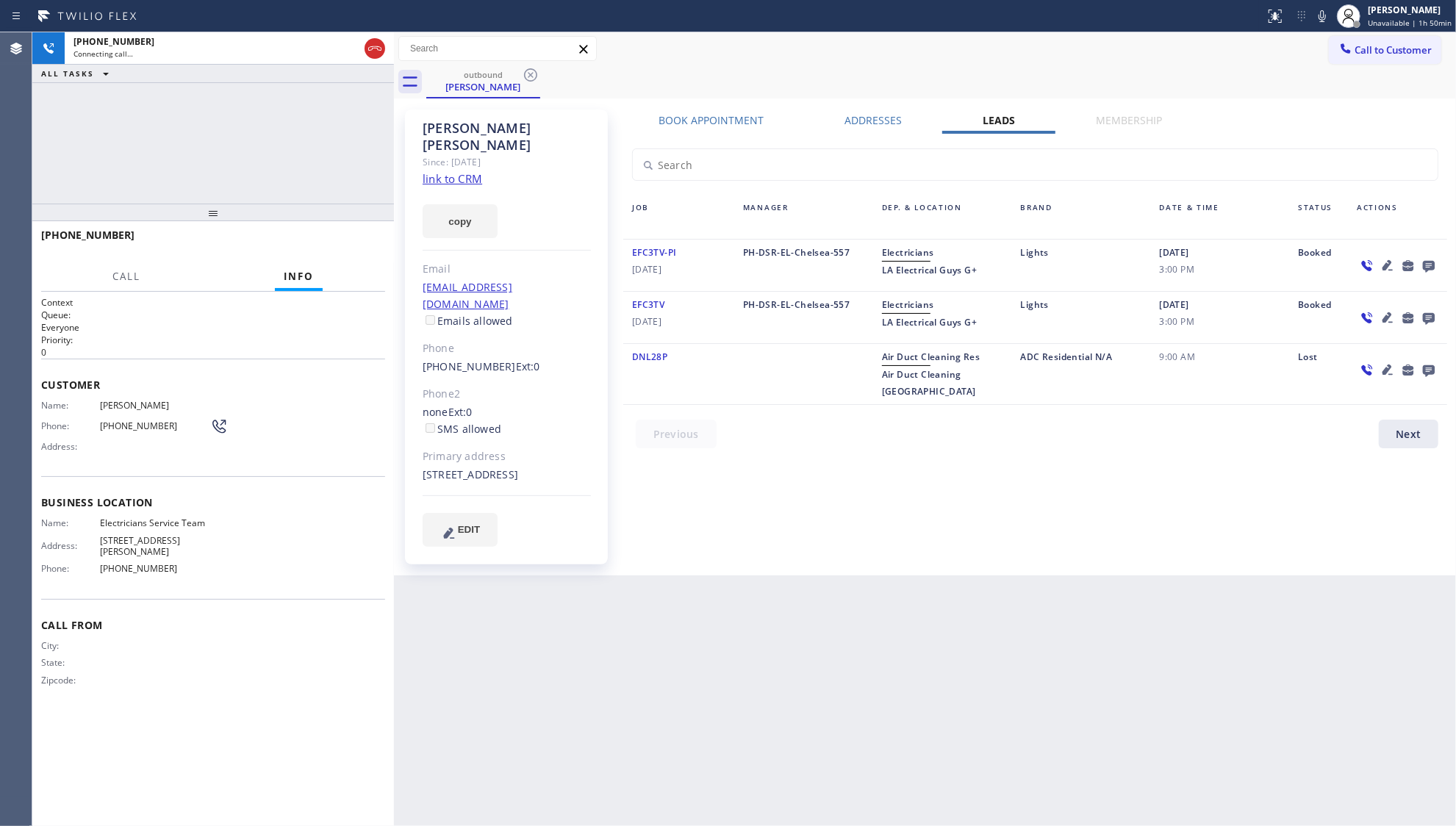
click at [1429, 264] on icon at bounding box center [1429, 266] width 18 height 19
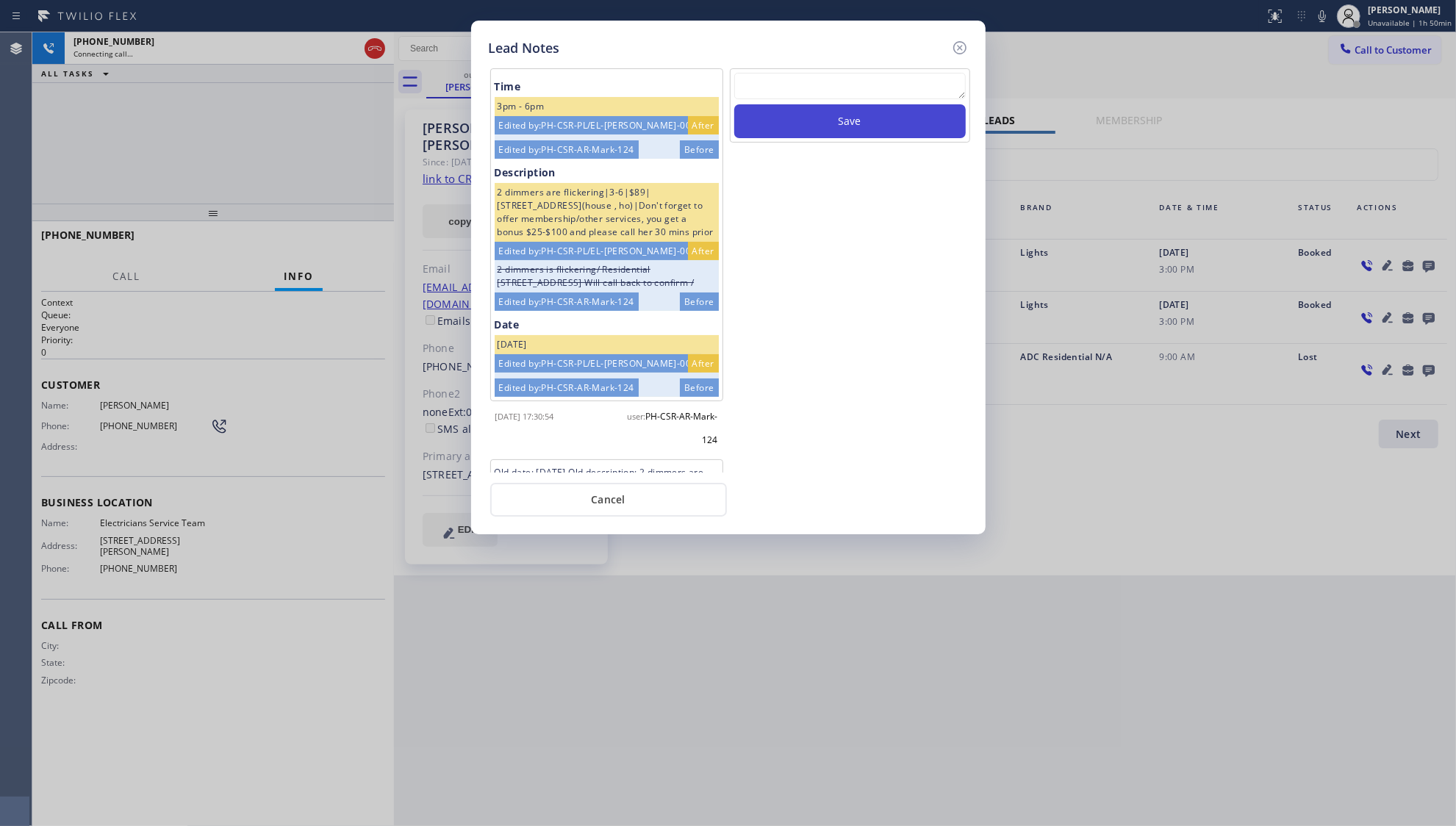
click at [807, 106] on button "Save" at bounding box center [850, 121] width 231 height 34
click at [802, 83] on textarea at bounding box center [850, 86] width 231 height 26
type textarea "ff"
click at [872, 118] on button "Save" at bounding box center [850, 121] width 231 height 34
click at [956, 42] on icon at bounding box center [959, 48] width 13 height 13
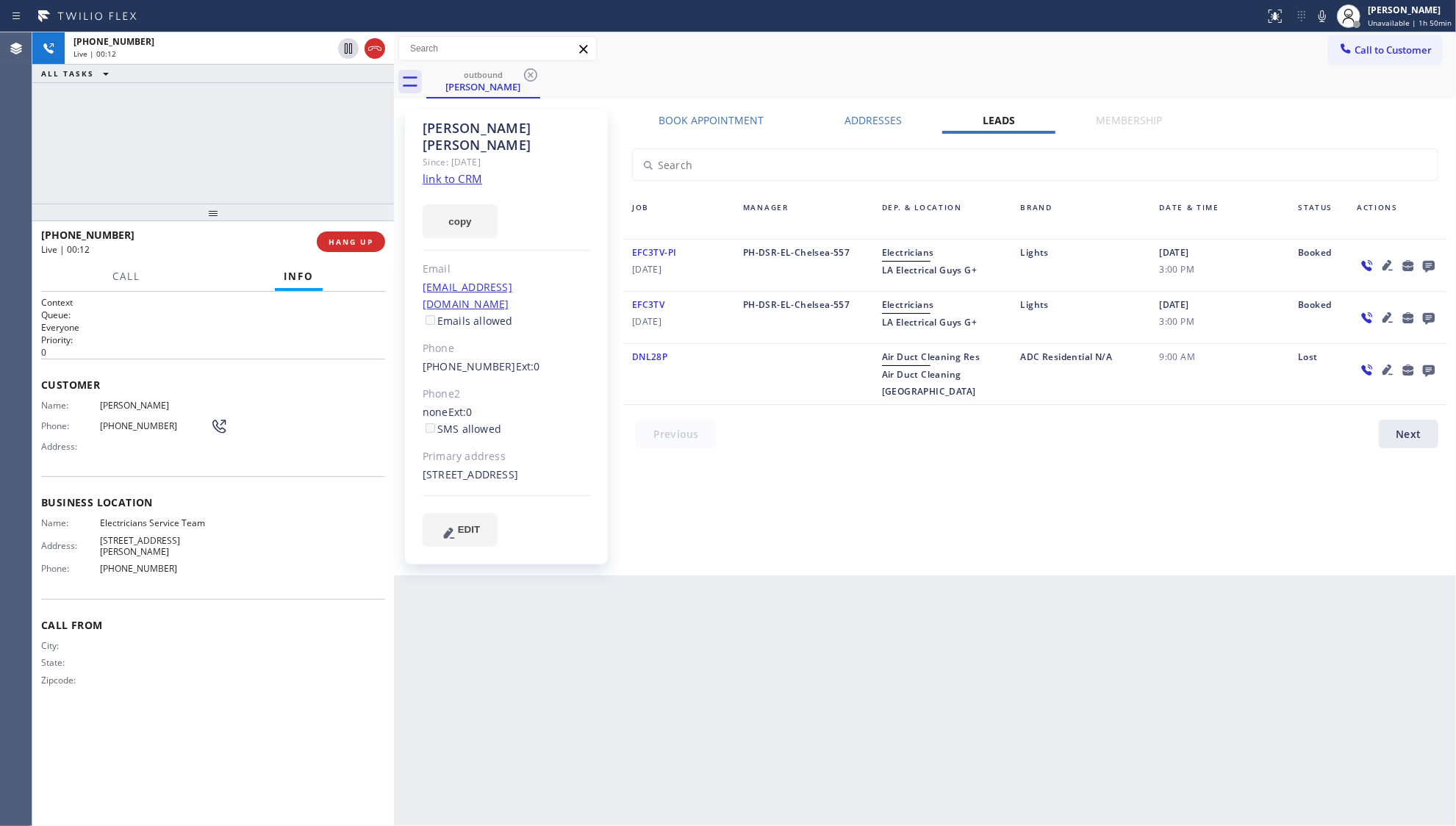
click at [1405, 263] on icon at bounding box center [1409, 266] width 11 height 11
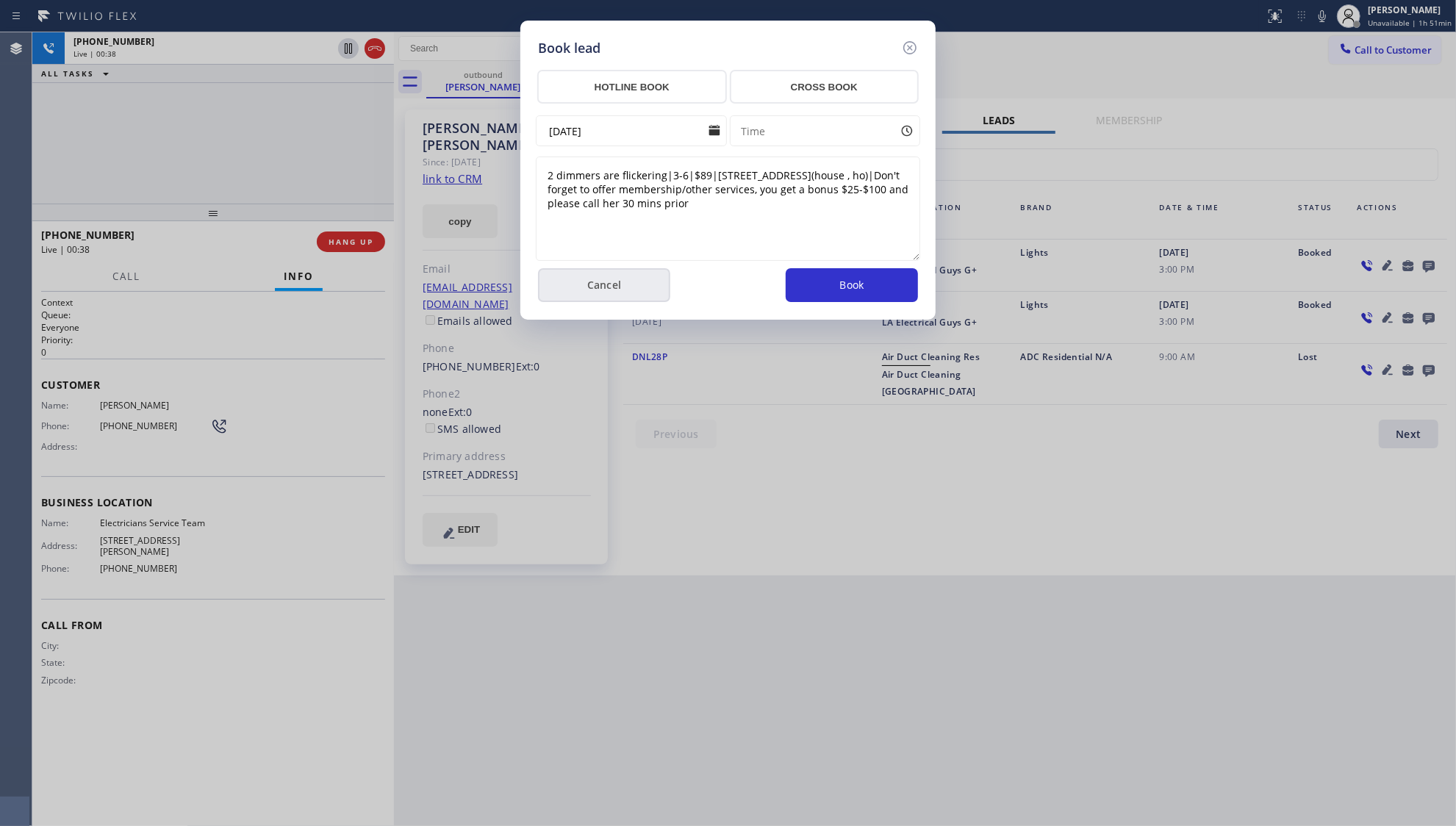
click at [568, 277] on button "Cancel" at bounding box center [604, 285] width 133 height 34
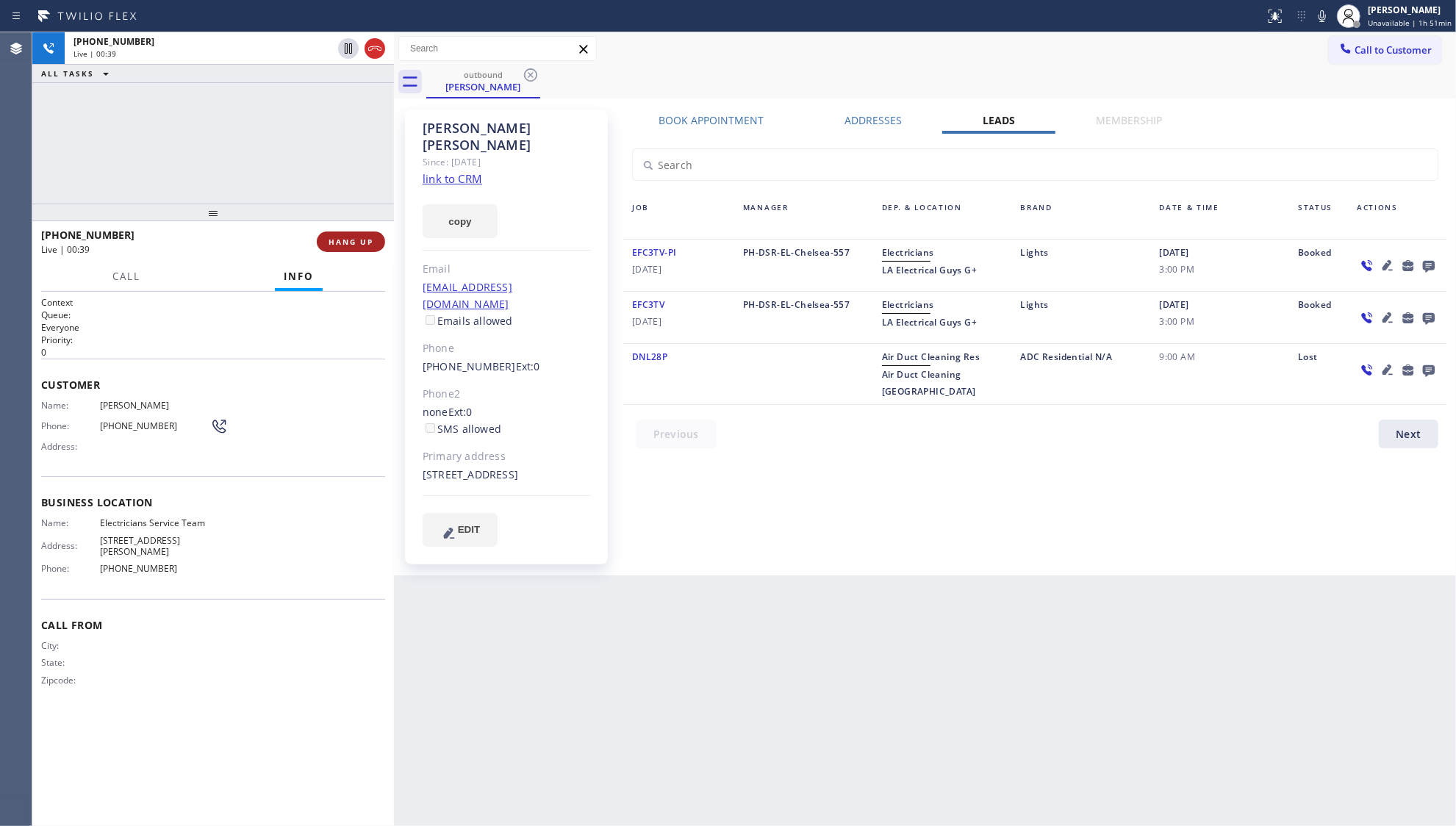
click at [374, 243] on button "HANG UP" at bounding box center [351, 242] width 69 height 21
click at [373, 242] on button "HANG UP" at bounding box center [351, 242] width 69 height 21
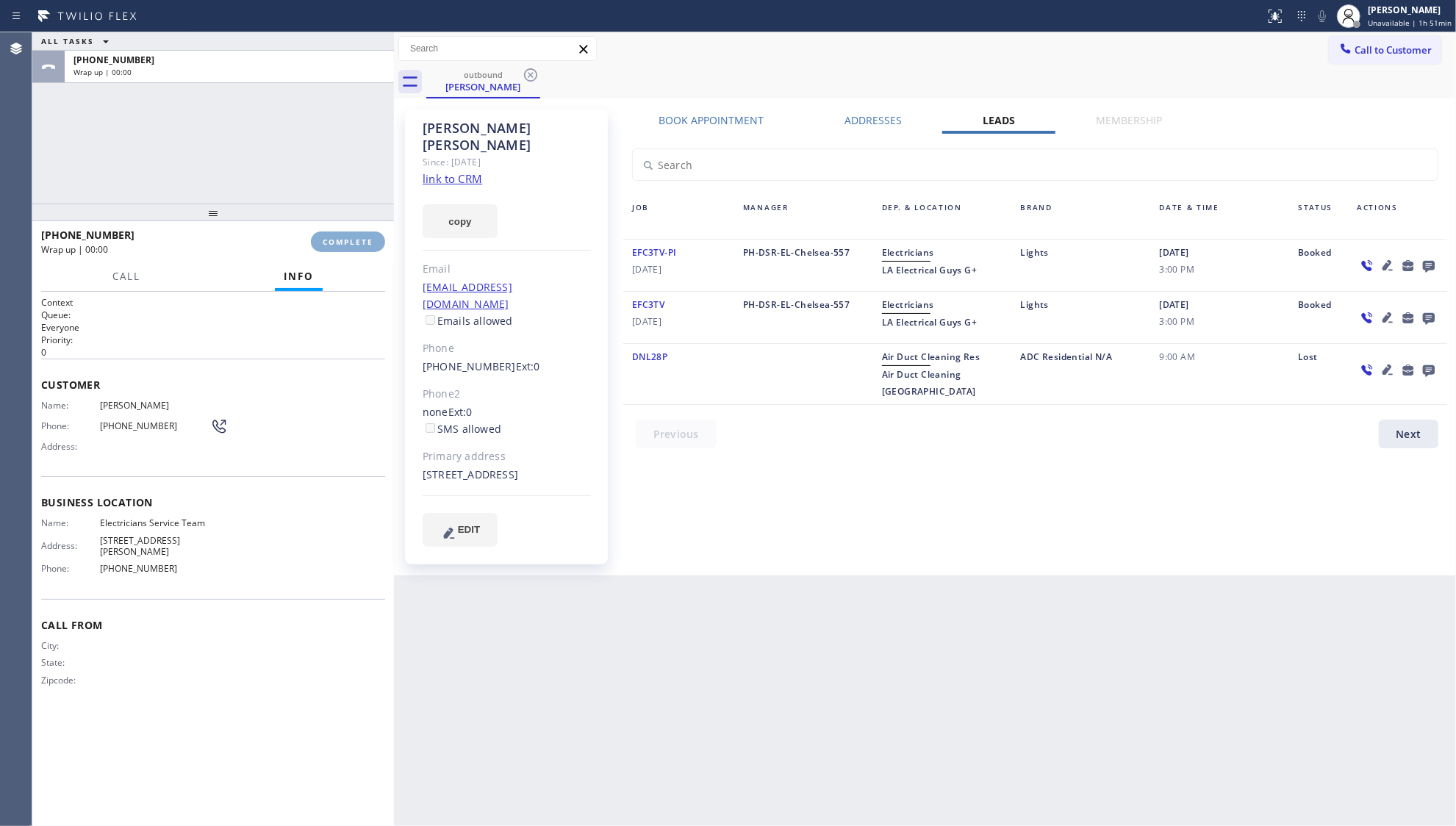
click at [372, 241] on span "COMPLETE" at bounding box center [348, 242] width 51 height 10
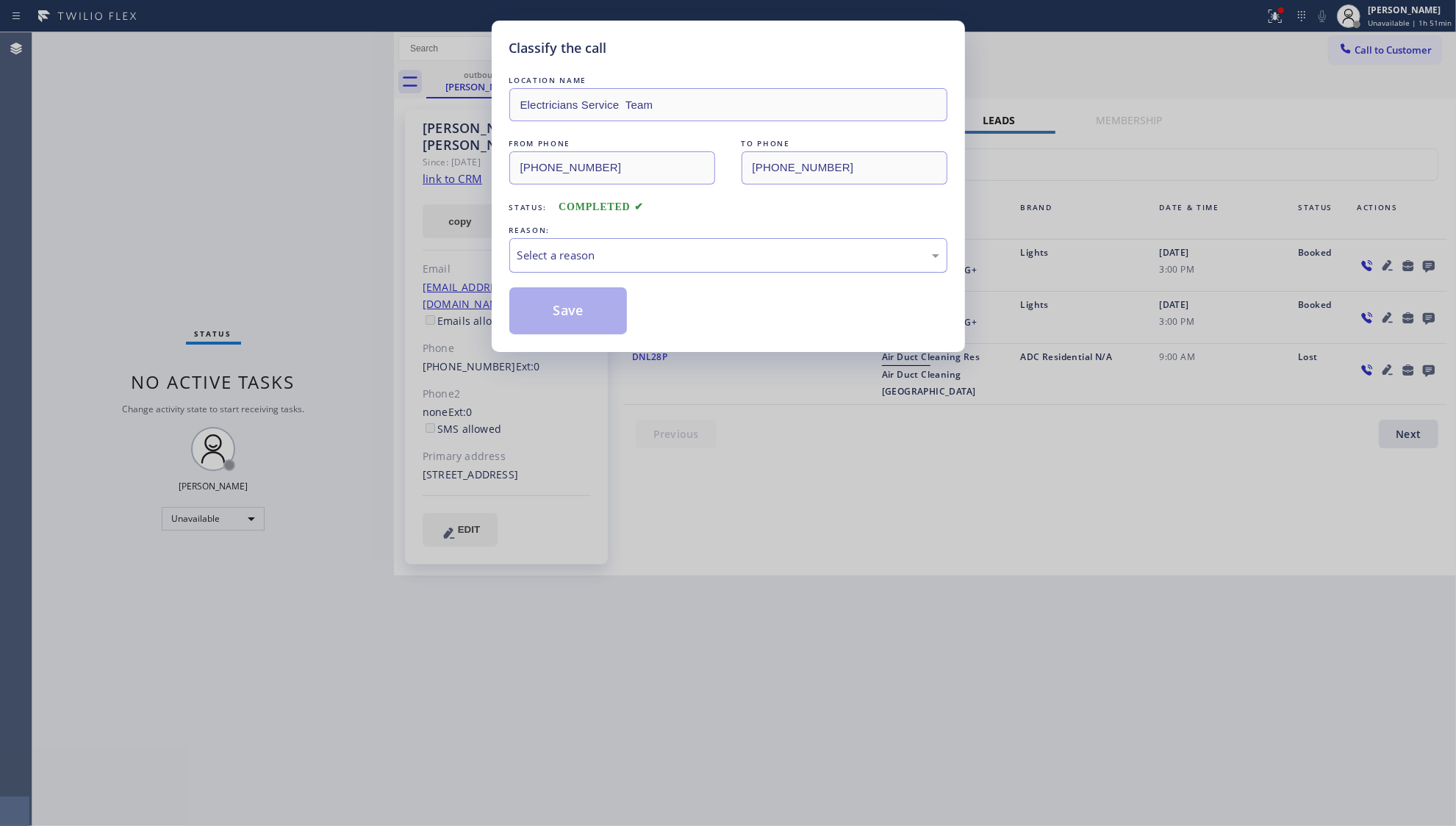
click at [632, 265] on div "Select a reason" at bounding box center [729, 255] width 438 height 35
click at [556, 315] on button "Save" at bounding box center [569, 311] width 119 height 47
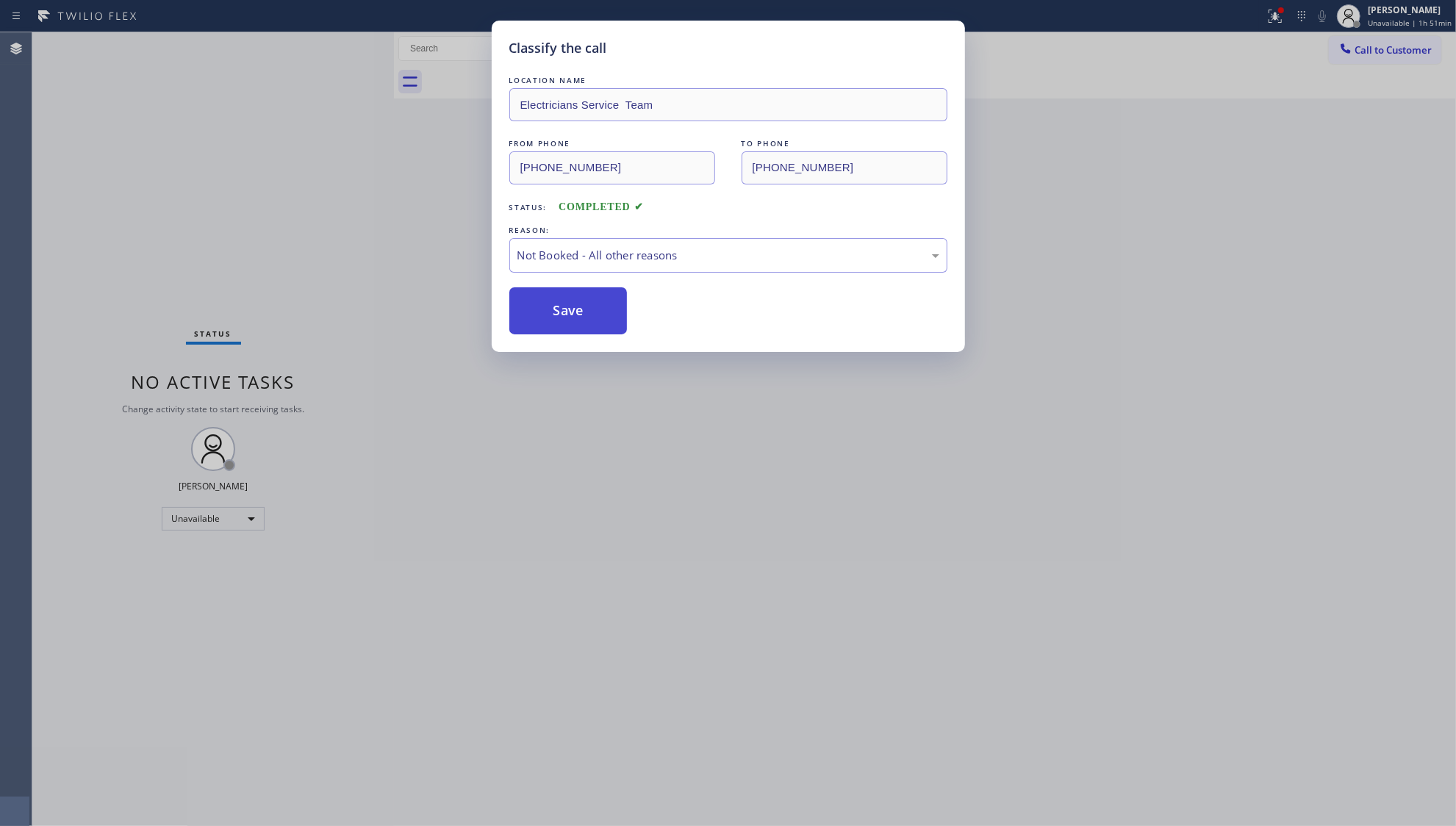
click at [556, 315] on button "Save" at bounding box center [569, 311] width 119 height 47
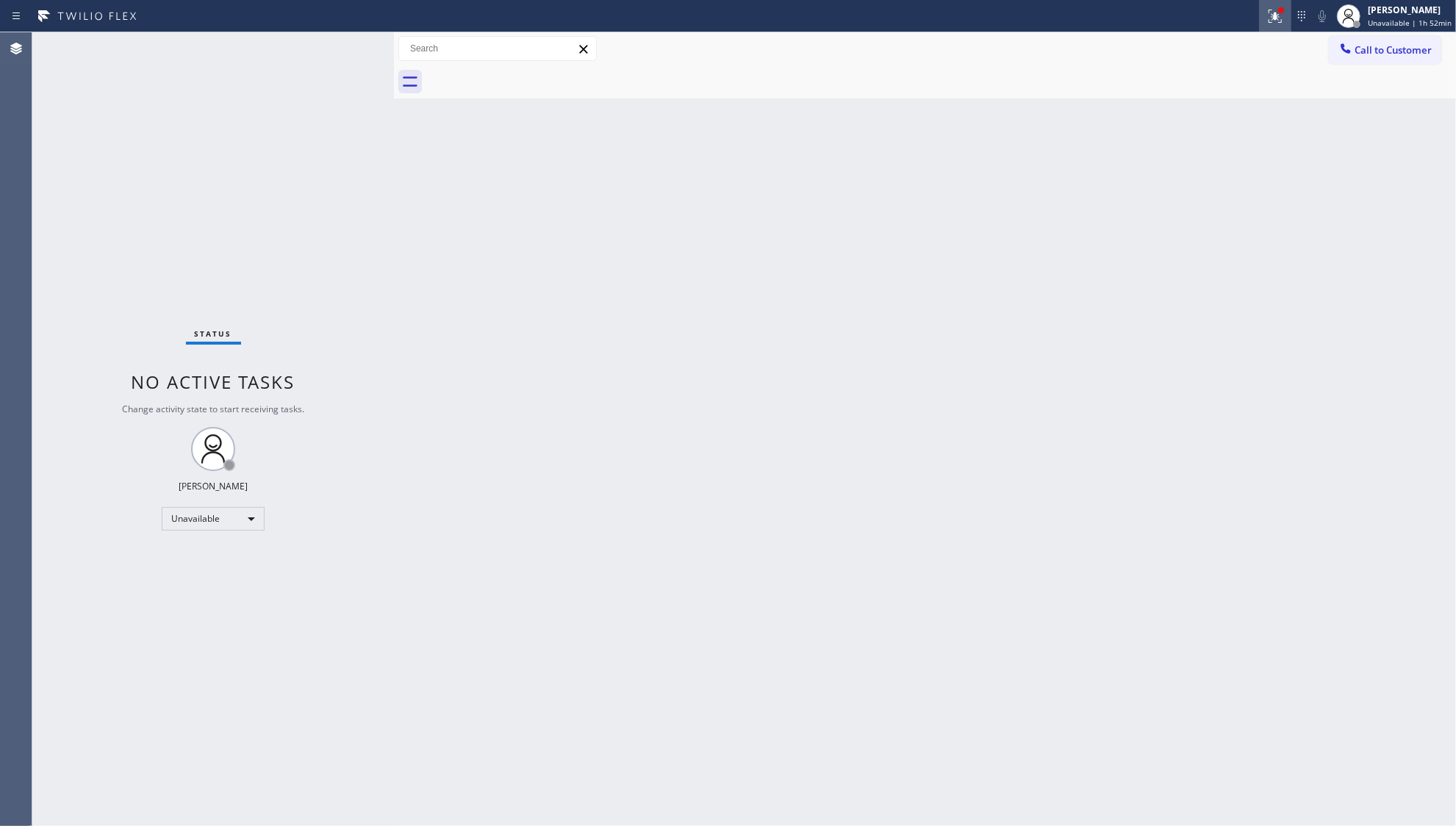
click at [1280, 27] on button at bounding box center [1275, 16] width 32 height 32
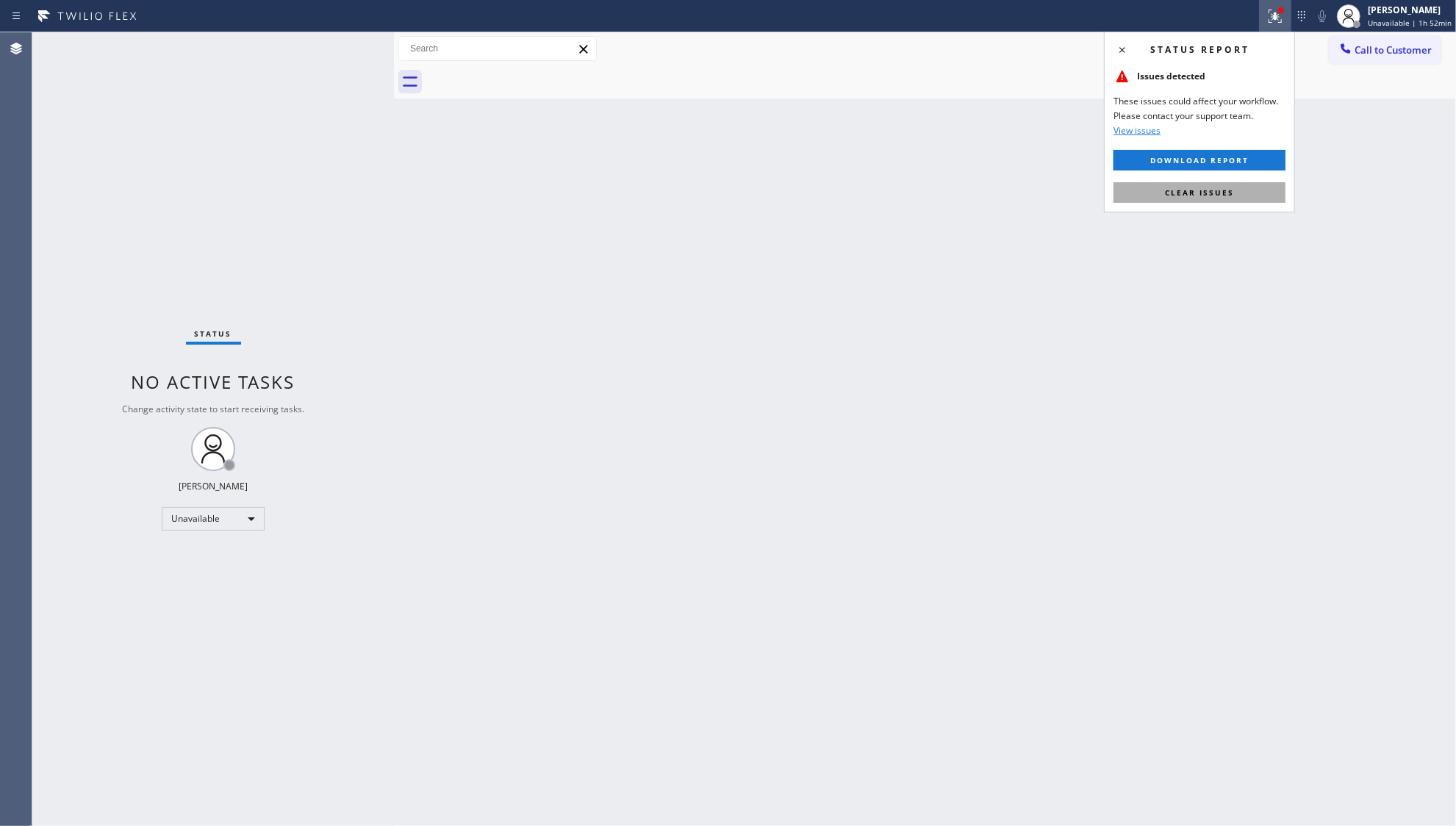
drag, startPoint x: 1212, startPoint y: 183, endPoint x: 1154, endPoint y: 95, distance: 105.4
click at [1212, 183] on button "Clear issues" at bounding box center [1199, 193] width 172 height 21
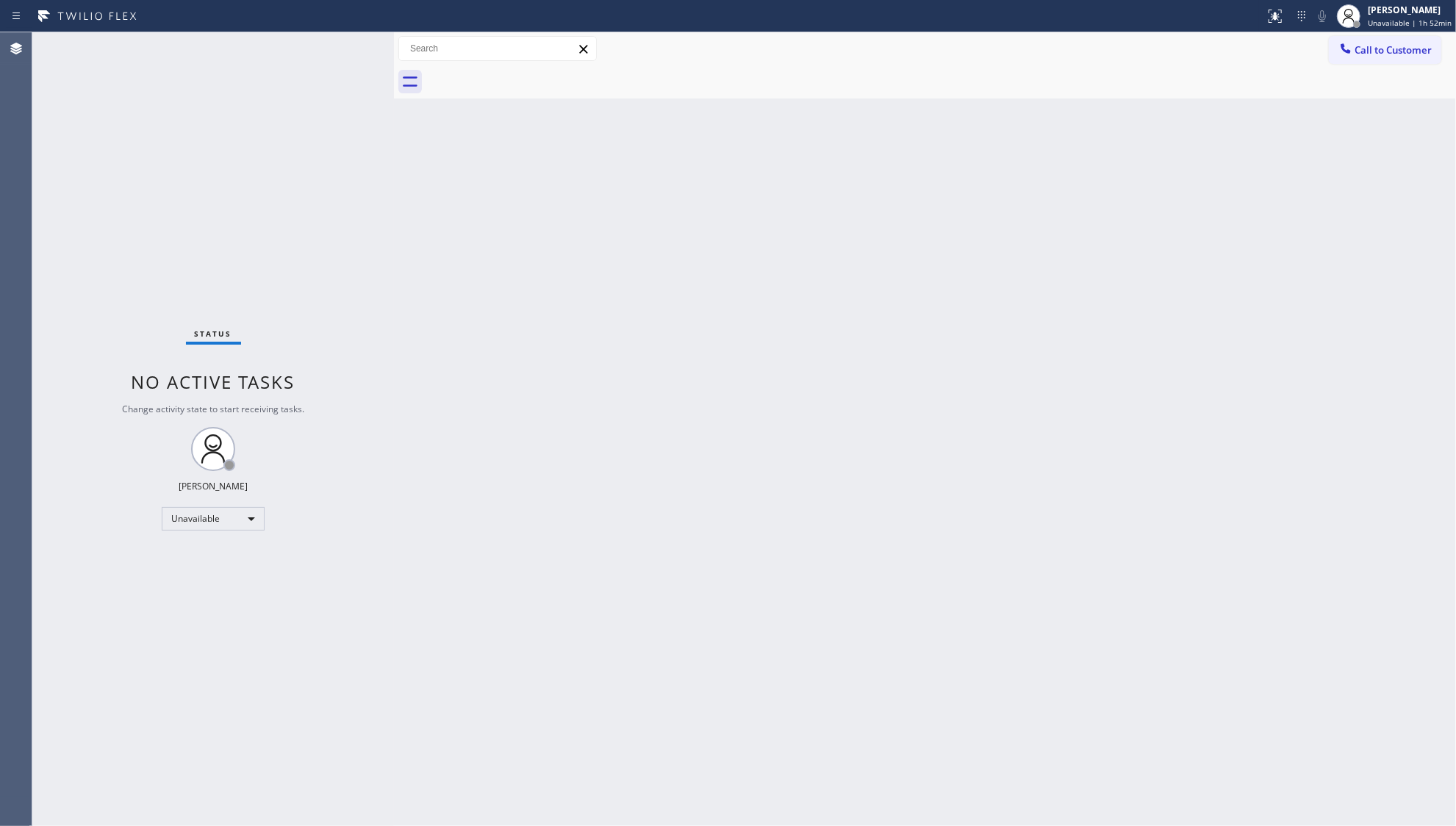
click at [1240, 389] on div "Back to Dashboard Change Sender ID Customers Technicians Select a contact Outbo…" at bounding box center [925, 429] width 1062 height 794
click at [1395, 50] on span "Call to Customer" at bounding box center [1393, 50] width 77 height 13
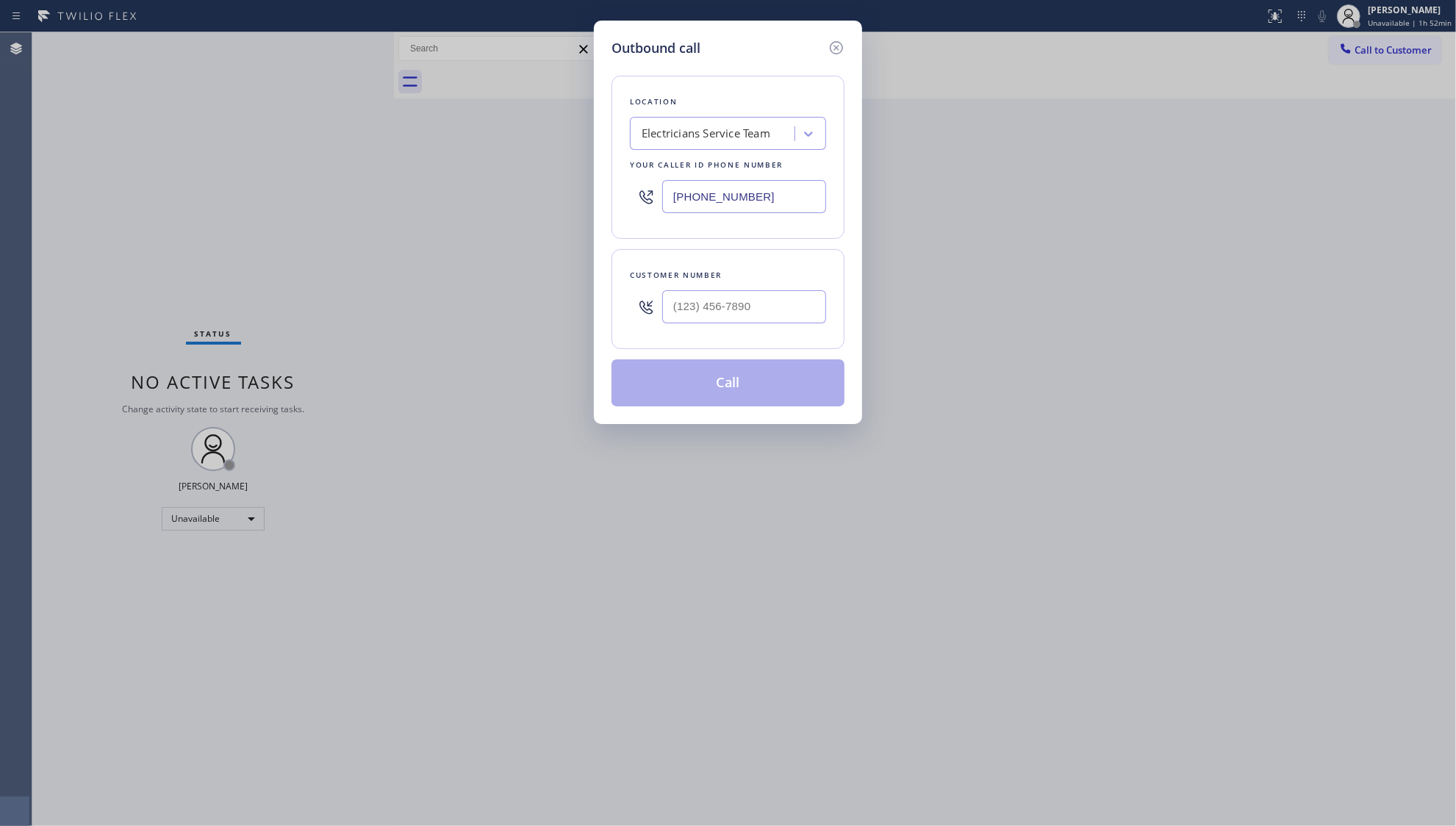
drag, startPoint x: 781, startPoint y: 194, endPoint x: 702, endPoint y: 193, distance: 79.0
click at [641, 194] on div "[PHONE_NUMBER]" at bounding box center [728, 197] width 197 height 48
paste input "747) 232-5102"
type input "[PHONE_NUMBER]"
click at [742, 310] on input "(___) ___-____" at bounding box center [744, 307] width 164 height 33
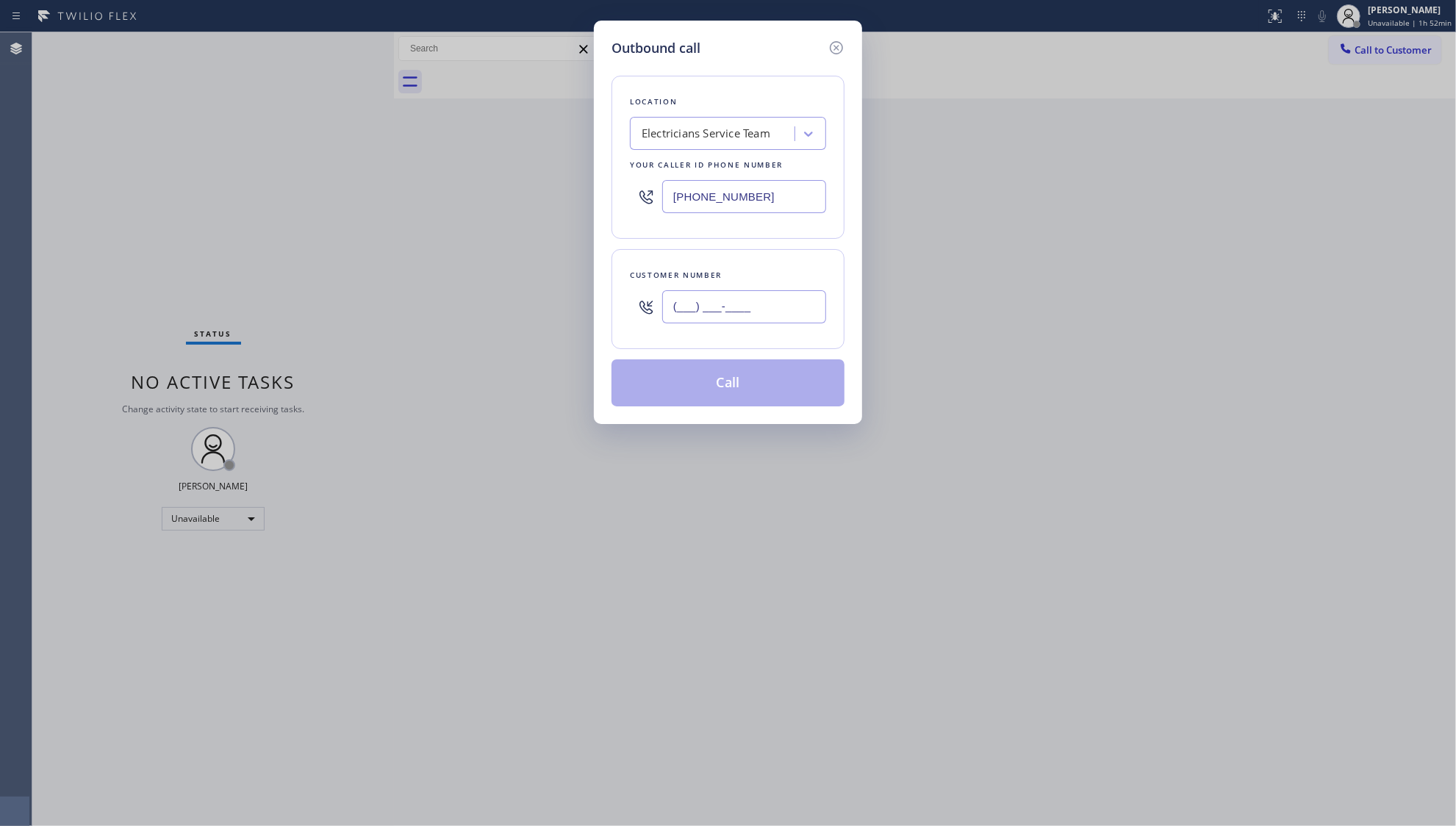
paste input "640) 213-5409"
type input "(640) 213-5409"
click at [752, 389] on button "Call" at bounding box center [728, 383] width 233 height 47
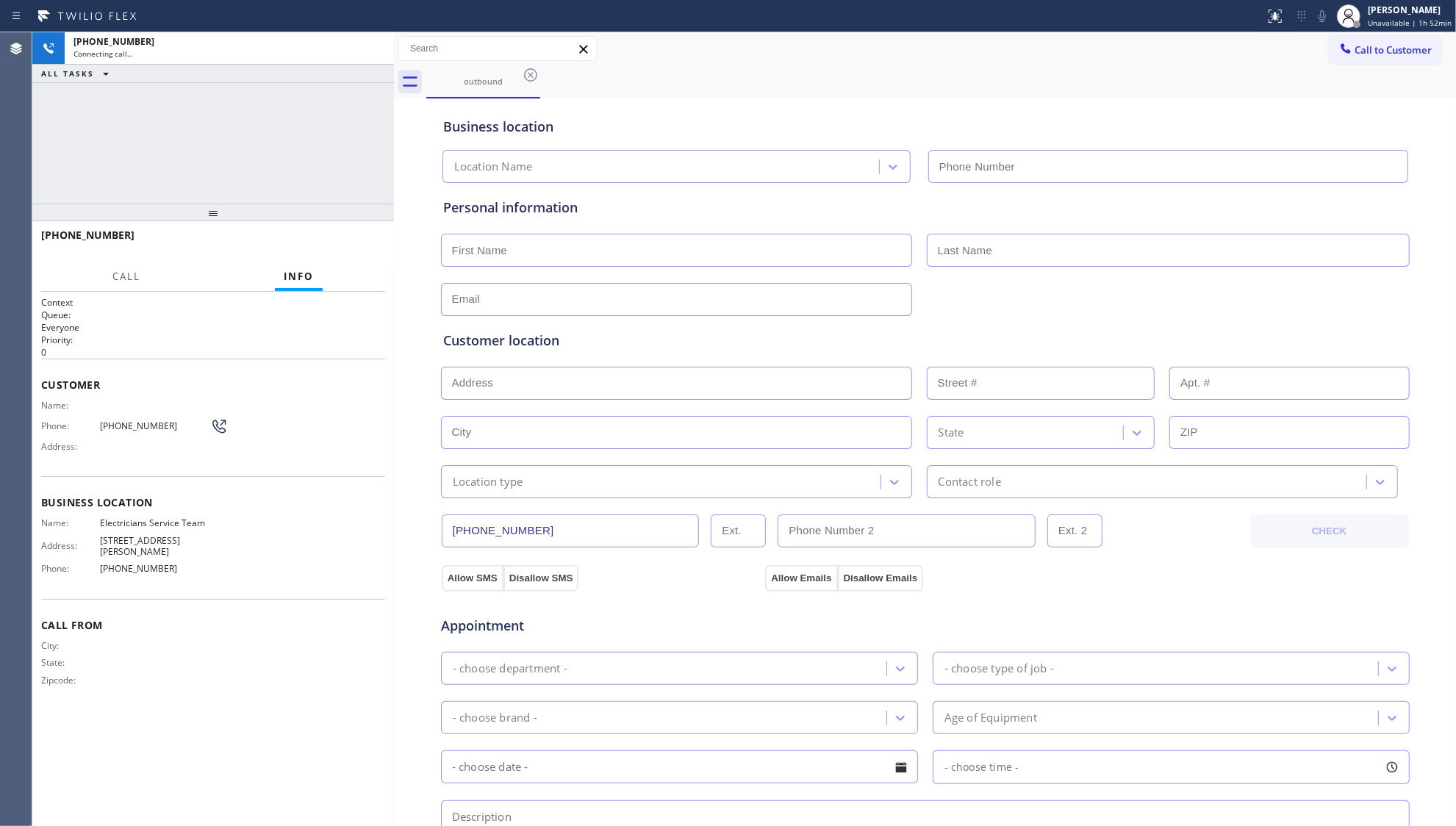
type input "[PHONE_NUMBER]"
click at [356, 250] on button "HANG UP" at bounding box center [351, 242] width 69 height 21
click at [356, 248] on button "HANG UP" at bounding box center [351, 242] width 69 height 21
click at [355, 247] on button "HANG UP" at bounding box center [351, 242] width 69 height 21
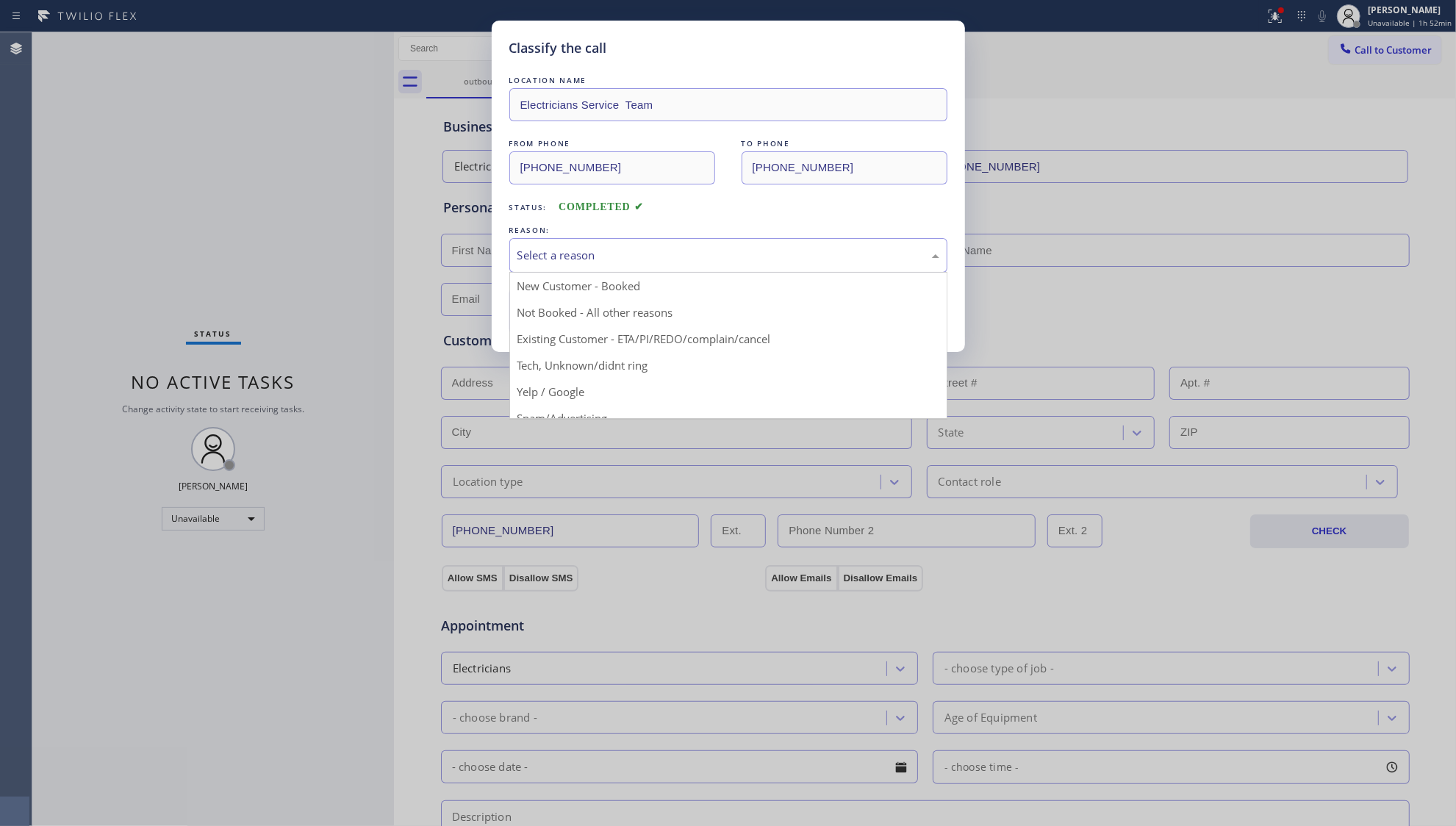
click at [595, 267] on div "Select a reason" at bounding box center [729, 255] width 438 height 35
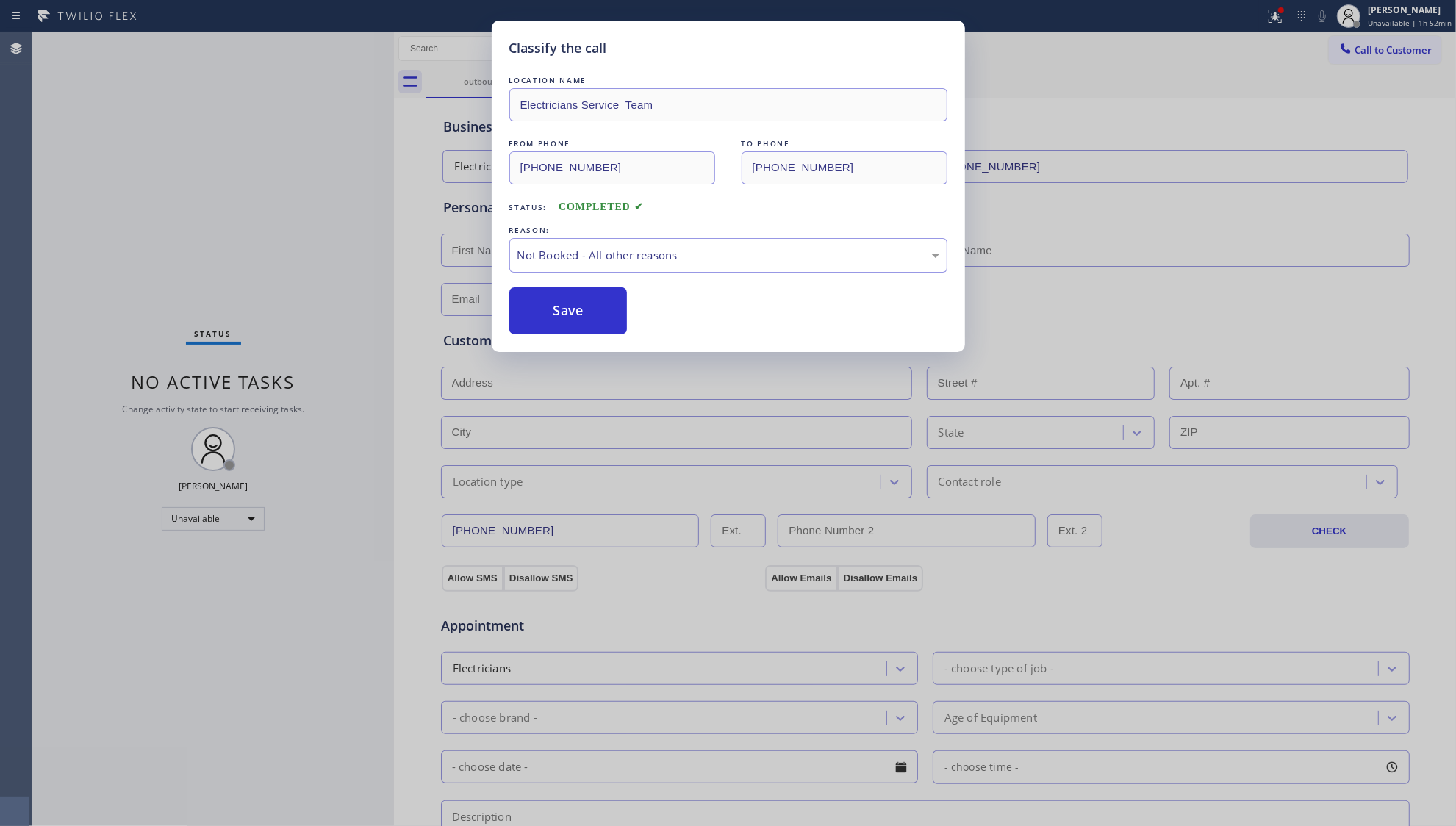
click at [563, 315] on button "Save" at bounding box center [569, 311] width 119 height 47
click at [563, 313] on button "Save" at bounding box center [569, 311] width 119 height 47
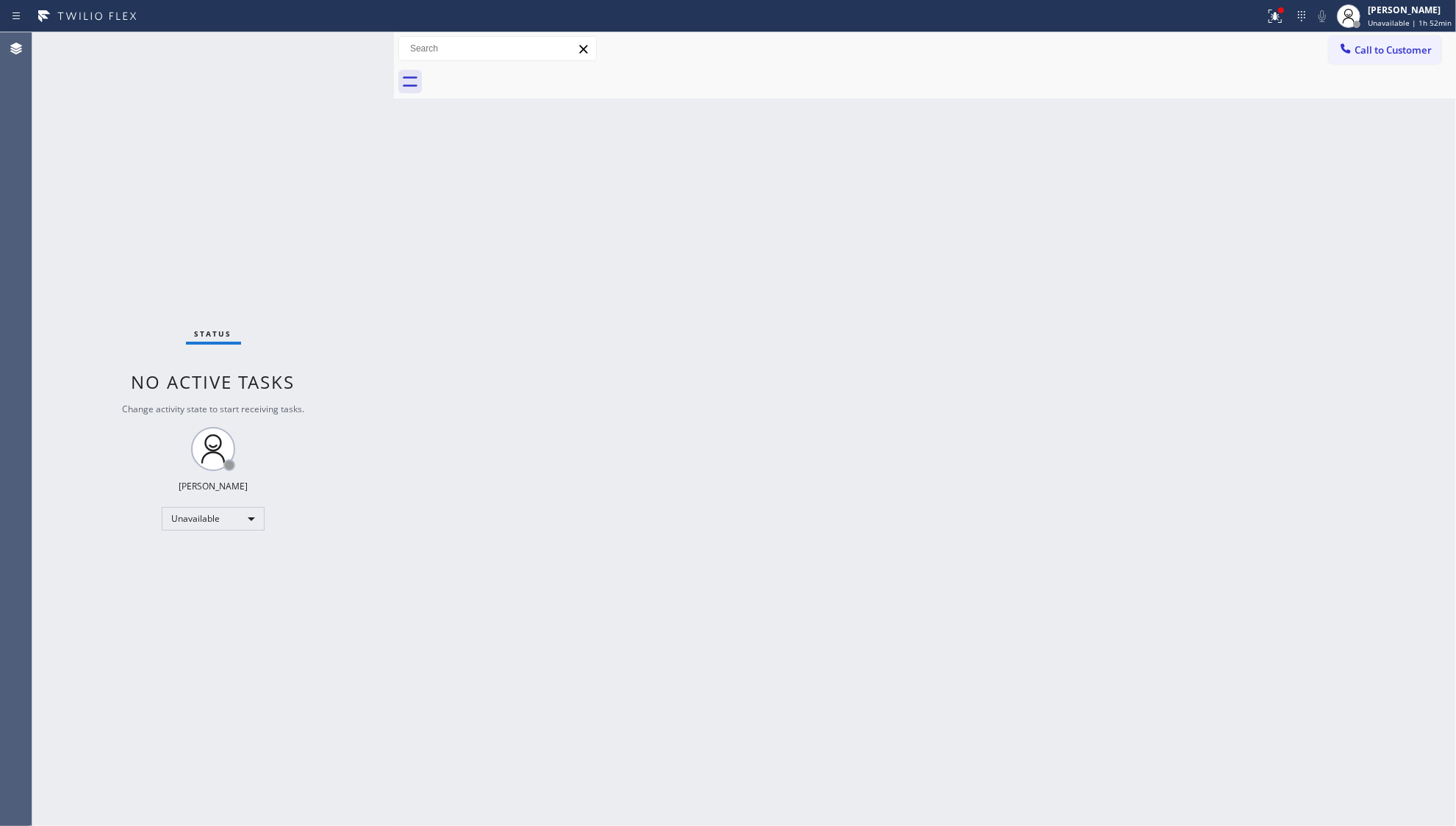
drag, startPoint x: 1185, startPoint y: 389, endPoint x: 1180, endPoint y: 369, distance: 20.6
click at [1185, 387] on div "Back to Dashboard Change Sender ID Customers Technicians Select a contact Outbo…" at bounding box center [925, 429] width 1062 height 794
click at [1329, 44] on button "Call to Customer" at bounding box center [1385, 50] width 113 height 28
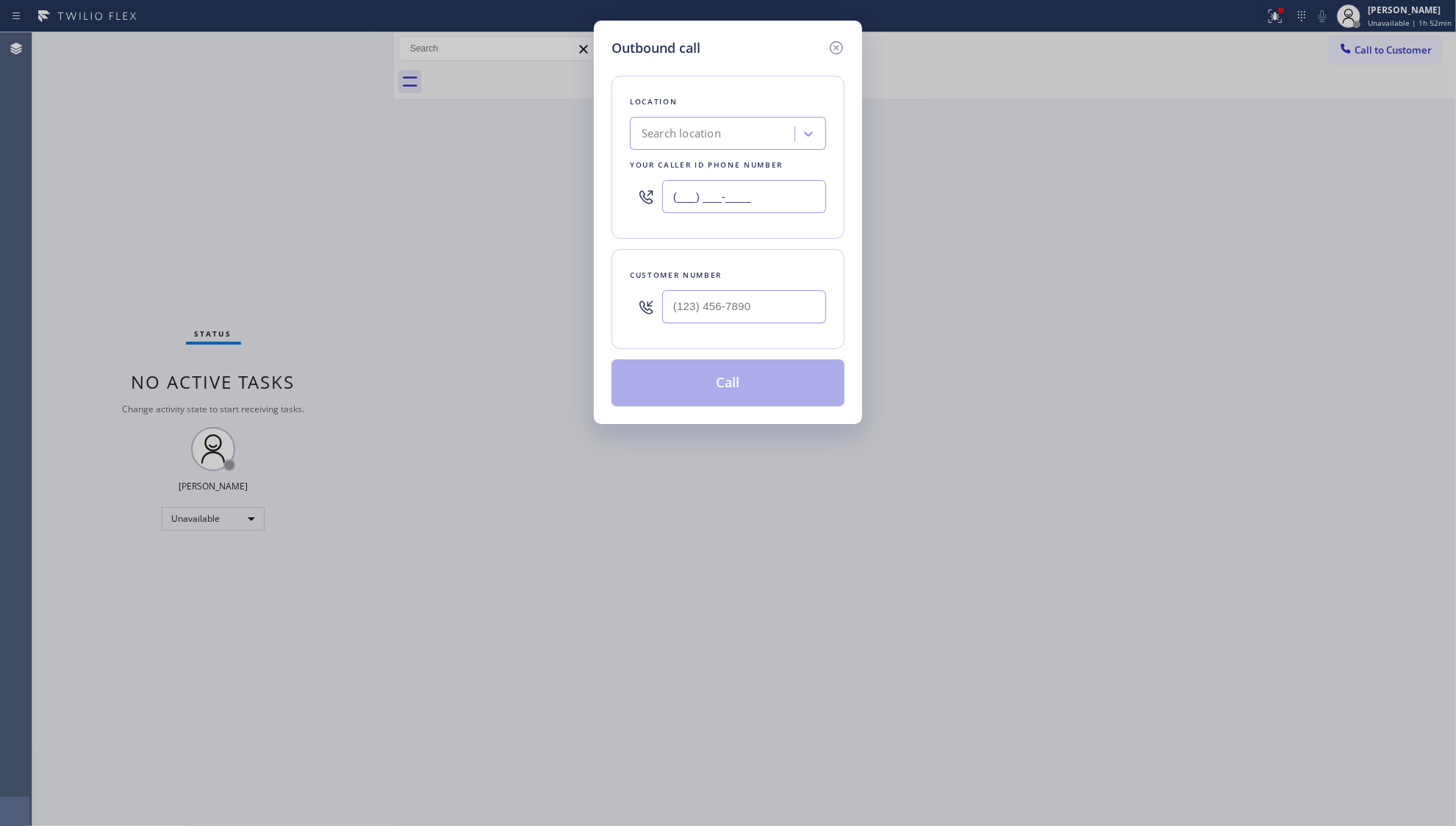
click at [722, 183] on input "(___) ___-____" at bounding box center [744, 196] width 164 height 33
paste input "480) 660-3703"
type input "(480) 660-3703"
click at [672, 310] on input "(___) ___-____" at bounding box center [744, 307] width 164 height 33
paste input "480) 285-2875"
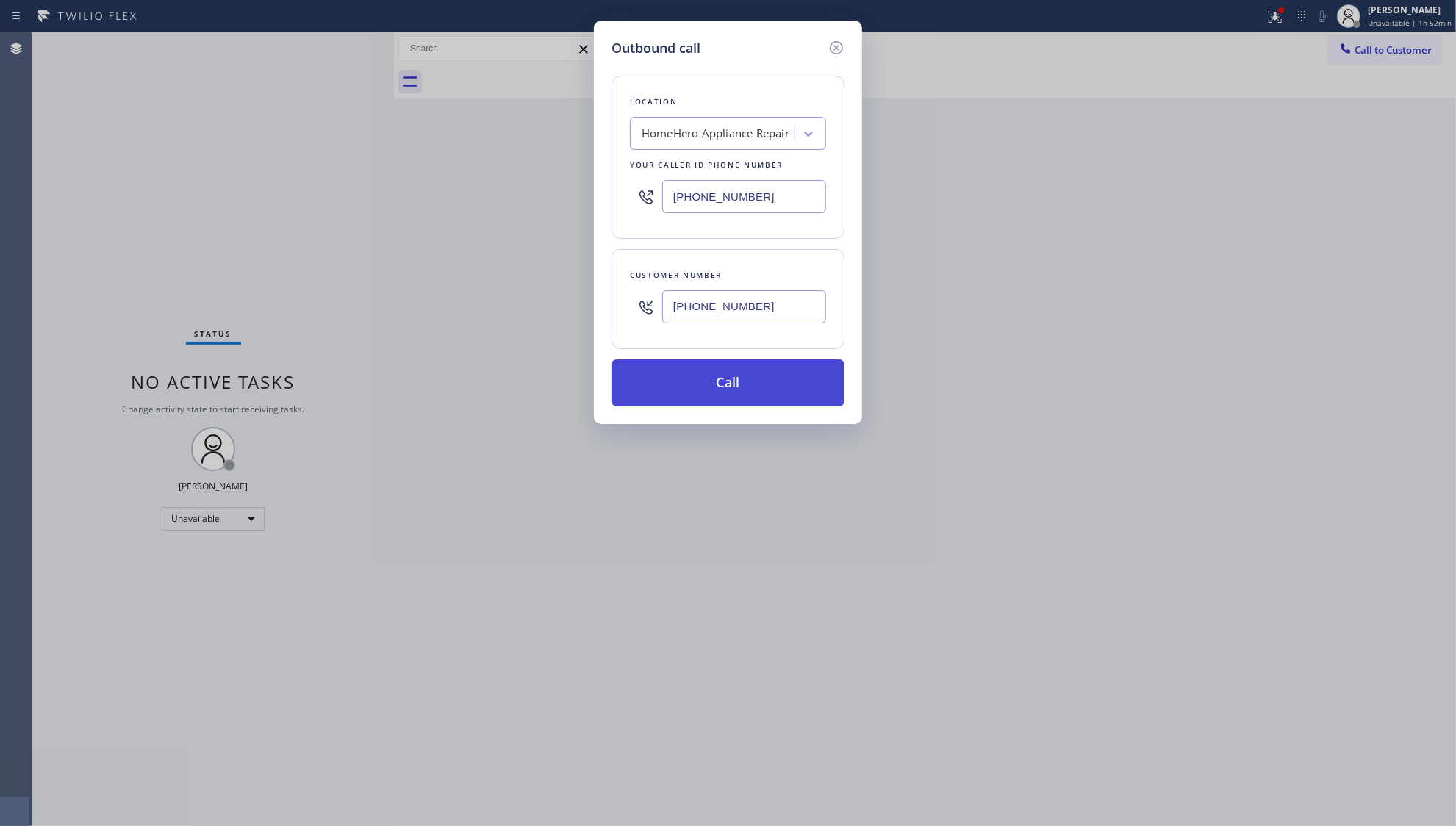
type input "(480) 285-2875"
click at [688, 386] on button "Call" at bounding box center [728, 383] width 233 height 47
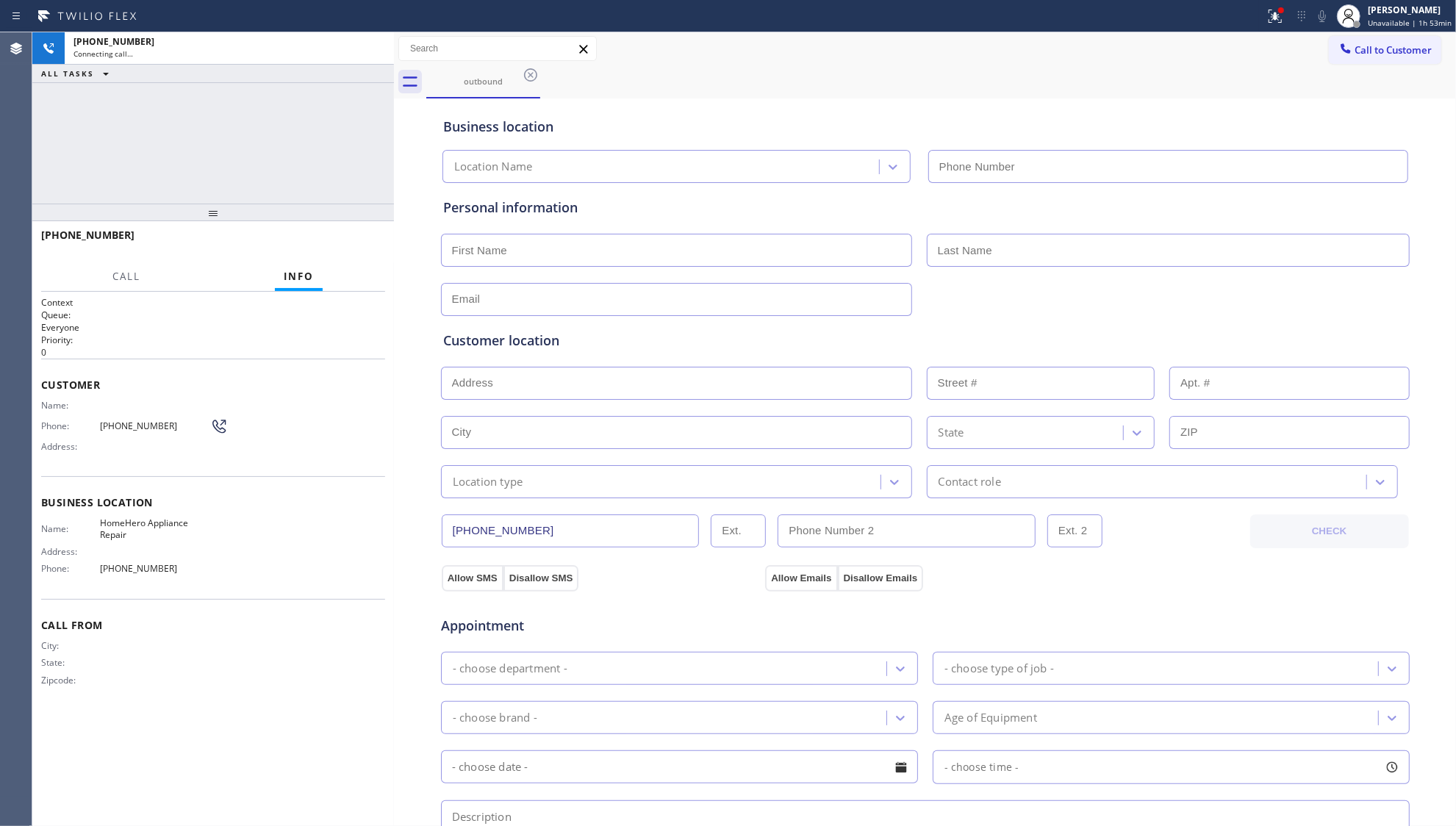
type input "(480) 660-3703"
click at [1267, 8] on div at bounding box center [1275, 16] width 32 height 18
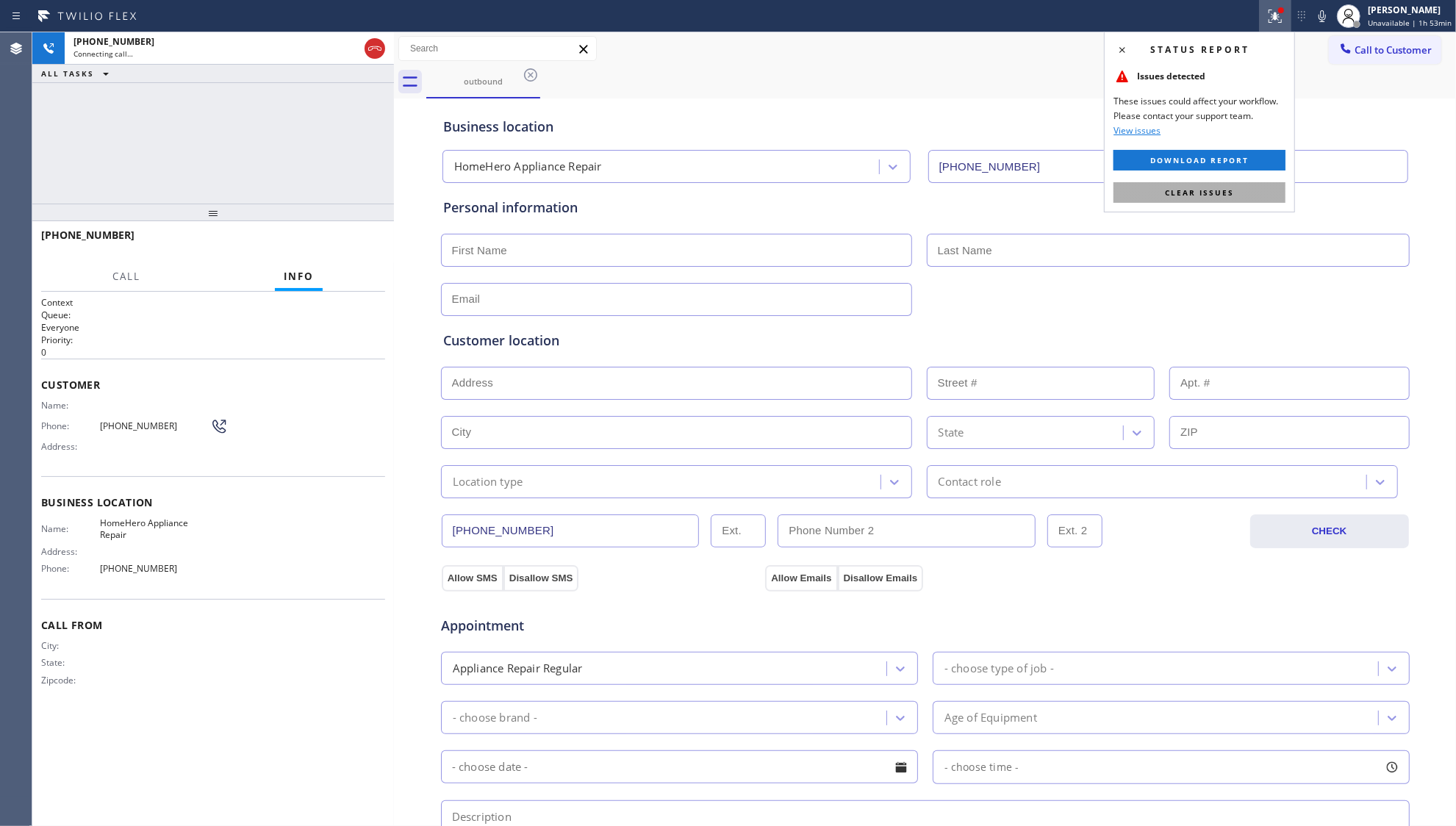
click at [1224, 196] on span "Clear issues" at bounding box center [1199, 192] width 69 height 10
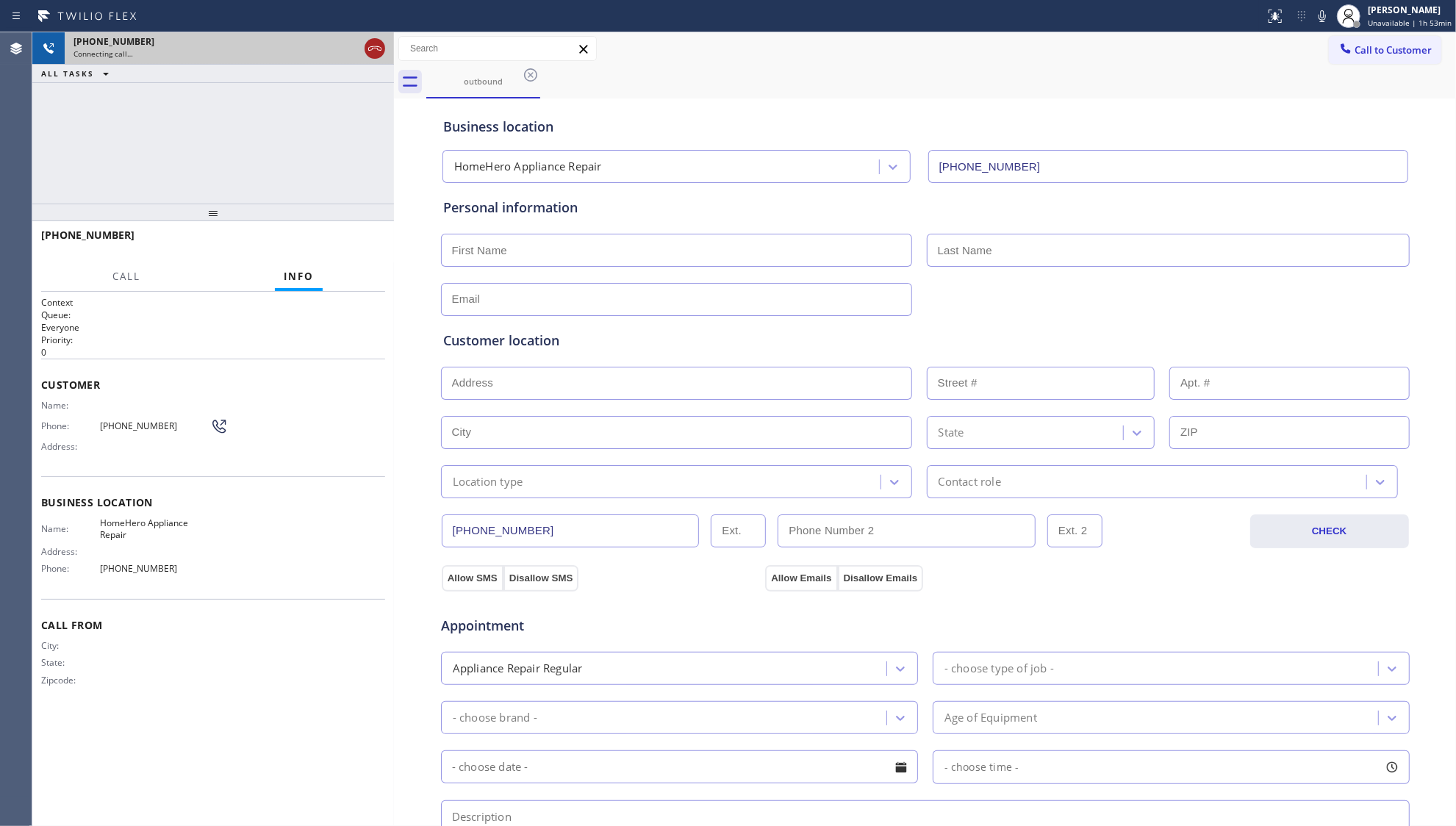
click at [366, 45] on icon at bounding box center [374, 48] width 18 height 18
click at [368, 45] on div "+14802852875" at bounding box center [229, 41] width 311 height 12
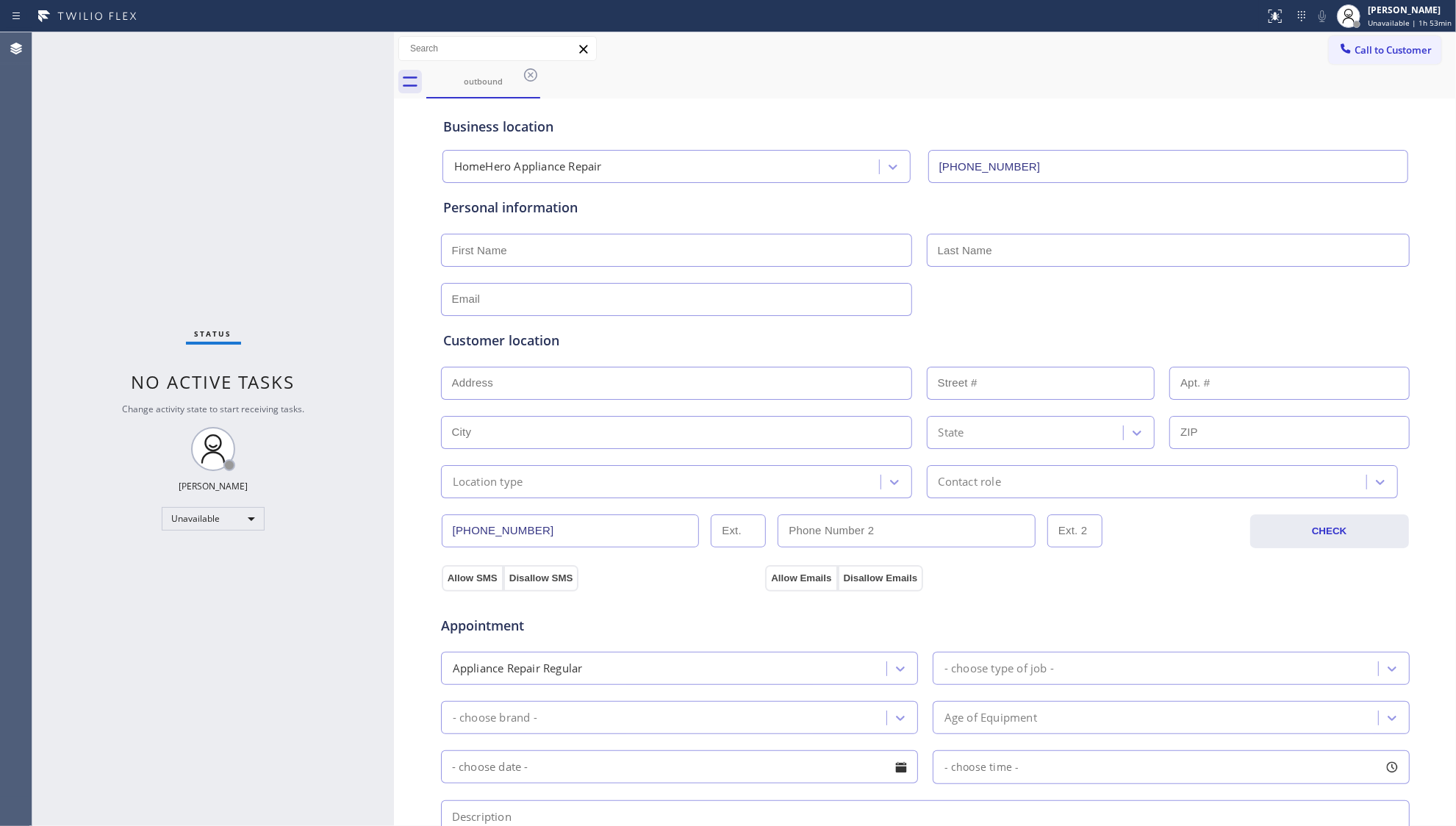
drag, startPoint x: 533, startPoint y: 69, endPoint x: 553, endPoint y: 88, distance: 27.6
click at [533, 71] on icon at bounding box center [530, 74] width 18 height 18
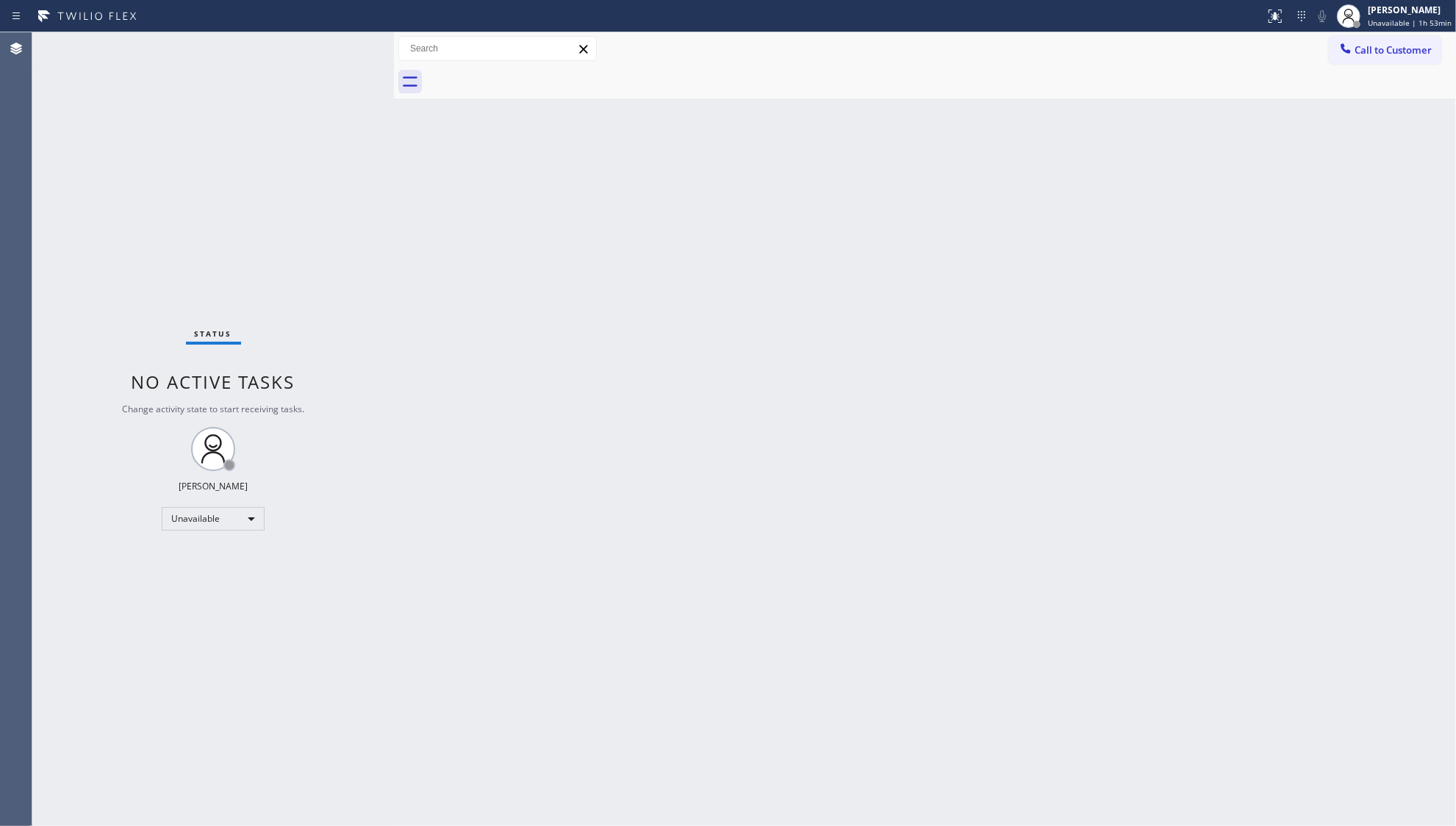
click at [583, 102] on div "Back to Dashboard Change Sender ID Customers Technicians Select a contact Outbo…" at bounding box center [925, 429] width 1062 height 794
click at [1391, 39] on button "Call to Customer" at bounding box center [1385, 50] width 113 height 28
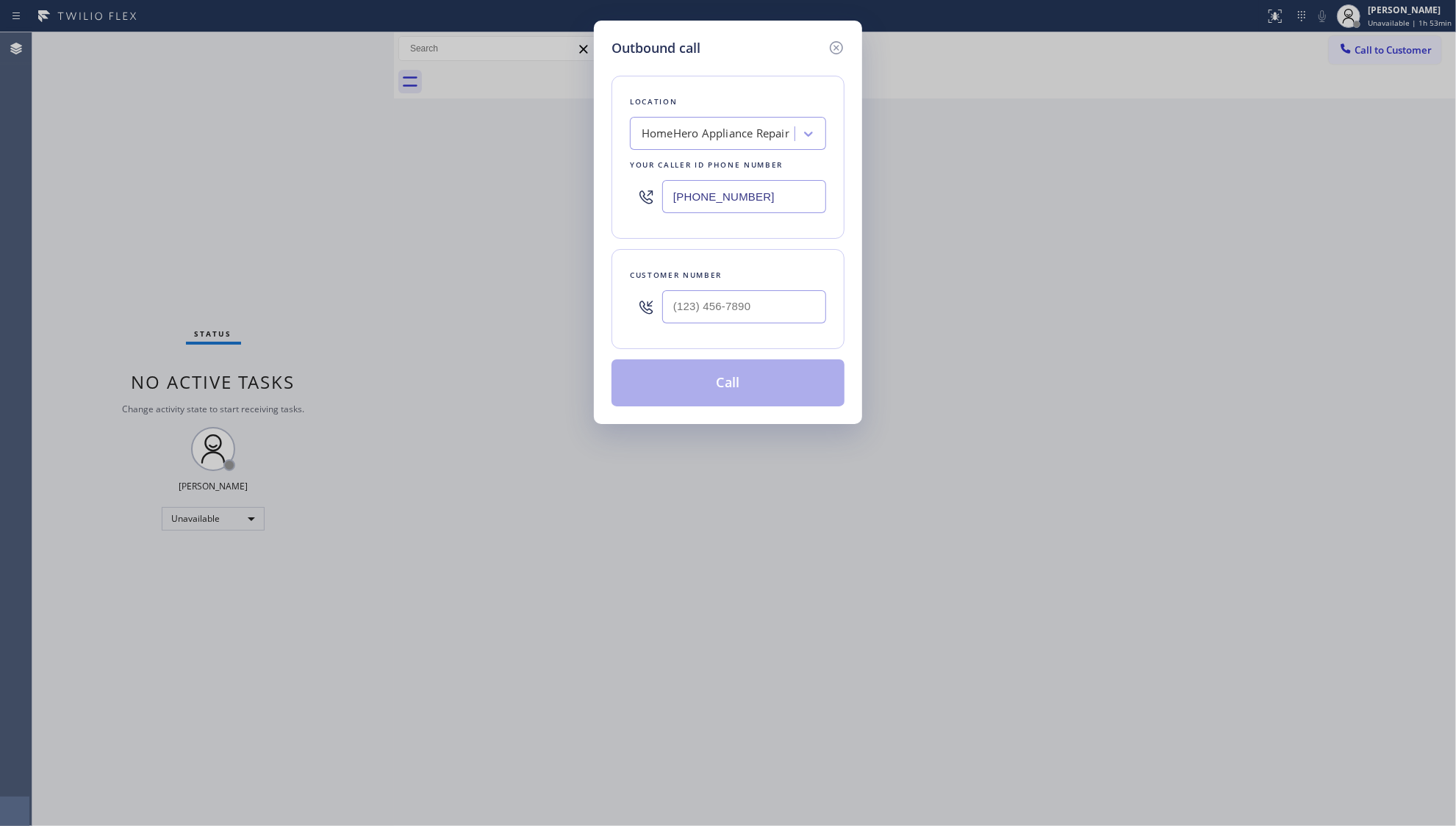
drag, startPoint x: 762, startPoint y: 200, endPoint x: 604, endPoint y: 199, distance: 158.0
click at [604, 199] on div "Outbound call Location HomeHero Appliance Repair Your caller id phone number (4…" at bounding box center [728, 222] width 268 height 404
paste input "626) 726-3132"
type input "(626) 726-3132"
click at [769, 321] on input "(___) ___-____" at bounding box center [744, 307] width 164 height 33
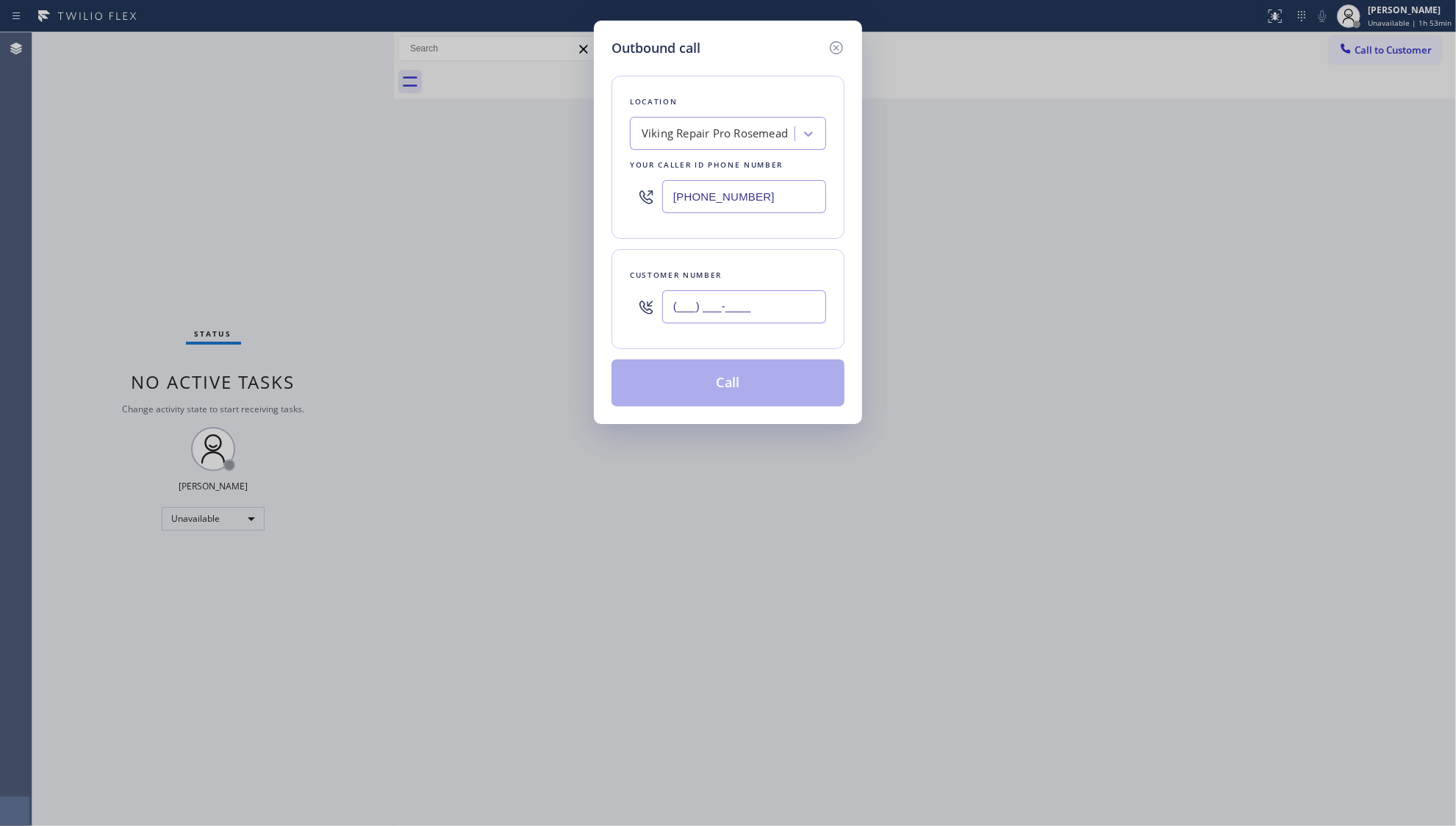
paste input "205) 794-6257"
type input "(205) 794-6257"
click at [774, 381] on button "Call" at bounding box center [728, 383] width 233 height 47
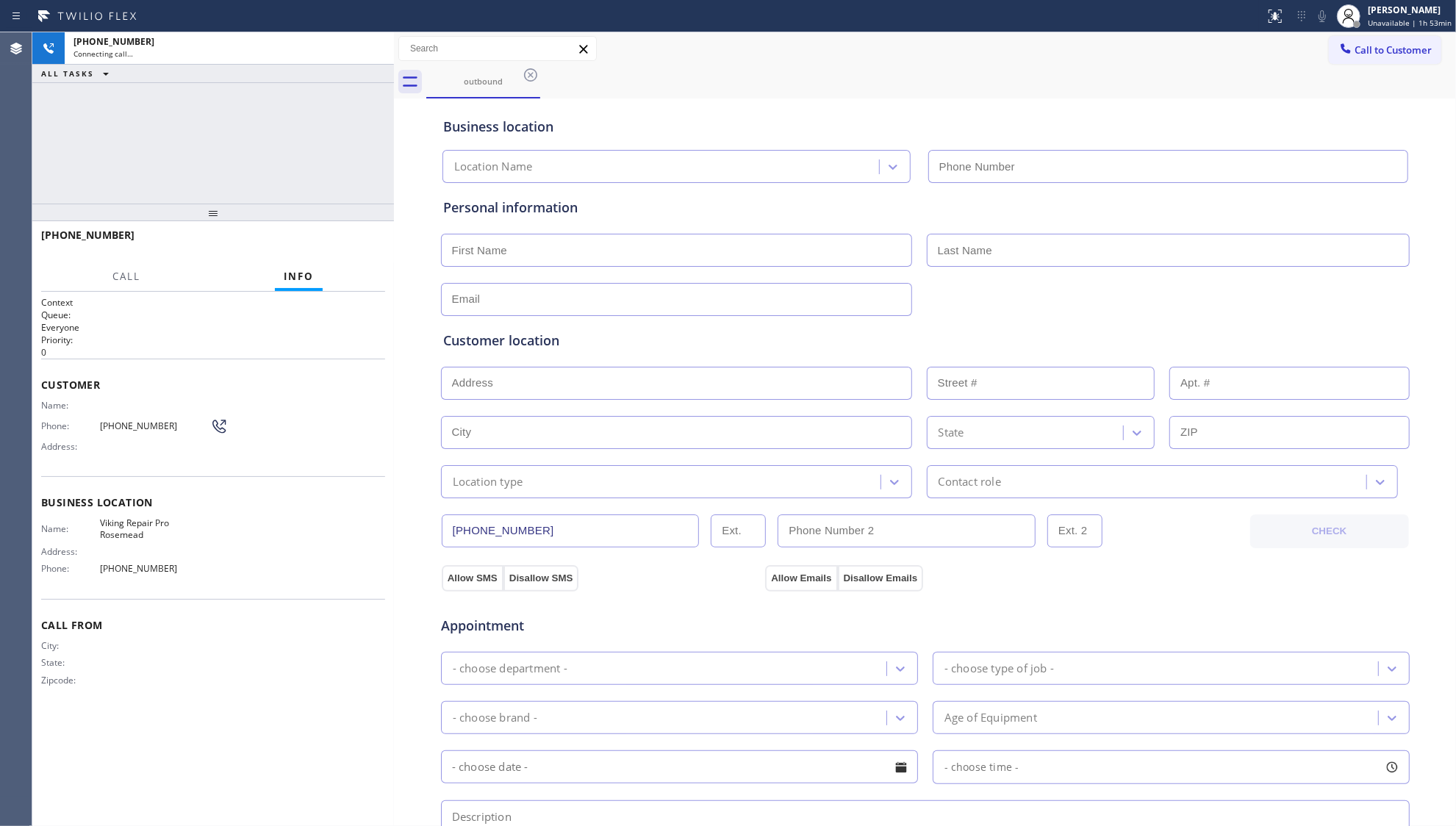
type input "(626) 726-3132"
click at [356, 246] on span "HANG UP" at bounding box center [351, 242] width 45 height 10
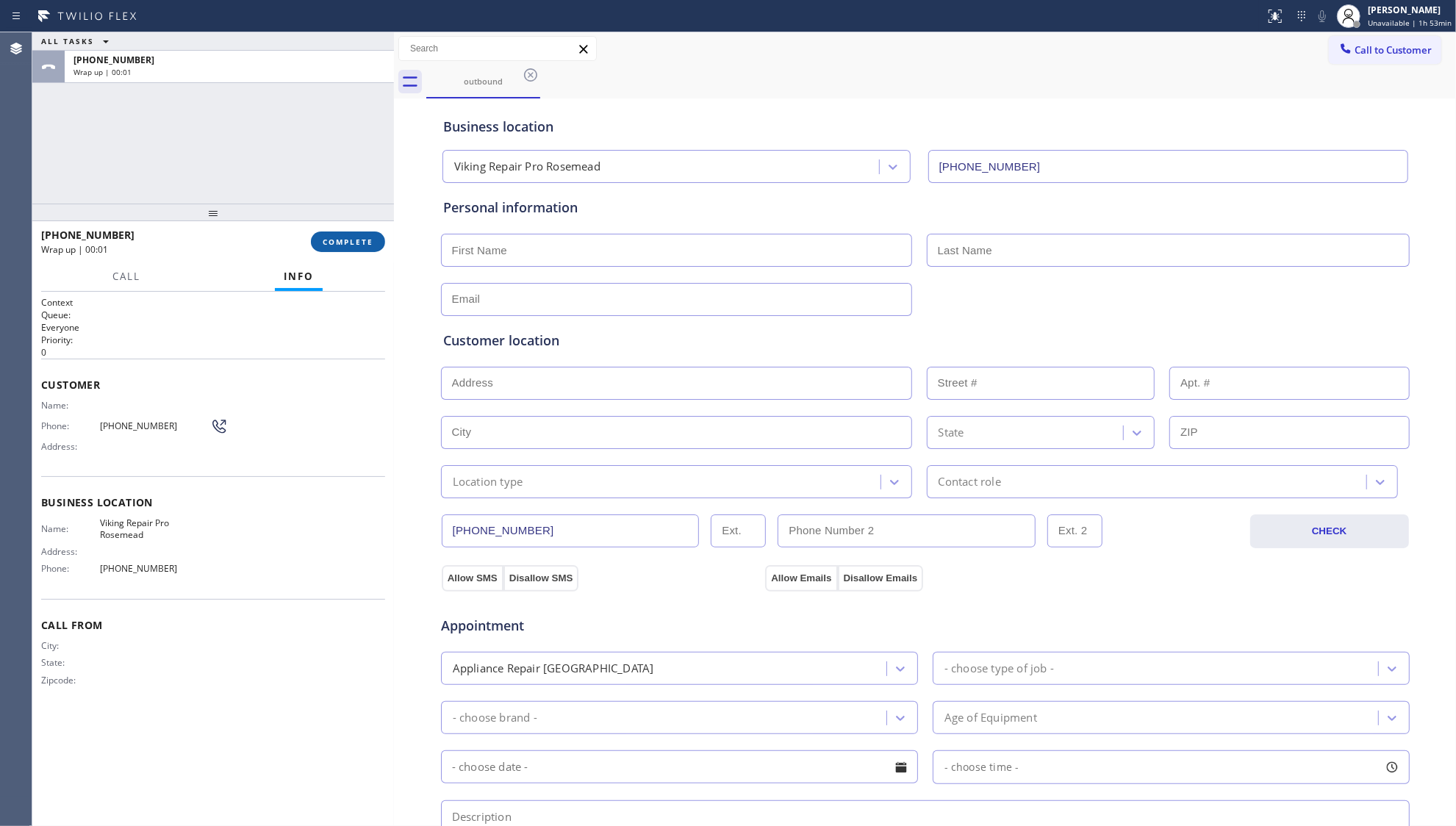
click at [372, 246] on button "COMPLETE" at bounding box center [348, 242] width 74 height 21
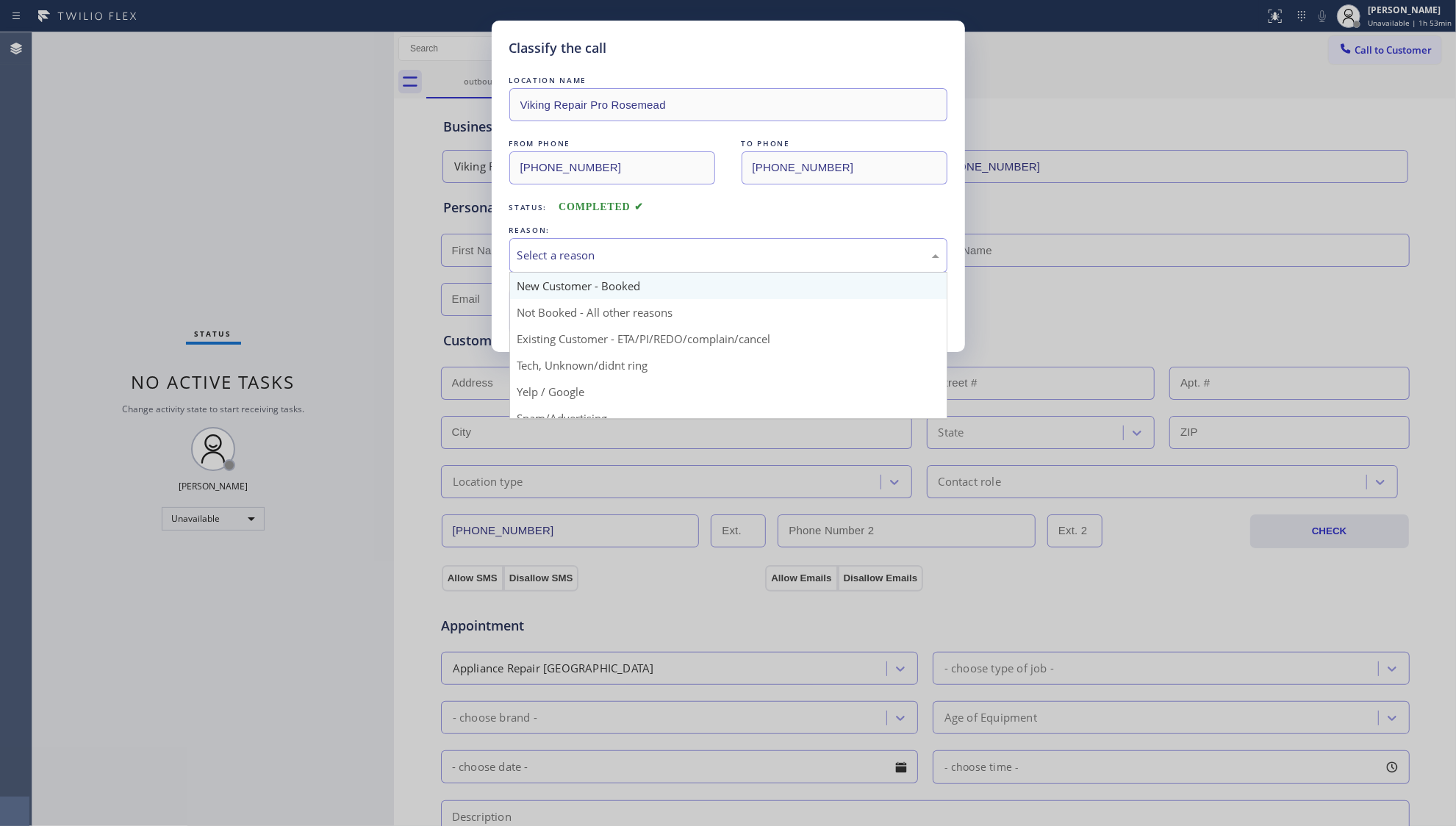
drag, startPoint x: 548, startPoint y: 245, endPoint x: 550, endPoint y: 297, distance: 52.0
click at [548, 254] on div "Select a reason" at bounding box center [729, 255] width 438 height 35
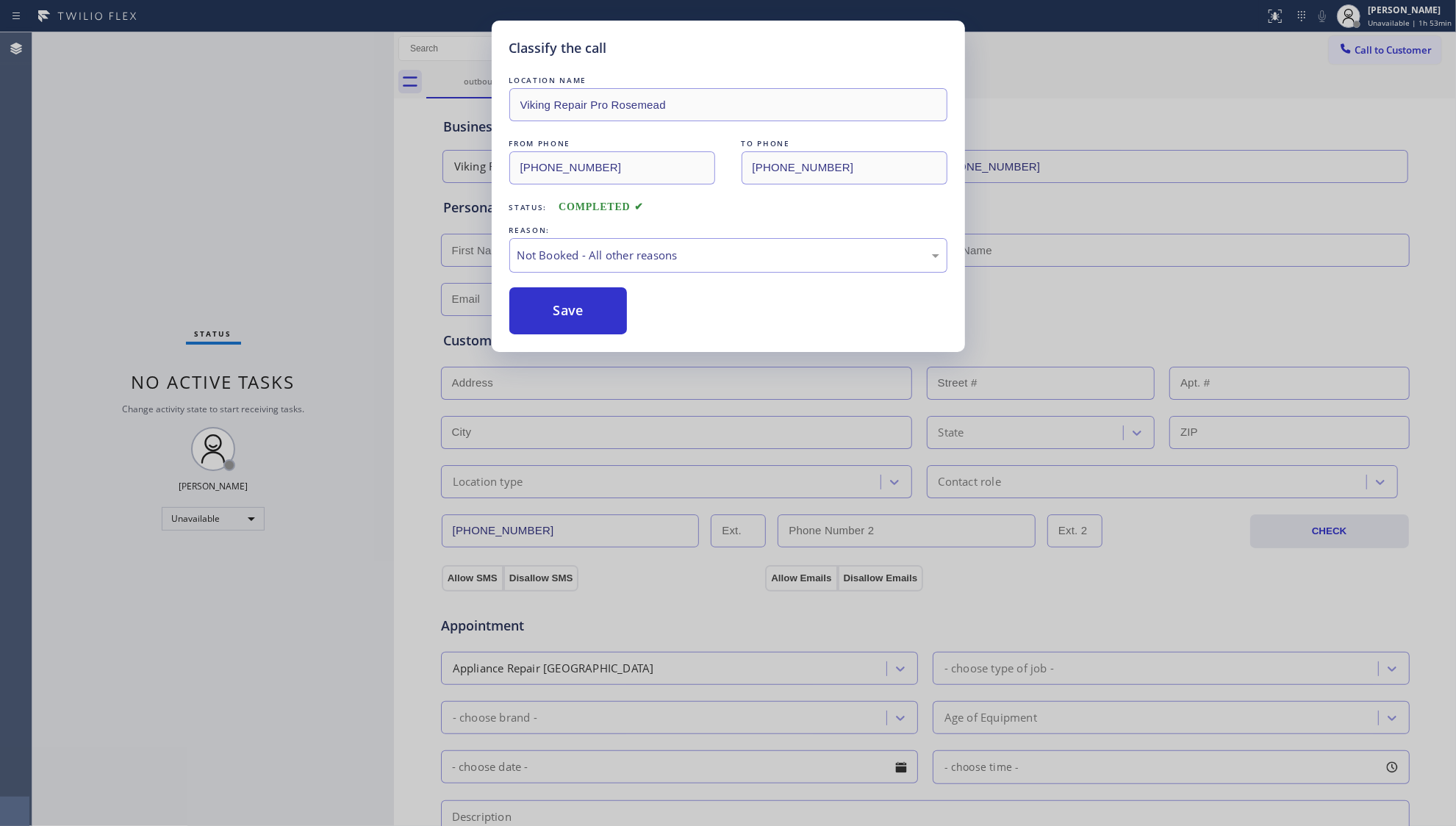
click at [553, 311] on button "Save" at bounding box center [569, 311] width 119 height 47
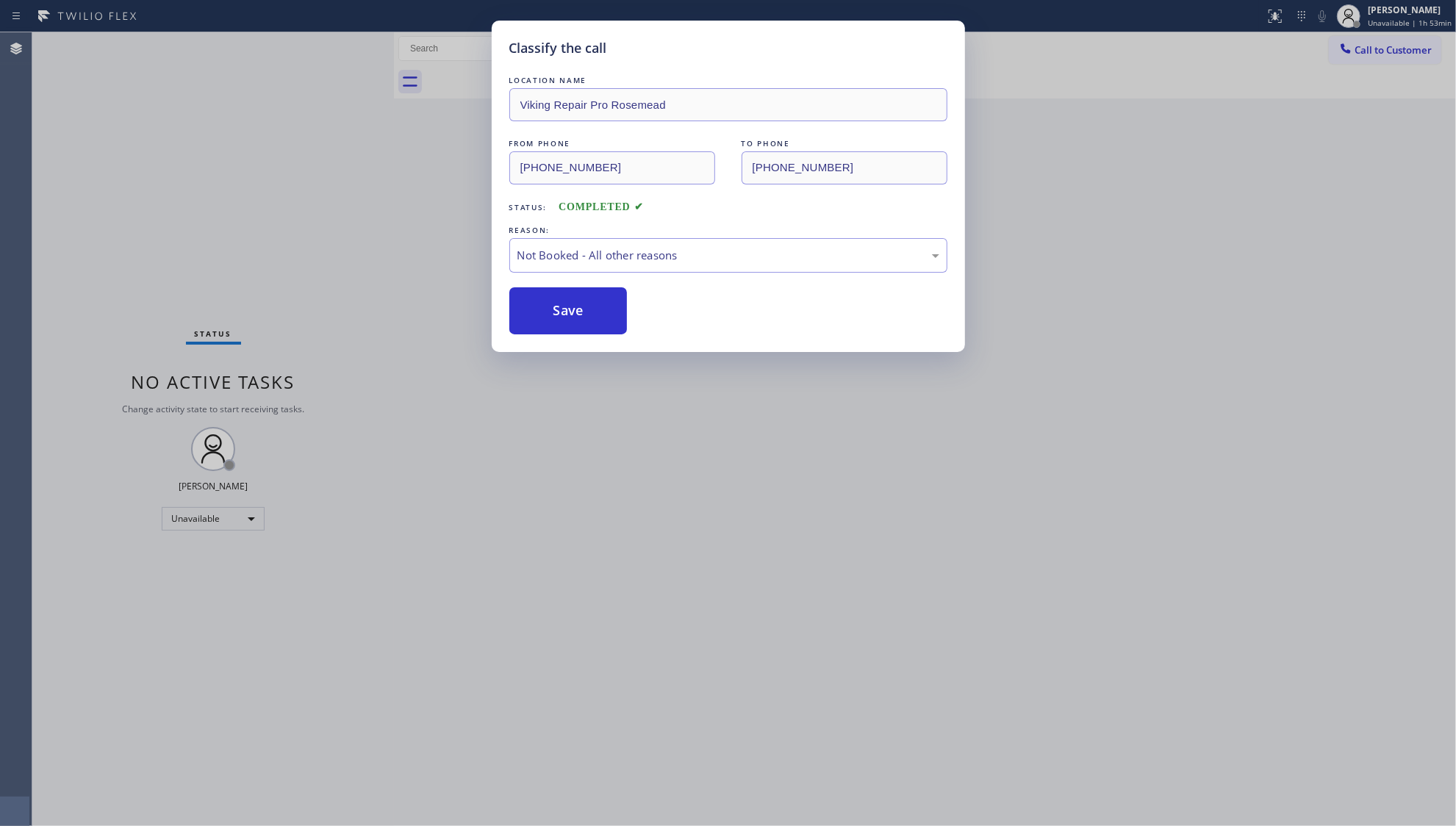
click at [553, 311] on button "Save" at bounding box center [569, 311] width 119 height 47
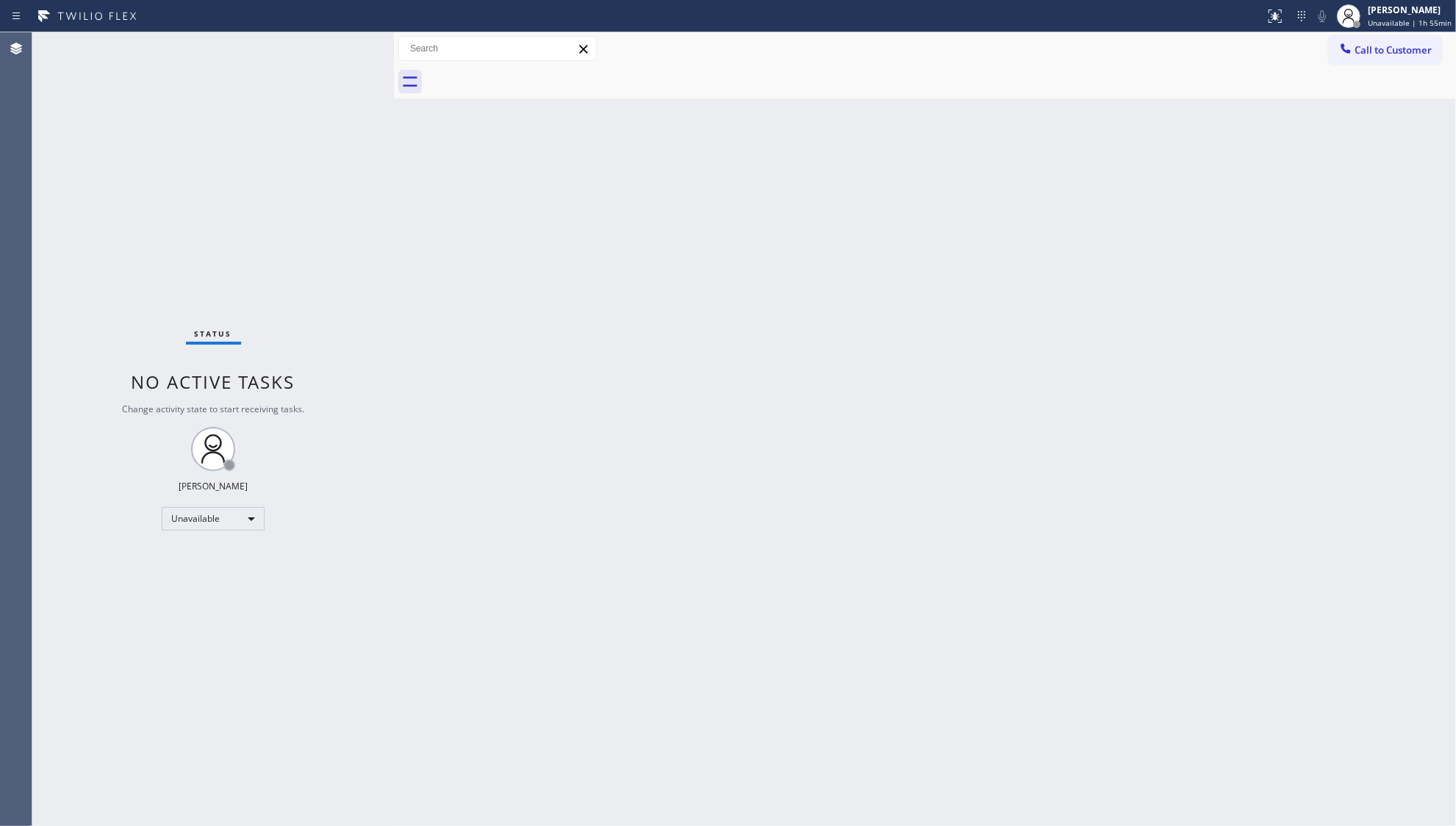
drag, startPoint x: 1116, startPoint y: 183, endPoint x: 1130, endPoint y: 174, distance: 16.6
click at [1119, 180] on div "Back to Dashboard Change Sender ID Customers Technicians Select a contact Outbo…" at bounding box center [925, 429] width 1062 height 794
click at [1344, 59] on button "Call to Customer" at bounding box center [1385, 50] width 113 height 28
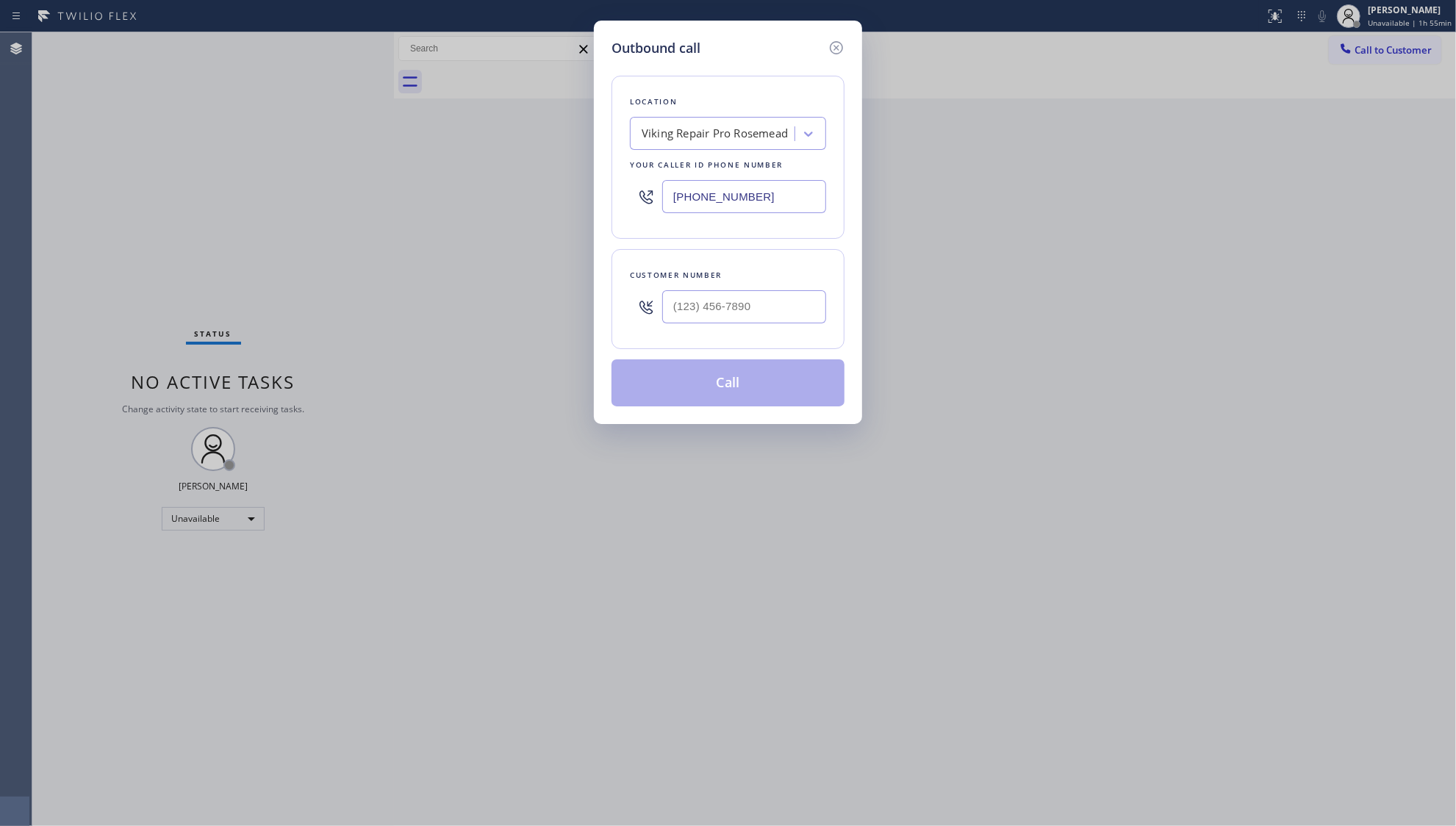
drag, startPoint x: 757, startPoint y: 200, endPoint x: 656, endPoint y: 200, distance: 101.0
click at [657, 200] on div "(626) 726-3132" at bounding box center [728, 197] width 197 height 48
paste input "347) 919-6235"
type input "(626) 726-3132"
click at [783, 321] on input "(___) ___-____" at bounding box center [744, 307] width 164 height 33
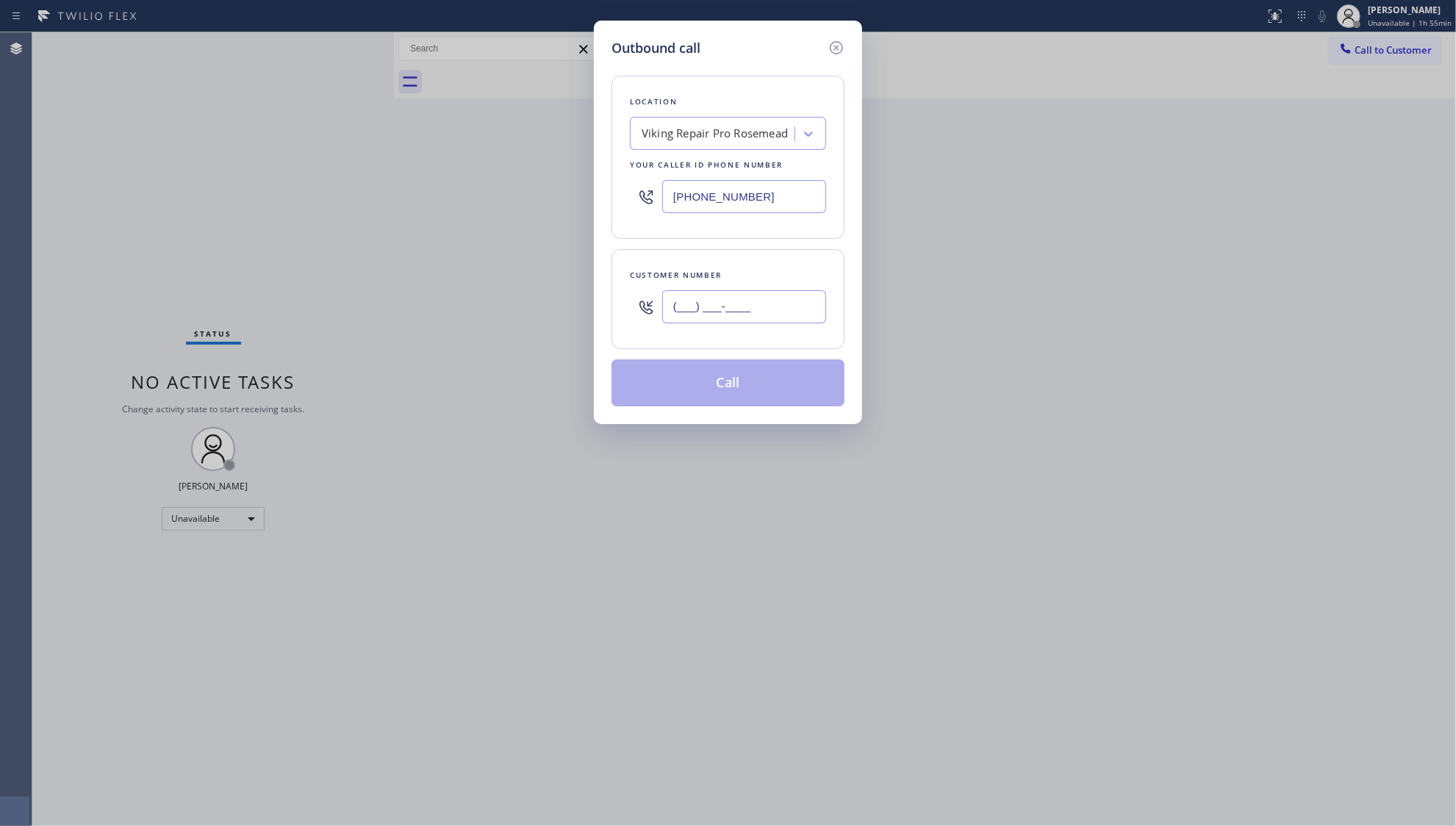
paste input "347) 795-7951"
type input "(347) 795-7951"
drag, startPoint x: 759, startPoint y: 392, endPoint x: 759, endPoint y: 382, distance: 10.0
click at [759, 391] on button "Call" at bounding box center [728, 383] width 233 height 47
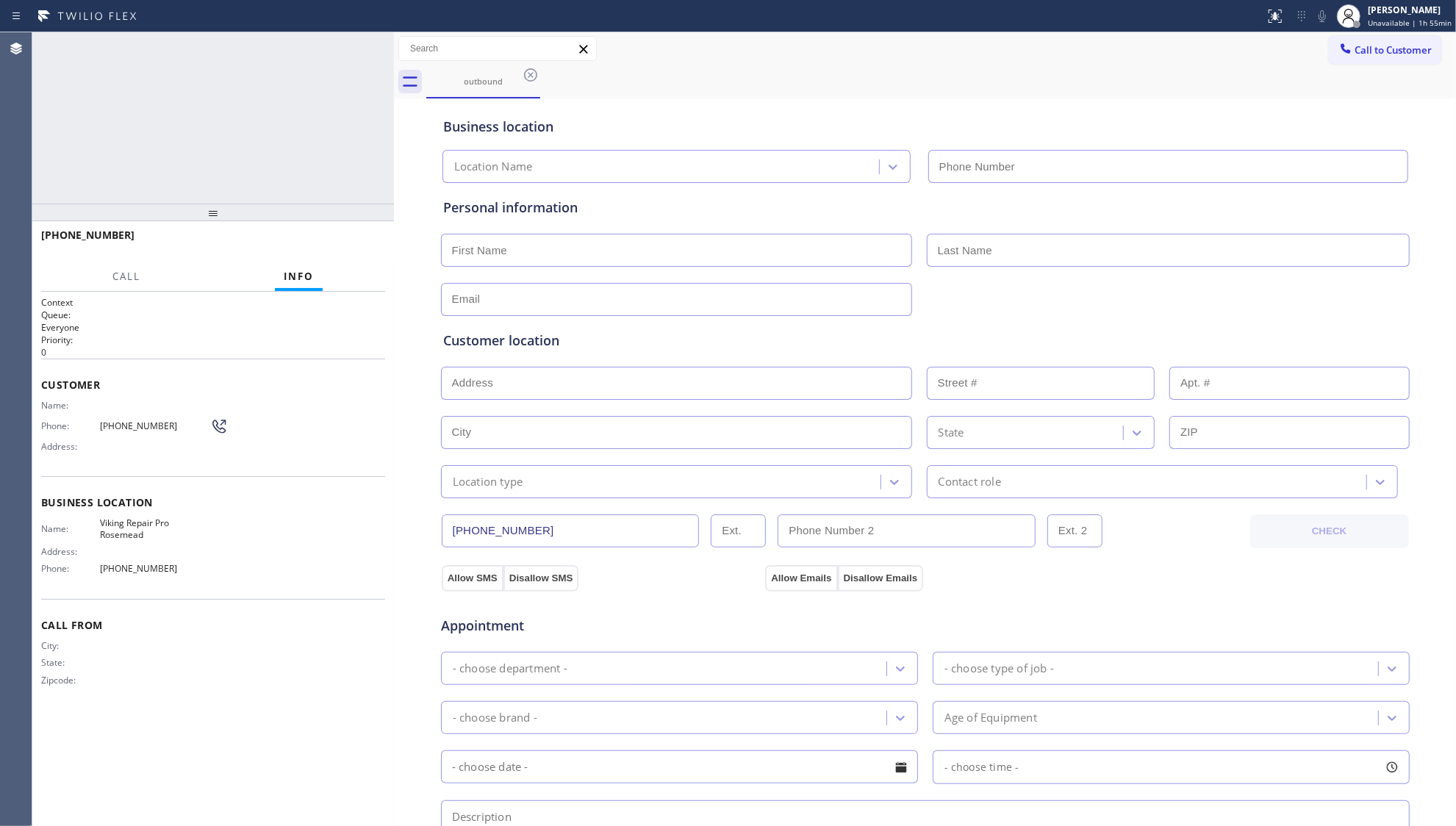
type input "(626) 726-3132"
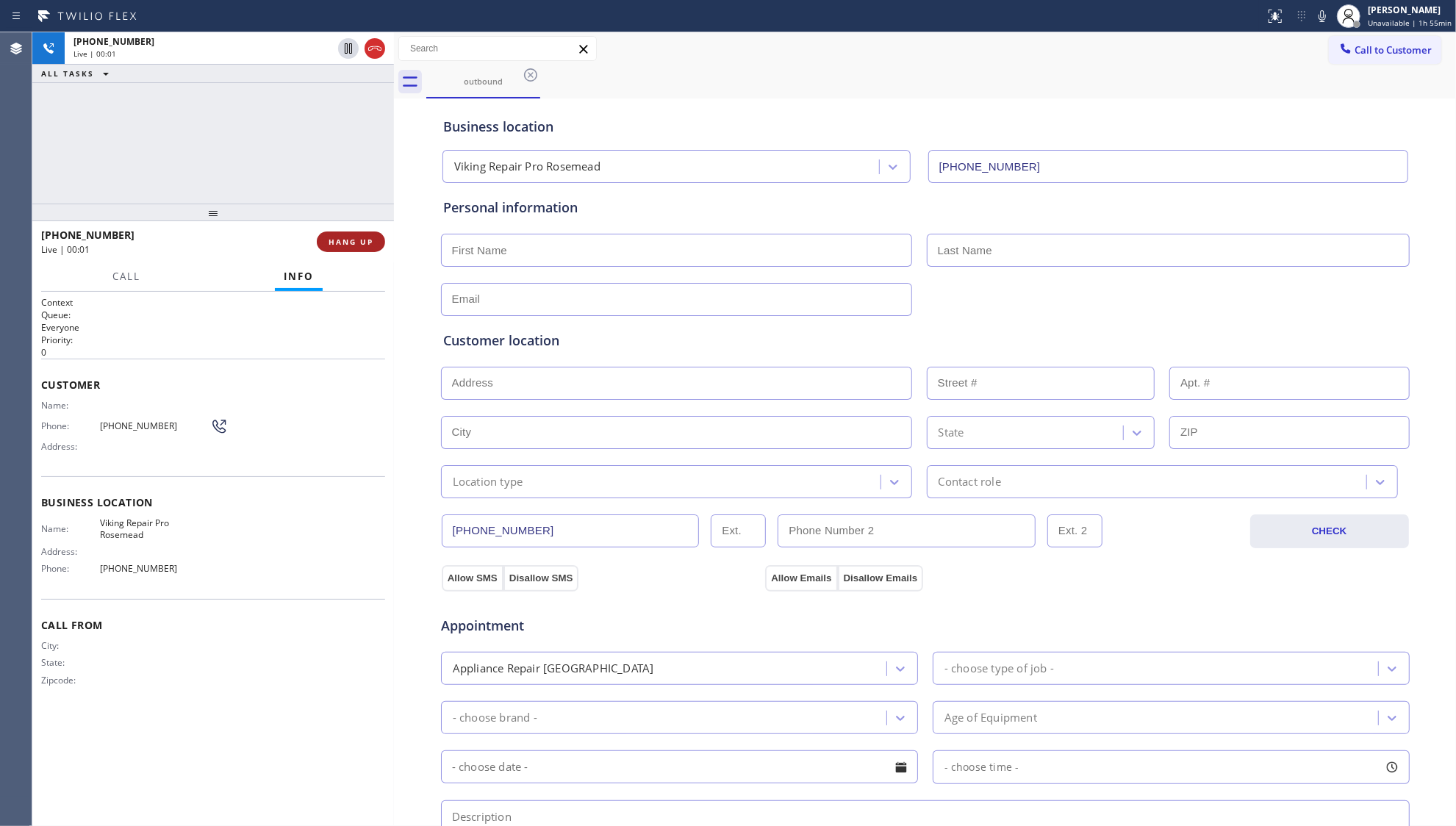
click at [372, 246] on span "HANG UP" at bounding box center [351, 242] width 45 height 10
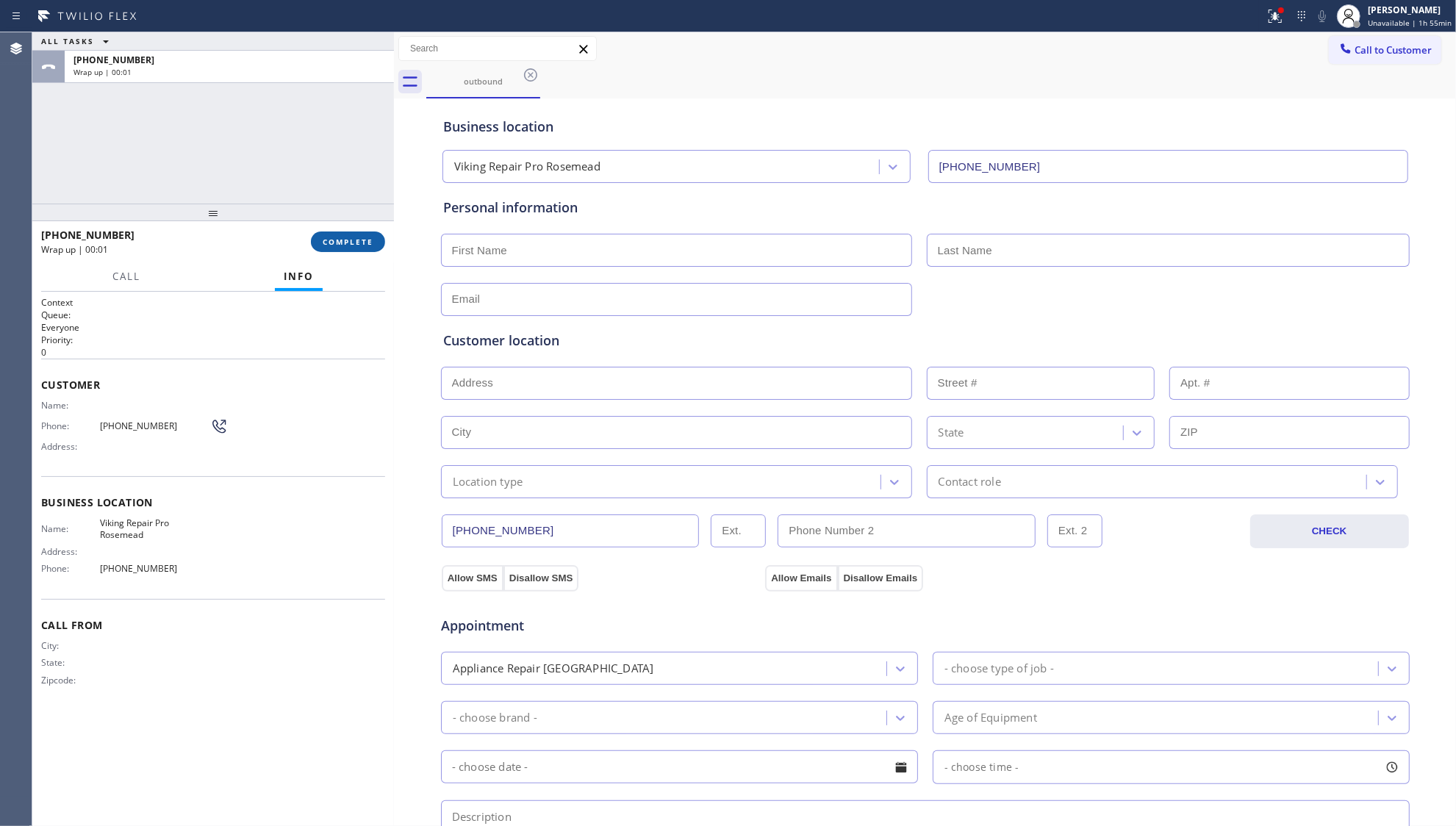
click at [373, 247] on button "COMPLETE" at bounding box center [348, 242] width 74 height 21
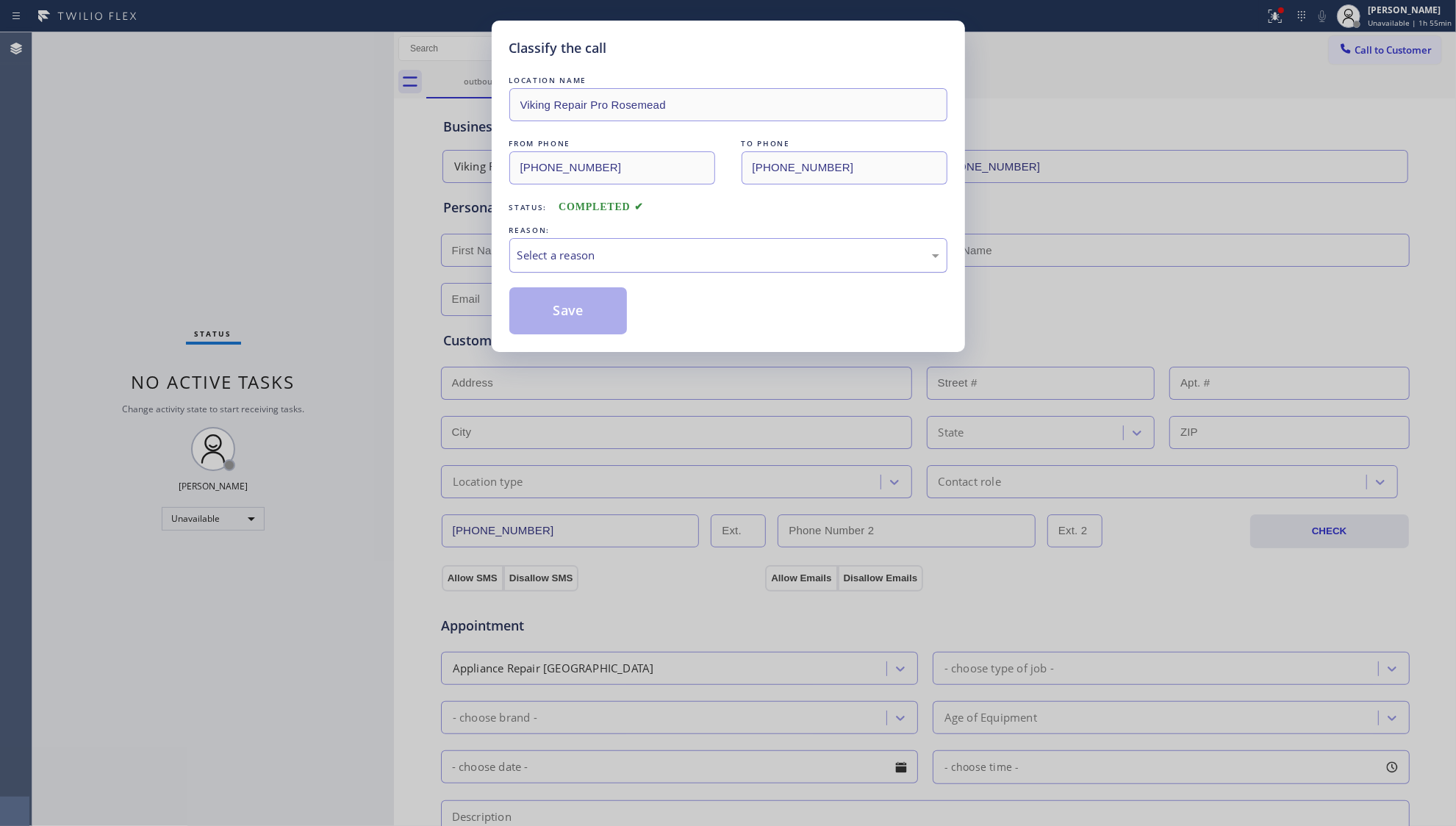
click at [523, 262] on div "Select a reason" at bounding box center [728, 256] width 422 height 17
click at [550, 315] on button "Save" at bounding box center [569, 311] width 119 height 47
click at [550, 313] on button "Save" at bounding box center [569, 311] width 119 height 47
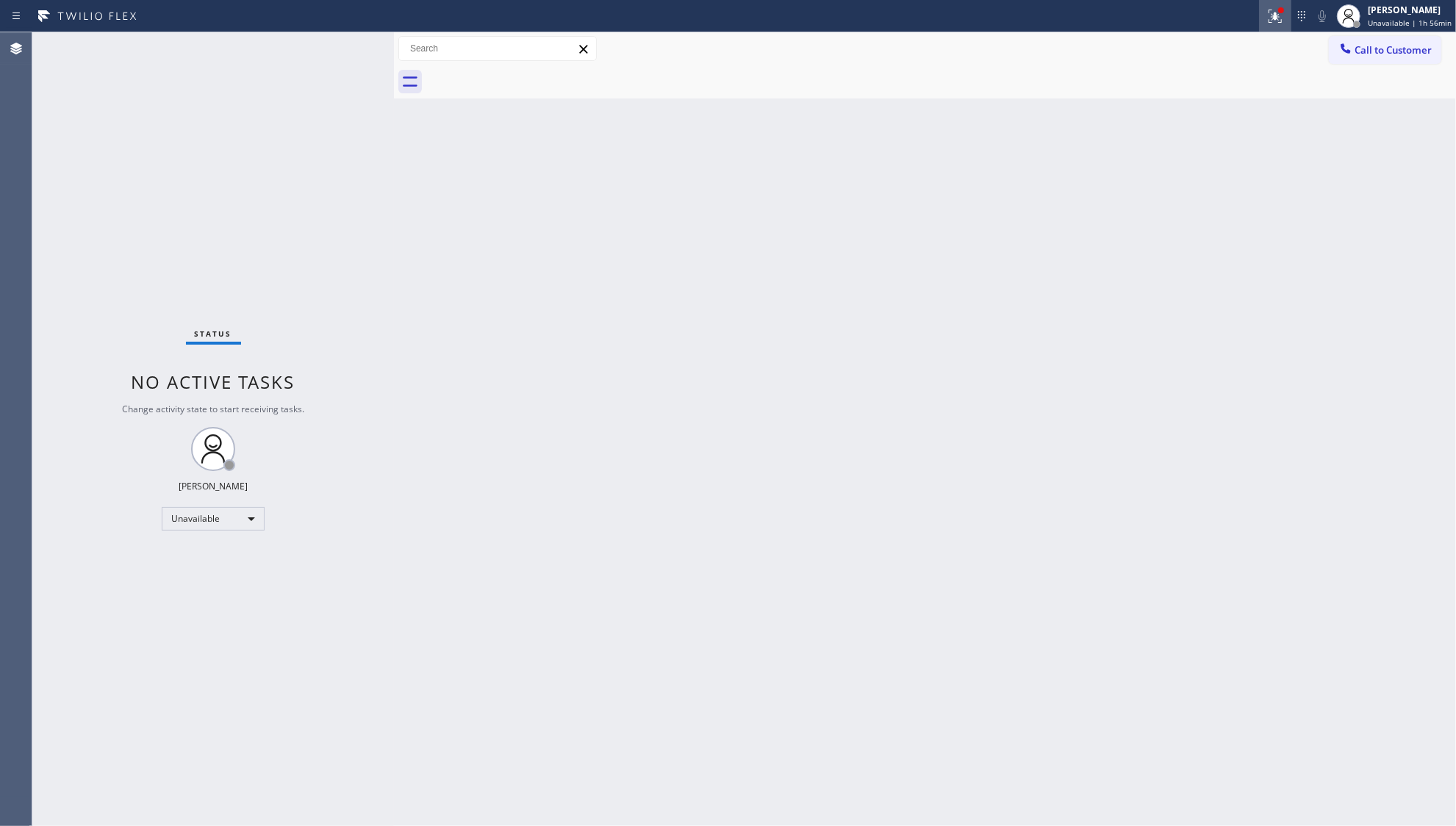
click at [1266, 5] on button at bounding box center [1275, 16] width 32 height 32
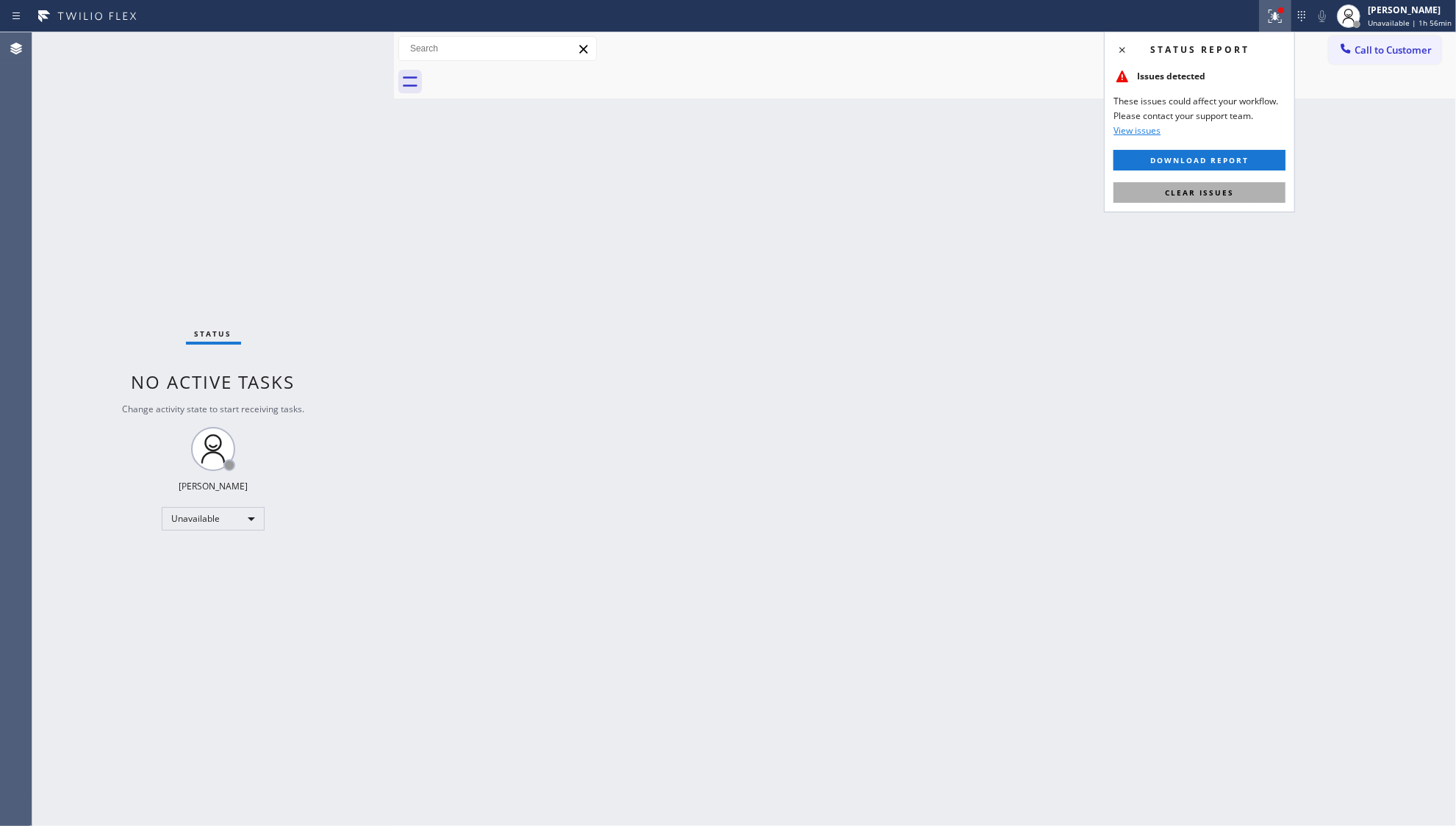
click at [1219, 189] on span "Clear issues" at bounding box center [1199, 192] width 69 height 10
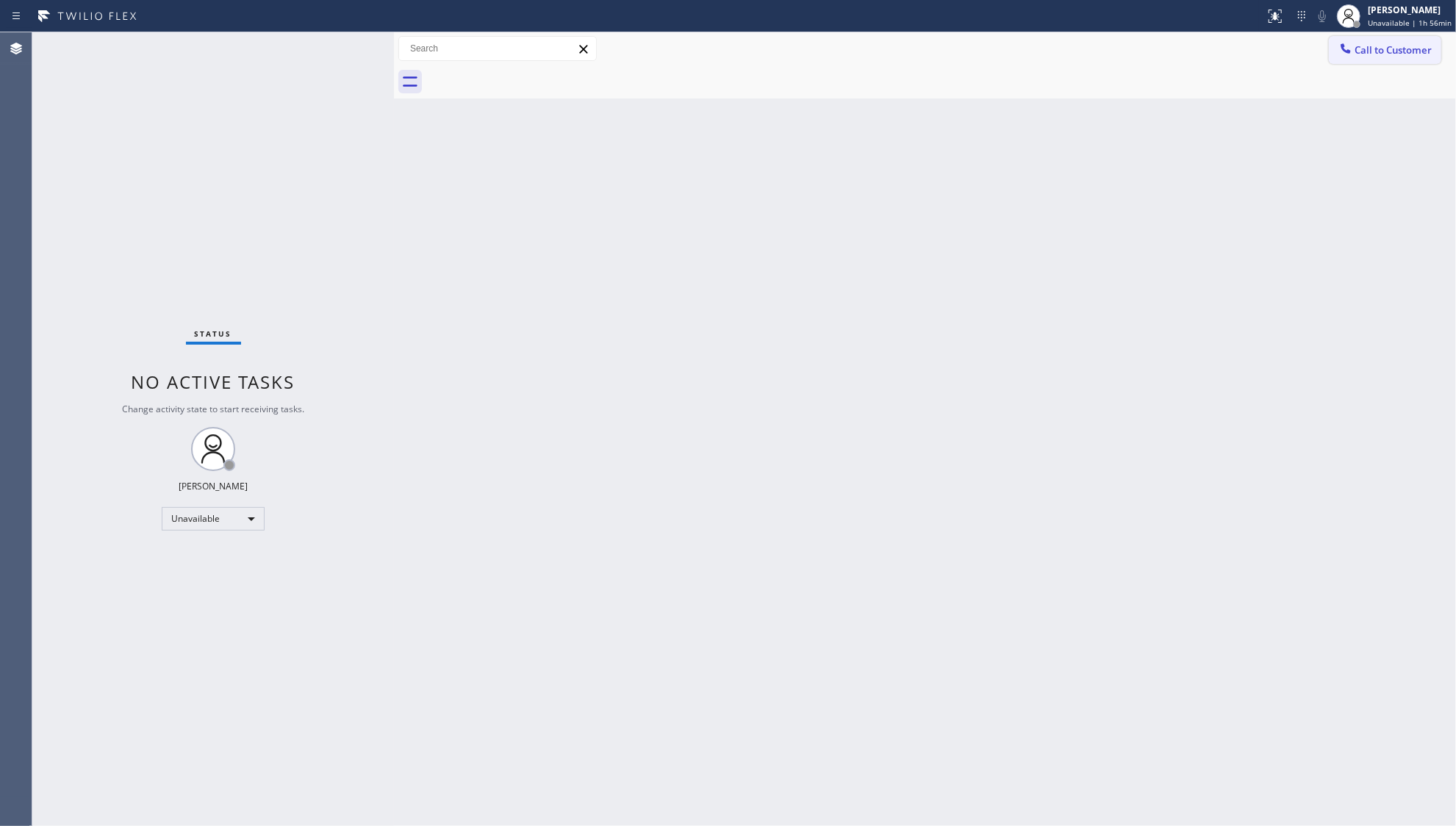
click at [1362, 53] on span "Call to Customer" at bounding box center [1393, 50] width 77 height 13
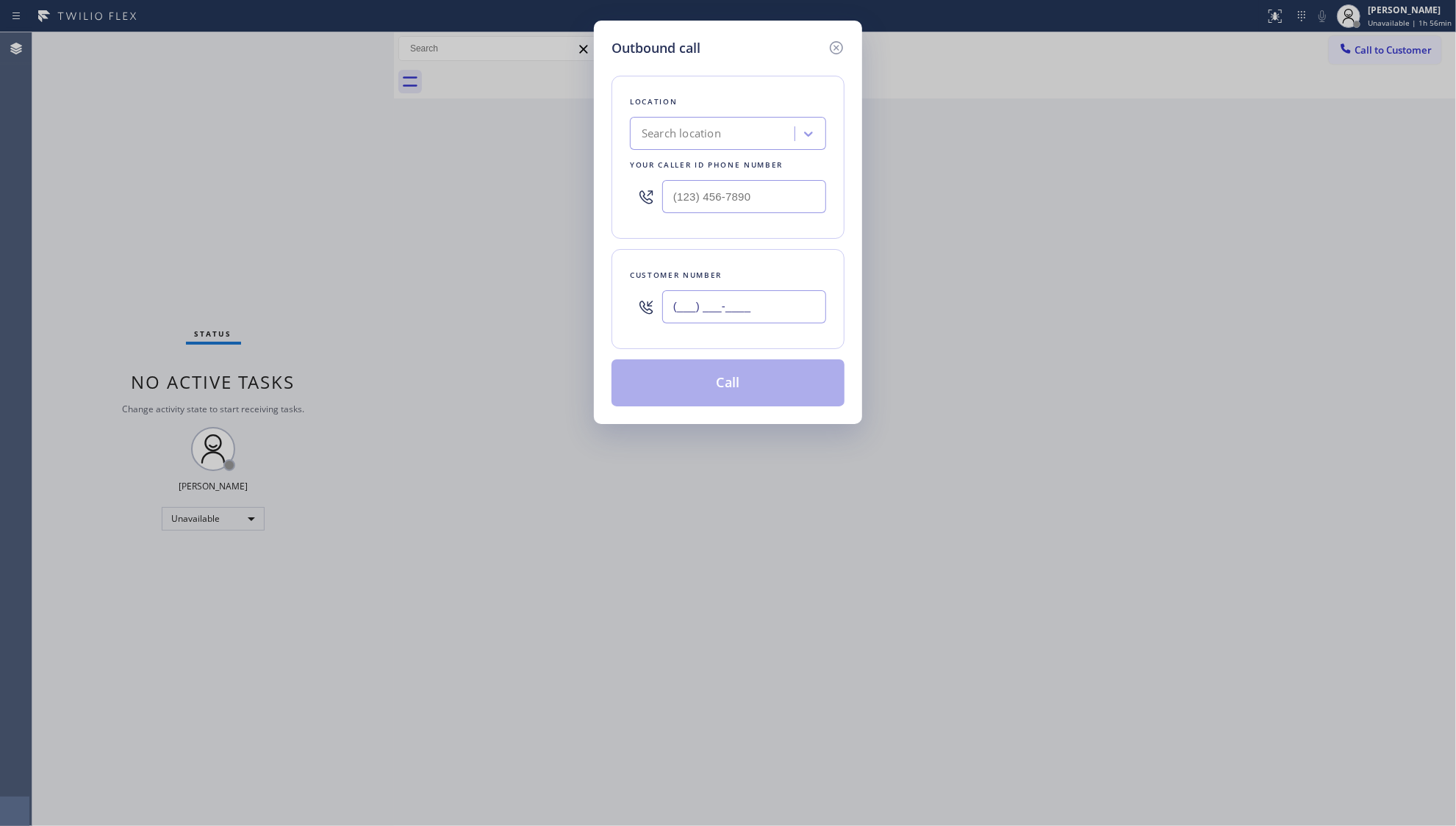
click at [789, 318] on input "(___) ___-____" at bounding box center [744, 307] width 164 height 33
paste input "626) 390-1273"
type input "(626) 390-1273"
click at [799, 199] on input "(___) ___-____" at bounding box center [744, 196] width 164 height 33
paste input "800) 568-8664"
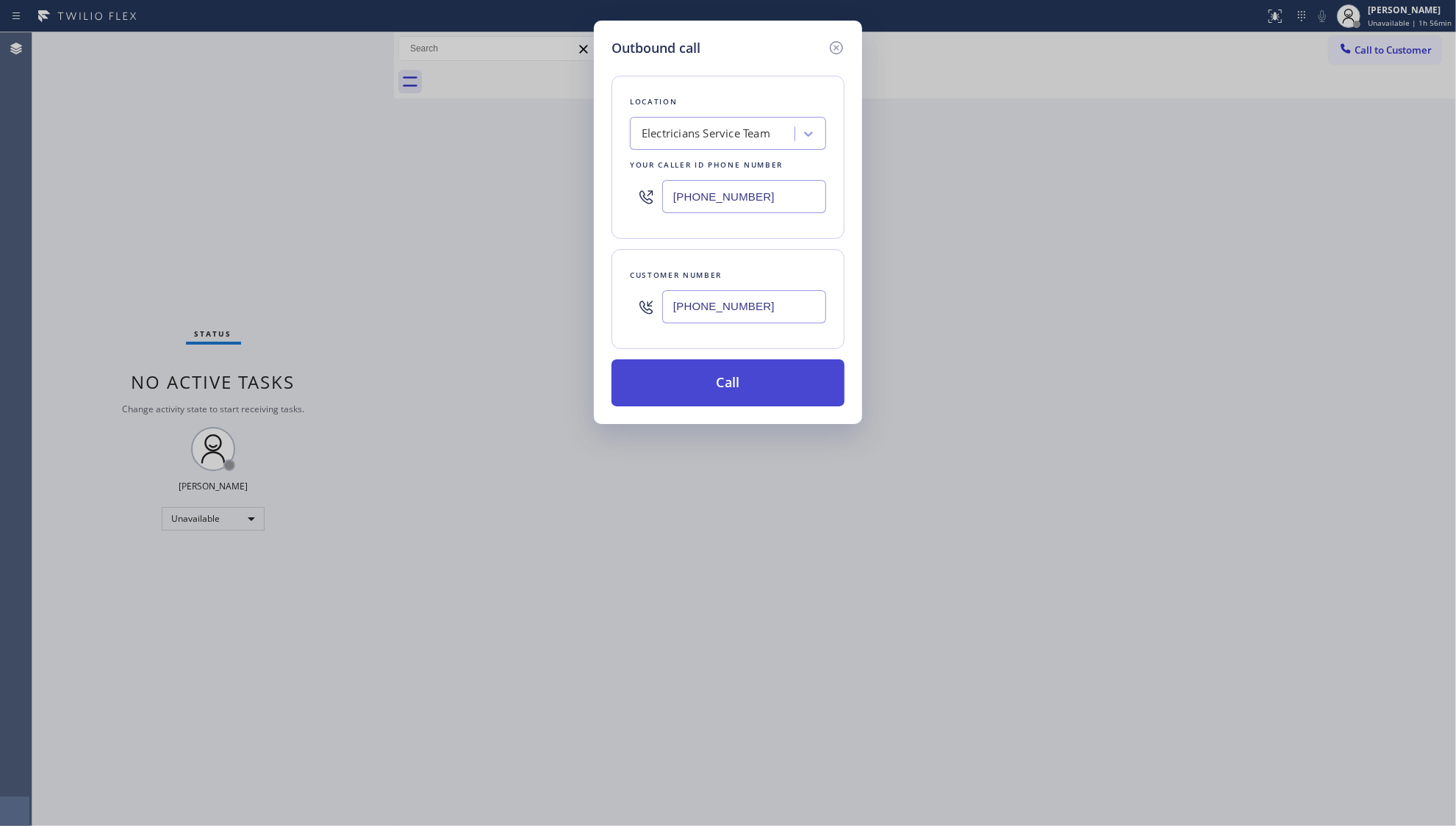
type input "[PHONE_NUMBER]"
click at [744, 389] on button "Call" at bounding box center [728, 383] width 233 height 47
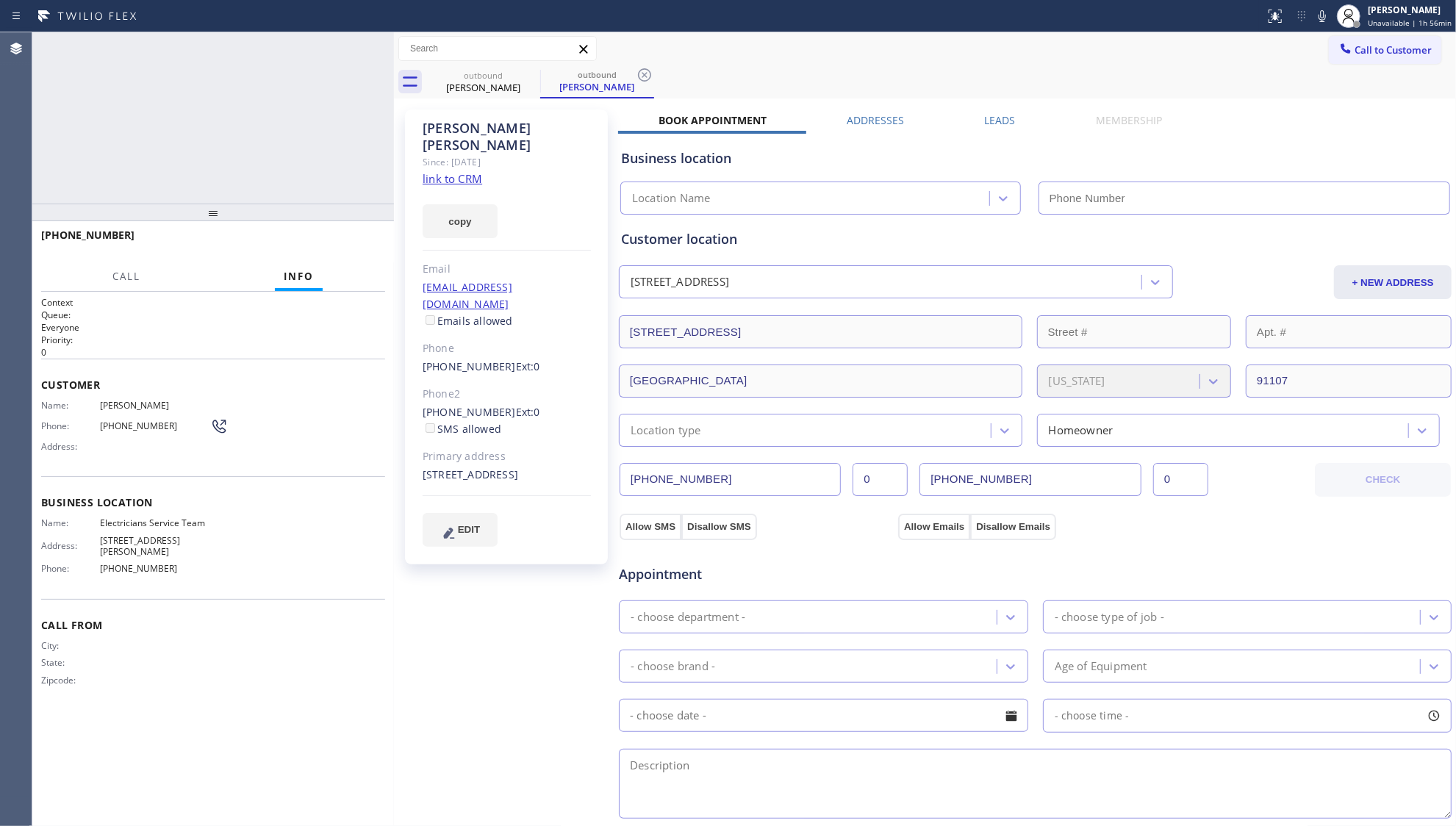
type input "[PHONE_NUMBER]"
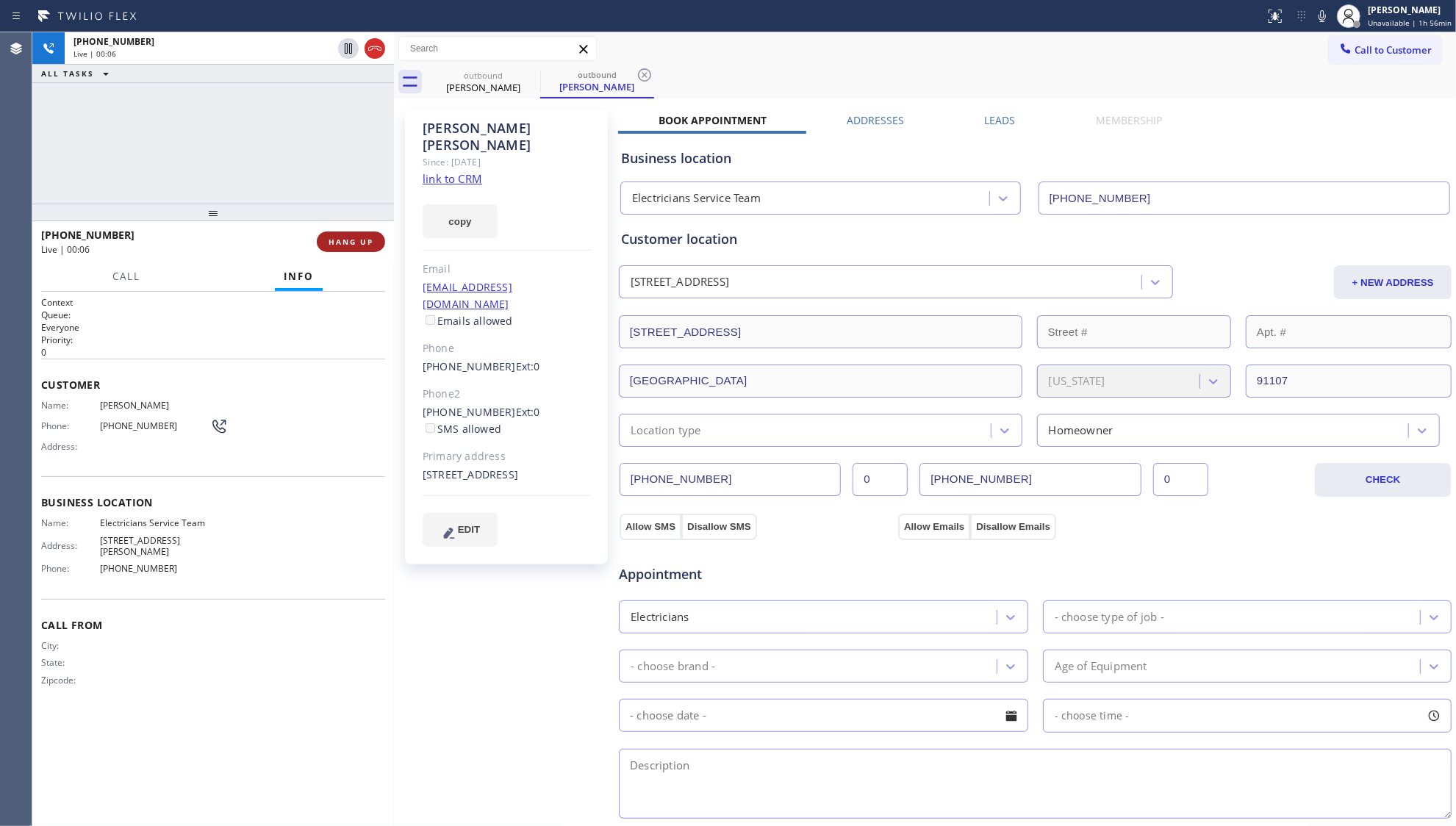
click at [362, 241] on span "HANG UP" at bounding box center [351, 242] width 45 height 10
click at [362, 240] on span "HANG UP" at bounding box center [351, 242] width 45 height 10
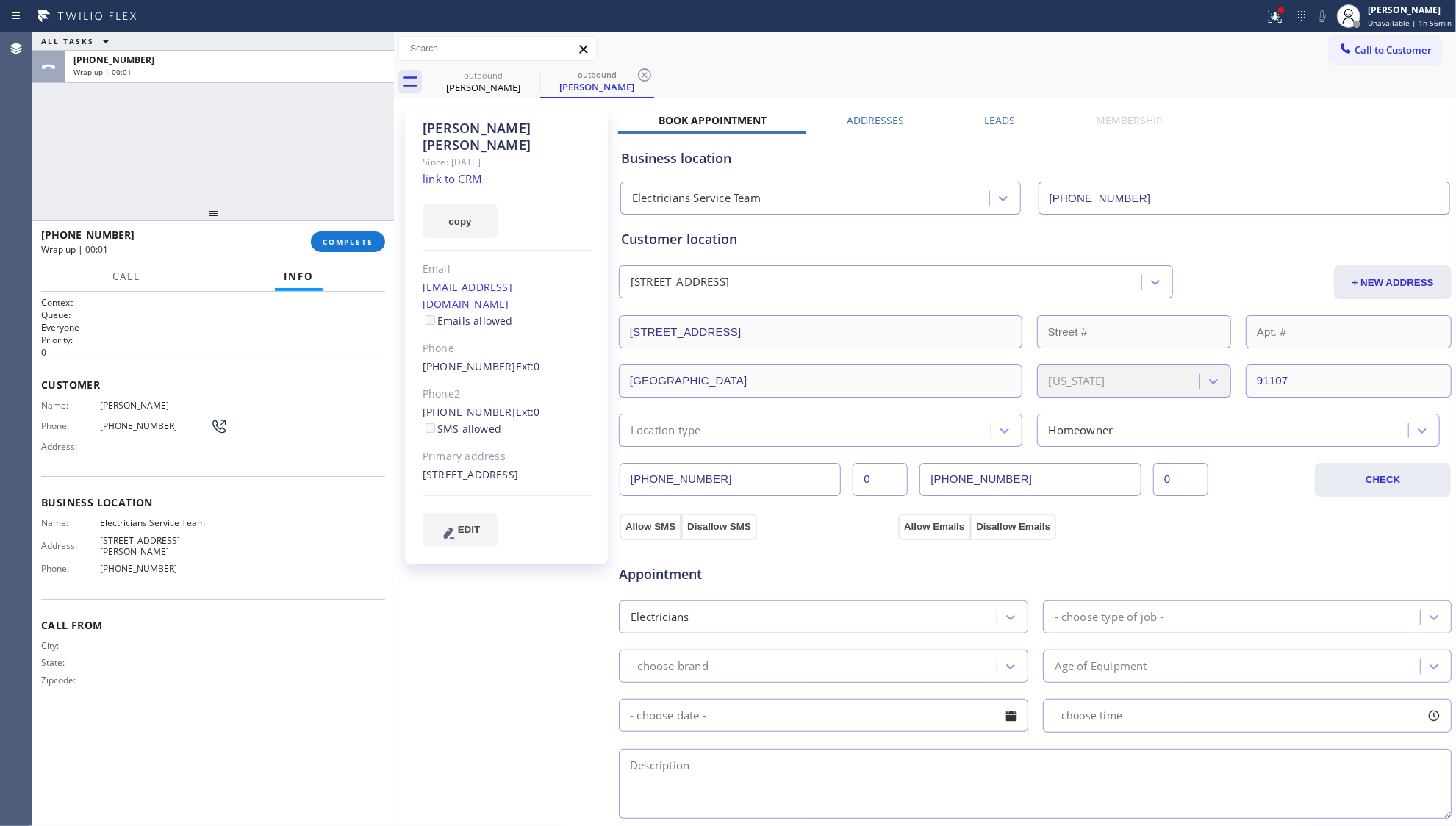
click at [1003, 116] on label "Leads" at bounding box center [1000, 119] width 31 height 14
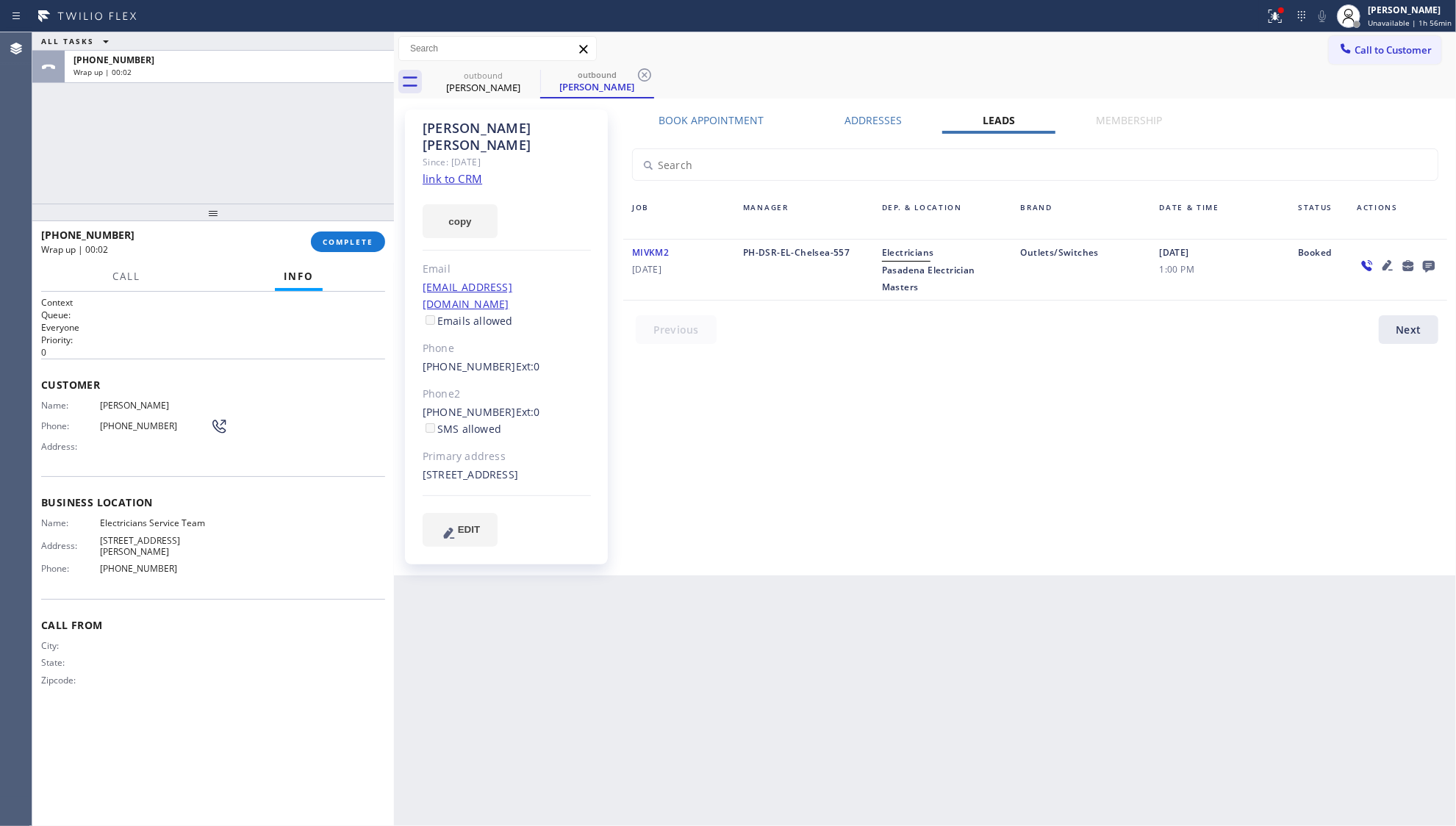
click at [1432, 267] on icon at bounding box center [1429, 266] width 12 height 12
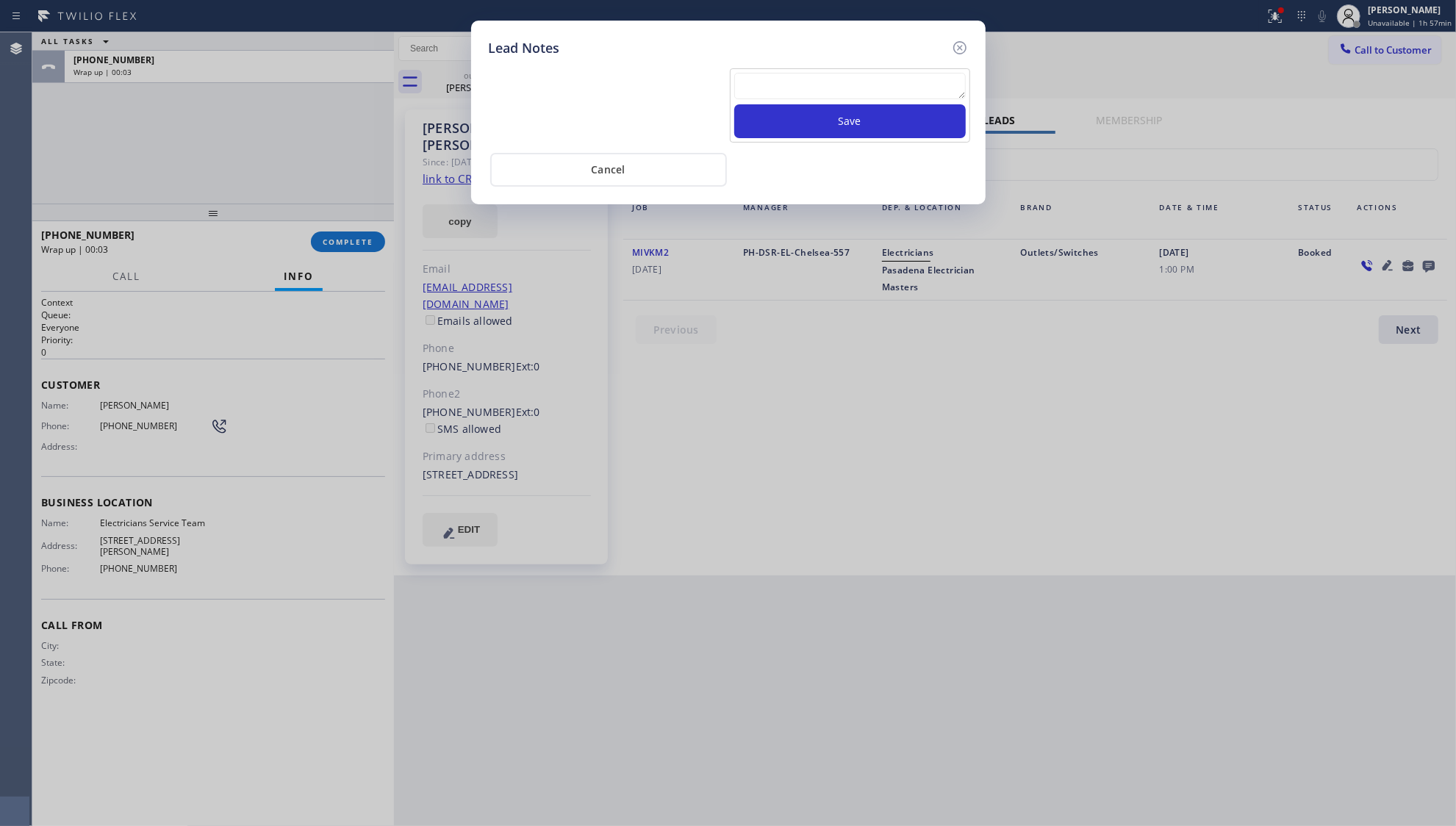
click at [810, 91] on textarea at bounding box center [850, 86] width 231 height 26
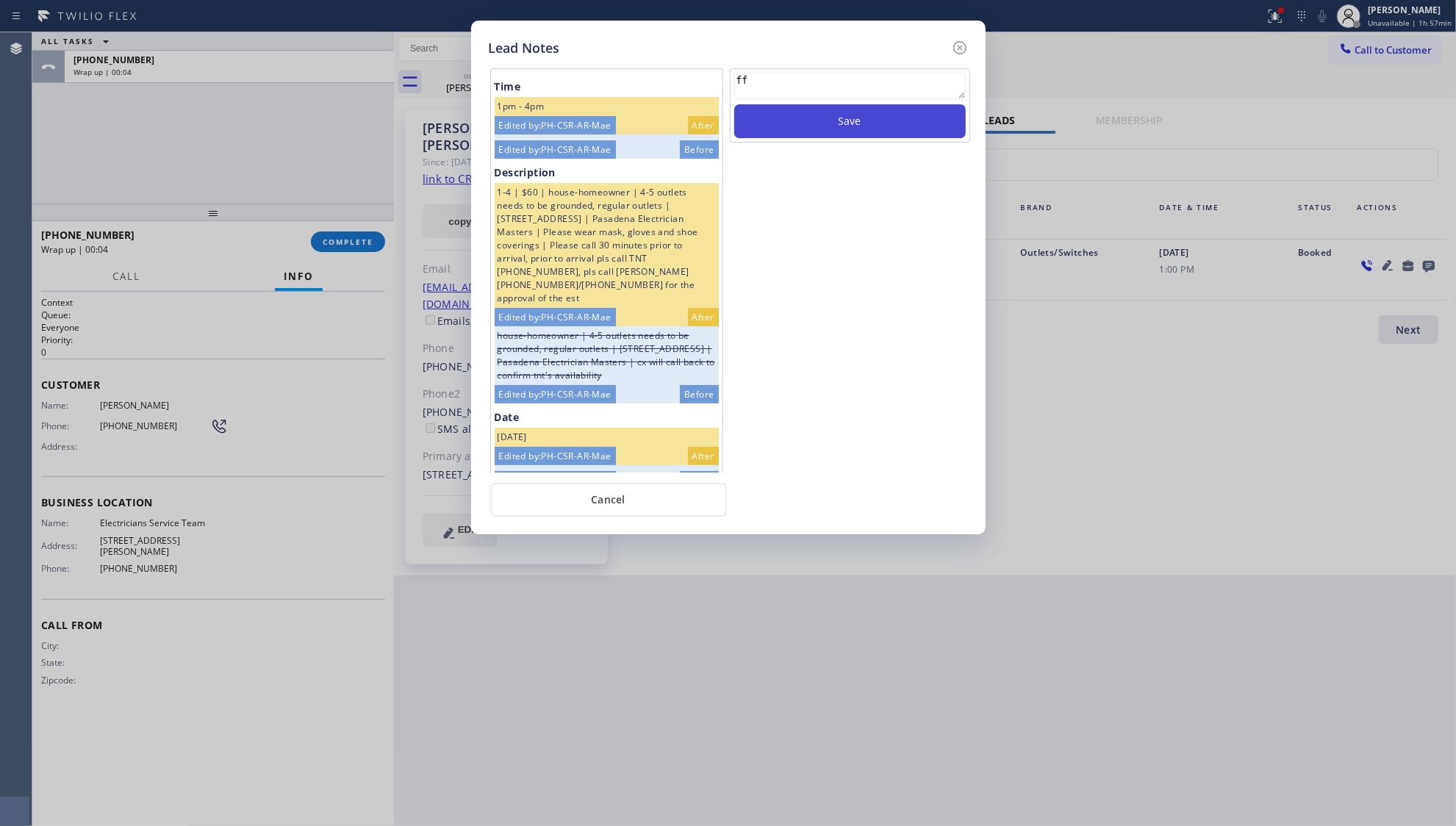
type textarea "ff"
click at [833, 110] on button "Save" at bounding box center [850, 121] width 231 height 34
click at [964, 42] on icon at bounding box center [959, 48] width 13 height 13
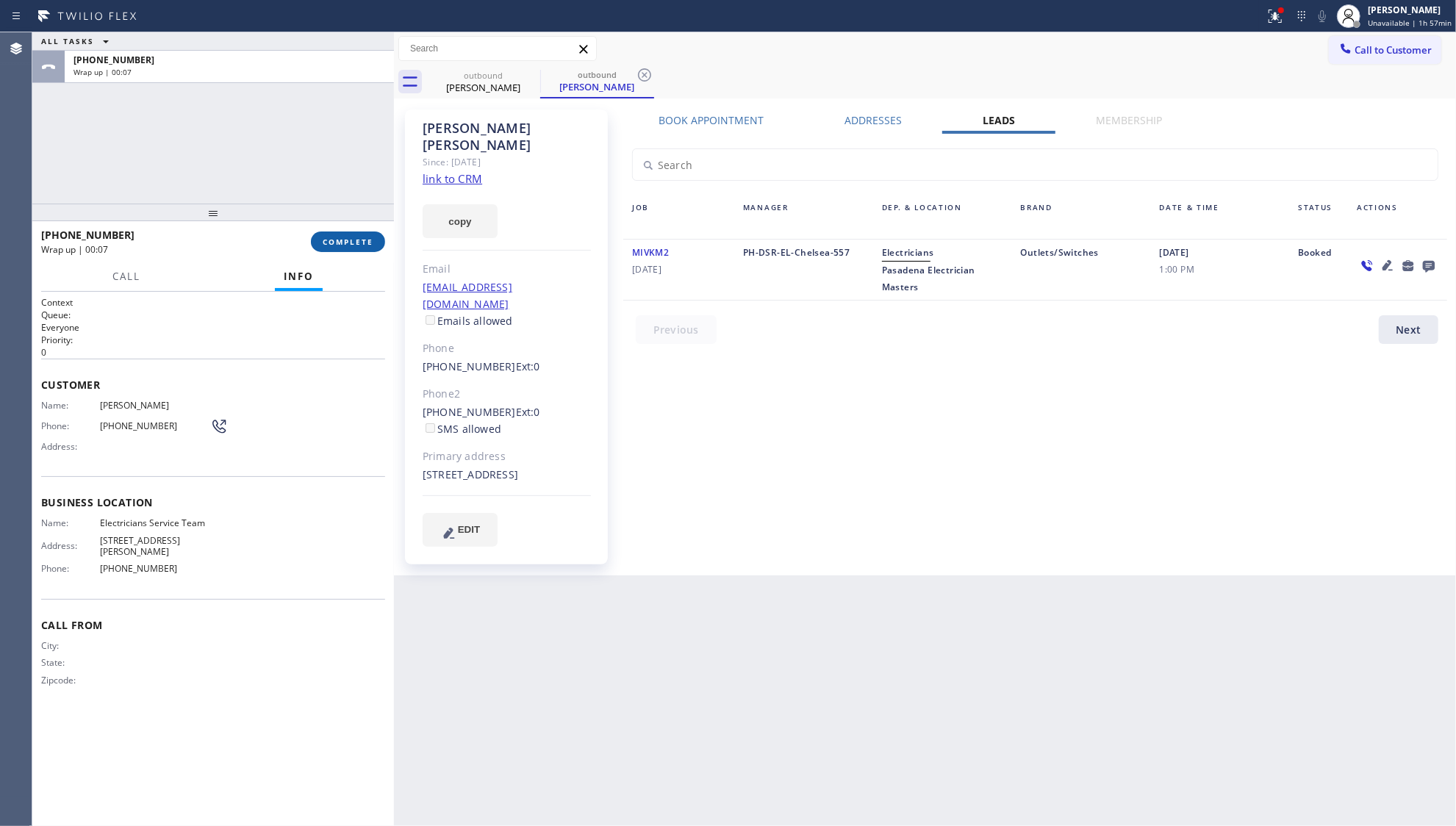
click at [342, 237] on span "COMPLETE" at bounding box center [348, 242] width 51 height 10
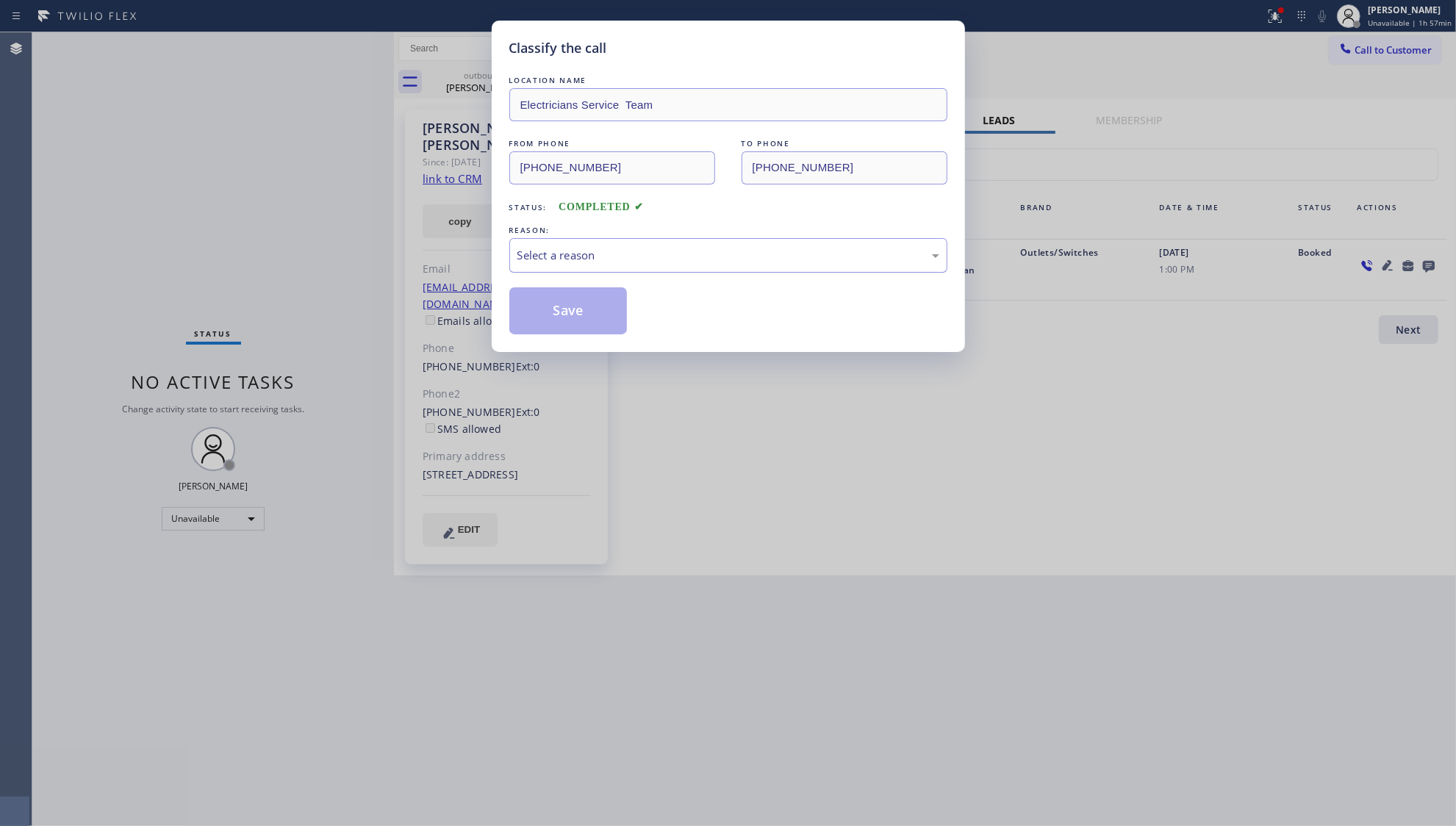
click at [574, 262] on div "Select a reason" at bounding box center [728, 256] width 422 height 17
click at [556, 307] on button "Save" at bounding box center [569, 311] width 119 height 47
drag, startPoint x: 560, startPoint y: 307, endPoint x: 575, endPoint y: 301, distance: 16.2
click at [563, 306] on button "Save" at bounding box center [569, 311] width 119 height 47
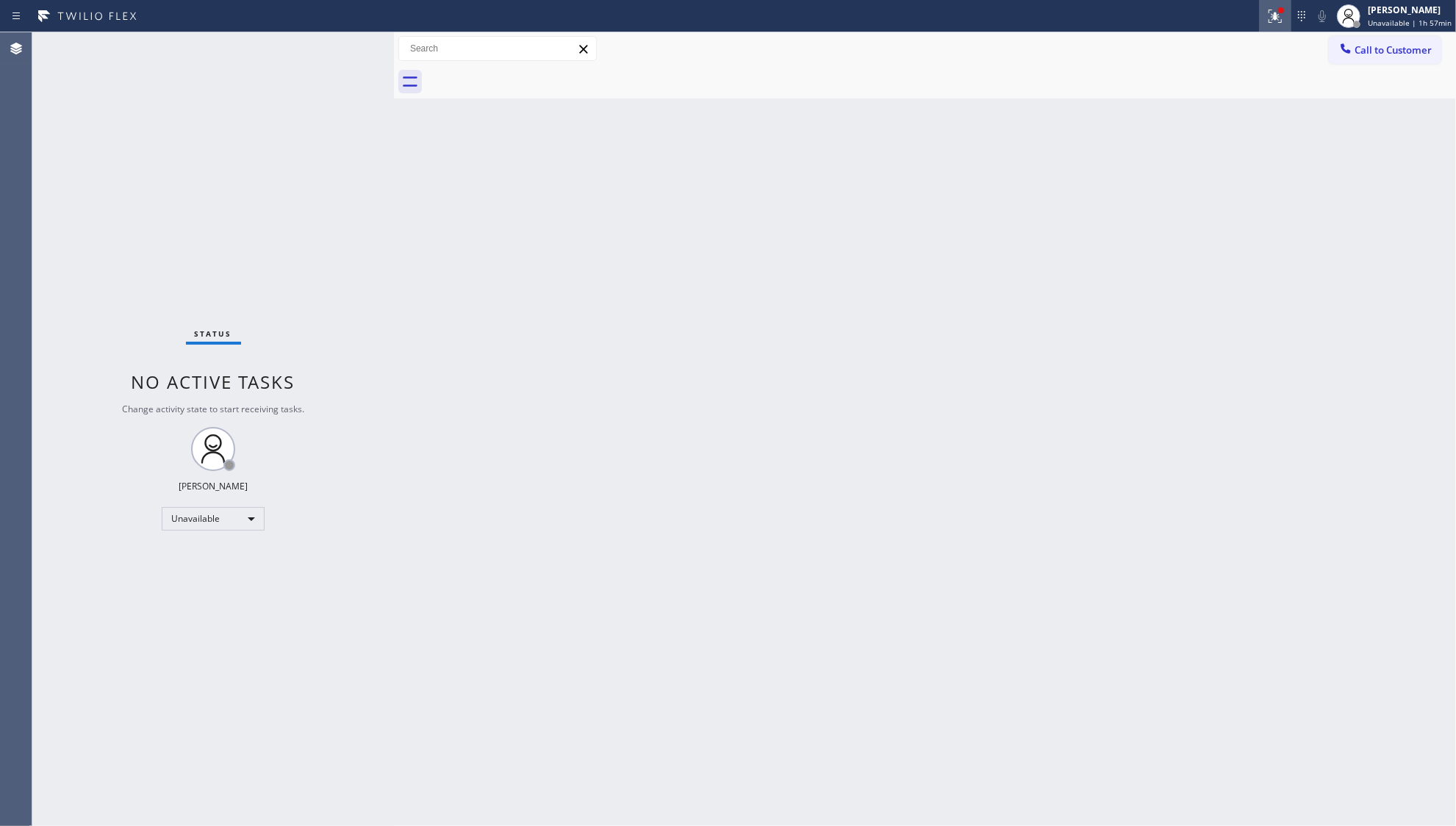
click at [1262, 10] on div at bounding box center [1275, 16] width 32 height 18
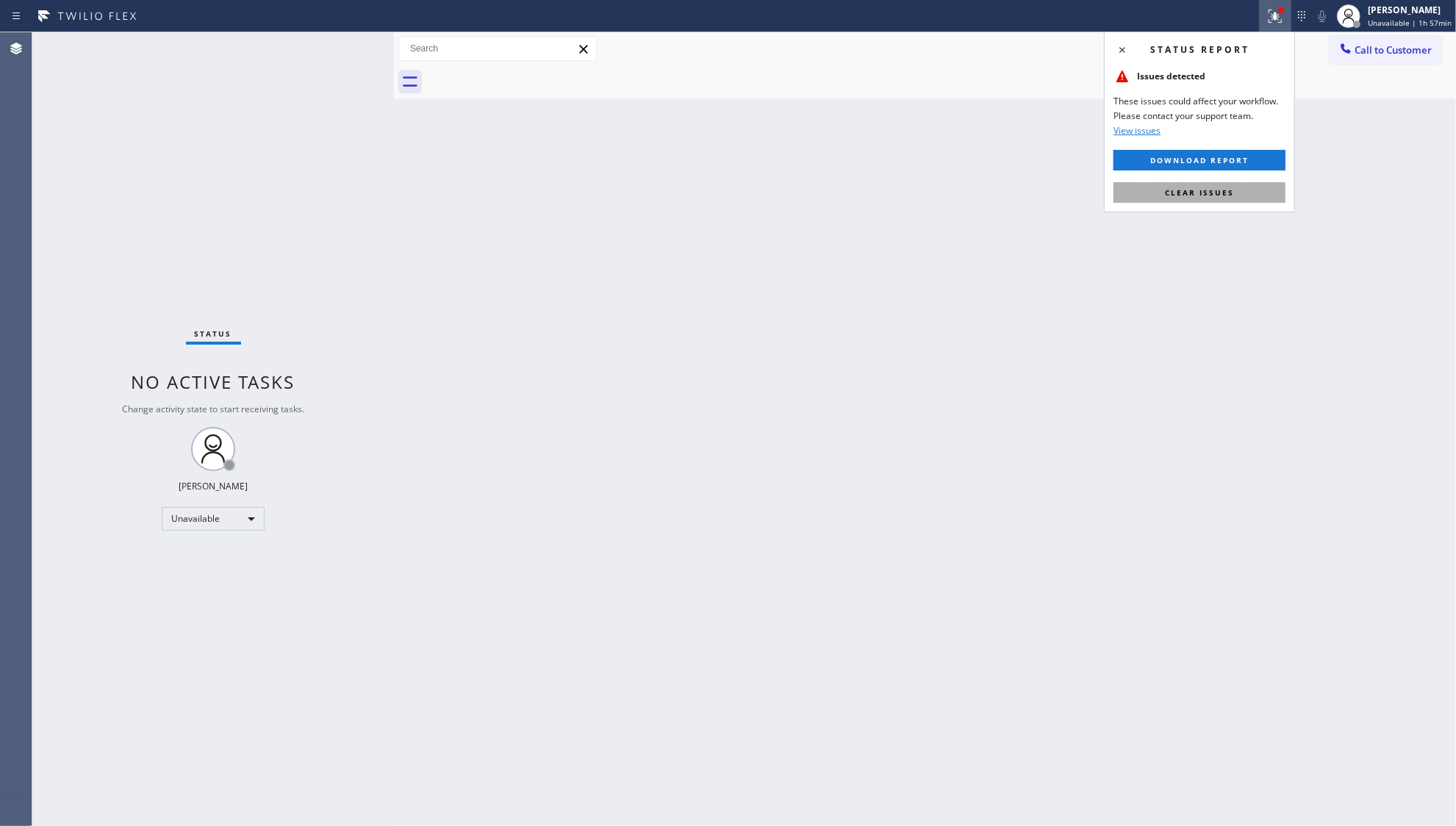
click at [1241, 183] on button "Clear issues" at bounding box center [1199, 193] width 172 height 21
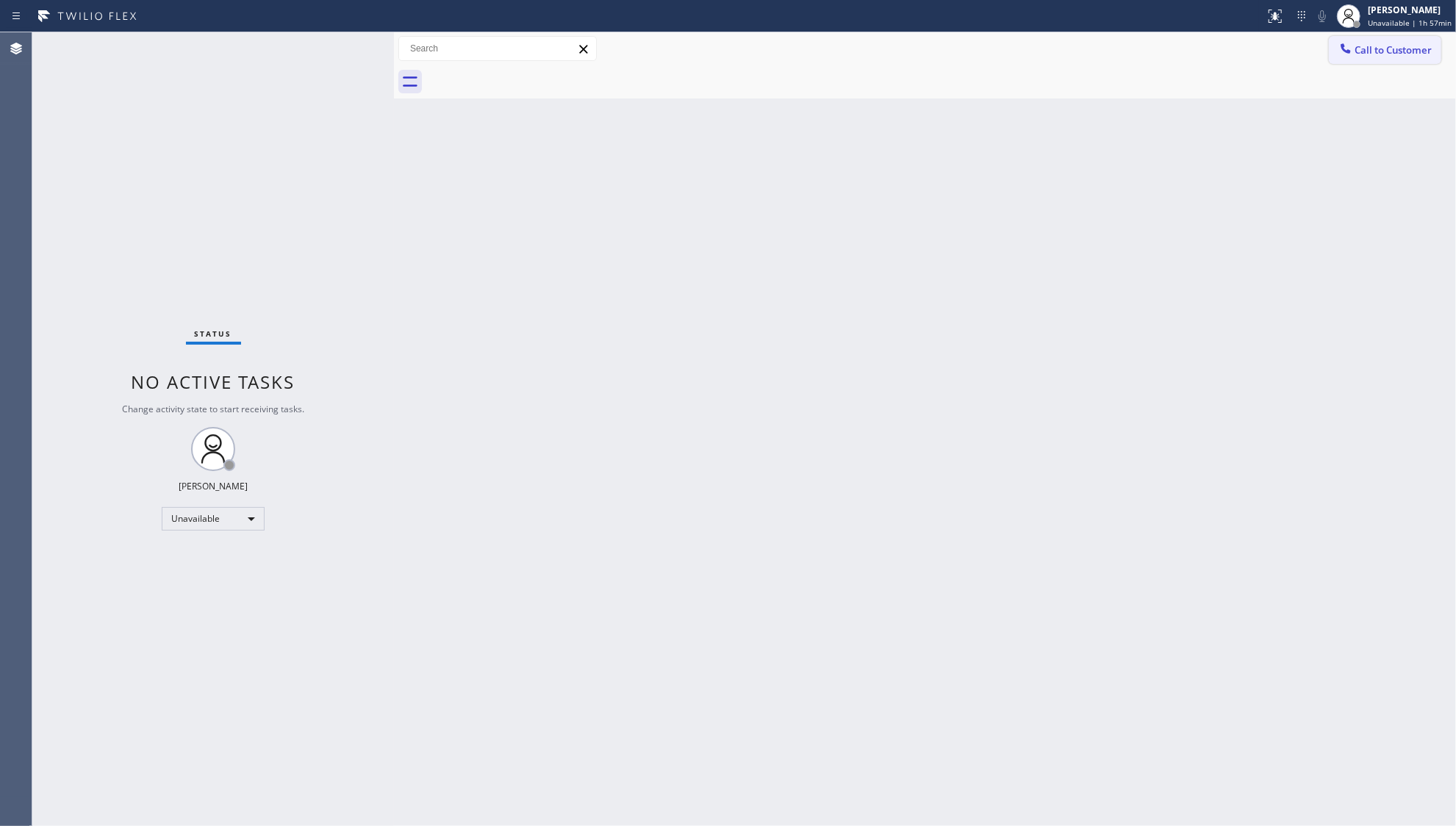
click at [1417, 52] on span "Call to Customer" at bounding box center [1393, 50] width 77 height 13
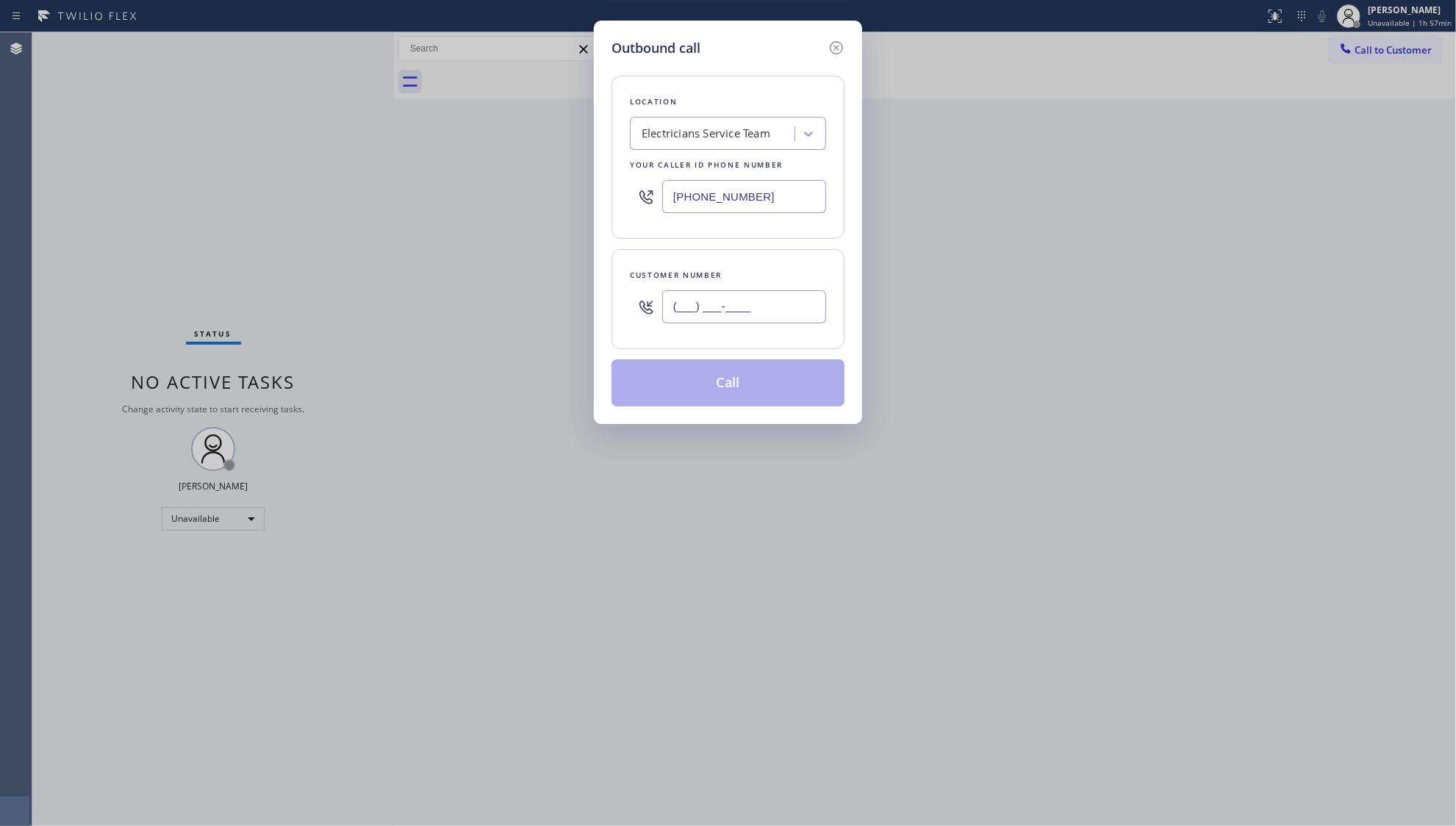
click at [701, 318] on input "(___) ___-____" at bounding box center [744, 307] width 164 height 33
paste input "858) 442-1101"
type input "(858) 442-1101"
click at [731, 401] on button "Call" at bounding box center [728, 383] width 233 height 47
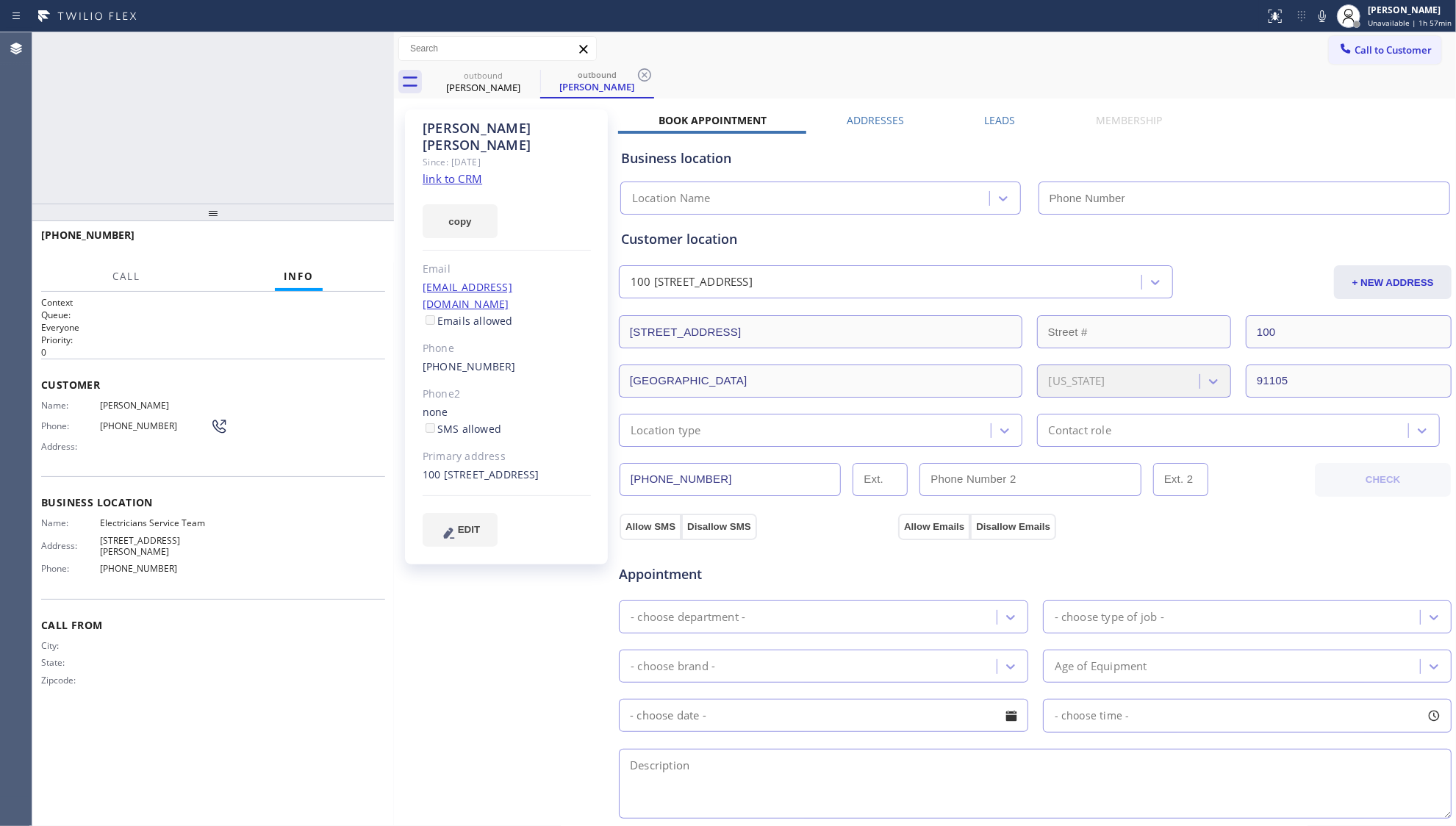
type input "[PHONE_NUMBER]"
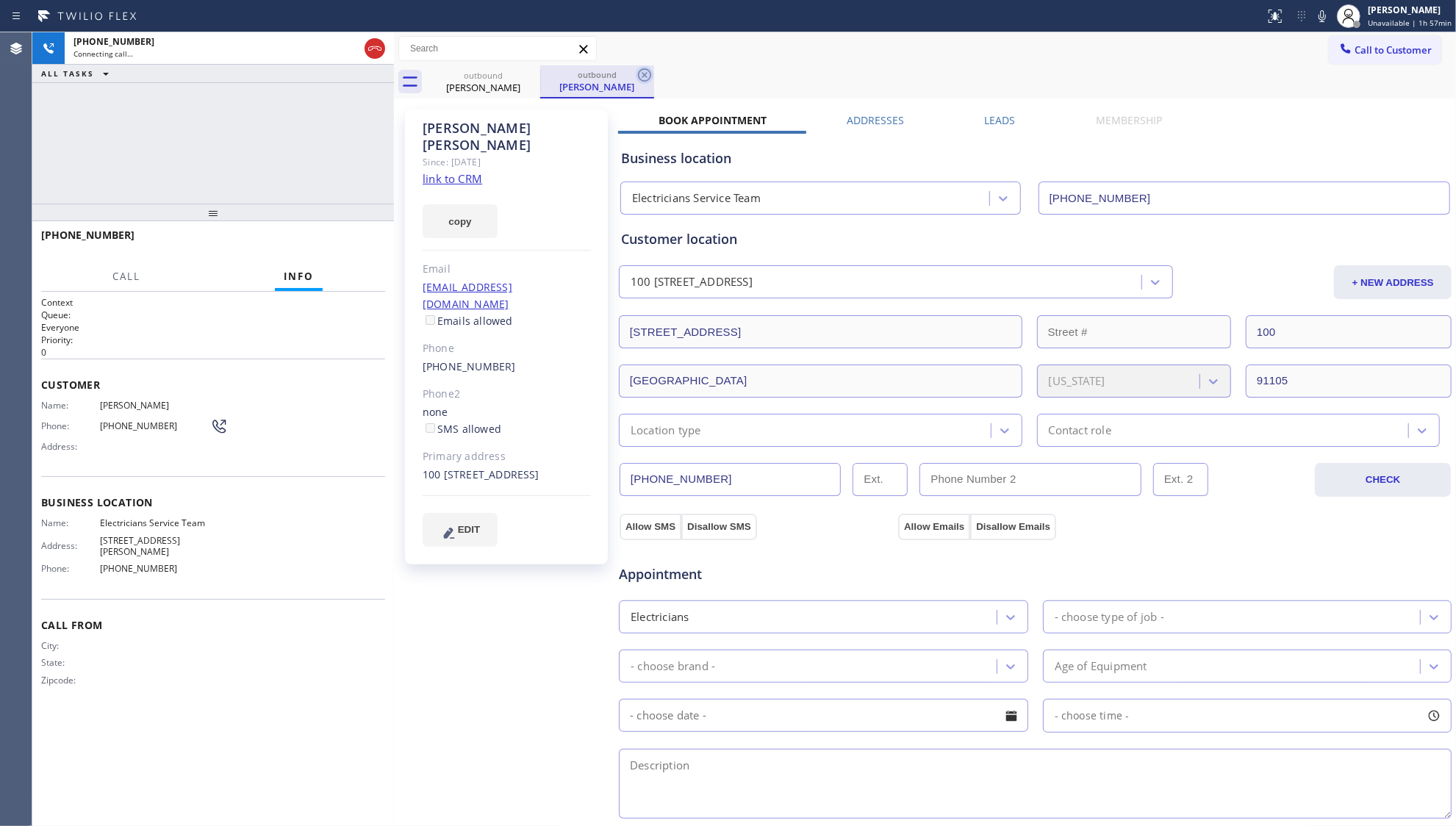
click at [650, 78] on icon at bounding box center [644, 75] width 13 height 13
click at [716, 62] on div "Call to Customer Outbound call Location Electricians Service Team Your caller i…" at bounding box center [925, 48] width 1062 height 33
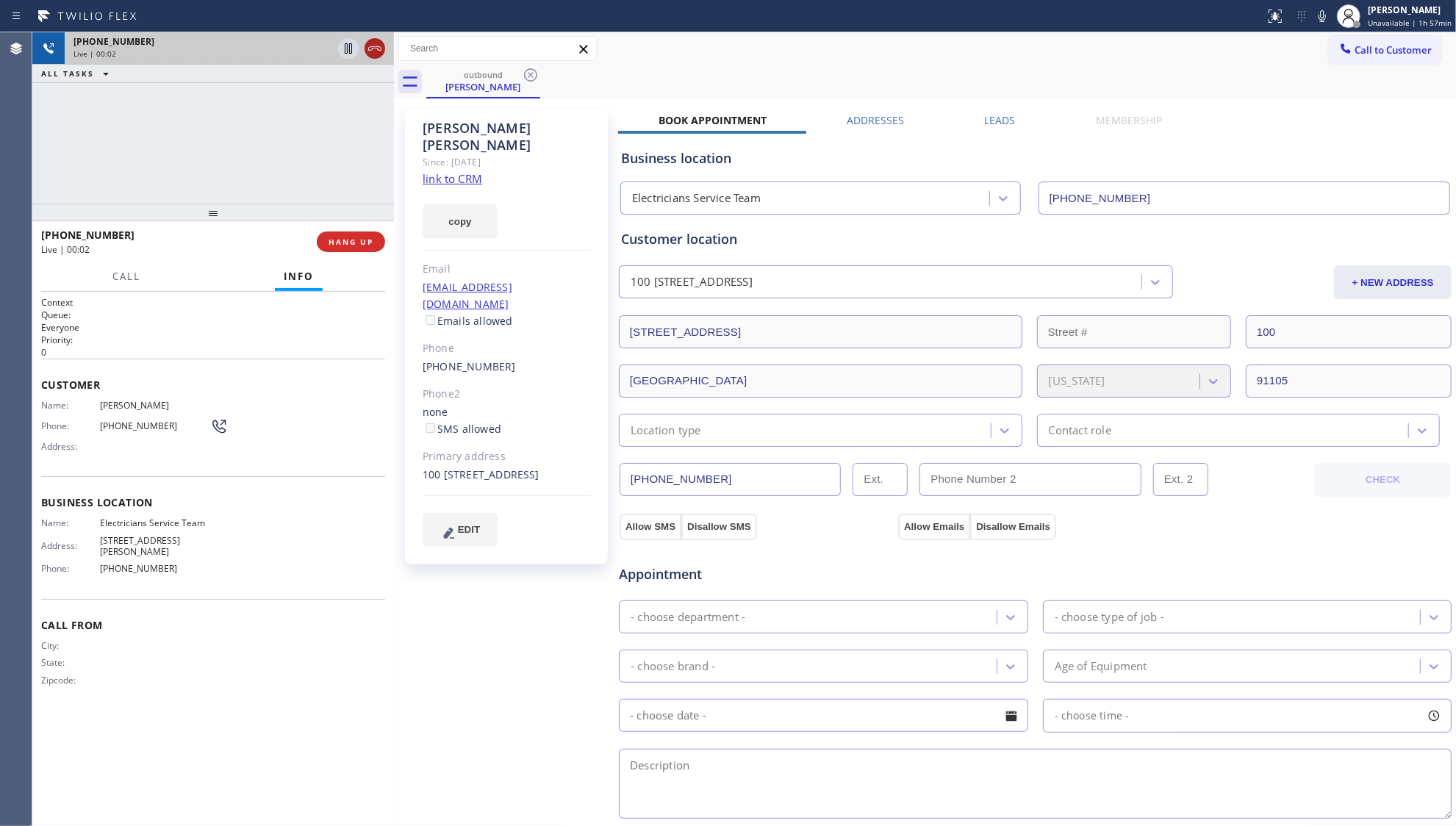
click at [375, 55] on icon at bounding box center [374, 48] width 18 height 18
click at [365, 230] on div "+18584421101 Live | 00:02 HANG UP" at bounding box center [214, 242] width 344 height 39
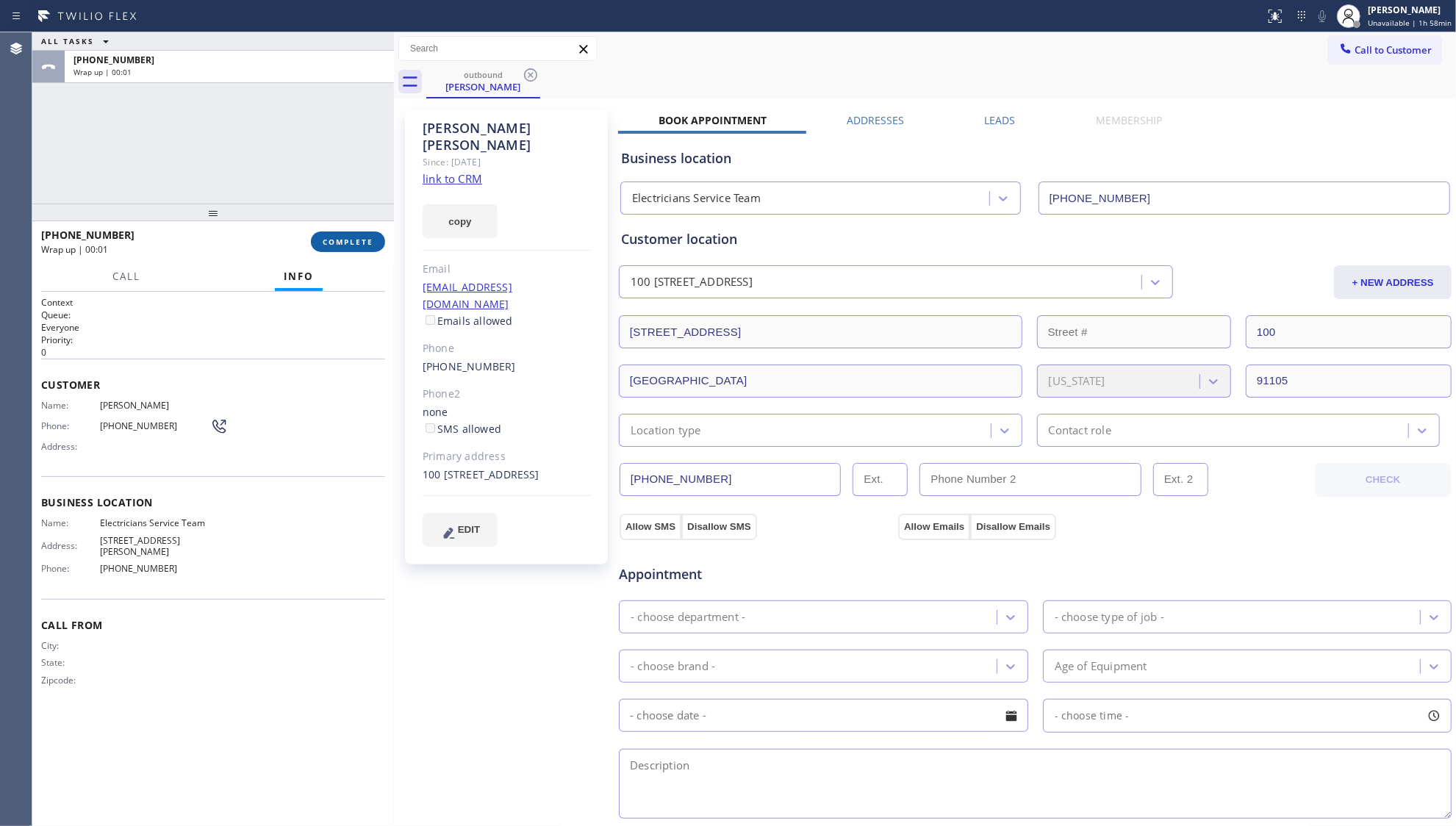
click at [372, 238] on span "COMPLETE" at bounding box center [348, 242] width 51 height 10
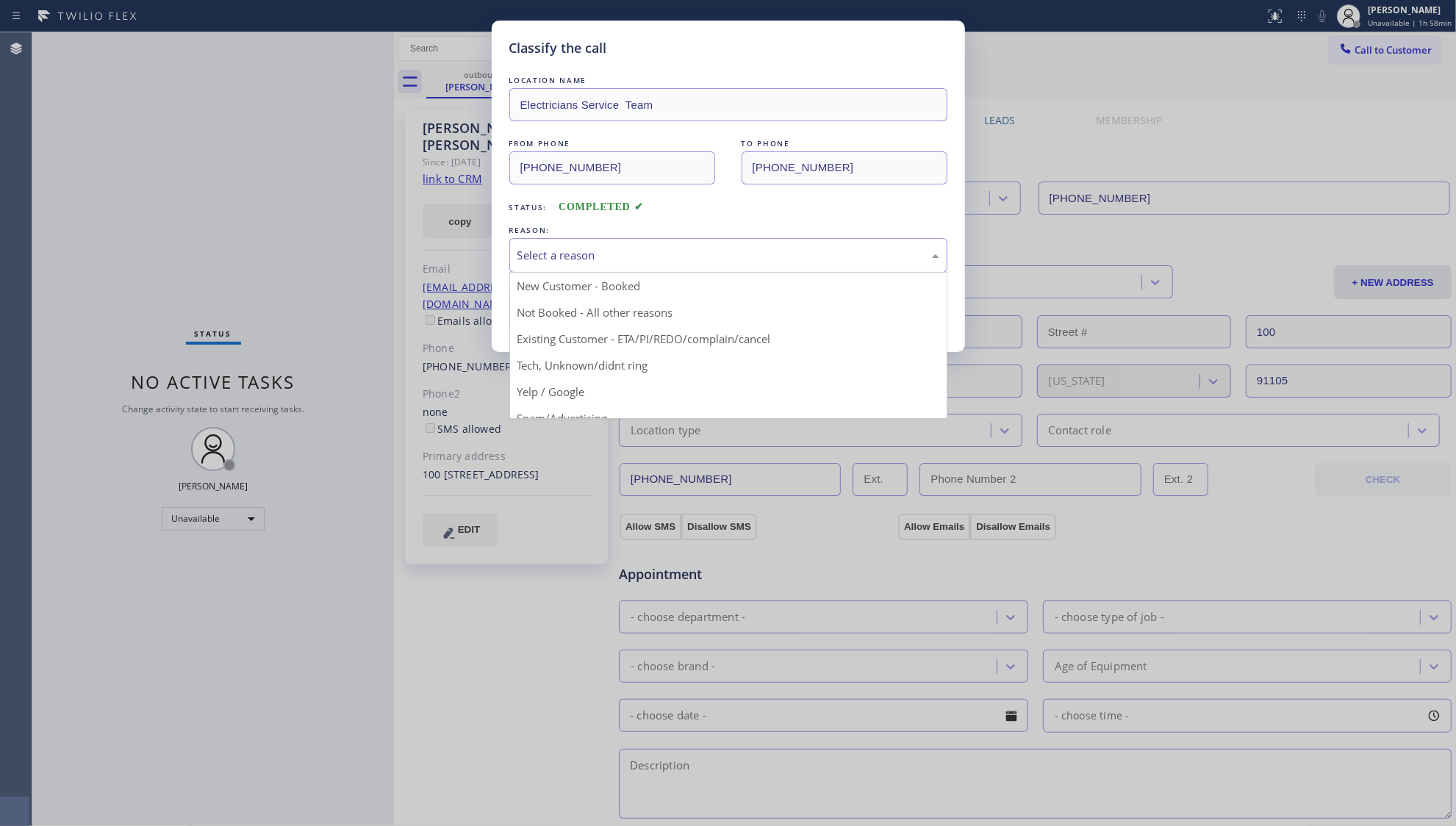
click at [563, 258] on div "Select a reason" at bounding box center [728, 256] width 422 height 17
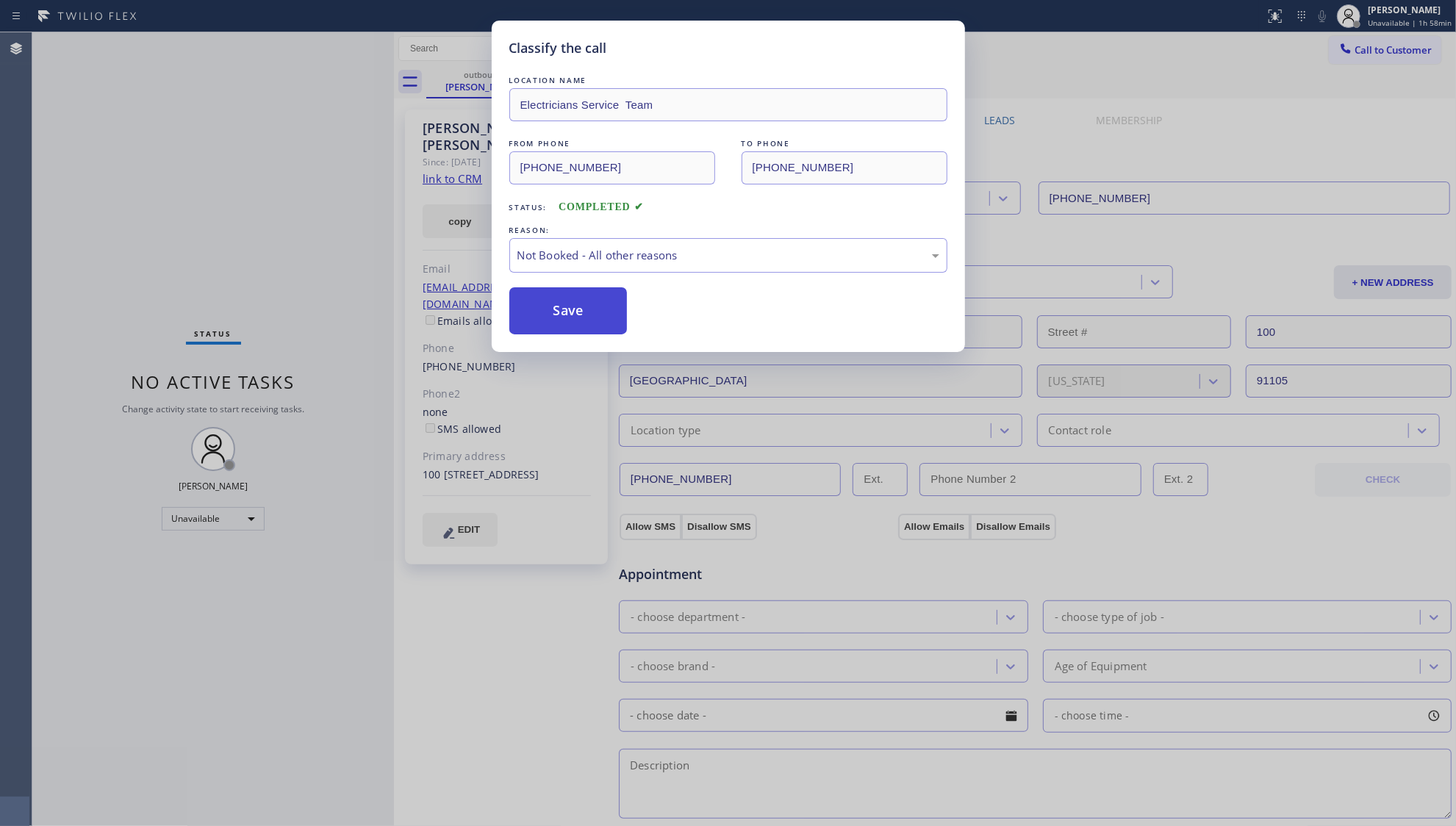
click at [567, 318] on button "Save" at bounding box center [569, 311] width 119 height 47
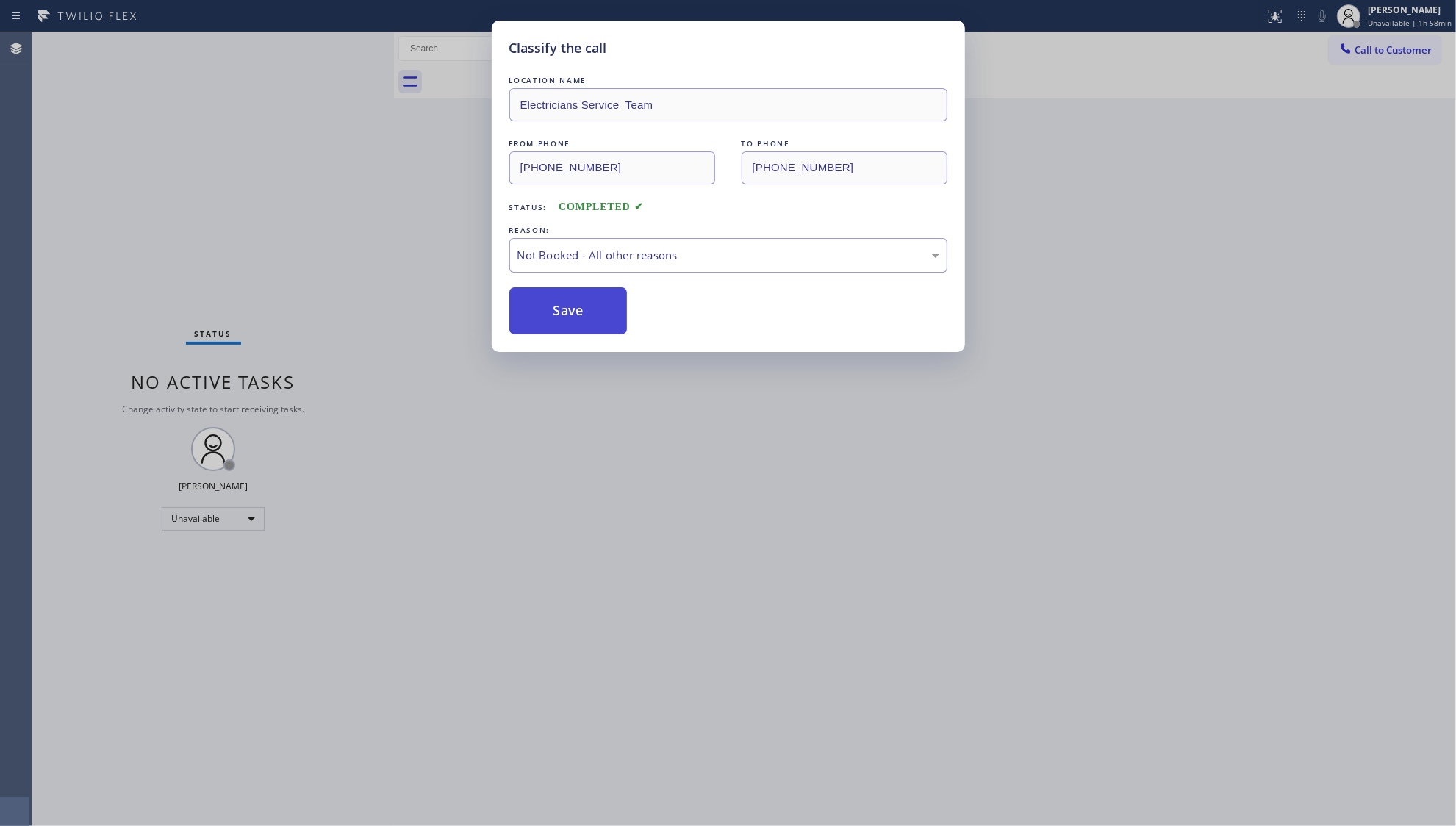
click at [567, 316] on button "Save" at bounding box center [569, 311] width 119 height 47
click at [360, 248] on div "Classify the call LOCATION NAME Electricians Service Team FROM PHONE (800) 568-…" at bounding box center [728, 413] width 1456 height 826
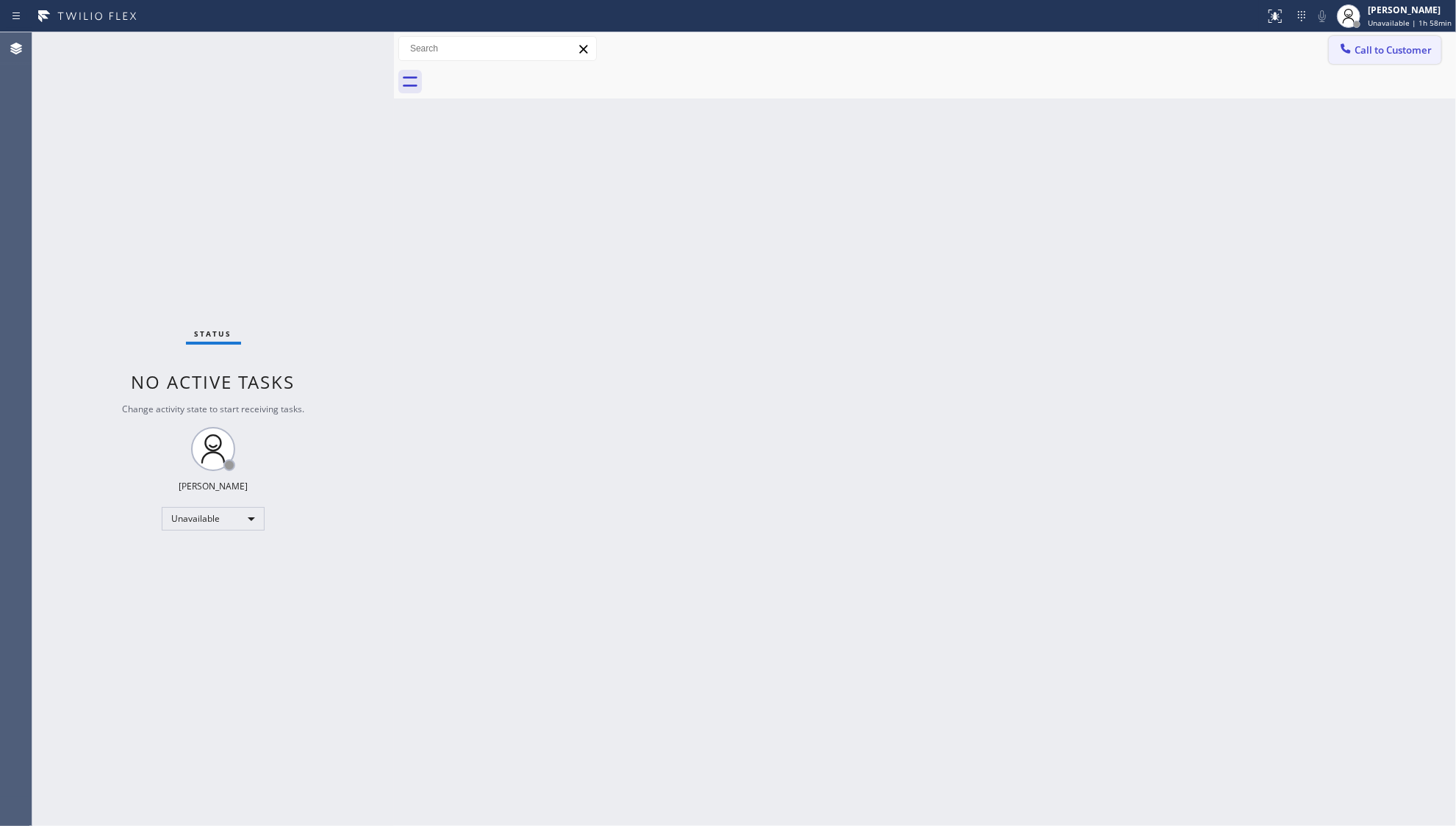
click at [1350, 42] on icon at bounding box center [1346, 49] width 15 height 15
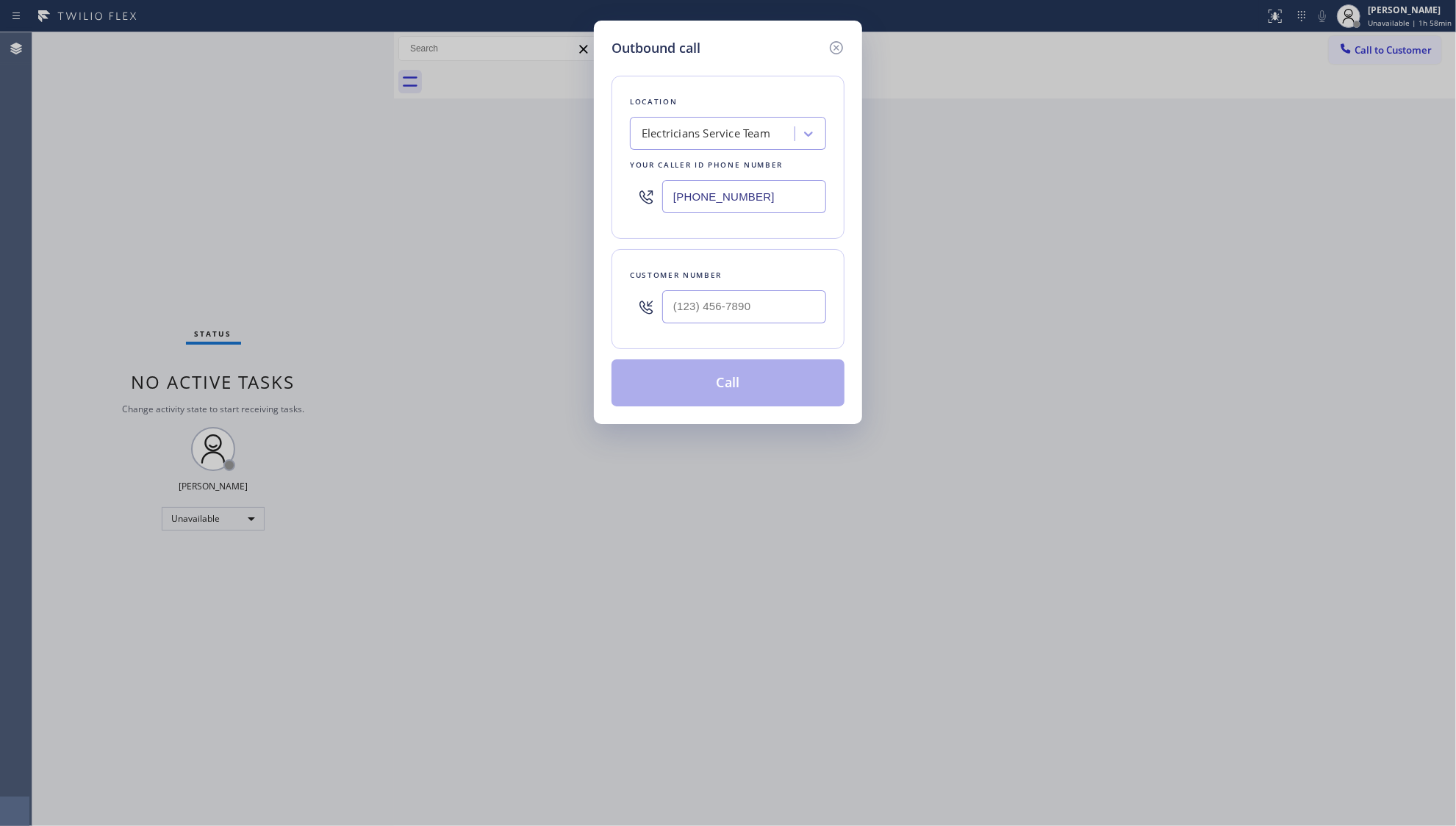
click at [820, 318] on div "Customer number" at bounding box center [728, 299] width 233 height 100
click at [766, 316] on input "(___) ___-____" at bounding box center [744, 307] width 164 height 33
paste input "626) 285-6987"
type input "[PHONE_NUMBER]"
click at [718, 389] on button "Call" at bounding box center [728, 383] width 233 height 47
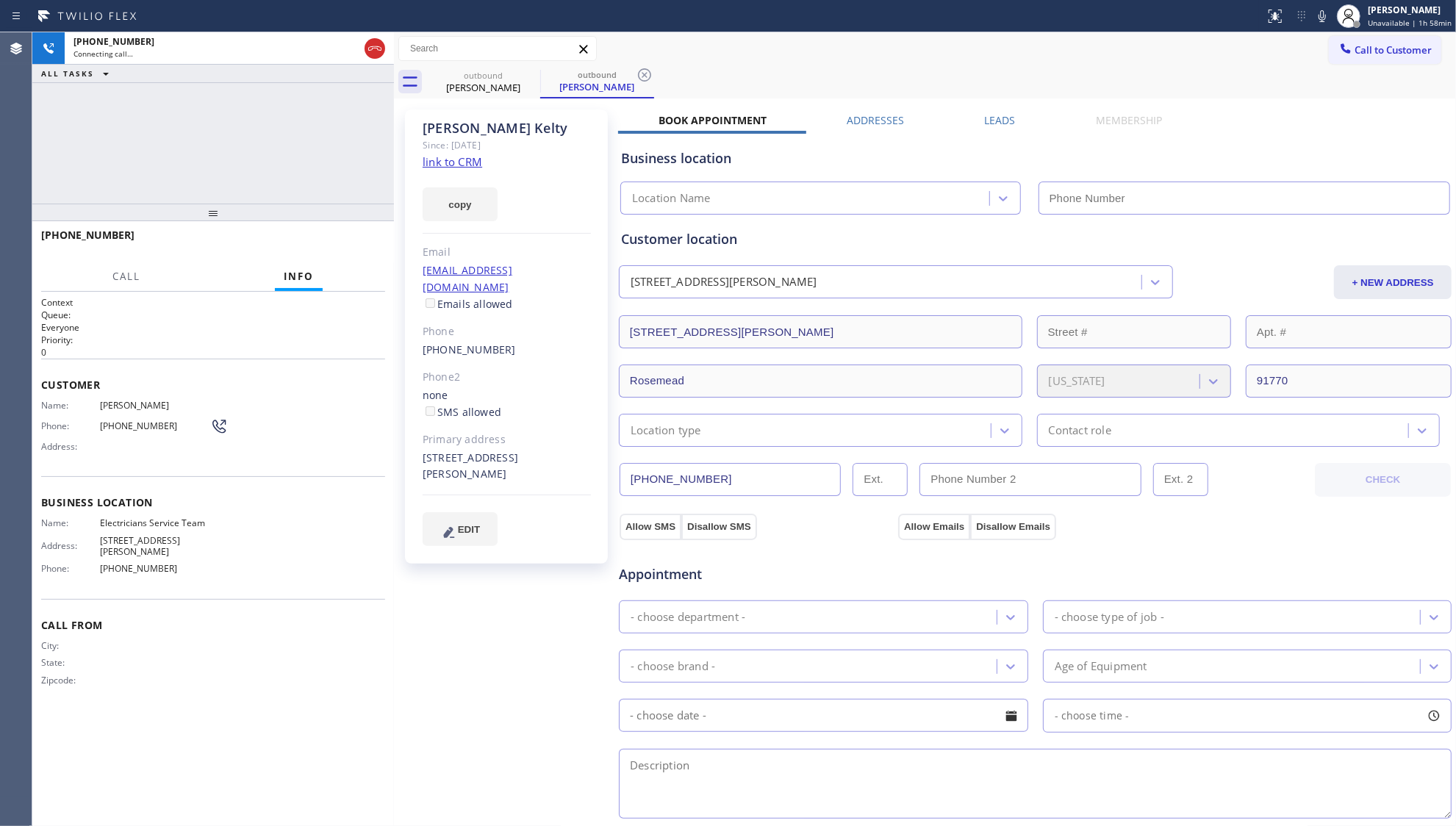
type input "[PHONE_NUMBER]"
drag, startPoint x: 1018, startPoint y: 0, endPoint x: 938, endPoint y: 87, distance: 118.2
click at [938, 87] on div "outbound Derek Kelty outbound Derek Kelty" at bounding box center [941, 82] width 1030 height 33
click at [319, 156] on div "+16262856987 Live | 00:00 ALL TASKS ALL TASKS ACTIVE TASKS TASKS IN WRAP UP" at bounding box center [213, 118] width 362 height 171
click at [1330, 26] on div "Status report No issues detected If you experience an issue, please download th…" at bounding box center [1357, 16] width 197 height 32
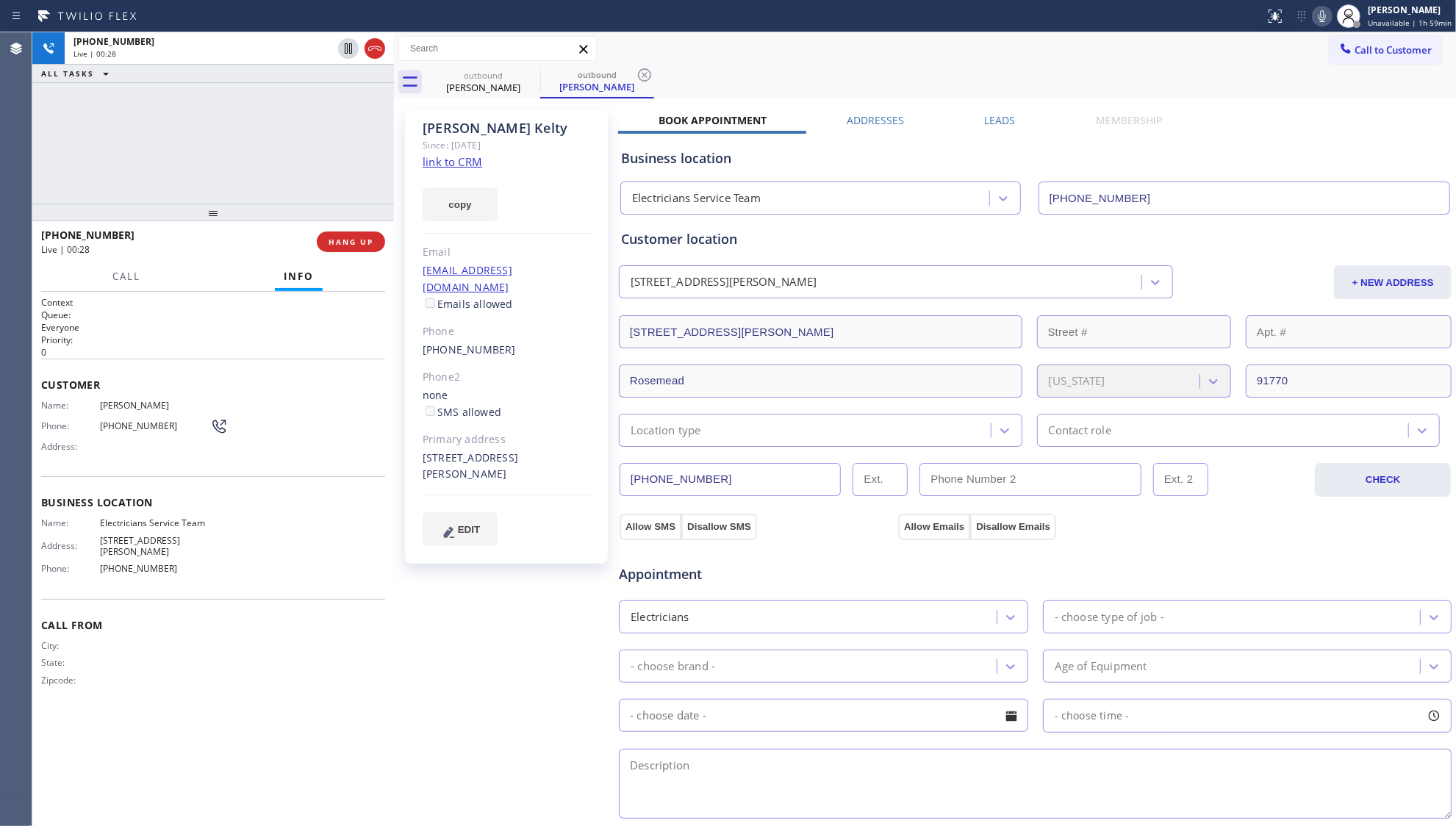
click at [1326, 19] on icon at bounding box center [1322, 16] width 8 height 12
click at [1329, 15] on icon at bounding box center [1322, 16] width 18 height 18
click at [352, 247] on span "HANG UP" at bounding box center [351, 242] width 45 height 10
click at [348, 246] on span "HANG UP" at bounding box center [351, 242] width 45 height 10
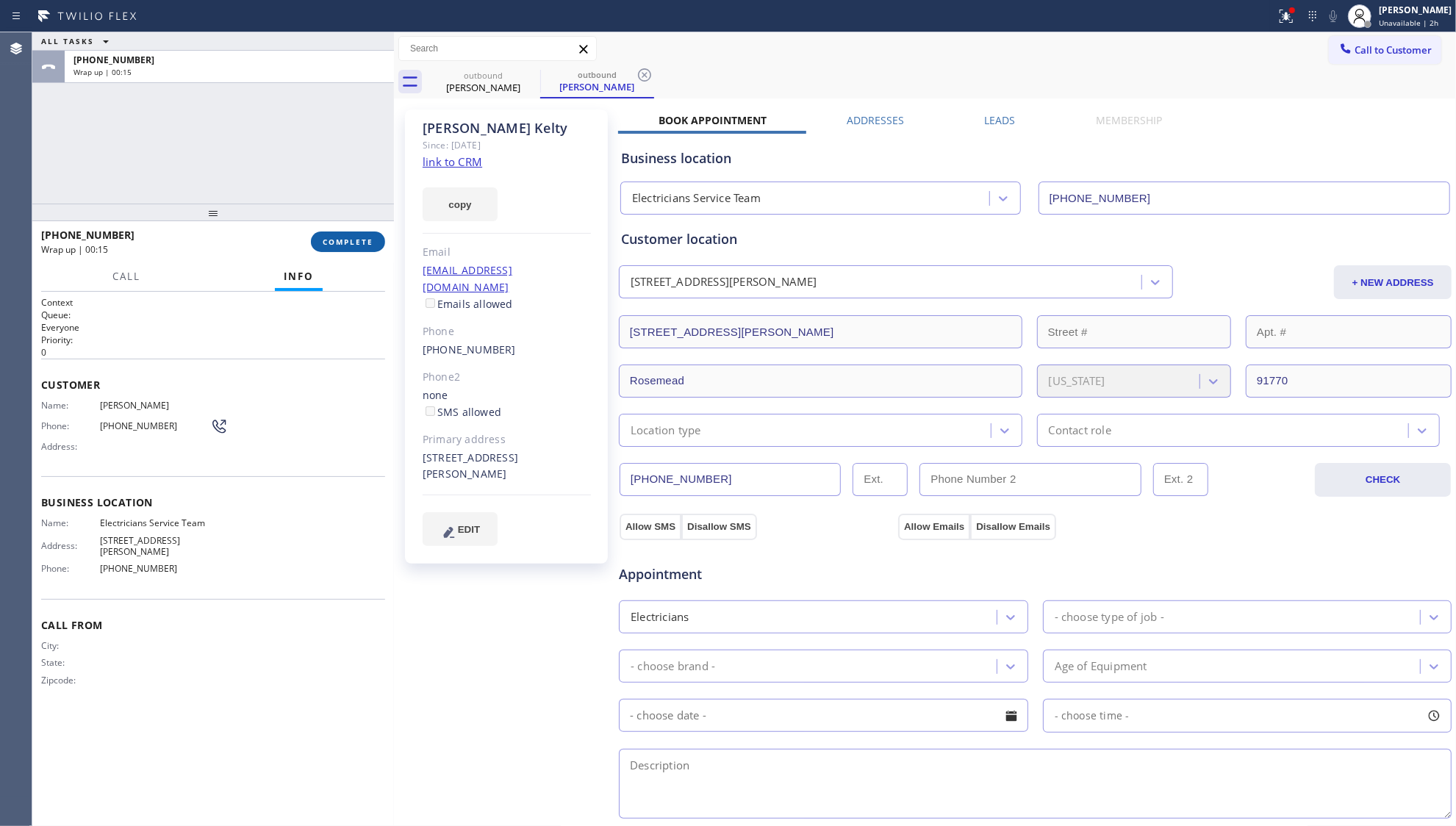
click at [331, 233] on button "COMPLETE" at bounding box center [348, 242] width 74 height 21
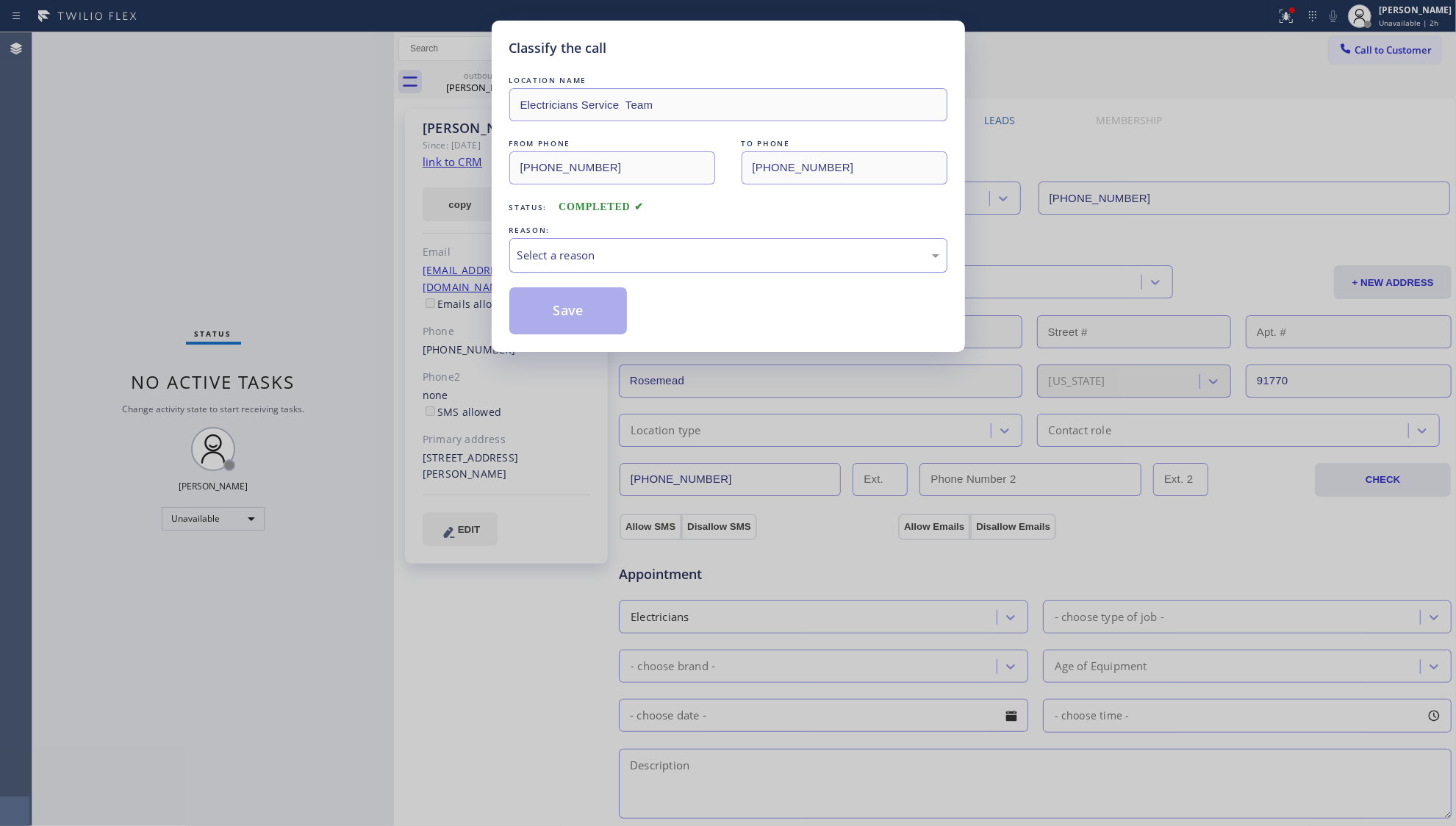
click at [572, 257] on div "Select a reason" at bounding box center [728, 256] width 422 height 17
click at [546, 315] on button "Save" at bounding box center [569, 311] width 119 height 47
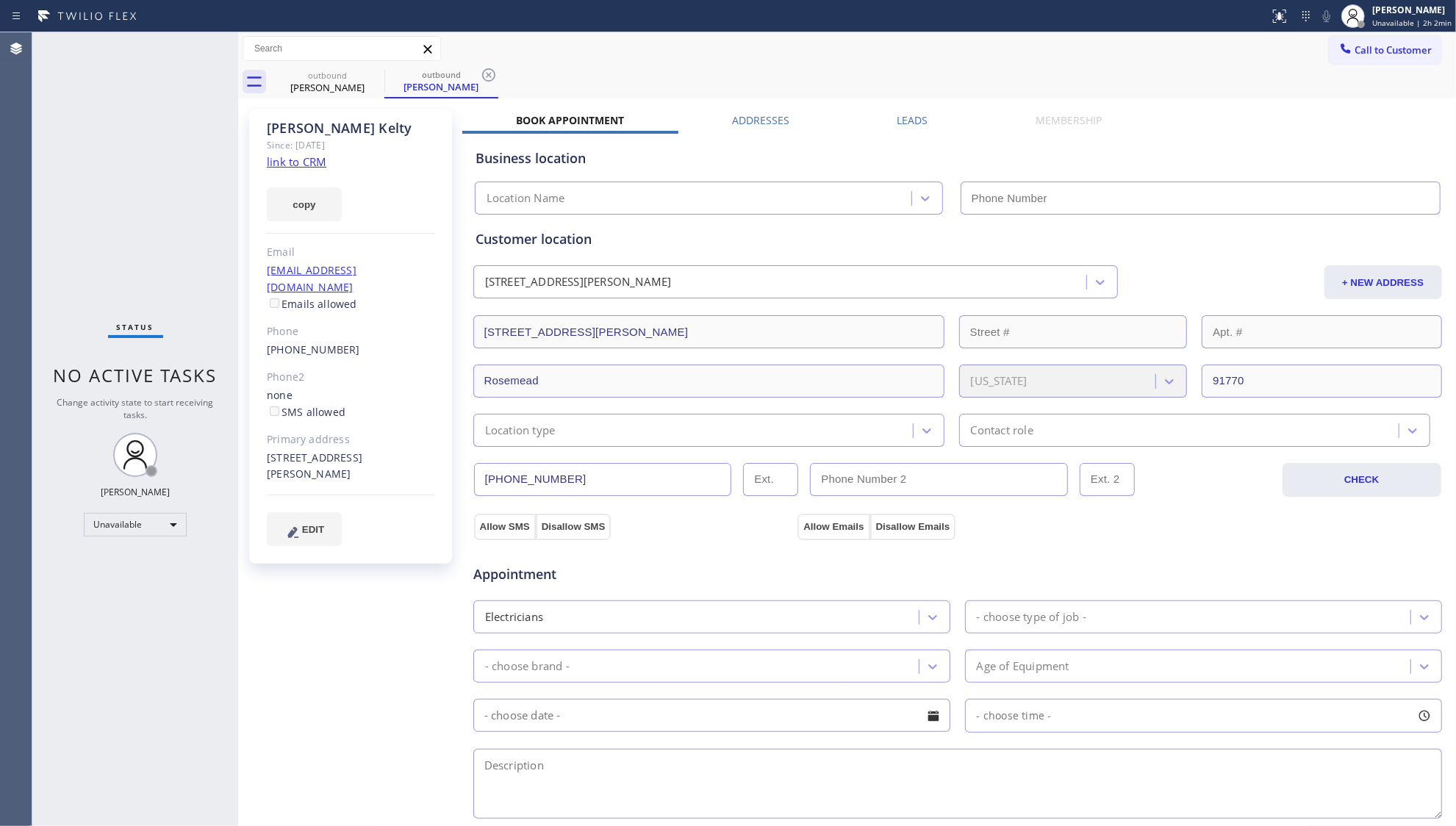
type input "[PHONE_NUMBER]"
click at [358, 77] on div "outbound" at bounding box center [327, 75] width 111 height 11
click at [374, 71] on icon at bounding box center [374, 74] width 18 height 18
click at [0, 0] on icon at bounding box center [0, 0] width 0 height 0
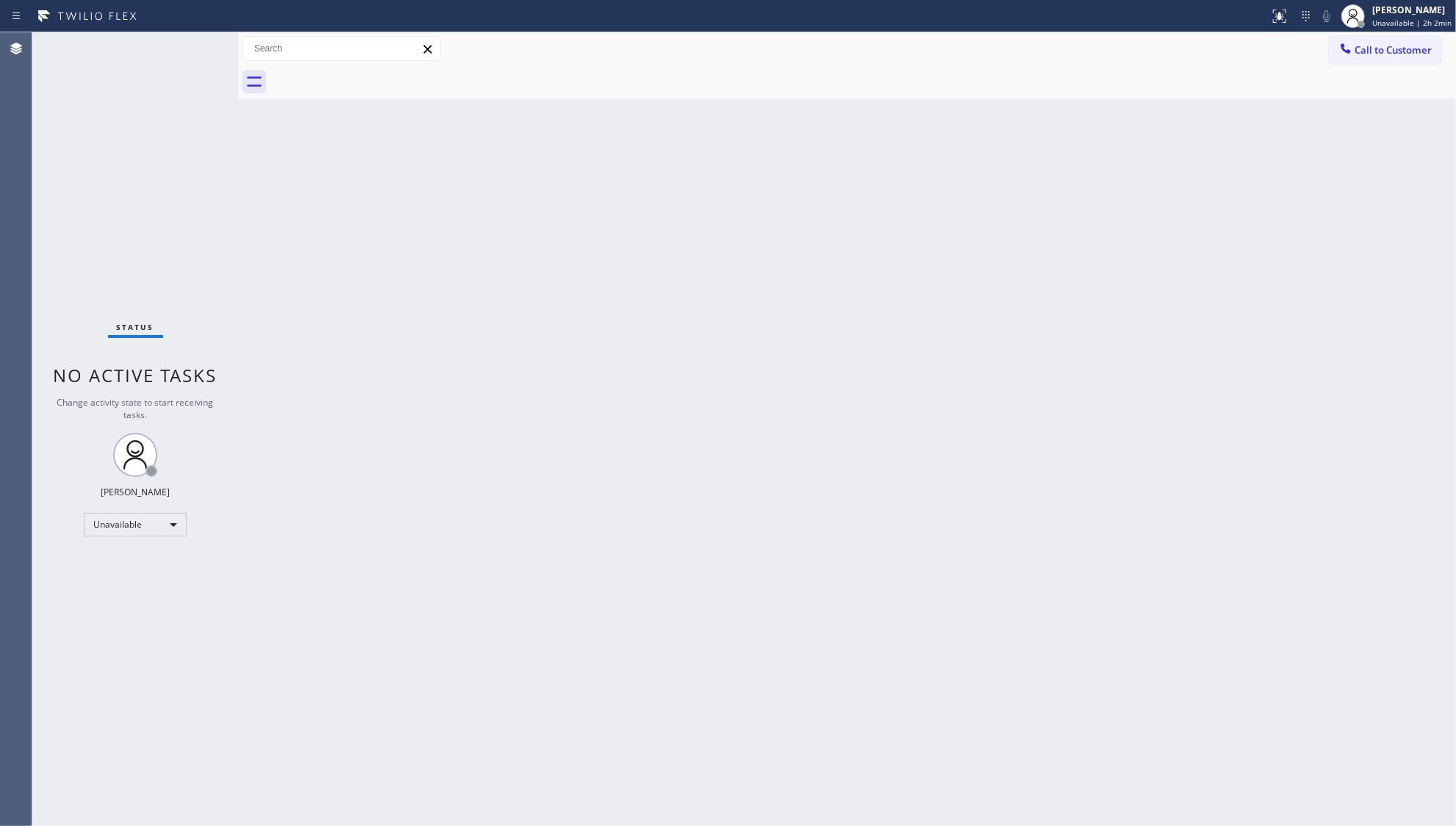
click at [374, 71] on div at bounding box center [863, 82] width 1186 height 33
click at [355, 75] on div at bounding box center [863, 82] width 1186 height 33
click at [1124, 333] on div "Back to Dashboard Change Sender ID Customers Technicians Select a contact Outbo…" at bounding box center [847, 429] width 1218 height 794
click at [1356, 45] on span "Call to Customer" at bounding box center [1393, 50] width 77 height 13
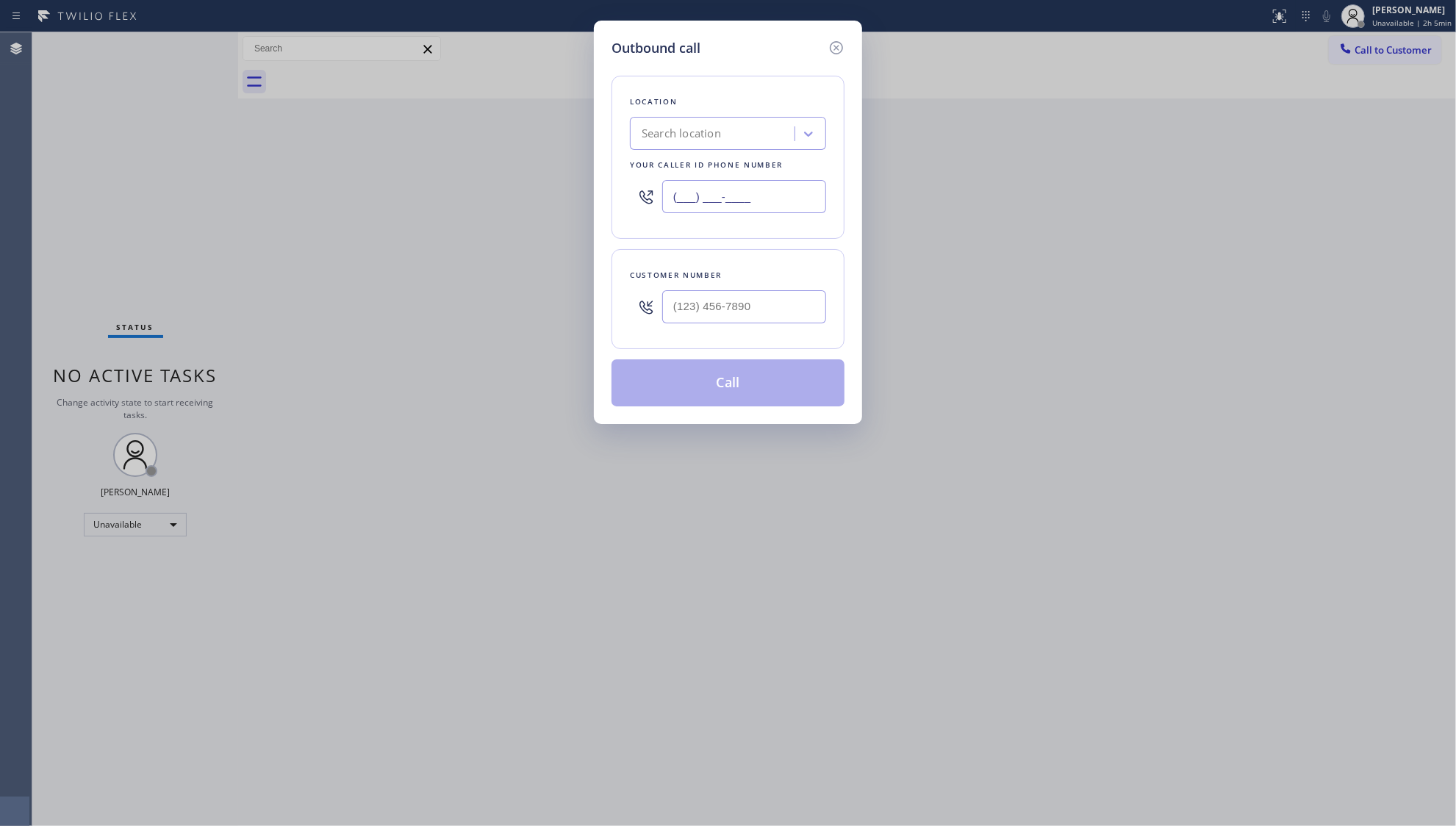
drag, startPoint x: 760, startPoint y: 193, endPoint x: 659, endPoint y: 200, distance: 101.2
click at [592, 197] on div "Outbound call Location Search location Your caller id phone number (___) ___-__…" at bounding box center [728, 413] width 1456 height 826
paste input "310) 388-3878"
type input "[PHONE_NUMBER]"
click at [730, 307] on input "(___) ___-____" at bounding box center [744, 307] width 164 height 33
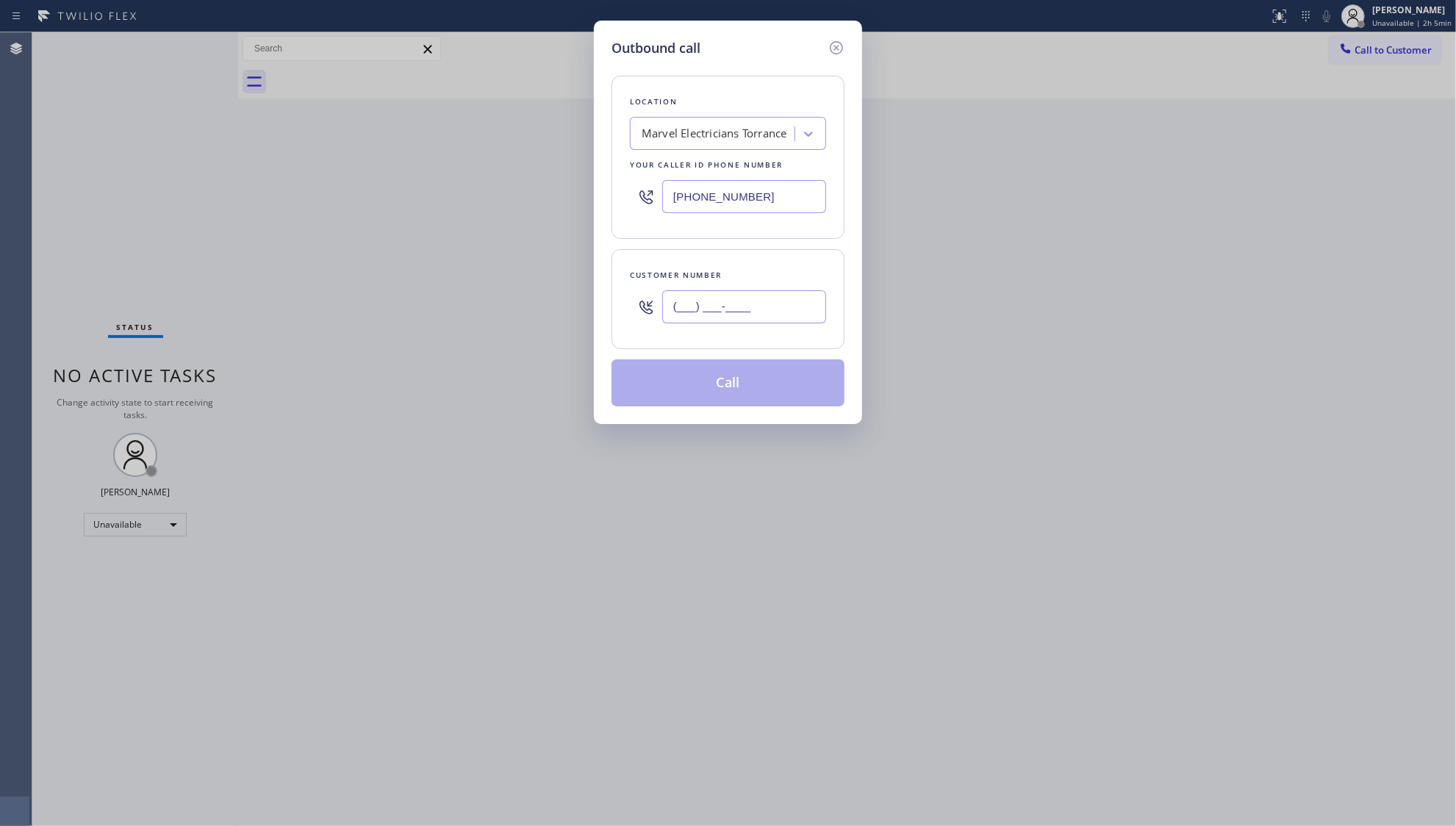
paste input "562) 713-1105"
type input "[PHONE_NUMBER]"
click at [753, 389] on button "Call" at bounding box center [728, 383] width 233 height 47
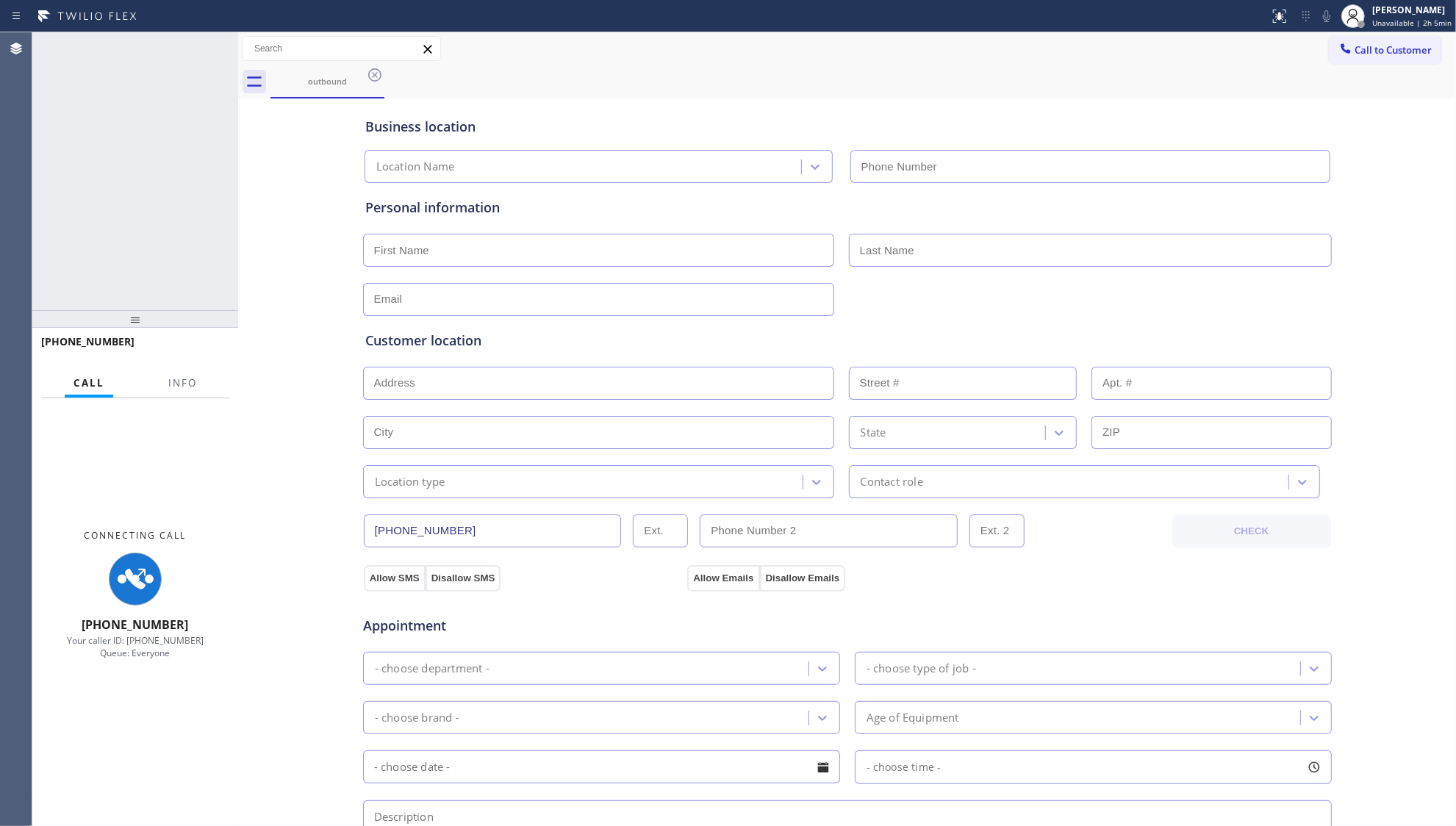
type input "[PHONE_NUMBER]"
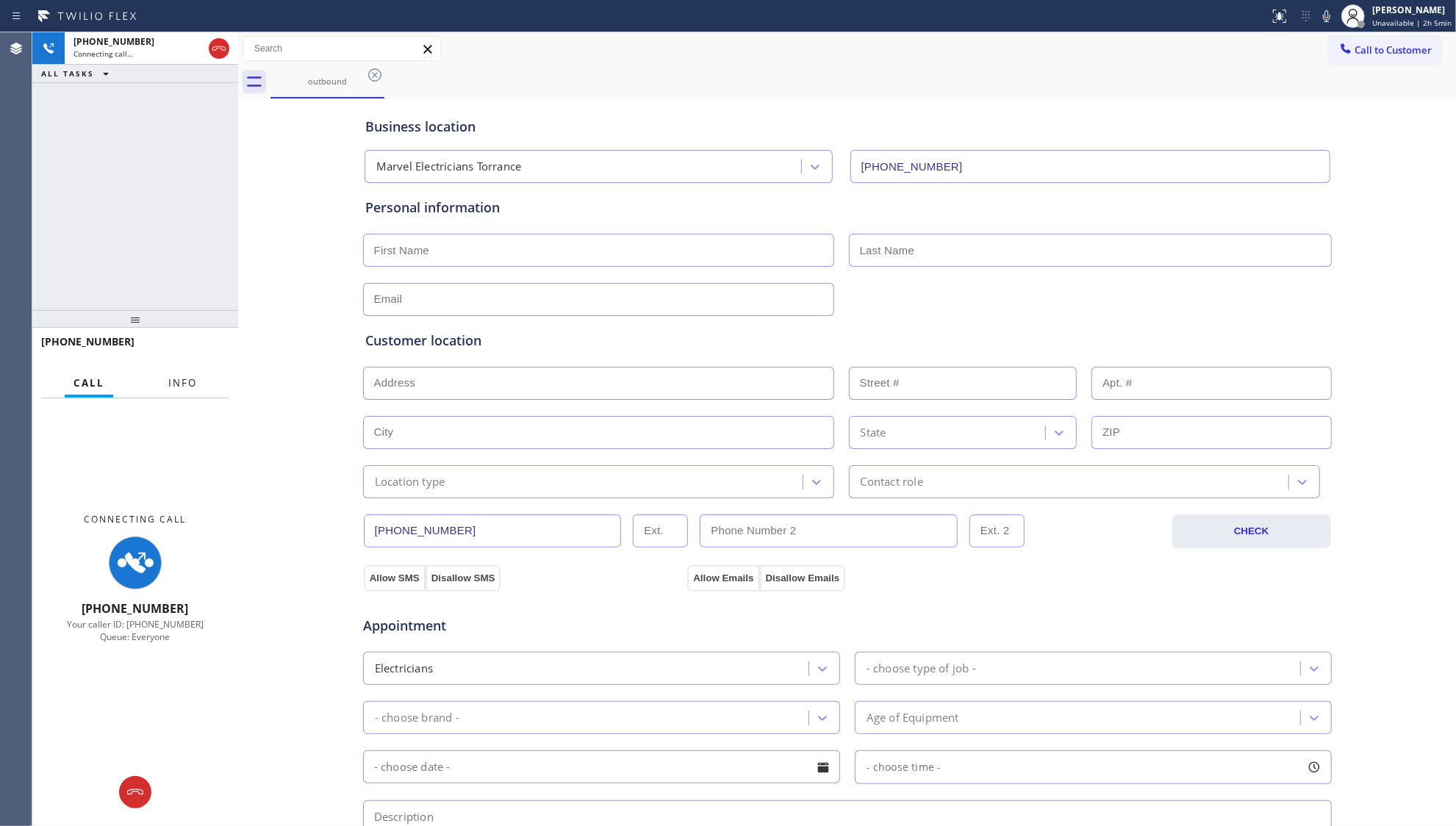
click at [174, 389] on button "Info" at bounding box center [182, 383] width 46 height 28
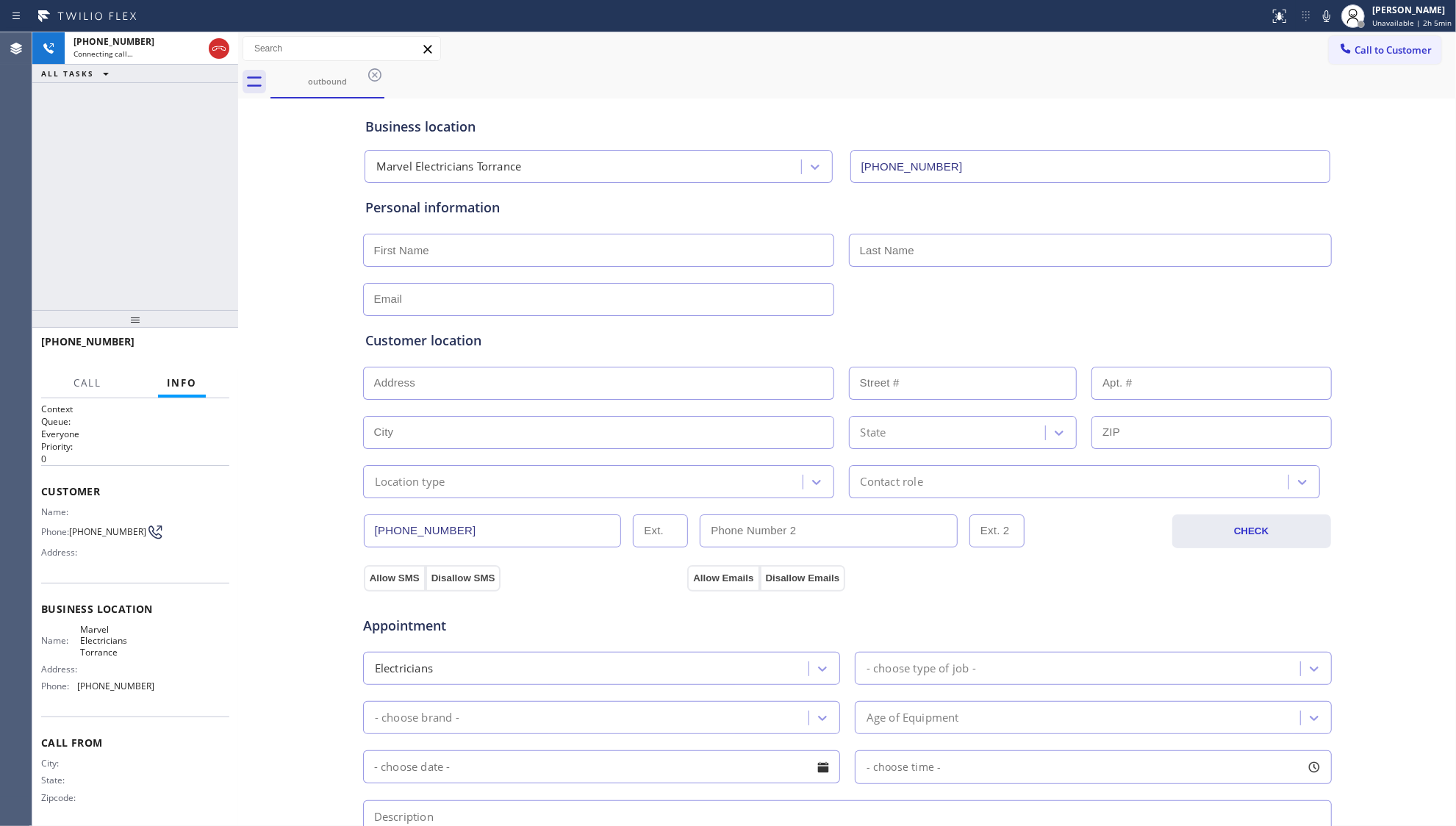
click at [107, 643] on span "Marvel Electricians Torrance" at bounding box center [117, 642] width 73 height 34
click at [107, 642] on span "Marvel Electricians Torrance" at bounding box center [117, 642] width 73 height 34
copy span "Electricians"
click at [110, 636] on span "Marvel Electricians Torrance" at bounding box center [117, 642] width 73 height 34
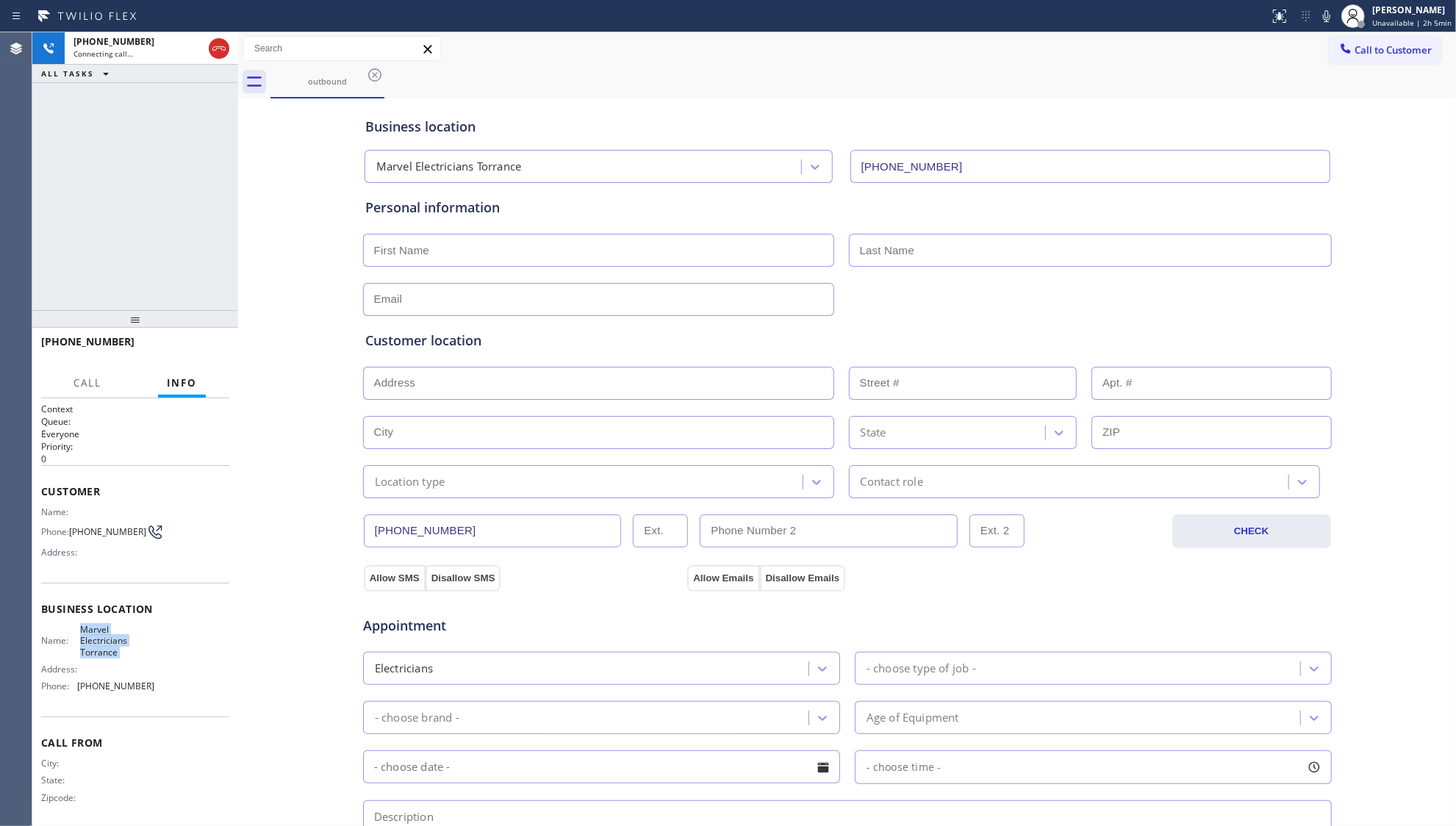
click at [110, 636] on span "Marvel Electricians Torrance" at bounding box center [117, 642] width 73 height 34
copy span "Marvel Electricians Torrance"
click at [109, 691] on span "[PHONE_NUMBER]" at bounding box center [116, 687] width 77 height 11
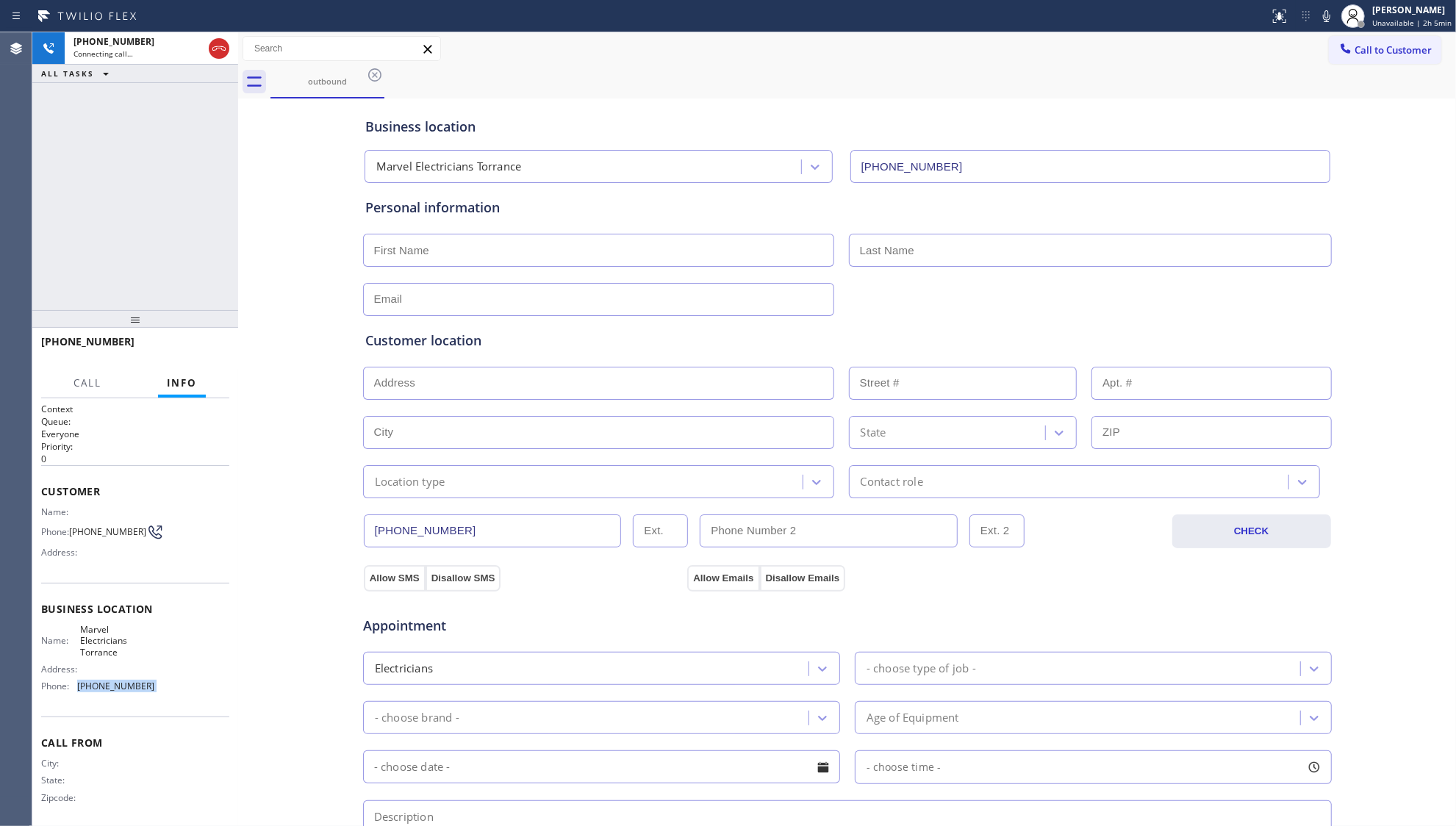
copy span "[PHONE_NUMBER]"
click at [1319, 5] on div "Status report No issues detected If you experience an issue, please download th…" at bounding box center [1360, 16] width 193 height 32
click at [1327, 13] on icon at bounding box center [1326, 16] width 18 height 18
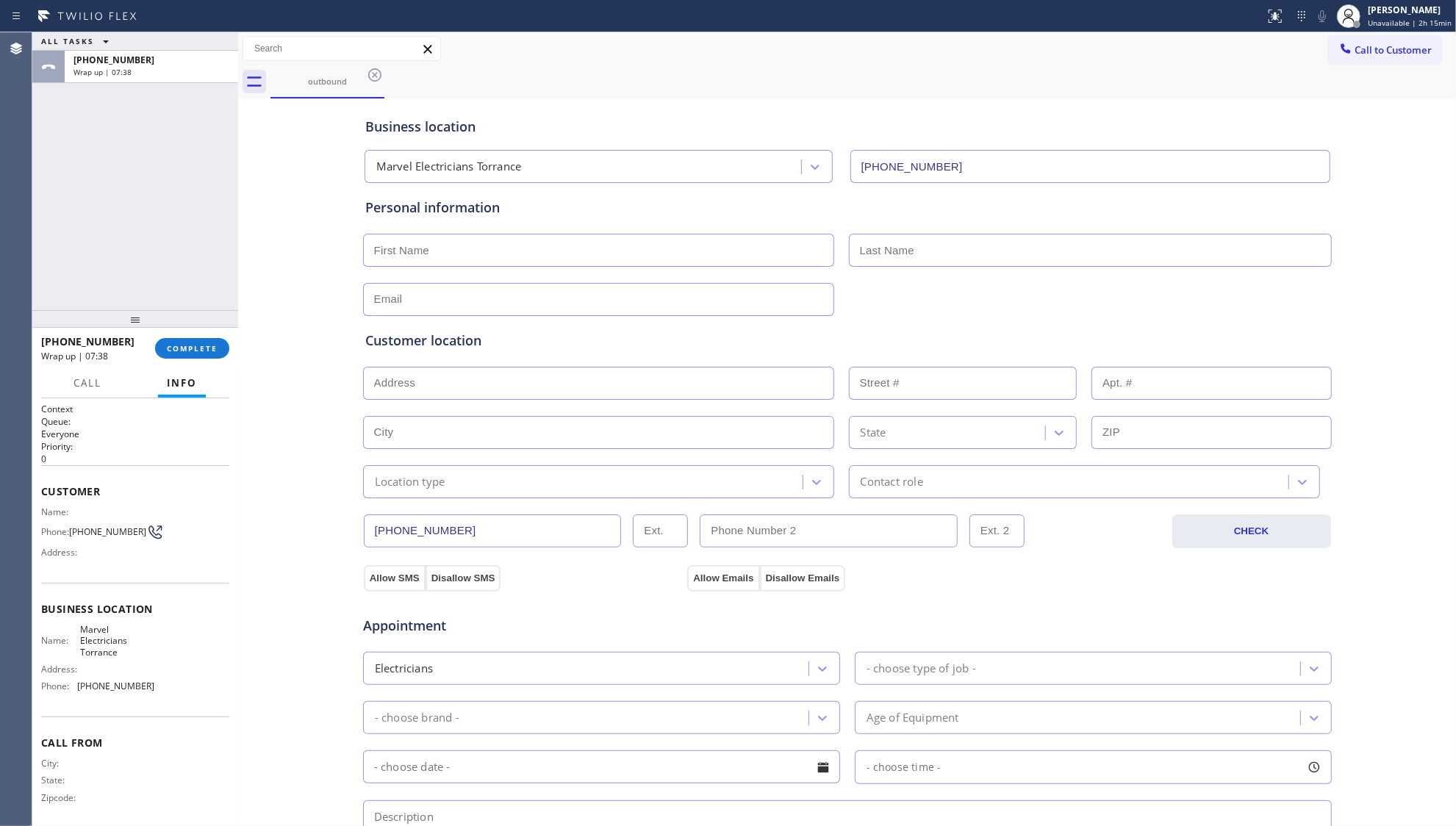
drag, startPoint x: 817, startPoint y: 138, endPoint x: 551, endPoint y: 160, distance: 266.9
click at [816, 138] on div "Business location Marvel Electricians Torrance [PHONE_NUMBER]" at bounding box center [847, 143] width 971 height 81
click at [201, 348] on span "COMPLETE" at bounding box center [192, 348] width 51 height 10
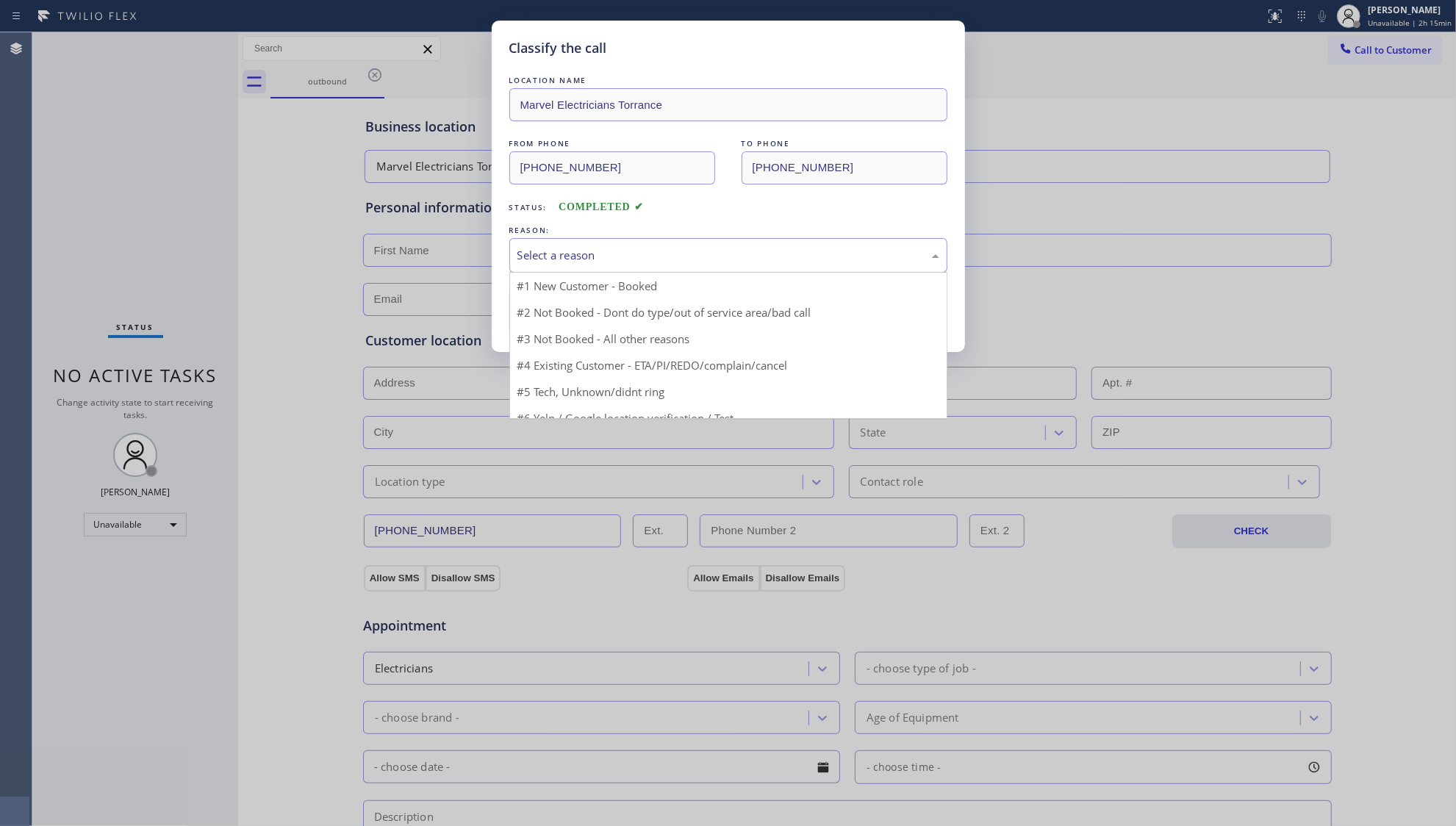
click at [624, 247] on div "Select a reason" at bounding box center [728, 256] width 422 height 17
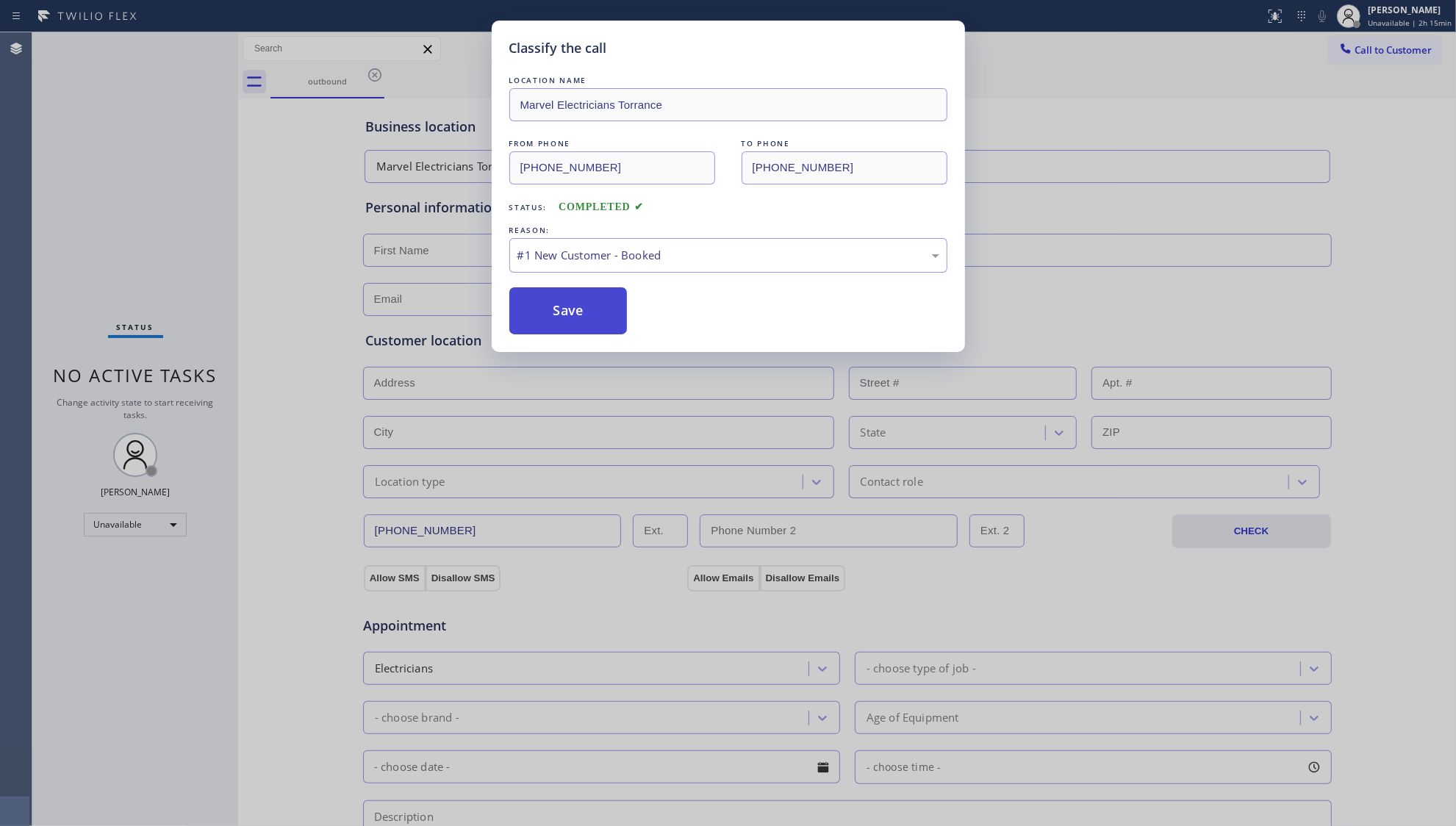
click at [538, 334] on button "Save" at bounding box center [569, 311] width 119 height 47
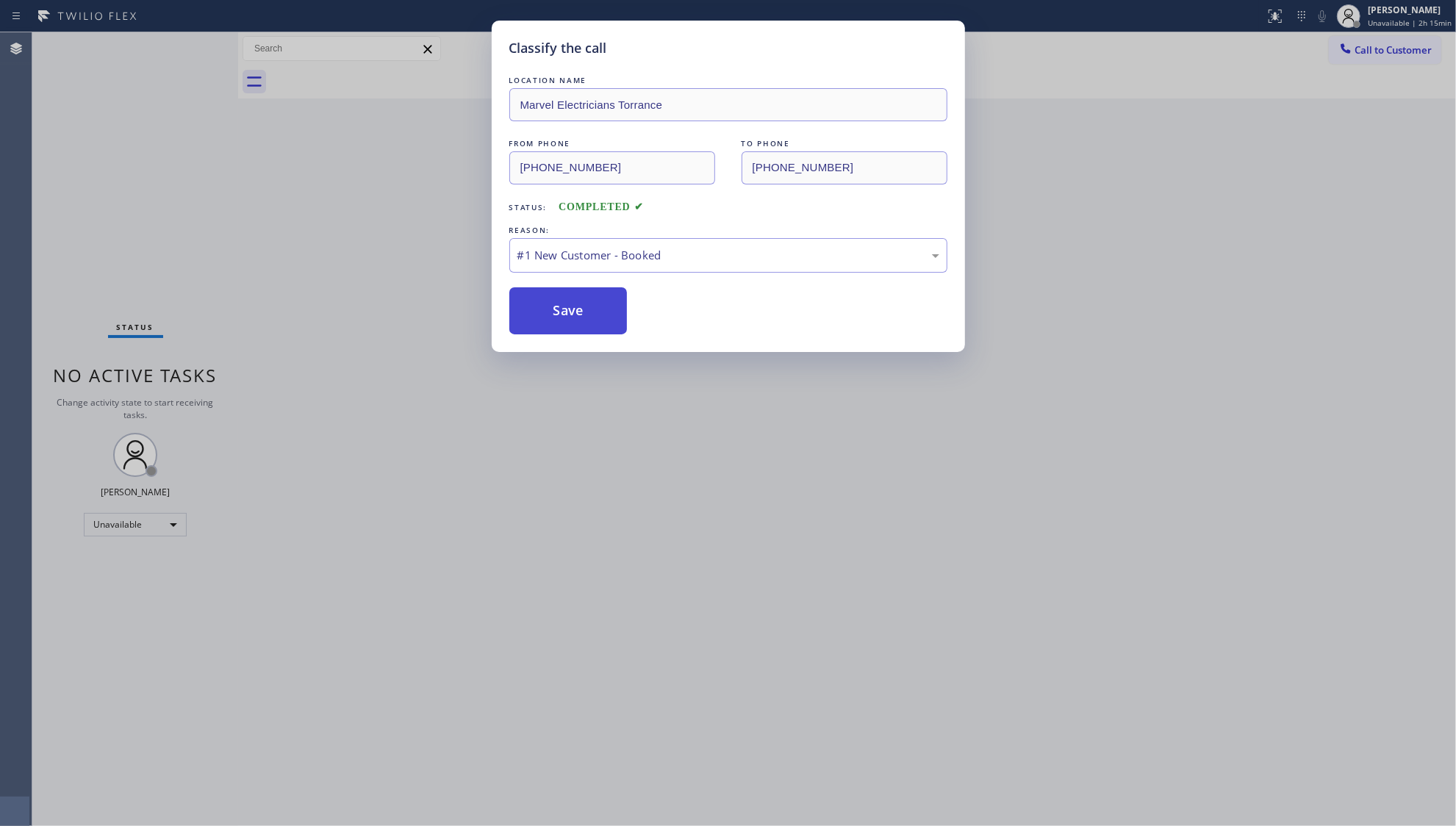
click at [520, 313] on button "Save" at bounding box center [569, 311] width 119 height 47
click at [331, 180] on div "Classify the call LOCATION NAME Marvel Electricians Torrance FROM PHONE [PHONE_…" at bounding box center [728, 413] width 1456 height 826
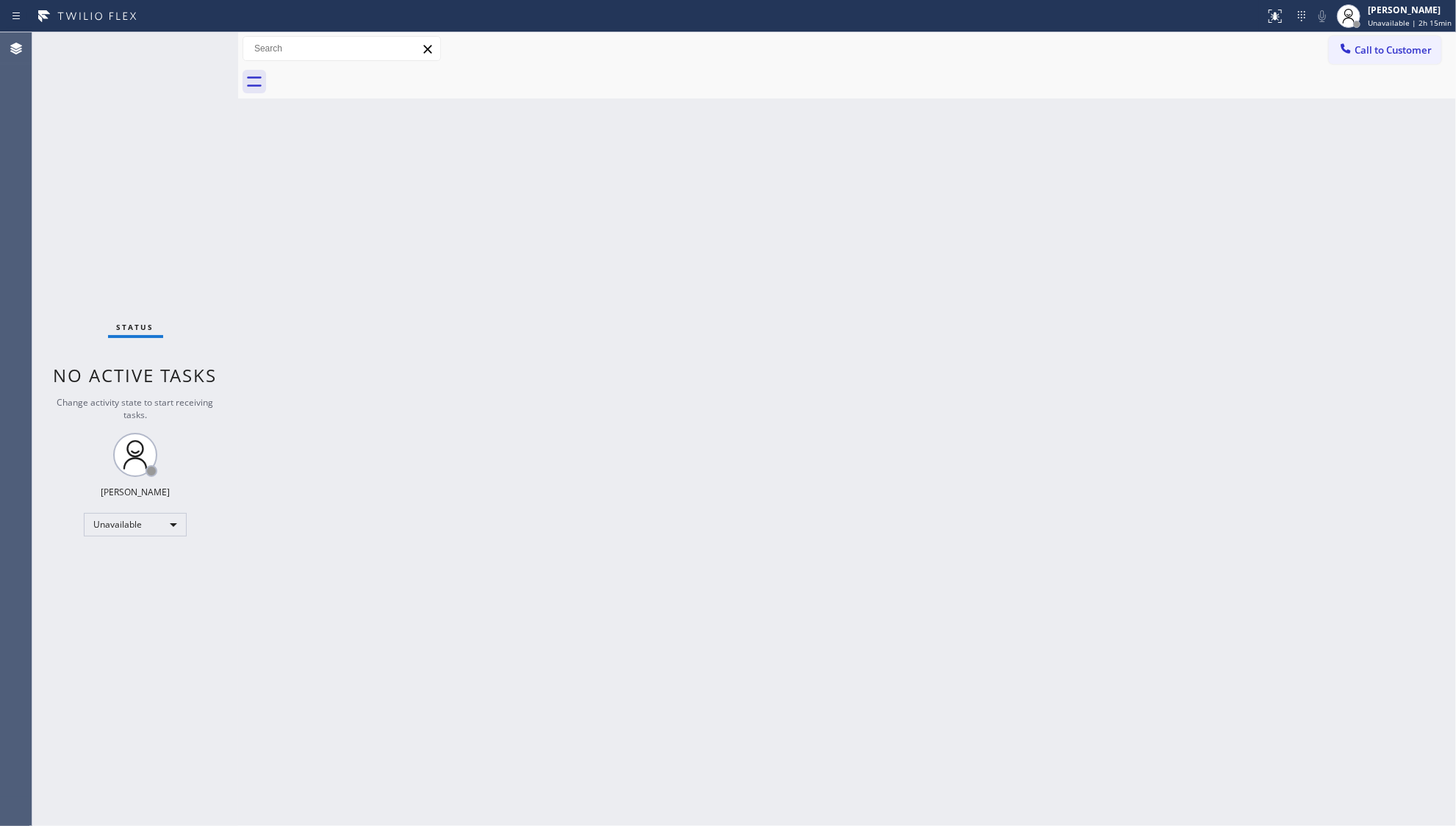
click at [590, 170] on div "Back to Dashboard Change Sender ID Customers Technicians Select a contact Outbo…" at bounding box center [847, 429] width 1218 height 794
click at [1435, 4] on div "[PERSON_NAME]" at bounding box center [1410, 9] width 84 height 12
click at [1334, 107] on button "Break" at bounding box center [1383, 116] width 147 height 19
